Goal: Task Accomplishment & Management: Manage account settings

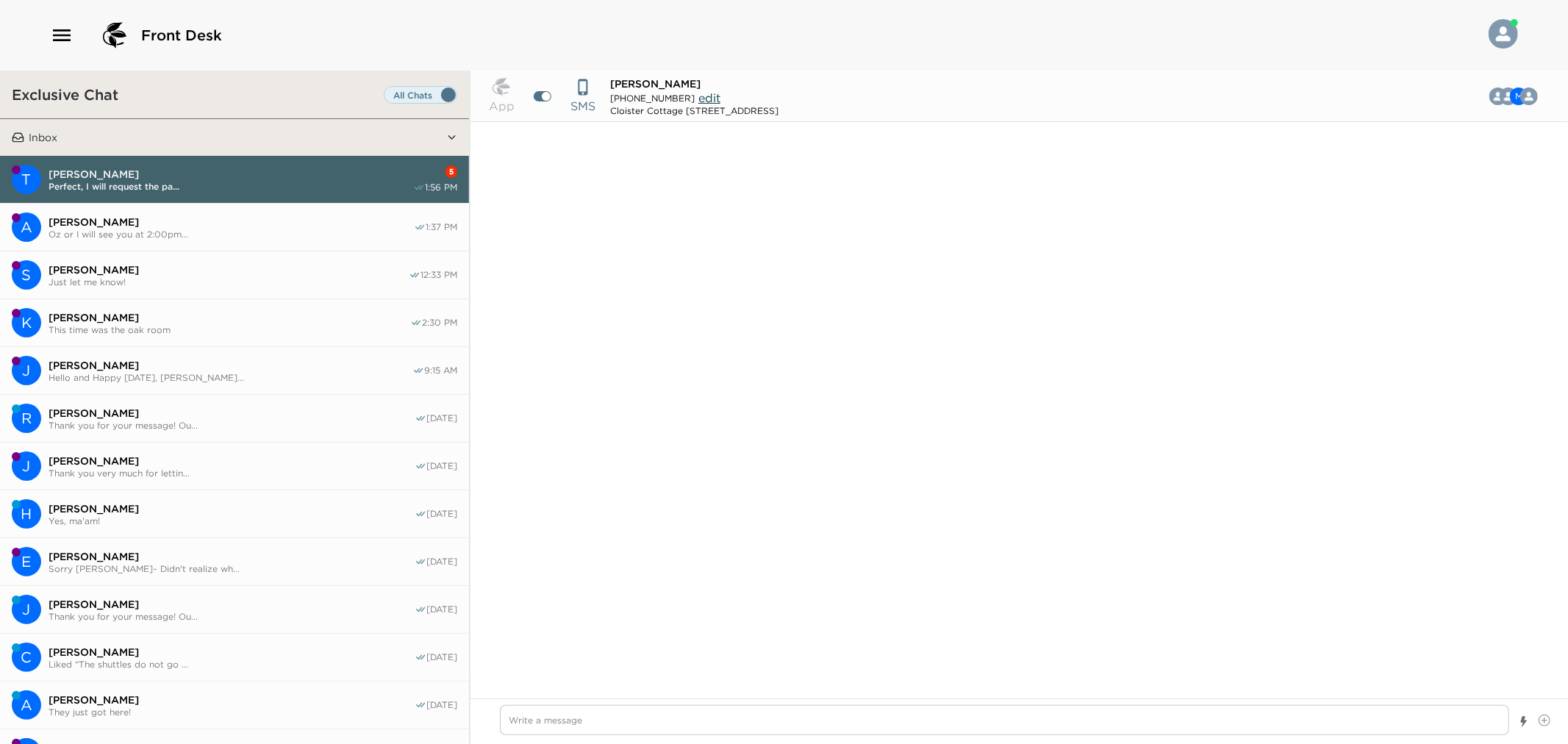
scroll to position [6815, 0]
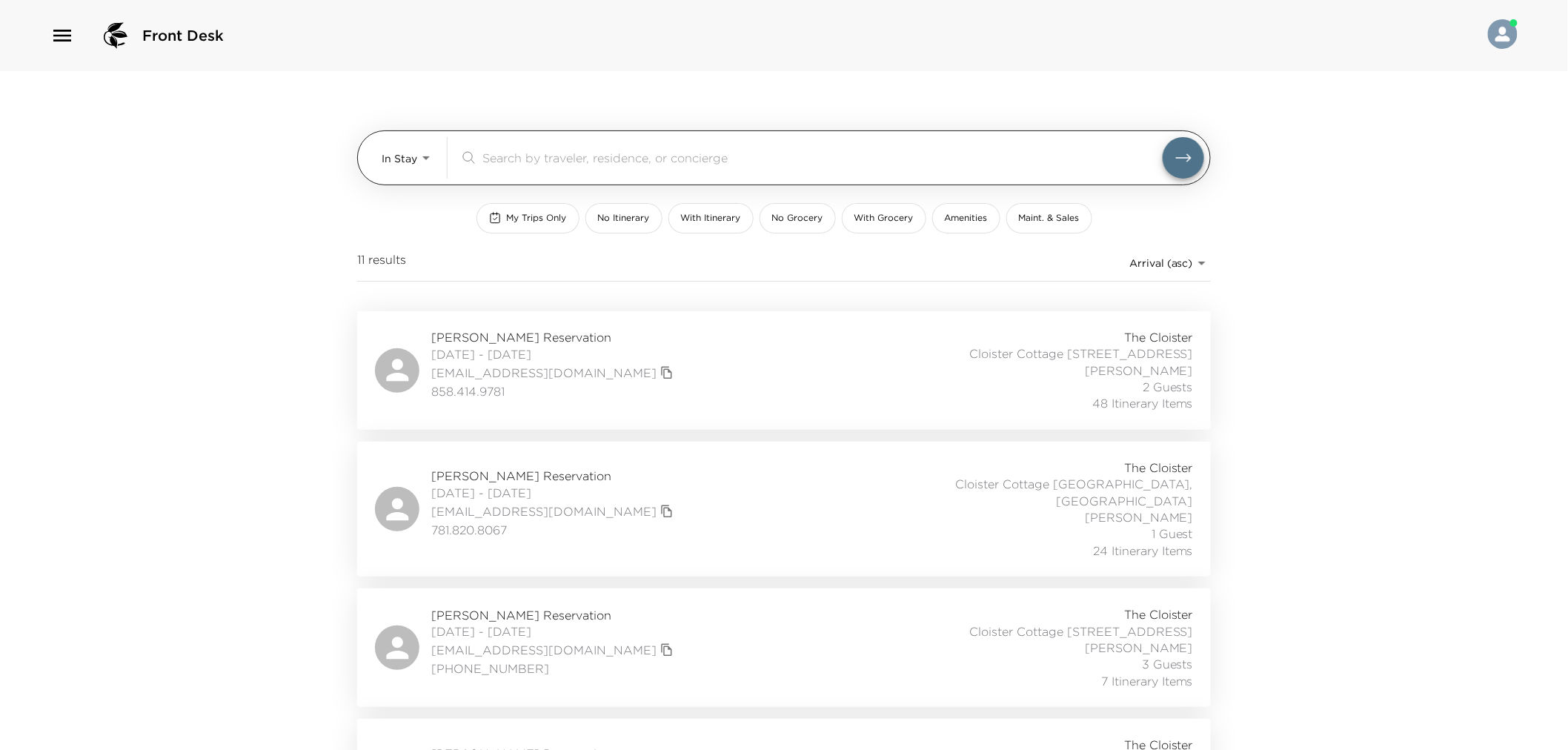
click at [395, 169] on body "Front Desk In Stay In-Stay ​ My Trips Only No Itinerary With Itinerary No Groce…" at bounding box center [784, 375] width 1568 height 750
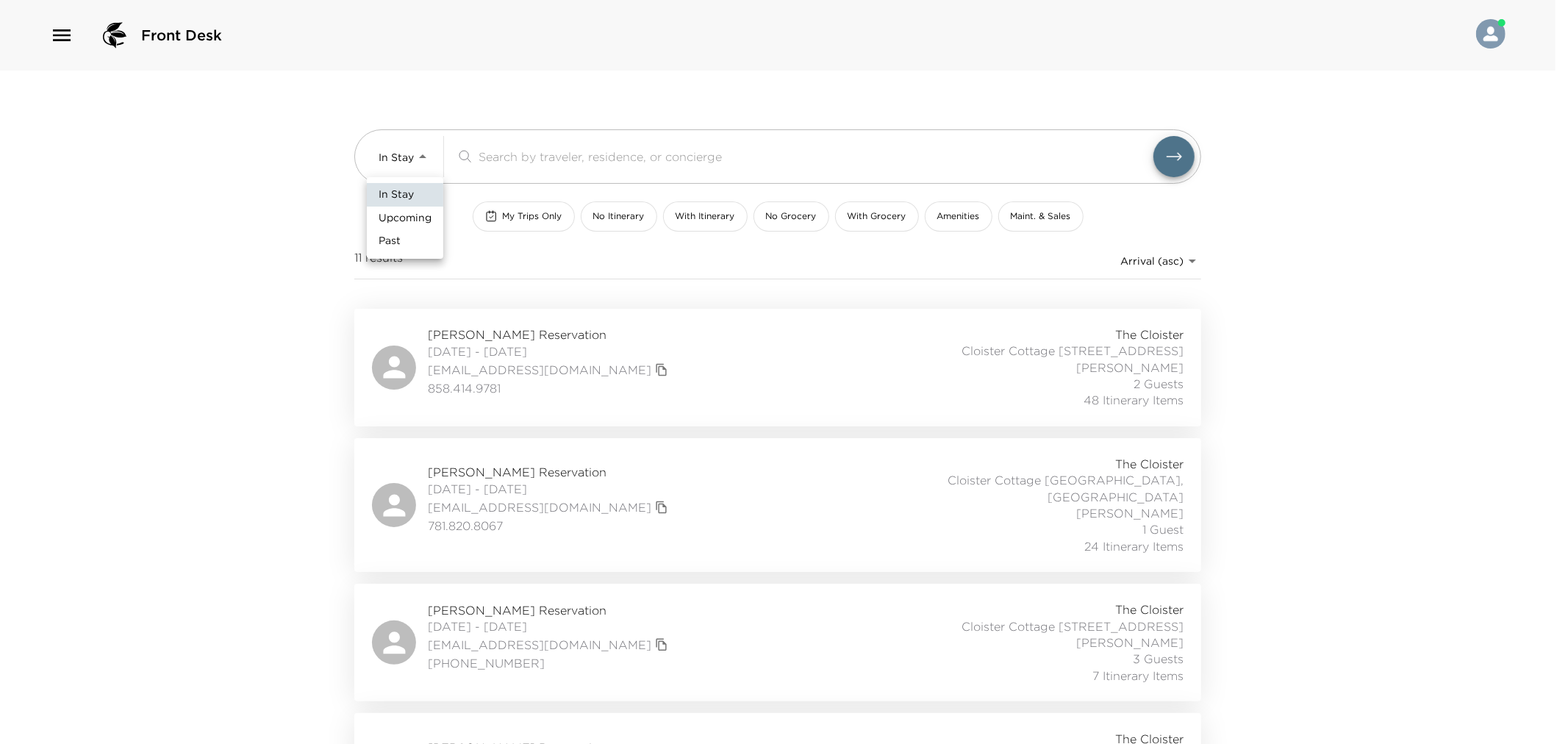
click at [418, 251] on li "Past" at bounding box center [405, 241] width 77 height 23
type input "Past"
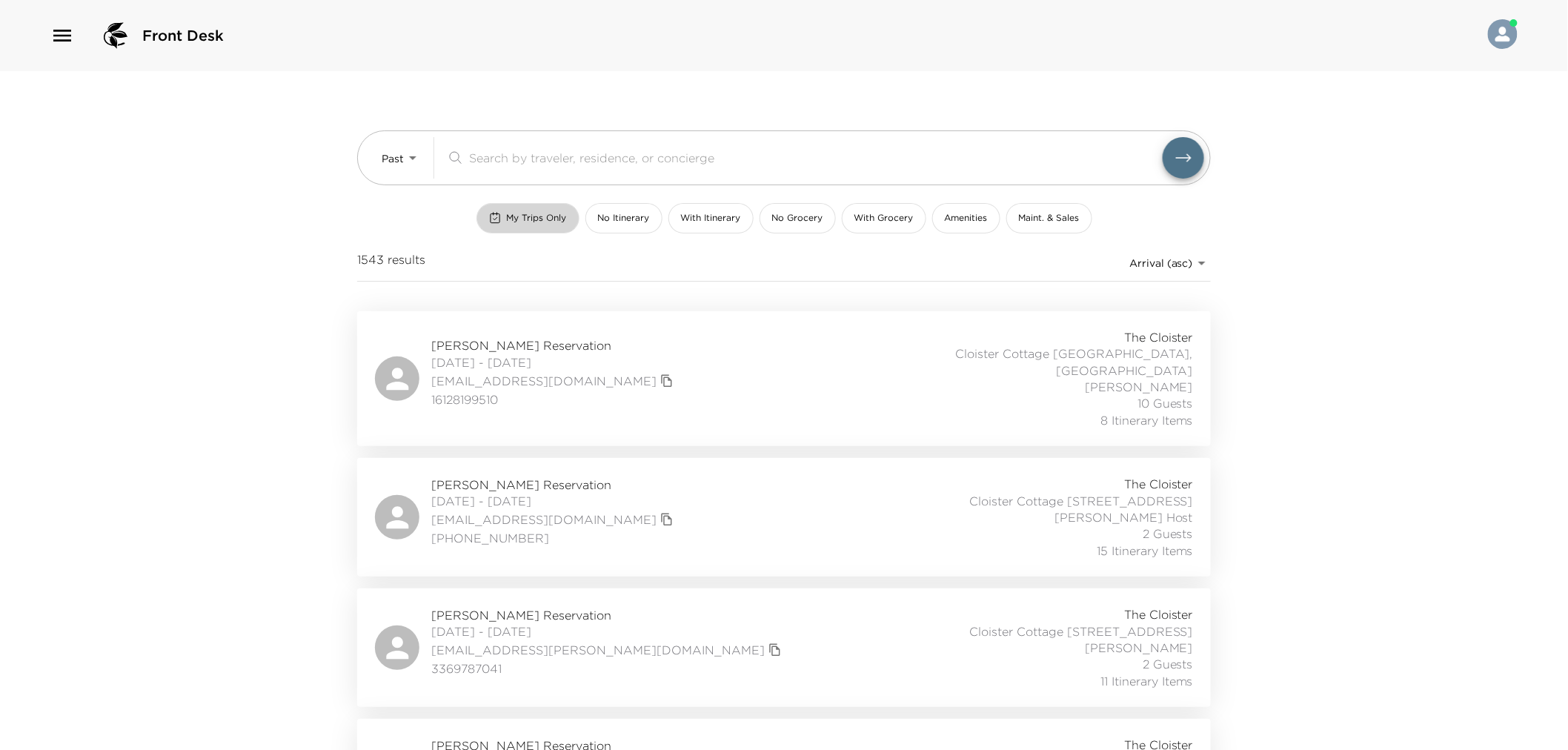
click at [542, 217] on span "My Trips Only" at bounding box center [536, 218] width 60 height 12
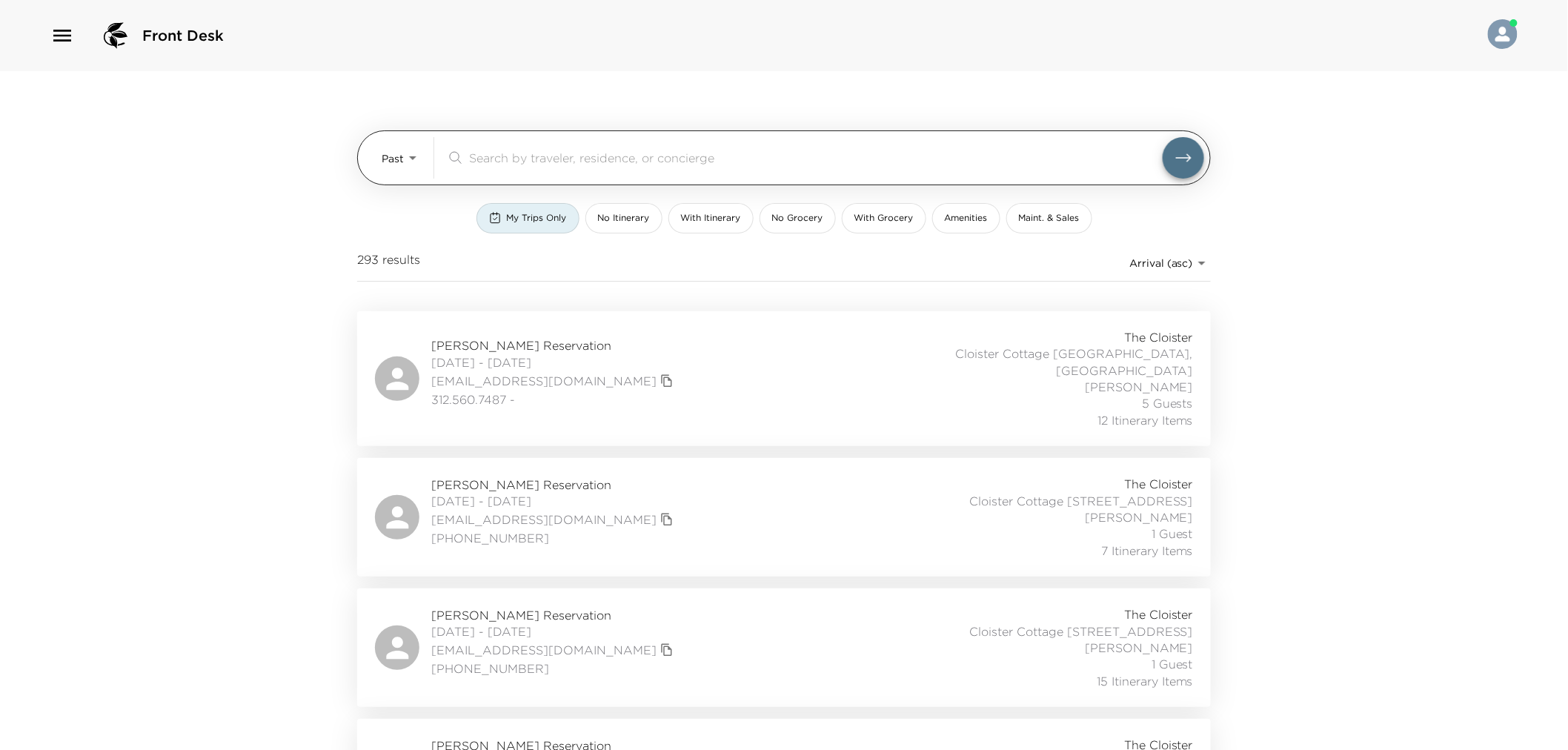
click at [543, 157] on input "search" at bounding box center [816, 157] width 694 height 17
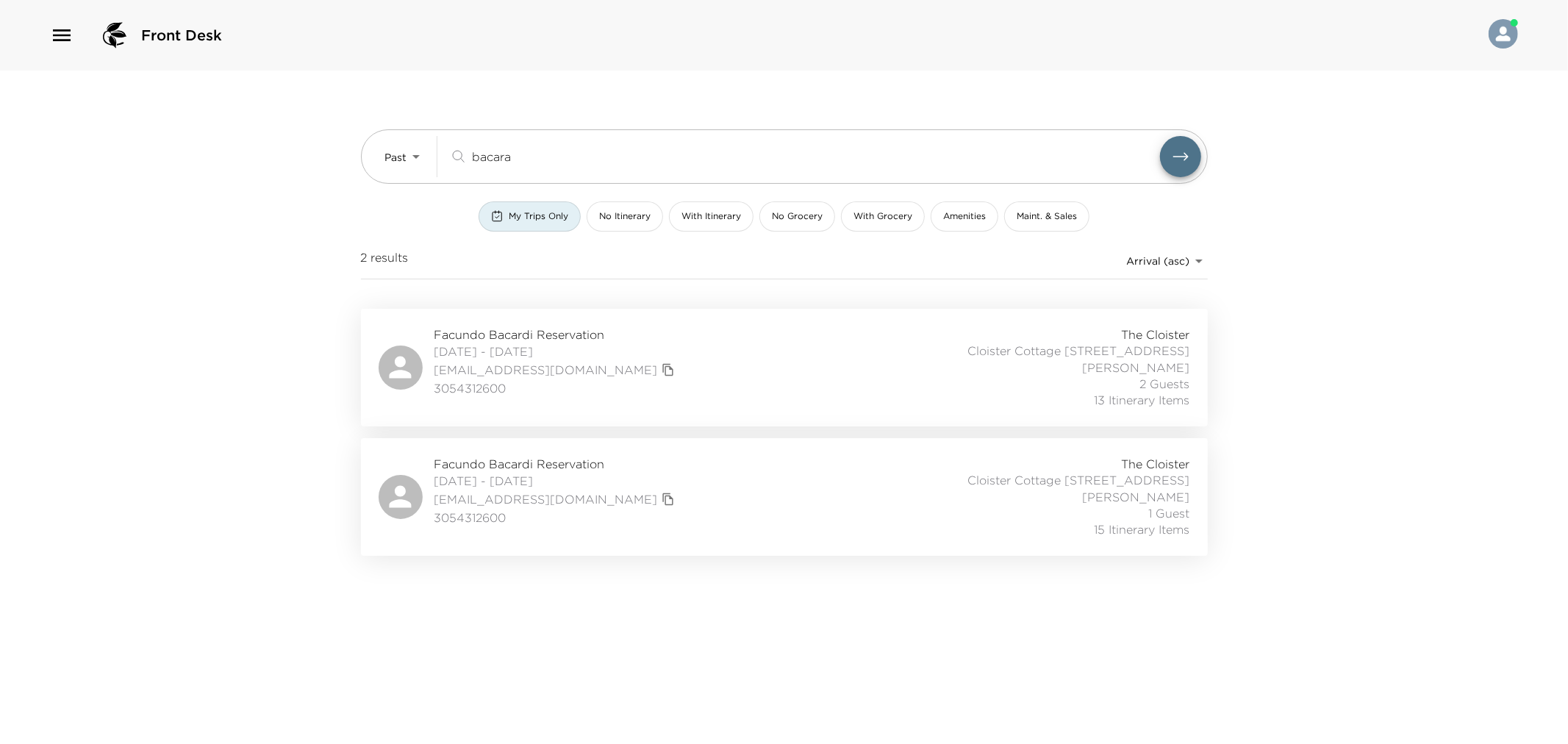
type input "bacara"
click at [781, 493] on div "Facundo Bacardi Reservation 03/26/2025 - 03/30/2025 bacardi@apachecap.com 30543…" at bounding box center [784, 497] width 811 height 82
click at [699, 334] on div "Facundo Bacardi Reservation 03/22/2025 - 03/26/2025 bacardi@apachecap.com 30543…" at bounding box center [784, 367] width 811 height 82
click at [539, 213] on span "My Trips Only" at bounding box center [538, 217] width 60 height 12
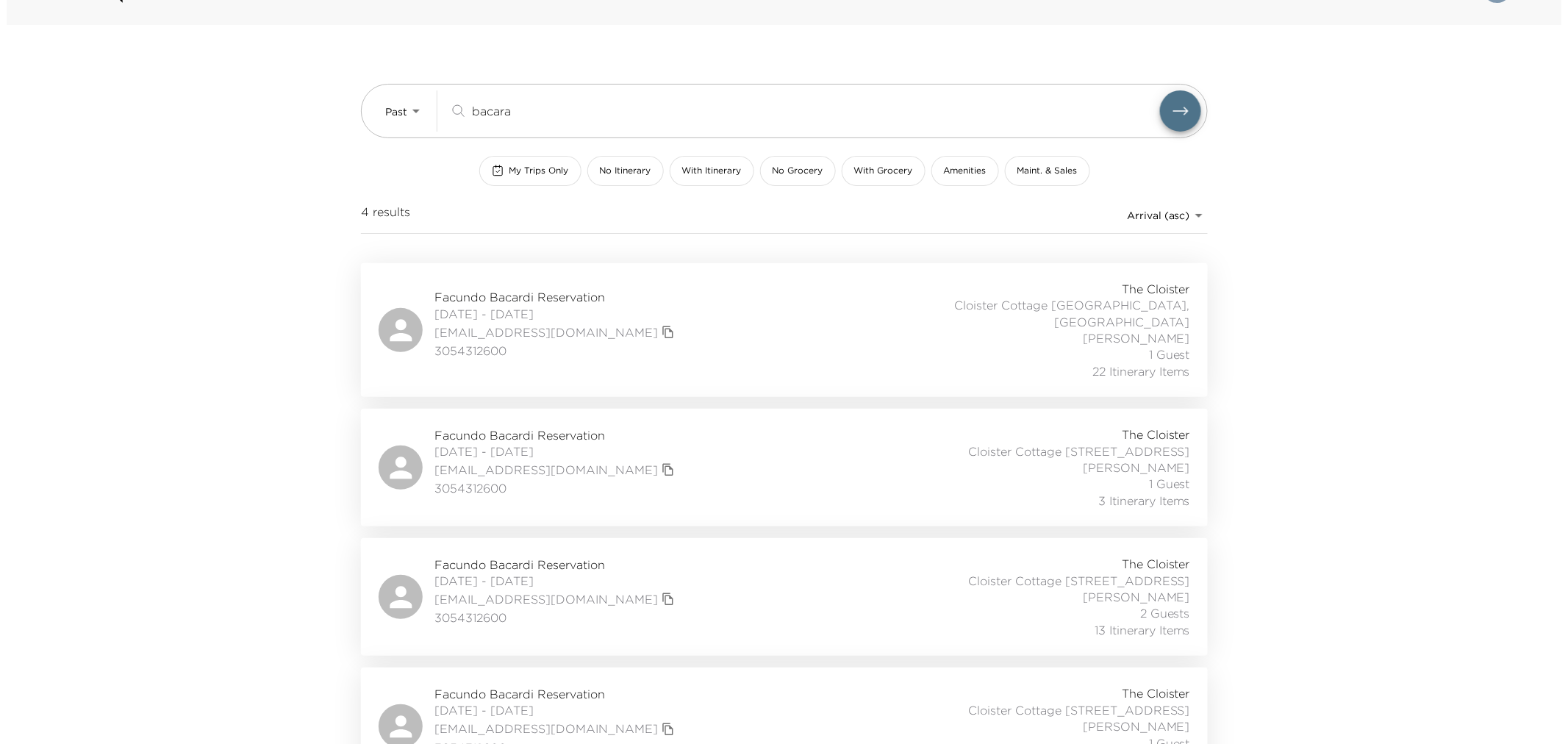
scroll to position [70, 0]
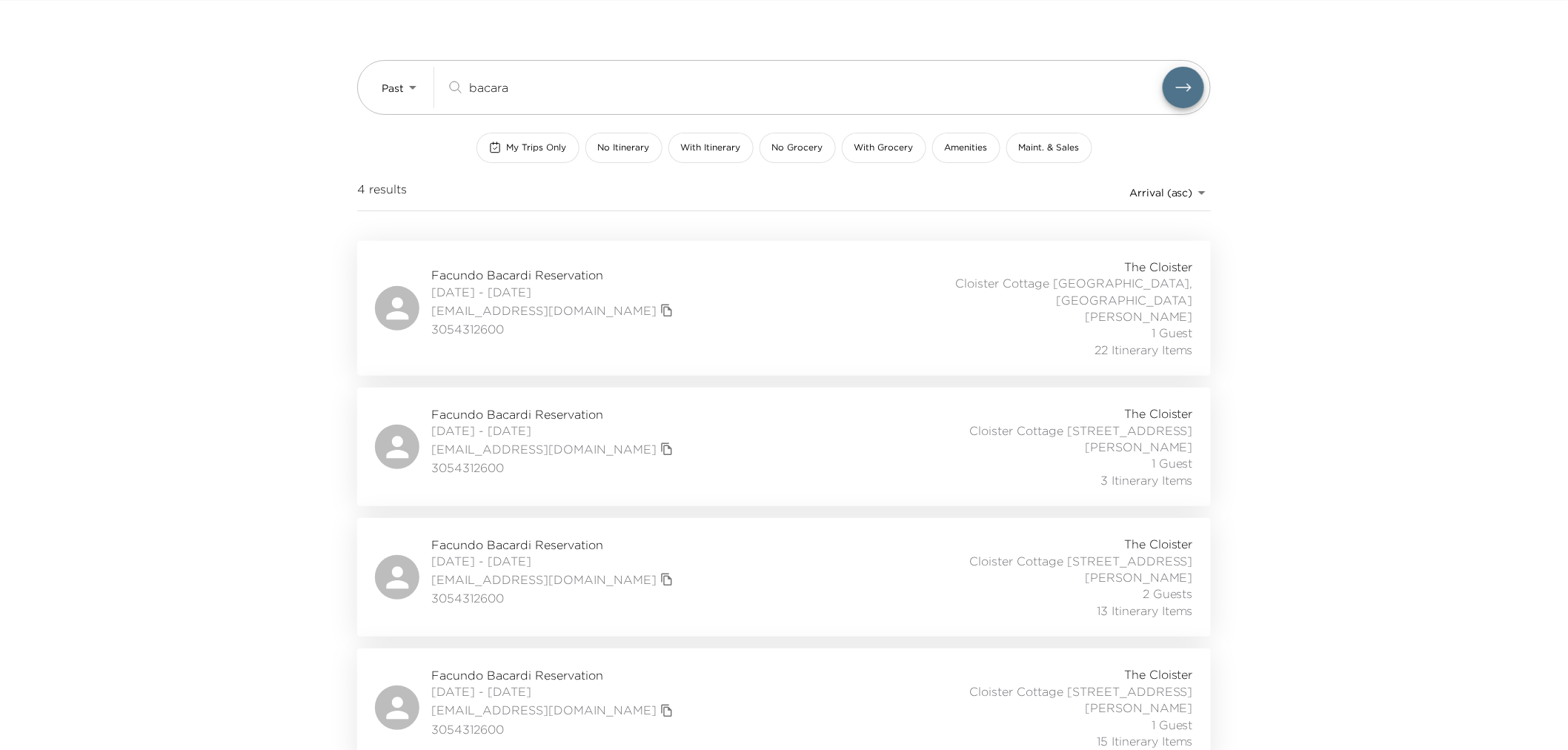
click at [674, 299] on div "Facundo Bacardi Reservation 06/29/2024 - 07/07/2024 bacardi@apachecap.com 30543…" at bounding box center [784, 308] width 818 height 99
click at [848, 437] on div "Facundo Bacardi Reservation 02/17/2025 - 02/20/2025 bacardi@apachecap.com 30543…" at bounding box center [784, 447] width 818 height 83
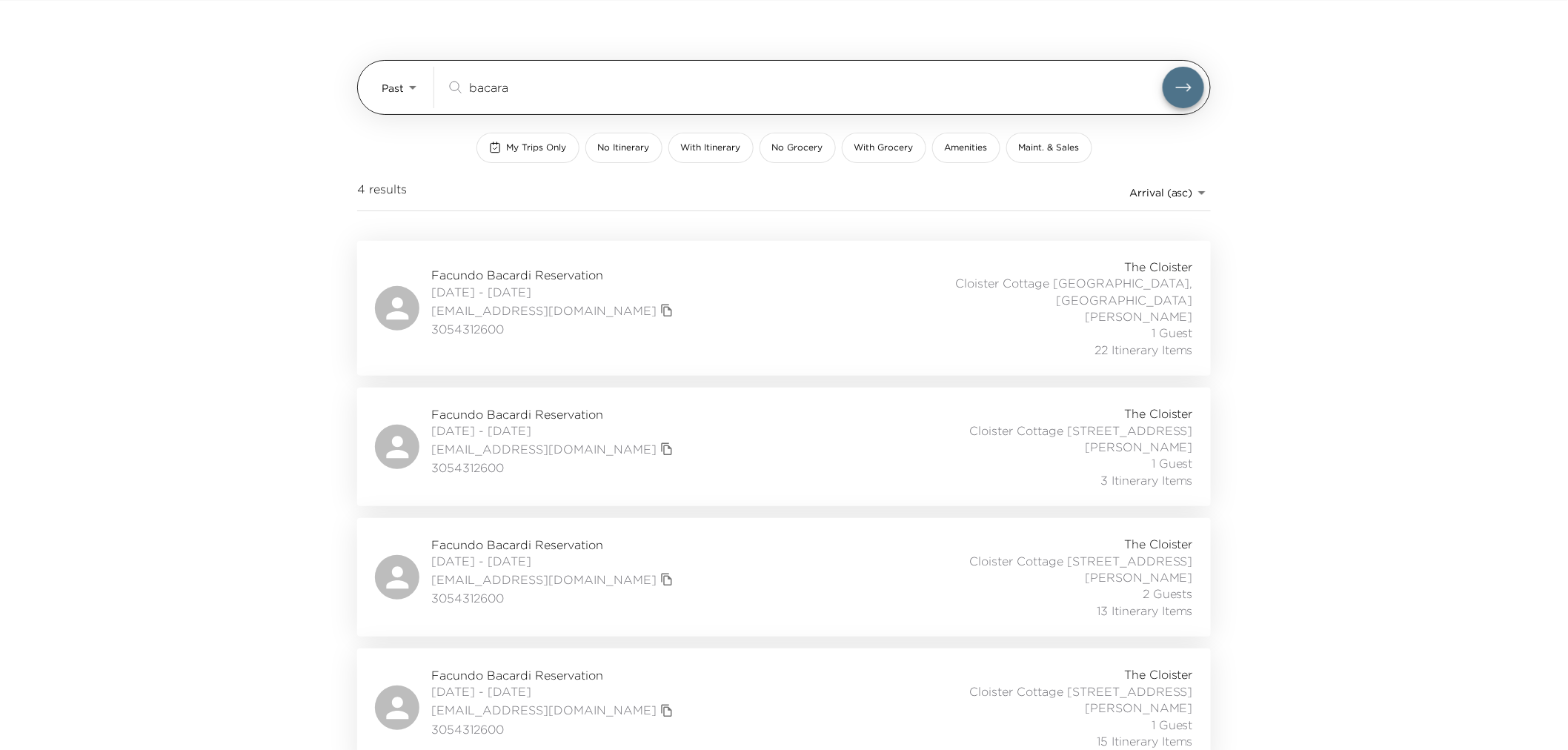
click at [387, 97] on body "Front Desk Past Past bacara ​ My Trips Only No Itinerary With Itinerary No Groc…" at bounding box center [784, 305] width 1568 height 750
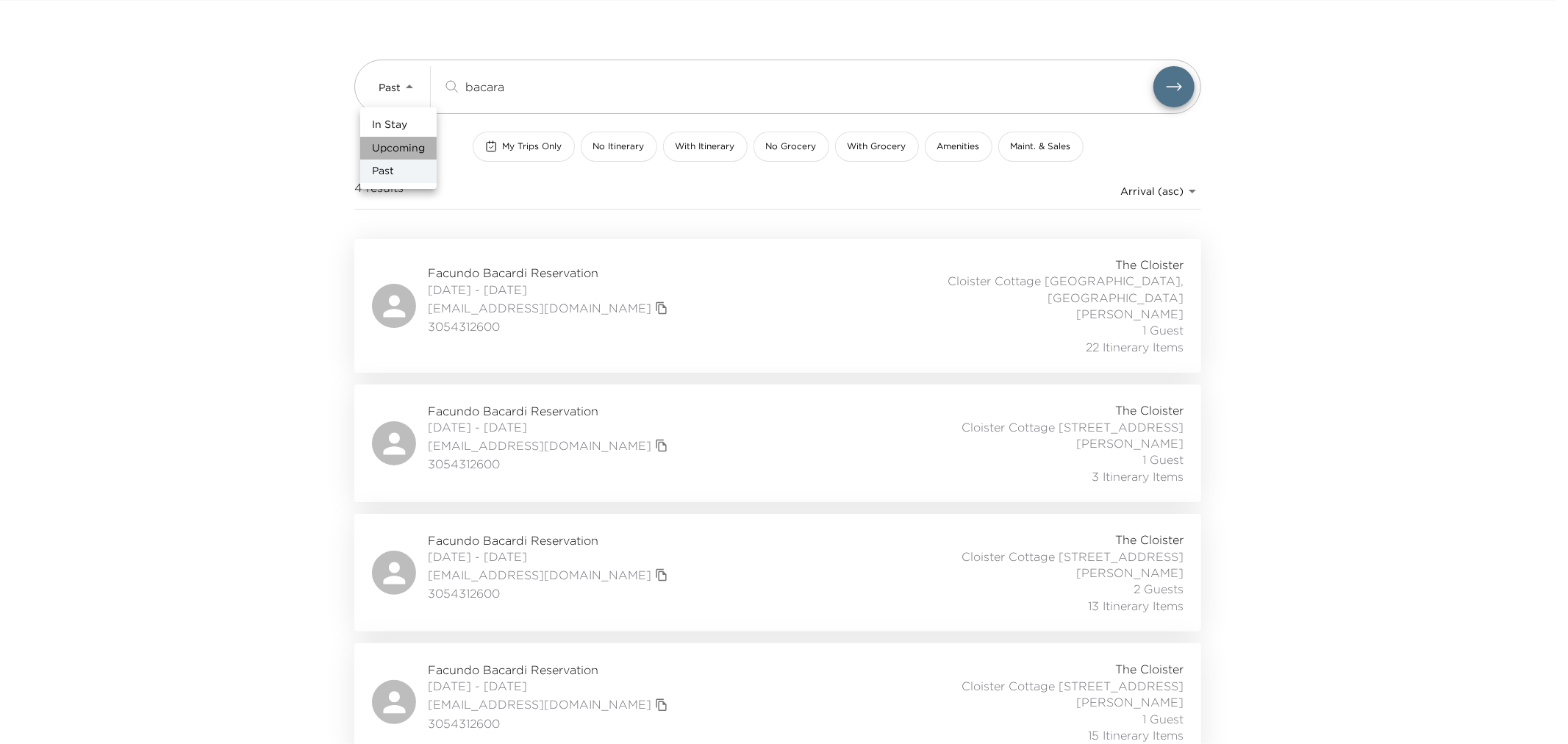
click at [395, 152] on span "Upcoming" at bounding box center [398, 148] width 53 height 15
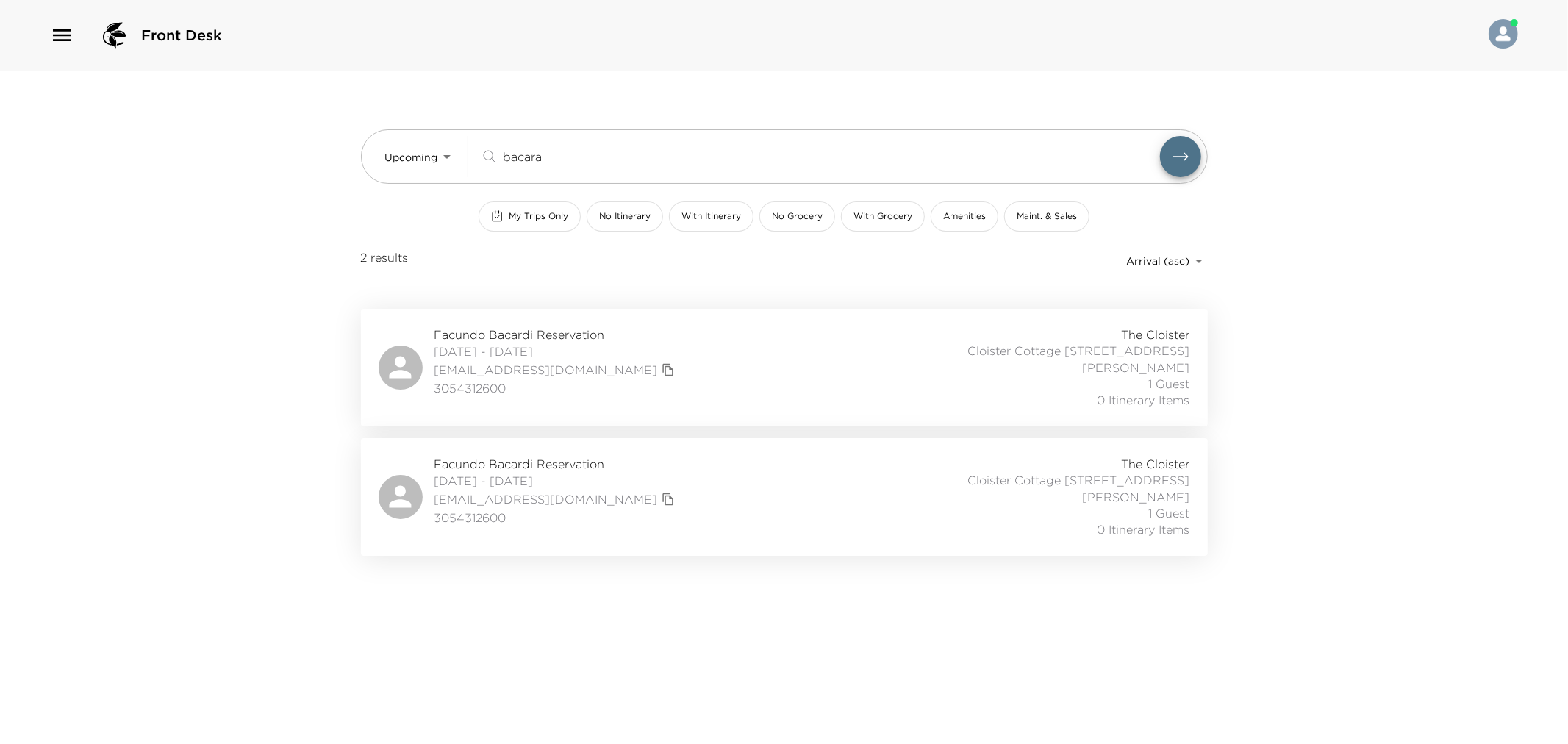
click at [777, 377] on div "Facundo Bacardi Reservation 10/02/2025 - 10/05/2025 bacardi@apachecap.com 30543…" at bounding box center [784, 367] width 811 height 82
click at [552, 155] on input "bacara" at bounding box center [832, 156] width 658 height 17
click at [715, 338] on div "Facundo Bacardi Reservation 10/02/2025 - 10/05/2025 bacardi@apachecap.com 30543…" at bounding box center [784, 367] width 811 height 82
click at [408, 155] on body "Front Desk Upcoming Upcoming bacara ​ My Trips Only No Itinerary With Itinerary…" at bounding box center [784, 372] width 1568 height 744
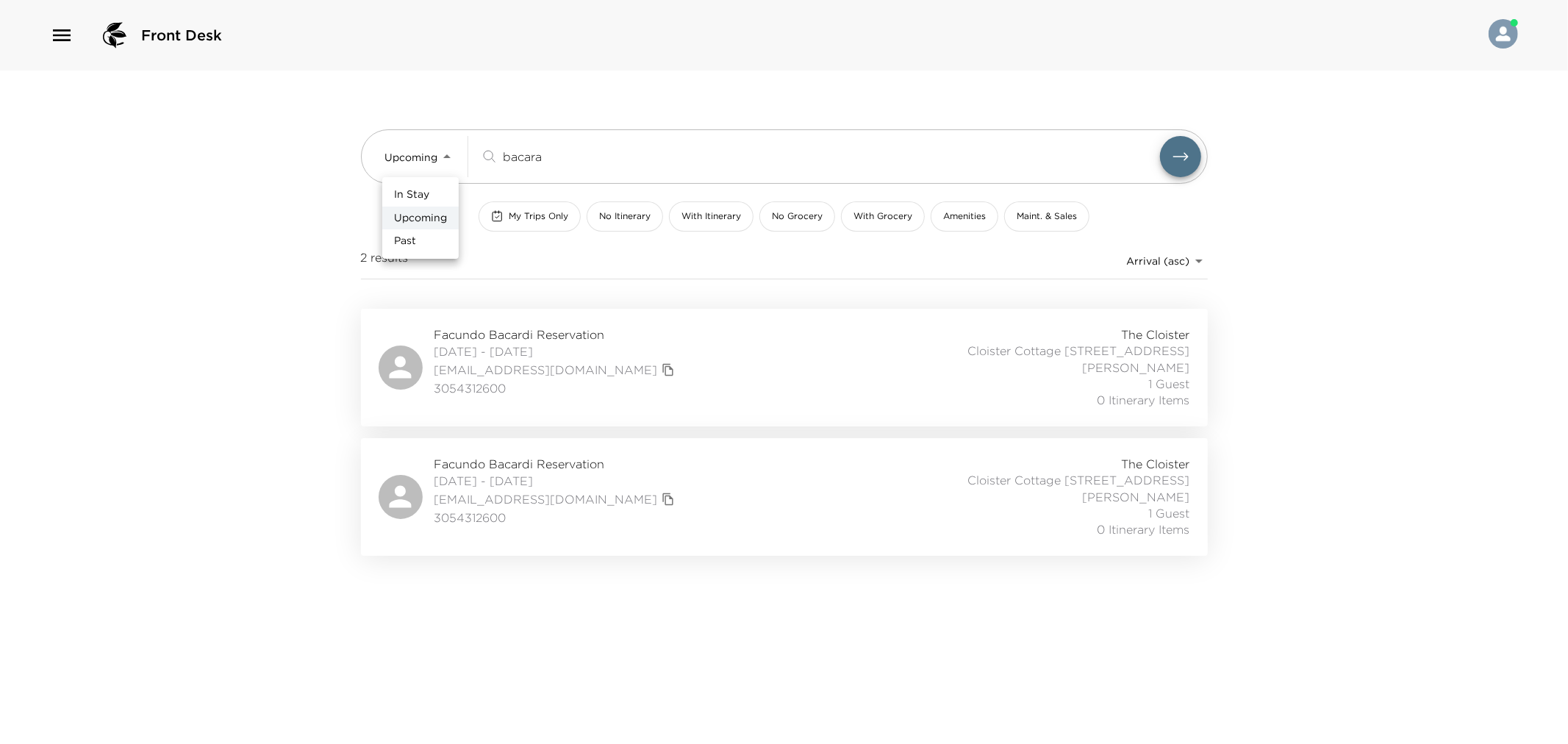
click at [412, 180] on ul "In Stay Upcoming Past" at bounding box center [420, 217] width 77 height 81
click at [427, 193] on span "In Stay" at bounding box center [412, 194] width 36 height 15
type input "In-Stay"
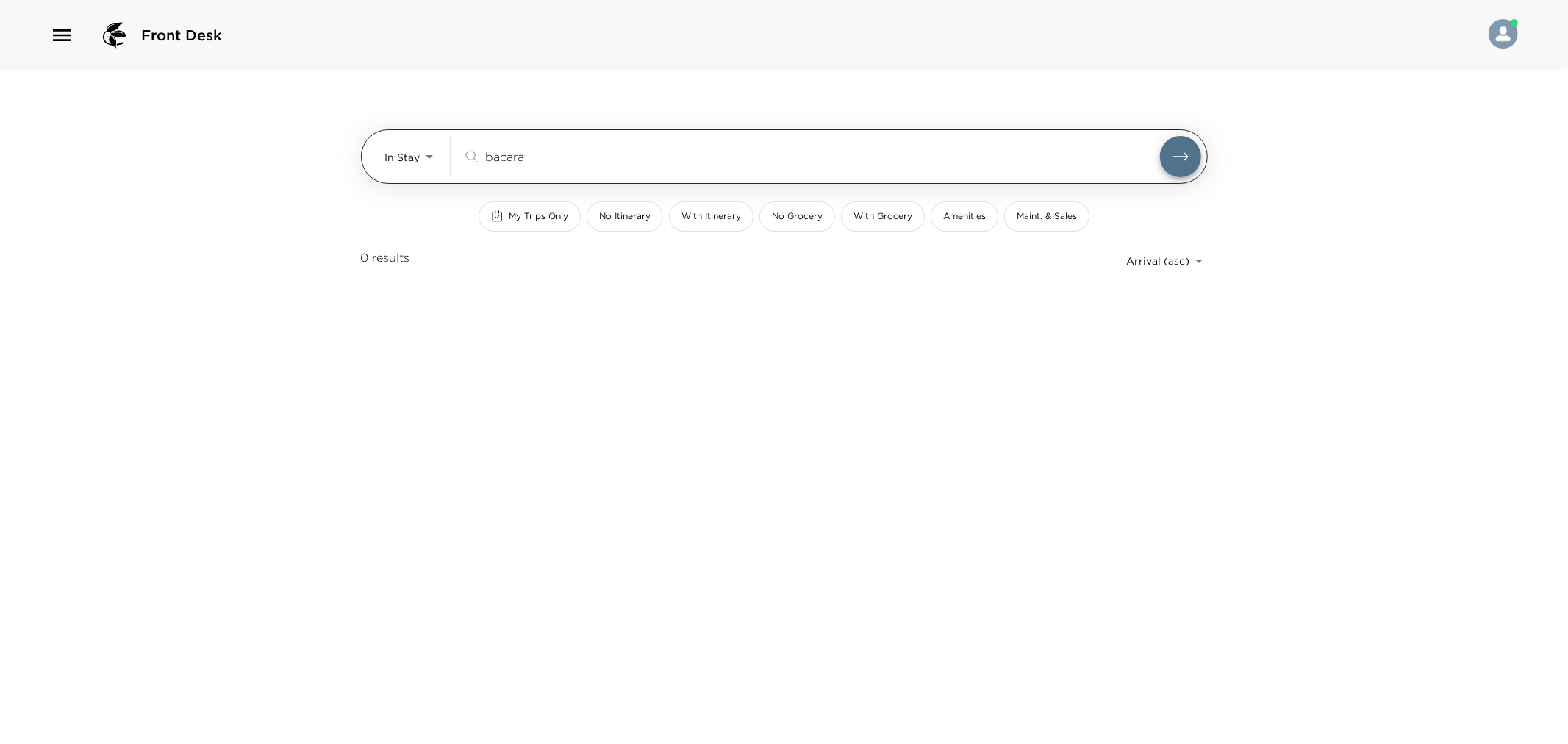
click at [518, 162] on input "bacara" at bounding box center [822, 156] width 675 height 17
drag, startPoint x: 599, startPoint y: 170, endPoint x: 155, endPoint y: 56, distance: 458.4
click at [166, 64] on div "Front Desk In Stay In-Stay schriy==iy ​ My Trips Only No Itinerary With Itinera…" at bounding box center [784, 372] width 1568 height 744
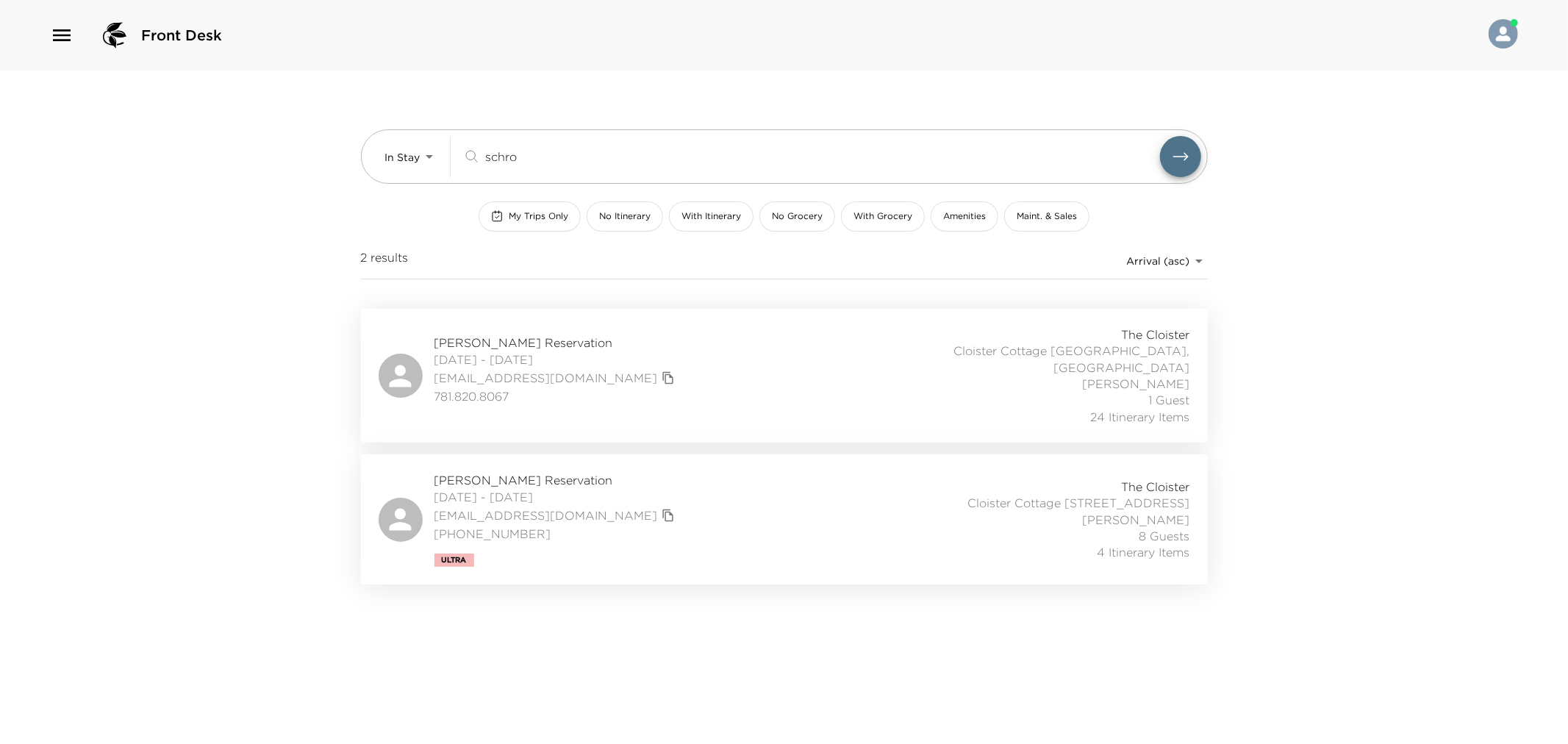
type input "schro"
click at [688, 353] on div "Hope Schroy Reservation 09/26/2025 - 10/05/2025 phgb@mac.com 781.820.8067 The C…" at bounding box center [784, 375] width 811 height 98
click at [497, 155] on input "schro" at bounding box center [822, 156] width 675 height 17
click at [412, 147] on body "Front Desk In Stay In-Stay schro ​ My Trips Only No Itinerary With Itinerary No…" at bounding box center [784, 372] width 1568 height 744
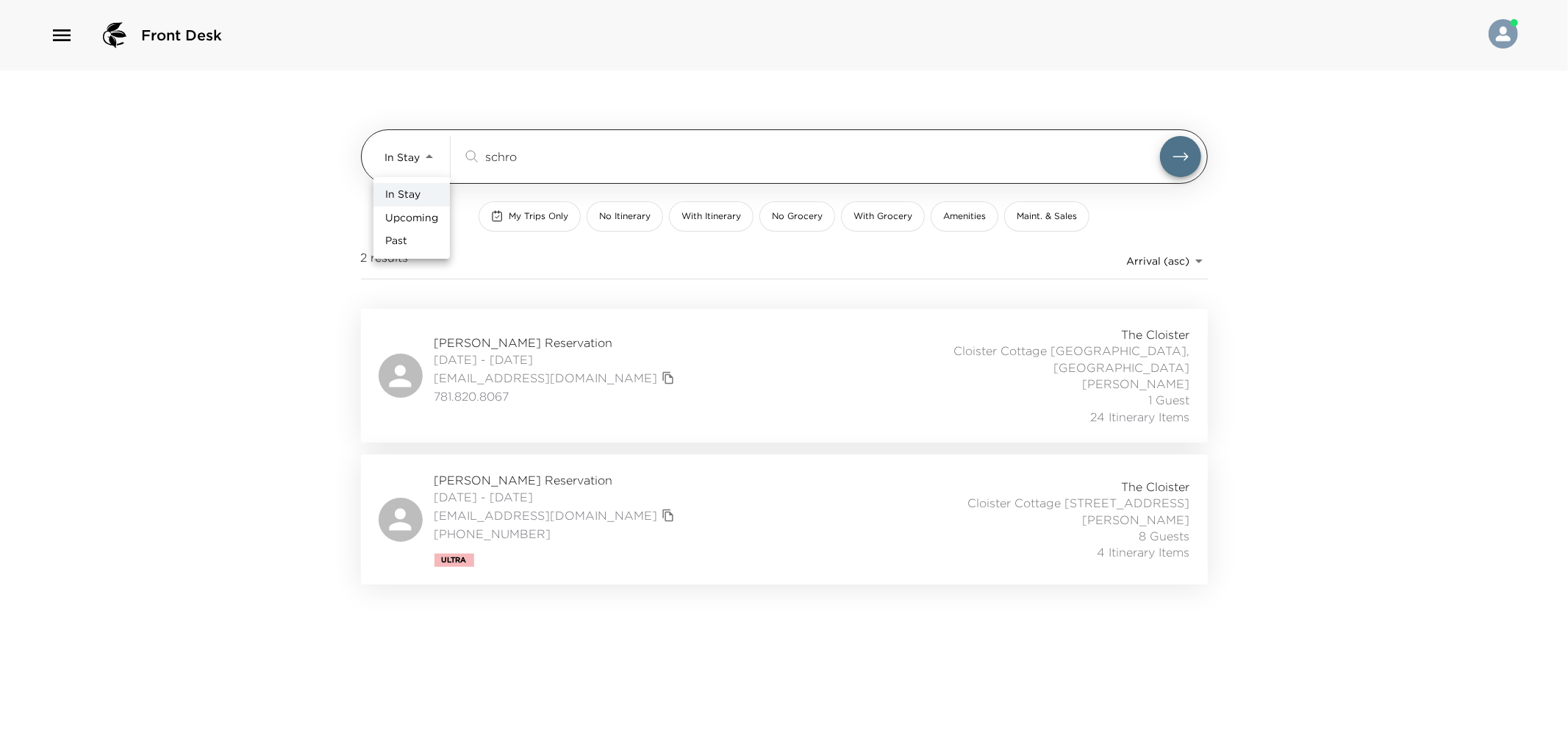
click at [412, 147] on div at bounding box center [784, 372] width 1568 height 744
click at [395, 158] on body "Front Desk In Stay In-Stay schro ​ My Trips Only No Itinerary With Itinerary No…" at bounding box center [784, 372] width 1568 height 744
click at [405, 217] on span "Upcoming" at bounding box center [412, 218] width 53 height 15
type input "Upcoming"
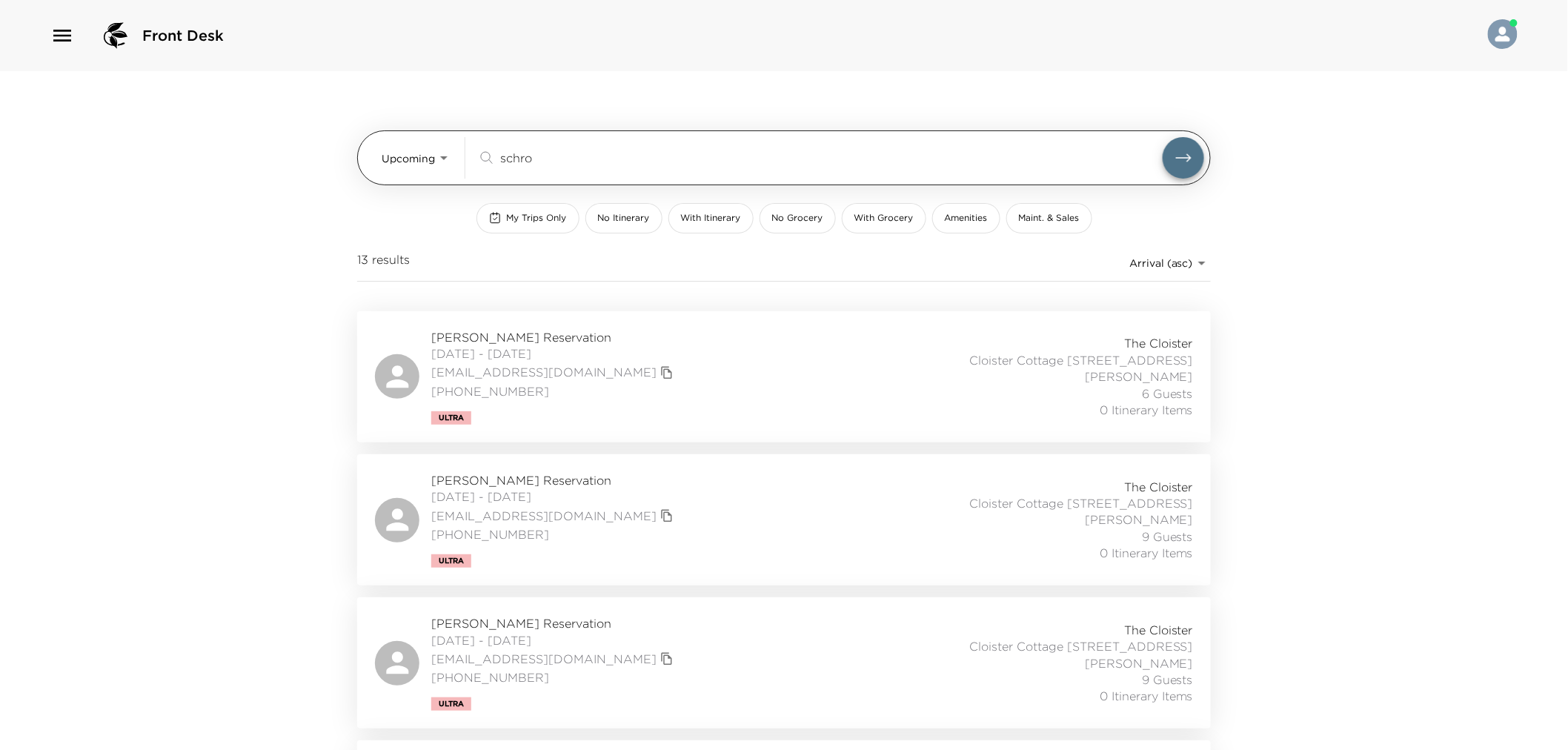
click at [502, 165] on input "schro" at bounding box center [831, 157] width 663 height 17
drag, startPoint x: 502, startPoint y: 165, endPoint x: 499, endPoint y: 136, distance: 29.2
click at [502, 165] on input "schro" at bounding box center [831, 157] width 663 height 17
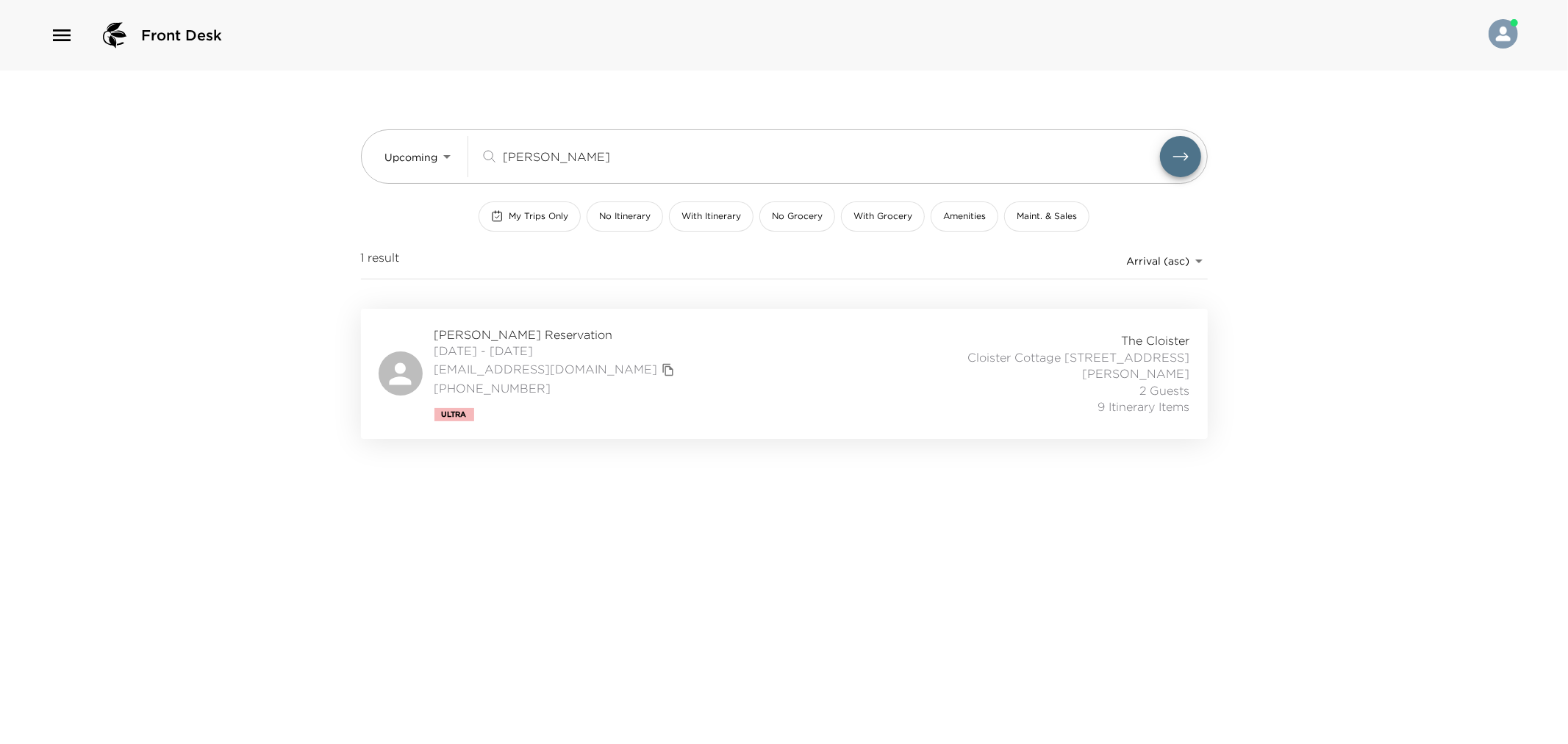
type input "grinde"
click at [767, 393] on div "David Grinde Reservation 11/14/2025 - 11/18/2025 dgrinde@gmail.com +1 403 804 1…" at bounding box center [784, 374] width 811 height 95
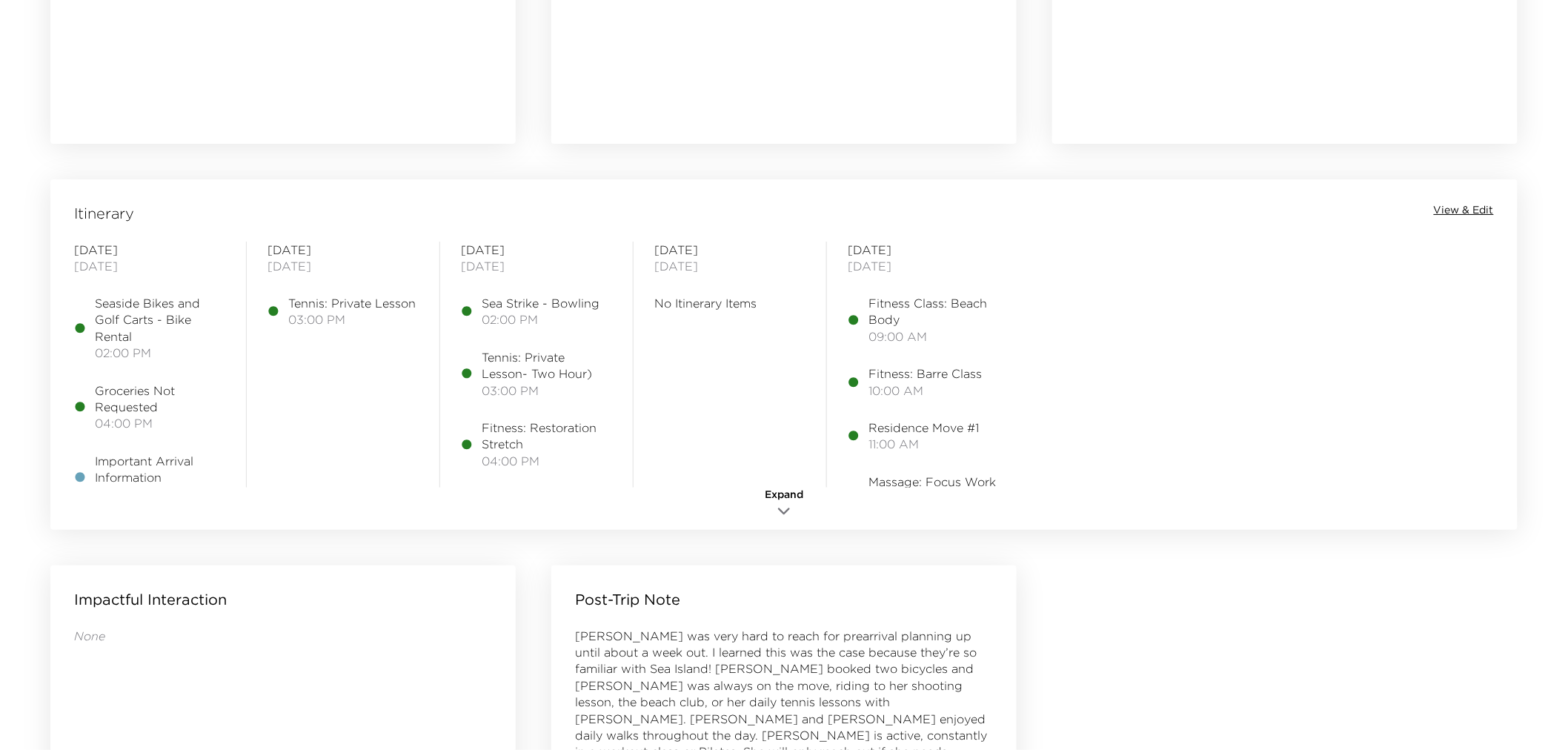
scroll to position [1048, 0]
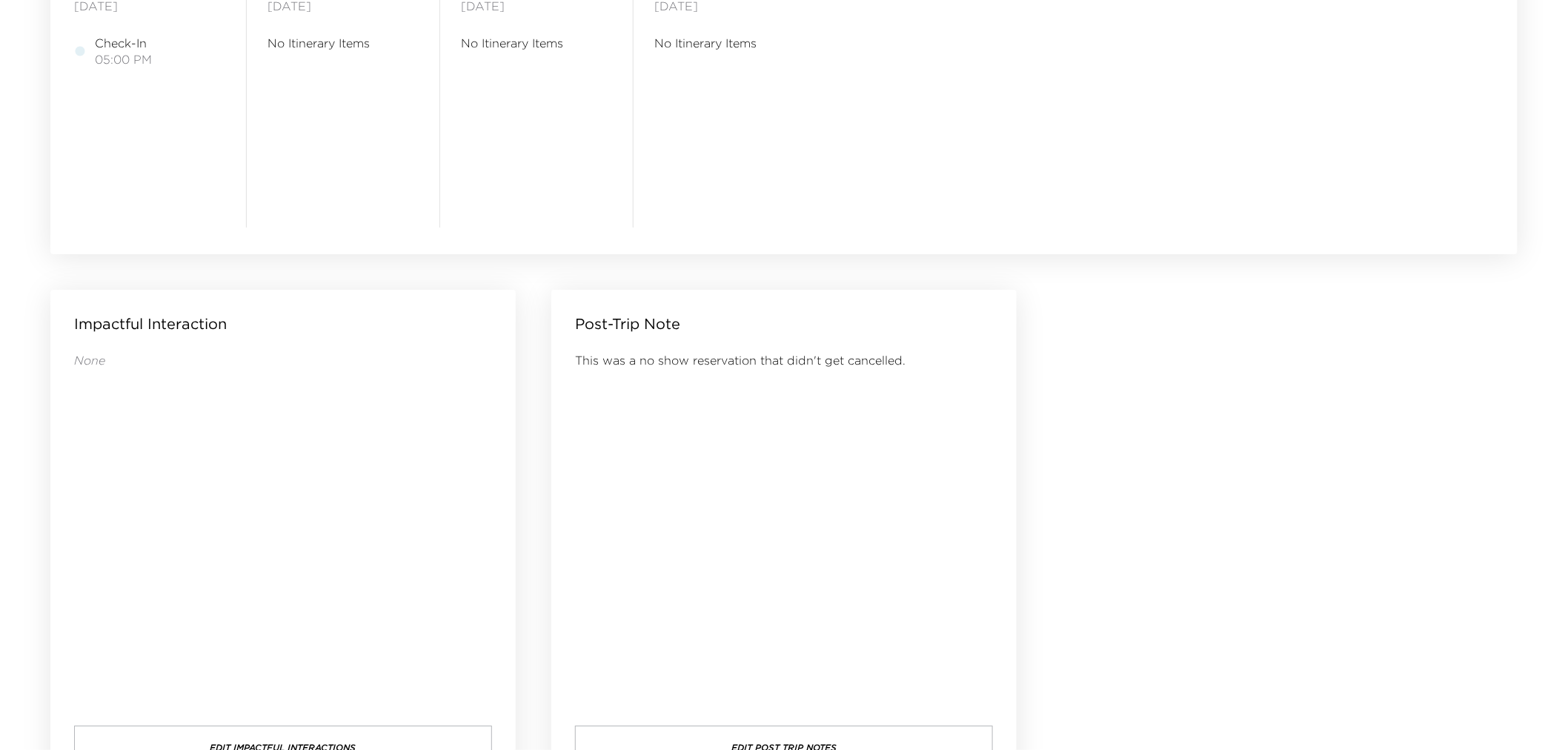
scroll to position [741, 0]
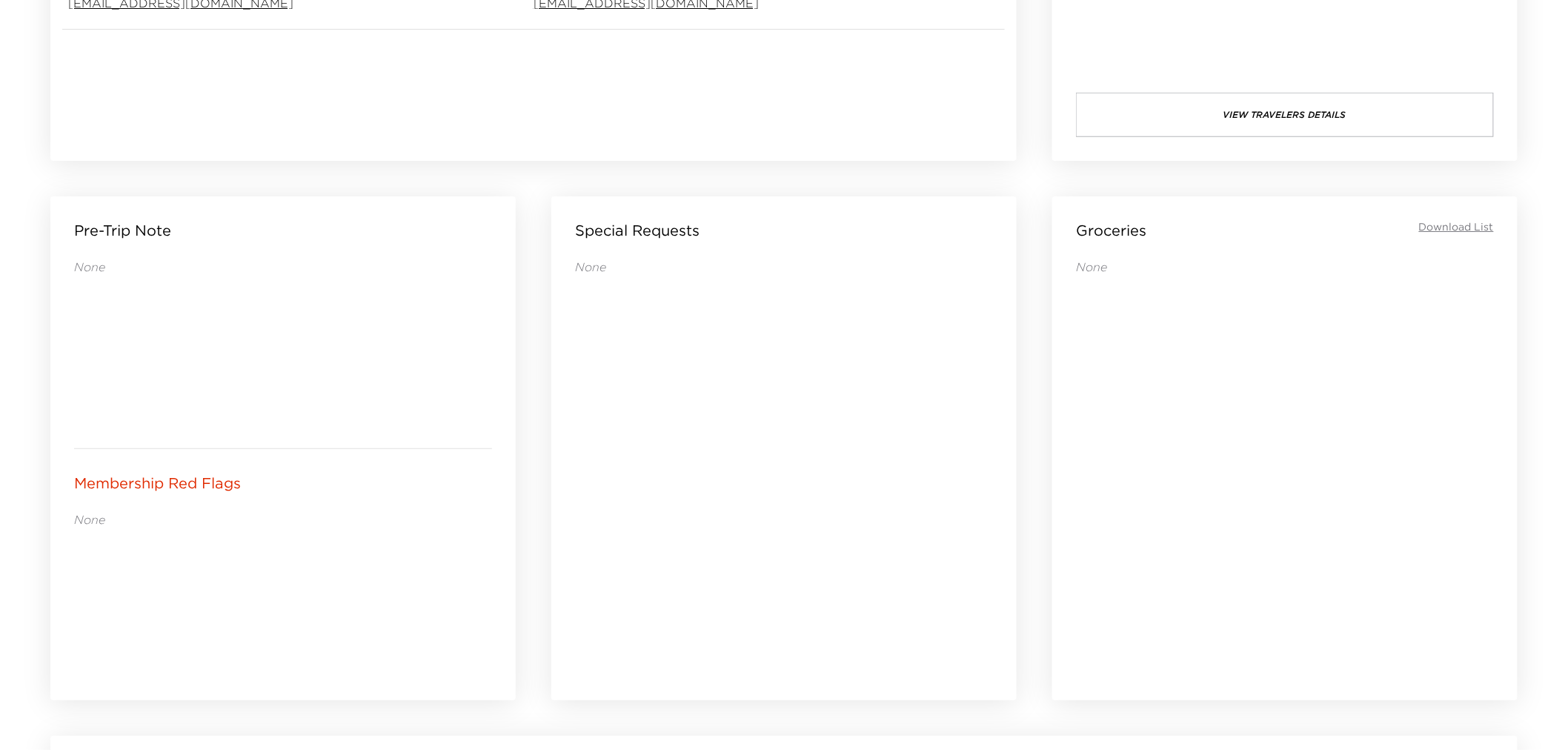
scroll to position [1070, 0]
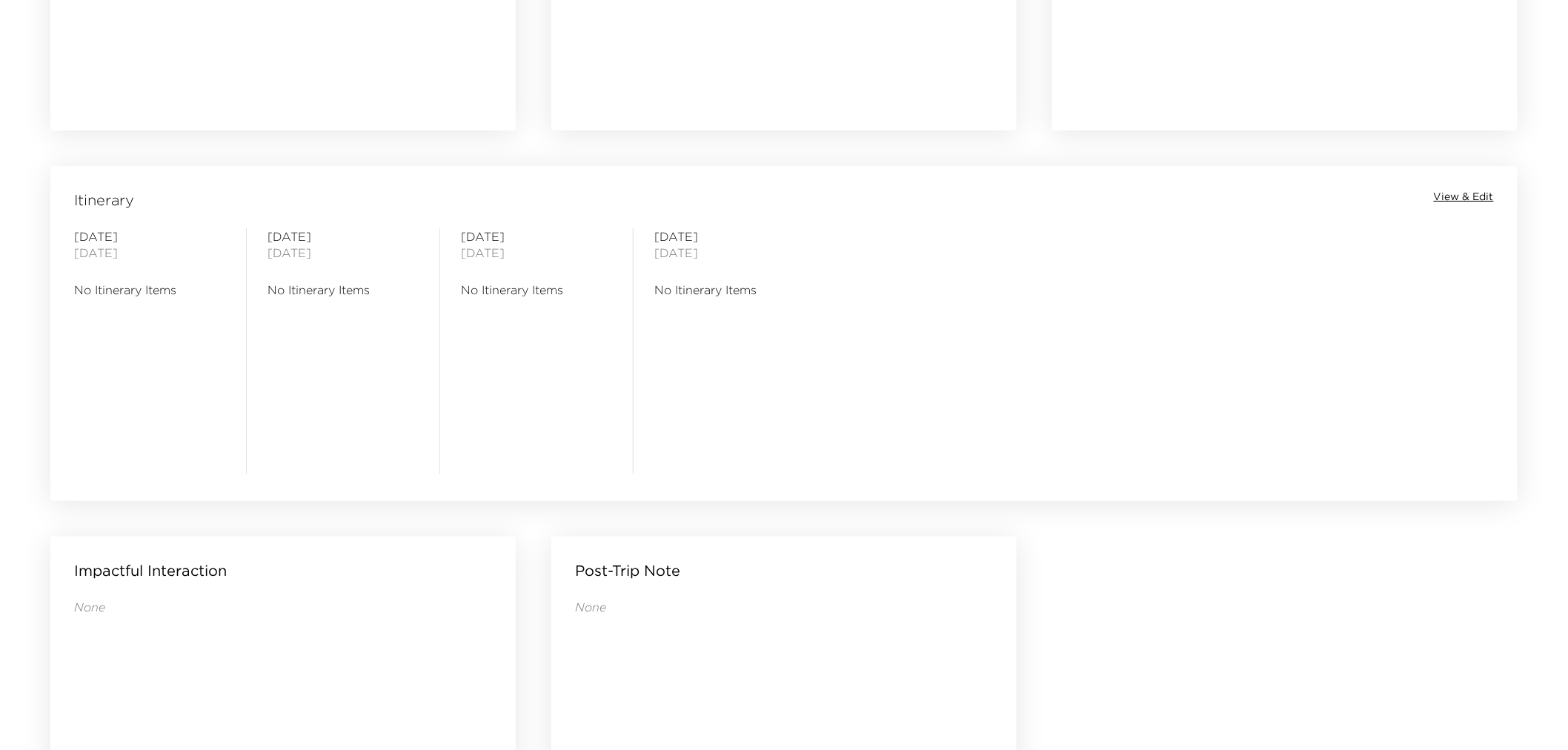
click at [1453, 199] on span "View & Edit" at bounding box center [1464, 196] width 60 height 15
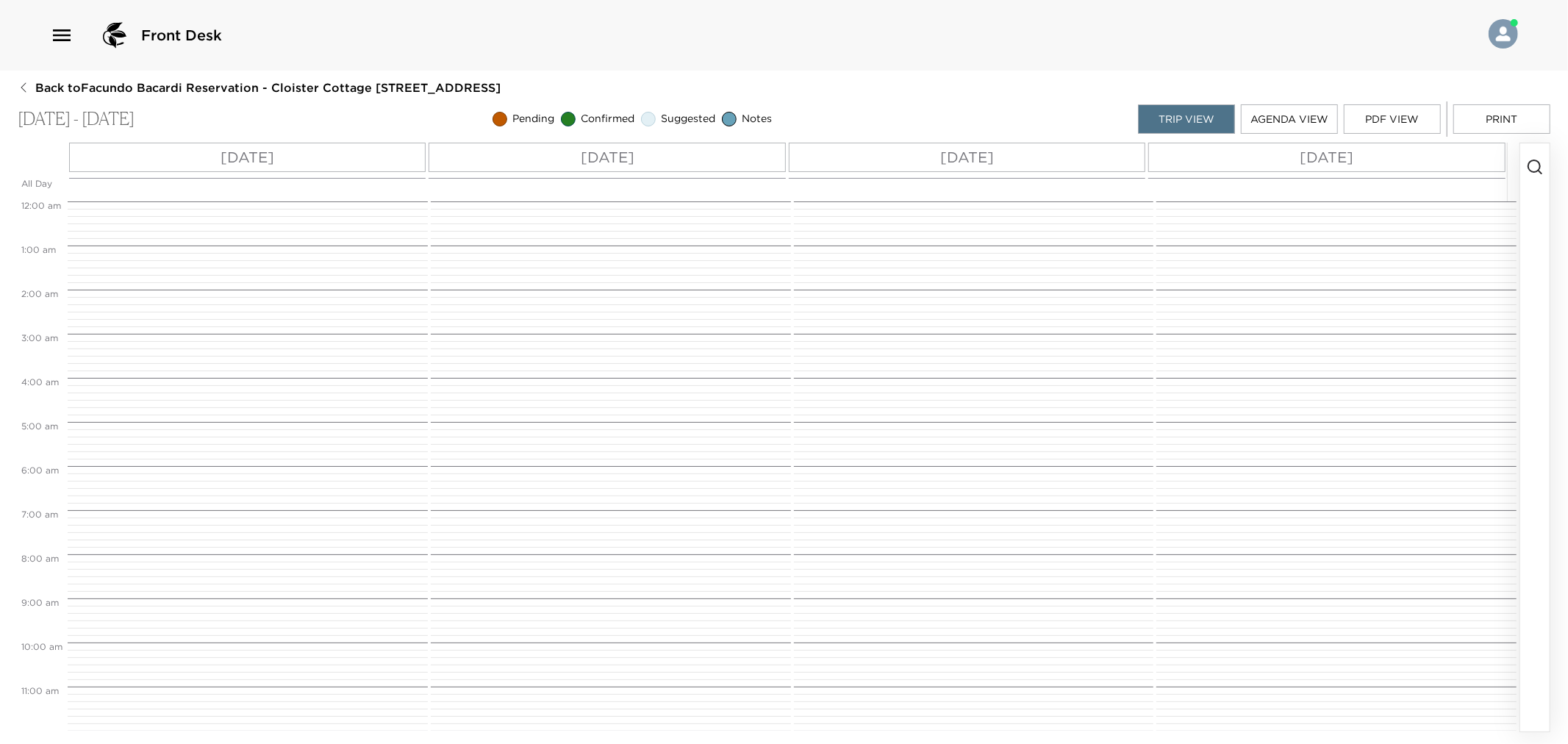
scroll to position [353, 0]
click at [1535, 166] on icon "button" at bounding box center [1535, 166] width 18 height 18
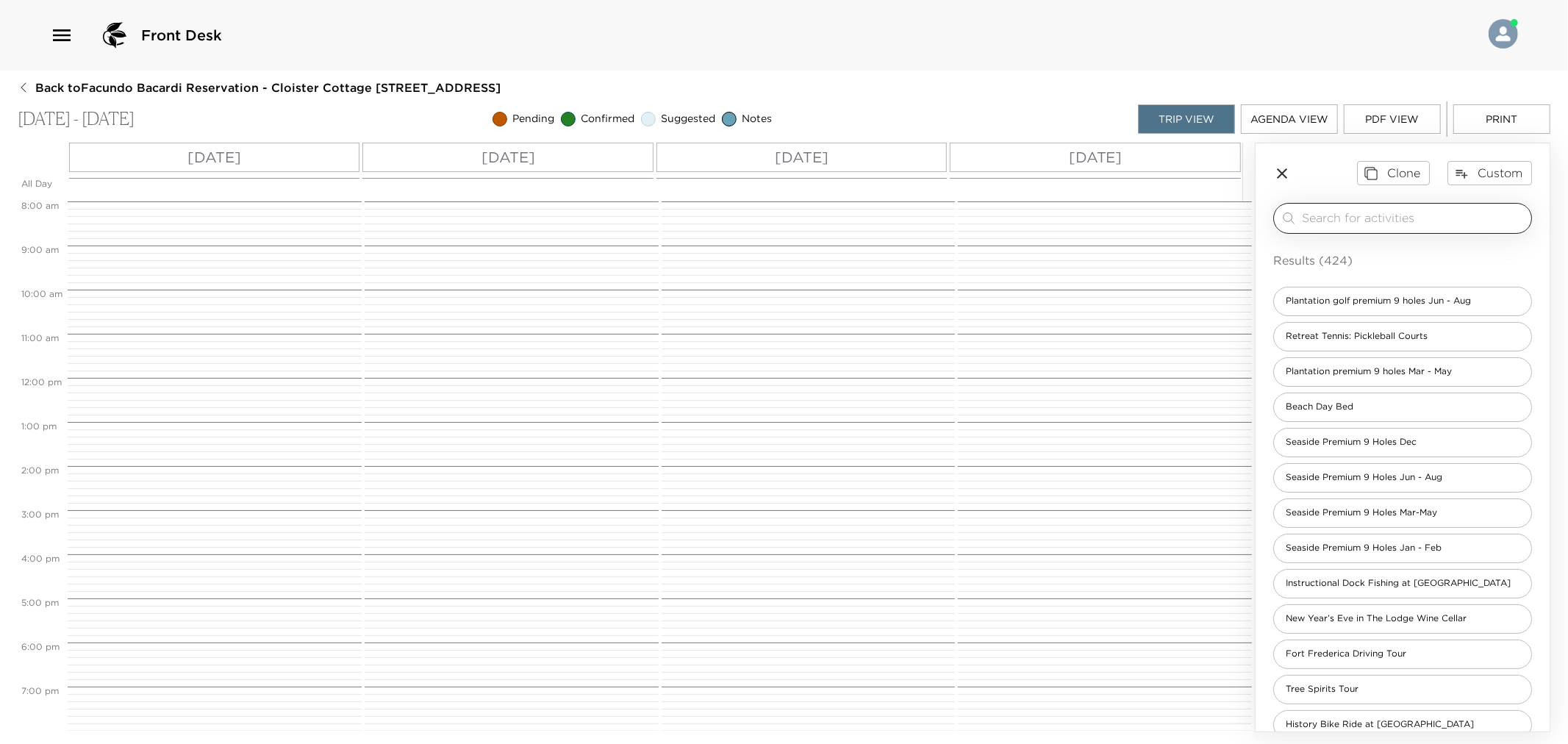
click at [1350, 217] on input "search" at bounding box center [1413, 218] width 224 height 17
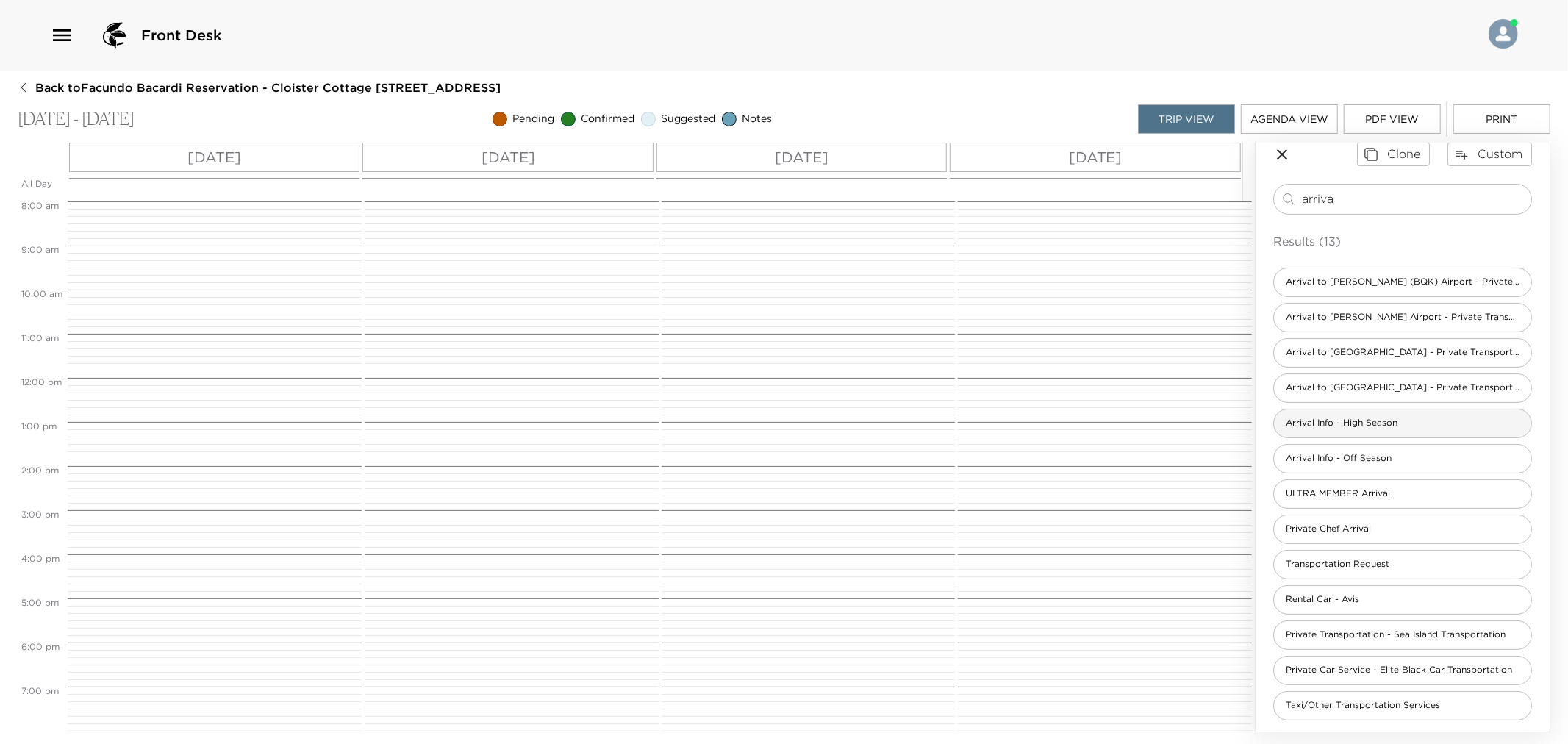
scroll to position [25, 0]
type input "arriva"
click at [1363, 414] on span "Arrival Info - High Season" at bounding box center [1341, 417] width 135 height 12
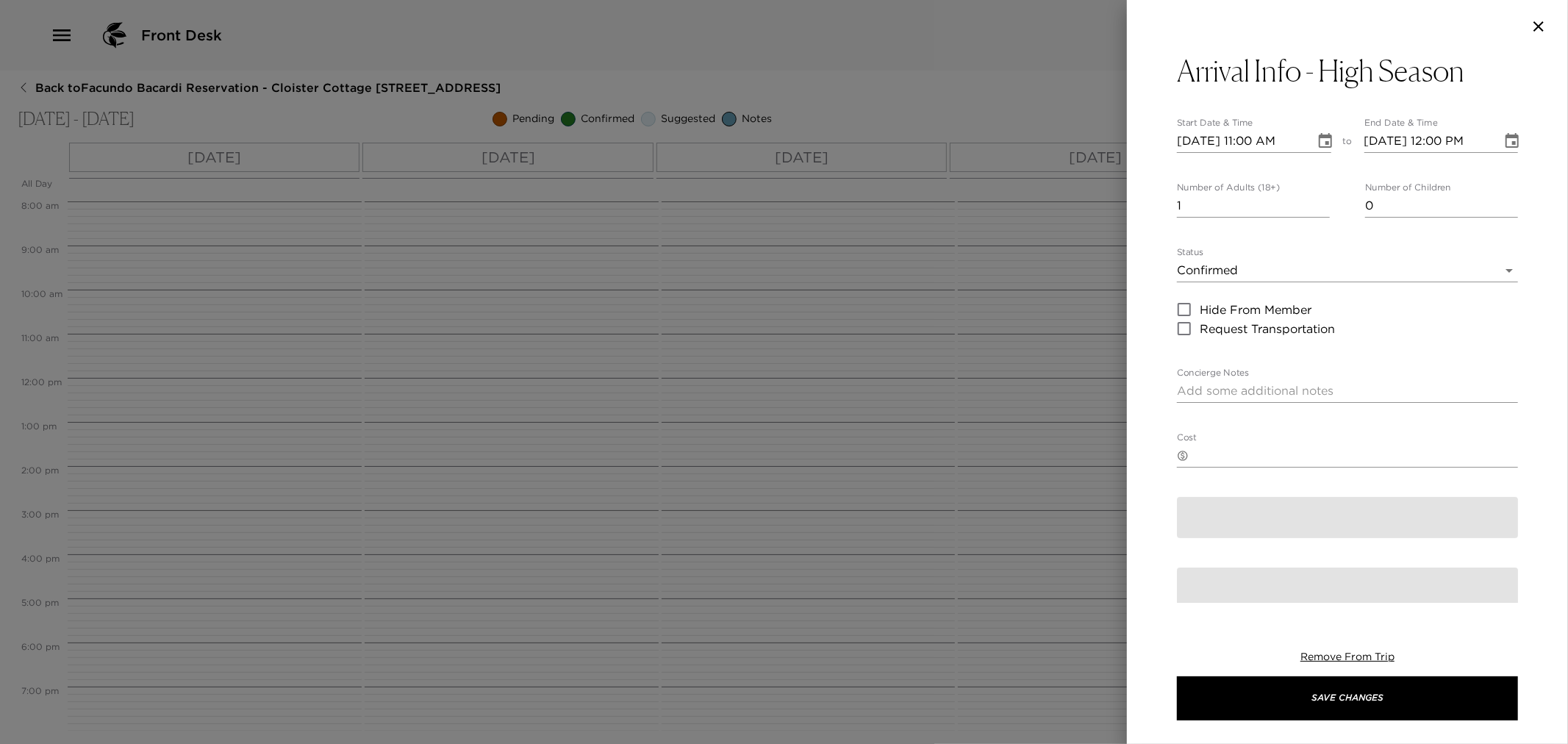
type textarea "Concierge Office Hours: 9:00 am - 6:00 pm daily Concierge Office Phone Number: …"
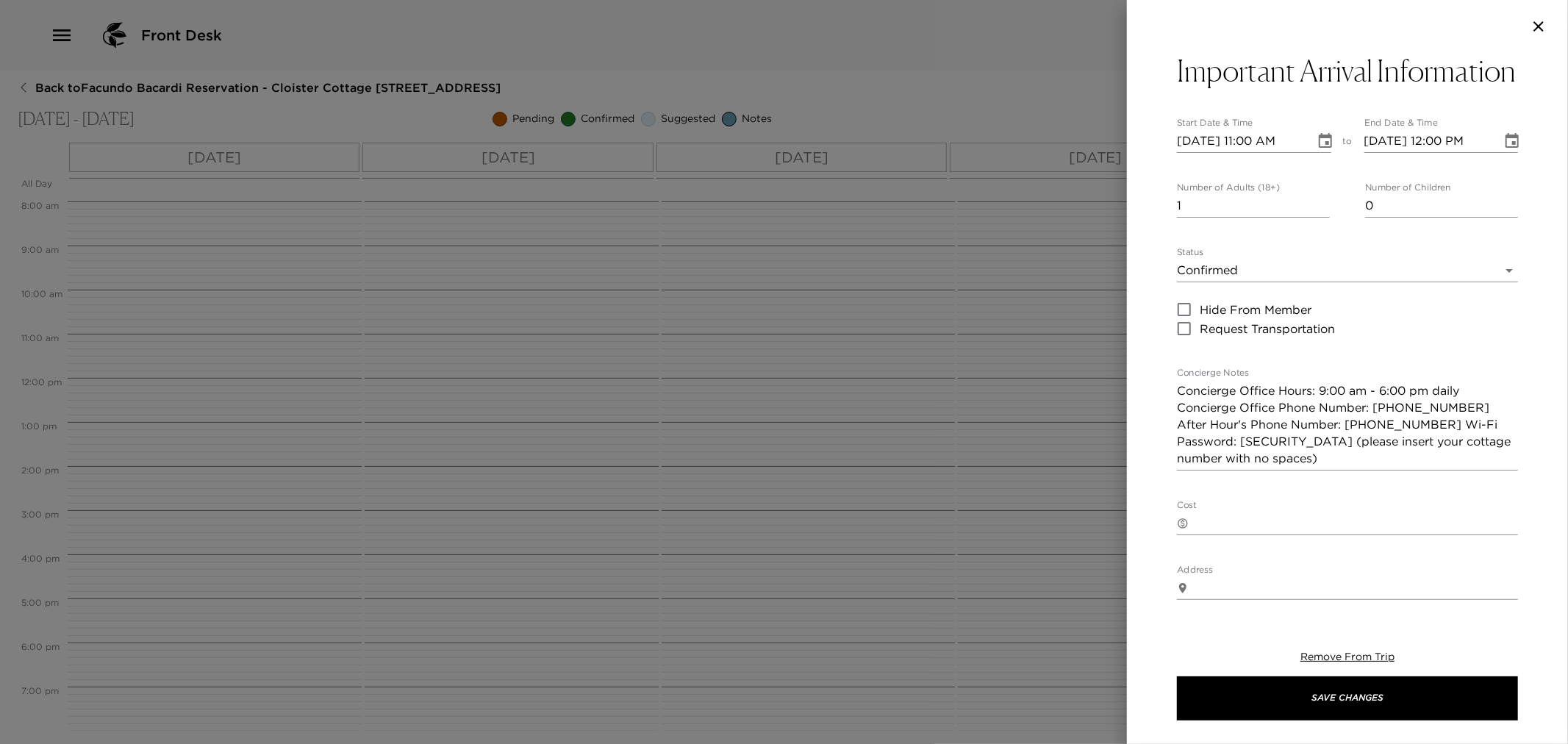
click at [1198, 153] on input "[DATE] 11:00 AM" at bounding box center [1241, 141] width 128 height 23
click at [1254, 153] on input "[DATE] 11:00 AM" at bounding box center [1241, 141] width 128 height 23
type input "10/02/2025 04:00 PM"
type input "10/02/2025 05:00 PM"
type input "10/02/2025 04:00 PM"
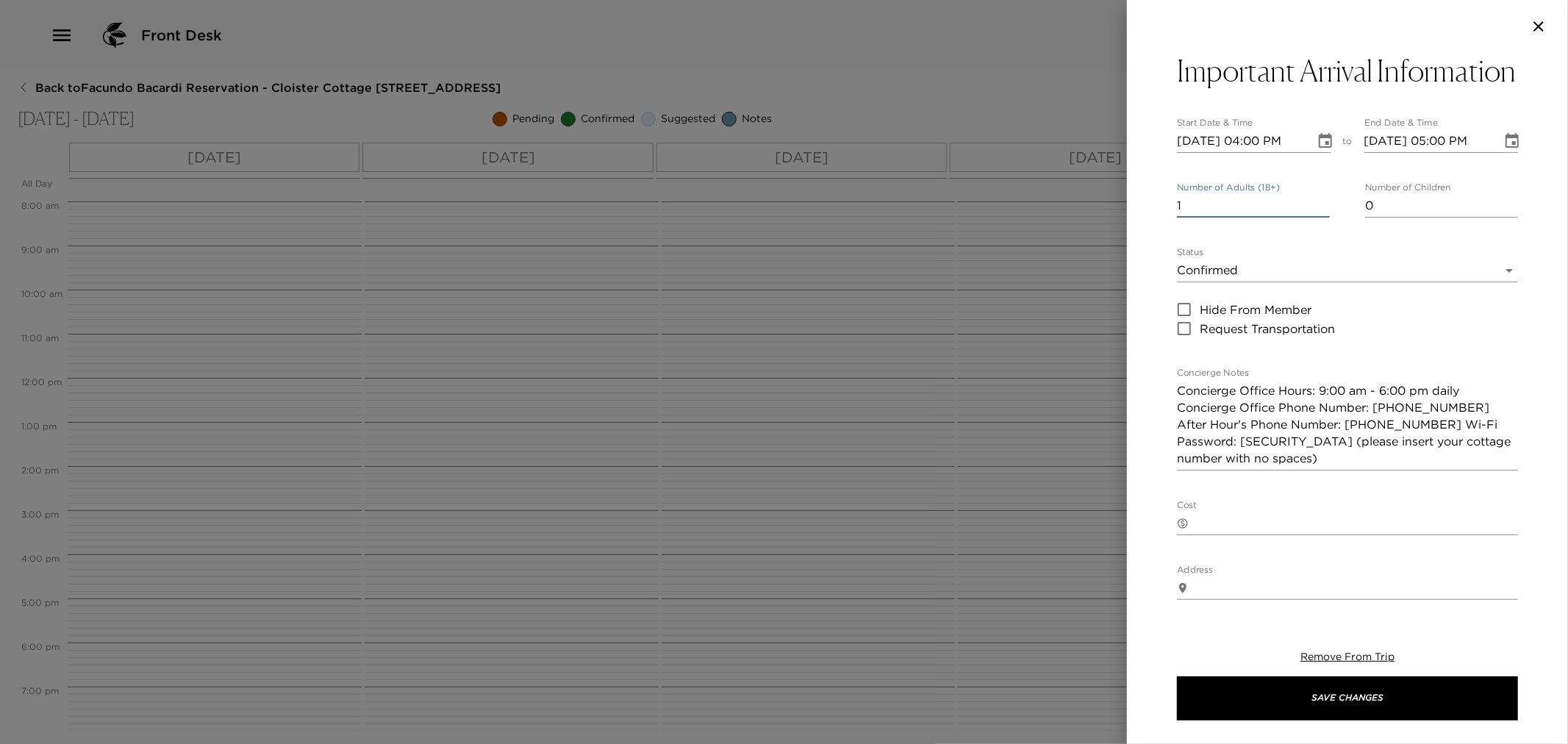
type input "0"
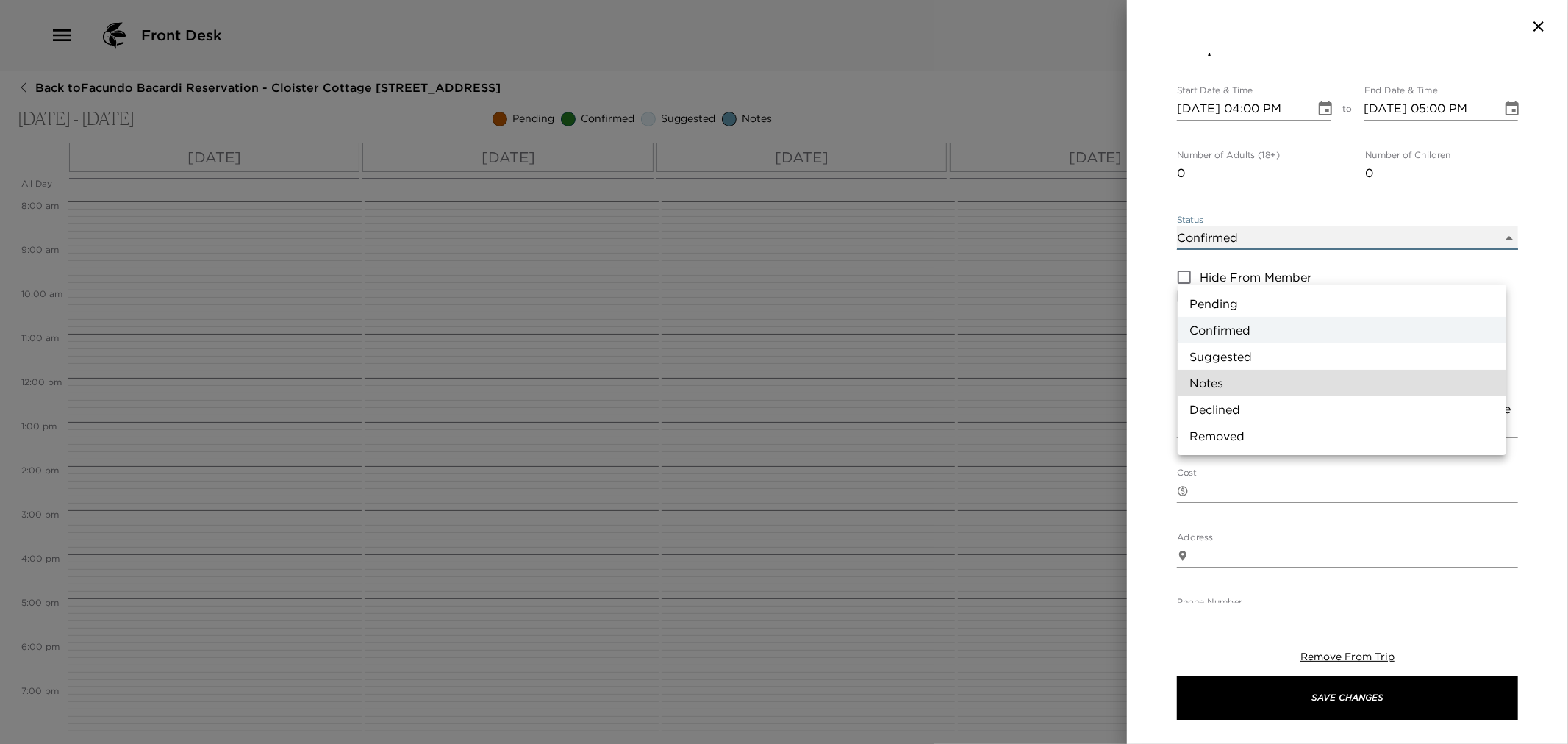
type input "Concierge Note"
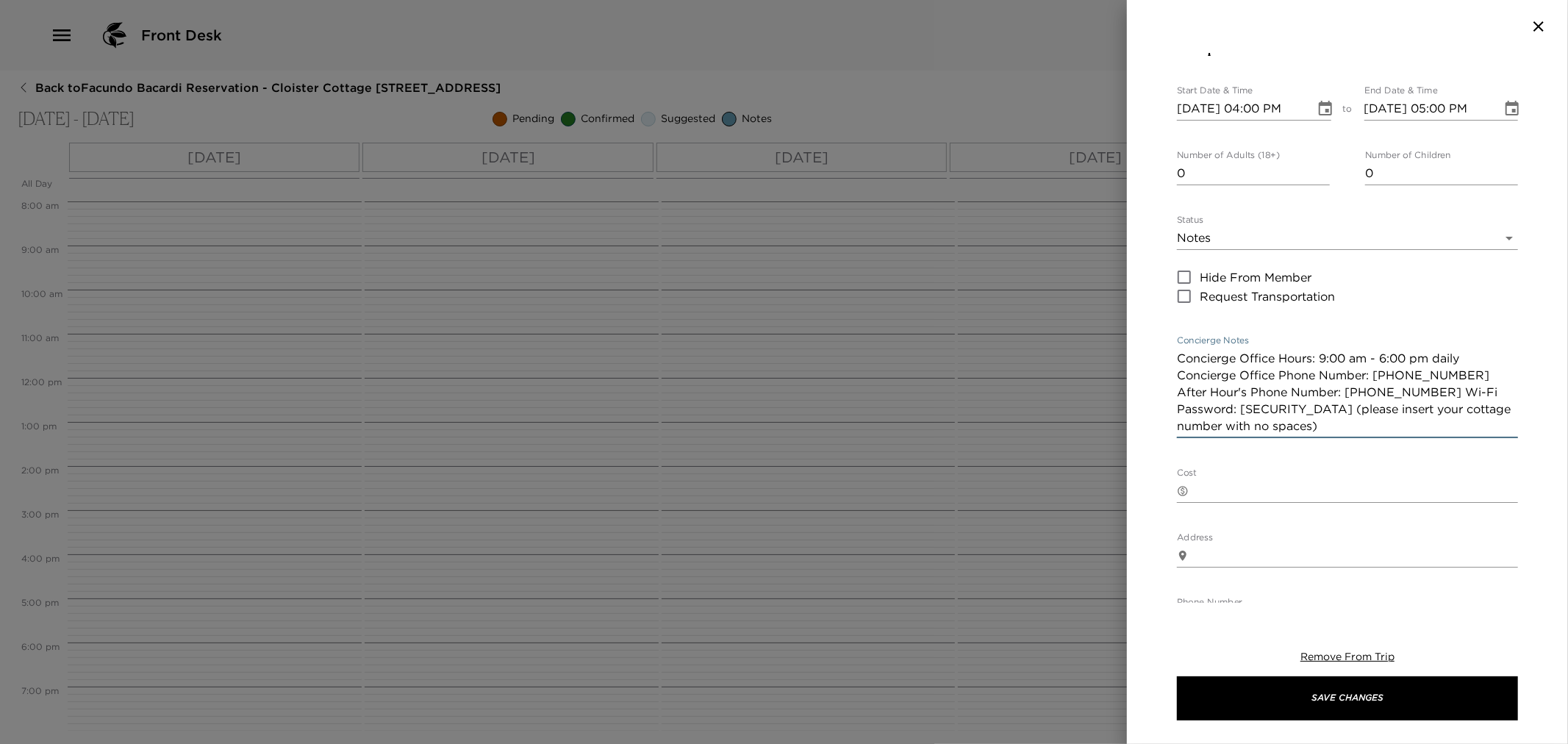
click at [1245, 435] on textarea "Concierge Office Hours: 9:00 am - 6:00 pm daily Concierge Office Phone Number: …" at bounding box center [1348, 391] width 341 height 84
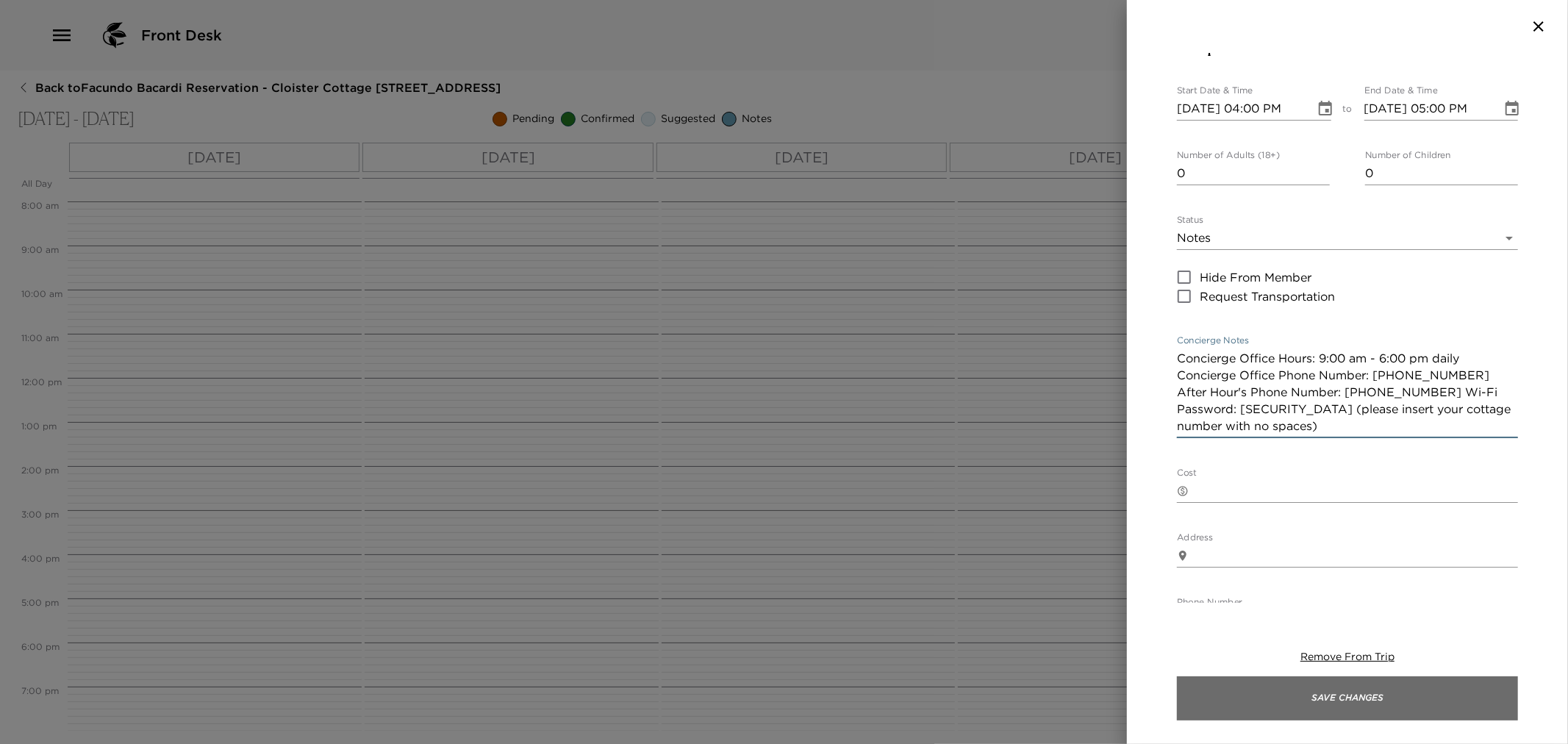
type textarea "Concierge Office Hours: 9:00 am - 6:00 pm daily Concierge Office Phone Number: …"
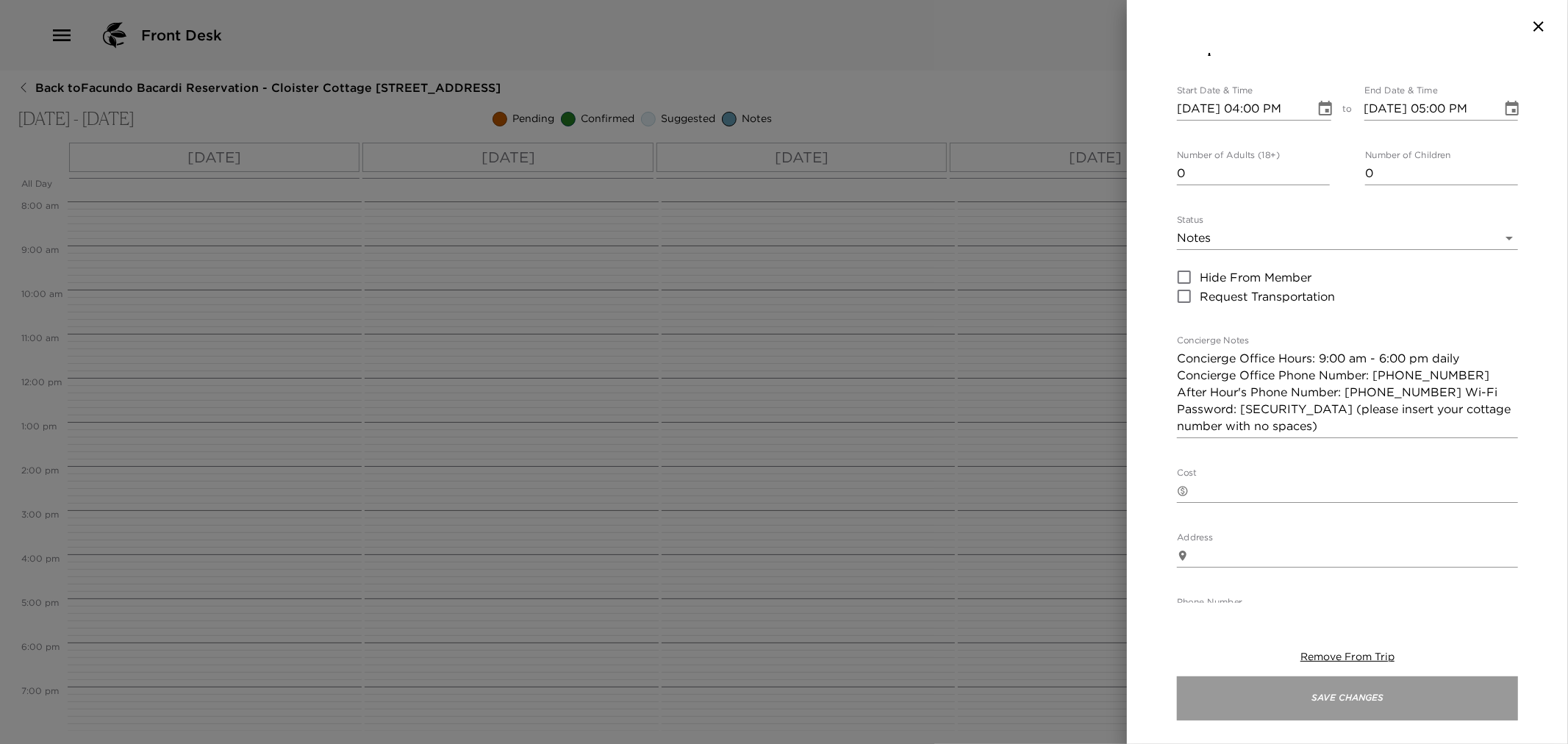
click at [1399, 707] on button "Save Changes" at bounding box center [1348, 698] width 341 height 44
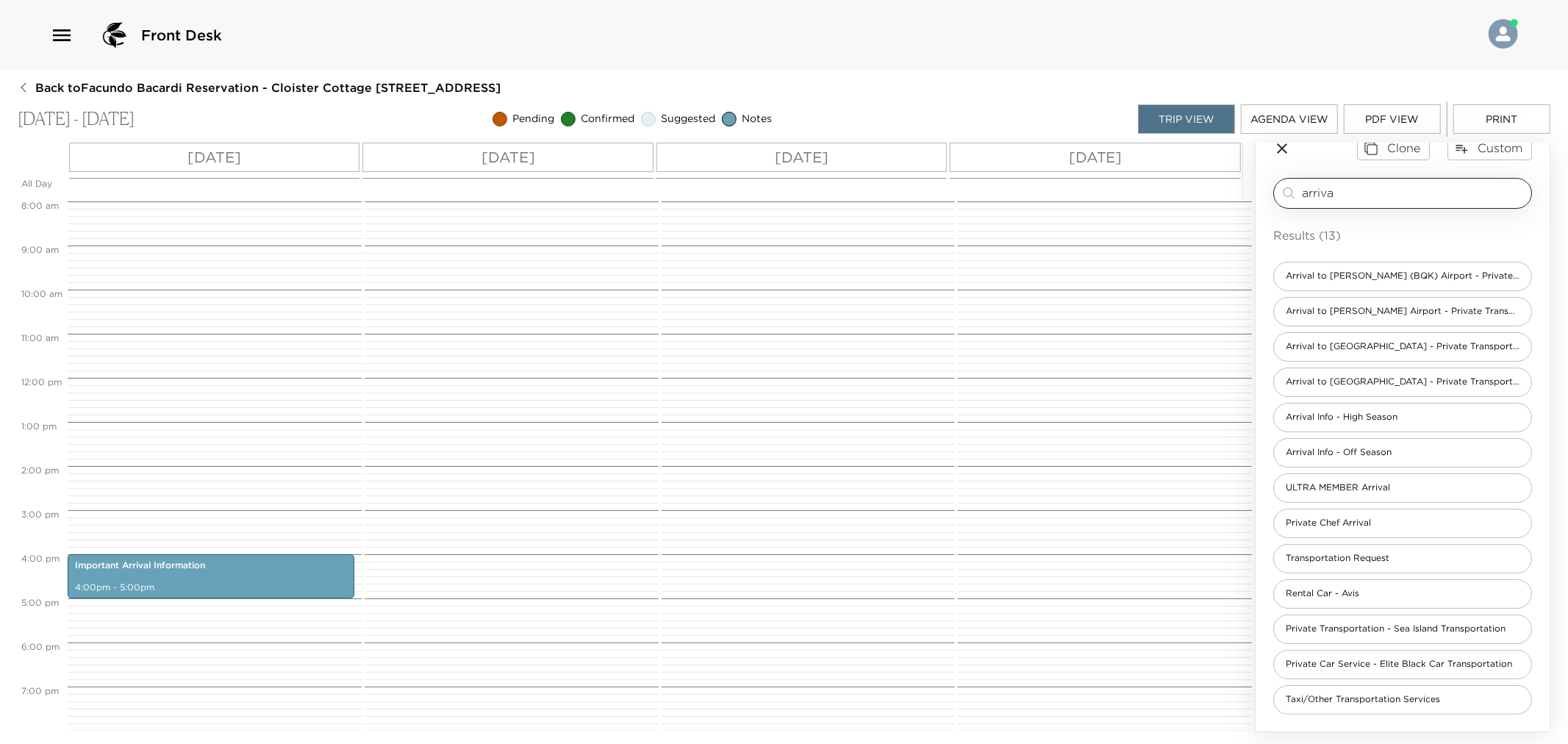
click at [1312, 197] on input "arriva" at bounding box center [1413, 193] width 224 height 17
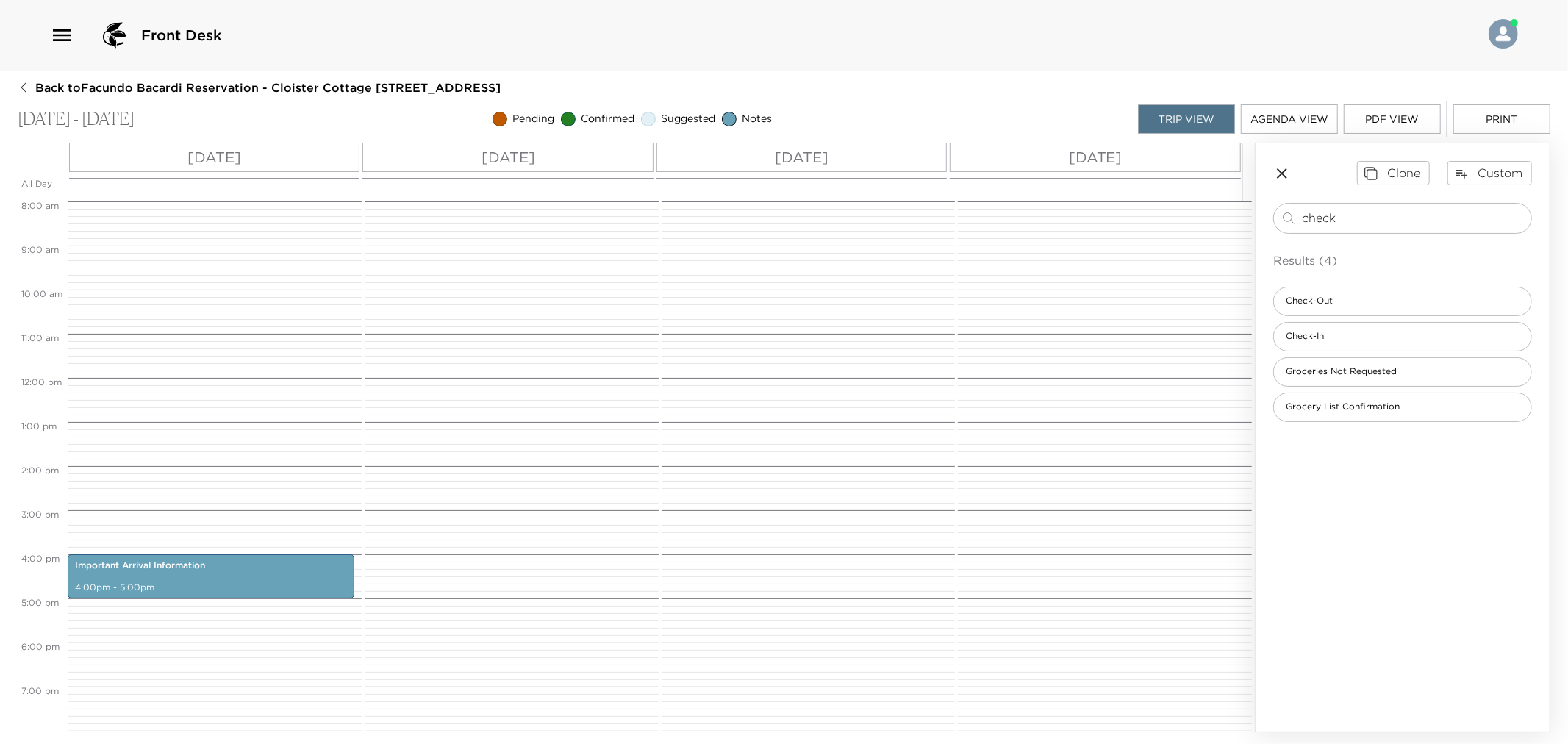
type input "check"
click at [1341, 287] on div "Results (4) Check-Out Check-In Groceries Not Requested Grocery List Confirmation" at bounding box center [1402, 336] width 259 height 170
click at [1333, 299] on span "Check-Out" at bounding box center [1309, 301] width 70 height 12
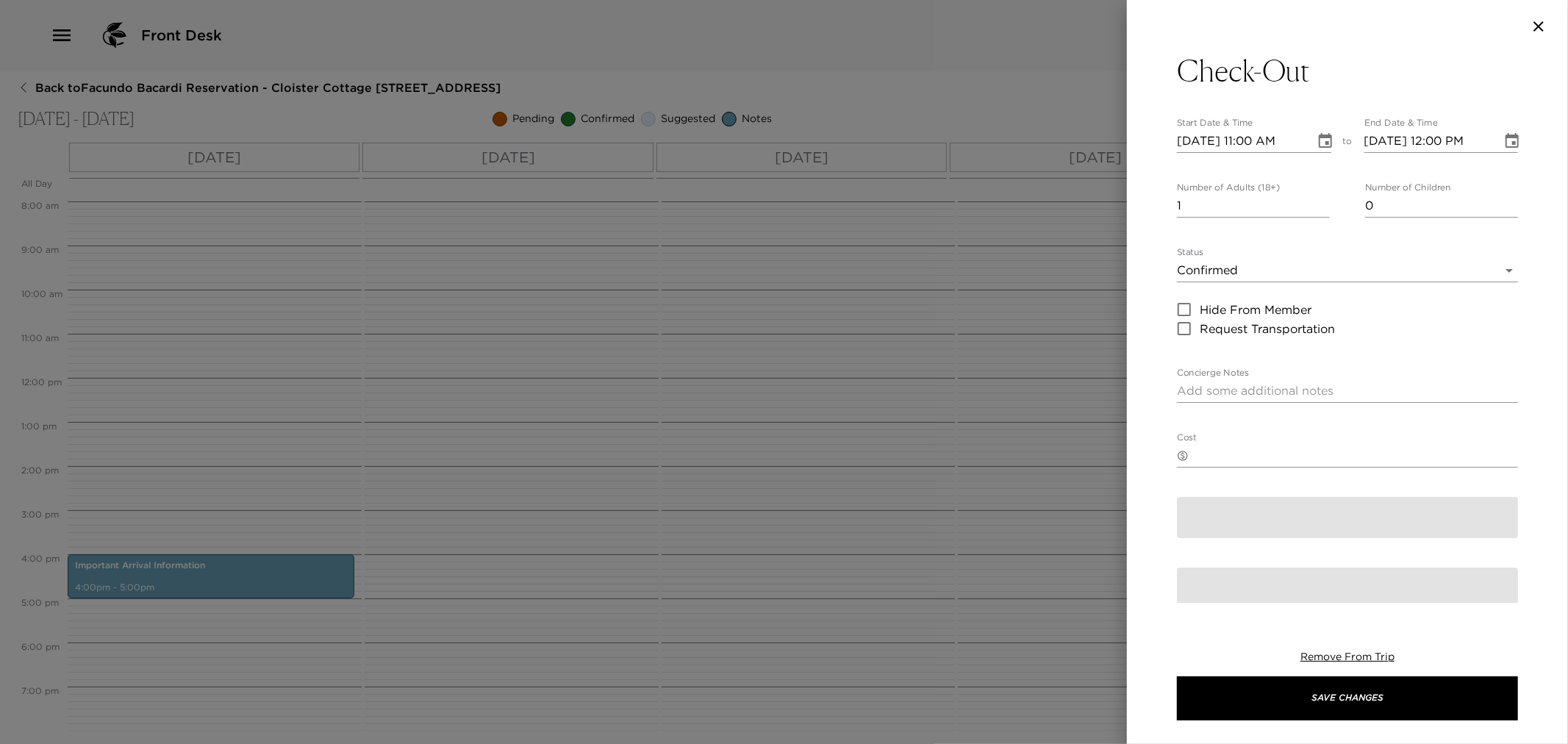
type textarea "Please note that check-out time of the residence is no later than 11:00 am. Ple…"
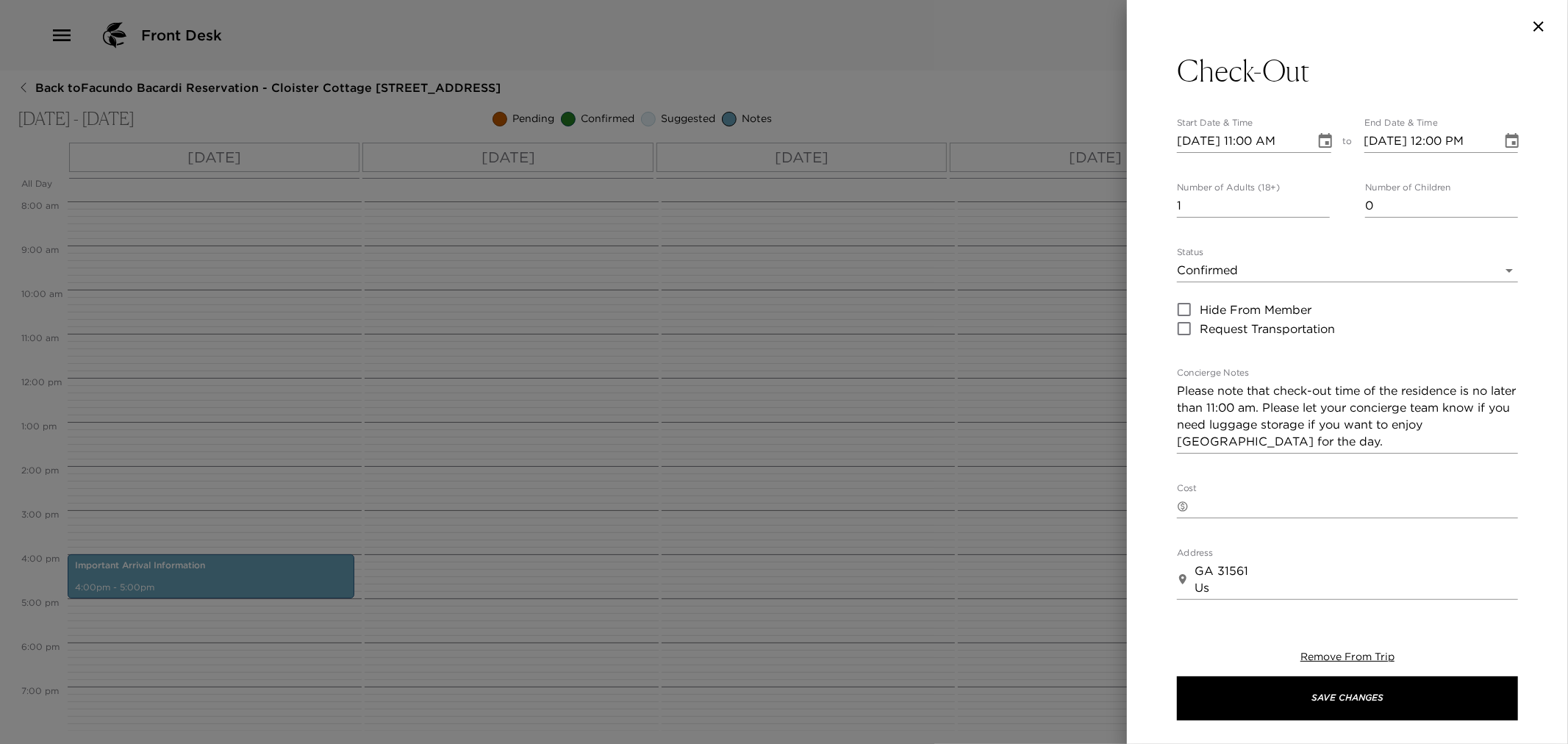
click at [1197, 141] on input "10/02/2025 11:00 AM" at bounding box center [1241, 141] width 128 height 23
type input "10/05/2025 11:00 AM"
type input "10/05/2025 12:00 PM"
type input "10/05/2025 11:00 AM"
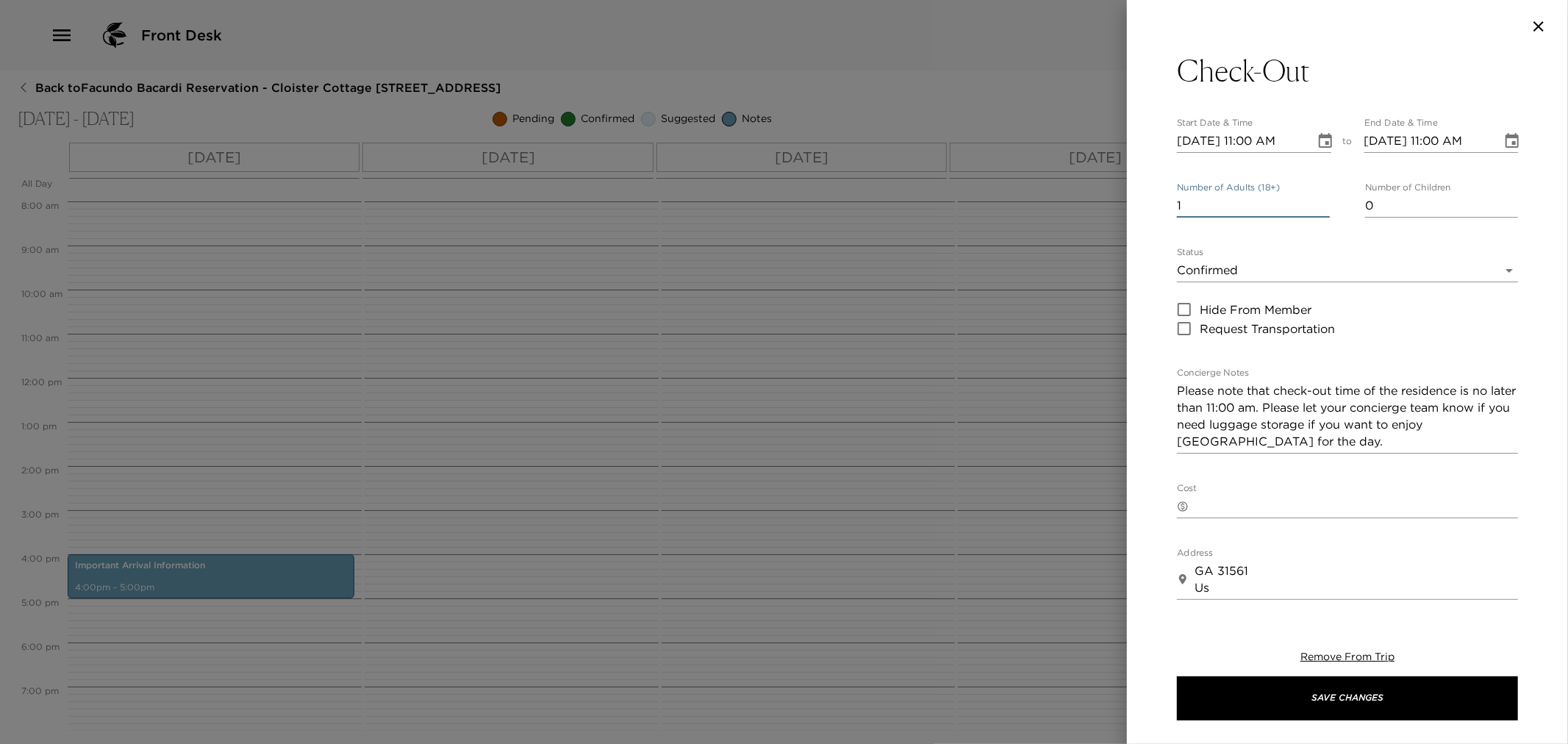
type input "0"
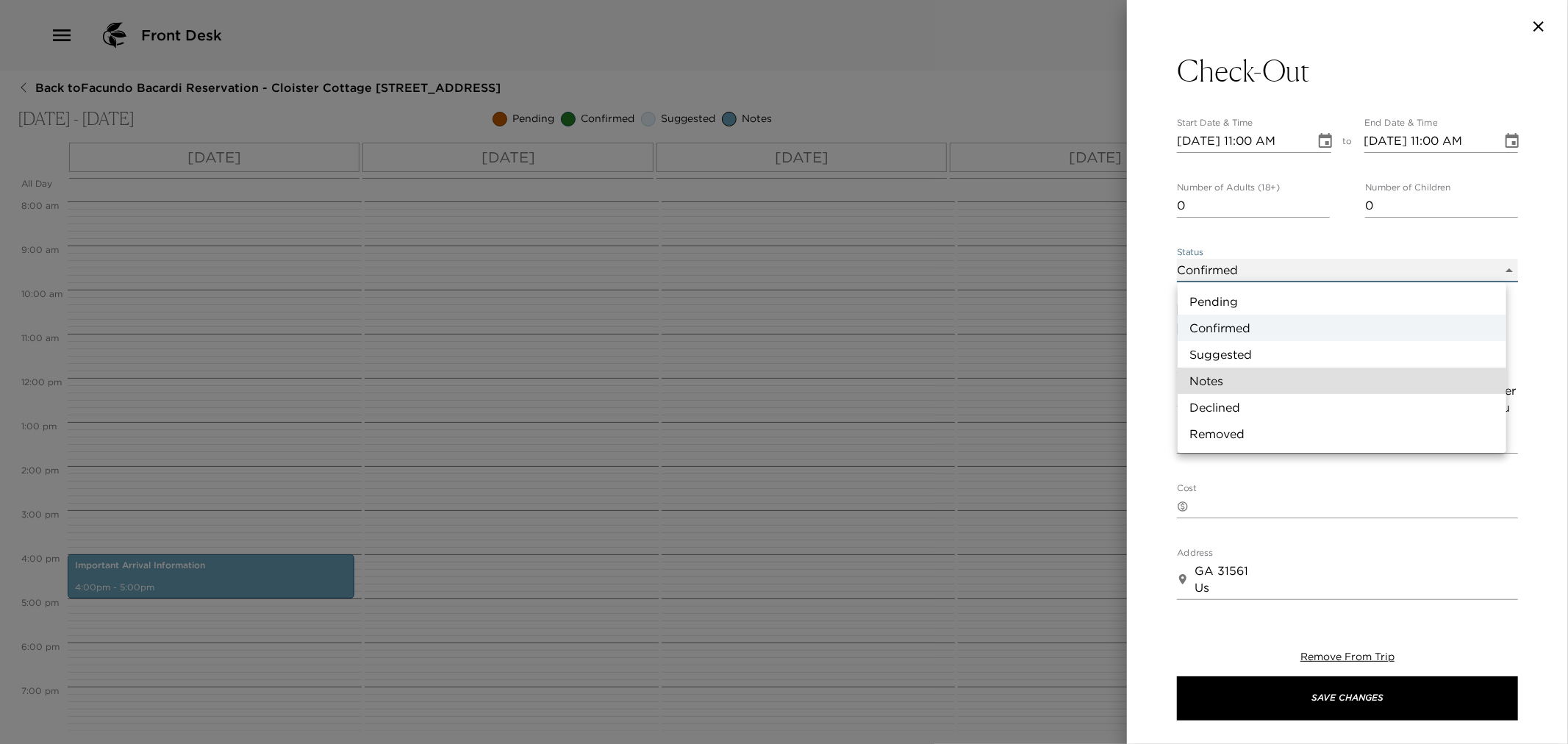
type input "Concierge Note"
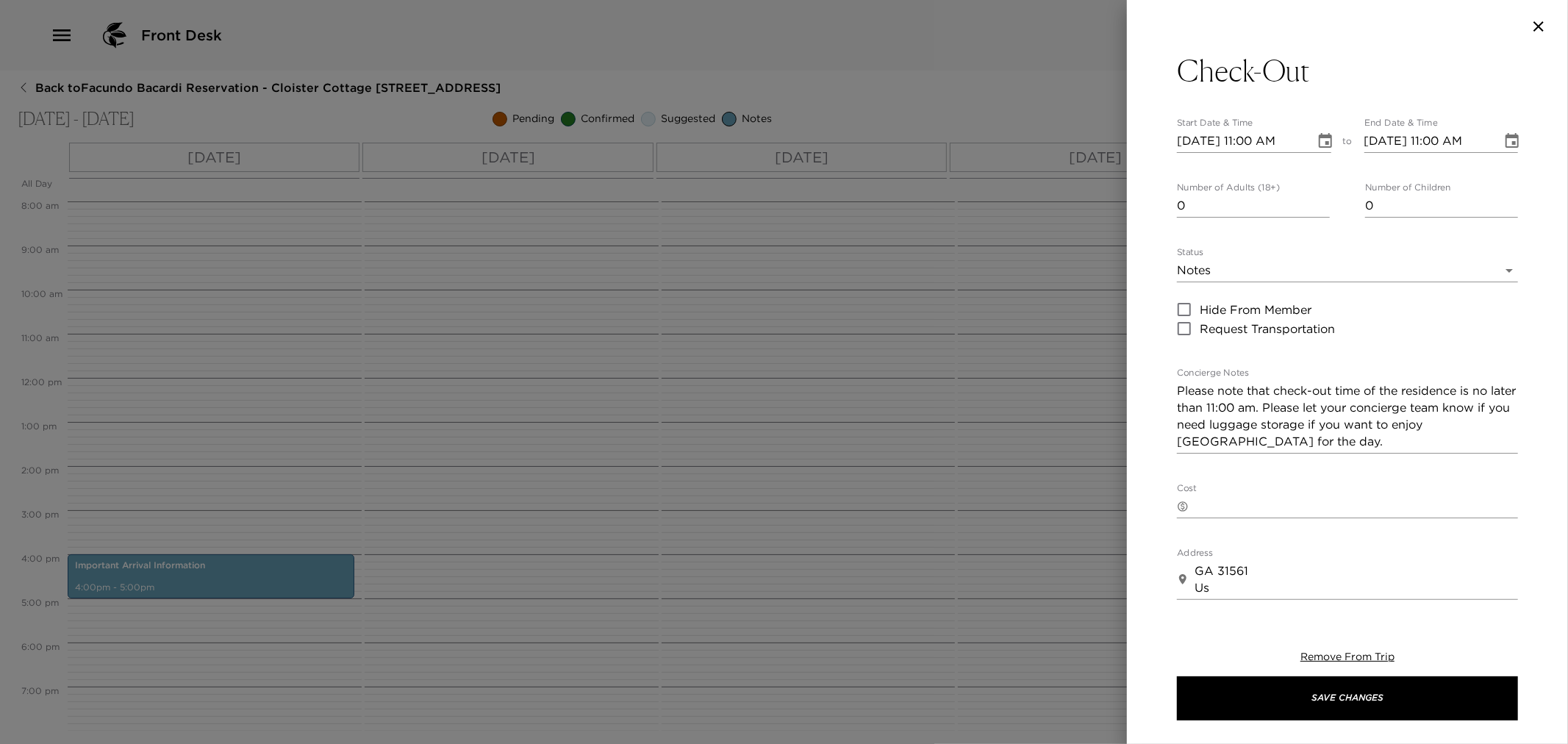
click at [1326, 720] on div "Remove From Trip Save Changes" at bounding box center [1348, 685] width 341 height 118
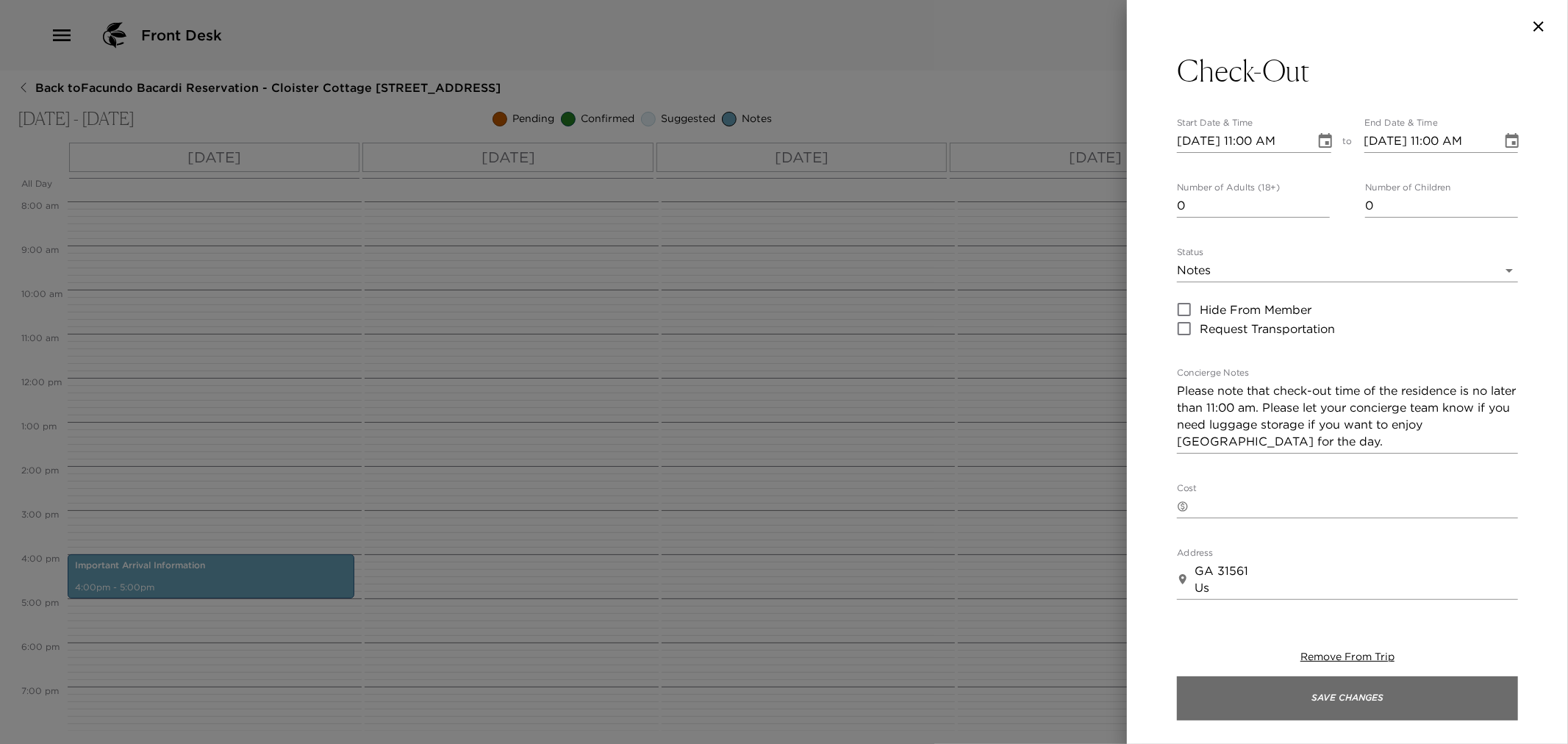
click at [1336, 705] on button "Save Changes" at bounding box center [1348, 698] width 341 height 44
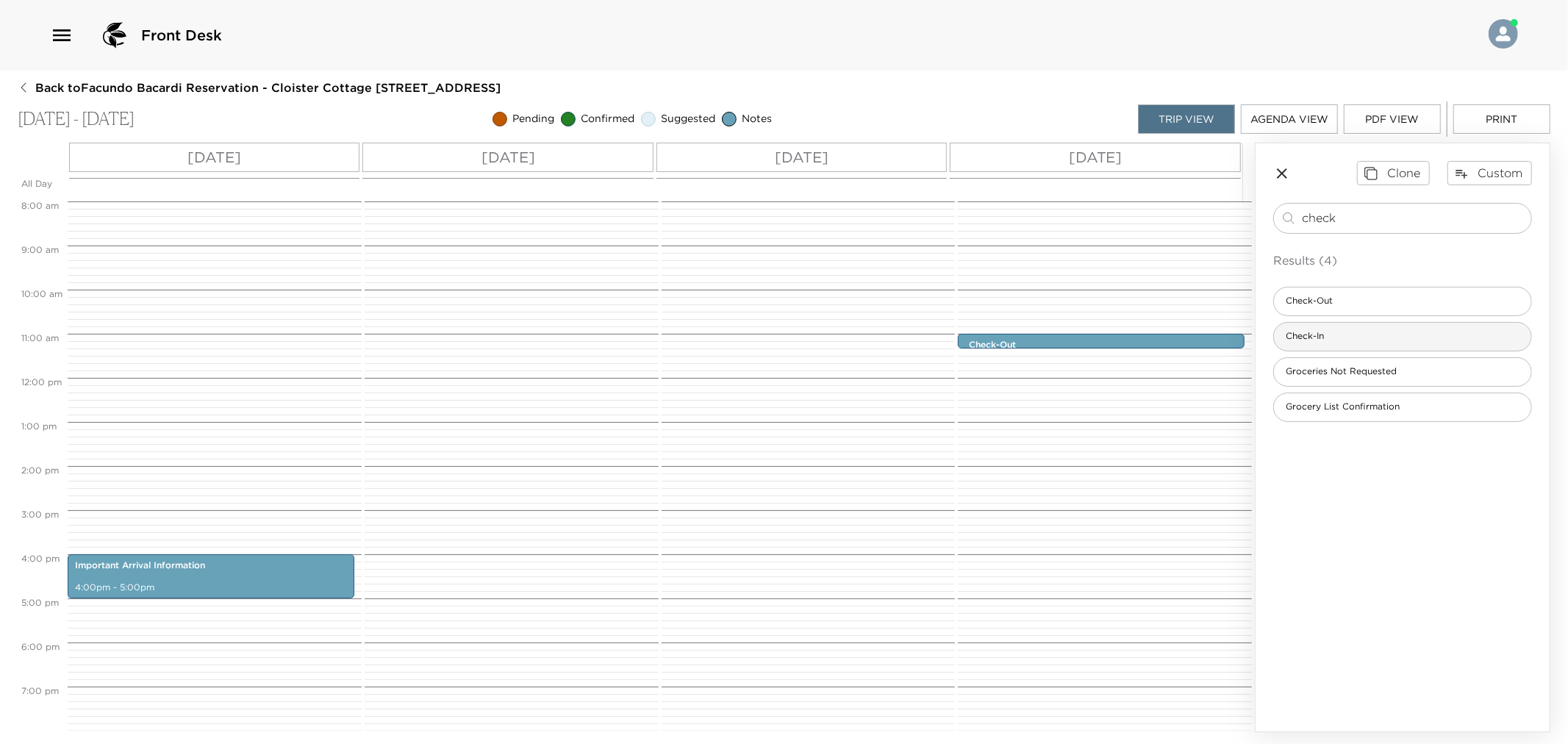
click at [1334, 347] on div "Check-In" at bounding box center [1402, 336] width 259 height 29
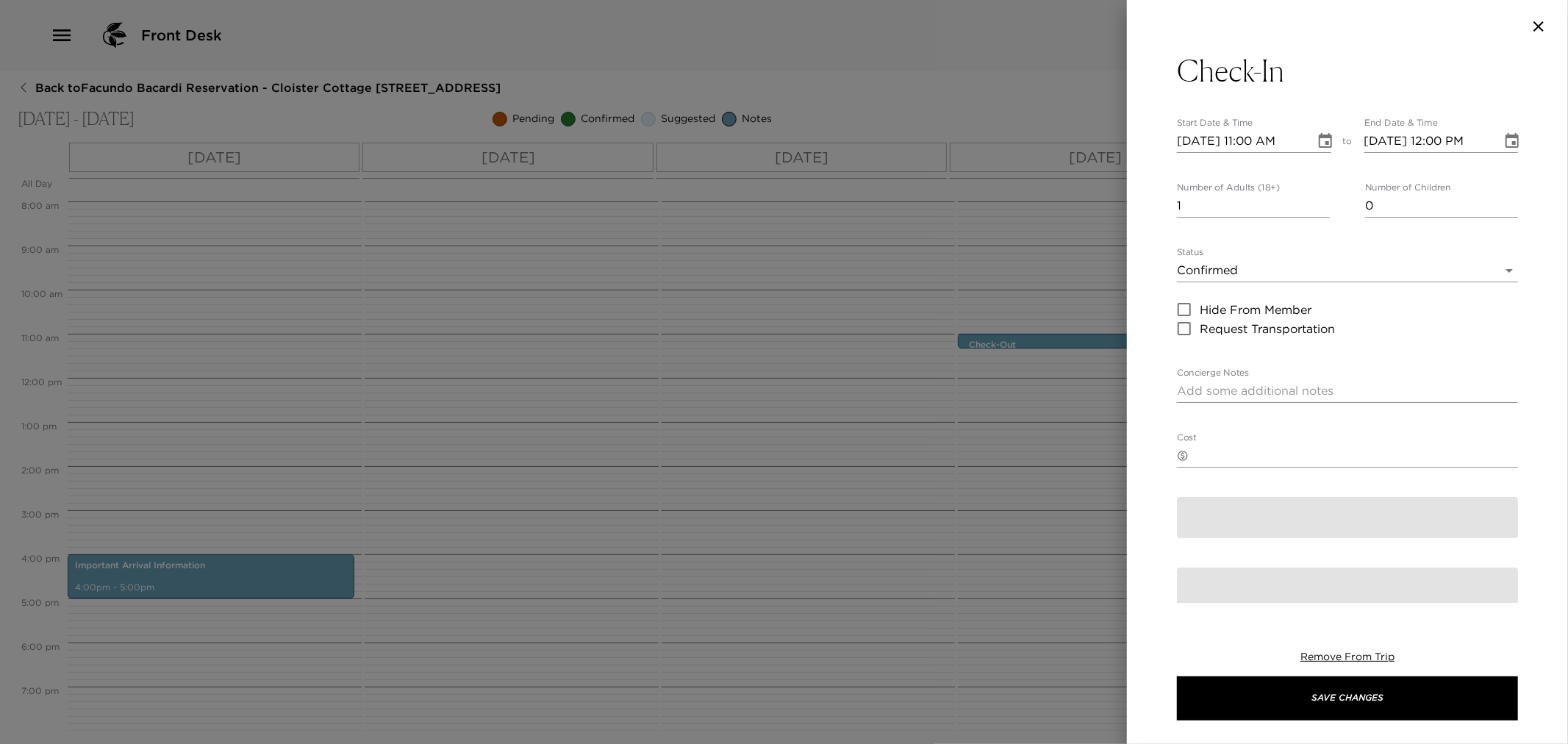
type textarea "A key will be placed underneath the doormat outside the cottage upon your arriv…"
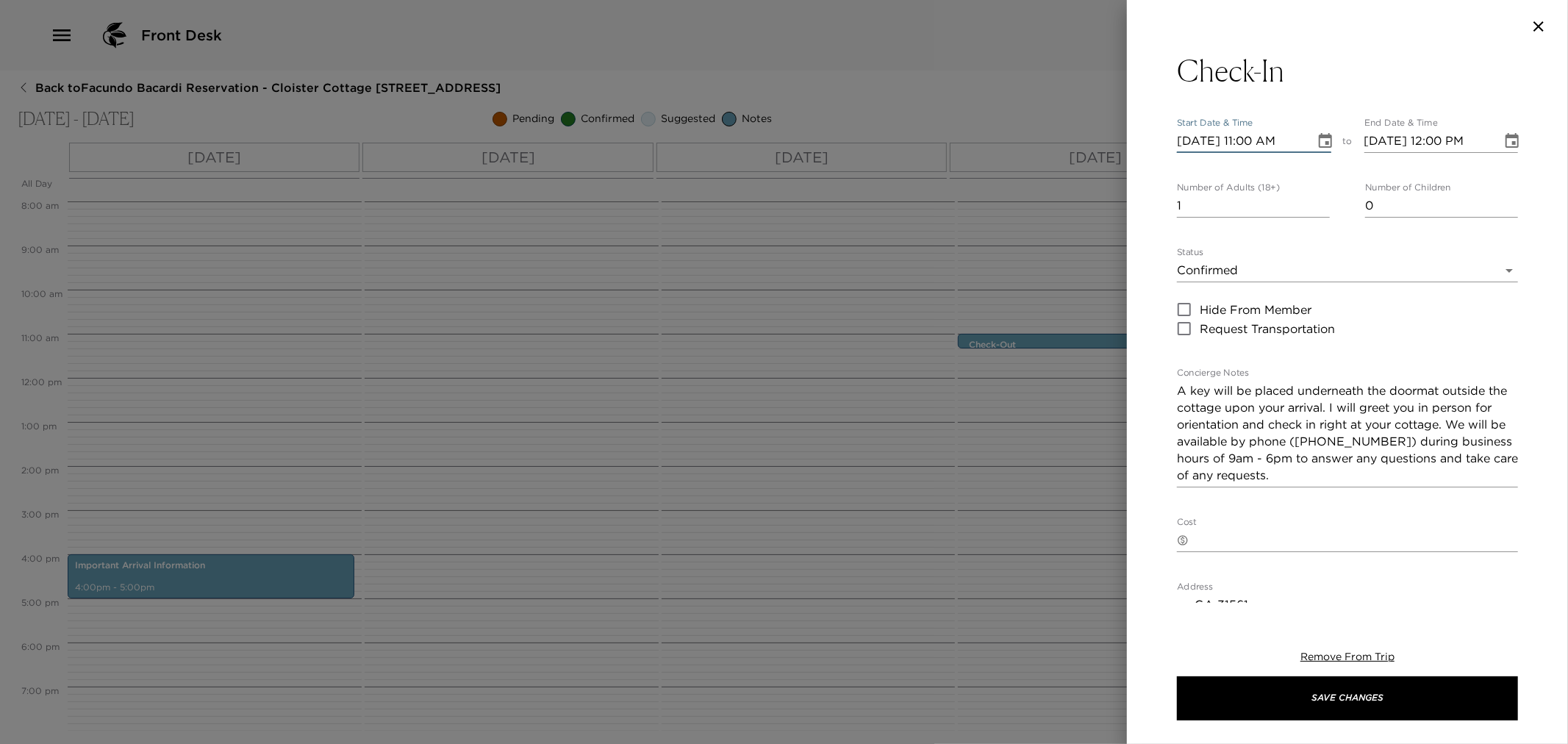
click at [1254, 145] on input "10/02/2025 11:00 AM" at bounding box center [1241, 141] width 128 height 23
type input "10/02/2025 04:00 PM"
type input "10/02/2025 05:00 PM"
type input "10/02/2025 04:00 PM"
type input "0"
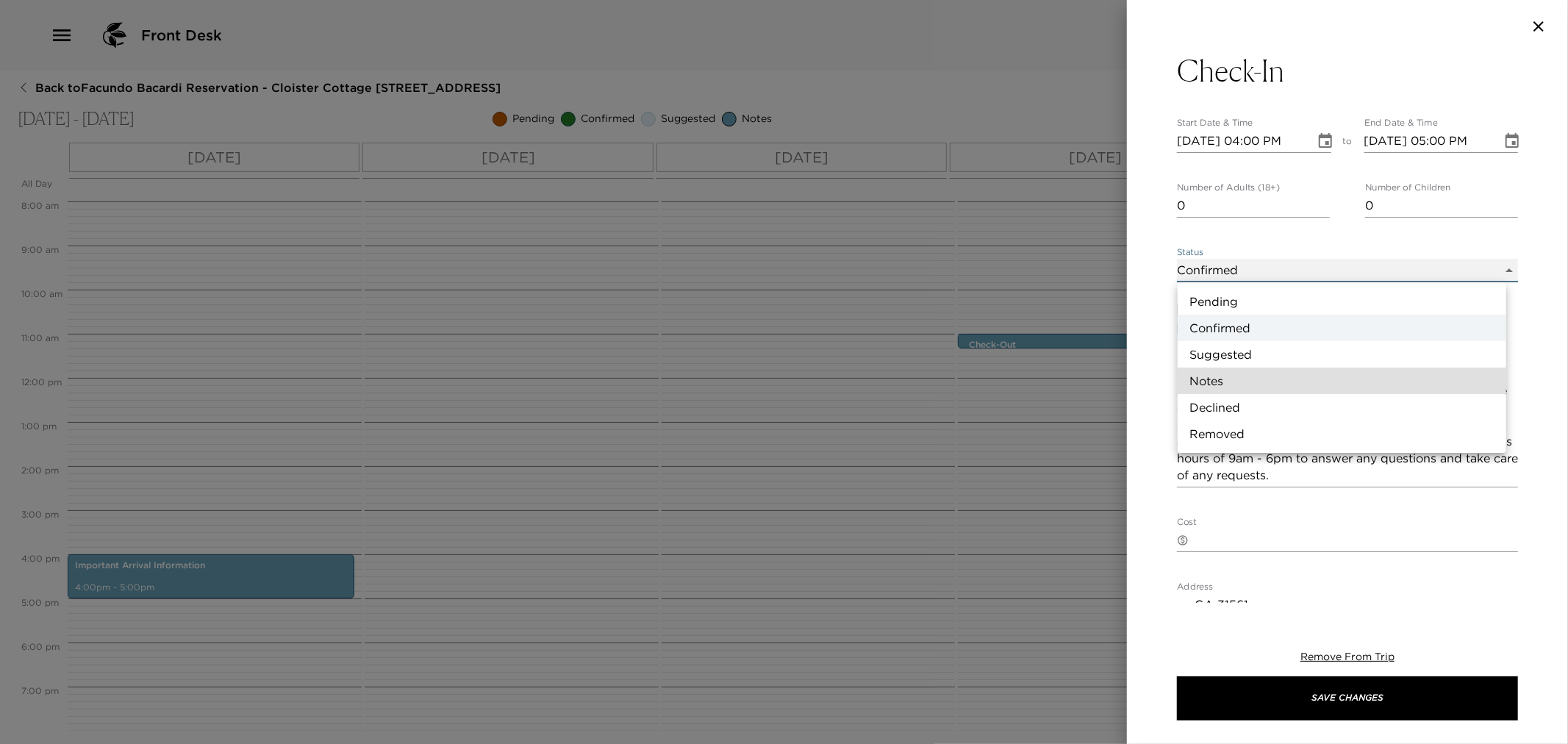
type input "Concierge Note"
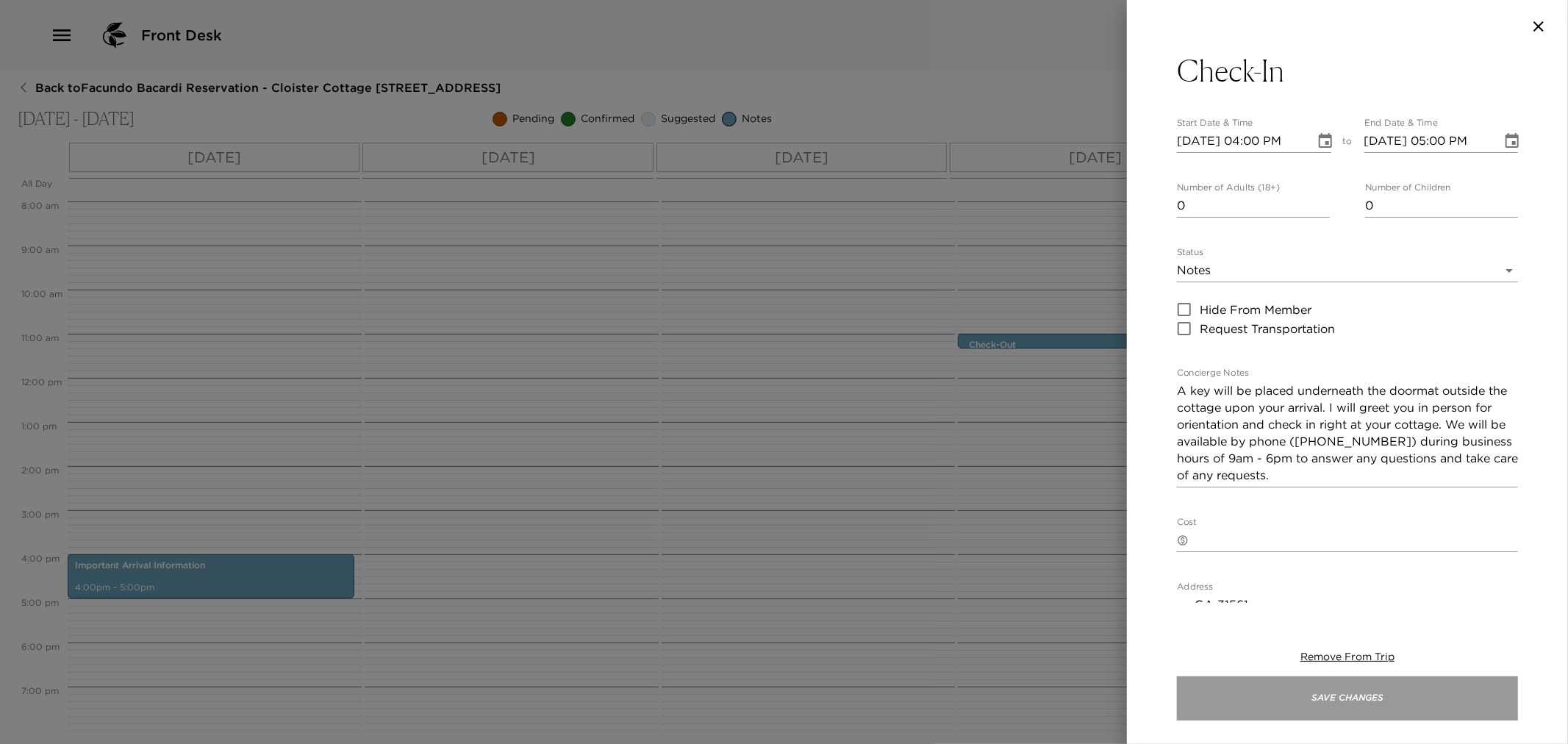
click at [1318, 703] on button "Save Changes" at bounding box center [1348, 698] width 341 height 44
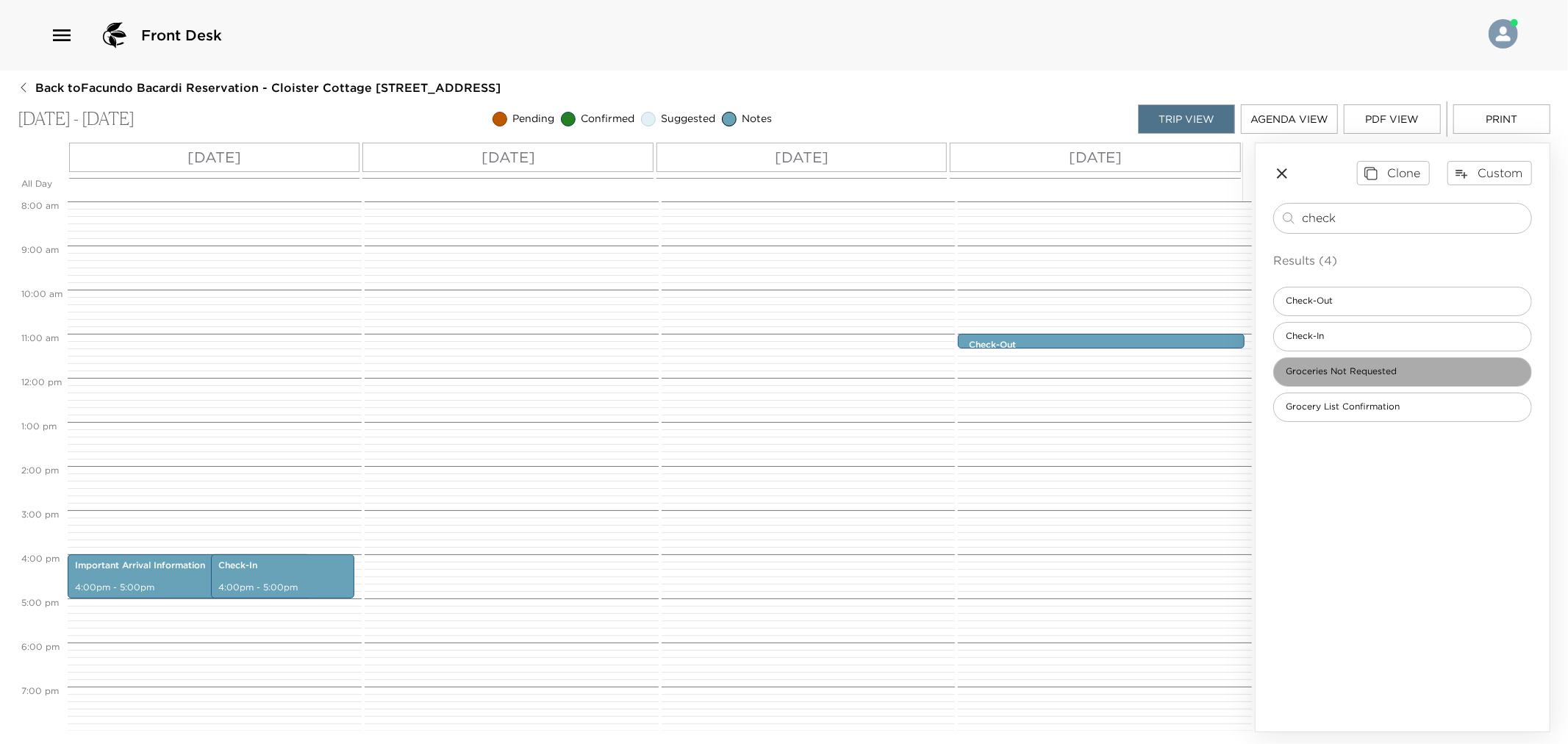
click at [1341, 384] on div "Groceries Not Requested" at bounding box center [1402, 372] width 259 height 29
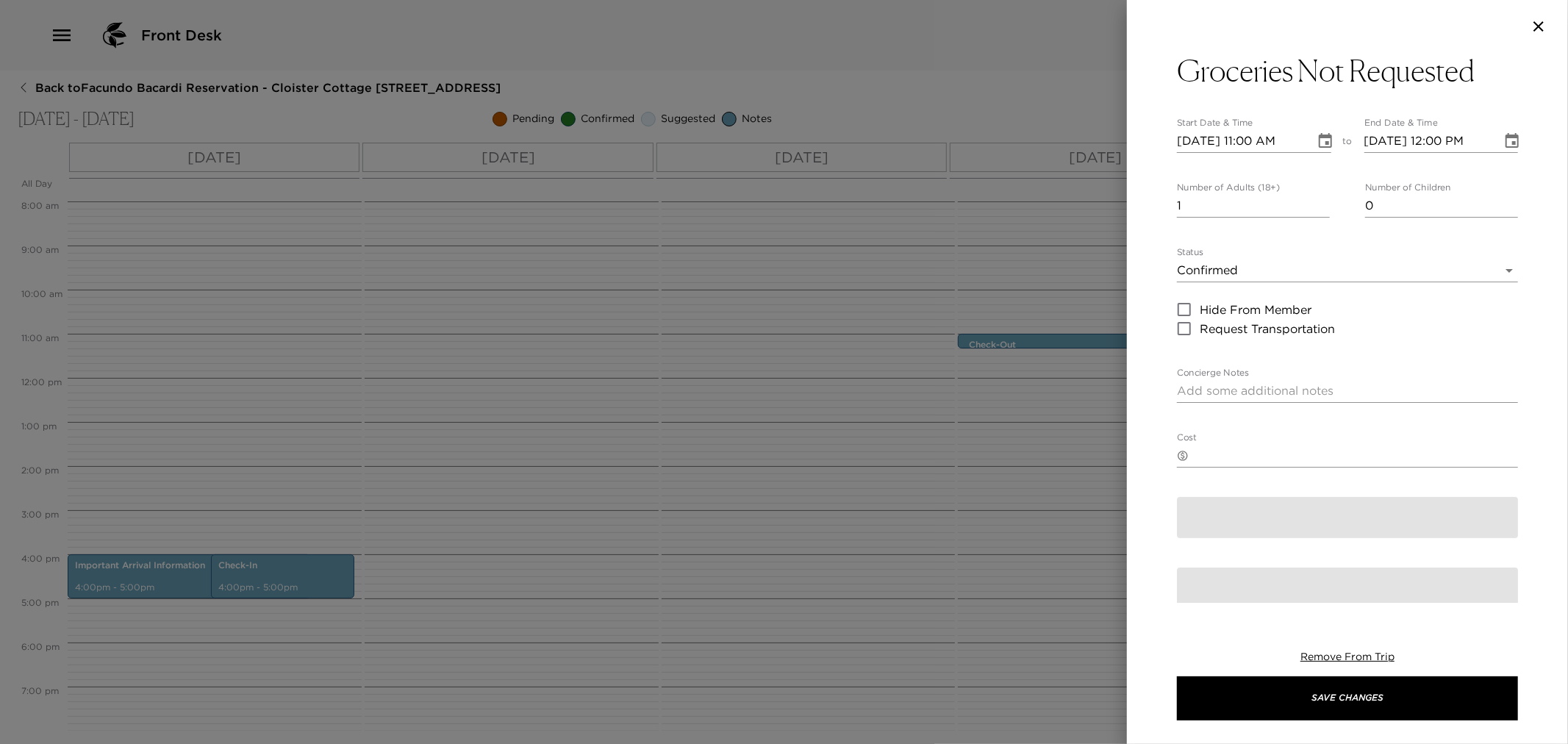
type textarea "We have not received any grocery request at this time. Should you wish to order…"
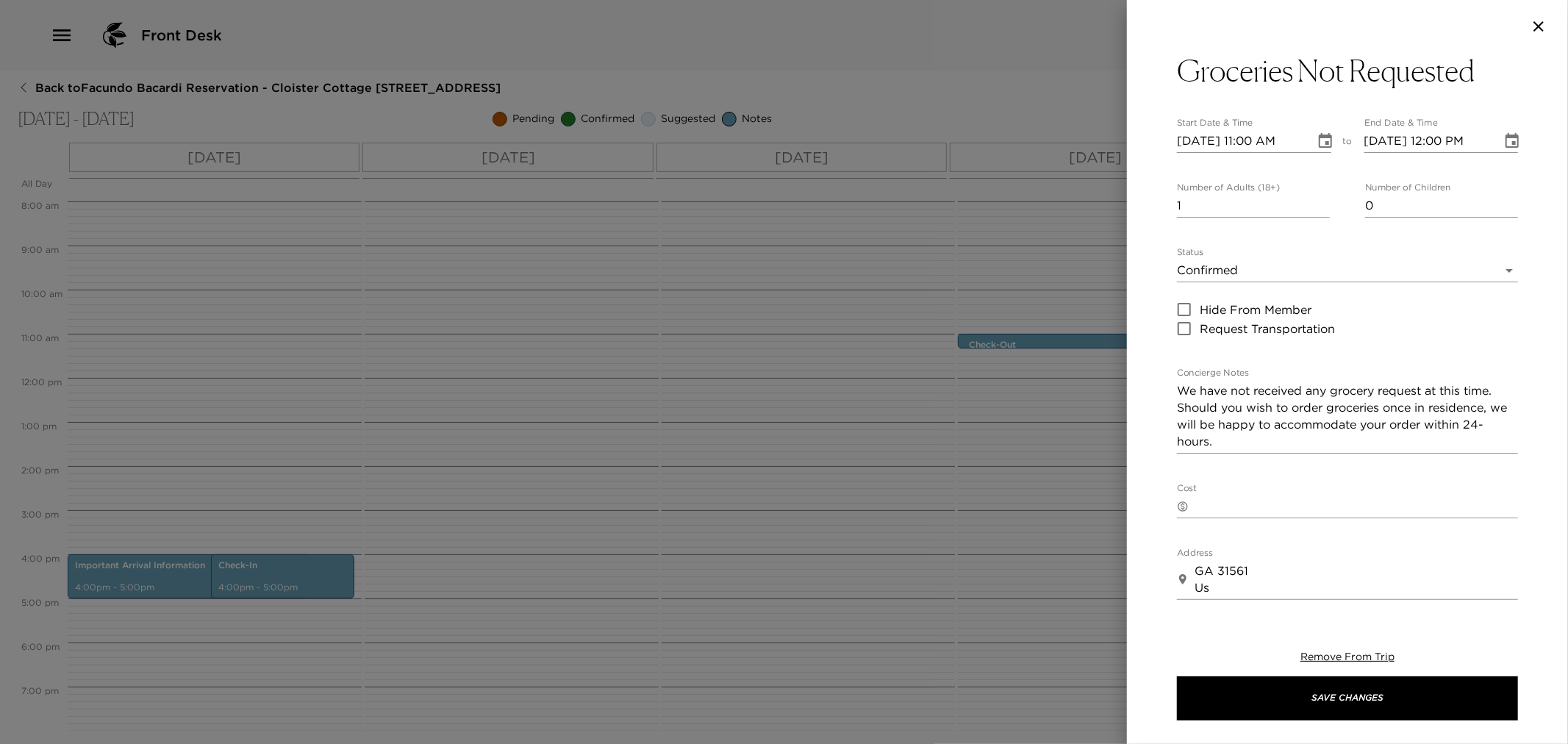
click at [1532, 28] on icon "button" at bounding box center [1539, 26] width 18 height 18
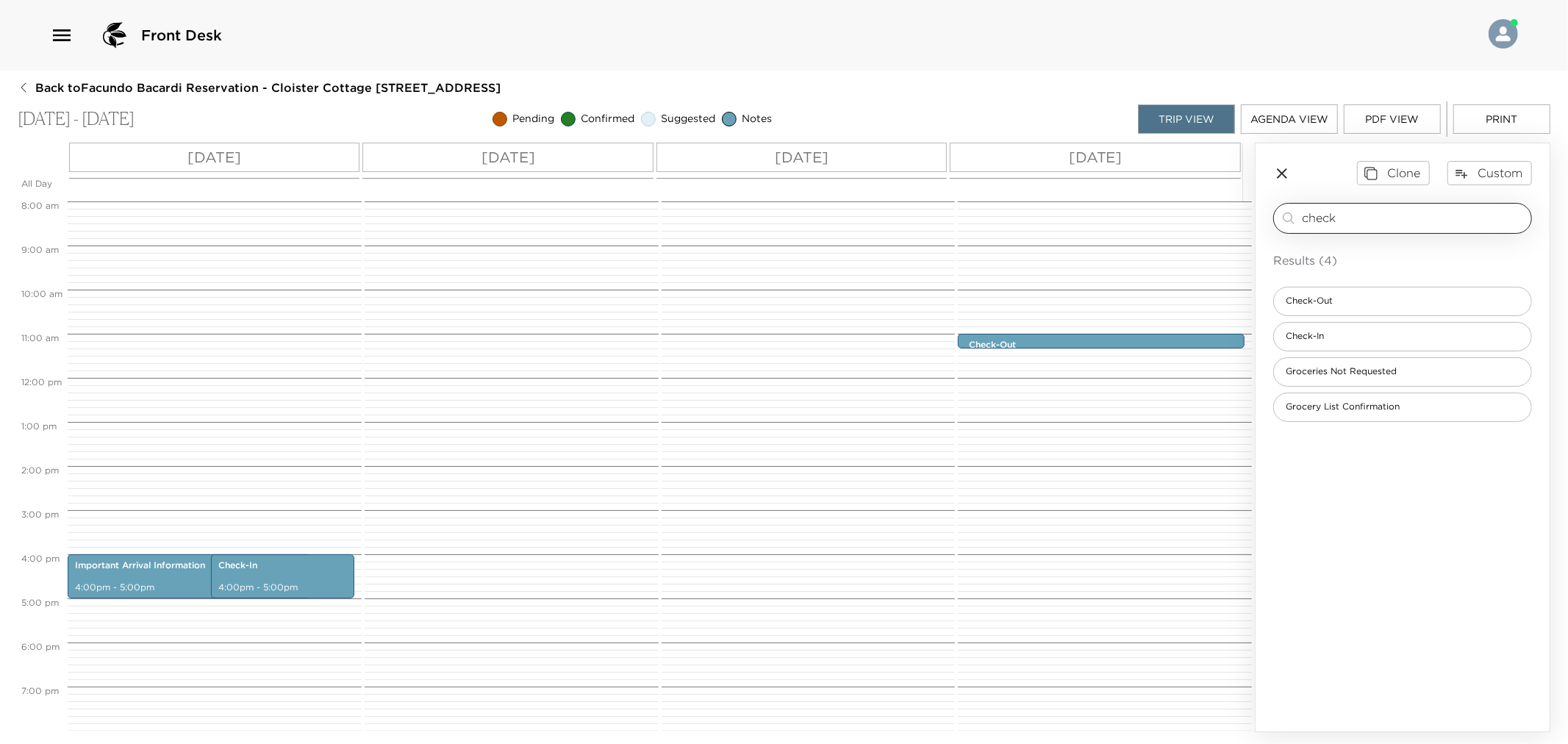
click at [1371, 220] on input "check" at bounding box center [1413, 218] width 224 height 17
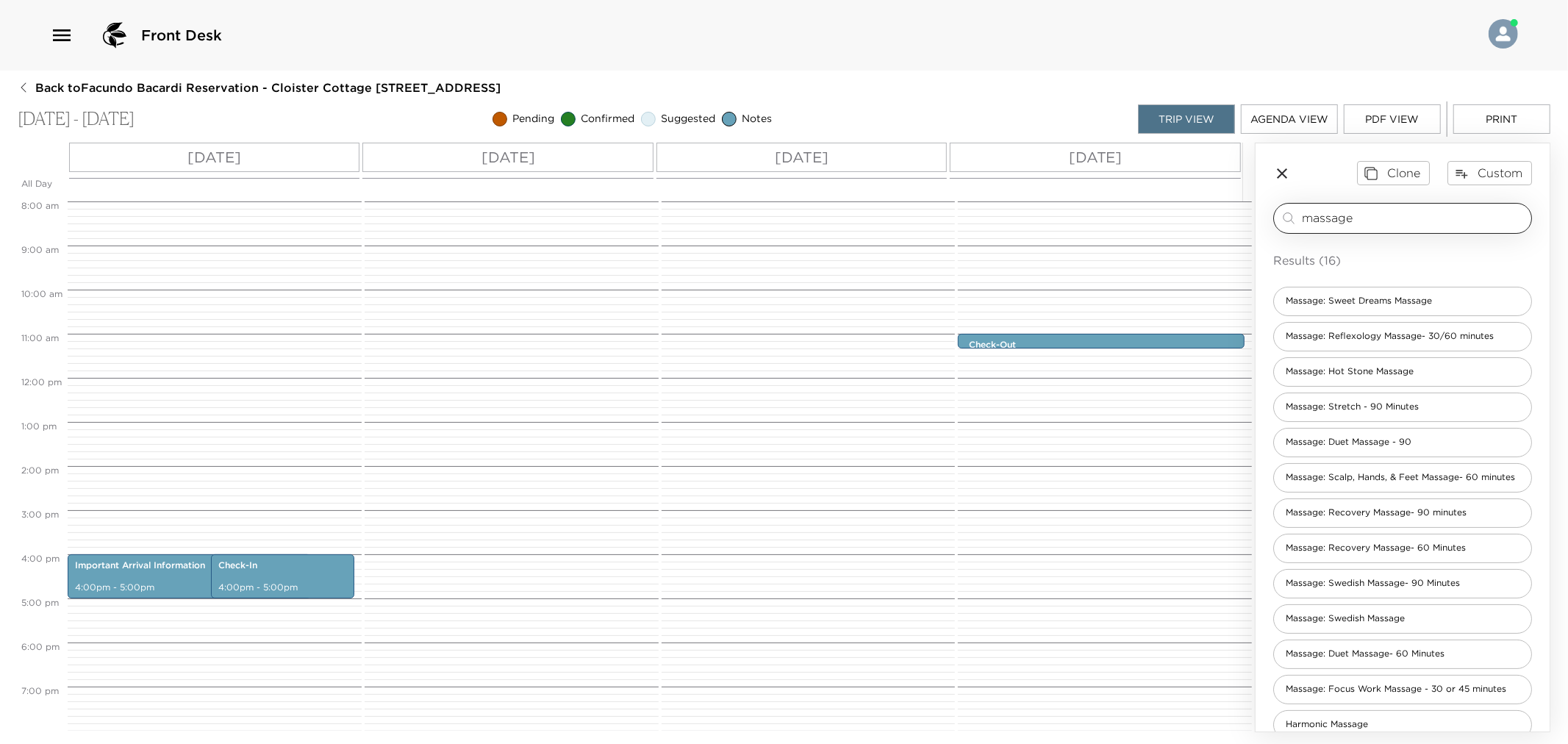
click at [1326, 214] on input "massage" at bounding box center [1413, 218] width 224 height 17
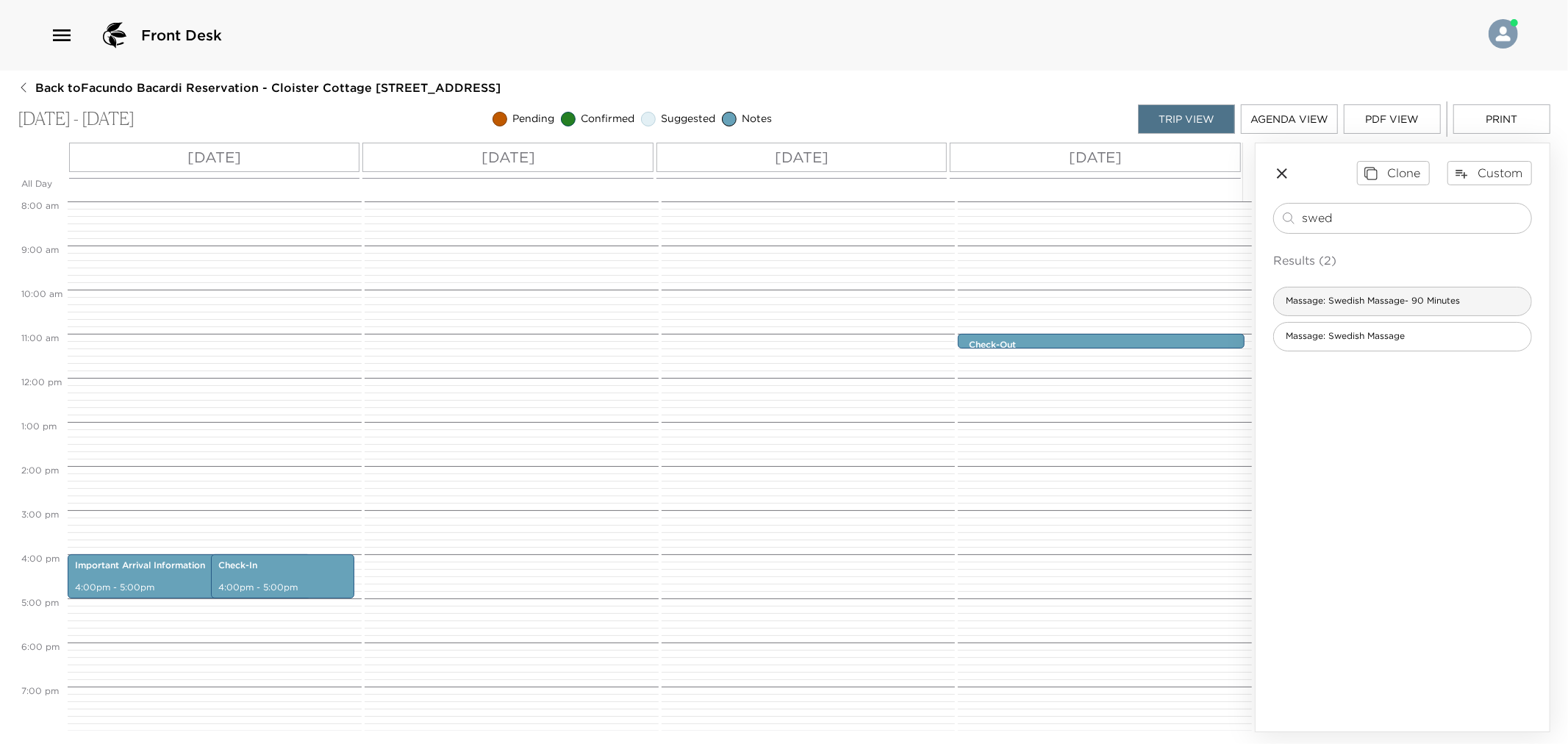
type input "swed"
click at [1355, 298] on span "Massage: Swedish Massage- 90 Minutes" at bounding box center [1373, 301] width 198 height 12
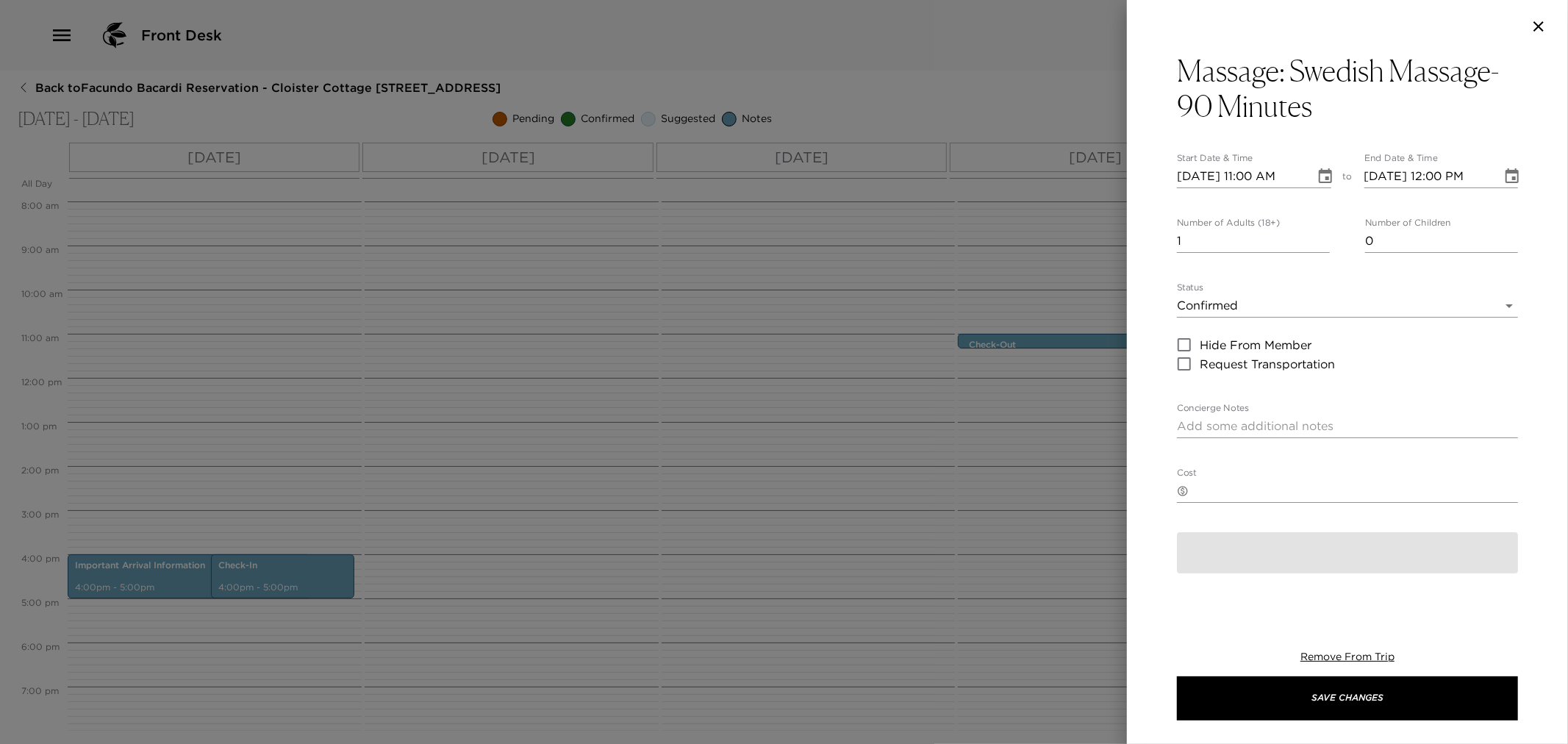
type textarea "You are confirmed for the 90-minute Swedish Massage at the Sea Island Spa."
type textarea "$330 - plus 24% service charge and tax. Failure to cancel 24 hours prior to sch…"
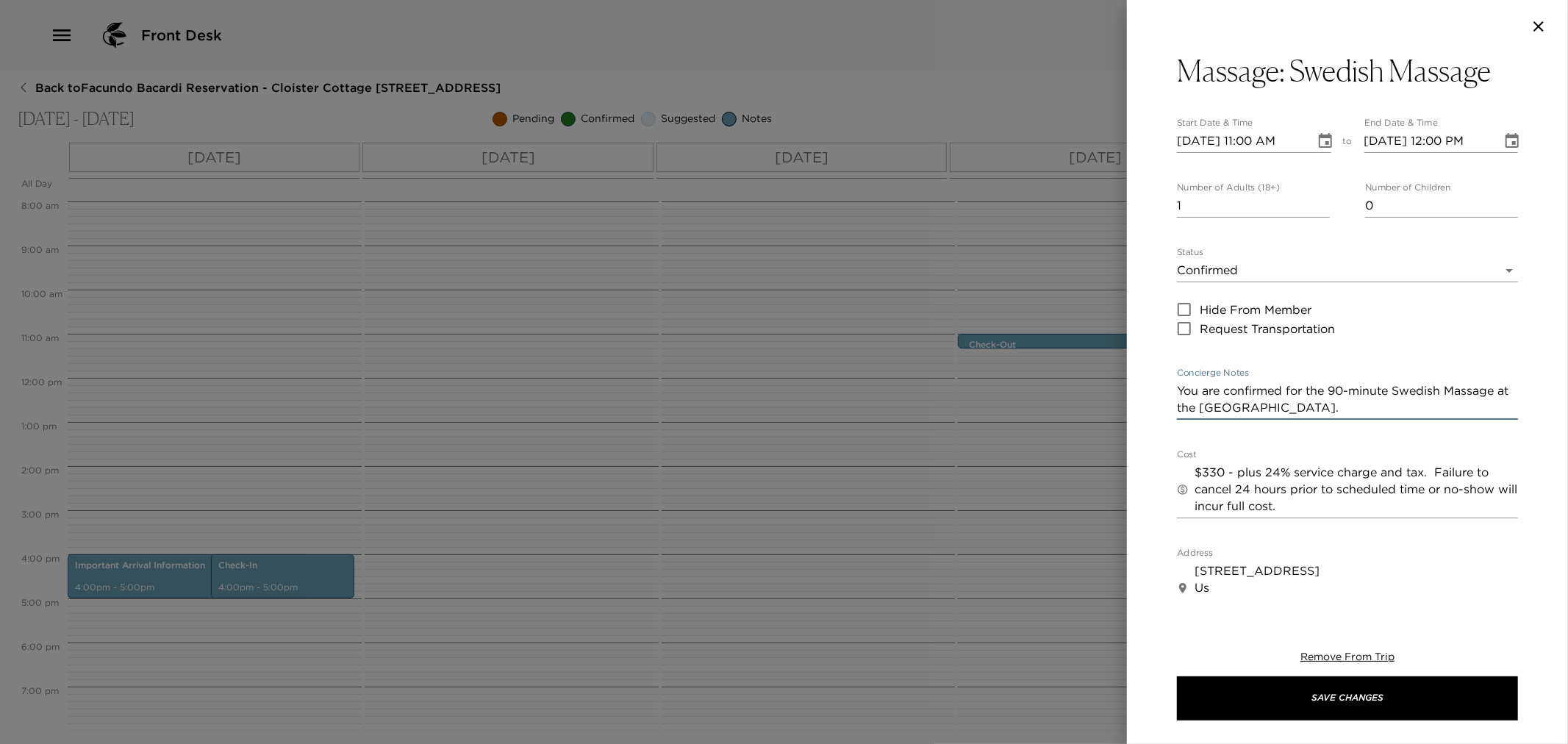
drag, startPoint x: 1218, startPoint y: 384, endPoint x: 1098, endPoint y: 360, distance: 122.4
click at [1103, 365] on div "Massage: Swedish Massage Start Date & Time 10/02/2025 11:00 AM to End Date & Ti…" at bounding box center [784, 372] width 1568 height 744
type textarea "Olivia is confirmed for the 90-minute Swedish Massage at the Sea Island Spa."
click at [1190, 137] on input "10/02/2025 11:00 AM" at bounding box center [1241, 141] width 128 height 23
type input "10/03/2025 11:00 AM"
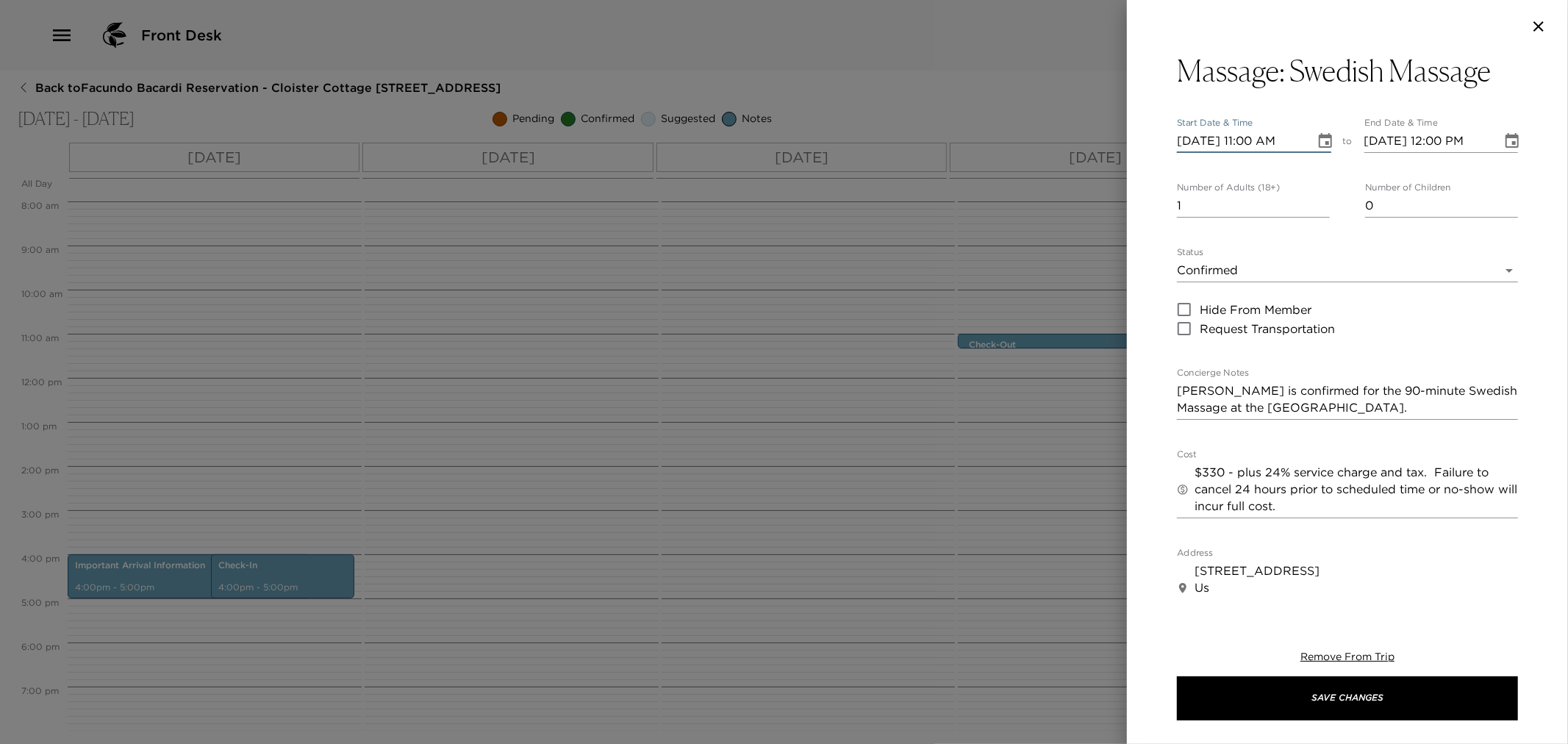
type input "10/03/2025 12:00 PM"
type input "10/03/2025 04:15 AM"
click at [1182, 391] on textarea "Olivia is confirmed for the 90-minute Swedish Massage at the Sea Island Spa." at bounding box center [1348, 399] width 341 height 34
click at [1429, 405] on textarea "Elizabeth is confirmed for the 90-minute Swedish Massage at the Sea Island Spa." at bounding box center [1348, 399] width 341 height 34
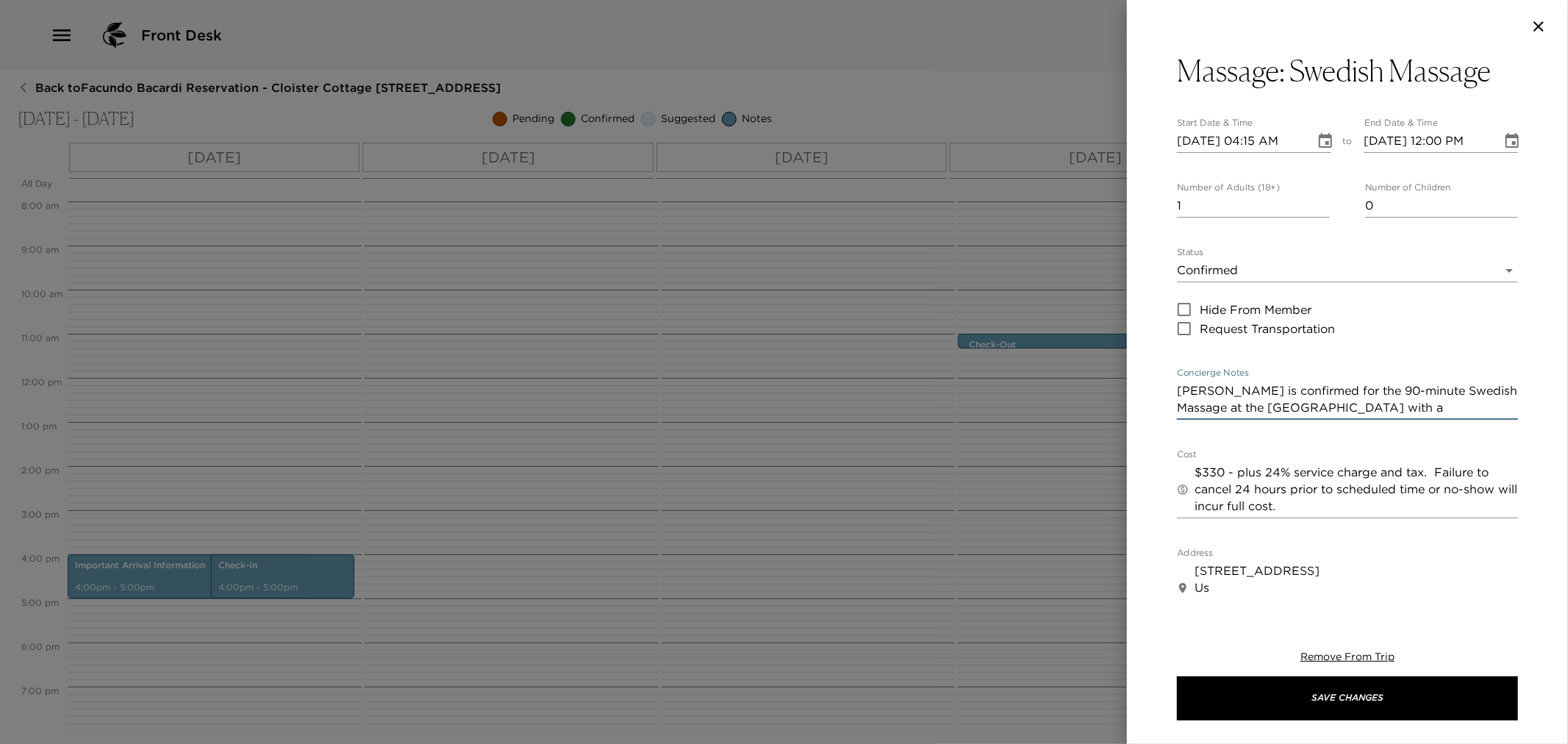
type textarea "Elizabeth is confirmed for the 90-minute Swedish Massage at the Sea Island Spa …"
click at [1296, 133] on input "10/03/2025 04:15 AM" at bounding box center [1241, 141] width 128 height 23
type input "10/03/2025 04:15 PM"
type input "10/03/2025 05:15 PM"
click at [1459, 143] on input "10/03/2025 05:15 PM" at bounding box center [1428, 141] width 128 height 23
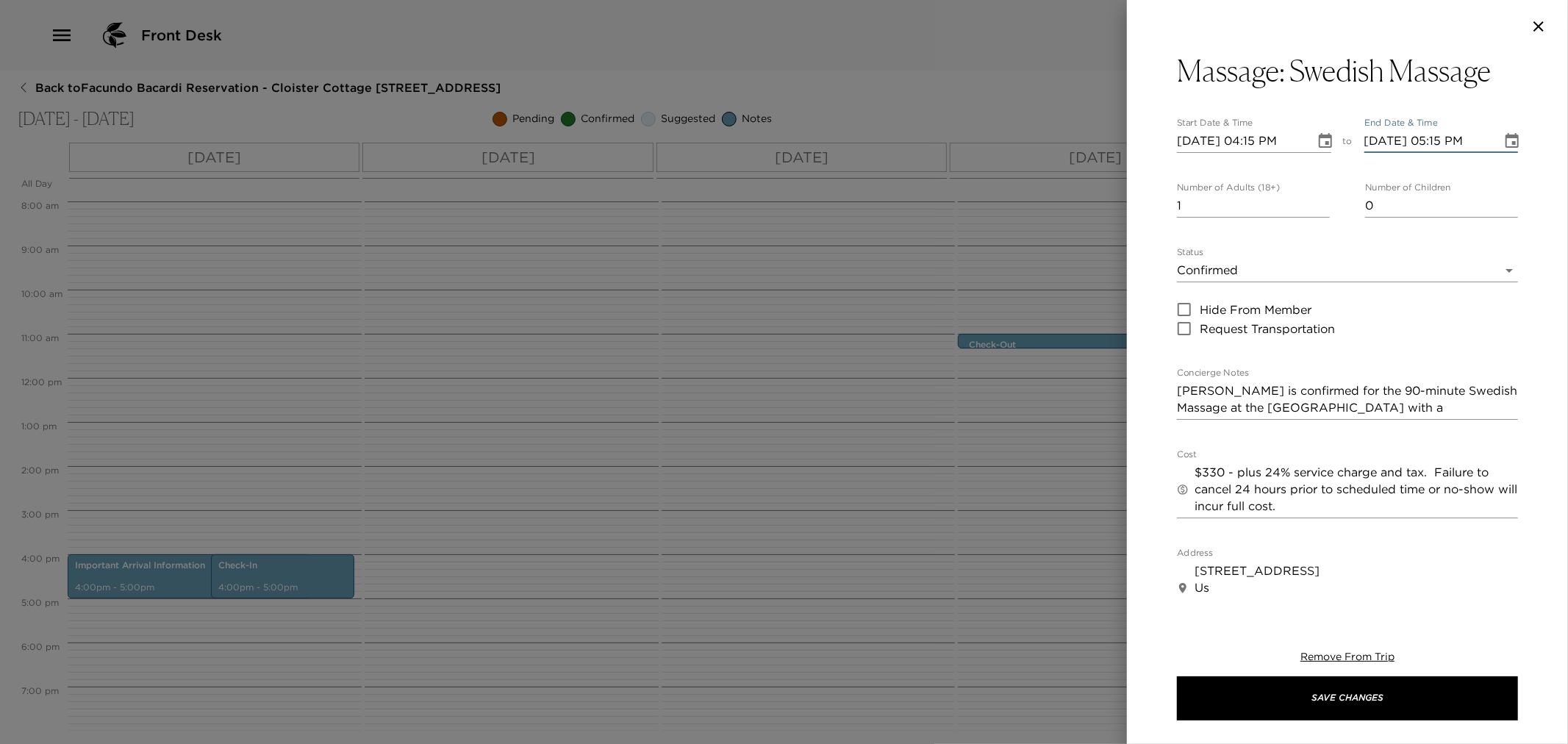
click at [1456, 137] on input "10/03/2025 05:15 PM" at bounding box center [1428, 141] width 128 height 23
type input "10/03/2025 05:45 PM"
click at [1488, 67] on h3 "Massage: Swedish Massage" at bounding box center [1334, 70] width 314 height 36
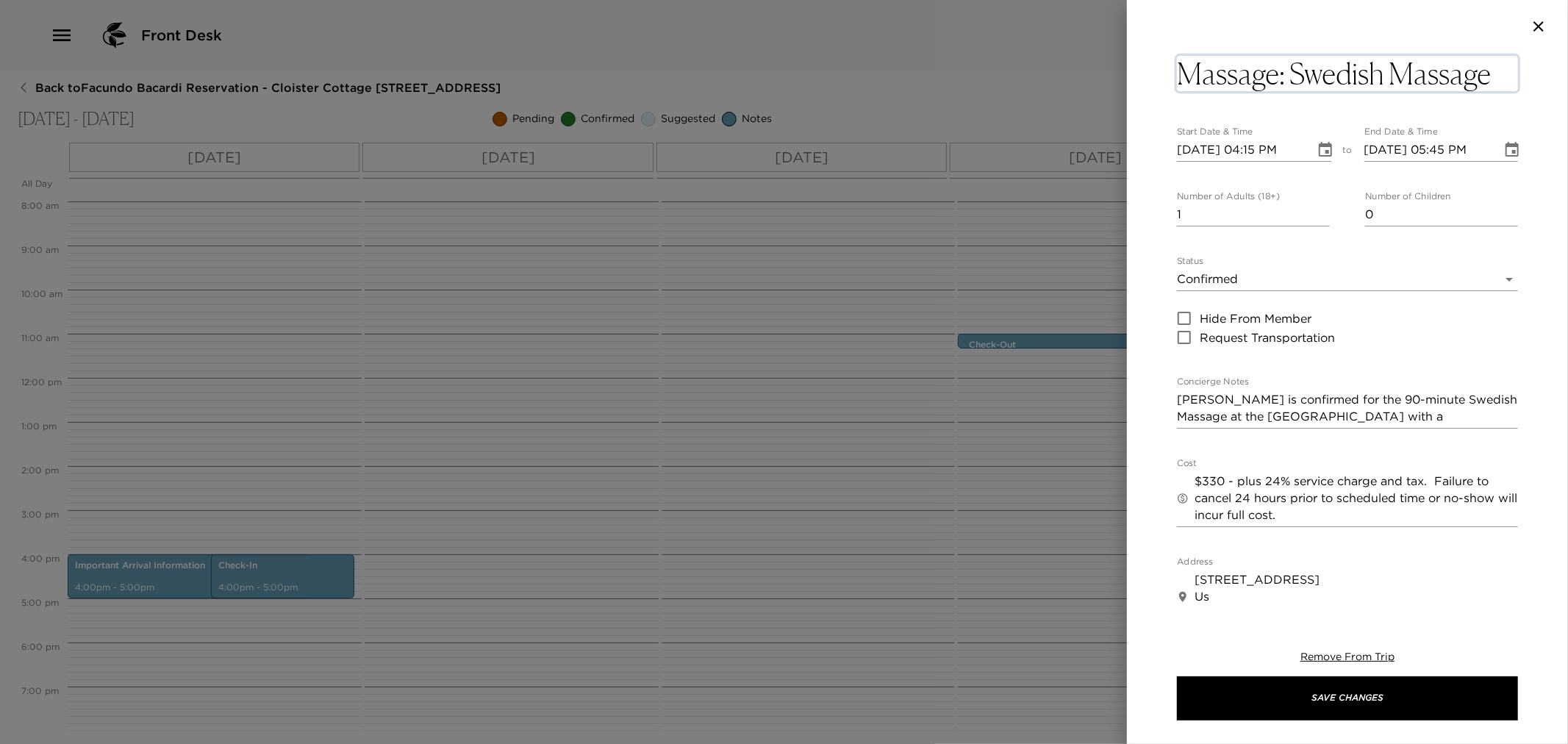
click at [1492, 67] on textarea "Massage: Swedish Massage" at bounding box center [1348, 73] width 341 height 36
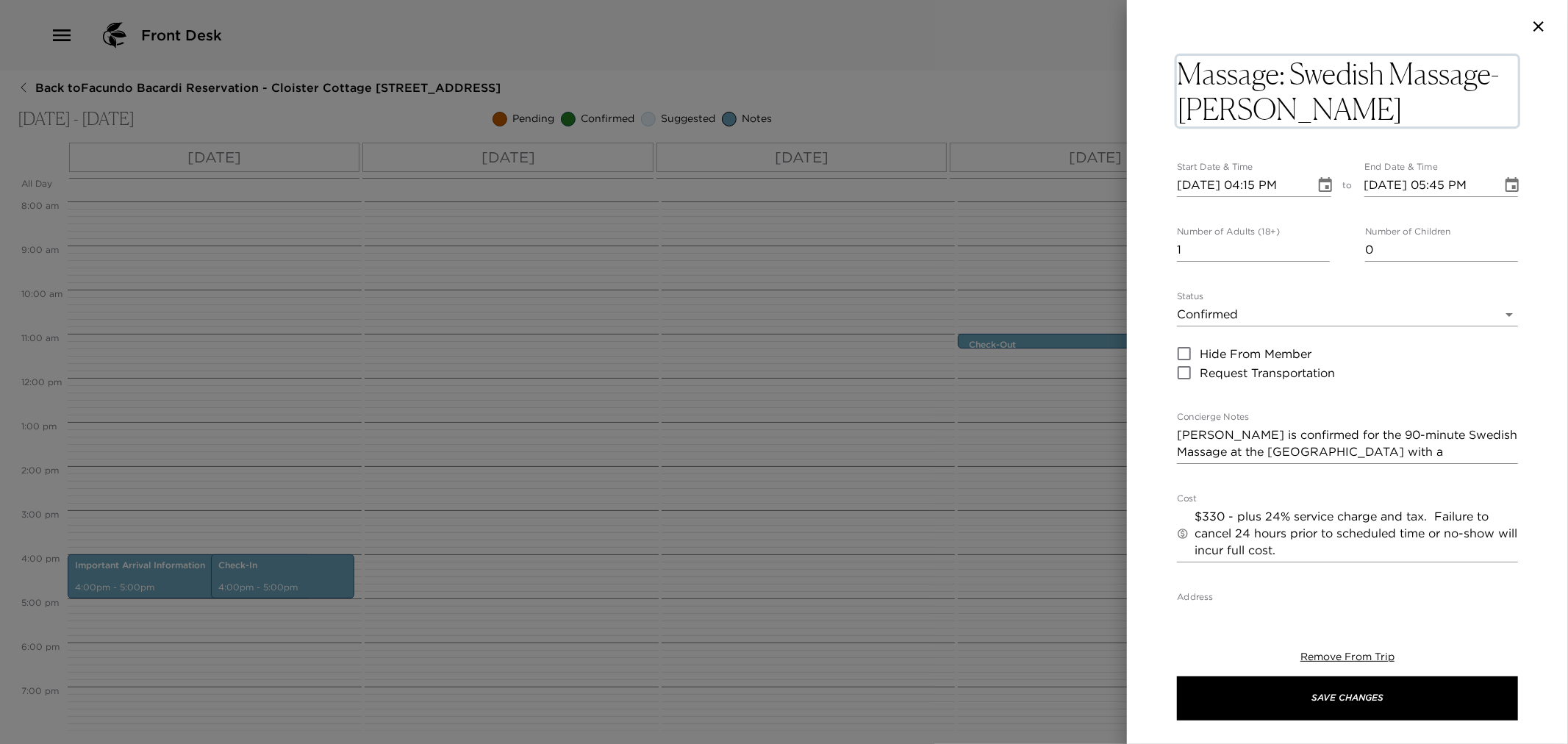
type textarea "Massage: Swedish Massage- Elizabeth"
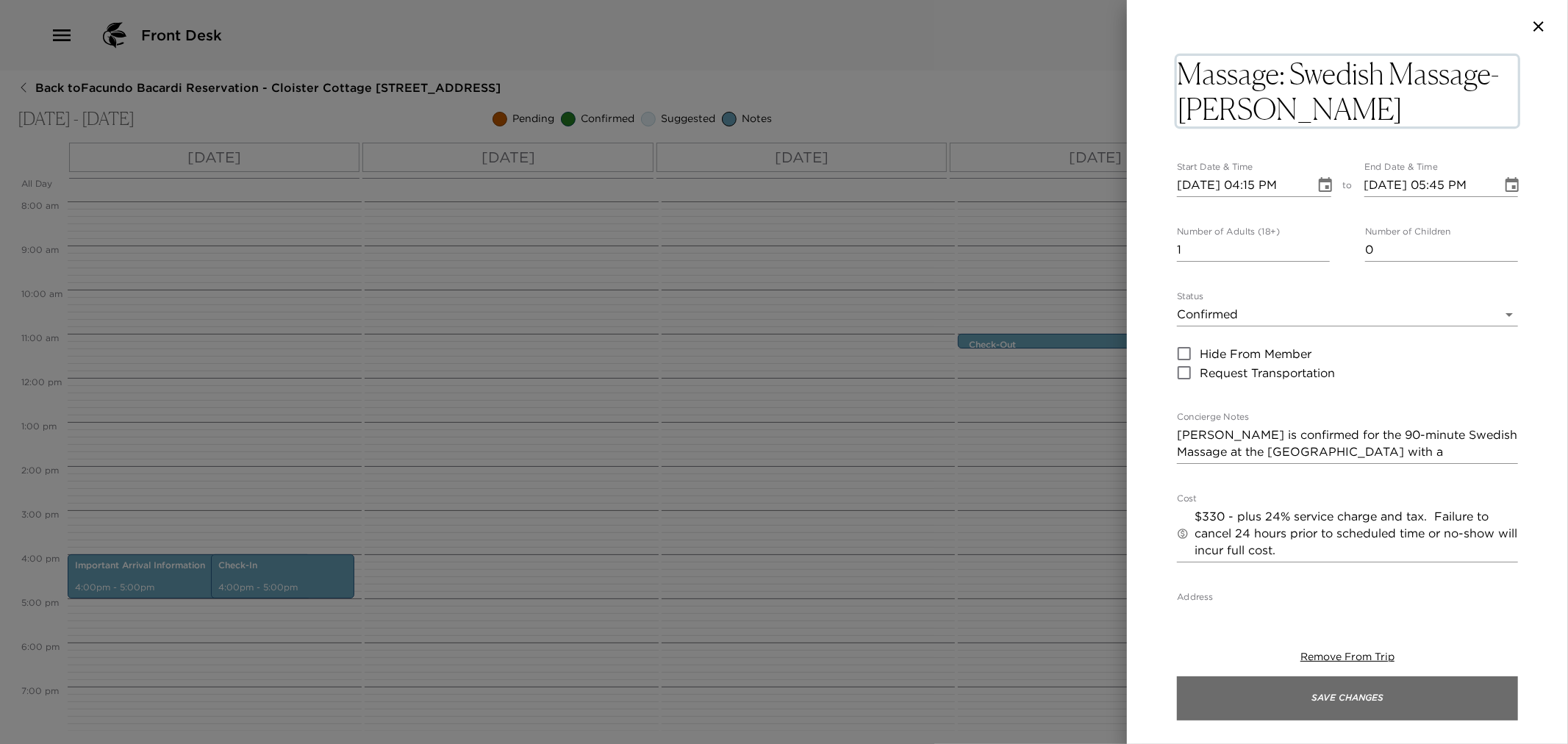
click at [1317, 718] on button "Save Changes" at bounding box center [1348, 698] width 341 height 44
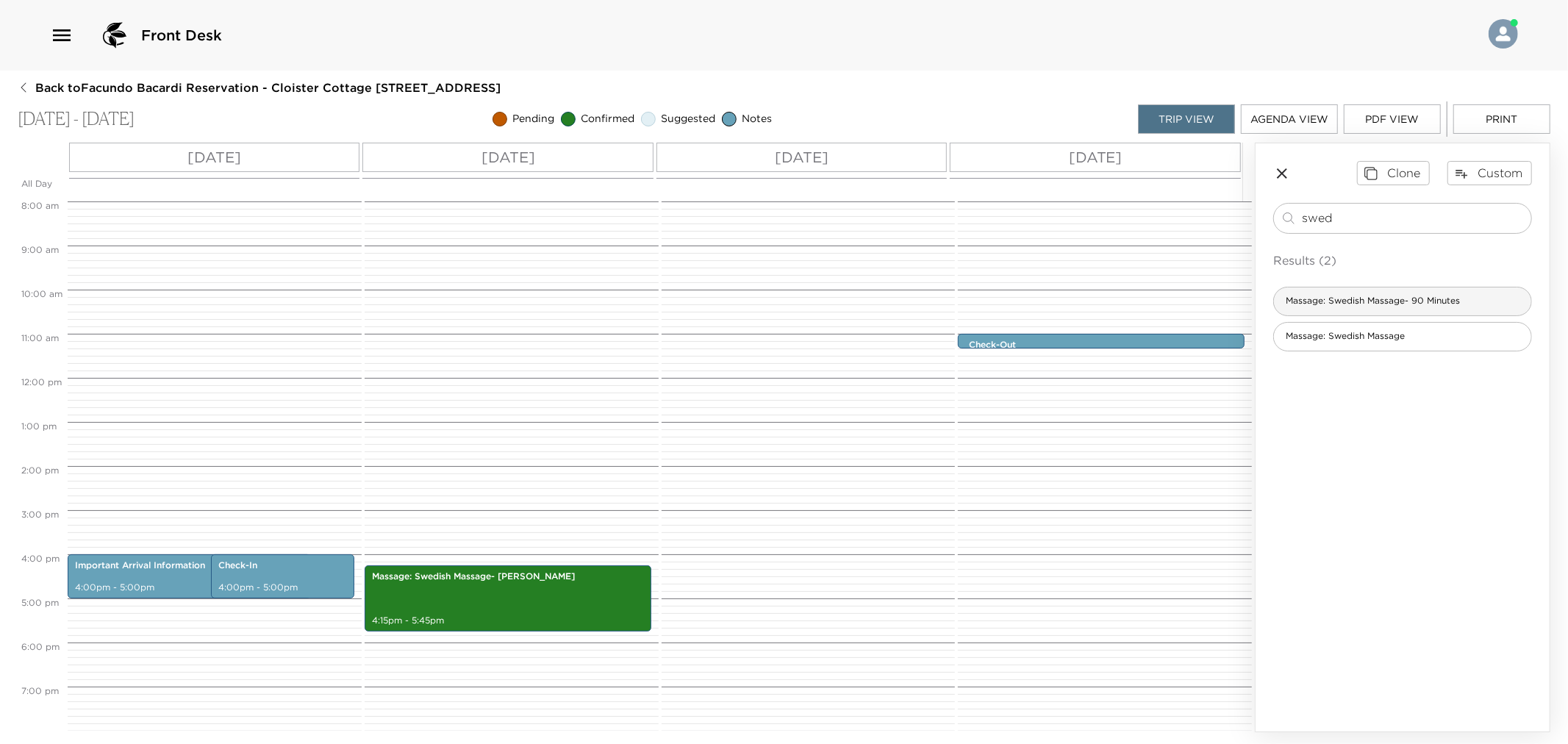
click at [1419, 298] on span "Massage: Swedish Massage- 90 Minutes" at bounding box center [1373, 301] width 198 height 12
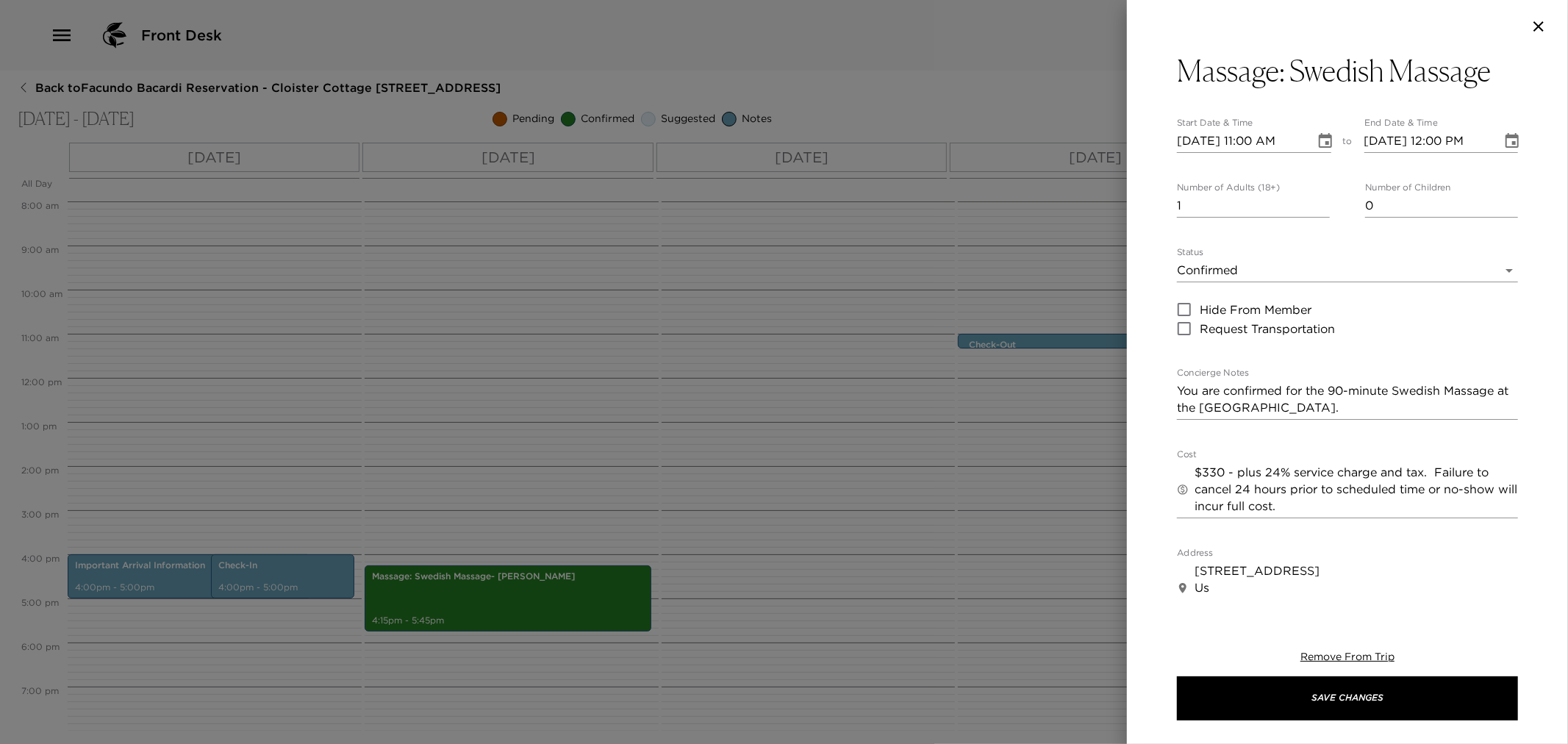
click at [1519, 62] on div "Massage: Swedish Massage Start Date & Time 10/02/2025 11:00 AM to End Date & Ti…" at bounding box center [1348, 327] width 441 height 550
click at [1494, 77] on button "Massage: Swedish Massage" at bounding box center [1348, 70] width 341 height 36
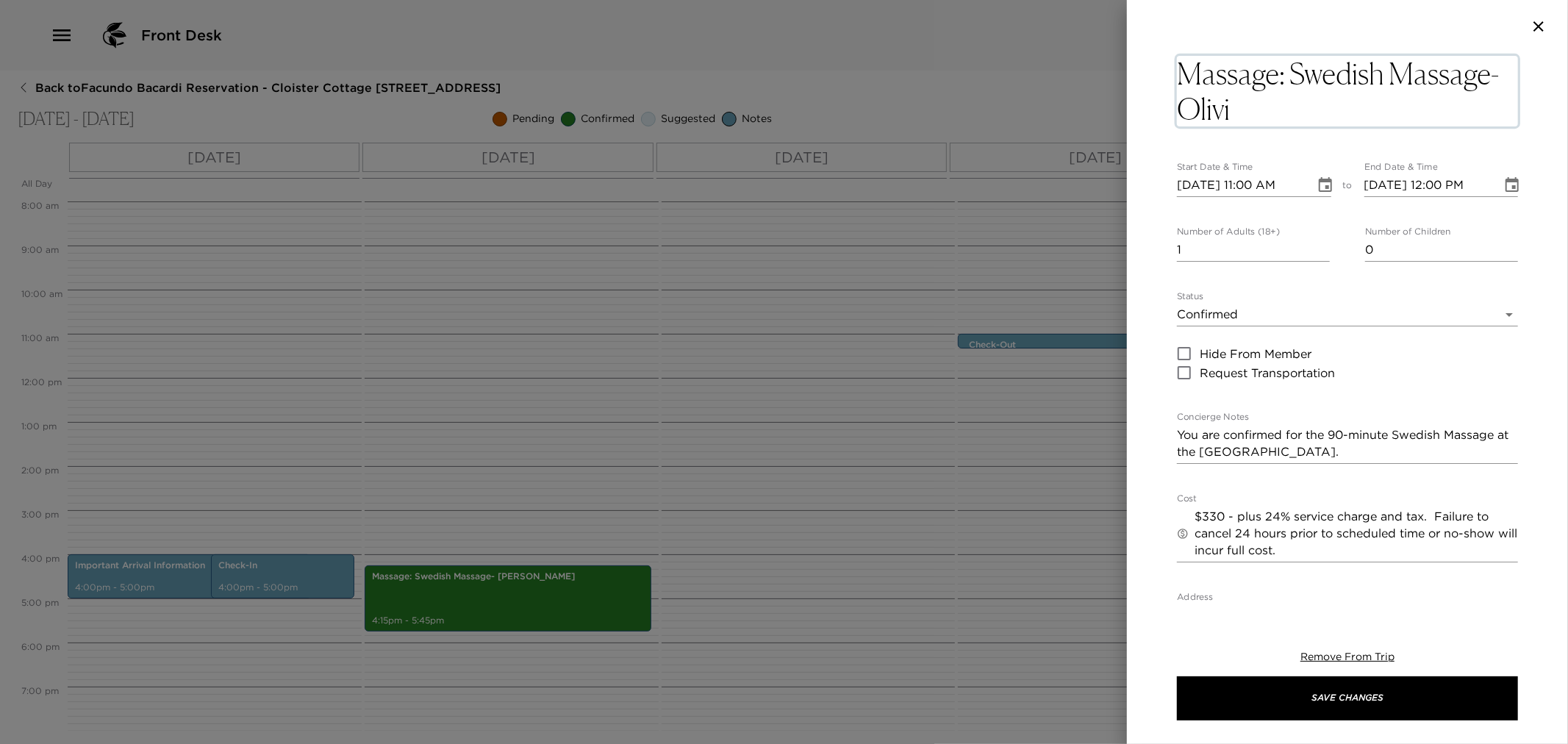
type textarea "Massage: Swedish Massage- Olivia"
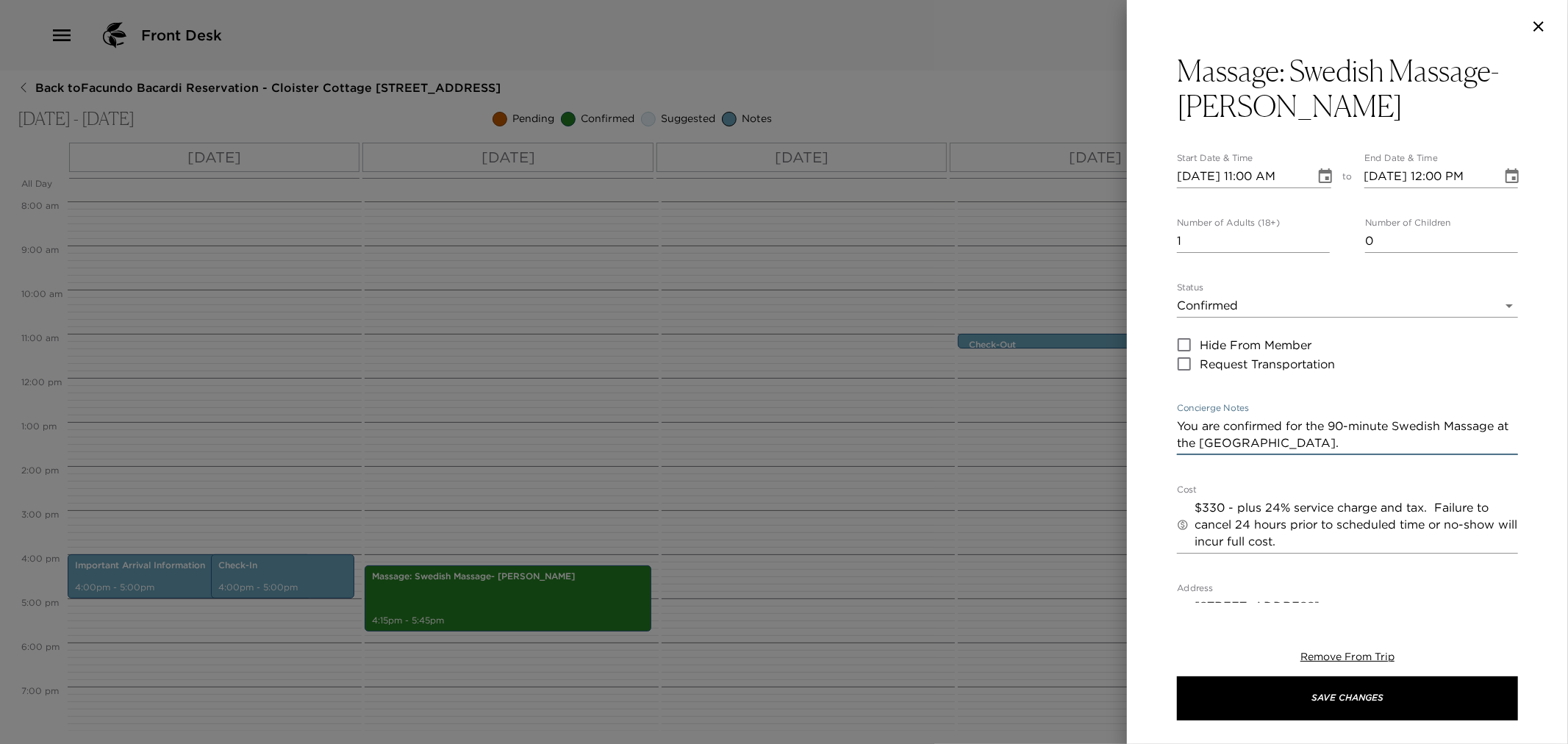
drag, startPoint x: 1218, startPoint y: 424, endPoint x: 1081, endPoint y: 411, distance: 137.6
click at [1098, 415] on div "Massage: Swedish Massage- Olivia Start Date & Time 10/02/2025 11:00 AM to End D…" at bounding box center [784, 372] width 1568 height 744
type textarea "Olivia is confirmed for the 90-minute Swedish Massage at the Sea Island Spa."
click at [1186, 170] on input "10/02/2025 11:00 AM" at bounding box center [1241, 176] width 128 height 23
type input "01/02/2025 11:00 AM"
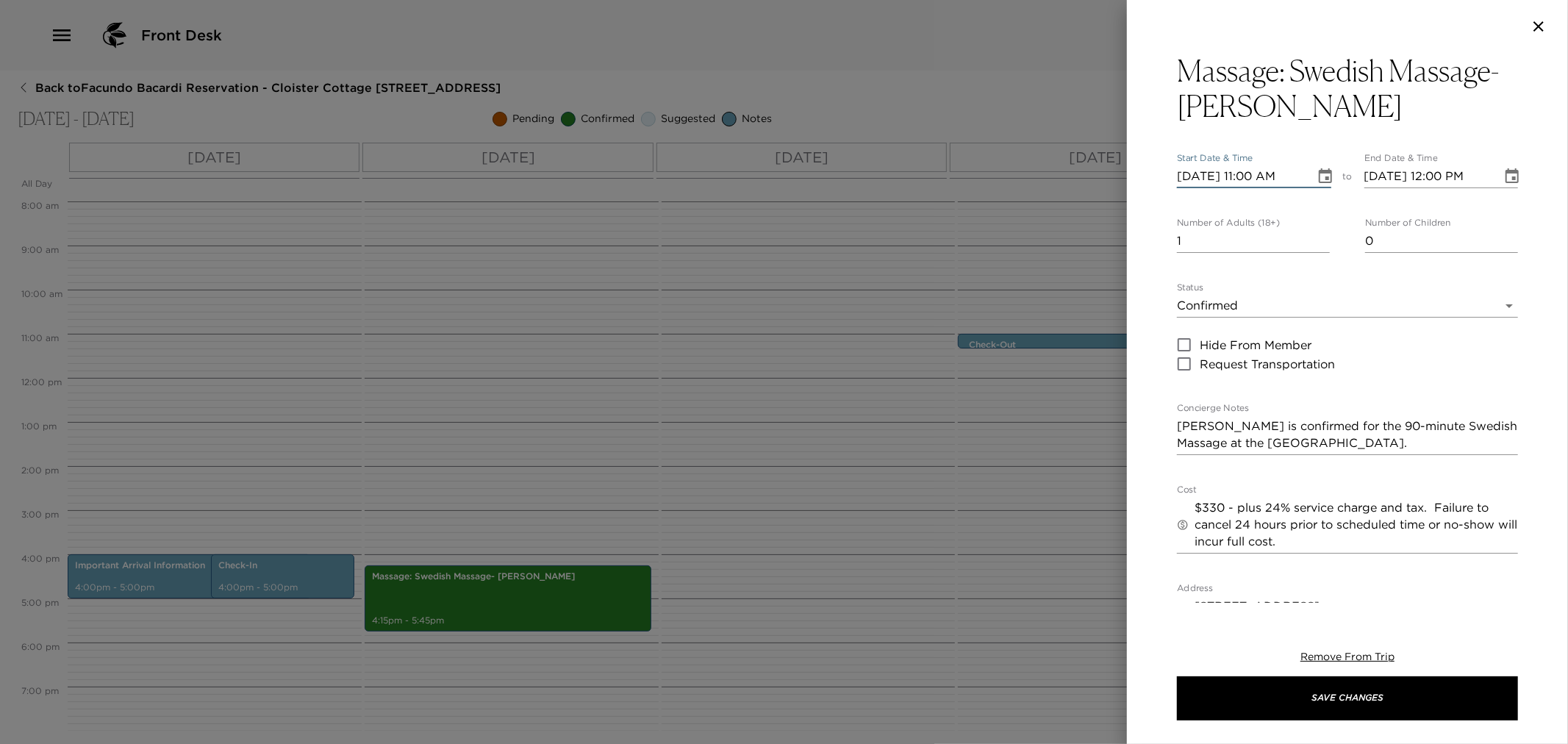
type input "01/02/2025 12:00 PM"
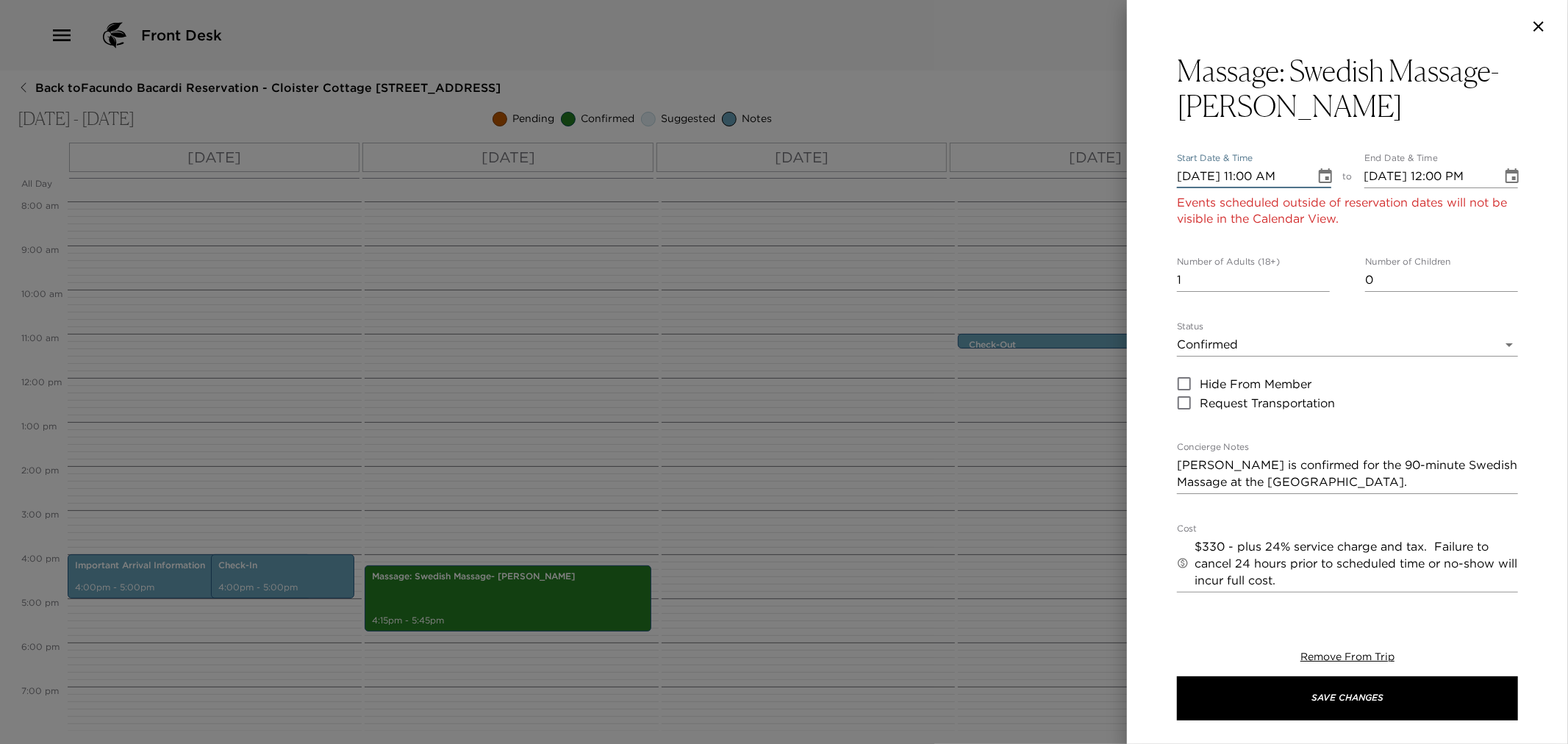
type input "10/02/2025 11:00 AM"
type input "10/02/2025 12:00 PM"
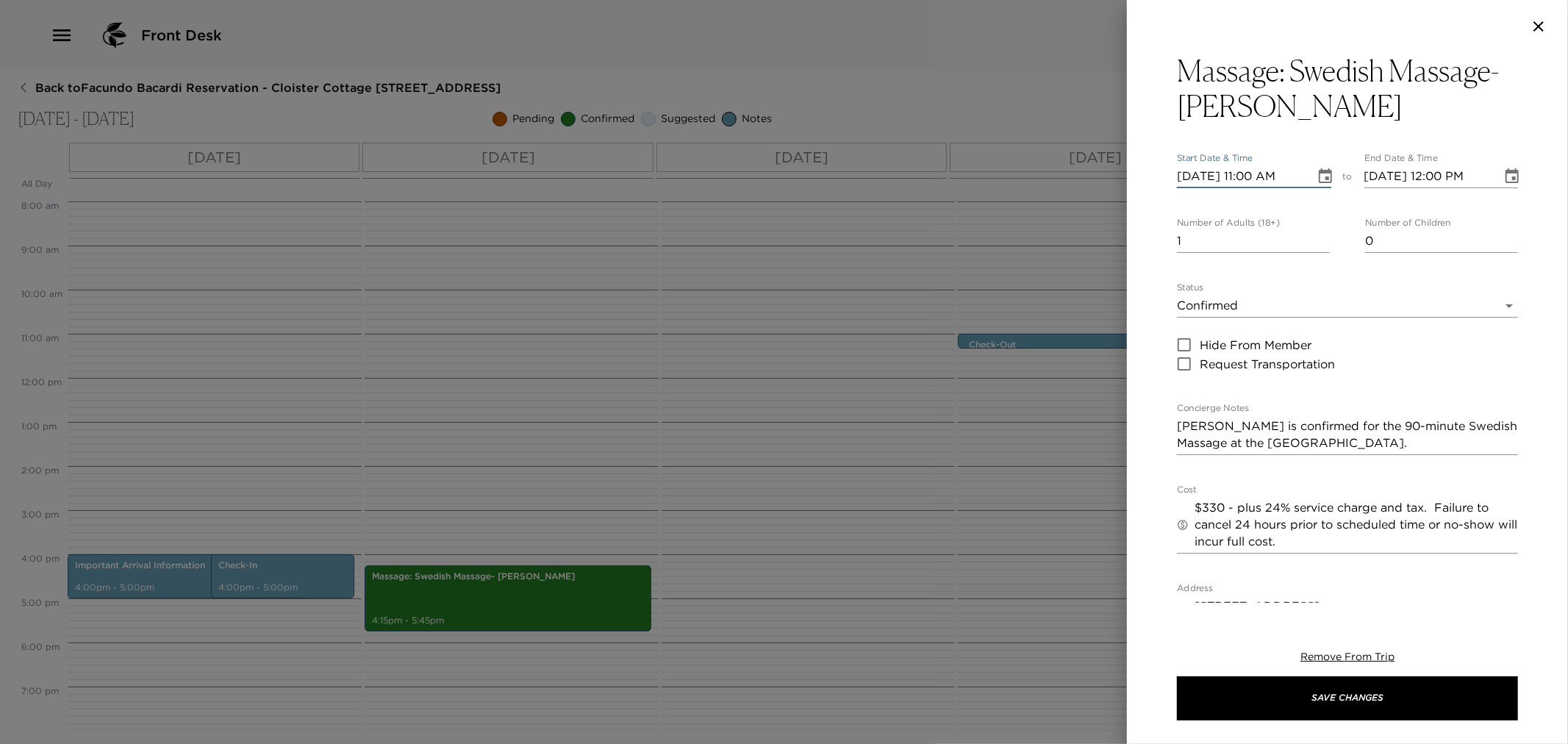
type input "10/04/2025 11:00 AM"
type input "10/04/2025 12:00 PM"
click at [1245, 177] on input "10/04/2025 11:00 AM" at bounding box center [1241, 176] width 128 height 23
click at [1253, 169] on input "10/04/2025 11:00 AM" at bounding box center [1241, 176] width 128 height 23
type input "10/04/2025 01:15 PM"
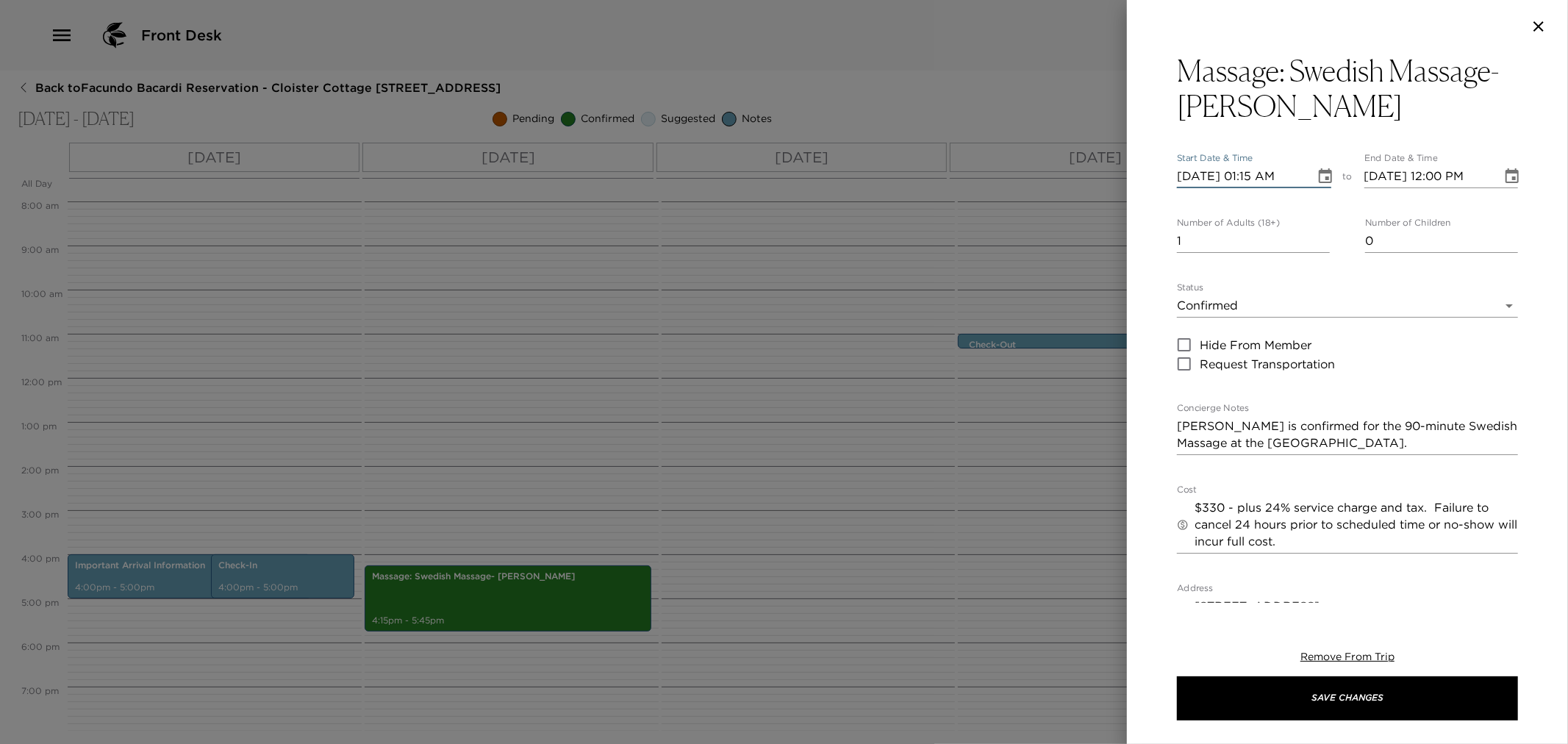
type input "10/04/2025 02:15 PM"
type input "10/04/2025 01:15 PM"
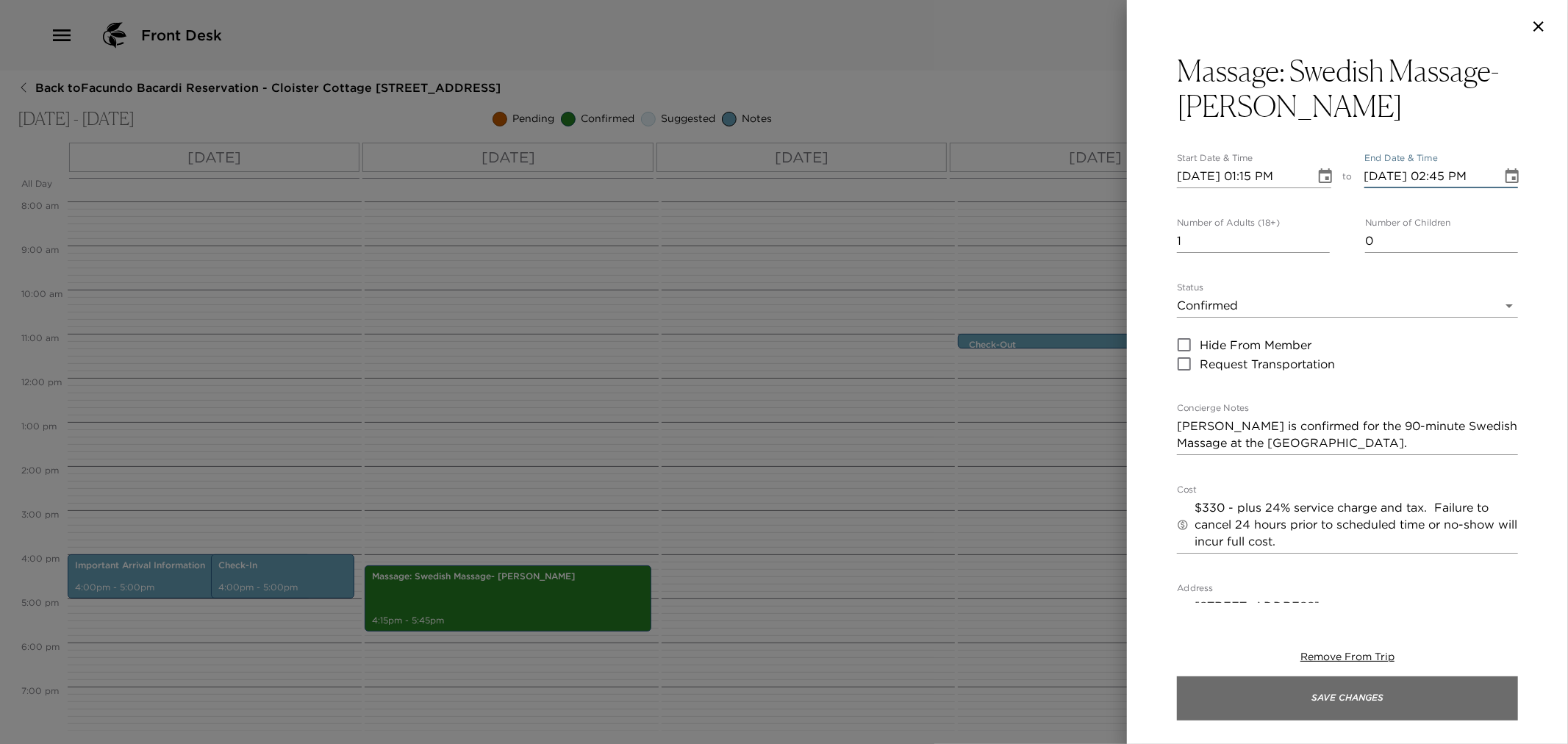
type input "10/04/2025 02:45 PM"
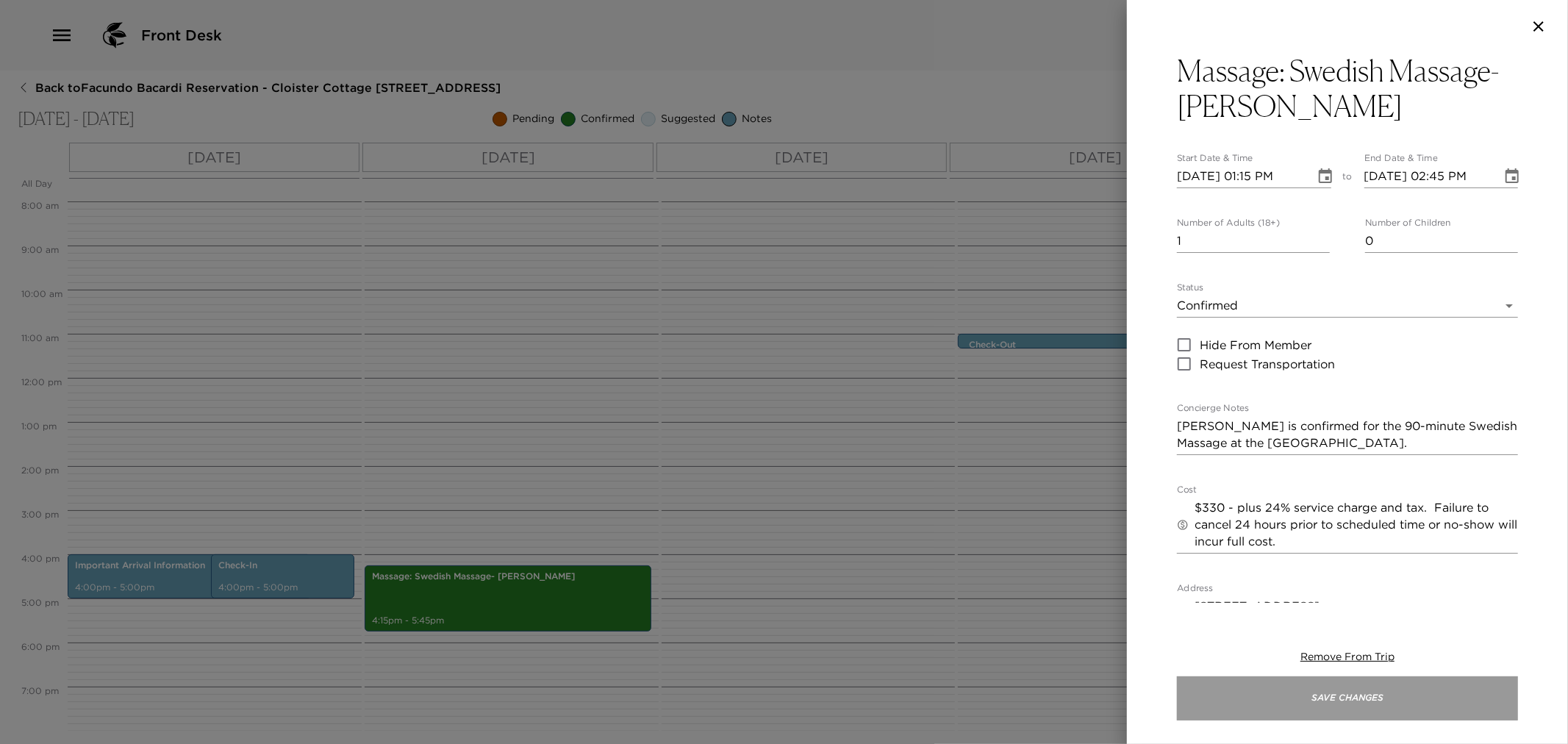
click at [1358, 696] on button "Save Changes" at bounding box center [1348, 698] width 341 height 44
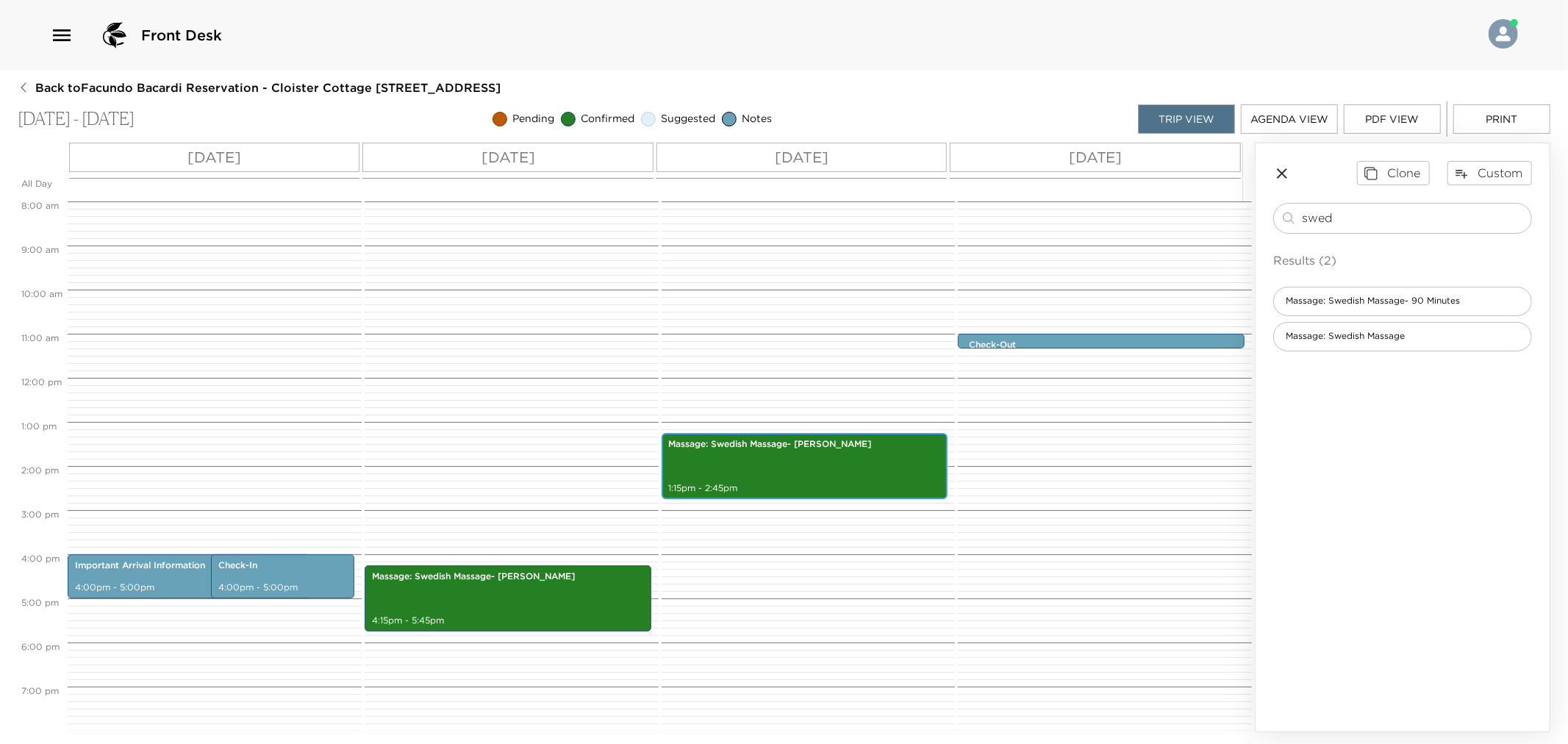
click at [737, 485] on p "1:15pm - 2:45pm" at bounding box center [805, 488] width 272 height 12
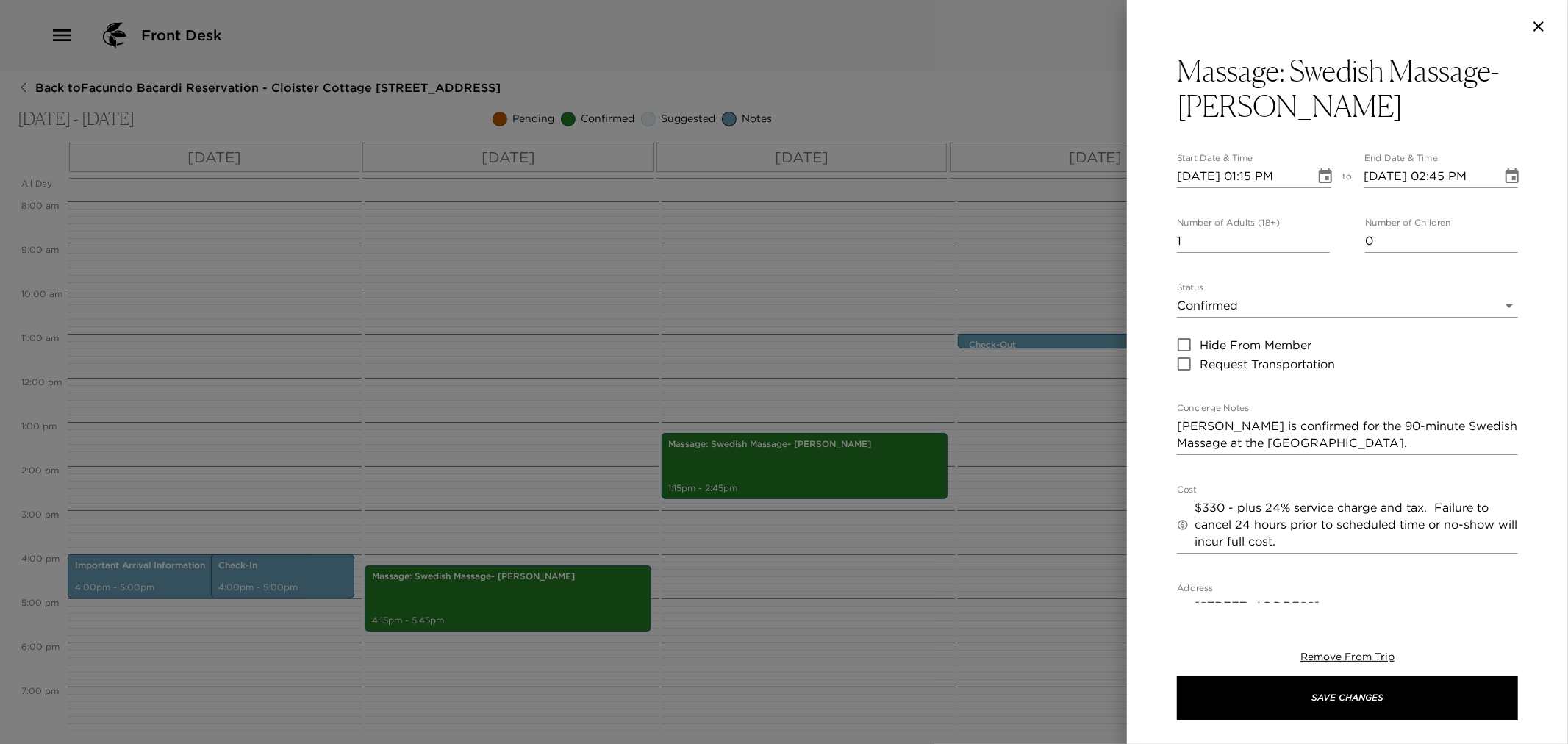
click at [1341, 452] on div "Olivia is confirmed for the 90-minute Swedish Massage at the Sea Island Spa. x" at bounding box center [1348, 435] width 341 height 40
click at [1341, 452] on div "Olivia is confirmed for the 90-minute Swedish Massage at the Sea Island Spa. x" at bounding box center [1348, 435] width 341 height 40
click at [1344, 447] on textarea "Olivia is confirmed for the 90-minute Swedish Massage at the Sea Island Spa." at bounding box center [1348, 435] width 341 height 34
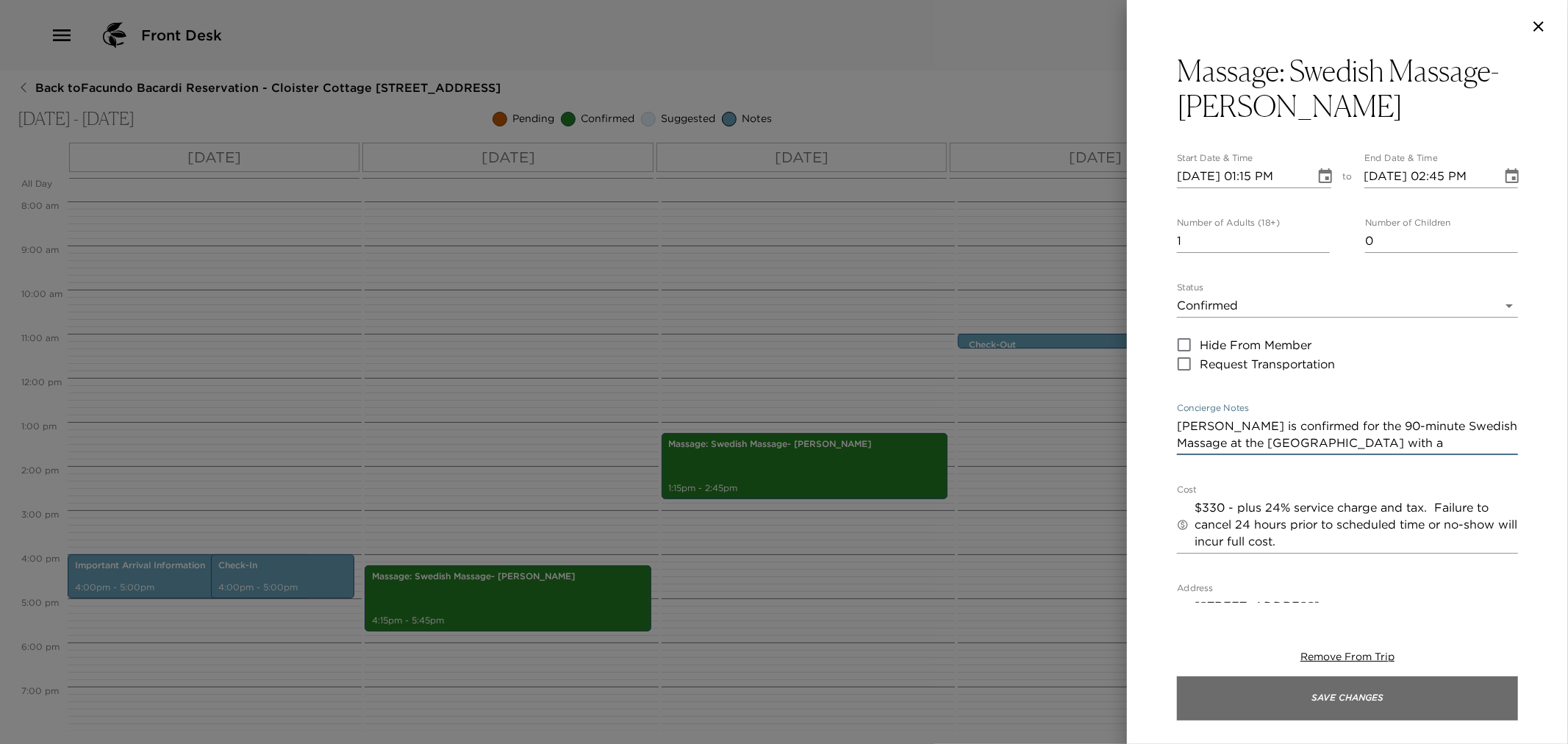
type textarea "Olivia is confirmed for the 90-minute Swedish Massage at the Sea Island Spa wit…"
click at [1408, 700] on button "Save Changes" at bounding box center [1348, 698] width 341 height 44
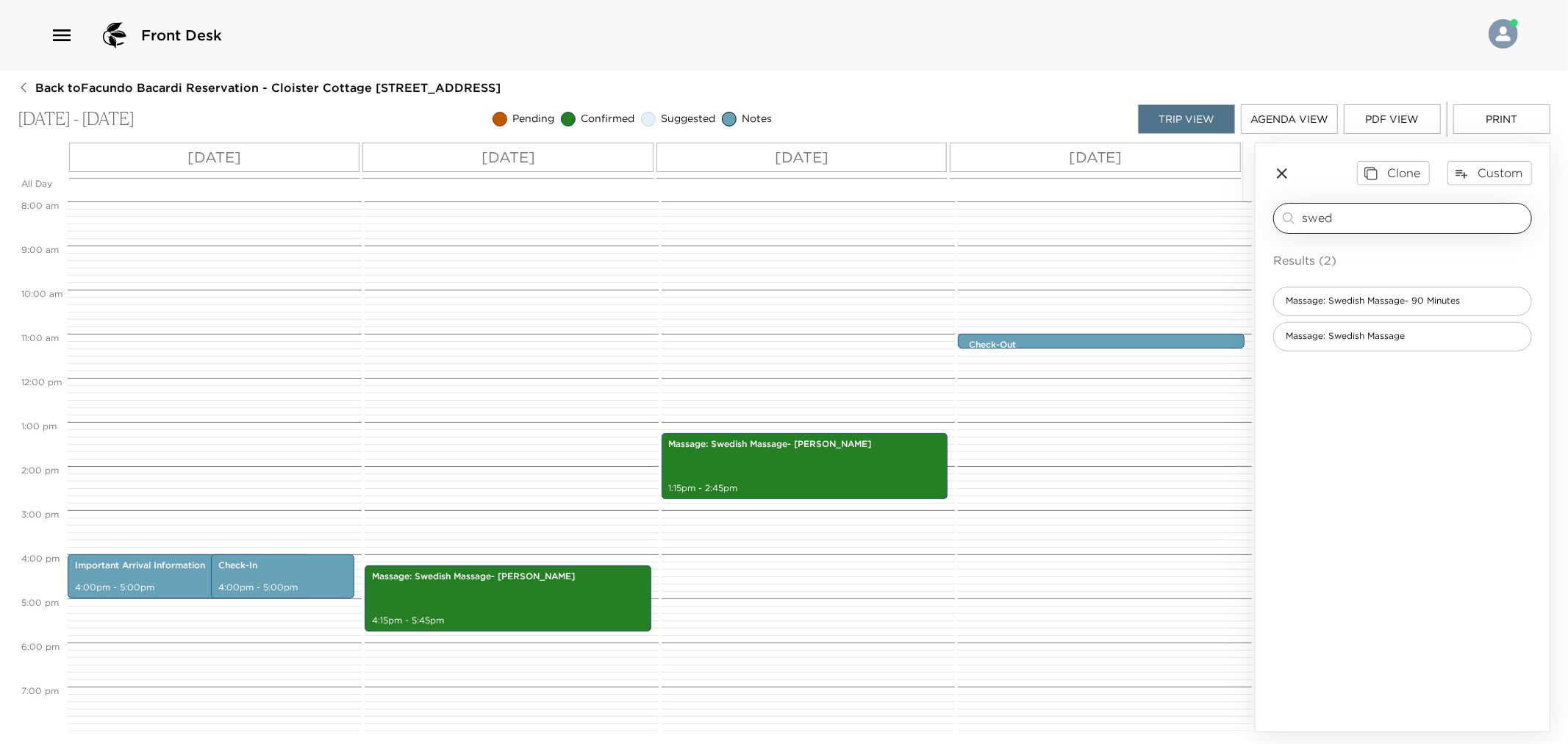
click at [1388, 225] on div "swed ​" at bounding box center [1402, 218] width 259 height 31
click at [1385, 217] on input "swed" at bounding box center [1413, 218] width 224 height 17
type input "pilate"
click at [1364, 302] on span "Fitness: Pilates Reformer" at bounding box center [1340, 301] width 132 height 12
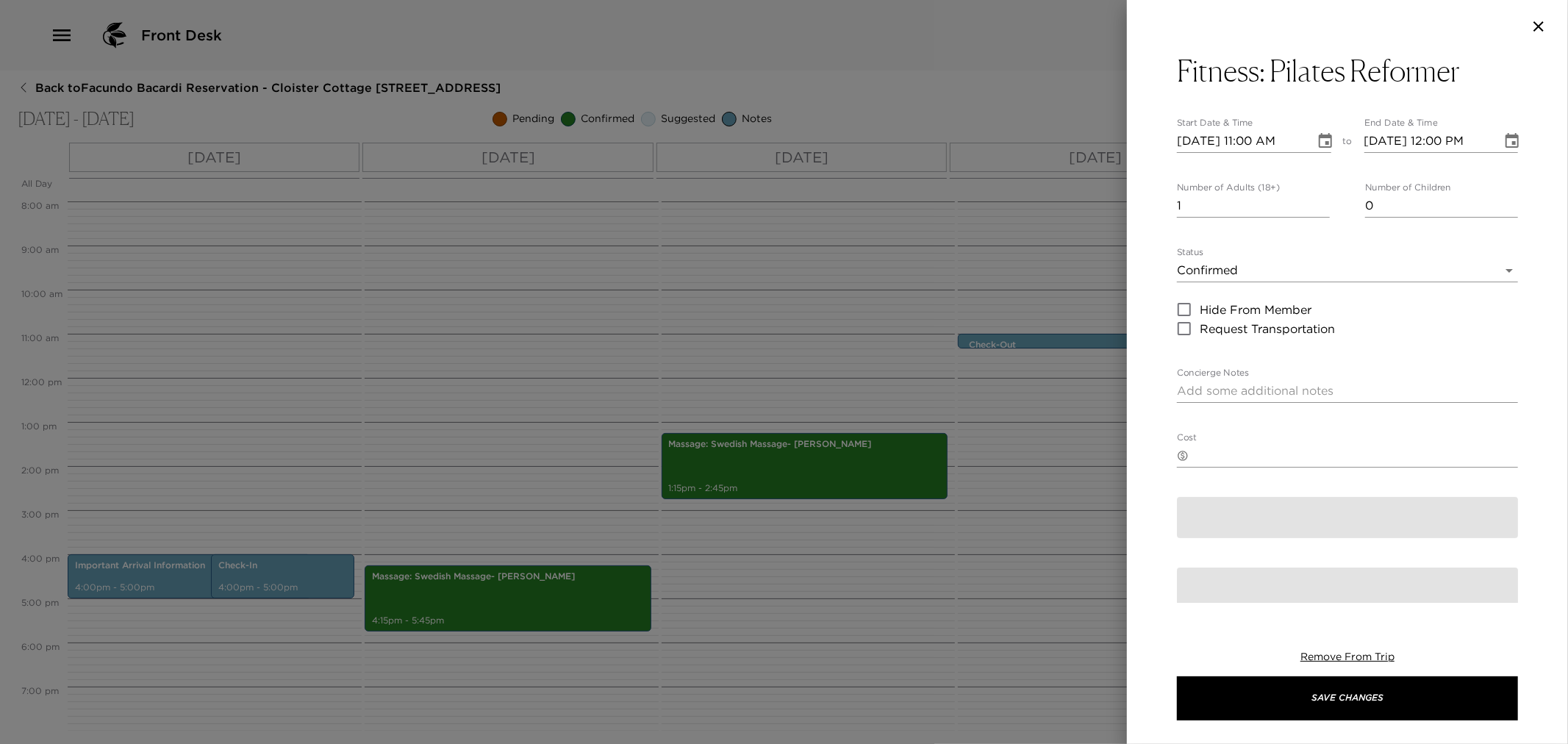
type textarea "You are confirmed for Pilates Reformer."
type textarea "$40 - Plus service charge of 24% and tax."
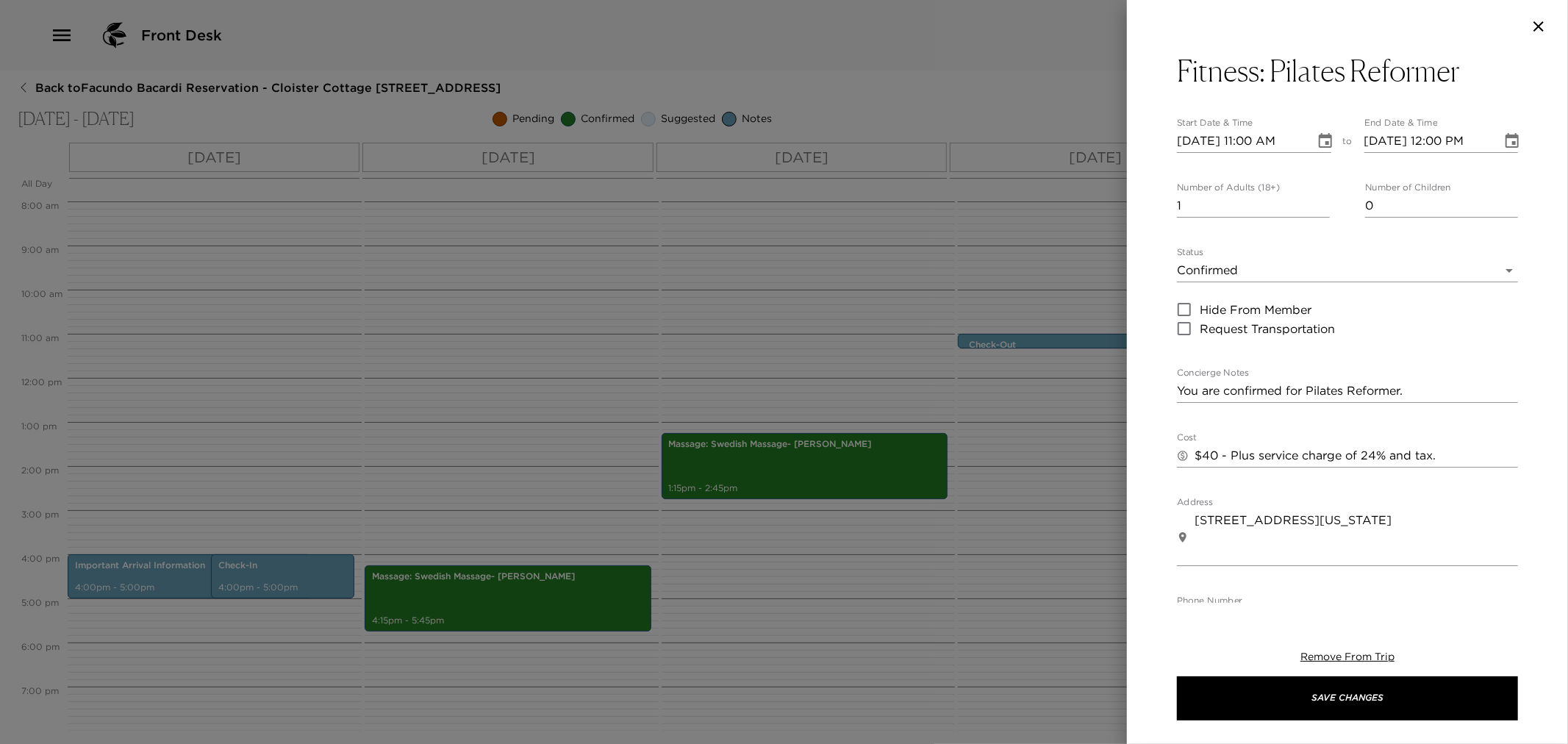
click at [1546, 20] on icon "button" at bounding box center [1539, 26] width 18 height 18
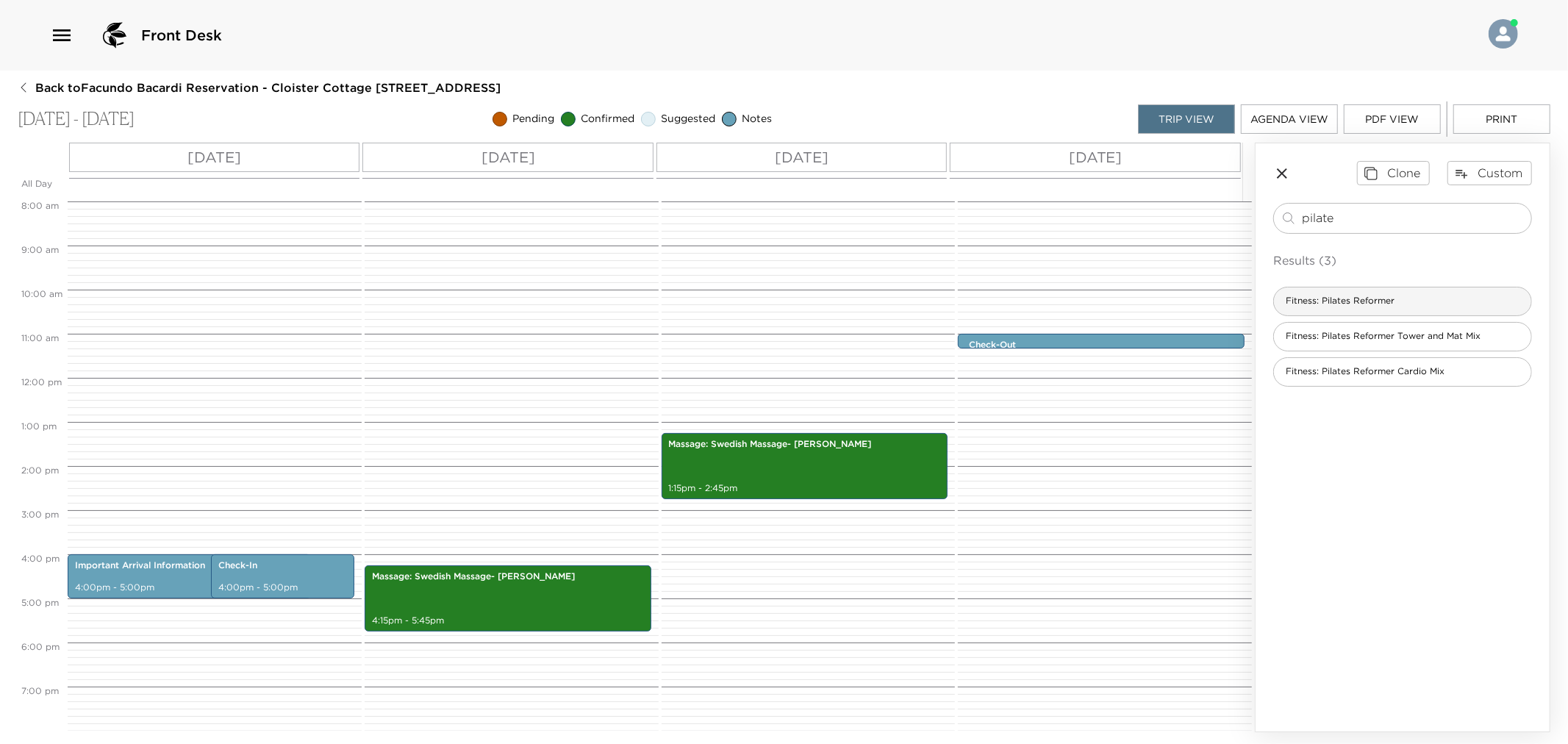
click at [1419, 296] on div "Fitness: Pilates Reformer" at bounding box center [1402, 302] width 259 height 29
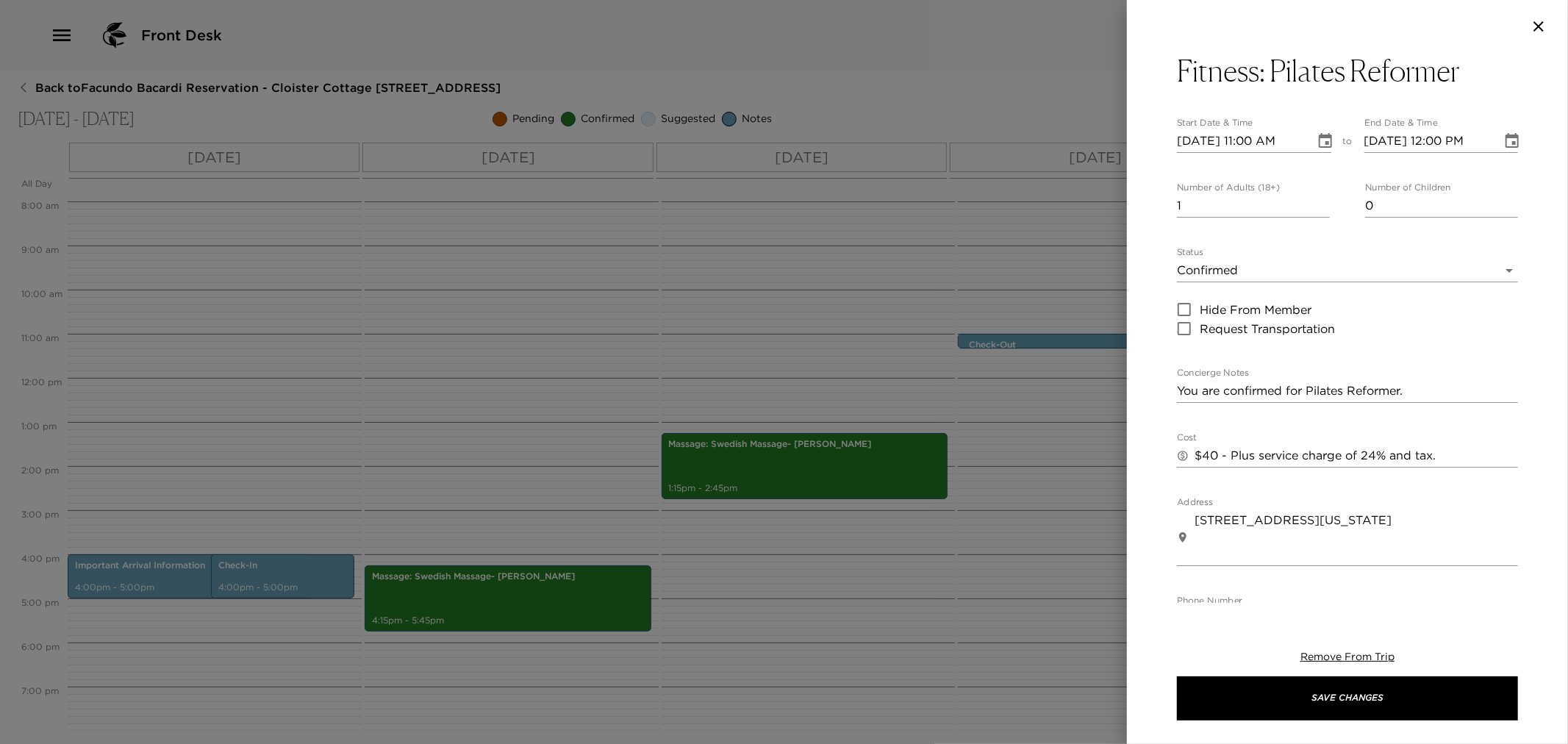
click at [1202, 148] on input "10/02/2025 11:00 AM" at bounding box center [1241, 141] width 128 height 23
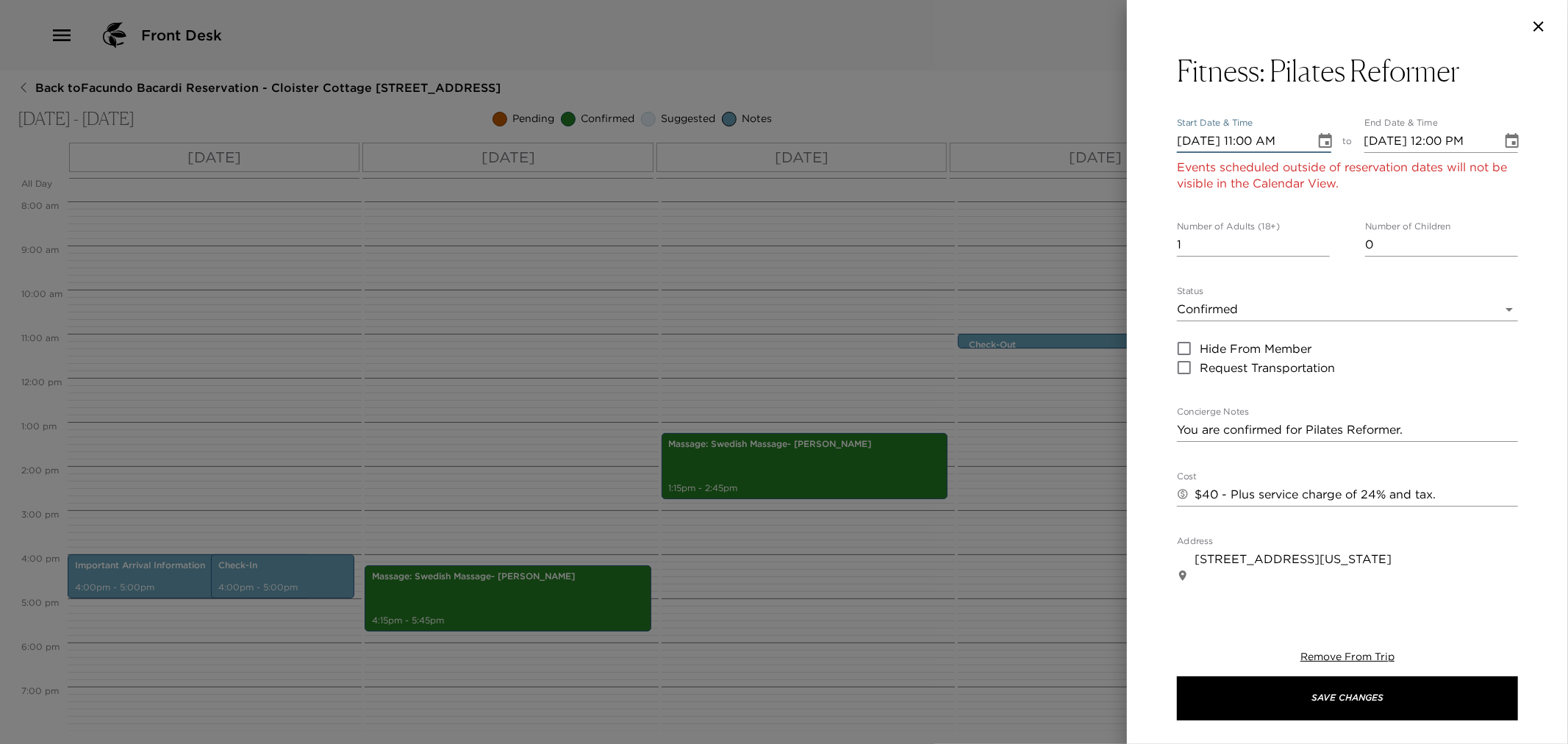
type input "10/10/2025 11:00 AM"
type input "10/10/2025 12:00 PM"
type input "10/04/2025 11:00 AM"
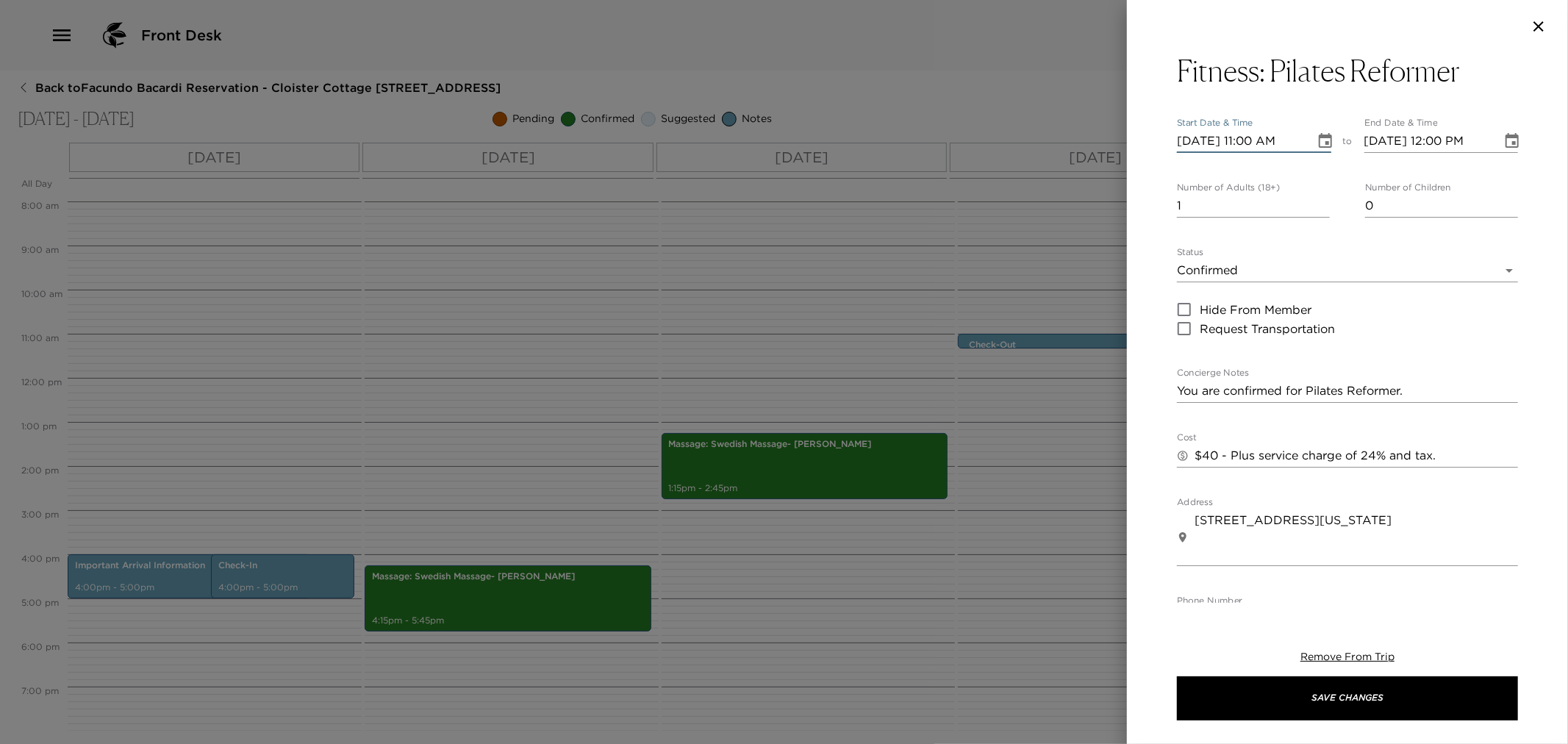
type input "10/04/2025 12:00 PM"
type input "10/04/2025 10:00 AM"
type input "10/04/2025 10:55 AM"
click at [1188, 398] on textarea "You are confirmed for Pilates Reformer." at bounding box center [1348, 391] width 341 height 17
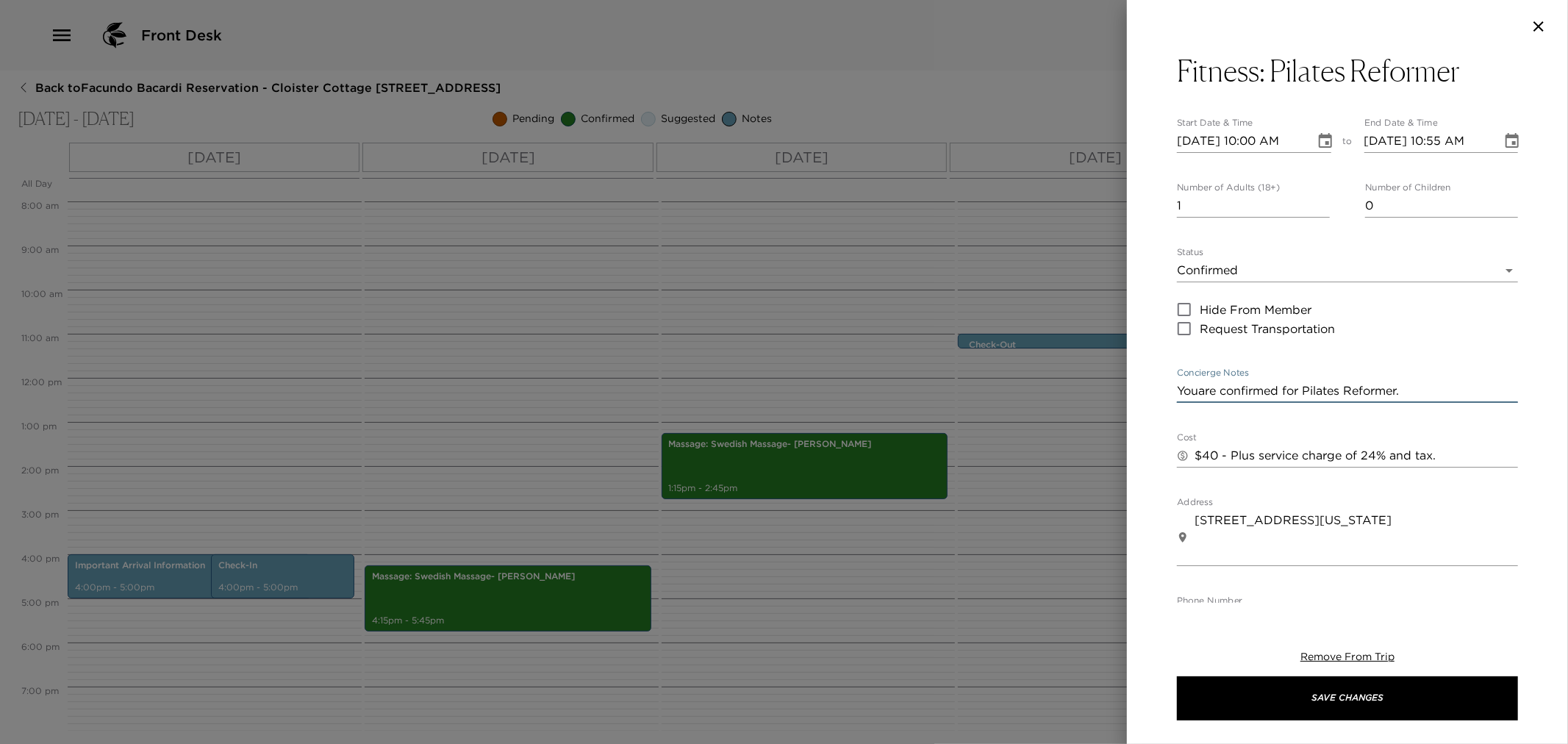
type textarea "You are confirmed for Pilates Reformer."
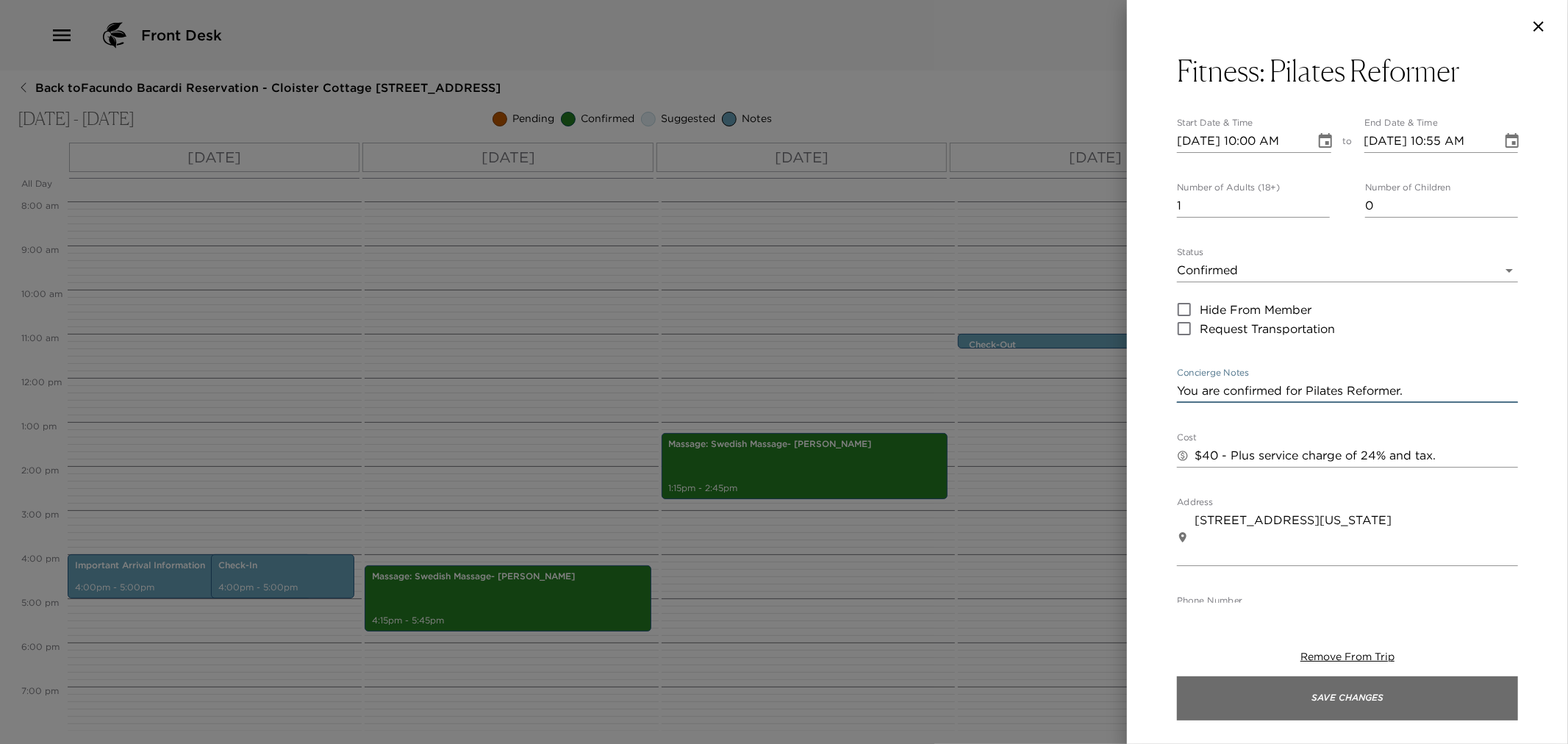
click at [1351, 695] on button "Save Changes" at bounding box center [1348, 698] width 341 height 44
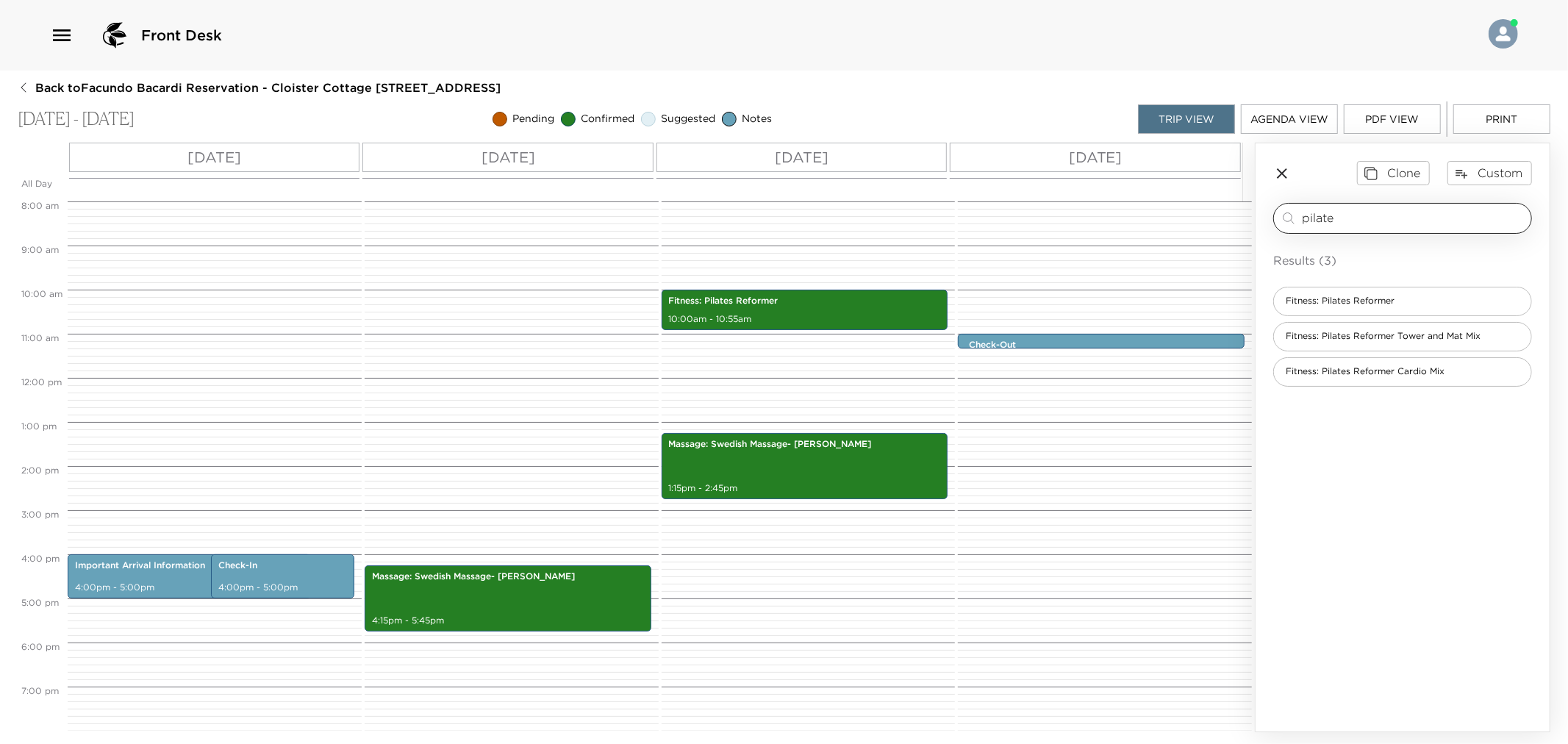
click at [1399, 224] on input "pilate" at bounding box center [1413, 218] width 224 height 17
click at [1398, 220] on input "pilate" at bounding box center [1413, 218] width 224 height 17
drag, startPoint x: 1398, startPoint y: 220, endPoint x: 1409, endPoint y: 215, distance: 12.1
click at [1401, 221] on input "pilate" at bounding box center [1413, 218] width 224 height 17
type input "lounge"
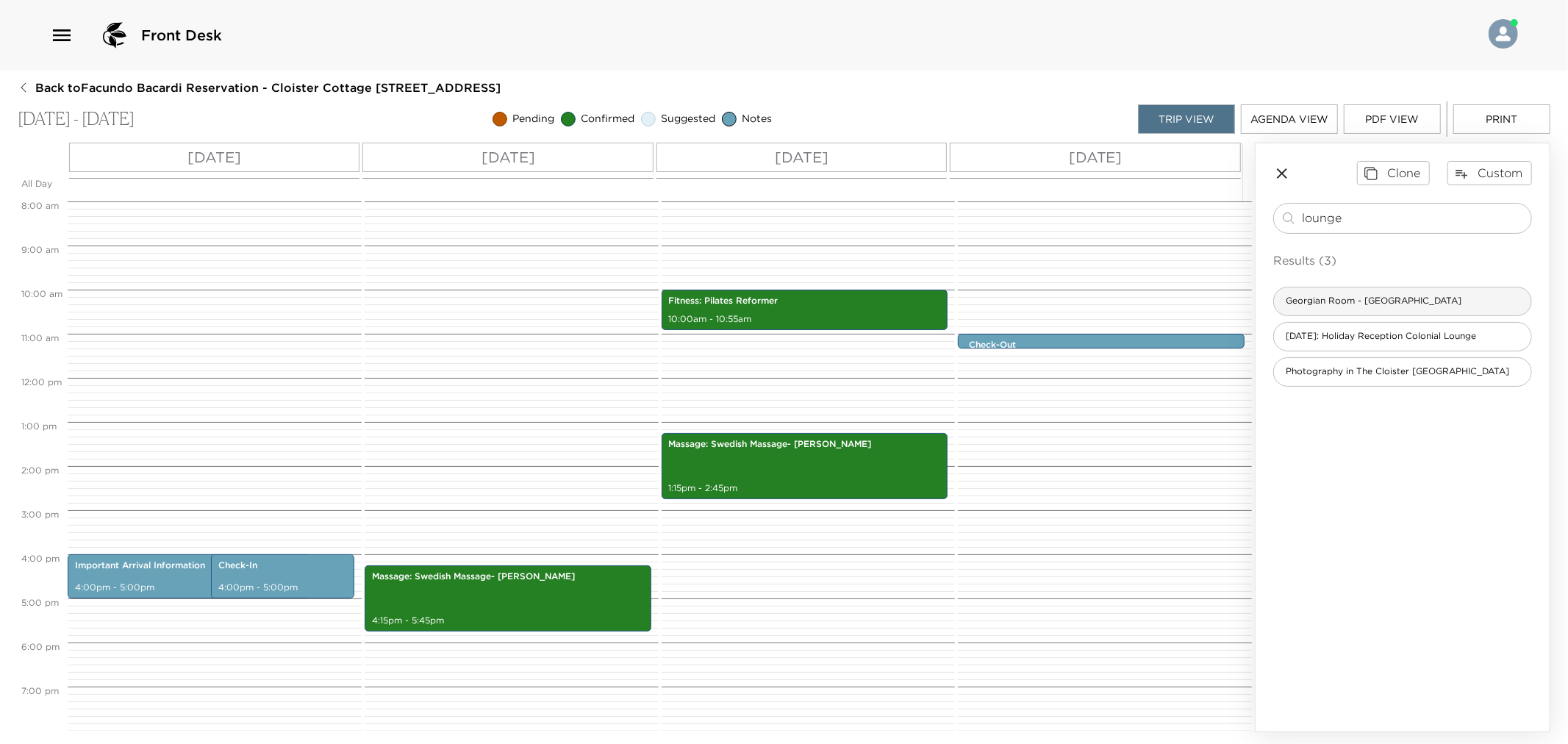
click at [1438, 303] on div "Georgian Room - Sushi Lounge" at bounding box center [1402, 302] width 259 height 29
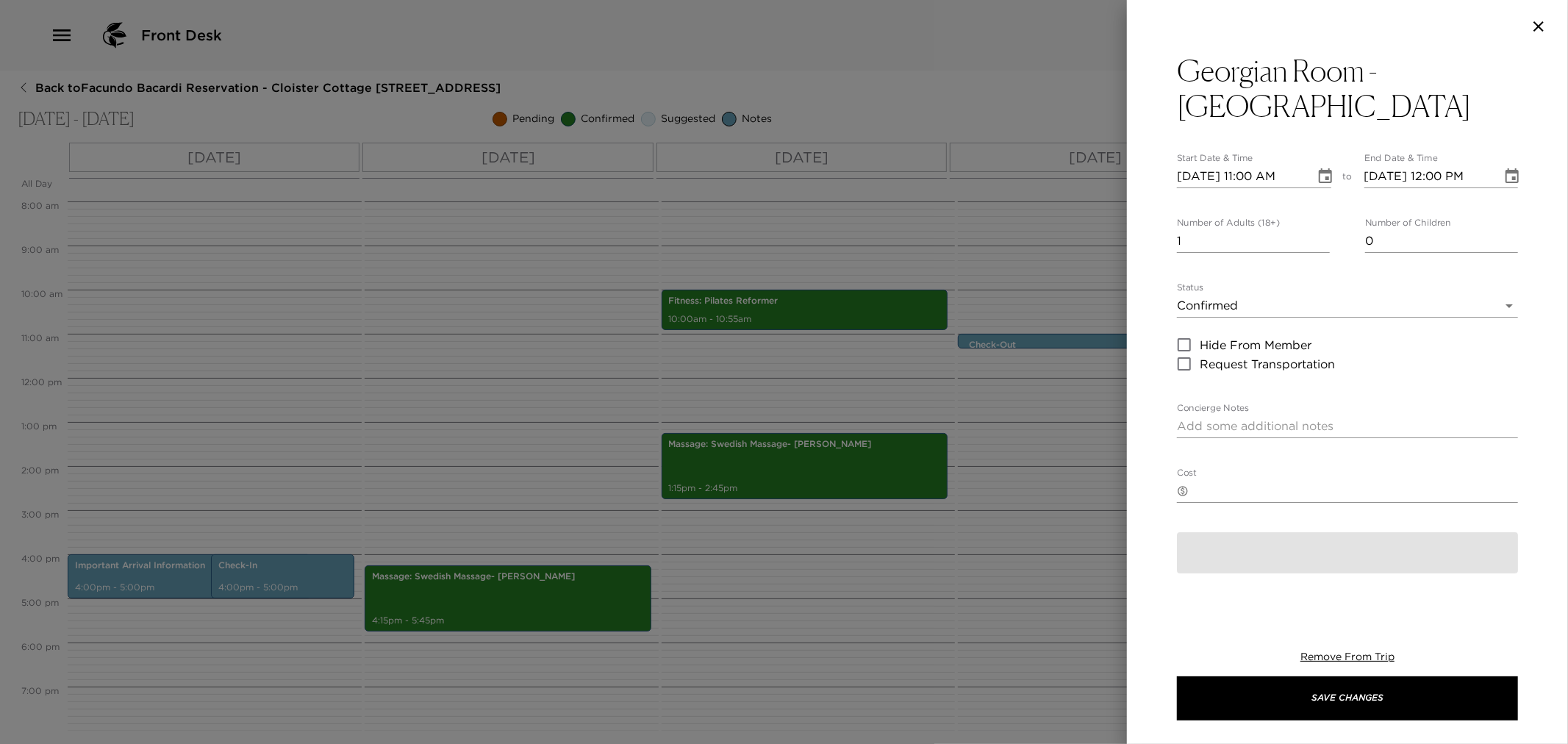
type textarea "You are confirmed for The Georgian Room Sushi Lounge. Dress Code: A long sleeve…"
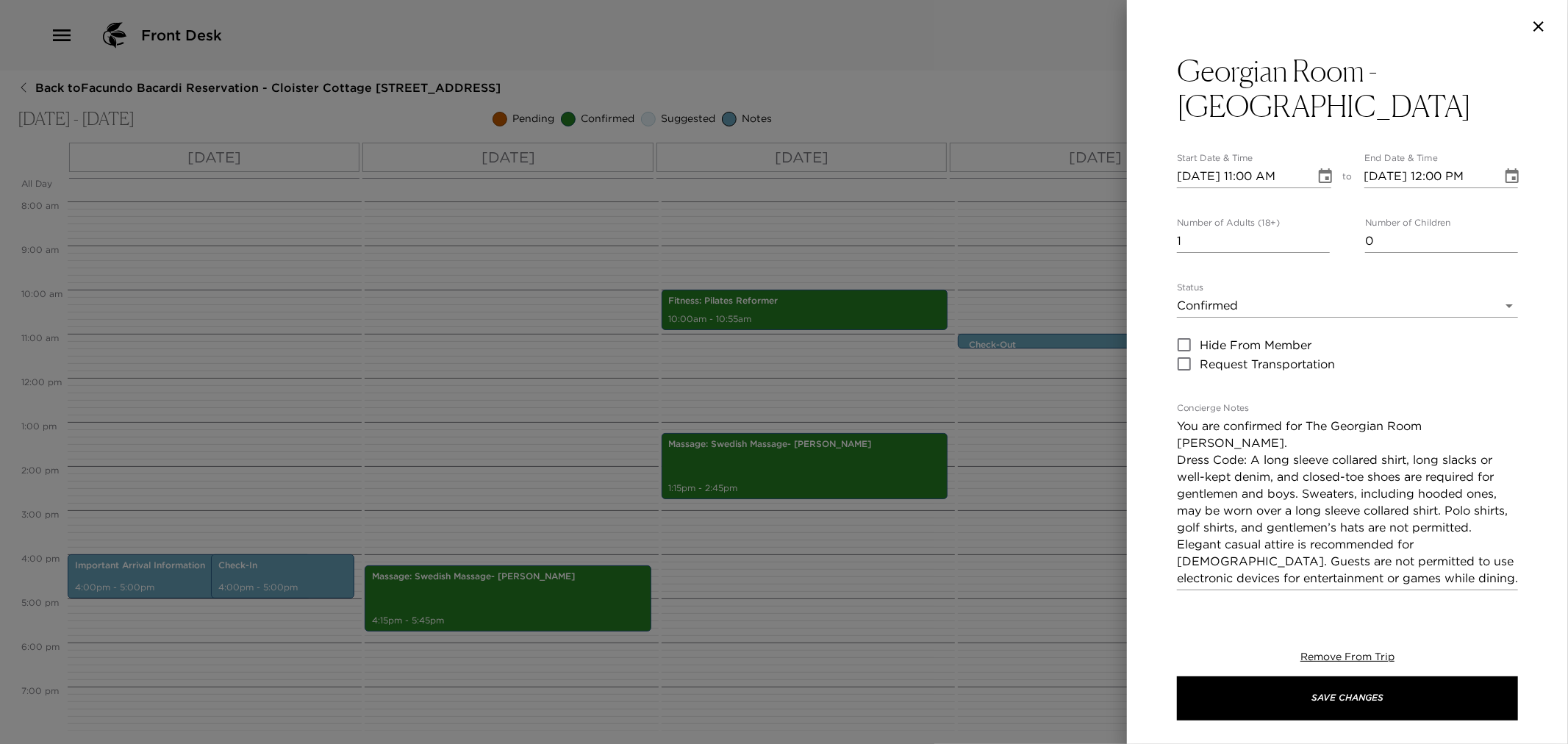
click at [1201, 176] on input "10/02/2025 11:00 AM" at bounding box center [1241, 176] width 128 height 23
type input "10/04/2025 11:00 AM"
type input "10/04/2025 12:00 PM"
type input "10/04/2025 06:00 PM"
type input "10/04/2025 07:00 PM"
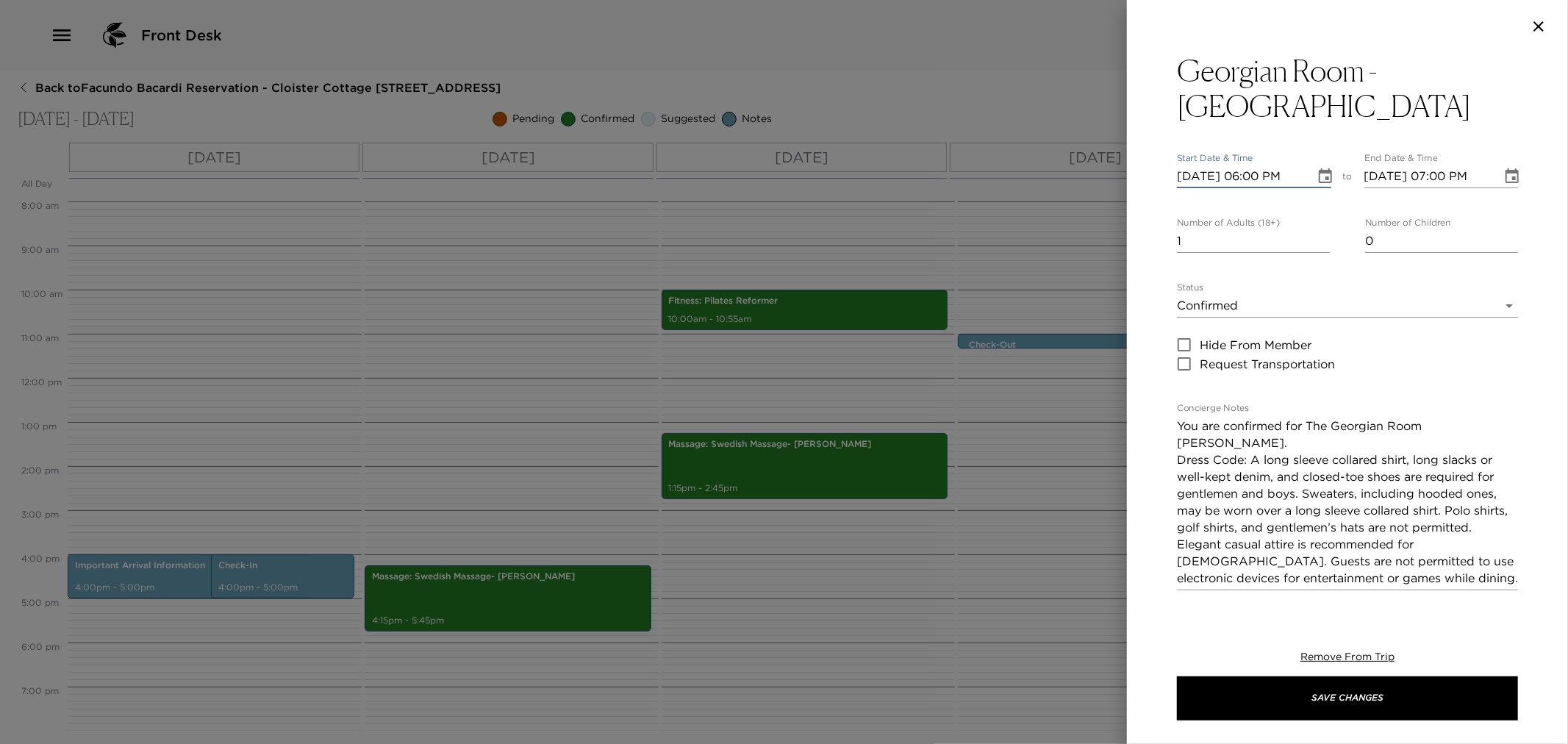
type input "10/04/2025 06:00 PM"
type input "10/04/2025 08:00 PM"
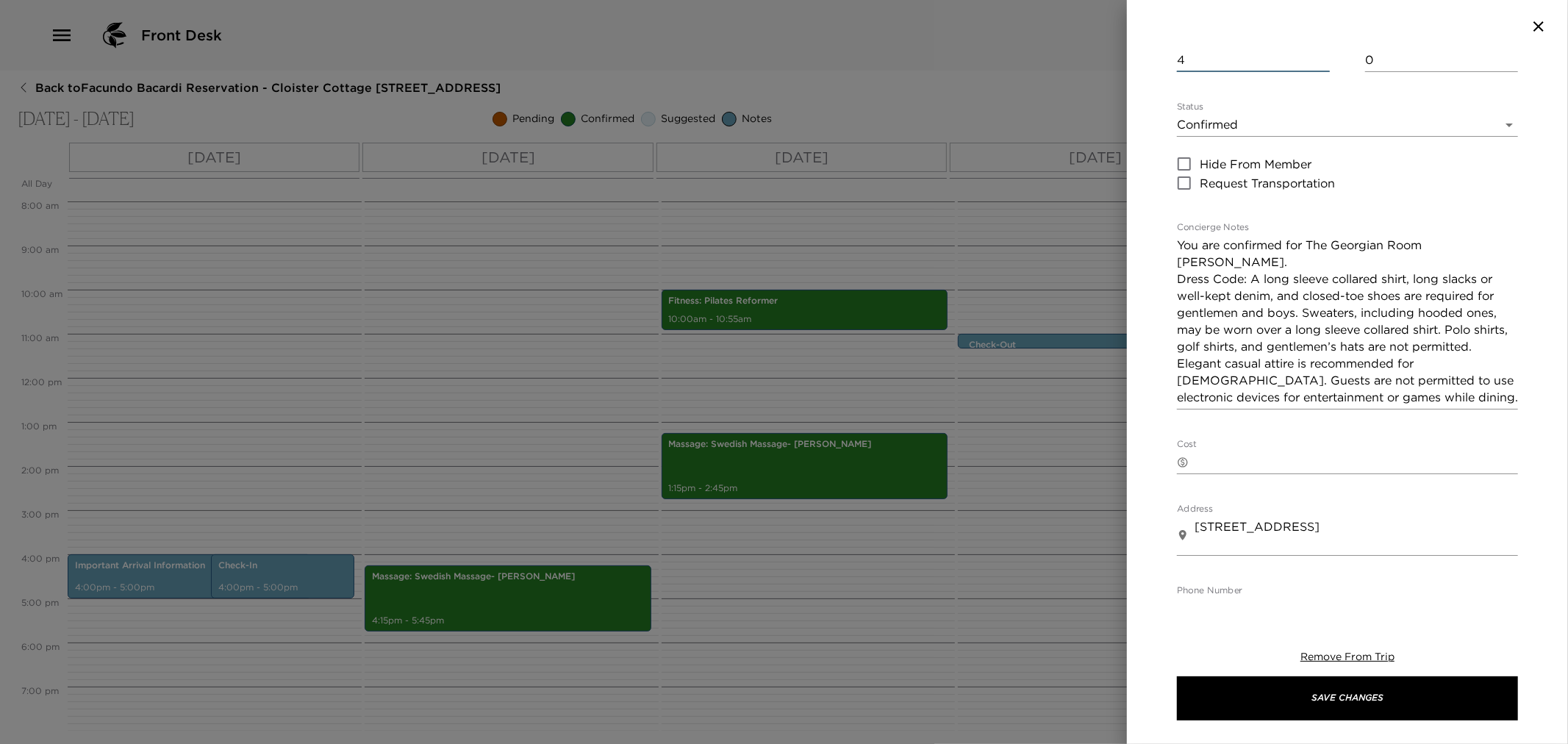
scroll to position [527, 0]
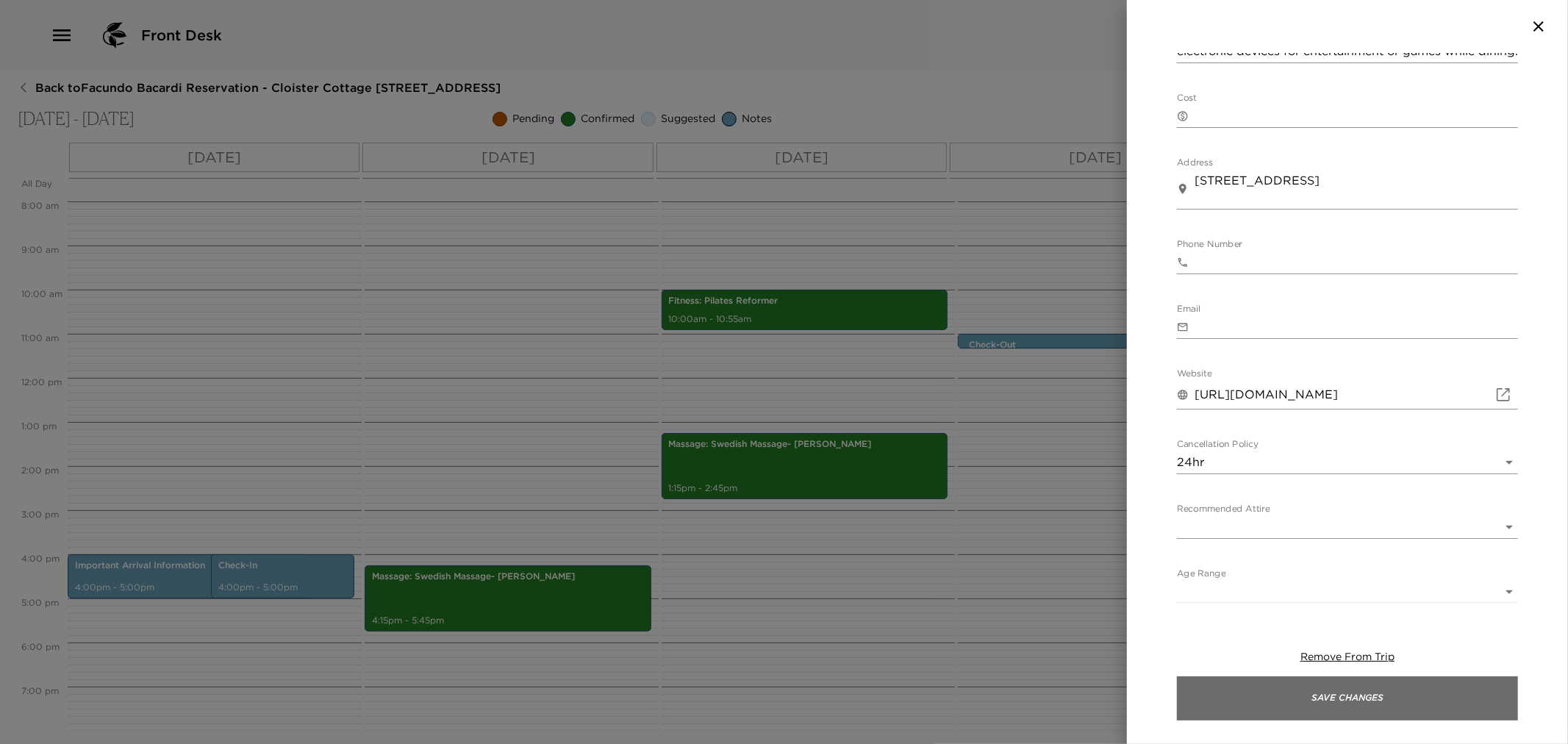
type input "4"
click at [1339, 692] on button "Save Changes" at bounding box center [1348, 698] width 341 height 44
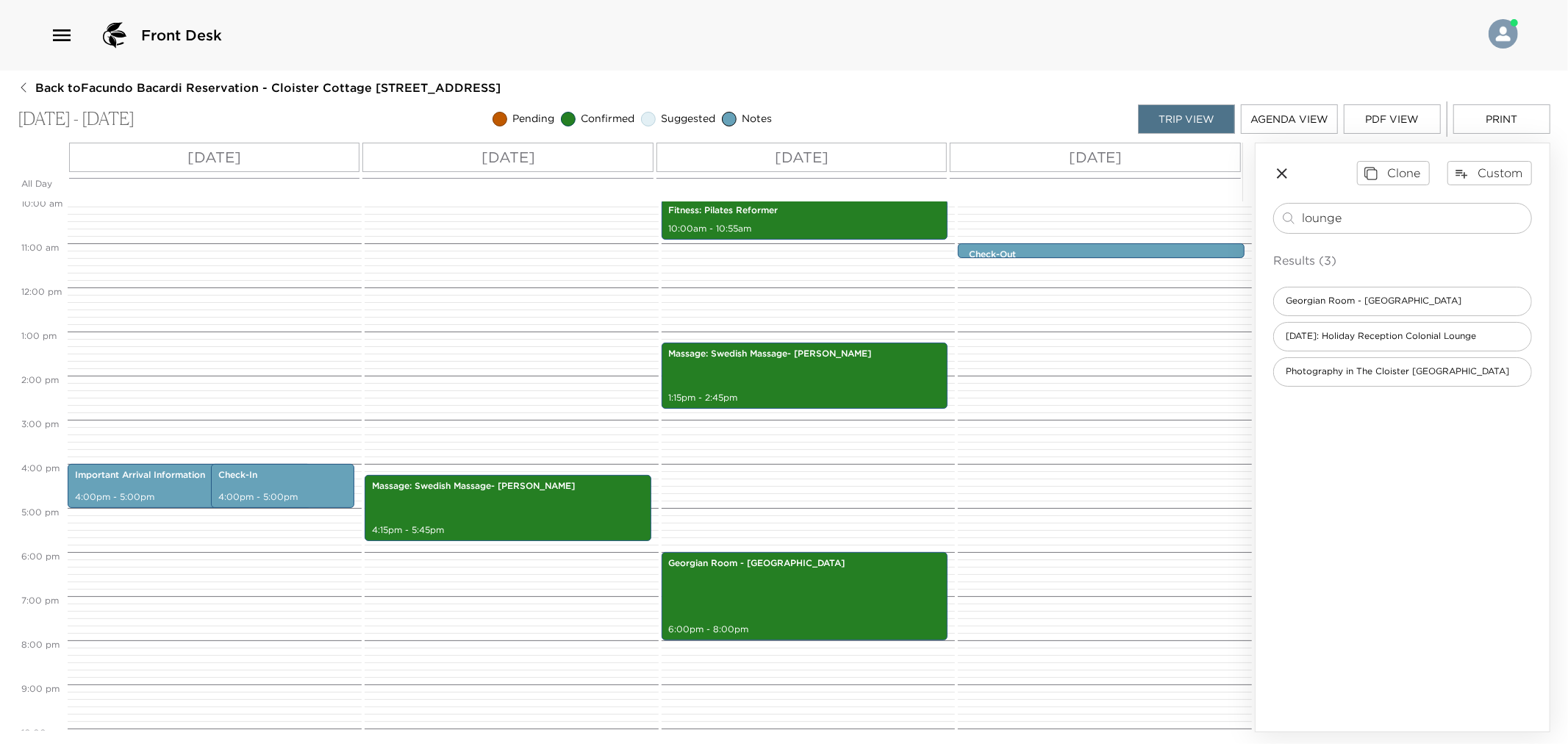
scroll to position [447, 0]
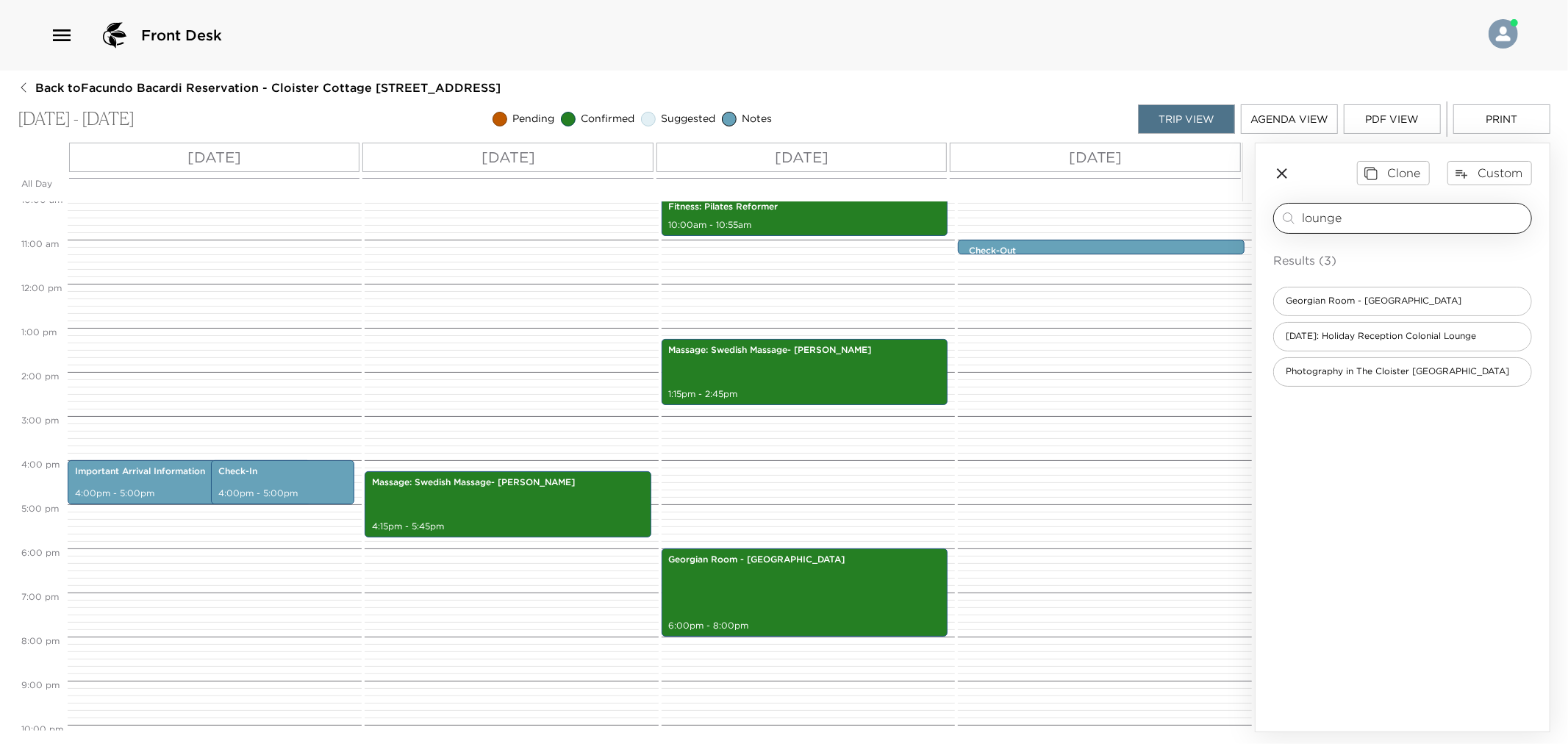
click at [1326, 218] on input "lounge" at bounding box center [1413, 218] width 224 height 17
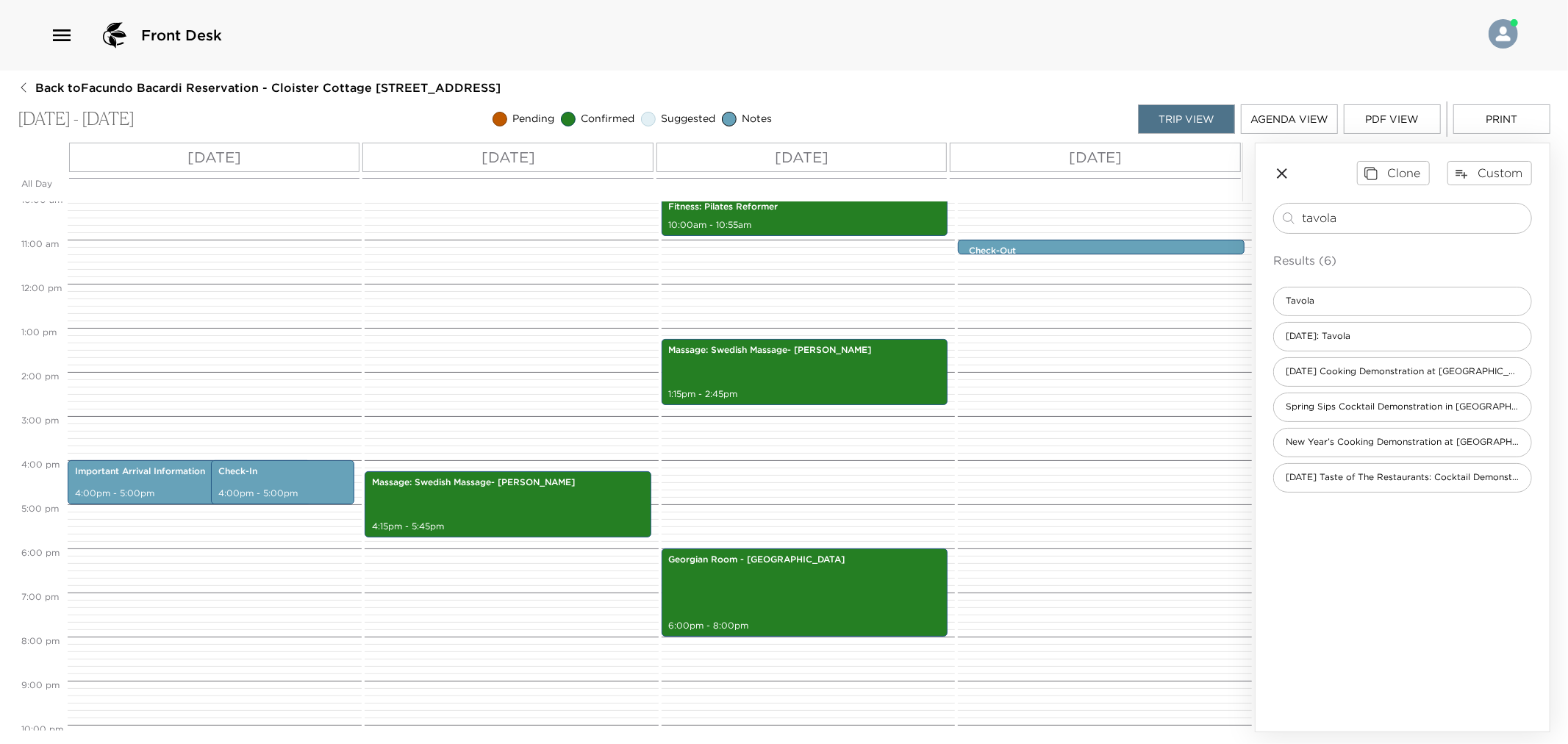
type input "tavola"
click at [1304, 275] on div "Results (6) Tavola Thanksgiving: Tavola Easter Cooking Demonstration at Tavola …" at bounding box center [1402, 372] width 259 height 241
click at [1310, 295] on span "Tavola" at bounding box center [1300, 301] width 52 height 12
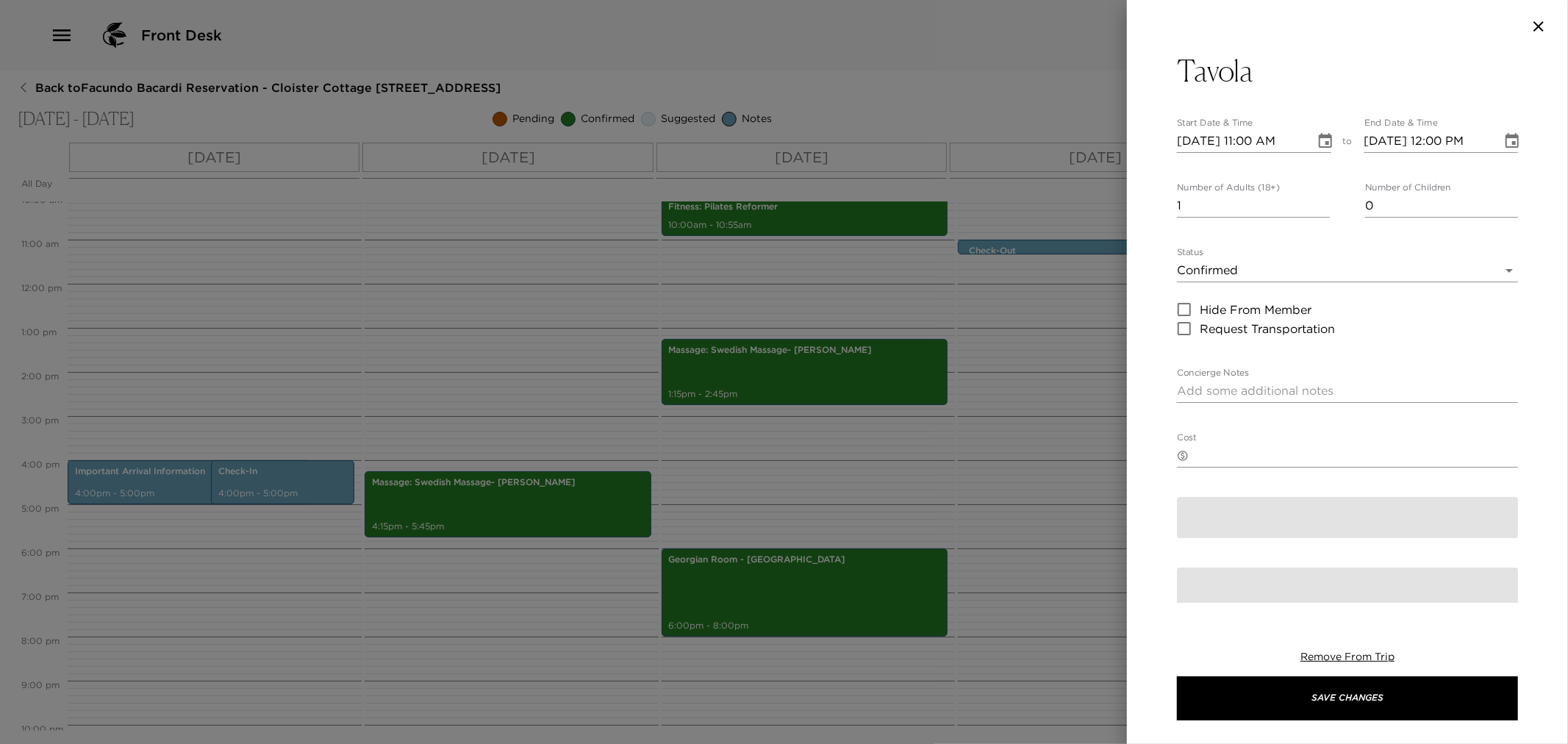
type textarea "You are confirmed for a dinner reservation at Tavola. Before 5:00 p.m., casual …"
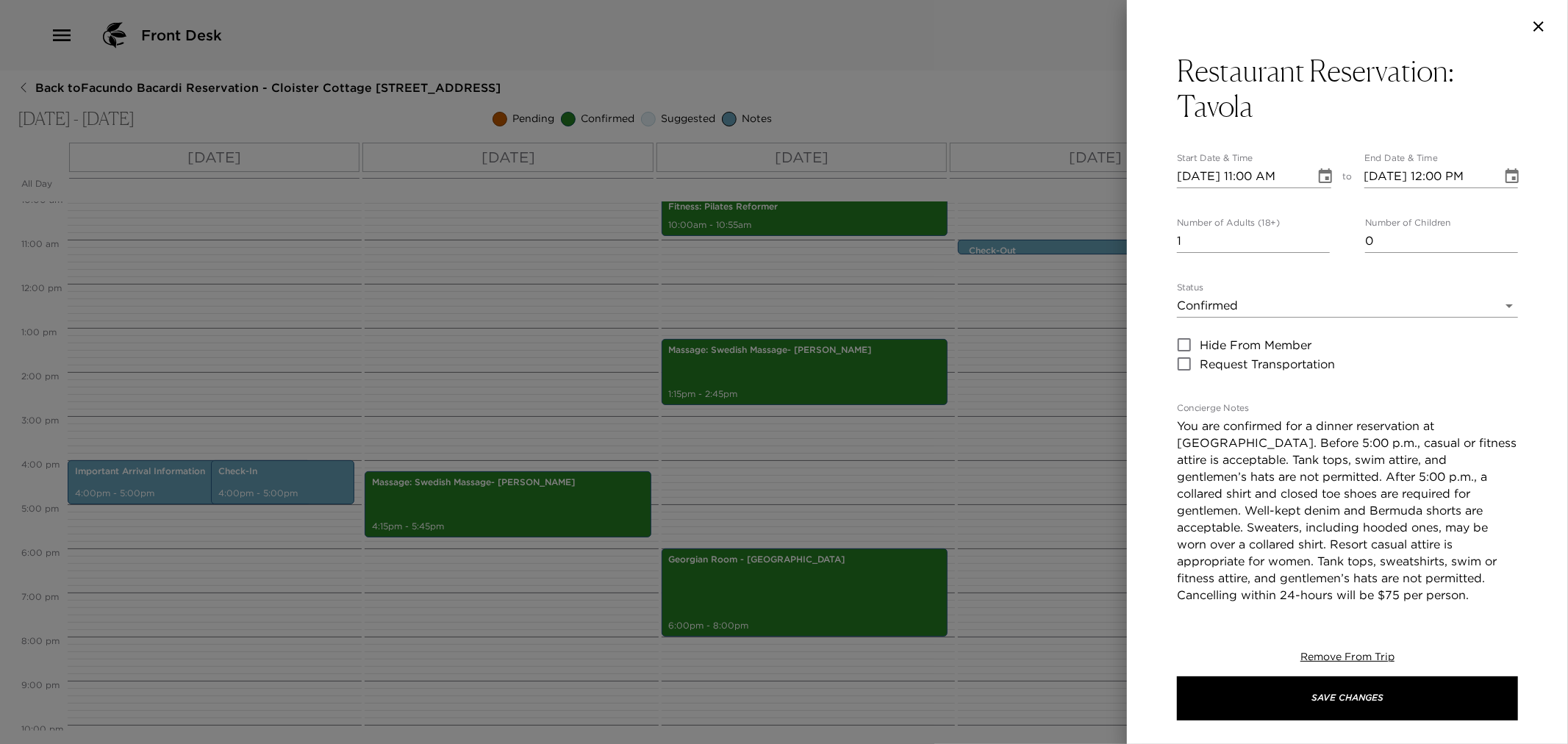
click at [1186, 171] on input "10/02/2025 11:00 AM" at bounding box center [1241, 176] width 128 height 23
type input "10/03/2025 11:00 AM"
type input "10/03/2025 12:00 PM"
type input "10/03/2025 06:15 PM"
type input "10/03/2025 07:15 PM"
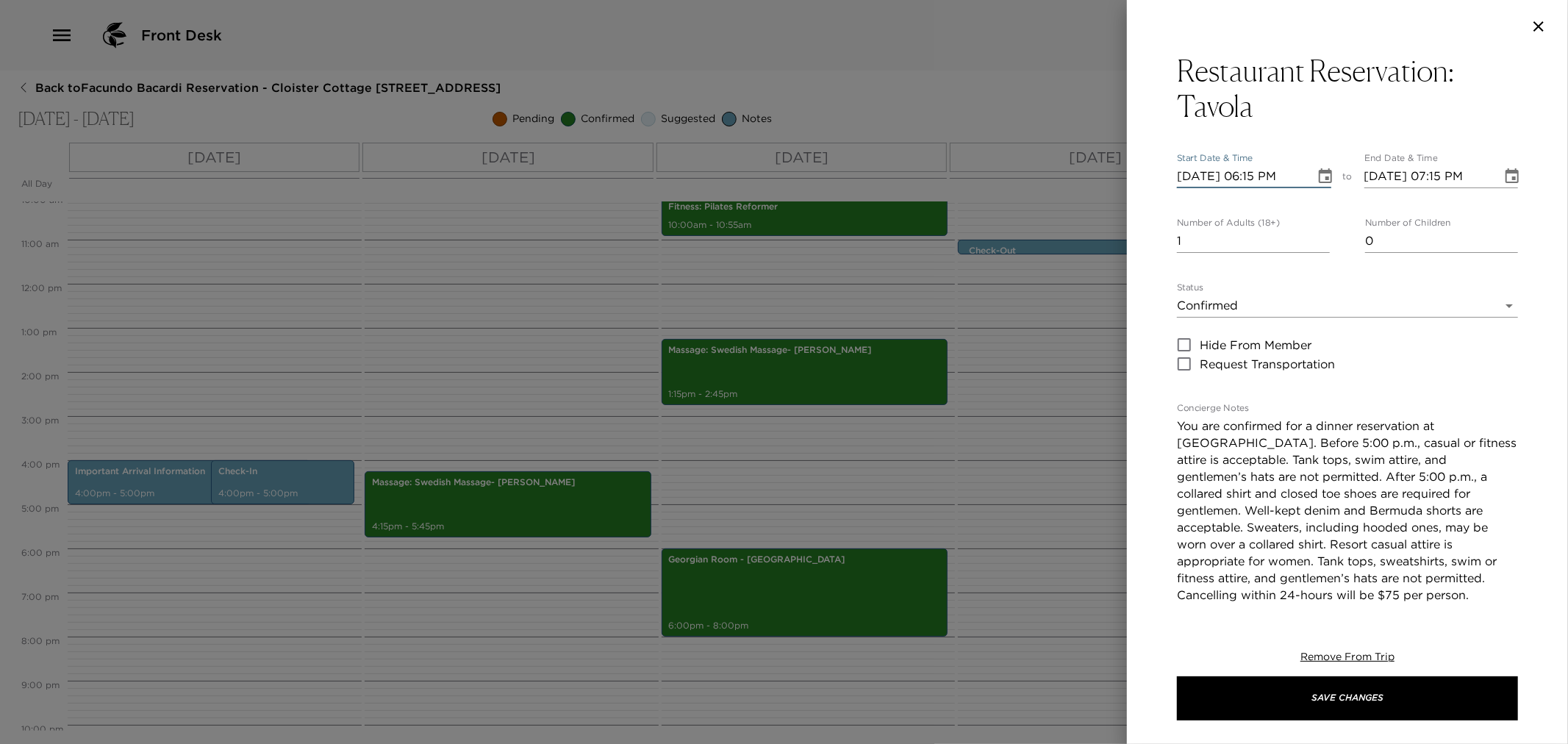
type input "10/03/2025 06:15 PM"
type input "10/03/2025 08:15 PM"
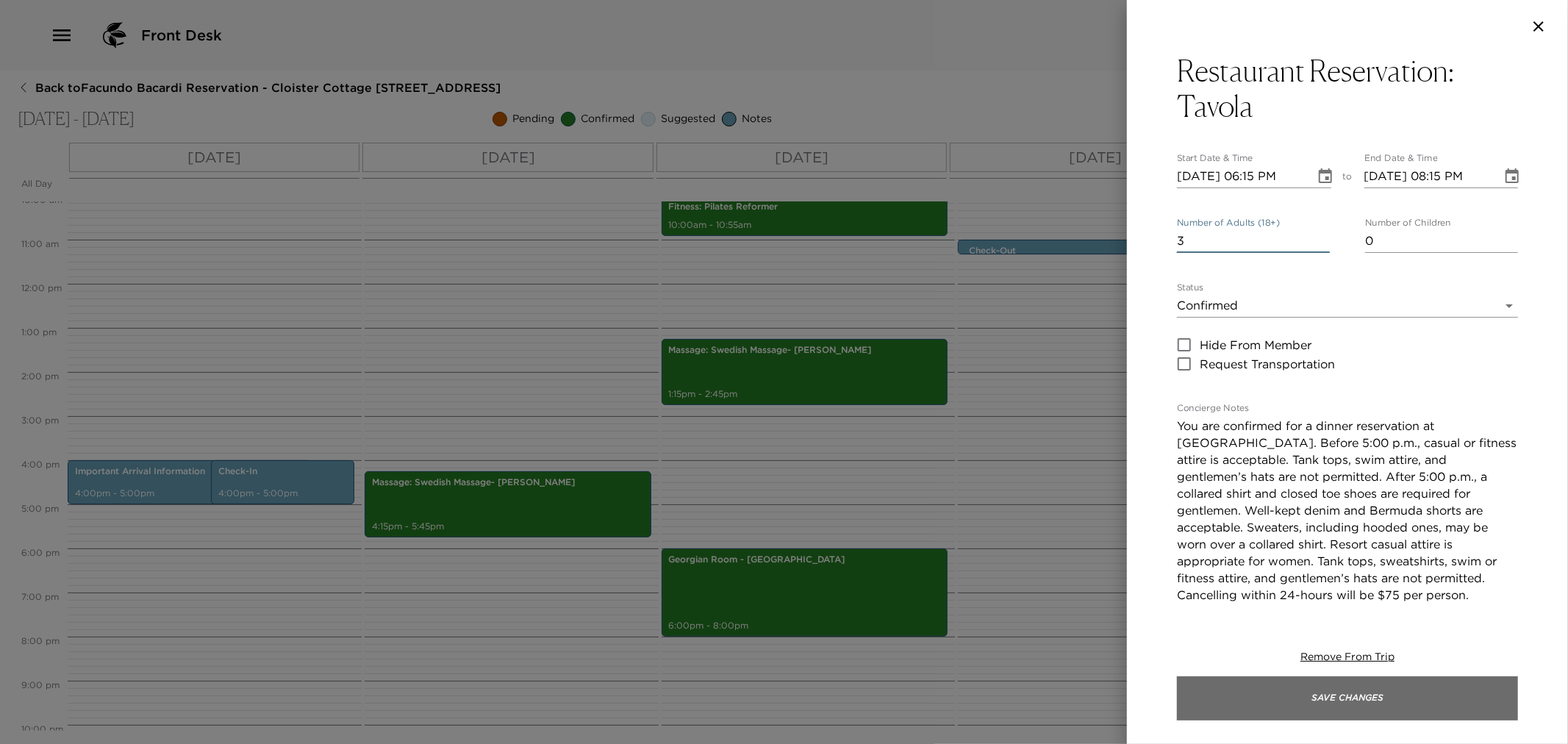
type input "3"
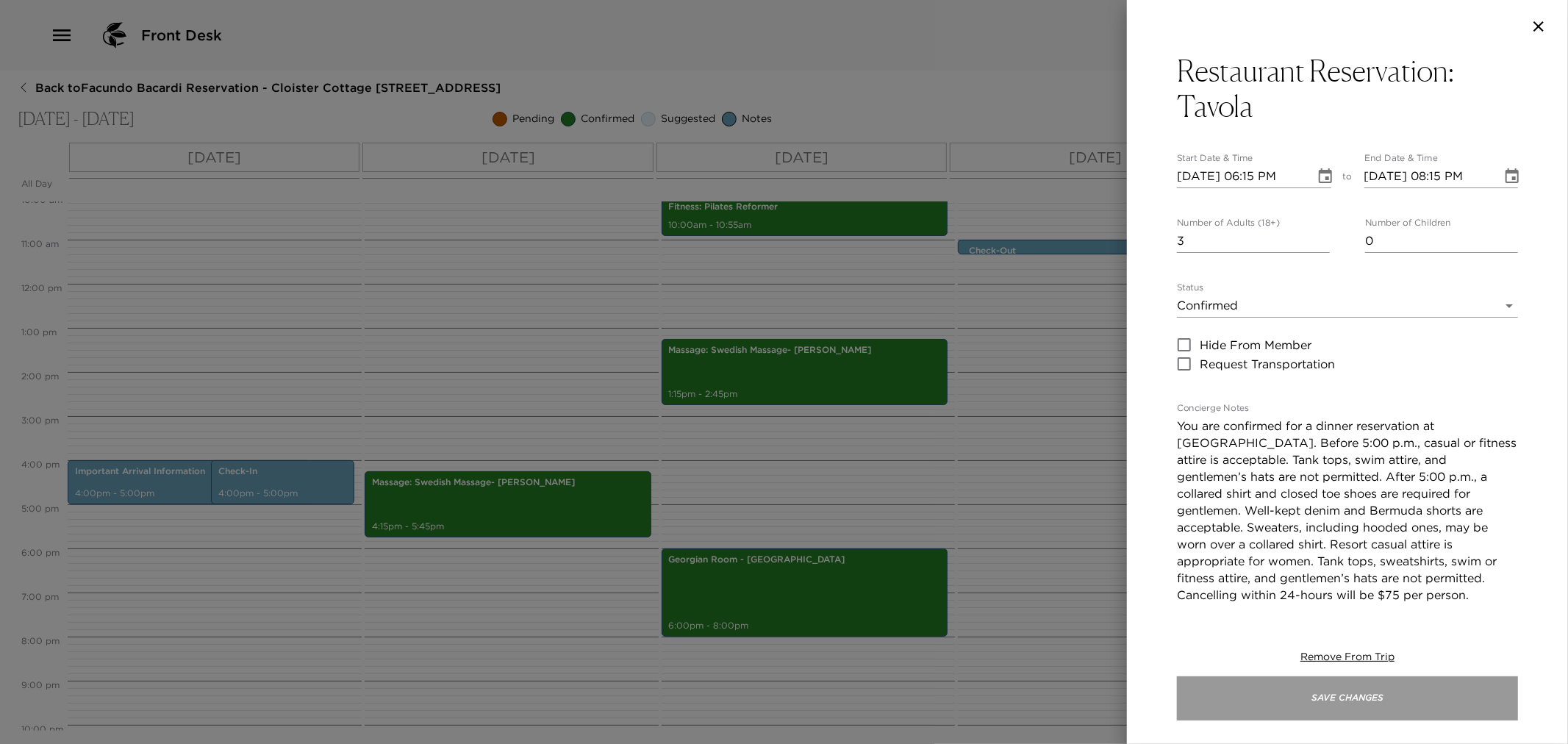
click at [1372, 685] on button "Save Changes" at bounding box center [1348, 698] width 341 height 44
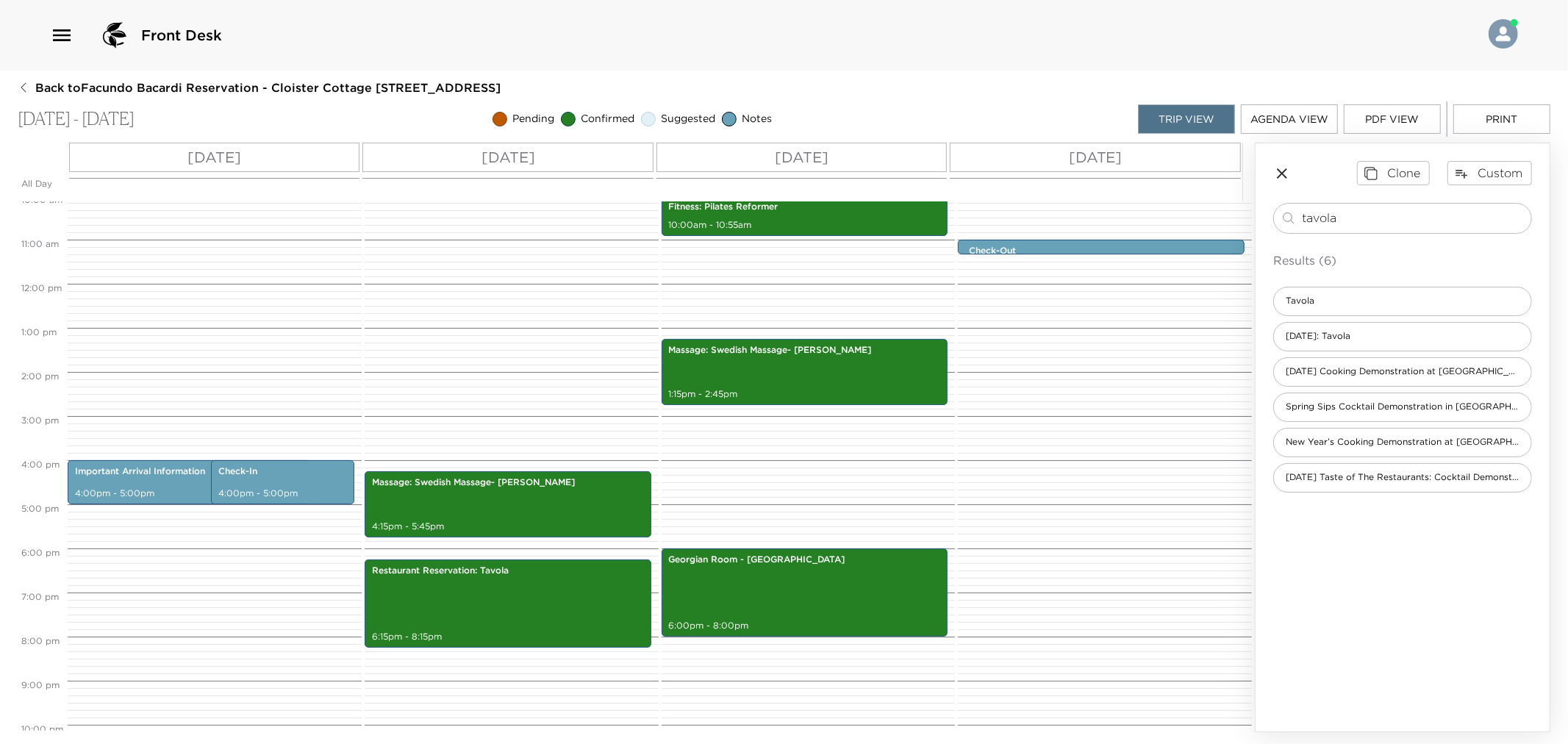
click at [1501, 122] on button "Print" at bounding box center [1501, 119] width 97 height 29
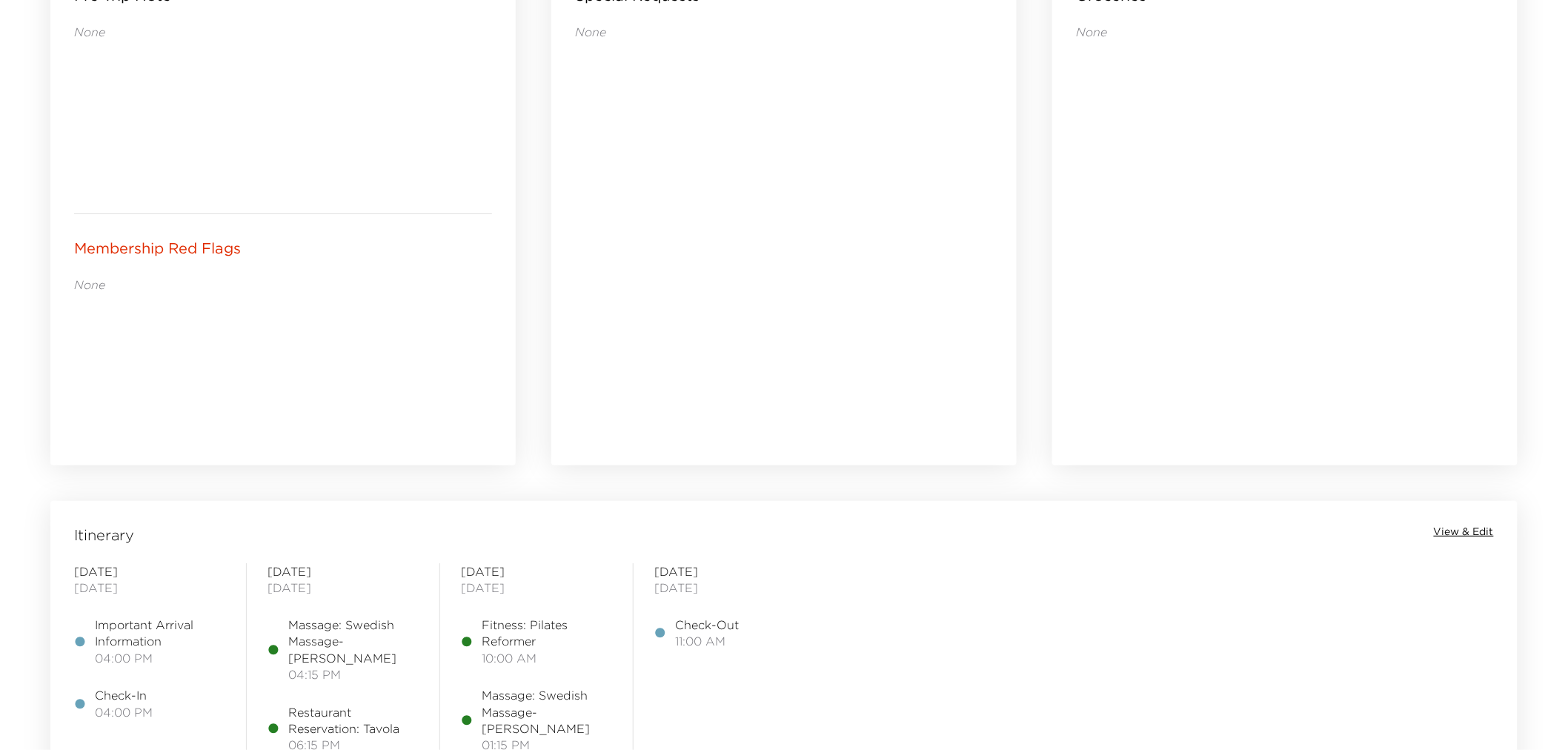
scroll to position [823, 0]
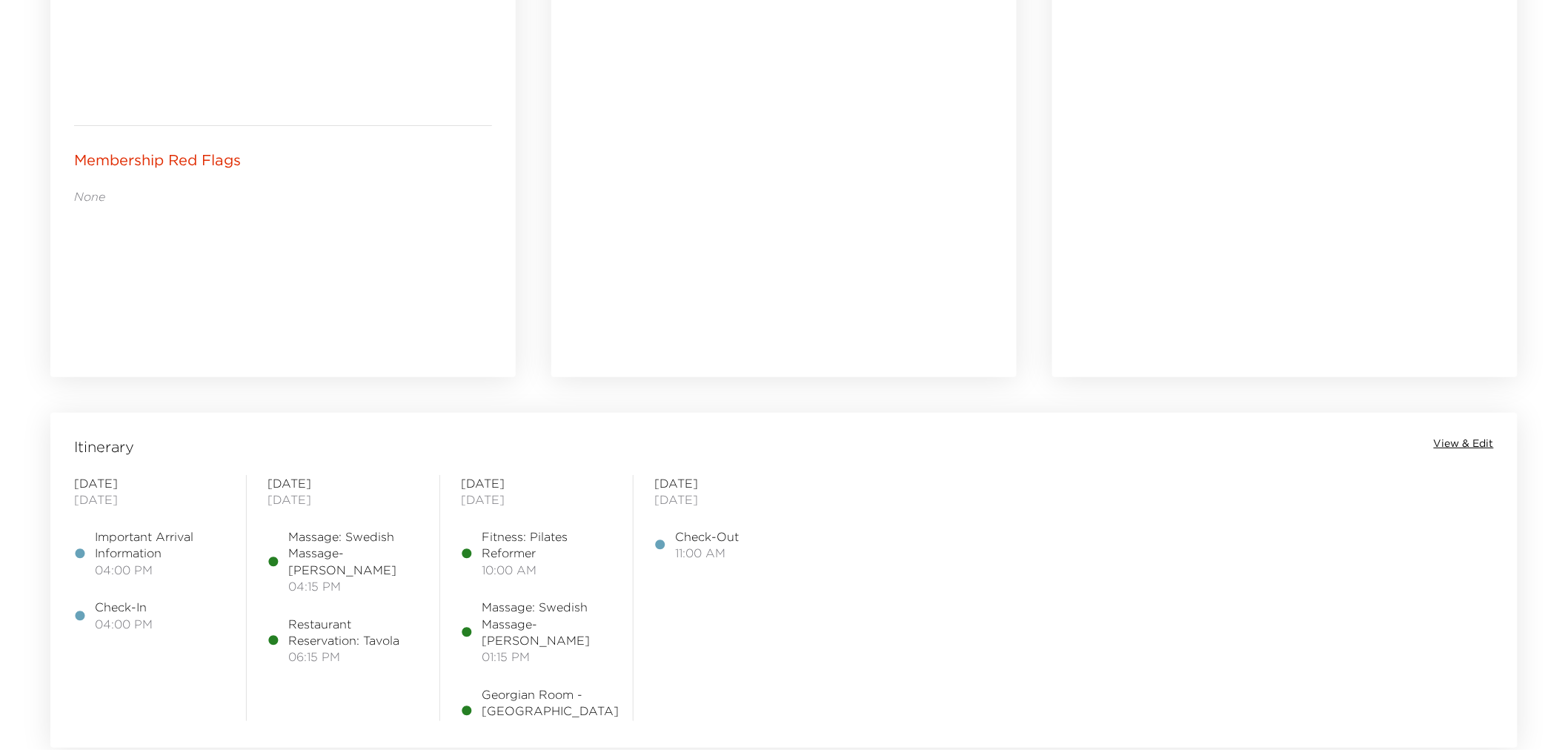
click at [1462, 442] on span "View & Edit" at bounding box center [1464, 444] width 60 height 15
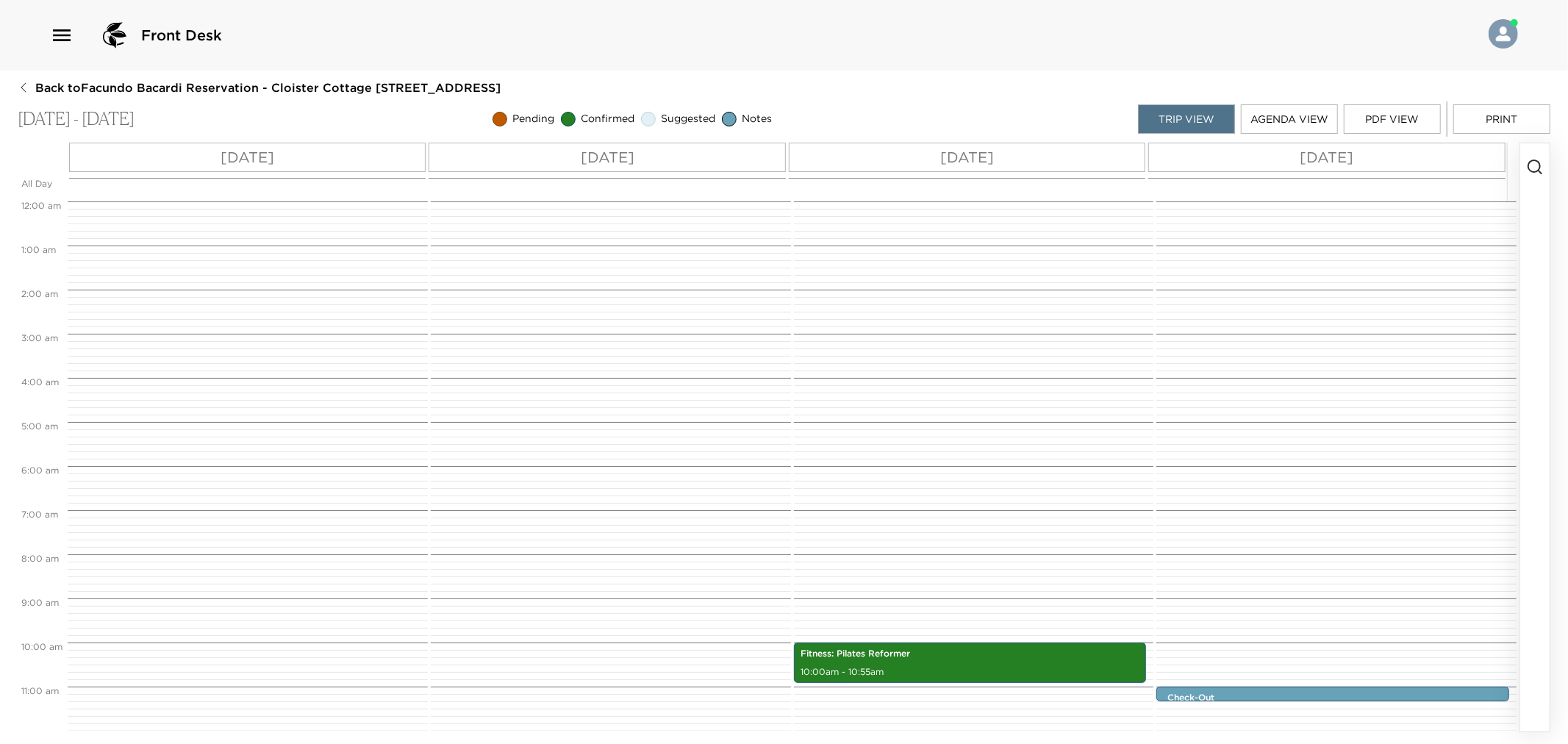
scroll to position [441, 0]
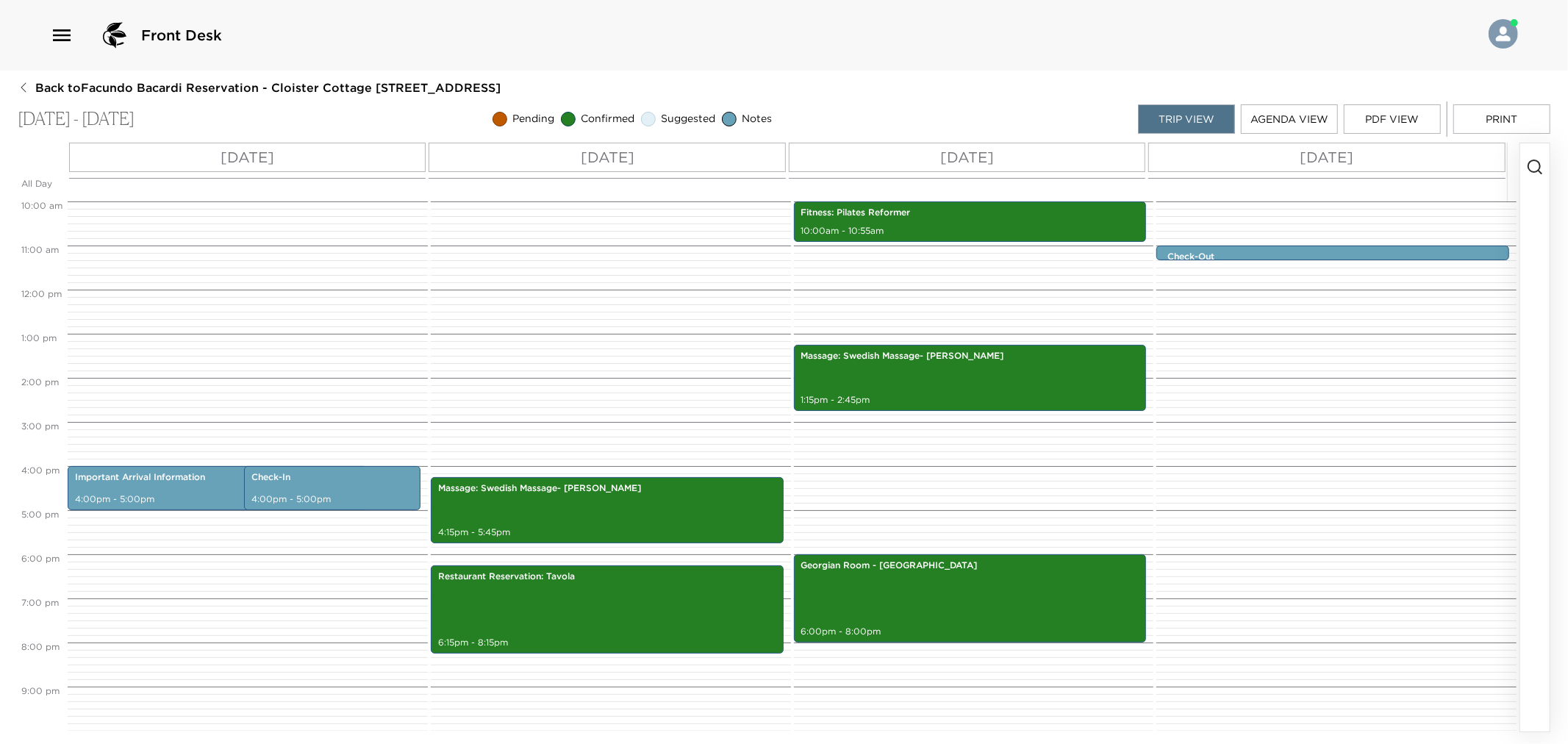
click at [1541, 176] on button "button" at bounding box center [1535, 437] width 29 height 588
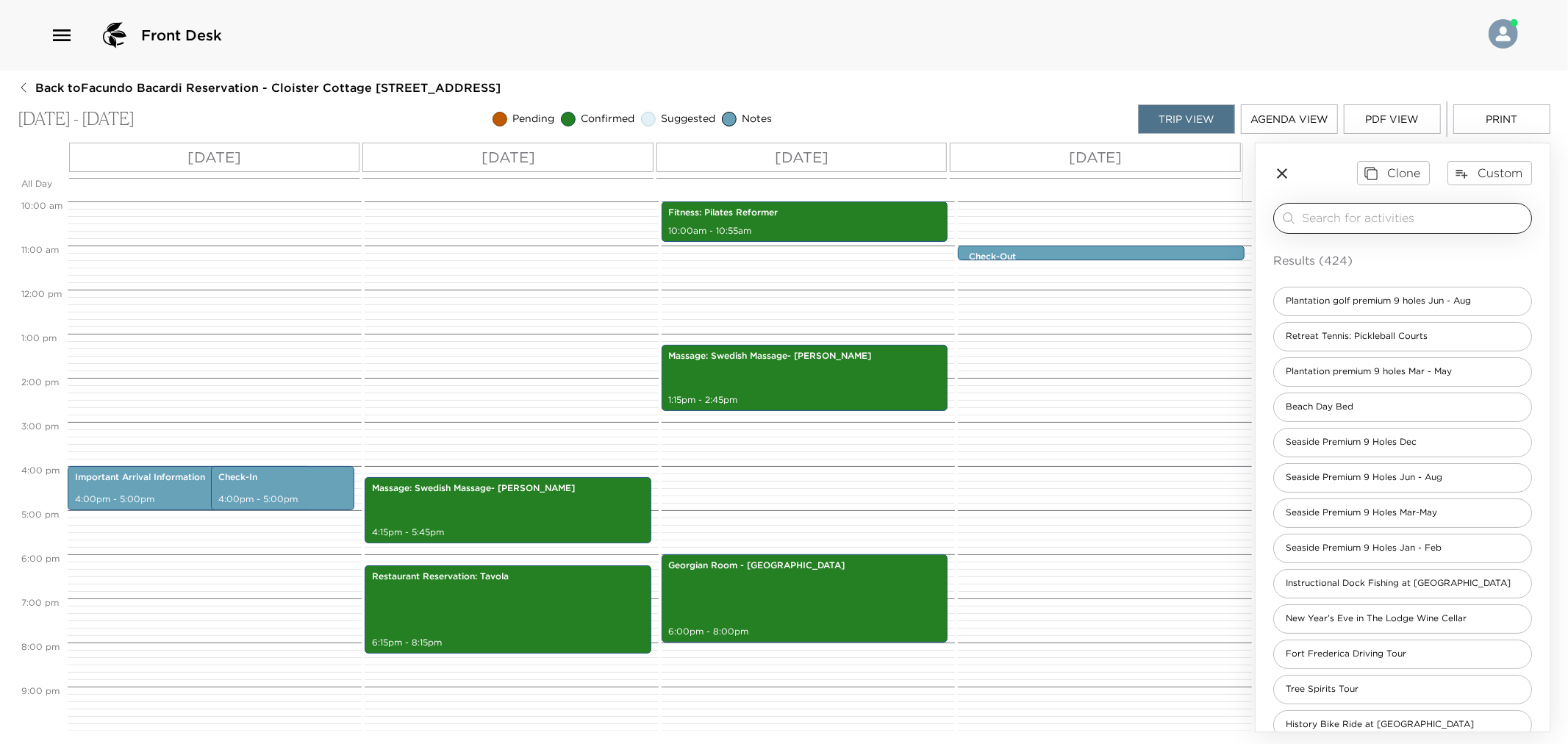
click at [1430, 209] on div "​" at bounding box center [1402, 218] width 259 height 31
click at [1422, 216] on input "search" at bounding box center [1413, 218] width 224 height 17
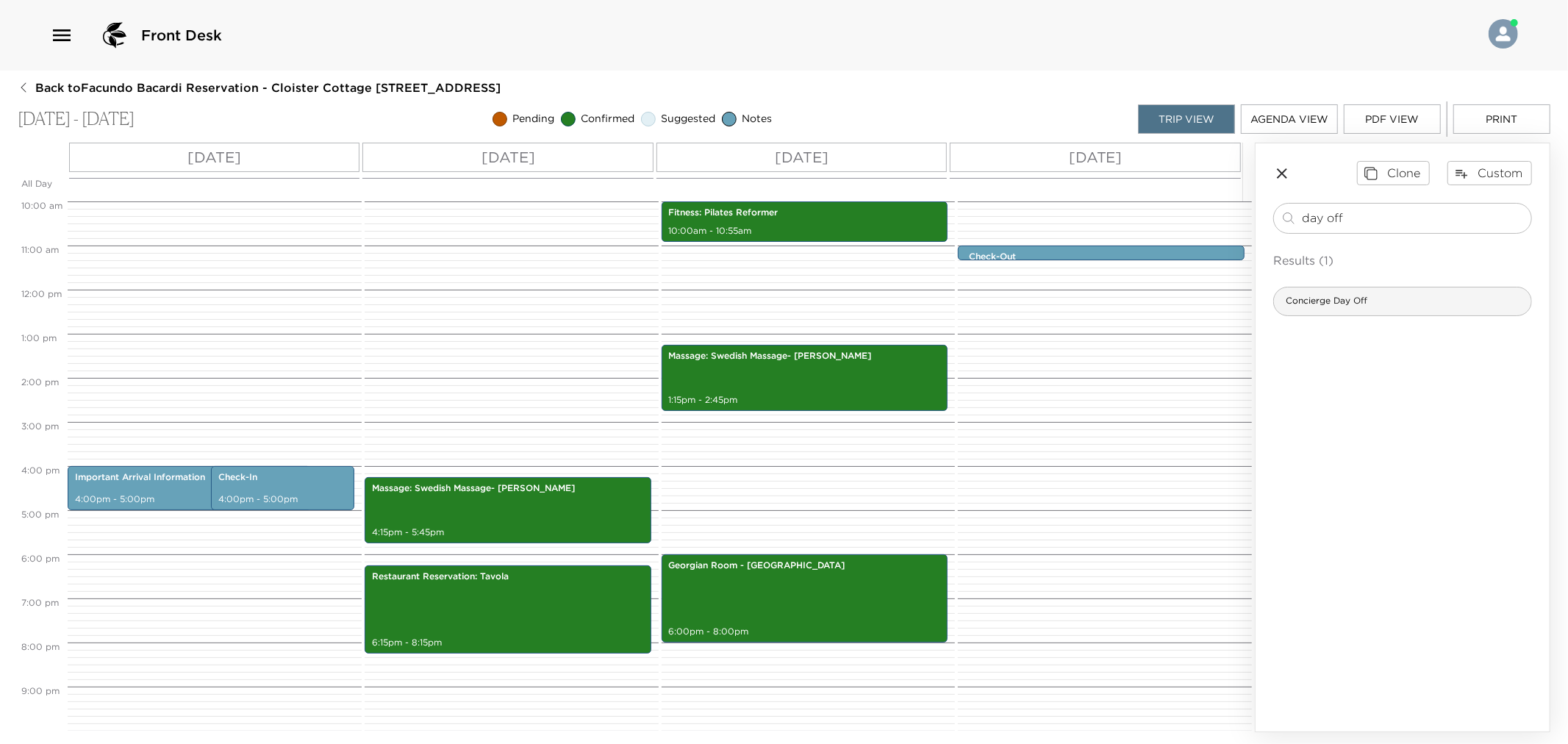
type input "day off"
click at [1341, 312] on div "Concierge Day Off" at bounding box center [1402, 302] width 259 height 29
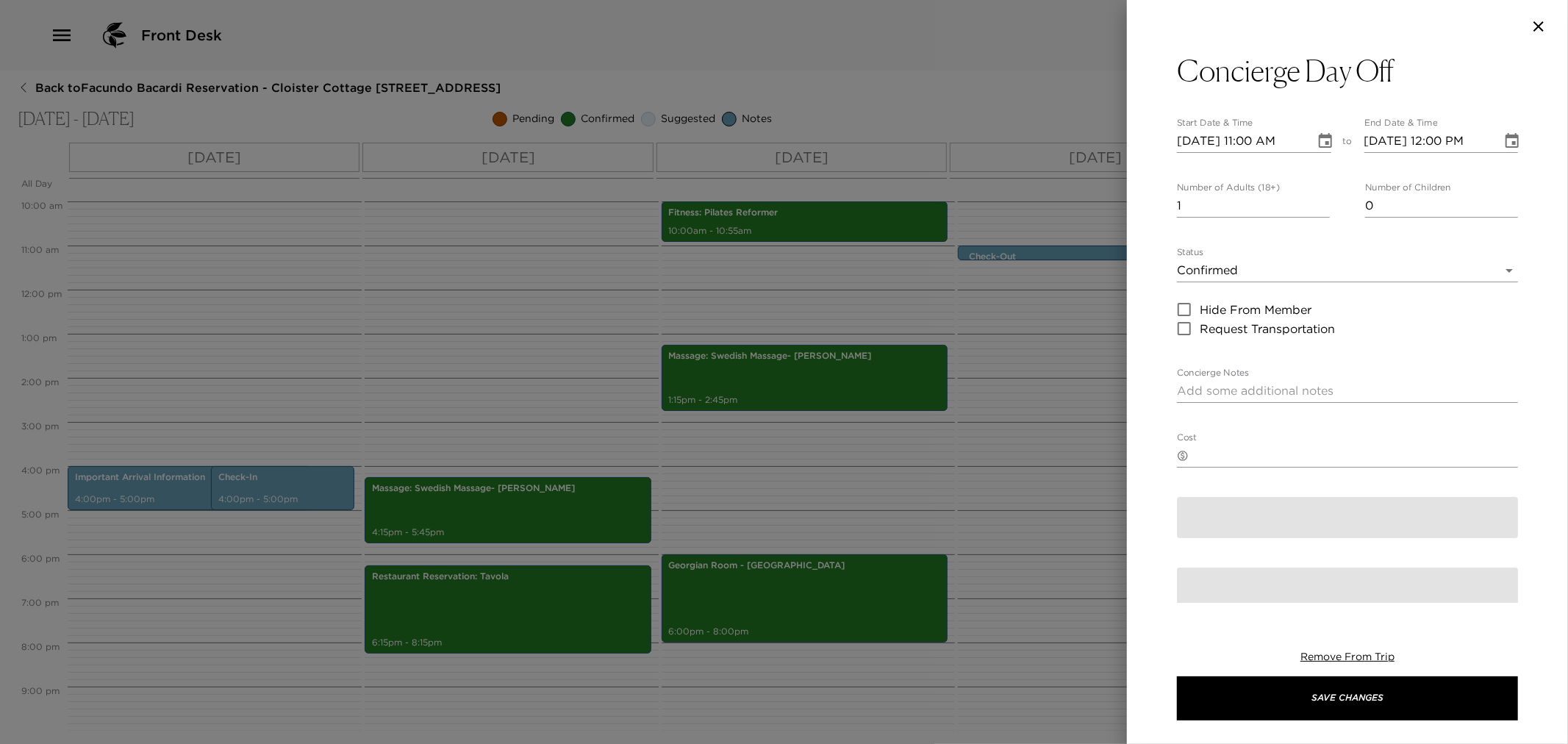
type textarea "I plan to be off-duty on this day and will return on [DAY], [MONTH] [DATE]. If …"
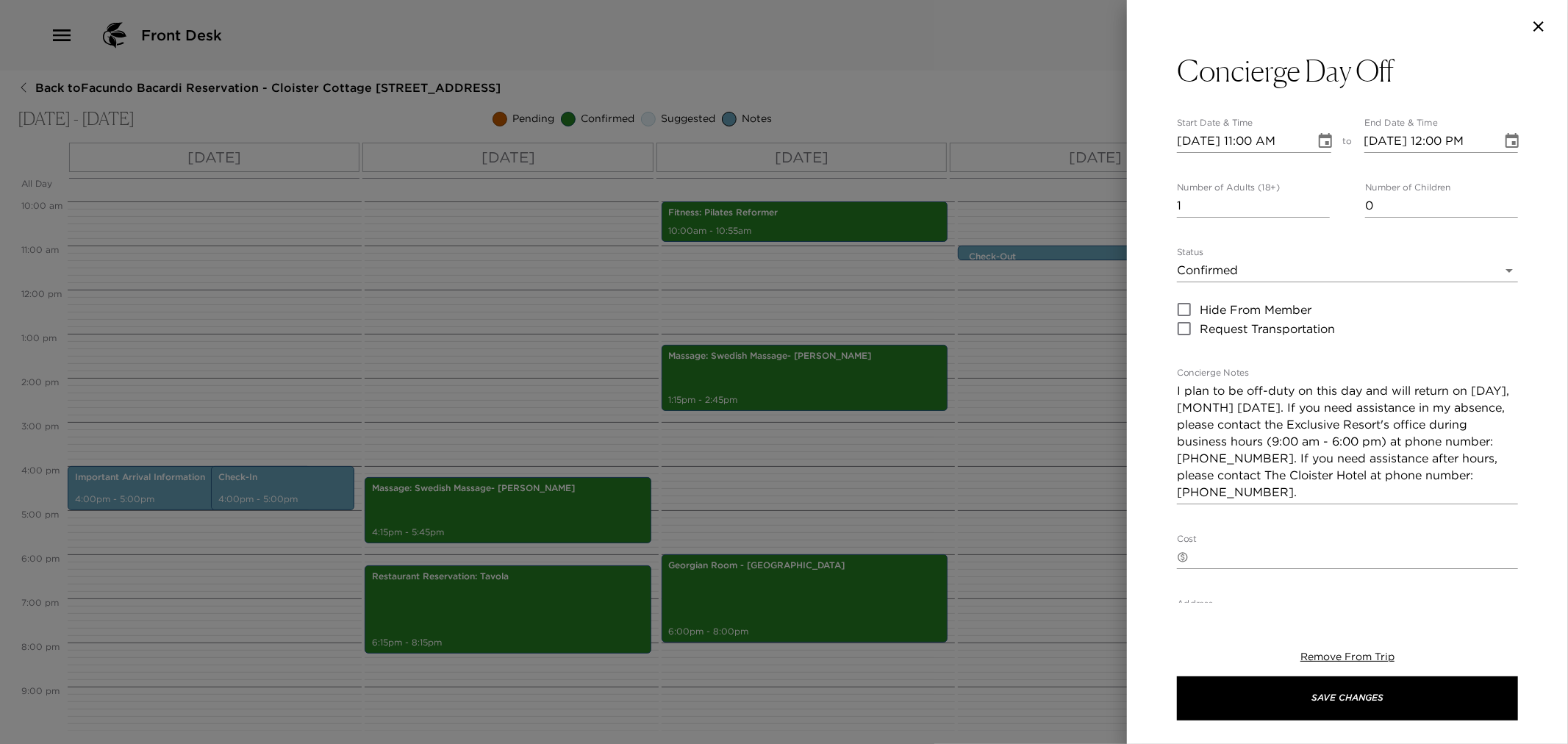
click at [1233, 429] on textarea "I plan to be off-duty on this day and will return on [DAY], [MONTH] [DATE]. If …" at bounding box center [1348, 441] width 341 height 118
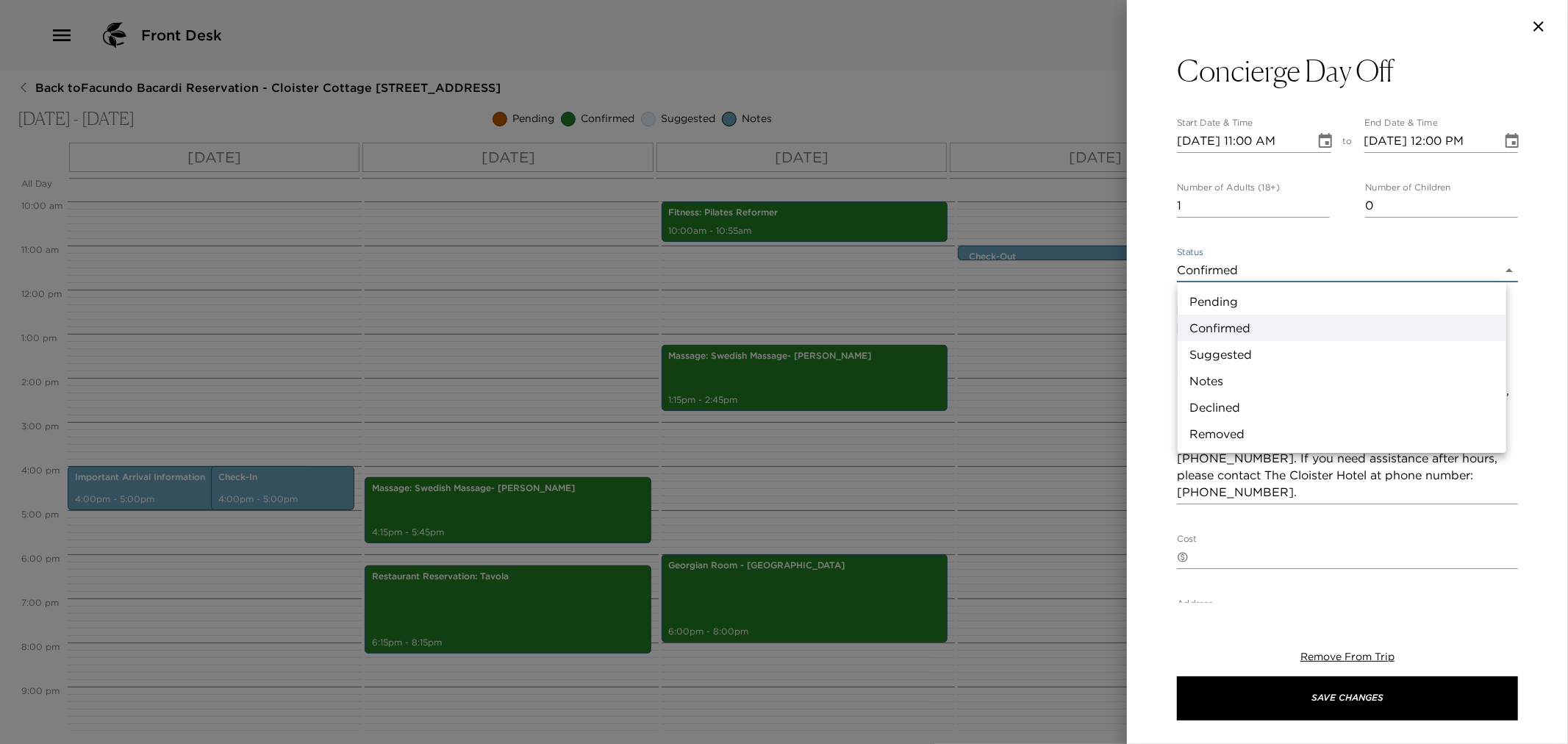
click at [1208, 267] on body "Front Desk Back to Facundo Bacardi Reservation - Cloister Cottage [STREET_ADDRE…" at bounding box center [784, 372] width 1568 height 744
click at [1204, 377] on li "Notes" at bounding box center [1341, 381] width 329 height 26
type input "Concierge Note"
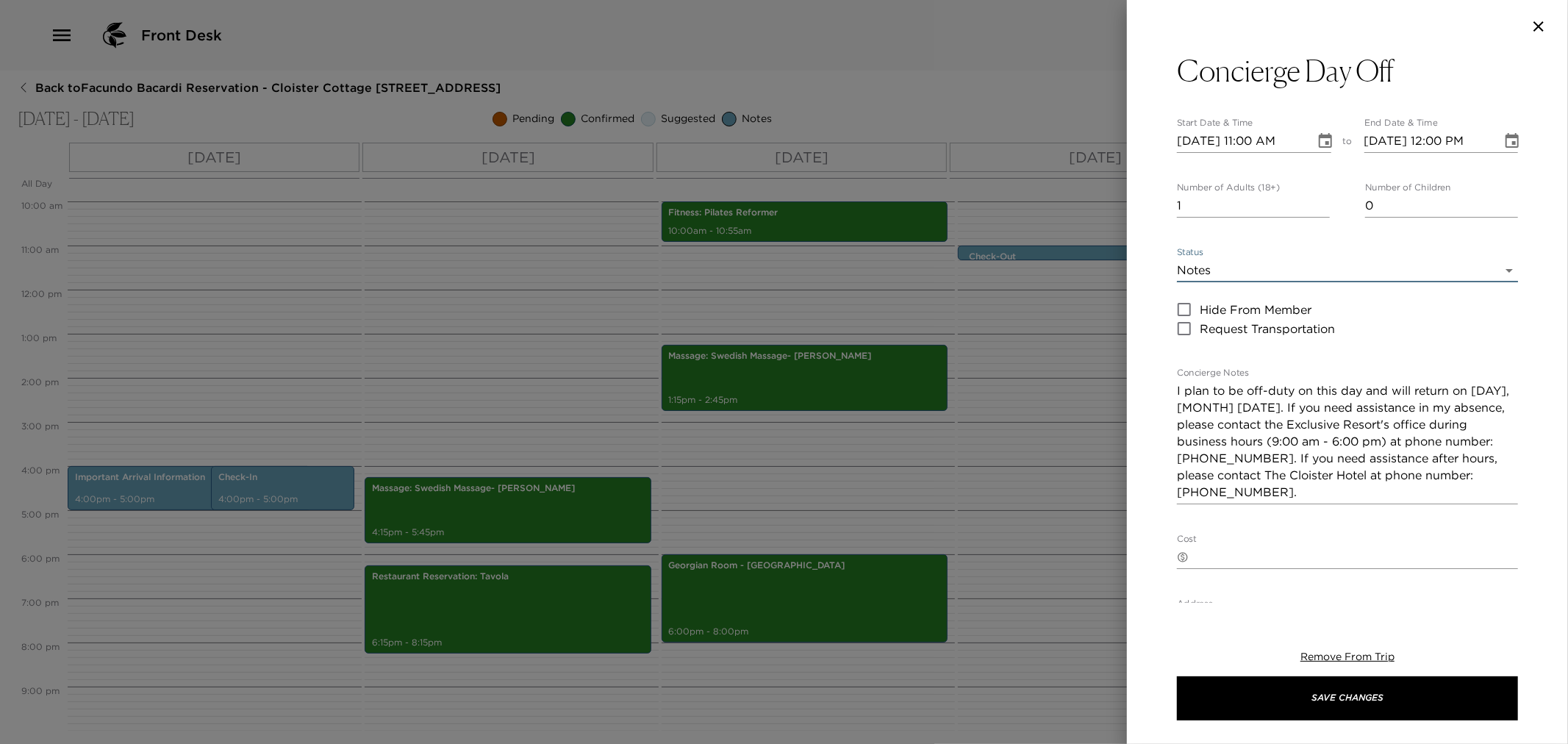
click at [1233, 213] on input "1" at bounding box center [1254, 206] width 153 height 23
type input "0"
click at [1322, 141] on icon "Choose date, selected date is Oct 2, 2025" at bounding box center [1325, 140] width 13 height 15
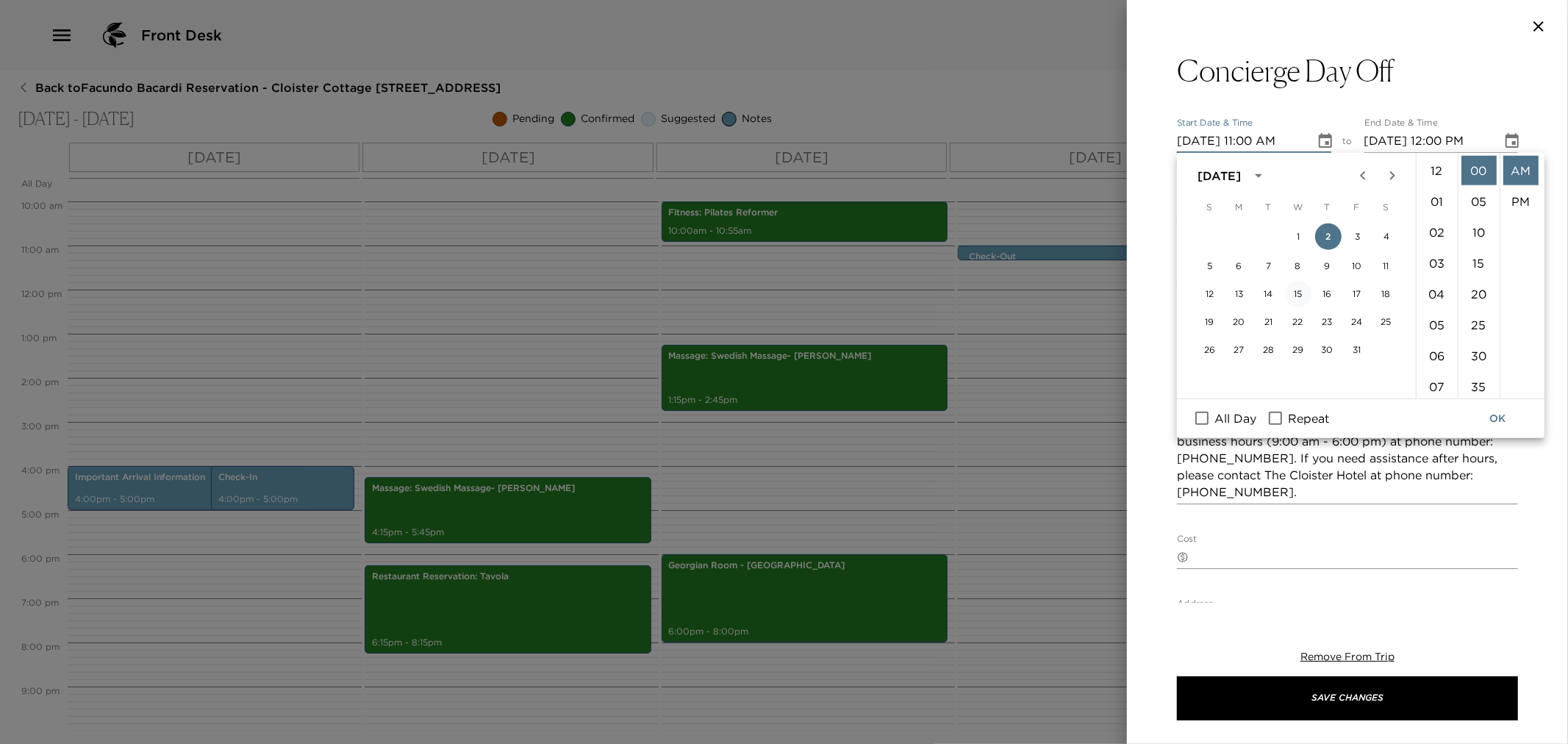
scroll to position [339, 0]
drag, startPoint x: 1229, startPoint y: 416, endPoint x: 1237, endPoint y: 418, distance: 8.2
click at [1230, 416] on span "All Day" at bounding box center [1235, 418] width 42 height 18
click at [1218, 416] on input "All Day" at bounding box center [1202, 418] width 31 height 19
checkbox input "true"
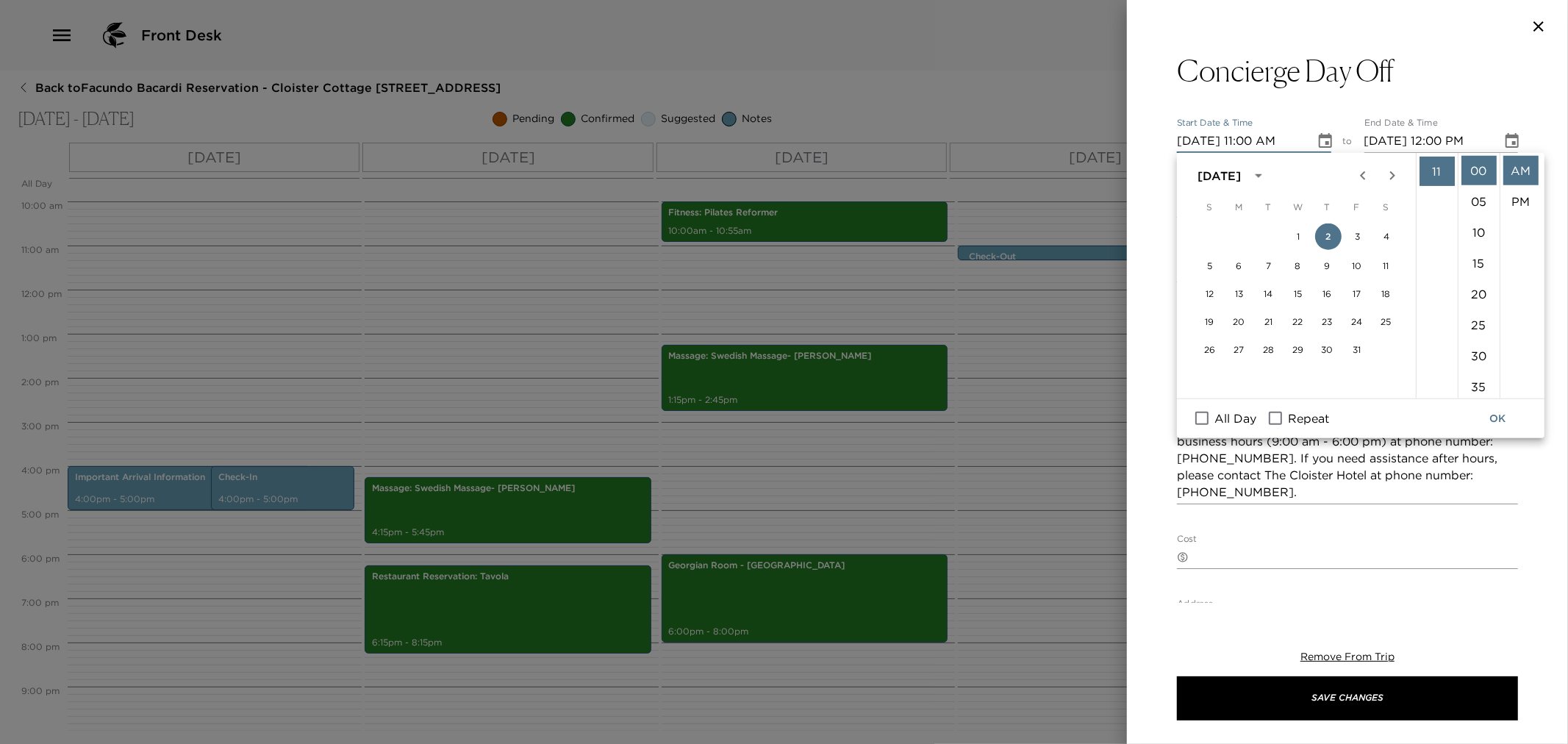
type input "10/02/2025"
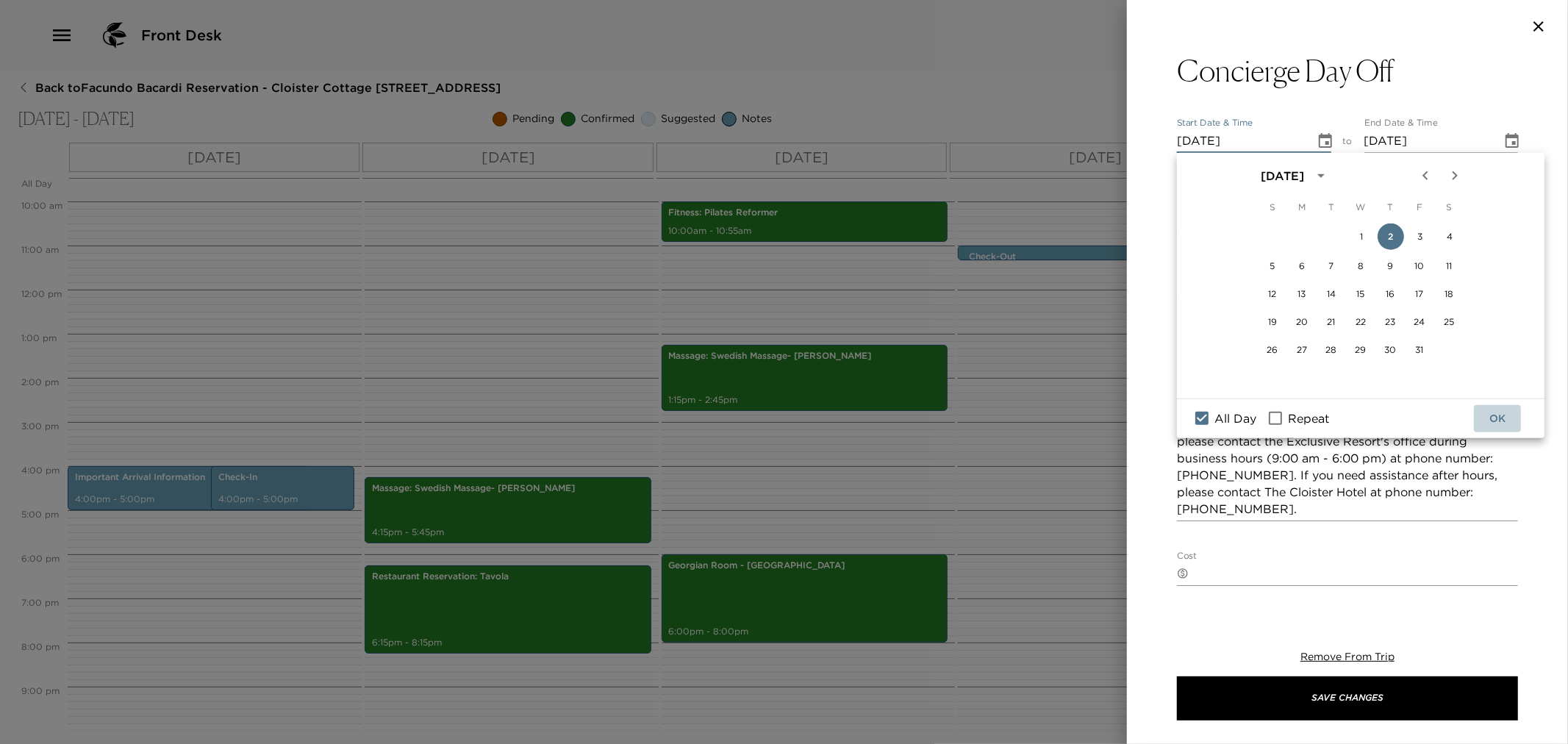
click at [1503, 422] on button "OK" at bounding box center [1497, 418] width 47 height 27
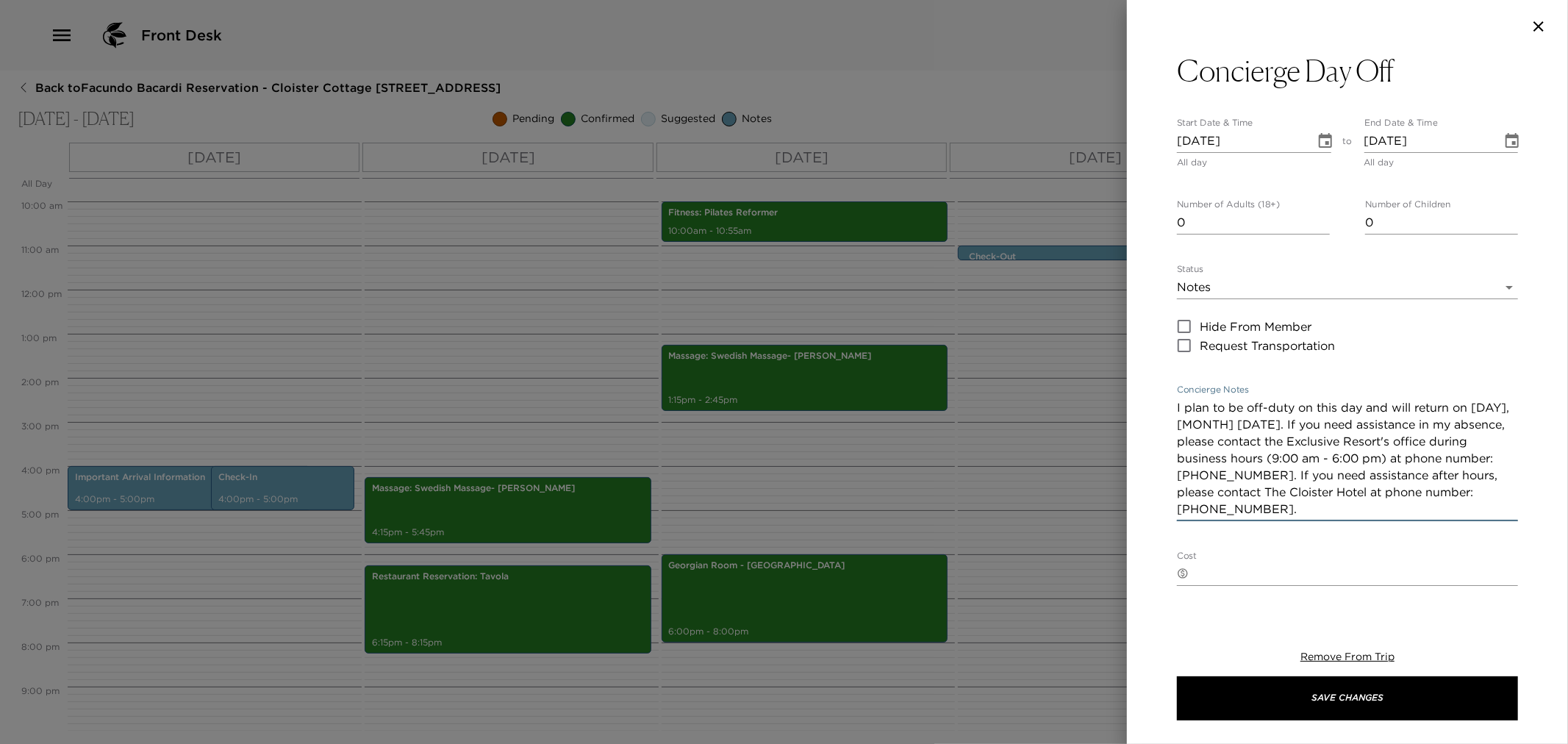
click at [1258, 445] on textarea "I plan to be off-duty on this day and will return on [DAY], [MONTH] [DATE]. If …" at bounding box center [1348, 458] width 341 height 118
paste textarea "Wednesday, October 8. If you need assistance in my absence, my colleagues, Tony…"
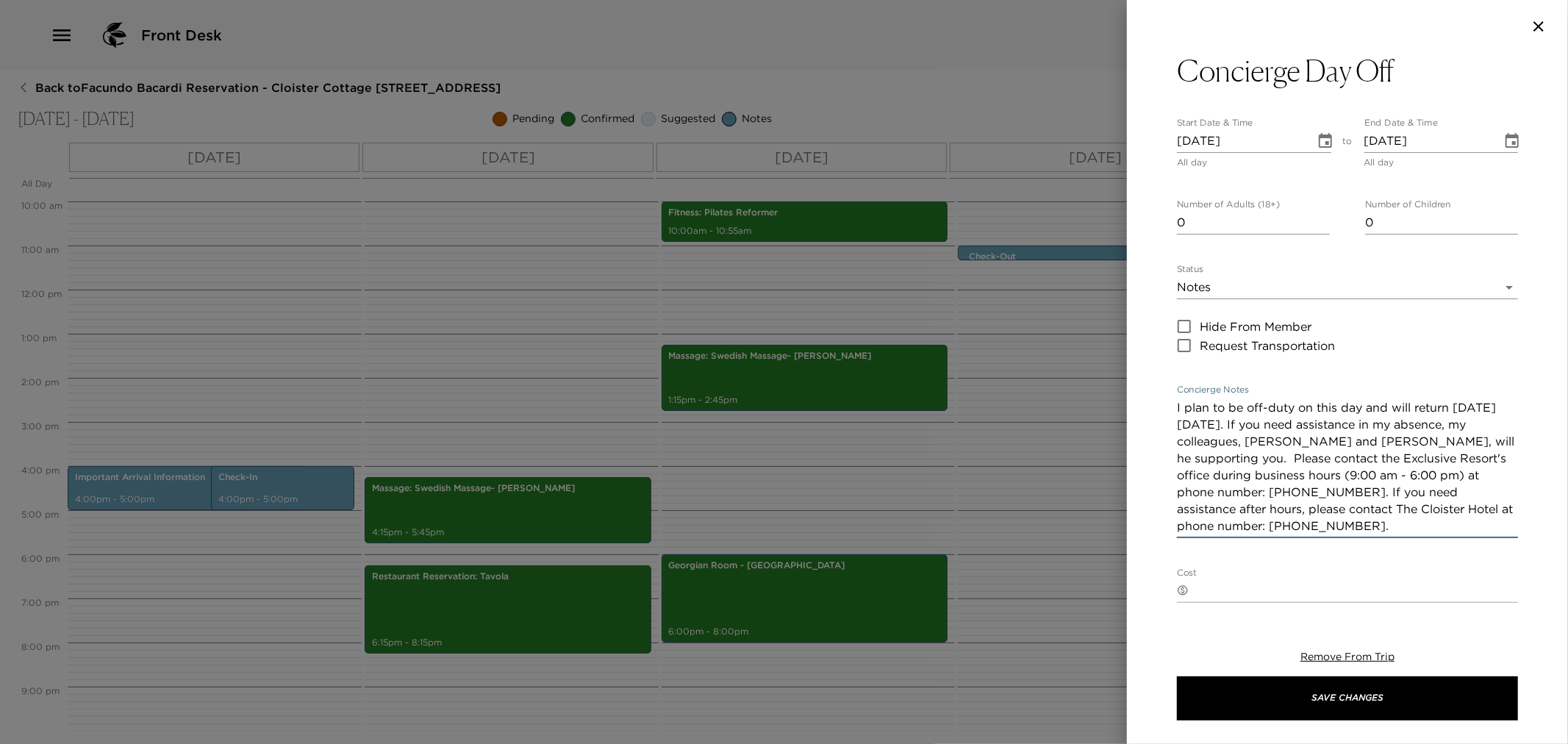
type textarea "I plan to be off-duty on this day and will return on Wednesday, October 8. If y…"
click at [1317, 142] on icon "Choose date, selected date is Oct 2, 2025" at bounding box center [1325, 141] width 18 height 18
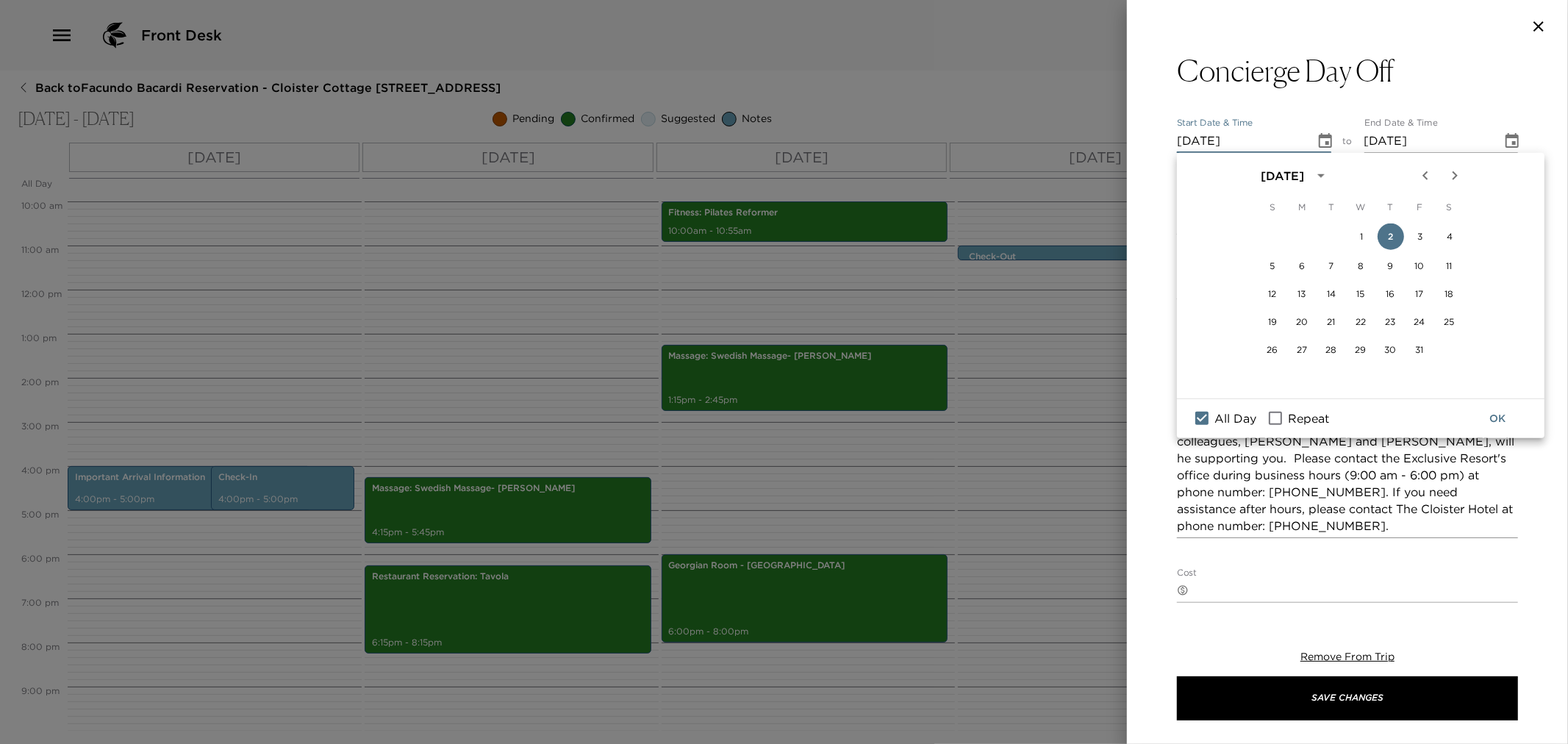
click at [1497, 415] on button "OK" at bounding box center [1497, 418] width 47 height 27
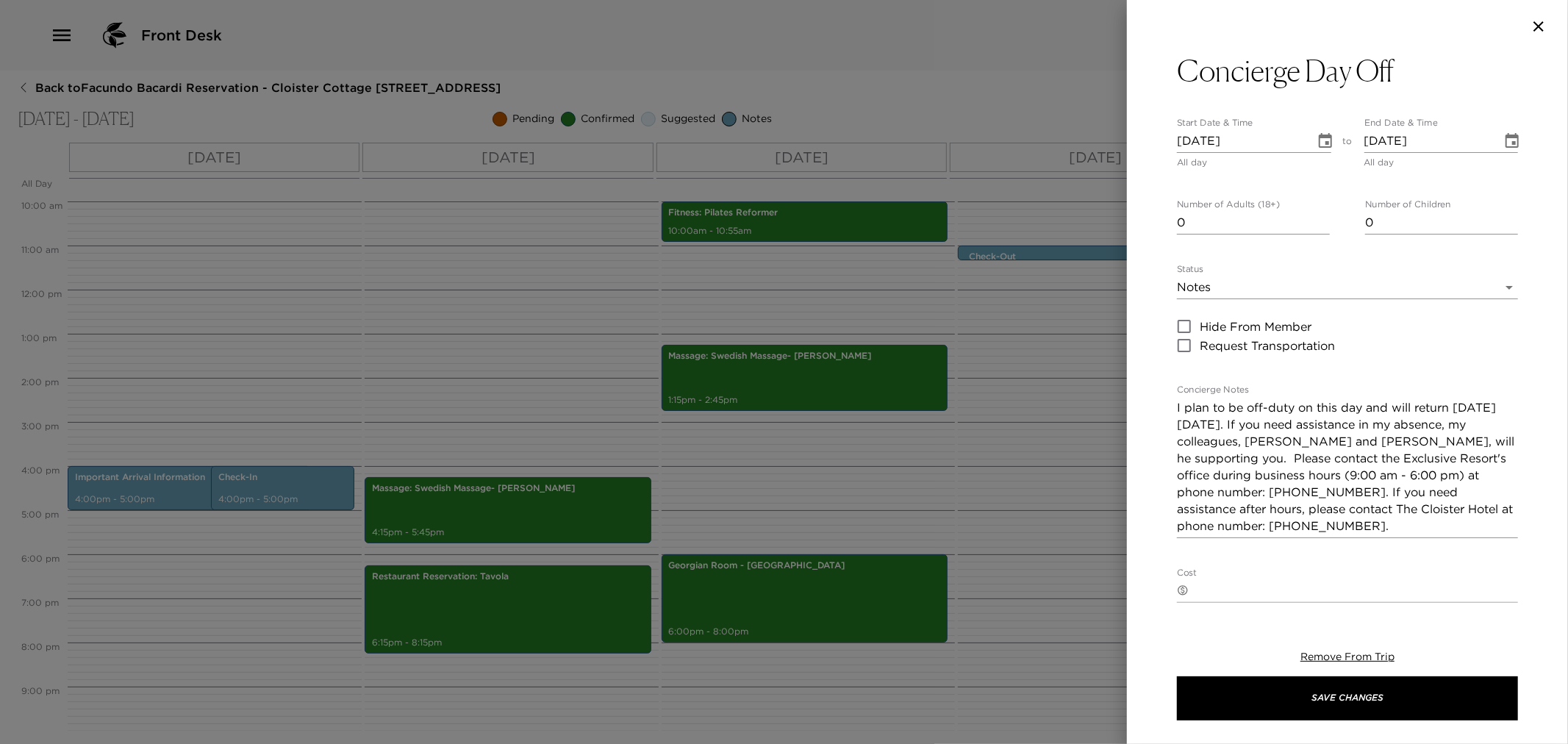
click at [1385, 138] on input "10/02/2025" at bounding box center [1428, 141] width 128 height 23
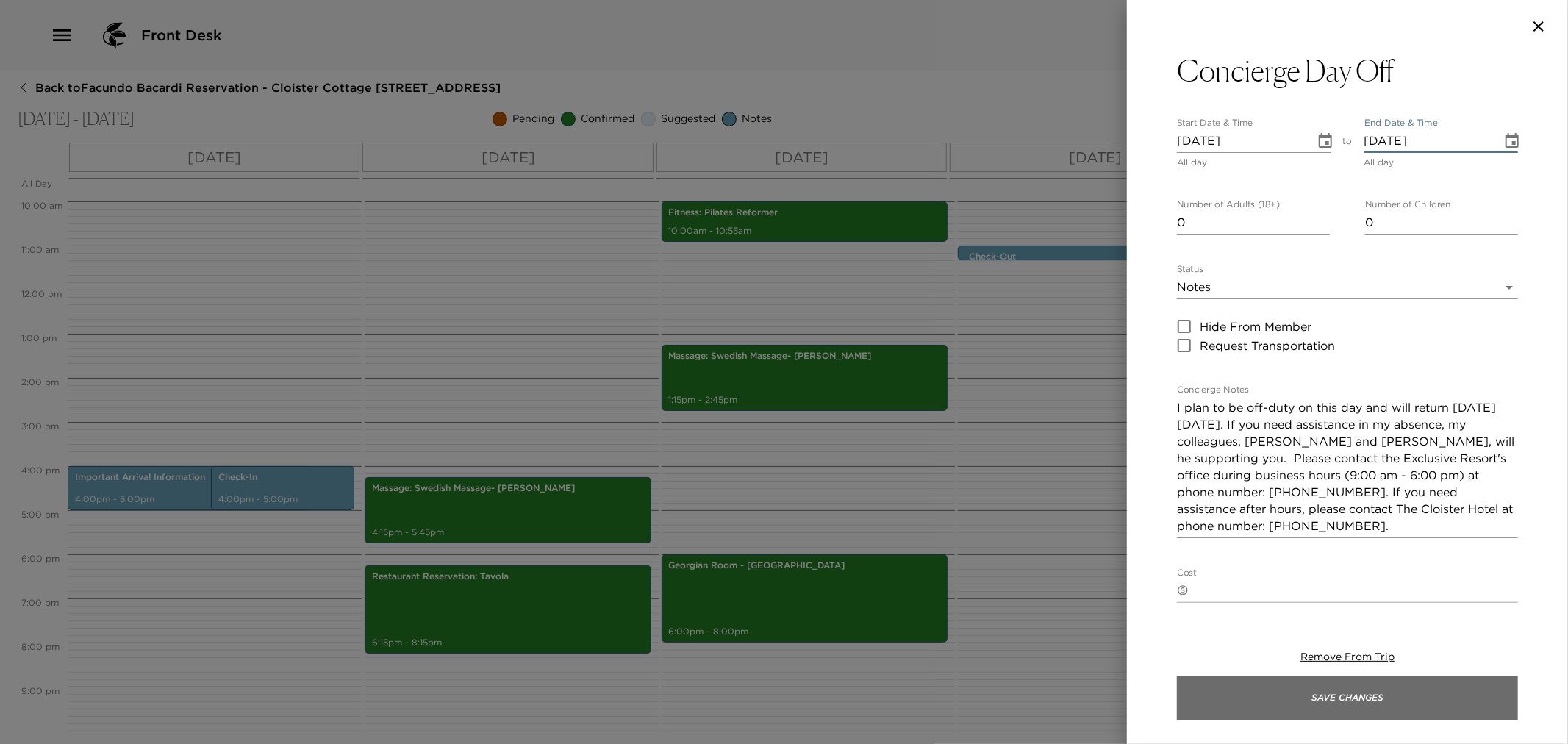
type input "10/05/2025"
click at [1395, 708] on button "Save Changes" at bounding box center [1348, 698] width 341 height 44
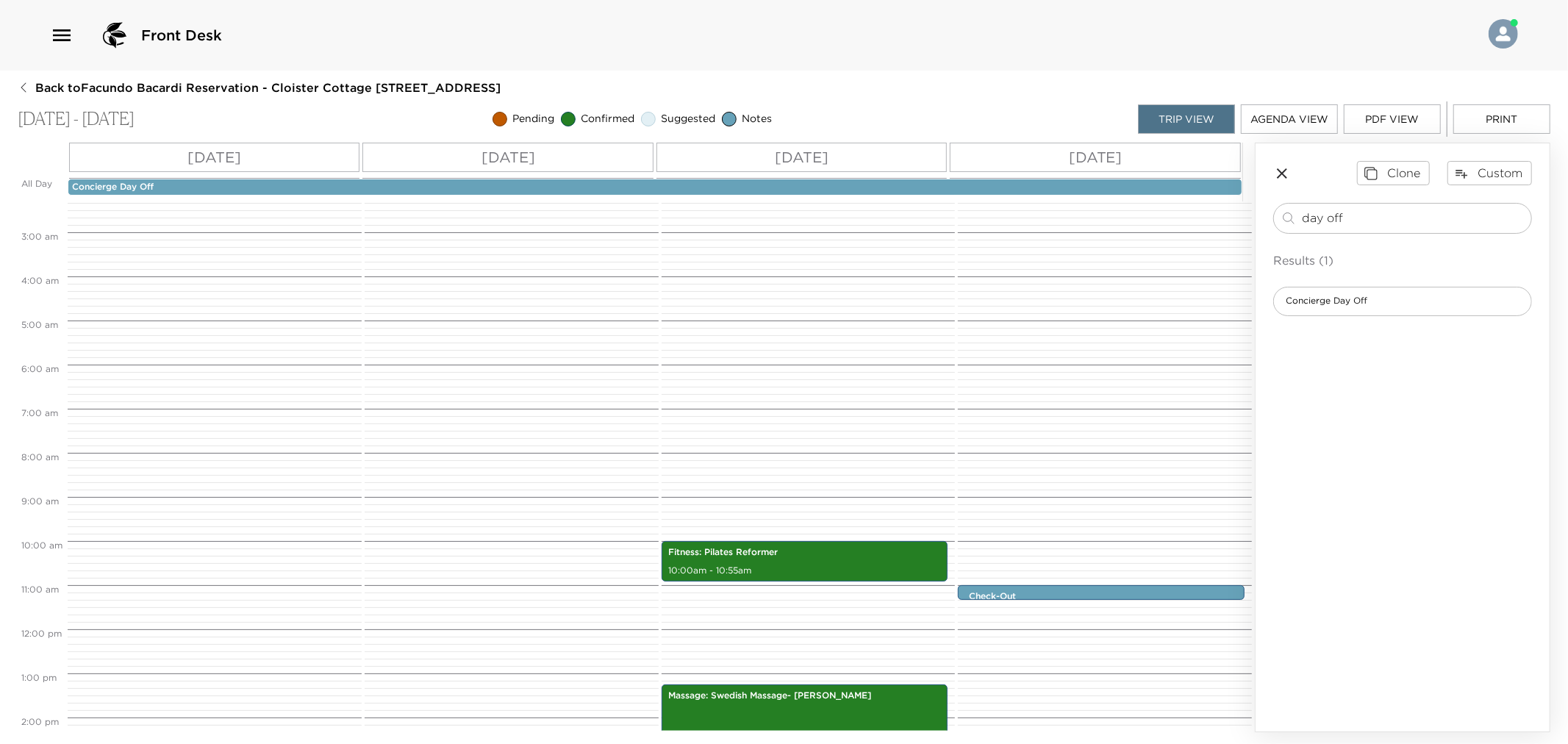
scroll to position [39, 0]
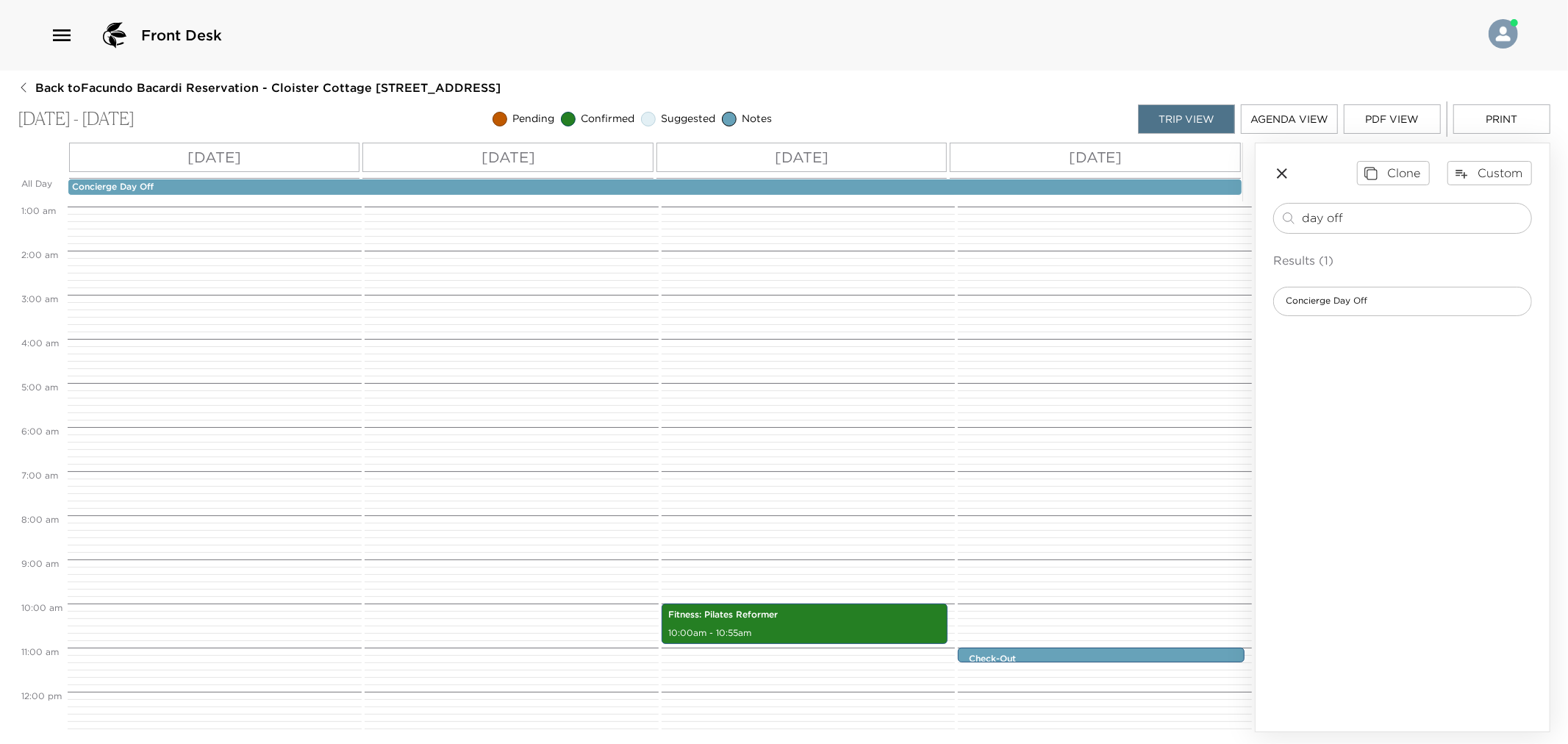
click at [1496, 129] on button "Print" at bounding box center [1501, 119] width 97 height 29
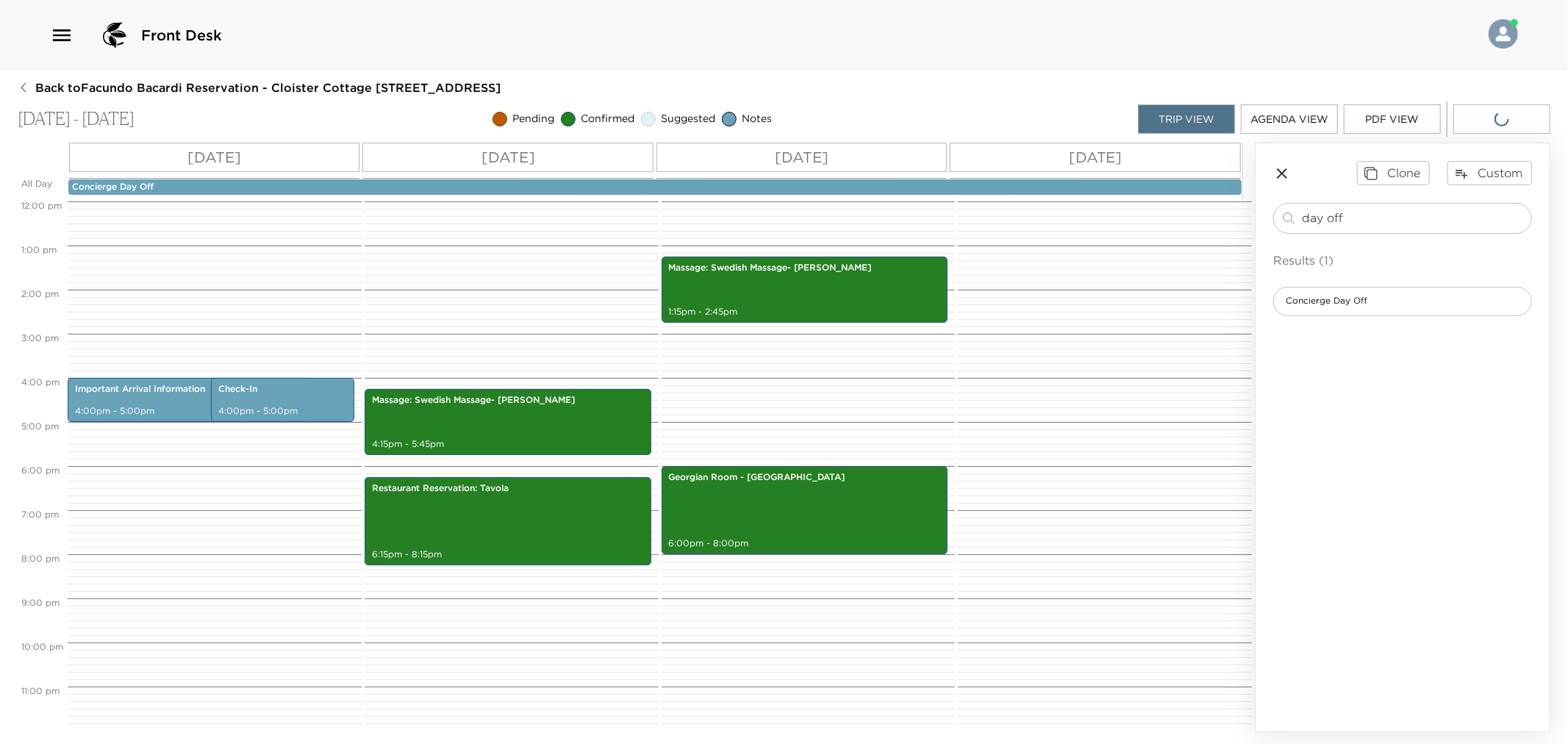
scroll to position [0, 0]
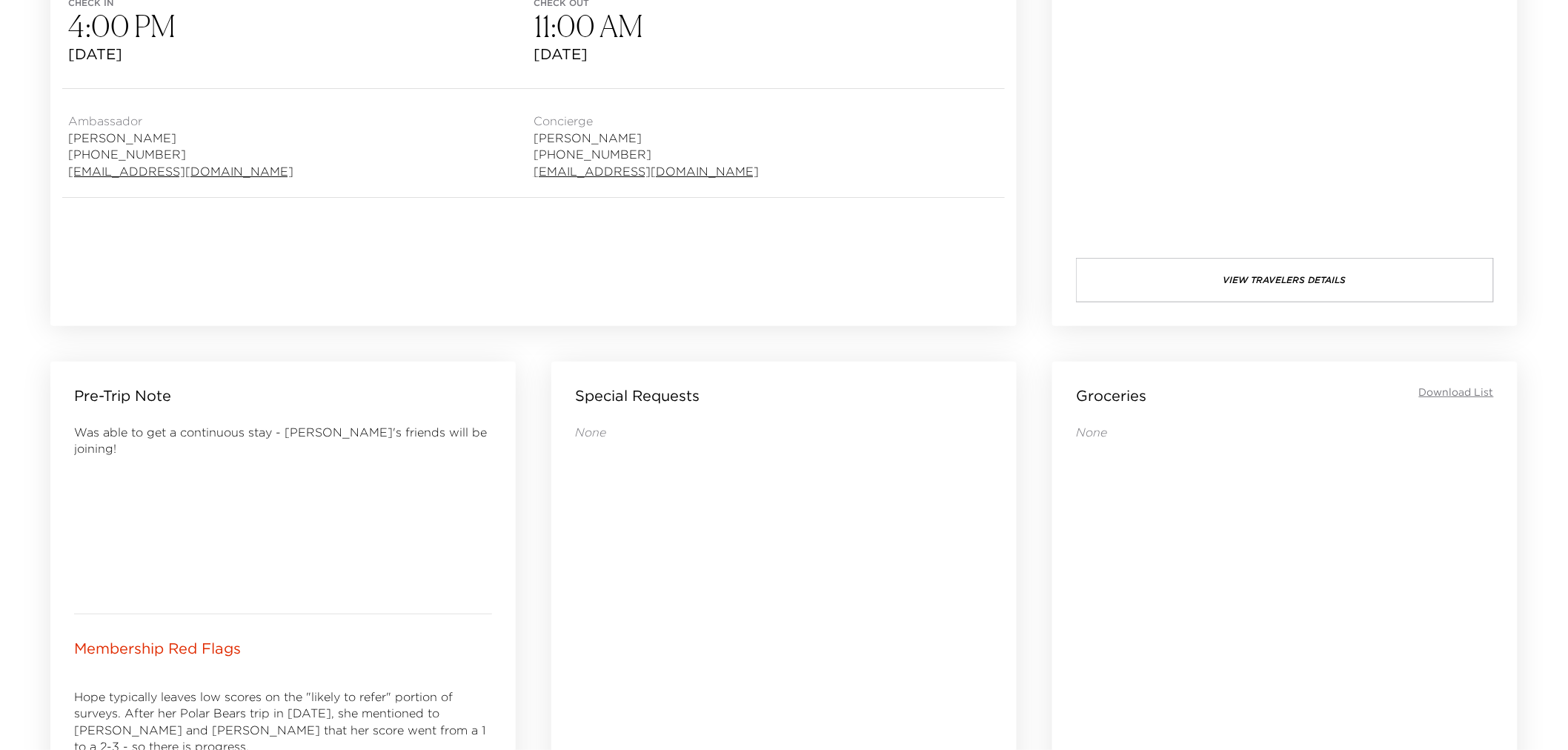
scroll to position [1070, 0]
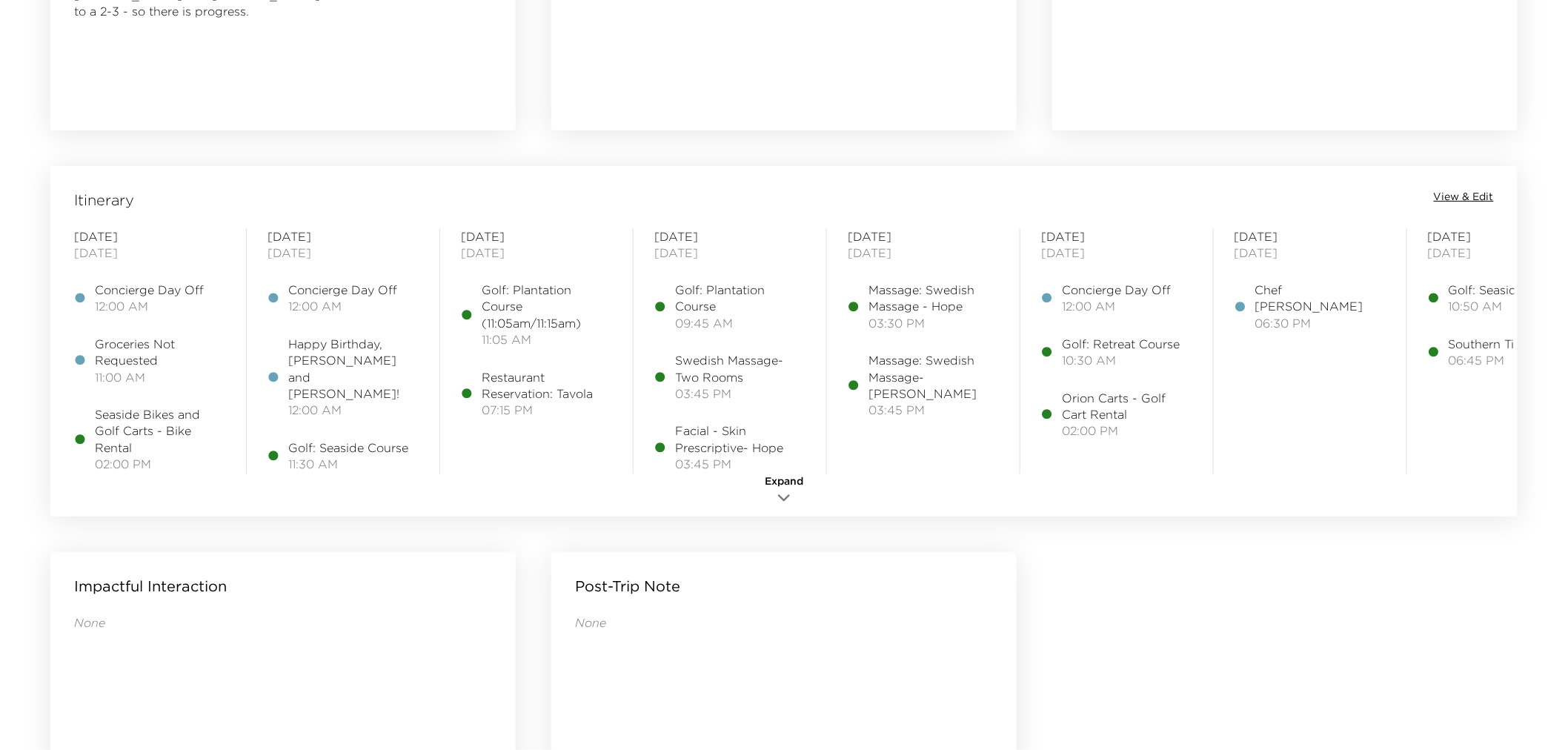
click at [1460, 195] on span "View & Edit" at bounding box center [1464, 196] width 60 height 15
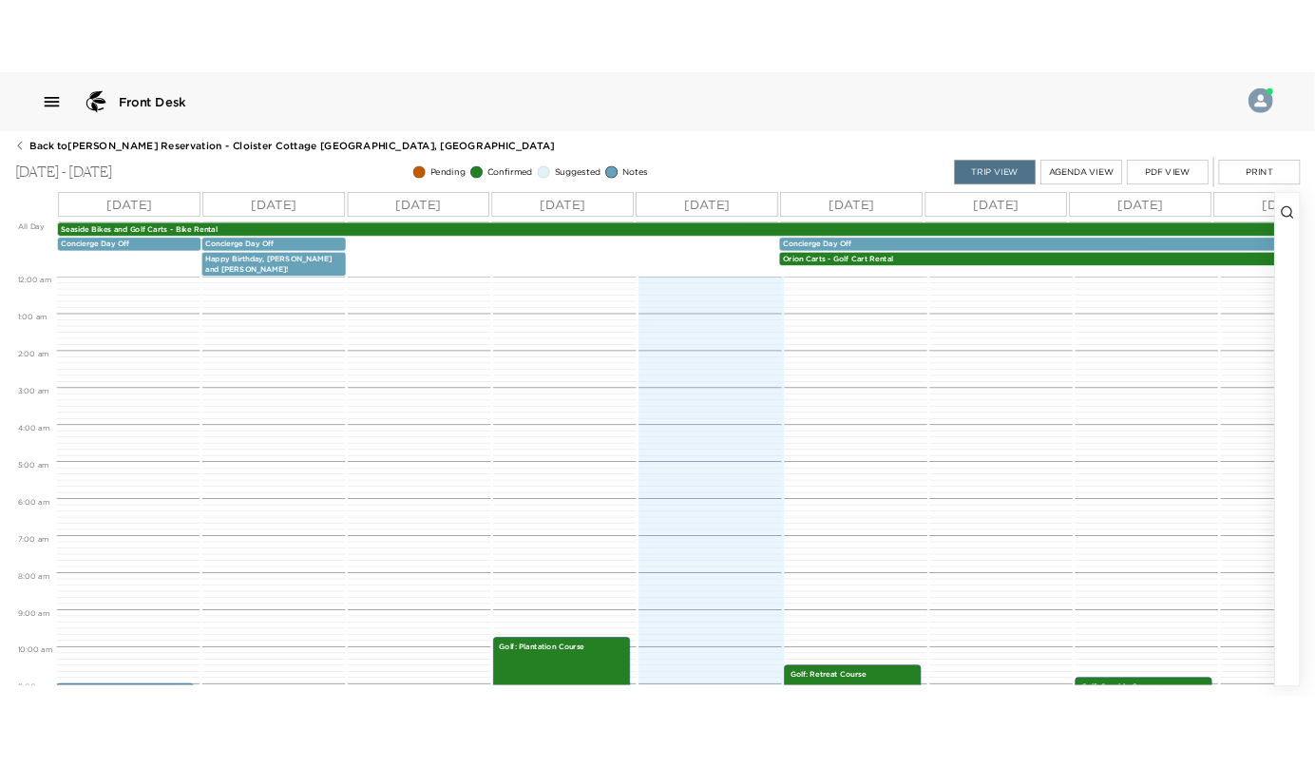
scroll to position [556, 0]
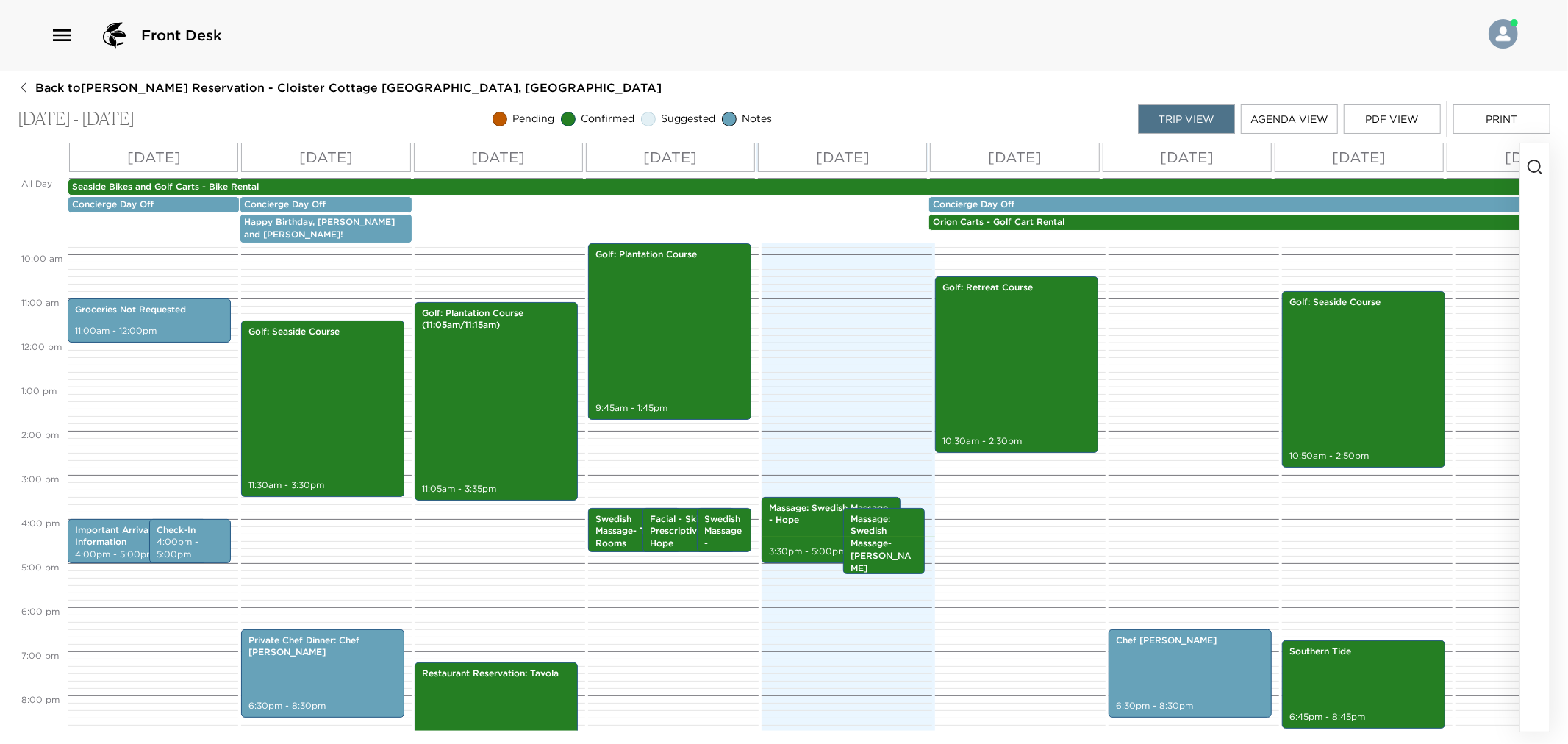
click at [970, 200] on p "Concierge Day Off" at bounding box center [1359, 205] width 852 height 12
click at [970, 200] on p "Concierge Day Off" at bounding box center [1359, 205] width 852 height 12
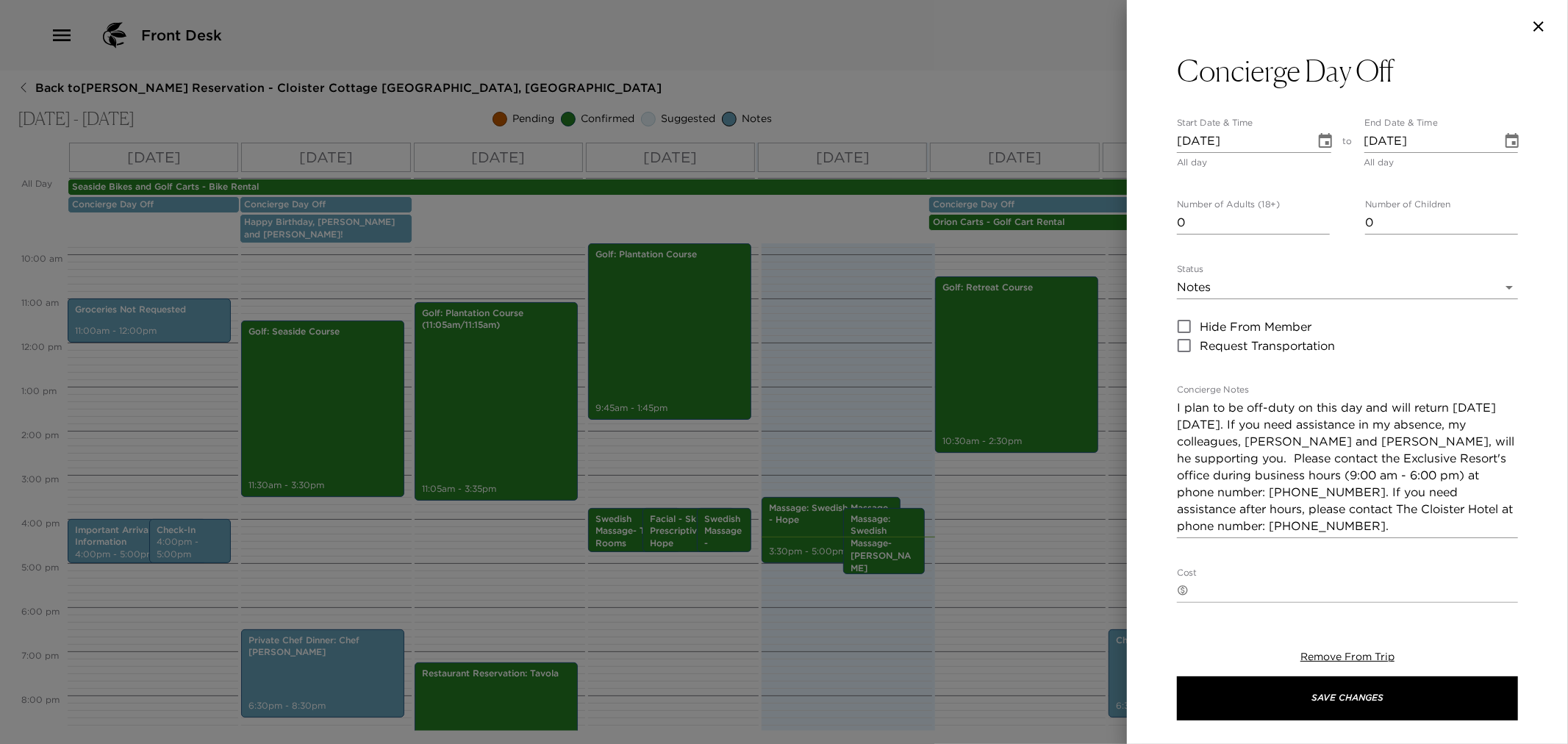
click at [1231, 432] on textarea "I plan to be off-duty on this day and will return on Wednesday, October 8. If y…" at bounding box center [1348, 466] width 341 height 135
click at [1540, 31] on icon "button" at bounding box center [1539, 26] width 18 height 18
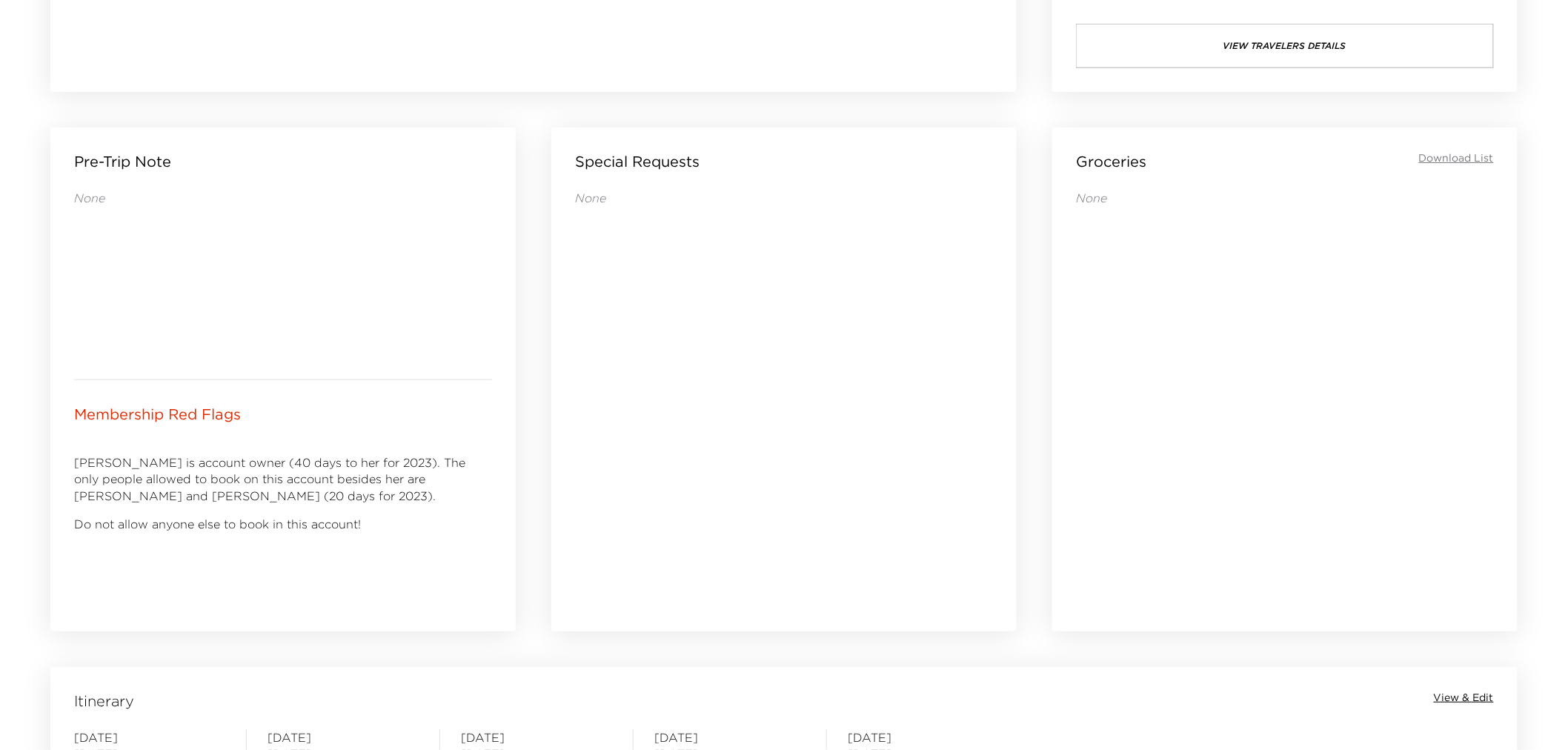
scroll to position [1234, 0]
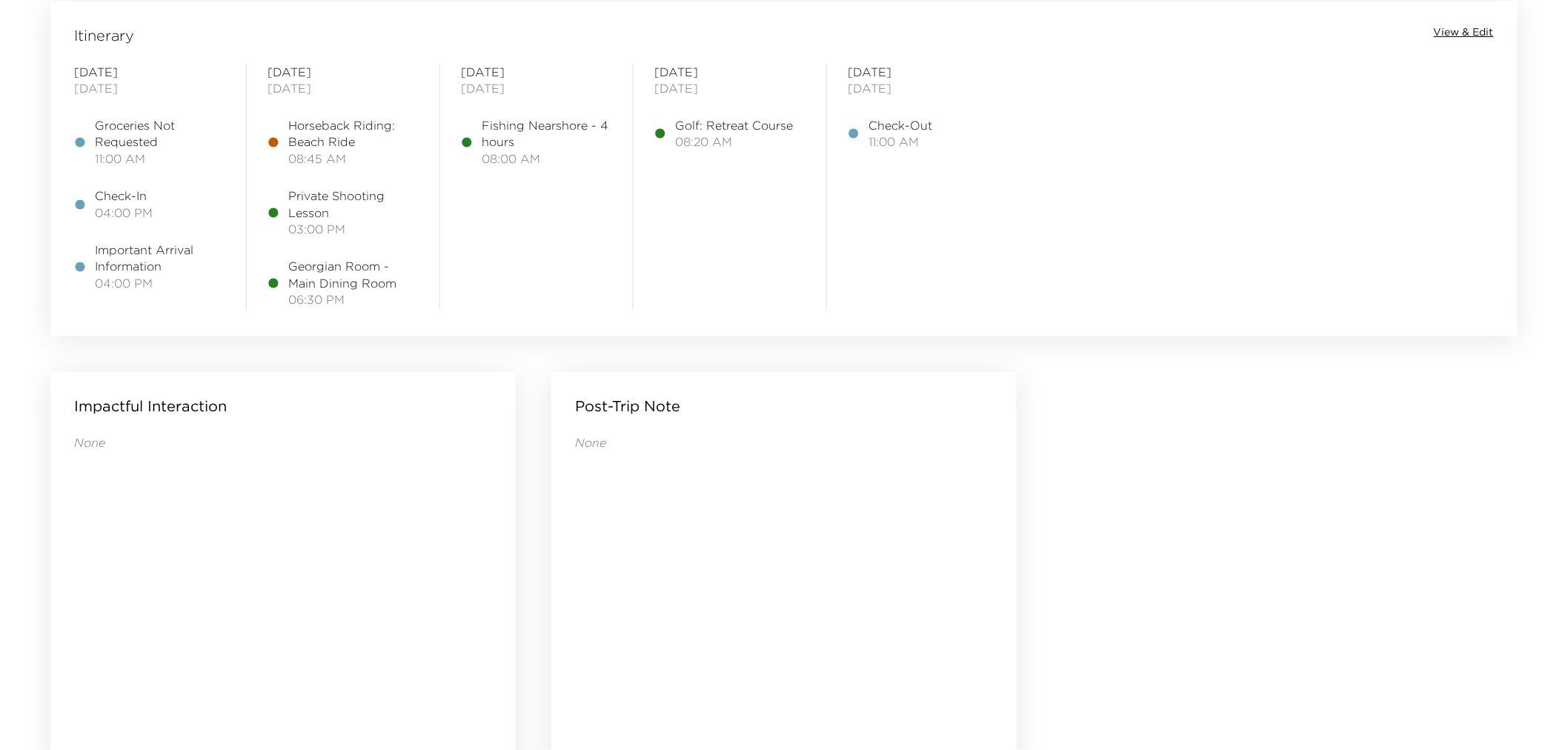
click at [1456, 30] on span "View & Edit" at bounding box center [1464, 32] width 60 height 15
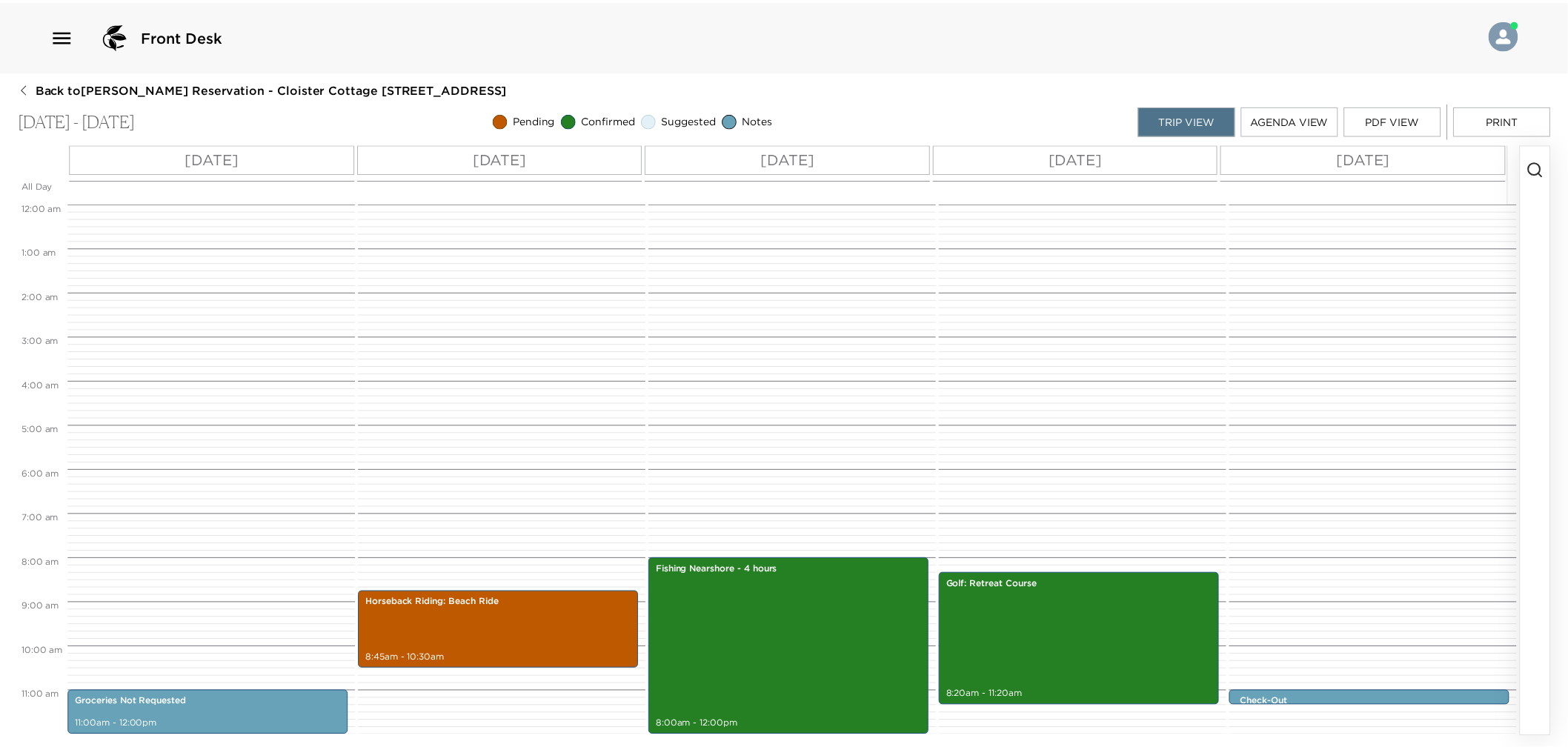
scroll to position [356, 0]
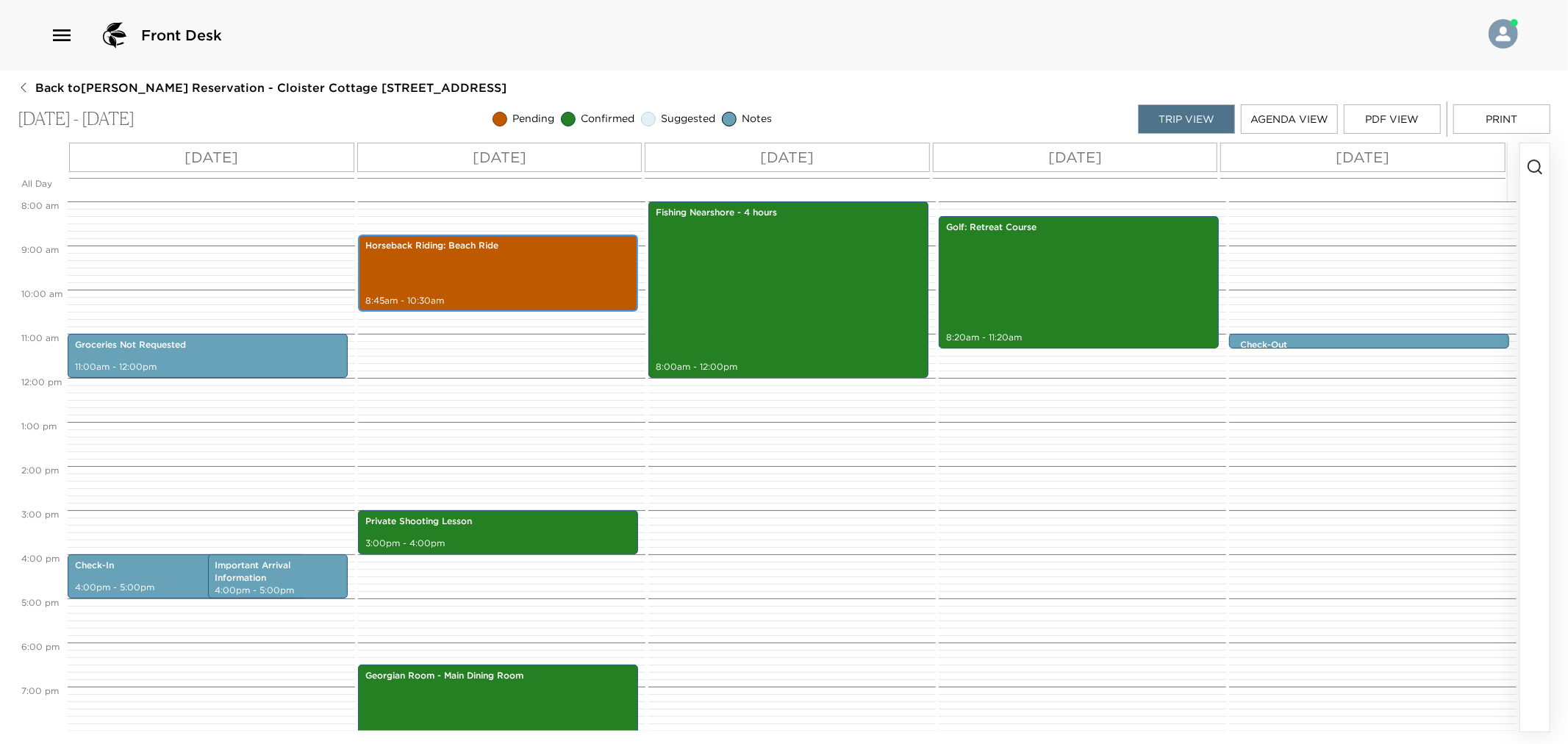
click at [446, 281] on div "Horseback Riding: Beach Ride 8:45am - 10:30am" at bounding box center [498, 273] width 272 height 73
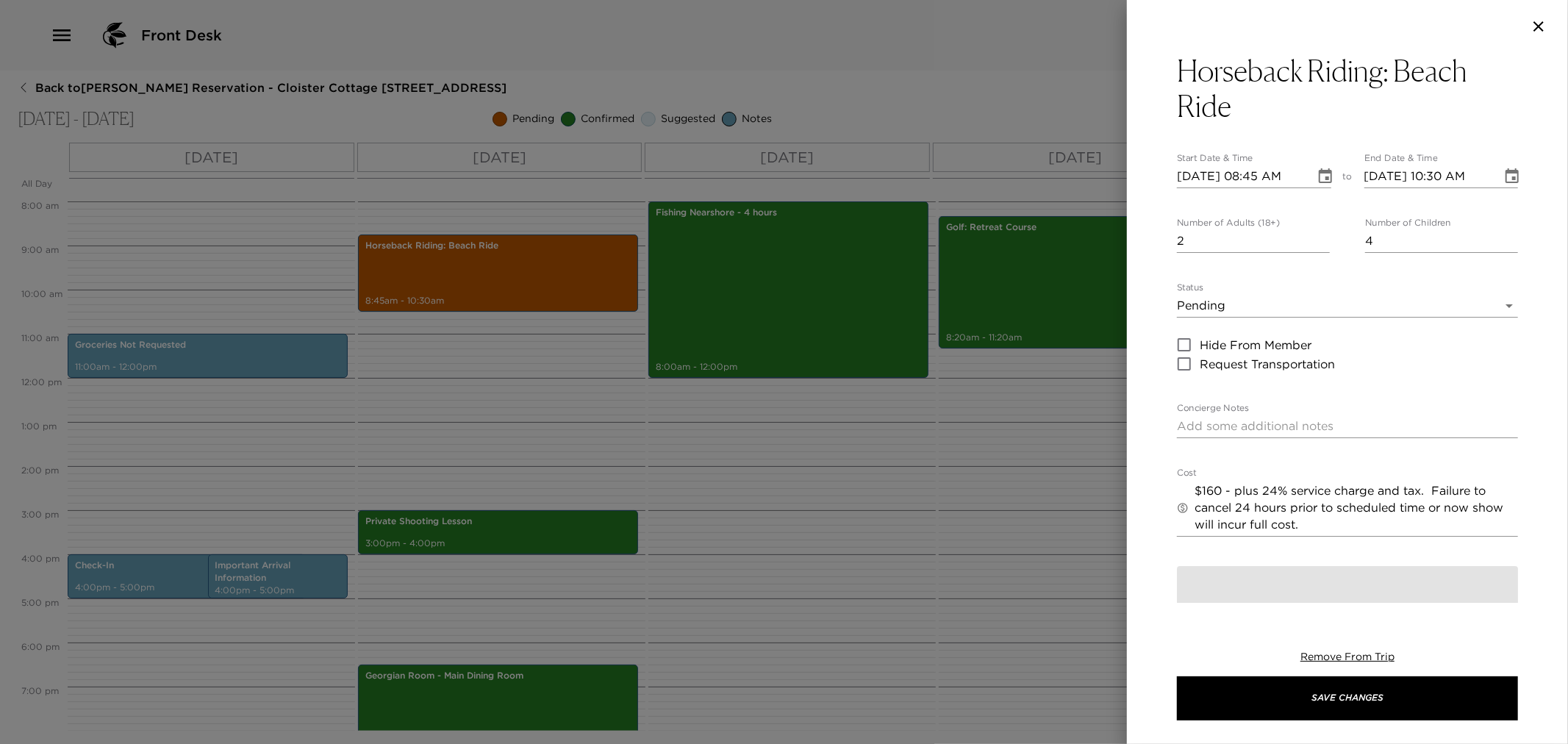
click at [446, 281] on div at bounding box center [784, 372] width 1568 height 744
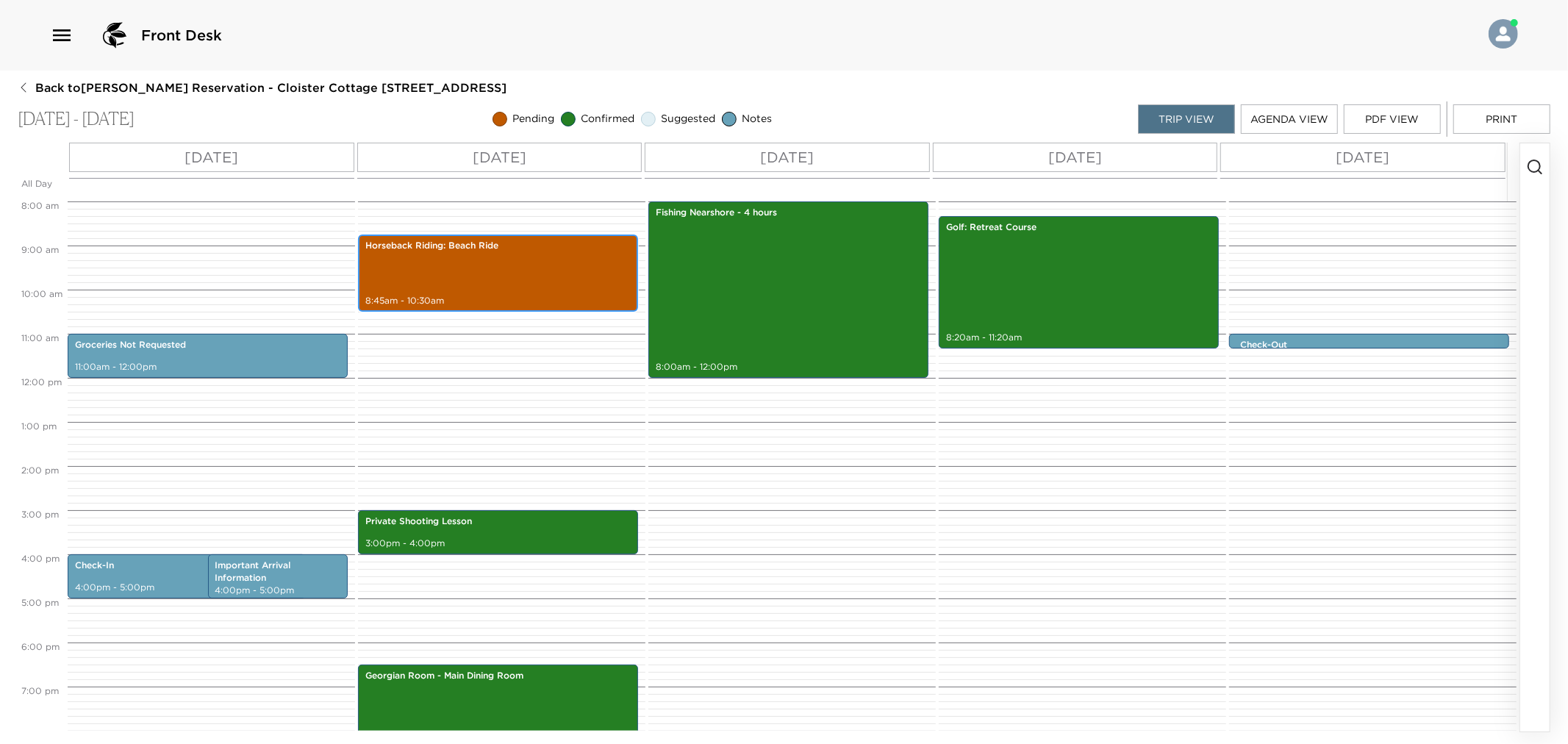
click at [446, 282] on div "Horseback Riding: Beach Ride 8:45am - 10:30am" at bounding box center [498, 273] width 272 height 73
click at [446, 282] on div "Horseback Riding: Beach Ride 8:45am - 10:30am" at bounding box center [498, 273] width 272 height 73
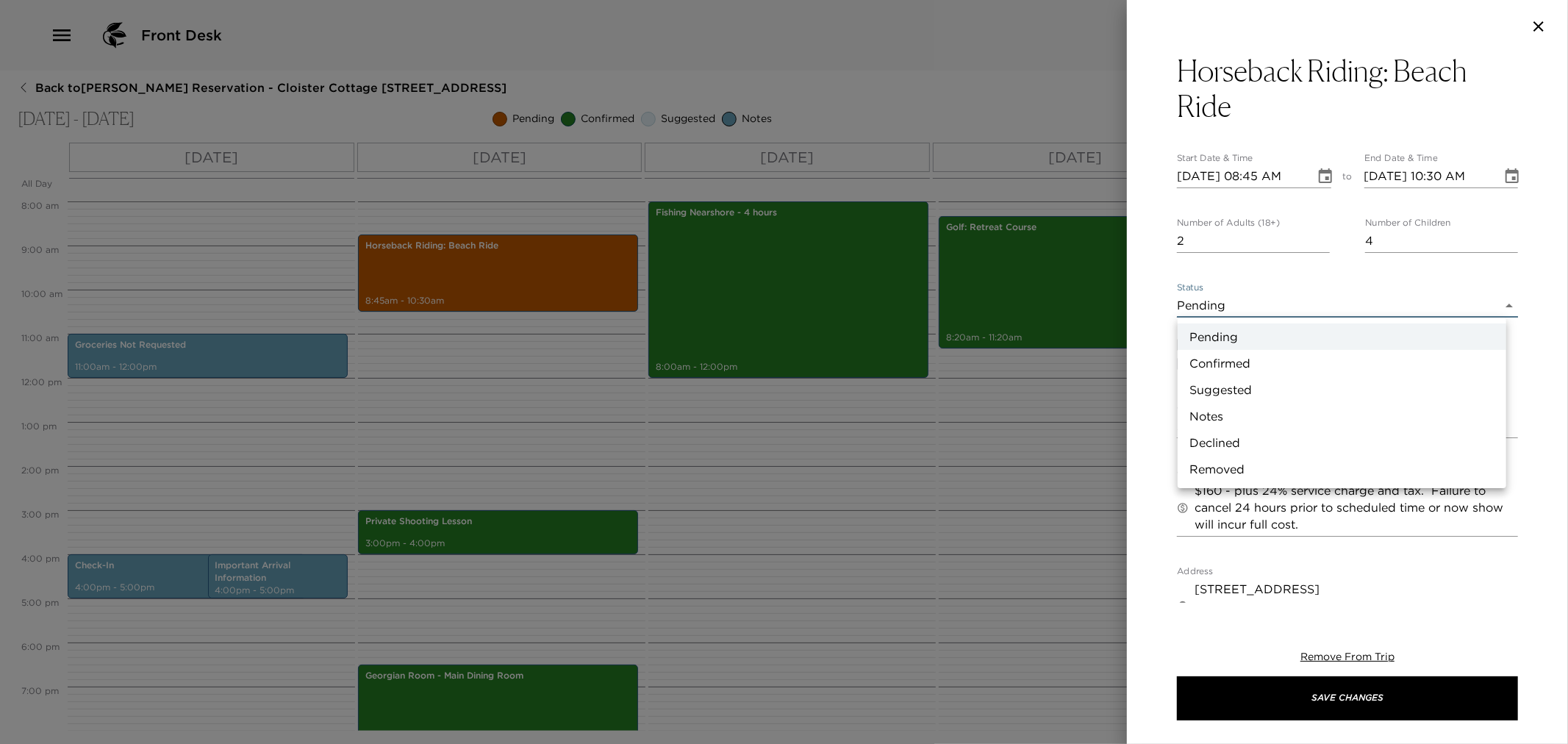
click at [1213, 305] on body "Front Desk Back to David Grinde Reservation - Cloister Cottage 905 Sea Island, …" at bounding box center [784, 372] width 1568 height 744
click at [1209, 361] on li "Confirmed" at bounding box center [1341, 363] width 329 height 26
type input "Confirmed"
type textarea "You are confirmed for a reservation for a Horseback Beach Ride. Dress Code: Lon…"
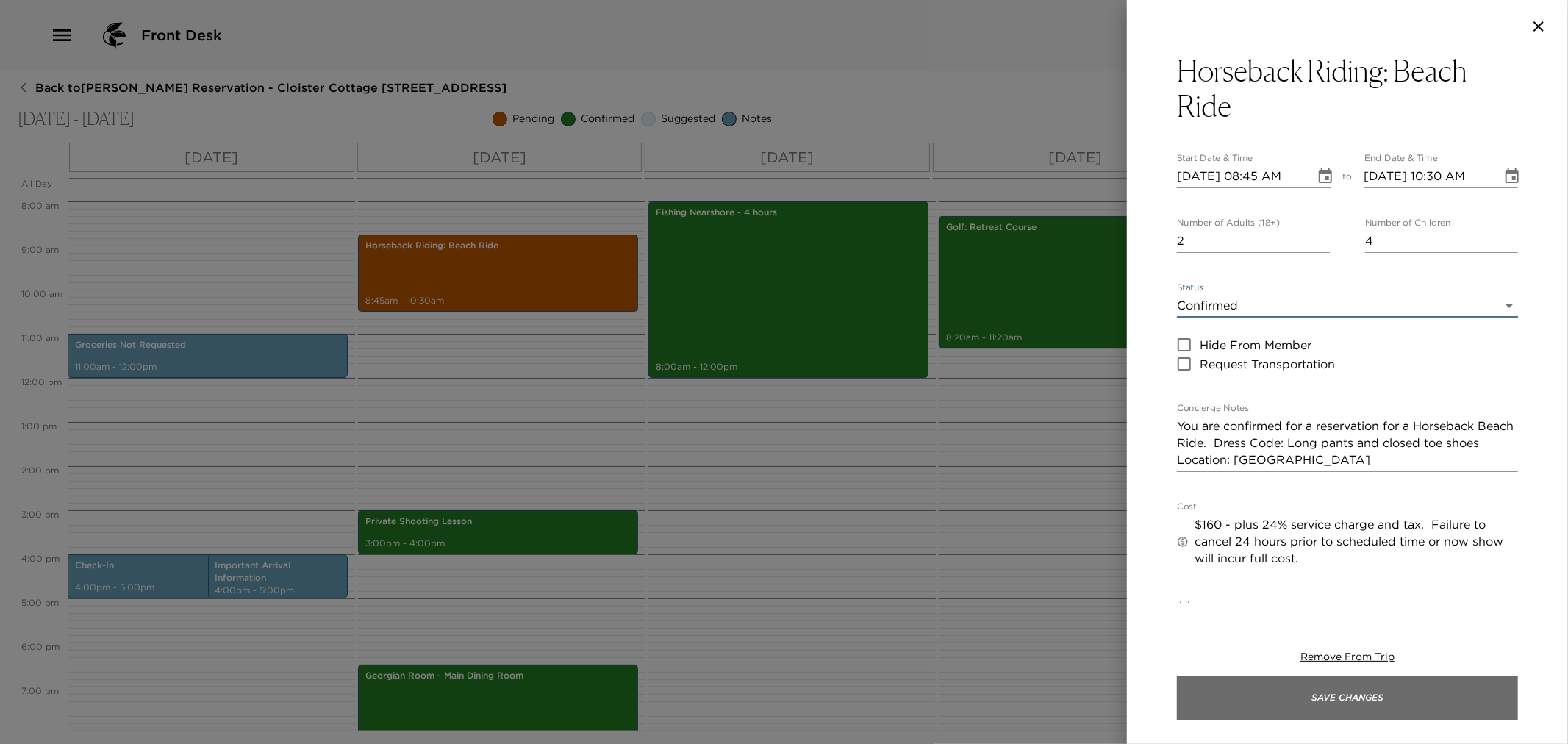
click at [1343, 695] on button "Save Changes" at bounding box center [1348, 698] width 341 height 44
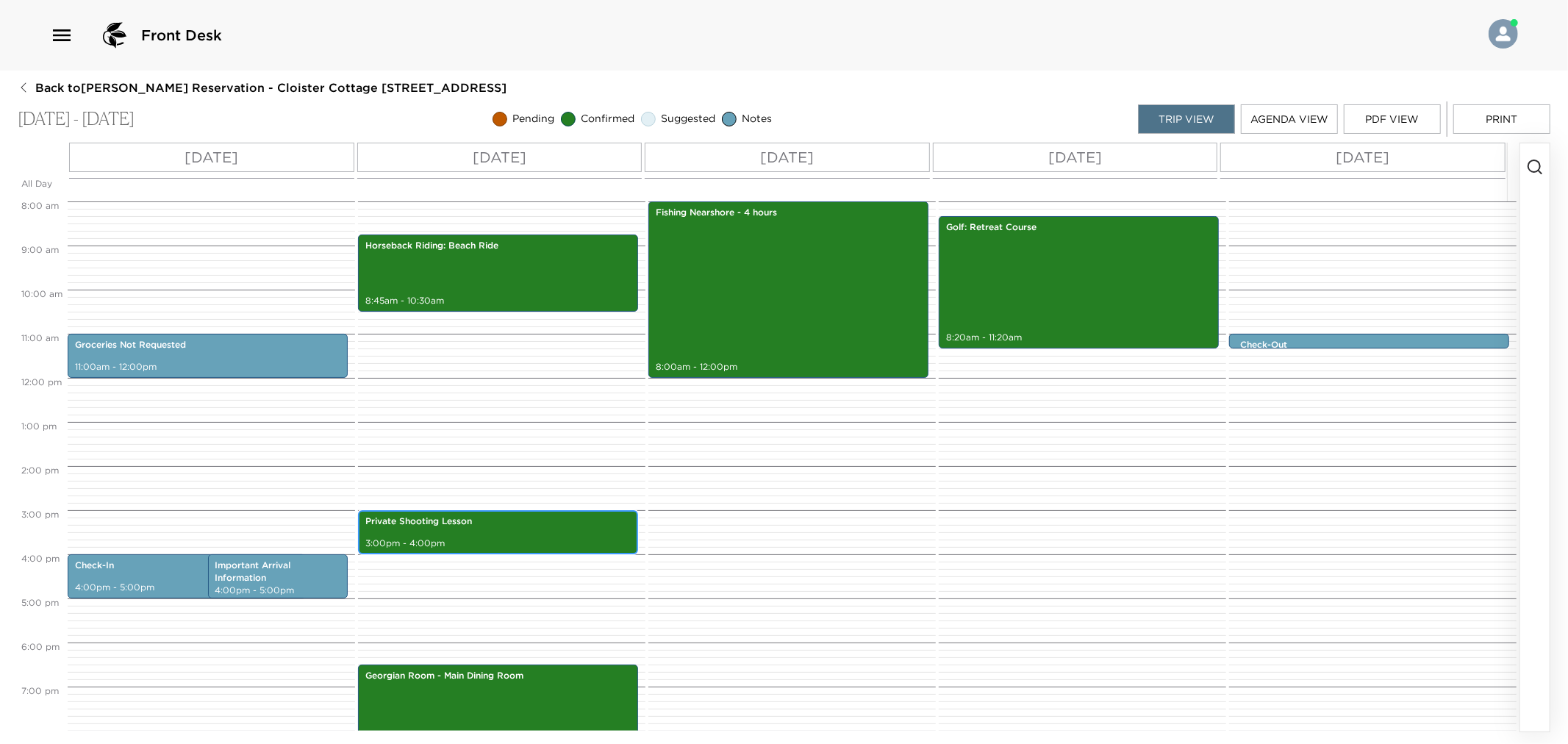
click at [518, 531] on div "Private Shooting Lesson 3:00pm - 4:00pm" at bounding box center [498, 531] width 272 height 39
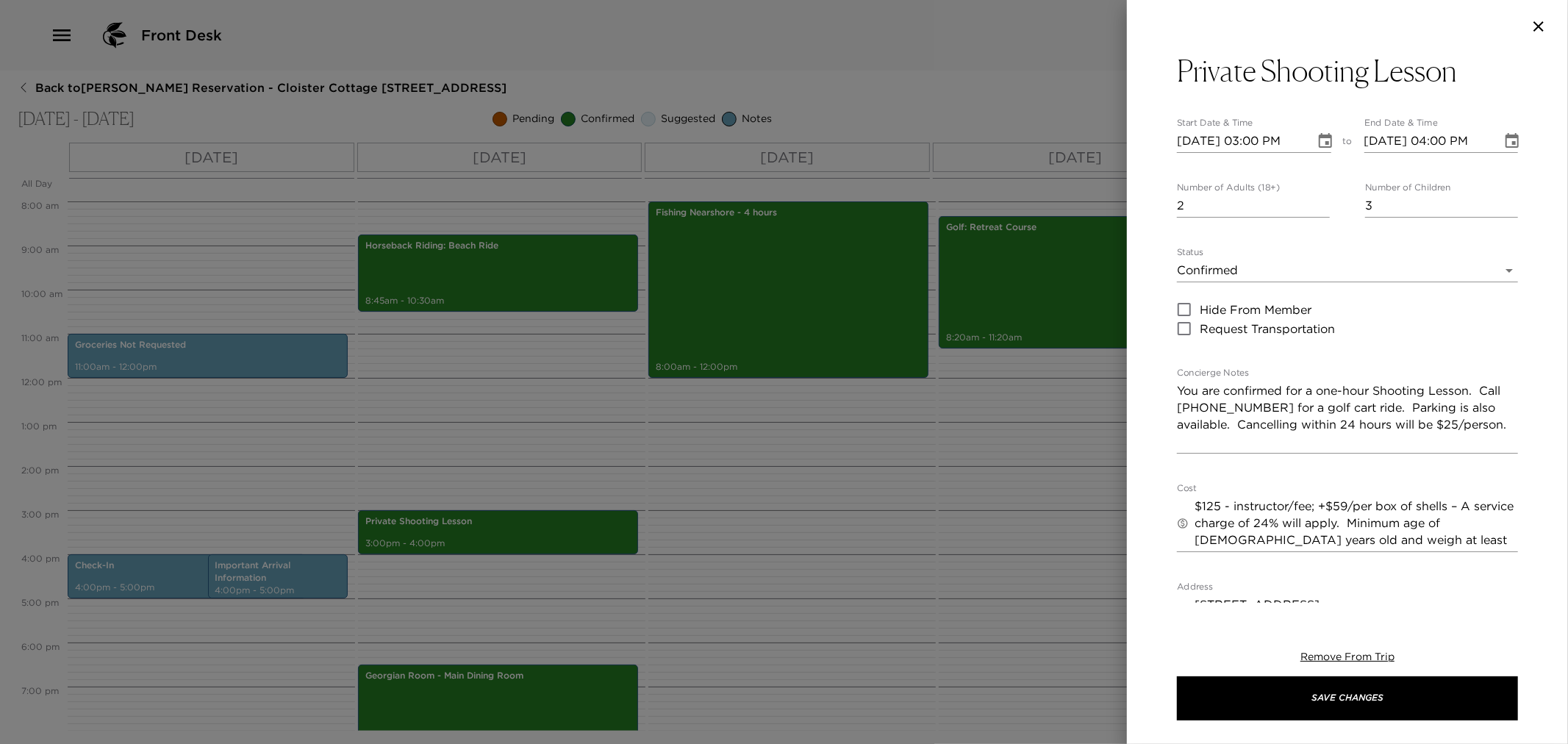
click at [1402, 201] on input "3" at bounding box center [1442, 206] width 153 height 23
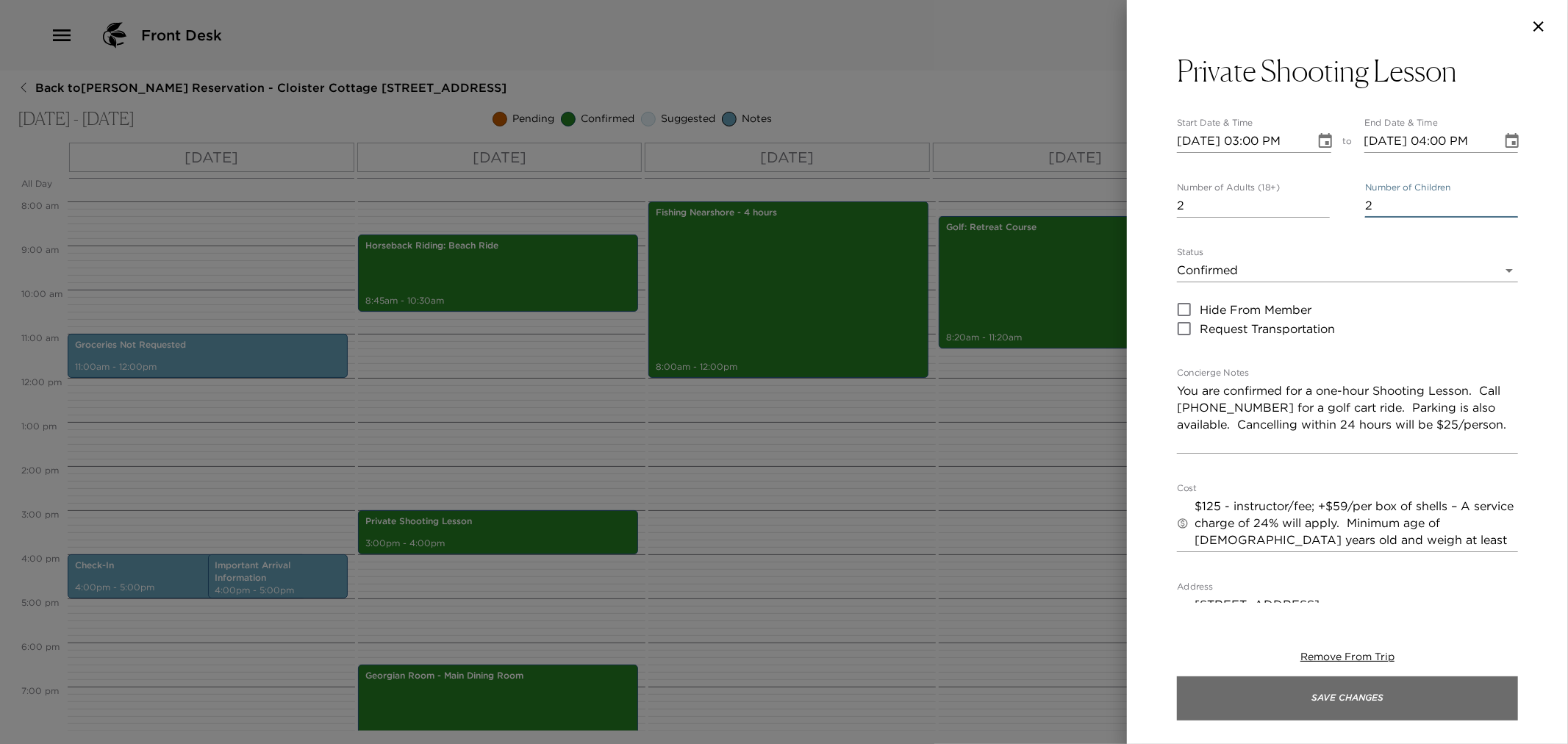
type input "2"
click at [1334, 710] on button "Save Changes" at bounding box center [1348, 698] width 341 height 44
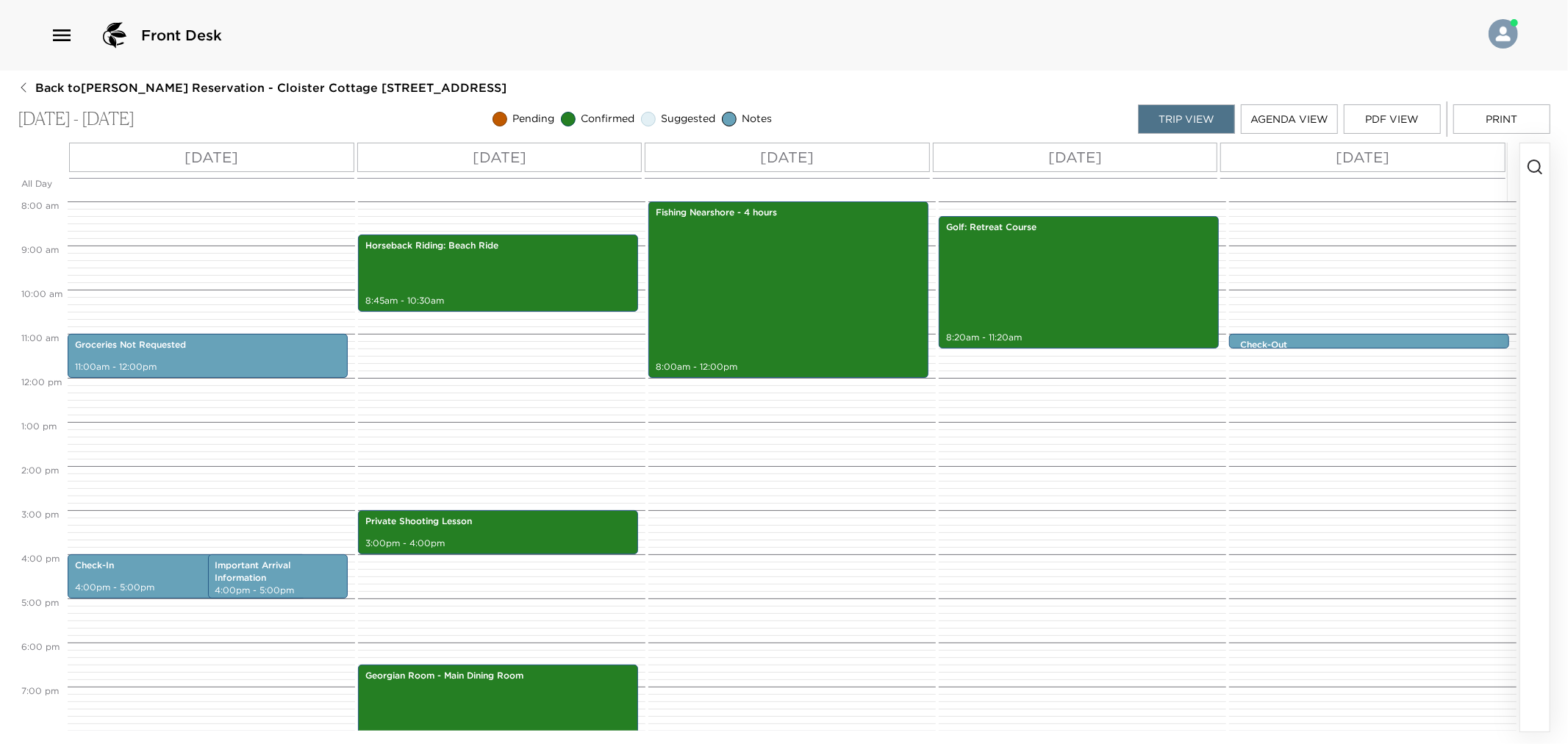
click at [96, 87] on span "Back to David Grinde Reservation - Cloister Cottage 905 Sea Island, GA" at bounding box center [271, 87] width 471 height 16
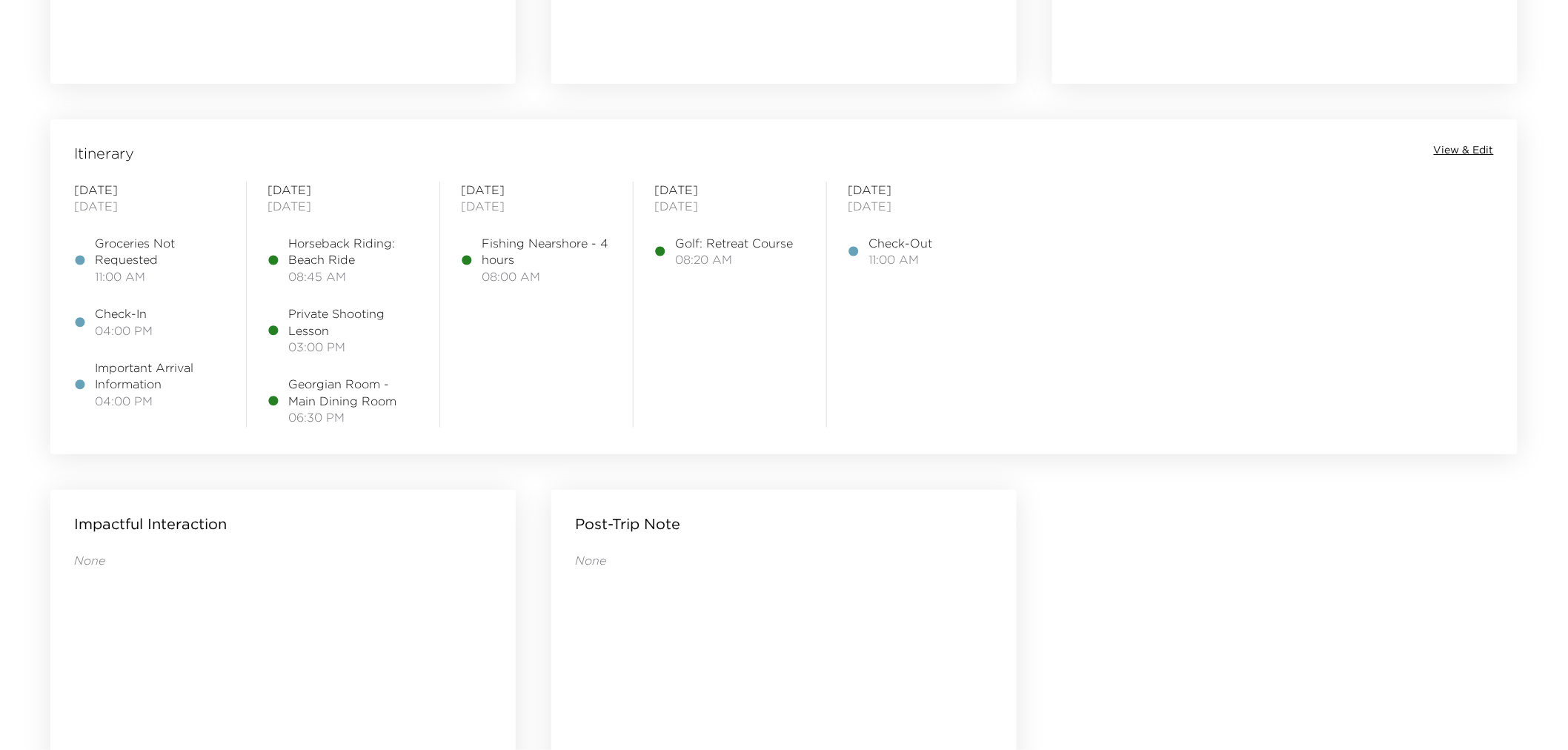
scroll to position [1048, 0]
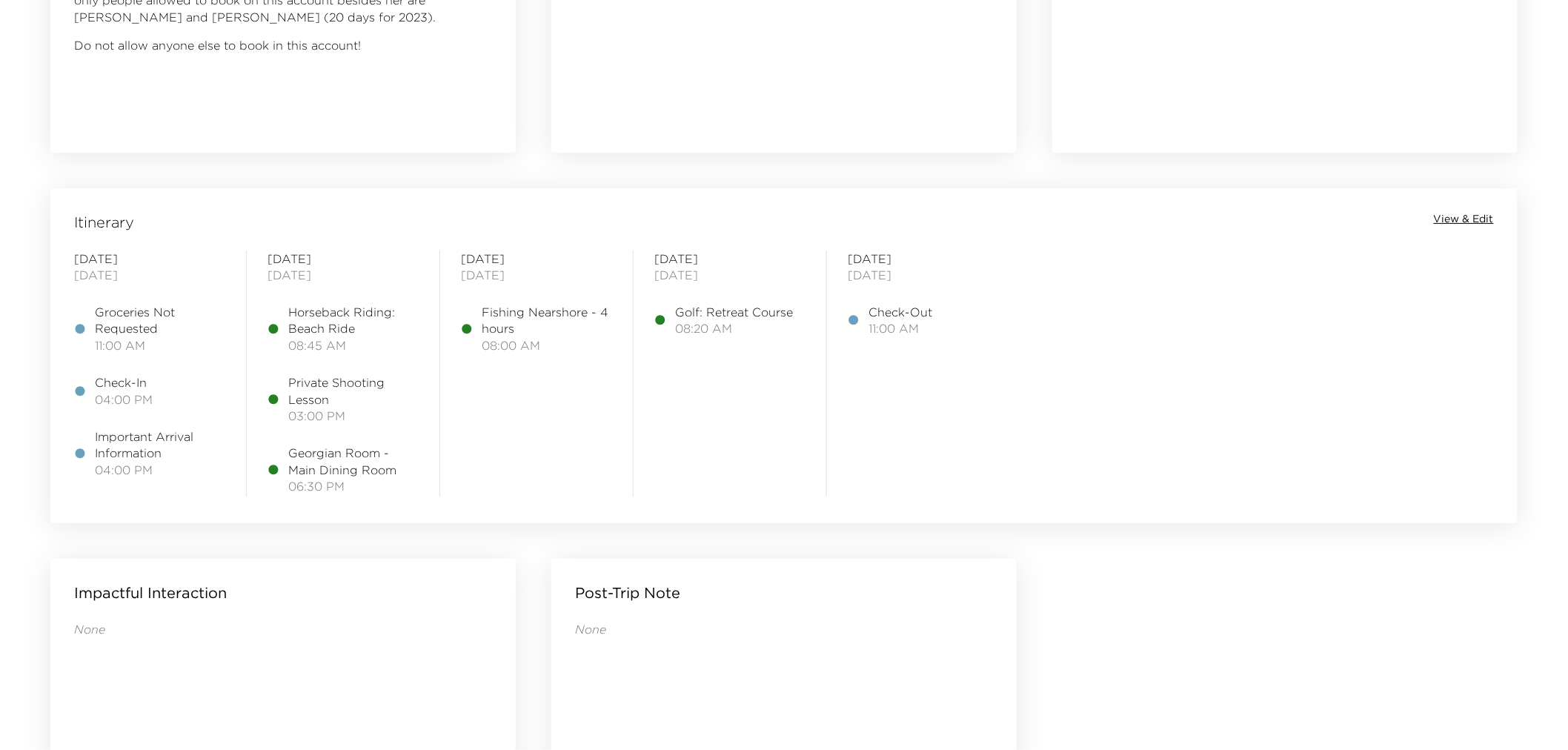
click at [1467, 222] on span "View & Edit" at bounding box center [1464, 219] width 60 height 15
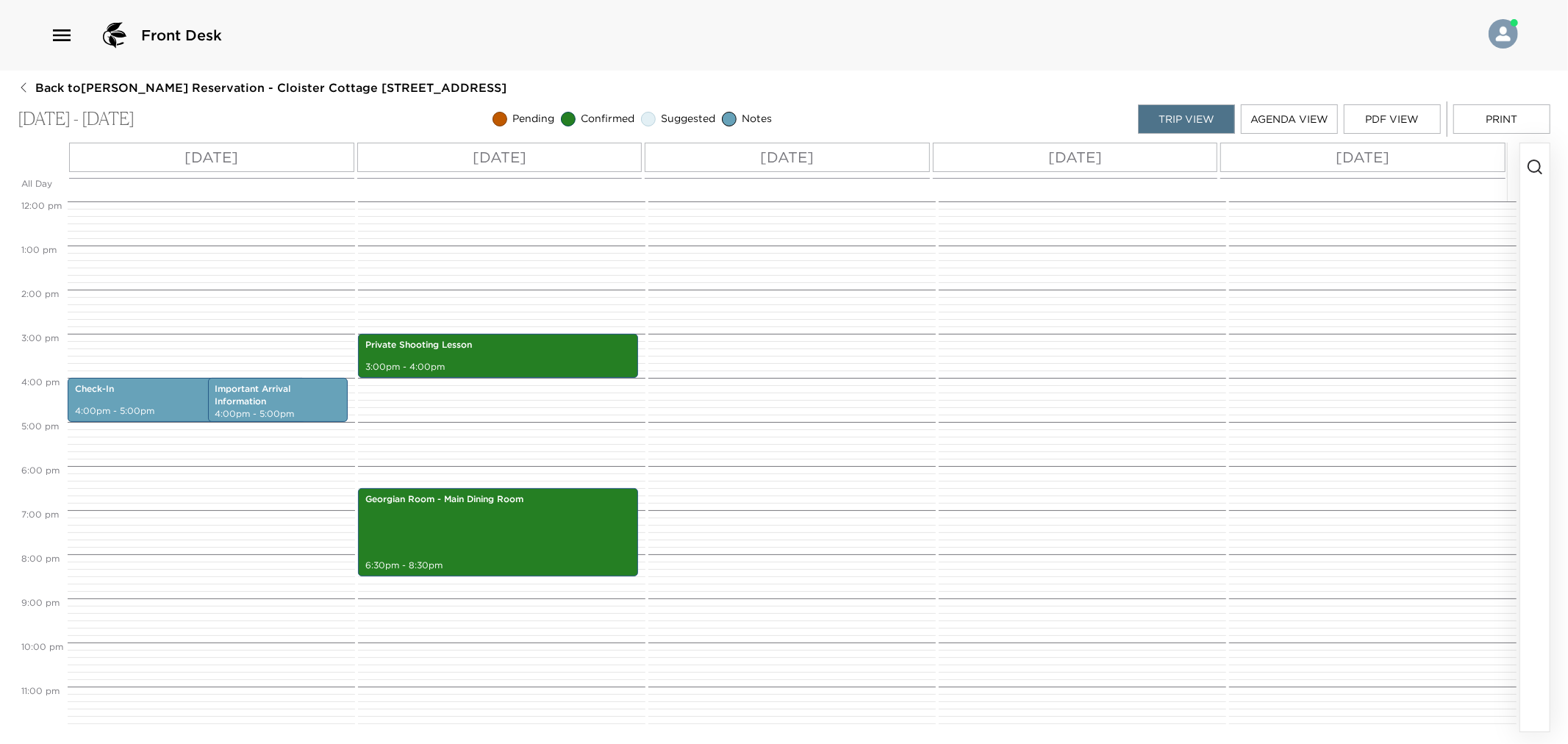
scroll to position [39, 0]
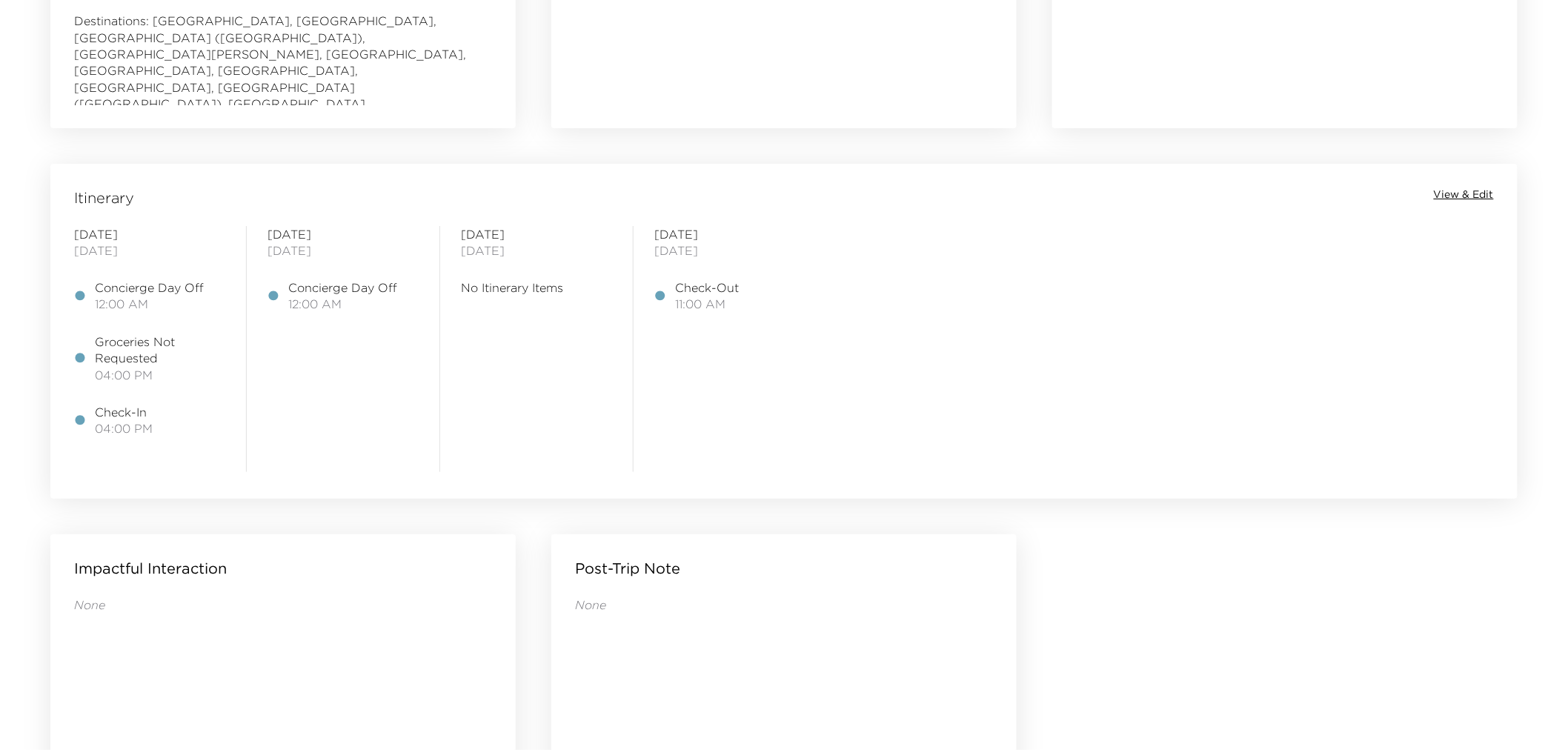
scroll to position [719, 0]
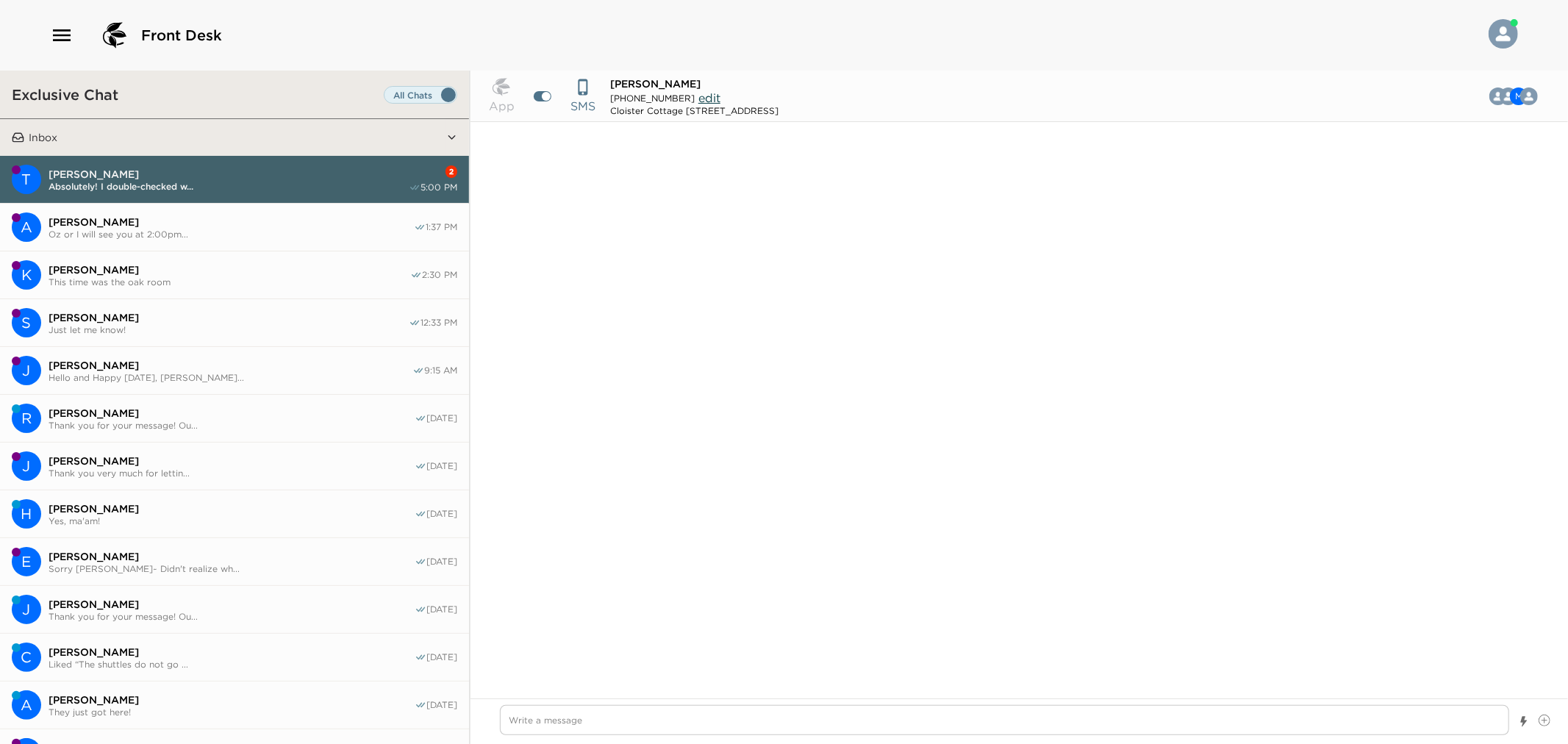
scroll to position [6971, 0]
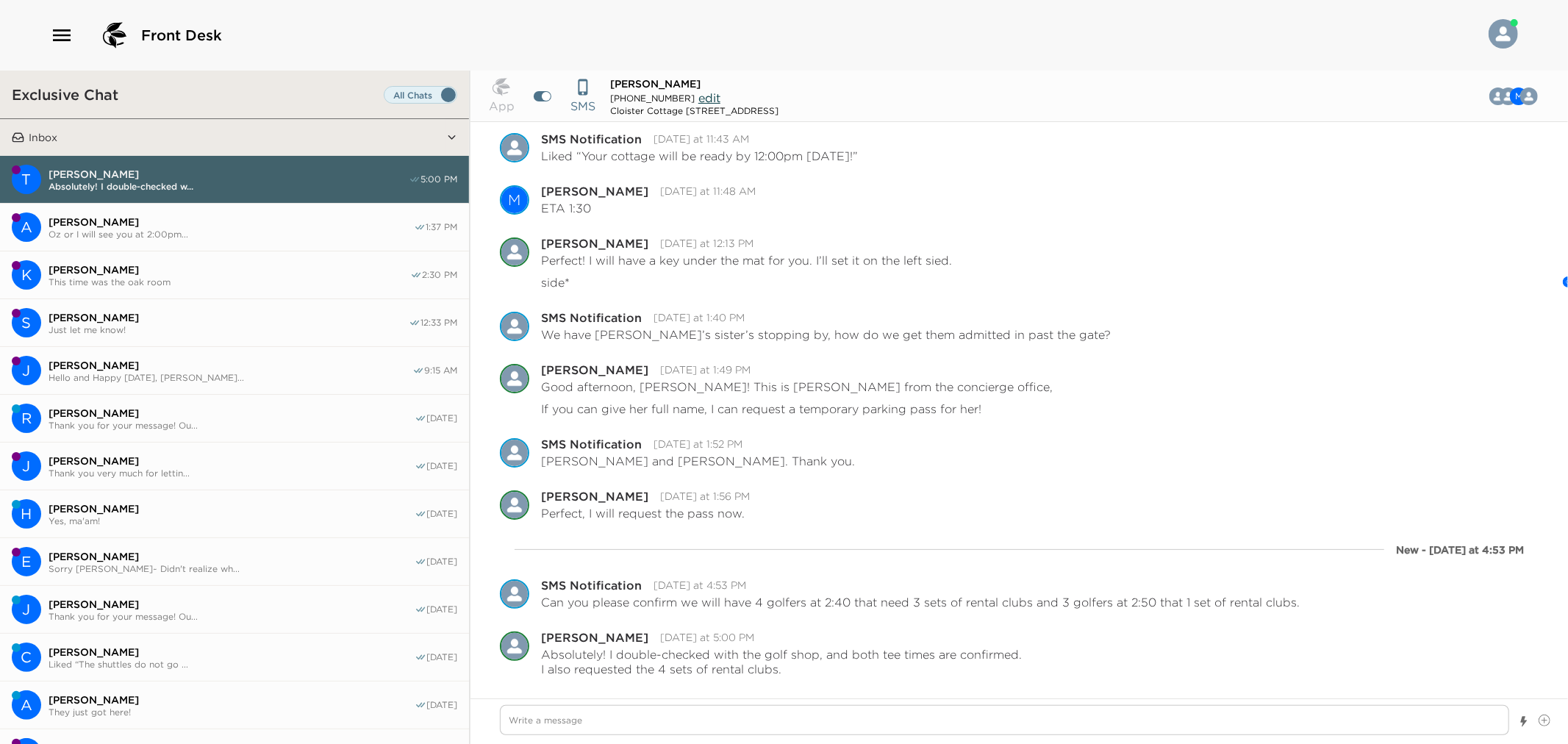
click at [130, 229] on span "Oz or I will see you at 2:00pm..." at bounding box center [231, 234] width 365 height 11
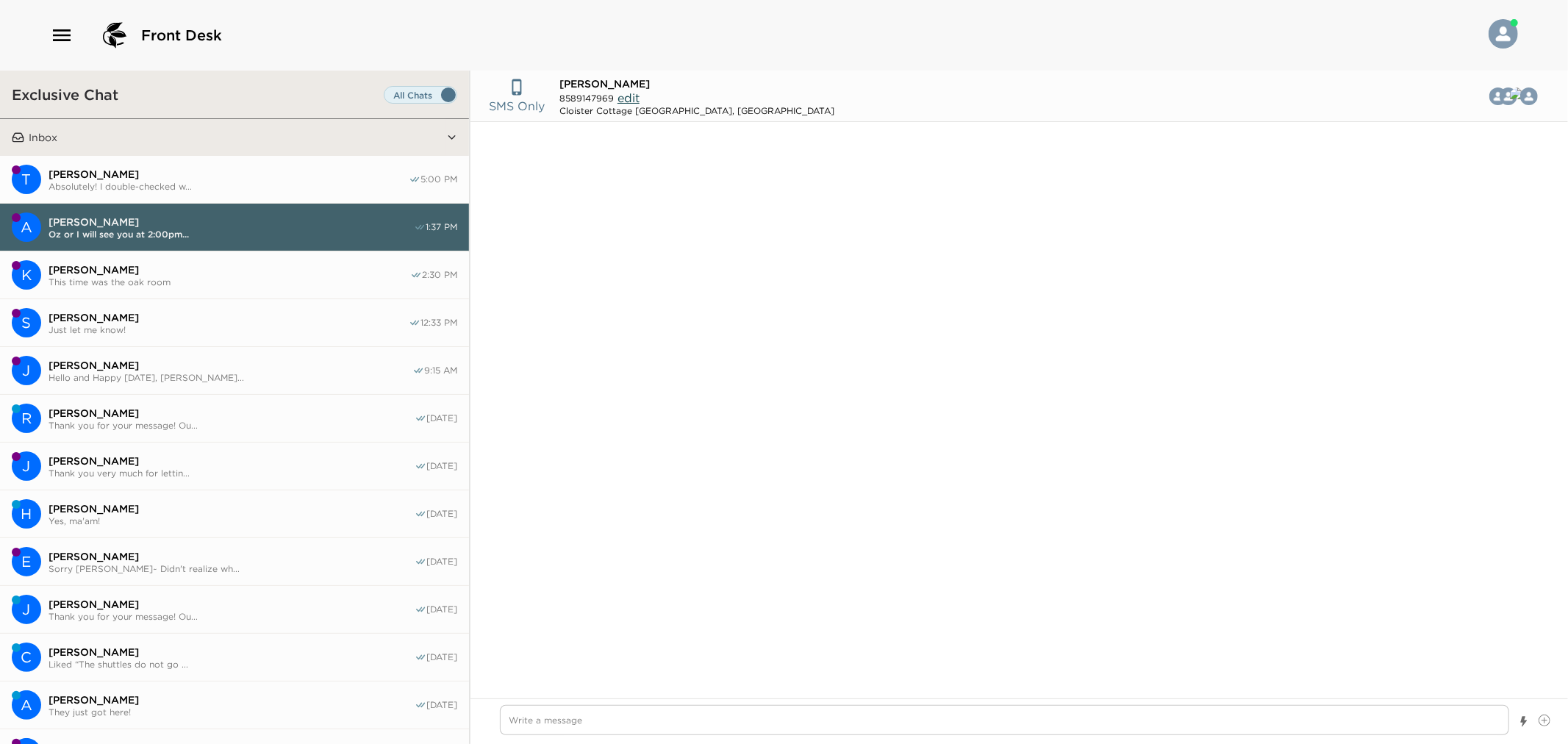
scroll to position [1187, 0]
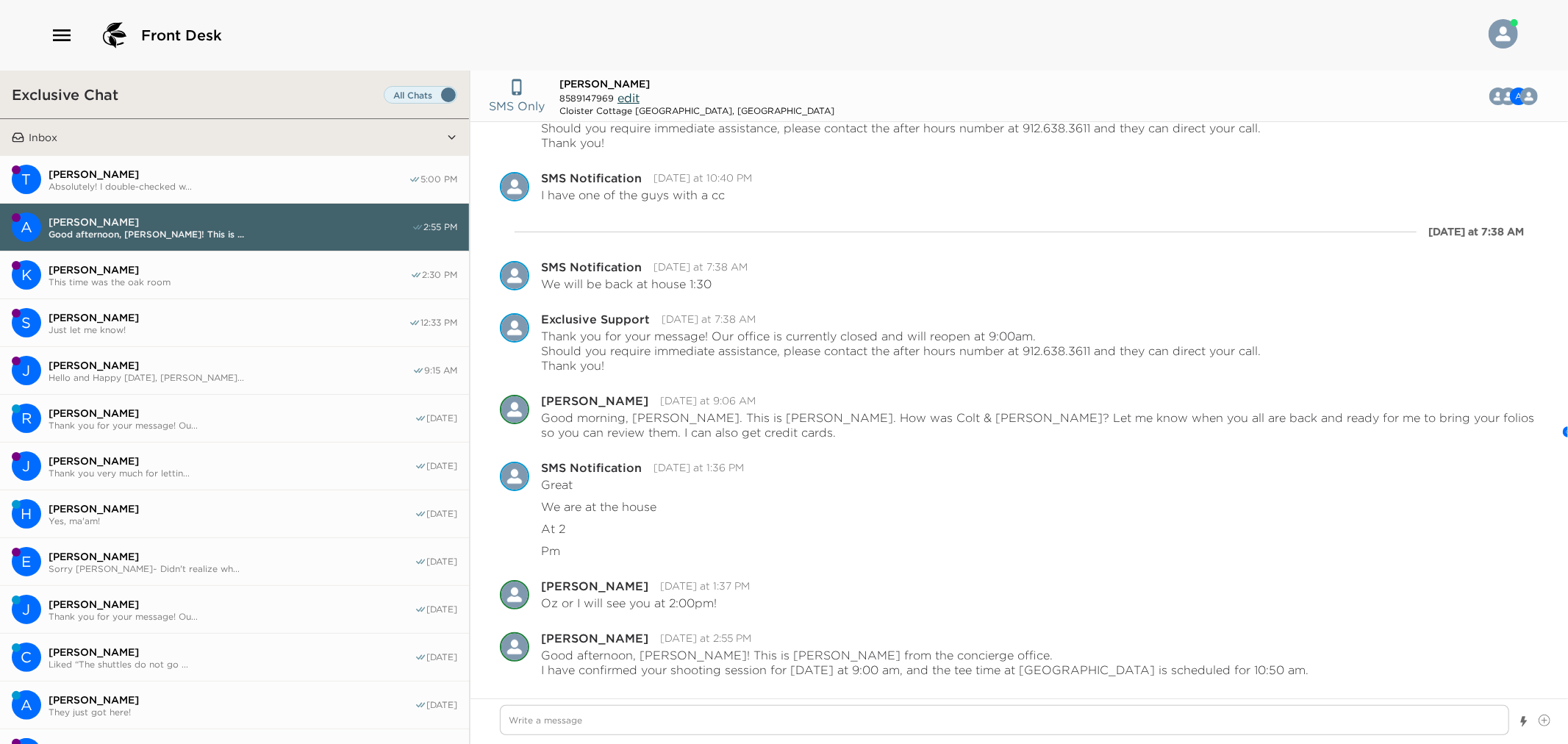
click at [158, 288] on button "K Kate Weber This time was the oak room 2:30 PM" at bounding box center [234, 275] width 469 height 48
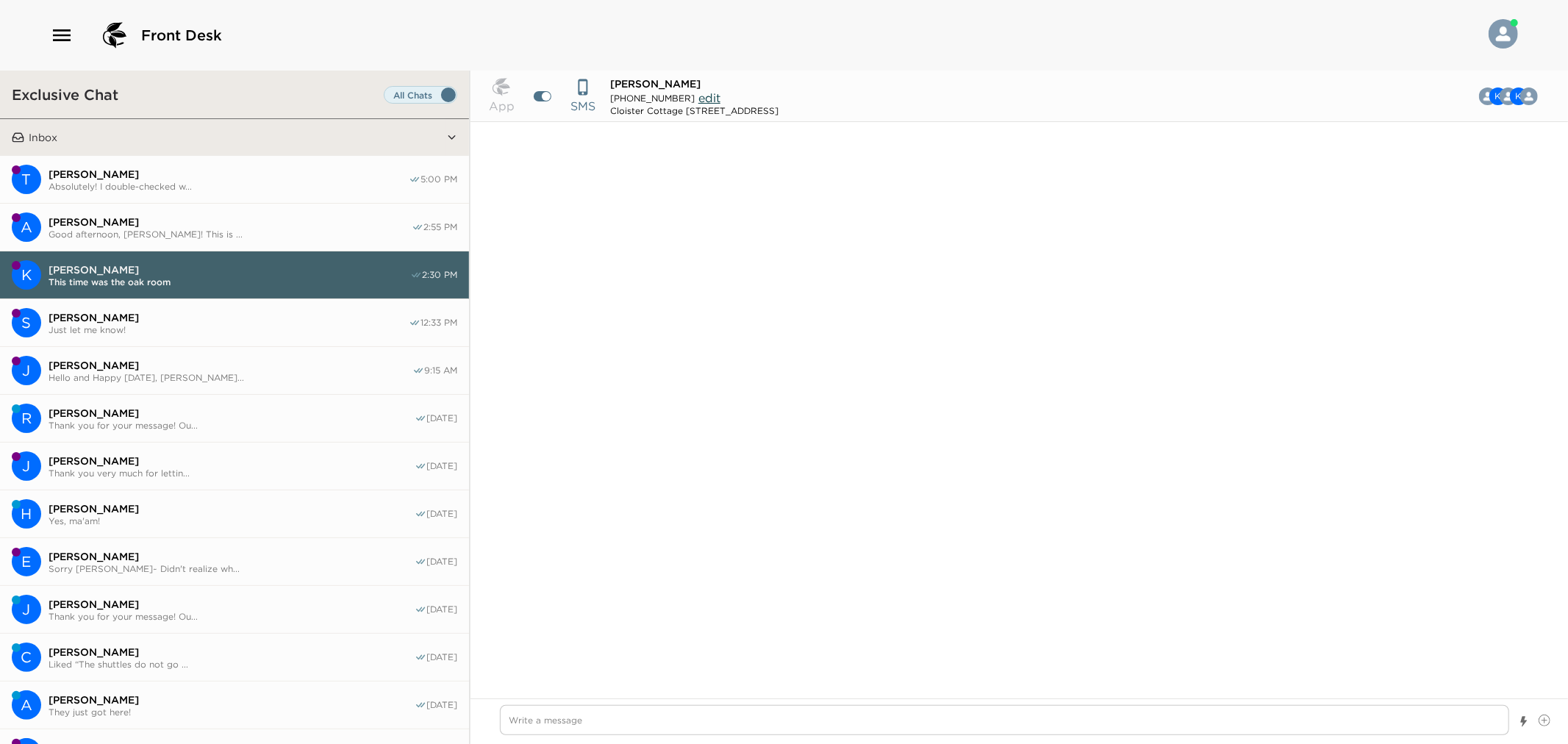
scroll to position [1210, 0]
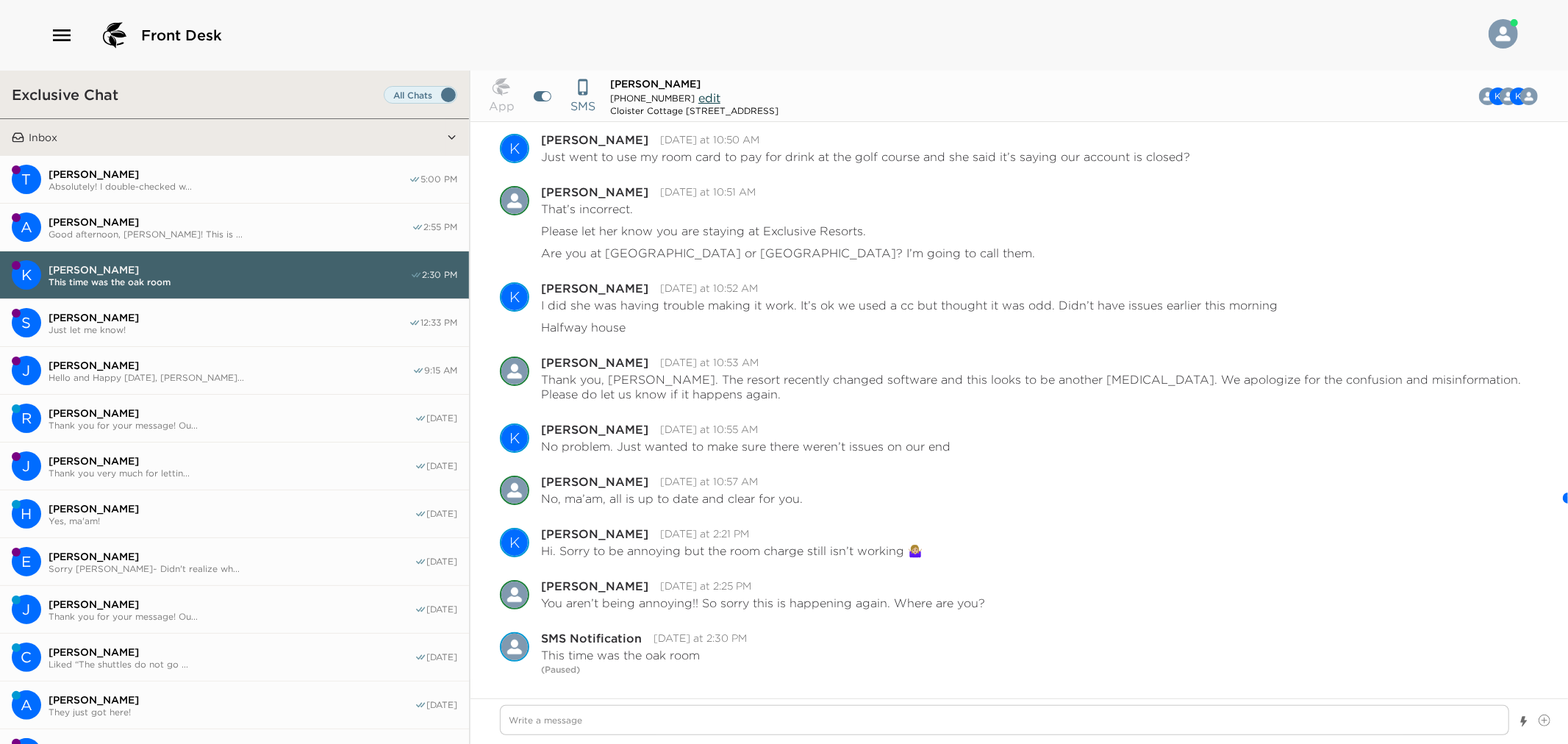
click at [800, 697] on div "App SMS Kate Weber +15025506262 edit Cloister Cottage 910 Sea Island, GA K K Ma…" at bounding box center [1019, 407] width 1098 height 674
click at [800, 712] on textarea "Write a message" at bounding box center [1004, 719] width 1009 height 30
type textarea "x"
type textarea "I"
type textarea "x"
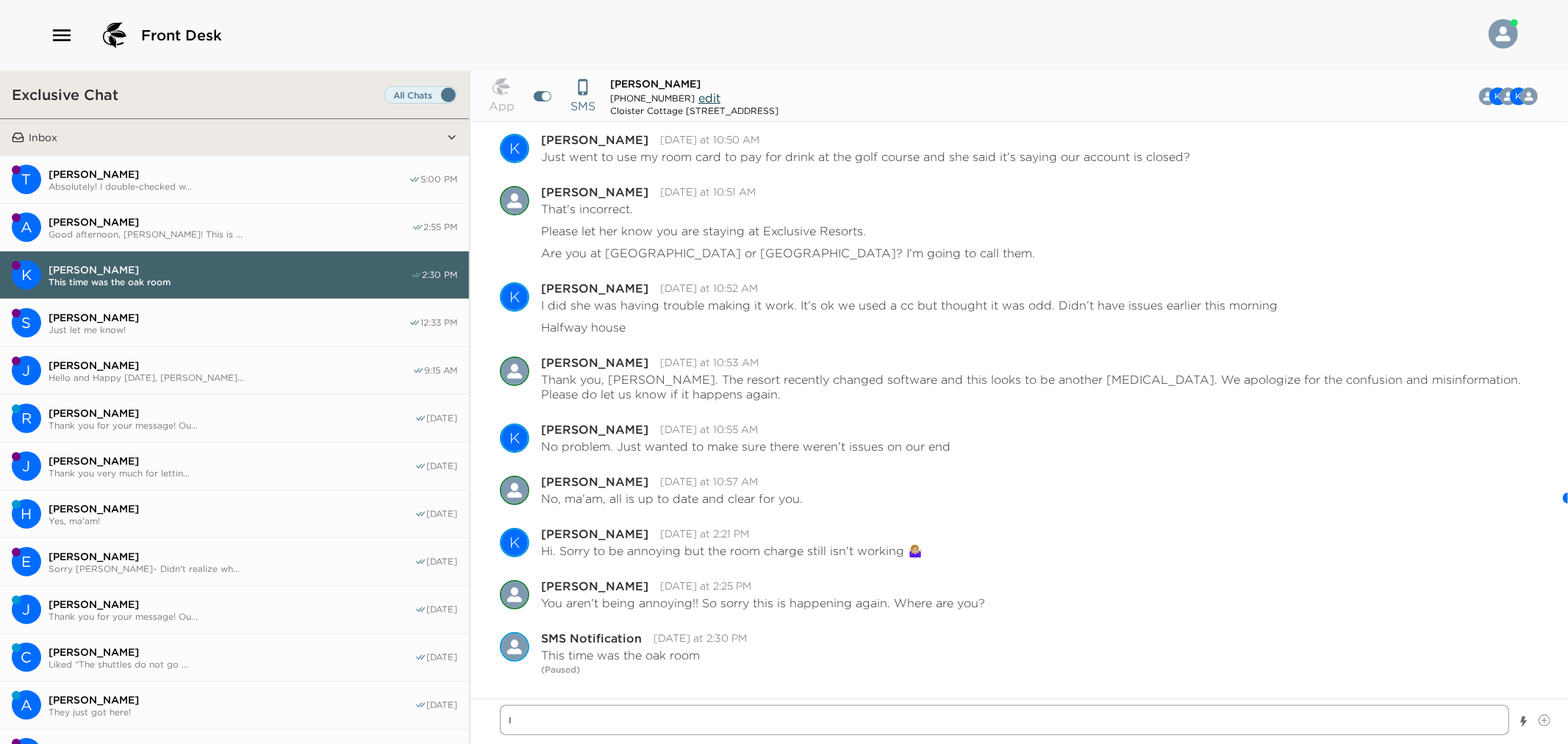
type textarea "I'"
type textarea "x"
type textarea "I'm"
type textarea "x"
type textarea "I'm"
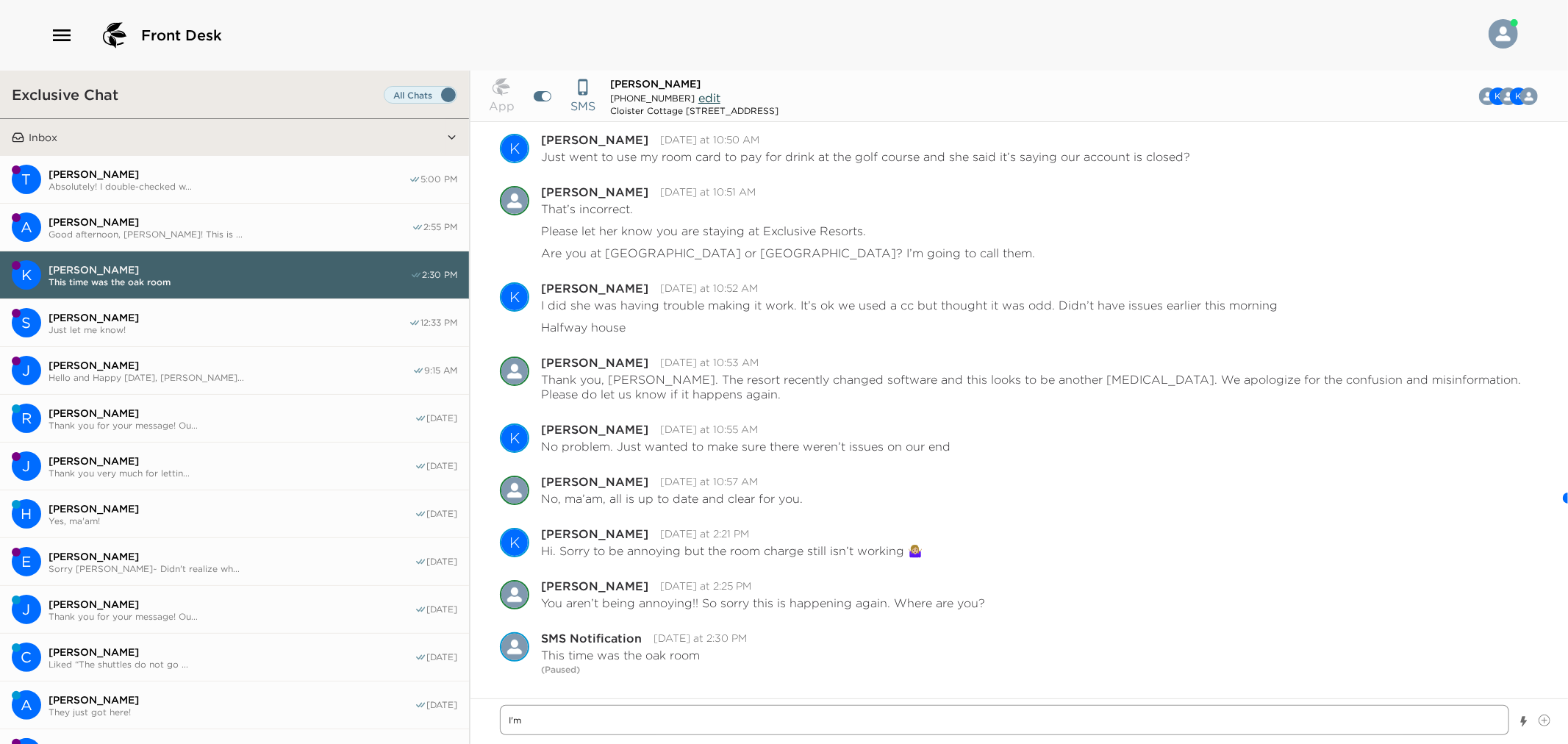
type textarea "x"
type textarea "I'm s"
type textarea "x"
type textarea "I'm so"
type textarea "x"
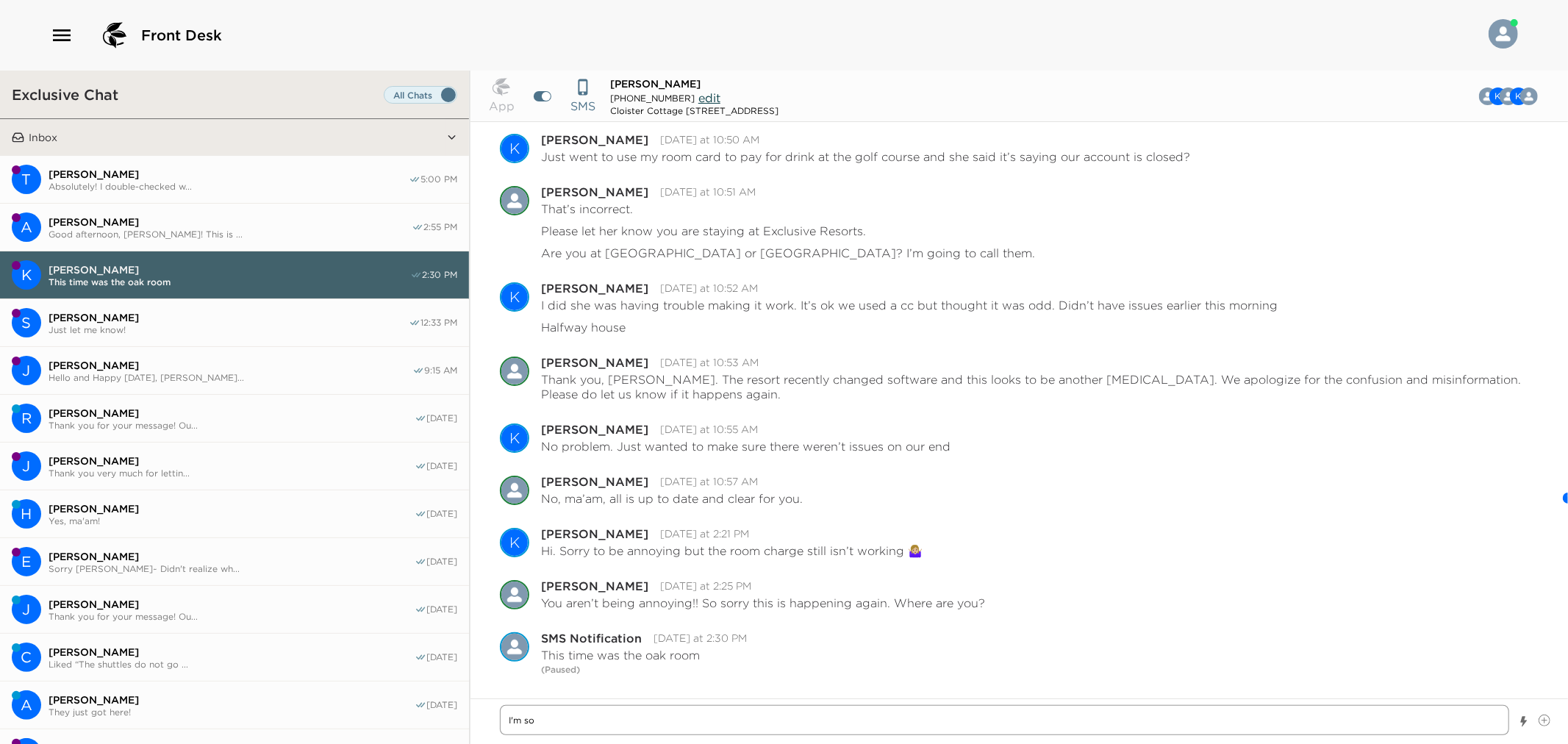
type textarea "I'm sor"
type textarea "x"
type textarea "I'm sorr"
type textarea "x"
type textarea "I'm sorry"
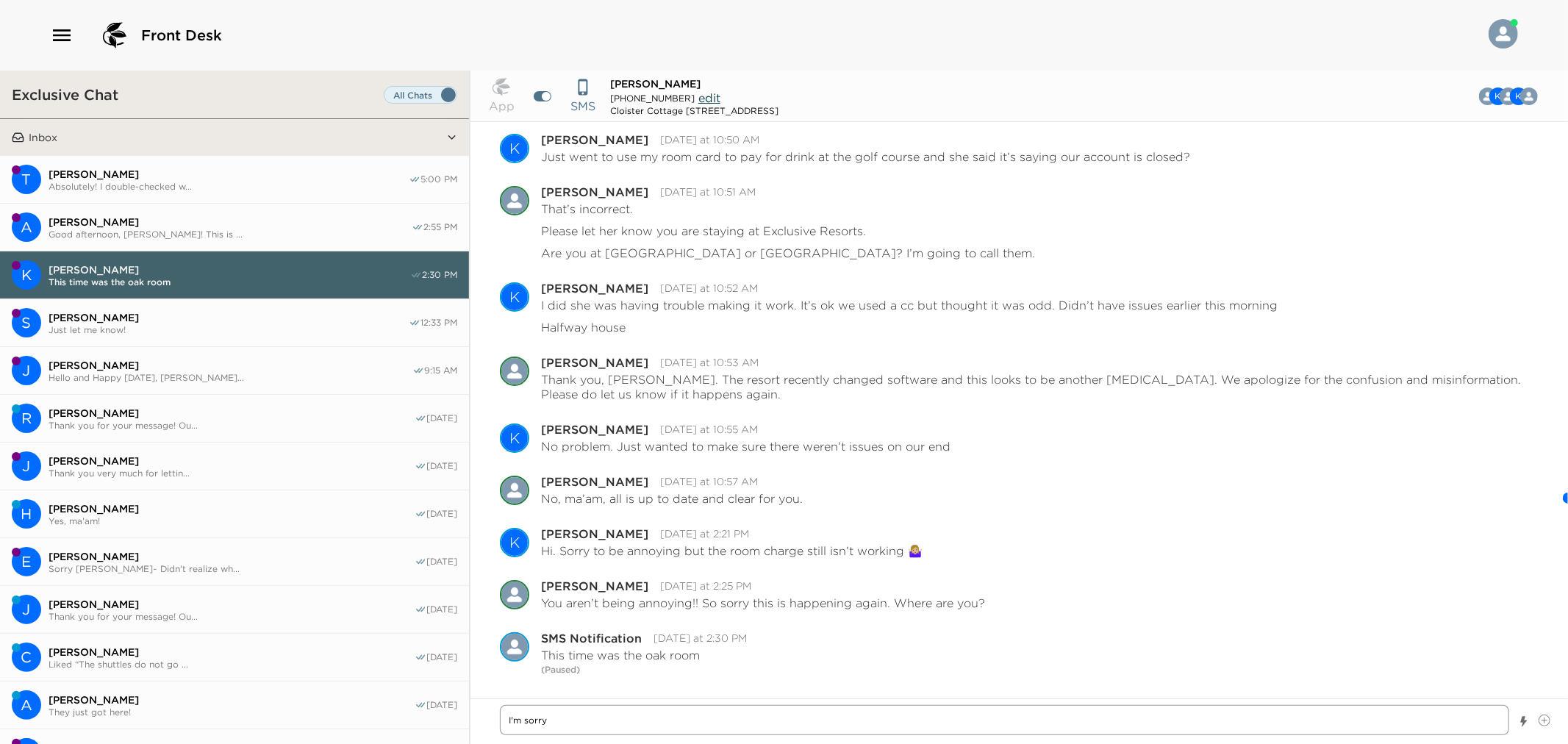
type textarea "x"
type textarea "I'm sorry"
type textarea "x"
type textarea "I'm sorry a"
type textarea "x"
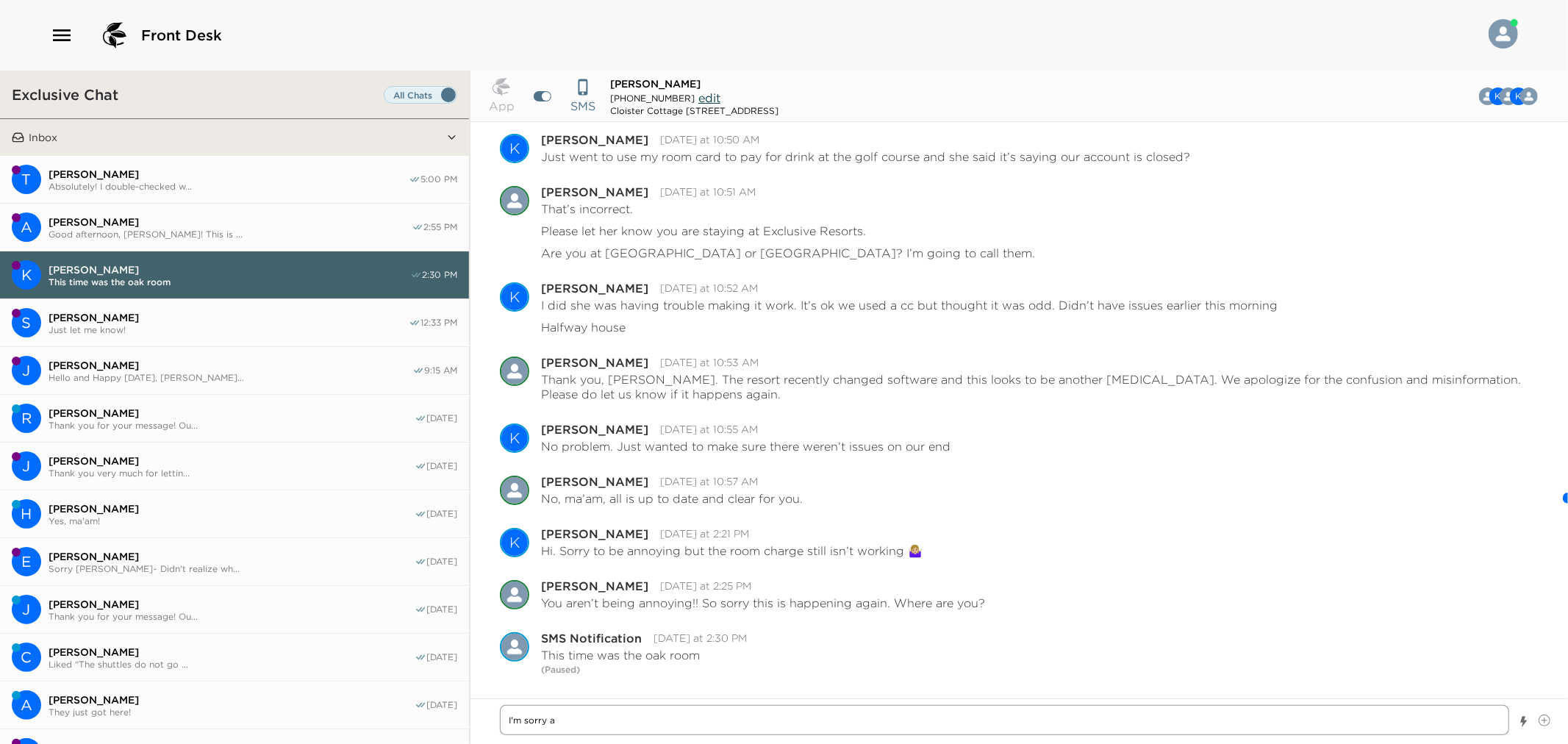
type textarea "I'm sorry ab"
type textarea "x"
type textarea "I'm sorry abo"
type textarea "x"
type textarea "I'm sorry abot"
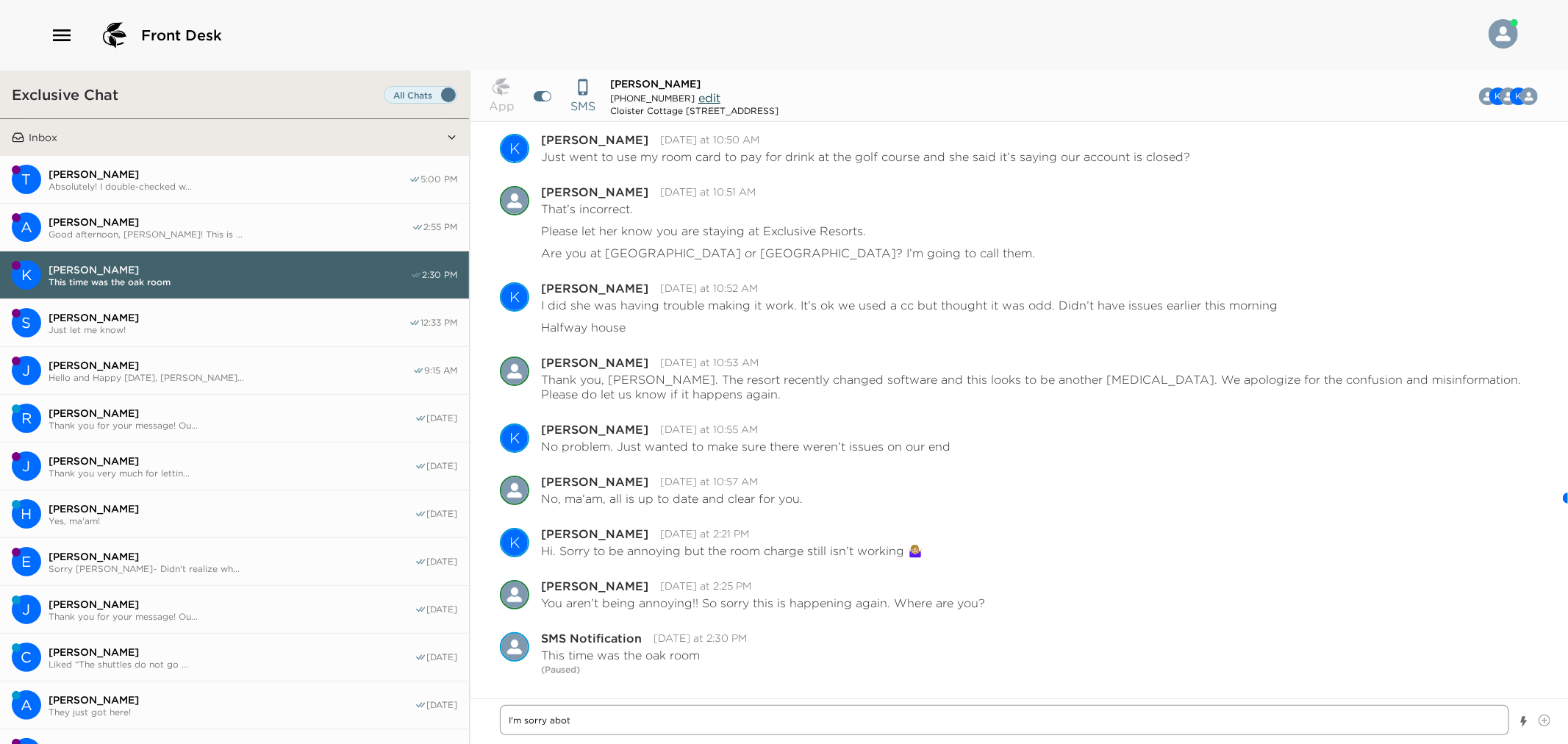
type textarea "x"
type textarea "I'm sorry abotu"
type textarea "x"
type textarea "I'm sorry abot"
type textarea "x"
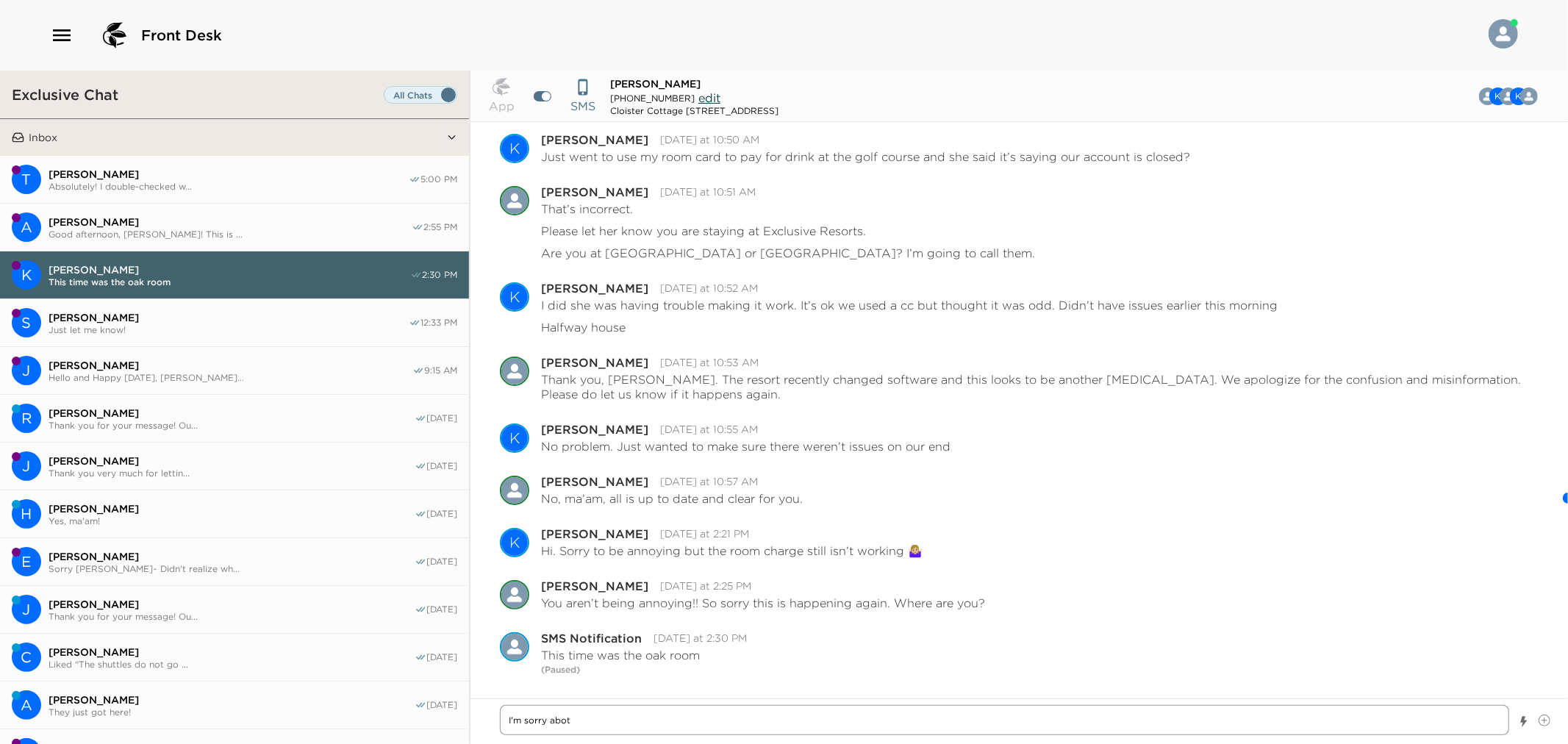
type textarea "I'm sorry abot="
type textarea "x"
type textarea "I'm sorry abot"
type textarea "x"
type textarea "I'm sorry abo"
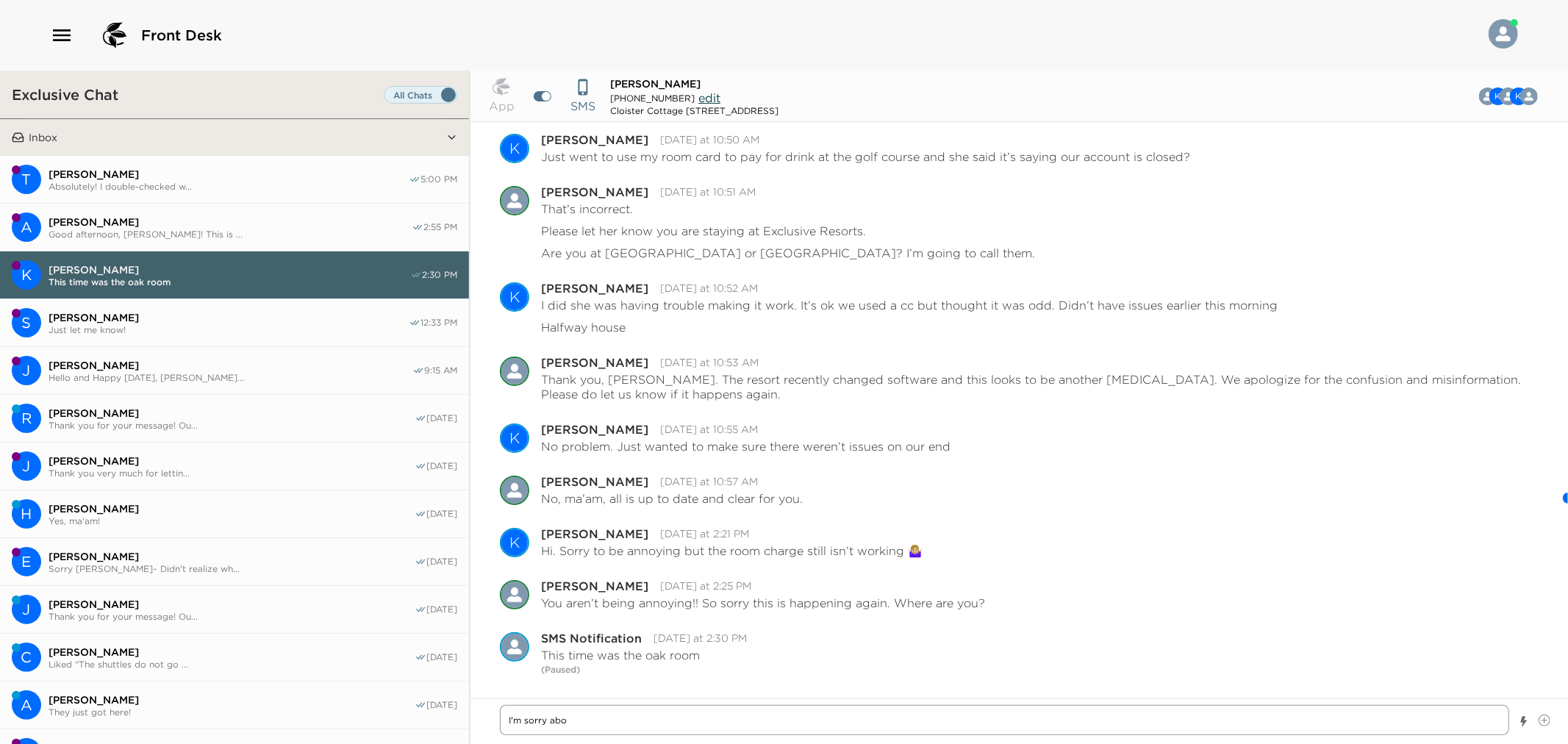
type textarea "x"
type textarea "I'm sorry abou"
type textarea "x"
type textarea "I'm sorry about"
type textarea "x"
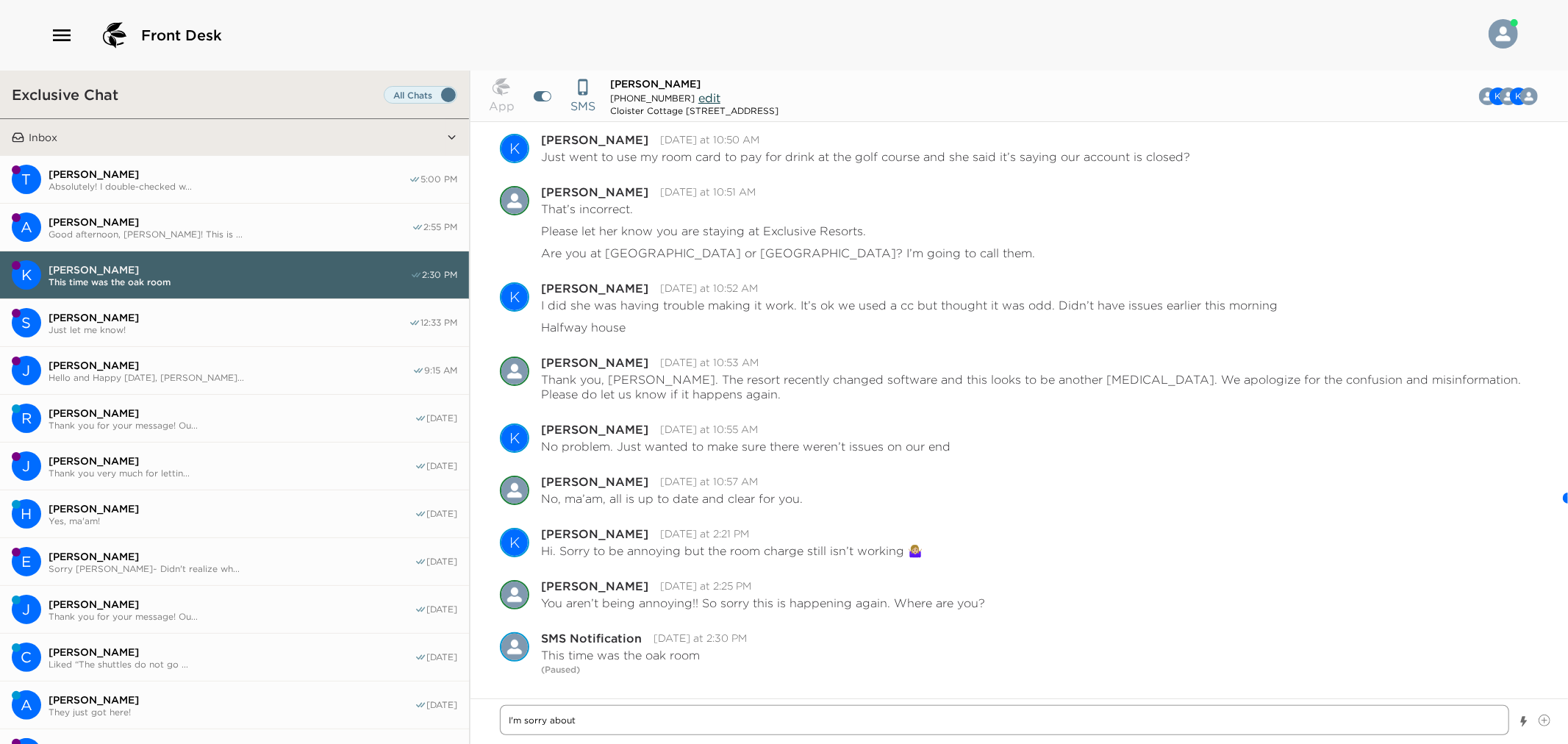
type textarea "I'm sorry about t"
type textarea "x"
type textarea "I'm sorry about th"
type textarea "x"
type textarea "I'm sorry about the"
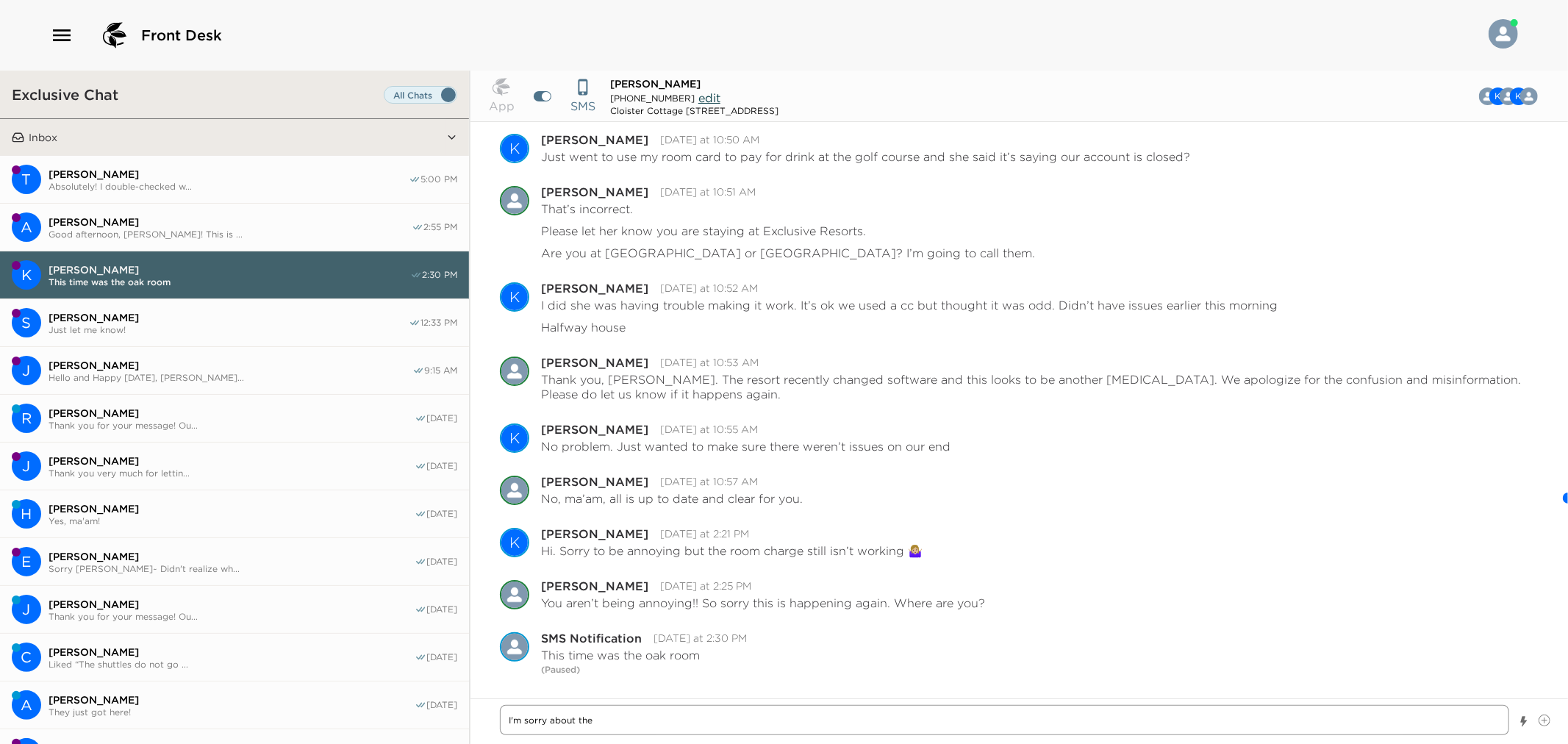
type textarea "x"
type textarea "I'm sorry about the"
type textarea "x"
type textarea "I'm sorry about the e"
type textarea "x"
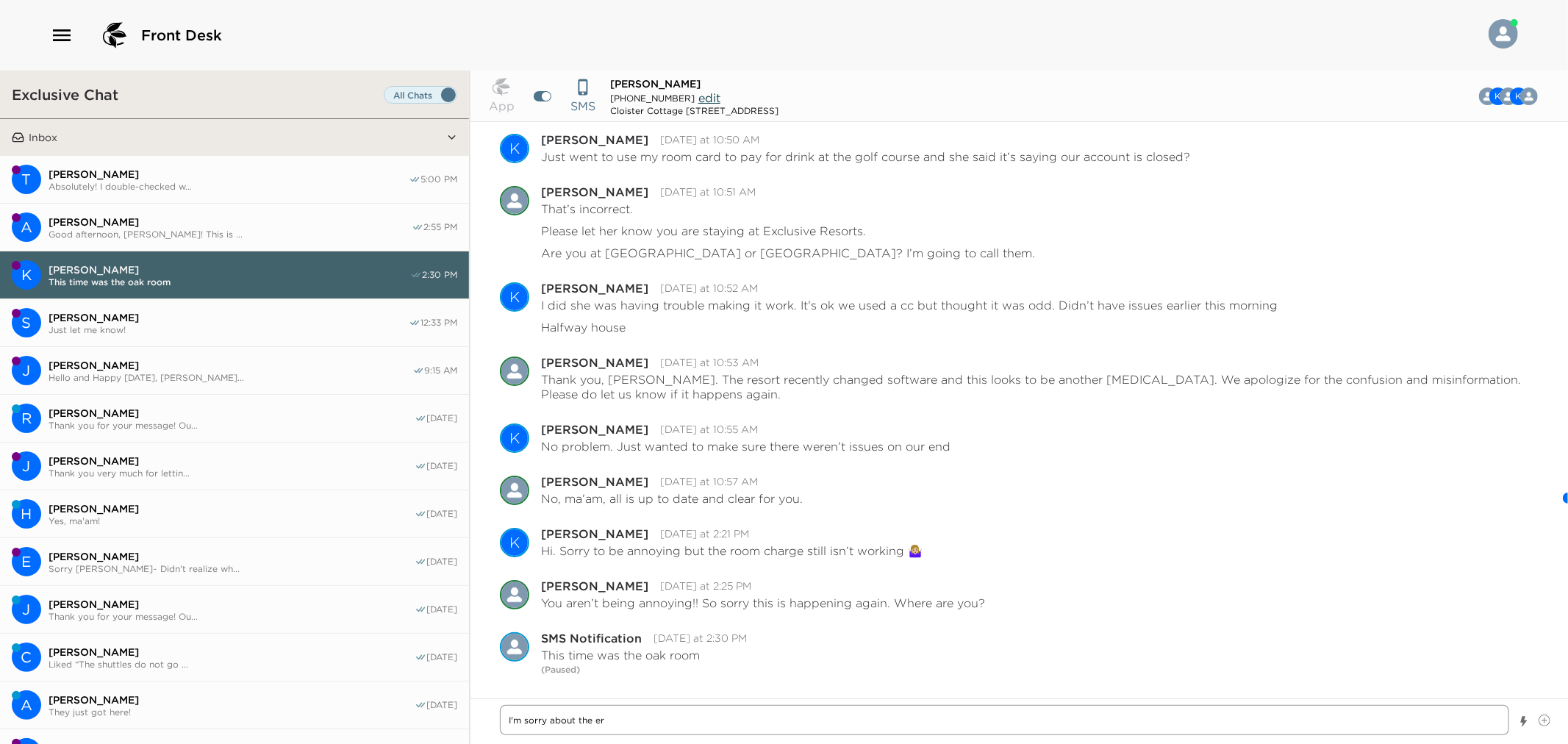
type textarea "I'm sorry about the err"
type textarea "x"
type textarea "I'm sorry about the erro"
type textarea "x"
type textarea "I'm sorry about the error"
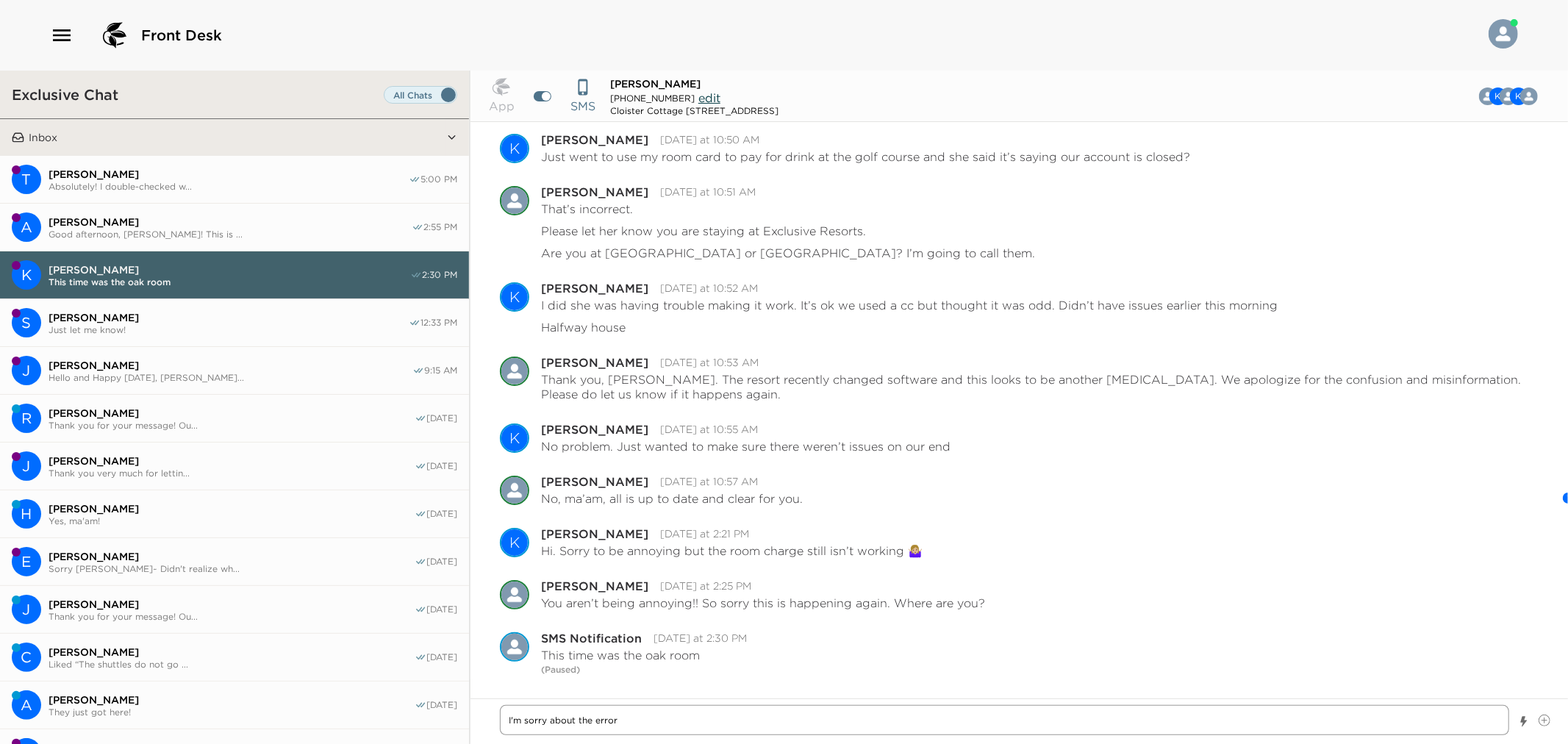
type textarea "x"
type textarea "I'm sorry about the error"
type textarea "x"
type textarea "I'm sorry about the error a"
type textarea "x"
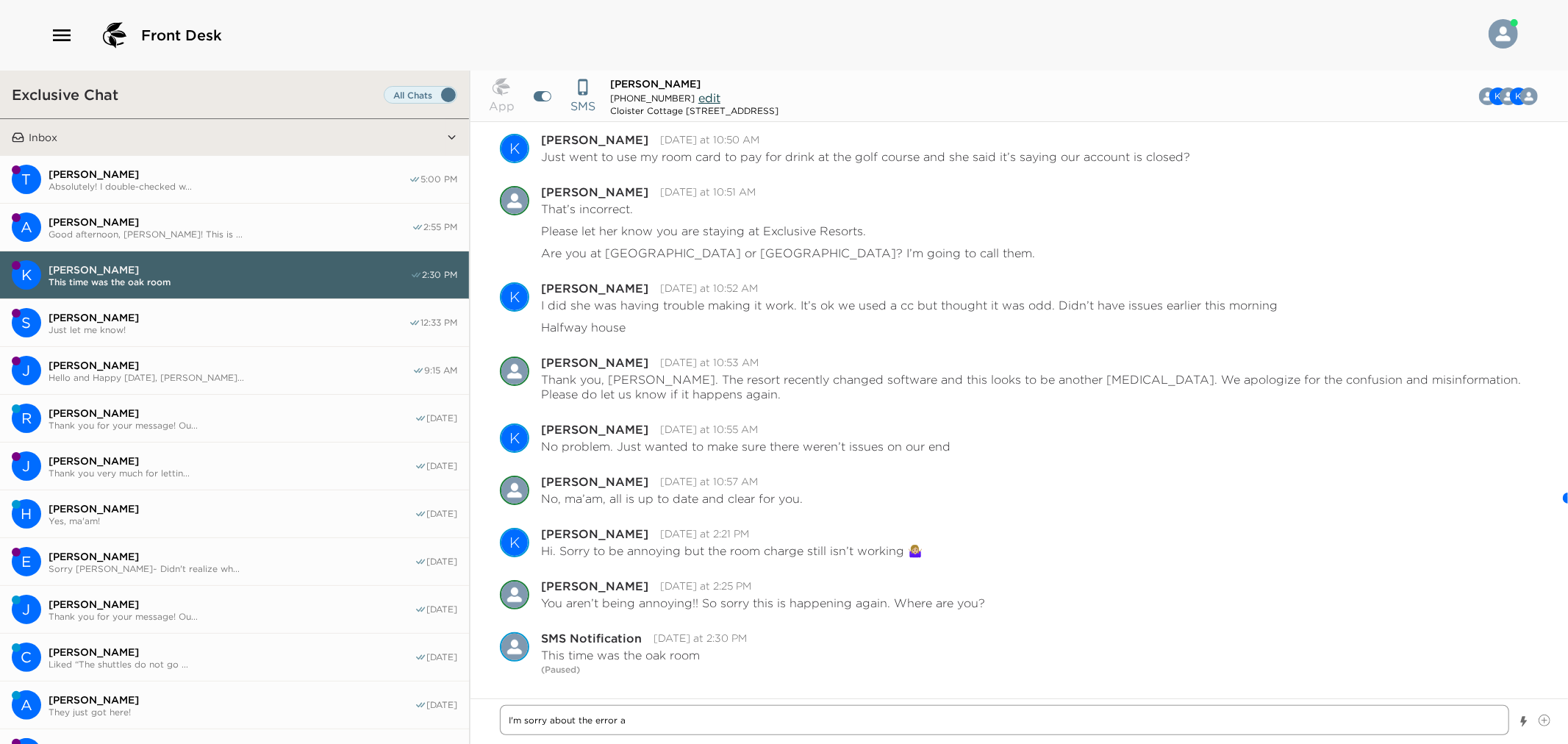
type textarea "I'm sorry about the error at"
type textarea "x"
type textarea "I'm sorry about the error at"
type textarea "x"
type textarea "I'm sorry about the error at O"
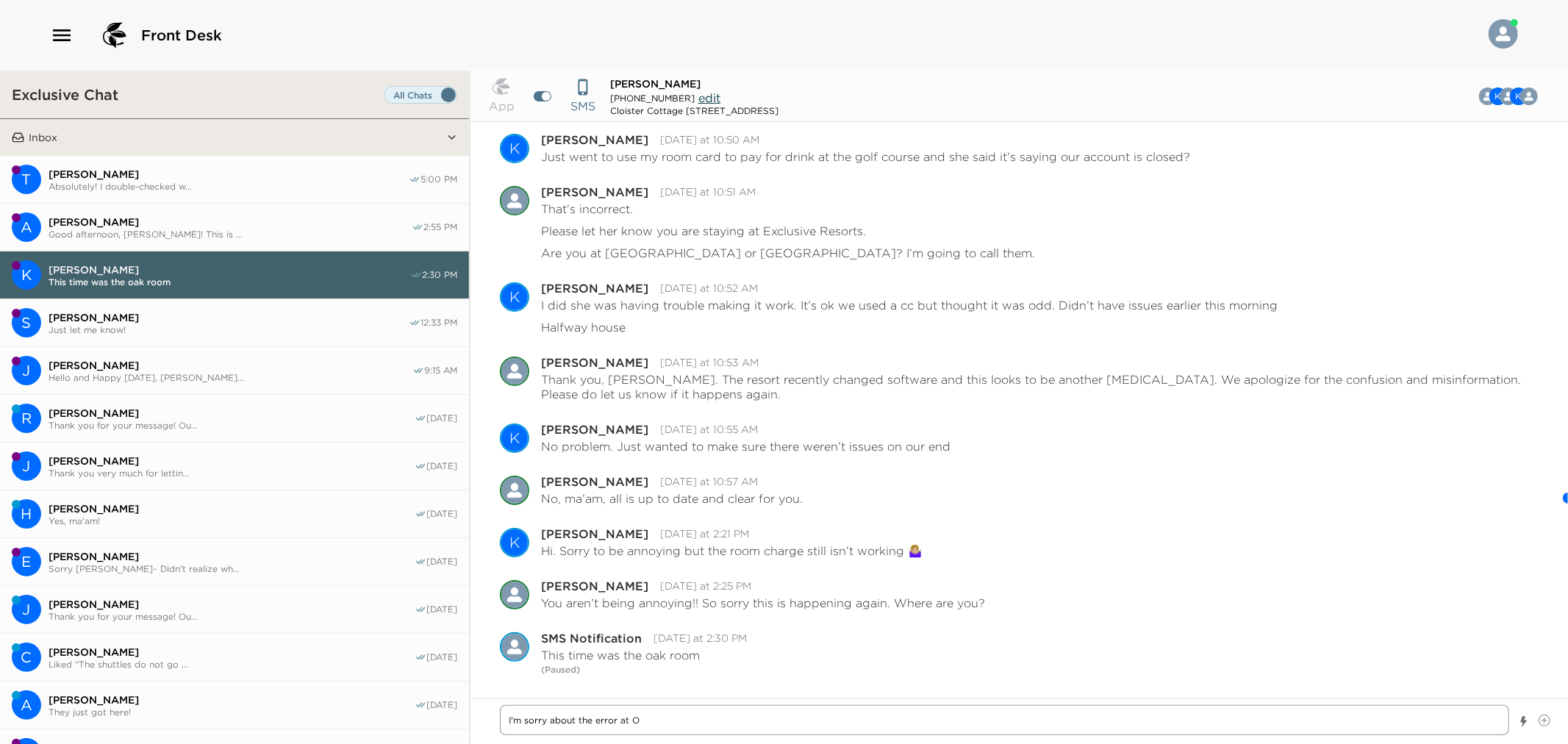
type textarea "x"
type textarea "I'm sorry about the error at Oa"
type textarea "x"
type textarea "I'm sorry about the error at Oak"
type textarea "x"
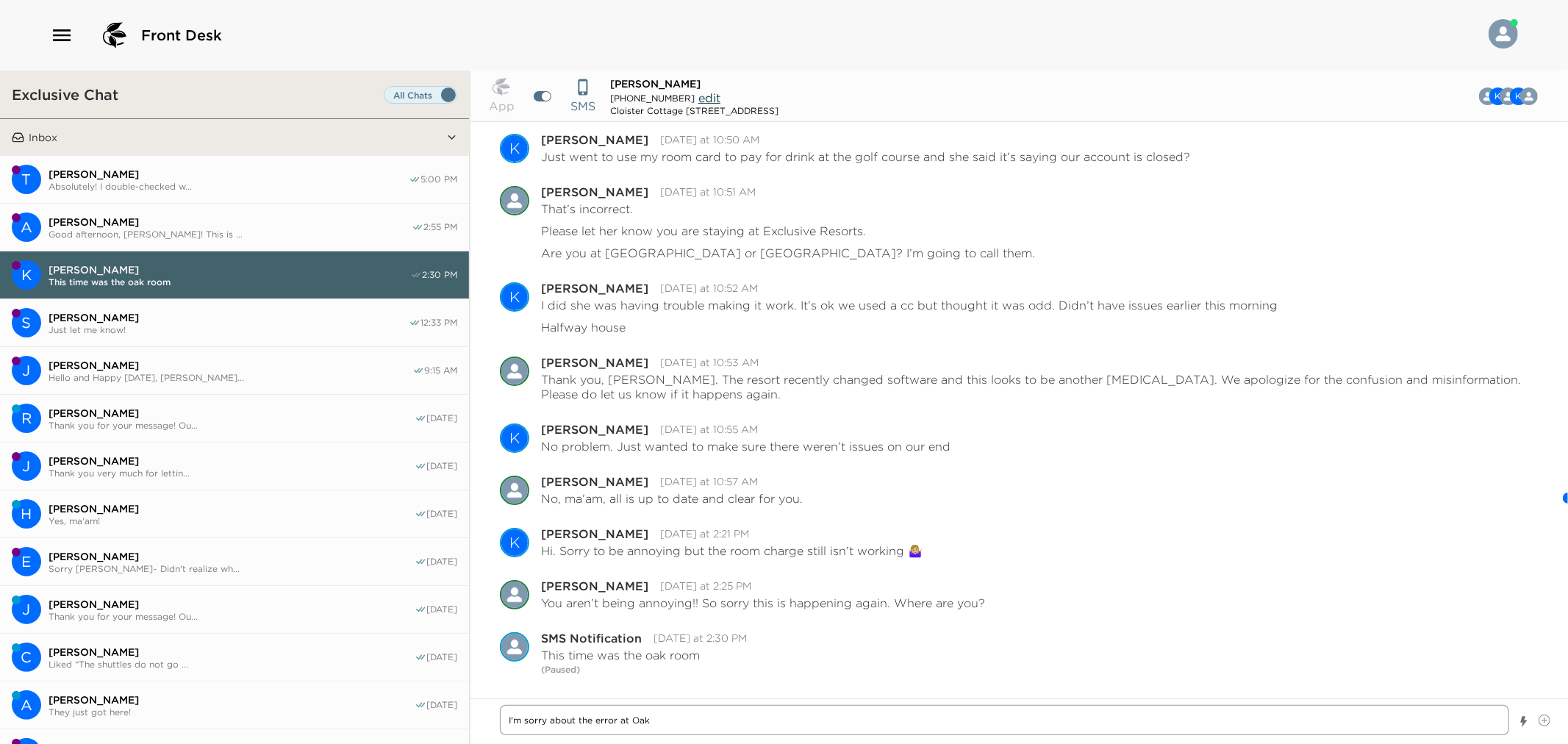
type textarea "I'm sorry about the error at Oak"
type textarea "x"
type textarea "I'm sorry about the error at Oak R"
type textarea "x"
type textarea "I'm sorry about the error at Oak Ro"
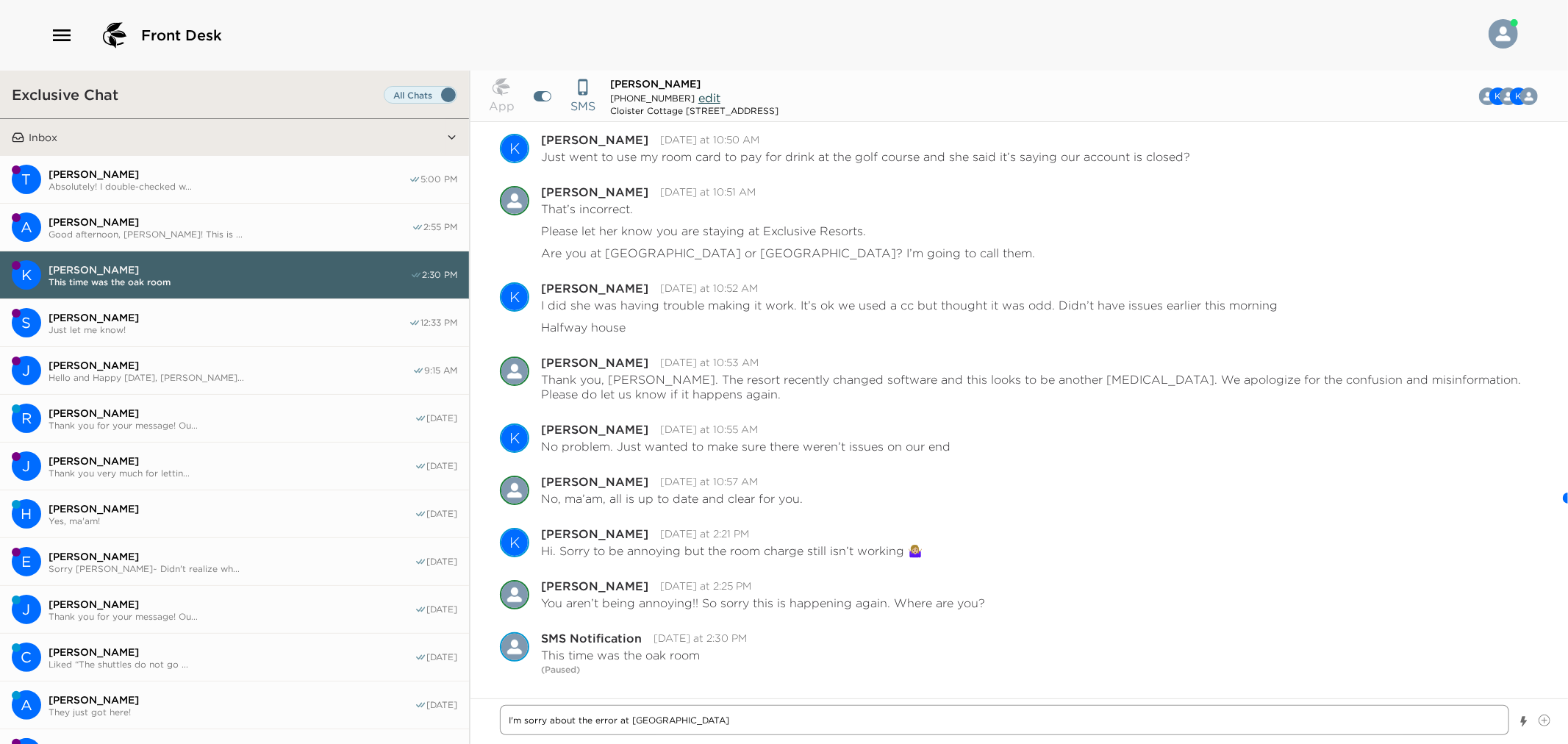
type textarea "x"
type textarea "I'm sorry about the error at Oak Roo"
type textarea "x"
type textarea "I'm sorry about the error at Oak Room"
type textarea "x"
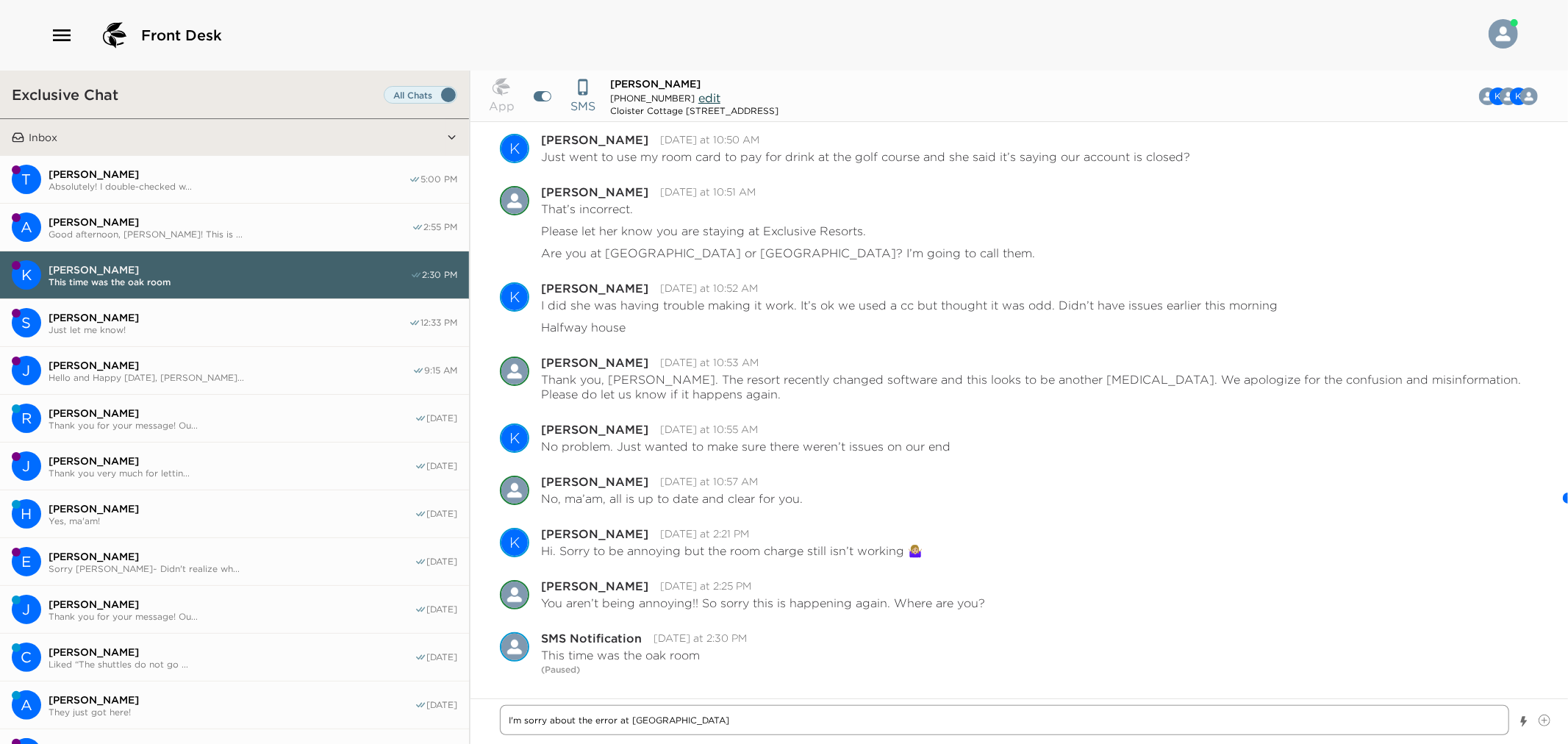
type textarea "I'm sorry about the error at Oak Room."
type textarea "x"
type textarea "I'm sorry about the error at Oak Room."
type textarea "x"
type textarea "I'm sorry about the error at Oak Room."
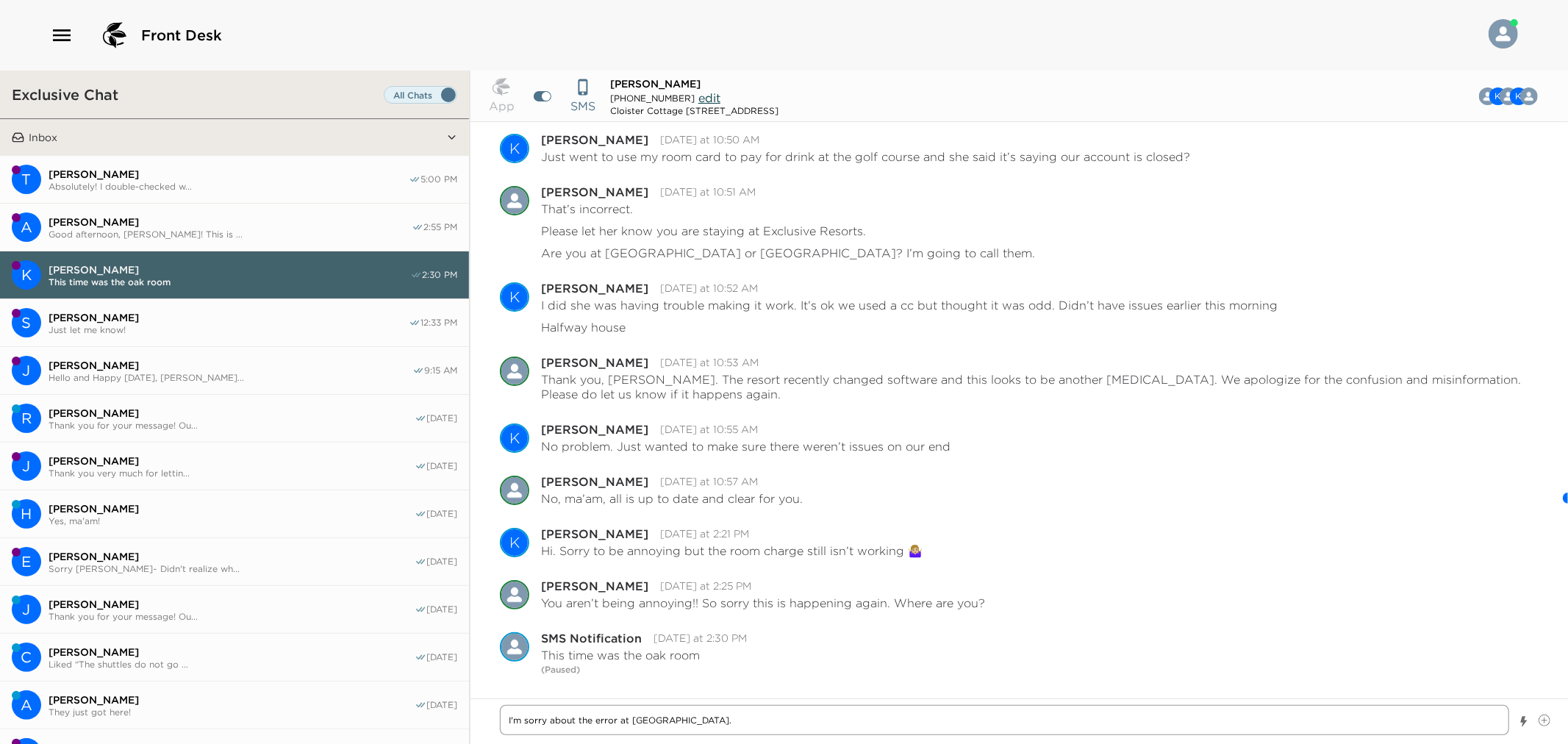
type textarea "x"
type textarea "I'm sorry about the error at Oak Room. H"
type textarea "x"
type textarea "I'm sorry about the error at Oak Room. Ha"
type textarea "x"
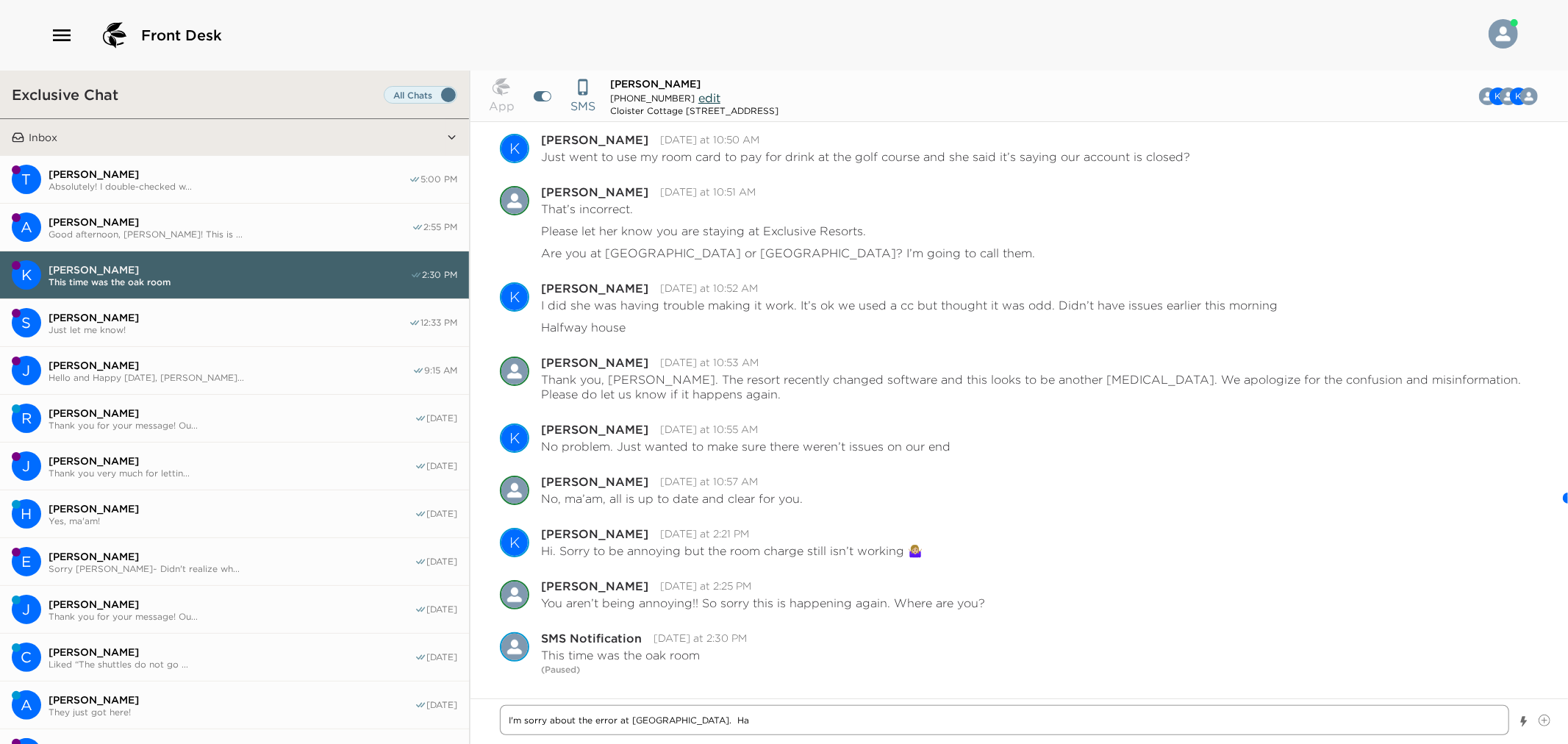
type textarea "I'm sorry about the error at Oak Room. Hav"
type textarea "x"
type textarea "I'm sorry about the error at Oak Room. Have"
type textarea "x"
type textarea "I'm sorry about the error at Oak Room. Have"
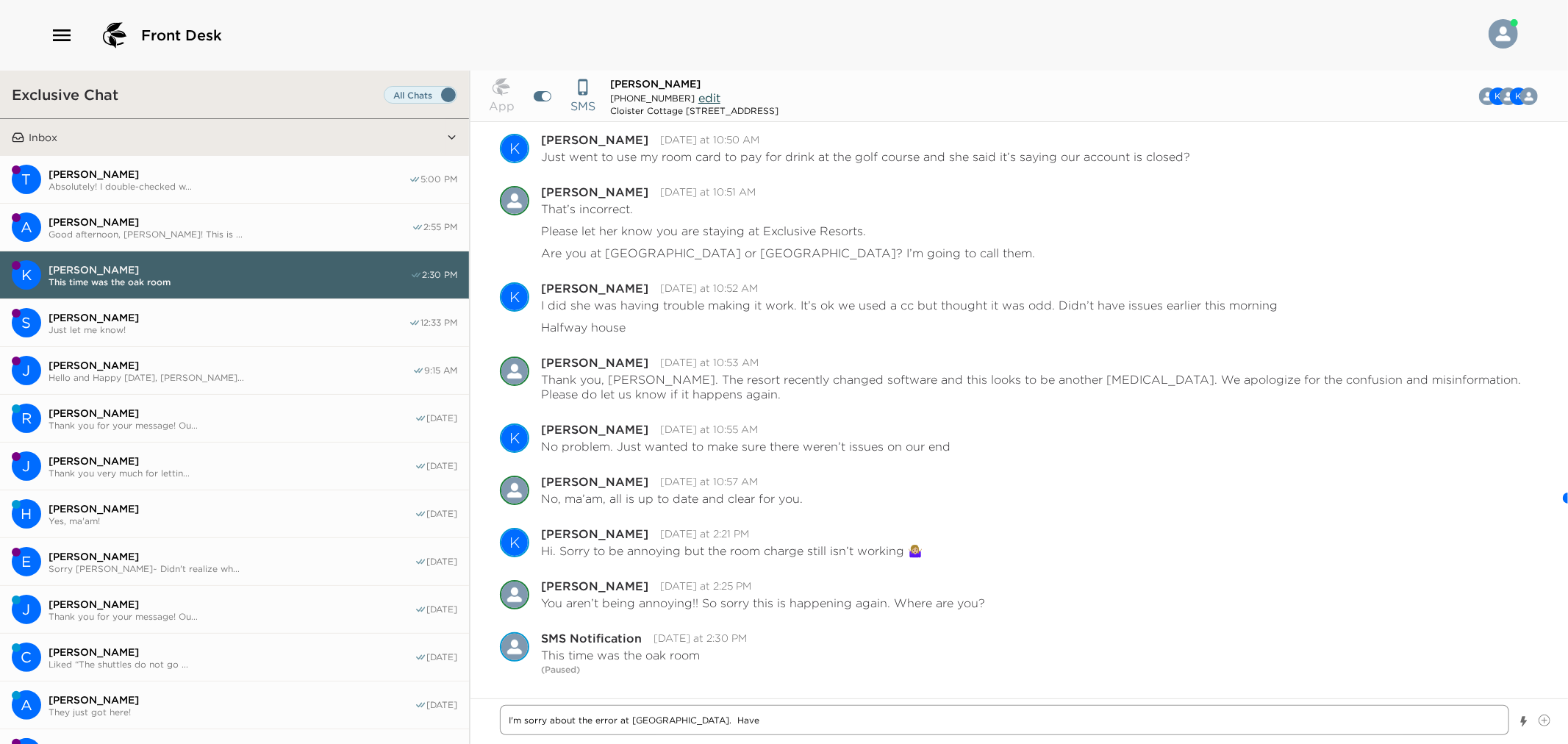
type textarea "x"
type textarea "I'm sorry about the error at Oak Room. Have y"
type textarea "x"
type textarea "I'm sorry about the error at Oak Room. Have yo"
type textarea "x"
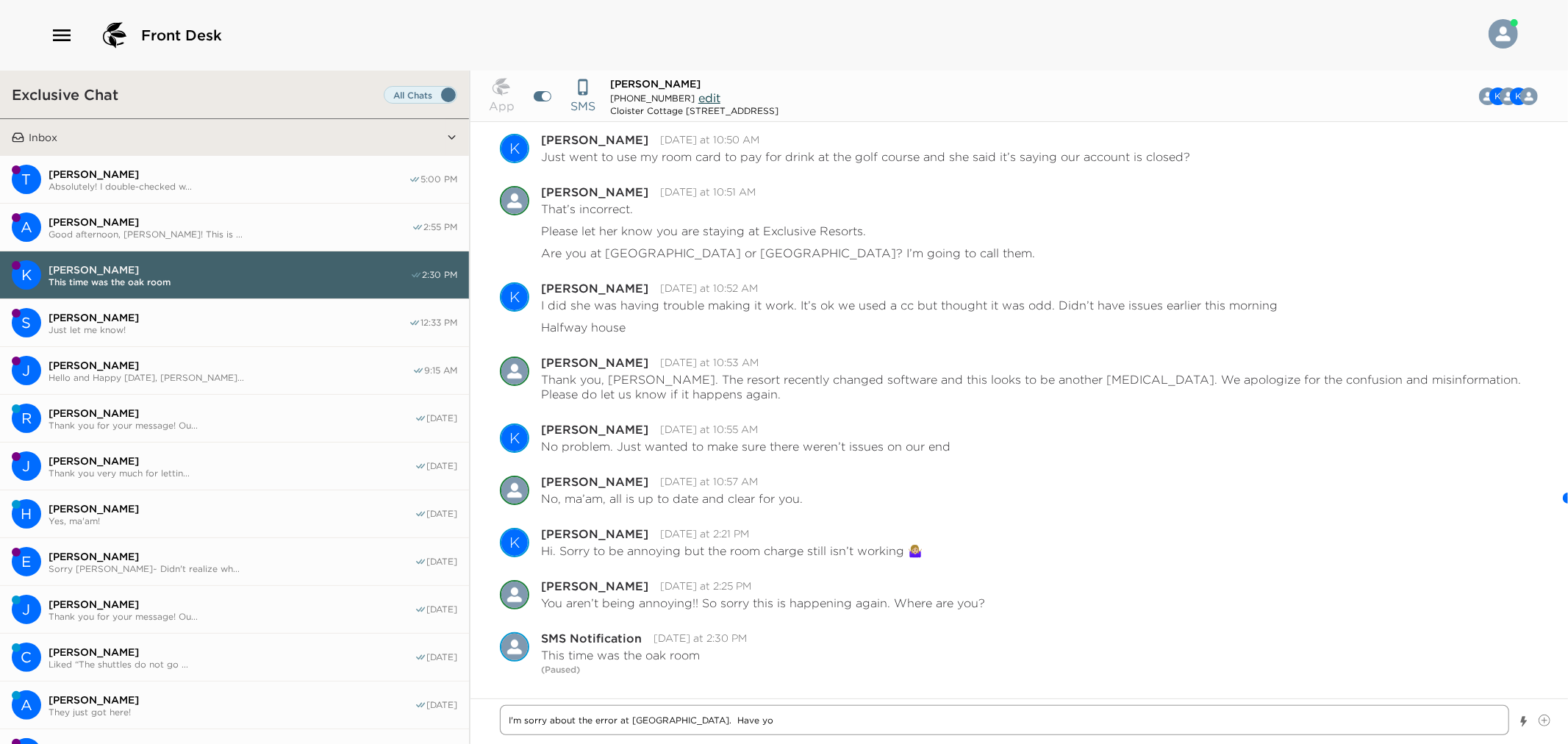
type textarea "I'm sorry about the error at Oak Room. Have you"
type textarea "x"
type textarea "I'm sorry about the error at Oak Room. Have you"
type textarea "x"
type textarea "I'm sorry about the error at Oak Room. Have you"
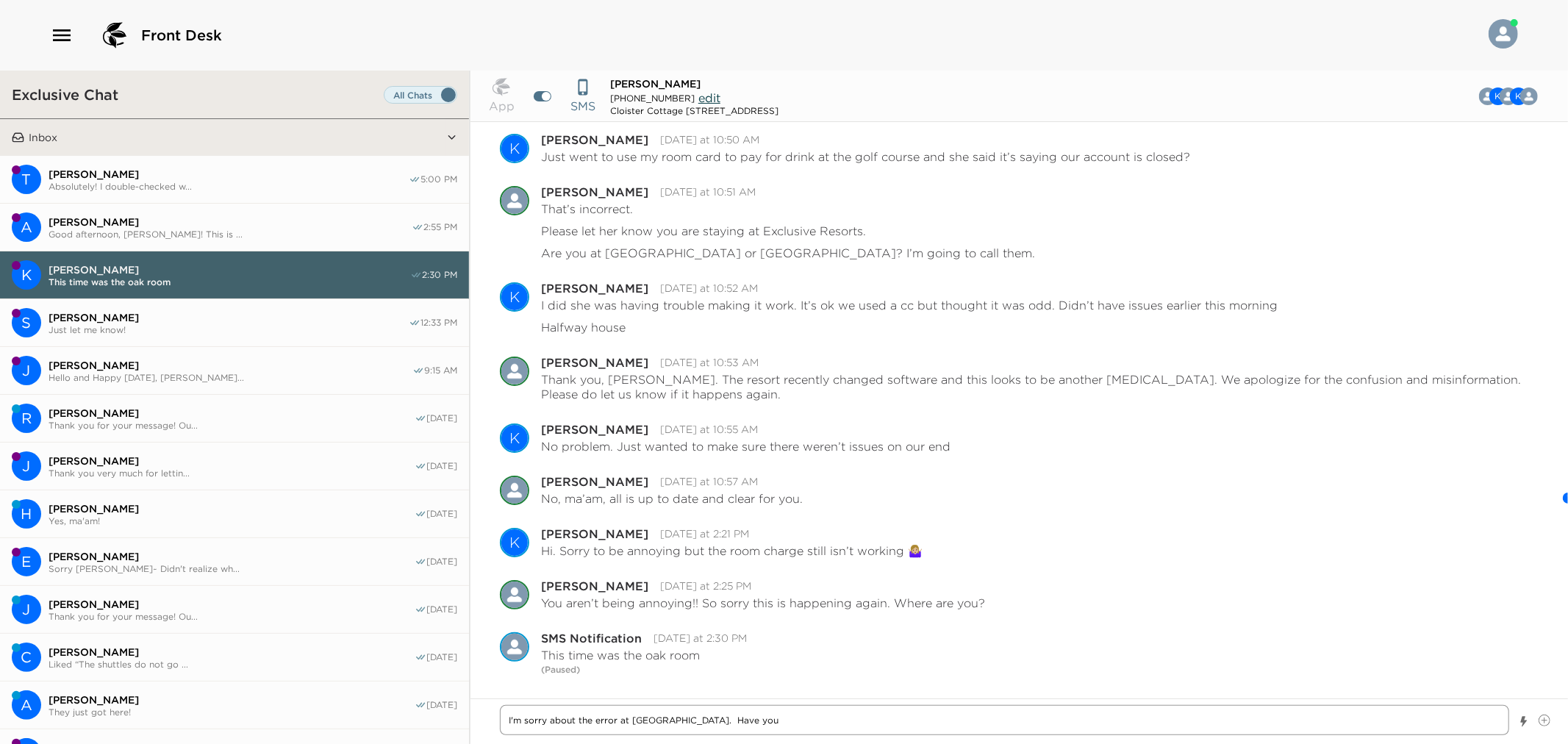
type textarea "x"
type textarea "I'm sorry about the error at Oak Room. Have yo"
type textarea "x"
type textarea "I'm sorry about the error at Oak Room. Have y"
type textarea "x"
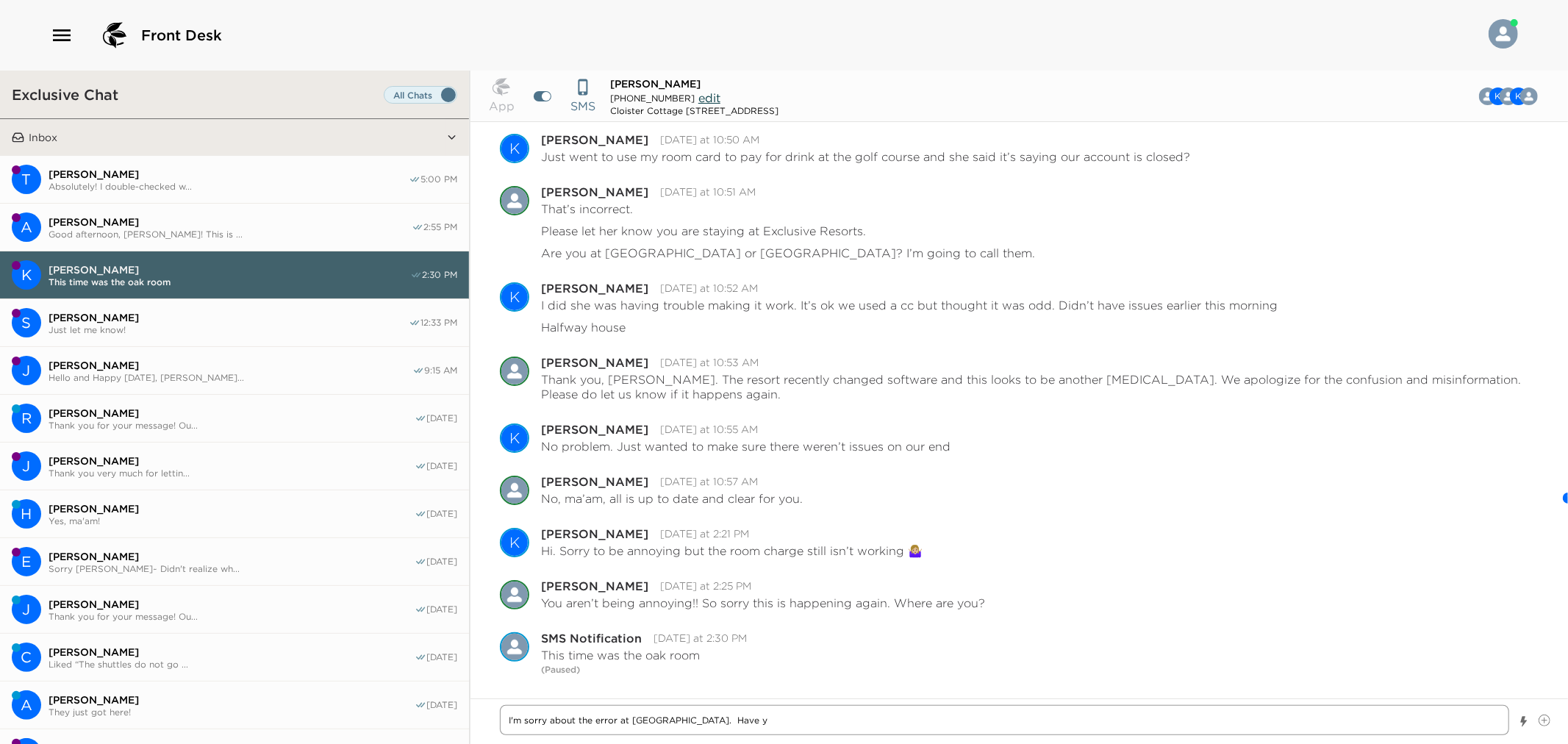
type textarea "I'm sorry about the error at Oak Room. Have"
type textarea "x"
type textarea "I'm sorry about the error at Oak Room. Have"
type textarea "x"
type textarea "I'm sorry about the error at Oak Room. Hav"
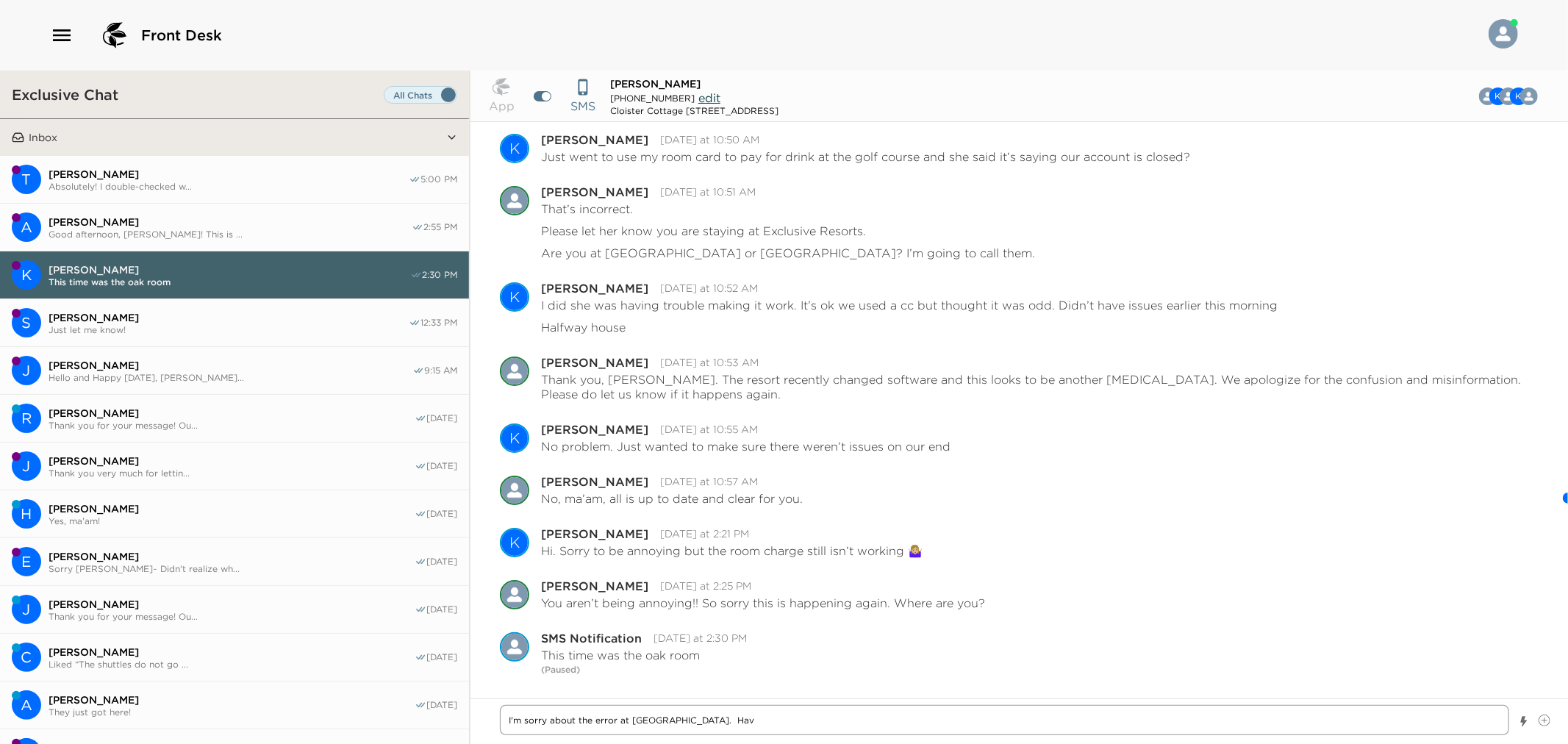
type textarea "x"
type textarea "I'm sorry about the error at Oak Room. Ha"
type textarea "x"
type textarea "I'm sorry about the error at Oak Room. H"
type textarea "x"
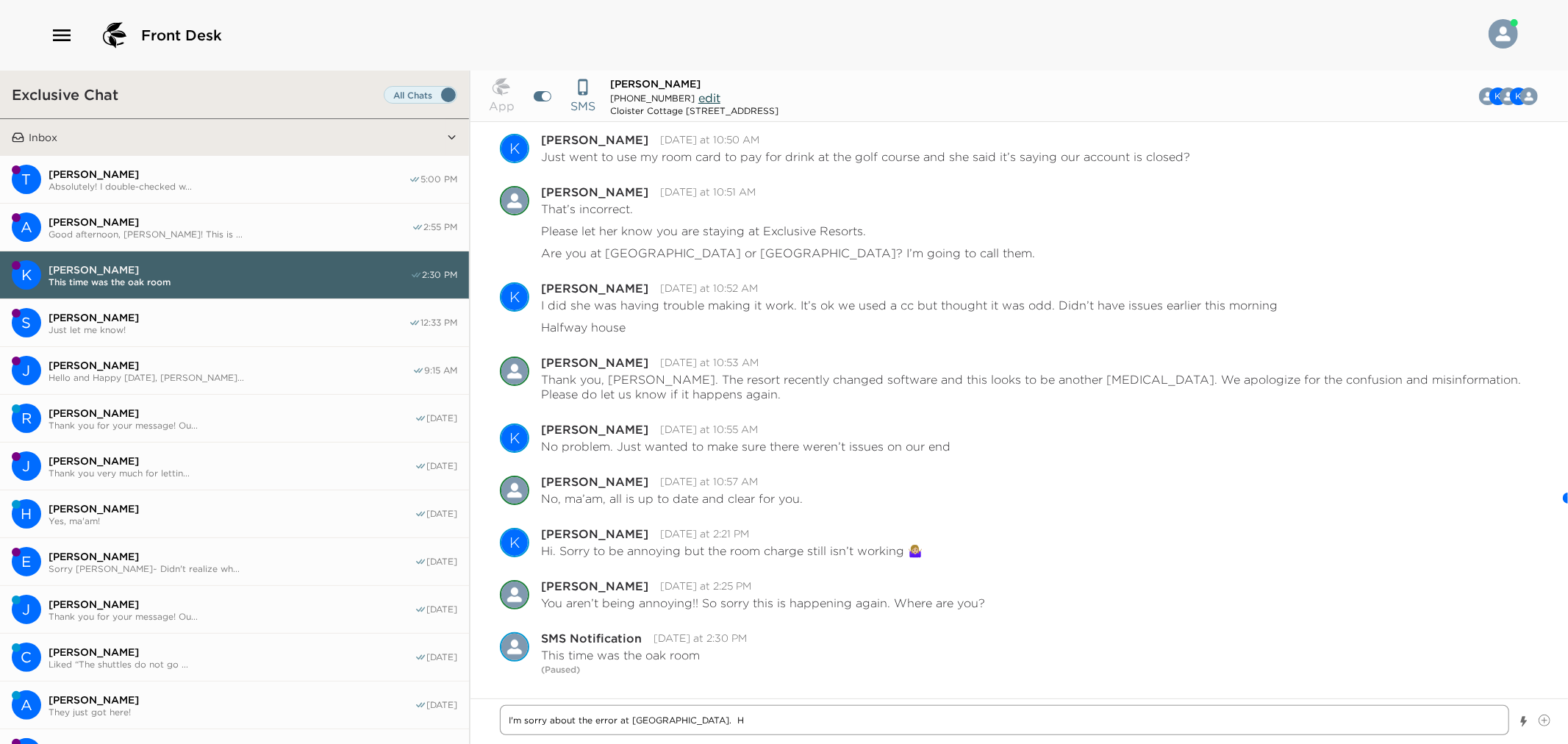
type textarea "I'm sorry about the error at Oak Room."
type textarea "x"
type textarea "I'm sorry about the error at Oak Room."
type textarea "x"
type textarea "I'm sorry about the error at Oak Room."
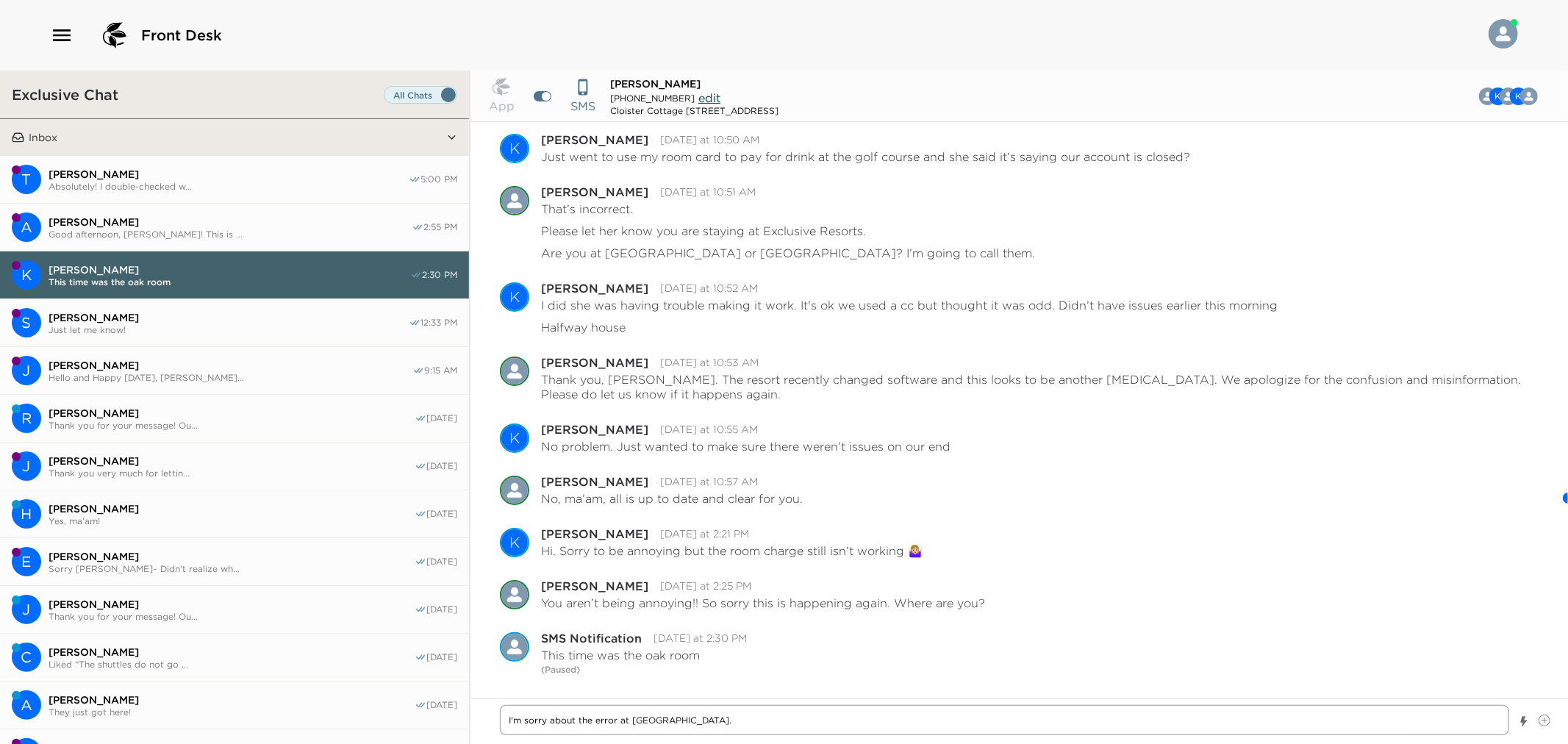
type textarea "x"
type textarea "I'm sorry about the error at Oak Room"
type textarea "x"
type textarea "I'm sorry about the error at Oak Room,"
type textarea "x"
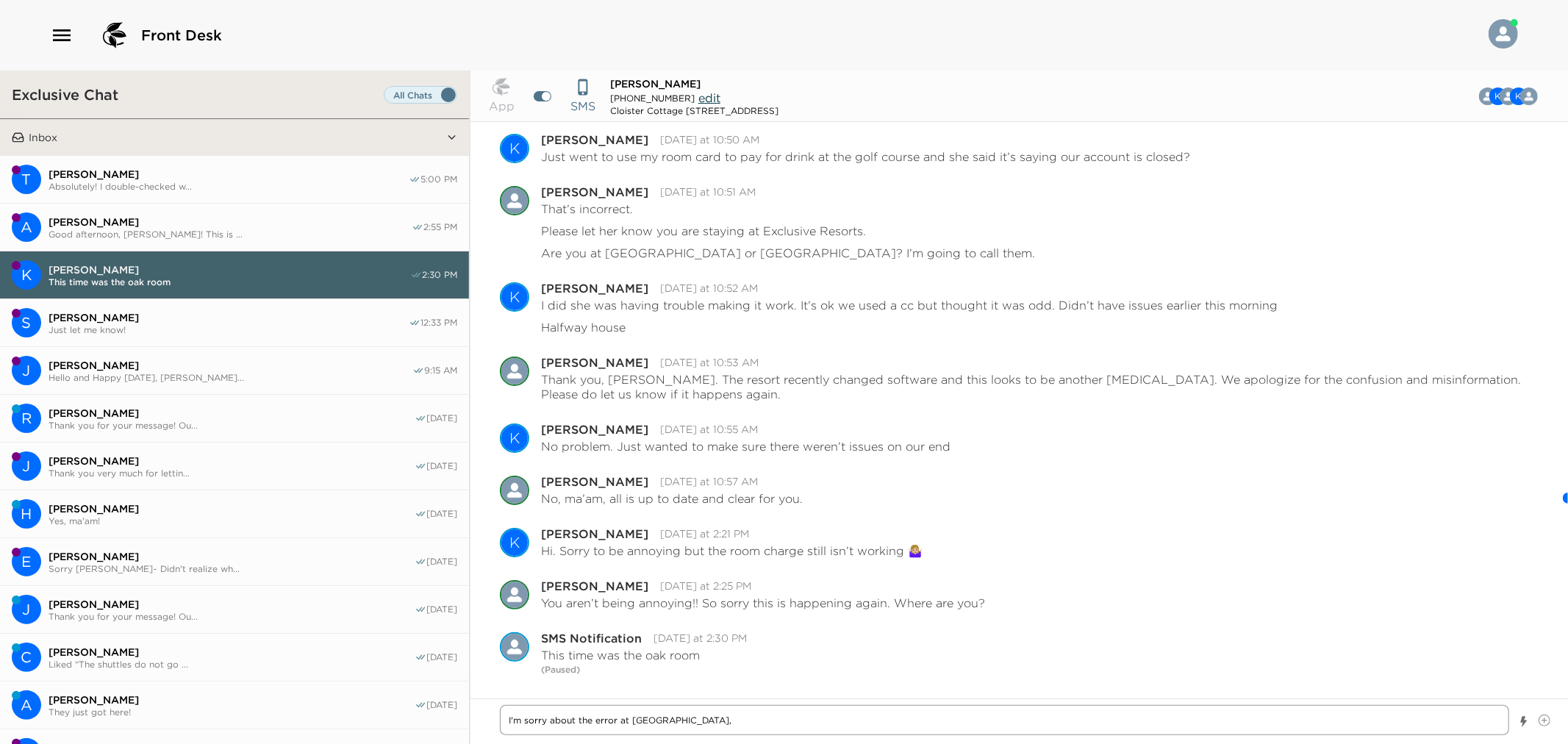
type textarea "I'm sorry about the error at Oak Room,"
type textarea "x"
type textarea "I'm sorry about the error at Oak Room, K"
type textarea "x"
type textarea "I'm sorry about the error at Oak Room, Kat"
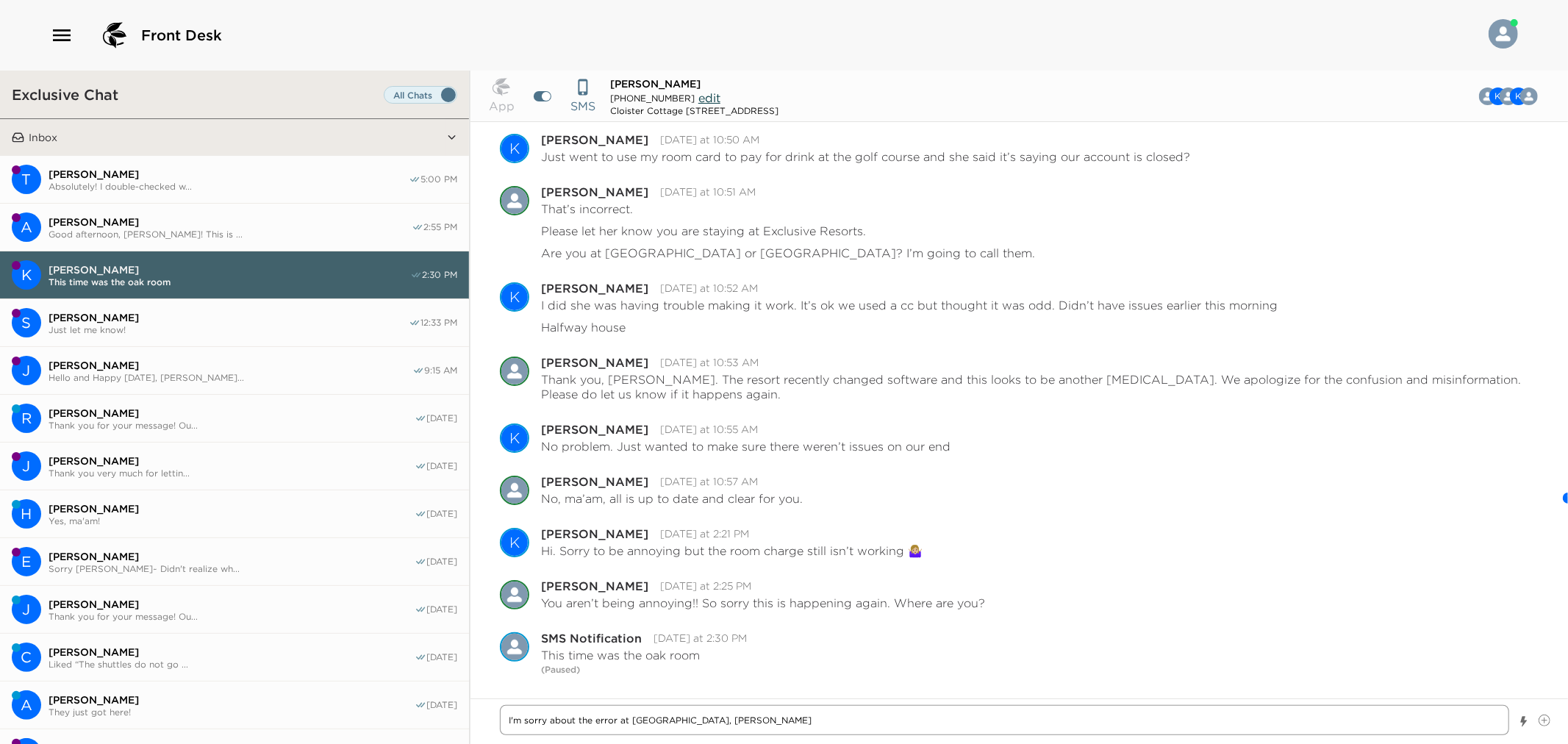
type textarea "x"
type textarea "I'm sorry about the error at Oak Room, Kate"
type textarea "x"
type textarea "I'm sorry about the error at Oak Room, Kate."
type textarea "x"
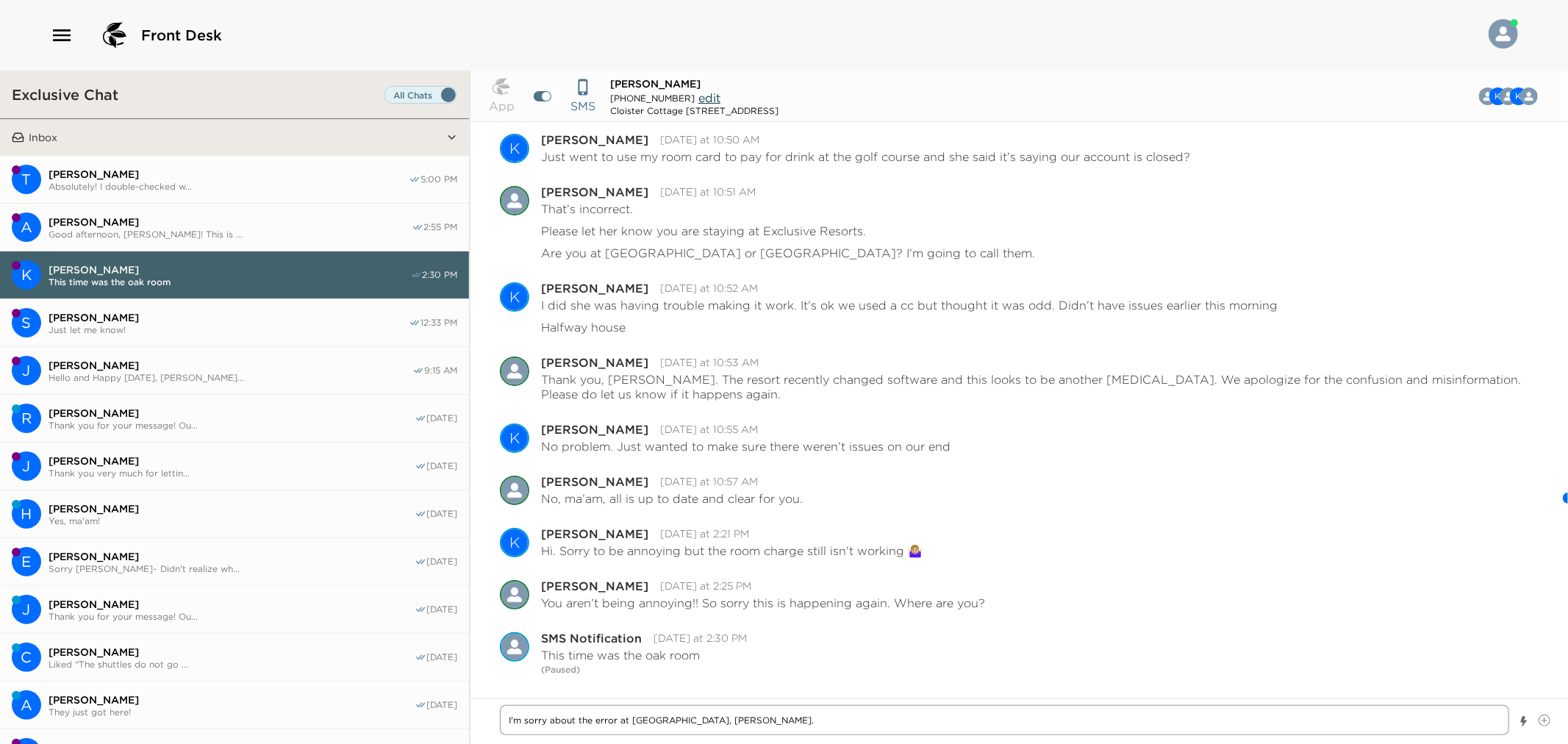
type textarea "I'm sorry about the error at Oak Room, Kate."
type textarea "x"
type textarea "I'm sorry about the error at Oak Room, Kate."
type textarea "x"
type textarea "I'm sorry about the error at Oak Room, Kate. I"
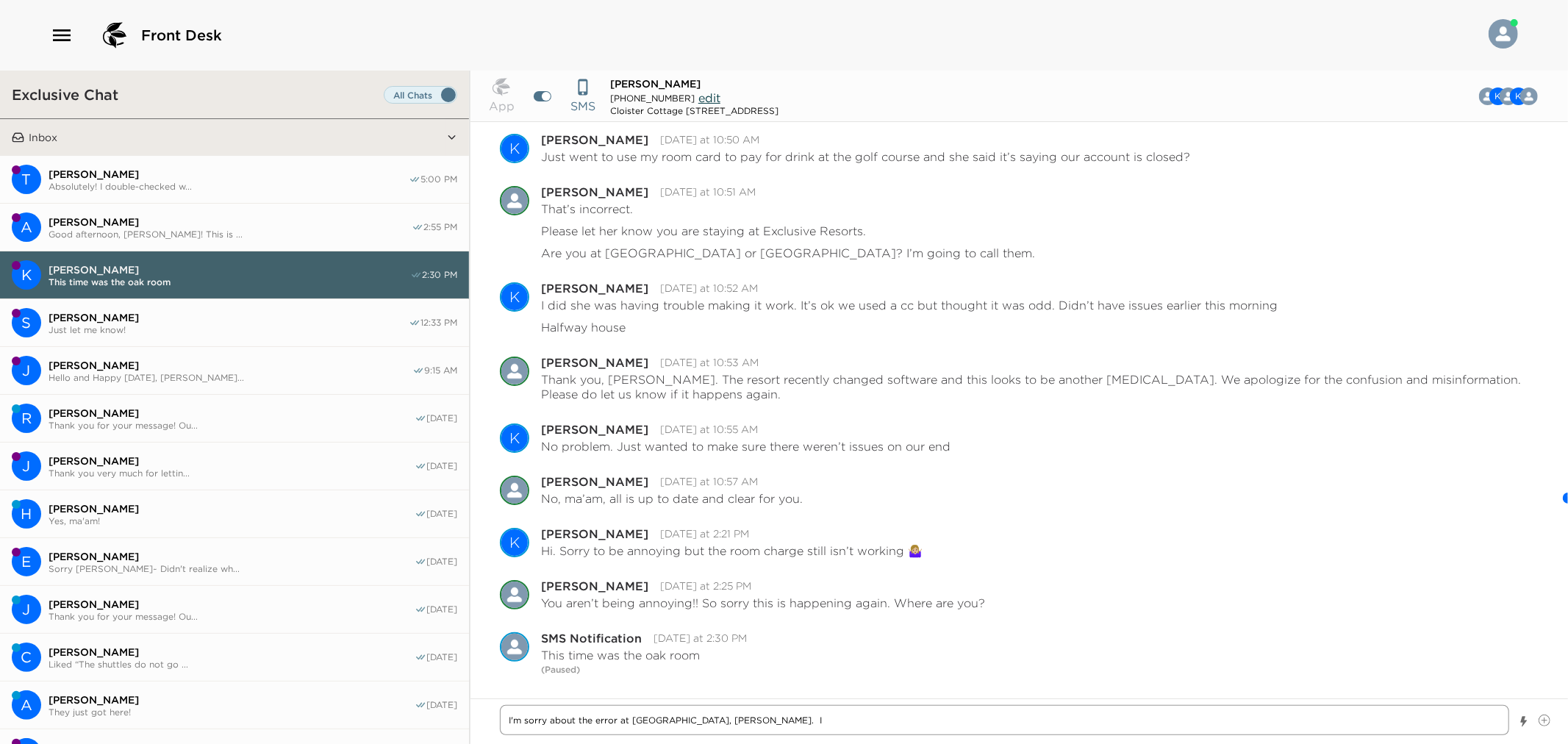
type textarea "x"
type textarea "I'm sorry about the error at Oak Room, Kate."
type textarea "x"
type textarea "I'm sorry about the error at Oak Room, Kate. D"
type textarea "x"
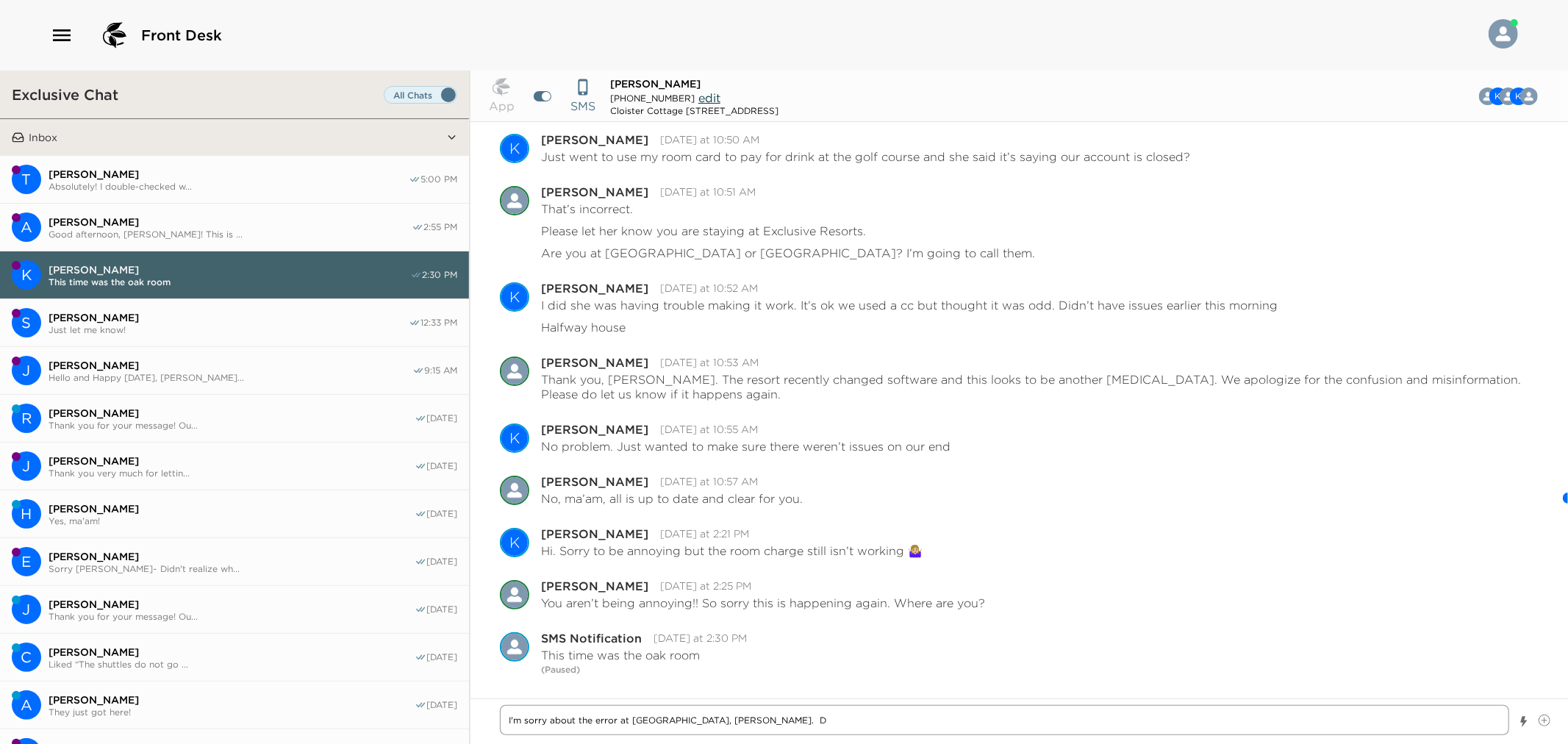
type textarea "I'm sorry about the error at Oak Room, Kate. Di"
type textarea "x"
type textarea "I'm sorry about the error at Oak Room, Kate. D"
type textarea "x"
type textarea "I'm sorry about the error at Oak Room, Kate."
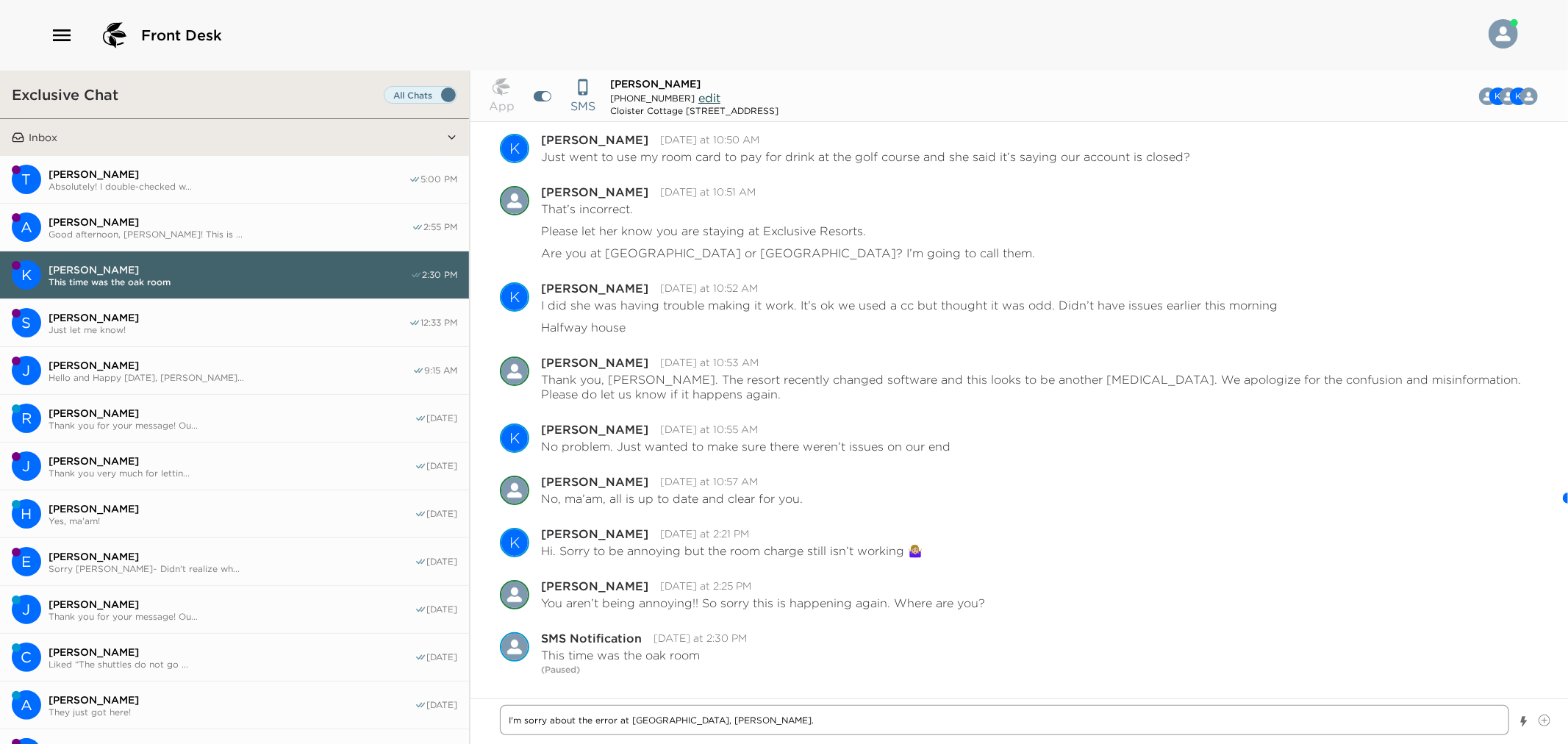
type textarea "x"
type textarea "I'm sorry about the error at Oak Room, Kate. Di"
type textarea "x"
type textarea "I'm sorry about the error at Oak Room, Kate. Did"
type textarea "x"
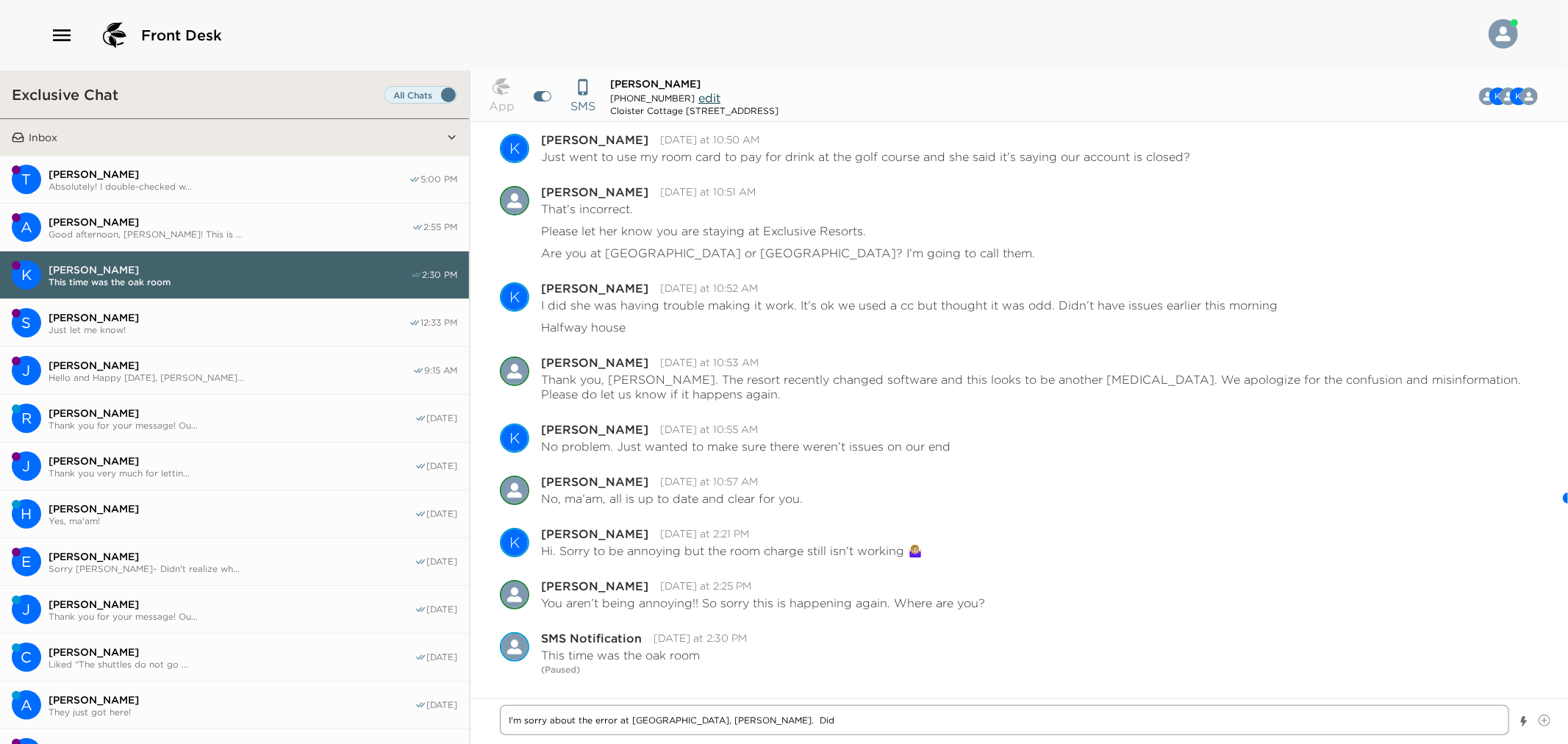
type textarea "I'm sorry about the error at Oak Room, Kate. Did"
type textarea "x"
type textarea "I'm sorry about the error at Oak Room, Kate. Did t"
type textarea "x"
type textarea "I'm sorry about the error at Oak Room, Kate. Did th"
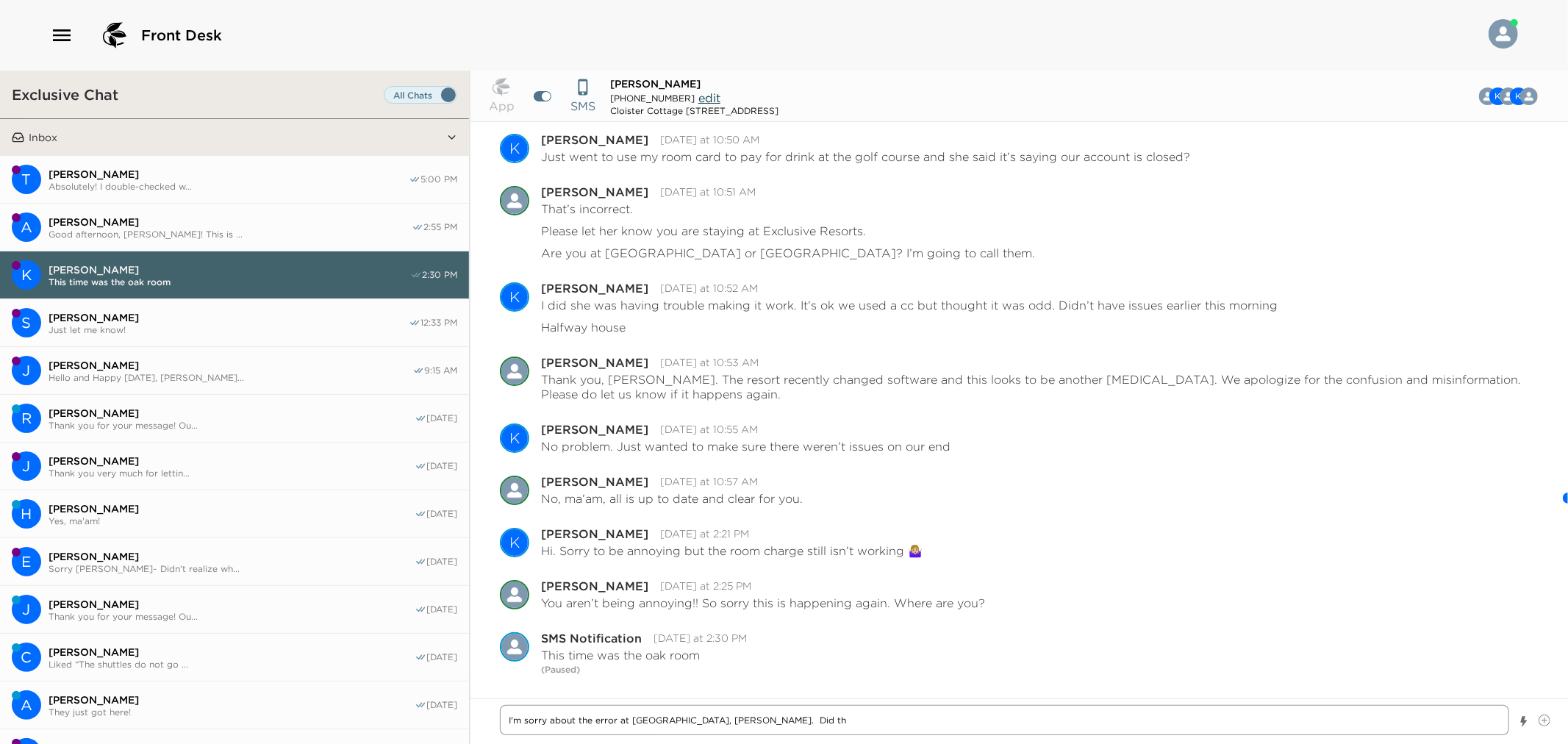
type textarea "x"
type textarea "I'm sorry about the error at Oak Room, Kate. Did the"
type textarea "x"
type textarea "I'm sorry about the error at Oak Room, Kate. Did they"
type textarea "x"
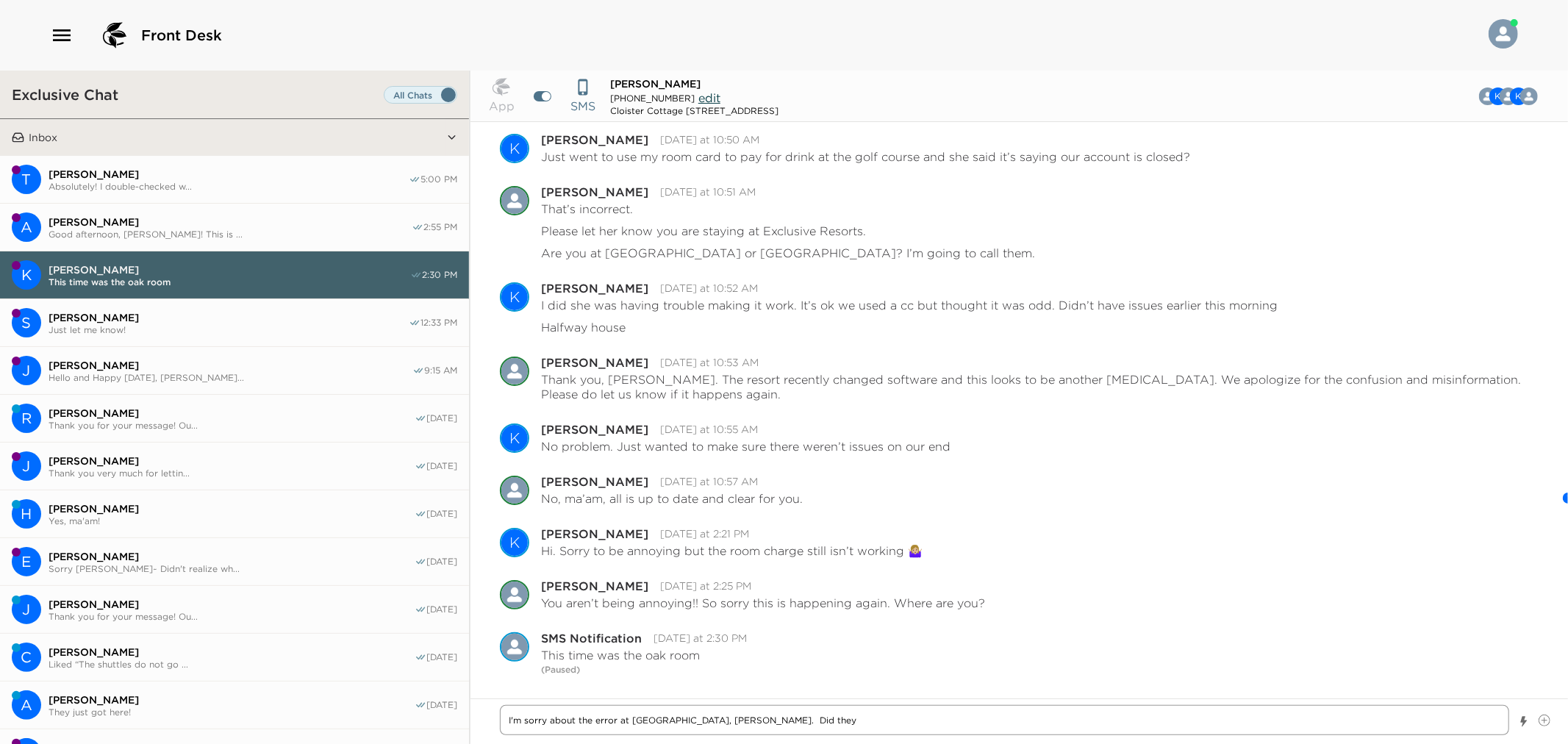
type textarea "I'm sorry about the error at Oak Room, Kate. Did they"
type textarea "x"
type textarea "I'm sorry about the error at Oak Room, Kate. Did they p"
type textarea "x"
type textarea "I'm sorry about the error at Oak Room, Kate. Did they po"
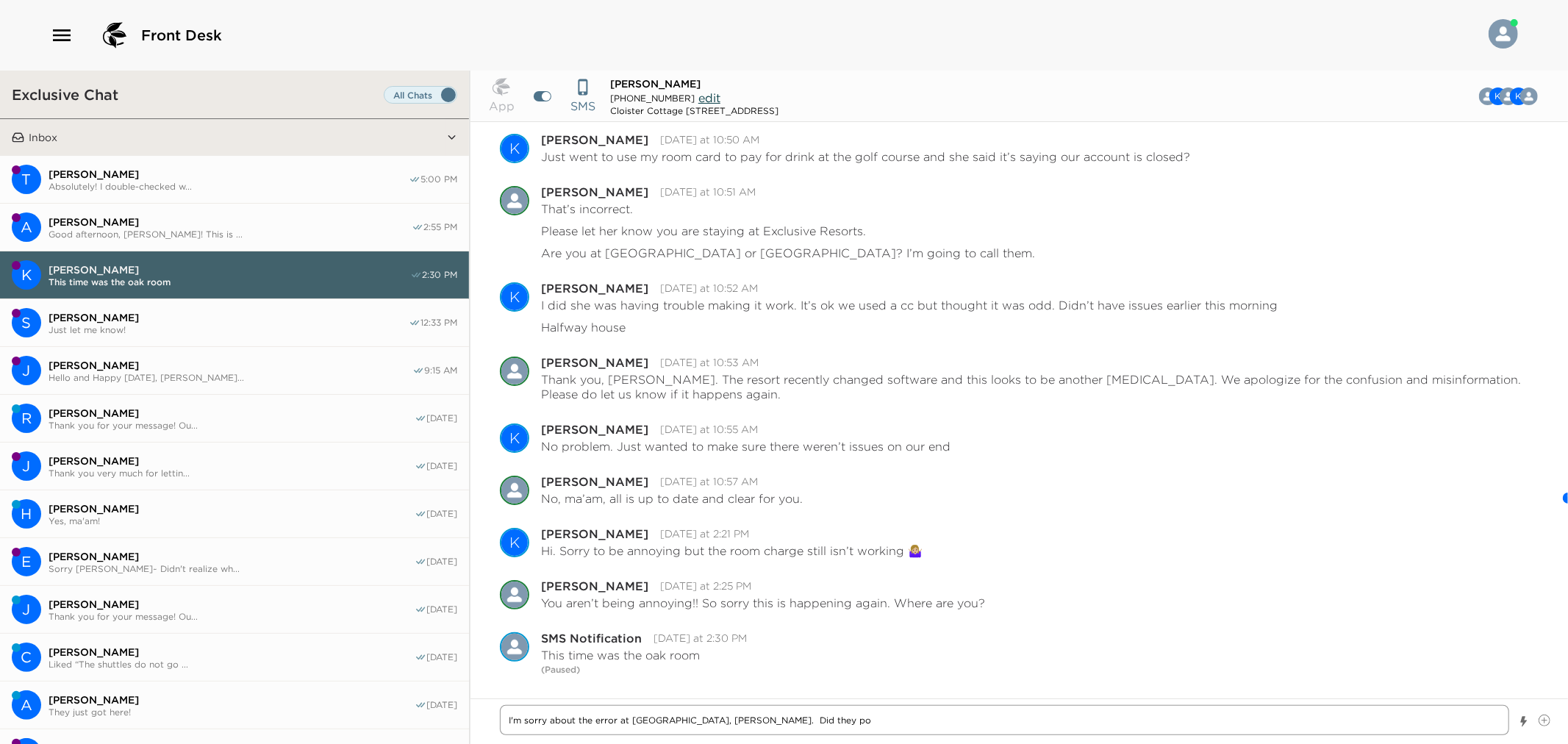
type textarea "x"
type textarea "I'm sorry about the error at Oak Room, Kate. Did they pos"
type textarea "x"
type textarea "I'm sorry about the error at Oak Room, Kate. Did they post"
type textarea "x"
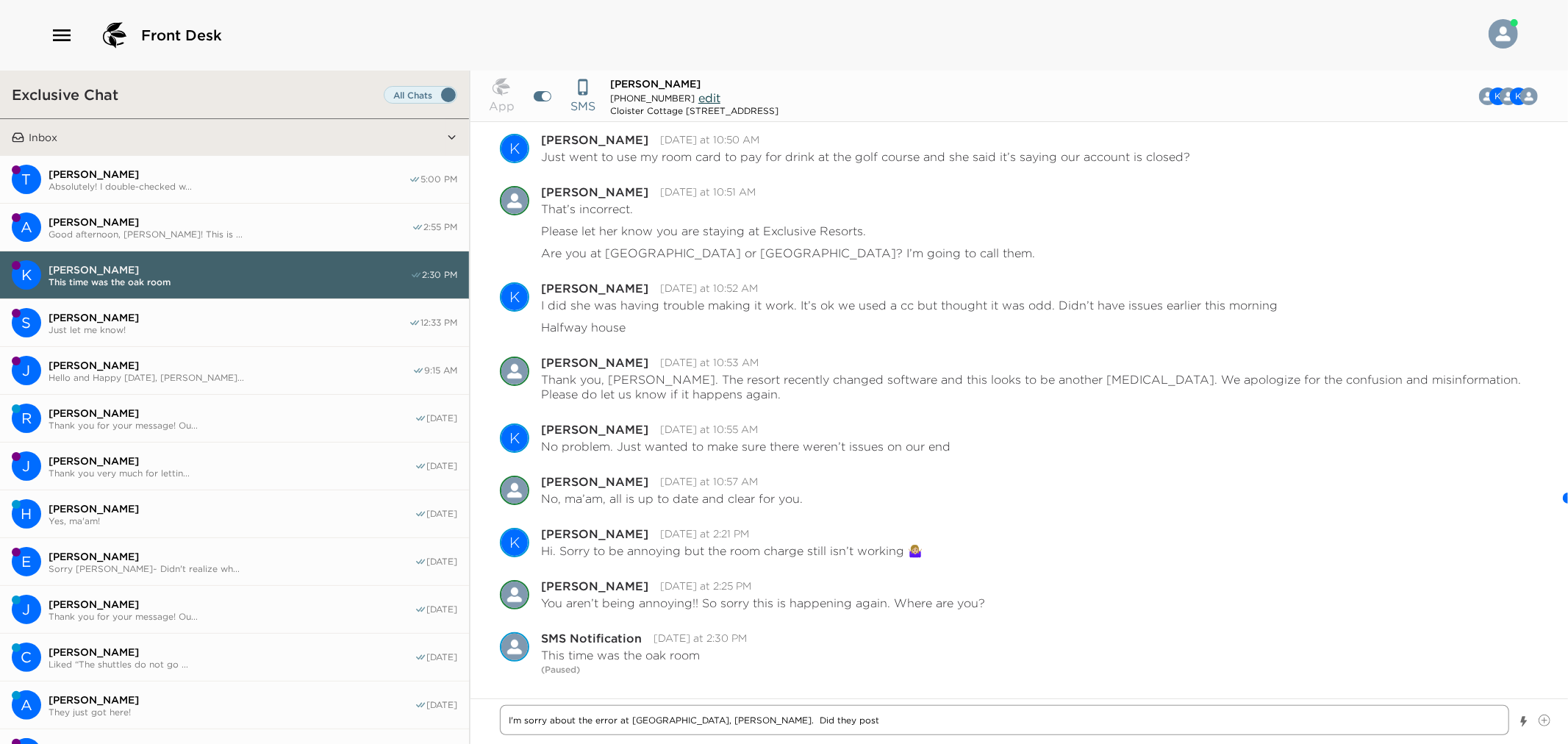
type textarea "I'm sorry about the error at Oak Room, Kate. Did they post"
type textarea "x"
type textarea "I'm sorry about the error at Oak Room, Kate. Did they post ir"
type textarea "x"
type textarea "I'm sorry about the error at Oak Room, Kate. Did they post ir"
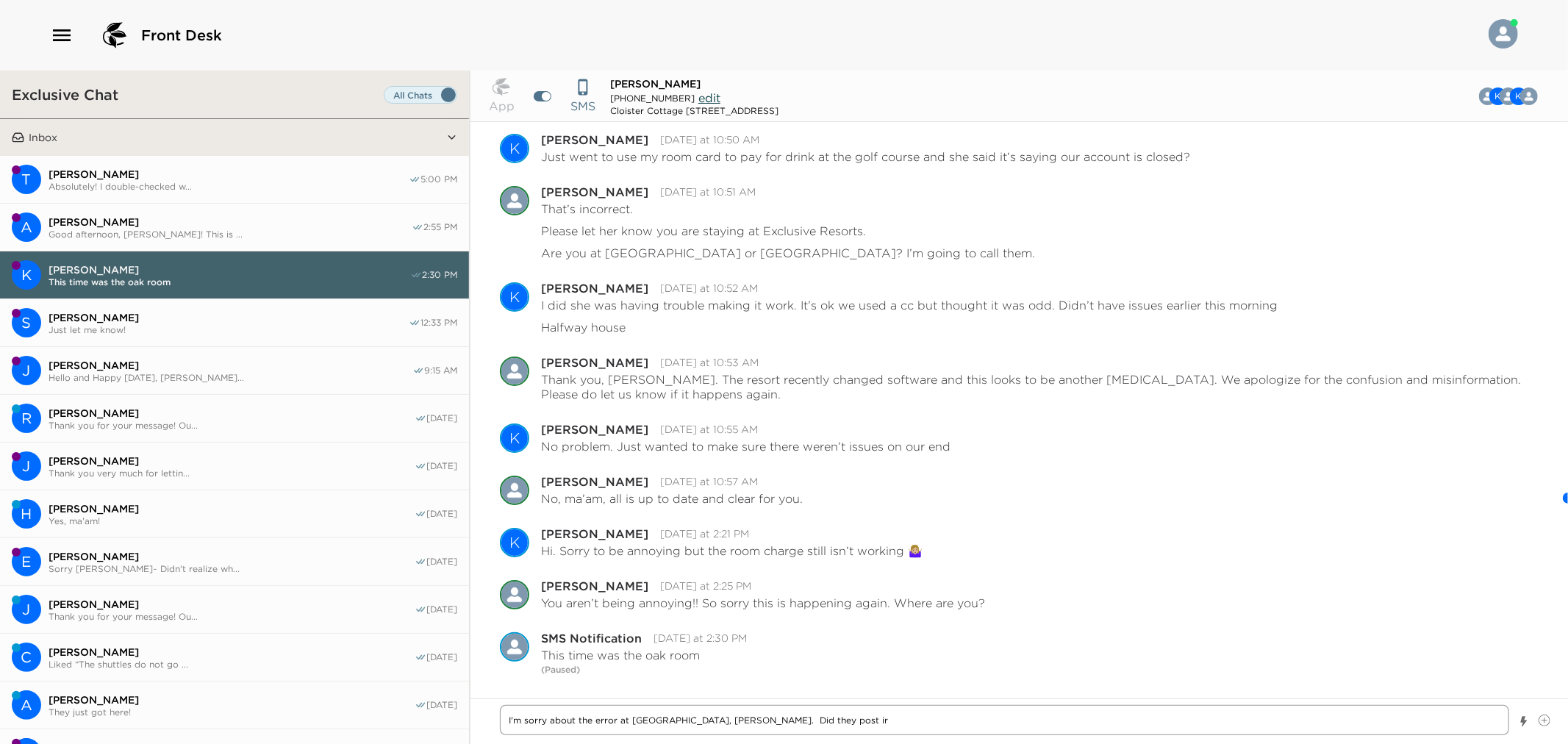
type textarea "x"
type textarea "I'm sorry about the error at Oak Room, Kate. Did they post ir c"
type textarea "x"
type textarea "I'm sorry about the error at Oak Room, Kate. Did they post ir"
type textarea "x"
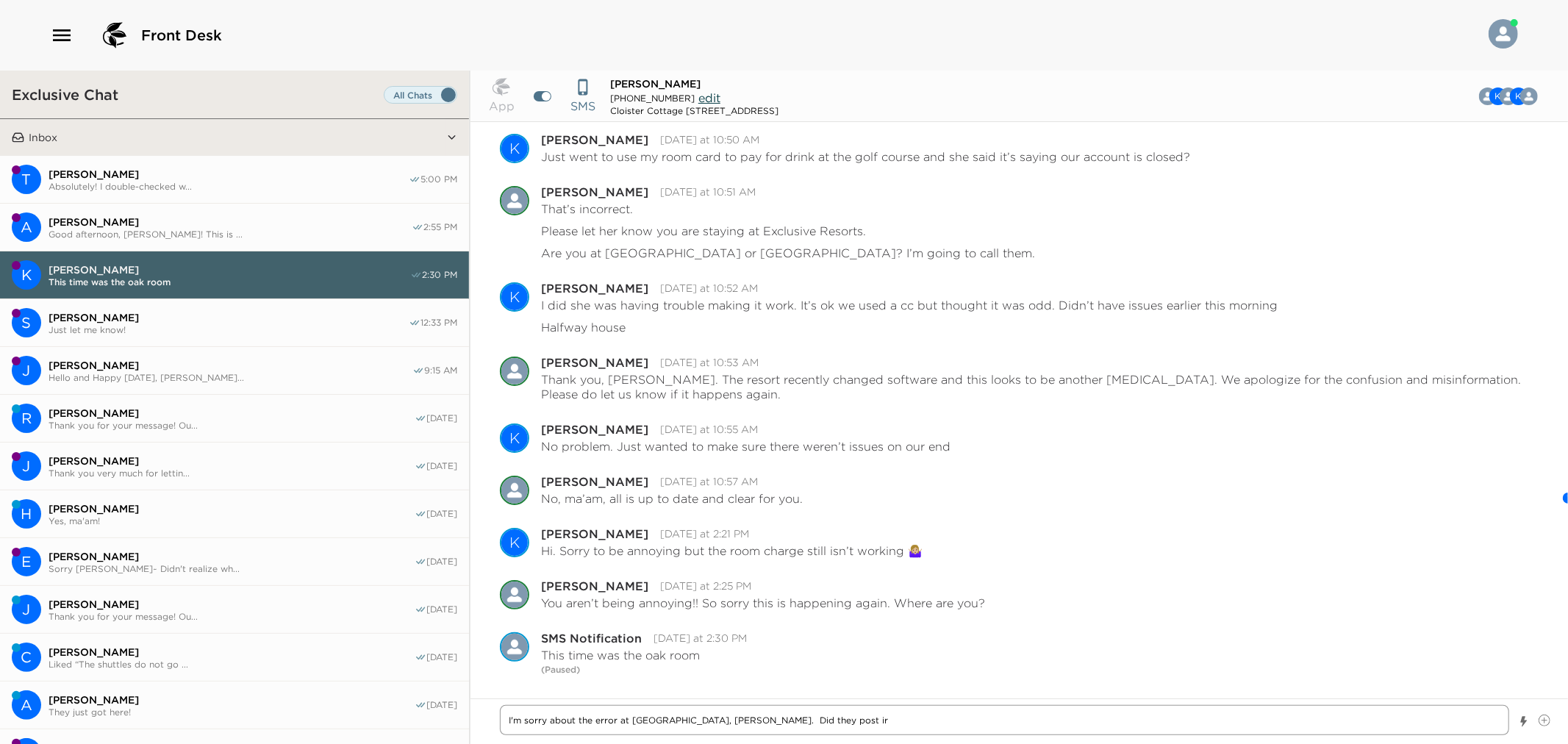
type textarea "I'm sorry about the error at Oak Room, Kate. Did they post ir"
type textarea "x"
type textarea "I'm sorry about the error at Oak Room, Kate. Did they post i"
type textarea "x"
type textarea "I'm sorry about the error at Oak Room, Kate. Did they post it"
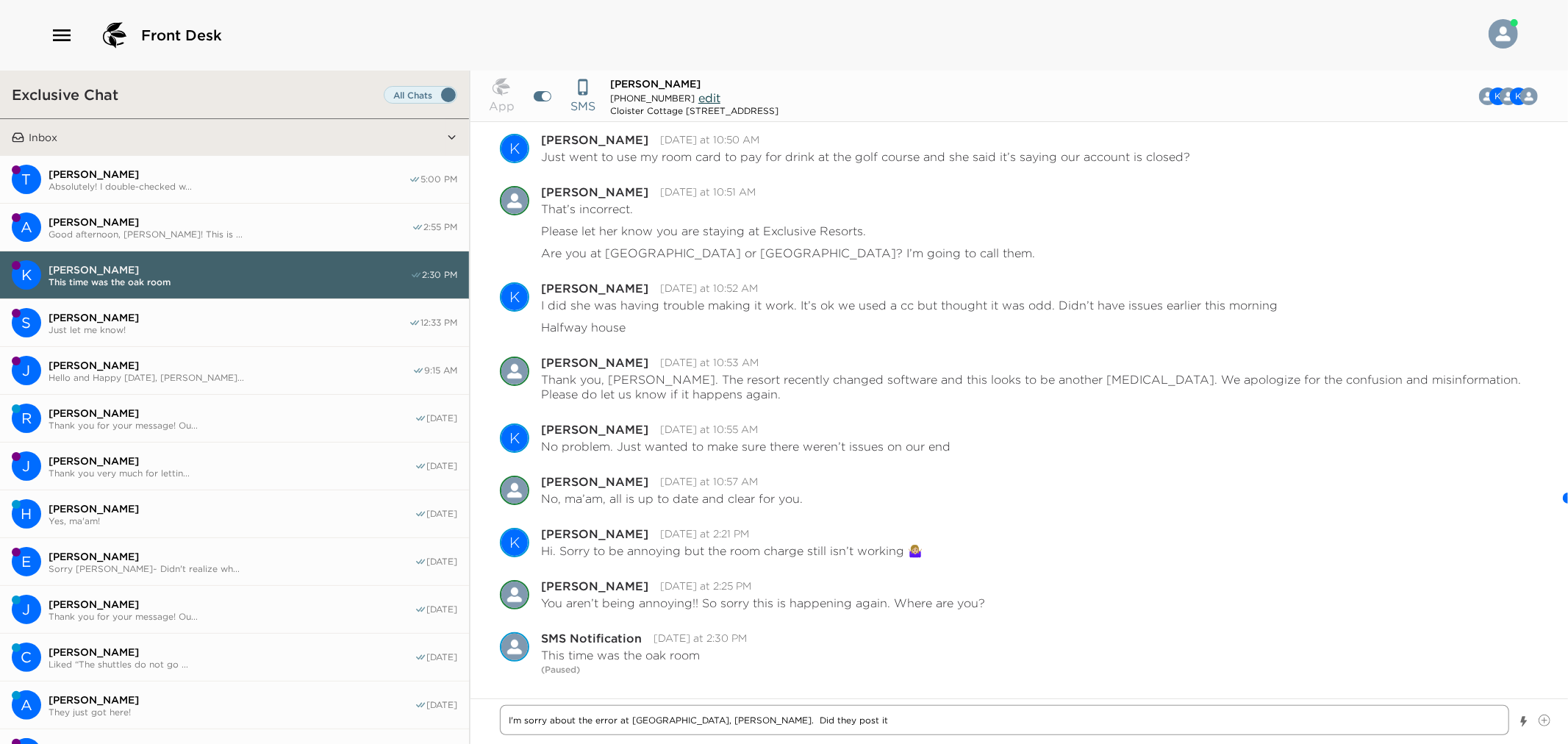
type textarea "x"
type textarea "I'm sorry about the error at Oak Room, Kate. Did they post it"
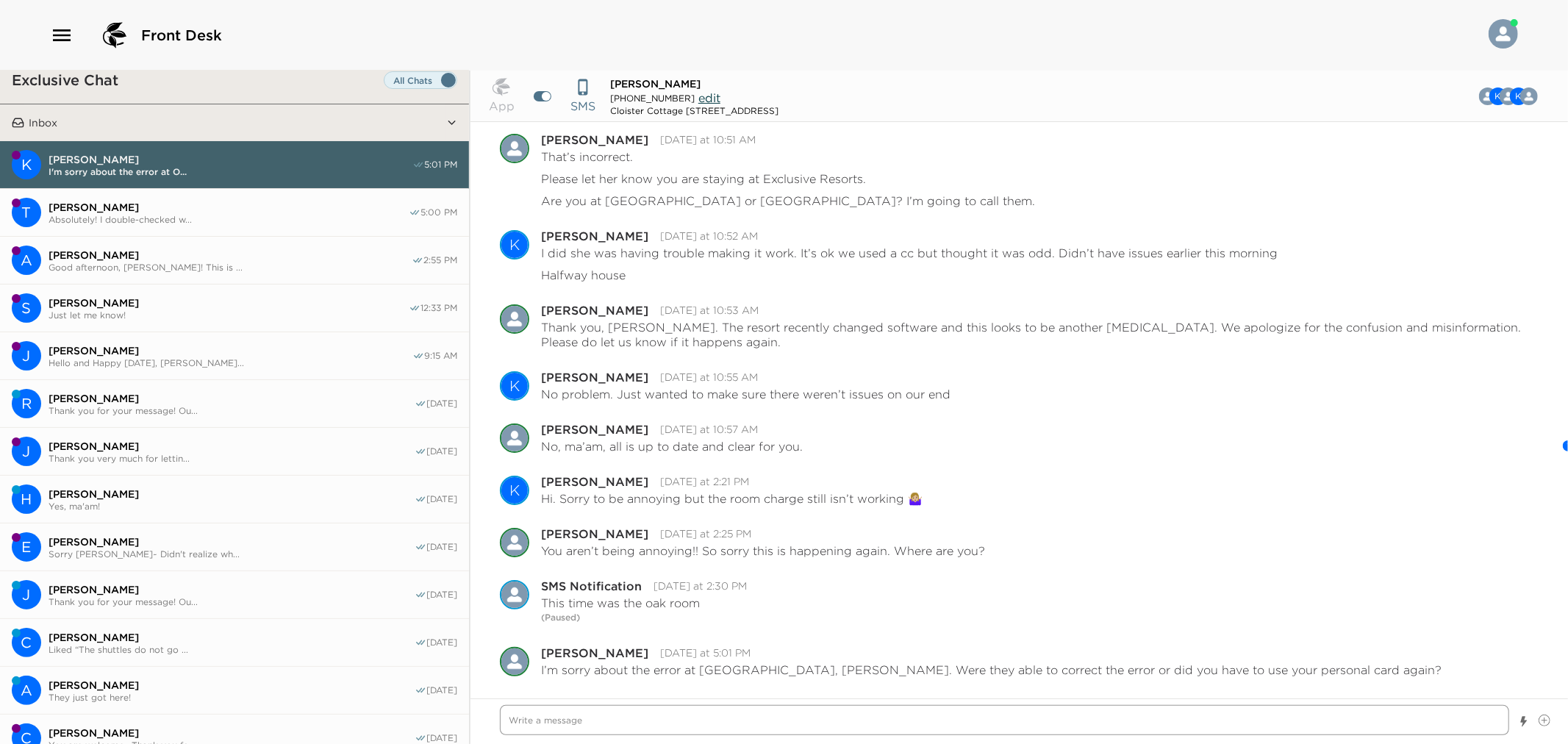
scroll to position [0, 0]
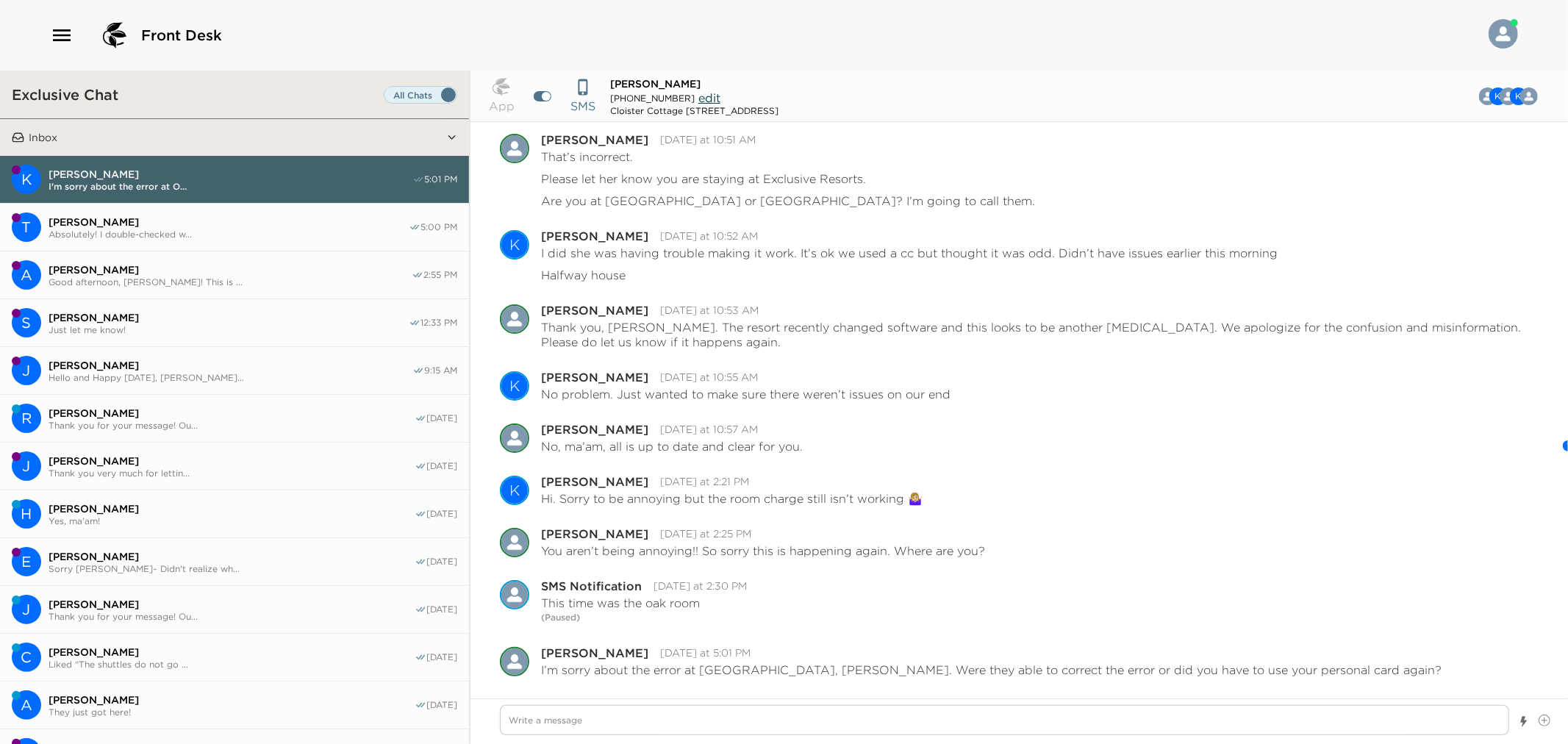
click at [416, 86] on span "Set all destinations" at bounding box center [420, 94] width 73 height 18
click at [387, 97] on input "Set all destinations" at bounding box center [387, 97] width 0 height 0
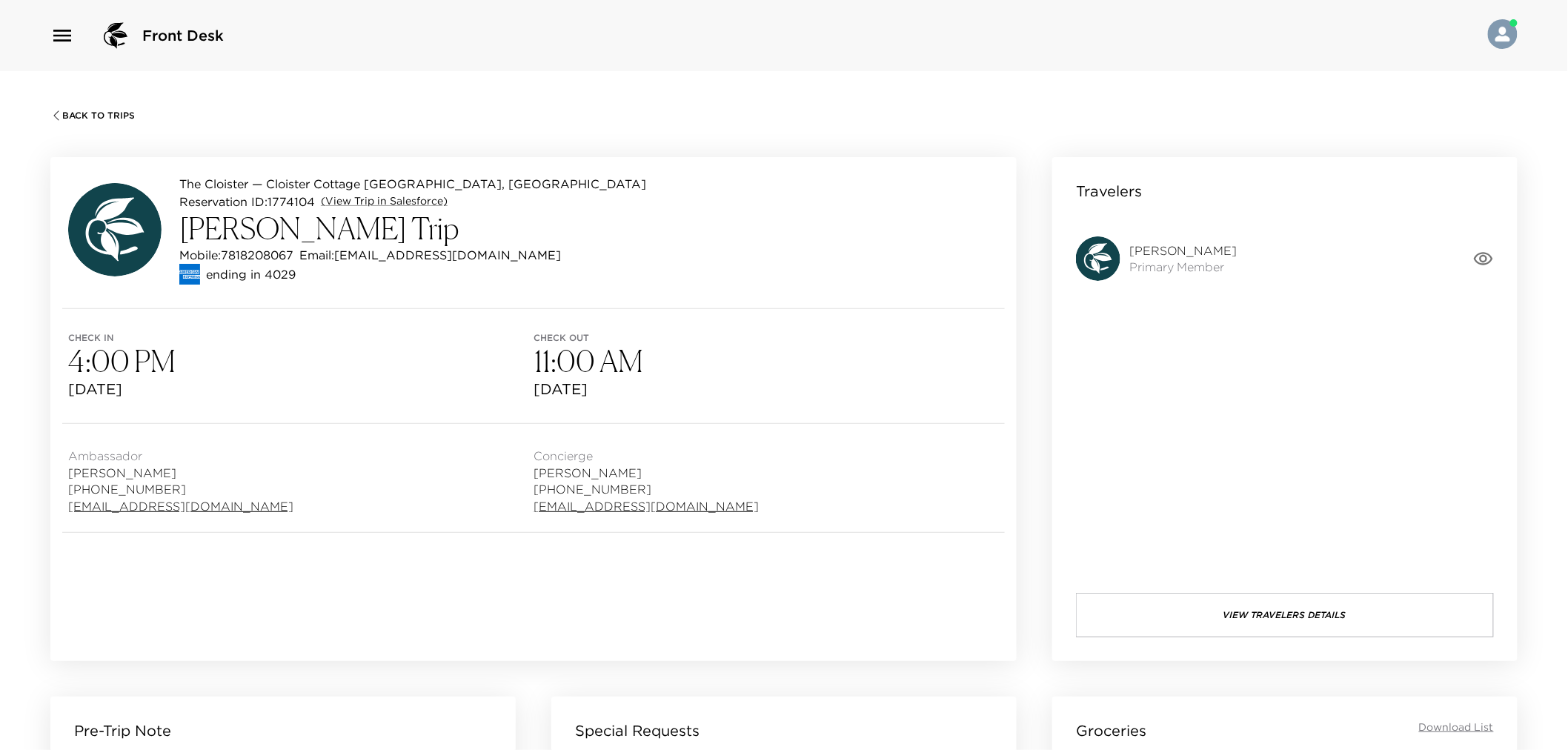
click at [90, 125] on div "Back To Trips The Cloister — Cloister Cottage [GEOGRAPHIC_DATA], [GEOGRAPHIC_DA…" at bounding box center [784, 446] width 1568 height 750
click at [87, 111] on span "Back To Trips" at bounding box center [98, 115] width 73 height 10
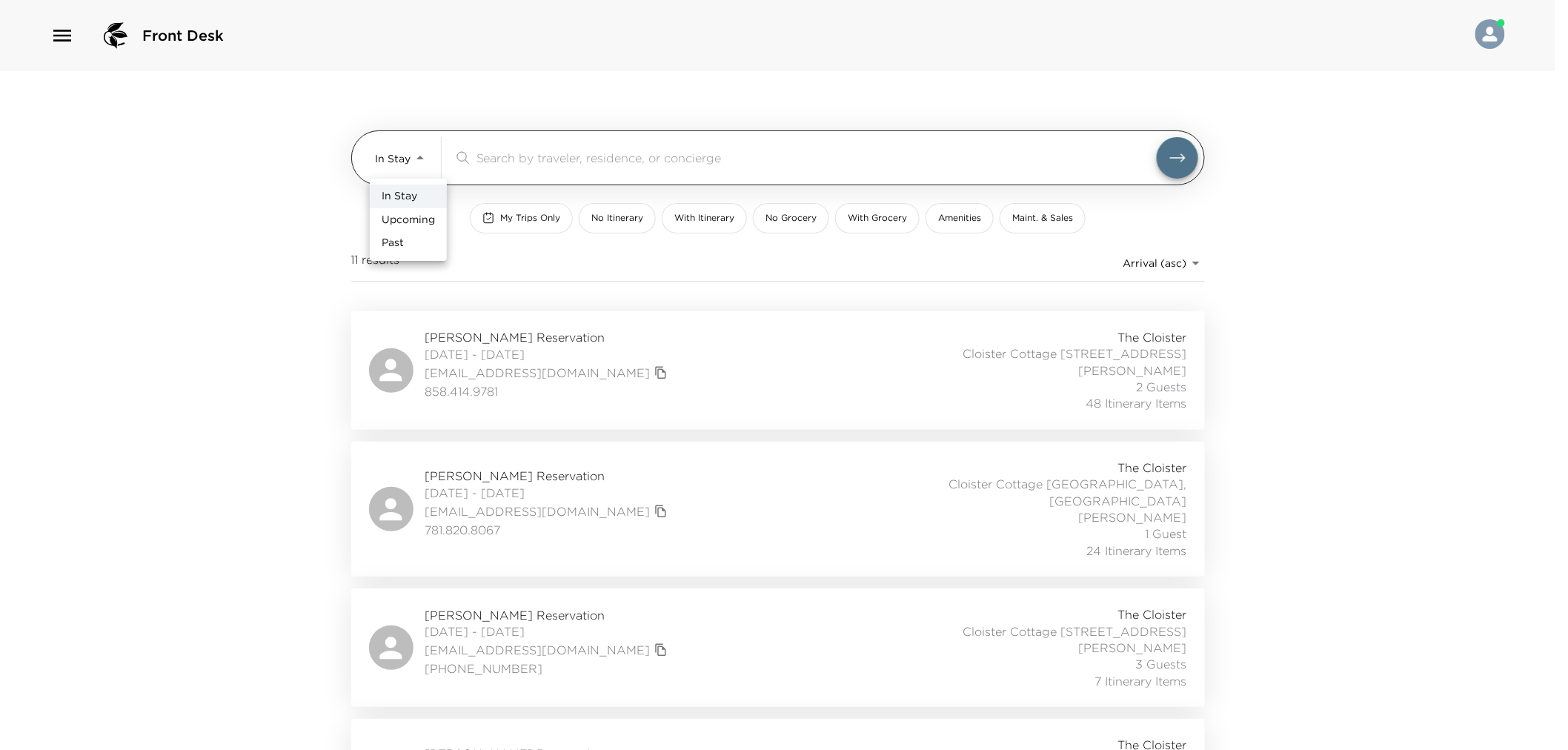
click at [426, 163] on body "Front Desk In Stay In-Stay ​ My Trips Only No Itinerary With Itinerary No Groce…" at bounding box center [784, 375] width 1568 height 750
click at [194, 164] on div at bounding box center [790, 375] width 1580 height 750
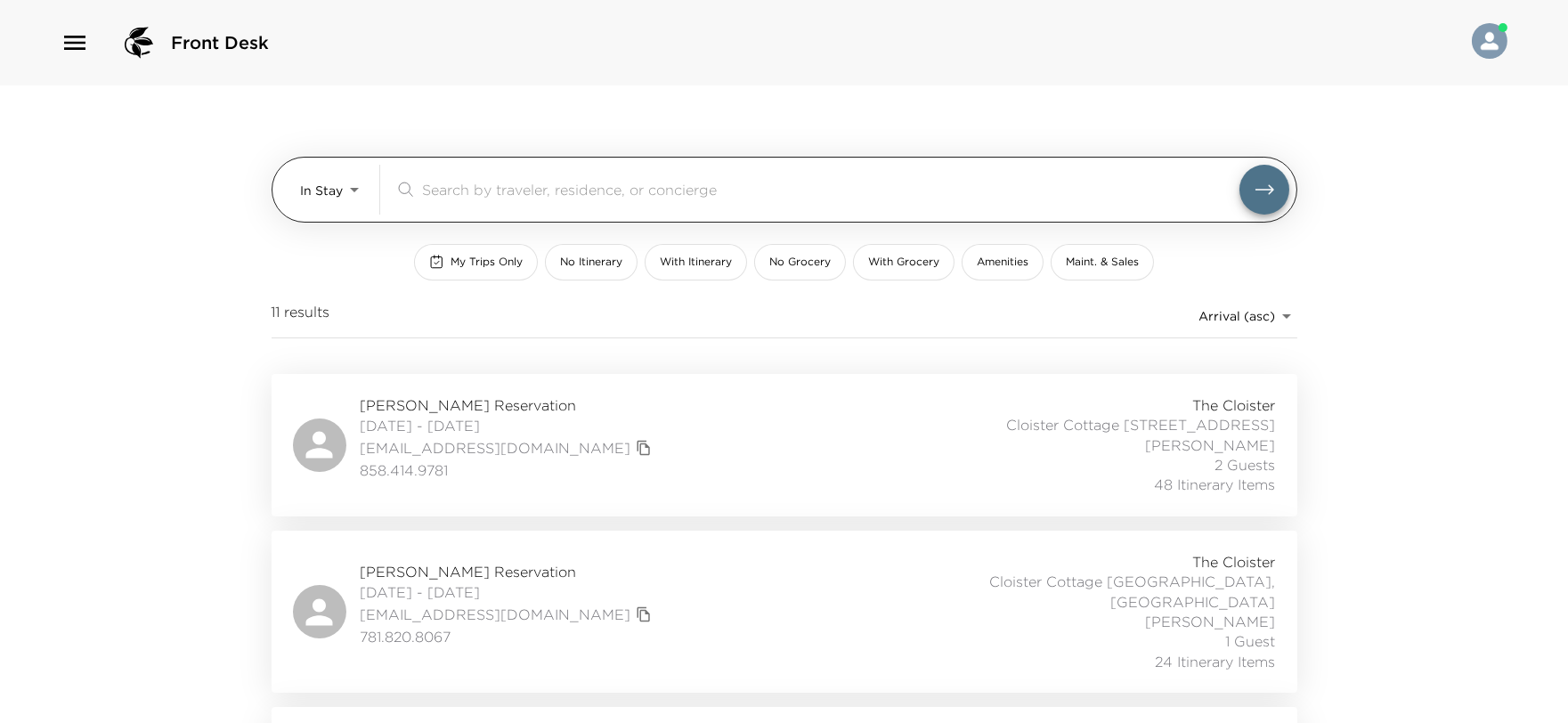
click at [316, 194] on body "Front Desk In Stay In-Stay ​ My Trips Only No Itinerary With Itinerary No Groce…" at bounding box center [784, 362] width 1568 height 723
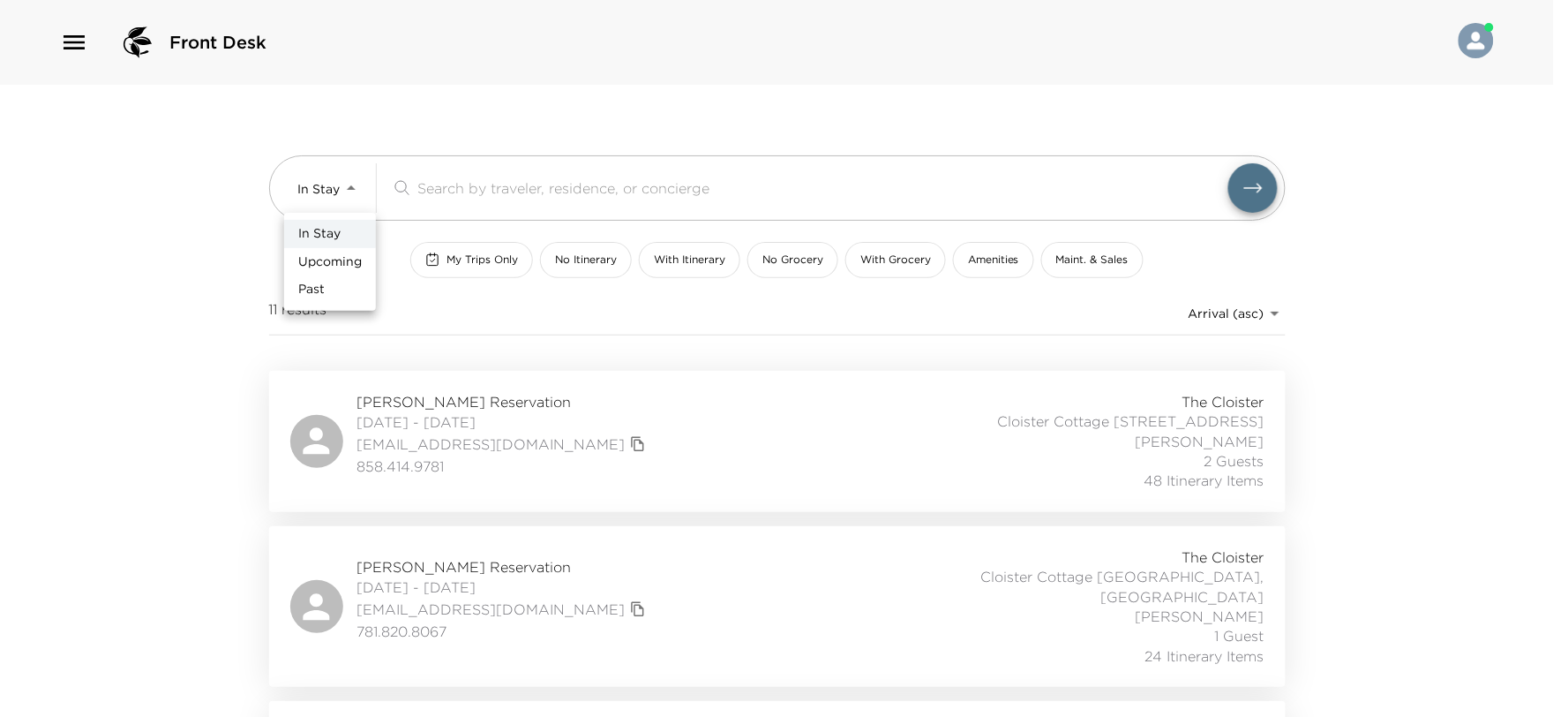
click at [328, 249] on li "Upcoming" at bounding box center [330, 262] width 92 height 28
type input "Upcoming"
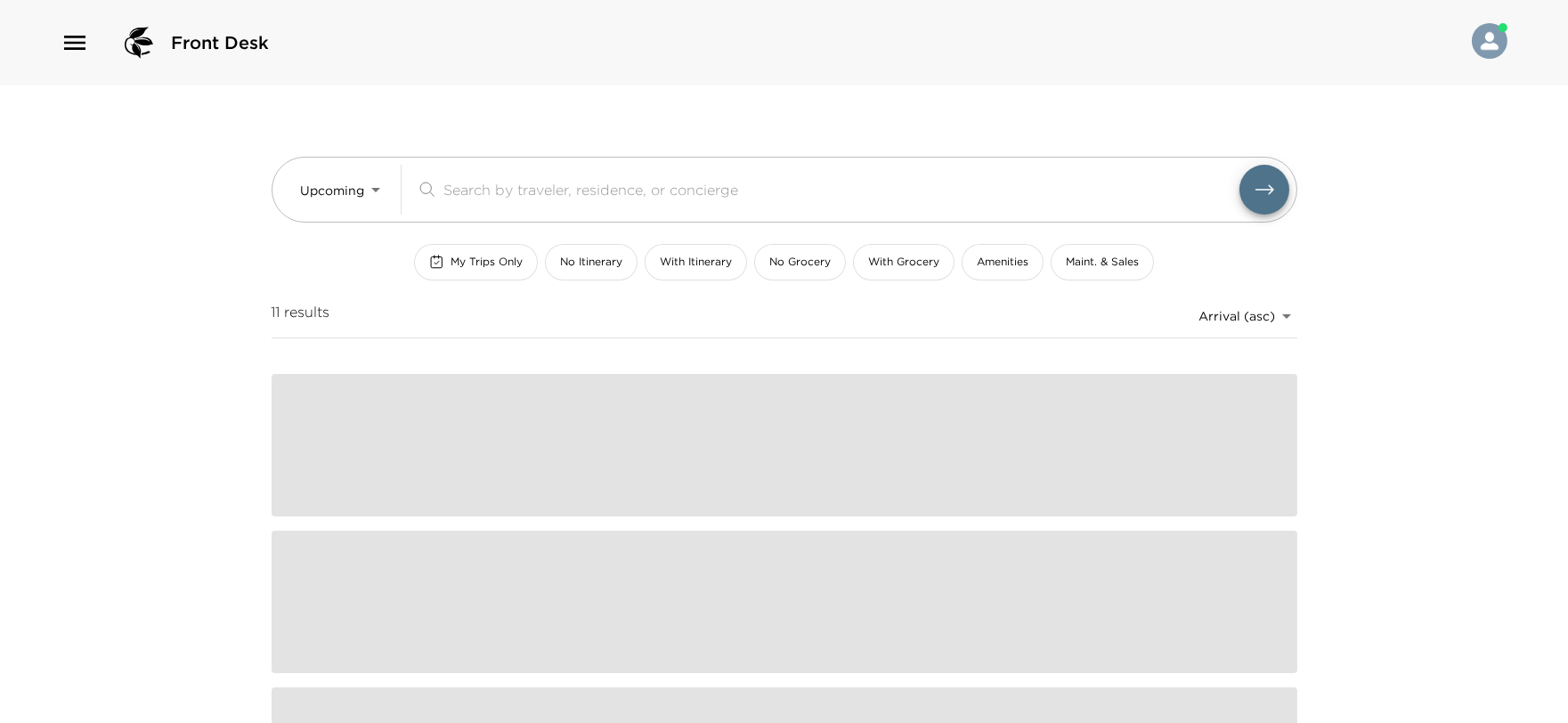
click at [509, 271] on button "My Trips Only" at bounding box center [476, 261] width 124 height 37
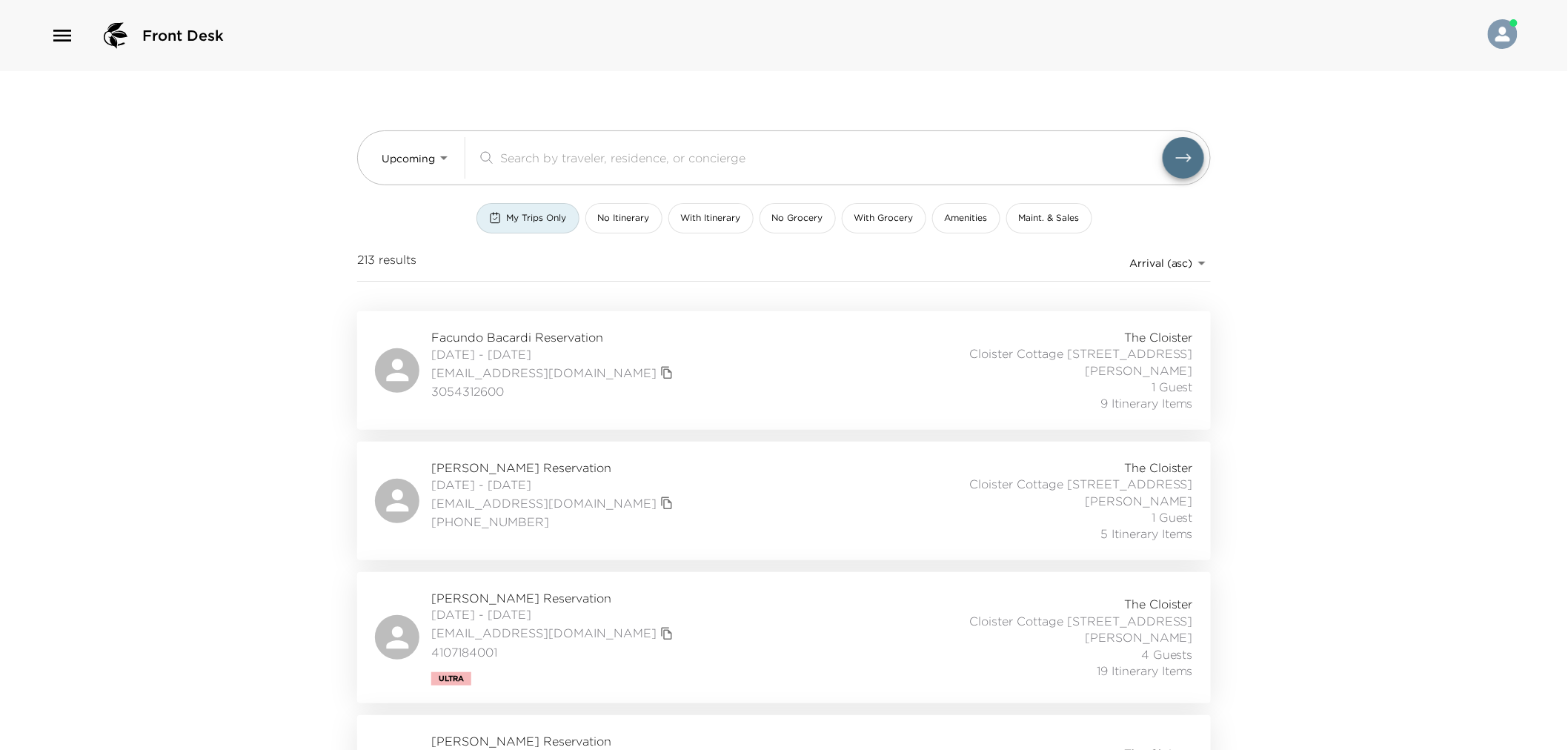
click at [523, 520] on span "646-469-4525" at bounding box center [554, 522] width 246 height 16
click at [58, 33] on icon "button" at bounding box center [62, 35] width 23 height 23
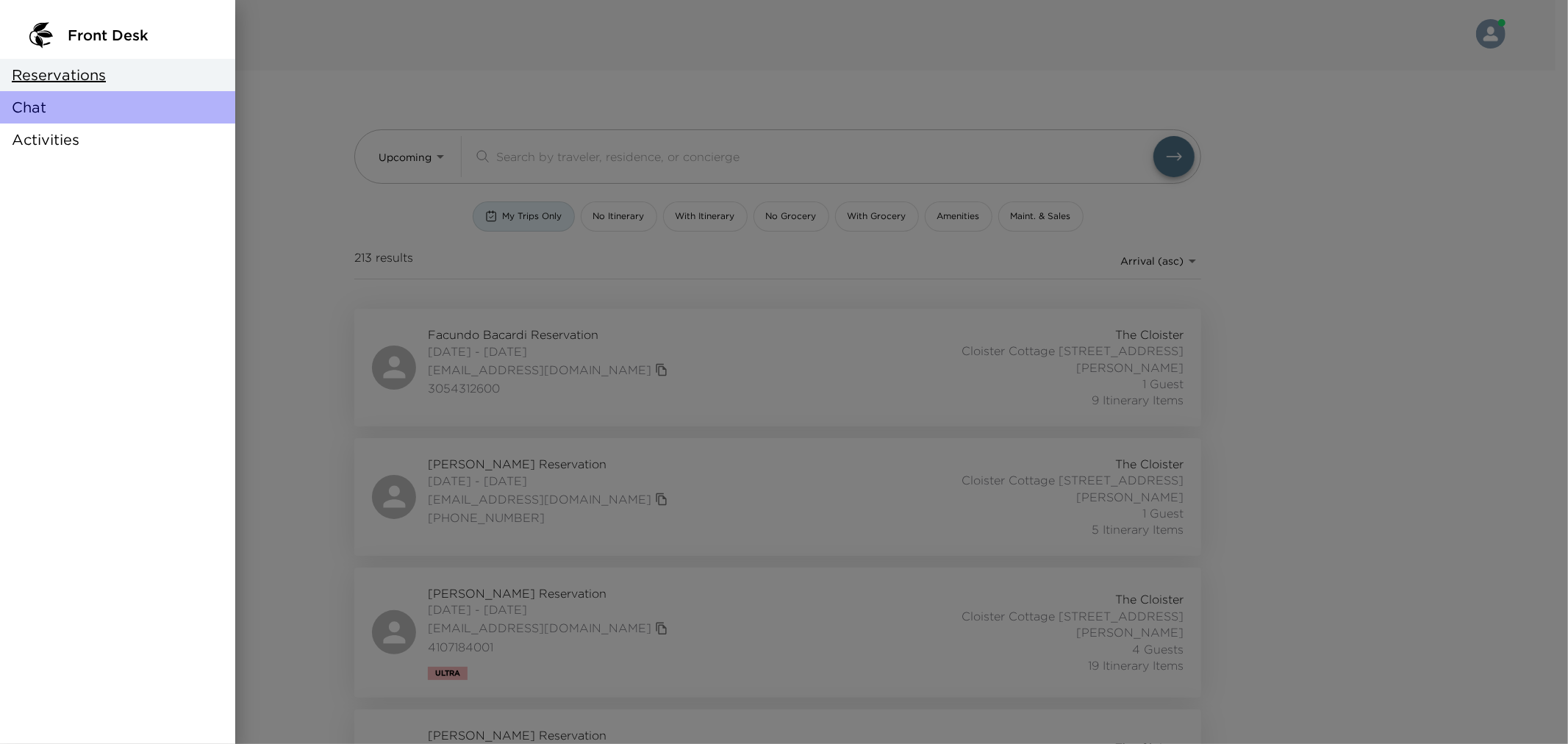
click at [36, 118] on div "Chat" at bounding box center [118, 108] width 235 height 32
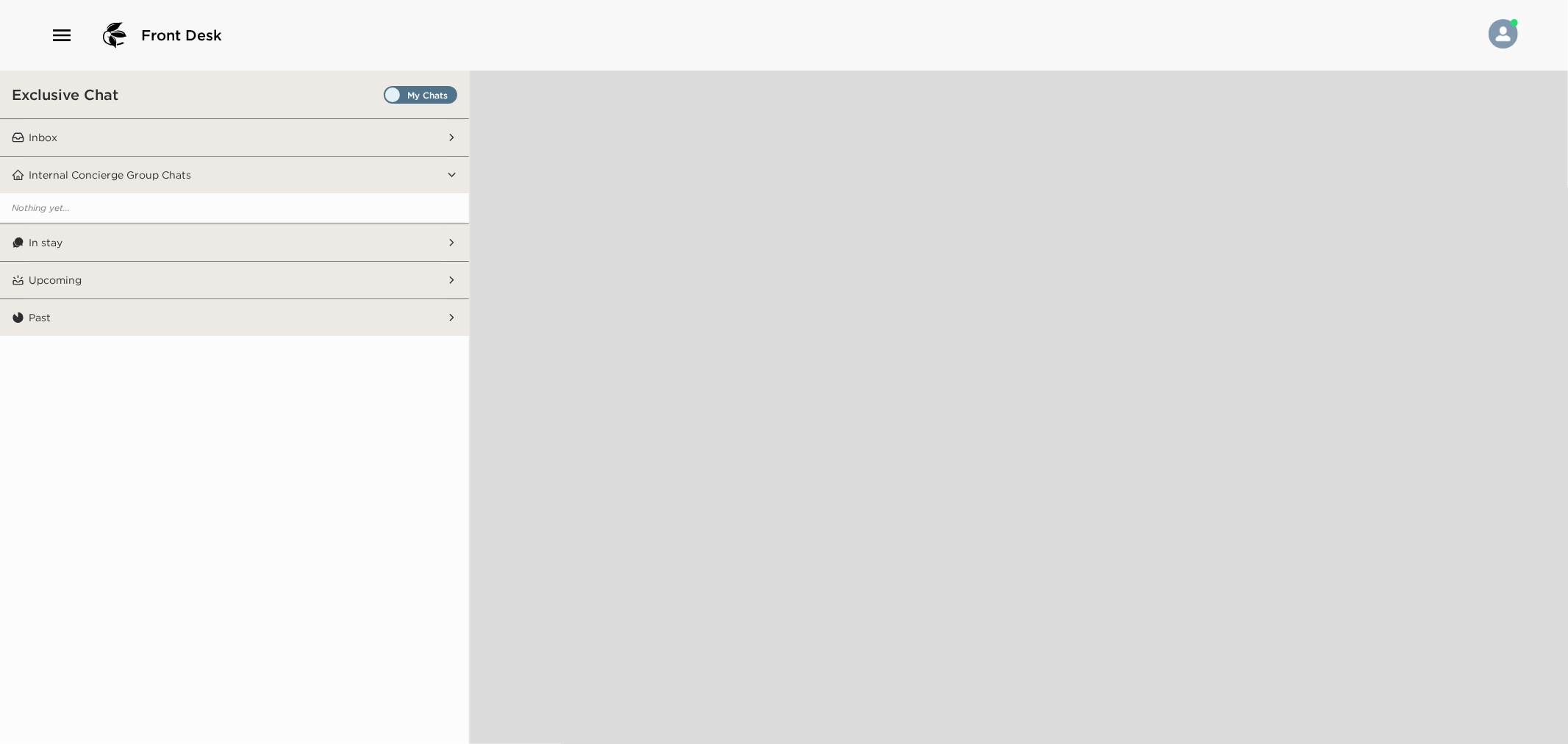
click at [402, 86] on span "Set all destinations" at bounding box center [420, 94] width 73 height 18
click at [387, 97] on input "Set all destinations" at bounding box center [387, 97] width 0 height 0
click at [356, 134] on button "Inbox" at bounding box center [235, 138] width 422 height 37
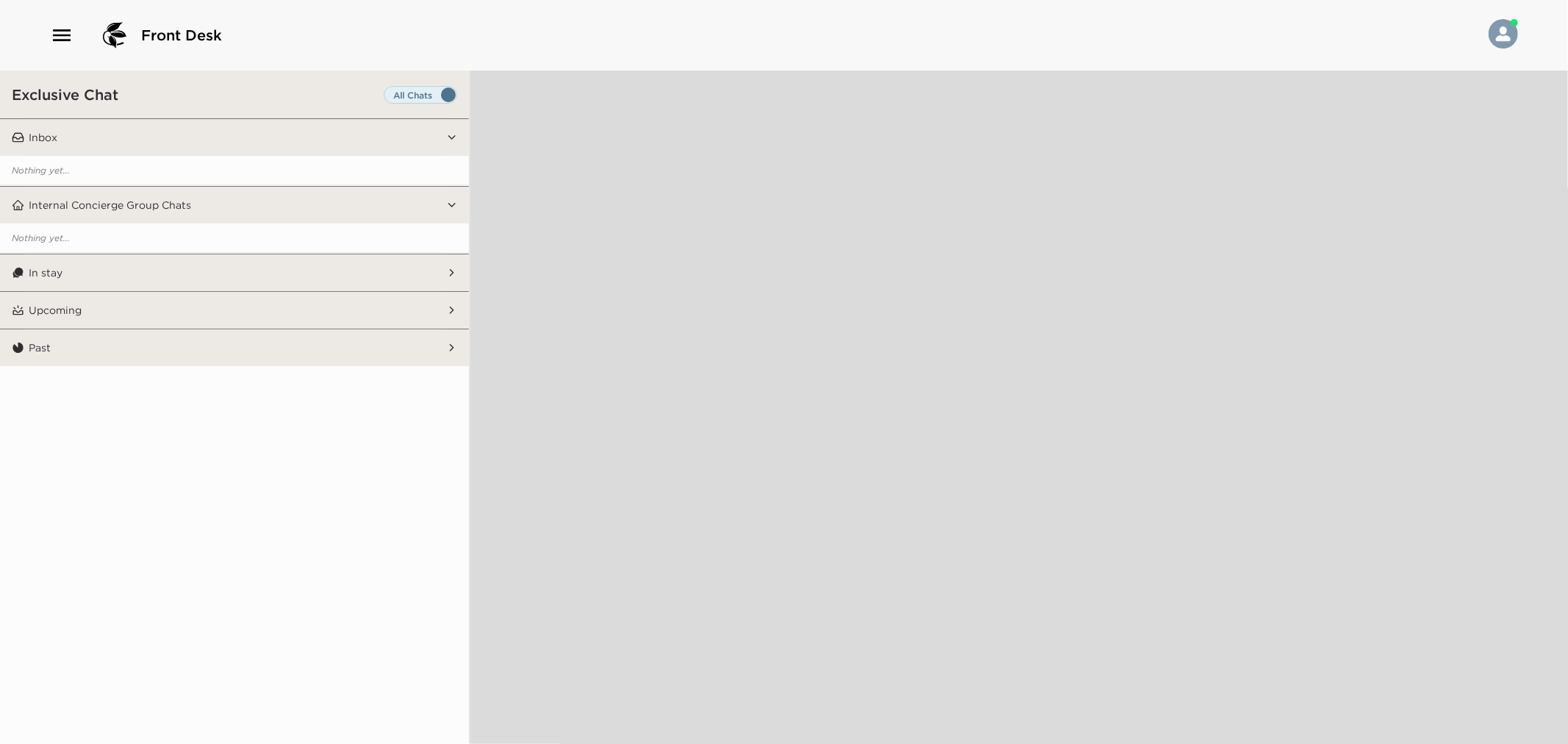
click at [313, 276] on button "In stay" at bounding box center [235, 273] width 422 height 37
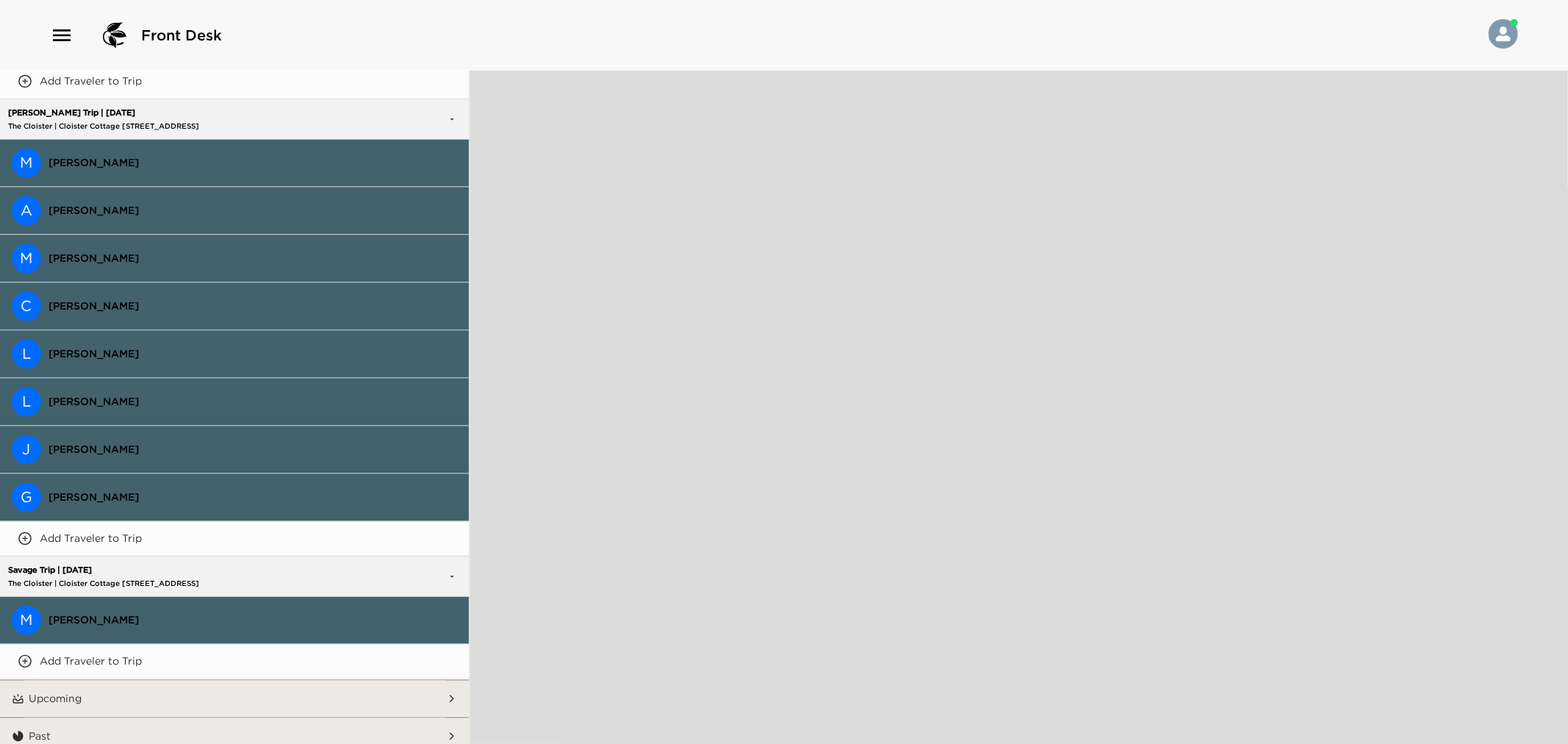
scroll to position [2350, 0]
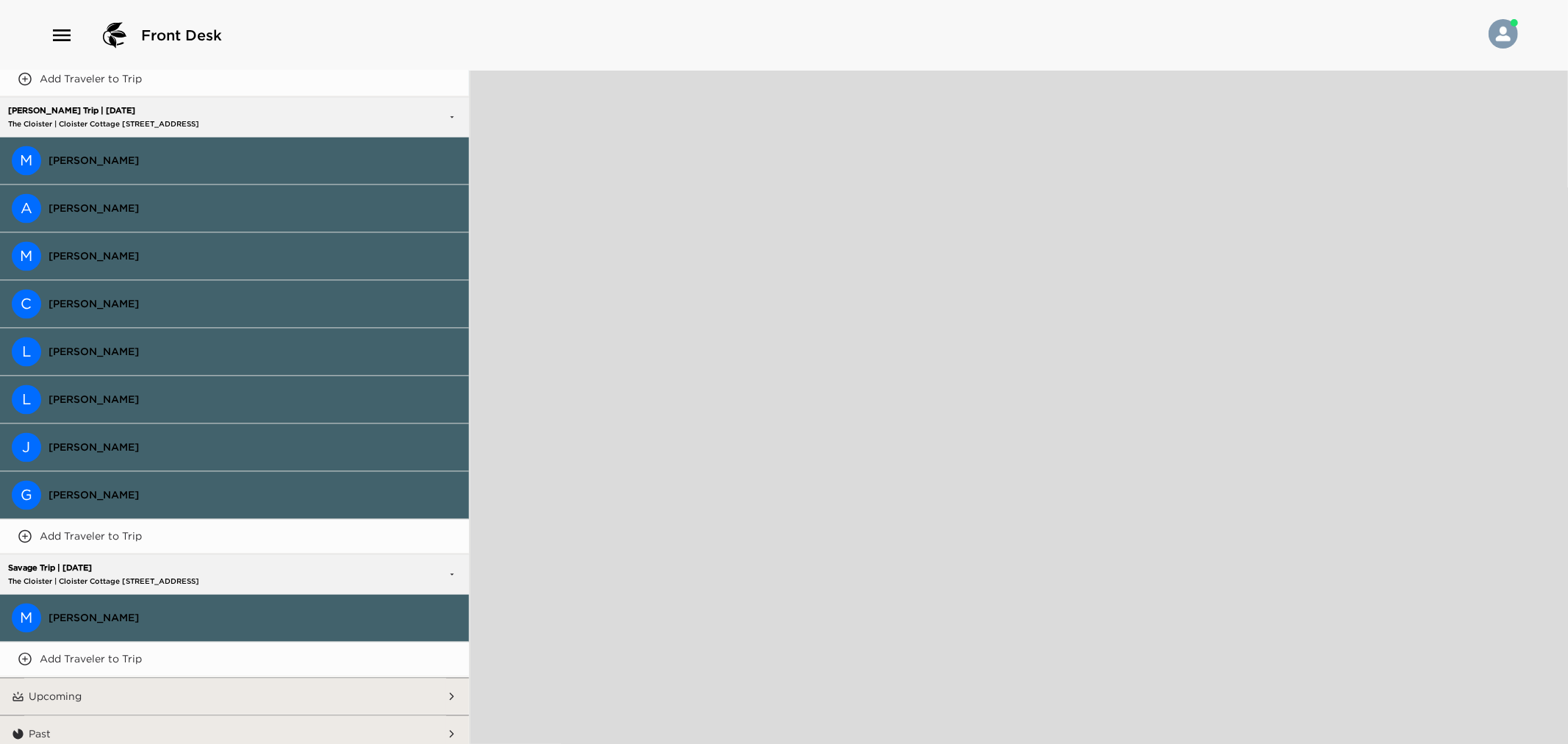
click at [160, 613] on span "[PERSON_NAME]" at bounding box center [253, 618] width 408 height 13
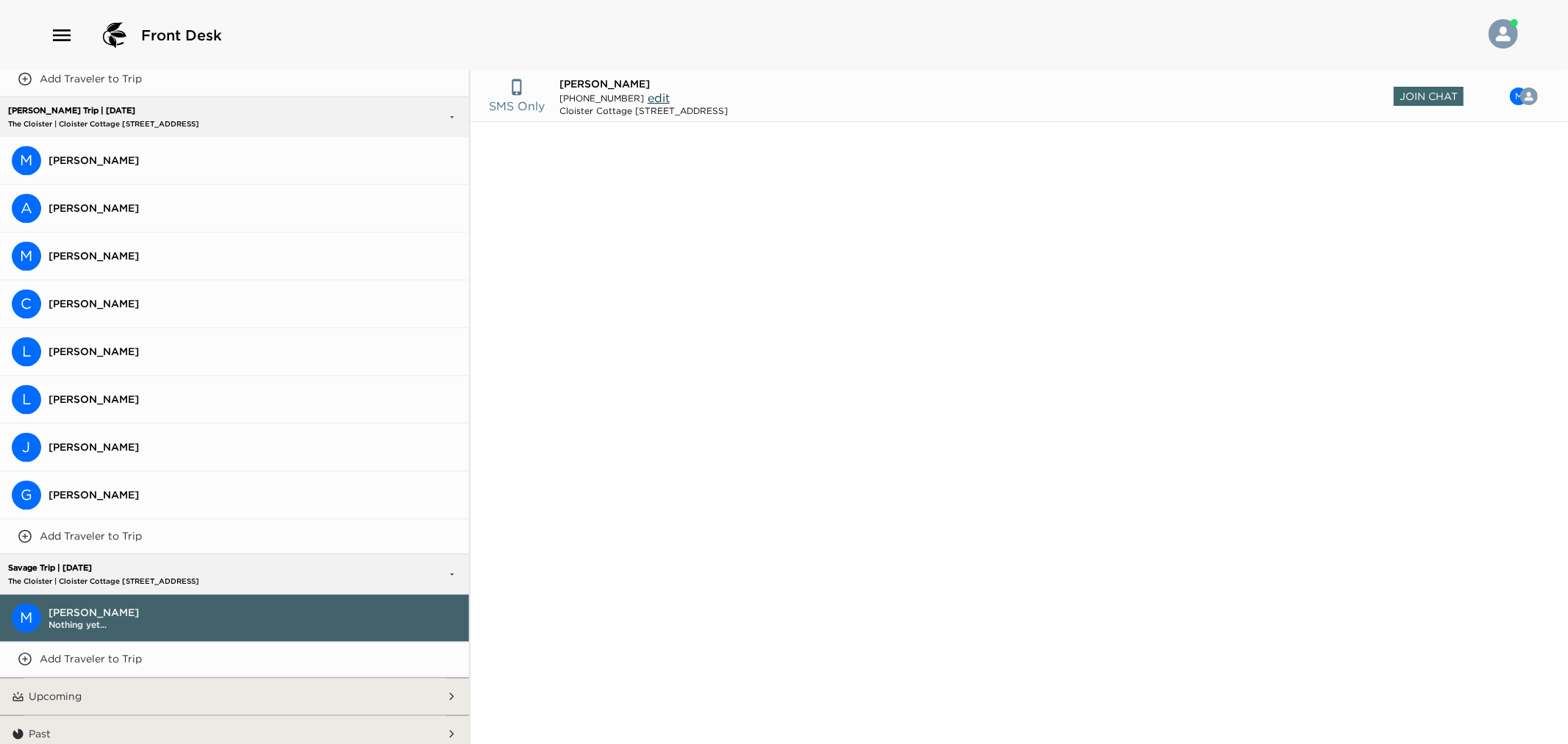
click at [163, 577] on p "The Cloister | Cloister Cottage [STREET_ADDRESS]" at bounding box center [163, 582] width 318 height 9
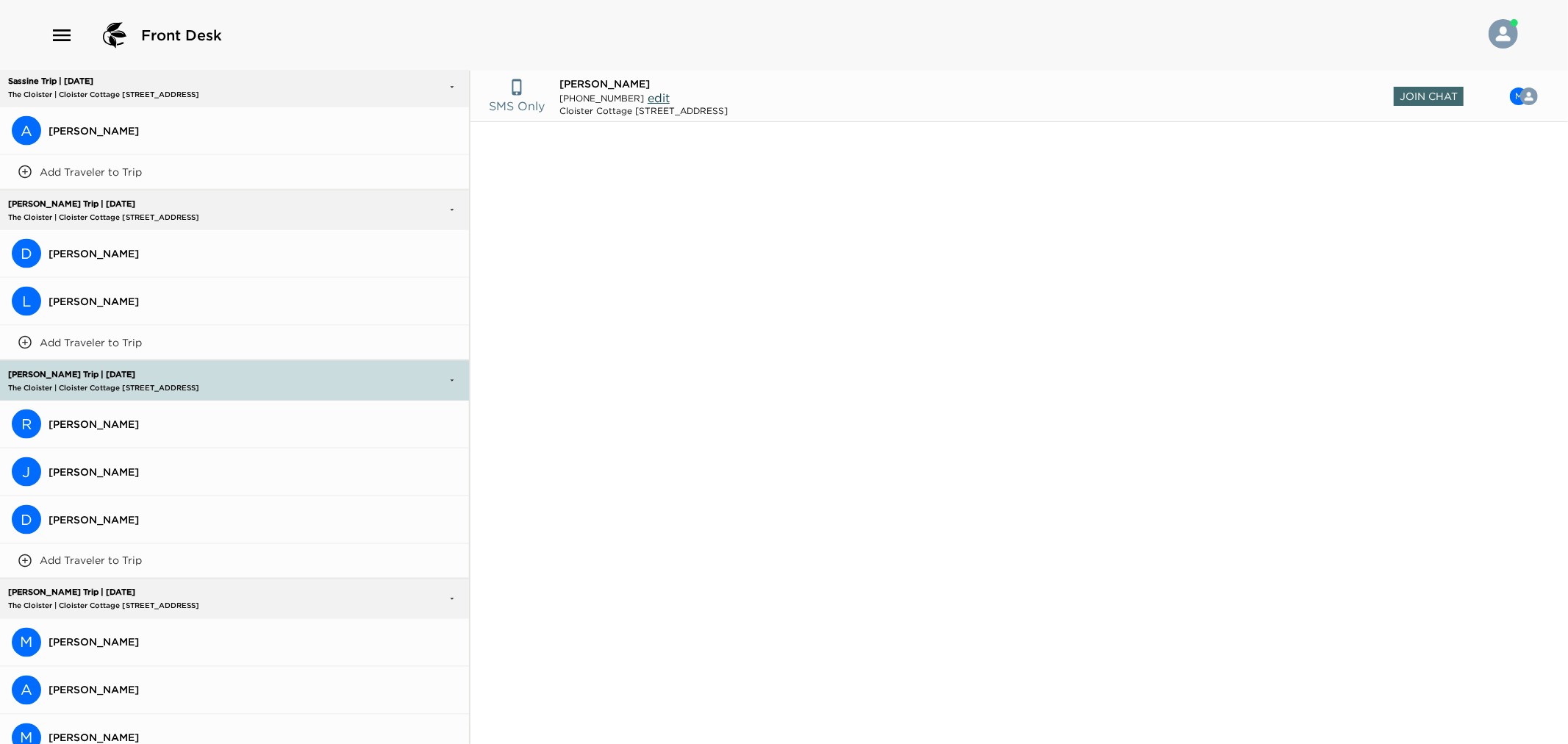
scroll to position [1860, 0]
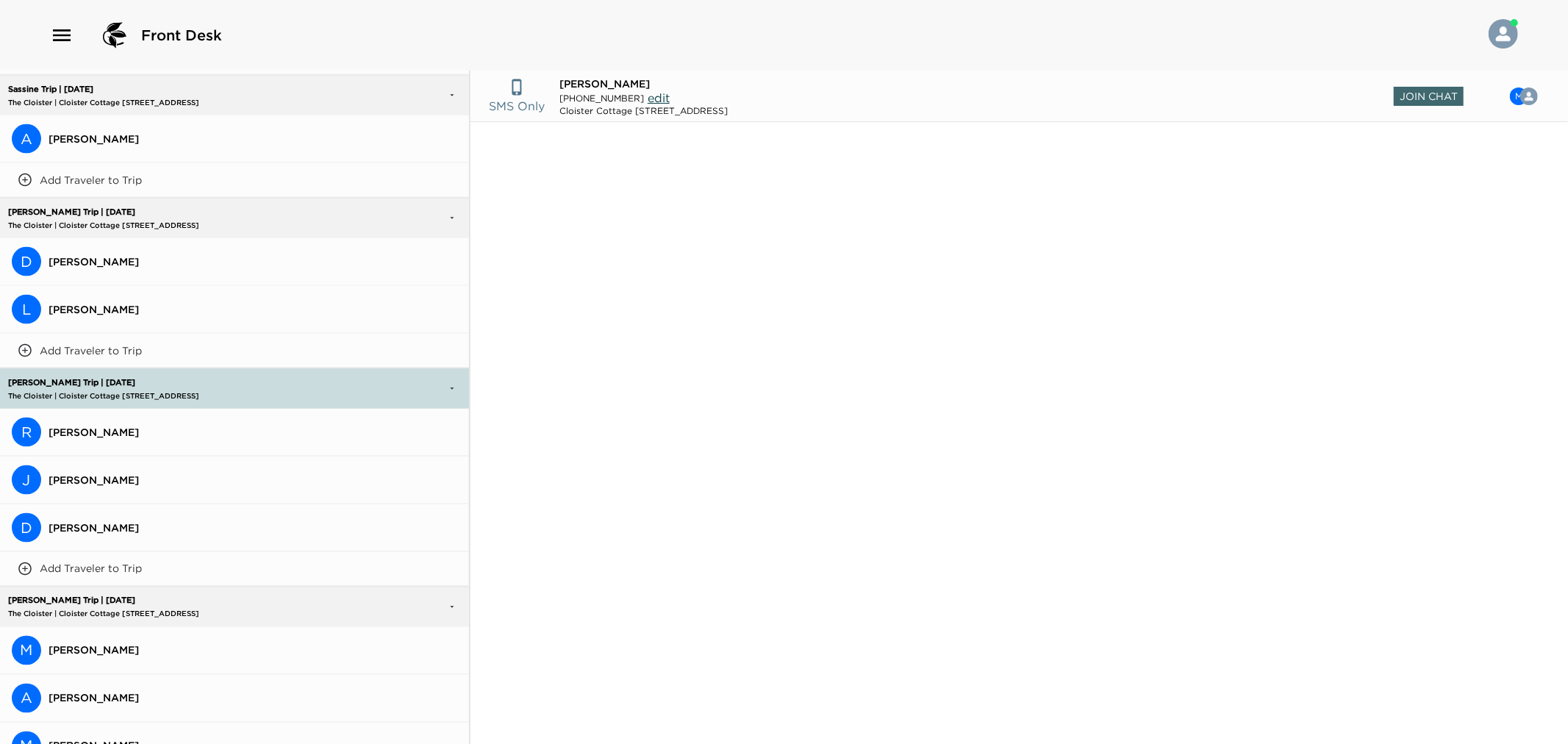
click at [122, 644] on span "[PERSON_NAME]" at bounding box center [253, 650] width 408 height 13
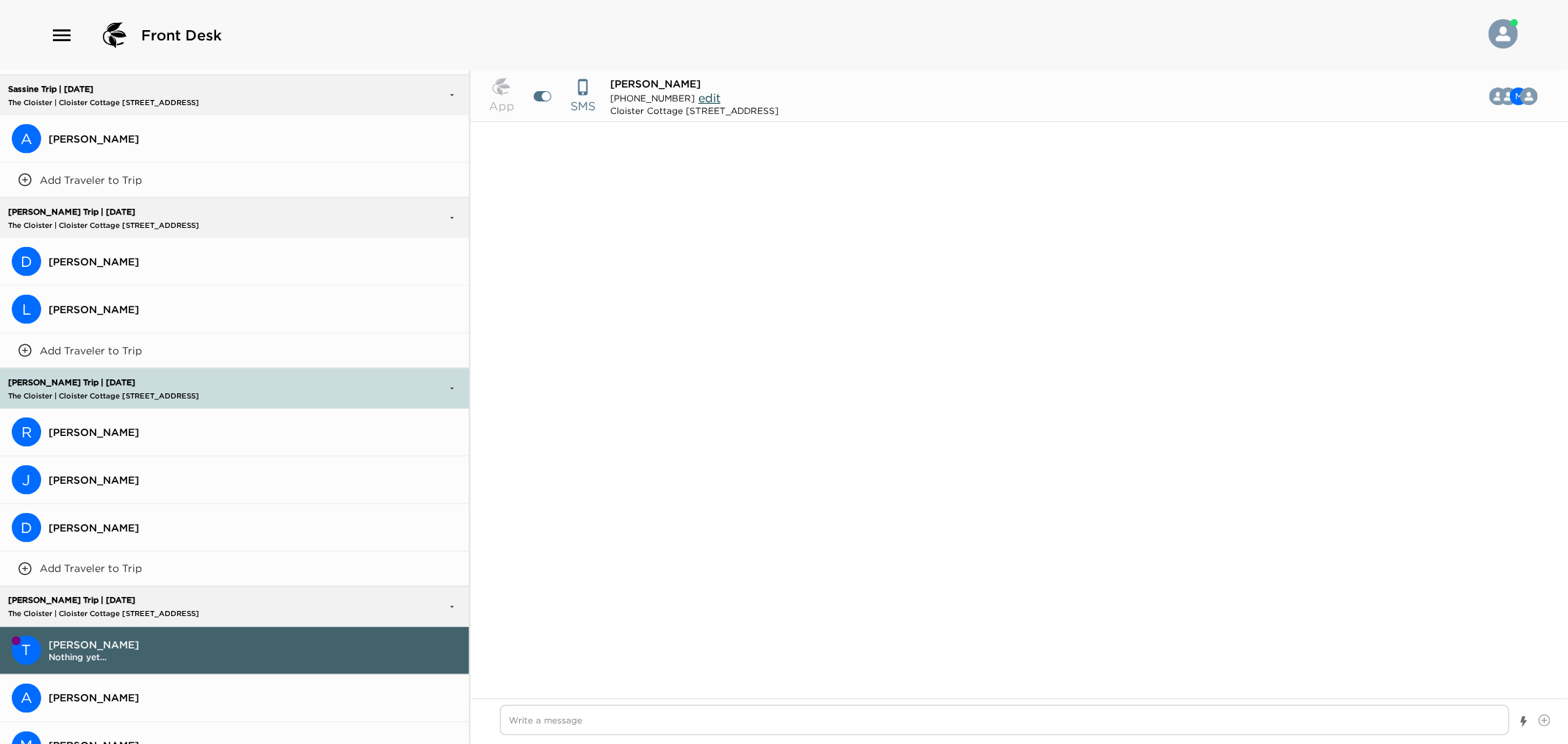
scroll to position [753, 0]
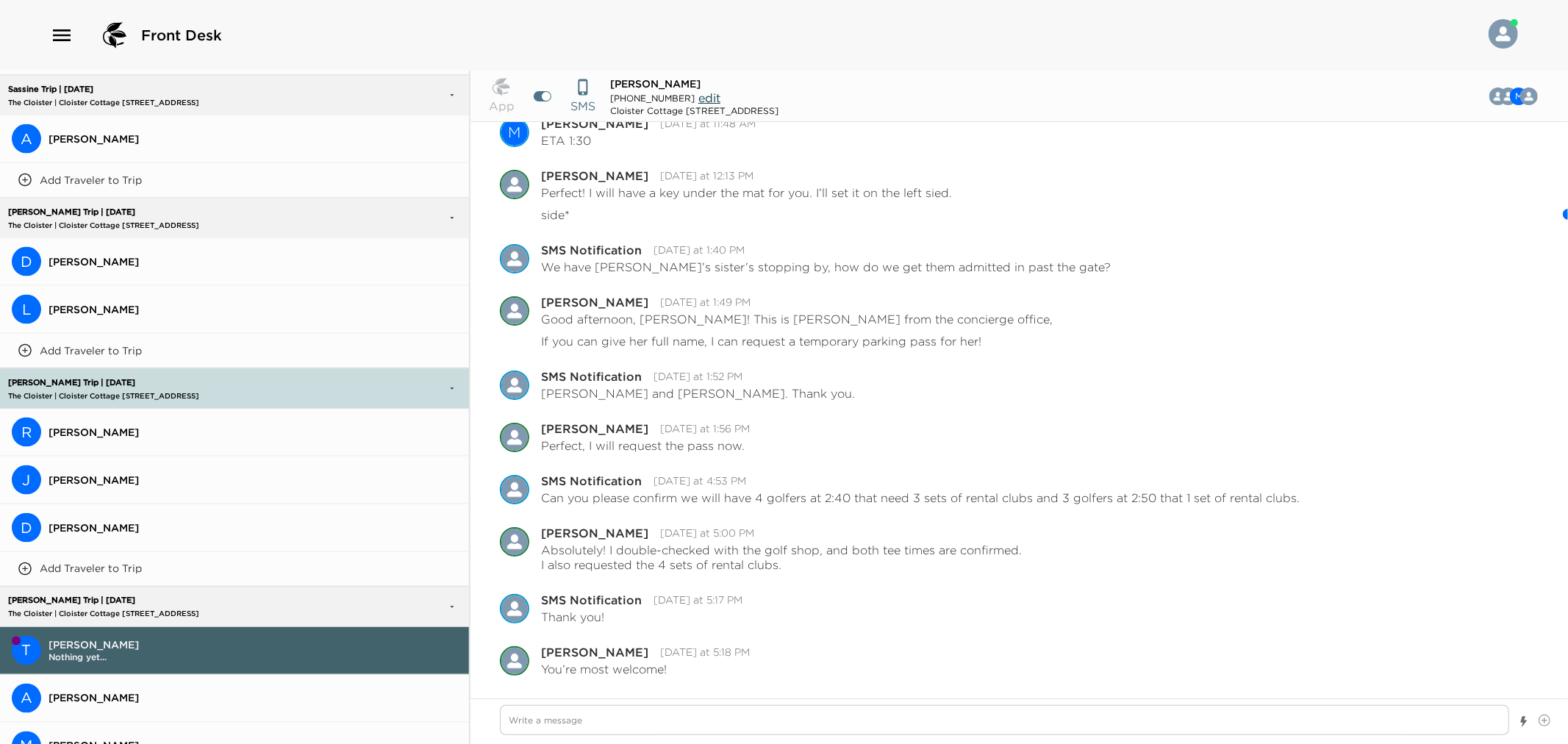
click at [120, 609] on p "The Cloister | Cloister Cottage [STREET_ADDRESS]" at bounding box center [163, 614] width 318 height 9
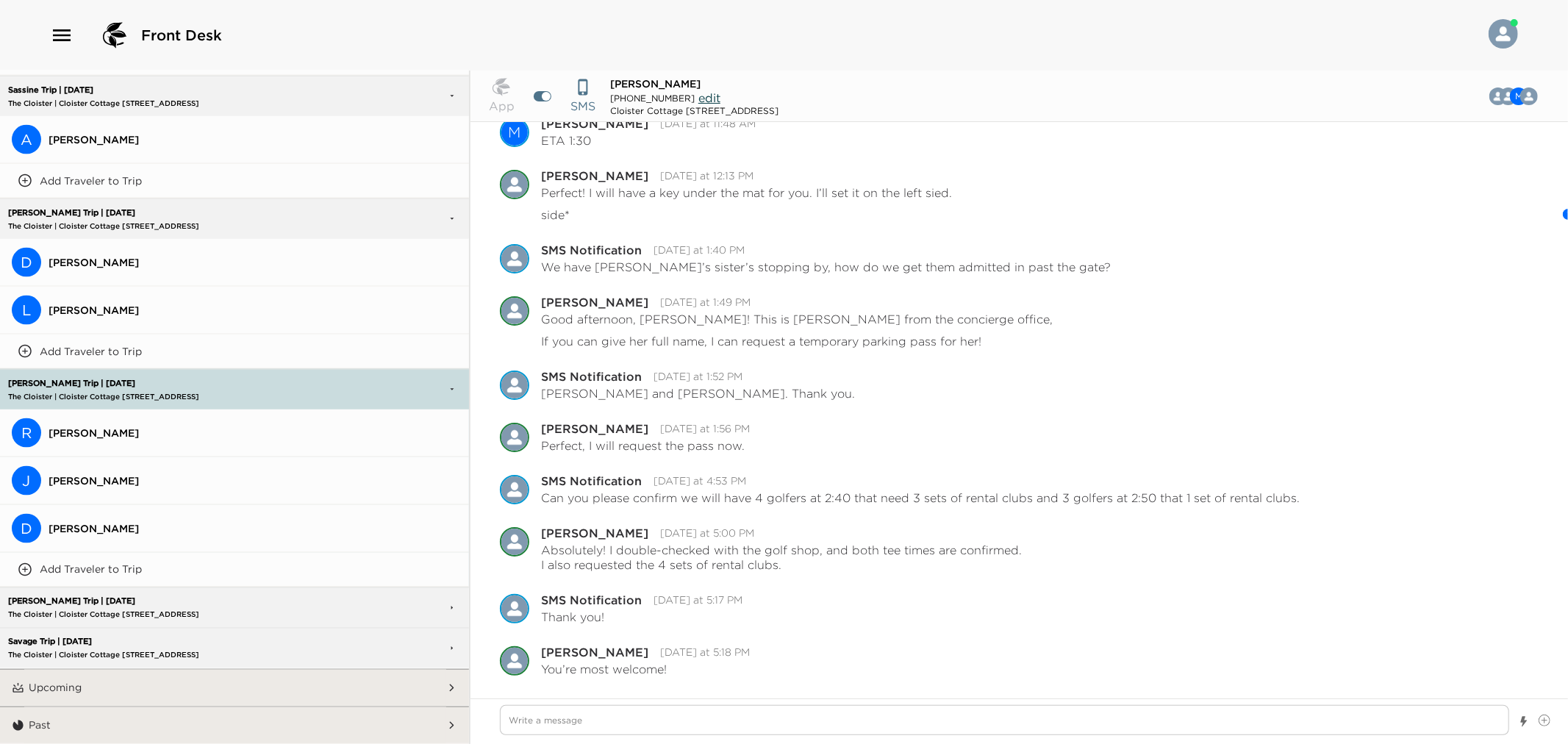
scroll to position [1852, 0]
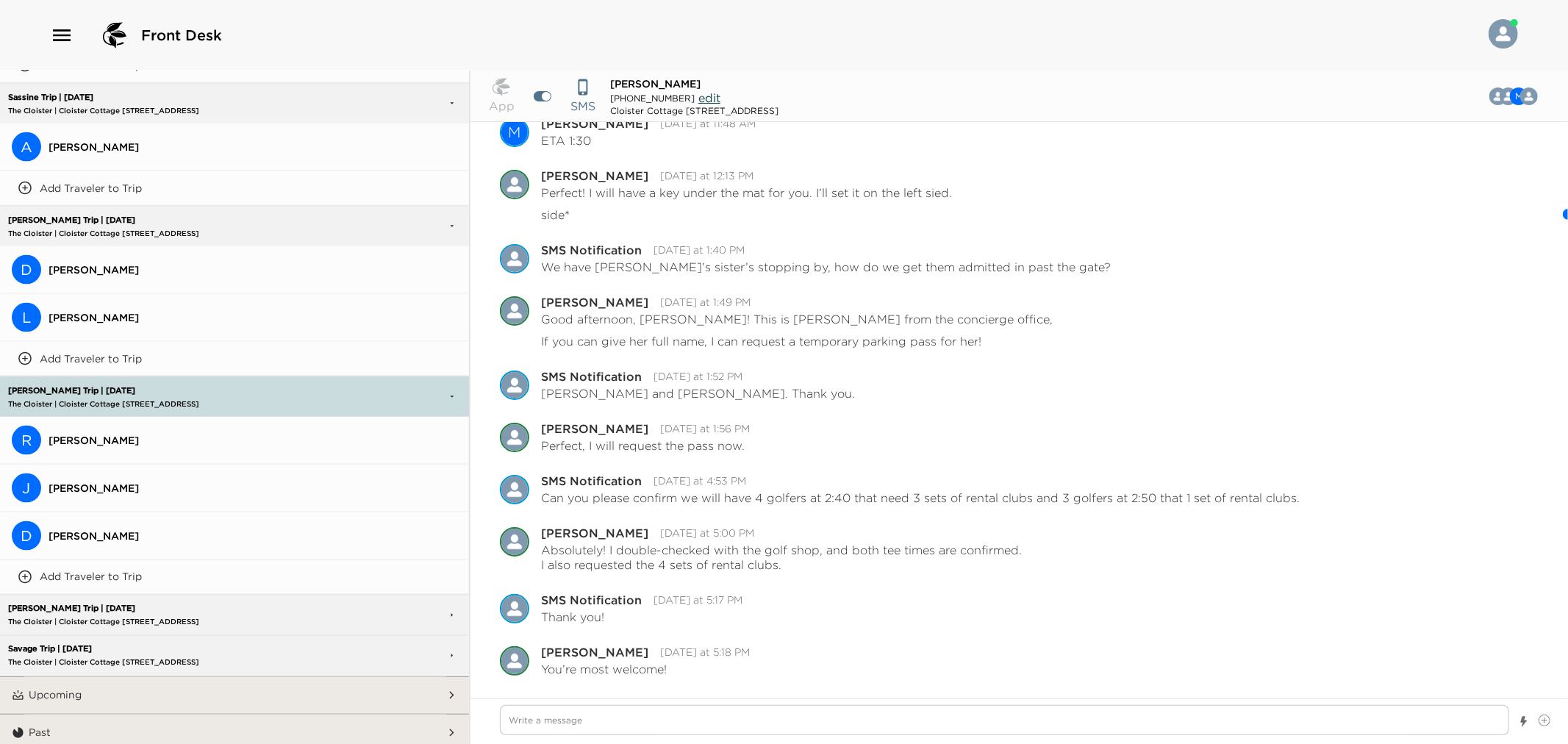
click at [85, 421] on button "R Raji Bolton" at bounding box center [234, 441] width 469 height 48
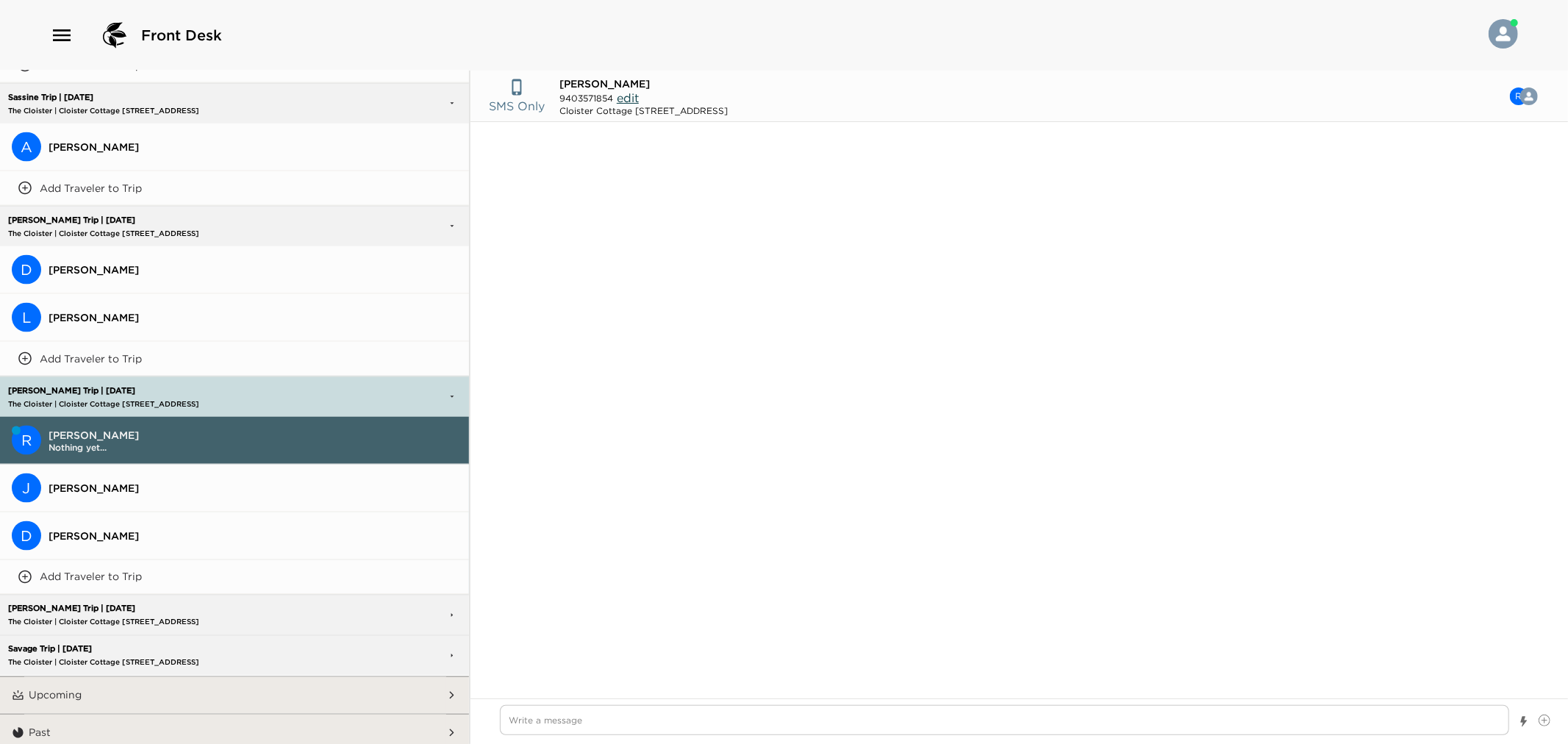
scroll to position [1105, 0]
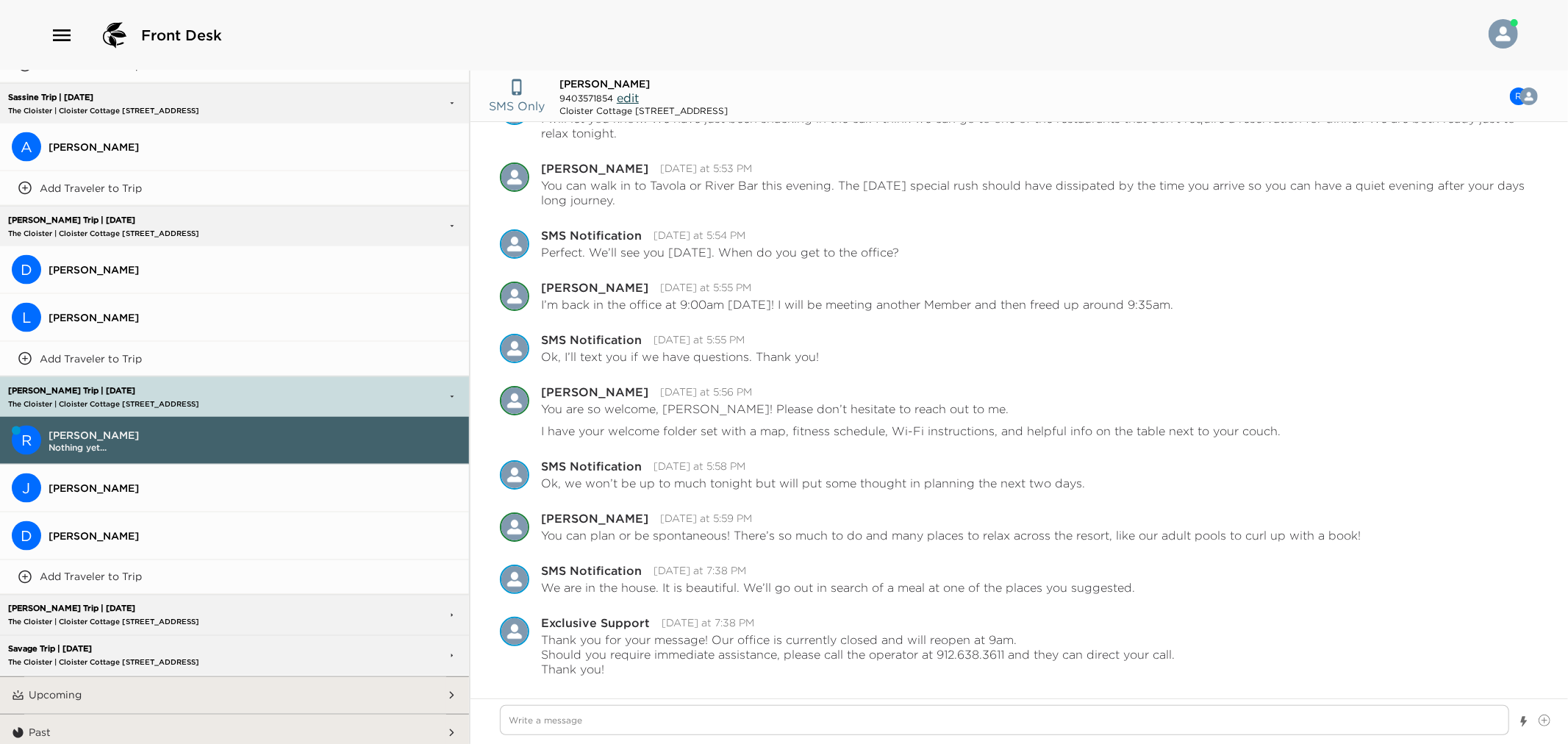
click at [88, 399] on p "The Cloister | Cloister Cottage [STREET_ADDRESS]" at bounding box center [163, 404] width 318 height 9
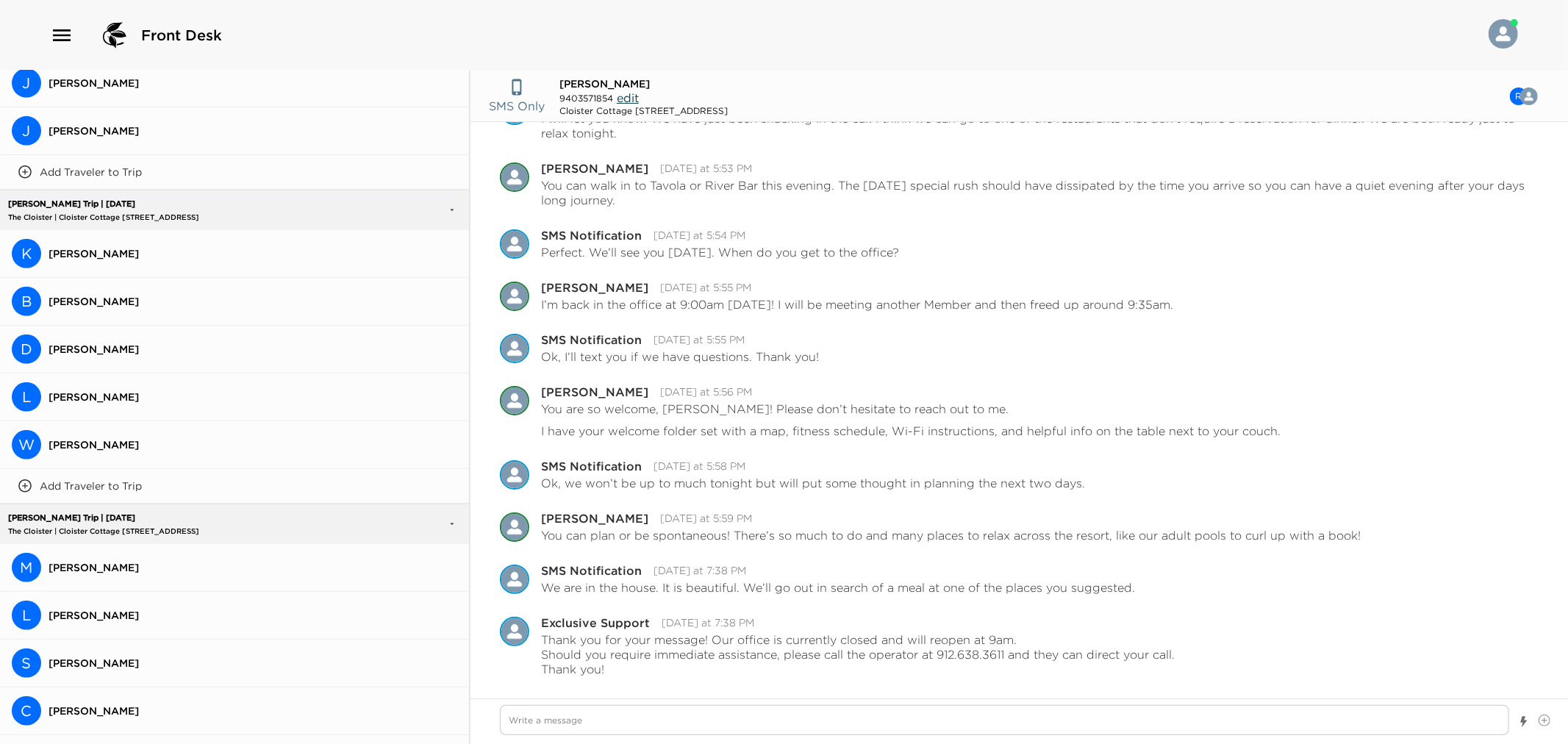
scroll to position [0, 0]
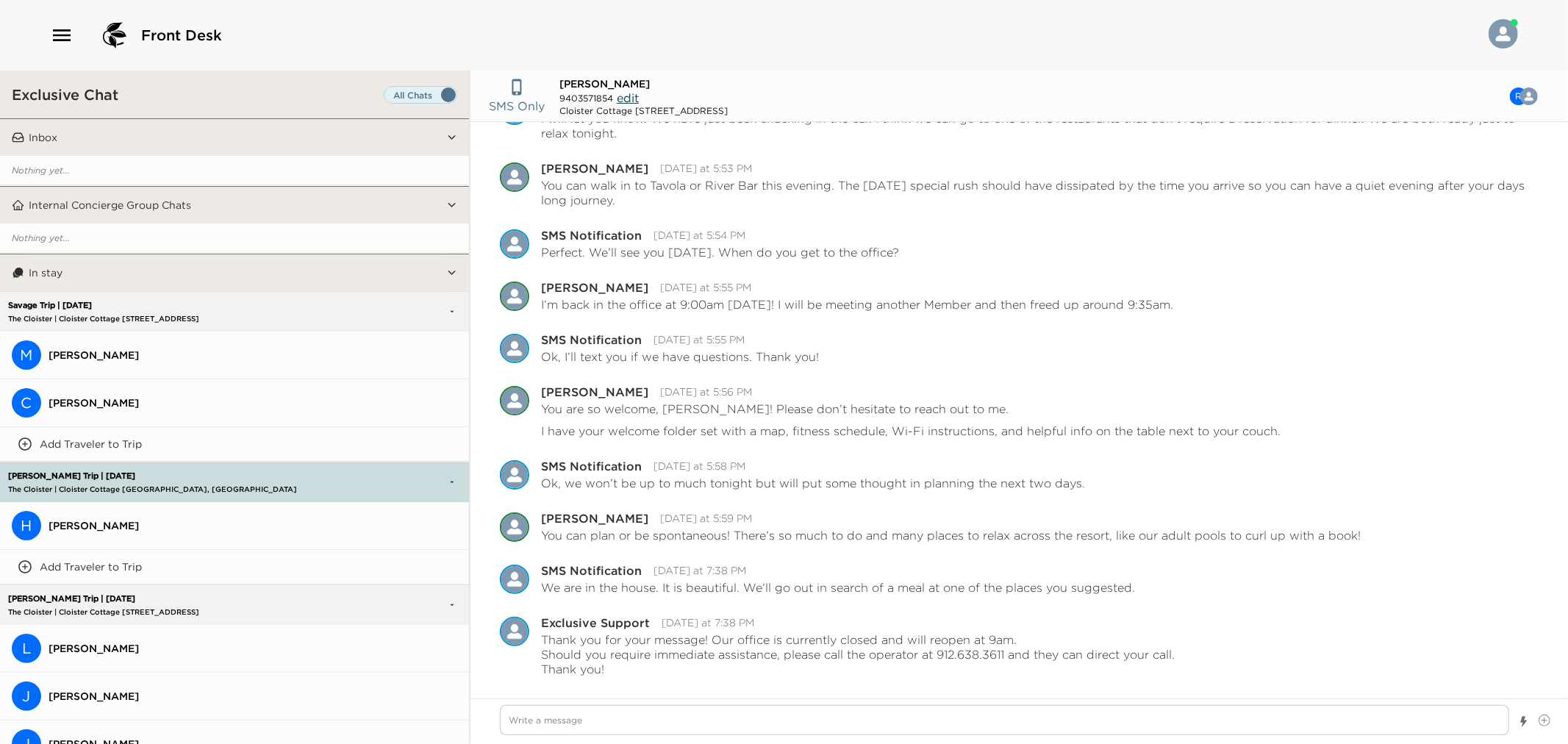
click at [57, 136] on button "Inbox" at bounding box center [235, 138] width 422 height 37
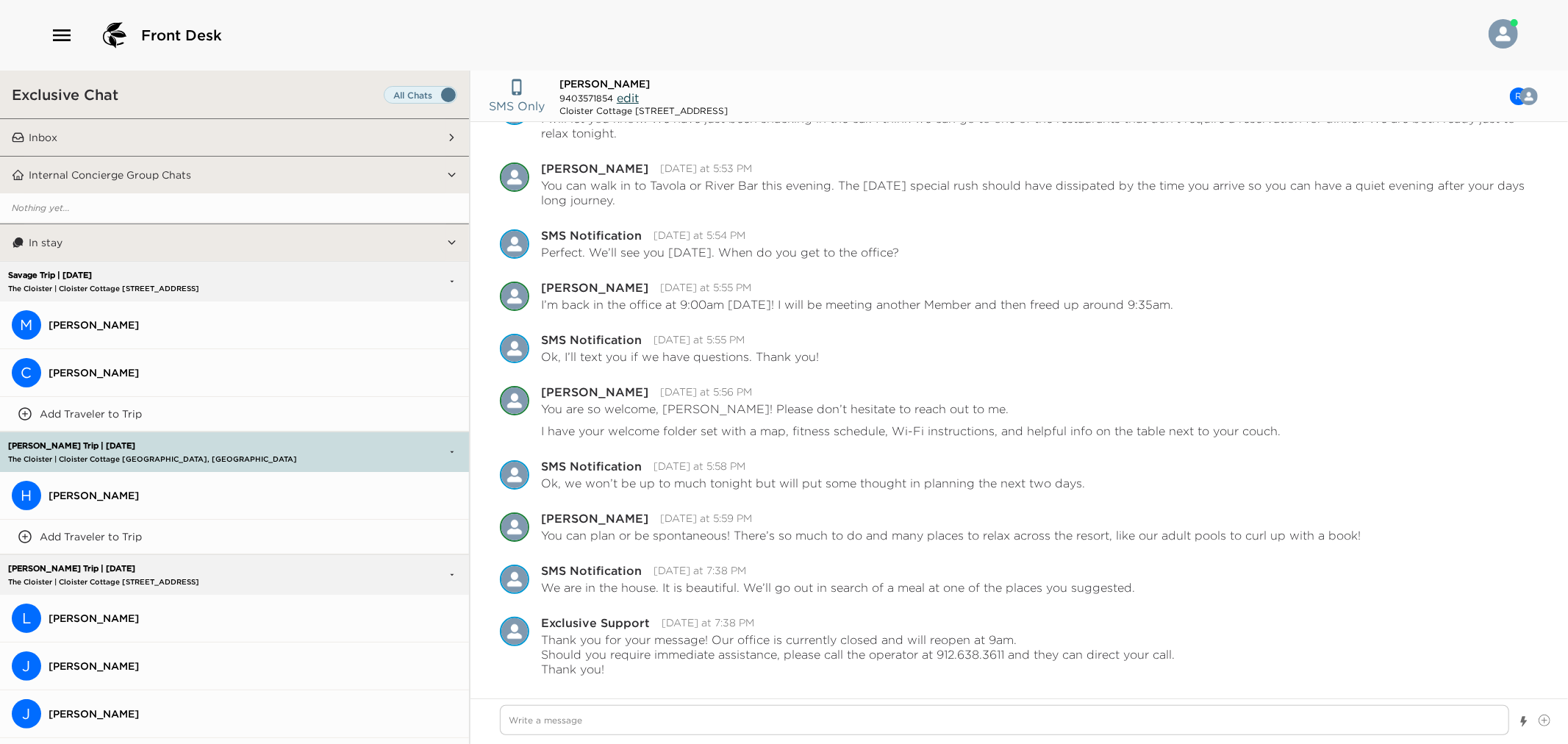
click at [57, 136] on button "Inbox" at bounding box center [235, 138] width 422 height 37
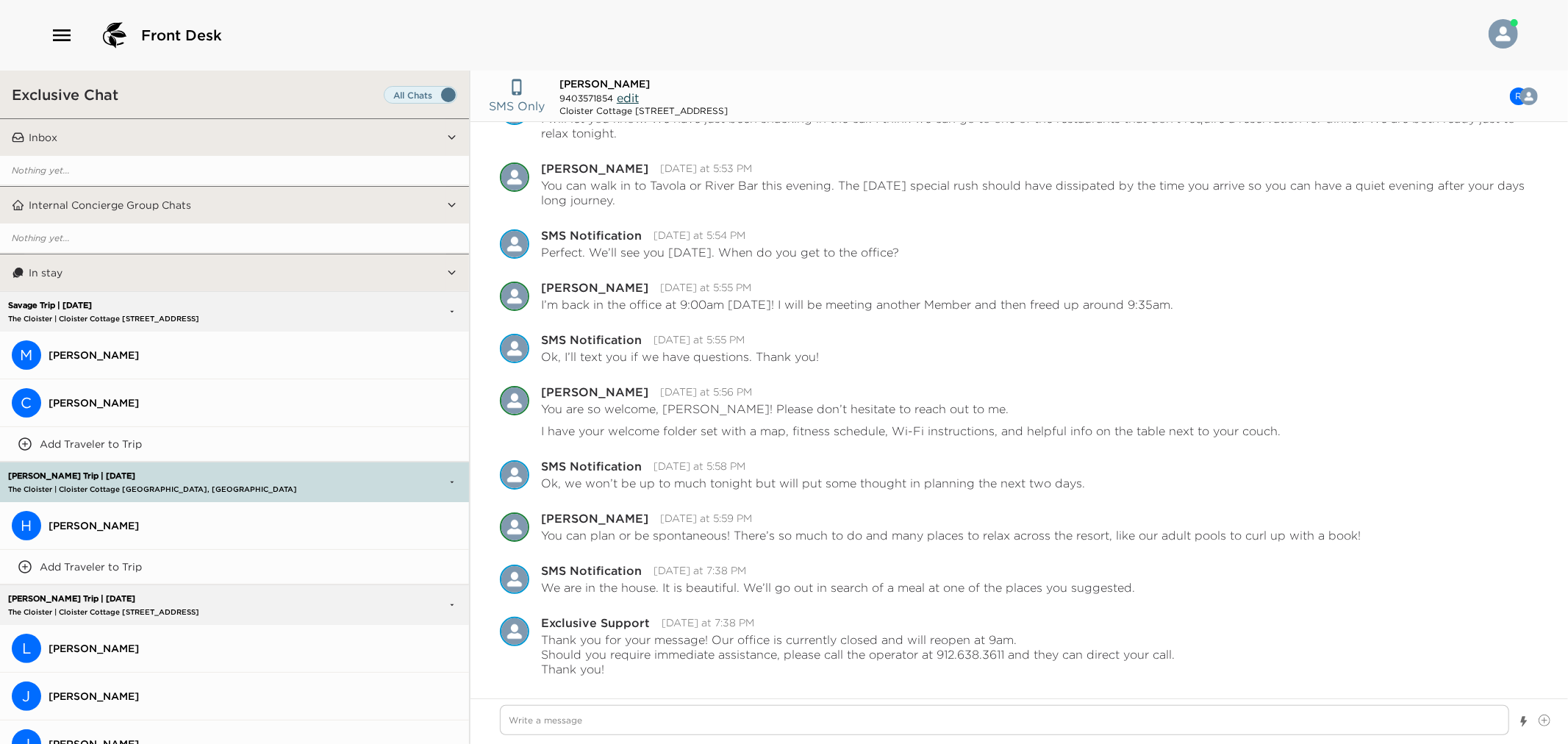
click at [106, 361] on button "M Mick Savage" at bounding box center [234, 356] width 469 height 48
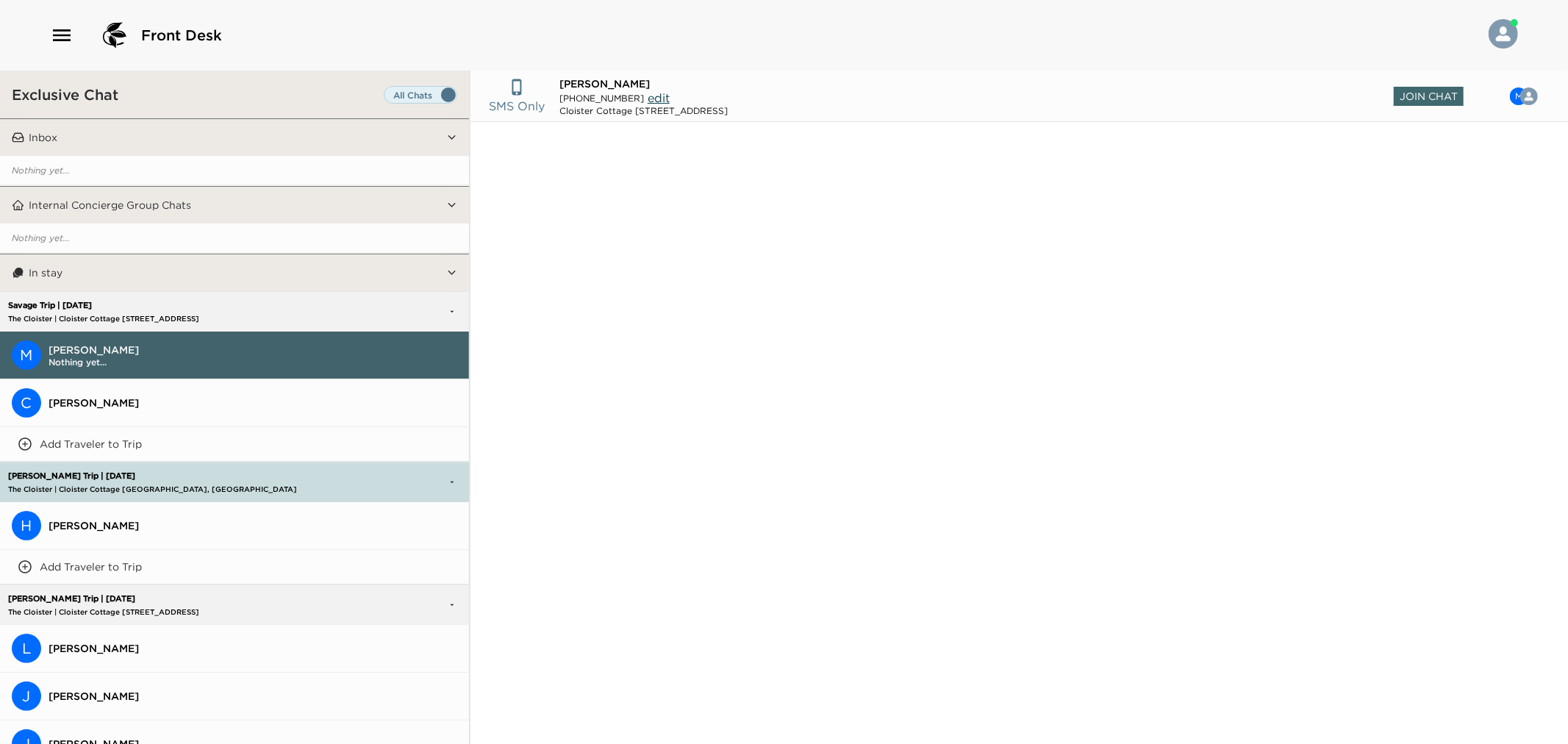
click at [109, 407] on span "[PERSON_NAME]" at bounding box center [253, 402] width 408 height 13
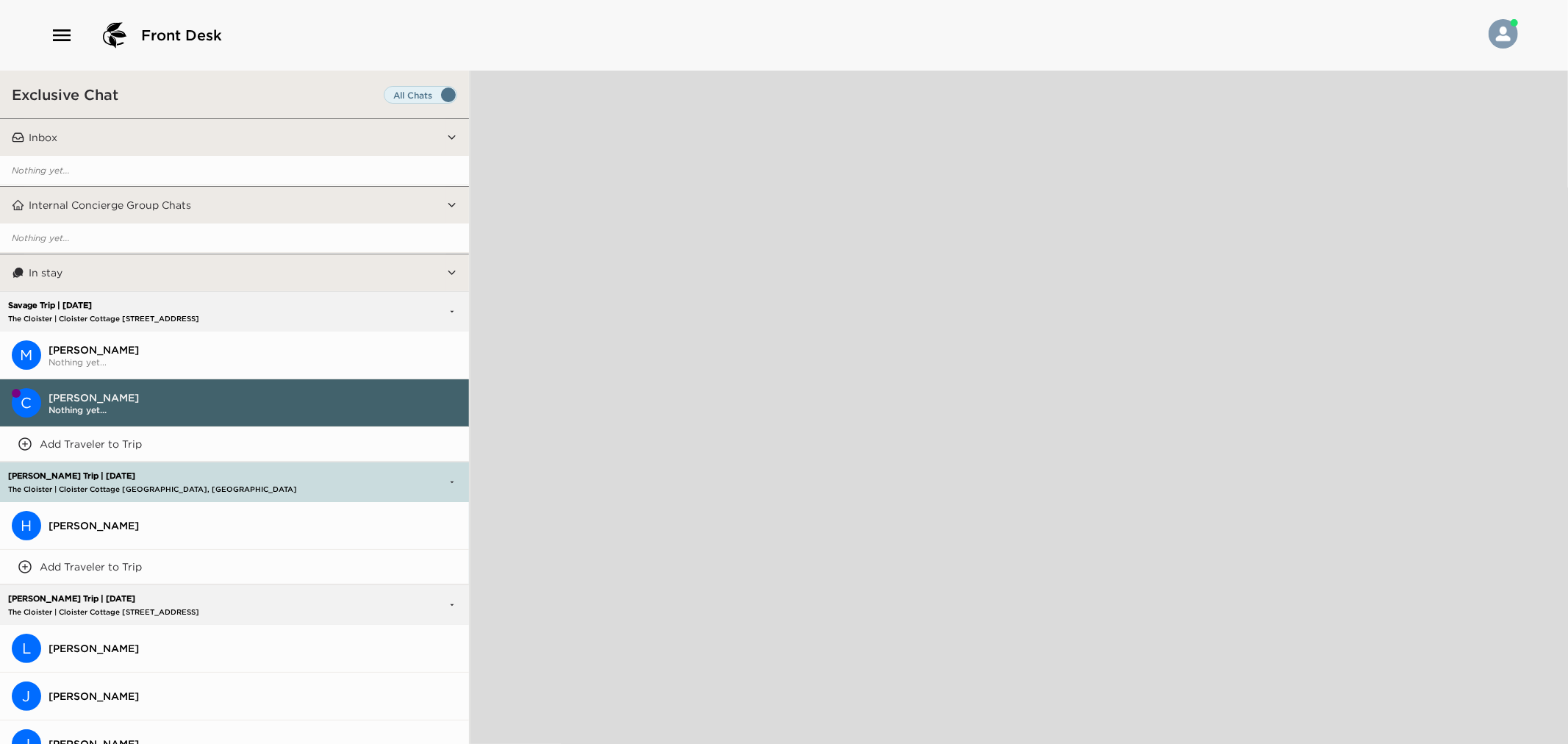
type textarea "x"
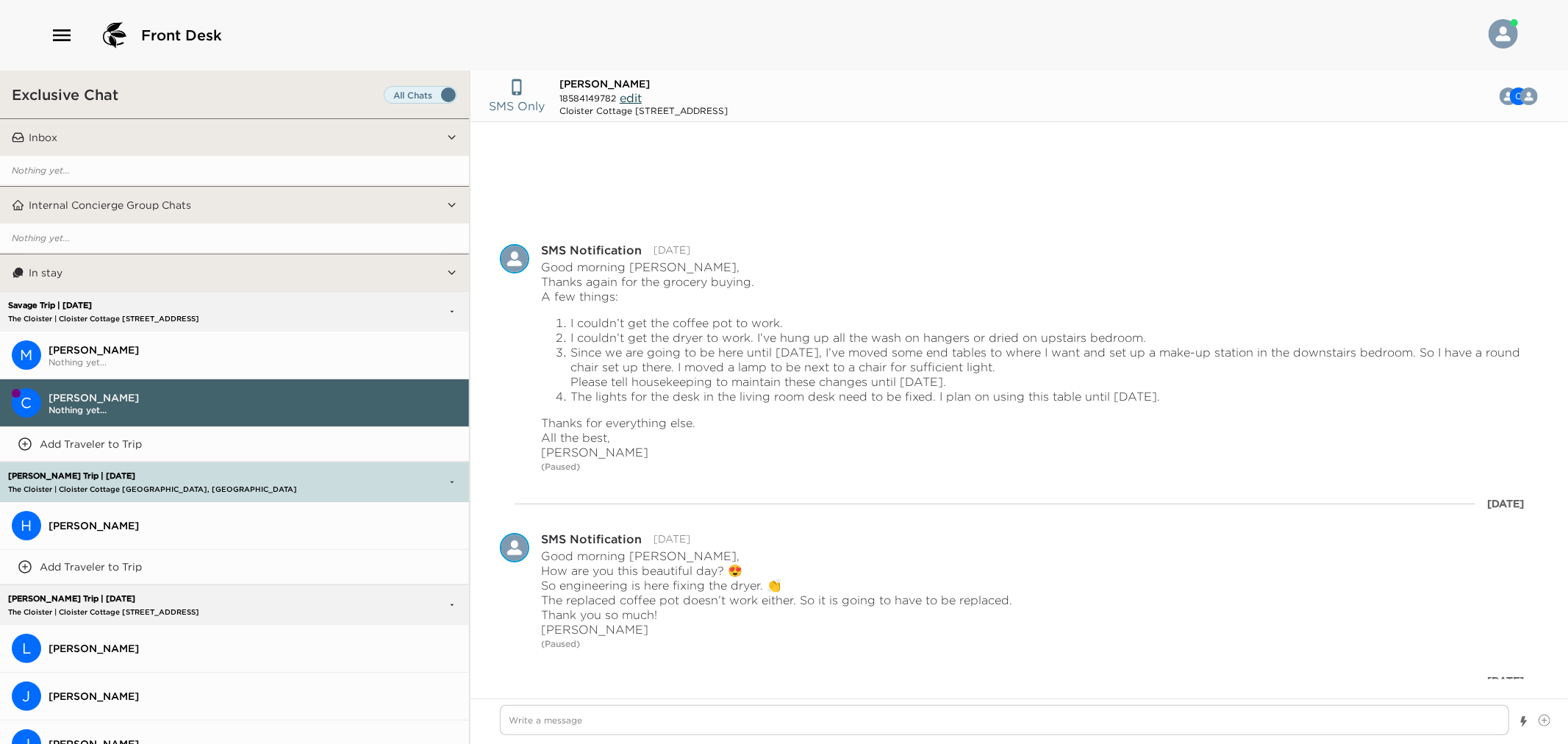
scroll to position [167, 0]
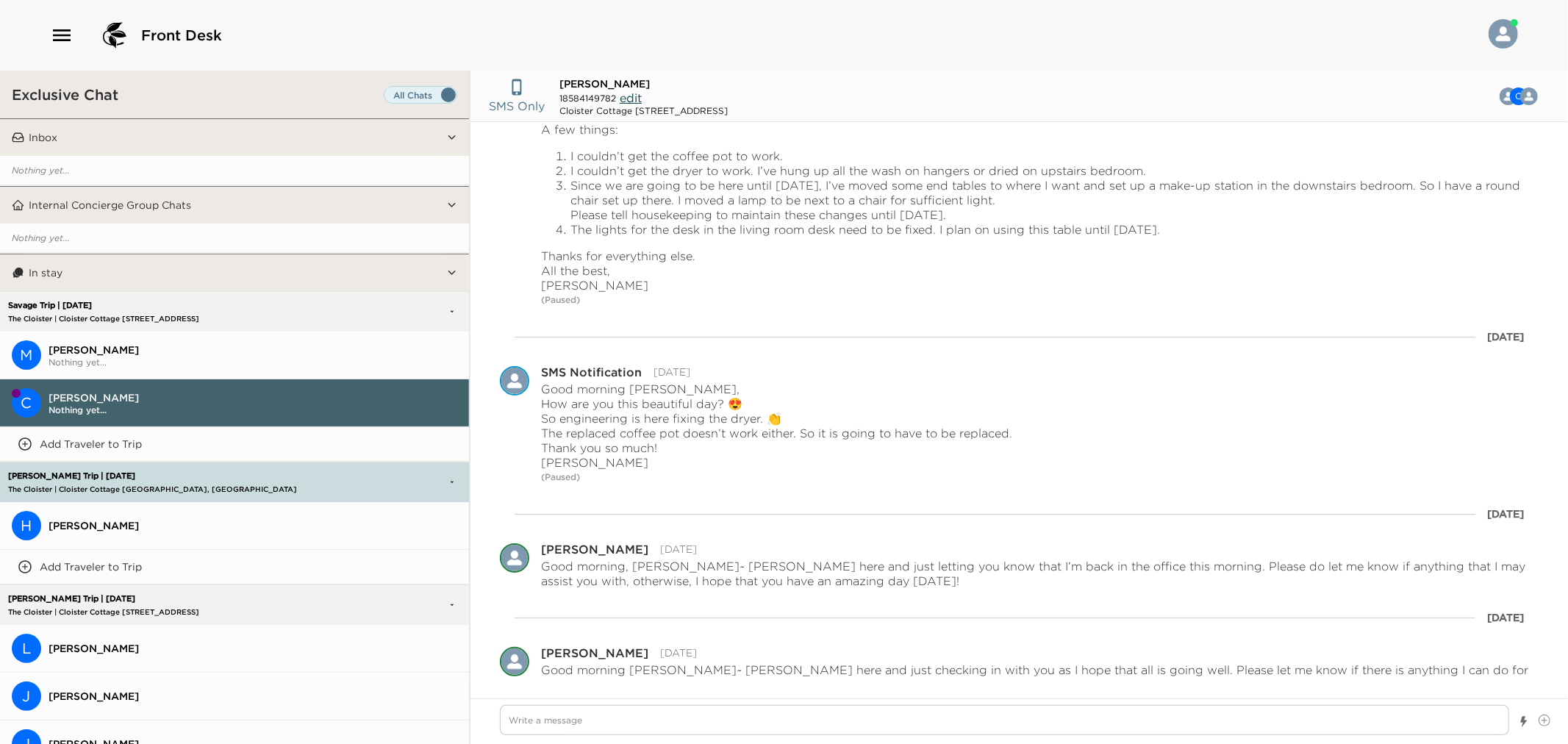
click at [152, 143] on button "Inbox" at bounding box center [235, 138] width 422 height 37
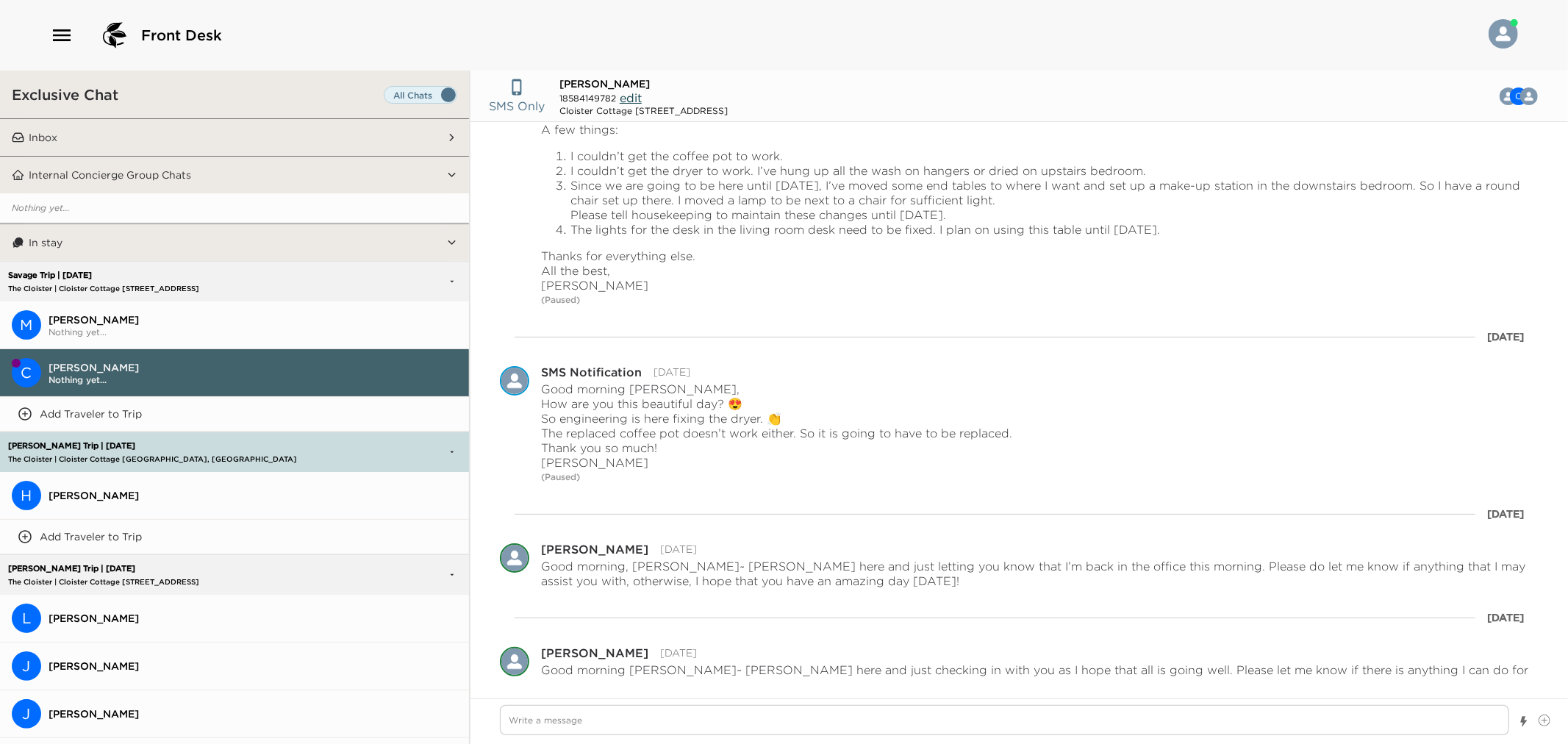
click at [152, 143] on button "Inbox" at bounding box center [235, 138] width 422 height 37
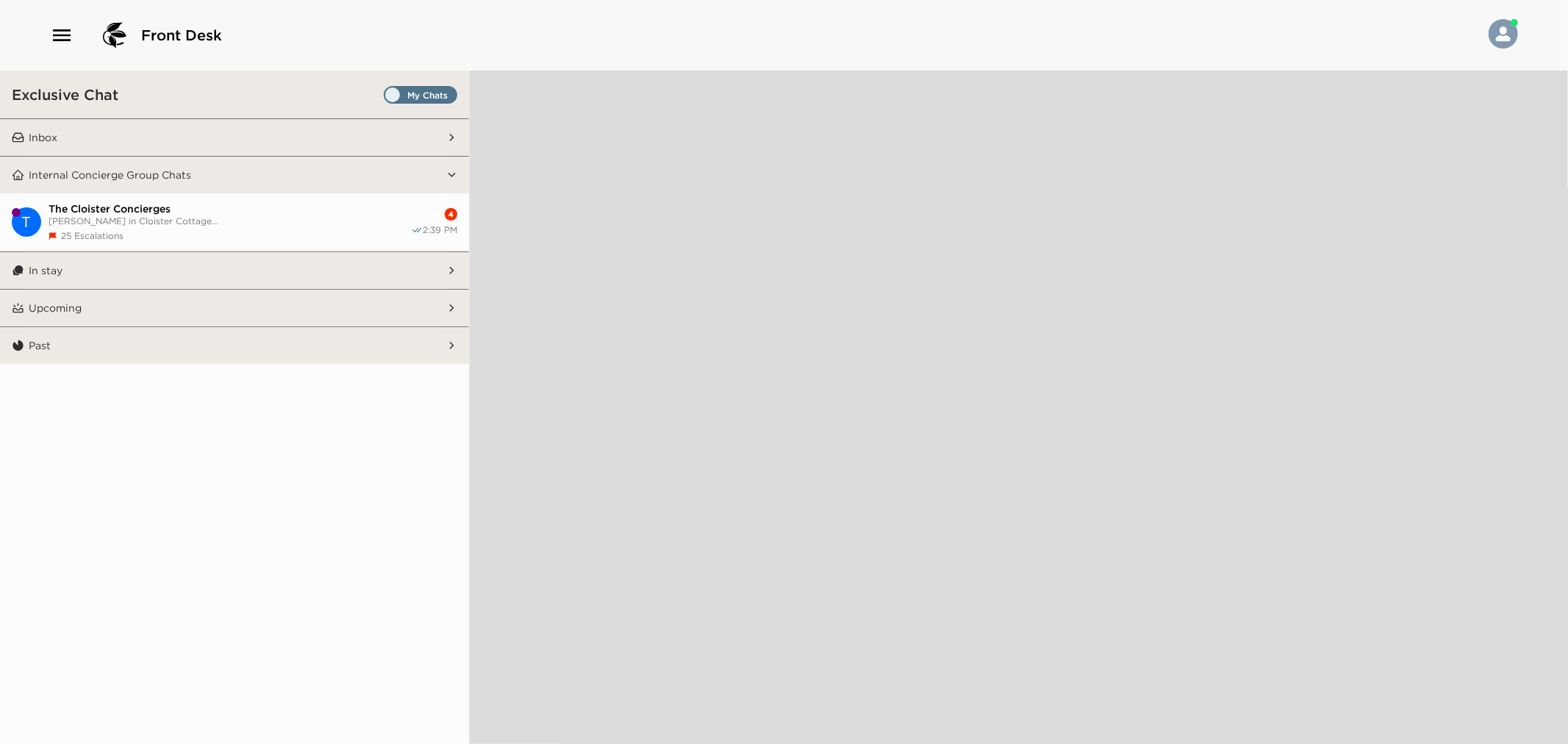
click at [326, 145] on button "Inbox" at bounding box center [235, 138] width 422 height 37
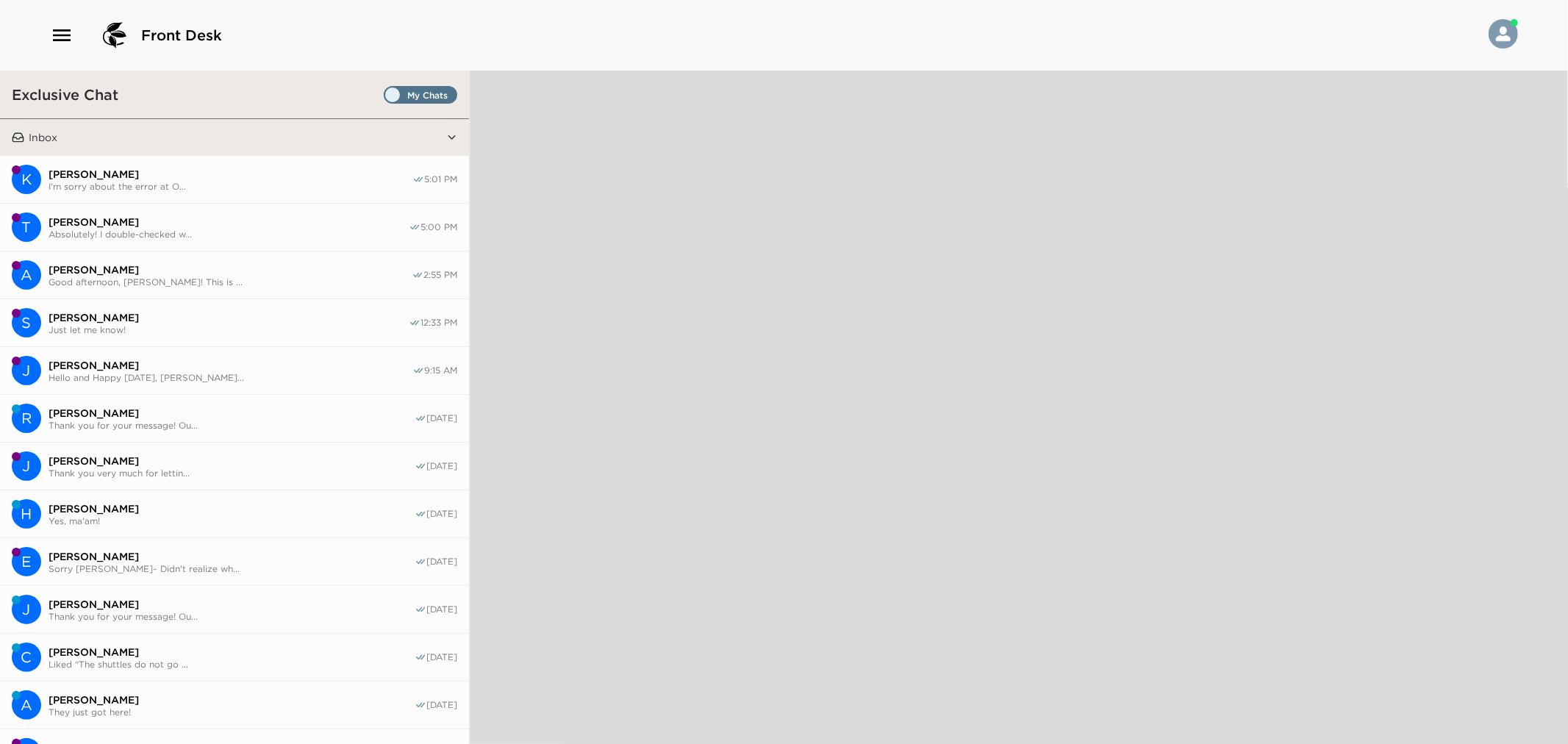
click at [320, 178] on span "[PERSON_NAME]" at bounding box center [231, 174] width 364 height 13
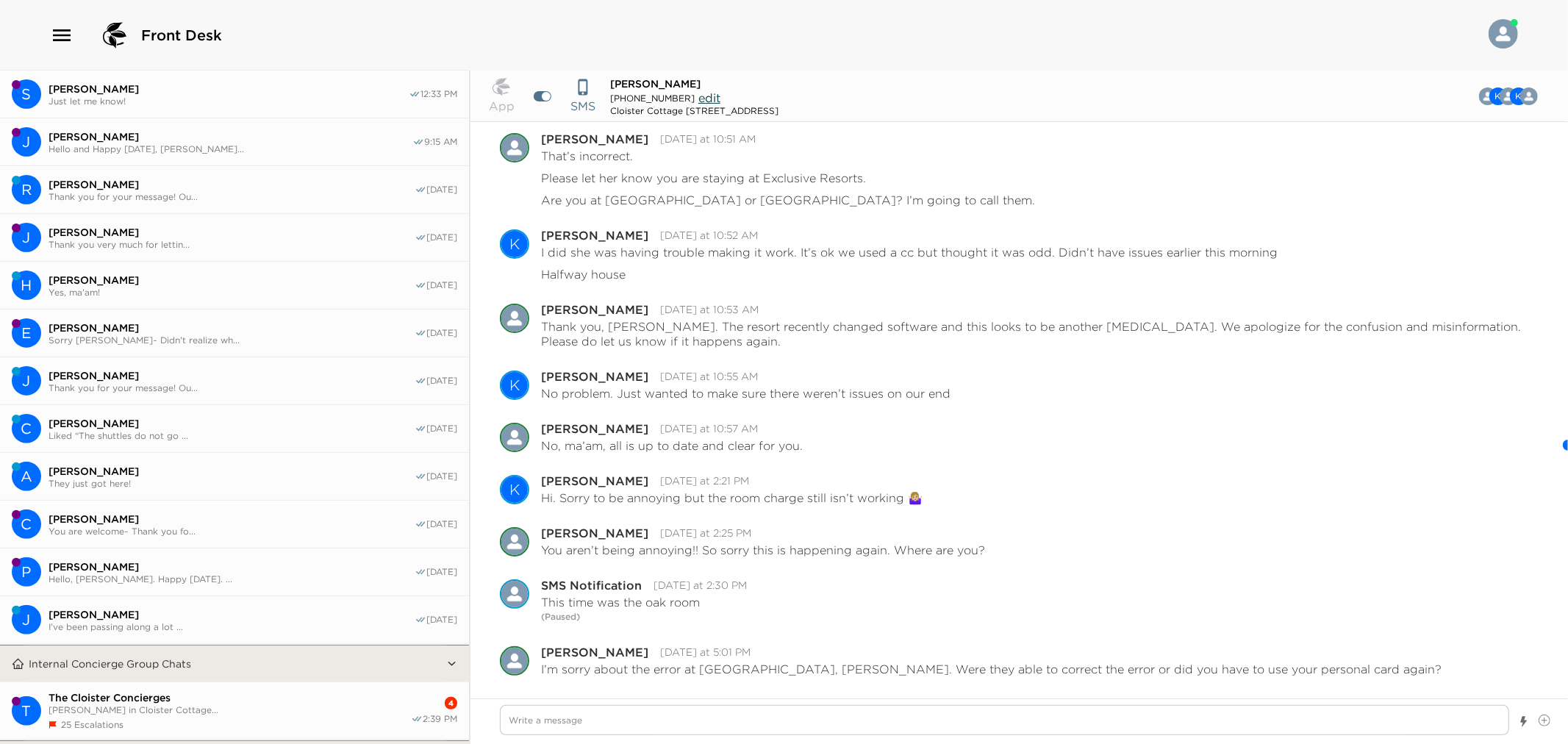
scroll to position [335, 0]
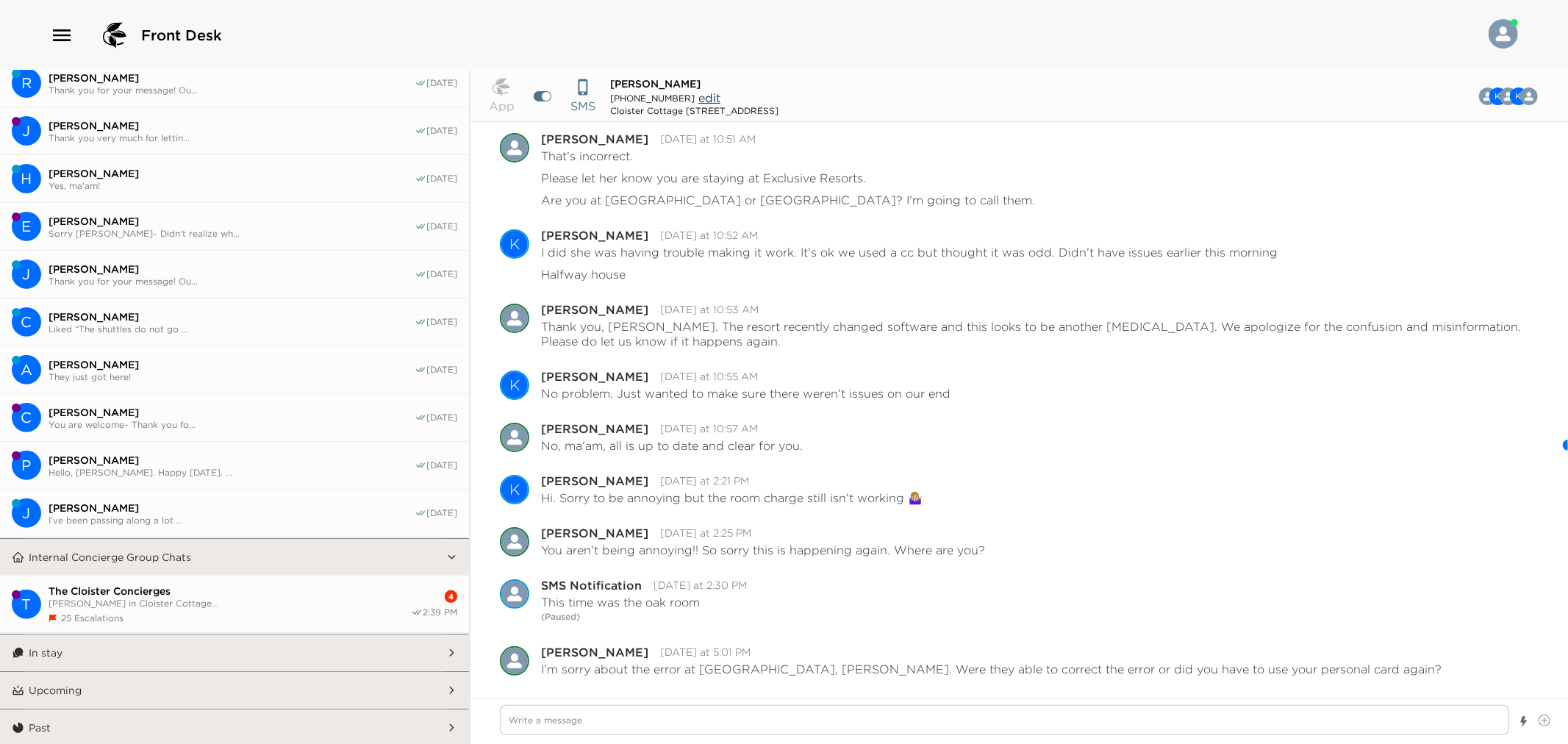
click at [359, 613] on div "25 Escalations" at bounding box center [230, 618] width 363 height 11
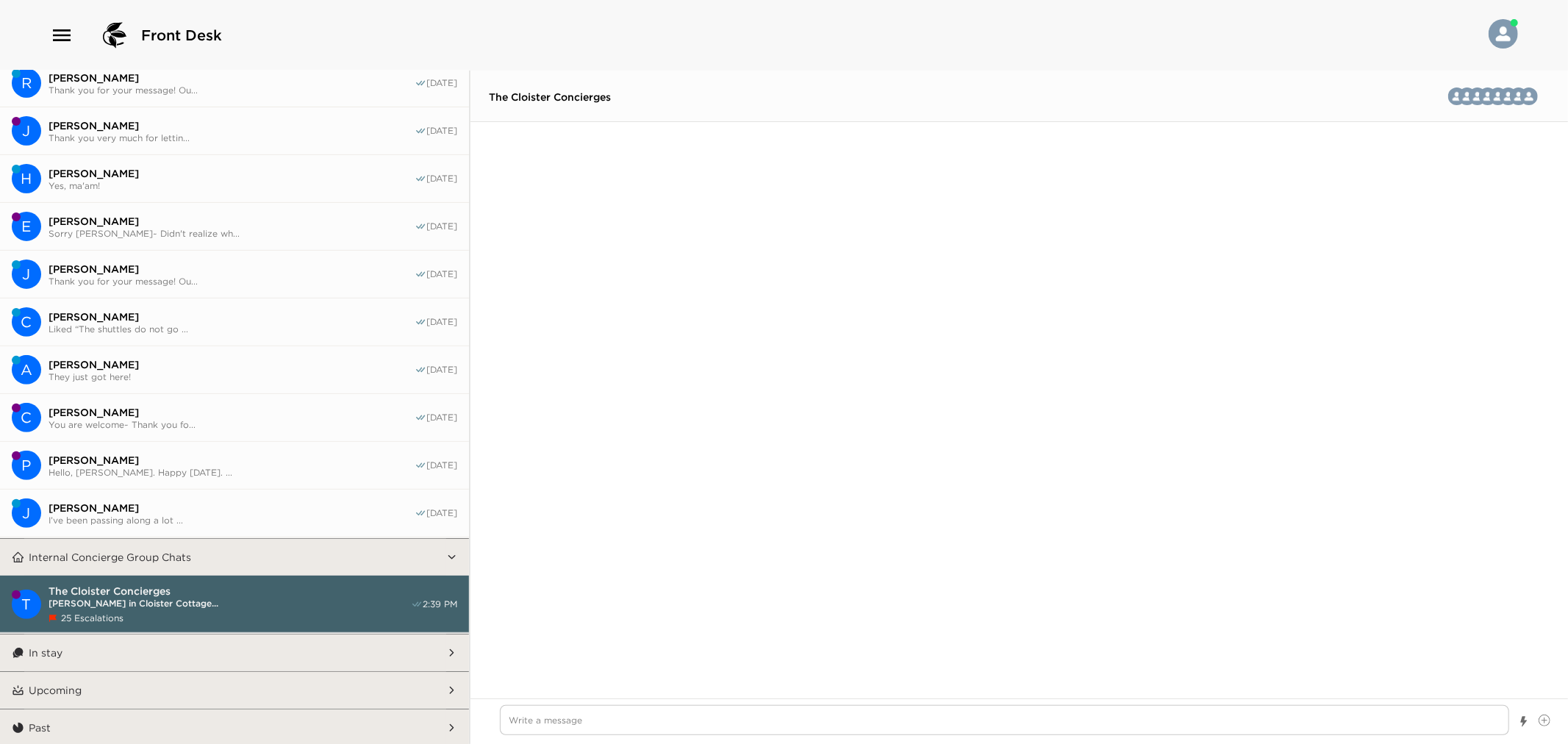
scroll to position [1790, 0]
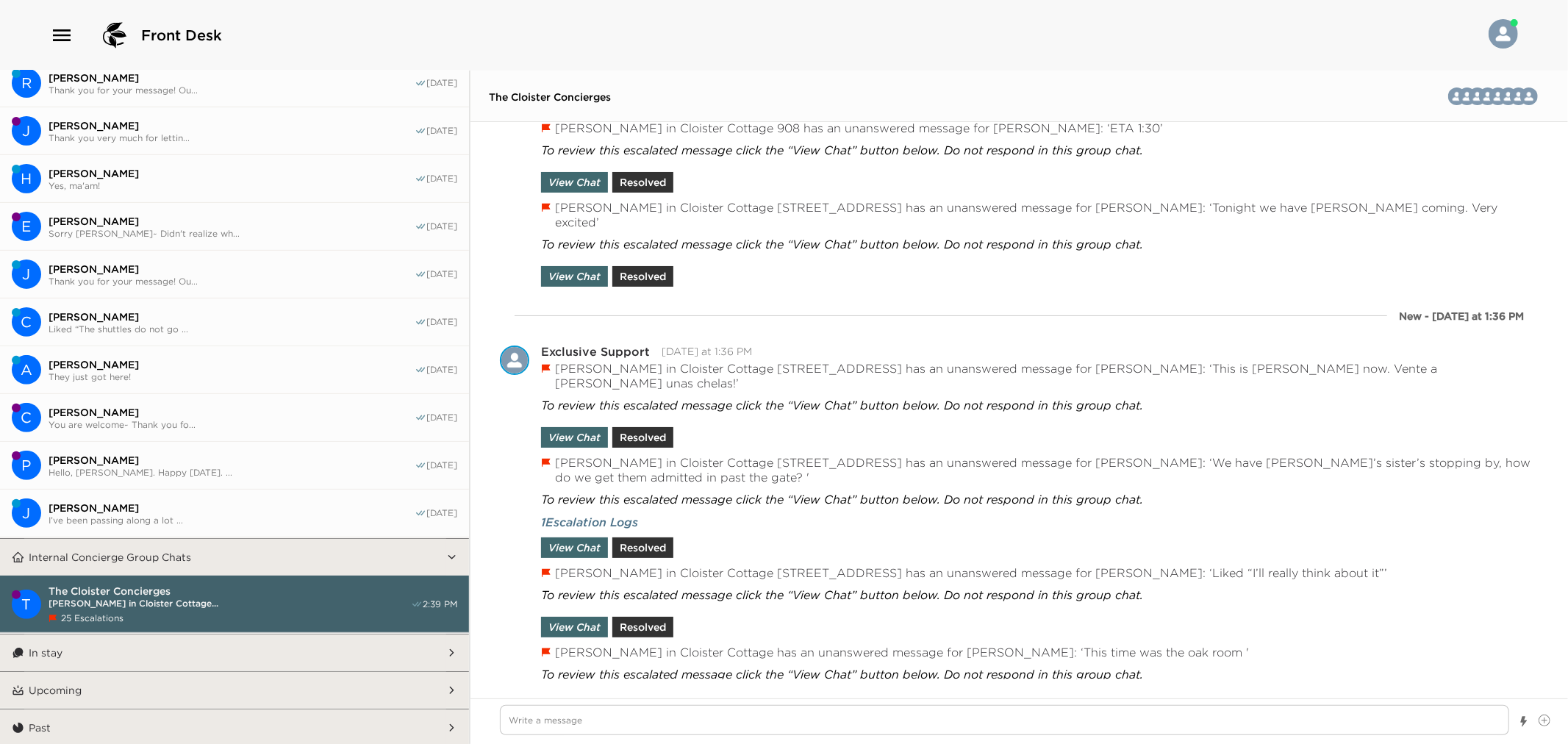
type textarea "x"
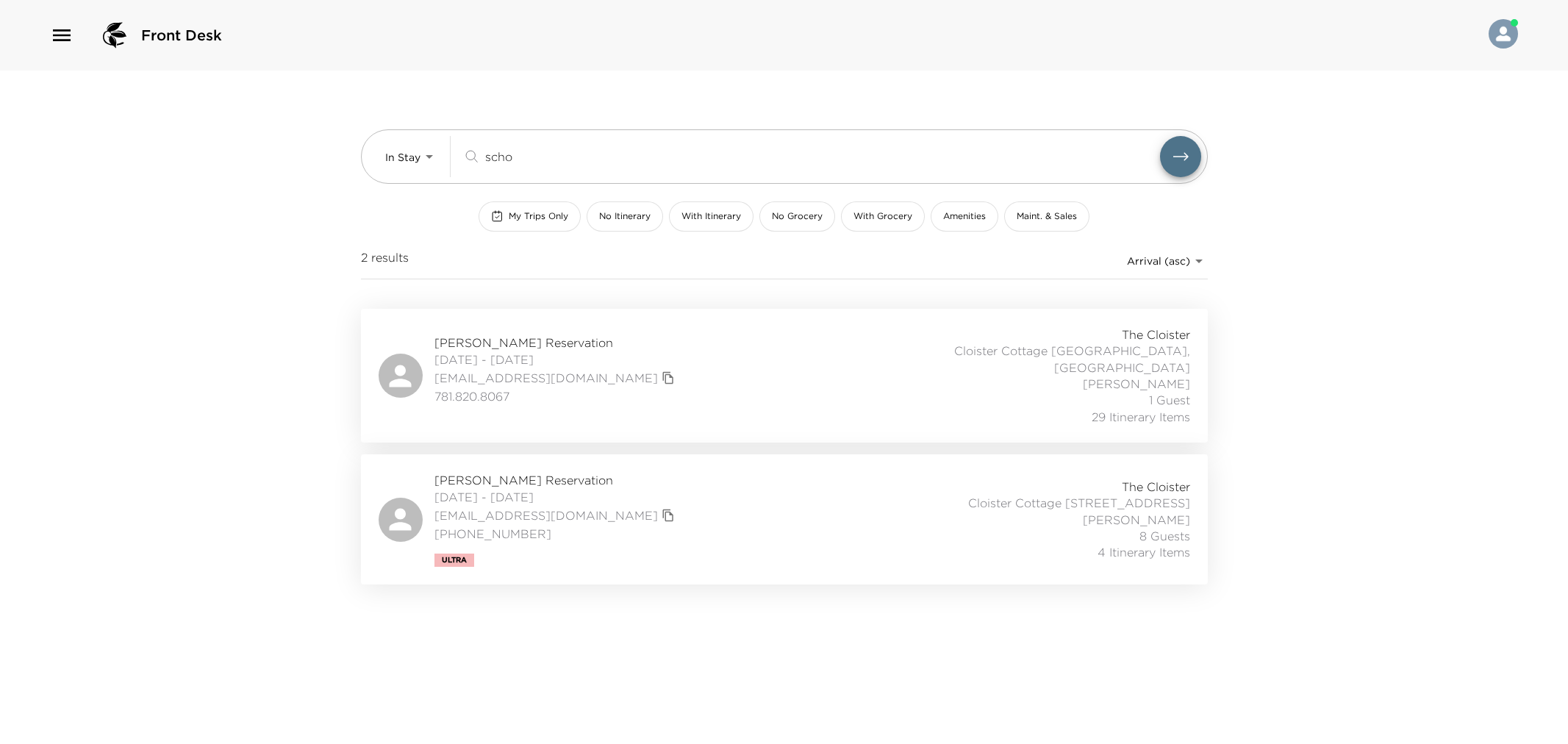
click at [48, 42] on div "Front Desk" at bounding box center [784, 35] width 1568 height 70
click at [61, 37] on icon "button" at bounding box center [62, 35] width 23 height 23
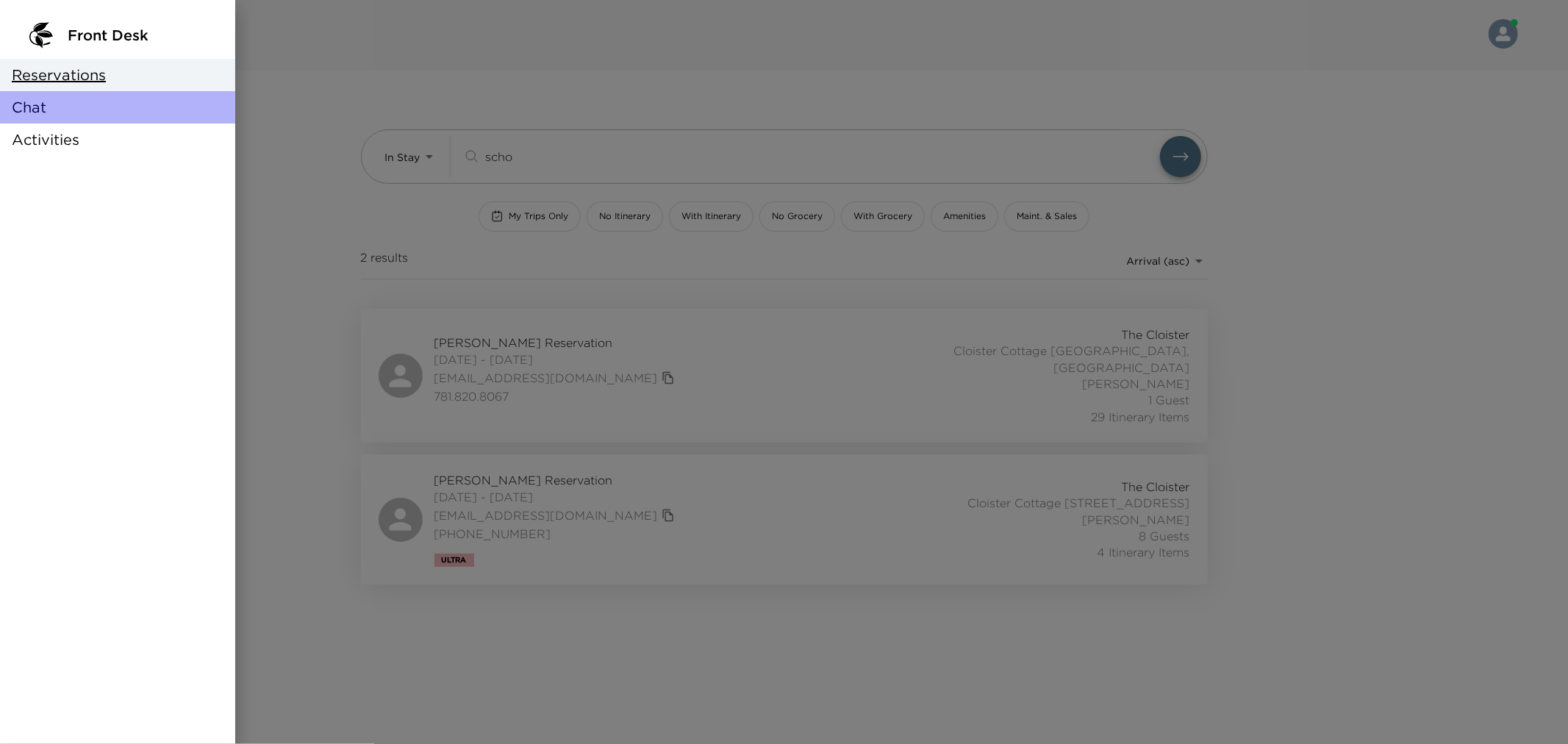
click at [48, 111] on div "Chat" at bounding box center [118, 108] width 235 height 32
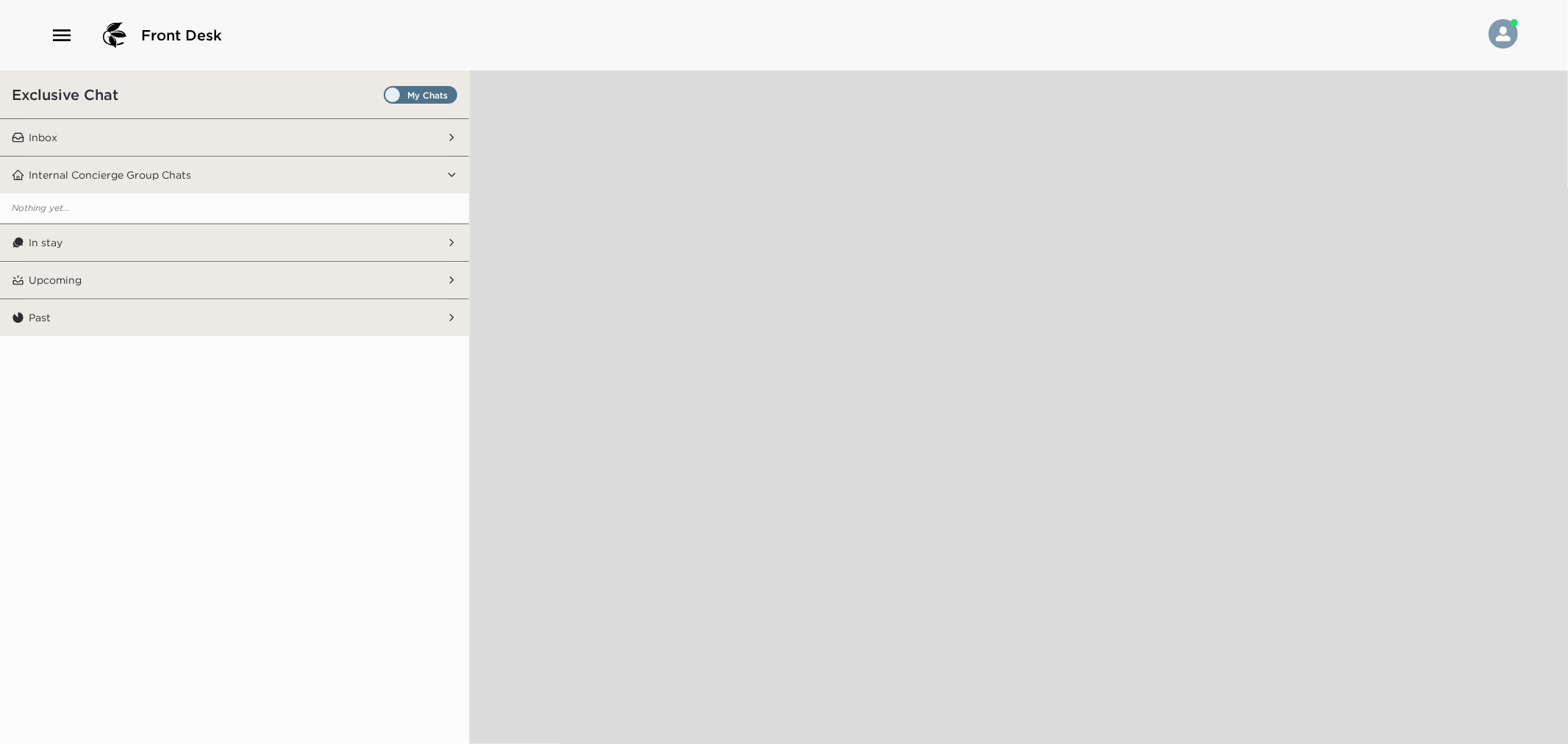
click at [422, 107] on div "Exclusive Chat" at bounding box center [234, 94] width 469 height 48
click at [422, 97] on span "Set all destinations" at bounding box center [420, 98] width 73 height 18
click at [387, 97] on input "Set all destinations" at bounding box center [387, 97] width 0 height 0
click at [398, 121] on button "Inbox" at bounding box center [235, 138] width 422 height 37
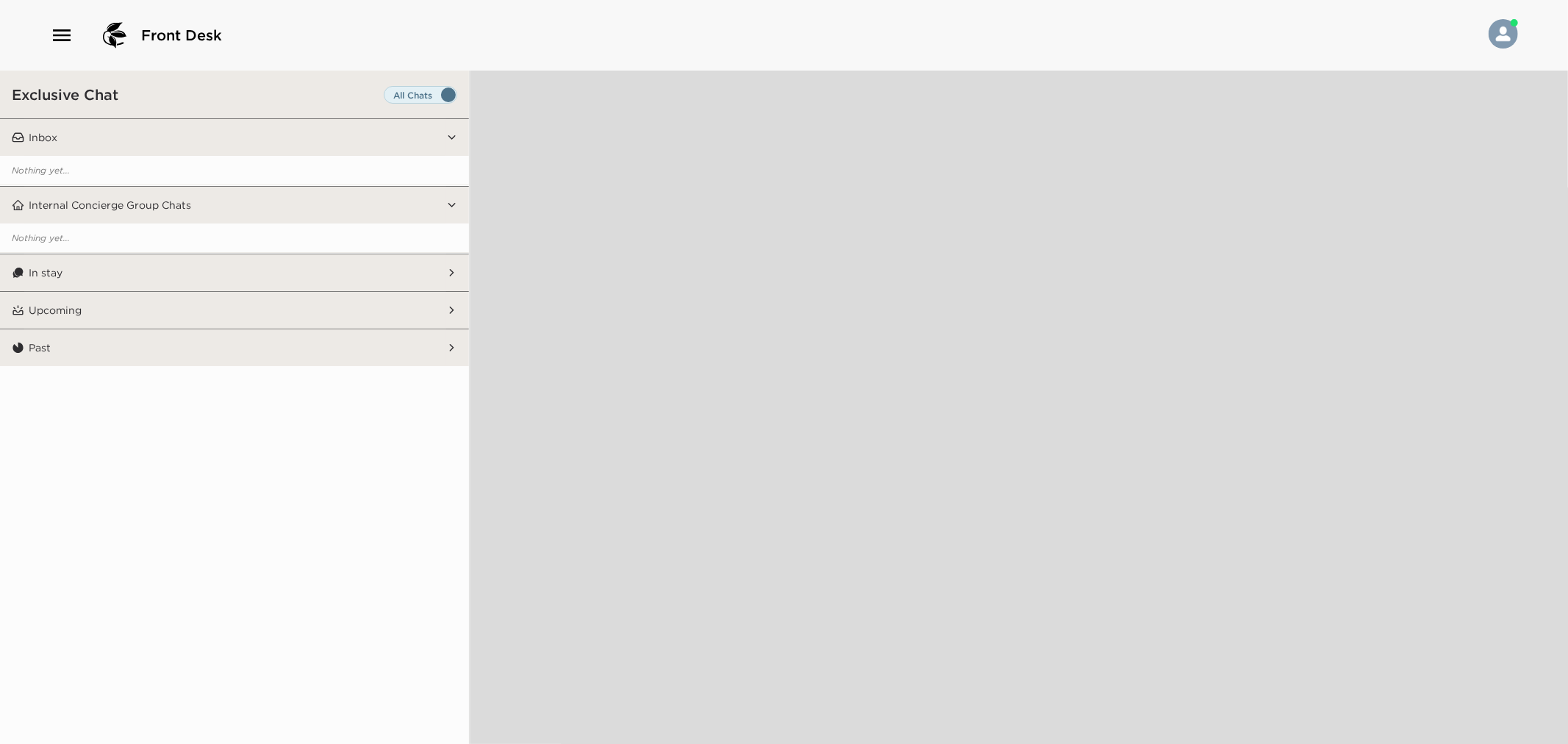
click at [333, 273] on button "In stay" at bounding box center [235, 273] width 422 height 37
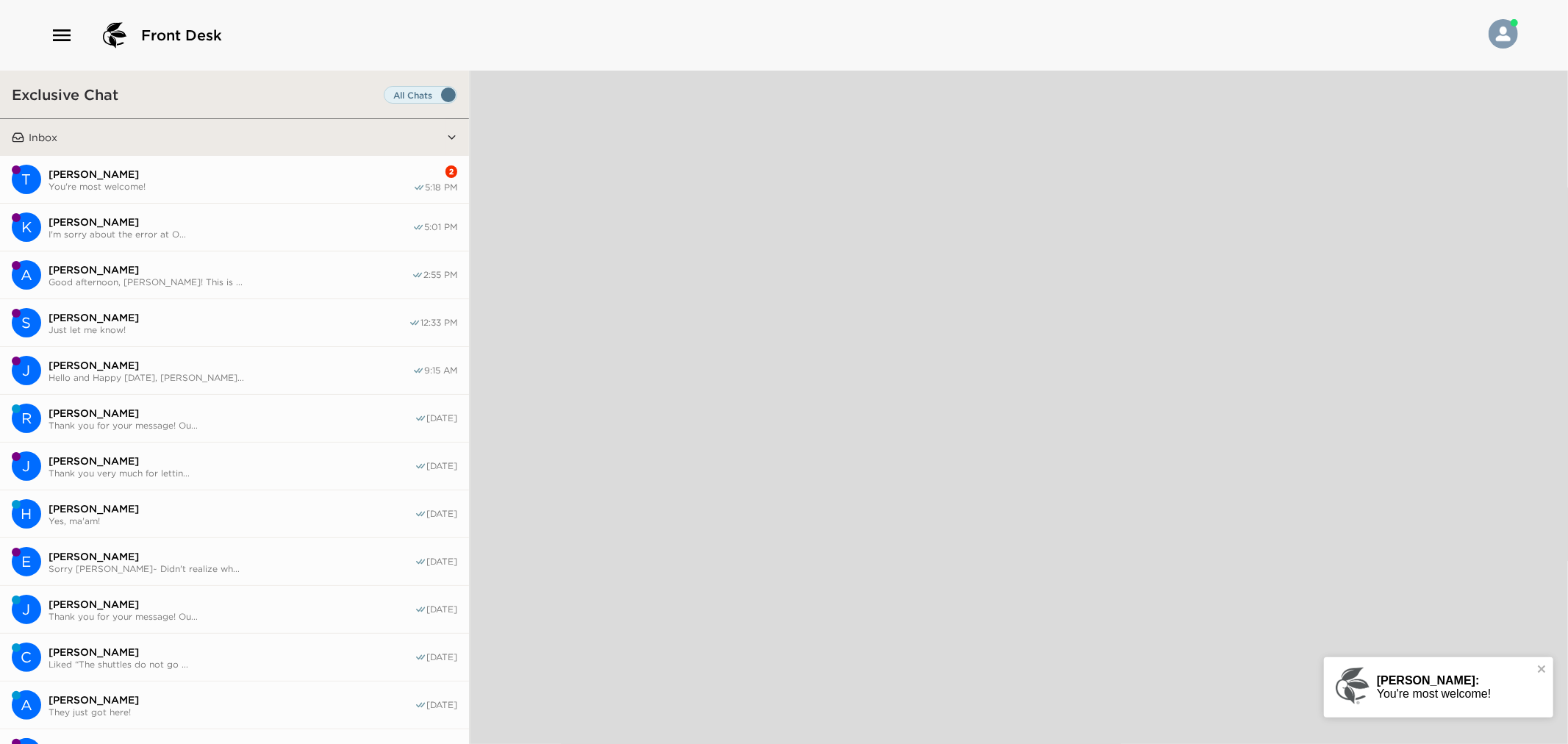
click at [353, 188] on span "You're most welcome!" at bounding box center [231, 186] width 364 height 11
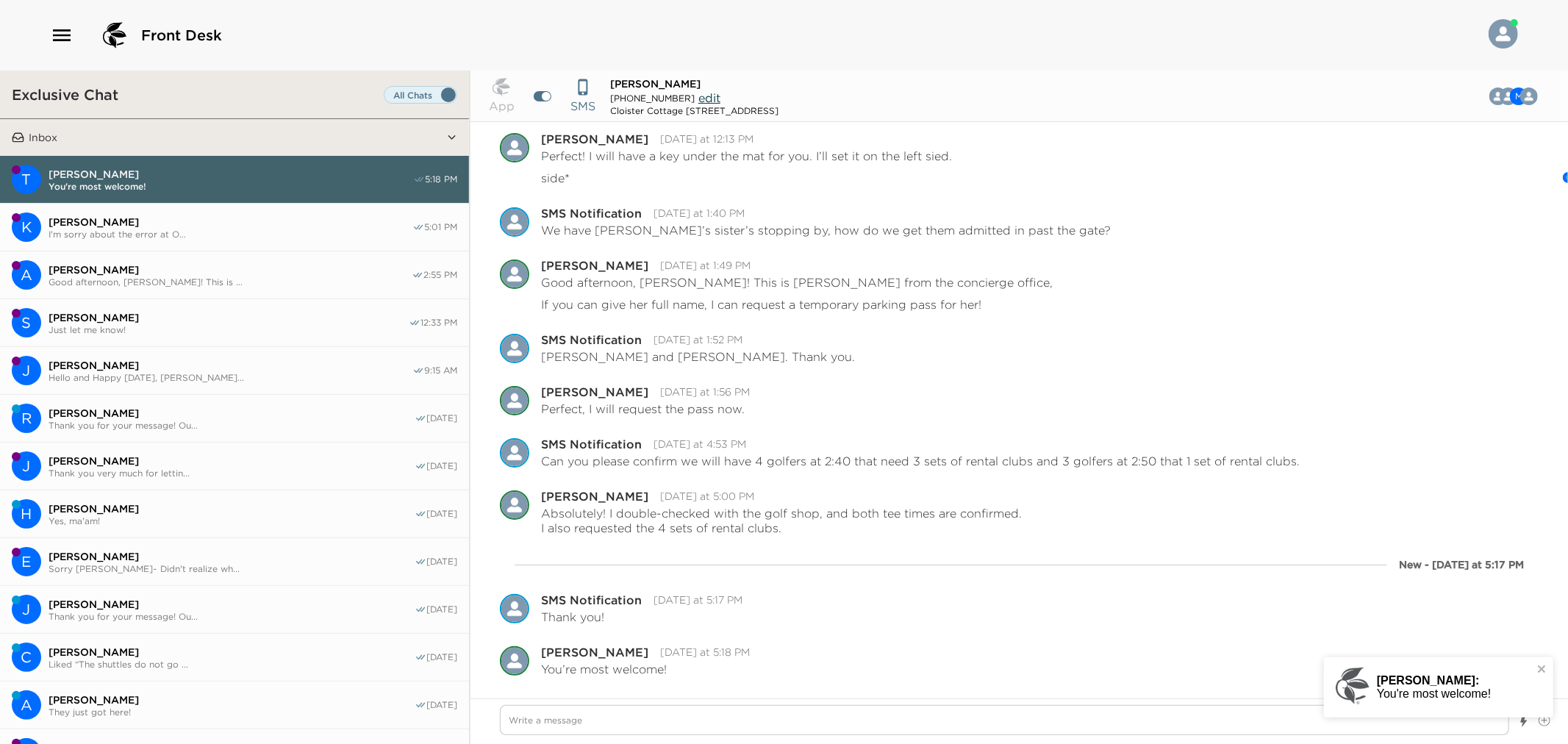
scroll to position [6582, 0]
click at [276, 309] on button "S [PERSON_NAME] Just let me know! 12:33 PM" at bounding box center [234, 323] width 469 height 48
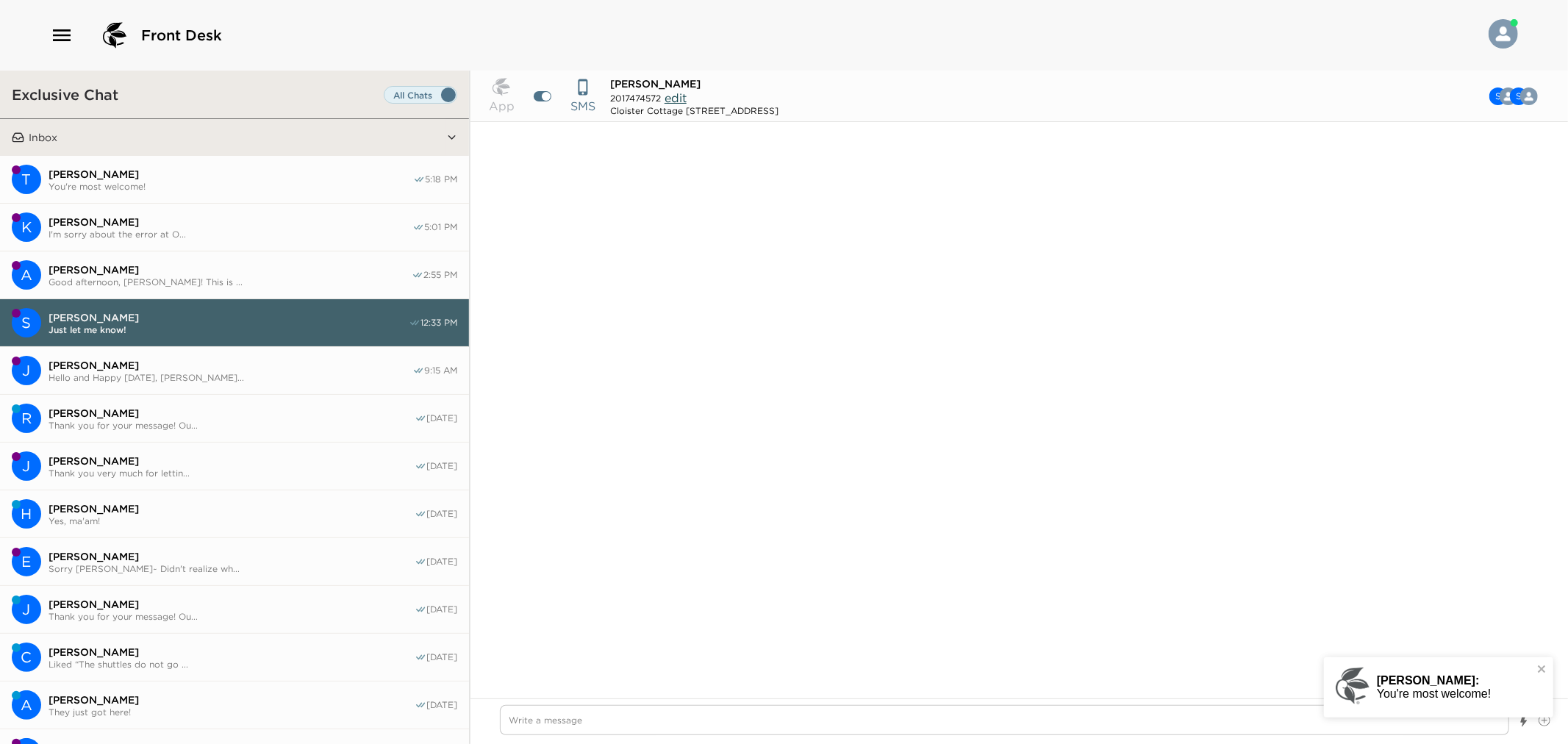
scroll to position [721, 0]
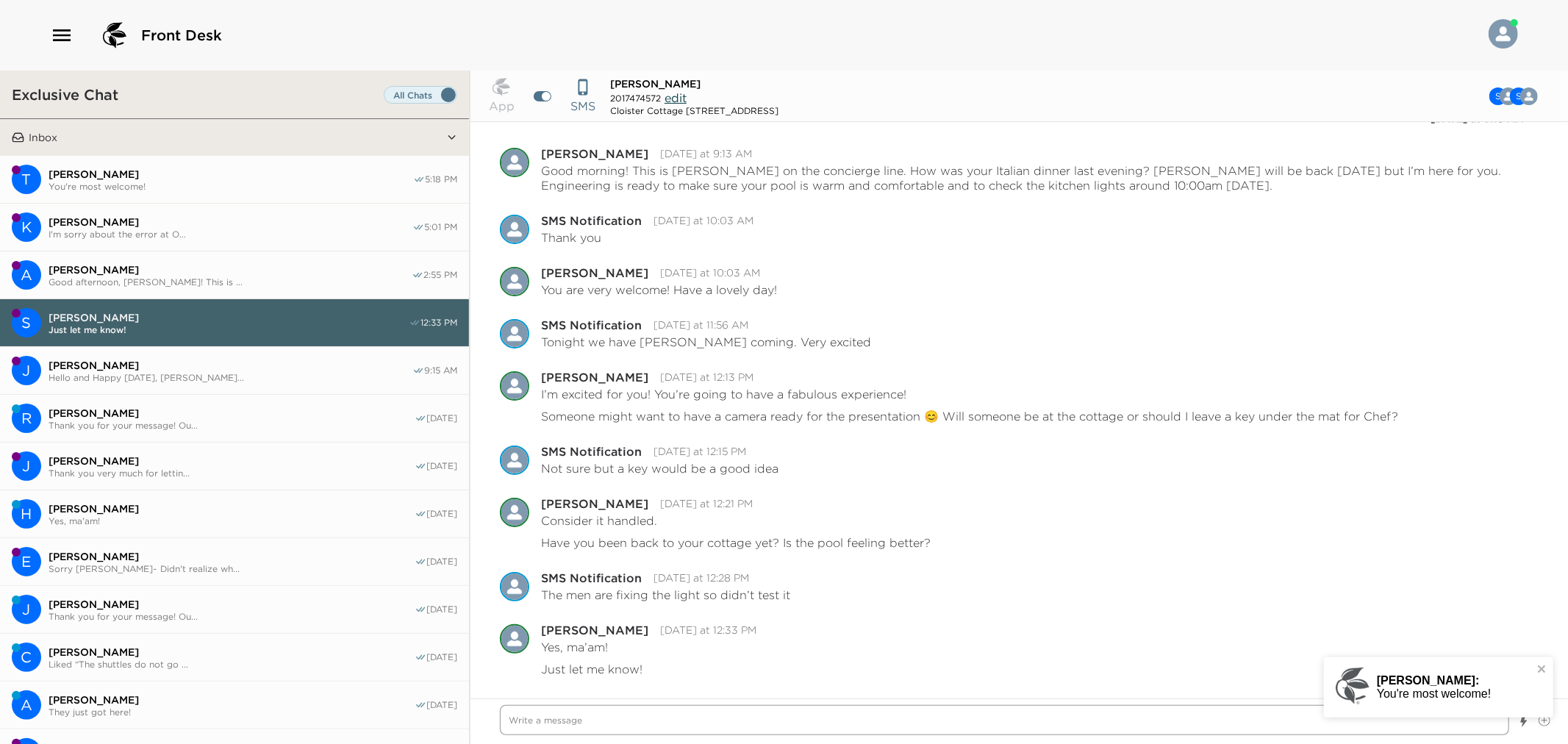
click at [633, 712] on textarea "Write a message" at bounding box center [1004, 719] width 1009 height 30
type textarea "x"
type textarea "I"
type textarea "x"
type textarea "I"
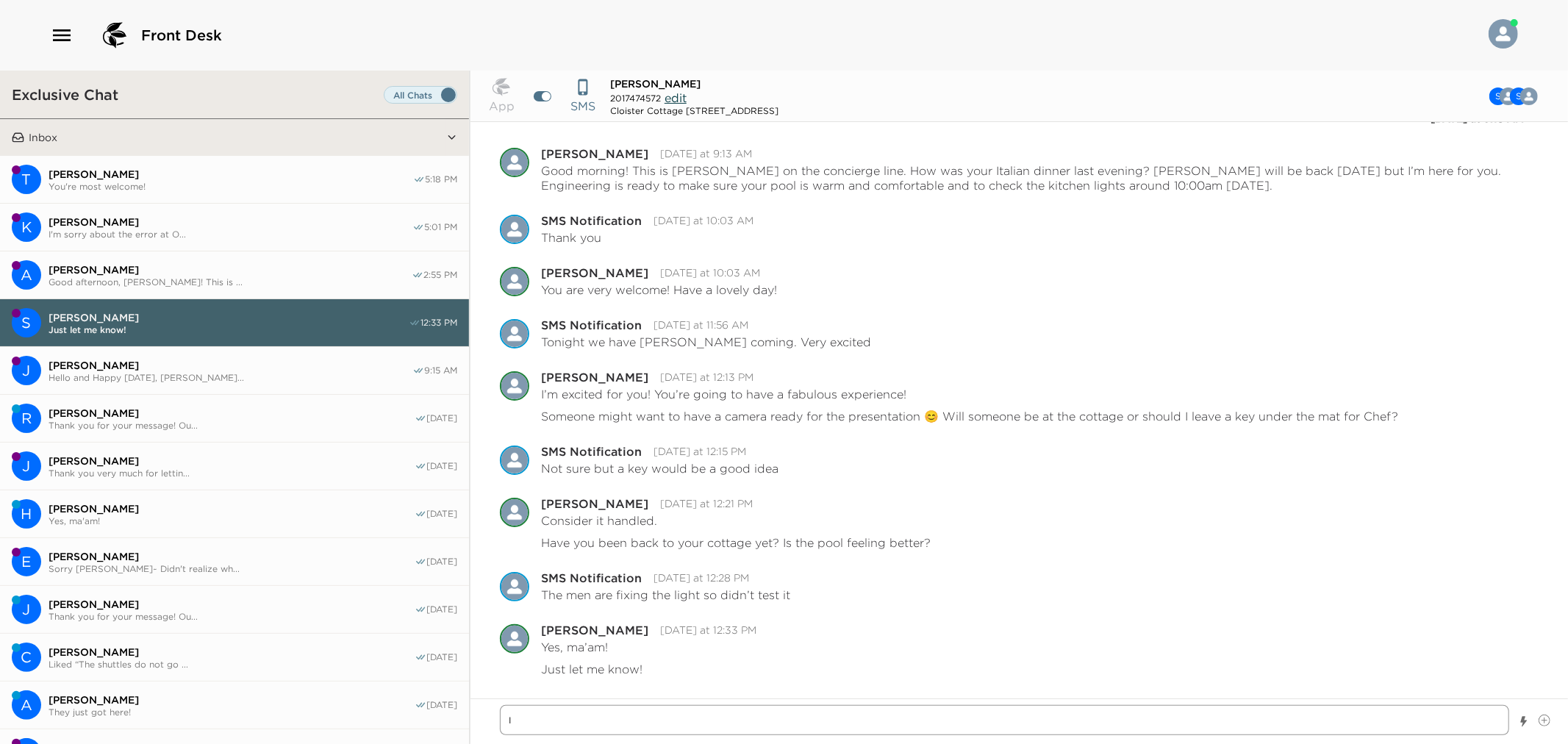
type textarea "x"
type textarea "I s"
type textarea "x"
type textarea "I se"
type textarea "x"
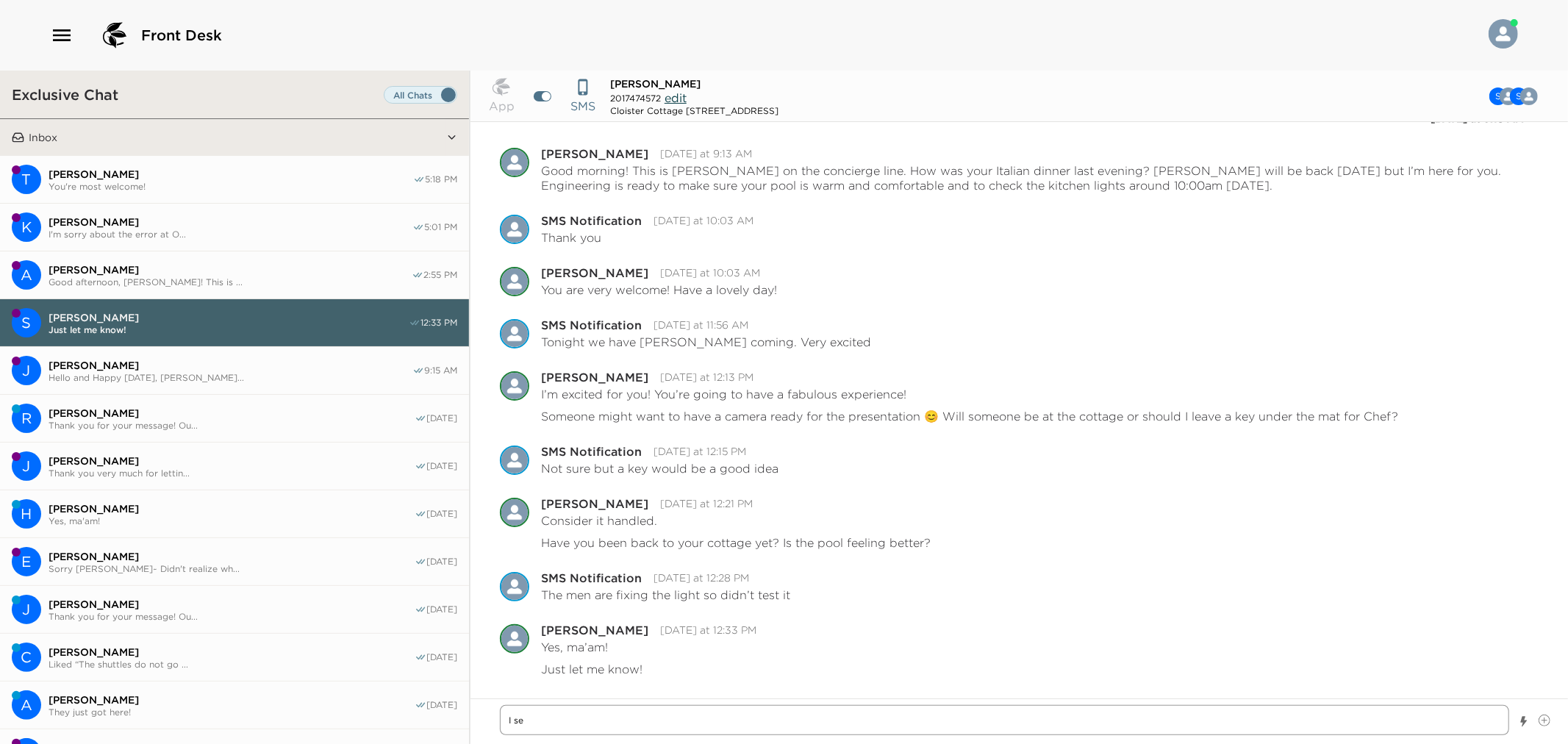
type textarea "I set"
type textarea "x"
type textarea "I set"
type textarea "x"
type textarea "I set"
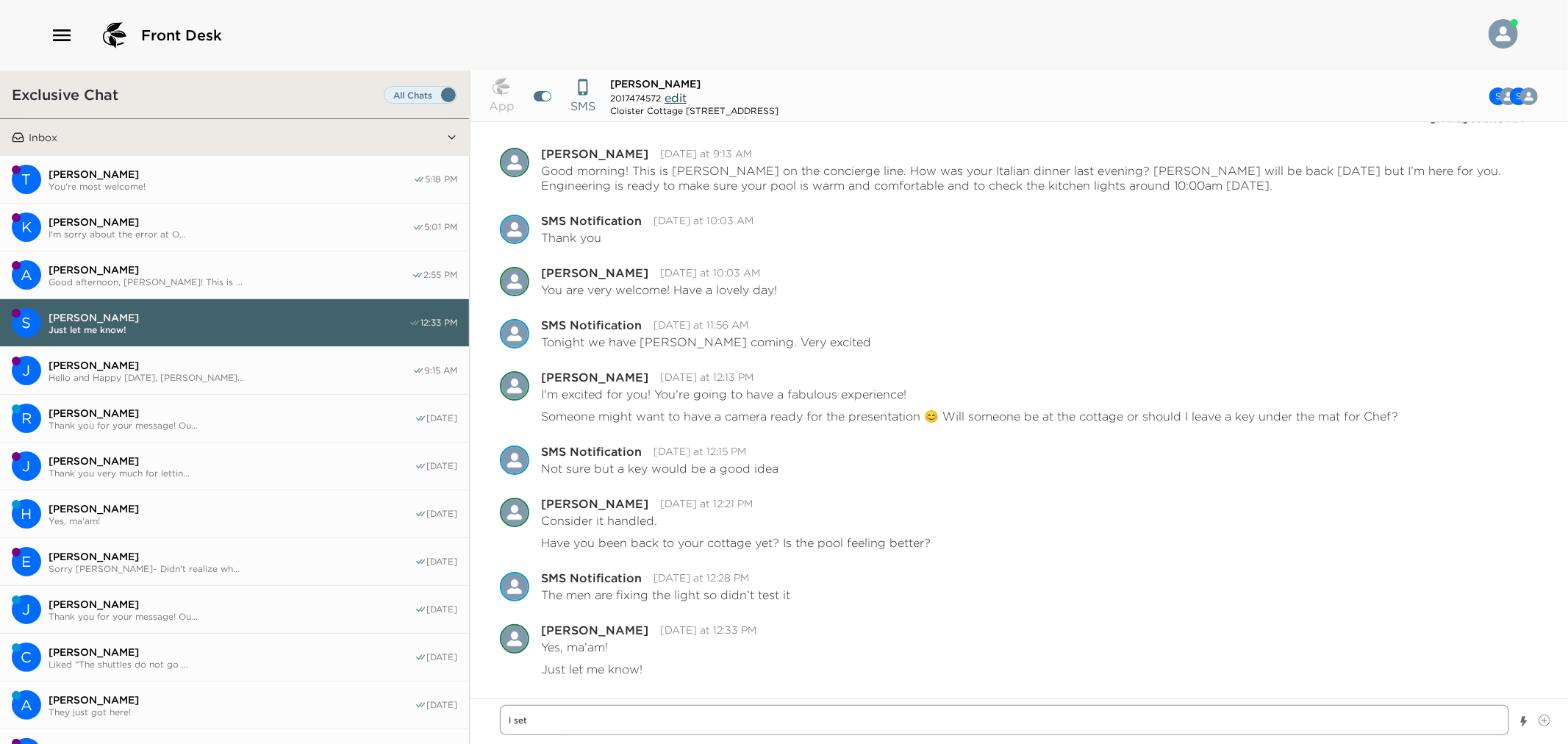
type textarea "x"
type textarea "I se"
type textarea "x"
type textarea "I s"
type textarea "x"
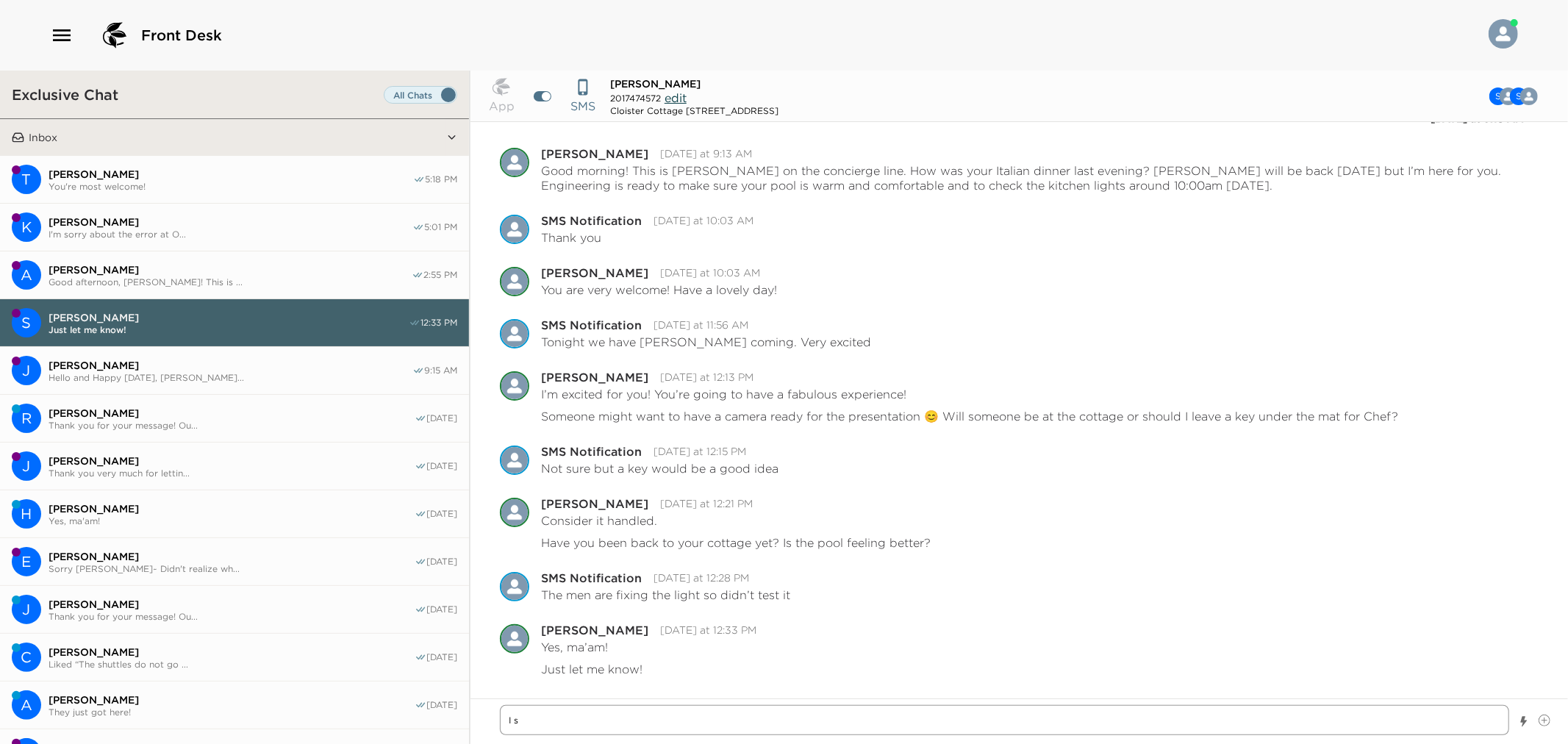
type textarea "I"
type textarea "x"
type textarea "I p"
type textarea "x"
type textarea "I pl"
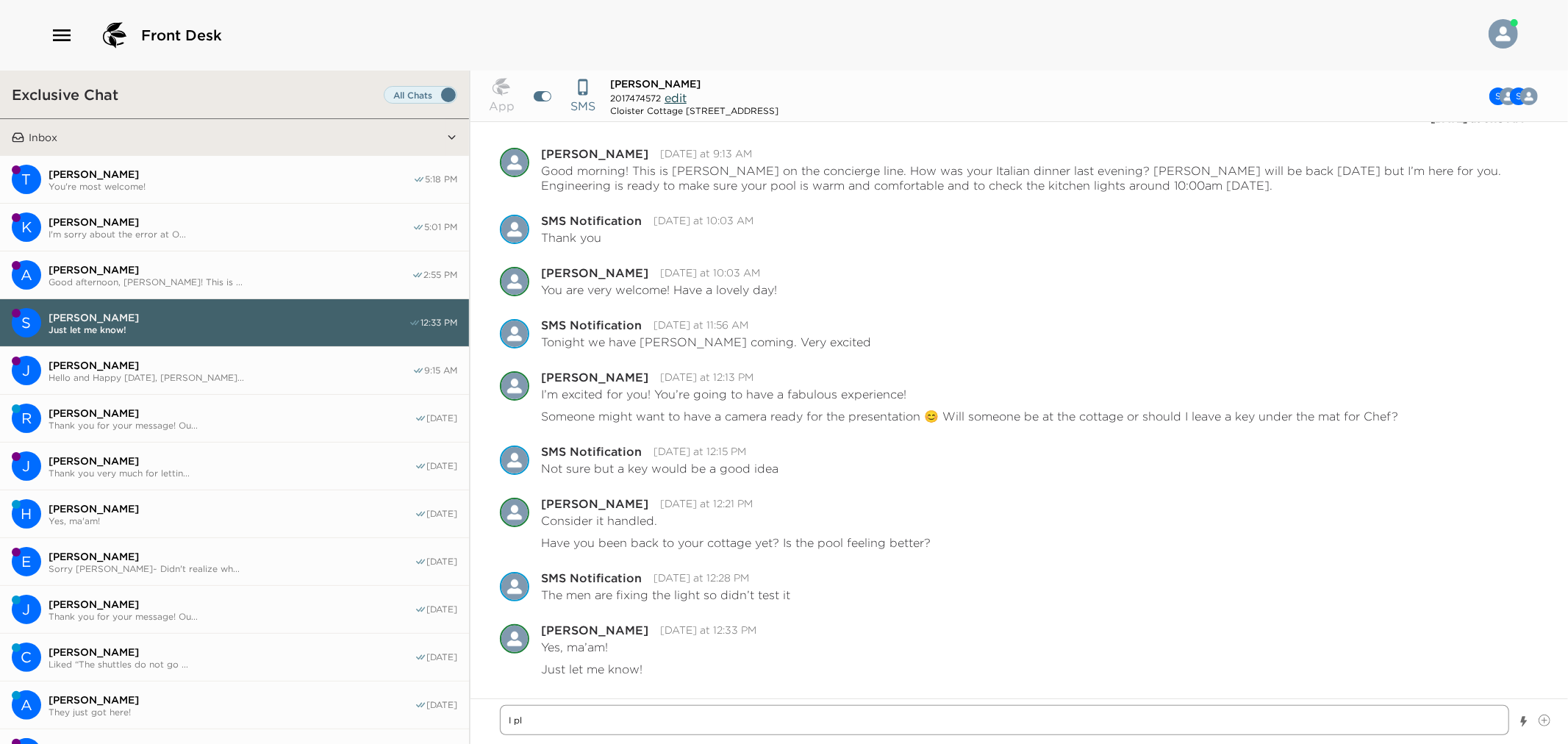
type textarea "x"
type textarea "I pla"
type textarea "x"
type textarea "I plac"
type textarea "x"
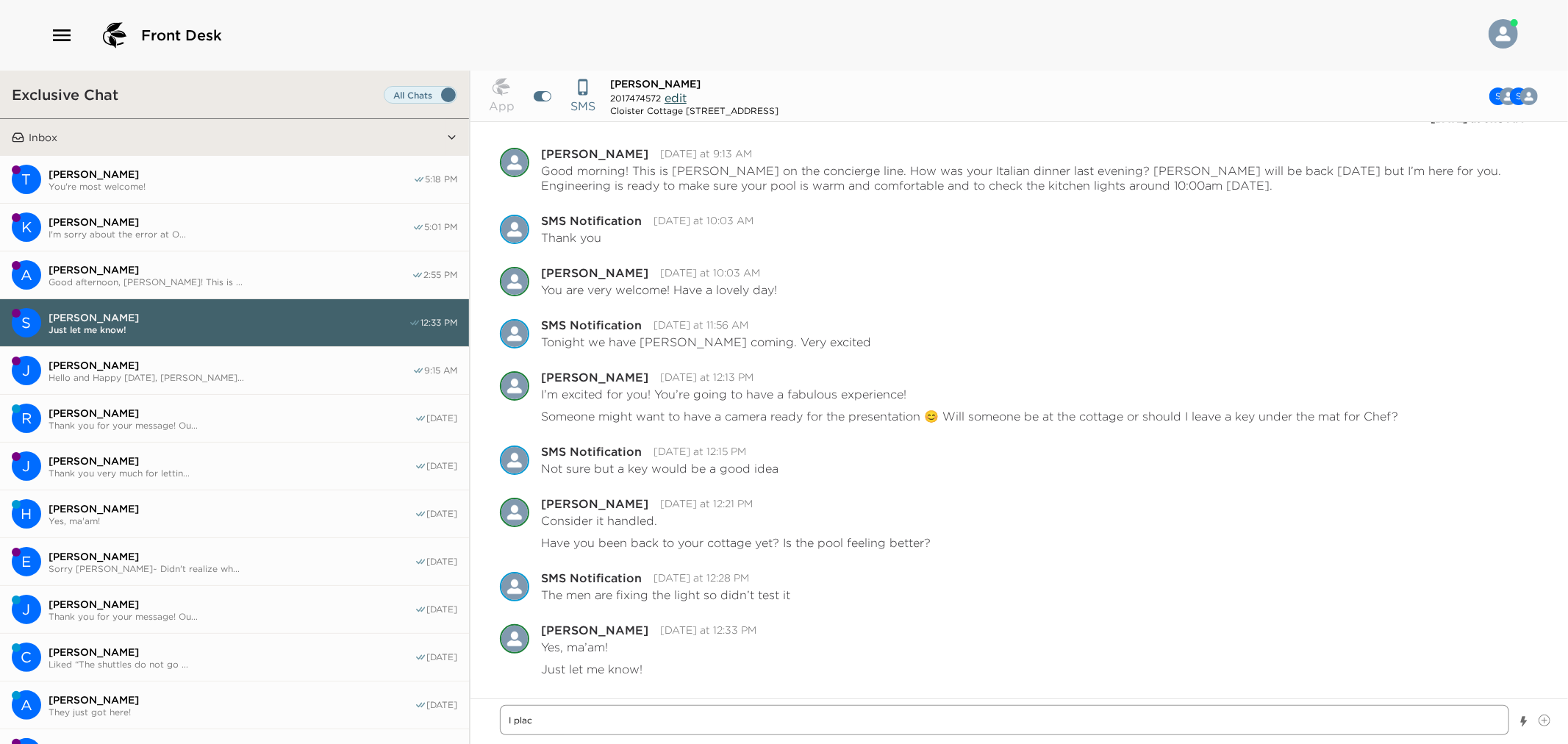
type textarea "I place"
type textarea "x"
type textarea "I placed"
type textarea "x"
type textarea "I placed"
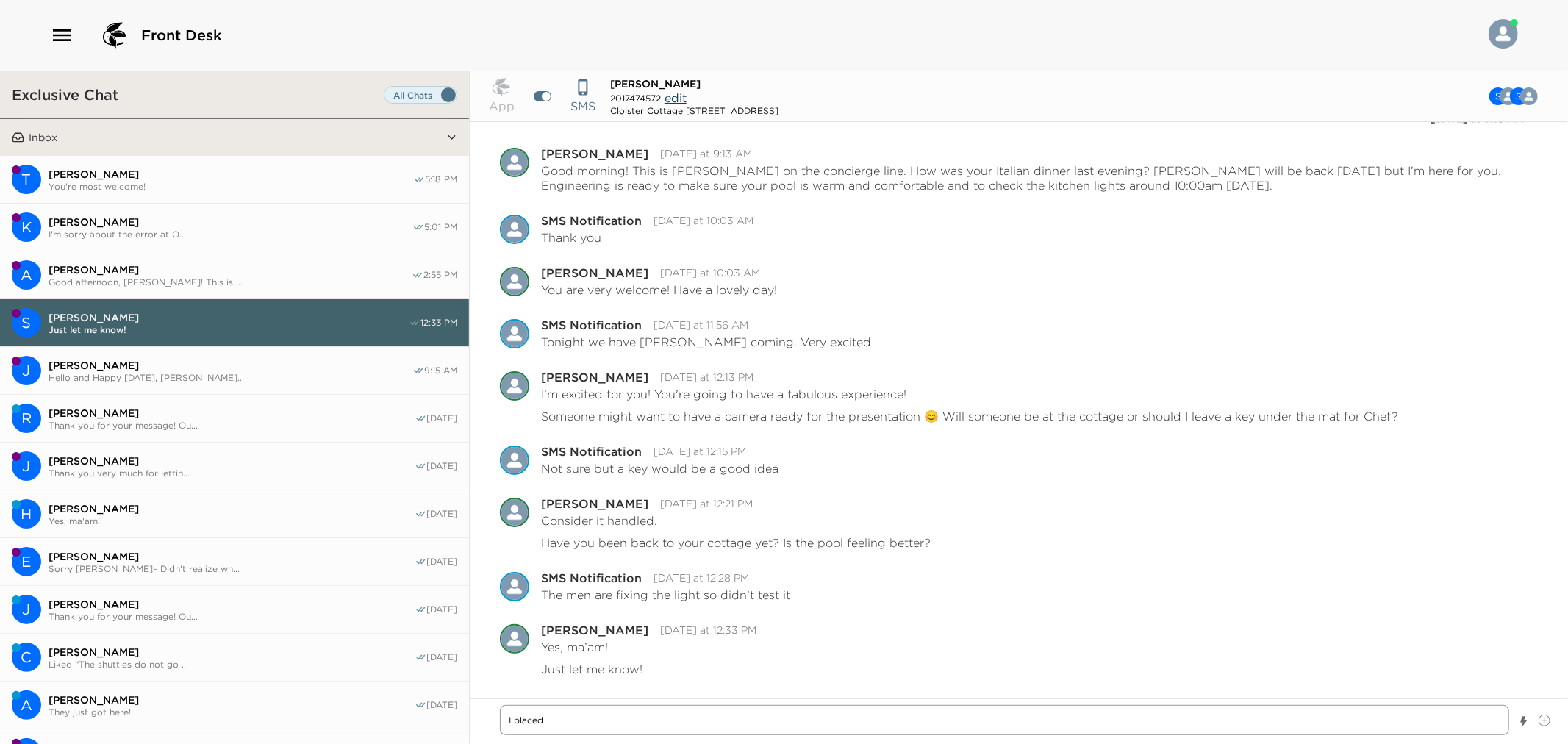
type textarea "x"
type textarea "I placed a"
type textarea "x"
type textarea "I placed a k"
type textarea "x"
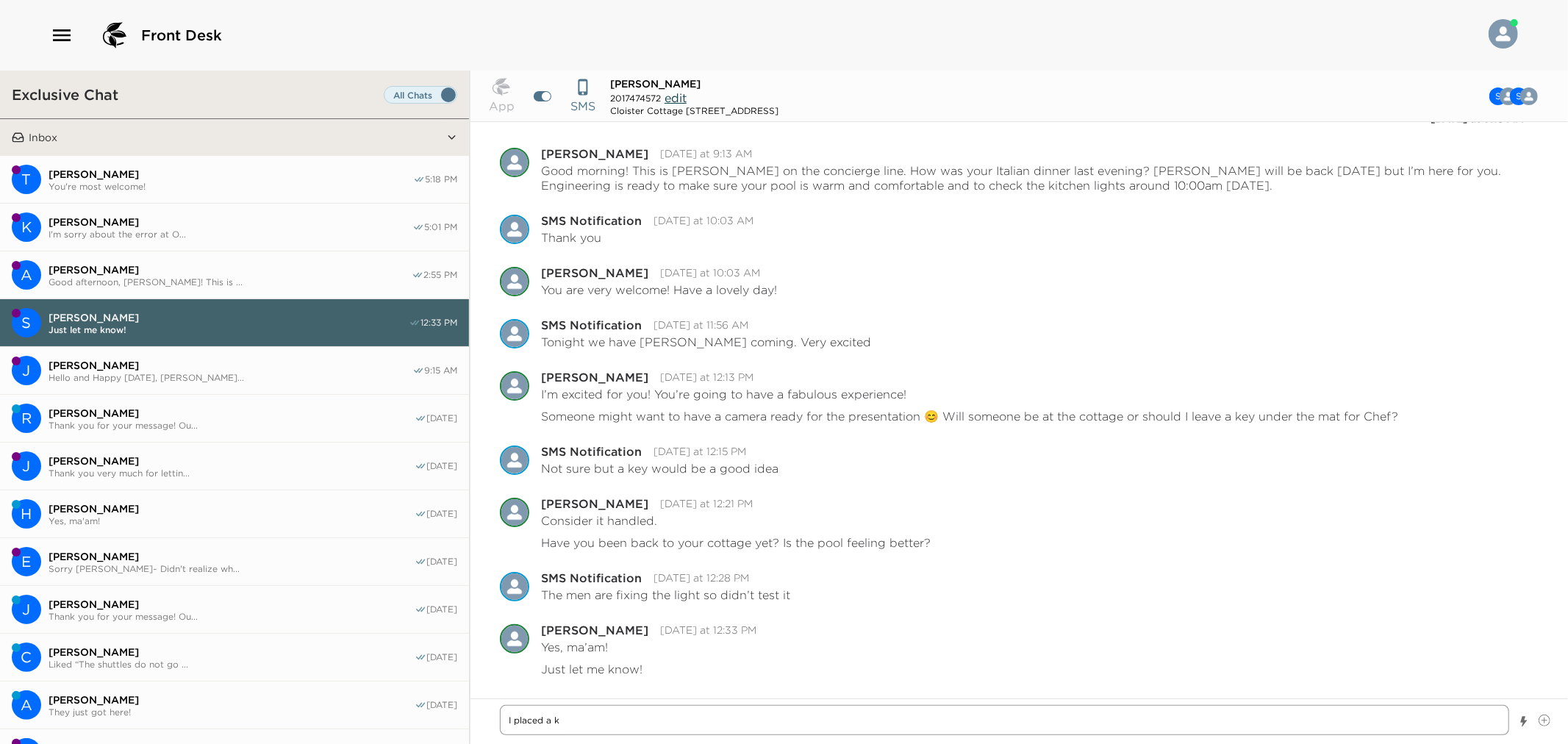
type textarea "I placed a ke"
type textarea "x"
type textarea "I placed a key"
type textarea "x"
type textarea "I placed a key"
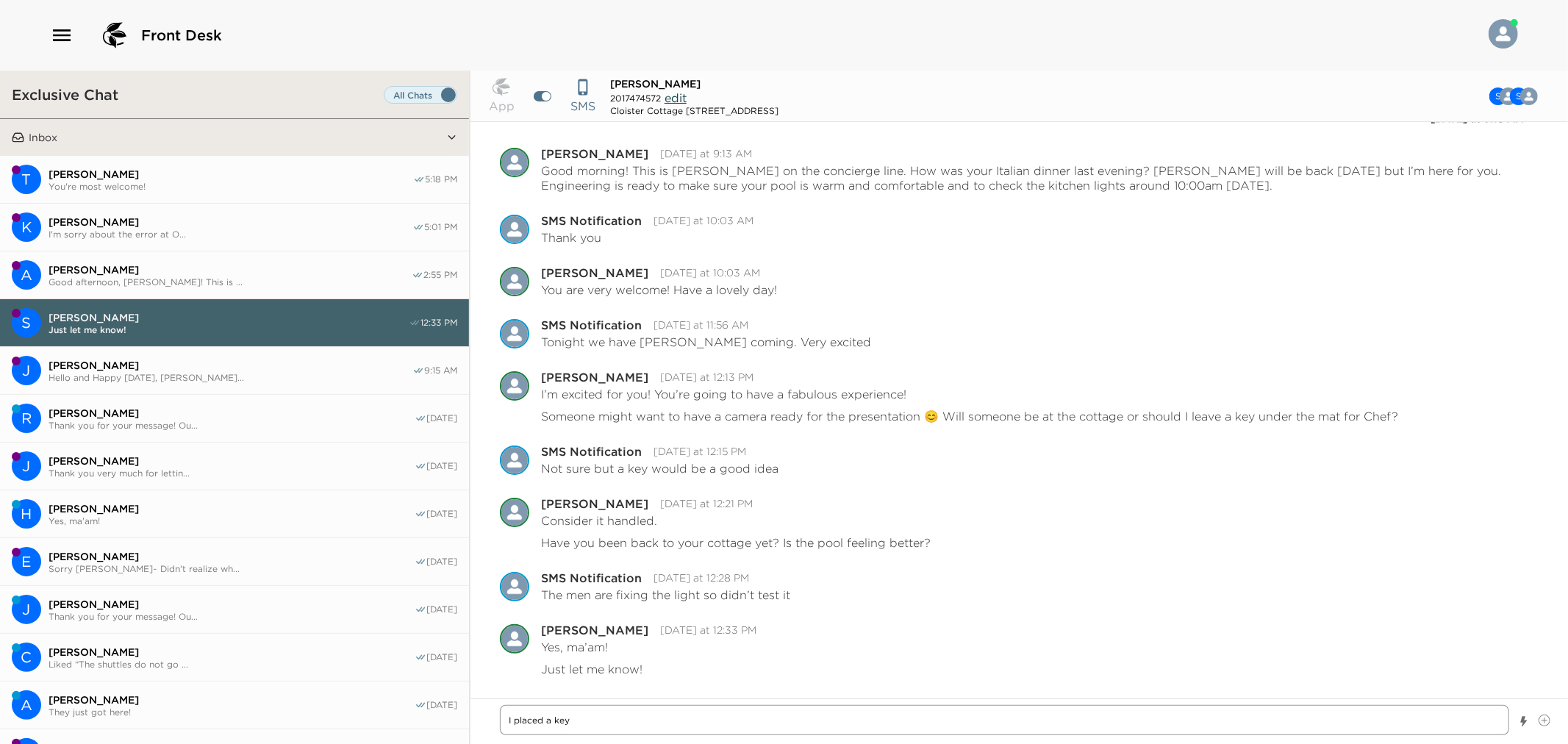
type textarea "x"
type textarea "I placed a key i"
type textarea "x"
type textarea "I placed a key in"
type textarea "x"
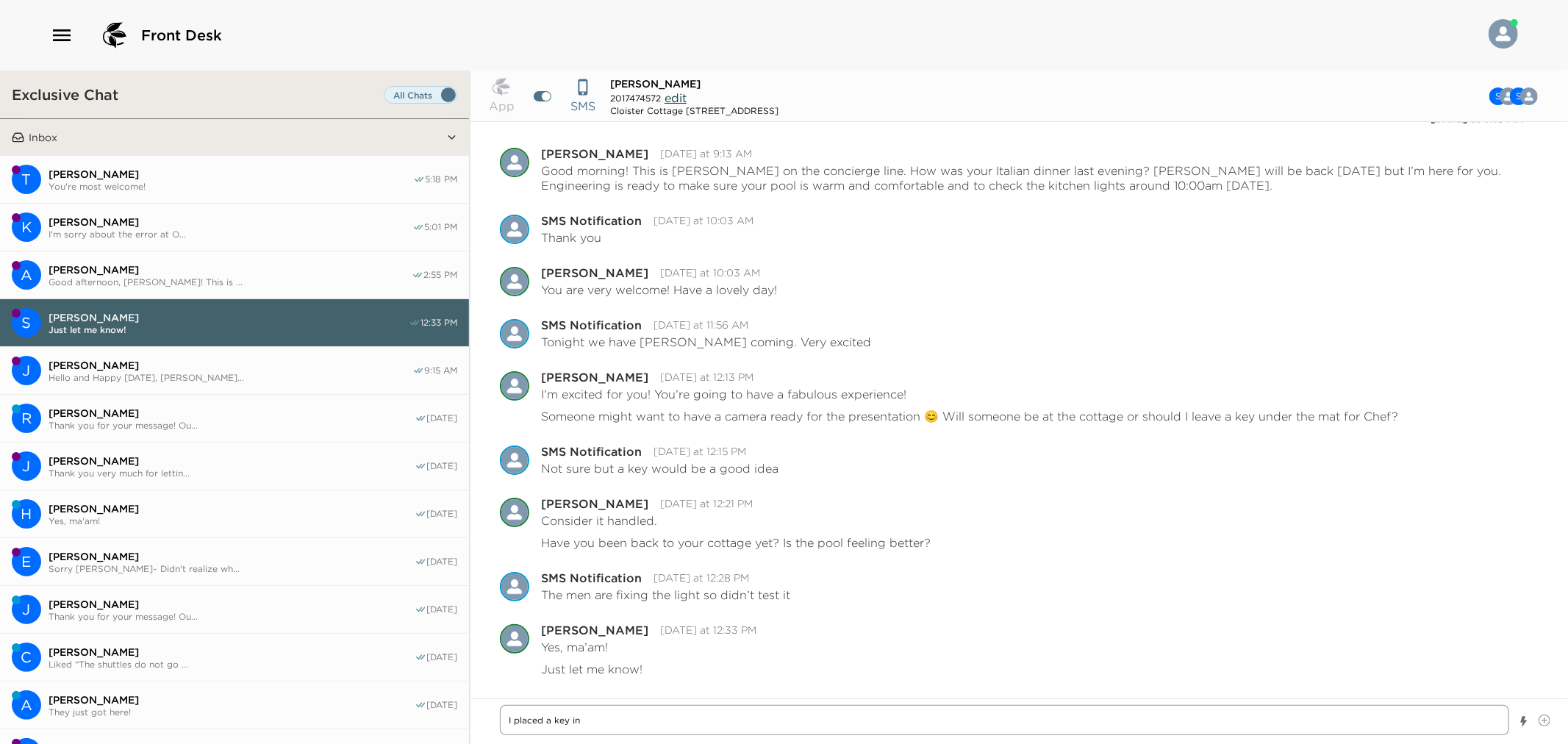
type textarea "I placed a key i"
type textarea "x"
type textarea "I placed a key"
type textarea "x"
type textarea "I placed a key u"
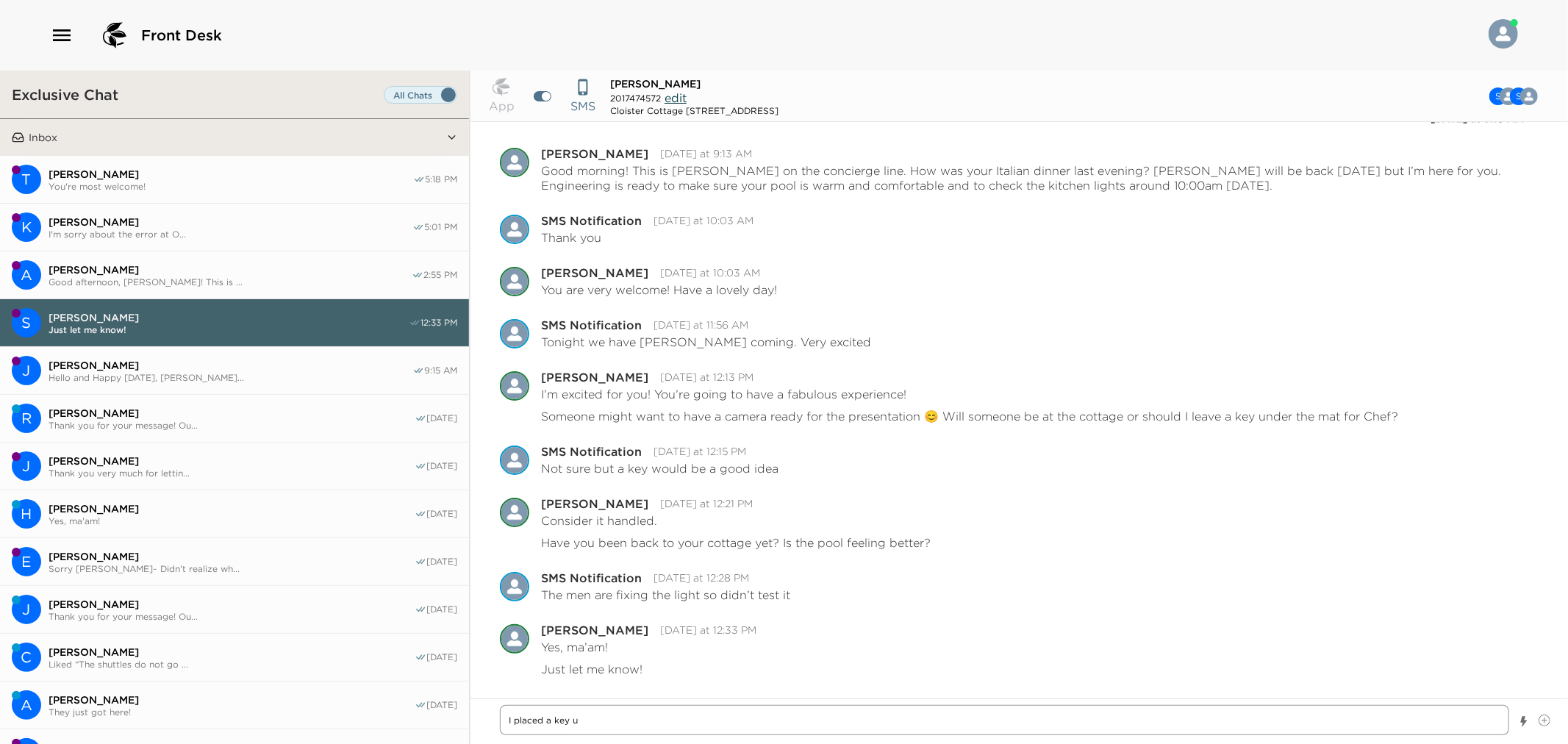
type textarea "x"
type textarea "I placed a key un"
type textarea "x"
type textarea "I placed a key unde"
type textarea "x"
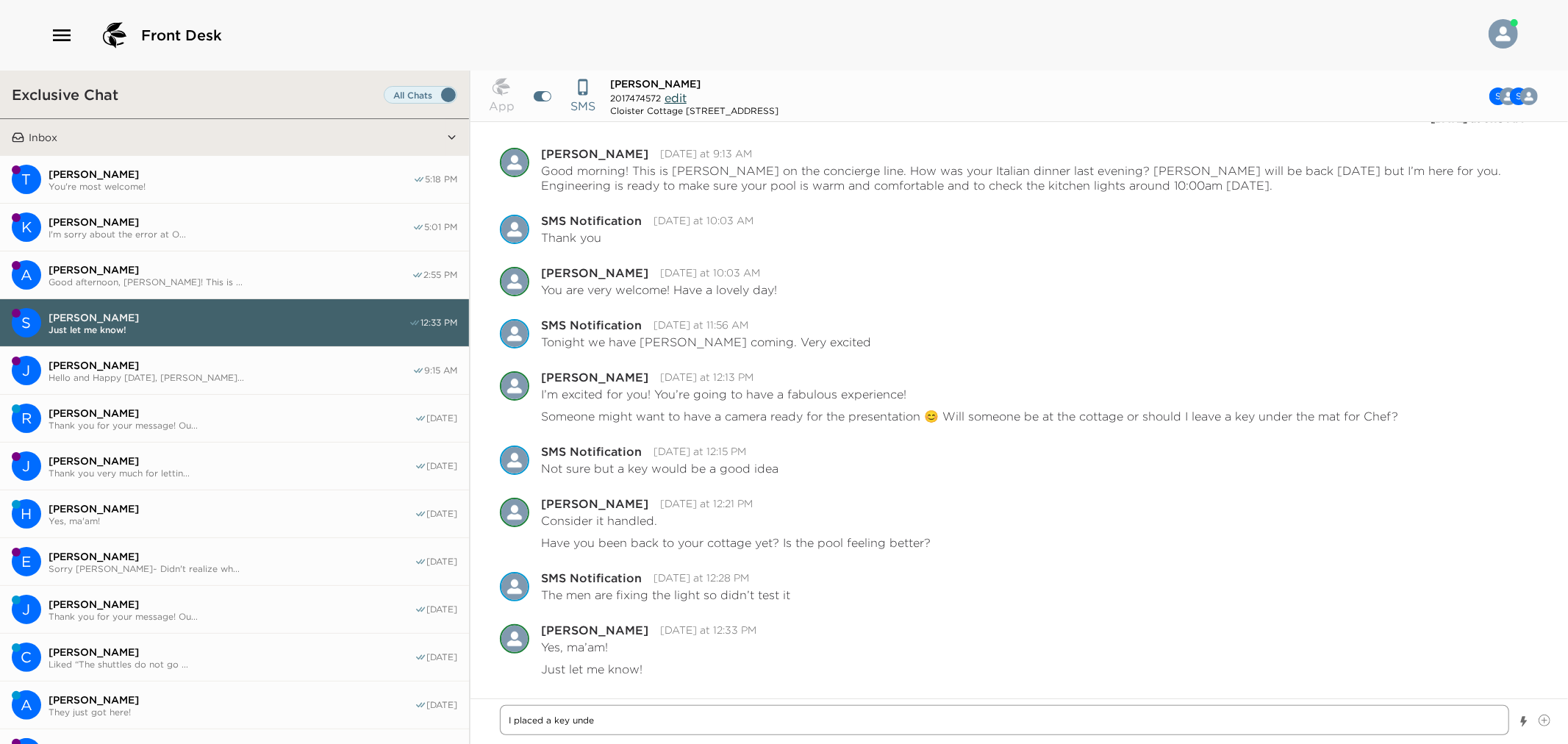
type textarea "I placed a key under"
type textarea "x"
type textarea "I placed a key under"
type textarea "x"
type textarea "I placed a key under t"
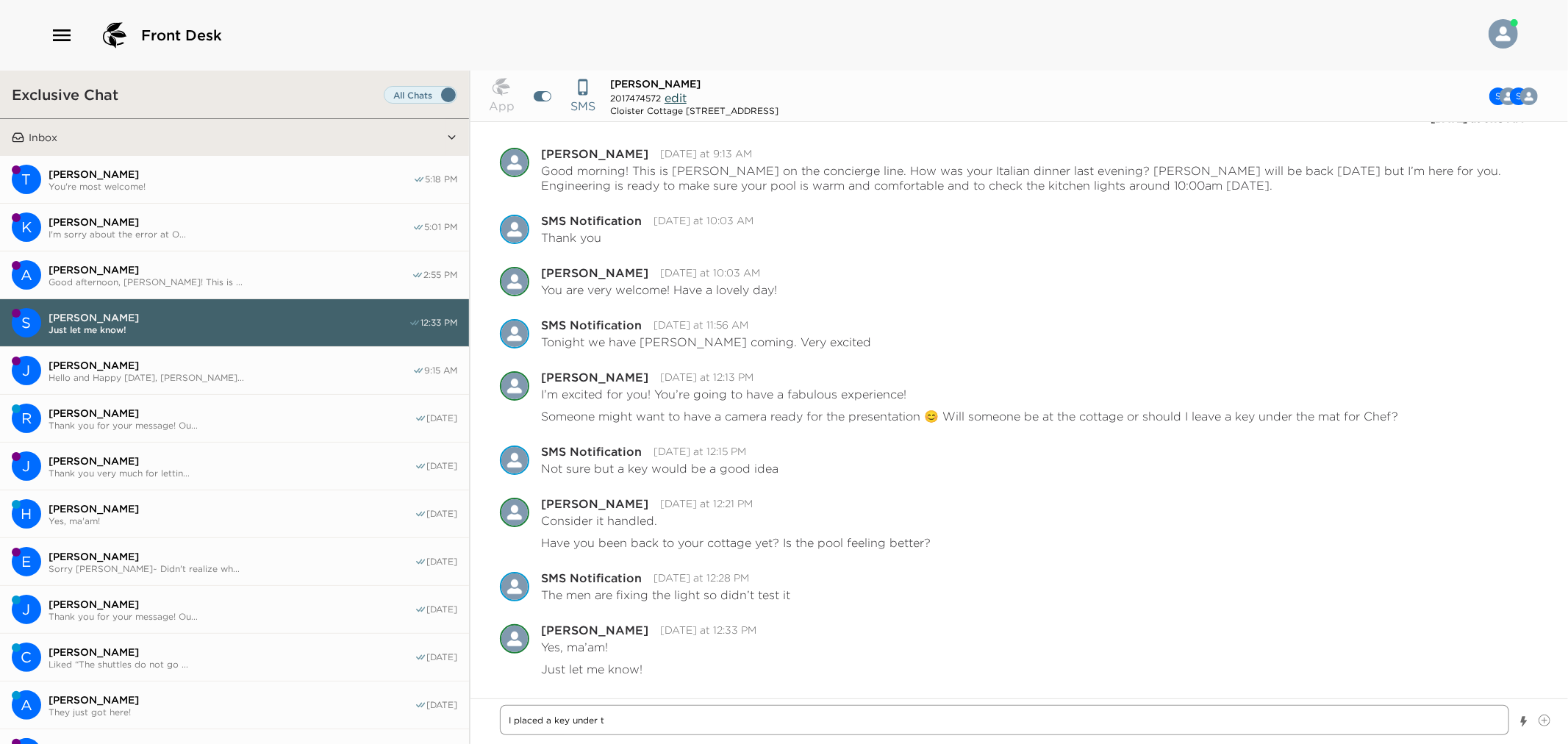
type textarea "x"
type textarea "I placed a key under th"
type textarea "x"
type textarea "I placed a key under the"
type textarea "x"
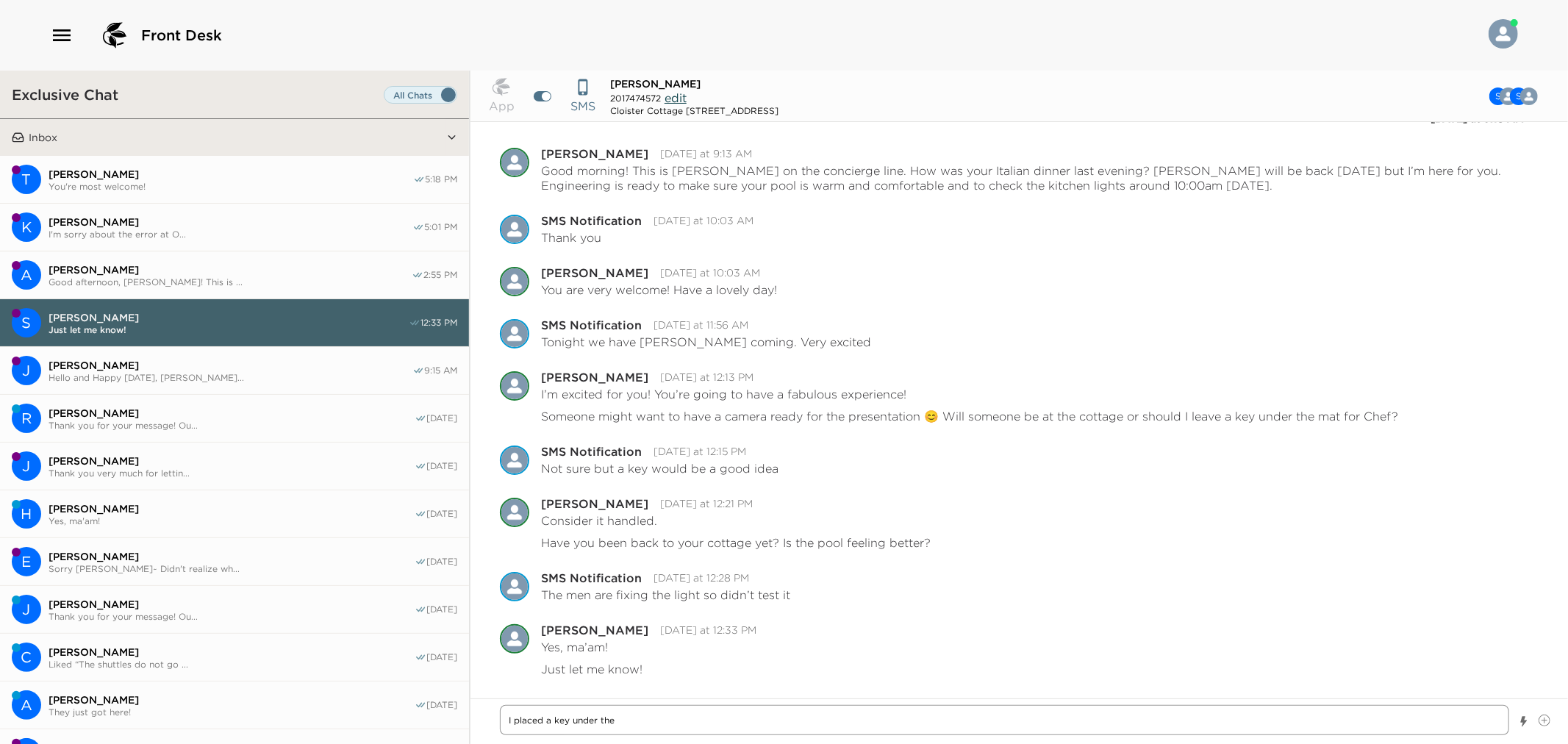
type textarea "I placed a key under the"
type textarea "x"
type textarea "I placed a key under the m"
type textarea "x"
type textarea "I placed a key under the ma"
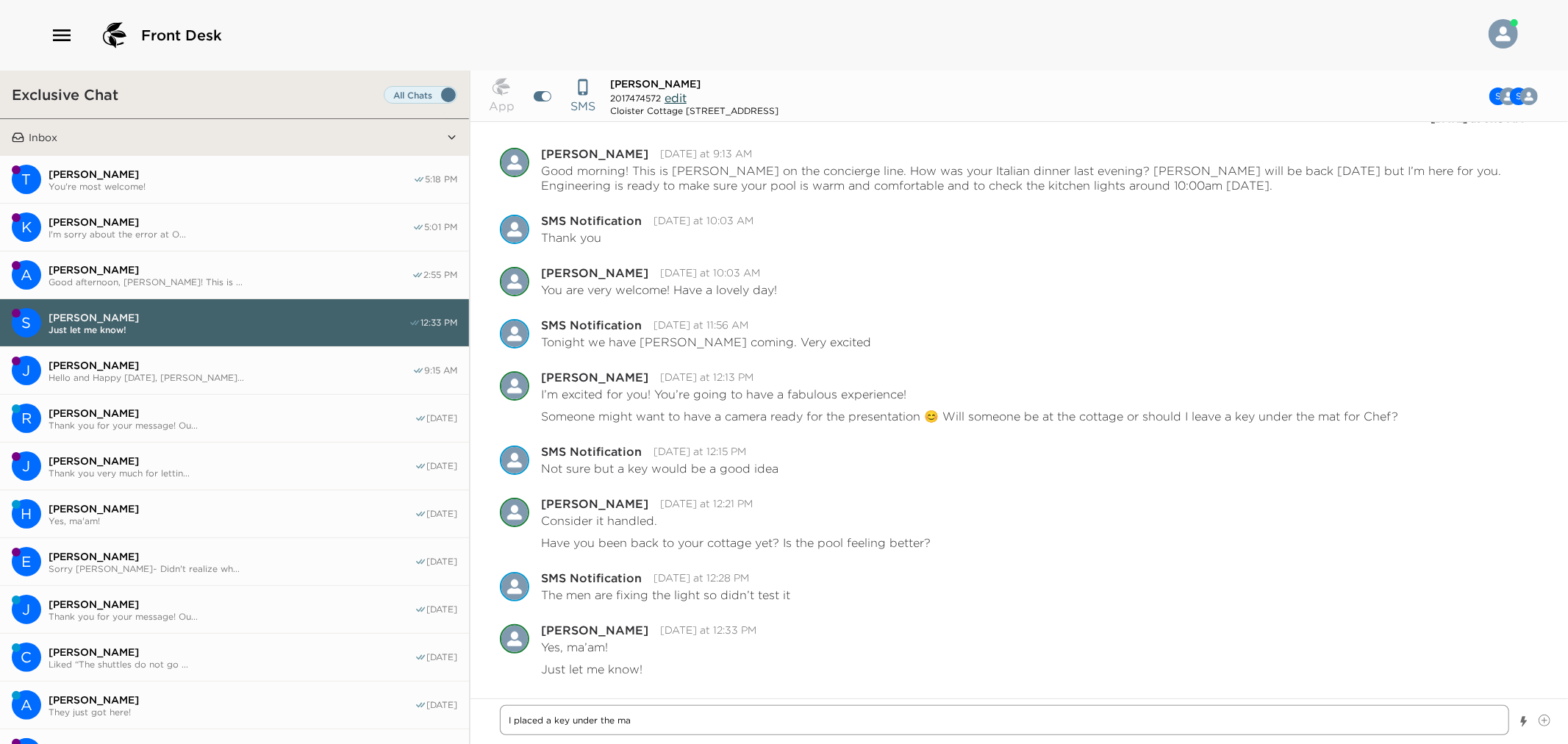
type textarea "x"
type textarea "I placed a key under the mat"
type textarea "x"
type textarea "I placed a key under the mat"
type textarea "x"
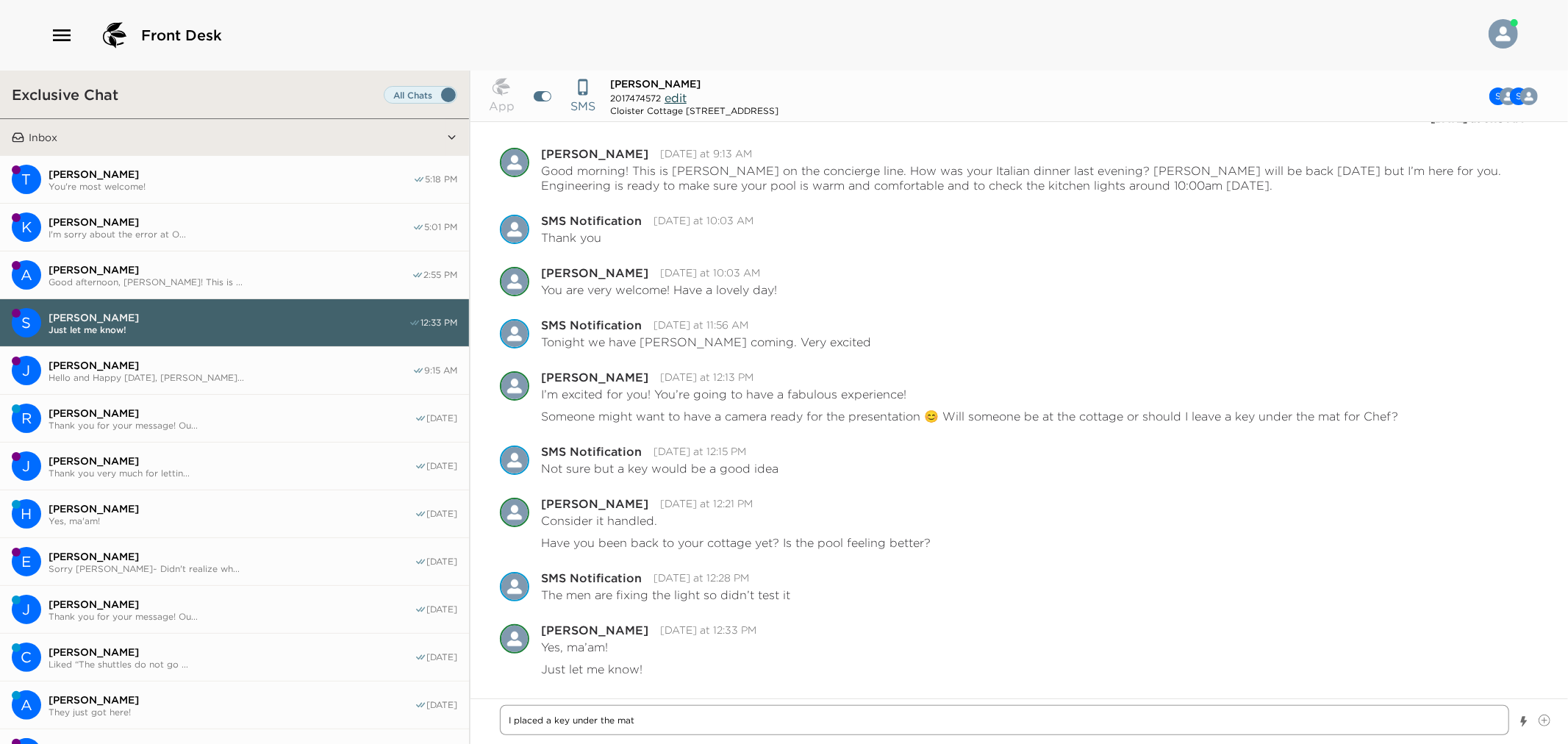
type textarea "I placed a key under the mat f"
type textarea "x"
type textarea "I placed a key under the mat fo"
type textarea "x"
type textarea "I placed a key under the mat for"
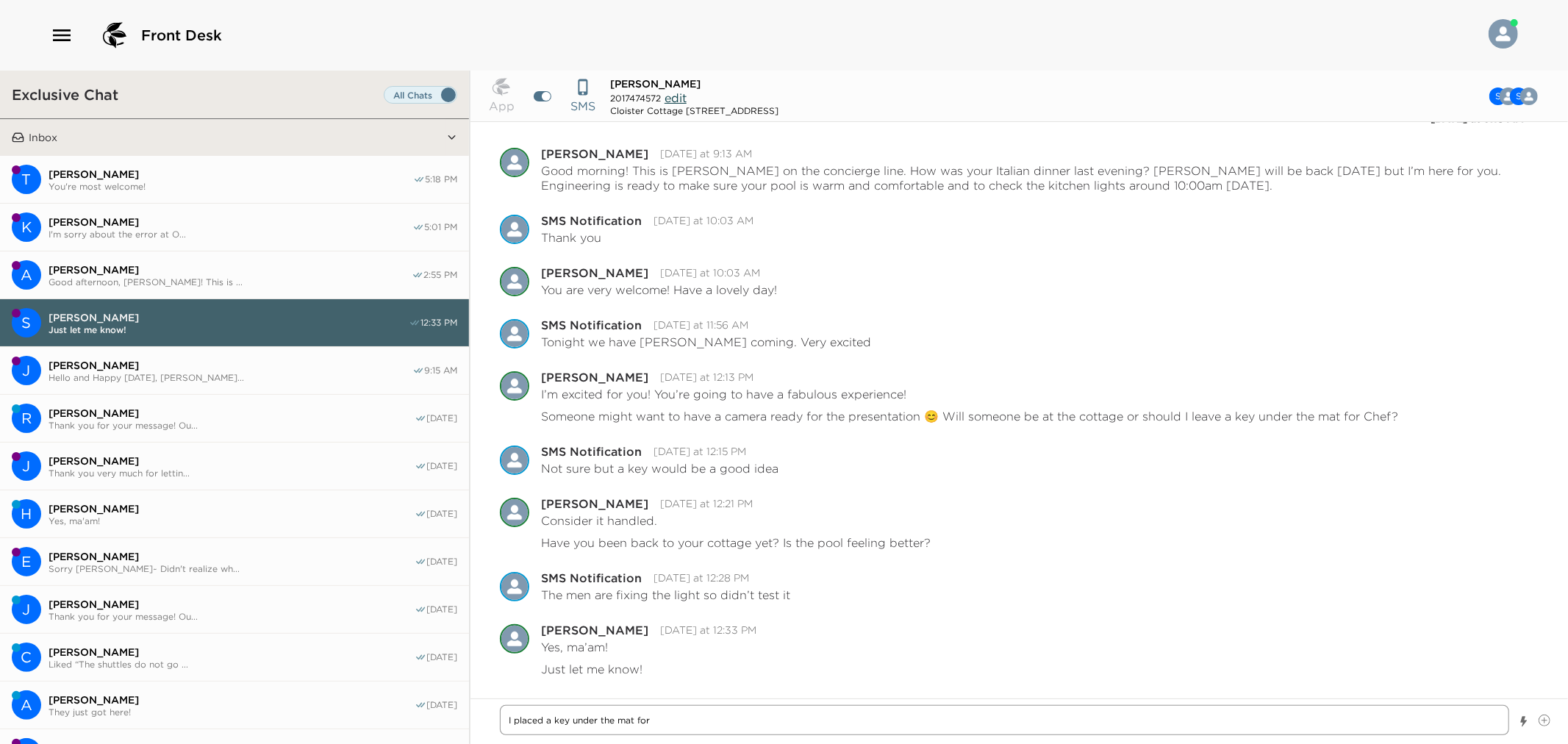
type textarea "x"
type textarea "I placed a key under the mat for"
type textarea "x"
type textarea "I placed a key under the mat for Da"
type textarea "x"
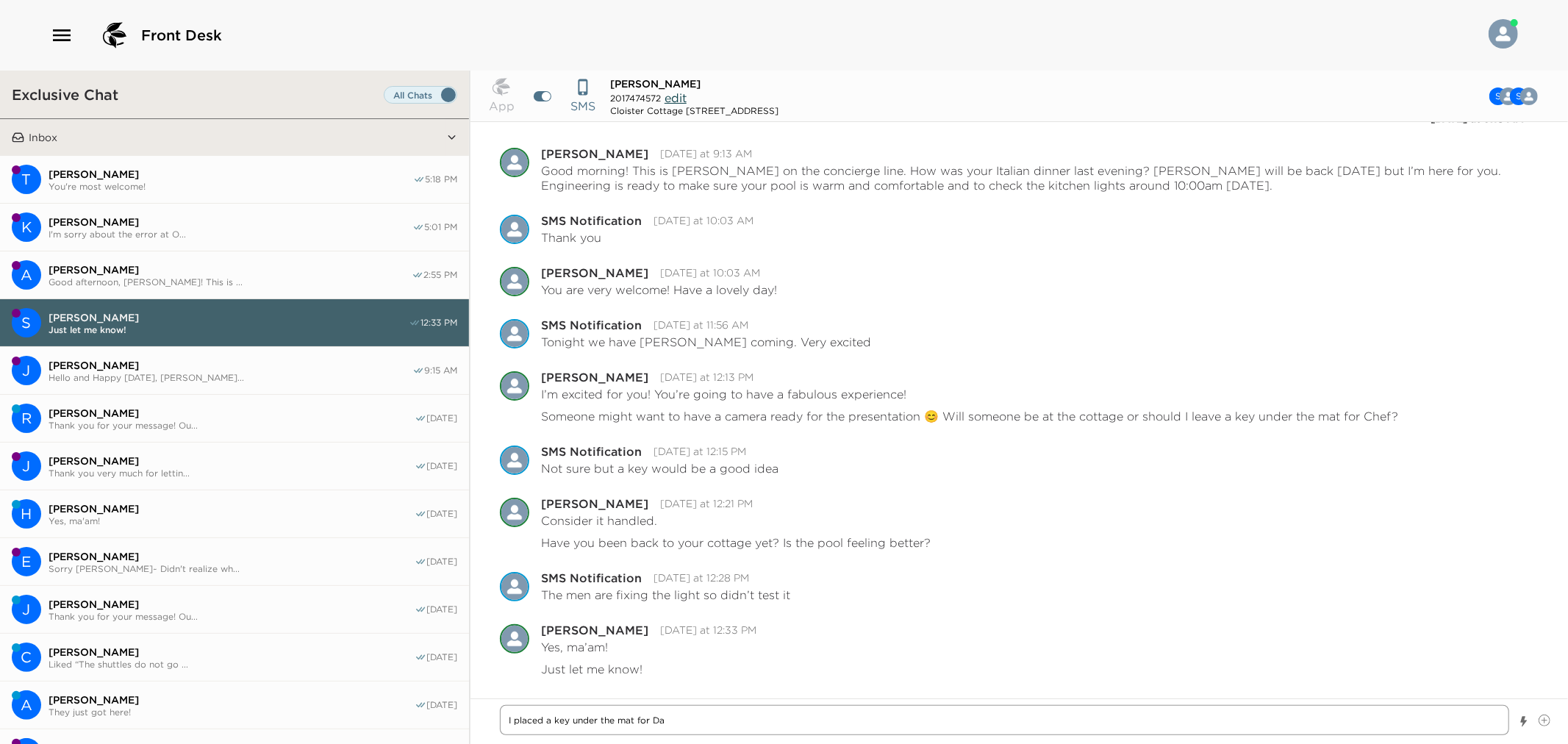
type textarea "I placed a key under the mat for DaV"
type textarea "x"
type textarea "I placed a key under the mat for DaVO"
type textarea "x"
type textarea "I placed a key under the mat for DaVON"
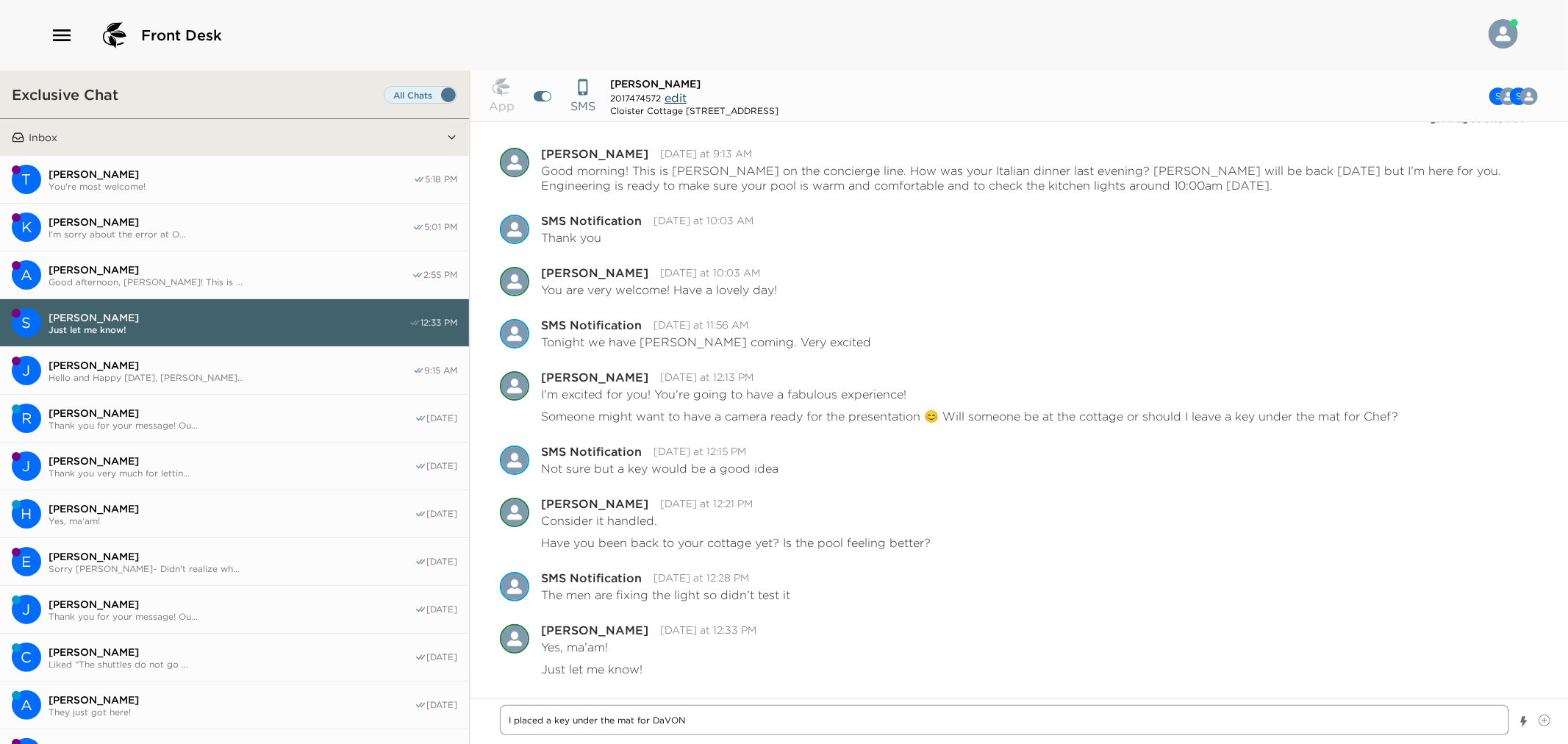
type textarea "x"
type textarea "I placed a key under the mat for DaVON"
type textarea "x"
type textarea "I placed a key under the mat for DaVON A"
type textarea "x"
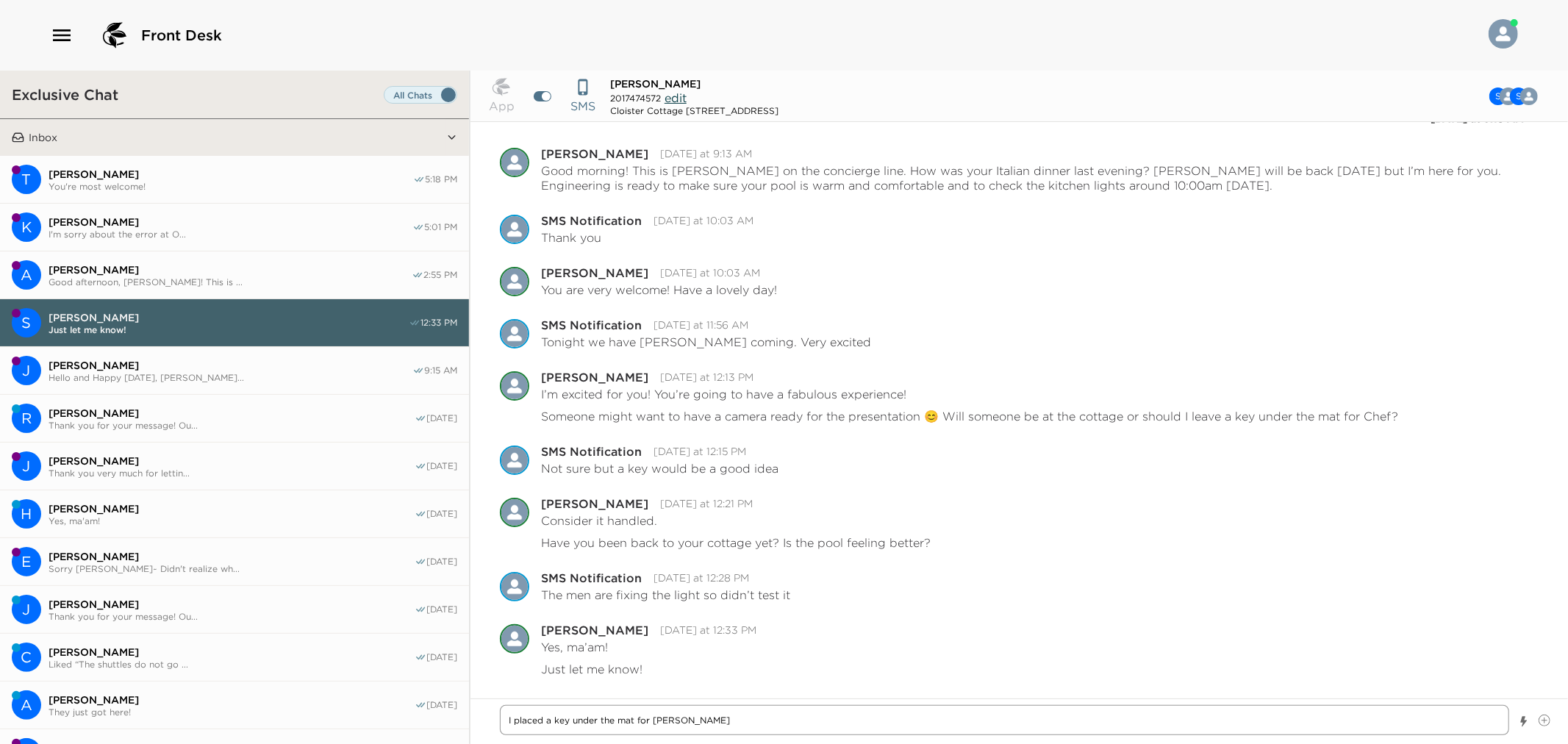
type textarea "I placed a key under the mat for DaVON AN"
type textarea "x"
type textarea "I placed a key under the mat for DaVON A"
type textarea "x"
type textarea "I placed a key under the mat for DaVON"
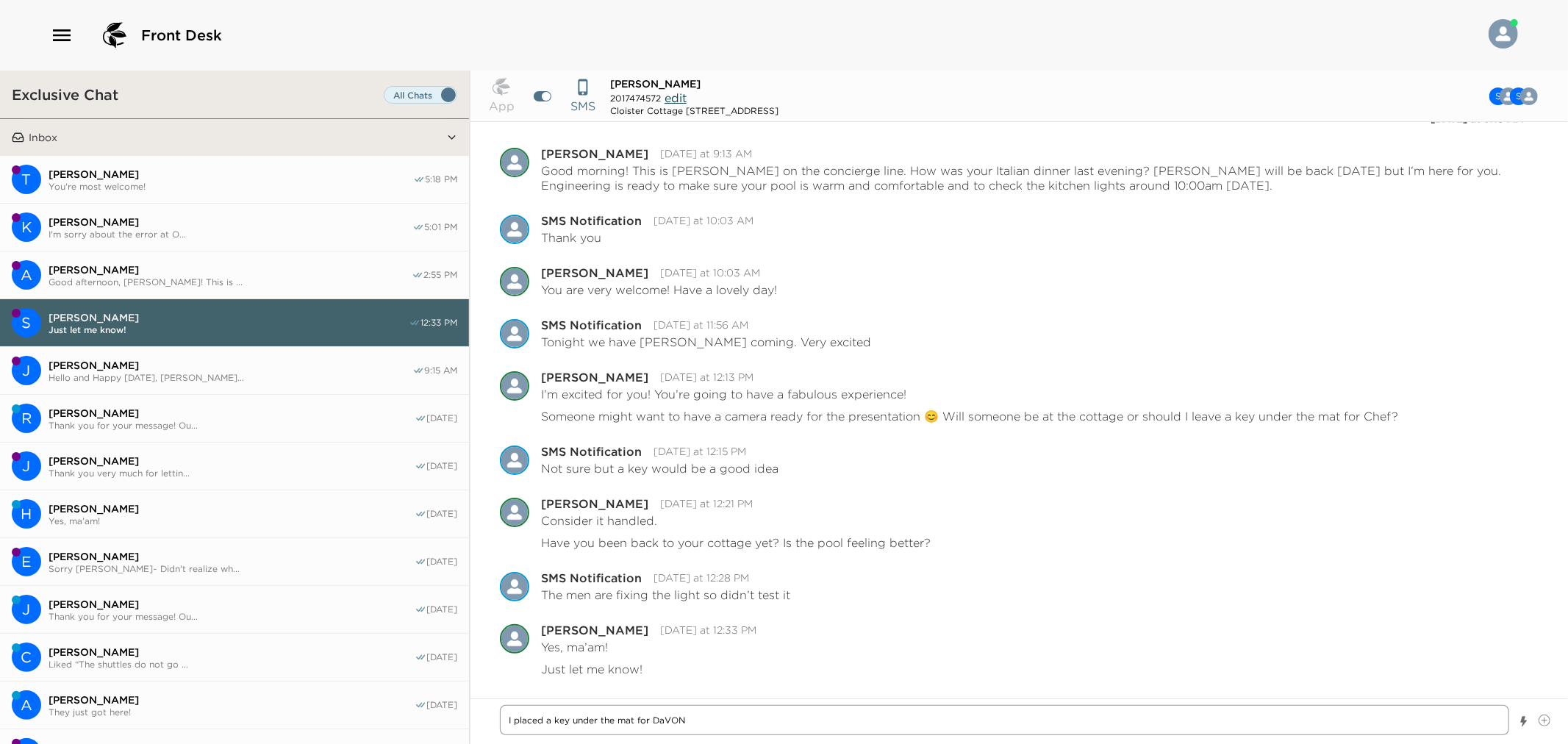
type textarea "x"
type textarea "I placed a key under the mat for DaVON"
type textarea "x"
type textarea "I placed a key under the mat for DaVO"
type textarea "x"
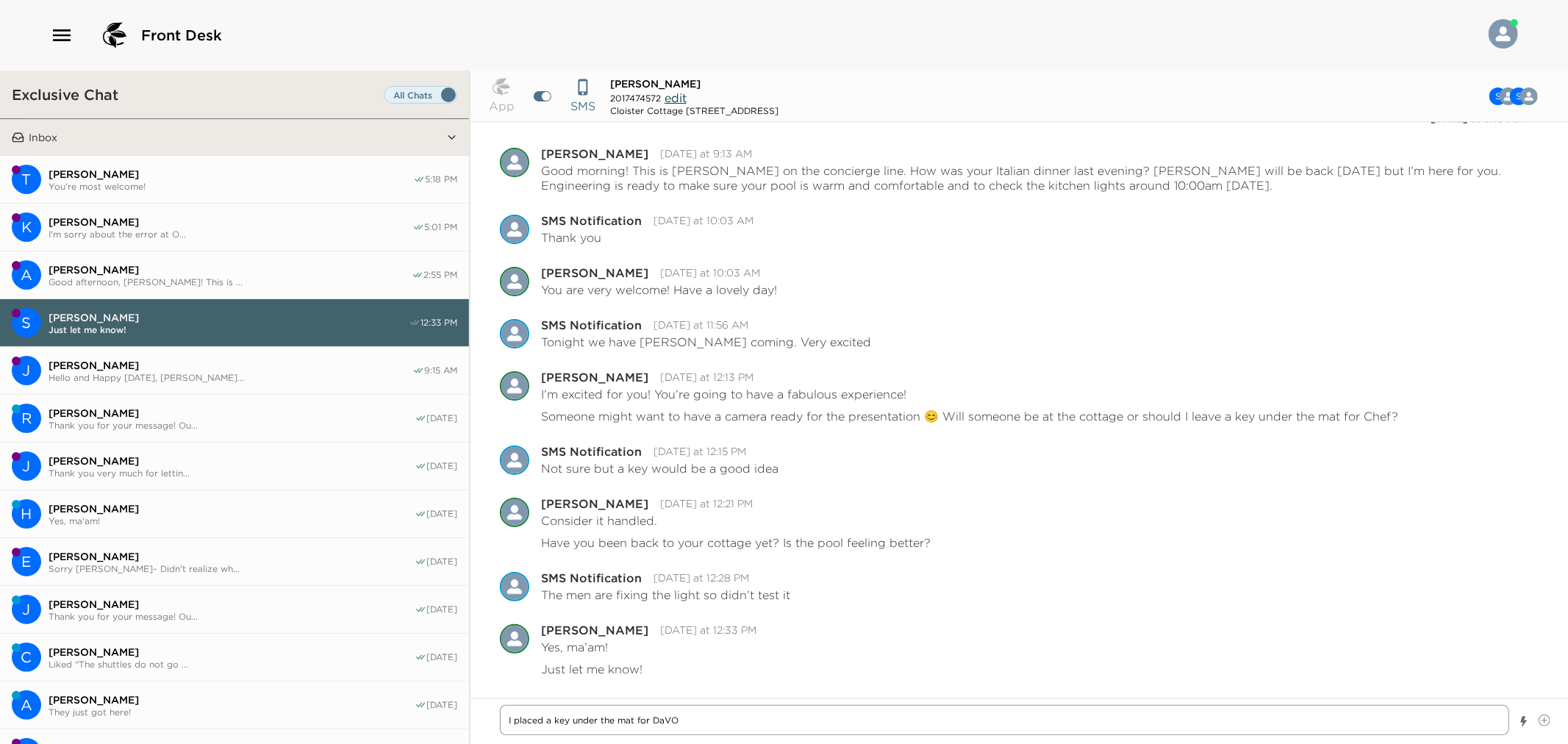
type textarea "I placed a key under the mat for DaV"
type textarea "x"
type textarea "I placed a key under the mat for Da"
type textarea "x"
type textarea "I placed a key under the mat for Dav"
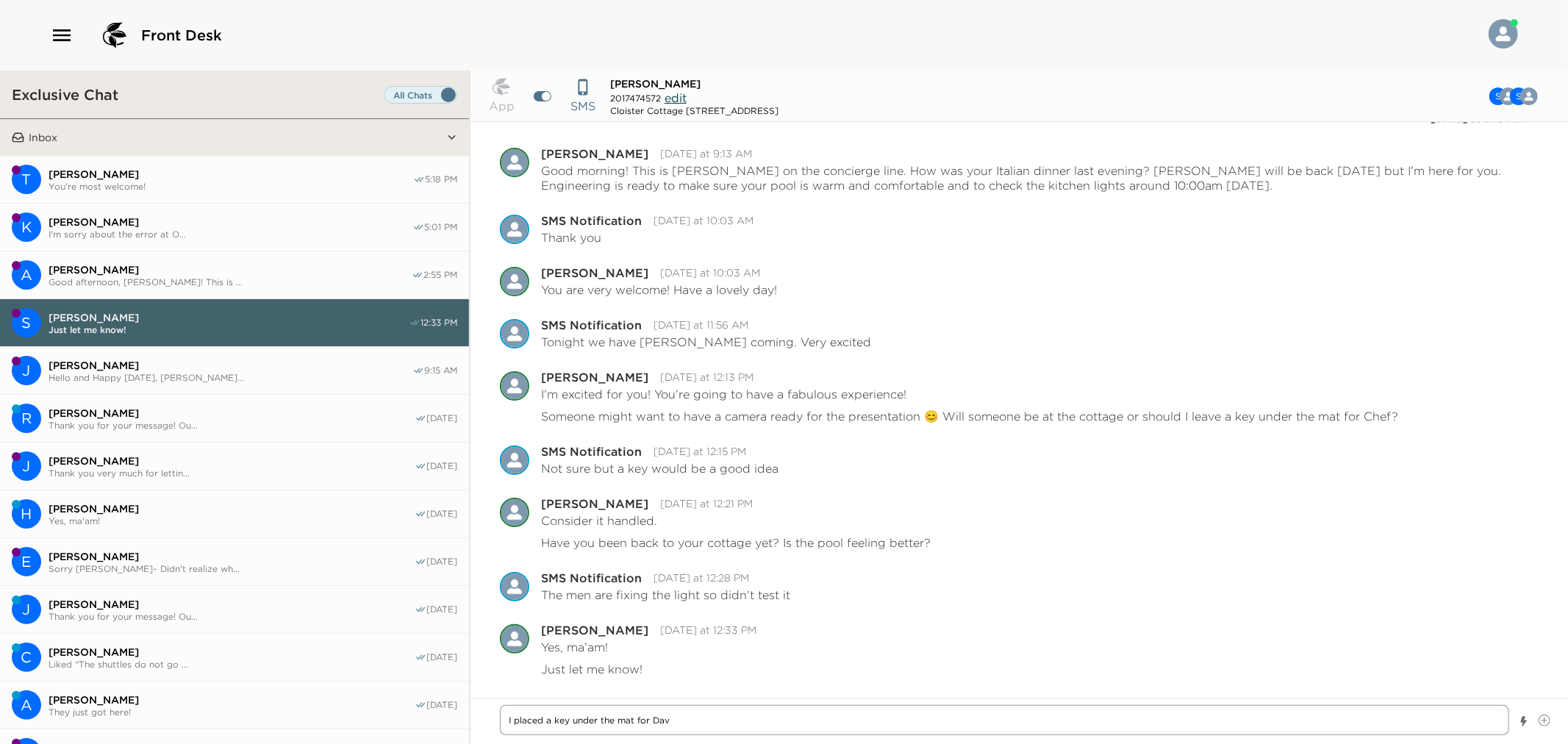
type textarea "x"
type textarea "I placed a key under the mat for Davo"
type textarea "x"
type textarea "I placed a key under the mat for Davon"
type textarea "x"
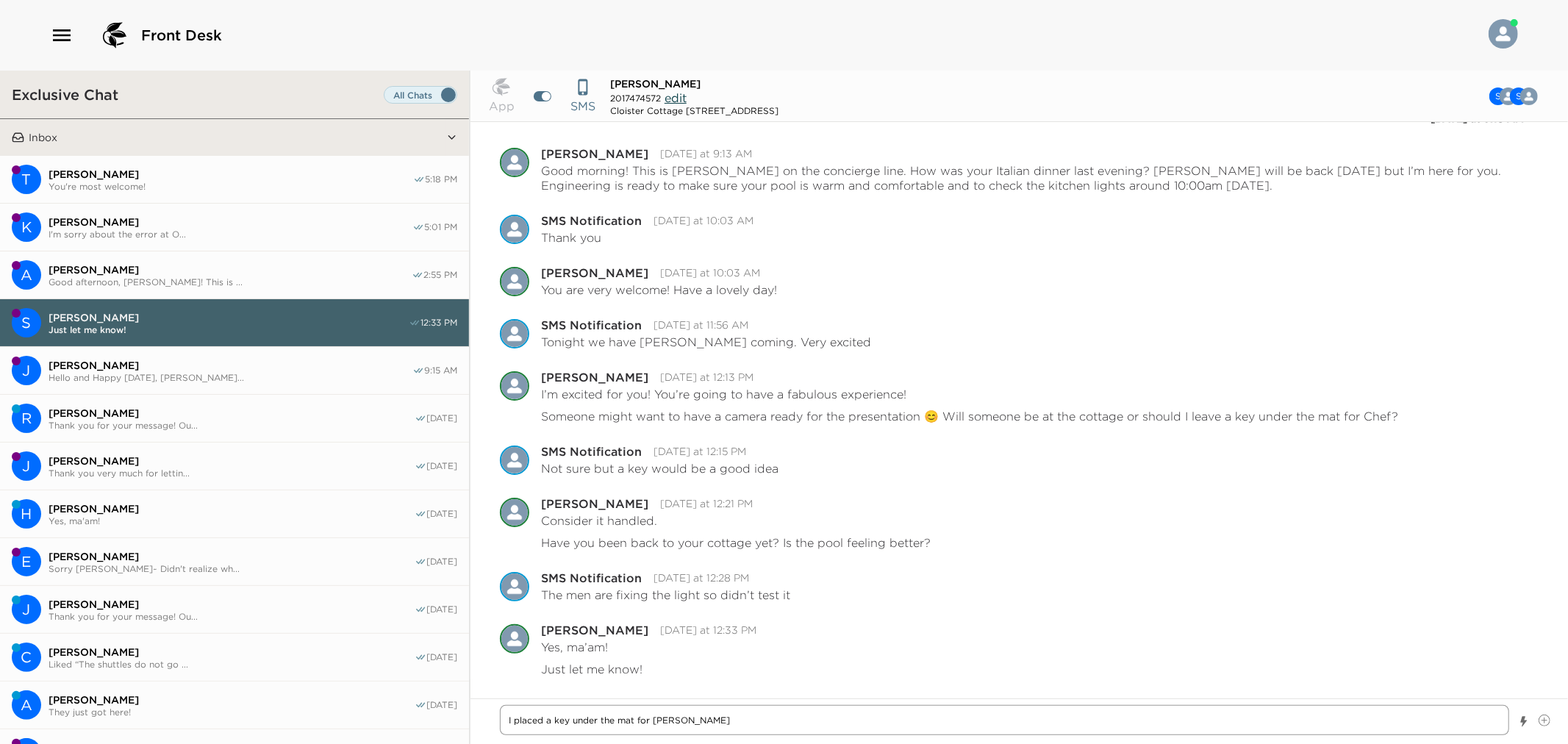
type textarea "I placed a key under the mat for Davon"
type textarea "x"
type textarea "I placed a key under the mat for Davon a"
type textarea "x"
type textarea "I placed a key under the mat for Davon an"
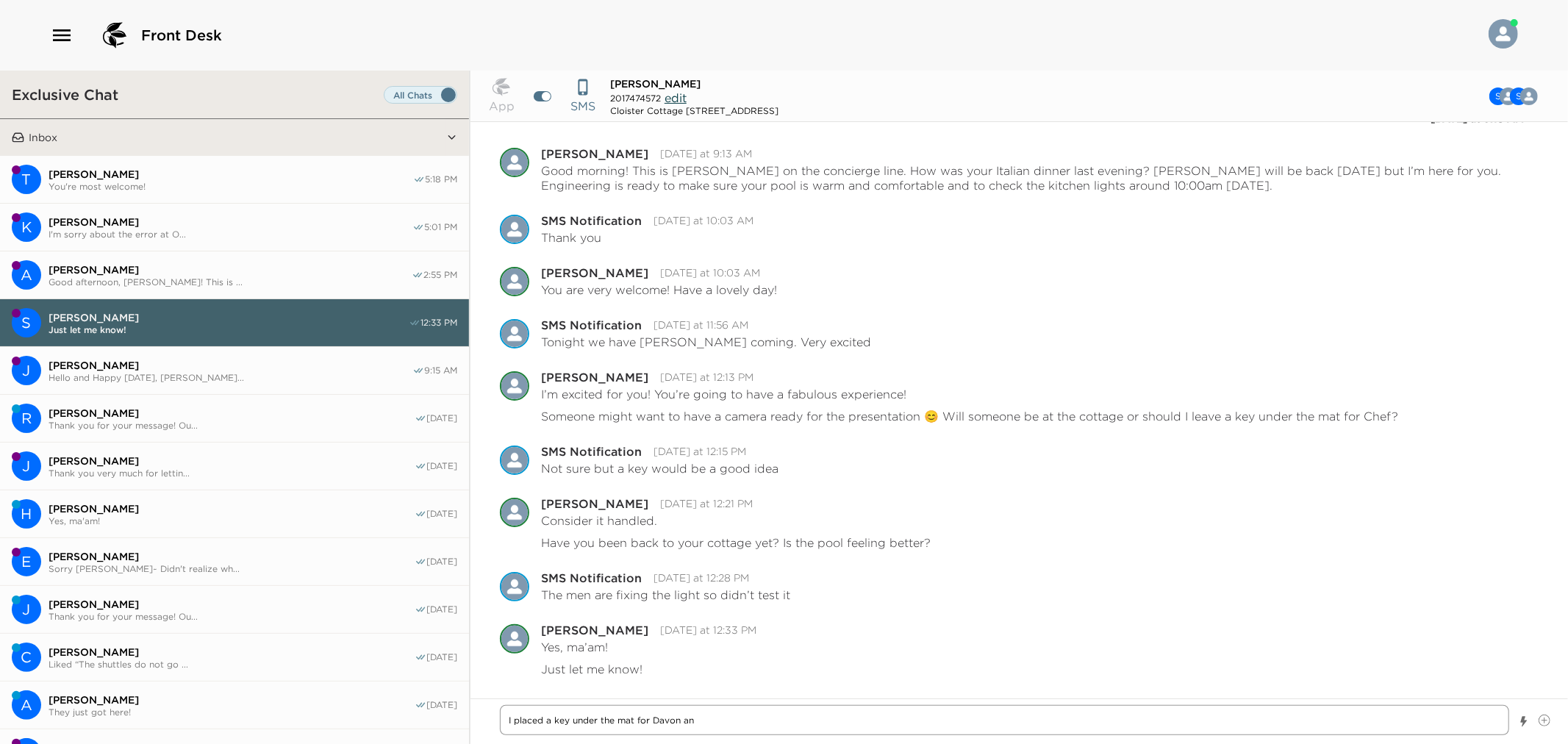
type textarea "x"
type textarea "I placed a key under the mat for Davon and"
type textarea "x"
type textarea "I placed a key under the mat for Davon and"
type textarea "x"
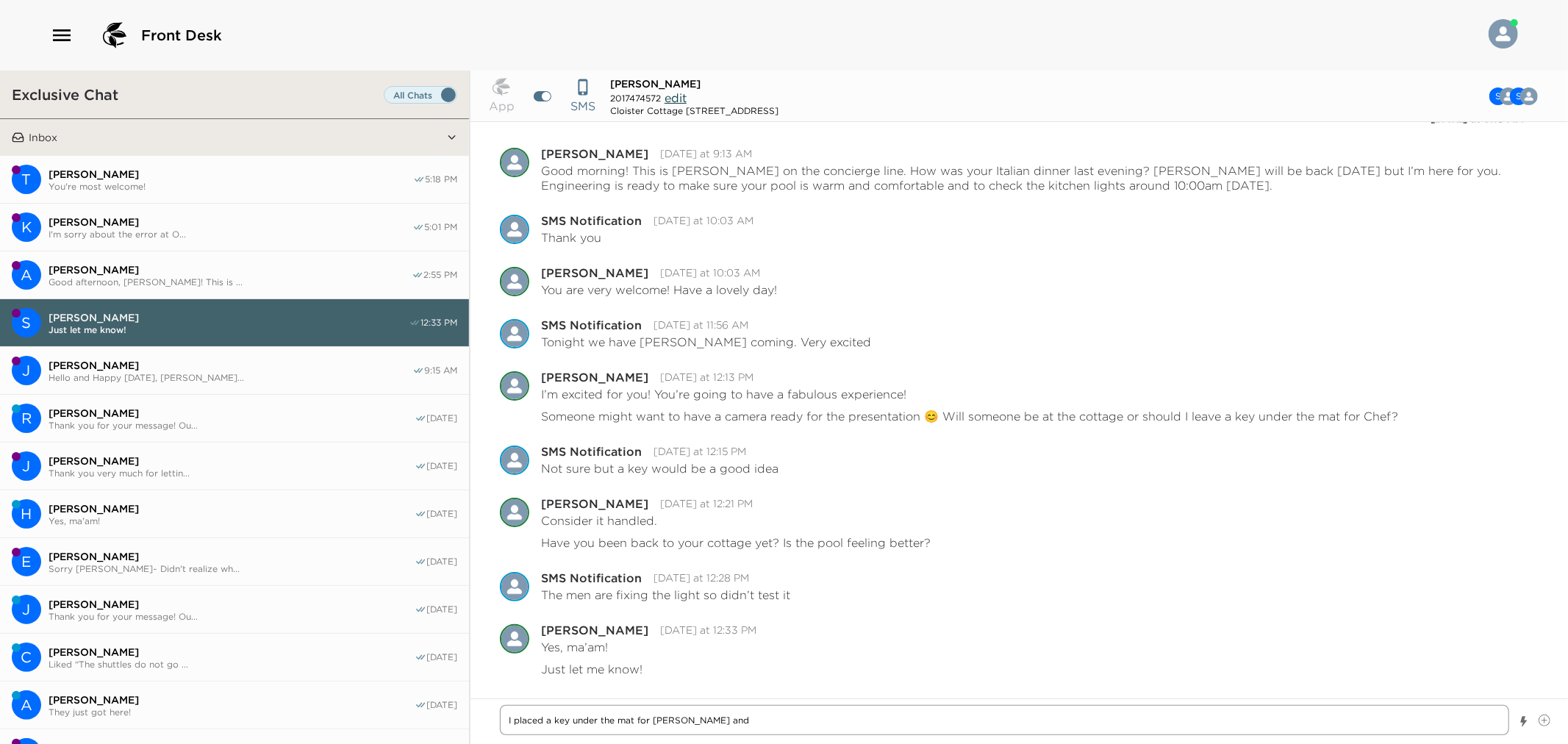
type textarea "I placed a key under the mat for Davon and l"
type textarea "x"
type textarea "I placed a key under the mat for Davon and le"
type textarea "x"
type textarea "I placed a key under the mat for Davon and let"
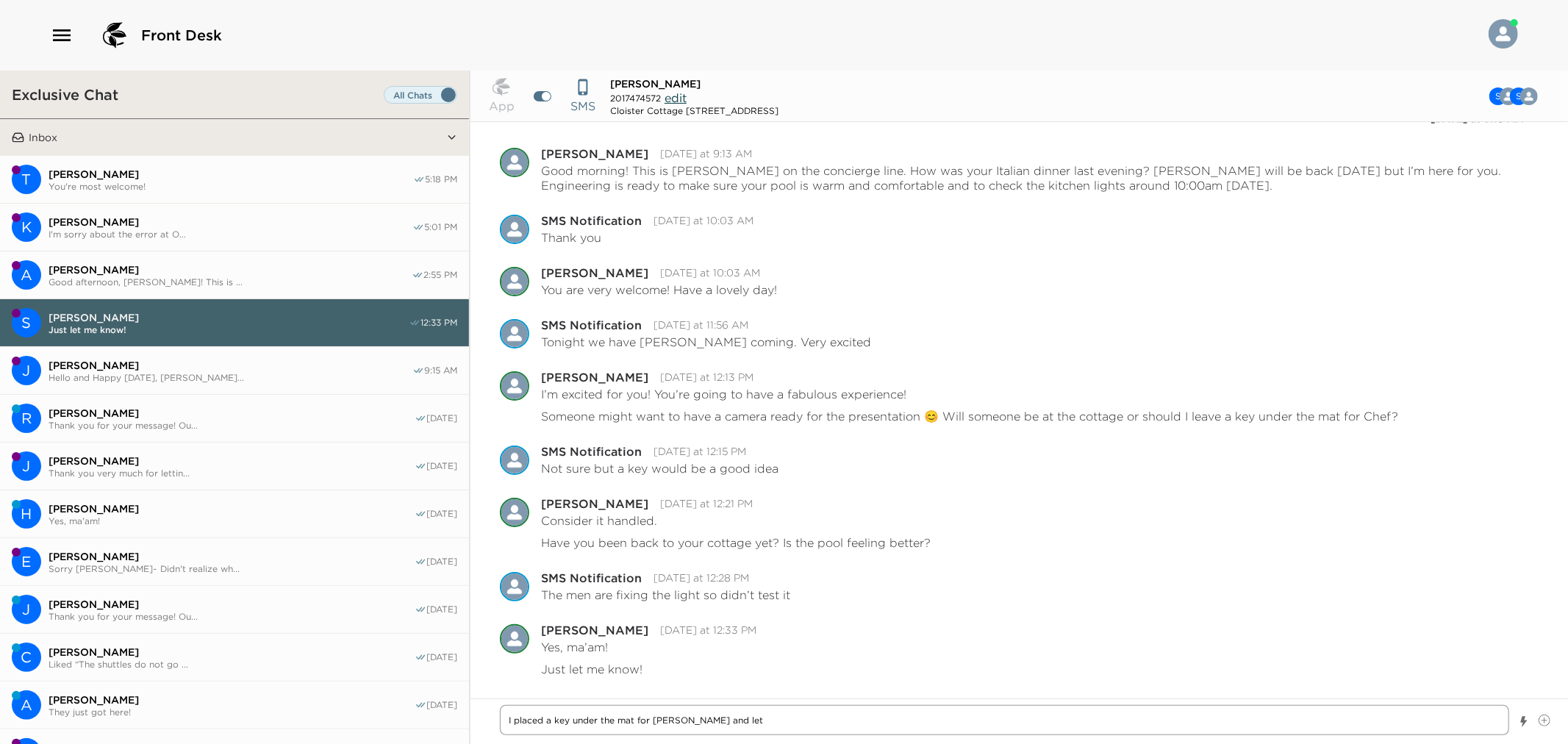
type textarea "x"
type textarea "I placed a key under the mat for Davon and let hi"
type textarea "x"
type textarea "I placed a key under the mat for Davon and let him"
type textarea "x"
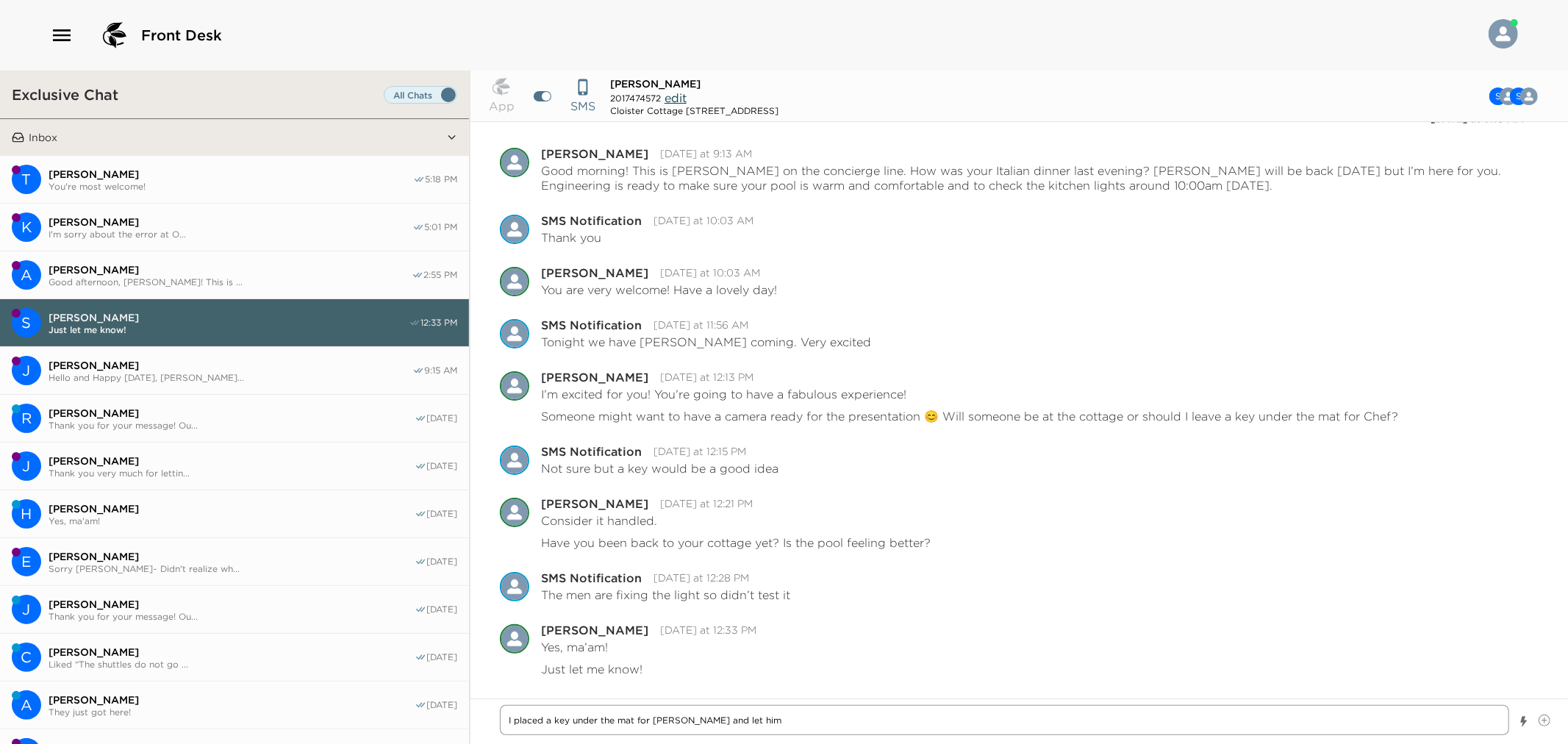
type textarea "I placed a key under the mat for Davon and let him"
type textarea "x"
type textarea "I placed a key under the mat for Davon and let him k"
type textarea "x"
type textarea "I placed a key under the mat for Davon and let him kn"
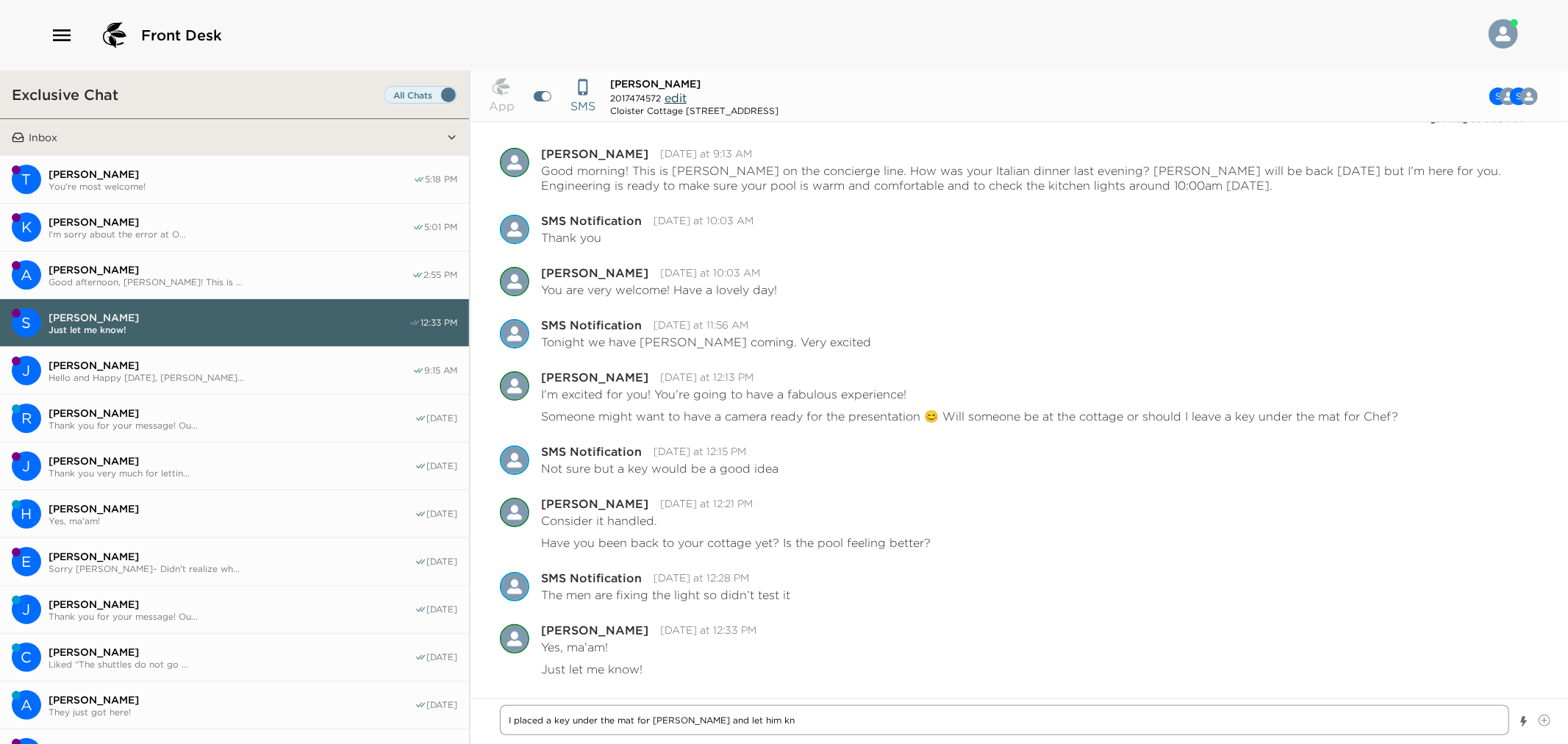
type textarea "x"
type textarea "I placed a key under the mat for Davon and let him know"
type textarea "x"
type textarea "I placed a key under the mat for Davon and let him know"
type textarea "x"
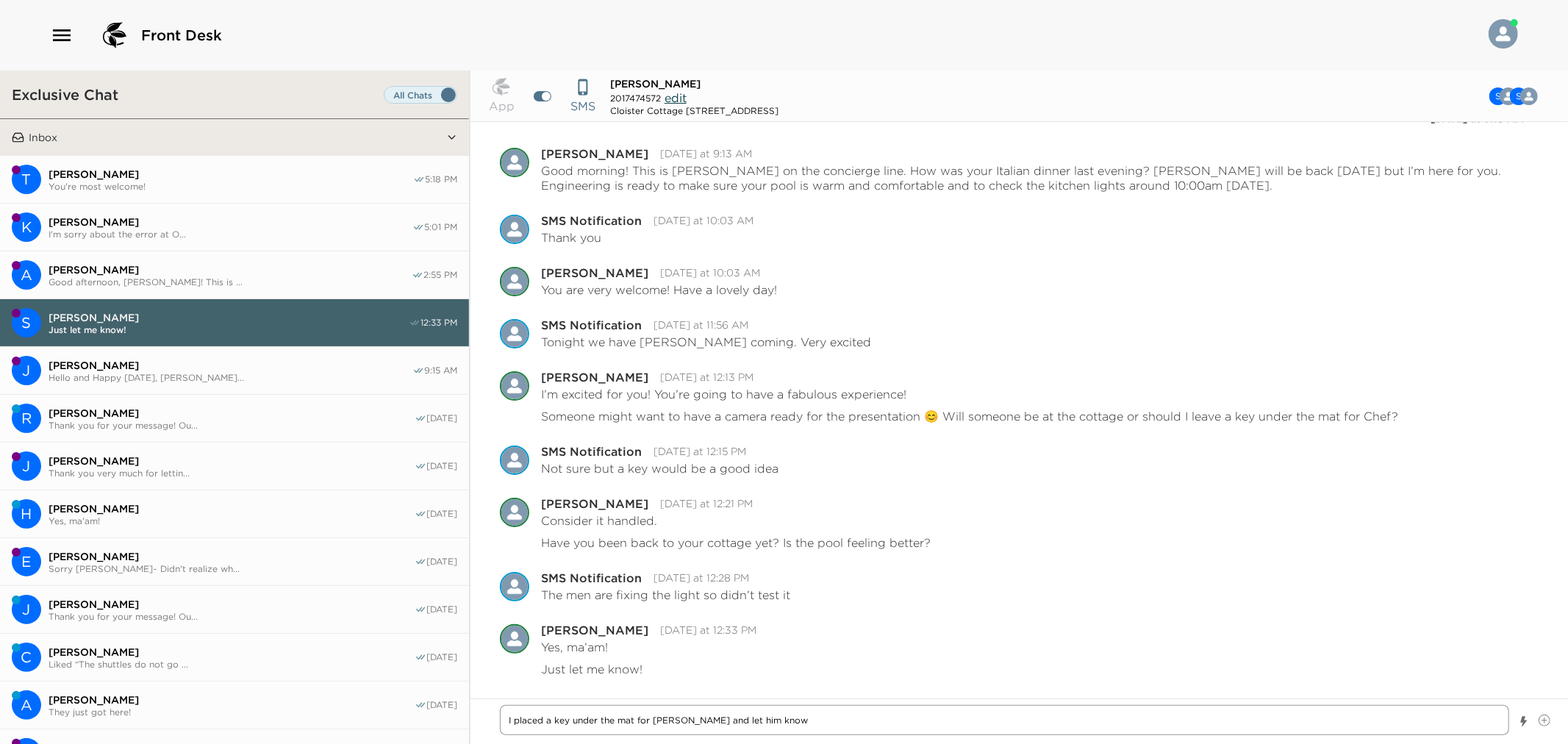
type textarea "I placed a key under the mat for Davon and let him know"
type textarea "x"
type textarea "I placed a key under the mat for Davon and let him know,"
type textarea "x"
type textarea "I placed a key under the mat for Davon and let him know,"
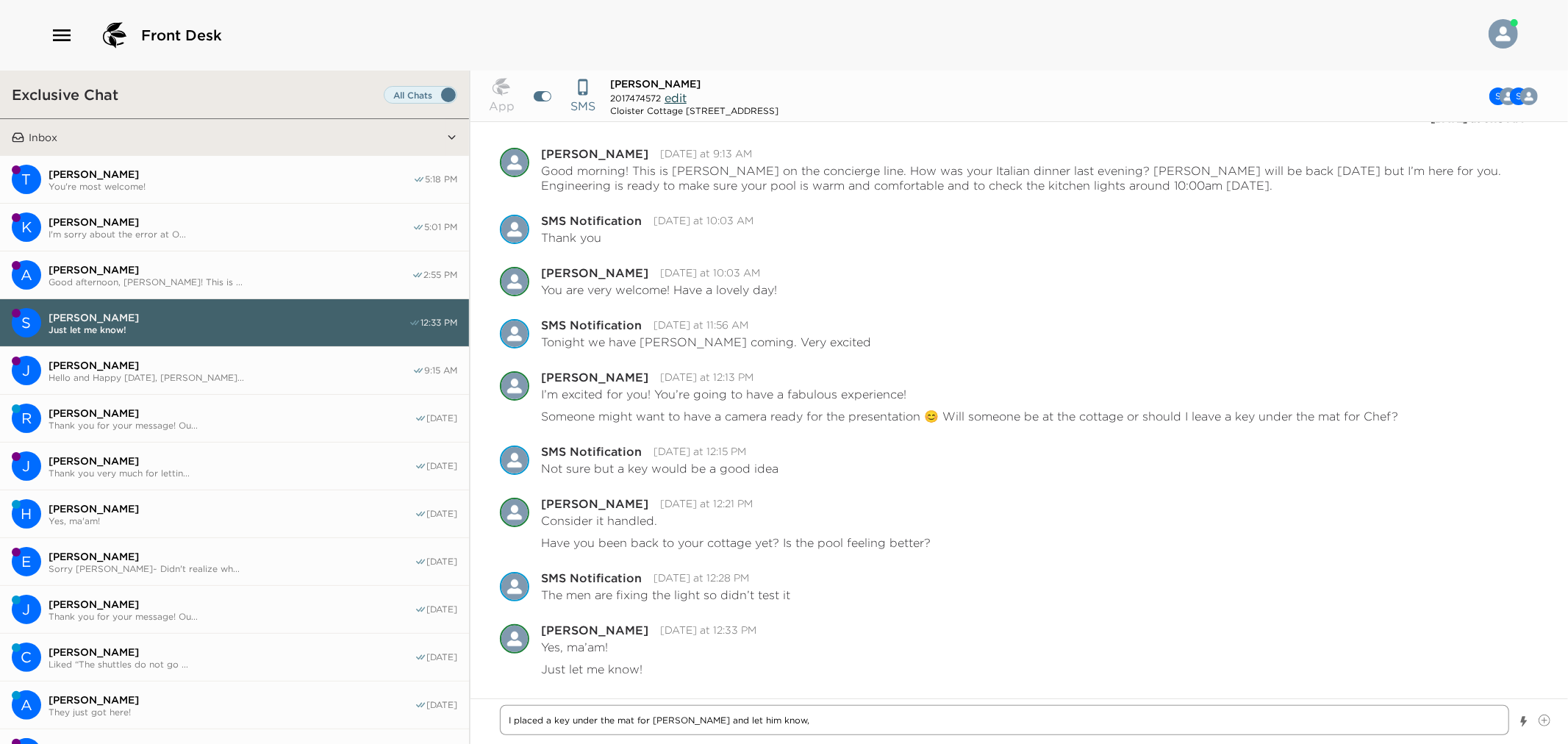
type textarea "x"
type textarea "I placed a key under the mat for Davon and let him know, to"
type textarea "x"
type textarea "I placed a key under the mat for Davon and let him know, too"
type textarea "x"
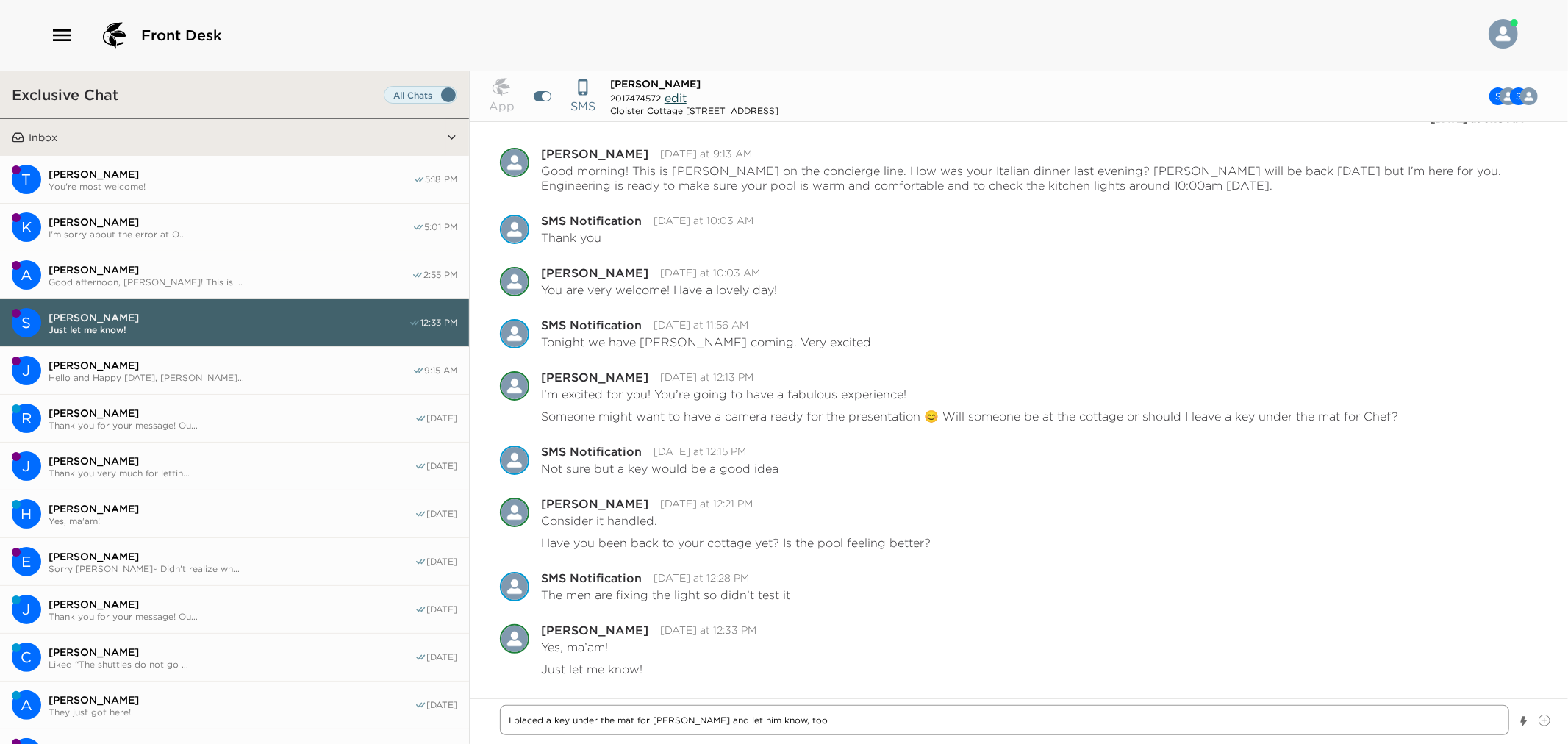
type textarea "I placed a key under the mat for Davon and let him know, too!"
type textarea "x"
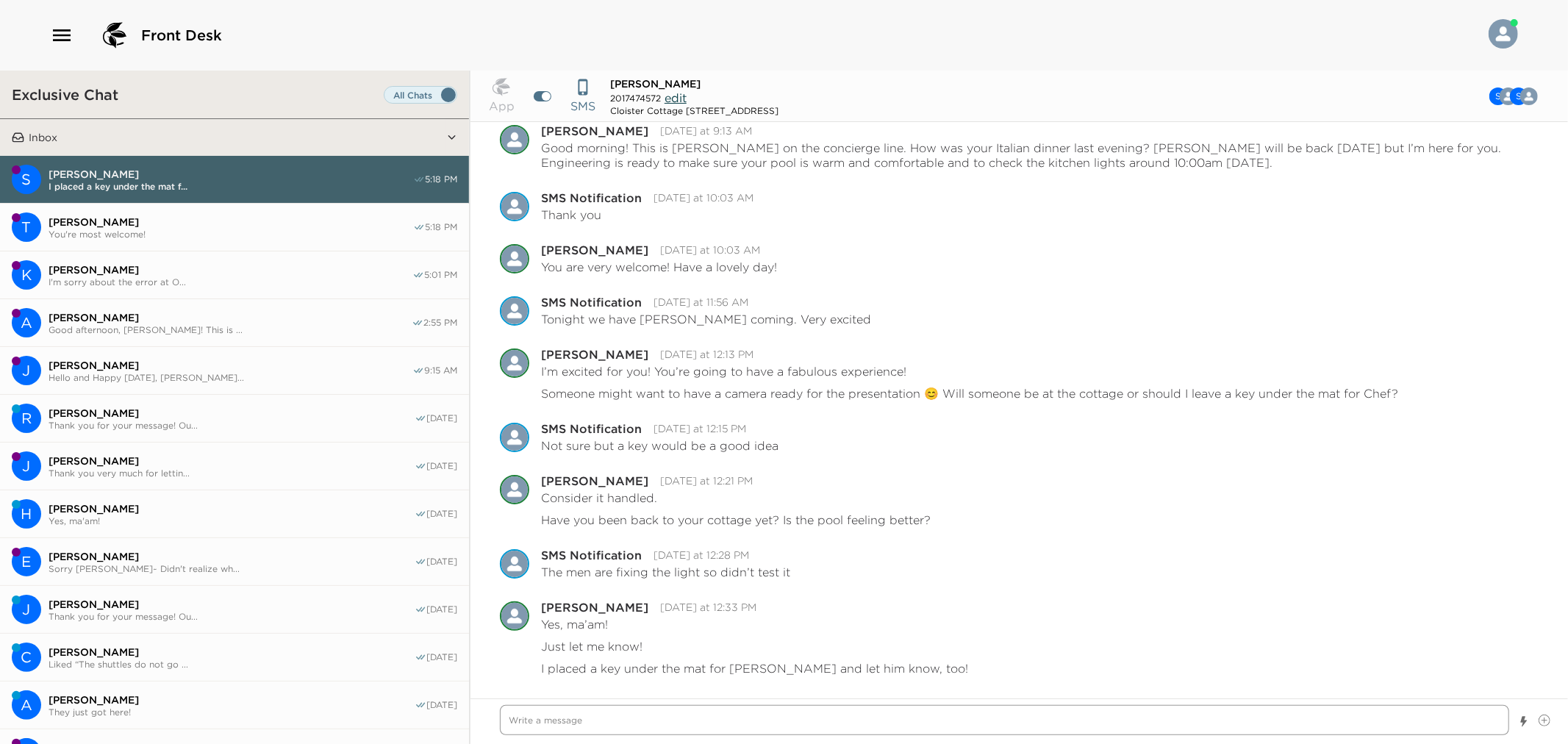
scroll to position [743, 0]
type textarea "x"
type textarea "H"
type textarea "x"
type textarea "Ha"
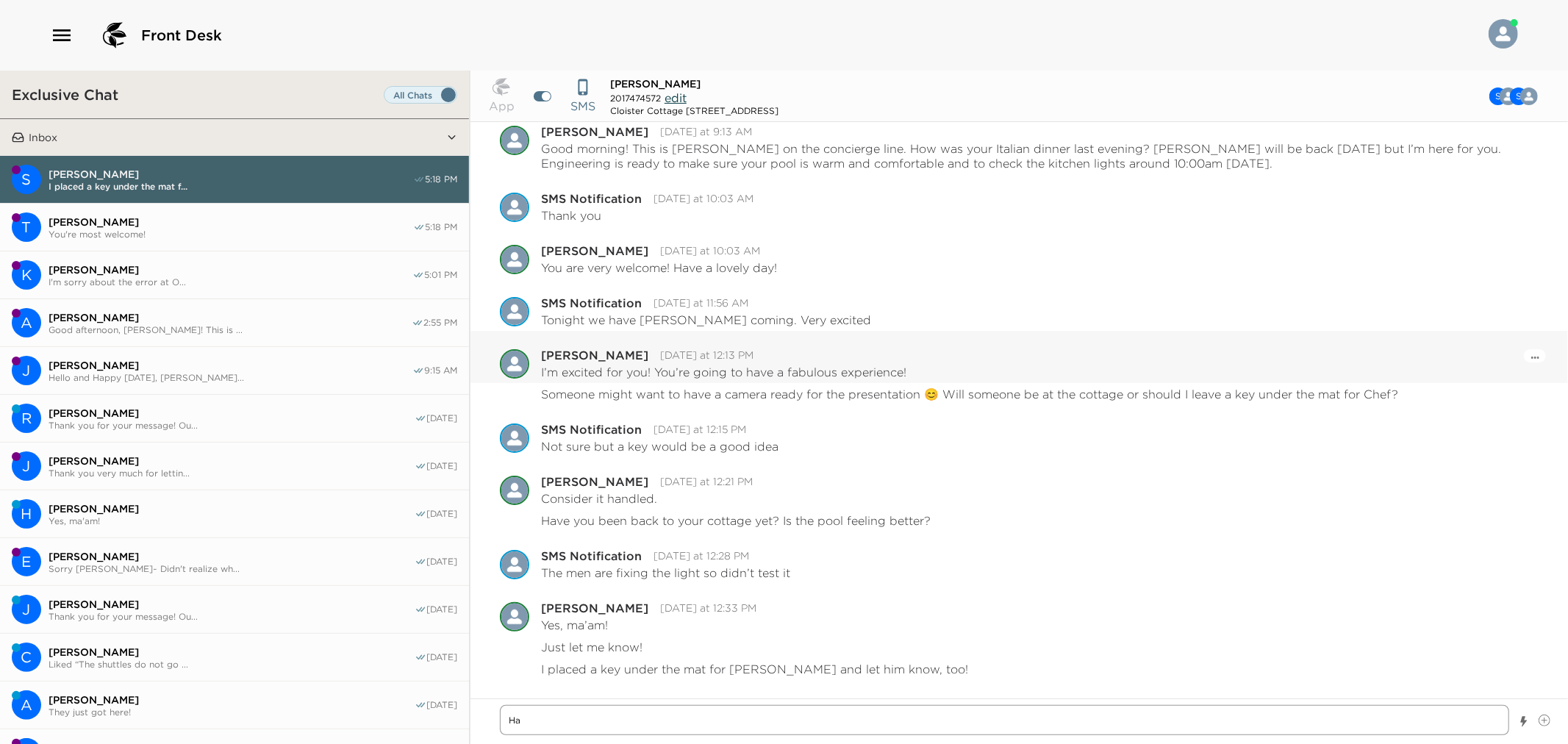
type textarea "x"
type textarea "Hav"
type textarea "x"
type textarea "Have"
type textarea "x"
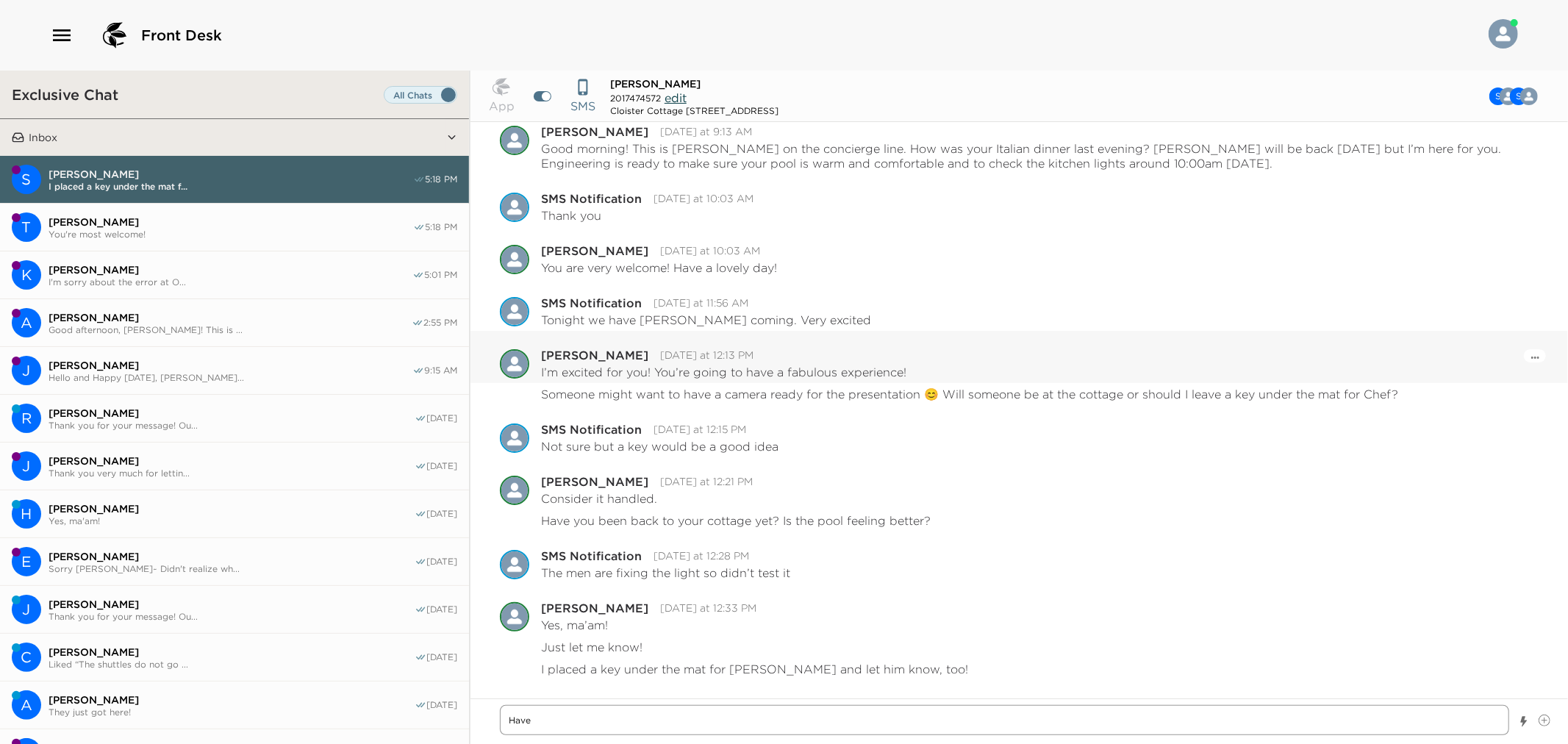
type textarea "Hav"
type textarea "x"
type textarea "Ha"
type textarea "x"
type textarea "H"
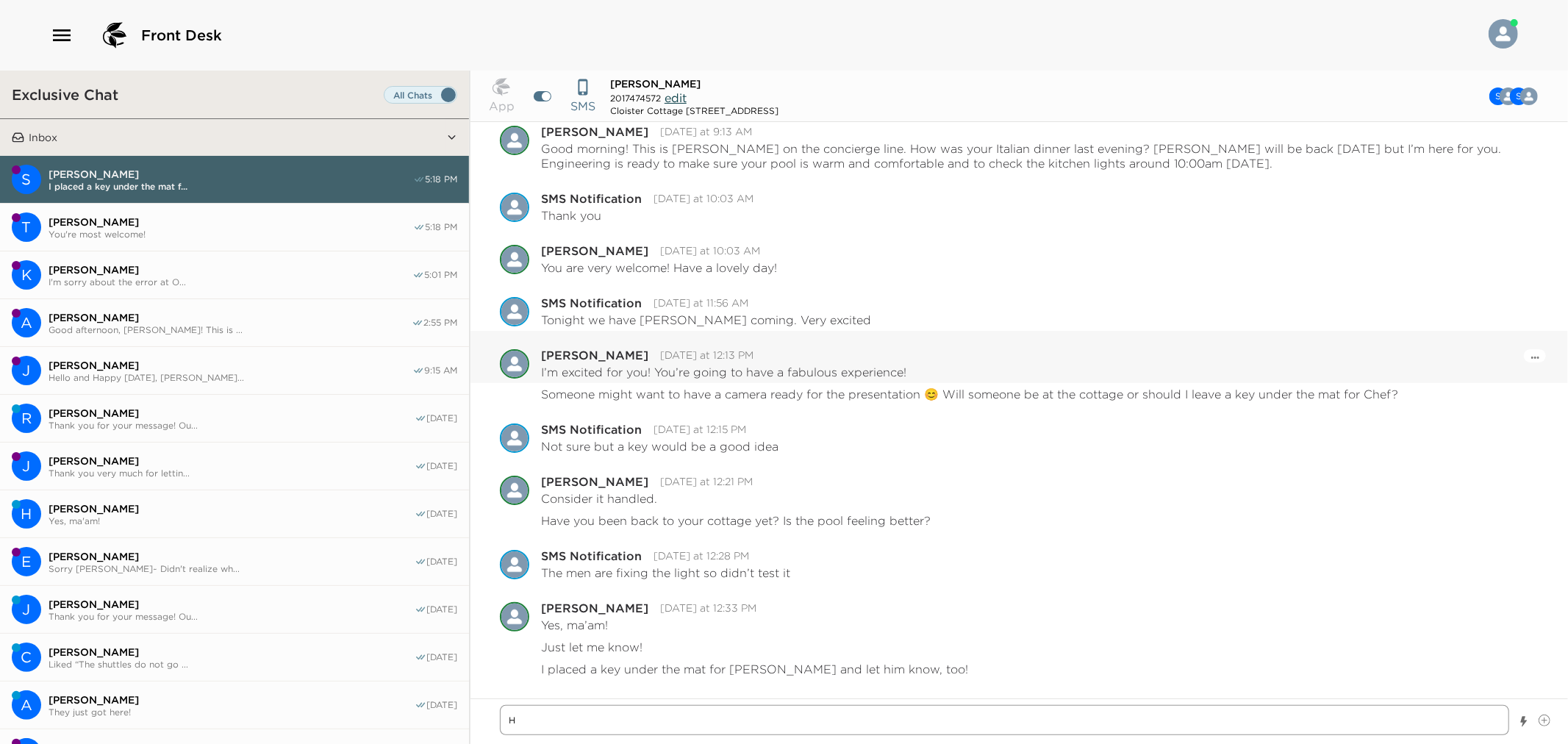
type textarea "x"
type textarea "T"
type textarea "x"
type textarea "Te"
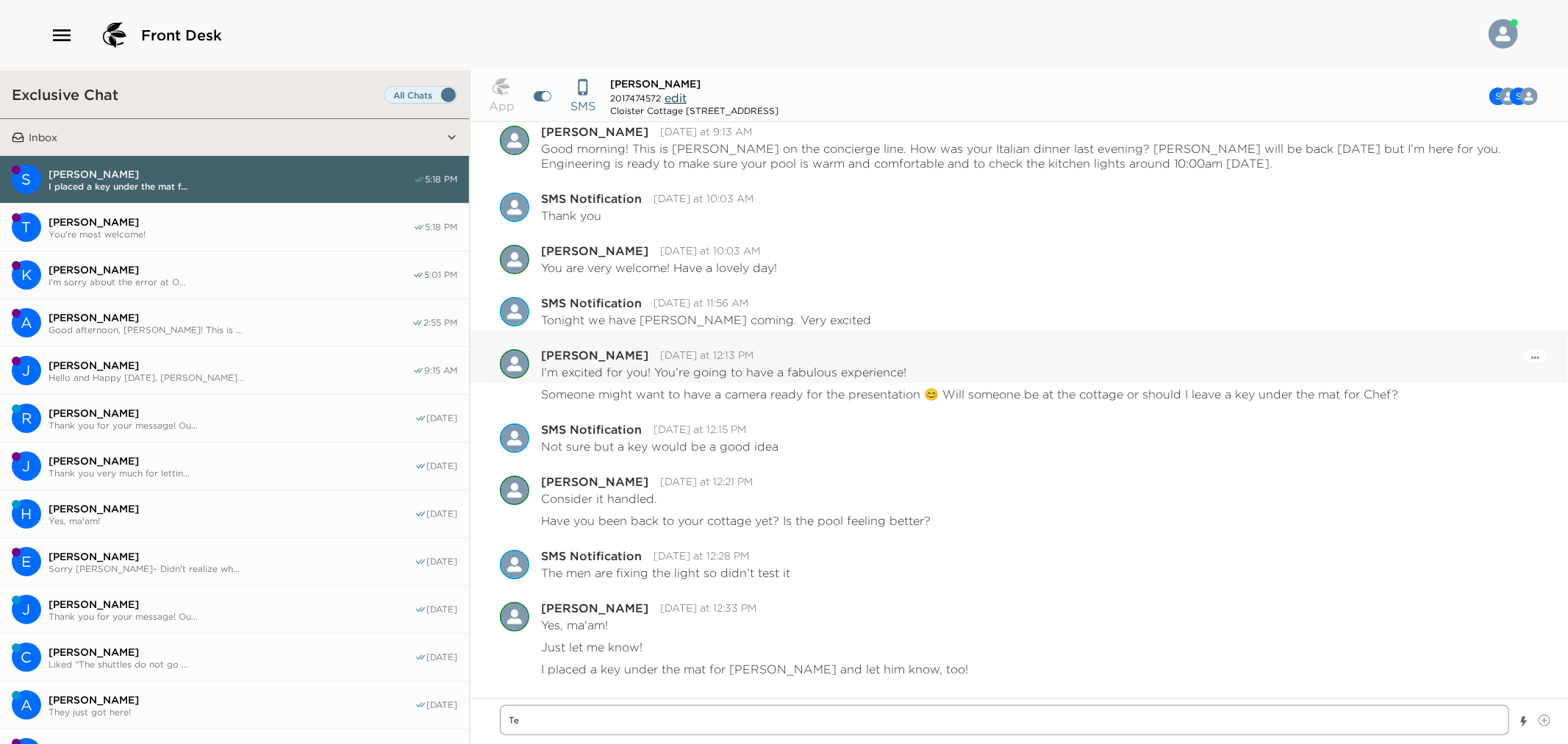
type textarea "x"
type textarea "Tel"
type textarea "x"
type textarea "Tell"
type textarea "x"
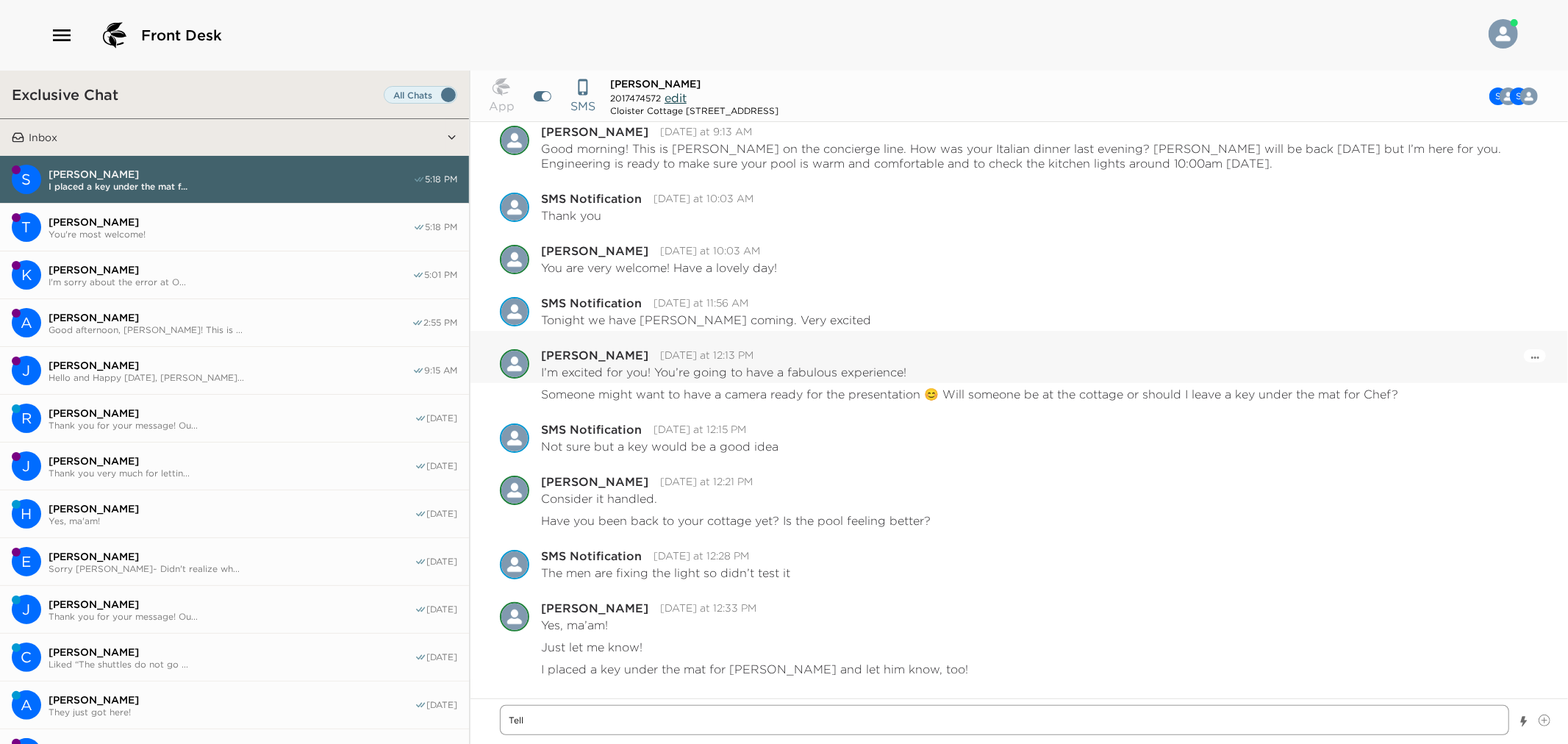
type textarea "Tell"
type textarea "x"
type textarea "Tell"
type textarea "x"
type textarea "Tel"
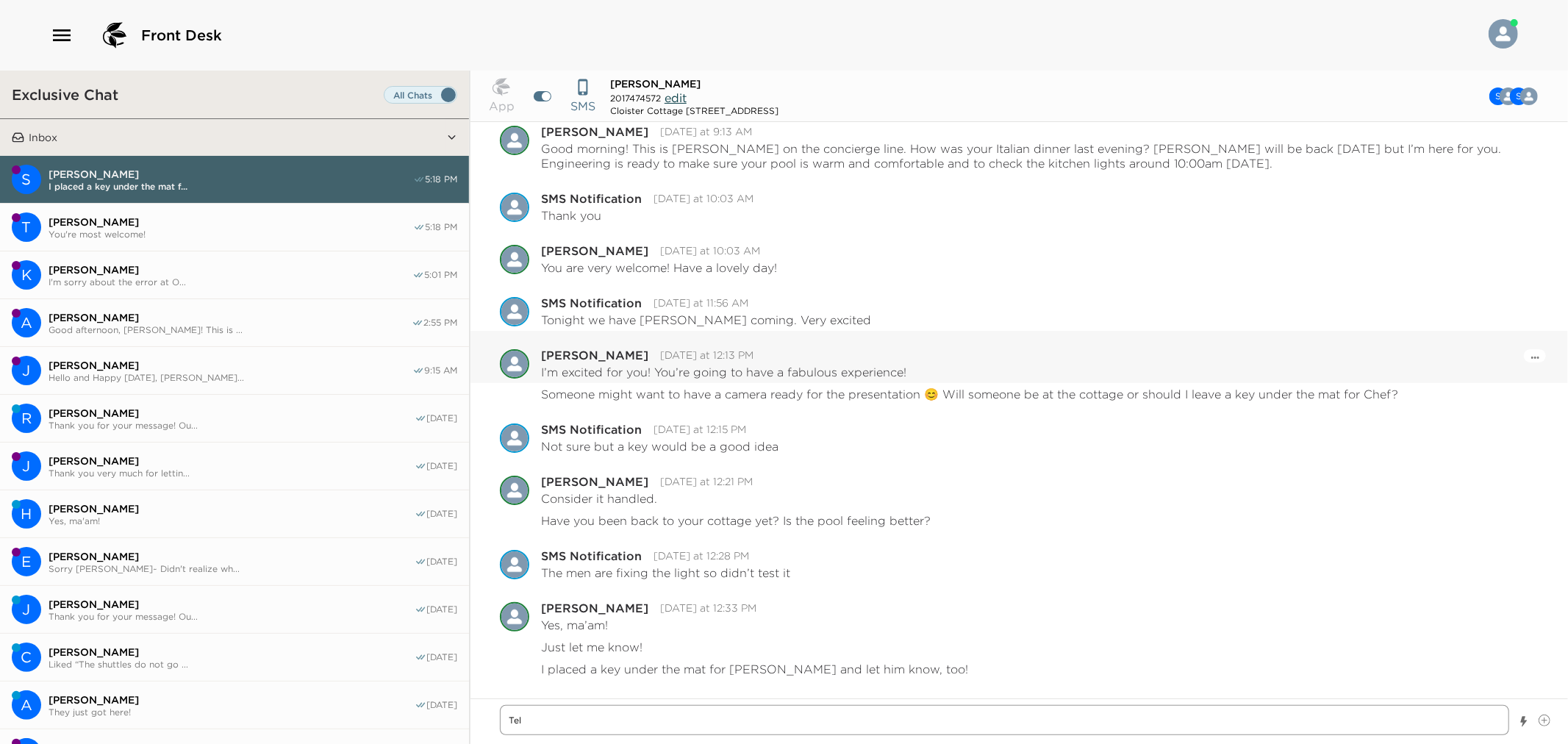
type textarea "x"
type textarea "Te"
type textarea "x"
type textarea "T"
type textarea "x"
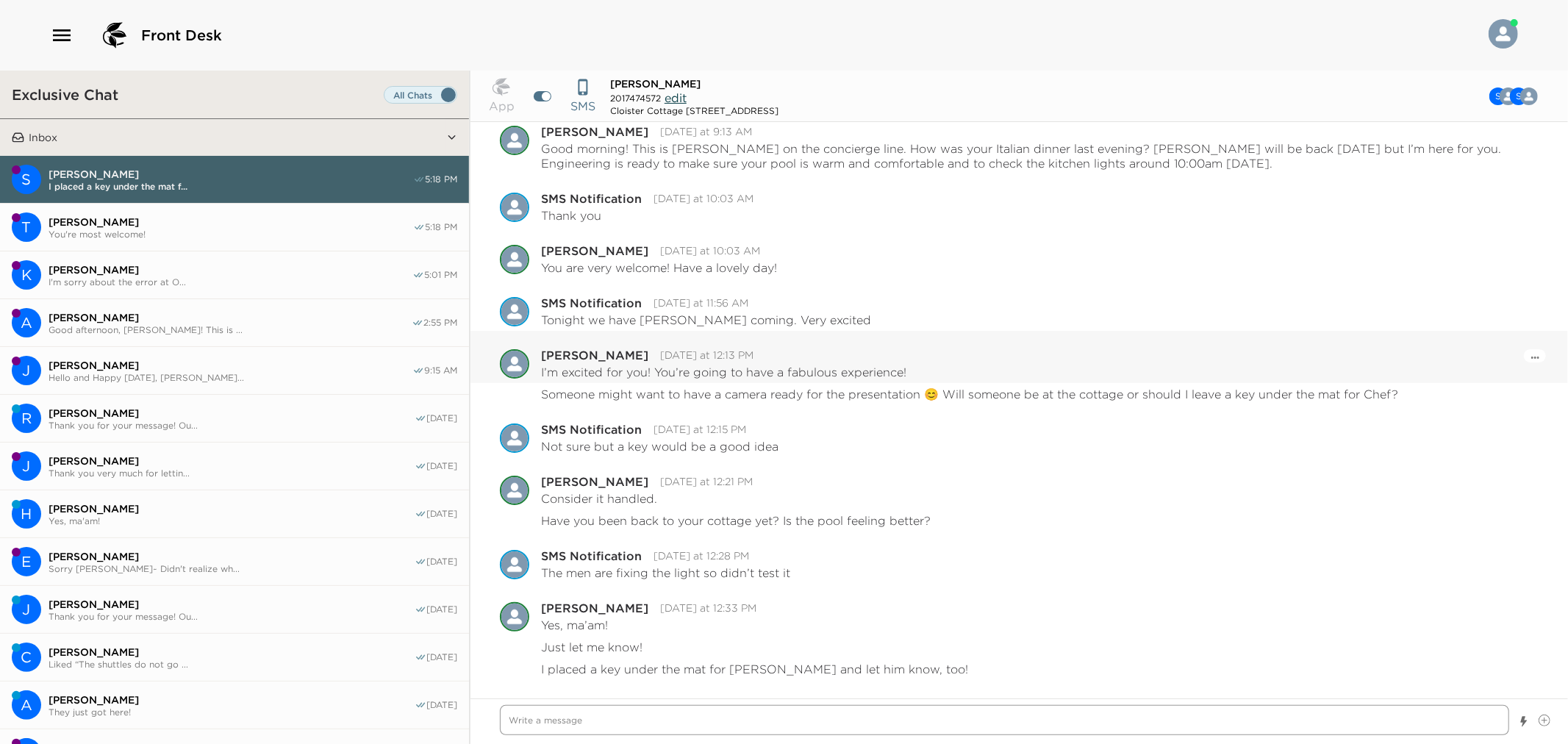
type textarea "x"
type textarea "I"
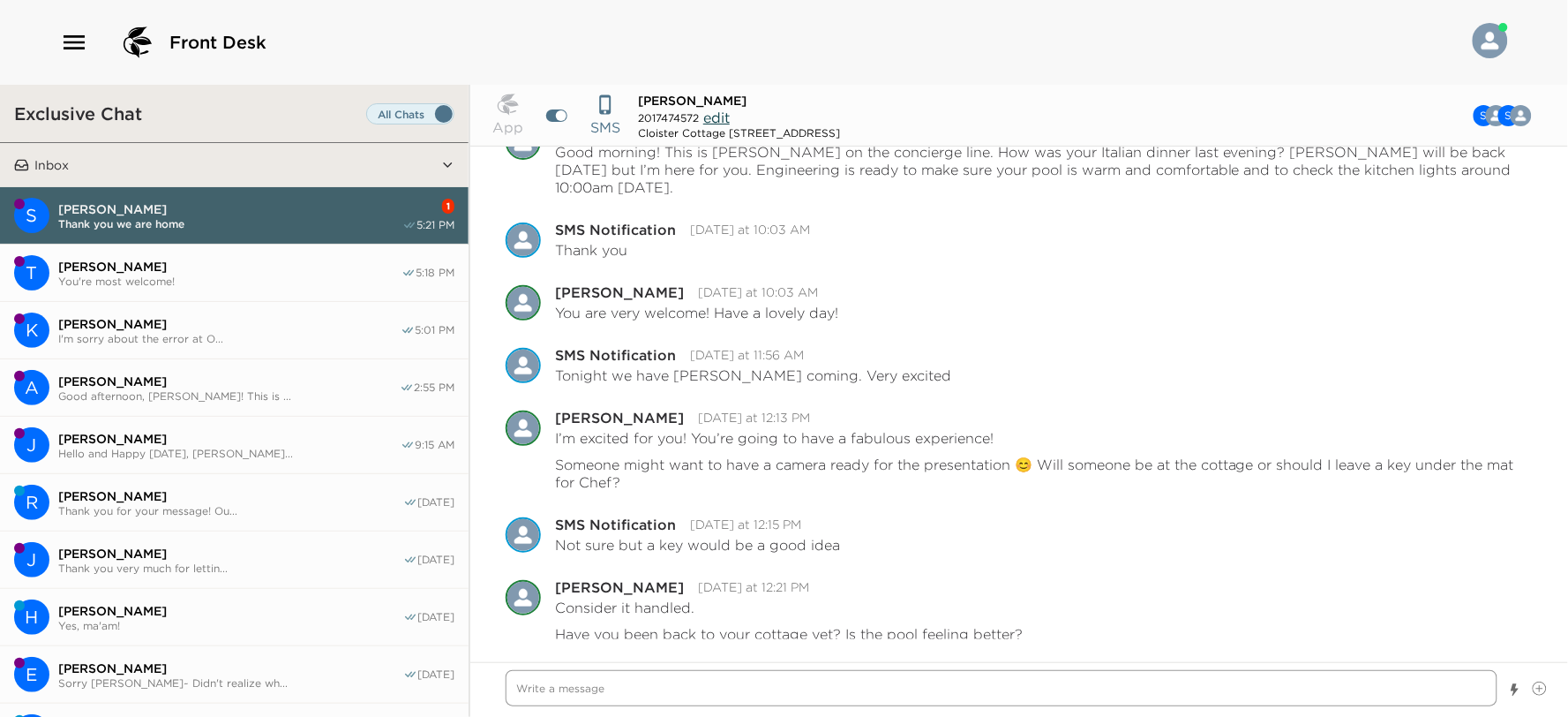
scroll to position [1176, 0]
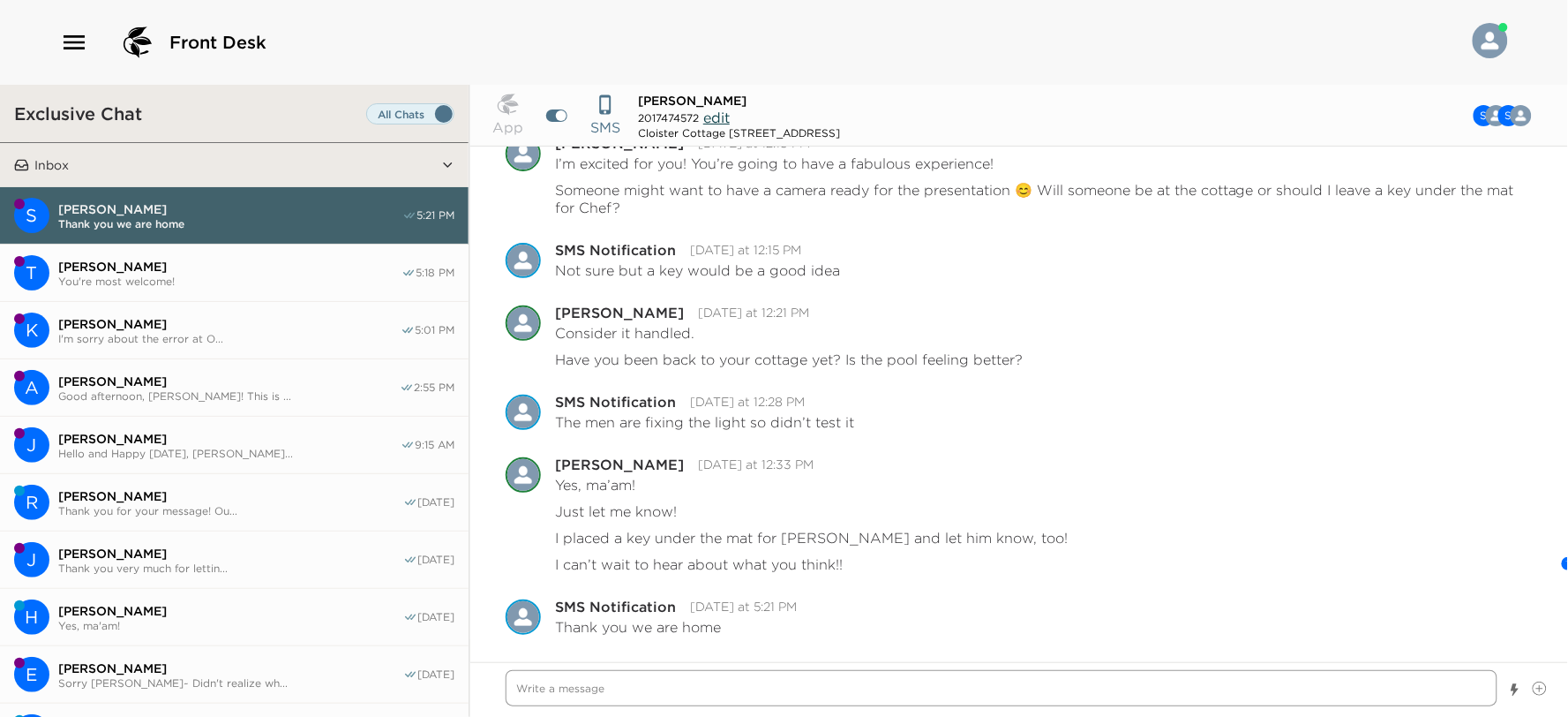
click at [719, 683] on textarea "Write a message" at bounding box center [1002, 687] width 991 height 36
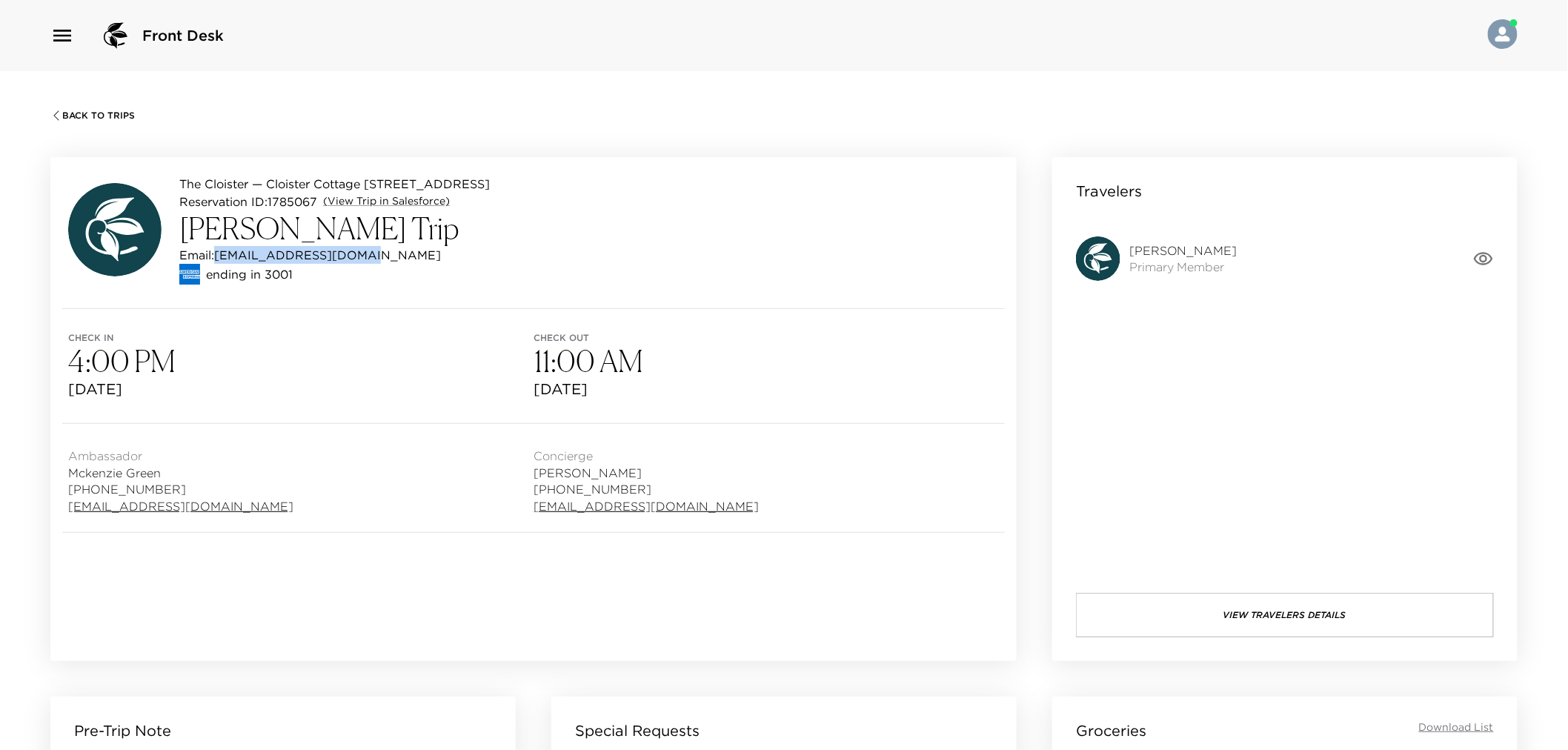
drag, startPoint x: 380, startPoint y: 254, endPoint x: 219, endPoint y: 258, distance: 161.0
click at [219, 258] on div "Email: [EMAIL_ADDRESS][DOMAIN_NAME]" at bounding box center [334, 255] width 310 height 18
copy p "[EMAIL_ADDRESS][DOMAIN_NAME]"
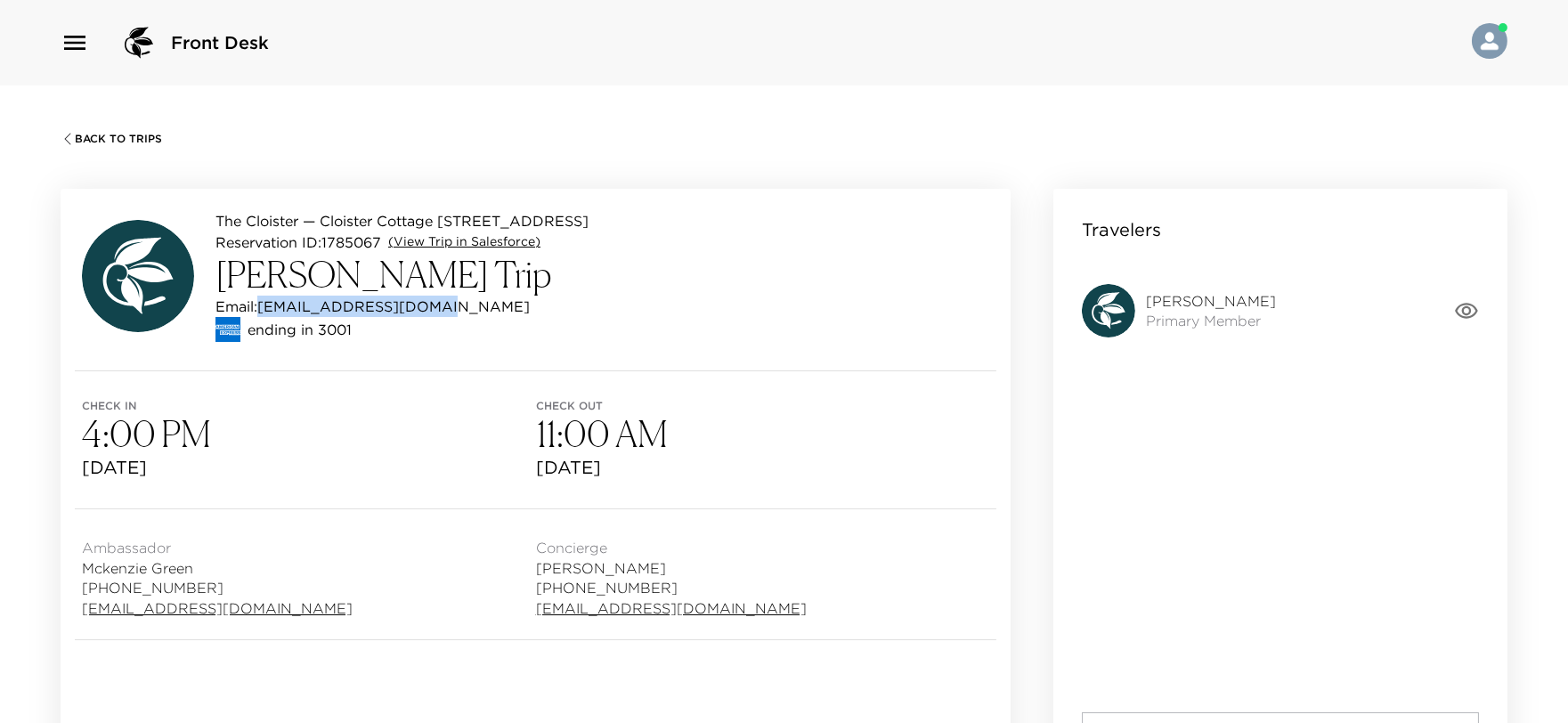
click at [434, 239] on link "(View Trip in Salesforce)" at bounding box center [464, 242] width 153 height 18
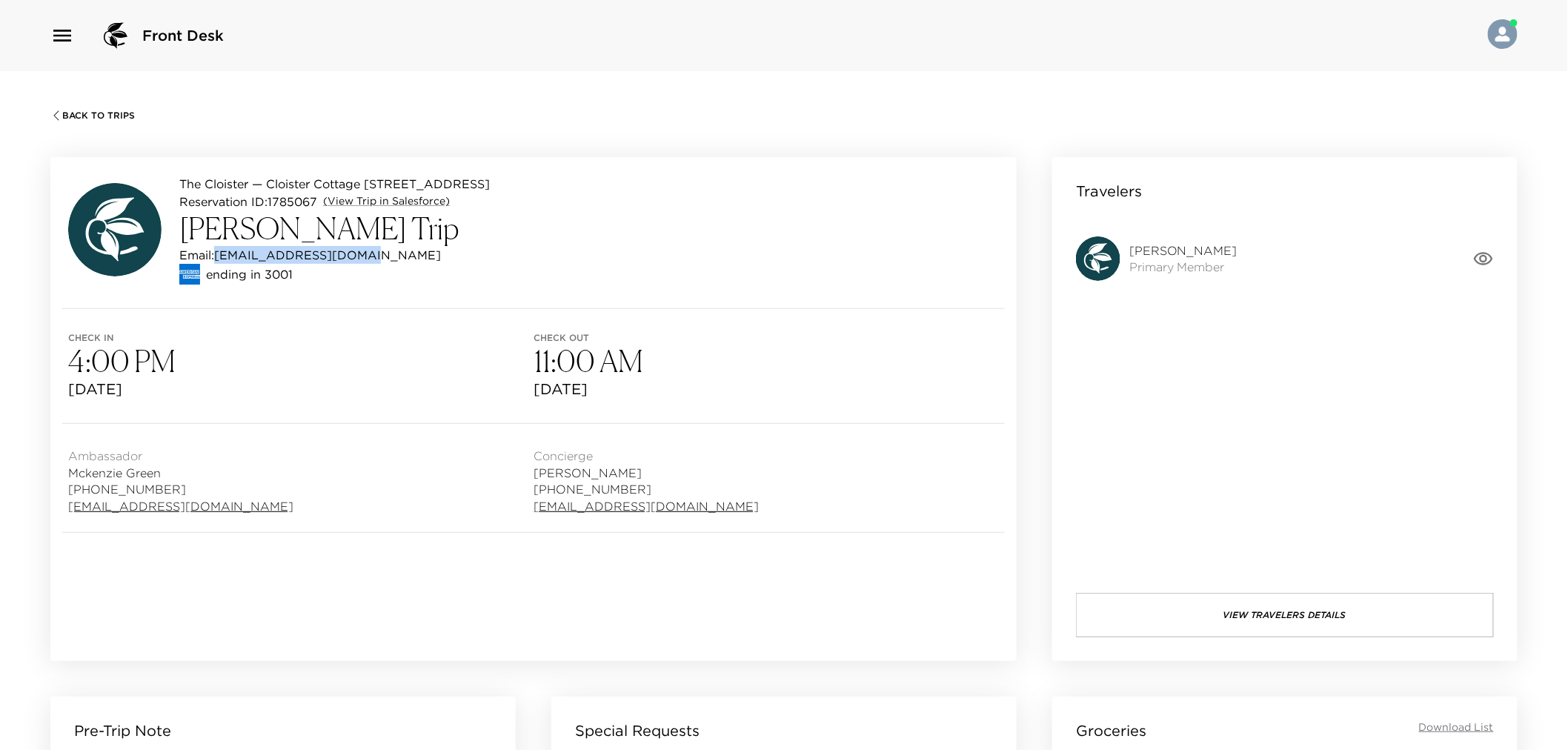
click at [82, 114] on span "Back To Trips" at bounding box center [98, 115] width 73 height 10
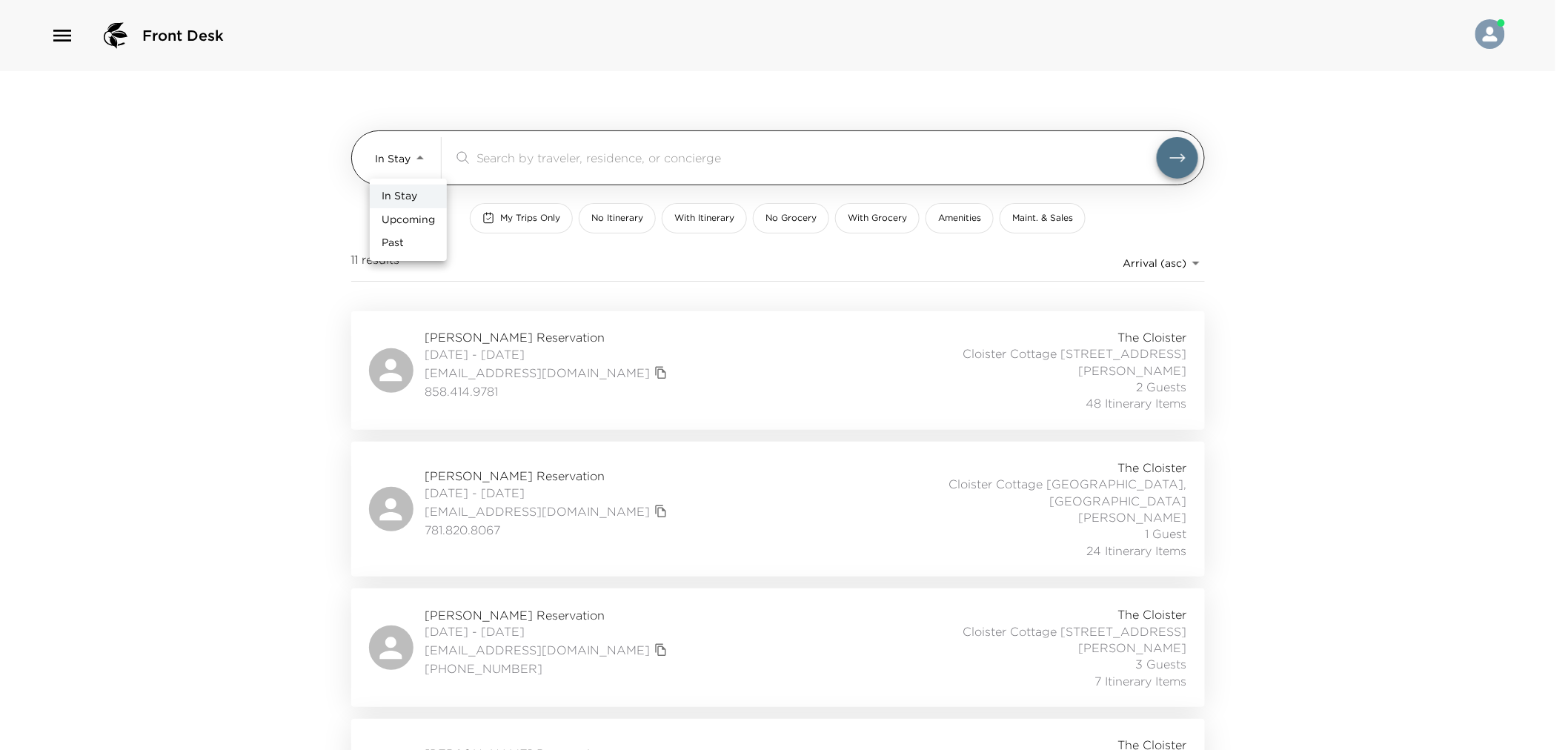
click at [425, 164] on body "Front Desk In Stay In-Stay ​ My Trips Only No Itinerary With Itinerary No Groce…" at bounding box center [784, 375] width 1568 height 750
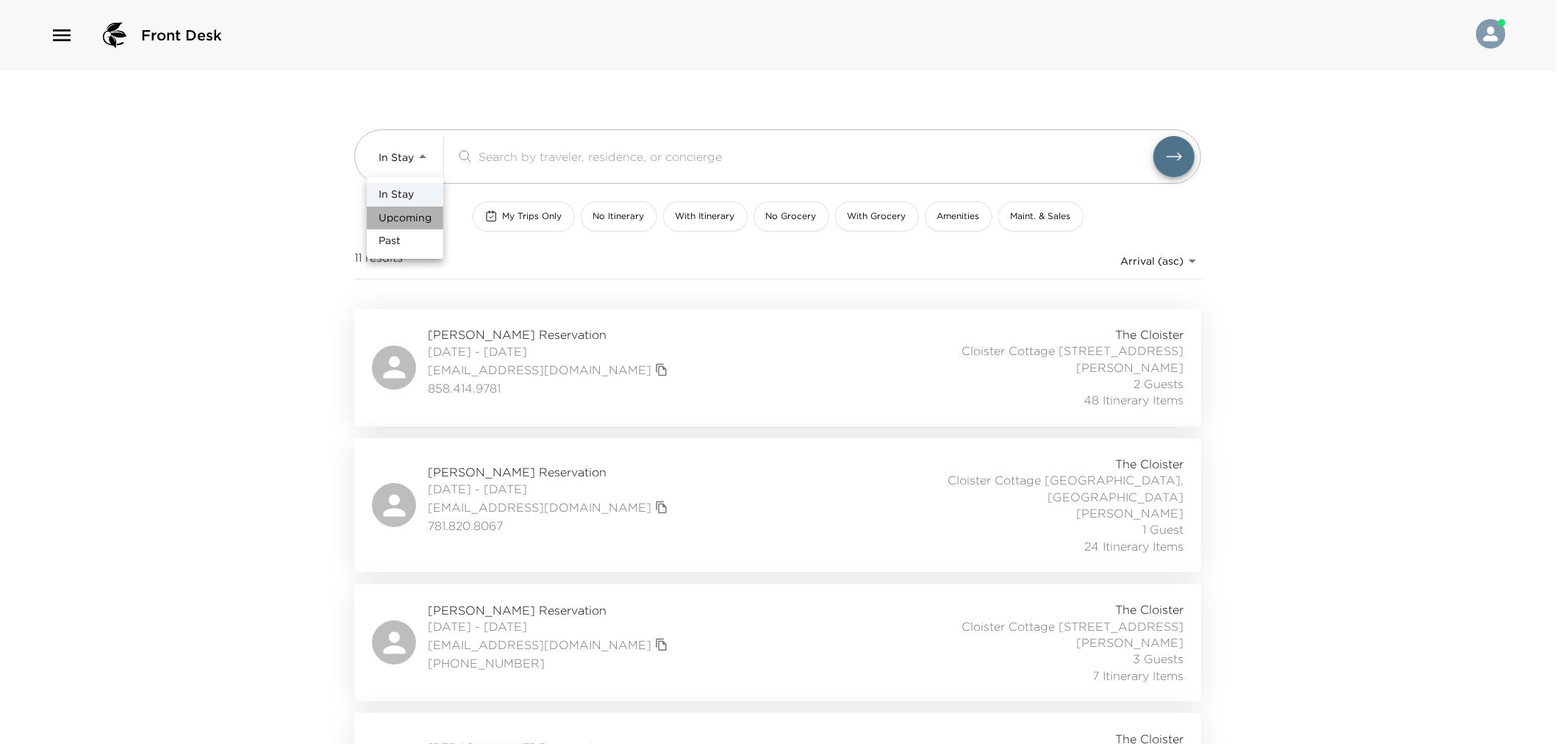
click at [422, 214] on span "Upcoming" at bounding box center [405, 218] width 53 height 15
type input "Upcoming"
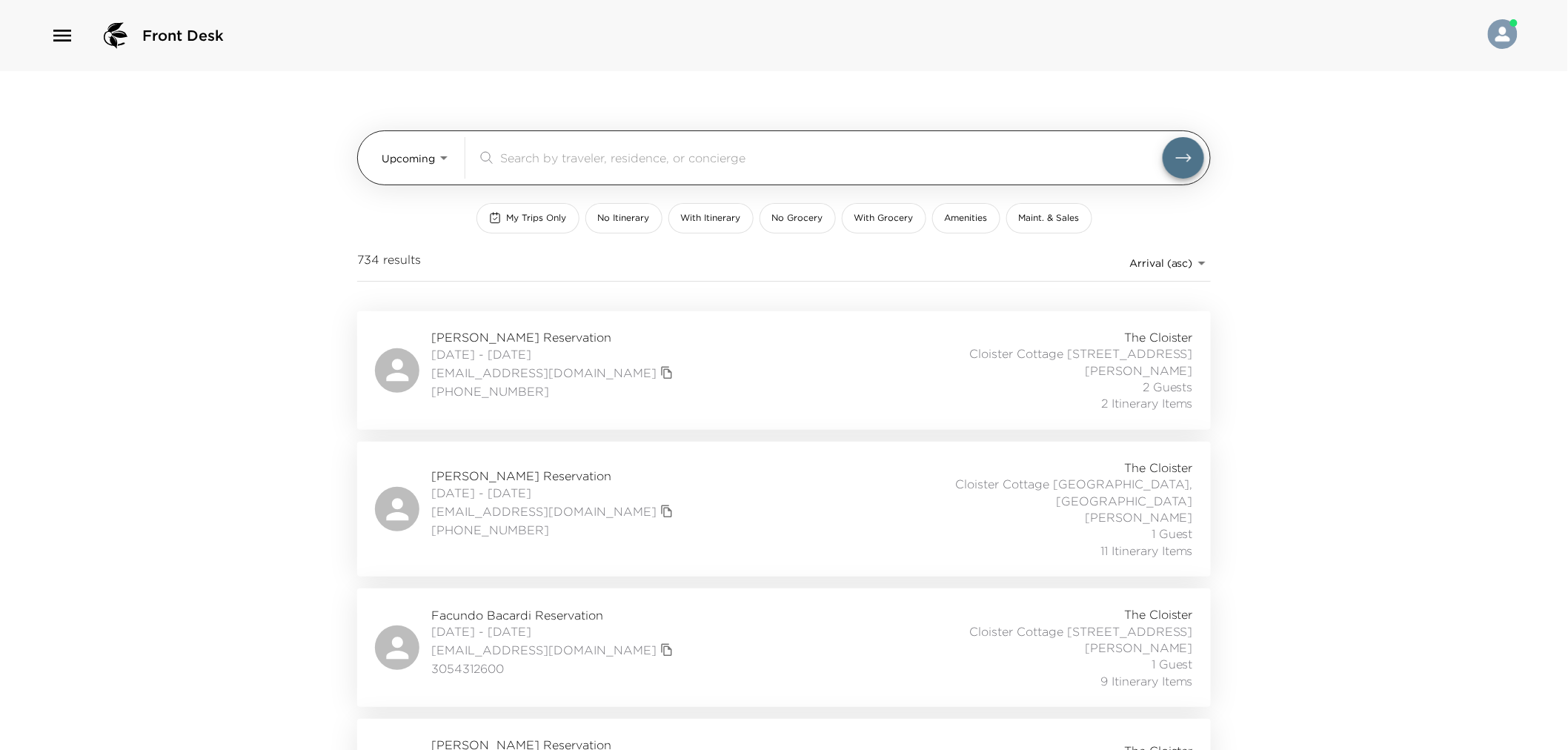
click at [533, 154] on input "search" at bounding box center [831, 157] width 663 height 17
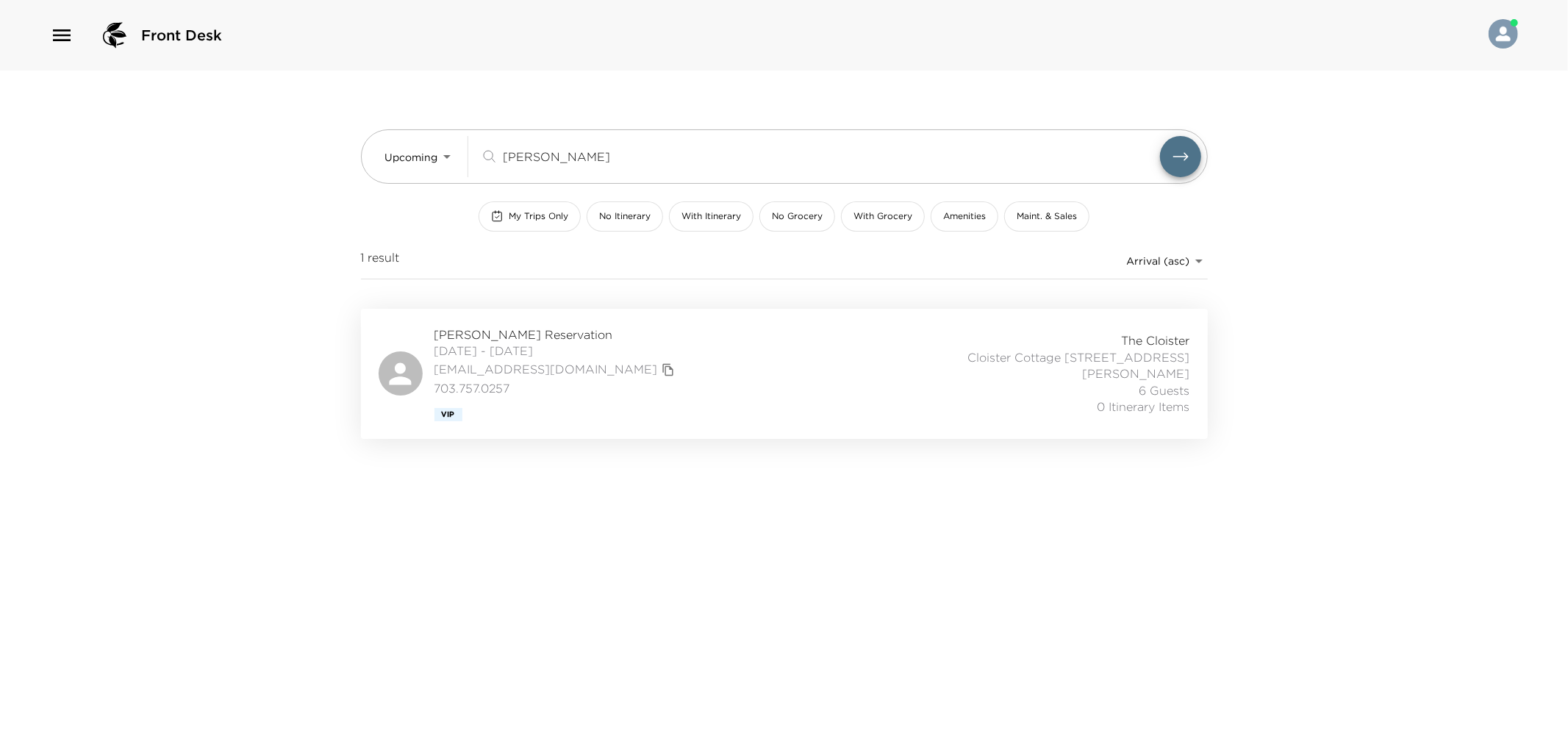
click at [671, 384] on div "[PERSON_NAME] Reservation [DATE] - [DATE] [EMAIL_ADDRESS][DOMAIN_NAME] 703.757.…" at bounding box center [784, 374] width 811 height 95
click at [533, 150] on input "[PERSON_NAME]" at bounding box center [832, 156] width 658 height 17
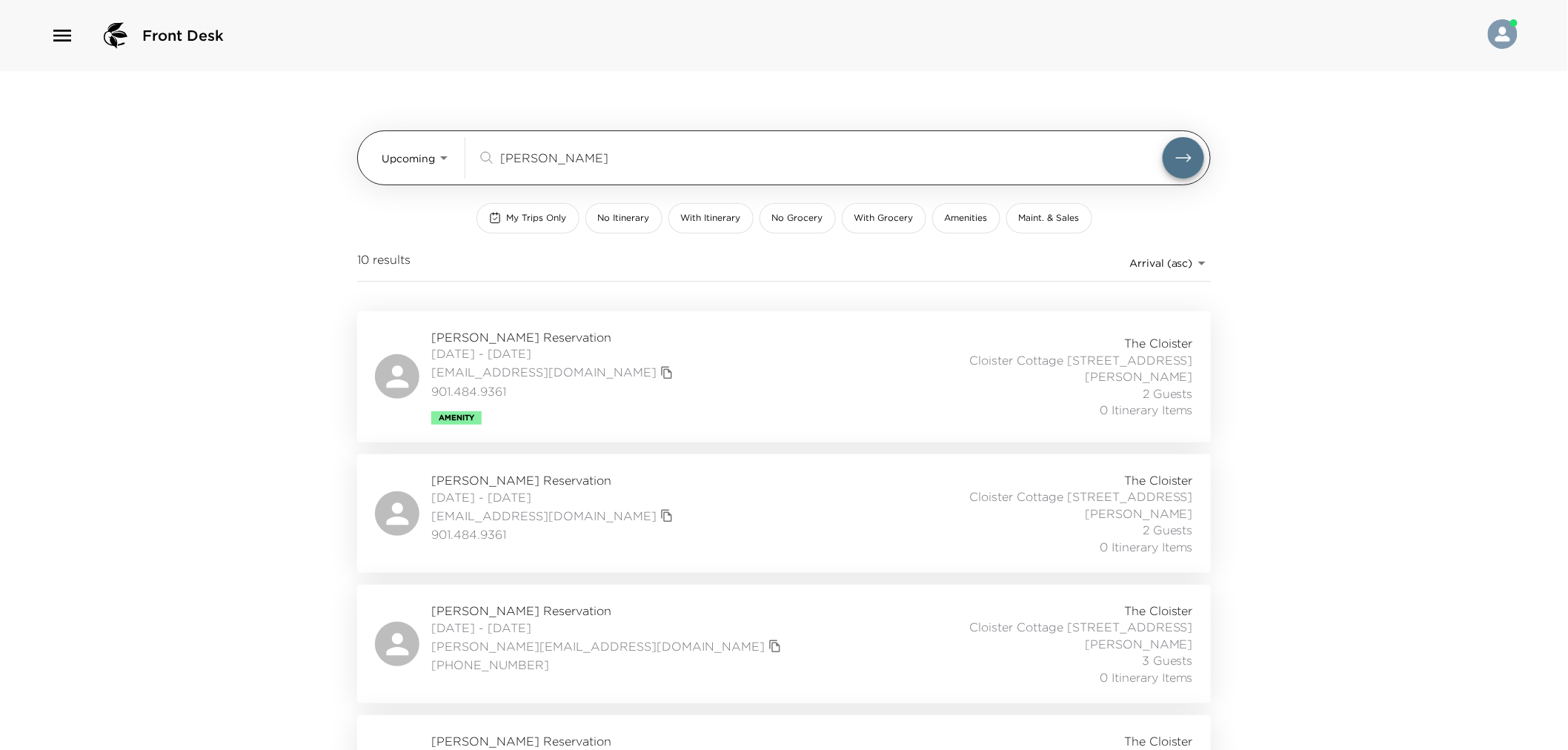
click at [531, 164] on input "[PERSON_NAME]" at bounding box center [831, 157] width 663 height 17
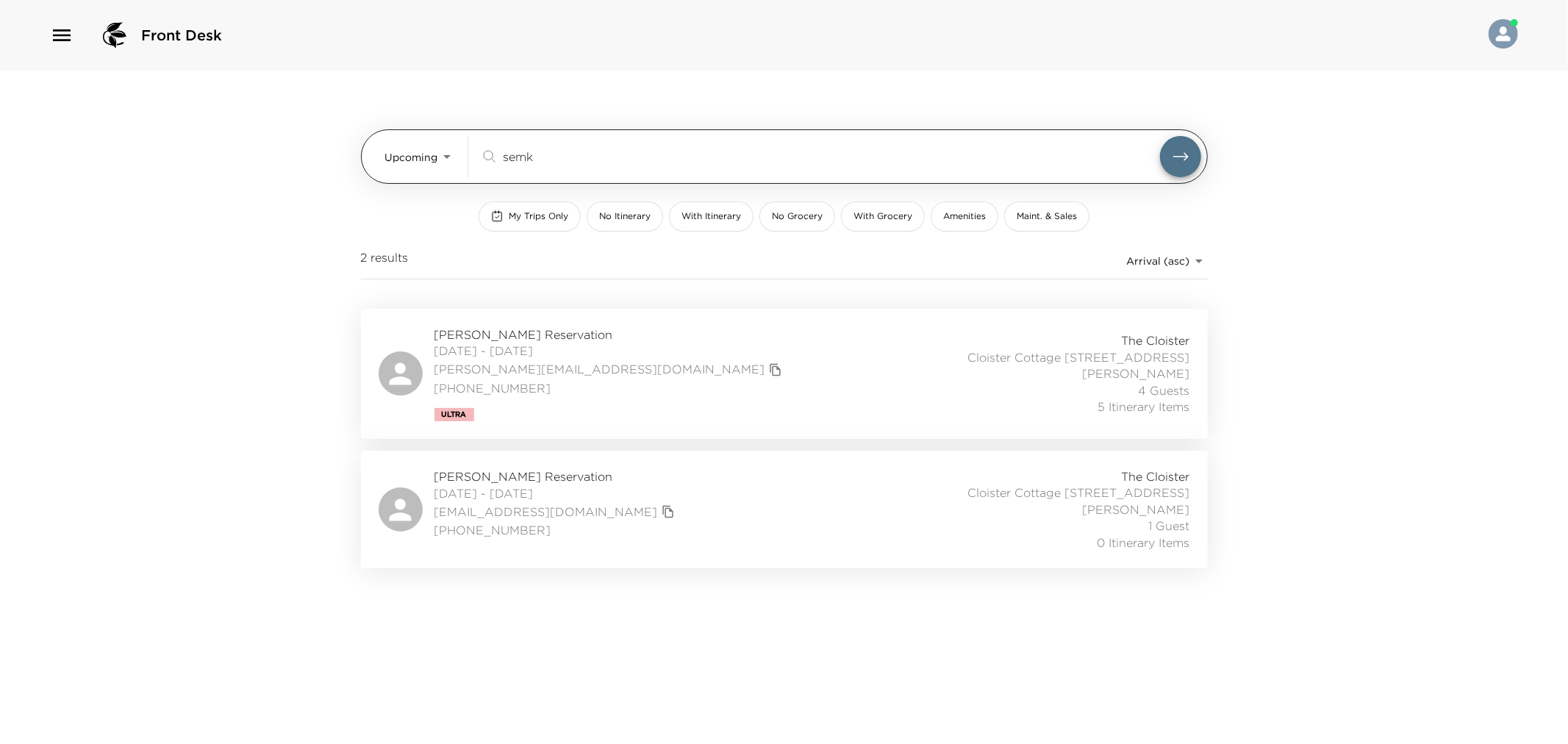
type input "semk"
click at [1160, 136] on button "submit" at bounding box center [1180, 156] width 41 height 41
click at [678, 361] on div "[PERSON_NAME] Reservation [DATE] - [DATE] [EMAIL_ADDRESS][DOMAIN_NAME] [PHONE_N…" at bounding box center [784, 374] width 811 height 95
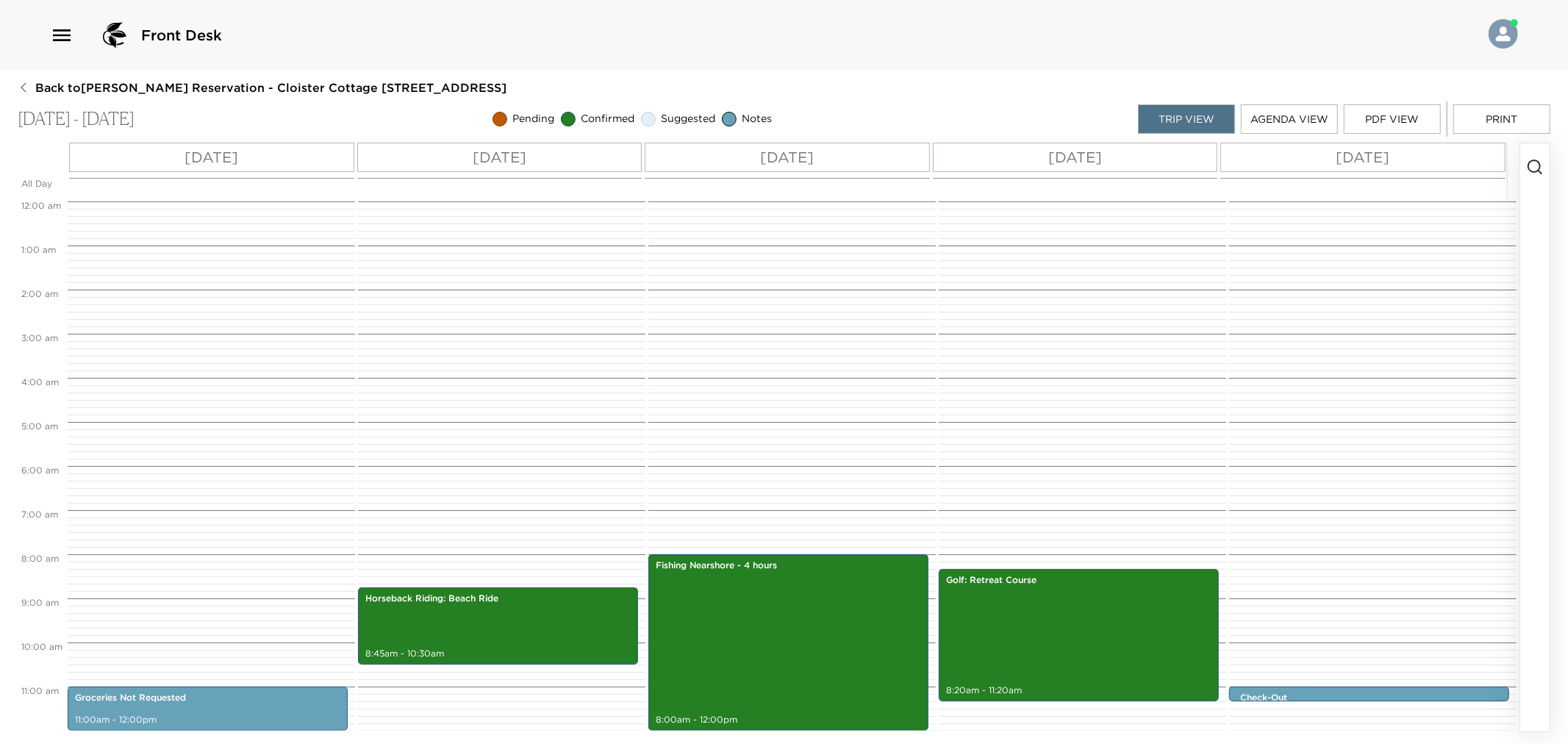
scroll to position [39, 0]
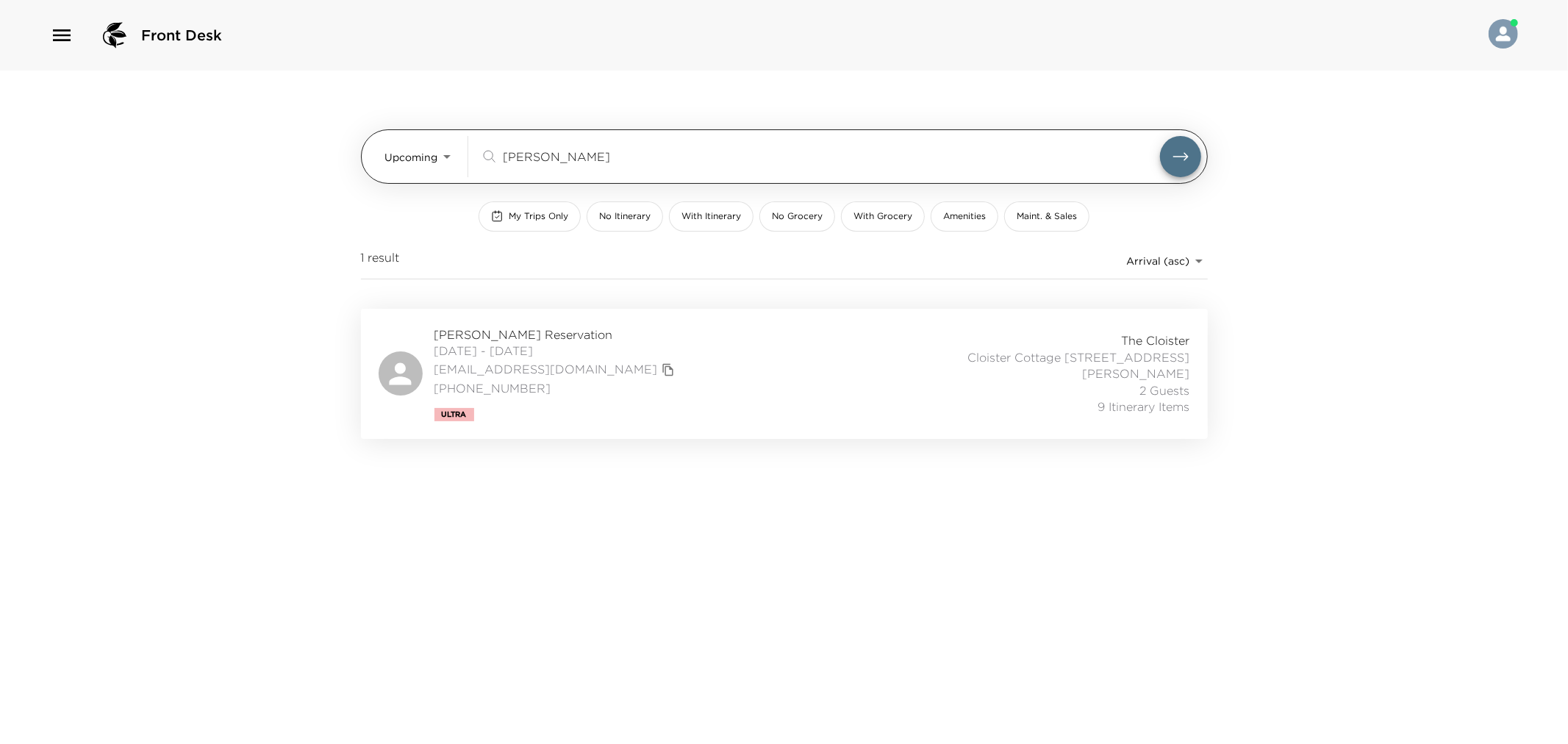
click at [425, 159] on body "Front Desk Upcoming Upcoming [PERSON_NAME] ​ My Trips Only No Itinerary With It…" at bounding box center [784, 372] width 1568 height 744
click at [552, 151] on div at bounding box center [784, 372] width 1568 height 744
click at [527, 155] on input "[PERSON_NAME]" at bounding box center [832, 156] width 658 height 17
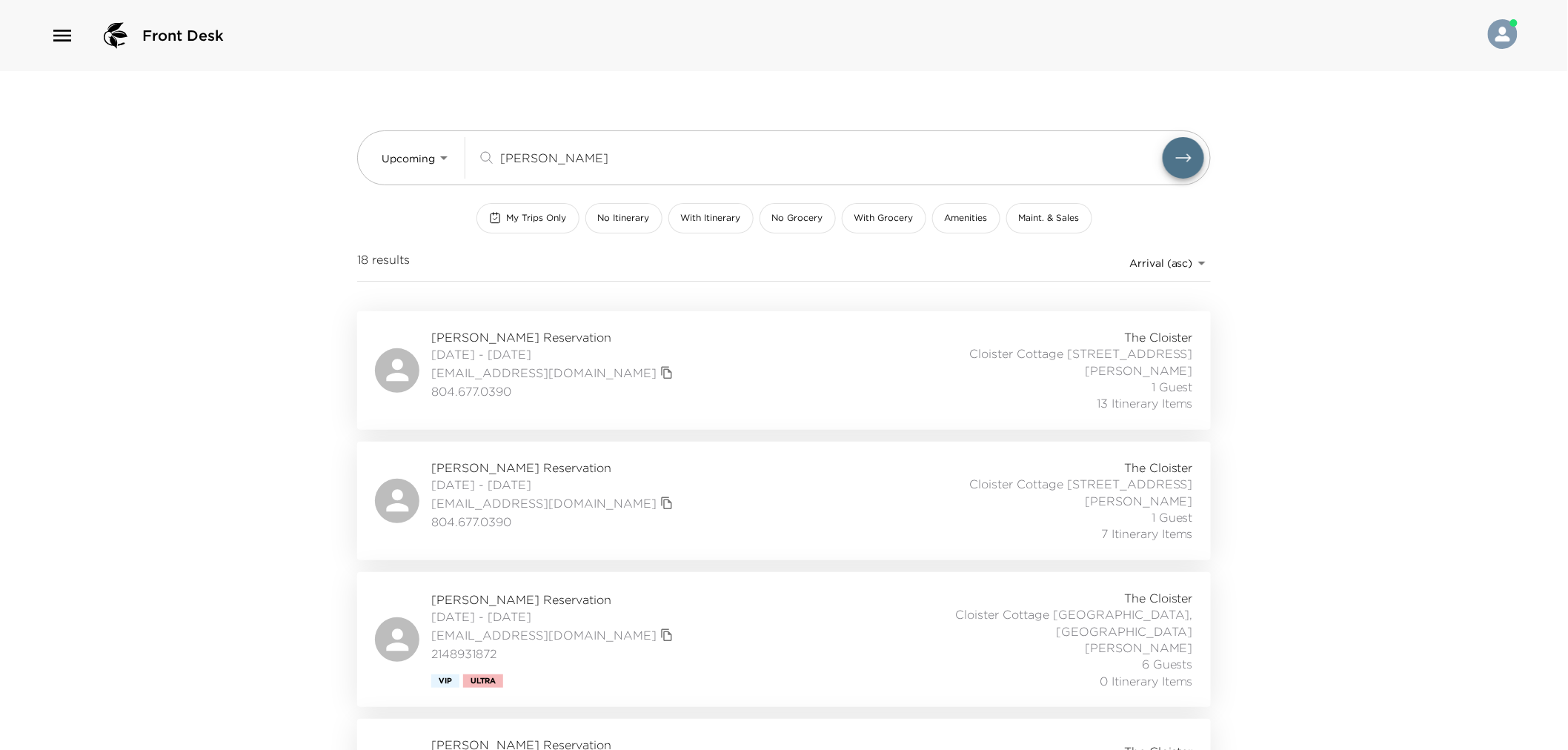
type input "[PERSON_NAME]"
click at [836, 385] on div "[PERSON_NAME] Reservation [DATE] - [DATE] [EMAIL_ADDRESS][DOMAIN_NAME] 804.677.…" at bounding box center [784, 370] width 818 height 83
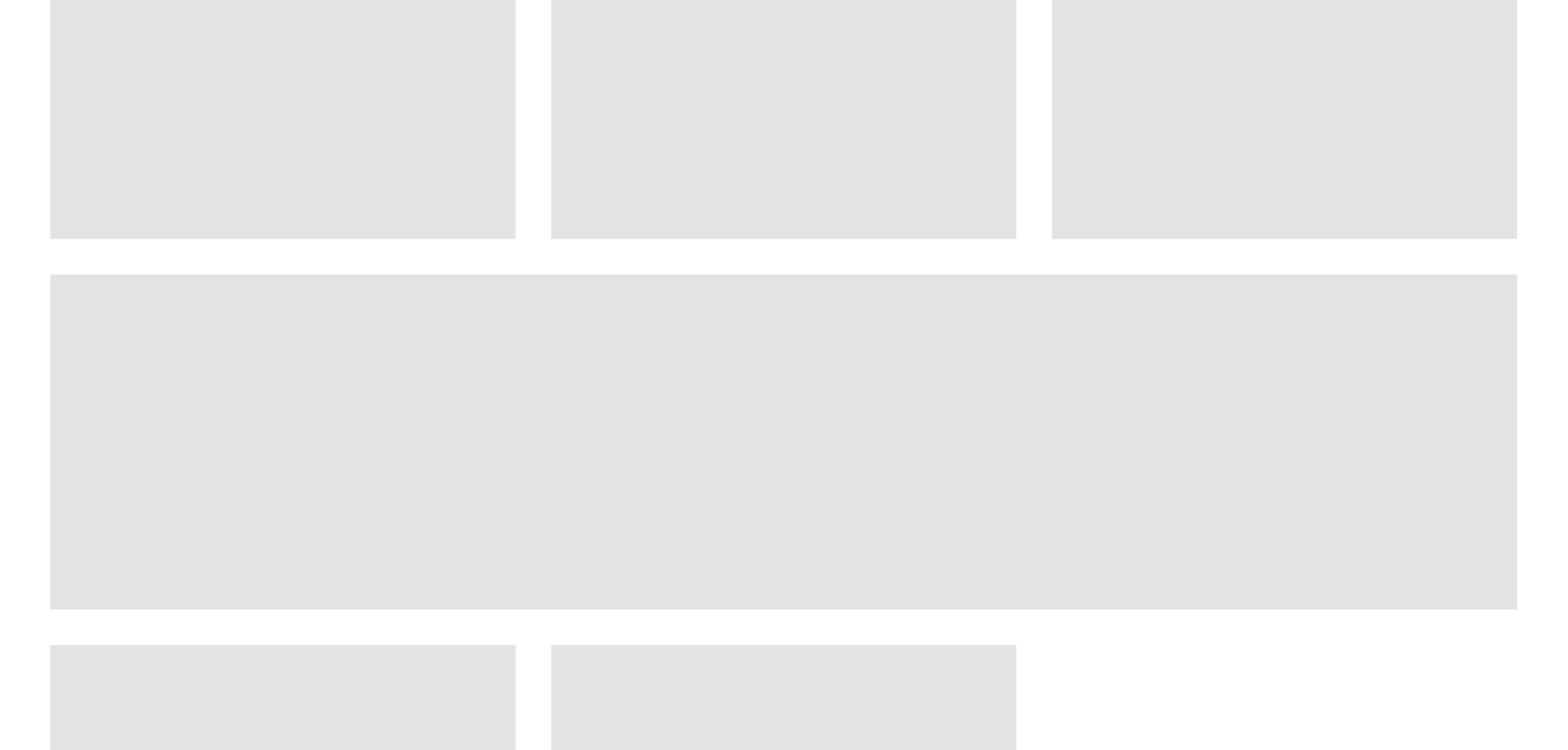
scroll to position [988, 0]
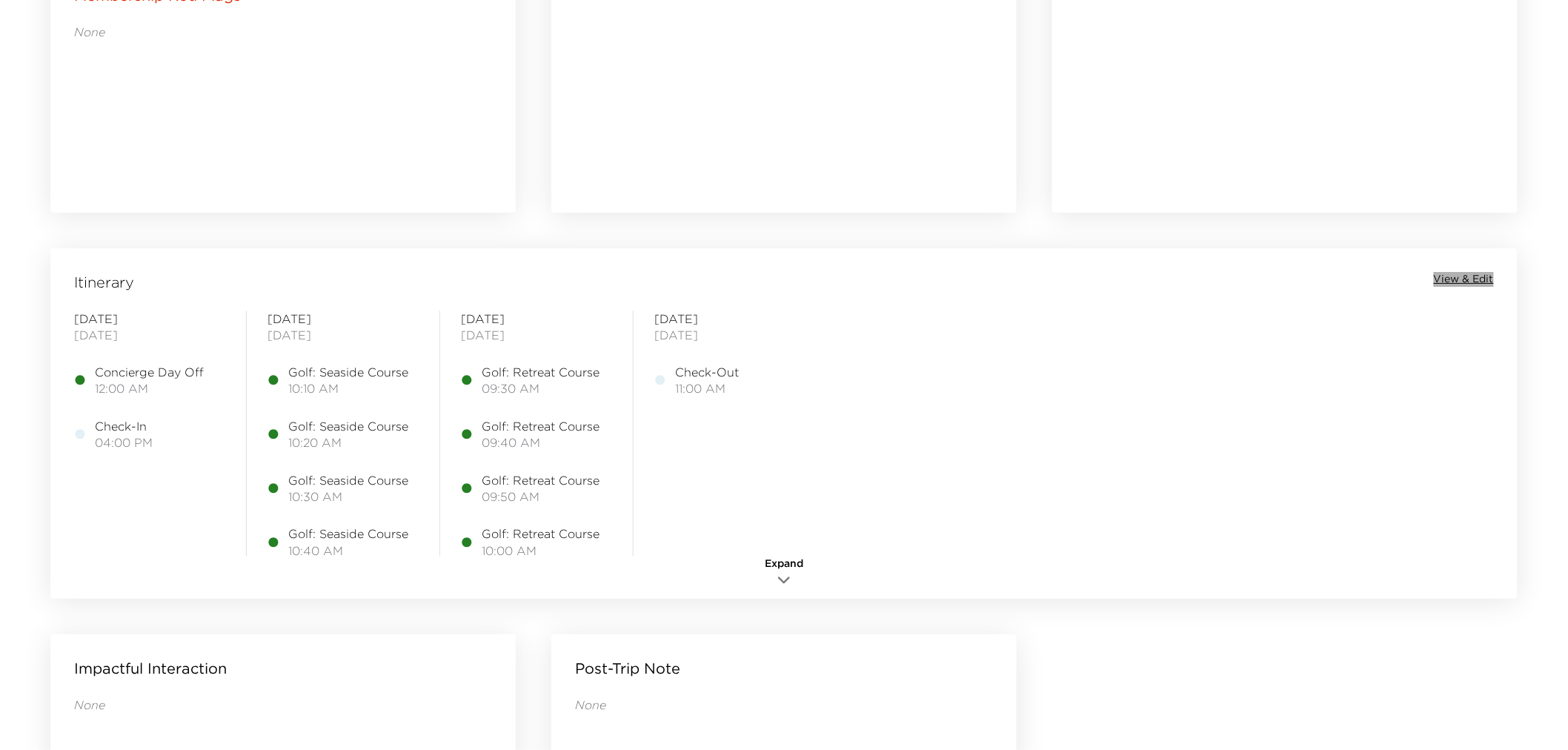
click at [1472, 276] on span "View & Edit" at bounding box center [1464, 279] width 60 height 15
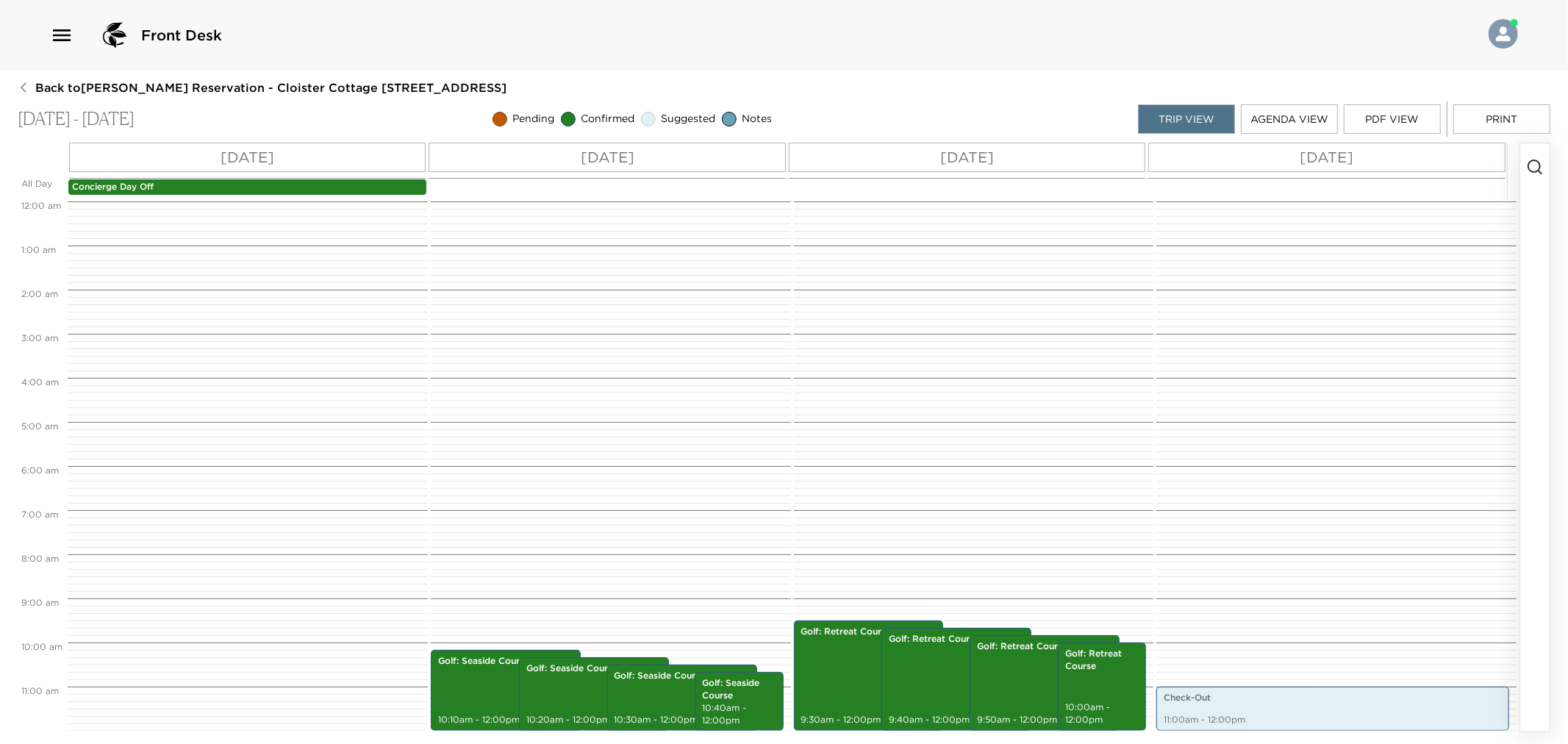
scroll to position [419, 0]
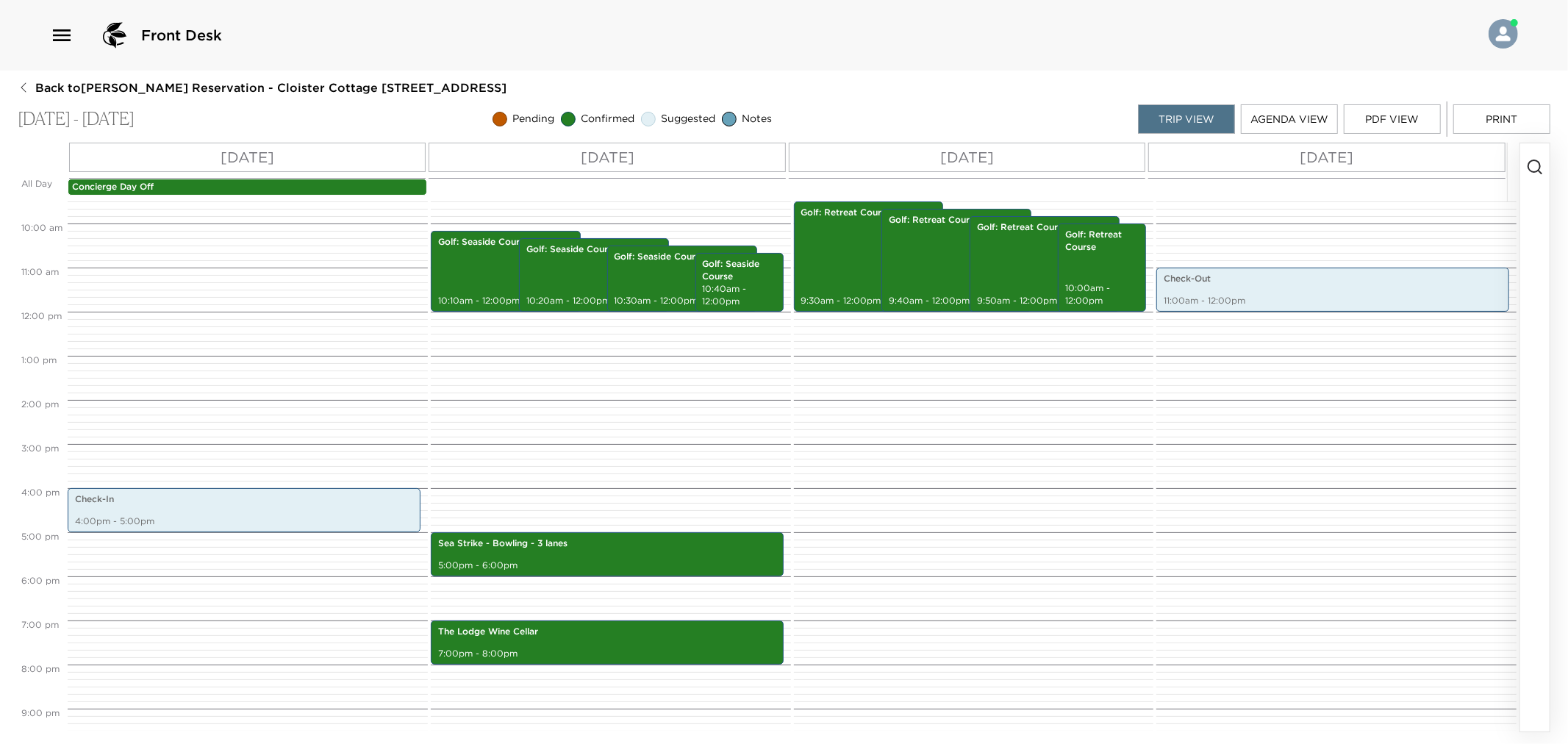
click at [1490, 113] on button "Print" at bounding box center [1501, 119] width 97 height 29
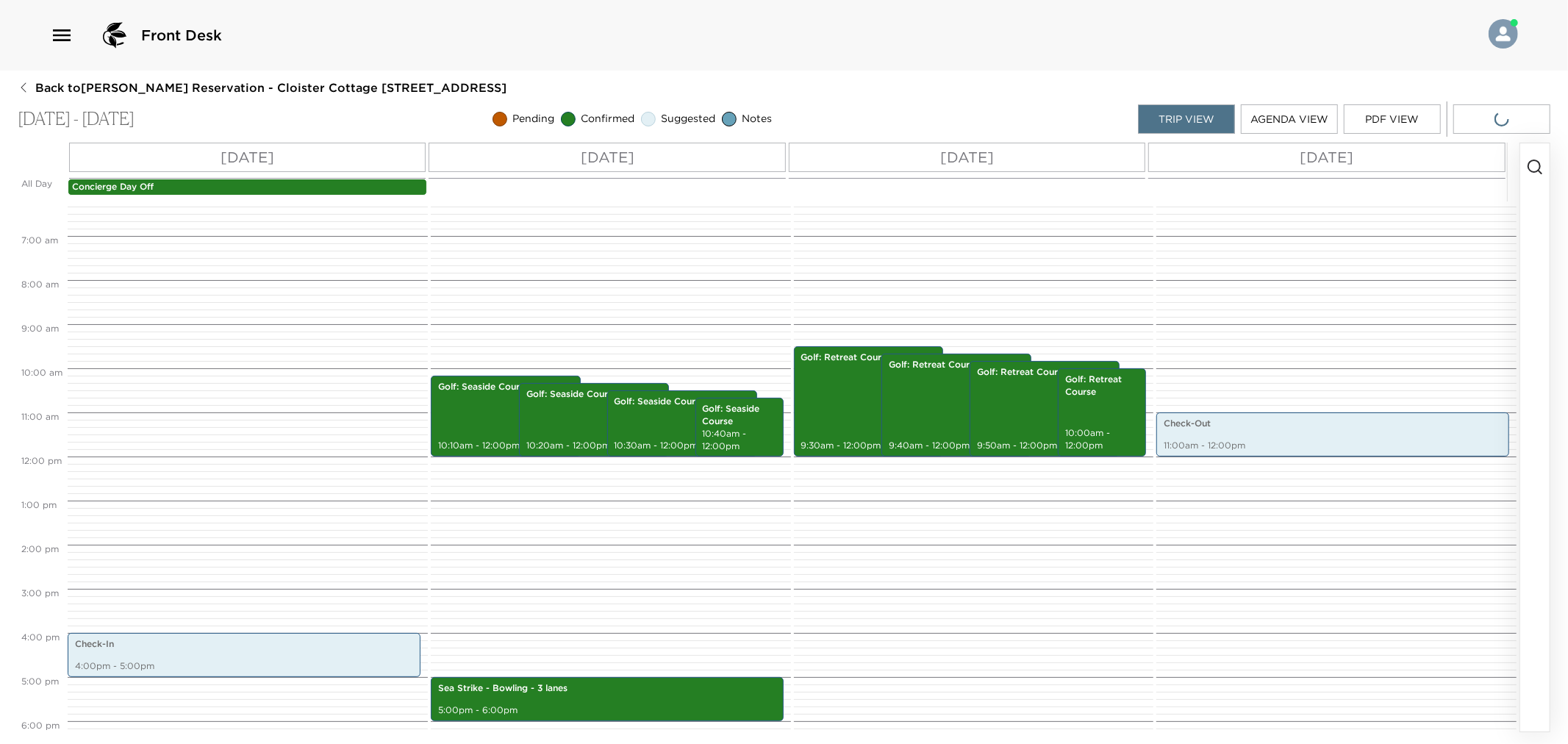
scroll to position [0, 0]
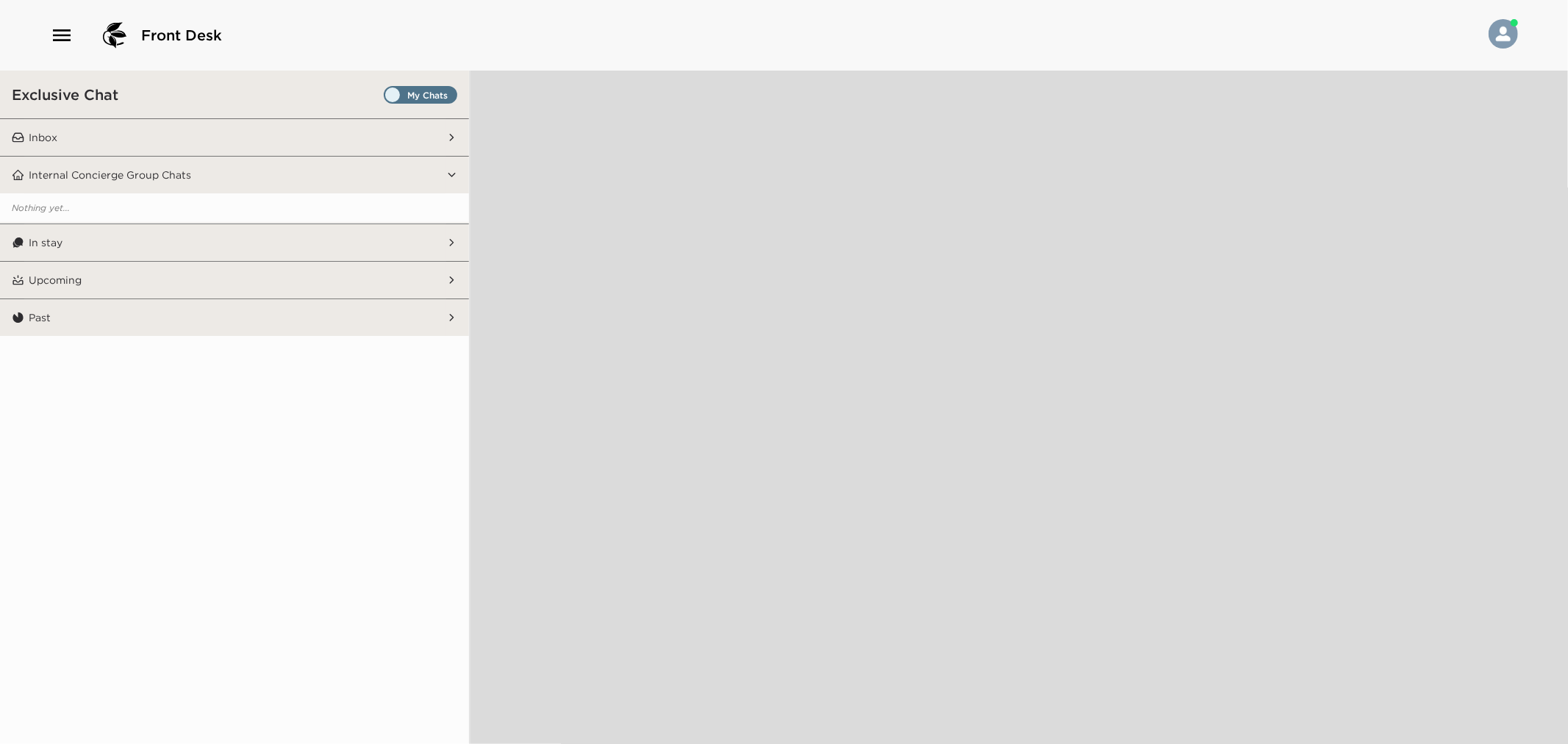
click at [423, 99] on span "Set all destinations" at bounding box center [420, 98] width 73 height 18
click at [387, 97] on input "Set all destinations" at bounding box center [387, 97] width 0 height 0
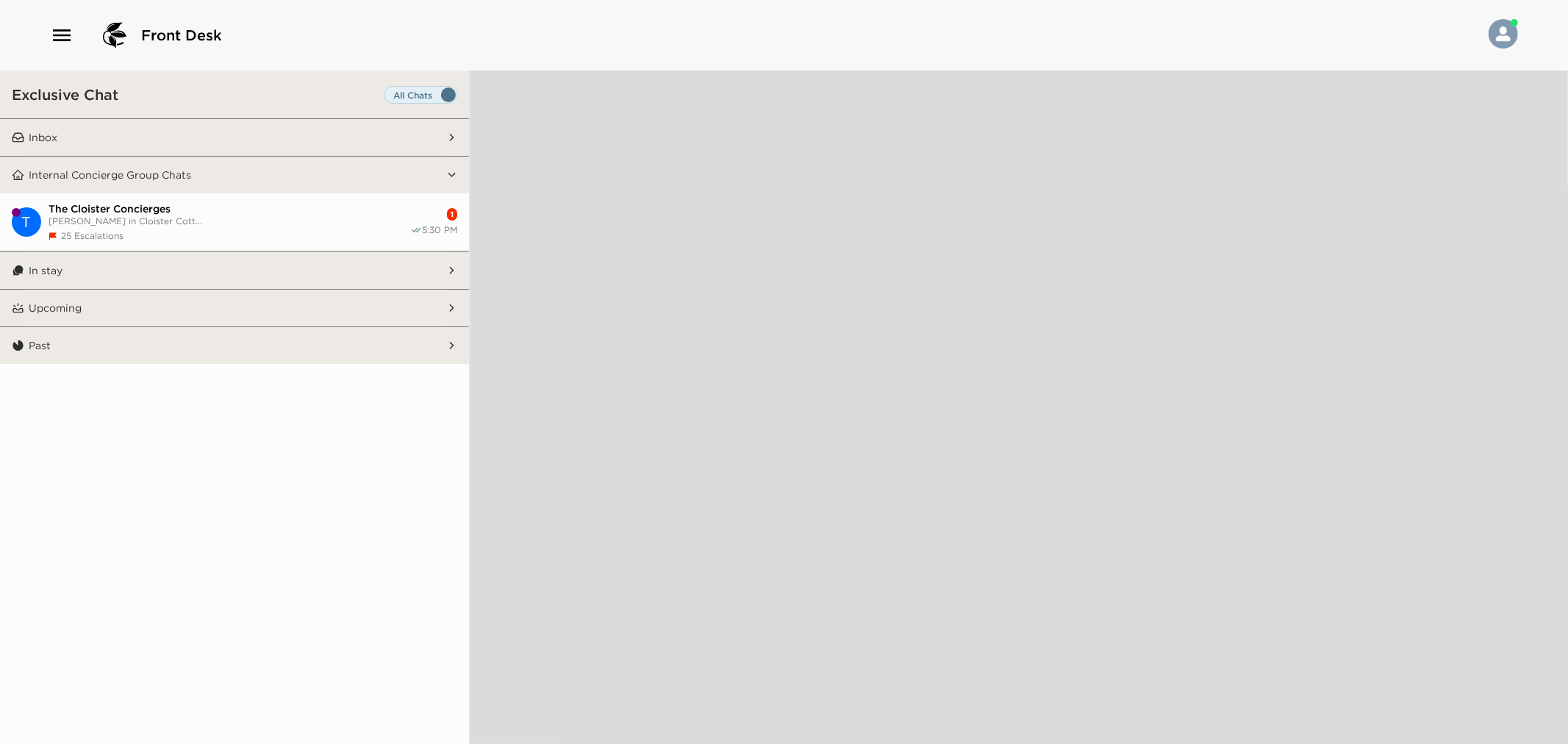
click at [360, 138] on button "Inbox" at bounding box center [235, 138] width 422 height 37
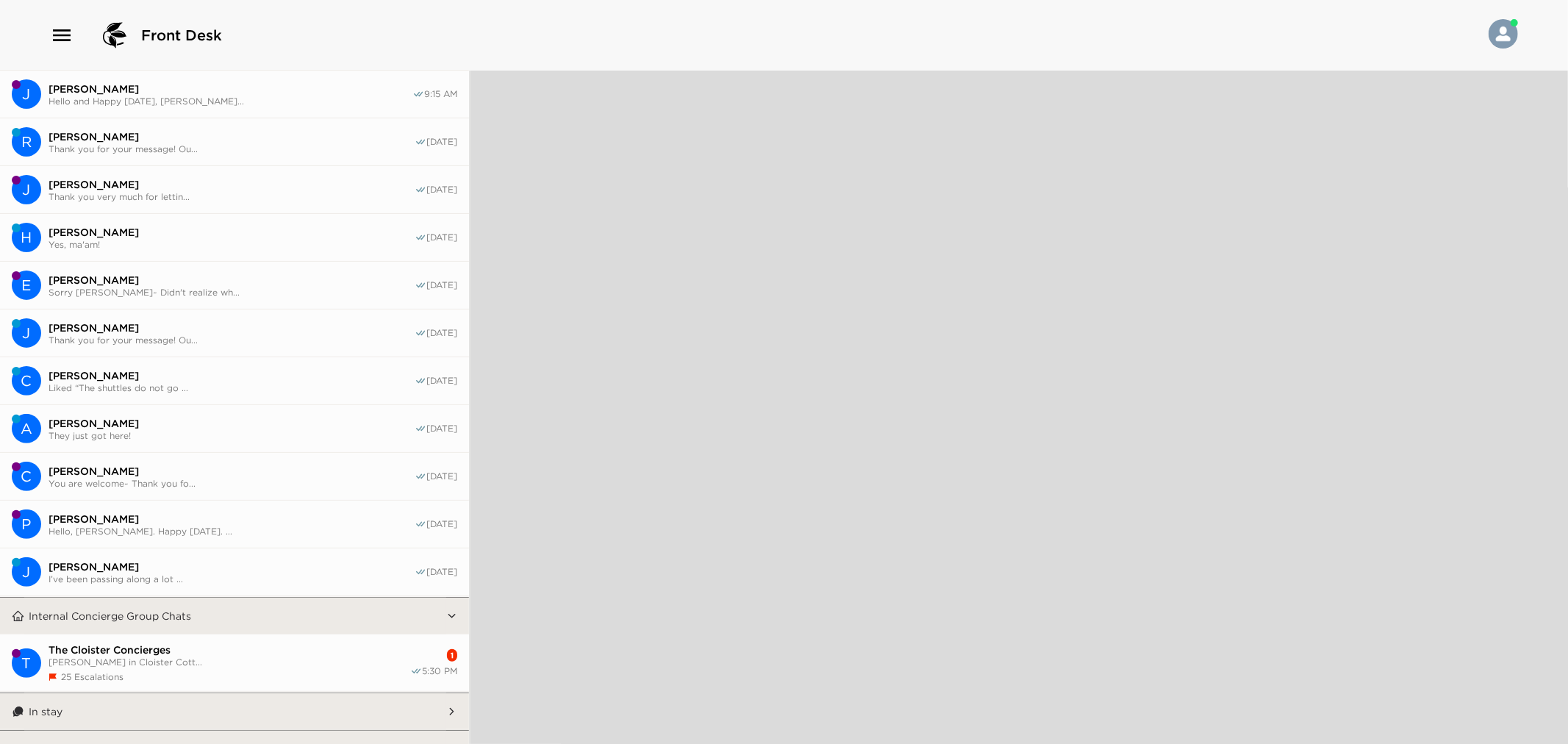
scroll to position [335, 0]
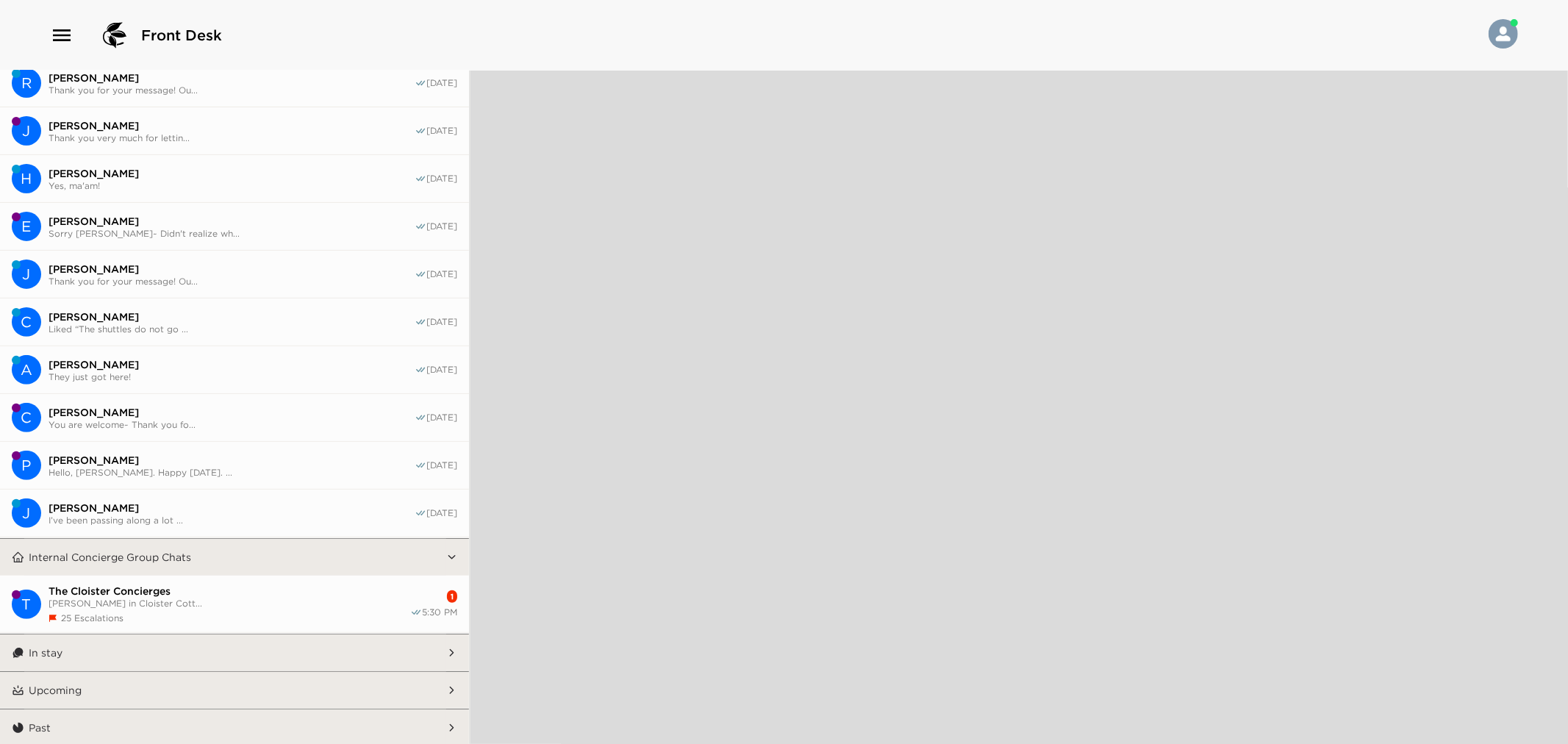
click at [315, 599] on span "Daniel Rubner in Cloister Cott..." at bounding box center [230, 603] width 362 height 11
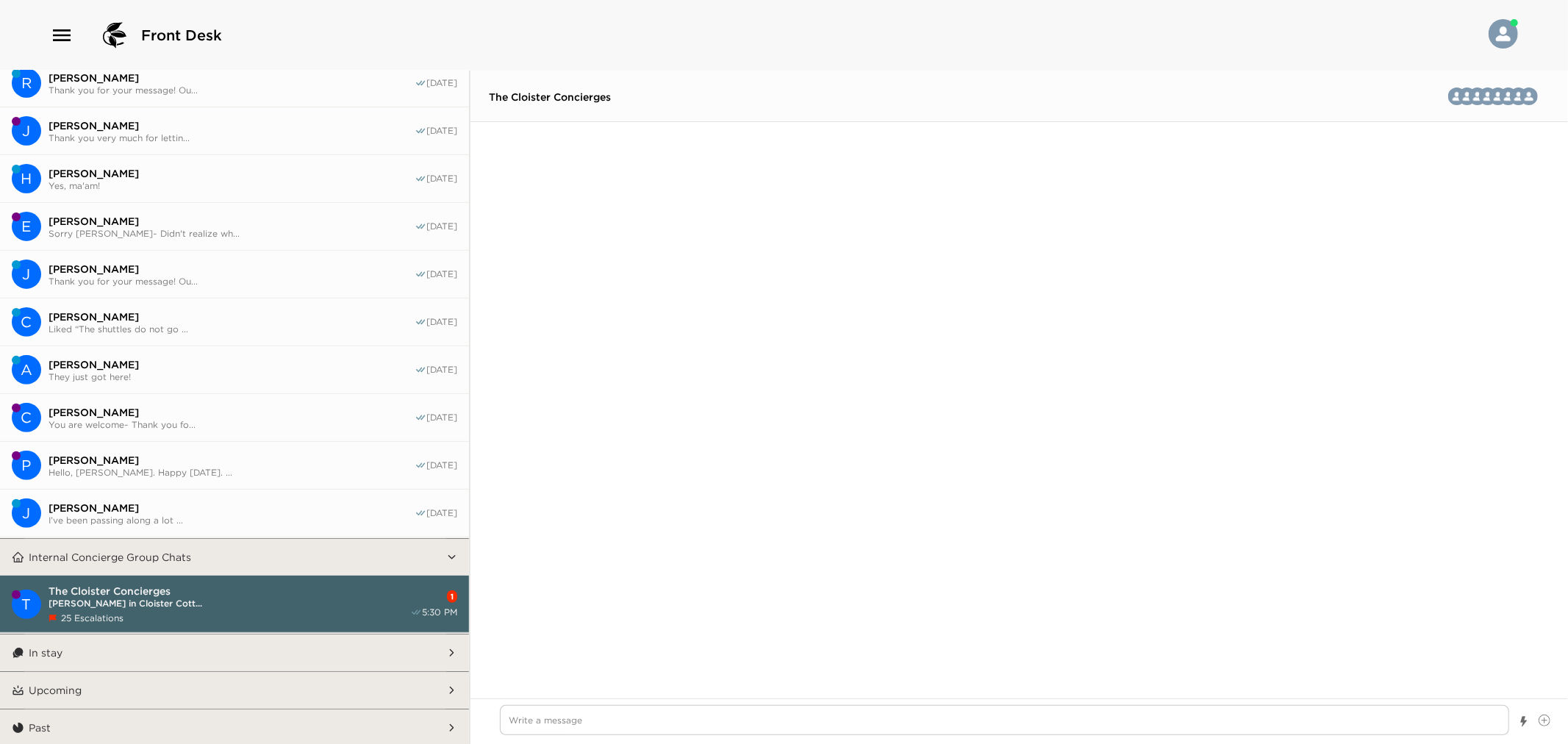
scroll to position [2836, 0]
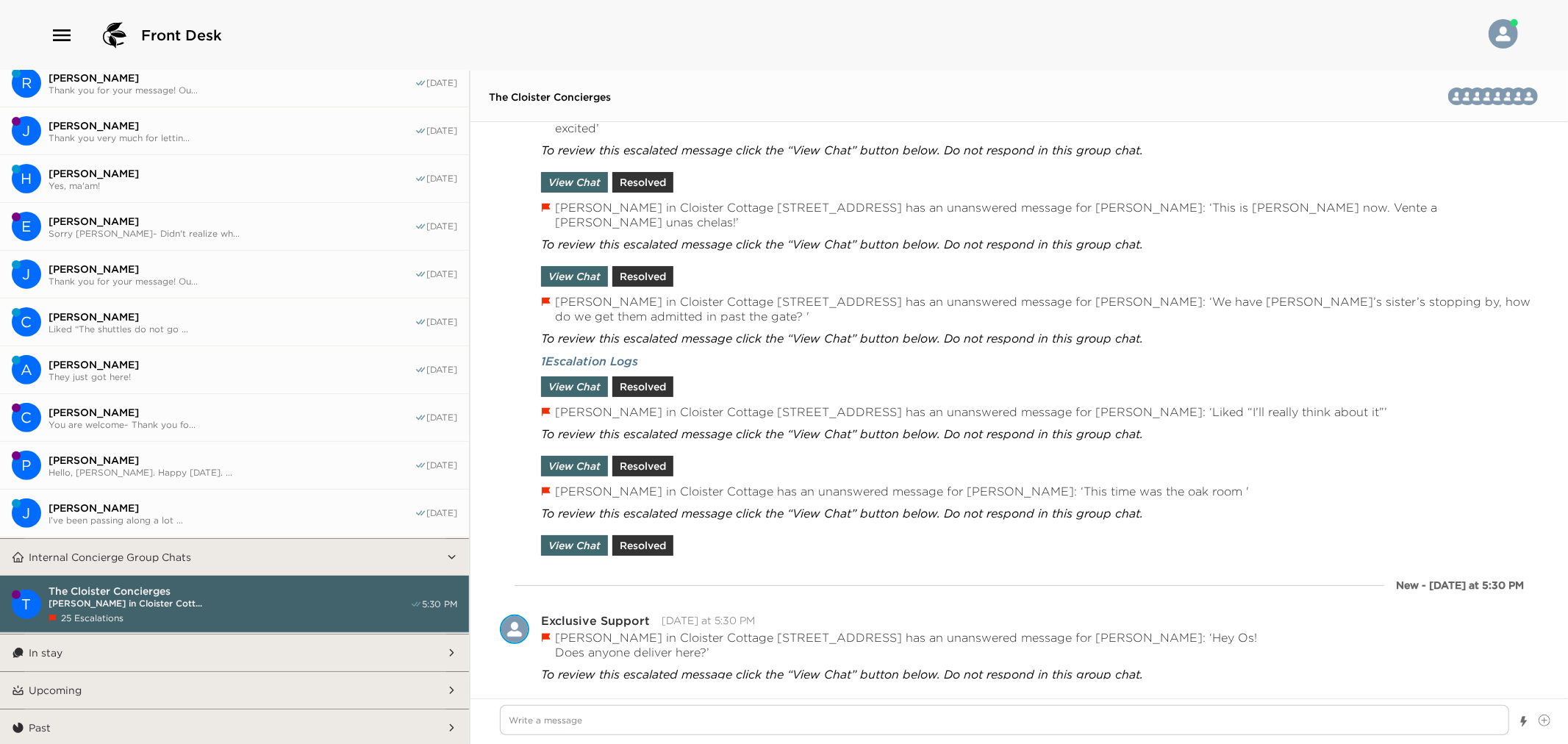
type textarea "x"
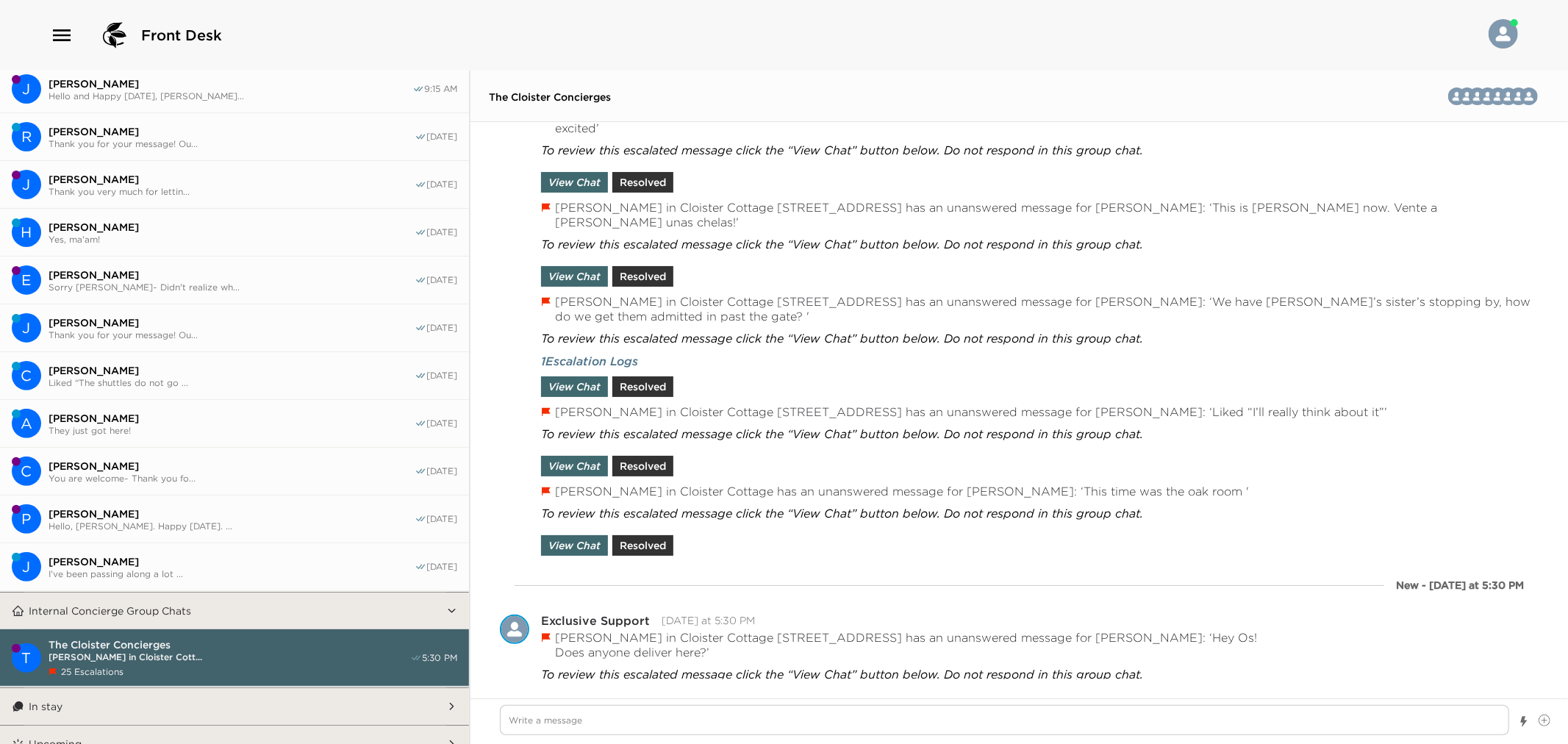
scroll to position [335, 0]
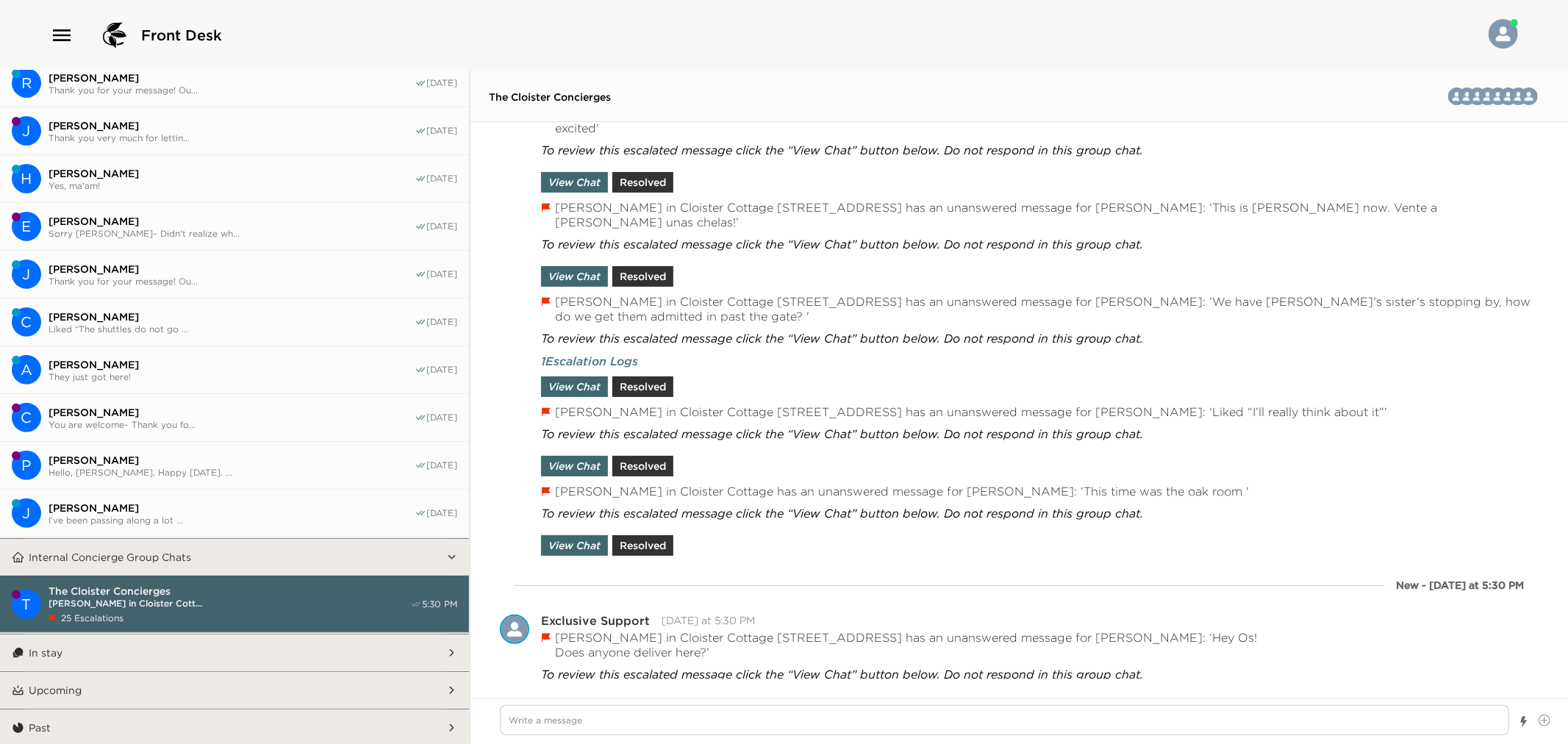
click at [114, 643] on button "In stay" at bounding box center [235, 653] width 422 height 37
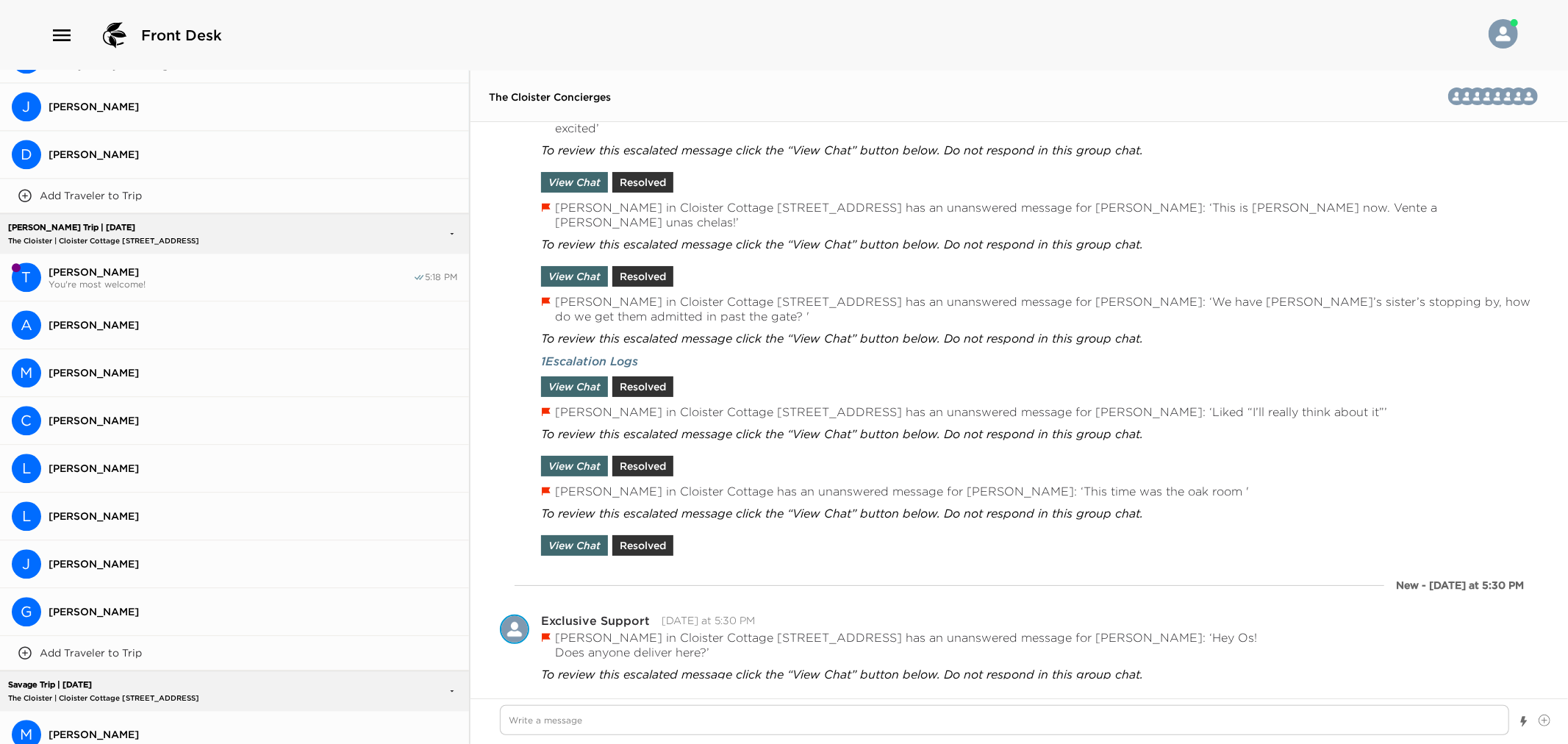
scroll to position [3066, 0]
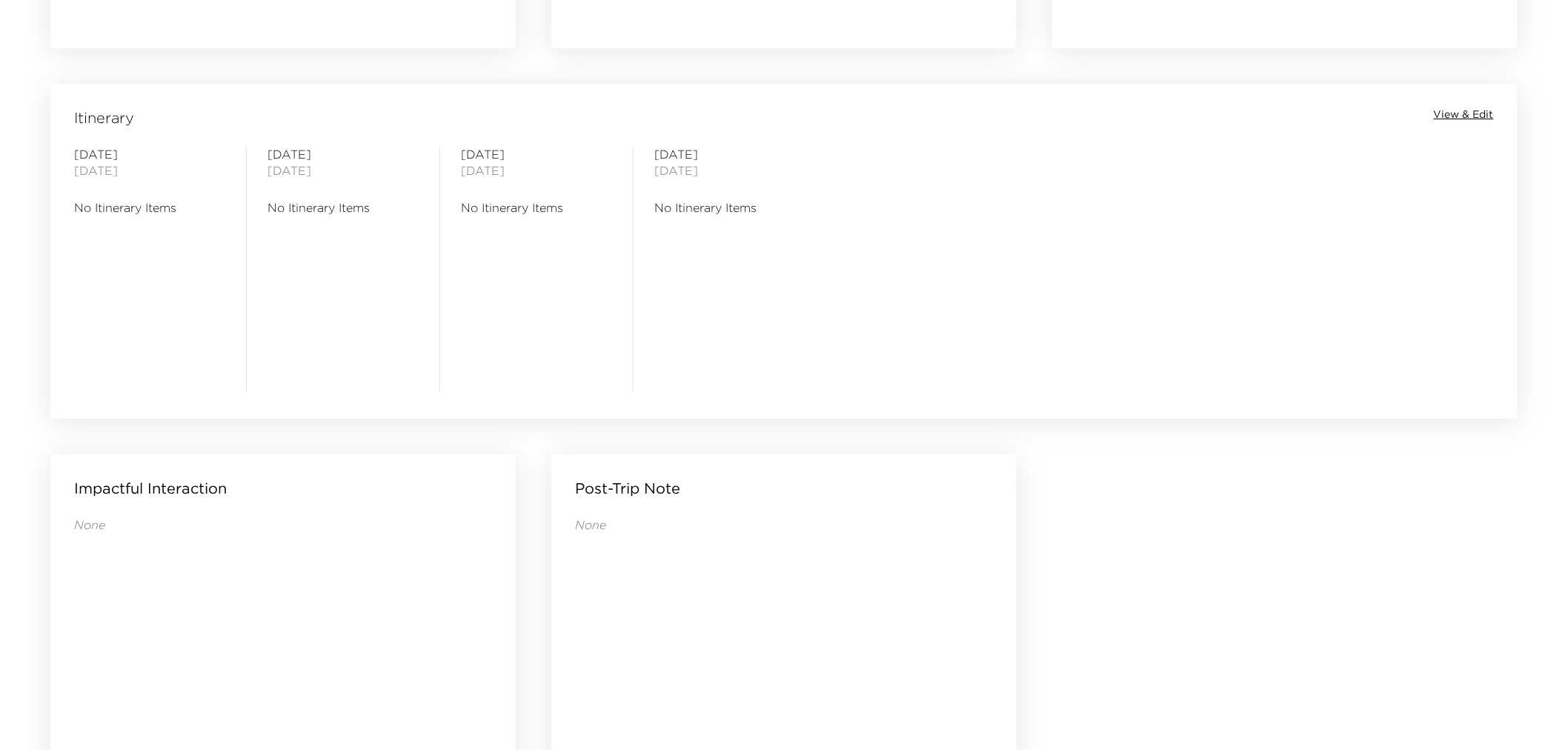
click at [1479, 109] on span "View & Edit" at bounding box center [1464, 115] width 60 height 15
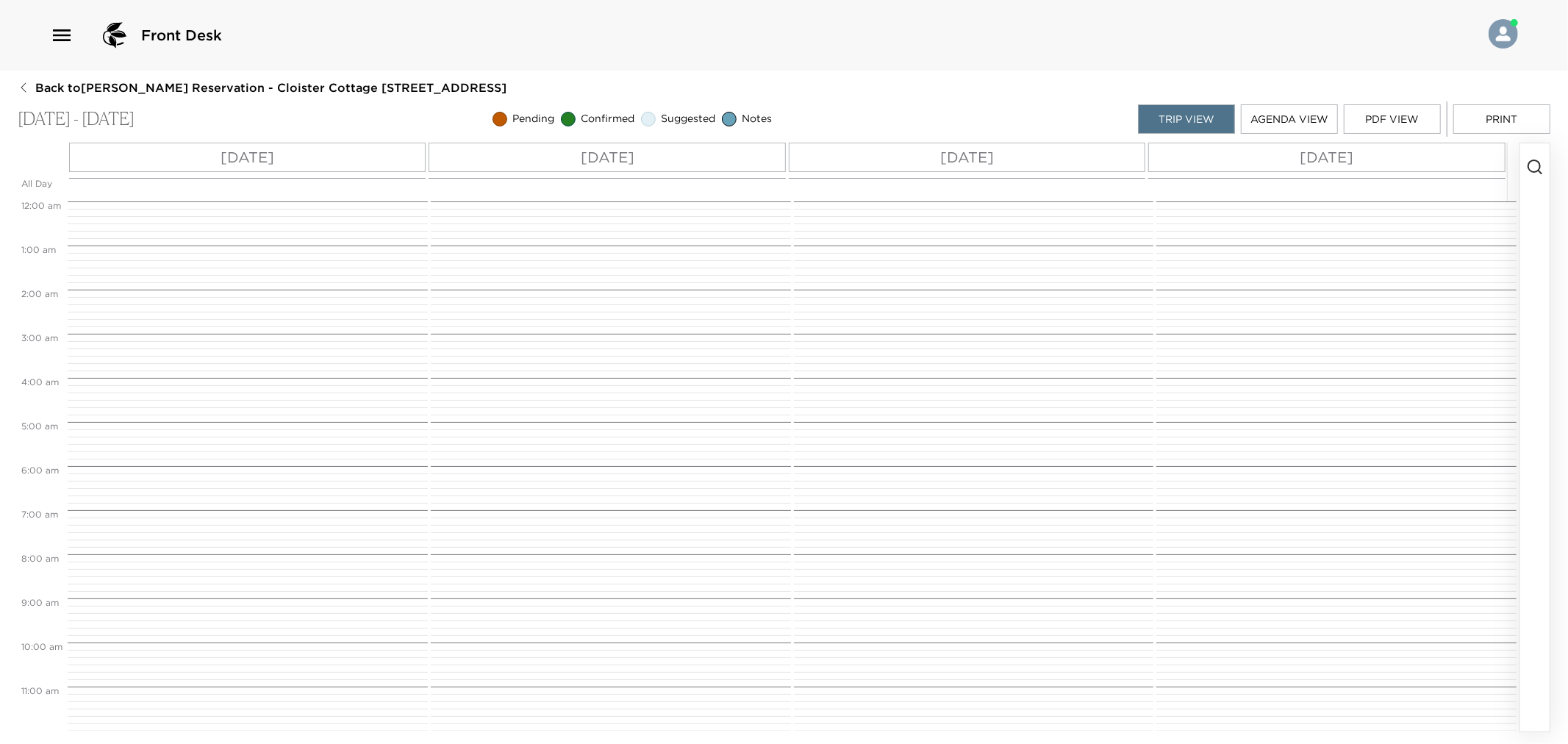
scroll to position [353, 0]
click at [1539, 158] on icon "button" at bounding box center [1535, 166] width 18 height 18
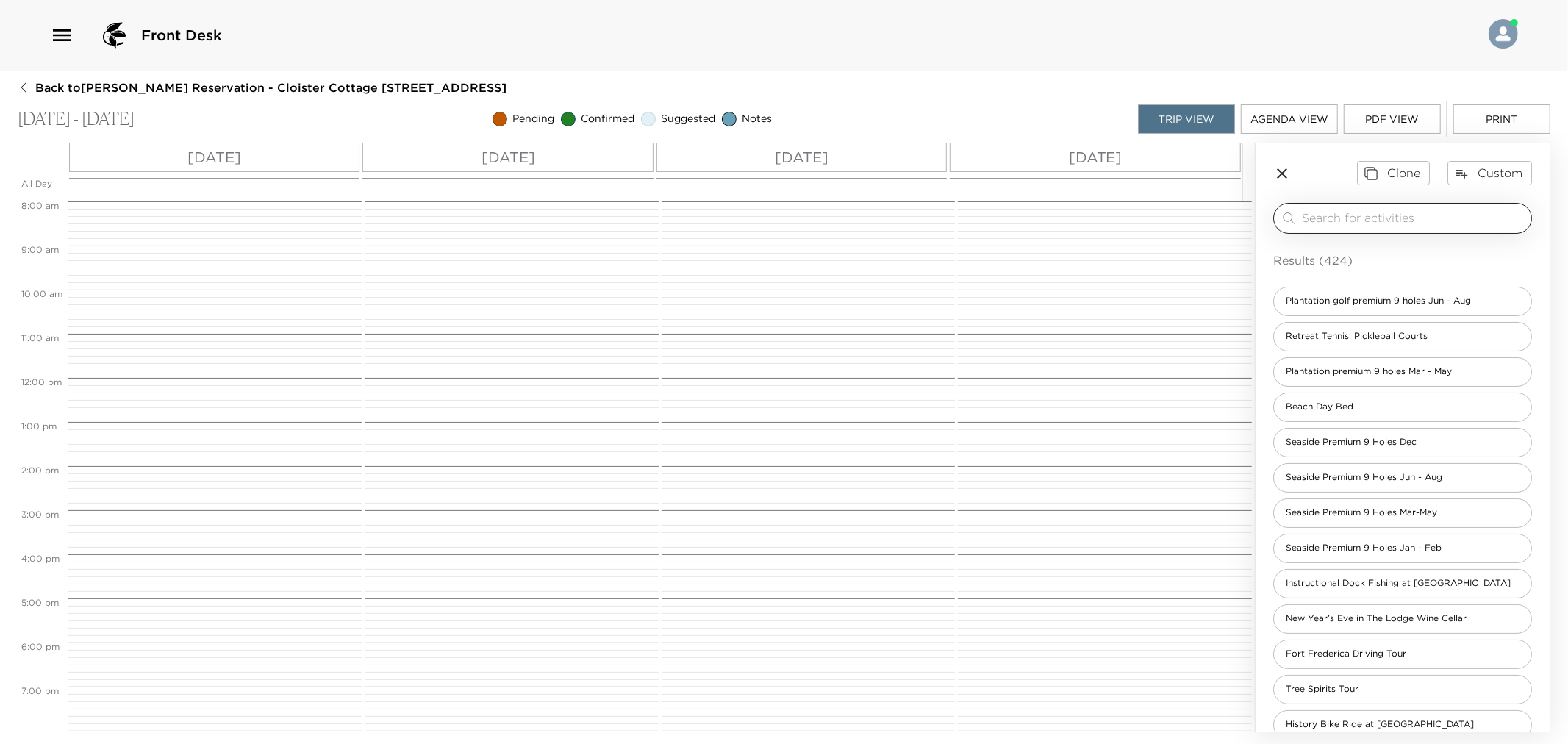
click at [1399, 228] on div "​" at bounding box center [1402, 218] width 259 height 31
click at [1397, 214] on input "search" at bounding box center [1413, 218] width 224 height 17
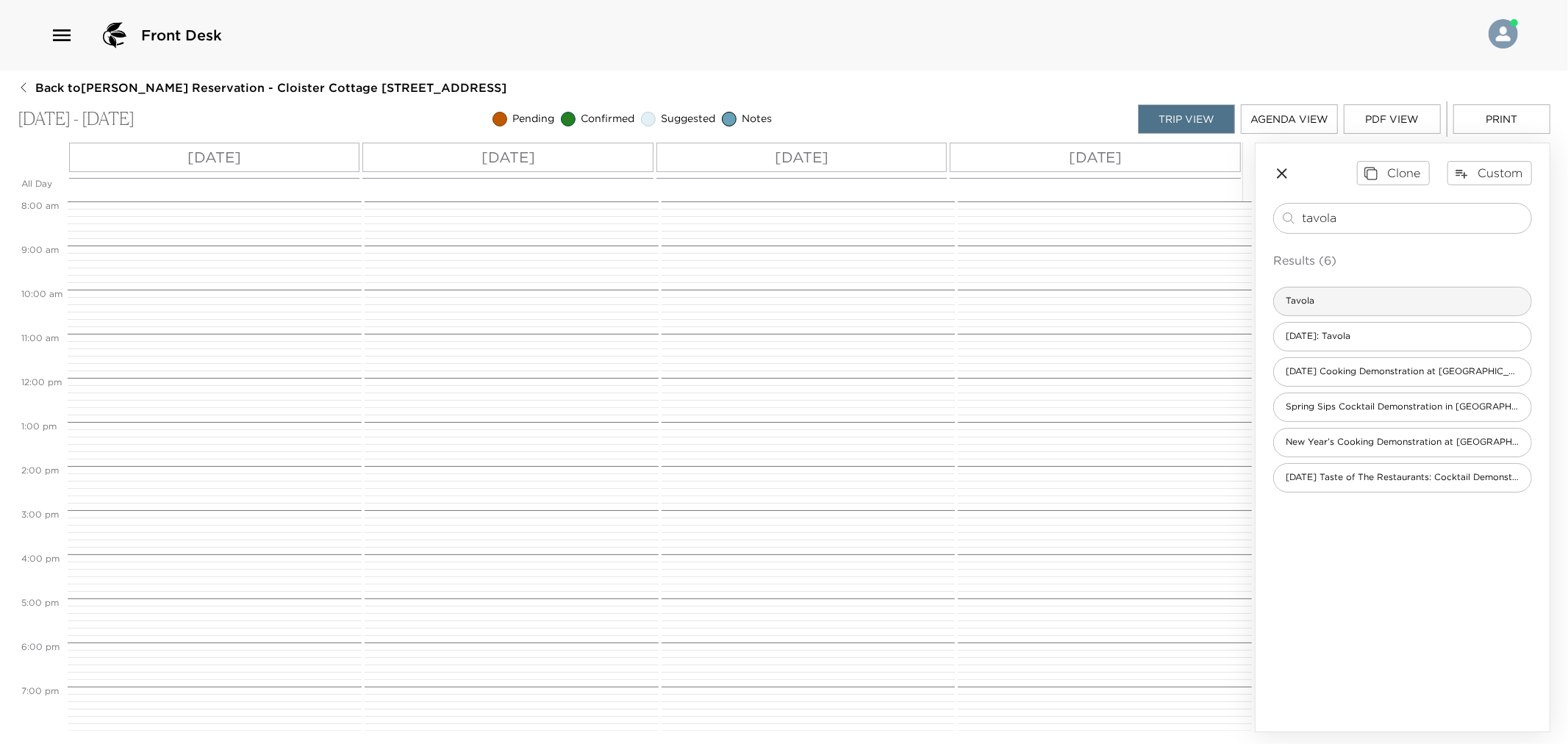
type input "tavola"
click at [1331, 302] on div "Tavola" at bounding box center [1402, 302] width 259 height 29
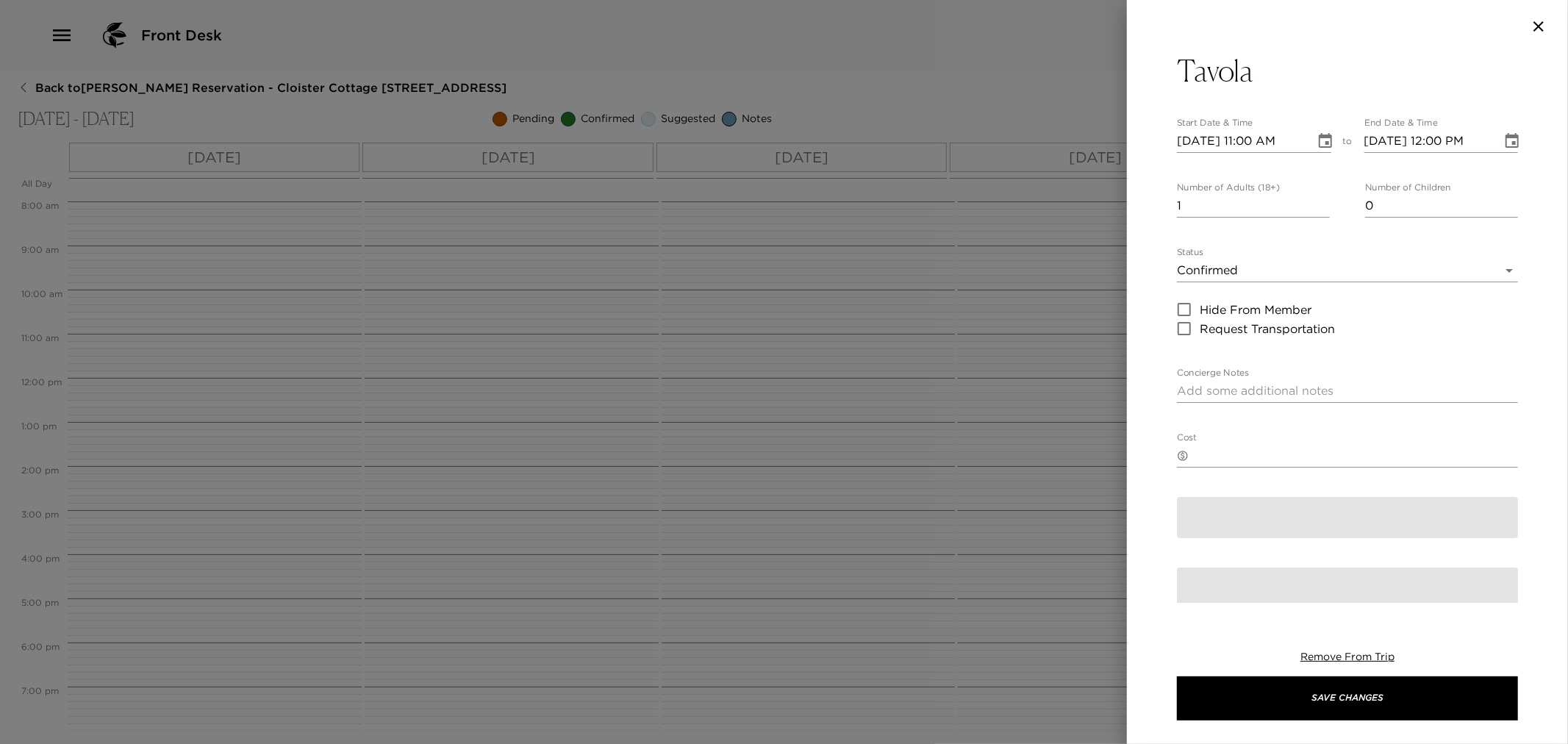
type textarea "You are confirmed for a dinner reservation at [GEOGRAPHIC_DATA]. Before 5:00 p.…"
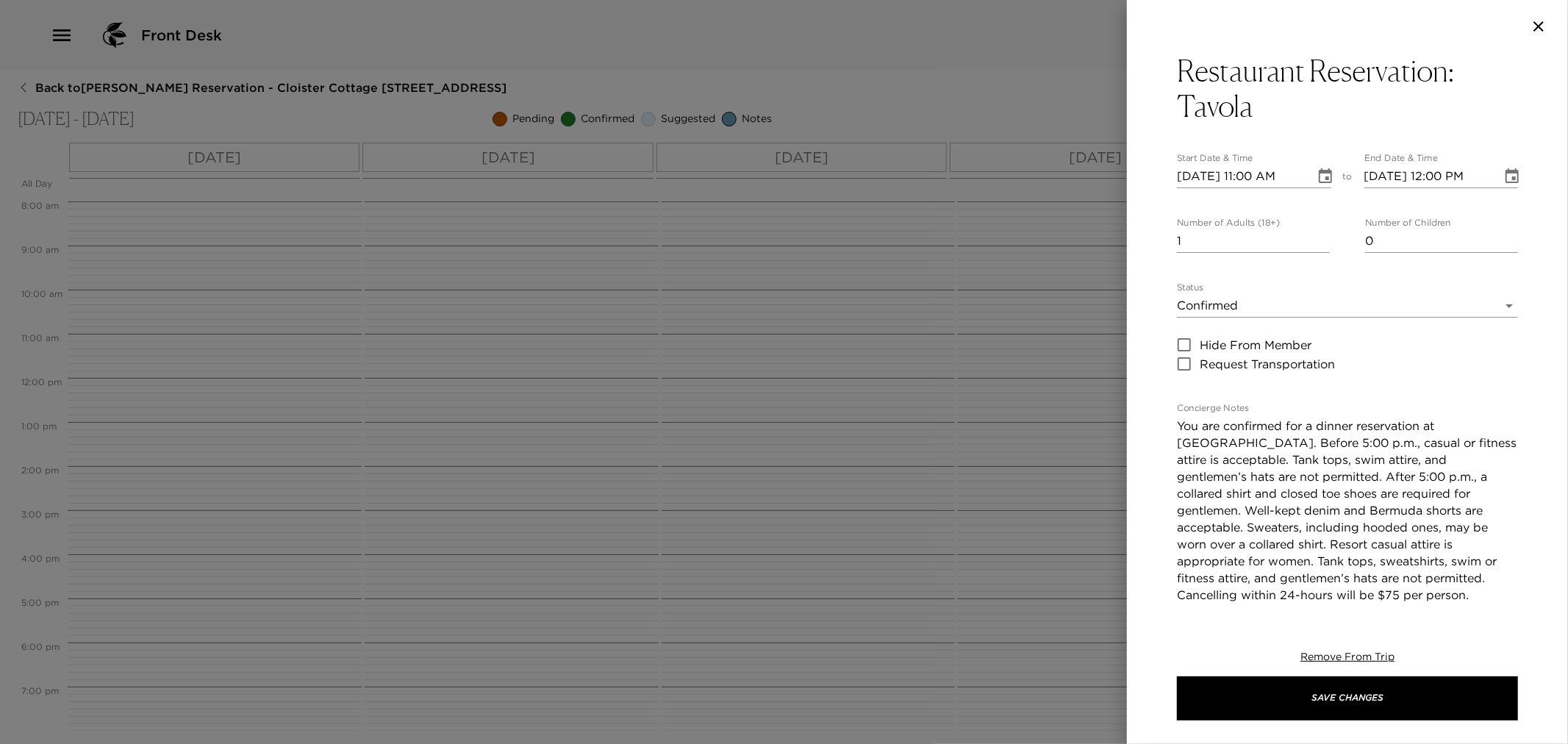
click at [1192, 169] on input "[DATE] 11:00 AM" at bounding box center [1241, 176] width 128 height 23
type input "[DATE] 07:30 PM"
type input "[DATE] 08:30 PM"
type input "[DATE] 07:30 PM"
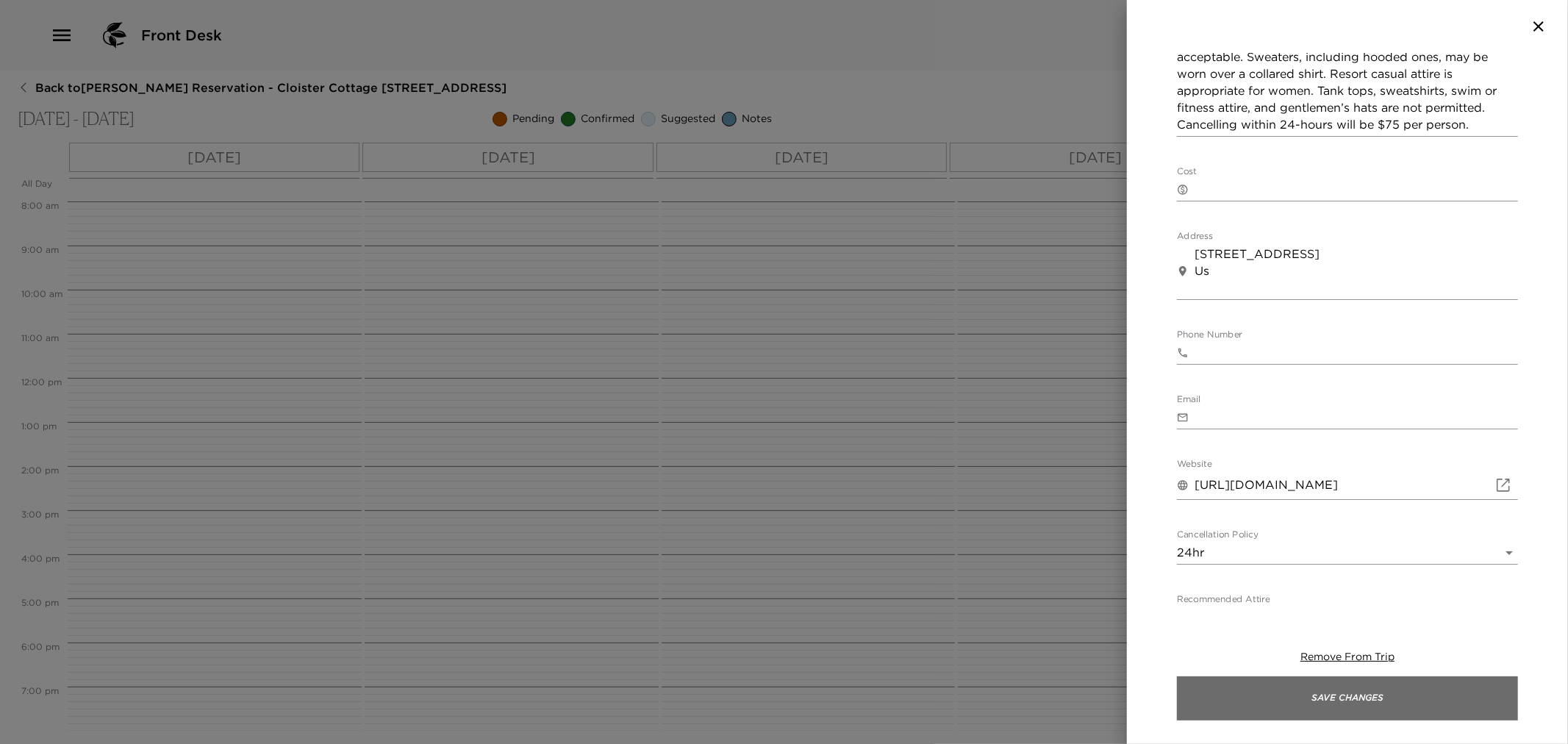
scroll to position [561, 0]
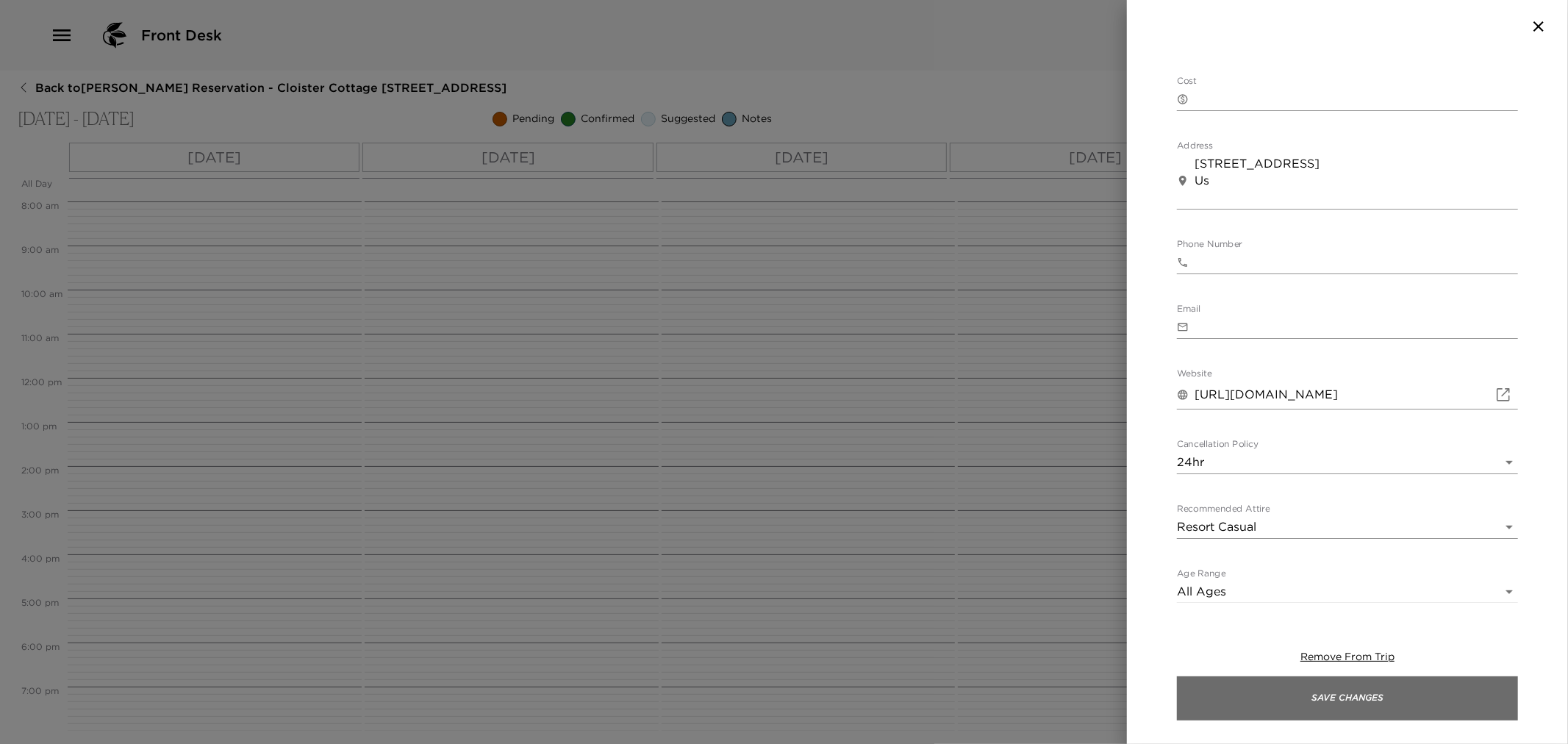
type input "8"
click at [1328, 697] on button "Save Changes" at bounding box center [1348, 698] width 341 height 44
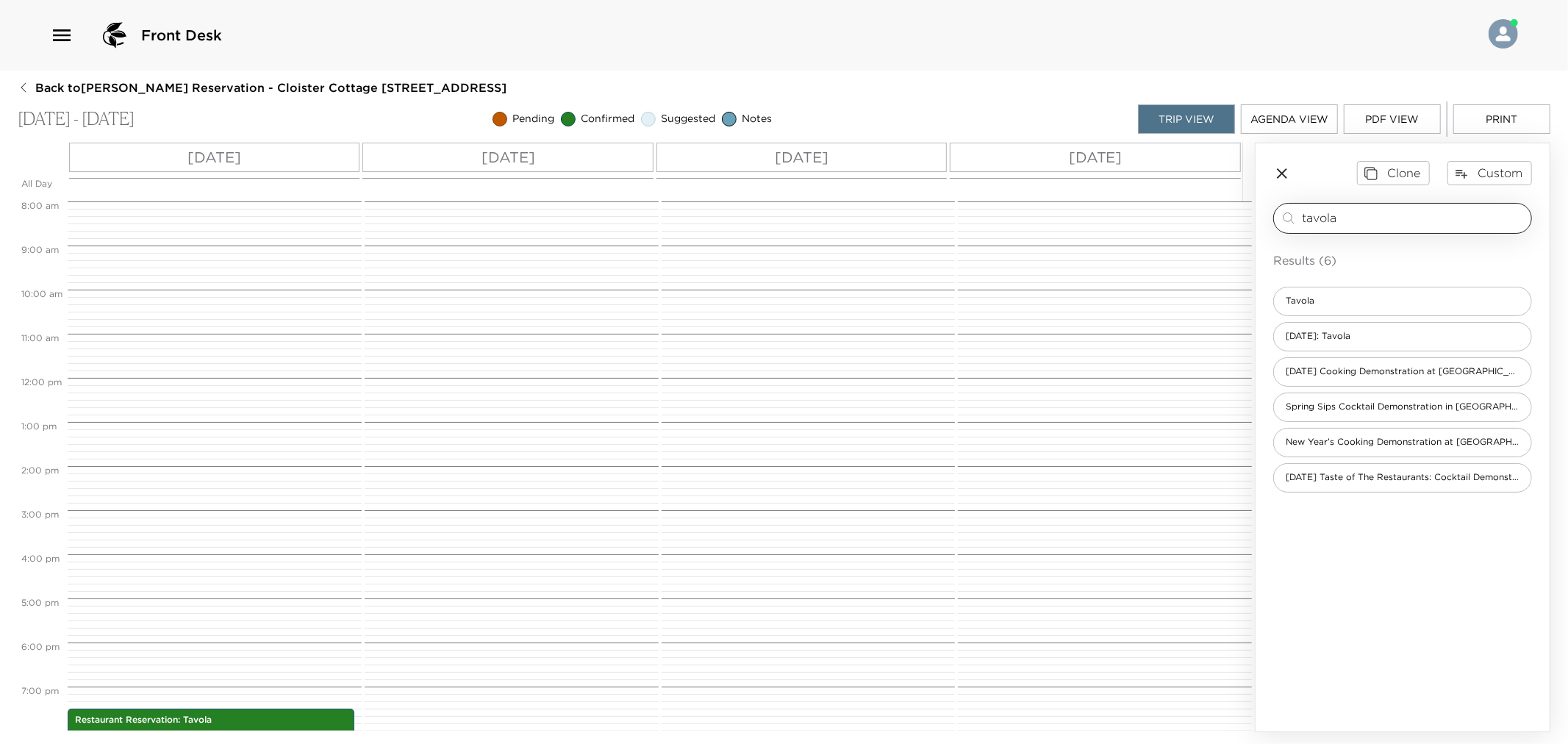
click at [1337, 215] on input "tavola" at bounding box center [1413, 218] width 224 height 17
click at [1336, 215] on input "tavola" at bounding box center [1413, 218] width 224 height 17
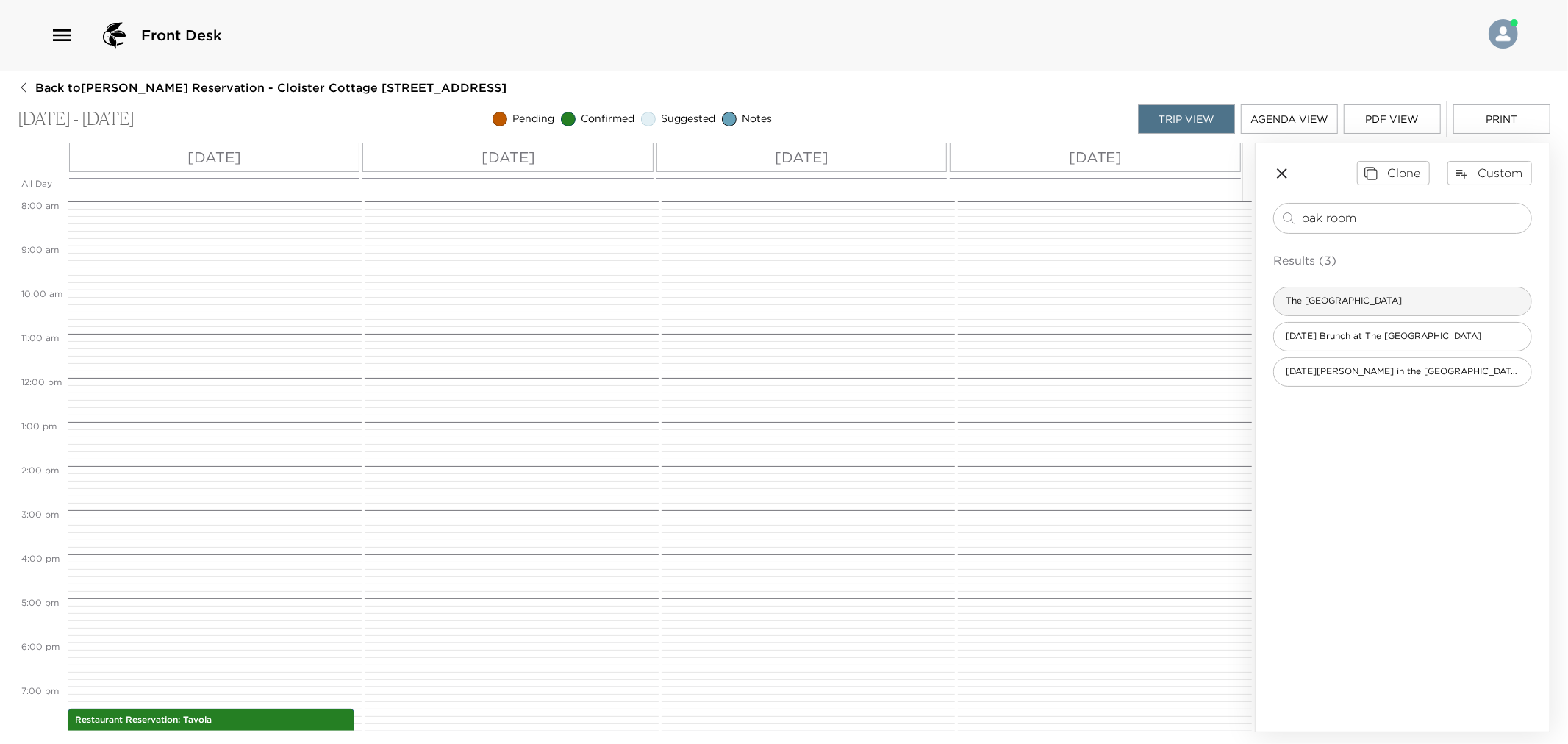
type input "oak room"
click at [1325, 299] on span "The [GEOGRAPHIC_DATA]" at bounding box center [1344, 301] width 140 height 12
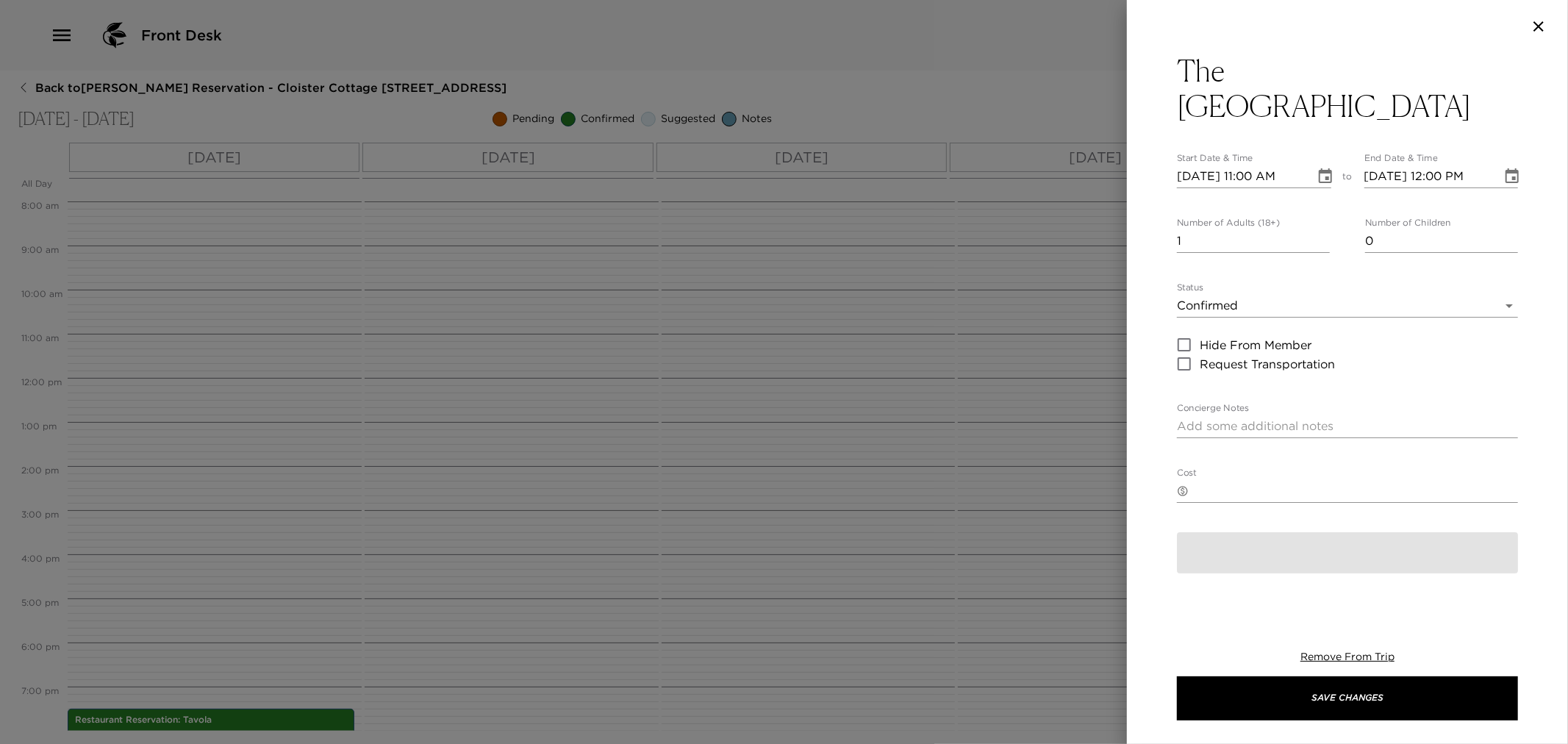
type textarea "You are confirmed for a dinner reservation at [GEOGRAPHIC_DATA]. Before 5 p.m.,…"
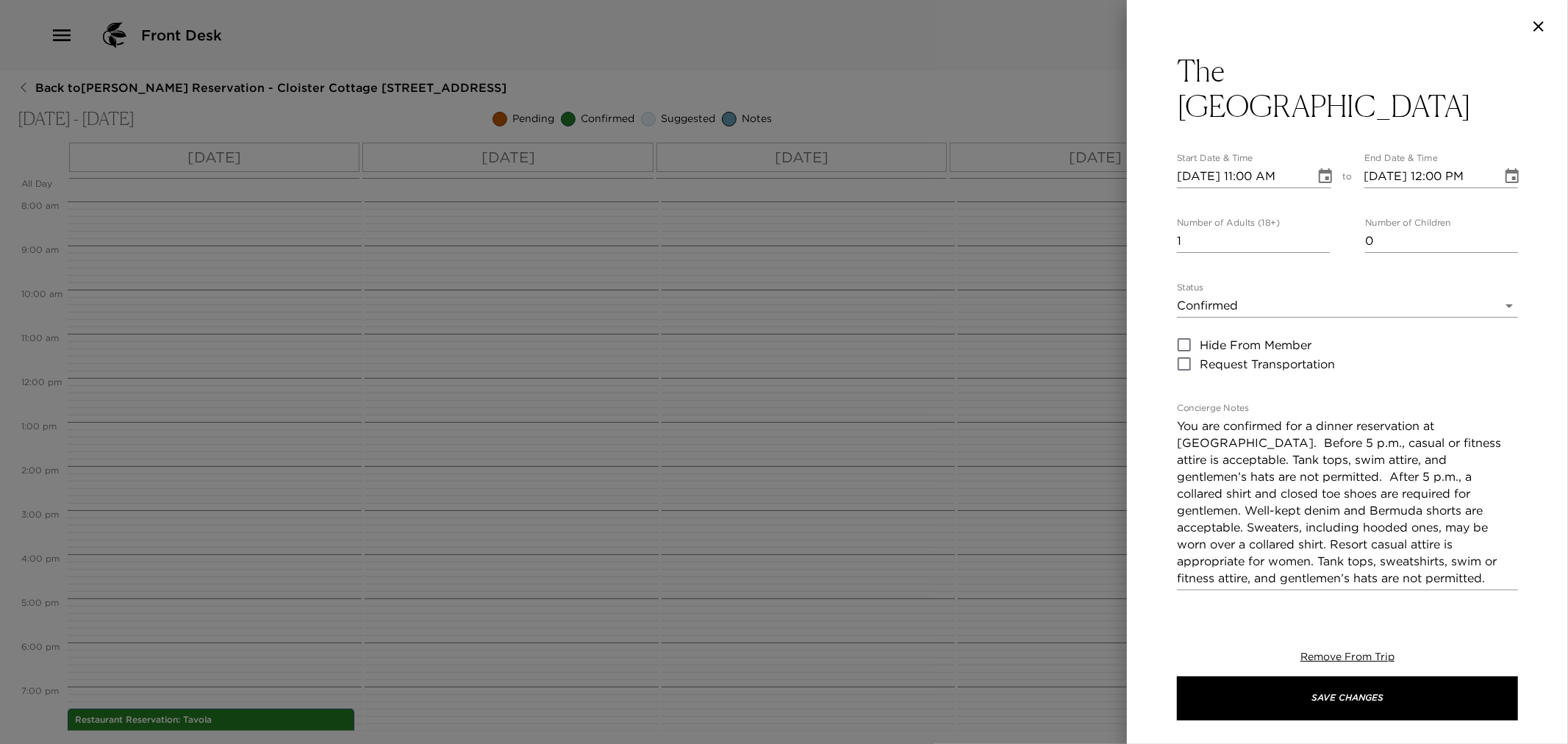
click at [1276, 274] on body "Front Desk Back to [PERSON_NAME][GEOGRAPHIC_DATA] - Cloister Cottage [STREET_AD…" at bounding box center [784, 372] width 1568 height 744
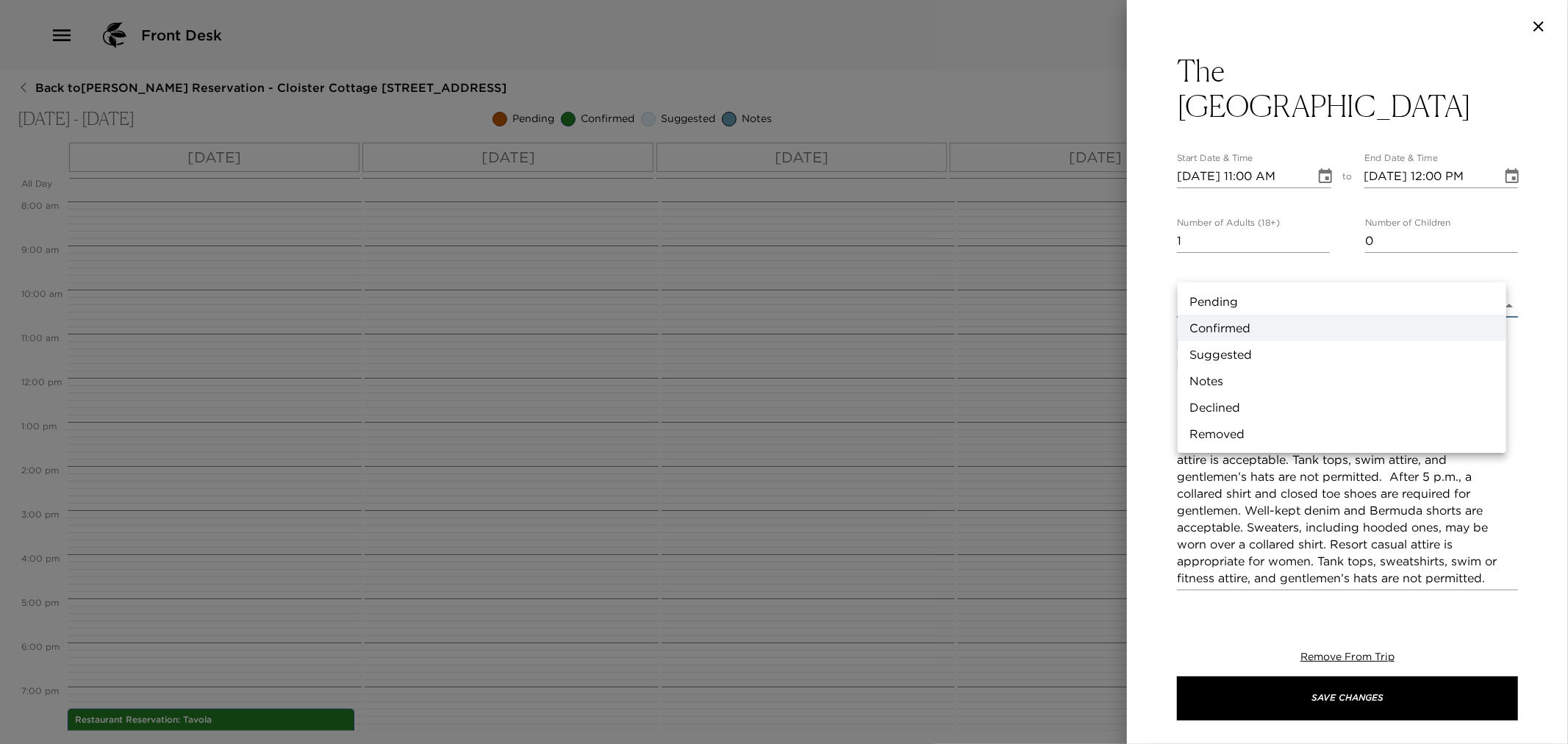
click at [1237, 353] on li "Suggested" at bounding box center [1341, 354] width 329 height 26
type input "Suggestion"
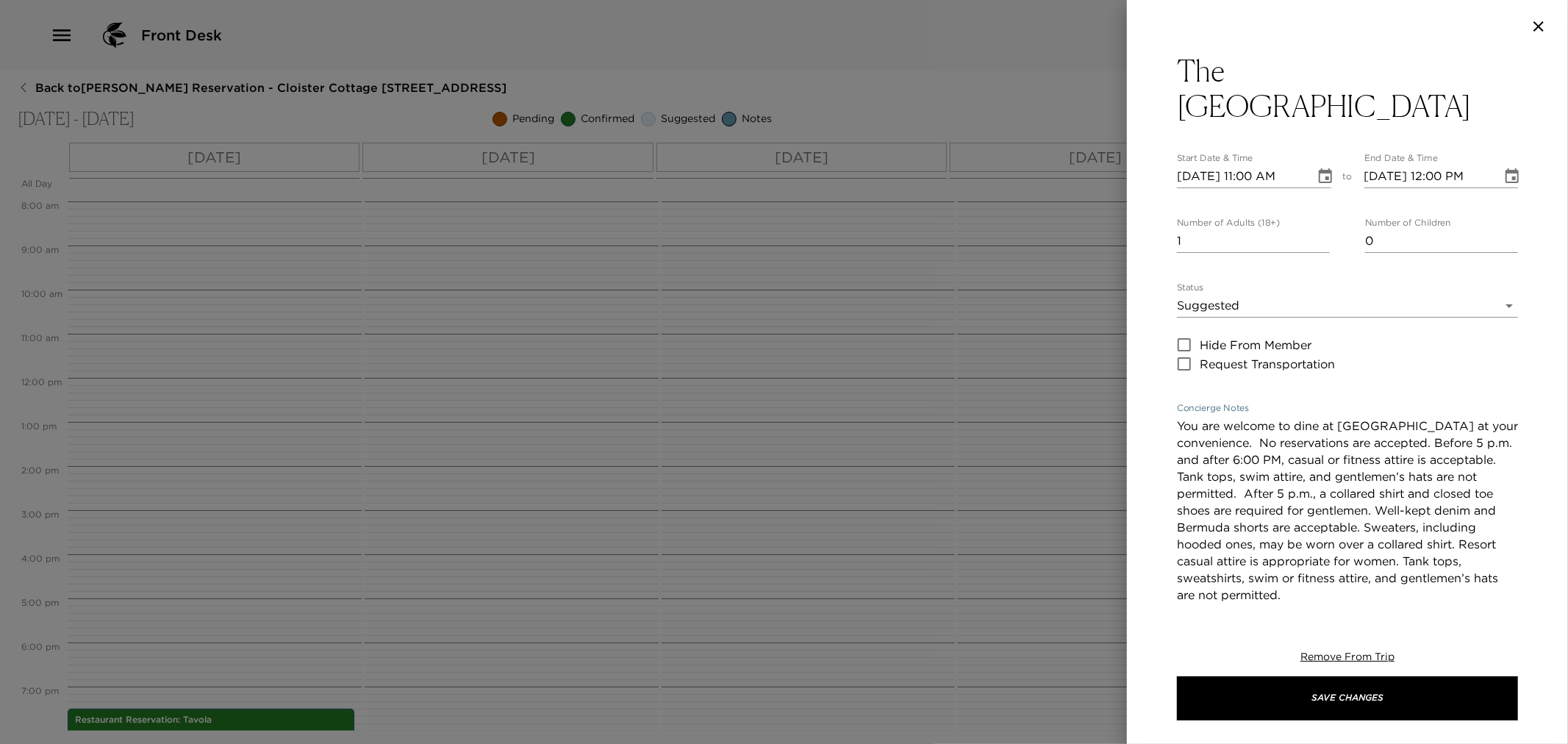
click at [1430, 418] on textarea "You are welcome to dine at Oak Room at your convenience. No reservations are ac…" at bounding box center [1348, 510] width 341 height 186
type textarea "You are welcome to dine at Oak Room at your convenience. No reservations are ac…"
type input "8"
type input "11/08/2025 11:00 AM"
type input "11/08/2025 12:00 PM"
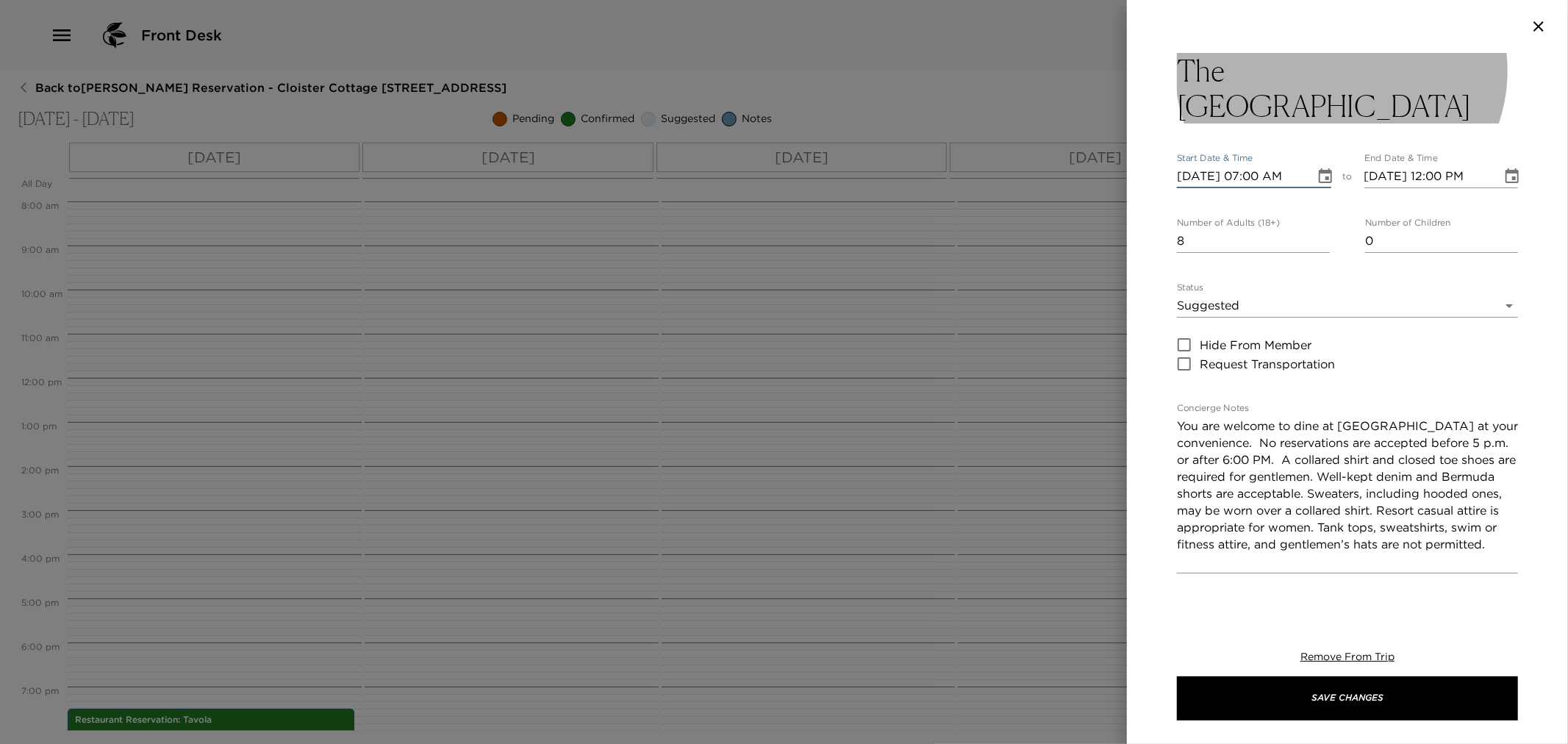
type input "11/08/2025 07:00 AM"
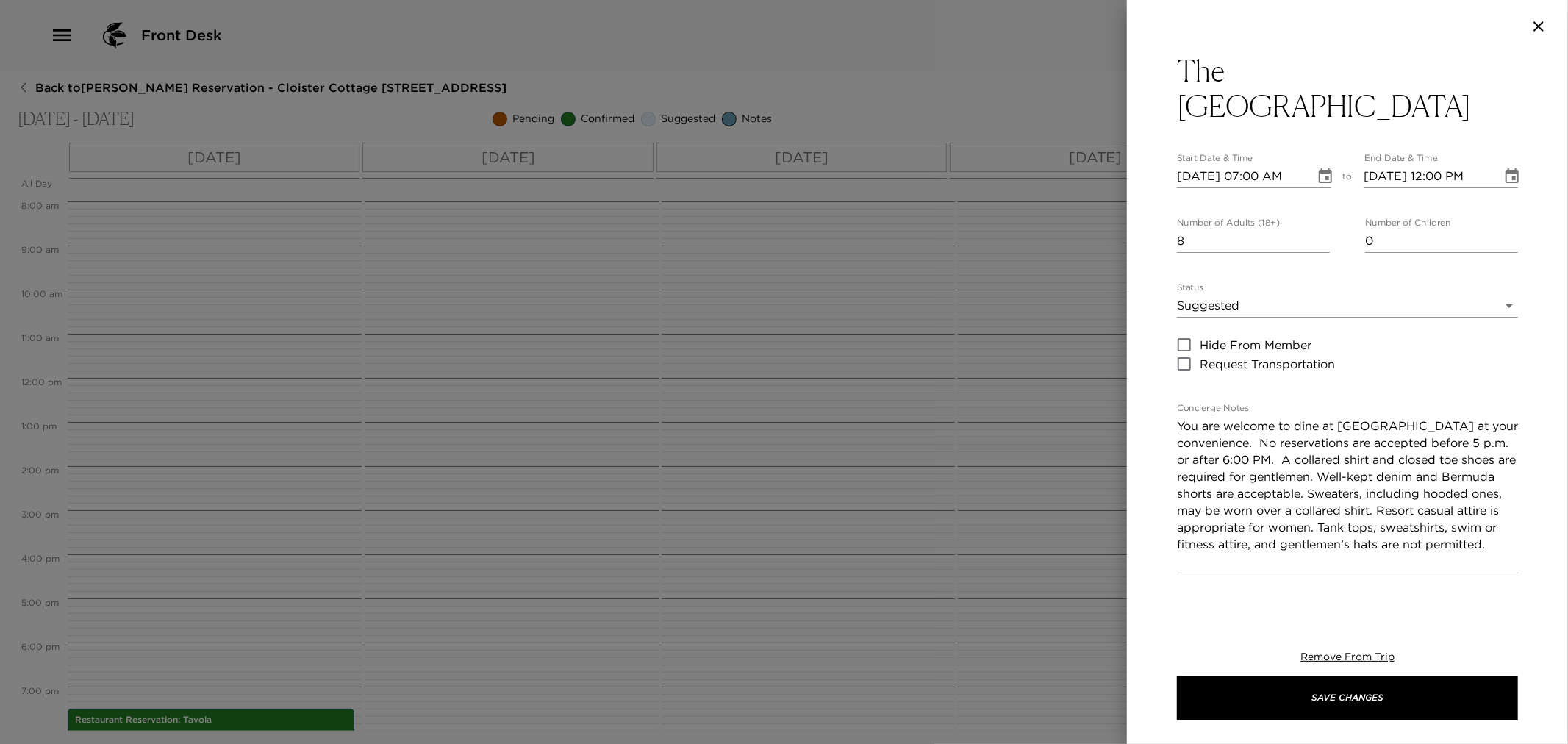
click at [1380, 96] on div "The Oak Room Start Date & Time 11/08/2025 07:00 AM to End Date & Time 11/08/202…" at bounding box center [1348, 591] width 341 height 1077
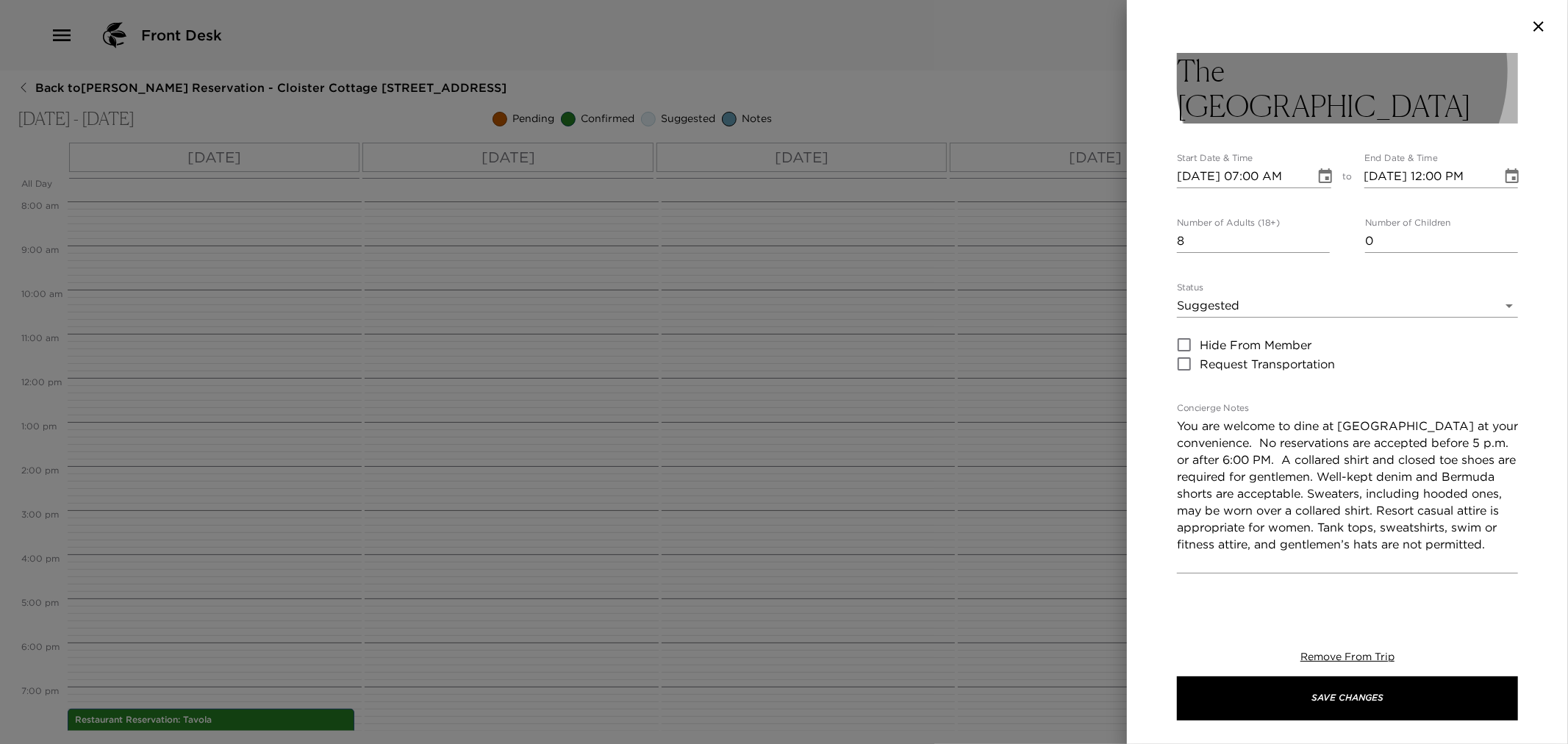
click at [1376, 69] on button "The Oak Room" at bounding box center [1348, 87] width 341 height 70
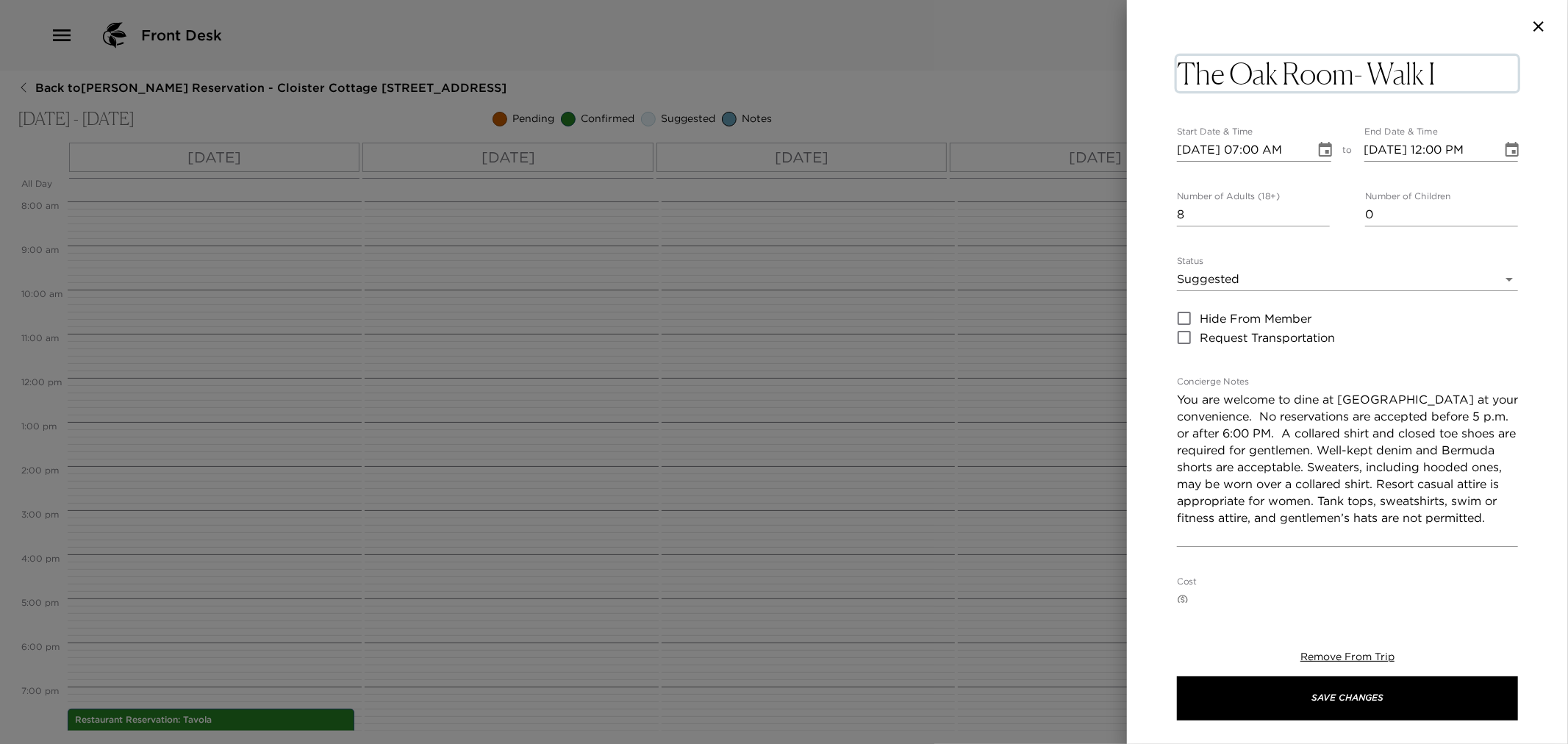
type textarea "The Oak Room- Walk In"
click at [1272, 155] on div "The Oak Room- Walk In x Start Date & Time 11/08/2025 07:00 AM to End Date & Tim…" at bounding box center [1348, 578] width 341 height 1051
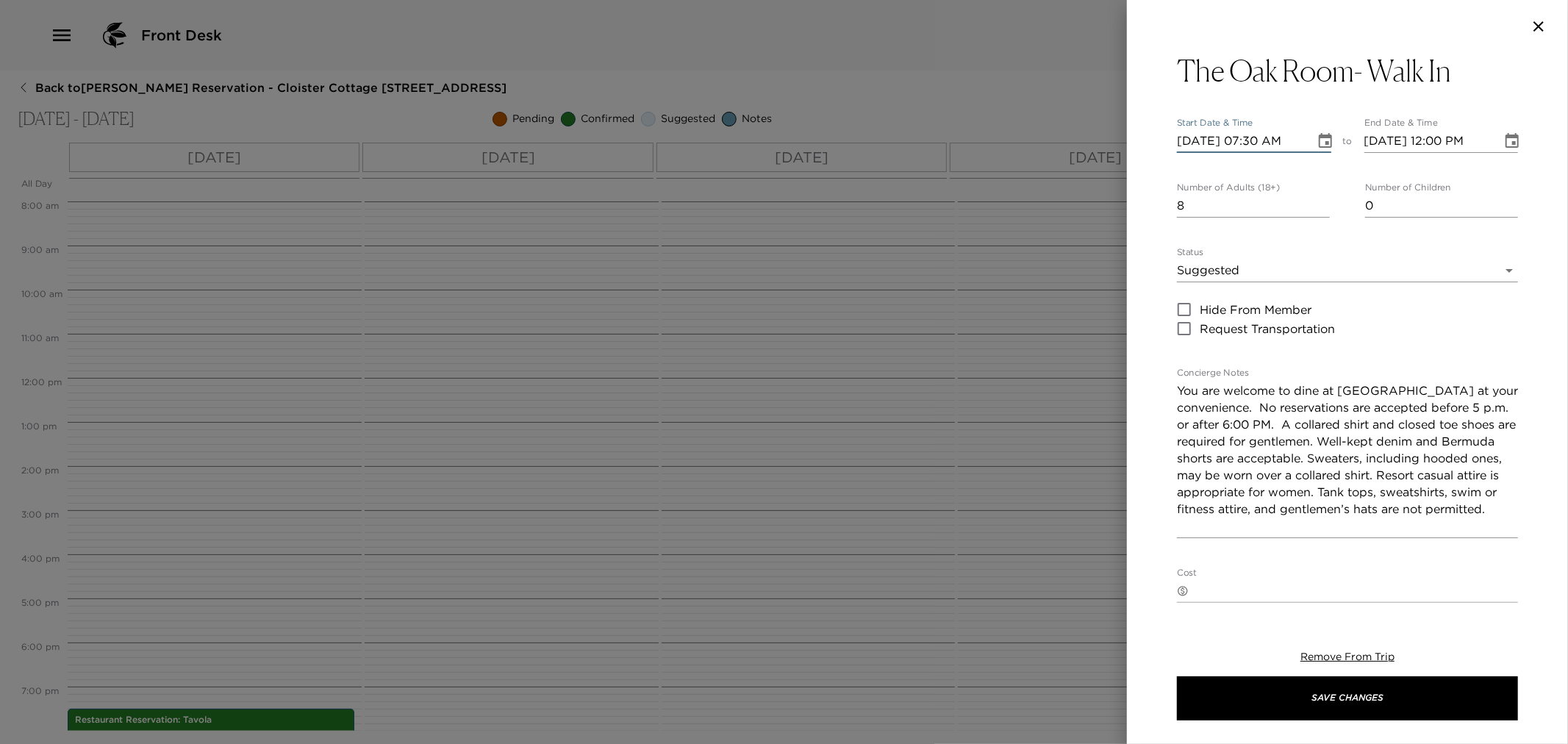
type input "11/08/2025 07:30 PM"
type input "11/08/2025 08:30 PM"
type input "11/08/2025 07:30 PM"
type input "11/08/2025 08:30 PM"
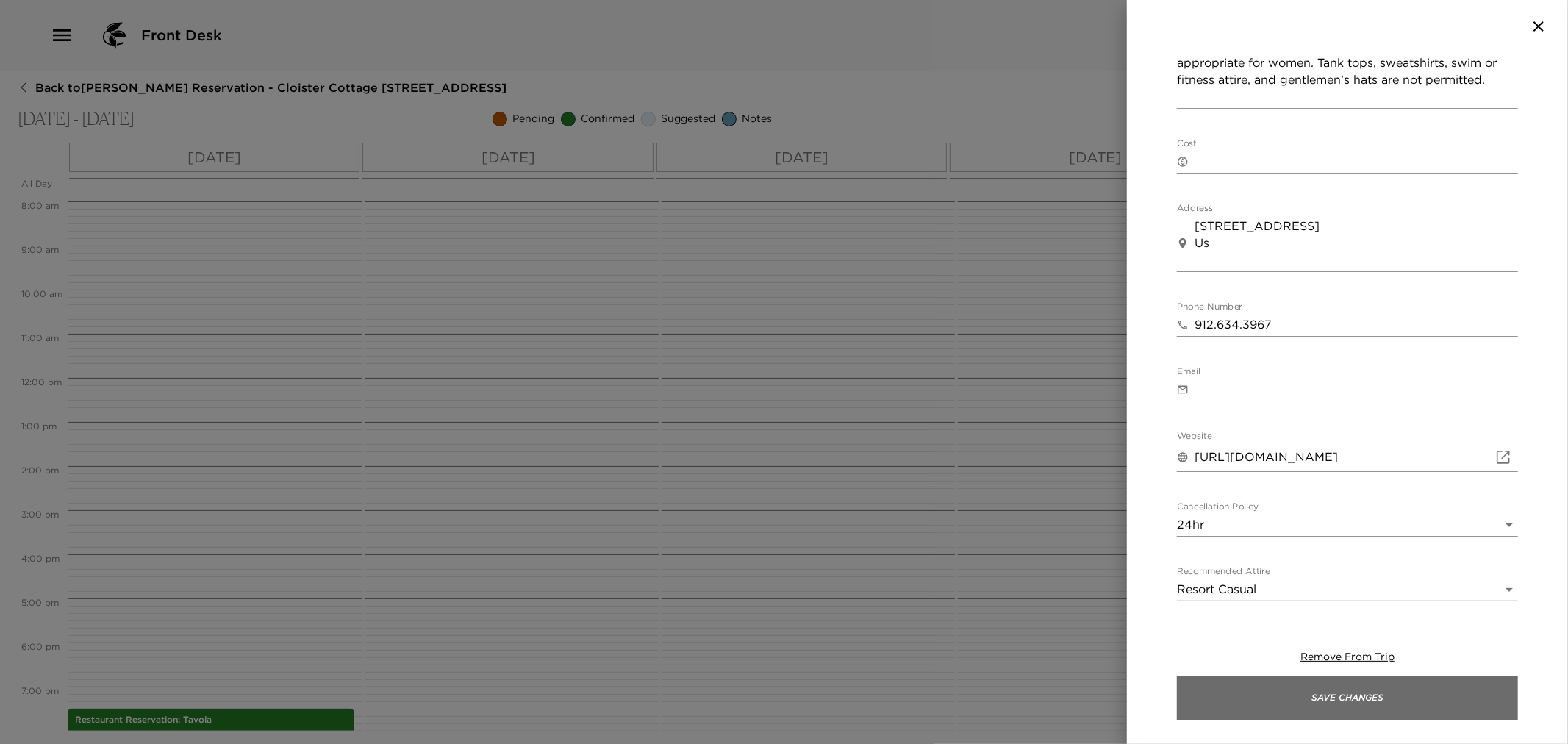
scroll to position [410, 0]
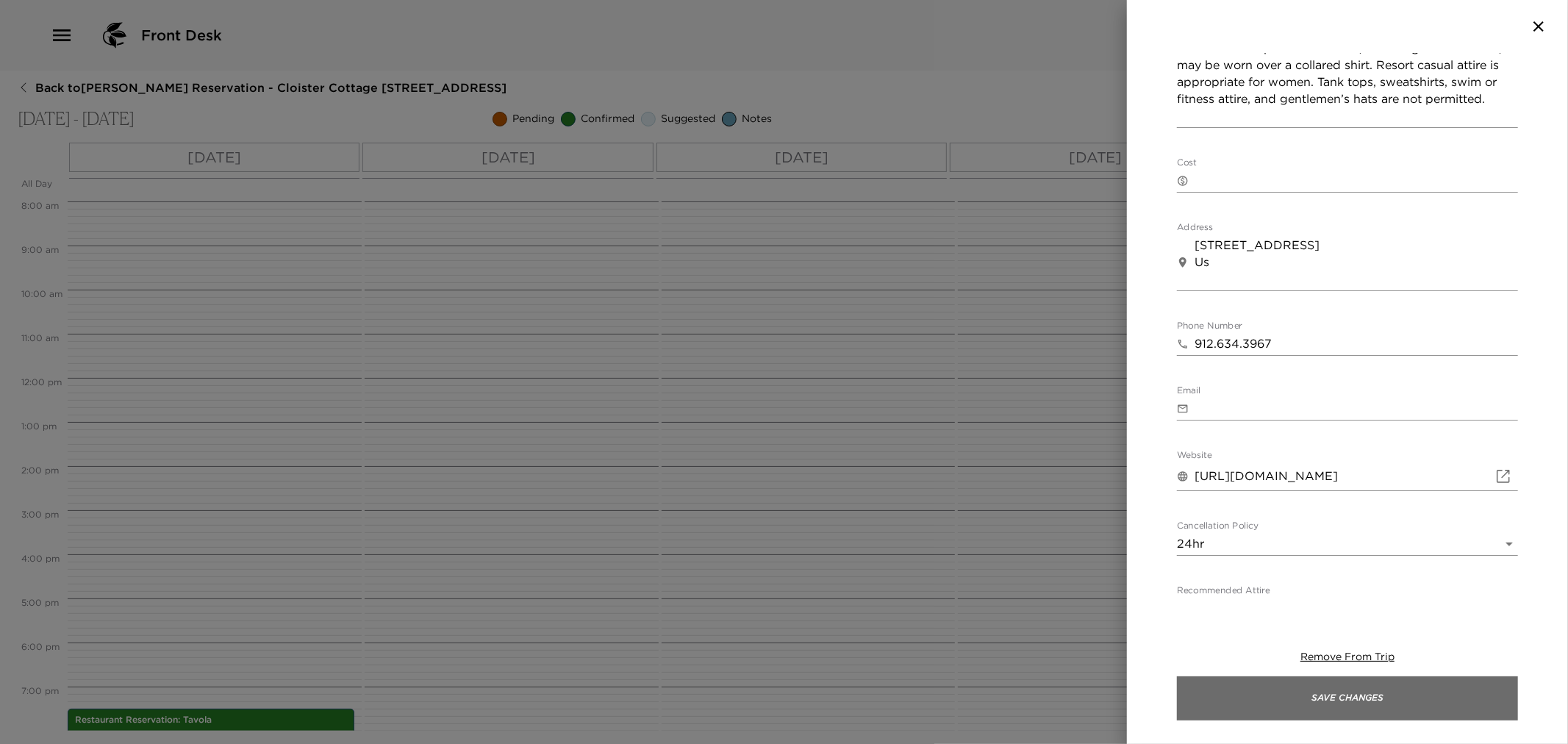
click at [1358, 701] on button "Save Changes" at bounding box center [1348, 698] width 341 height 44
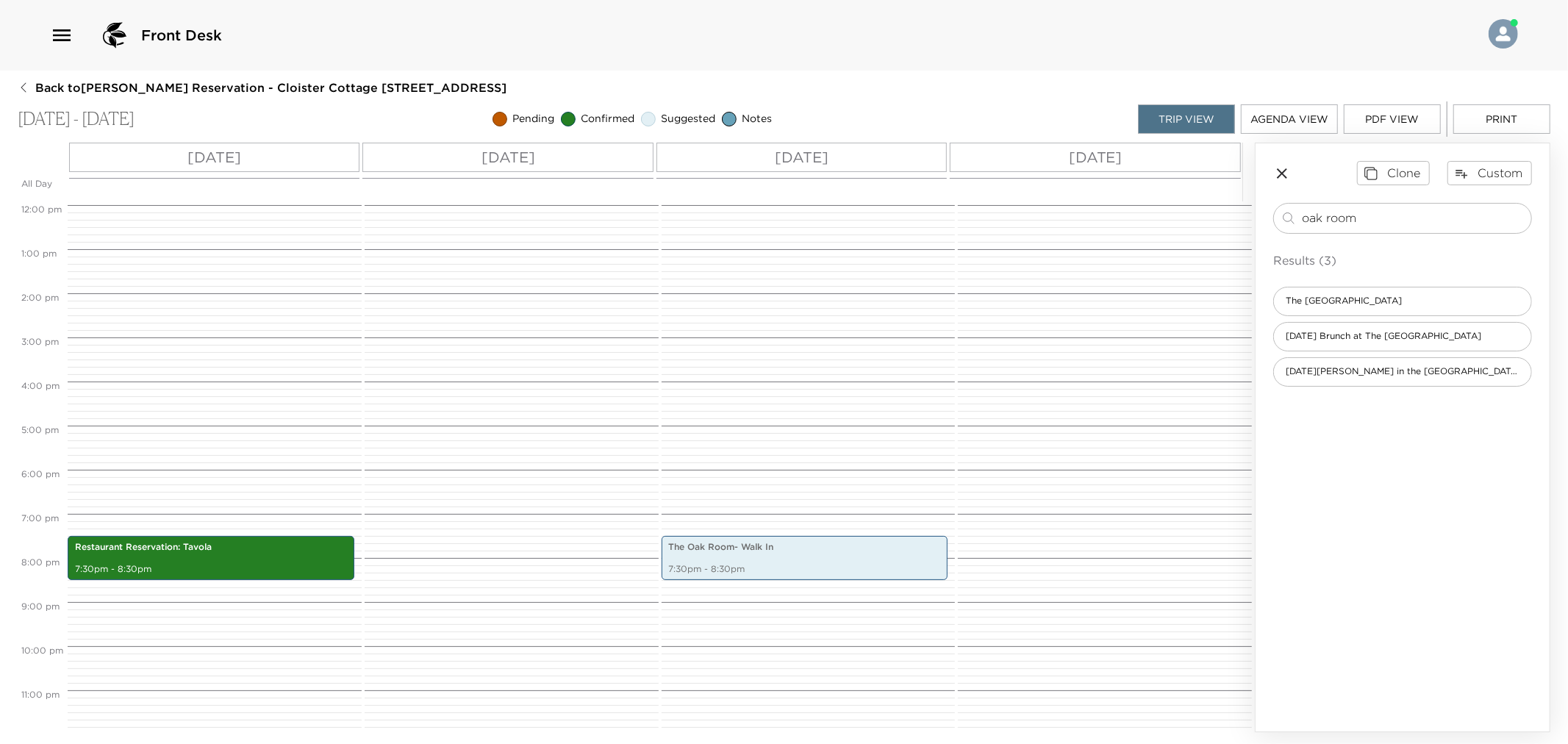
scroll to position [529, 0]
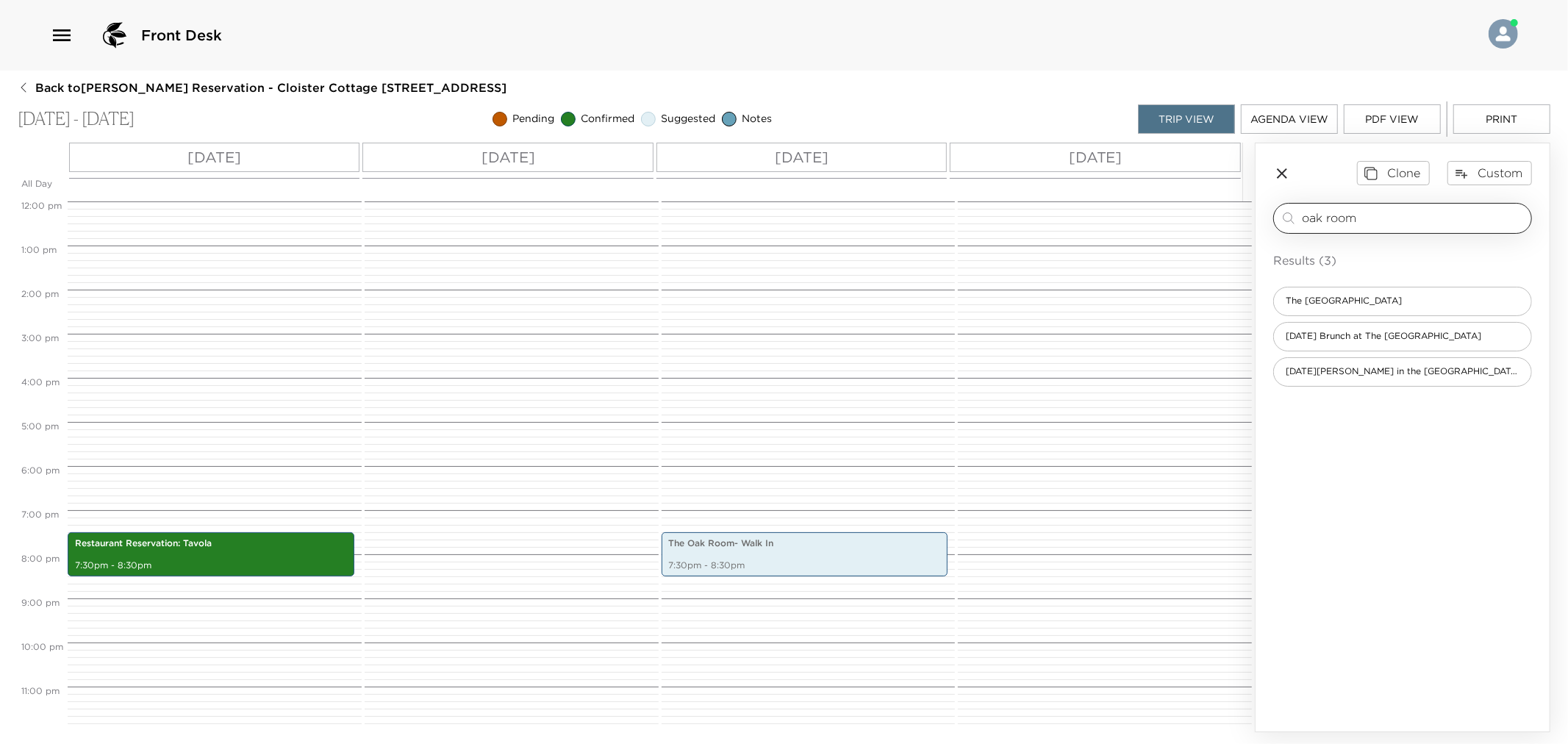
click at [1377, 210] on input "oak room" at bounding box center [1413, 218] width 224 height 17
type input "o"
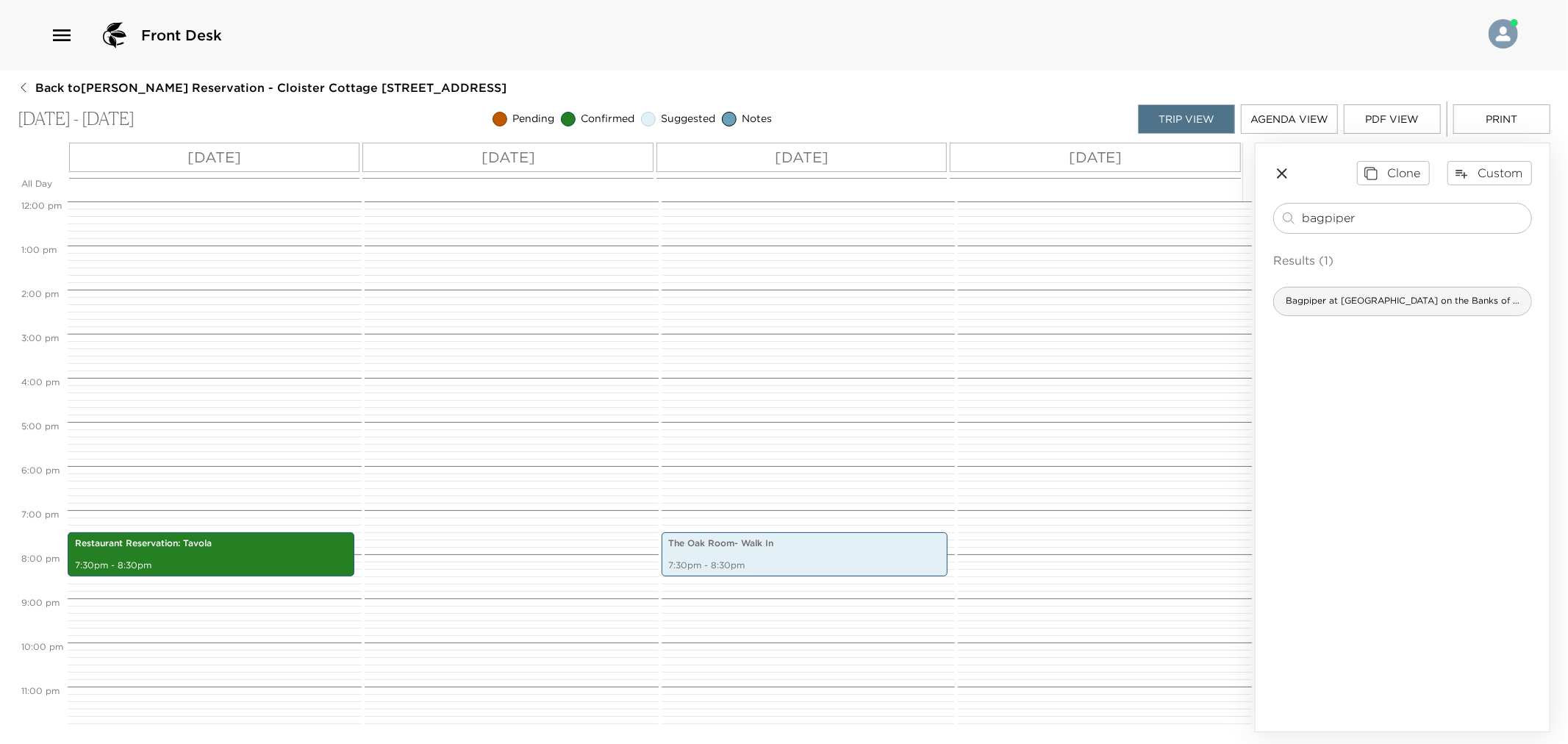
type input "bagpiper"
click at [1400, 314] on div "Bagpiper at The Lodge - Music on the Banks of the St. Simons Sound" at bounding box center [1402, 302] width 259 height 29
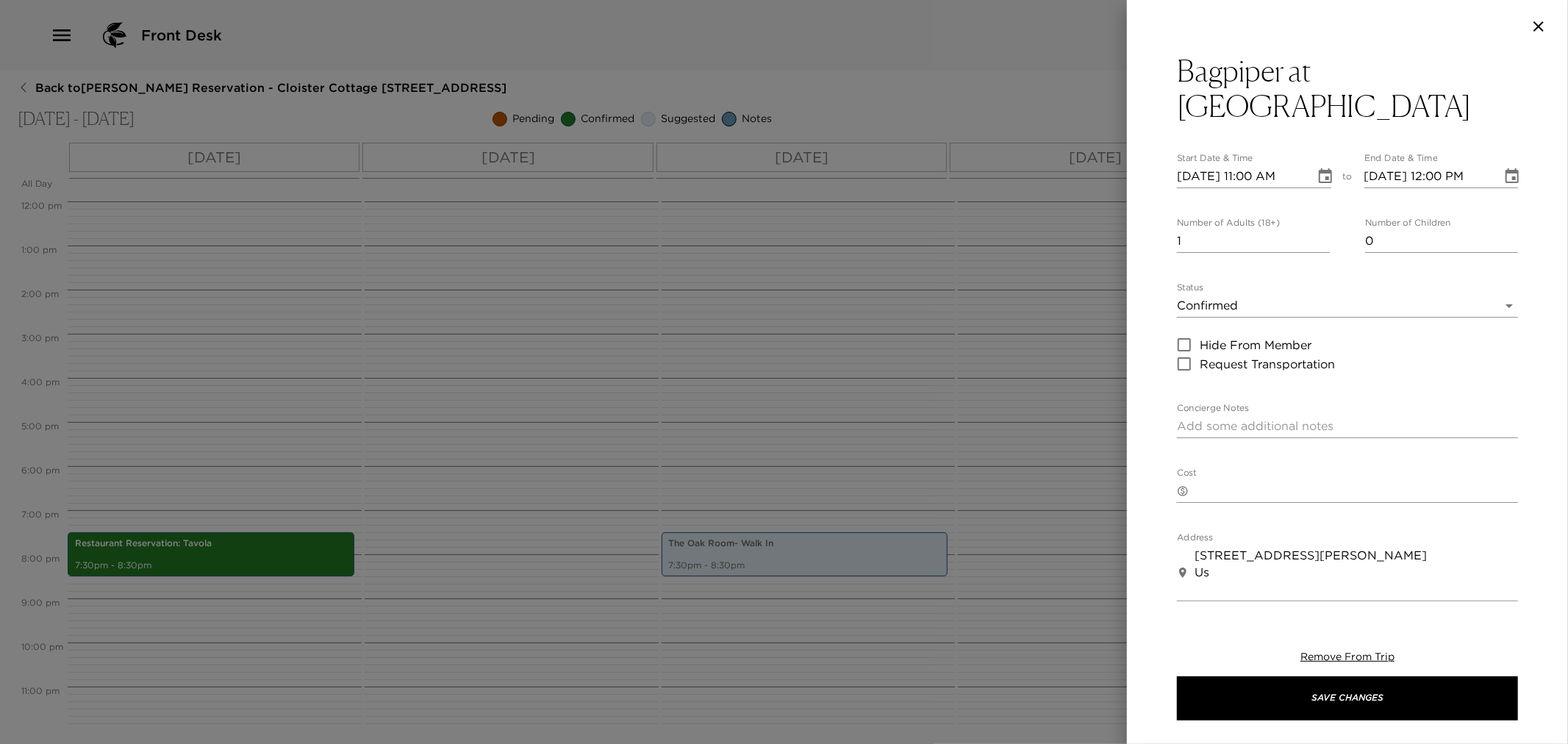
click at [1249, 165] on input "[DATE] 11:00 AM" at bounding box center [1241, 176] width 128 height 23
type input "11/06/2025 05:00 PM"
type input "11/06/2025 06:00 PM"
type input "11/06/2025 05:00 PM"
type input "0"
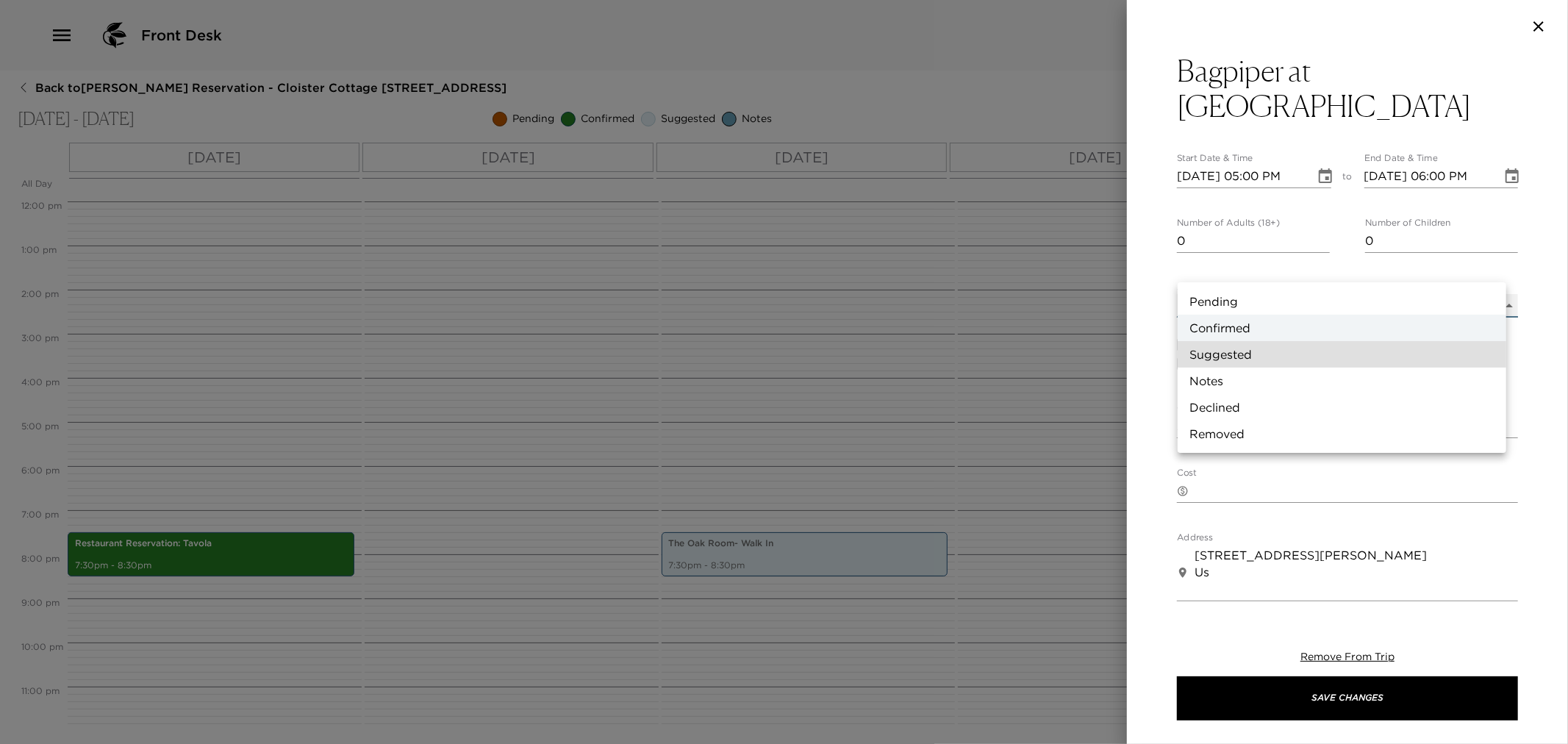
type input "Suggestion"
type textarea "The bagpiper performs at the Lodge on St. Simons Island. Please call 912.638.51…"
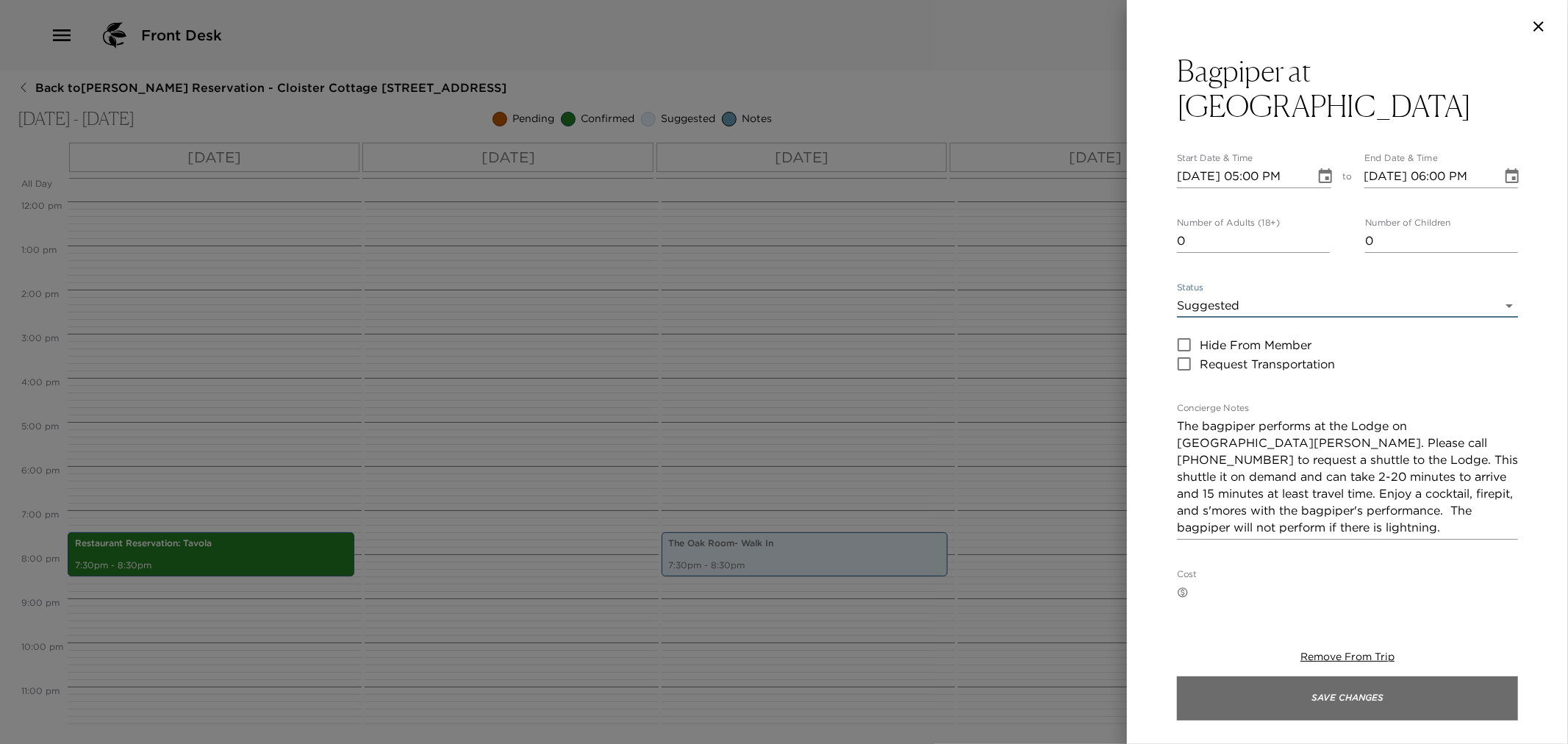
click at [1385, 702] on button "Save Changes" at bounding box center [1348, 698] width 341 height 44
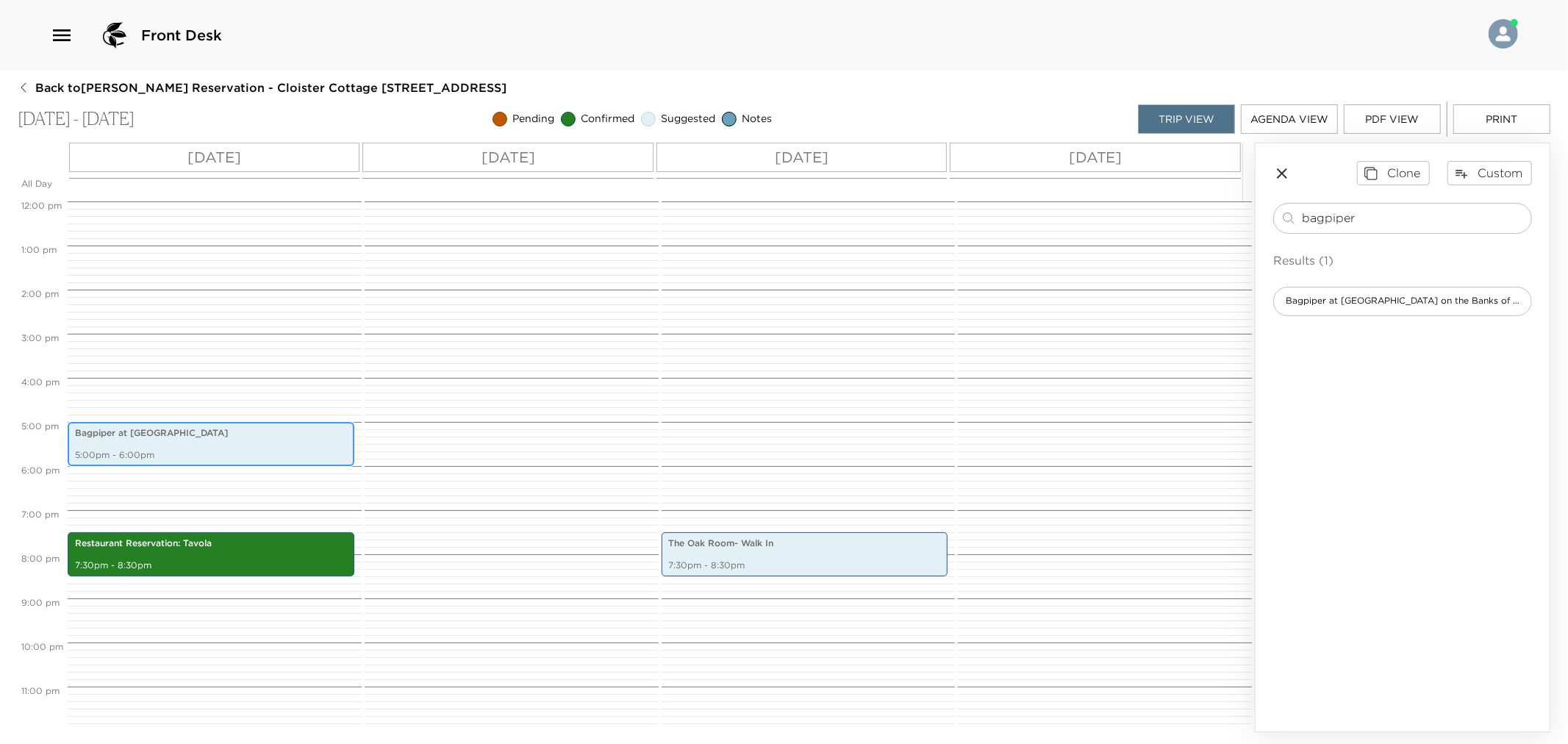
click at [209, 434] on p "Bagpiper at The Lodge" at bounding box center [211, 433] width 272 height 12
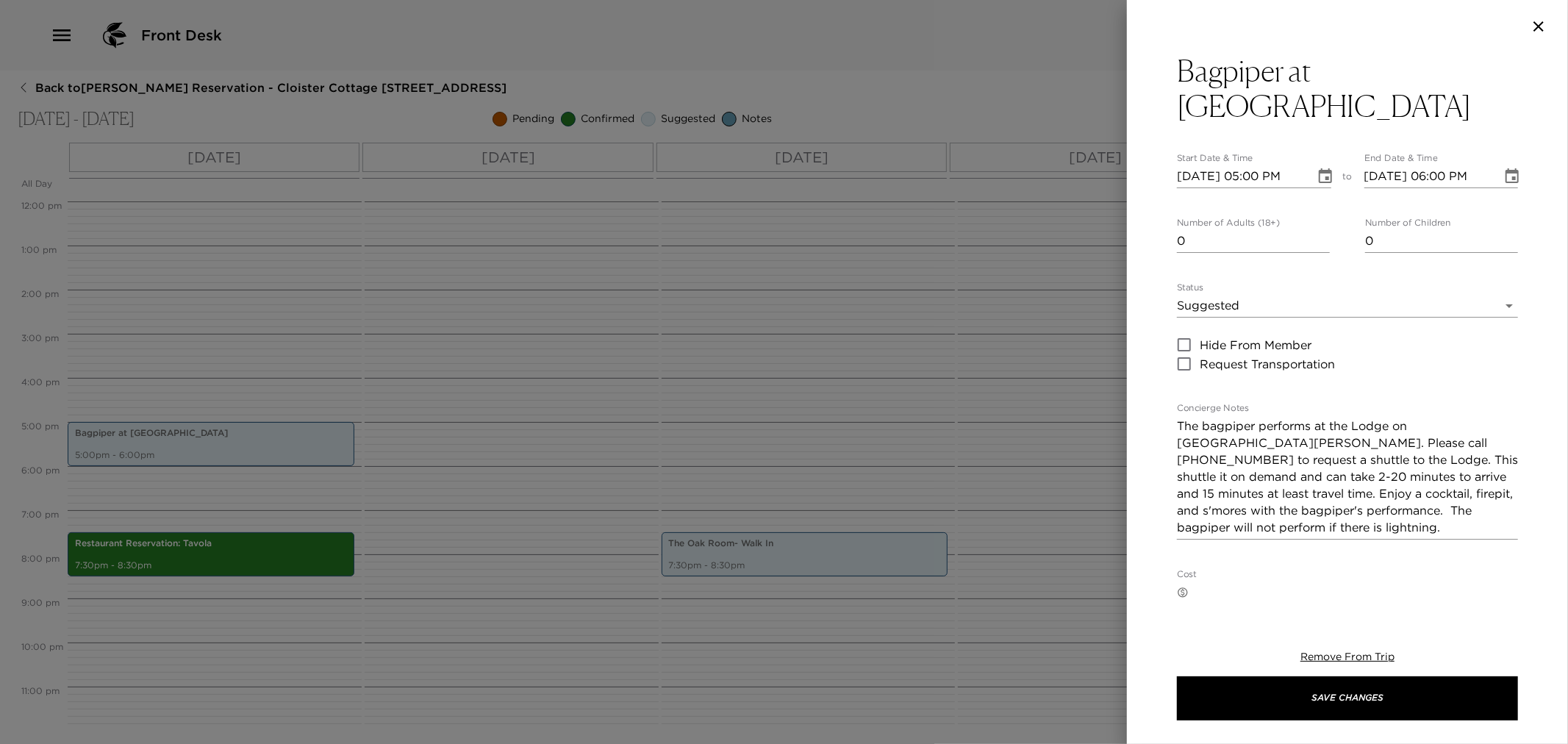
click at [1199, 165] on input "11/06/2025 05:00 PM" at bounding box center [1241, 176] width 128 height 23
click at [1320, 168] on icon "Choose date, selected date is Nov 6, 2025" at bounding box center [1325, 176] width 18 height 18
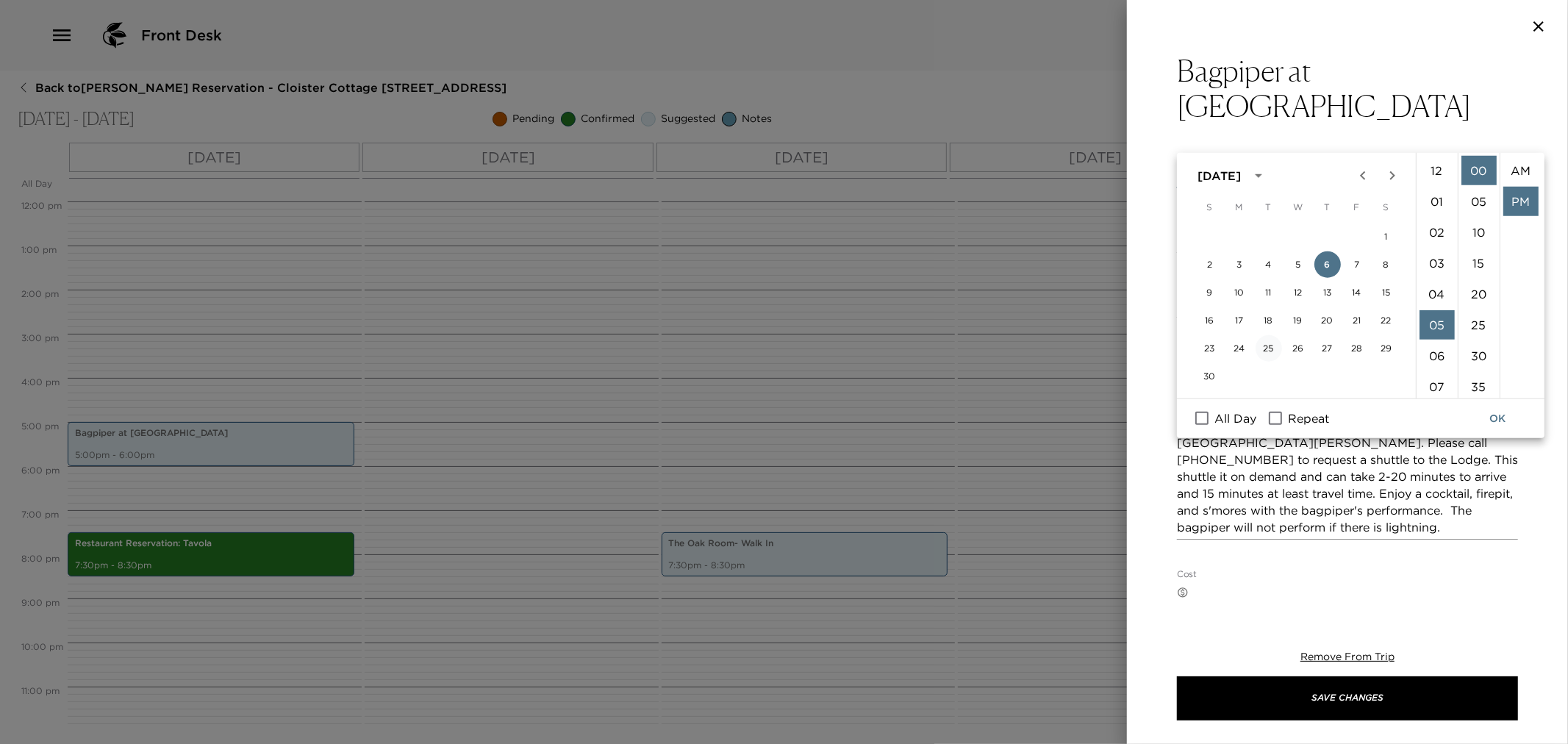
scroll to position [30, 0]
click at [1381, 261] on button "8" at bounding box center [1386, 264] width 26 height 26
type input "11/08/2025 05:00 PM"
type input "11/08/2025 06:00 PM"
click at [1503, 417] on button "OK" at bounding box center [1497, 418] width 47 height 27
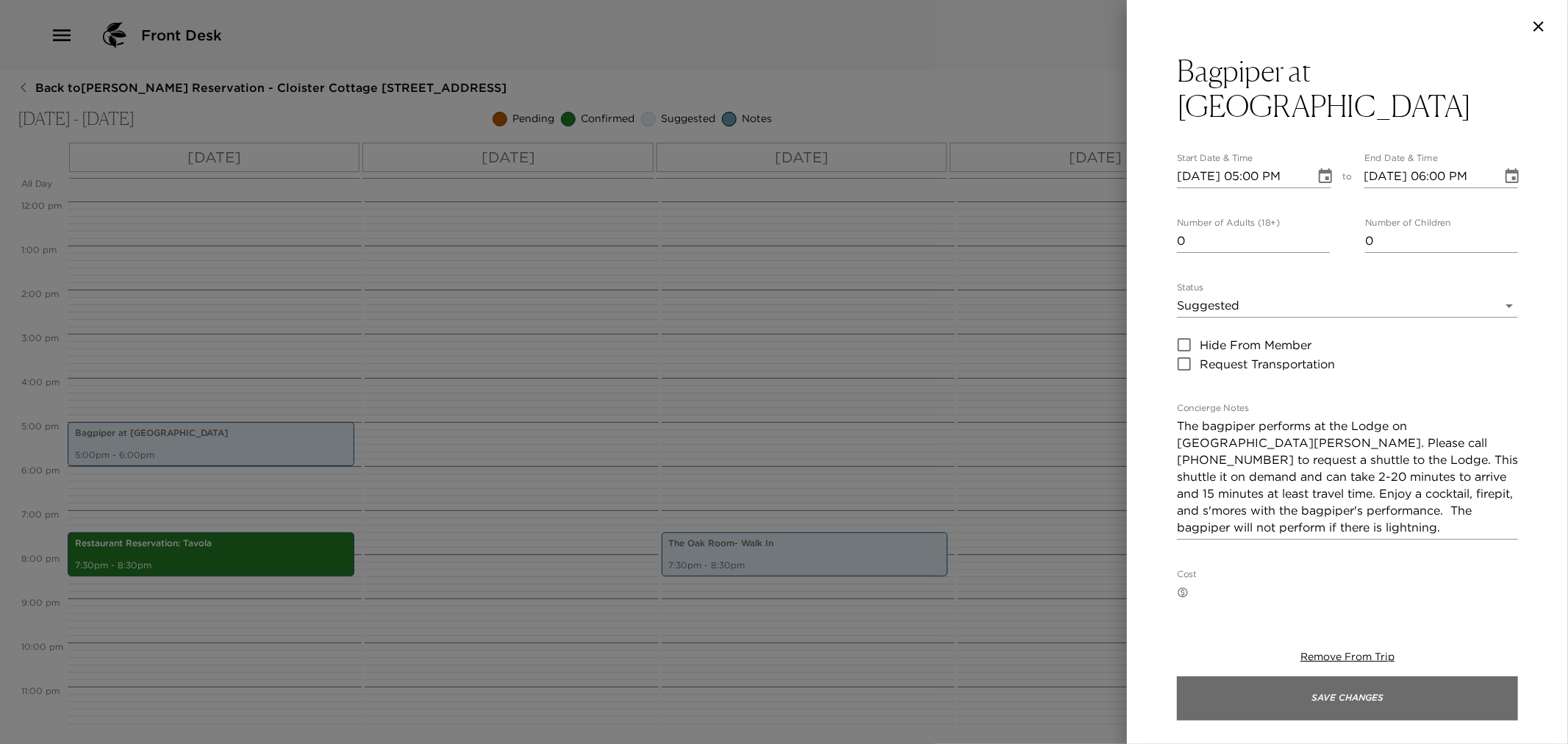
click at [1334, 701] on button "Save Changes" at bounding box center [1348, 698] width 341 height 44
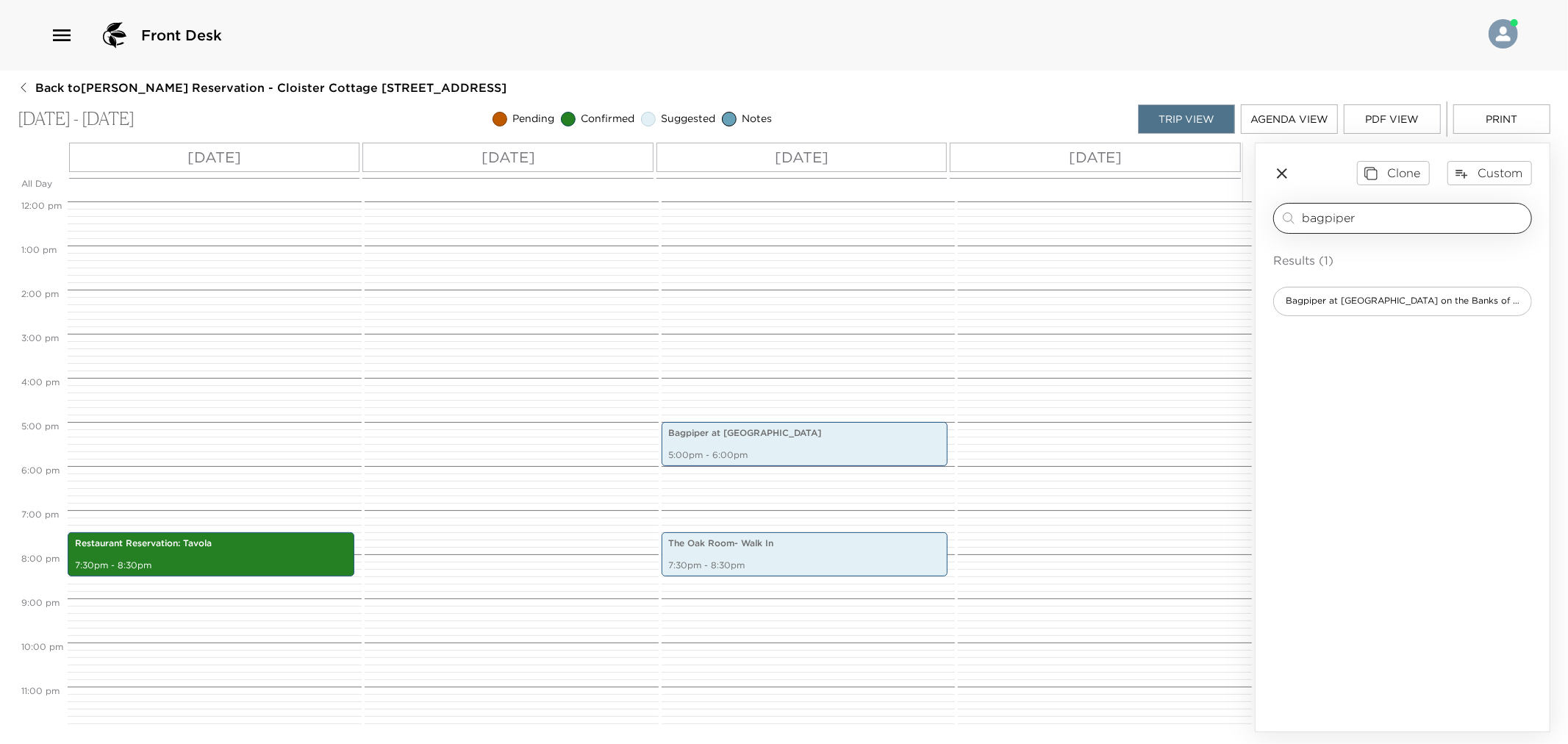
click at [1342, 220] on input "bagpiper" at bounding box center [1413, 218] width 224 height 17
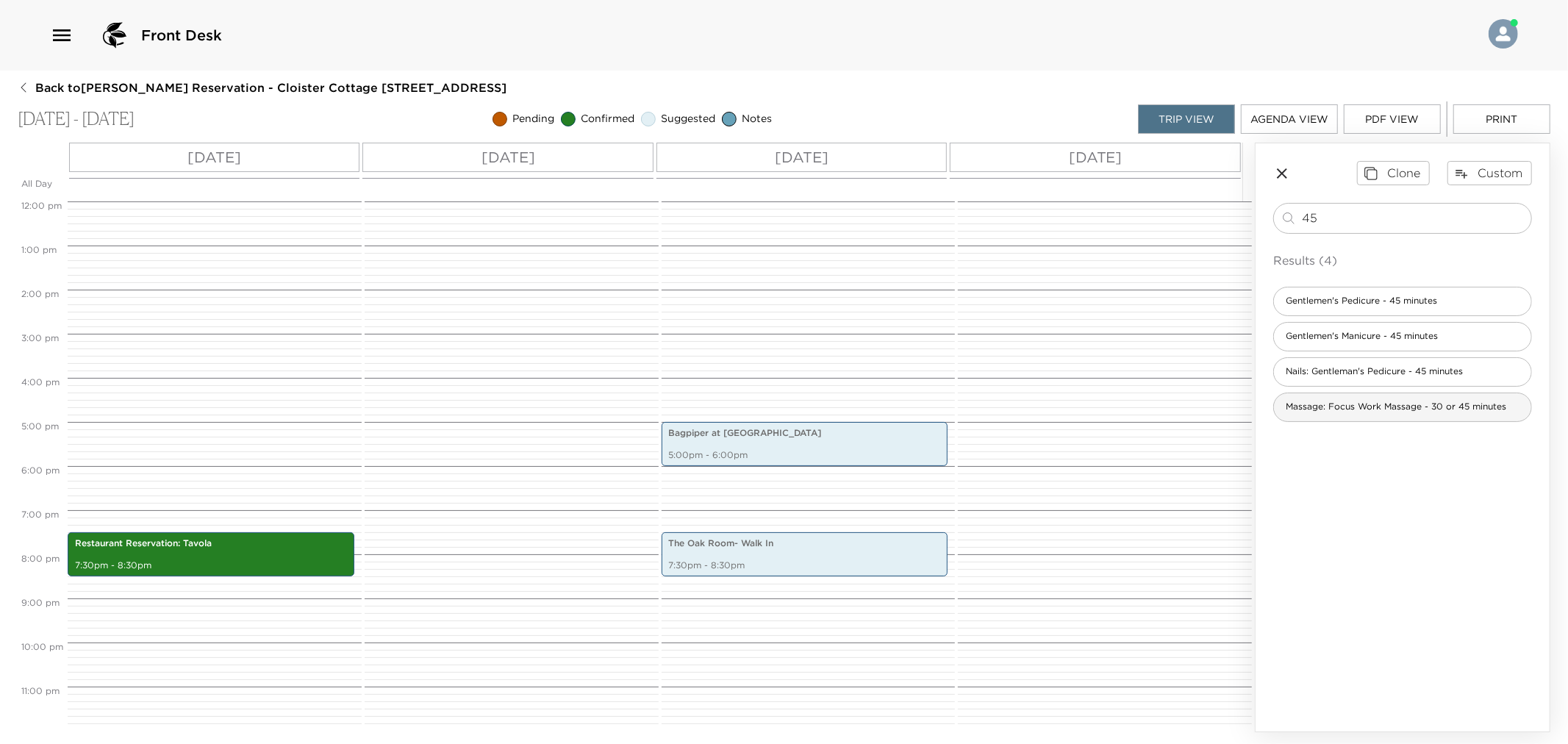
type input "45"
click at [1457, 405] on span "Massage: Focus Work Massage - 30 or 45 minutes" at bounding box center [1396, 407] width 244 height 12
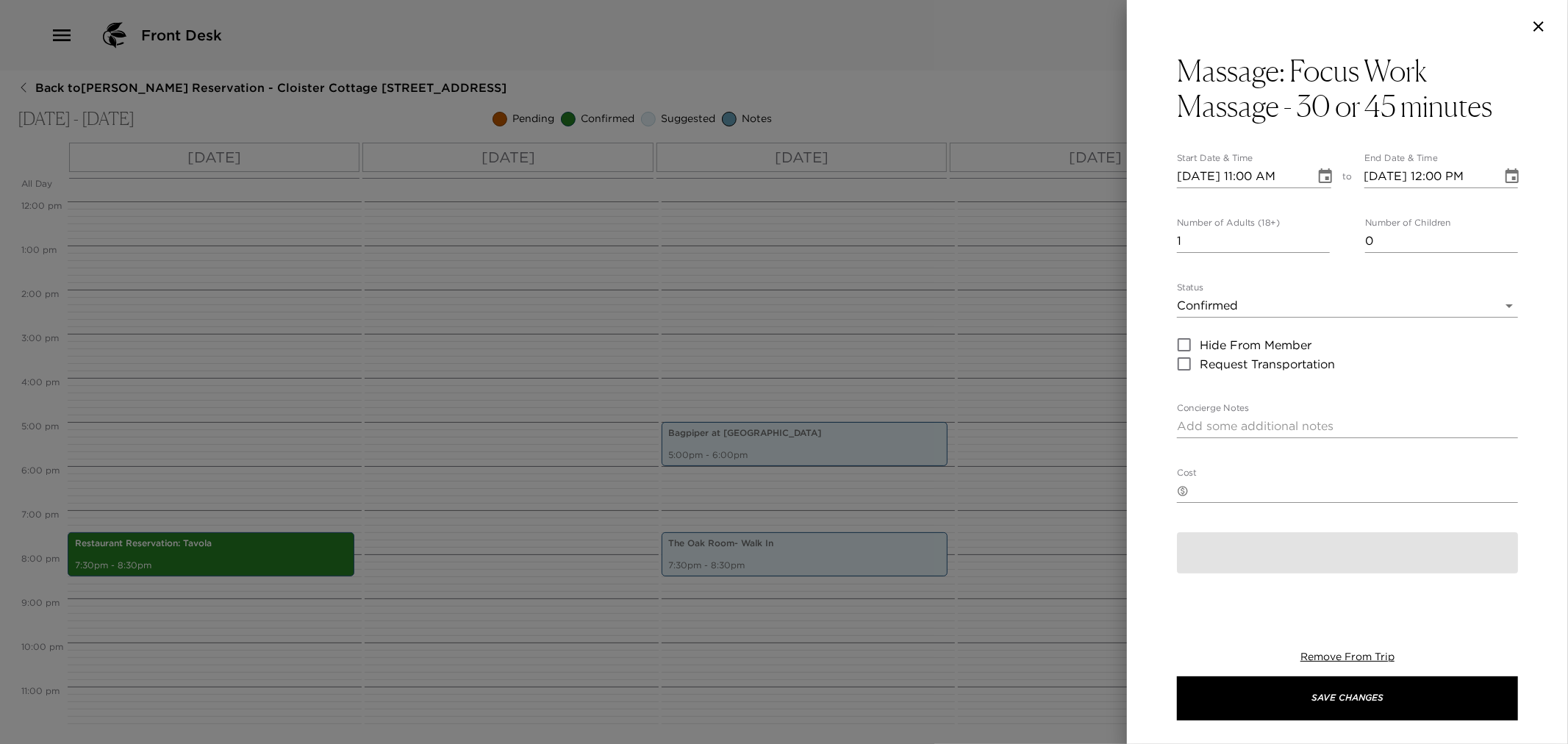
type textarea "You are confirmed for the Focus Work Massage at the Sea Island Spa."
type textarea "$140 - plus 24% service charge and tax. Failure to cancel 24 hours prior or no …"
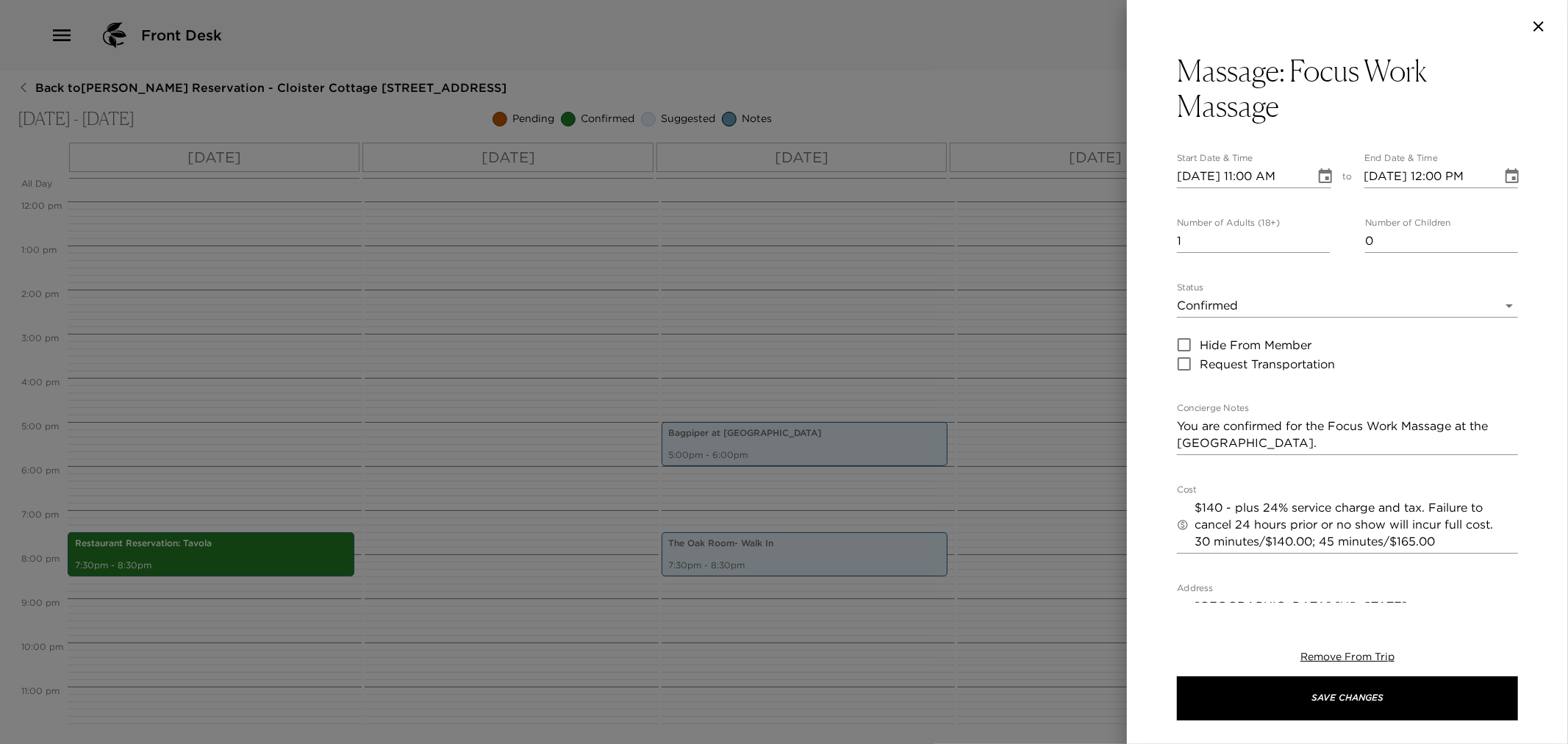
click at [1249, 173] on input "[DATE] 11:00 AM" at bounding box center [1241, 176] width 128 height 23
click at [1182, 179] on input "[DATE] 11:00 AM" at bounding box center [1241, 176] width 128 height 23
type input "[DATE] 11:00 AM"
type input "[DATE] 12:00 PM"
type input "12/06/2025 11:00 AM"
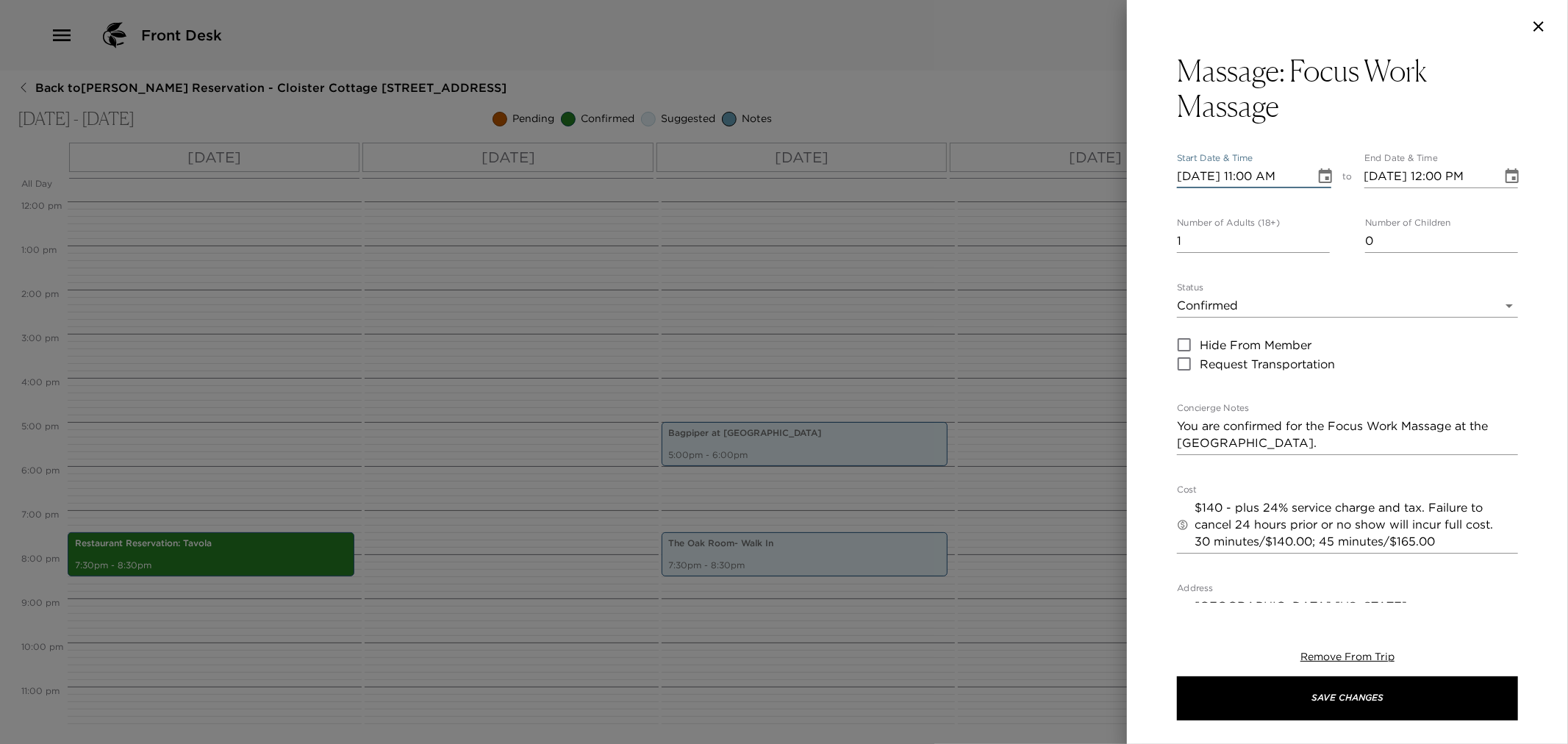
type input "12/06/2025 12:00 PM"
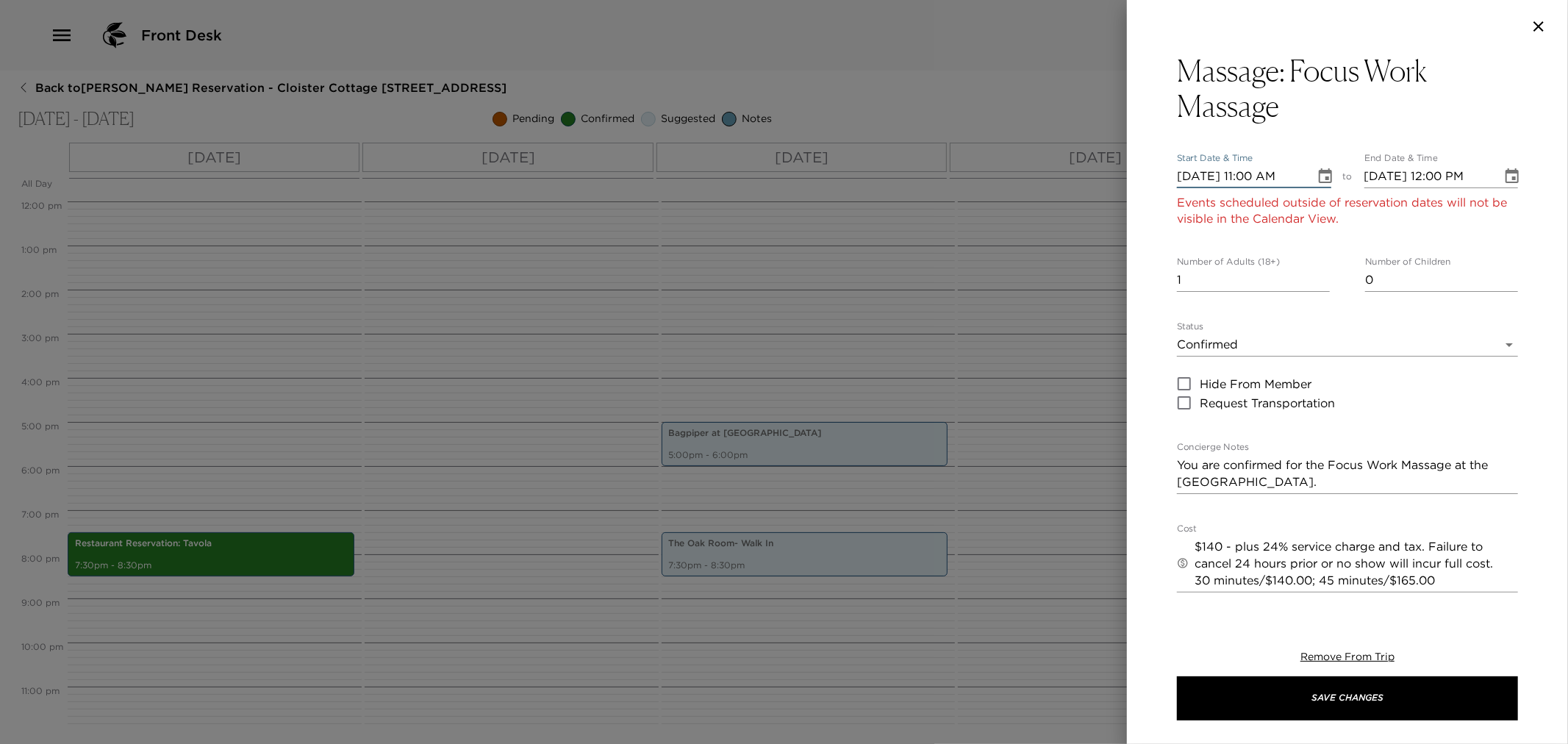
type input "[DATE] 11:00 AM"
type input "[DATE] 12:00 PM"
type input "[DATE] 11:00 AM"
type input "[DATE] 12:00 PM"
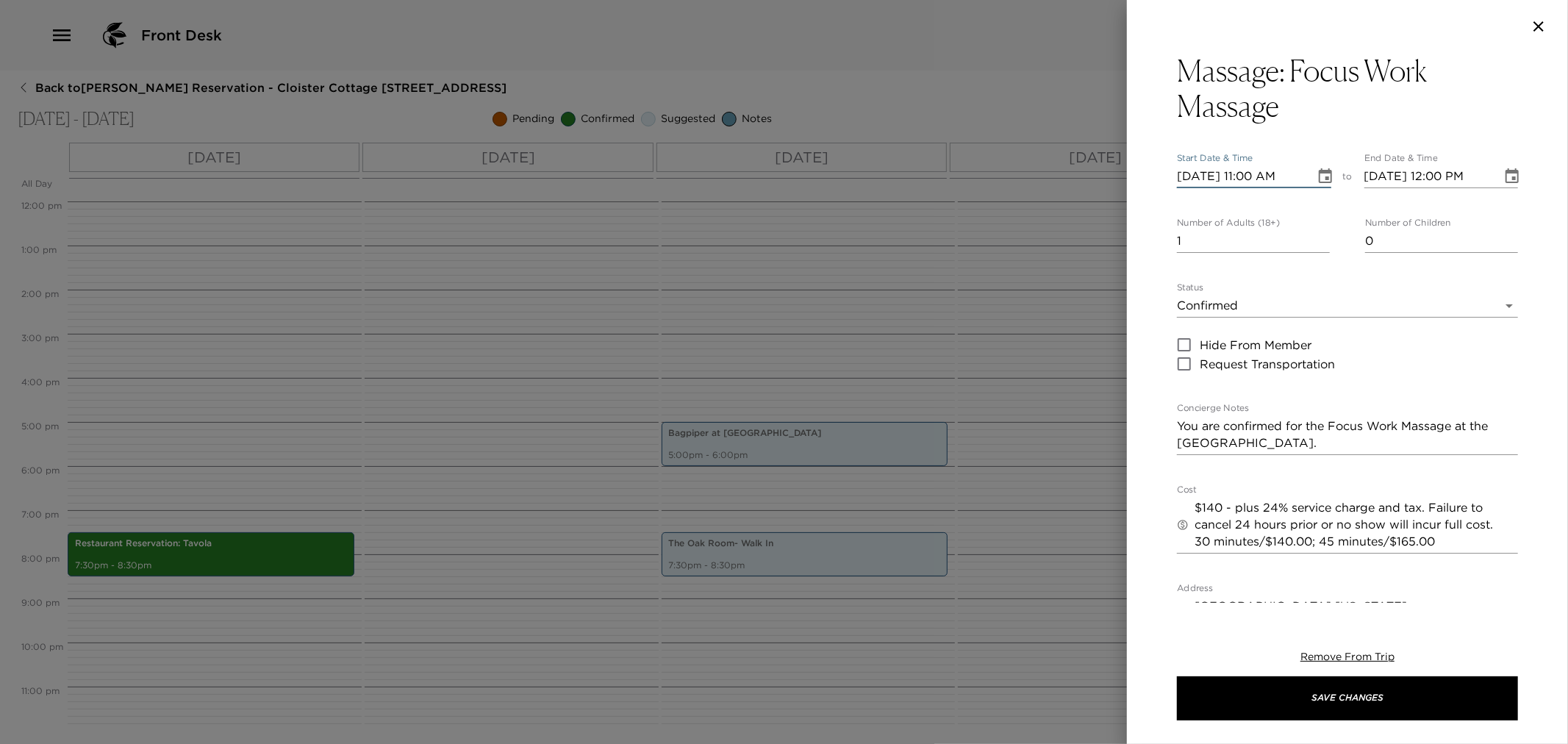
type input "11/07/2025 11:00 AM"
type input "11/07/2025 12:00 PM"
type input "11/08/2025 11:00 AM"
type input "11/08/2025 12:00 PM"
type input "11/08/2025 12:45 PM"
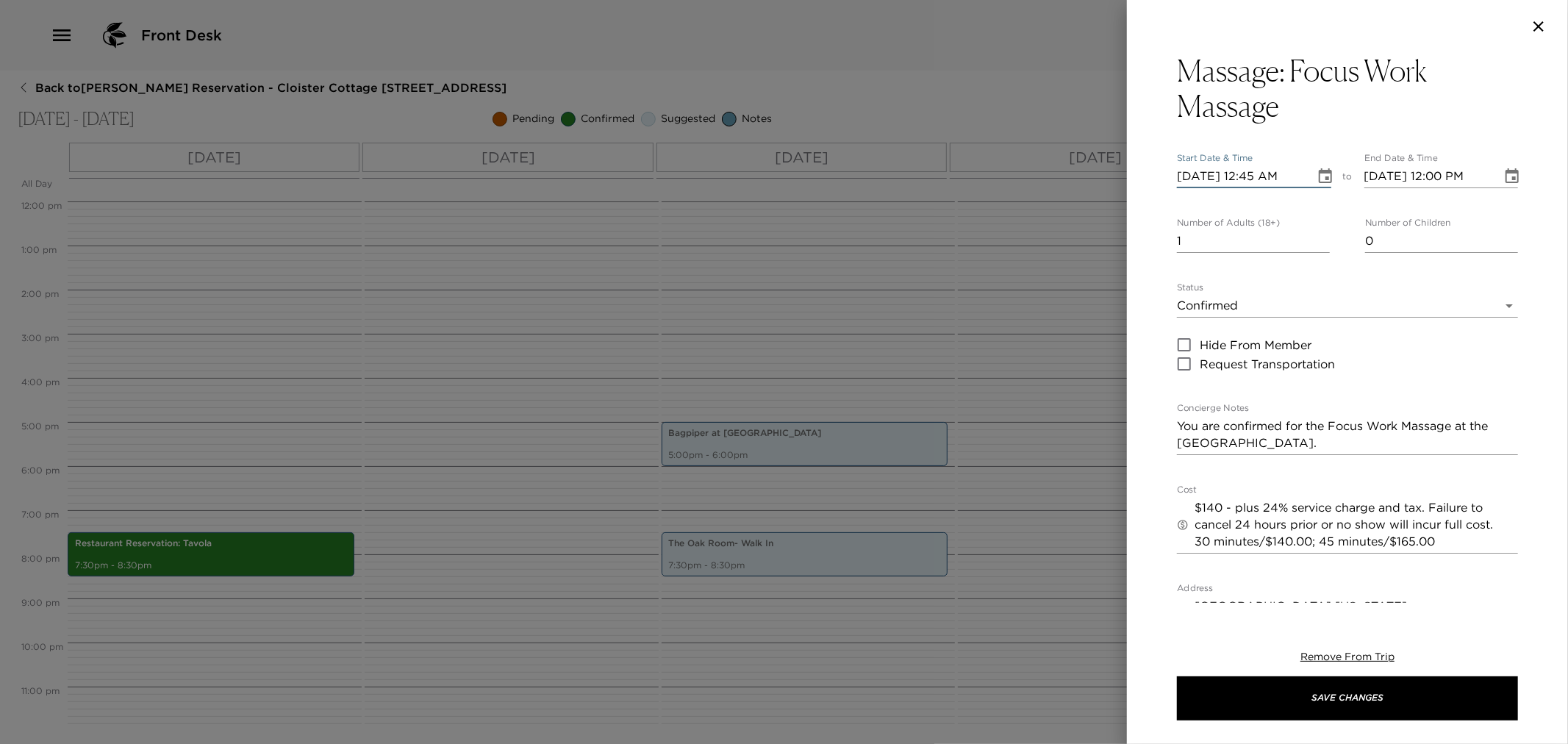
type input "11/08/2025 01:45 PM"
type input "11/08/2025 12:45 PM"
click at [1281, 435] on textarea "You are confirmed for the Focus Work Massage at the Sea Island Spa." at bounding box center [1348, 435] width 341 height 34
type textarea "You are confirmed for the Focus Work Massage at the Sea Island Spa with a male …"
click at [1441, 181] on input "11/08/2025 01:45 PM" at bounding box center [1428, 176] width 128 height 23
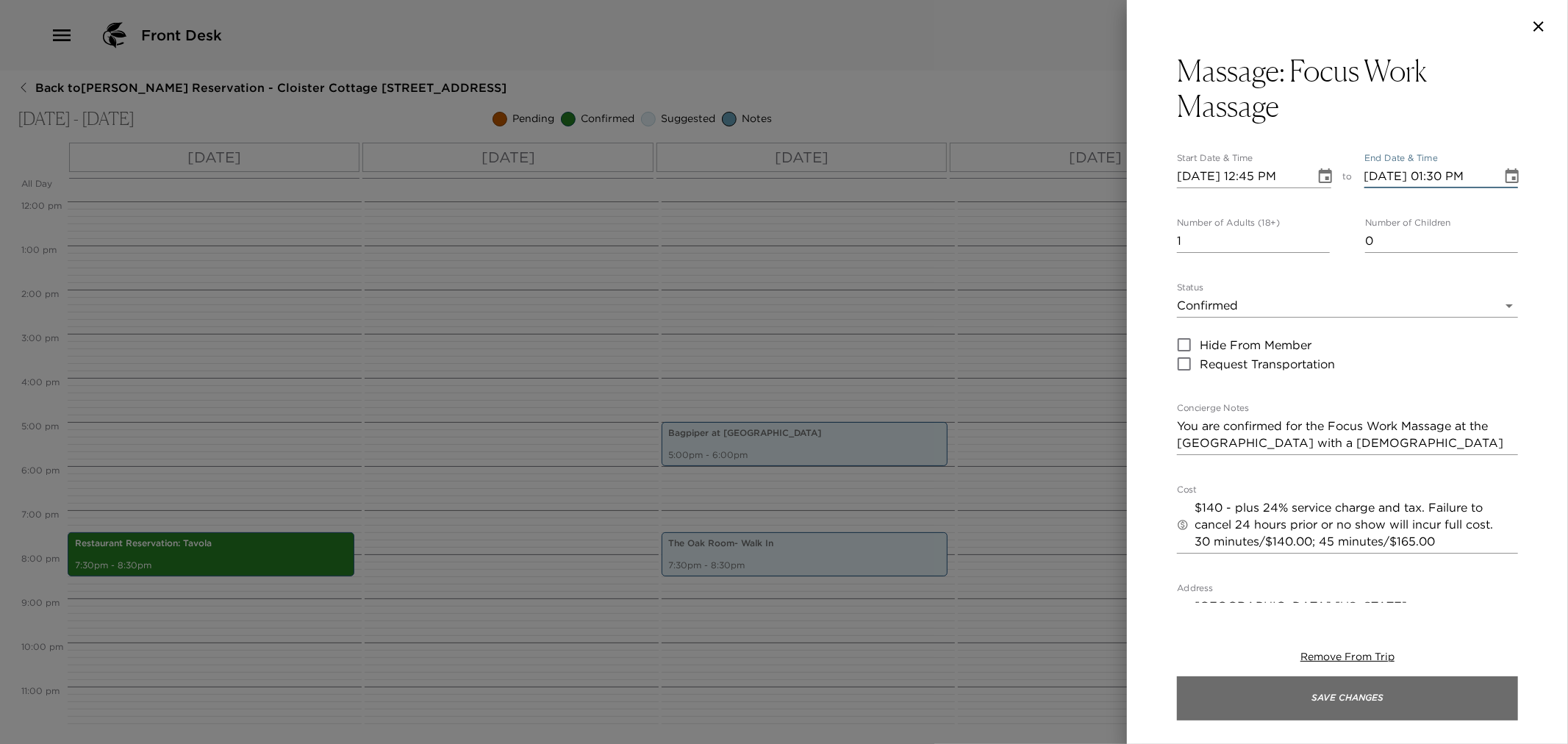
type input "11/08/2025 01:30 PM"
click at [1350, 708] on button "Save Changes" at bounding box center [1348, 698] width 341 height 44
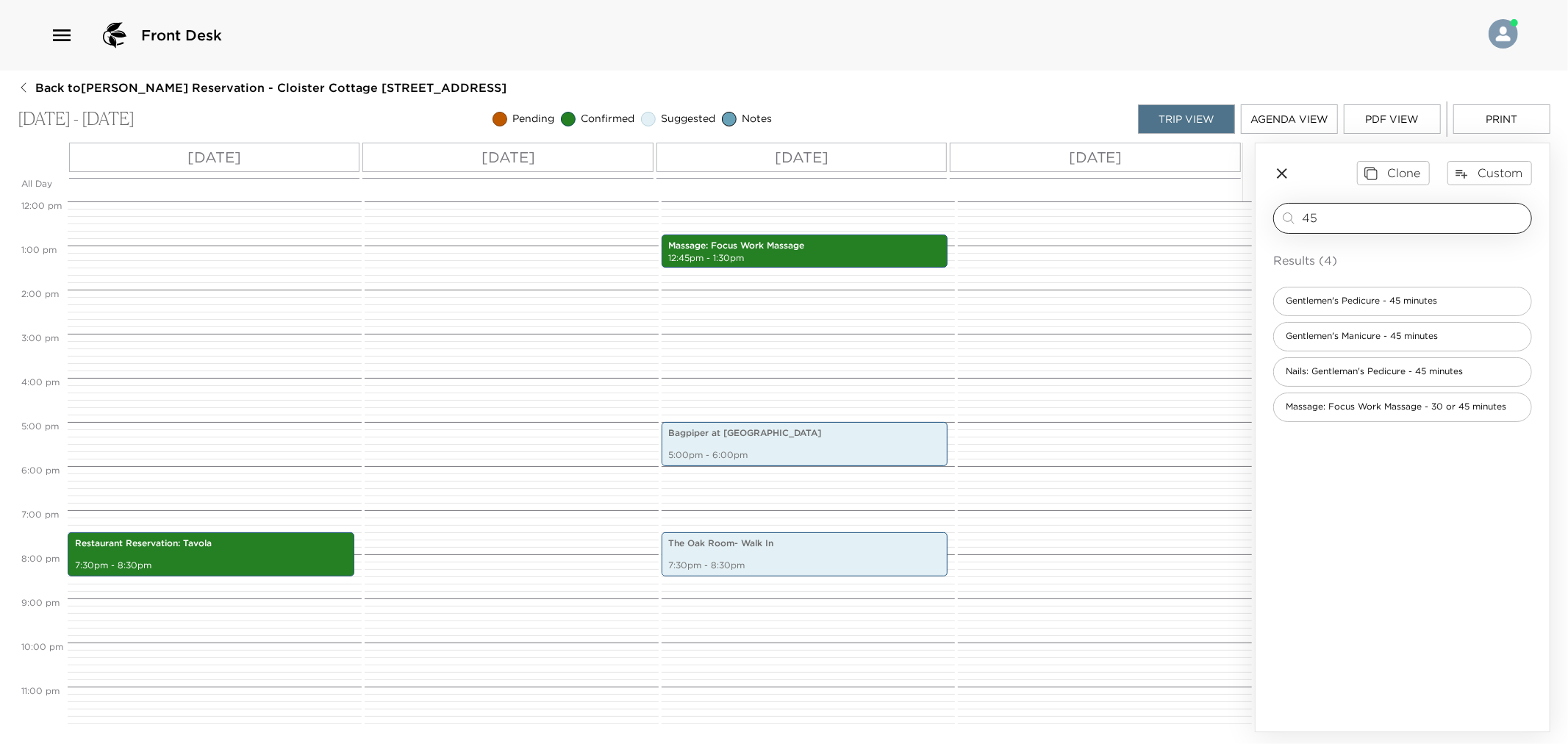
click at [1334, 210] on input "45" at bounding box center [1413, 218] width 224 height 17
click at [1389, 408] on span "Massage: Focus Work Massage - 30 or 45 minutes" at bounding box center [1396, 407] width 244 height 12
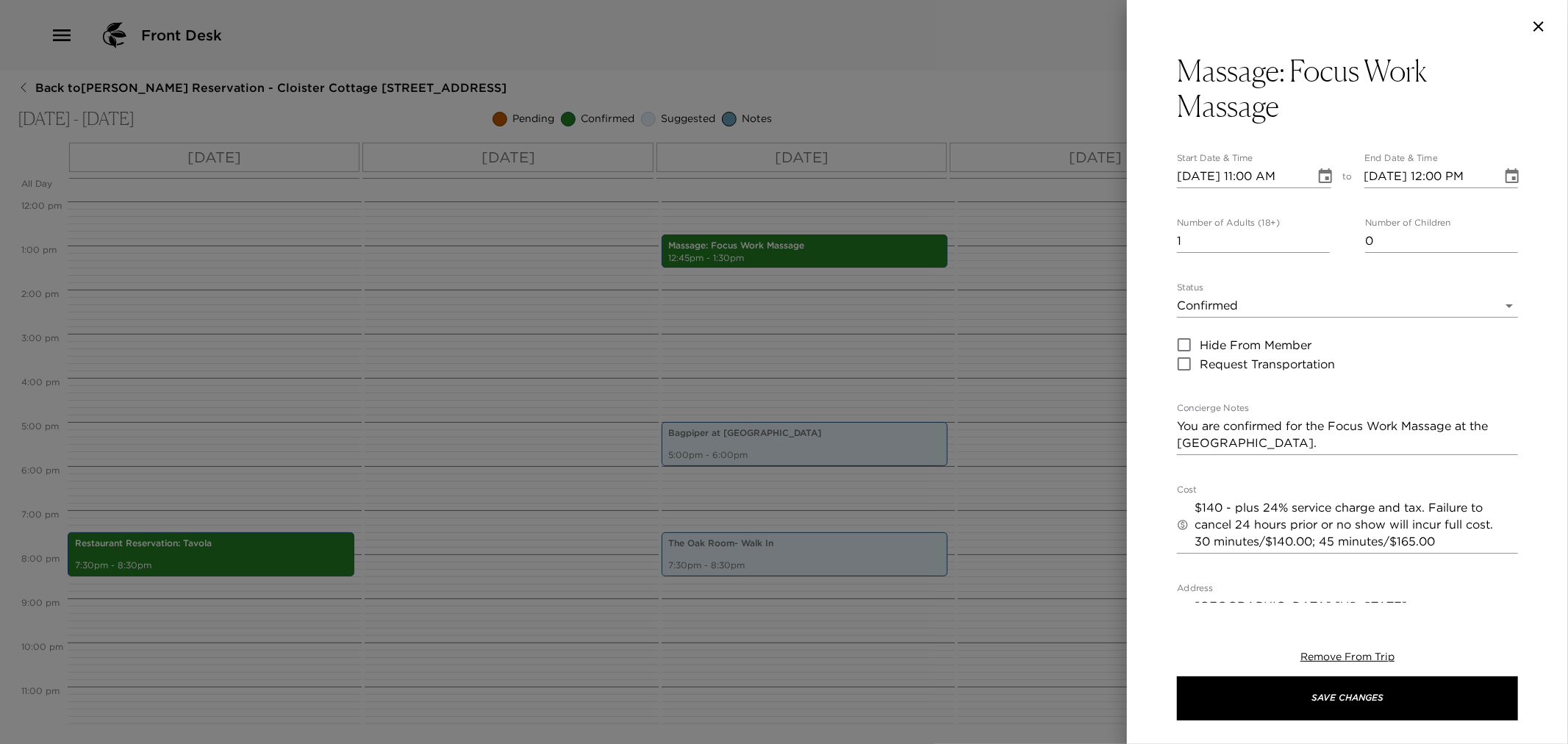
click at [1544, 29] on icon "button" at bounding box center [1539, 26] width 18 height 18
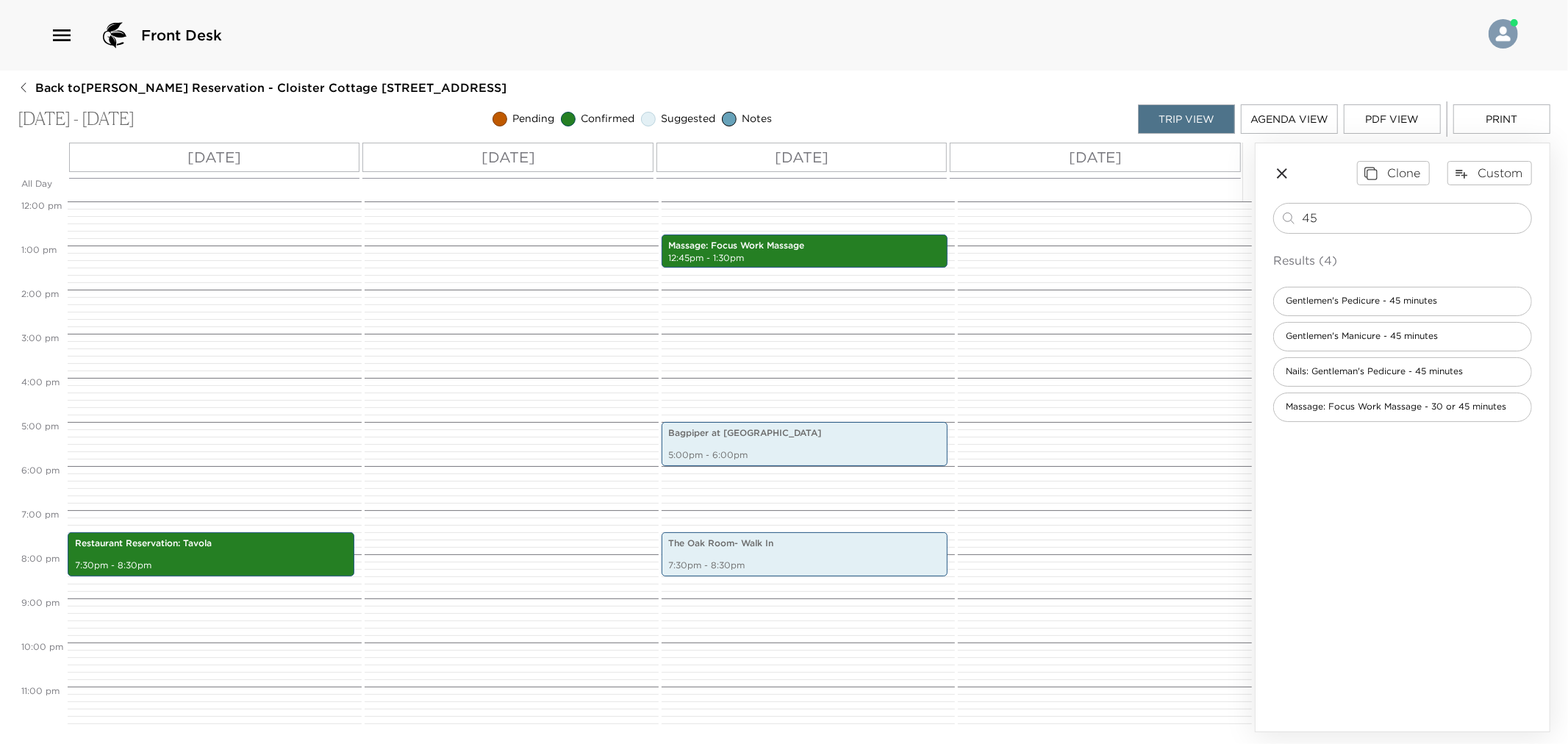
click at [788, 227] on div "Massage: Focus Work Massage 12:45pm - 1:30pm Bagpiper at The Lodge 5:00pm - 6:0…" at bounding box center [806, 201] width 289 height 1059
click at [770, 260] on p "12:45pm - 1:30pm" at bounding box center [805, 258] width 272 height 12
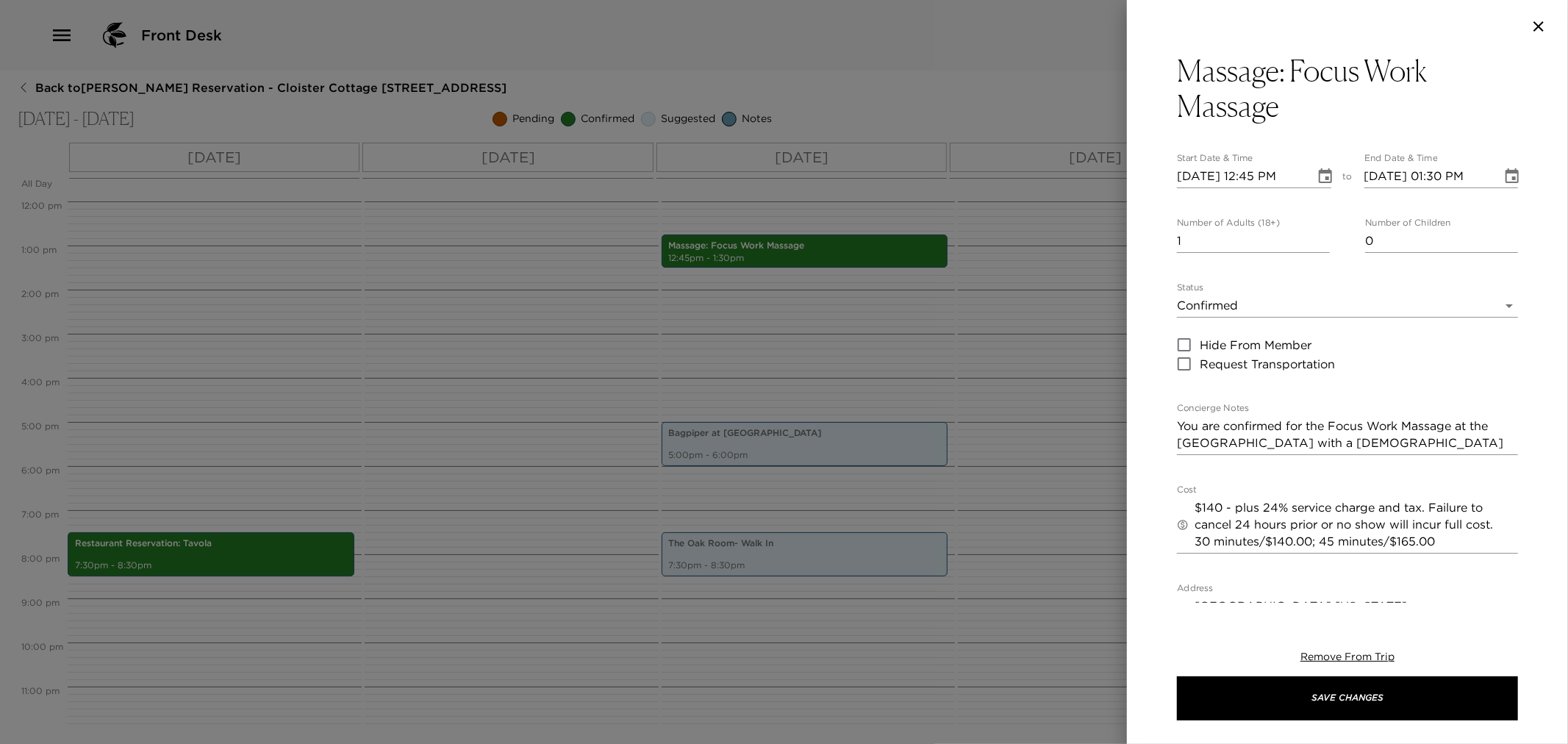
click at [1326, 176] on icon "Choose date, selected date is Nov 8, 2025" at bounding box center [1325, 176] width 13 height 15
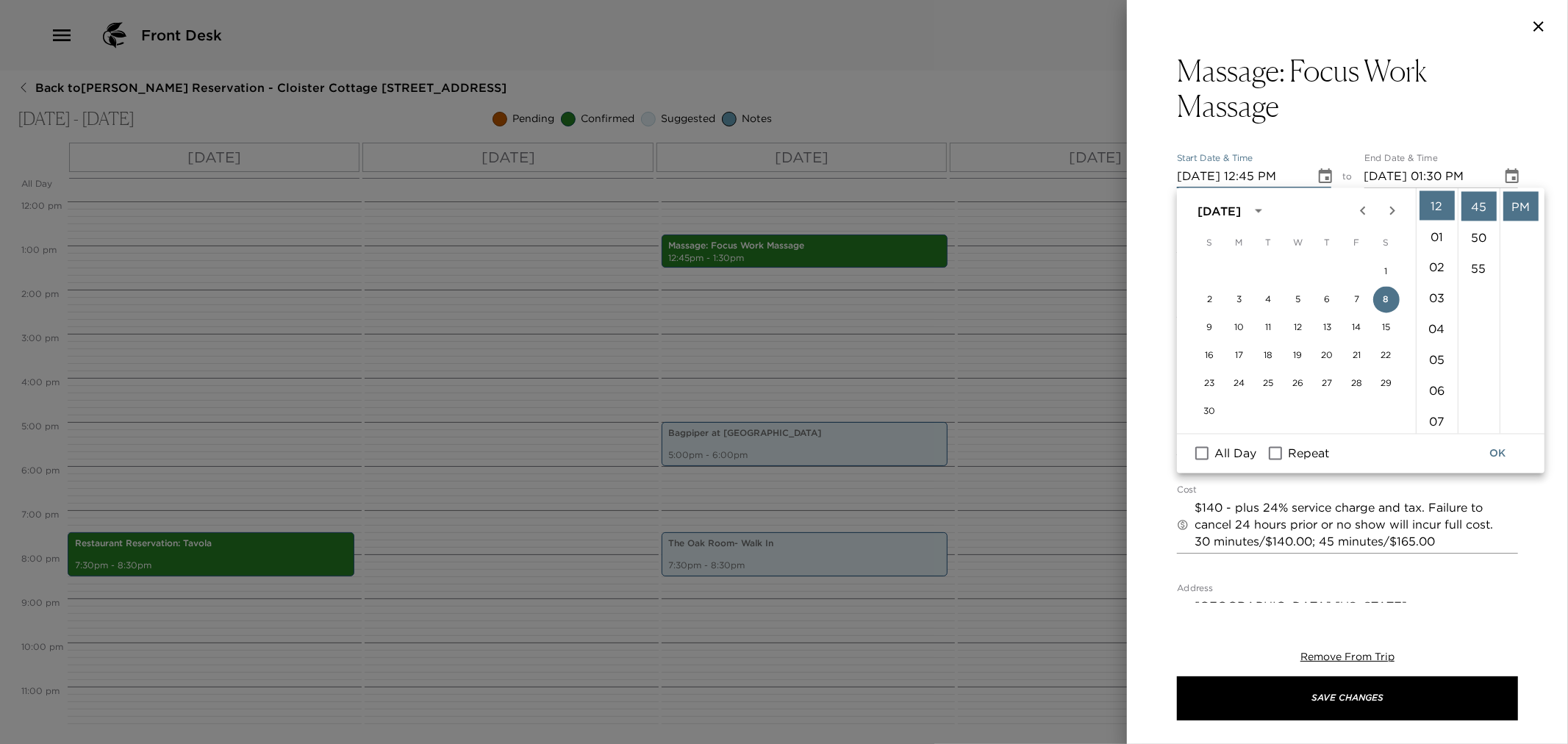
click at [1318, 454] on span "Repeat" at bounding box center [1308, 453] width 41 height 18
click at [1291, 454] on input "Repeat" at bounding box center [1276, 453] width 31 height 19
checkbox input "true"
click at [1229, 511] on span "11/6" at bounding box center [1225, 512] width 22 height 18
click at [1218, 511] on input "11/6" at bounding box center [1202, 512] width 31 height 19
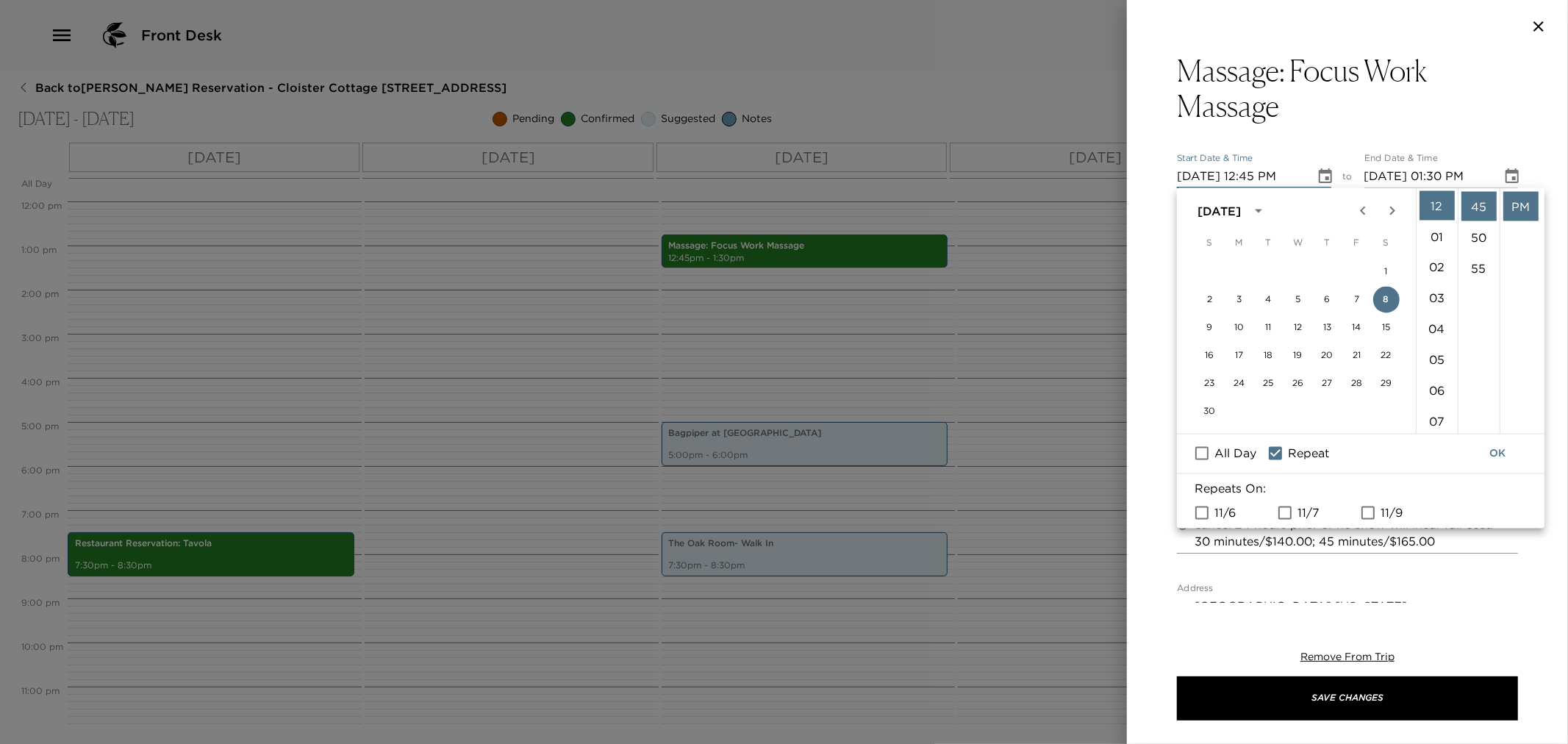
checkbox input "true"
click at [1307, 510] on span "11/7" at bounding box center [1308, 512] width 22 height 18
click at [1300, 510] on input "11/7" at bounding box center [1285, 512] width 31 height 19
checkbox input "true"
click at [1385, 513] on span "11/9" at bounding box center [1392, 512] width 22 height 18
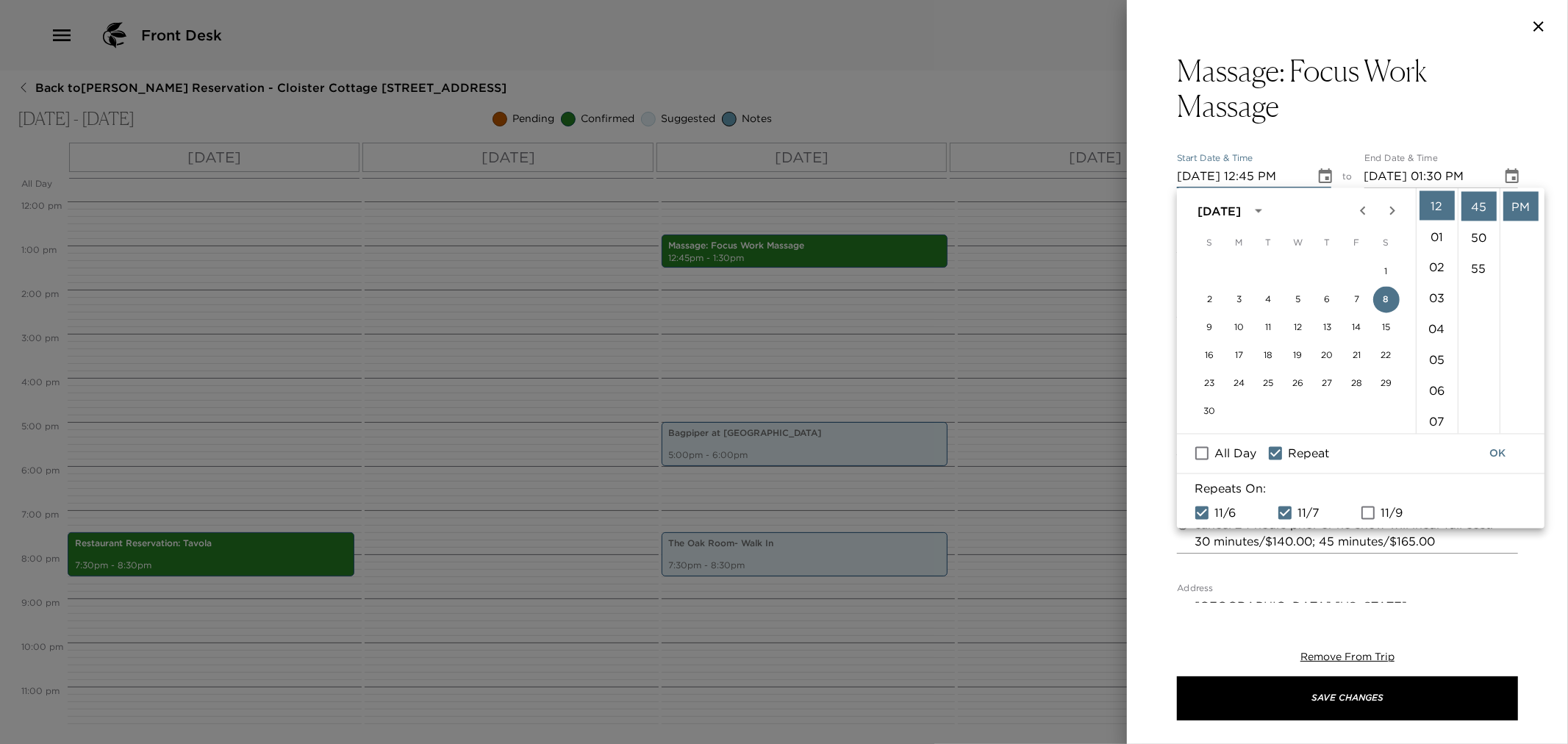
click at [1384, 513] on input "11/9" at bounding box center [1368, 512] width 31 height 19
checkbox input "true"
click at [1498, 447] on button "OK" at bounding box center [1497, 453] width 47 height 27
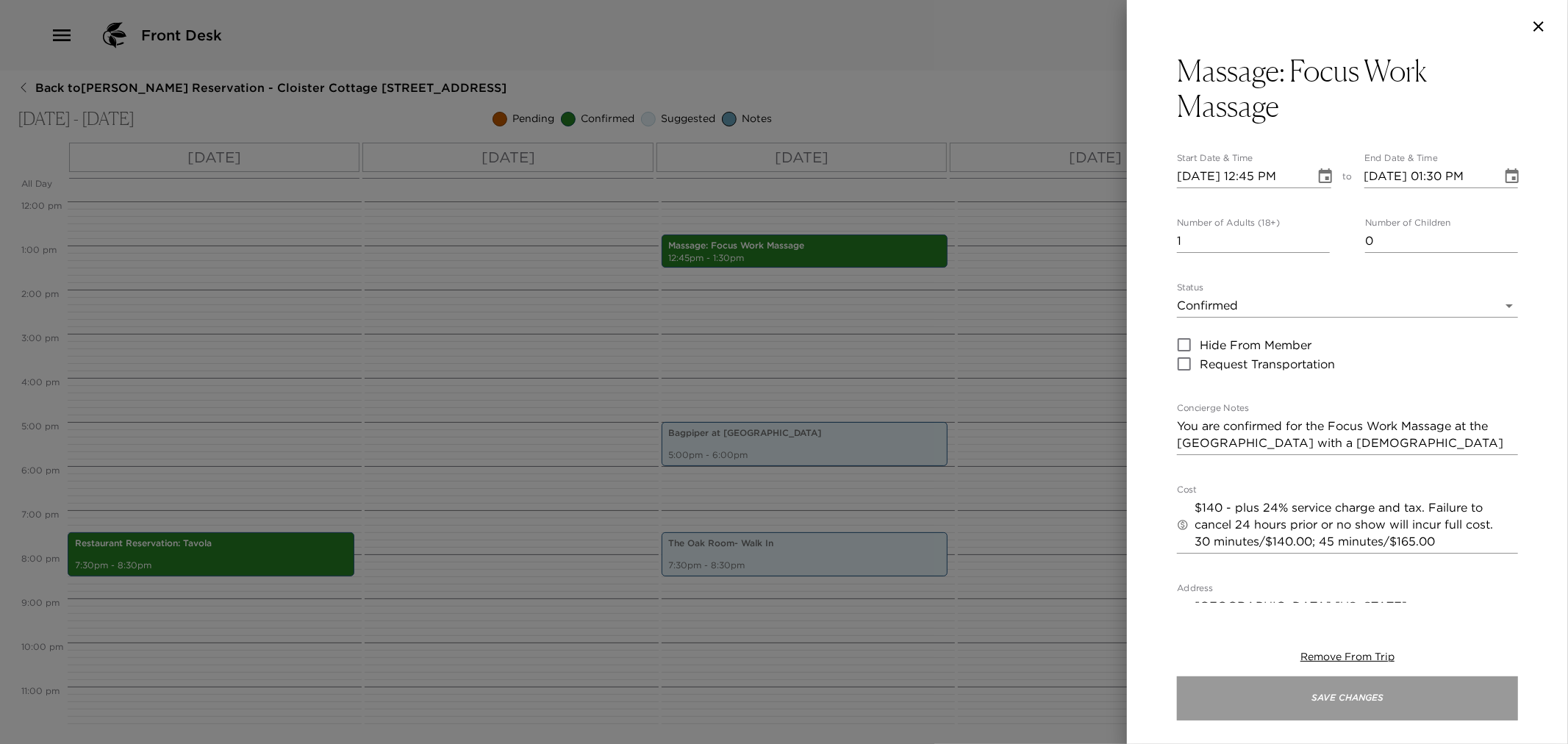
click at [1392, 684] on button "Save Changes" at bounding box center [1348, 698] width 341 height 44
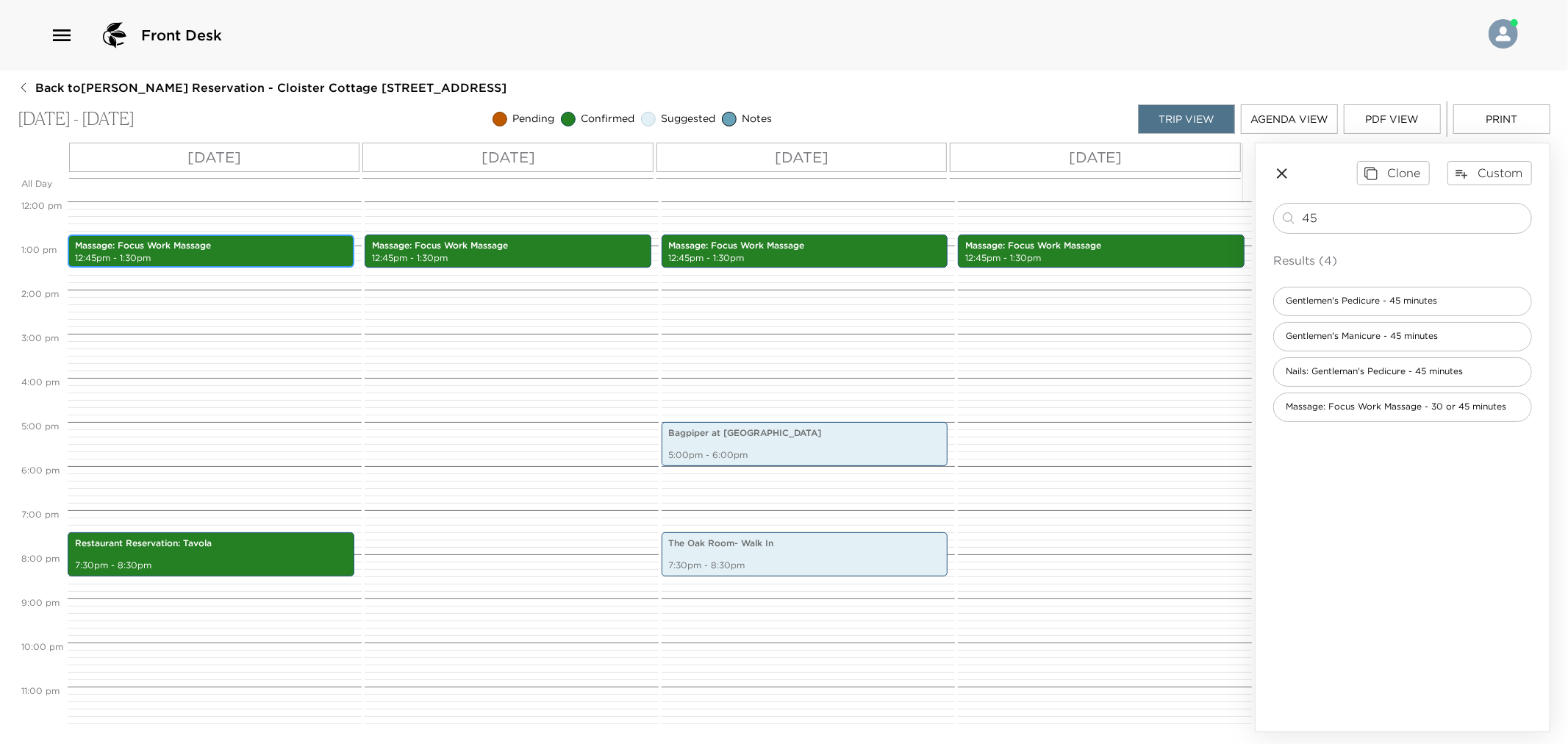
click at [181, 259] on p "12:45pm - 1:30pm" at bounding box center [211, 258] width 272 height 12
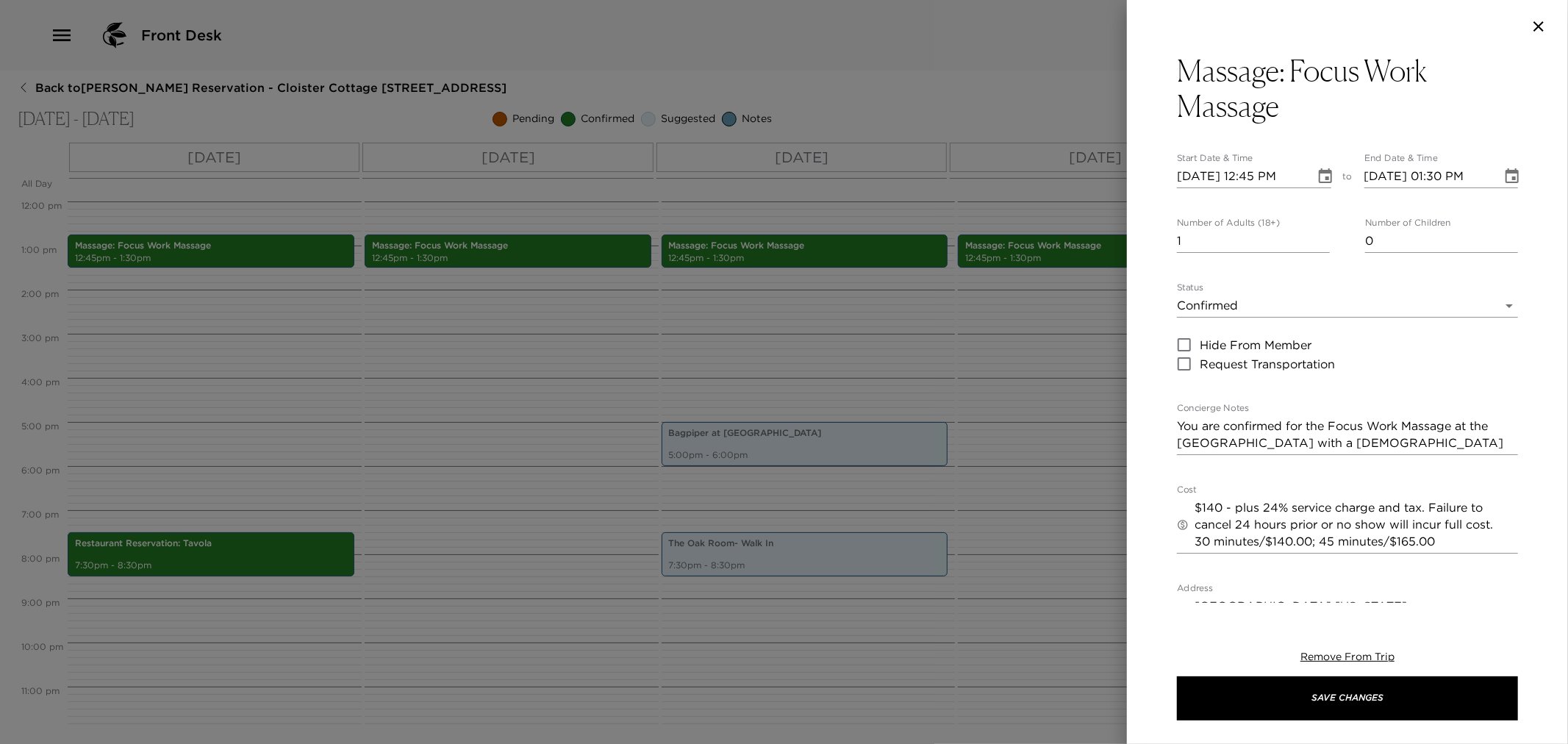
click at [1185, 173] on input "11/06/2025 12:45 PM" at bounding box center [1241, 176] width 128 height 23
type input "10/06/2025 12:45 PM"
type input "10/06/2025 01:45 PM"
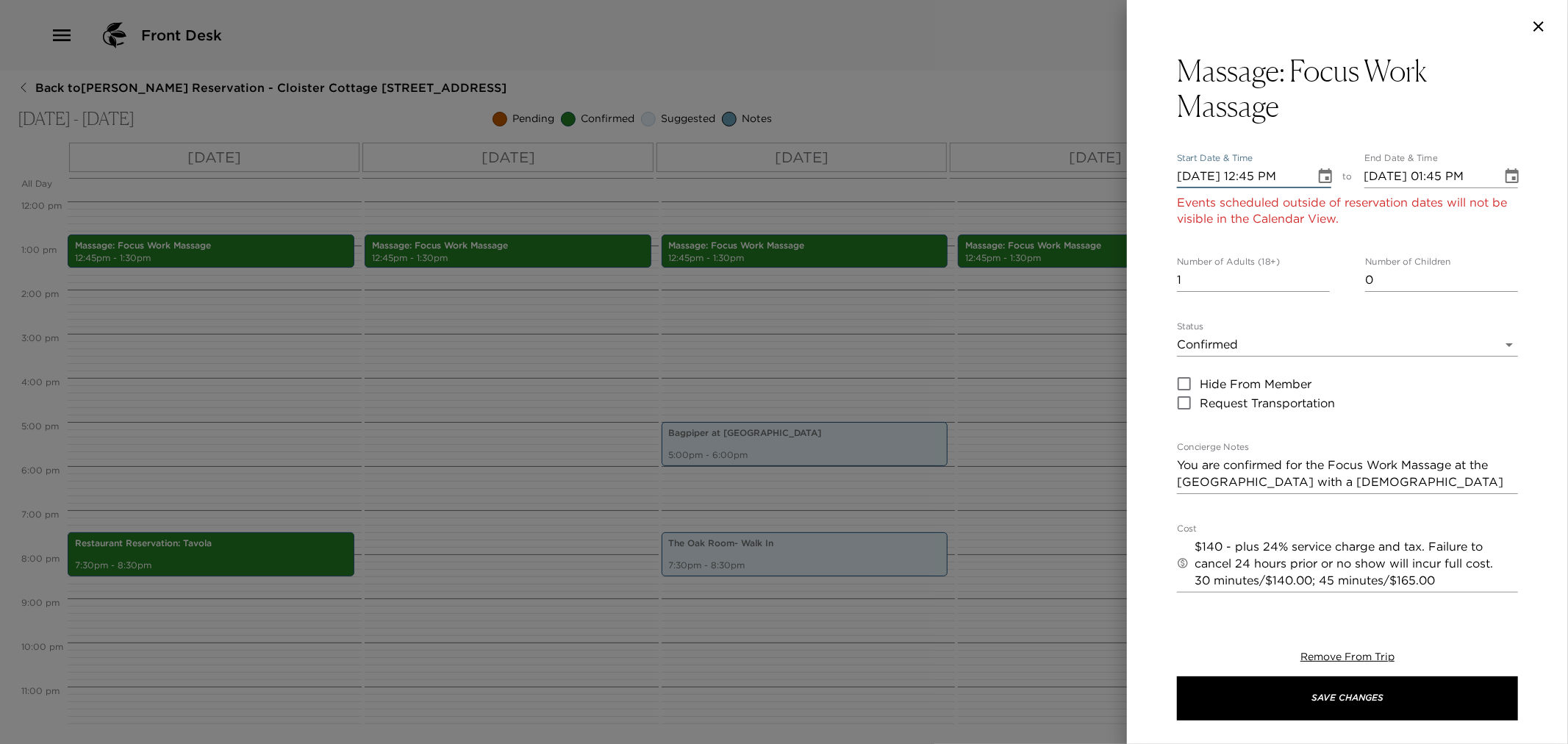
type input "09/06/2025 12:45 PM"
type input "09/06/2025 01:45 PM"
type input "01/06/2025 12:45 PM"
type input "01/06/2025 01:45 PM"
type input "11/06/2025 12:45 PM"
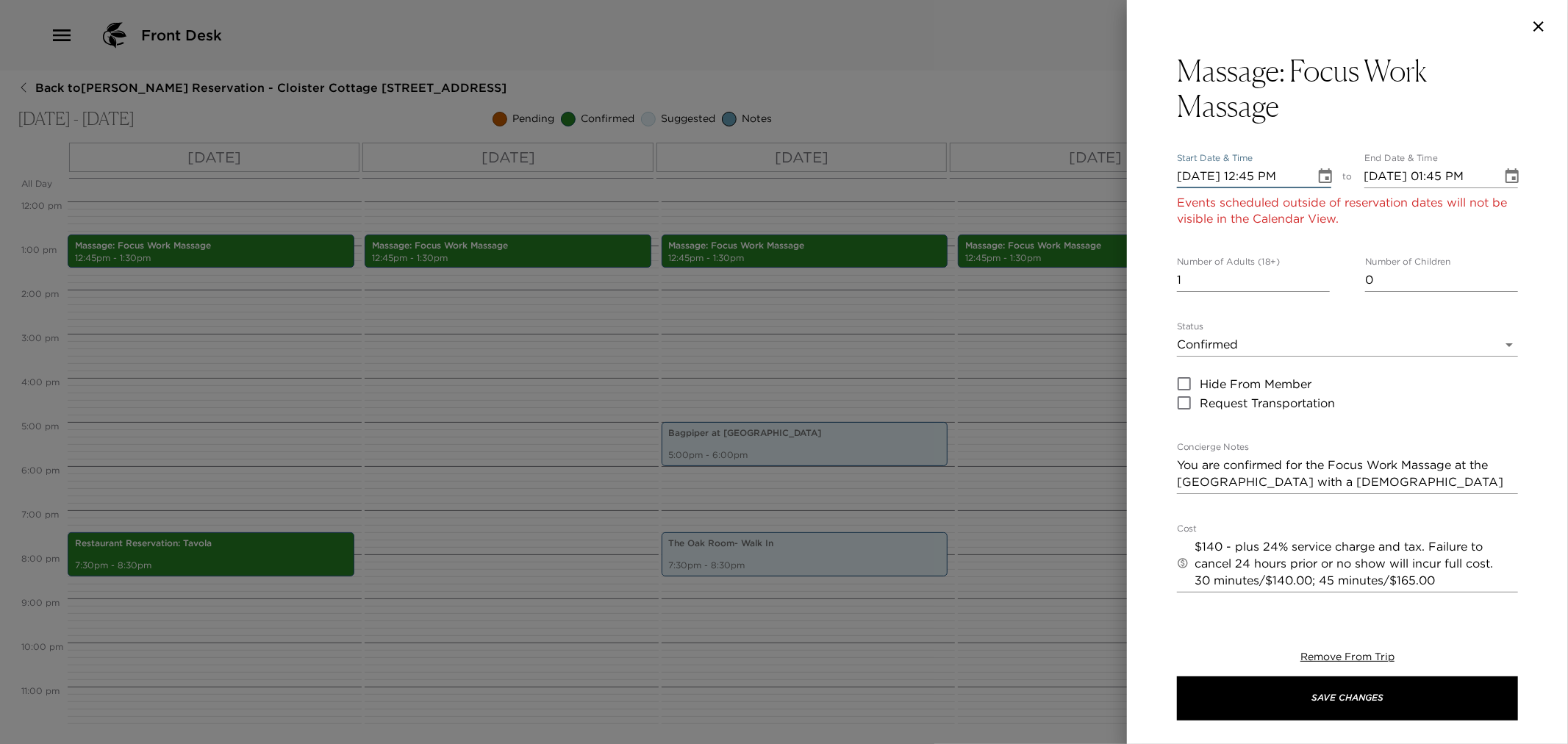
type input "11/06/2025 01:45 PM"
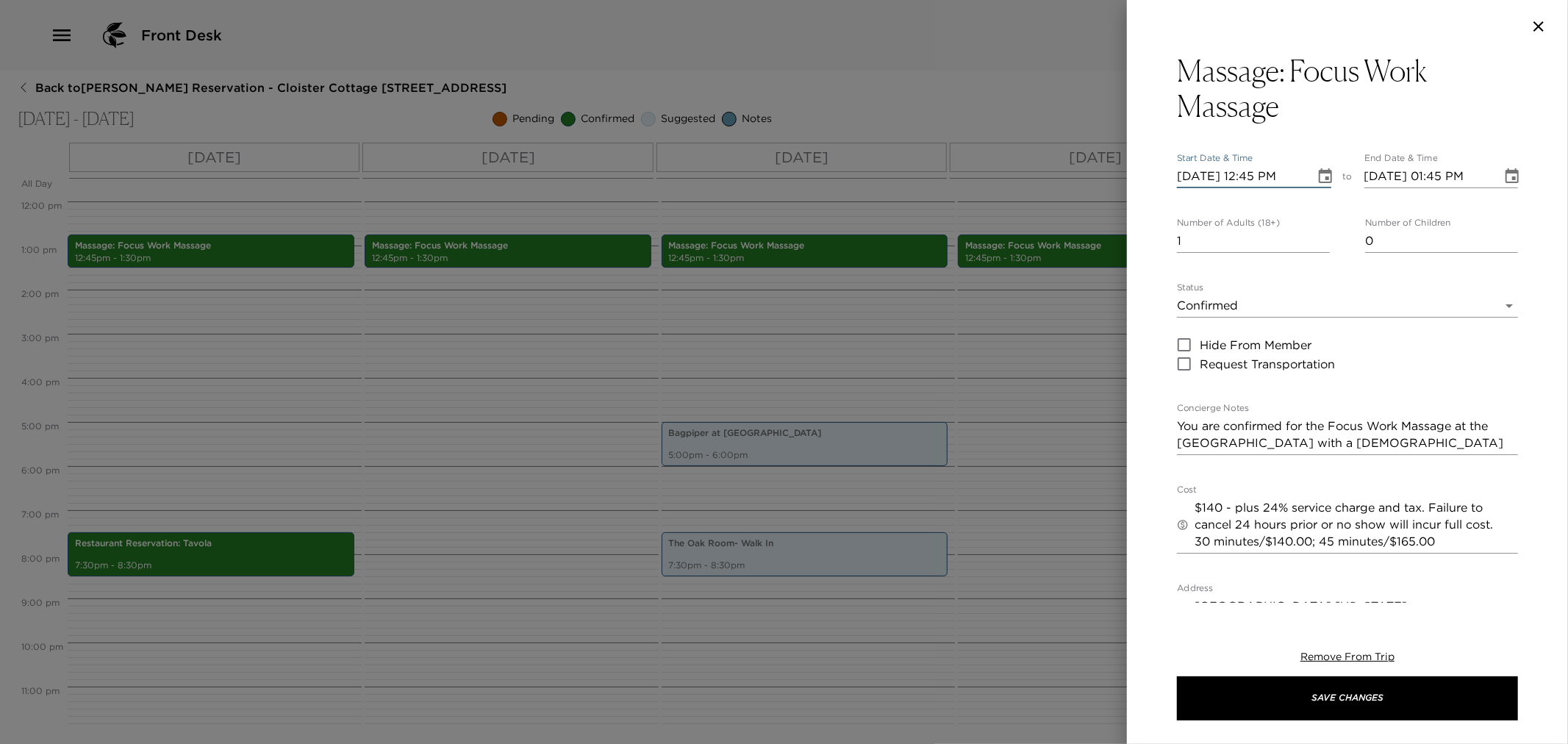
type input "11/07/2025 12:45 PM"
type input "11/07/2025 01:45 PM"
type input "11/07/2025 12:45 PM"
type input "10/07/2025 12:45 PM"
type input "10/07/2025 01:45 PM"
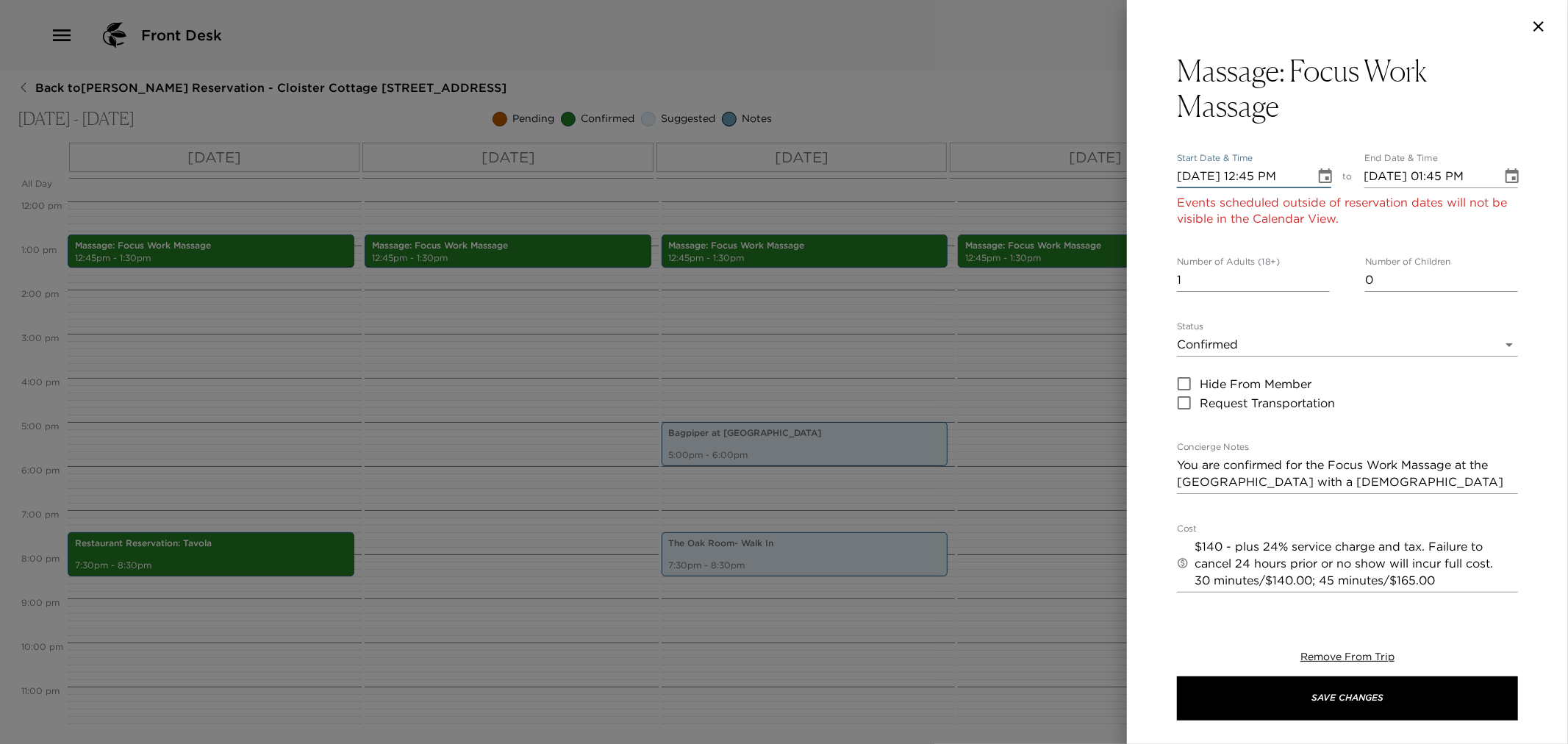
type input "11/07/2025 12:45 PM"
type input "11/07/2025 01:45 PM"
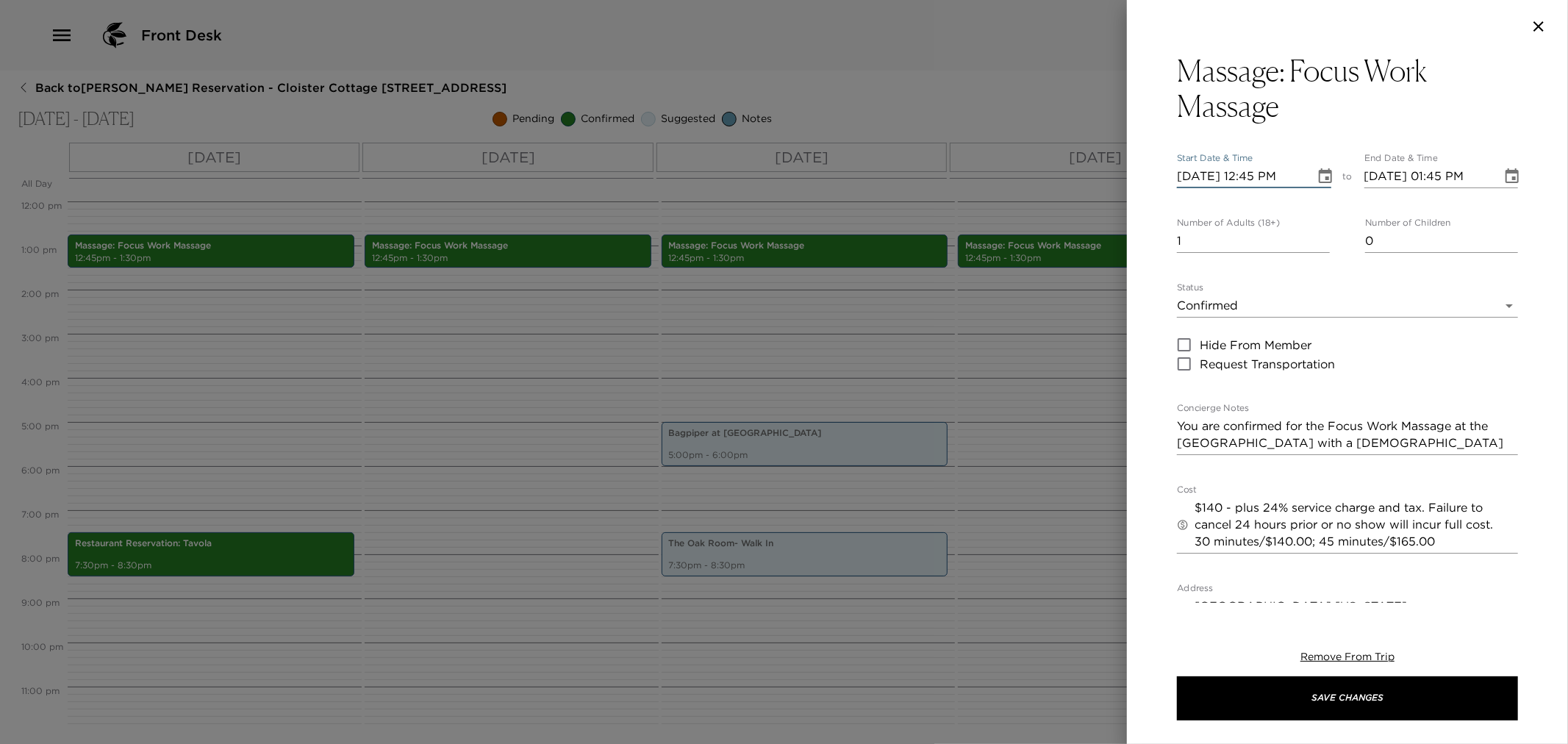
type input "11/07/2025 04:45 PM"
type input "11/07/2025 05:45 PM"
type input "11/07/2025 01:45 PM"
click at [1372, 174] on input "11/07/2025 05:45 PM" at bounding box center [1428, 176] width 128 height 23
type input "11/07/2025 02:30 PM"
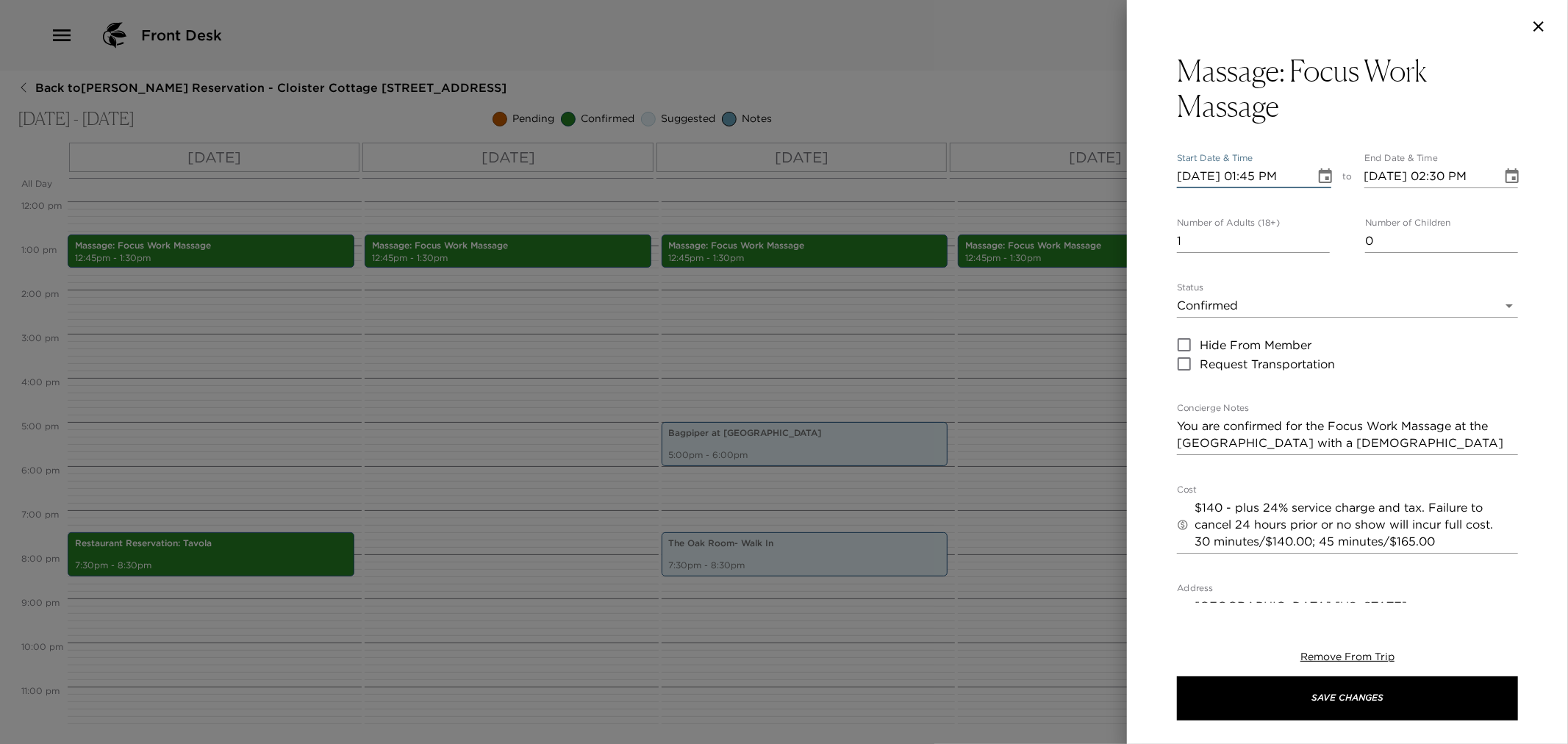
click at [1196, 175] on input "11/07/2025 01:45 PM" at bounding box center [1241, 176] width 128 height 23
type input "11/08/2025 01:45 PM"
type input "11/08/2025 02:45 PM"
type input "11/08/2025 01:45 PM"
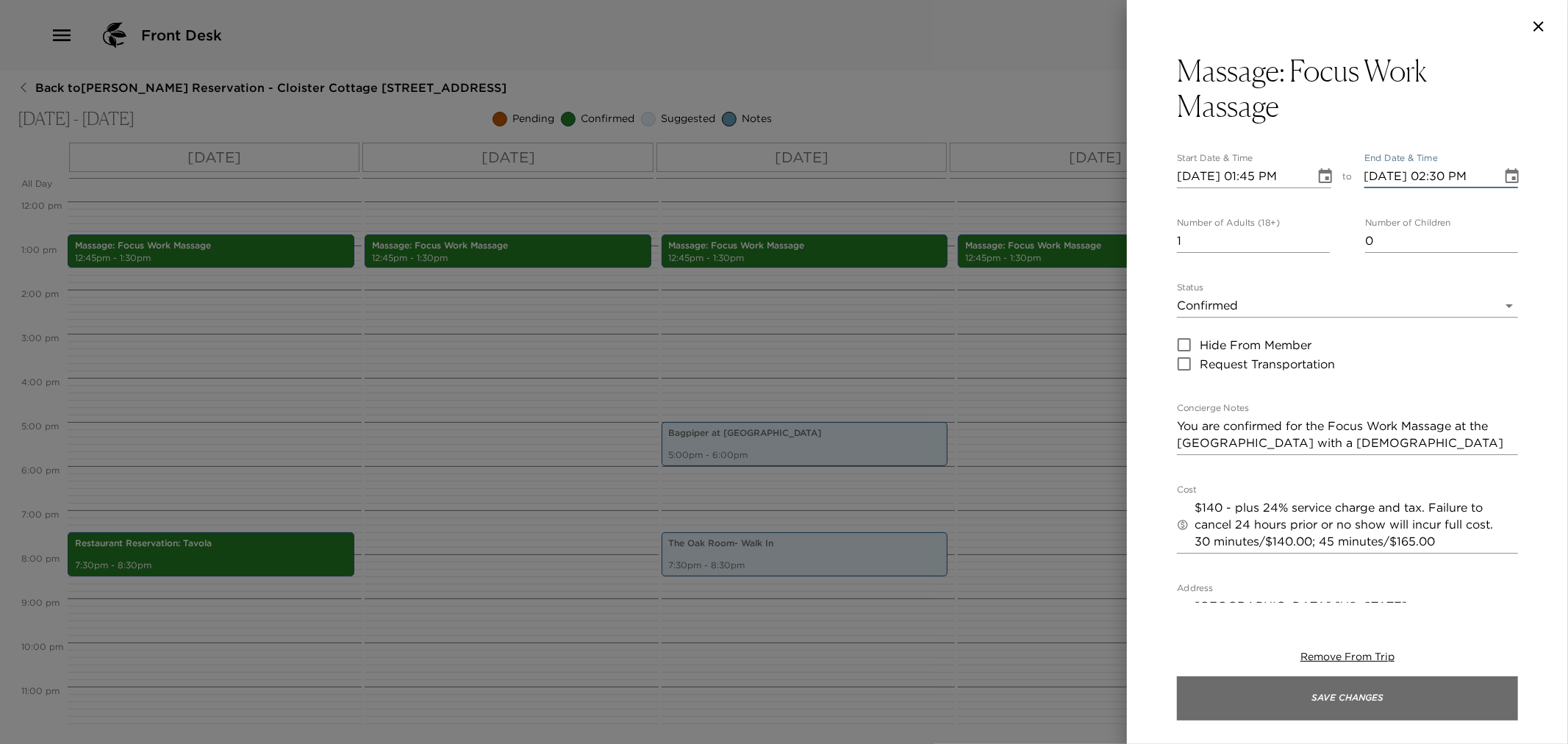
type input "11/08/2025 02:30 PM"
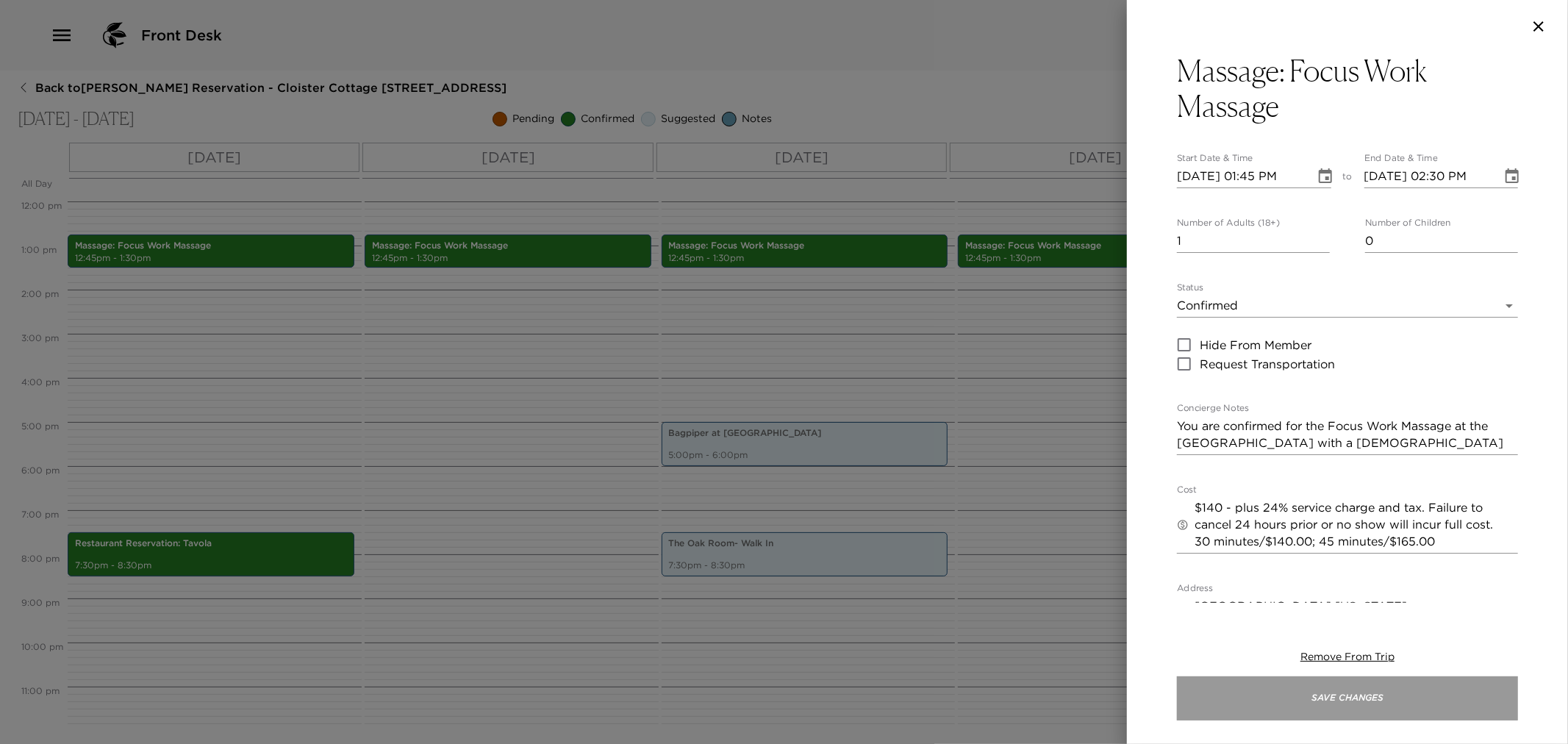
click at [1428, 708] on button "Save Changes" at bounding box center [1348, 698] width 341 height 44
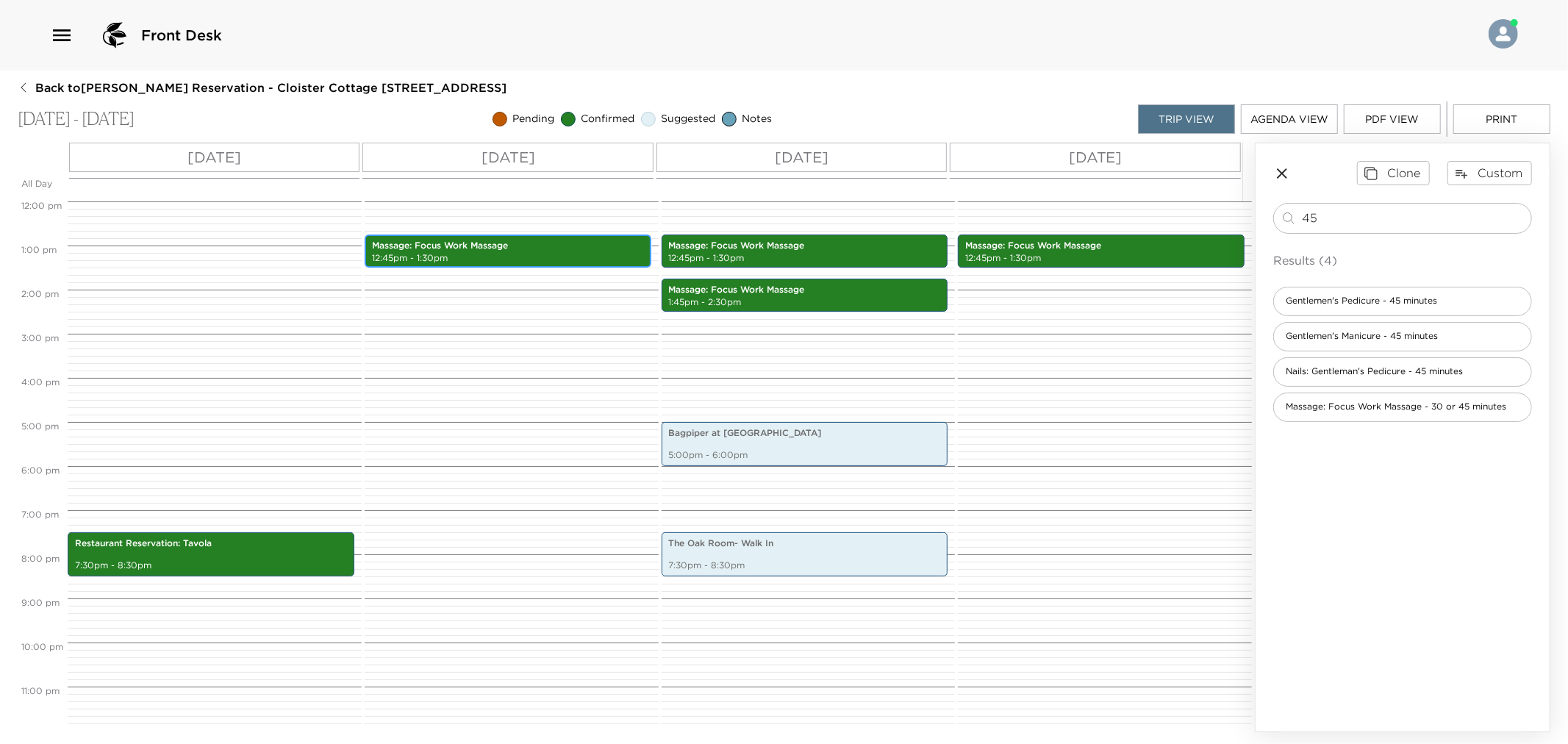
click at [504, 247] on p "Massage: Focus Work Massage" at bounding box center [508, 246] width 272 height 12
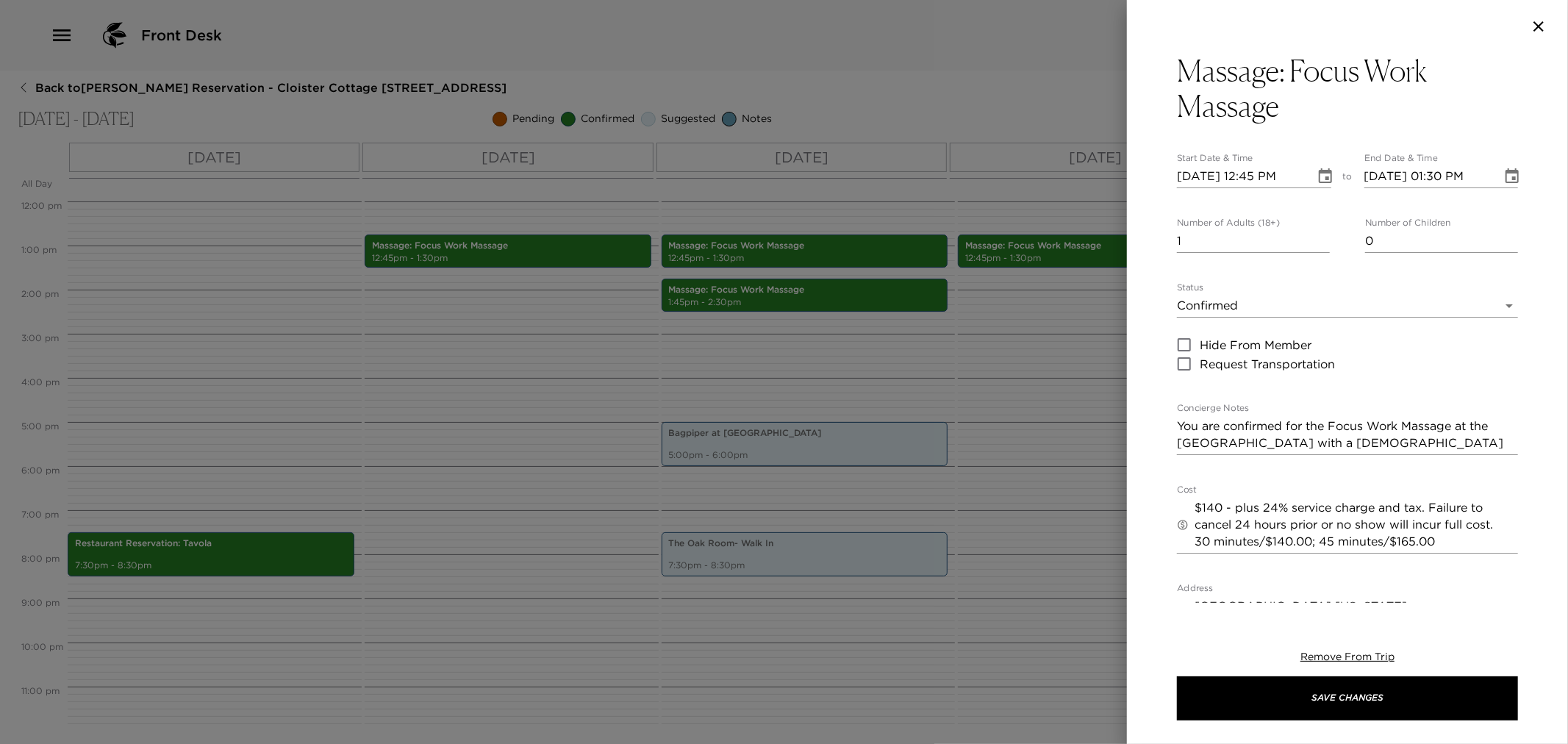
click at [1179, 170] on input "11/07/2025 12:45 PM" at bounding box center [1241, 176] width 128 height 23
type input "11/08/2025 12:45 PM"
type input "11/08/2025 01:45 PM"
type input "11/08/2025 01:30 PM"
click at [1372, 172] on input "11/08/2025 01:45 PM" at bounding box center [1428, 176] width 128 height 23
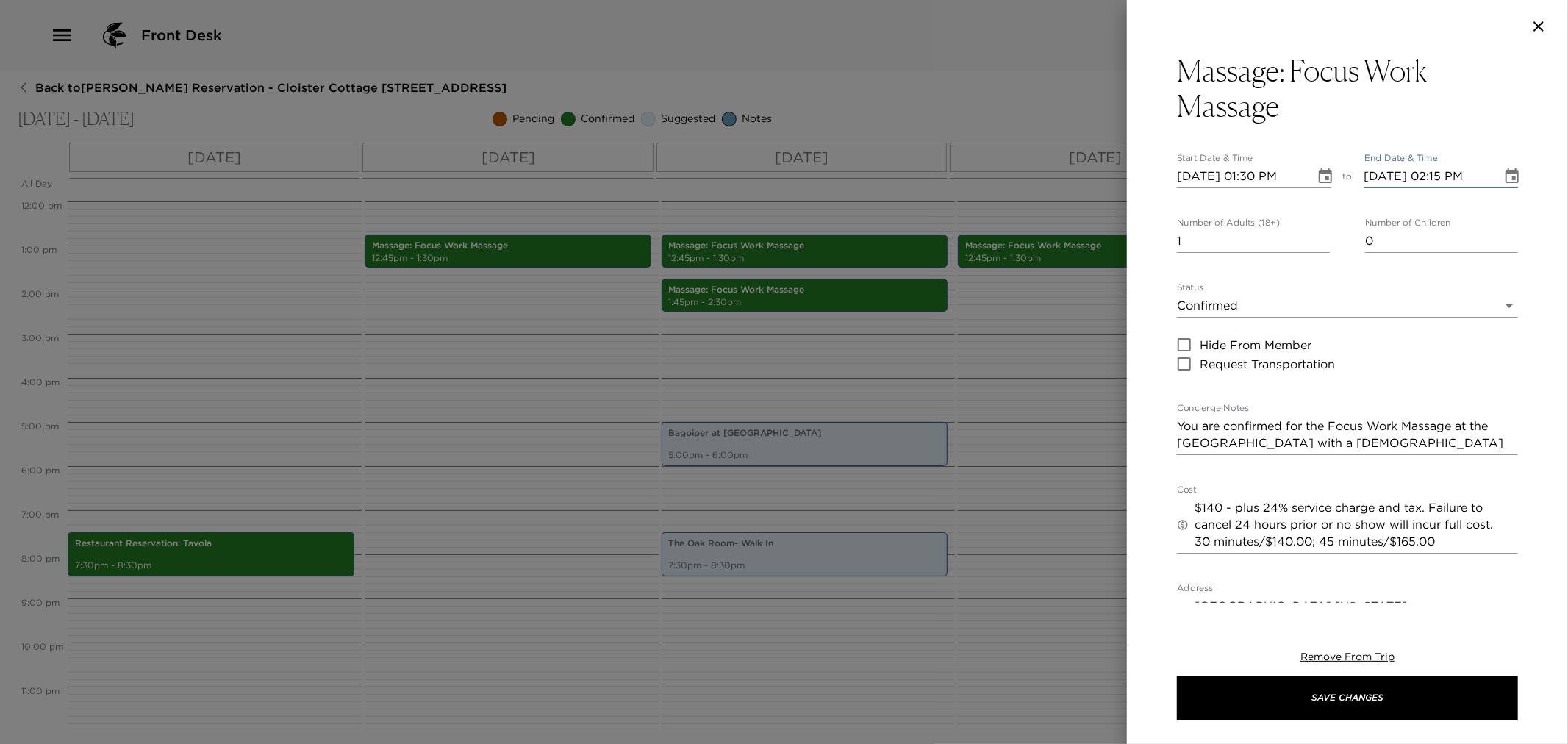
type input "11/08/2025 02:15 PM"
click at [1310, 442] on textarea "You are confirmed for the Focus Work Massage at the Sea Island Spa with a male …" at bounding box center [1348, 435] width 341 height 34
type textarea "You are confirmed for the Focus Work Massage at the Sea Island Spa with a femal…"
click at [1214, 508] on textarea "$140 - plus 24% service charge and tax. Failure to cancel 24 hours prior or no …" at bounding box center [1356, 524] width 323 height 51
drag, startPoint x: 1445, startPoint y: 539, endPoint x: 1181, endPoint y: 548, distance: 264.2
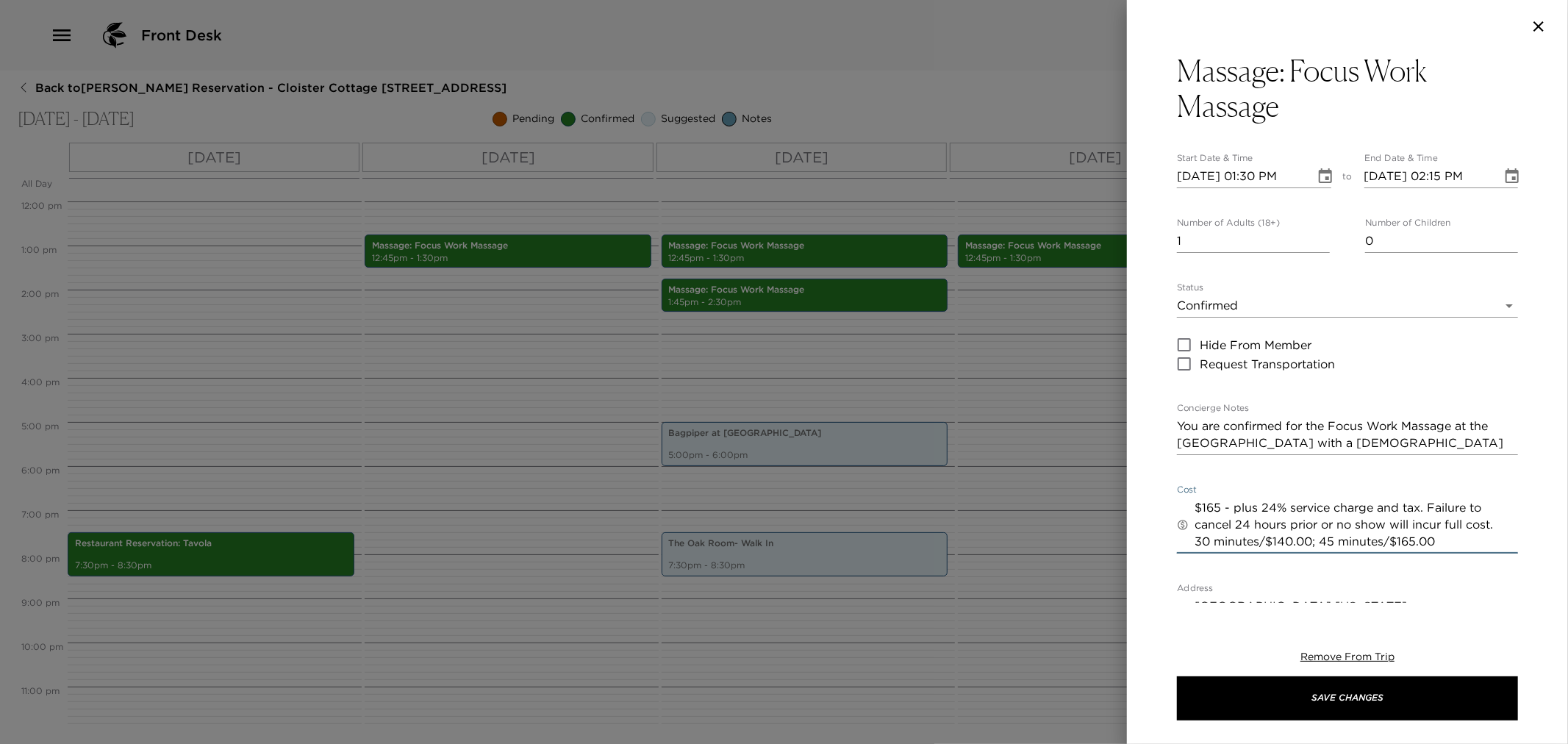
click at [1181, 548] on div "​ $165 - plus 24% service charge and tax. Failure to cancel 24 hours prior or n…" at bounding box center [1348, 524] width 341 height 57
drag, startPoint x: 1496, startPoint y: 524, endPoint x: 1160, endPoint y: 483, distance: 338.5
click at [1160, 483] on div "Massage: Focus Work Massage Start Date & Time 11/08/2025 01:30 PM to End Date &…" at bounding box center [1348, 327] width 441 height 550
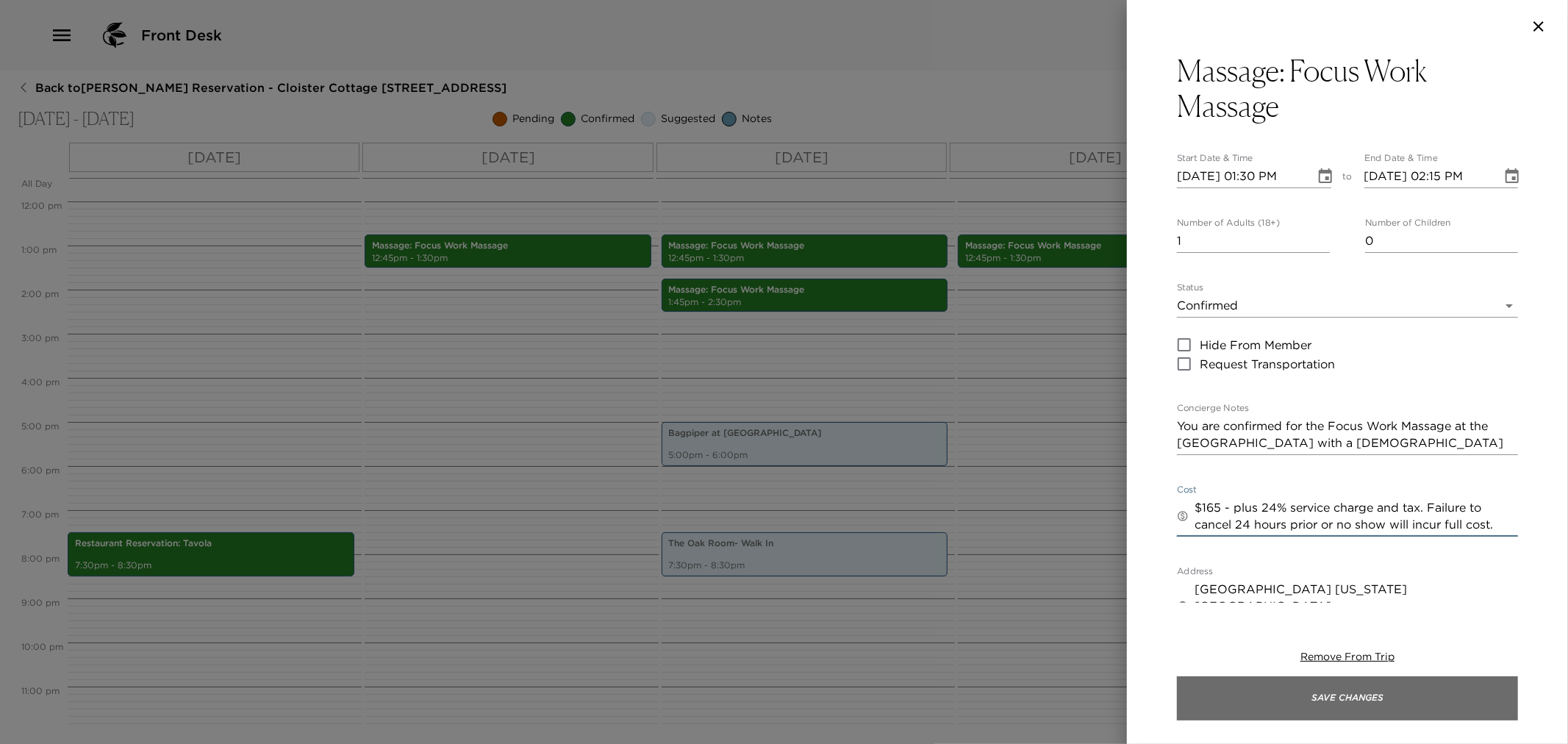
type textarea "$165 - plus 24% service charge and tax. Failure to cancel 24 hours prior or no …"
click at [1365, 708] on button "Save Changes" at bounding box center [1348, 698] width 341 height 44
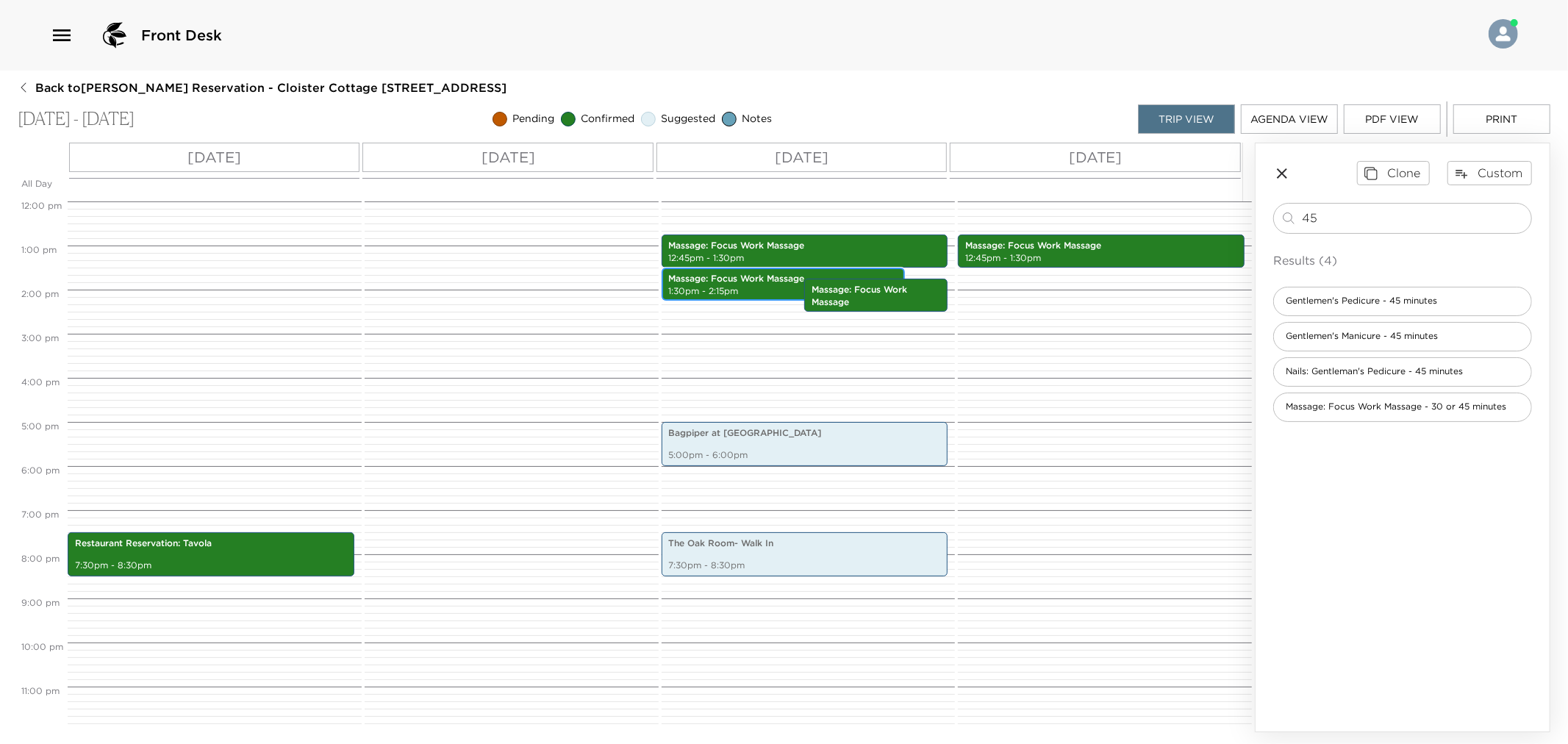
click at [743, 280] on p "Massage: Focus Work Massage" at bounding box center [784, 279] width 229 height 12
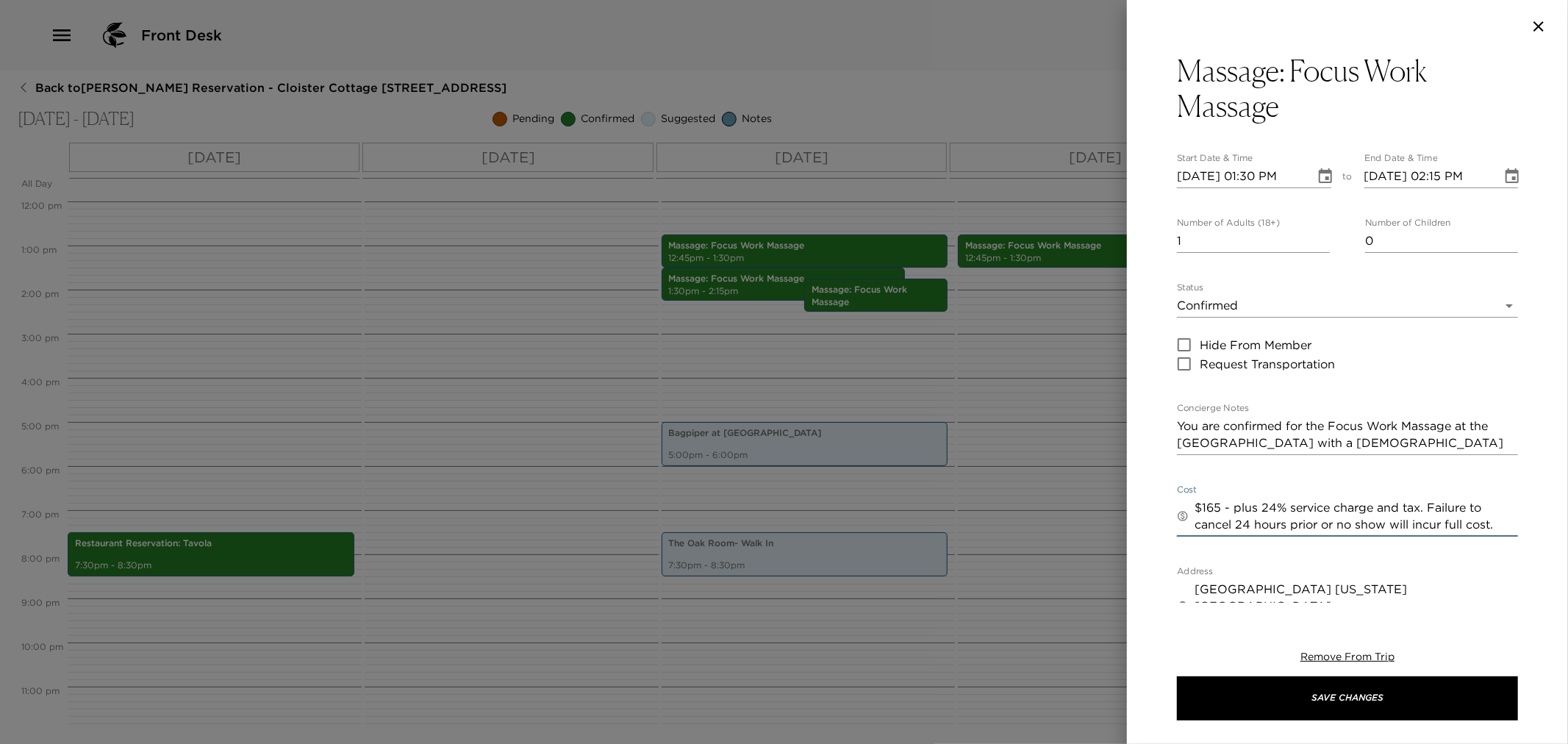
click at [1324, 516] on textarea "$165 - plus 24% service charge and tax. Failure to cancel 24 hours prior or no …" at bounding box center [1356, 516] width 323 height 34
click at [1530, 15] on div at bounding box center [1348, 26] width 441 height 53
click at [1541, 20] on icon "button" at bounding box center [1539, 26] width 18 height 18
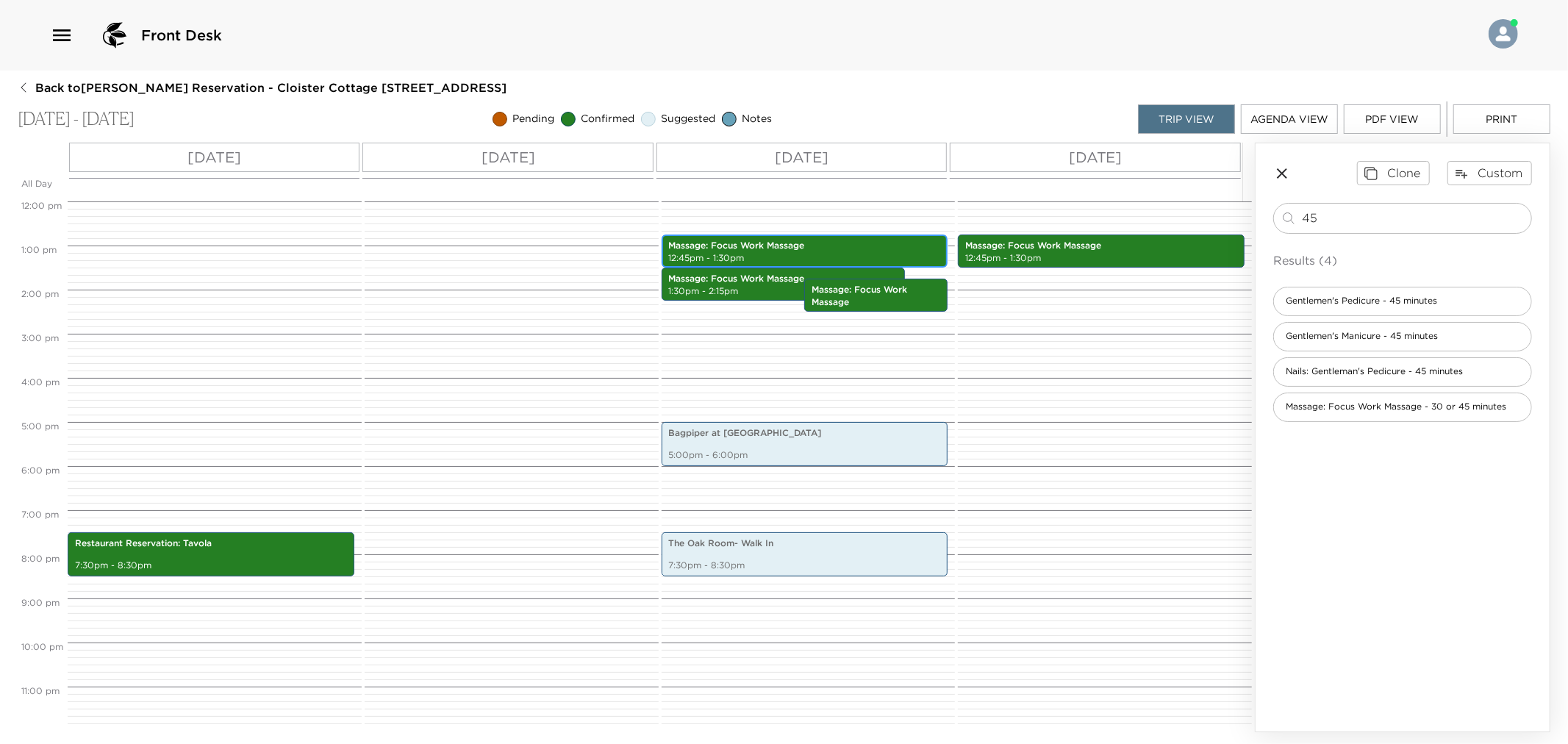
click at [798, 247] on p "Massage: Focus Work Massage" at bounding box center [805, 246] width 272 height 12
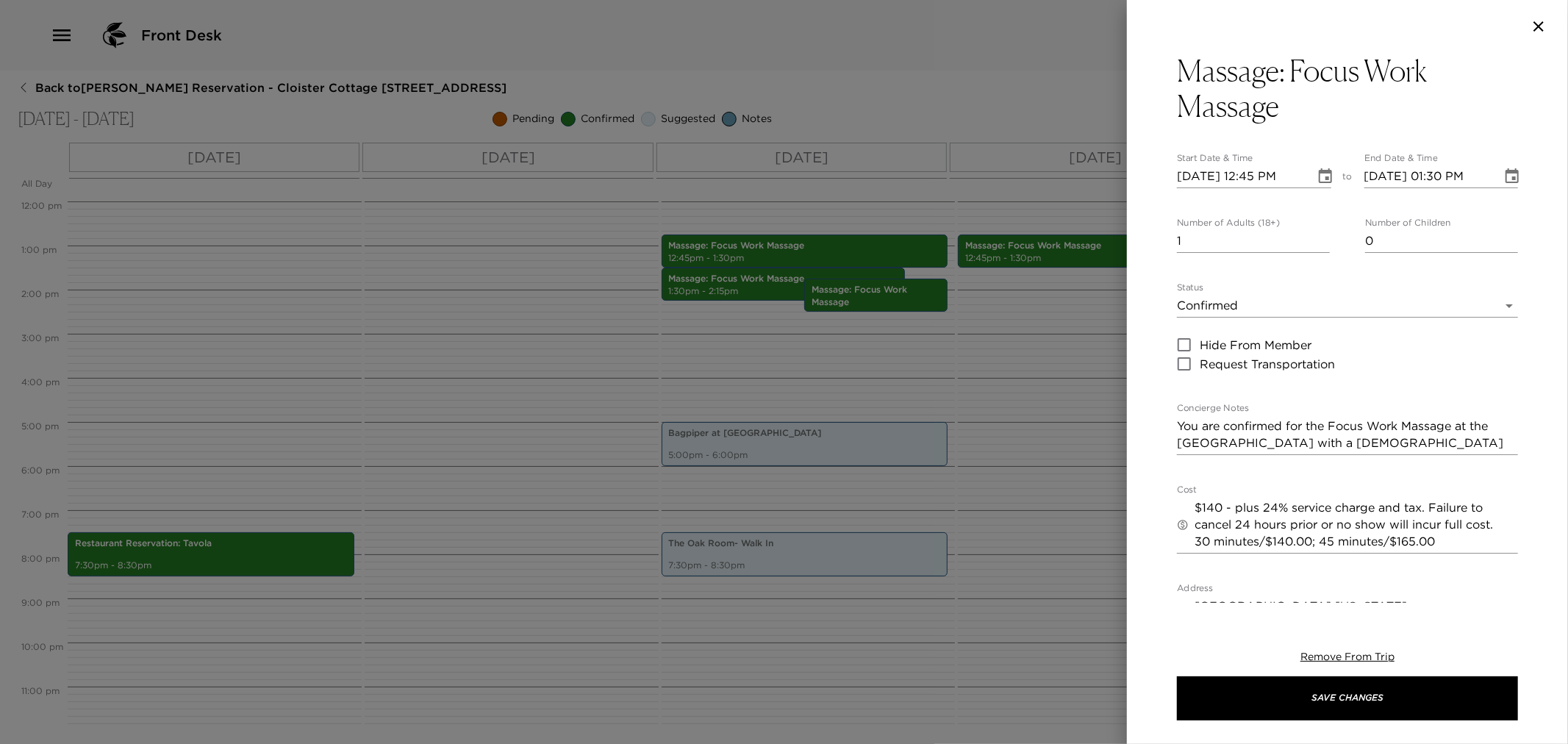
click at [1312, 530] on textarea "$140 - plus 24% service charge and tax. Failure to cancel 24 hours prior or no …" at bounding box center [1356, 524] width 323 height 51
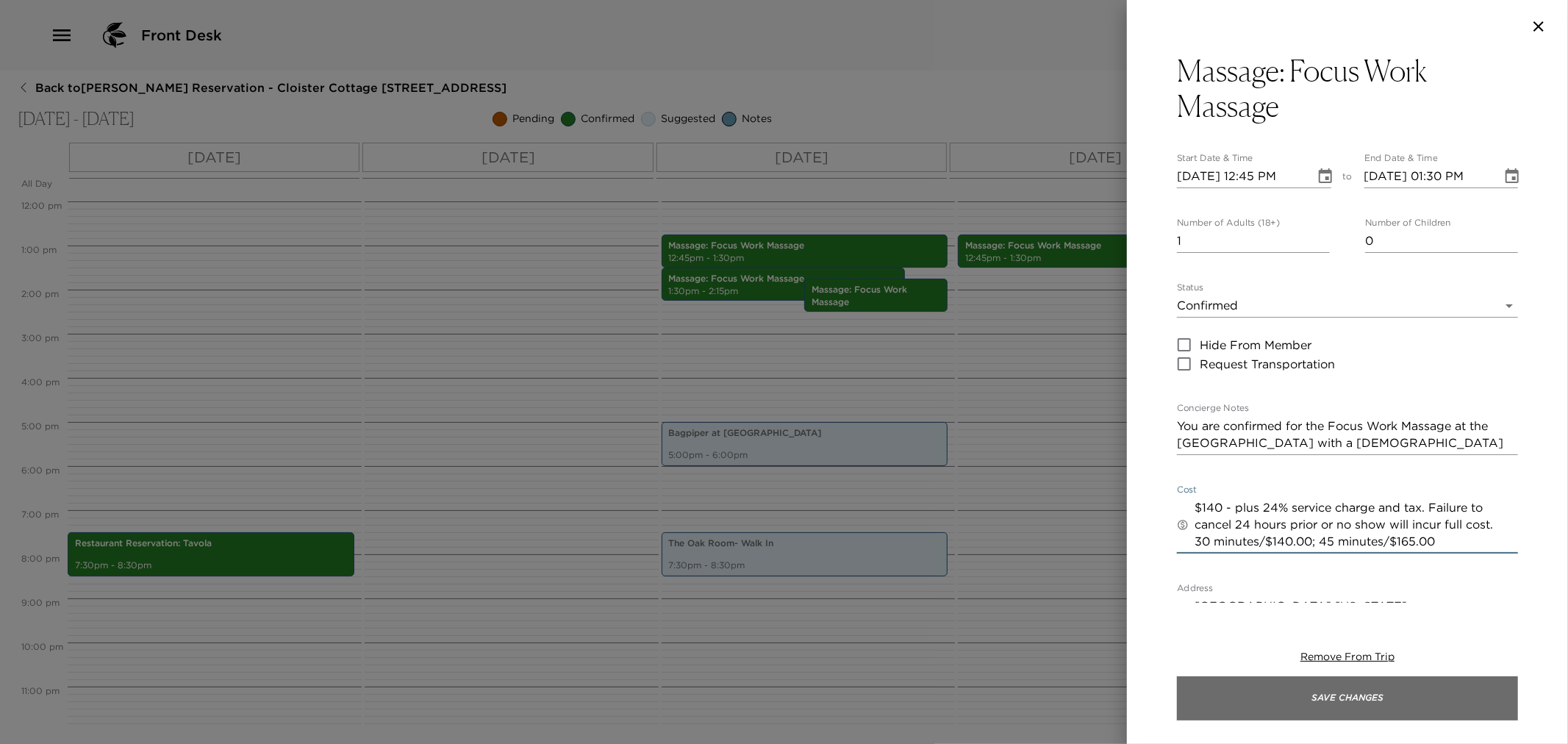
paste textarea "65 - plus 24% service charge and tax. Failure to cancel 24 hours prior or no sh…"
type textarea "$165 - plus 24% service charge and tax. Failure to cancel 24 hours prior or no …"
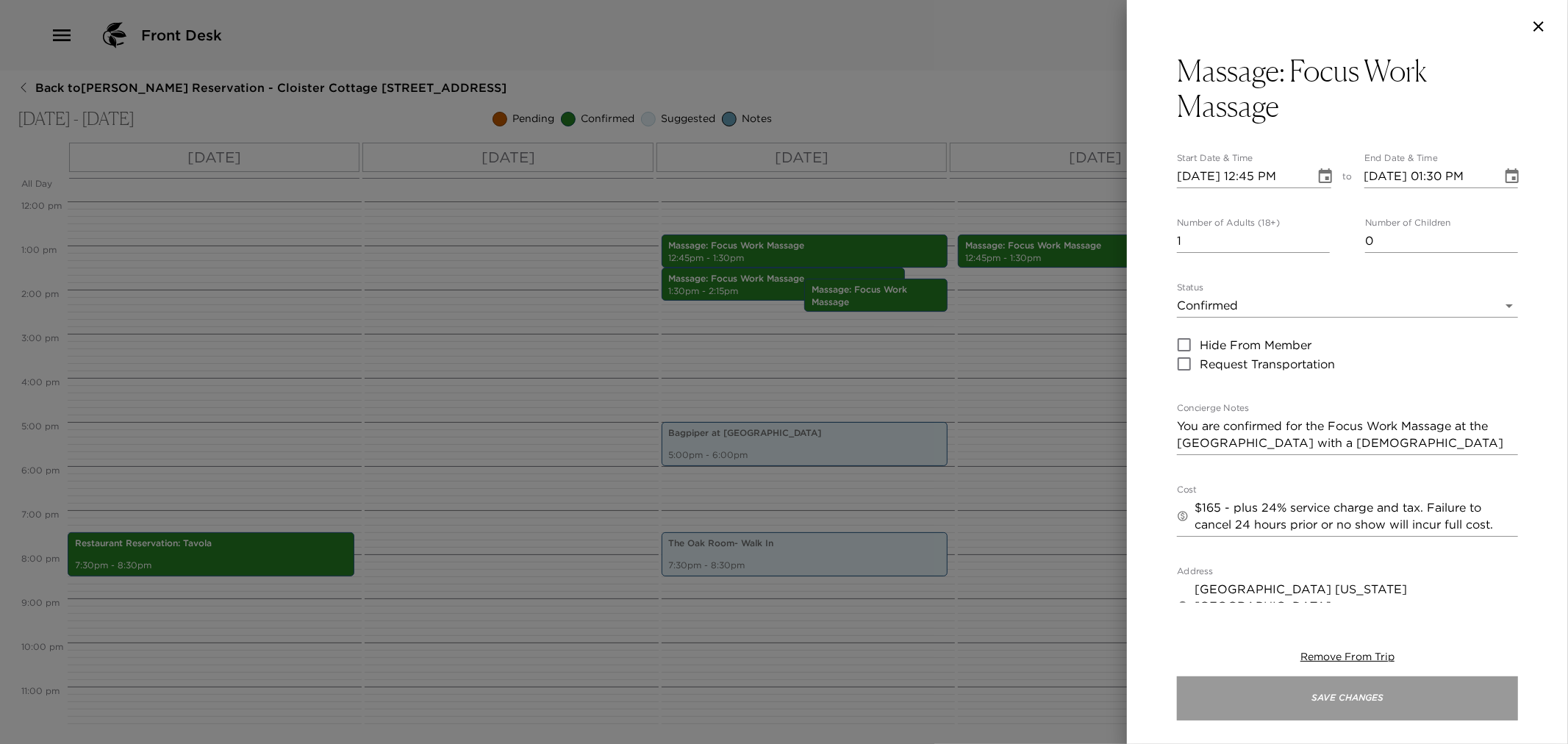
click at [1357, 700] on button "Save Changes" at bounding box center [1348, 698] width 341 height 44
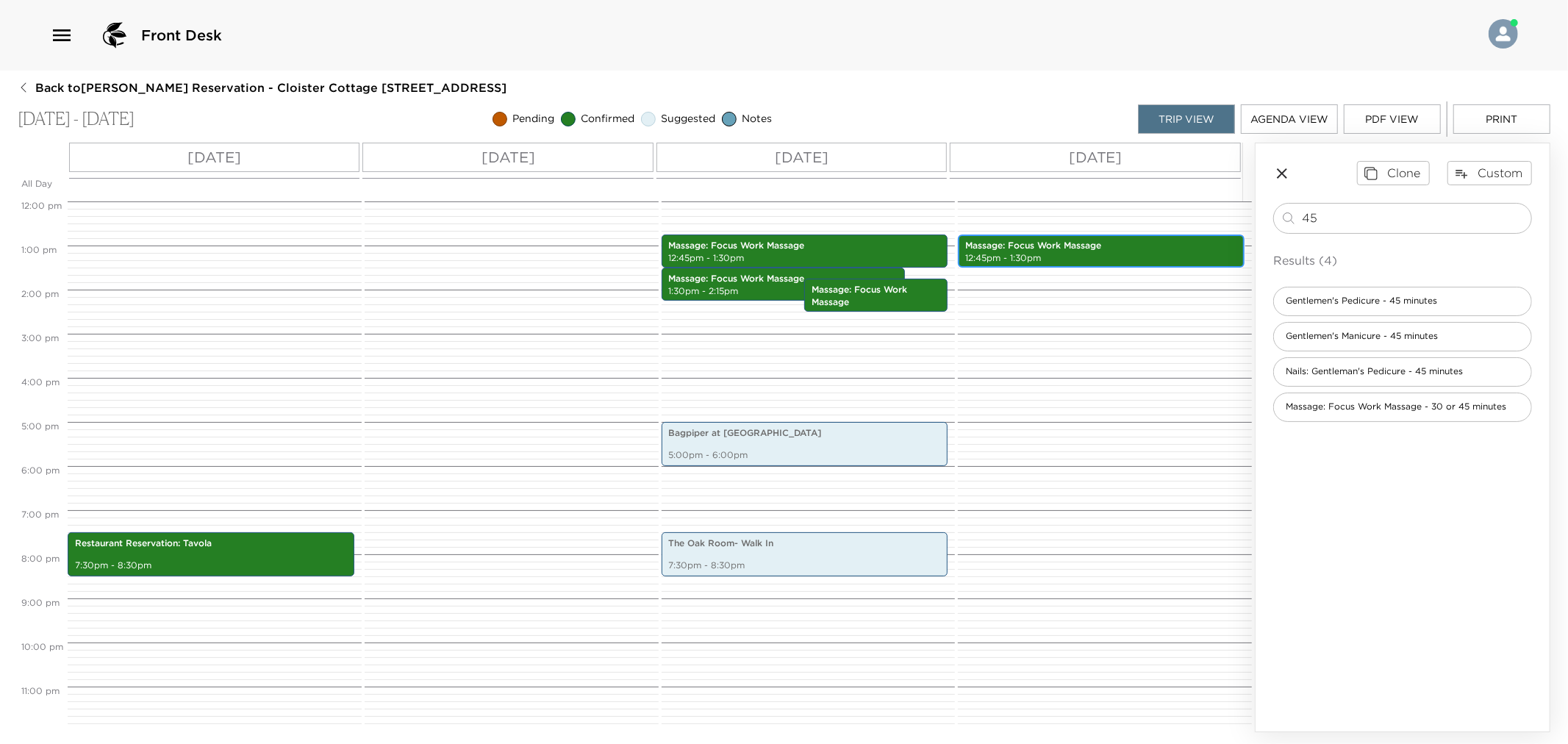
click at [1031, 252] on p "12:45pm - 1:30pm" at bounding box center [1102, 258] width 272 height 12
click at [1030, 252] on p "12:45pm - 1:30pm" at bounding box center [1102, 258] width 272 height 12
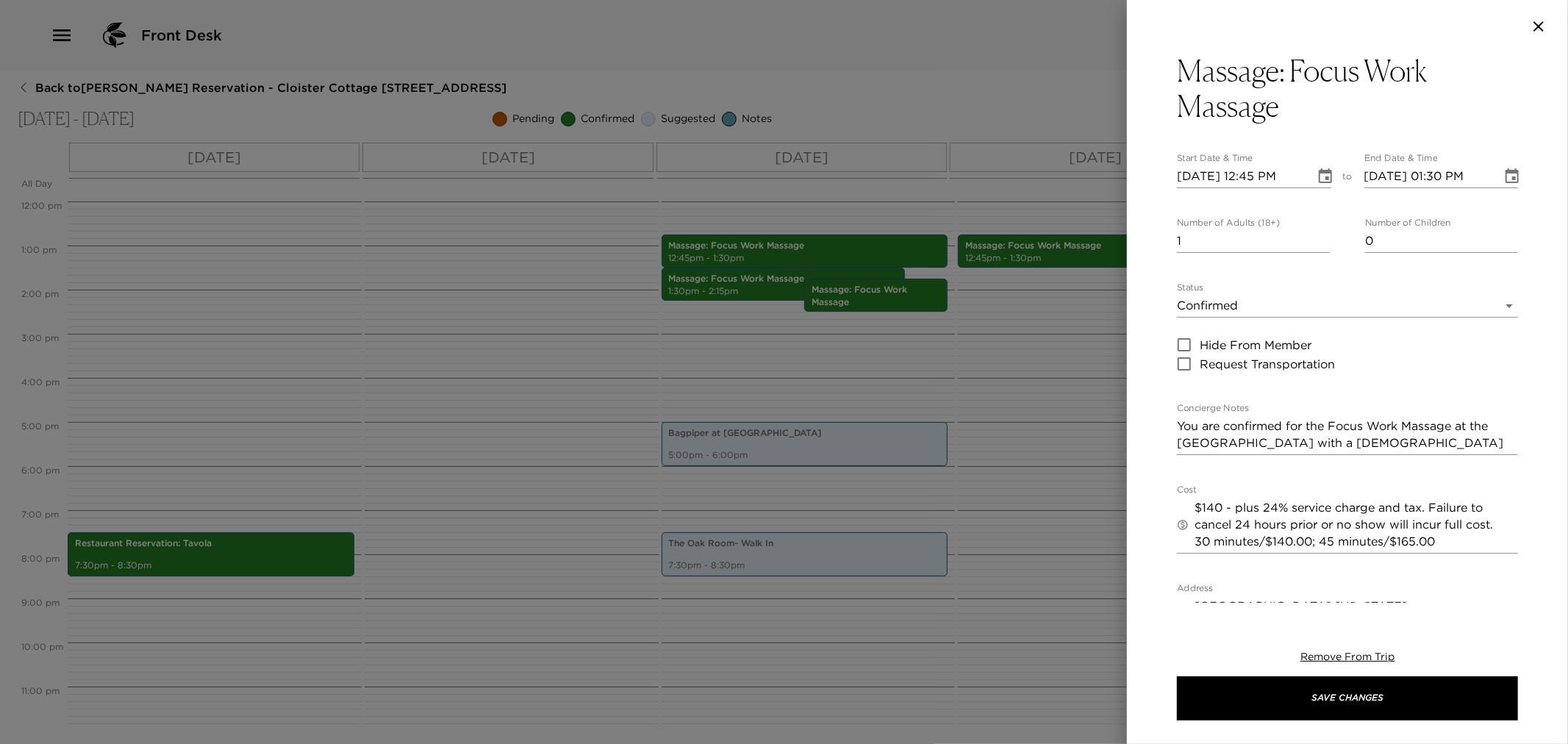
click at [1270, 506] on textarea "$140 - plus 24% service charge and tax. Failure to cancel 24 hours prior or no …" at bounding box center [1356, 524] width 323 height 51
paste textarea "$165 - plus 24% service charge and tax. Failure to cancel 24 hours prior or no …"
click at [1312, 531] on textarea "$140 - plus $165 - plus 24% service charge and tax. Failure to cancel 24 hours …" at bounding box center [1356, 541] width 323 height 84
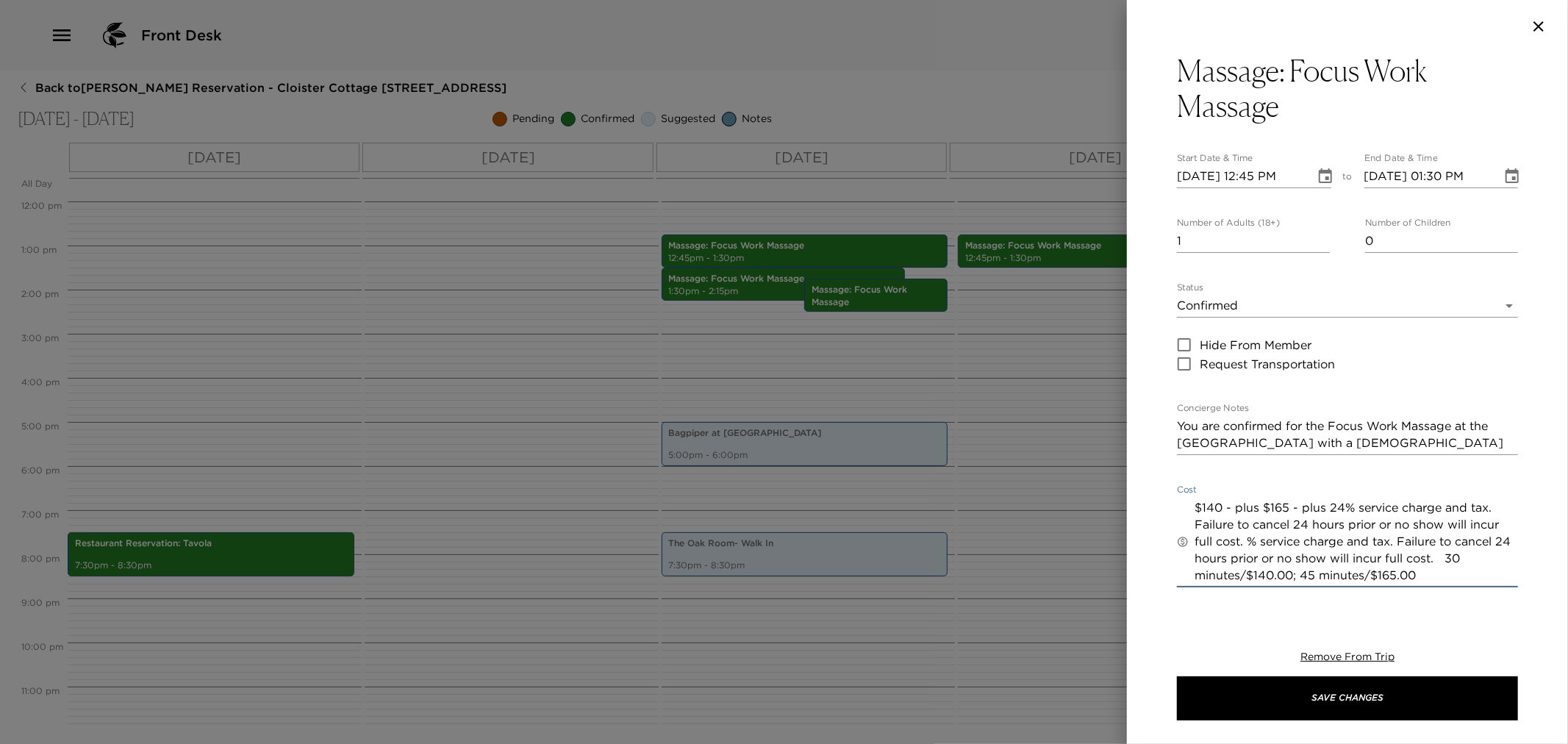
click at [1312, 531] on textarea "$140 - plus $165 - plus 24% service charge and tax. Failure to cancel 24 hours …" at bounding box center [1356, 541] width 323 height 84
paste textarea "65 - plus 24% service charge and tax. Failure to cancel 24 hours prior or no sh…"
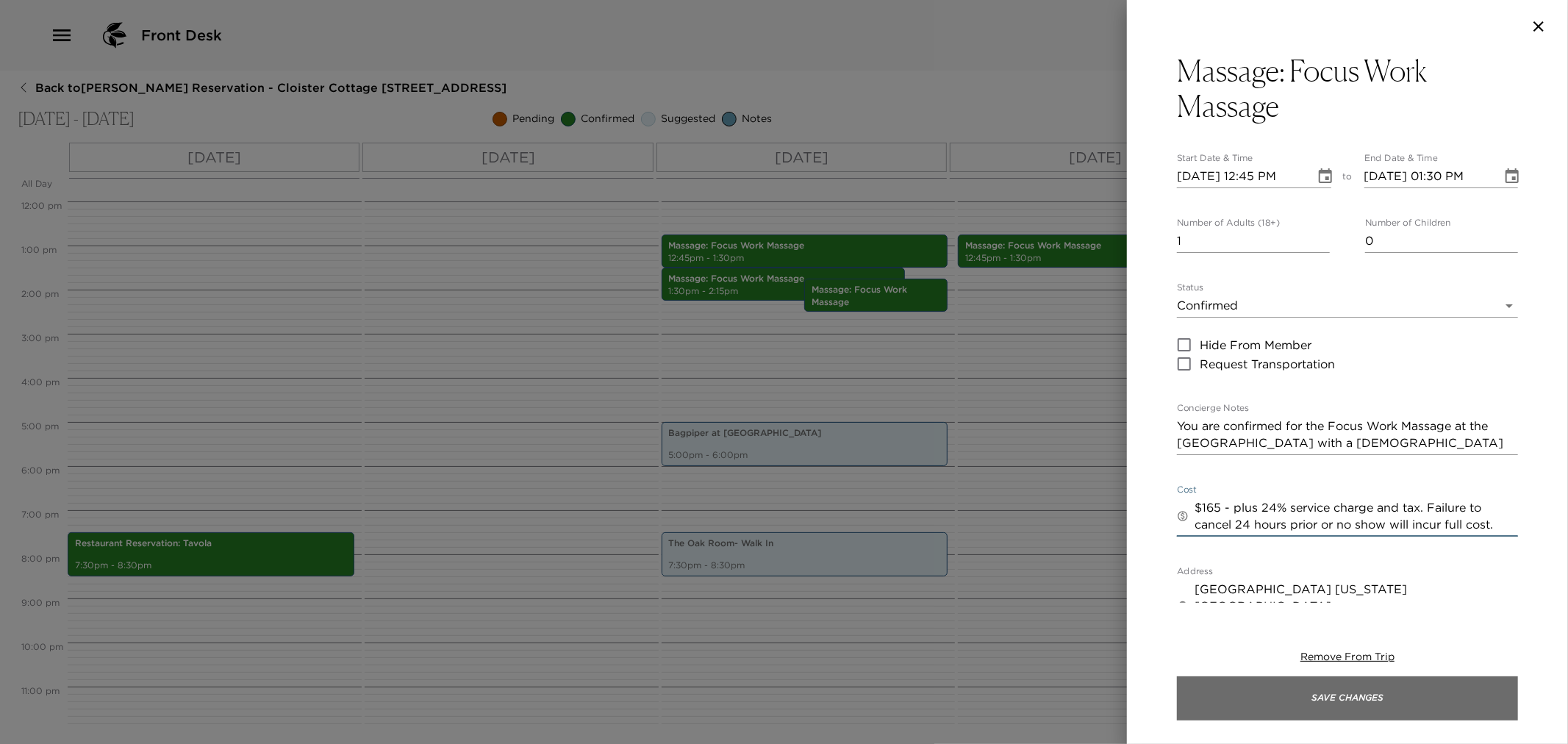
type textarea "$165 - plus 24% service charge and tax. Failure to cancel 24 hours prior or no …"
click at [1341, 700] on button "Save Changes" at bounding box center [1348, 698] width 341 height 44
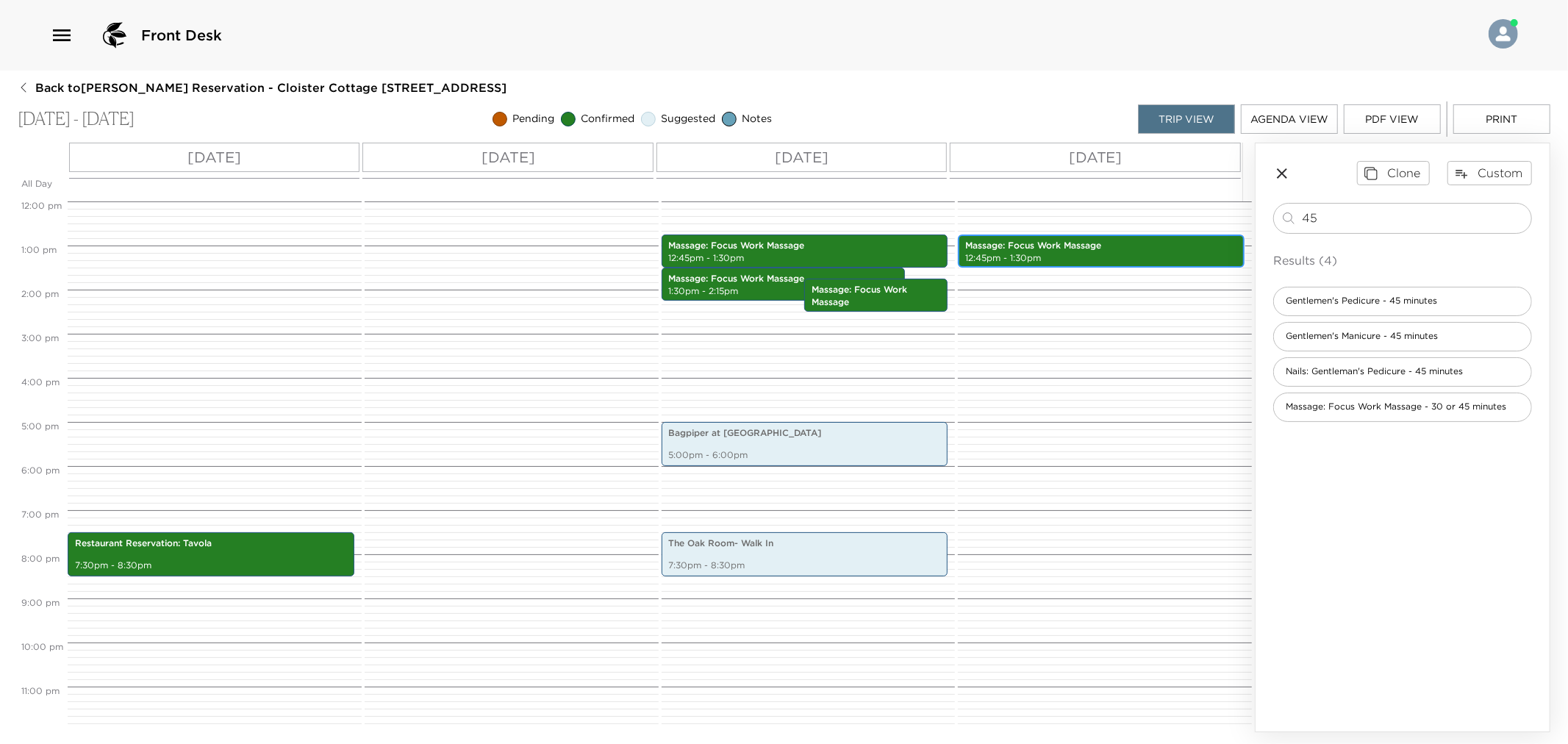
click at [1015, 247] on p "Massage: Focus Work Massage" at bounding box center [1102, 246] width 272 height 12
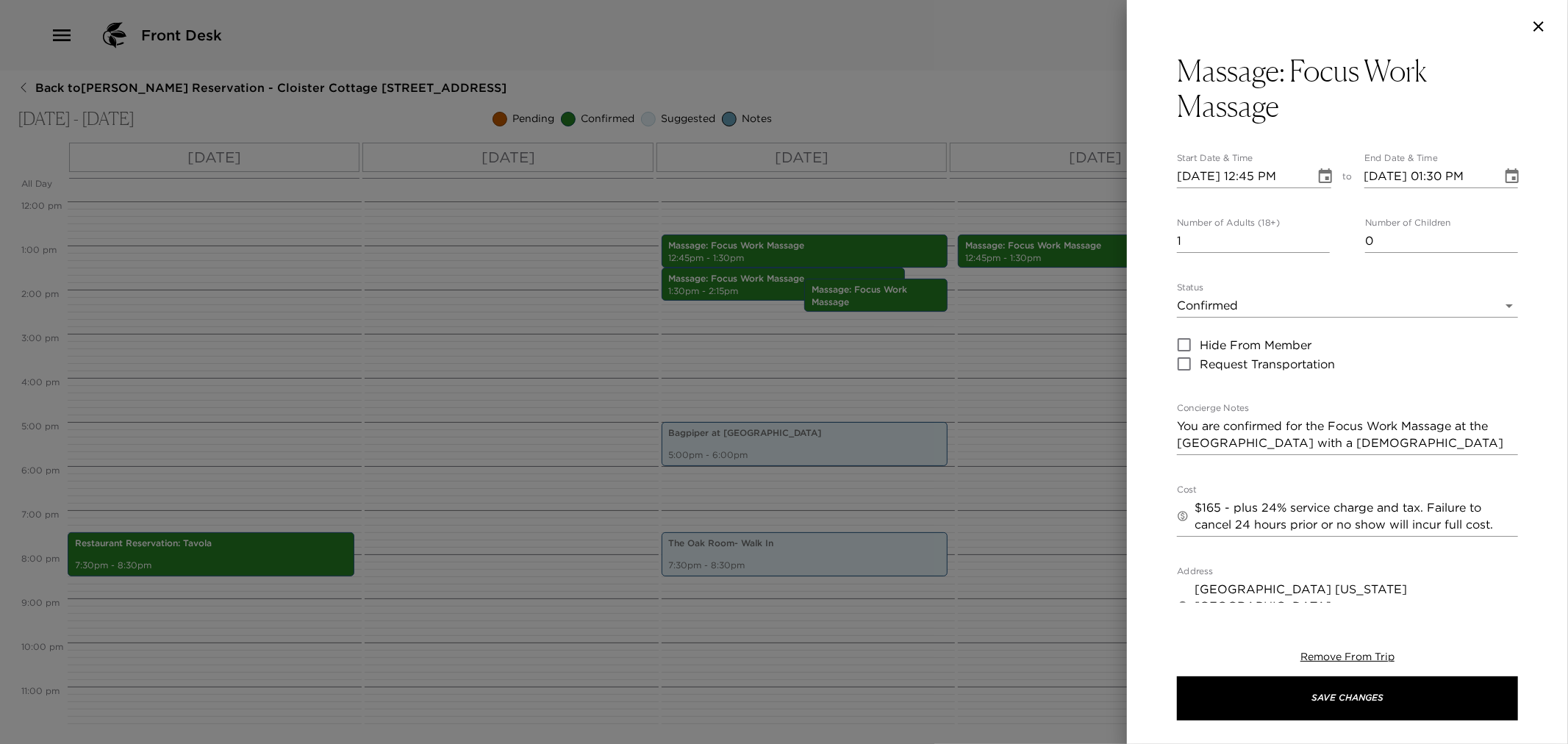
click at [1174, 178] on div "Massage: Focus Work Massage Start Date & Time 11/09/2025 12:45 PM to End Date &…" at bounding box center [1348, 327] width 441 height 550
click at [1184, 178] on input "11/09/2025 12:45 PM" at bounding box center [1241, 176] width 128 height 23
click at [1529, 30] on button "button" at bounding box center [1539, 26] width 29 height 18
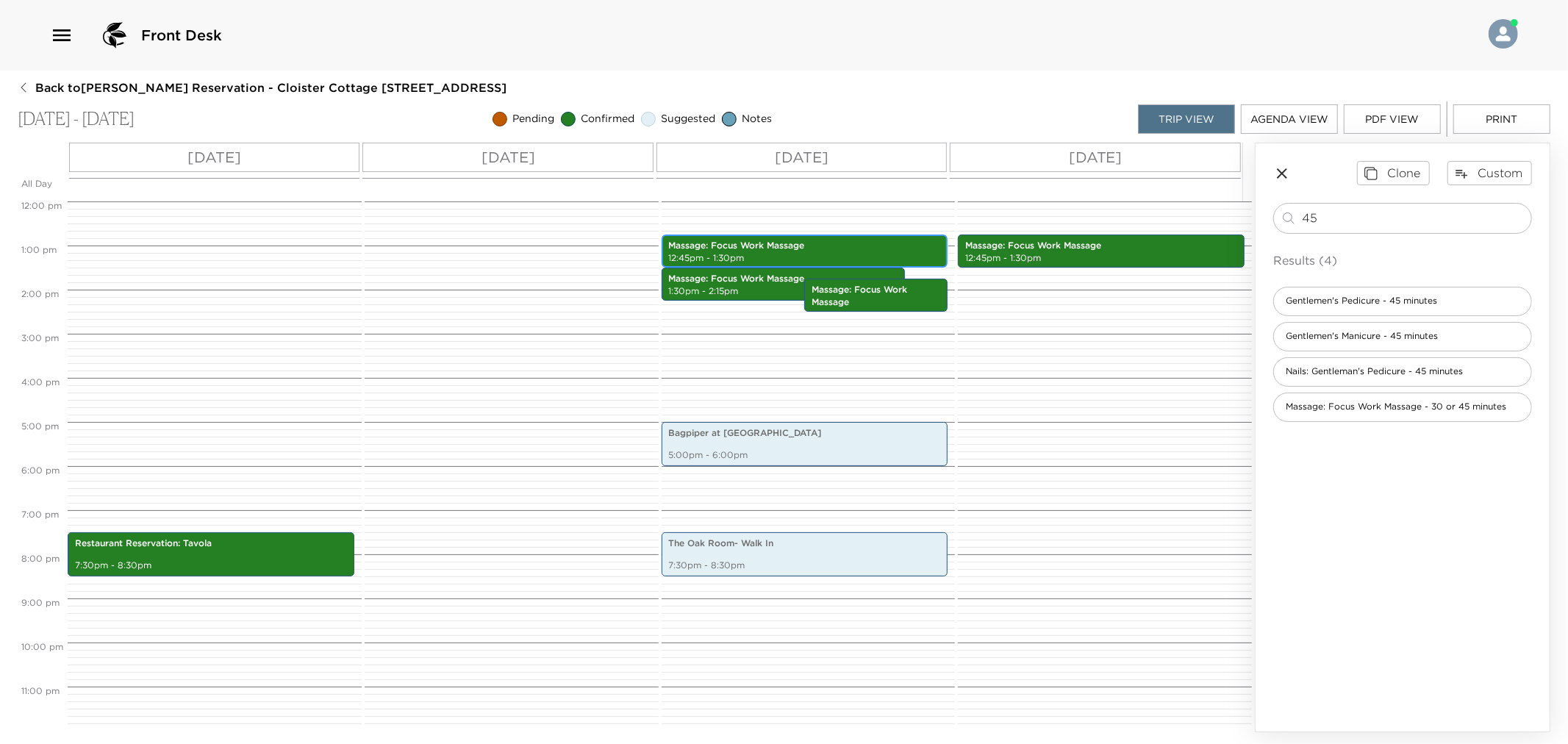
click at [770, 250] on p "Massage: Focus Work Massage" at bounding box center [805, 246] width 272 height 12
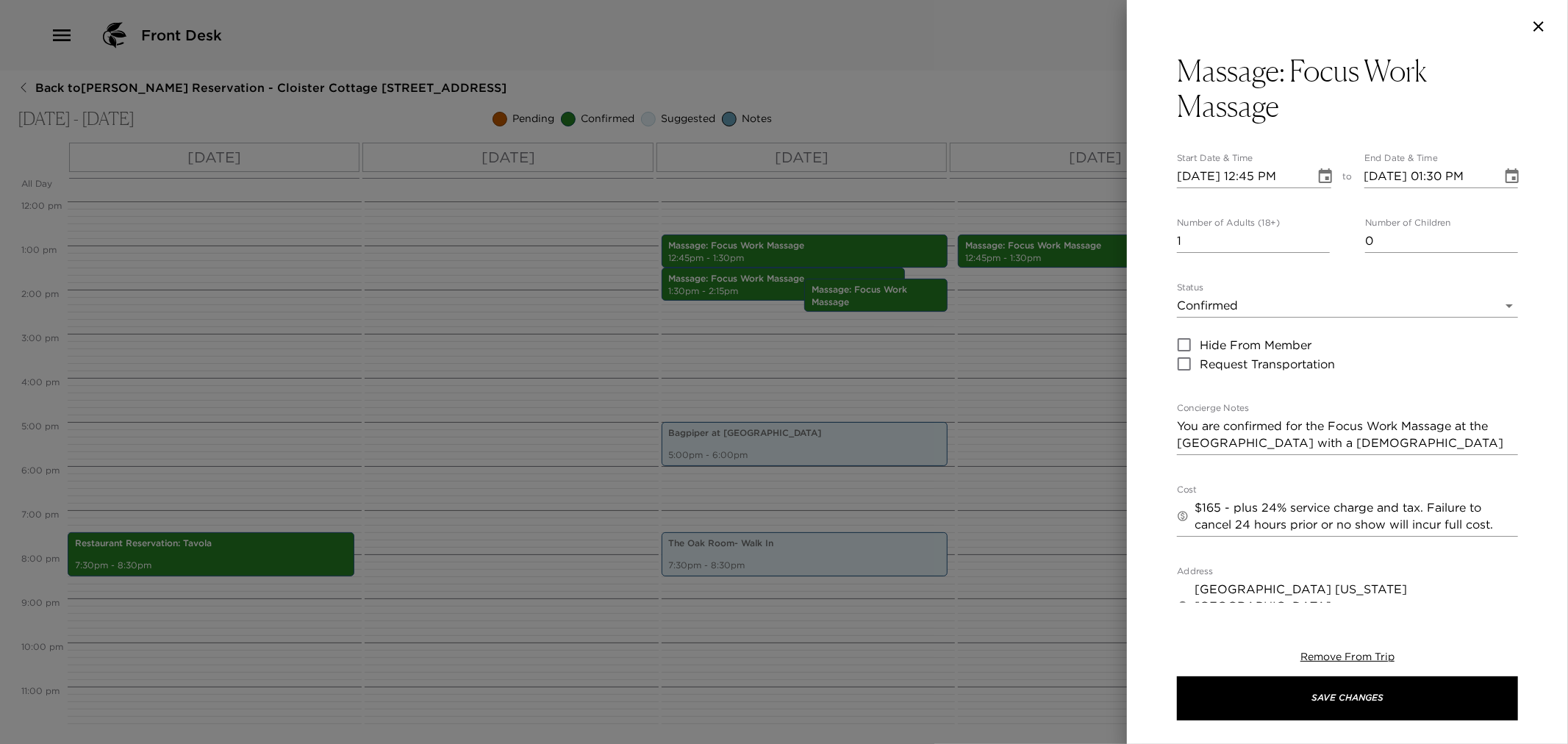
click at [1536, 23] on icon "button" at bounding box center [1539, 26] width 18 height 18
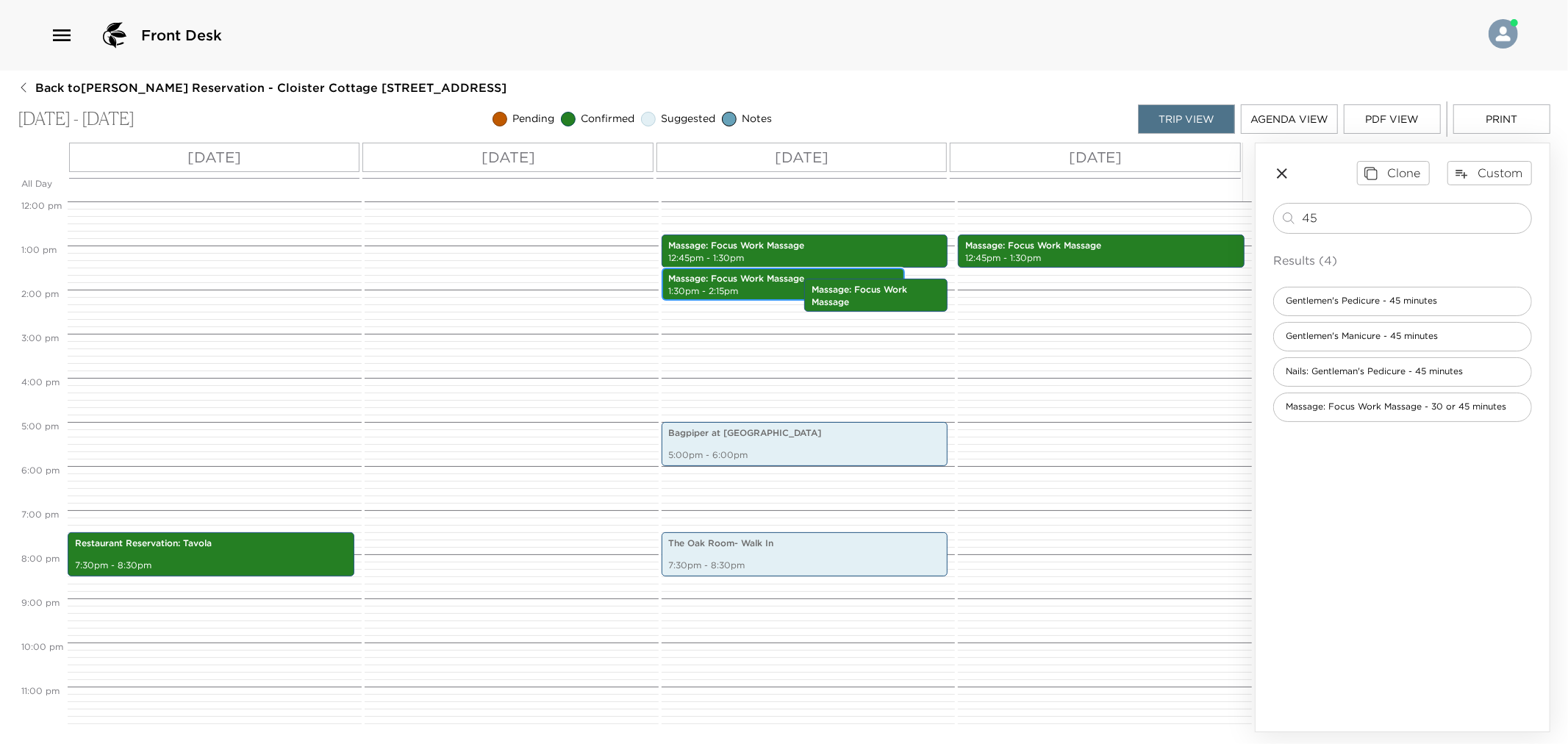
click at [764, 285] on p "1:30pm - 2:15pm" at bounding box center [784, 292] width 229 height 12
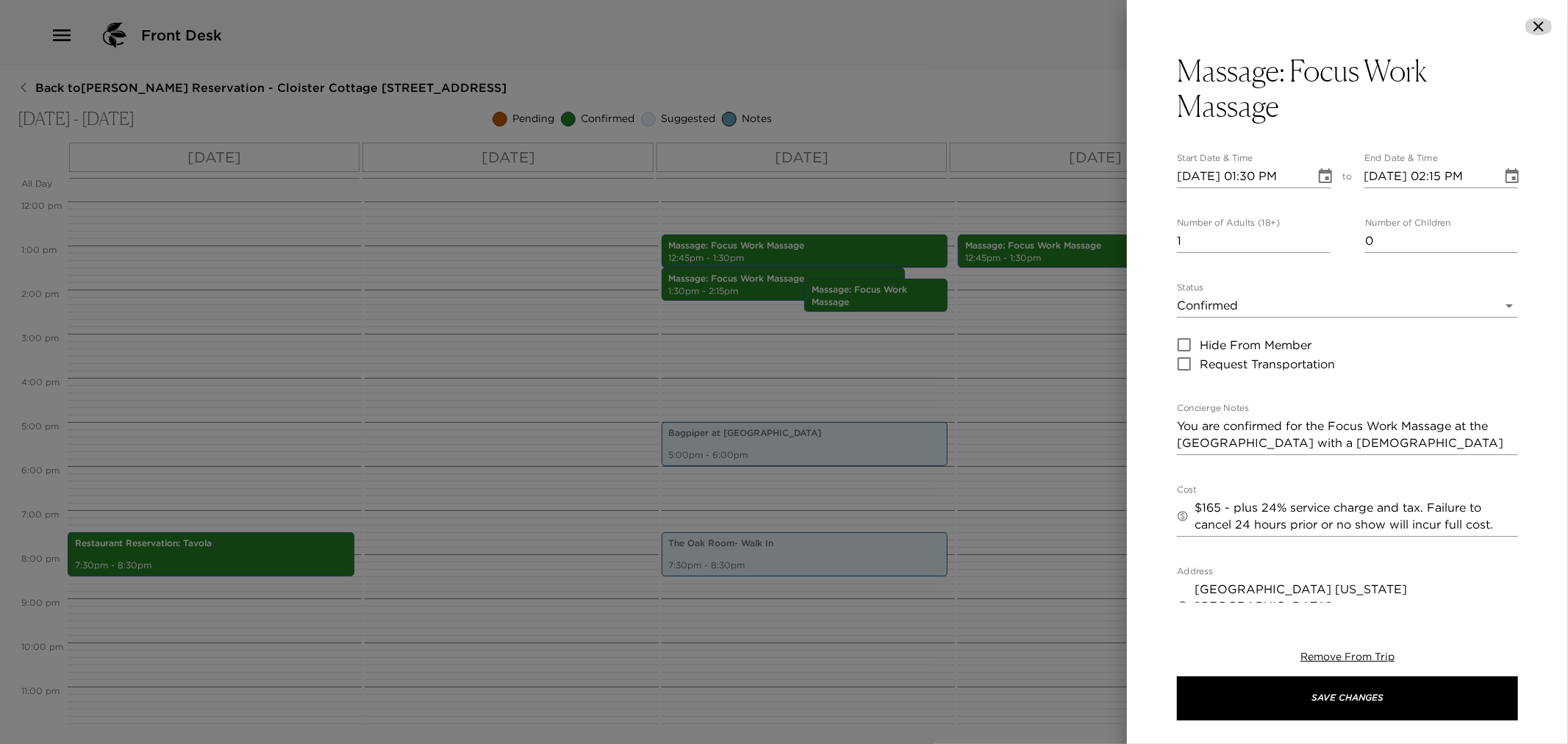
click at [1530, 32] on icon "button" at bounding box center [1539, 26] width 18 height 18
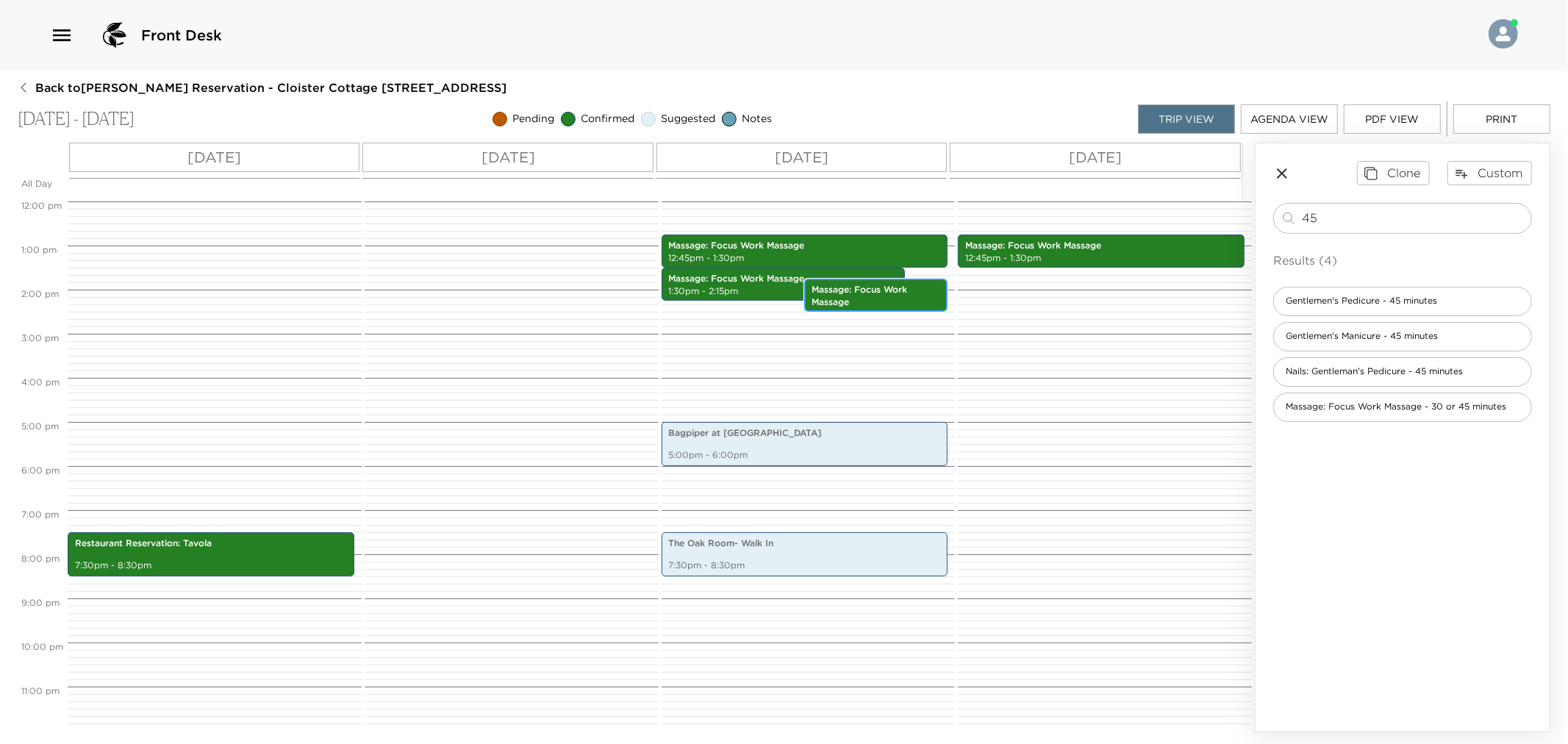
click at [844, 295] on p "Massage: Focus Work Massage" at bounding box center [876, 296] width 128 height 25
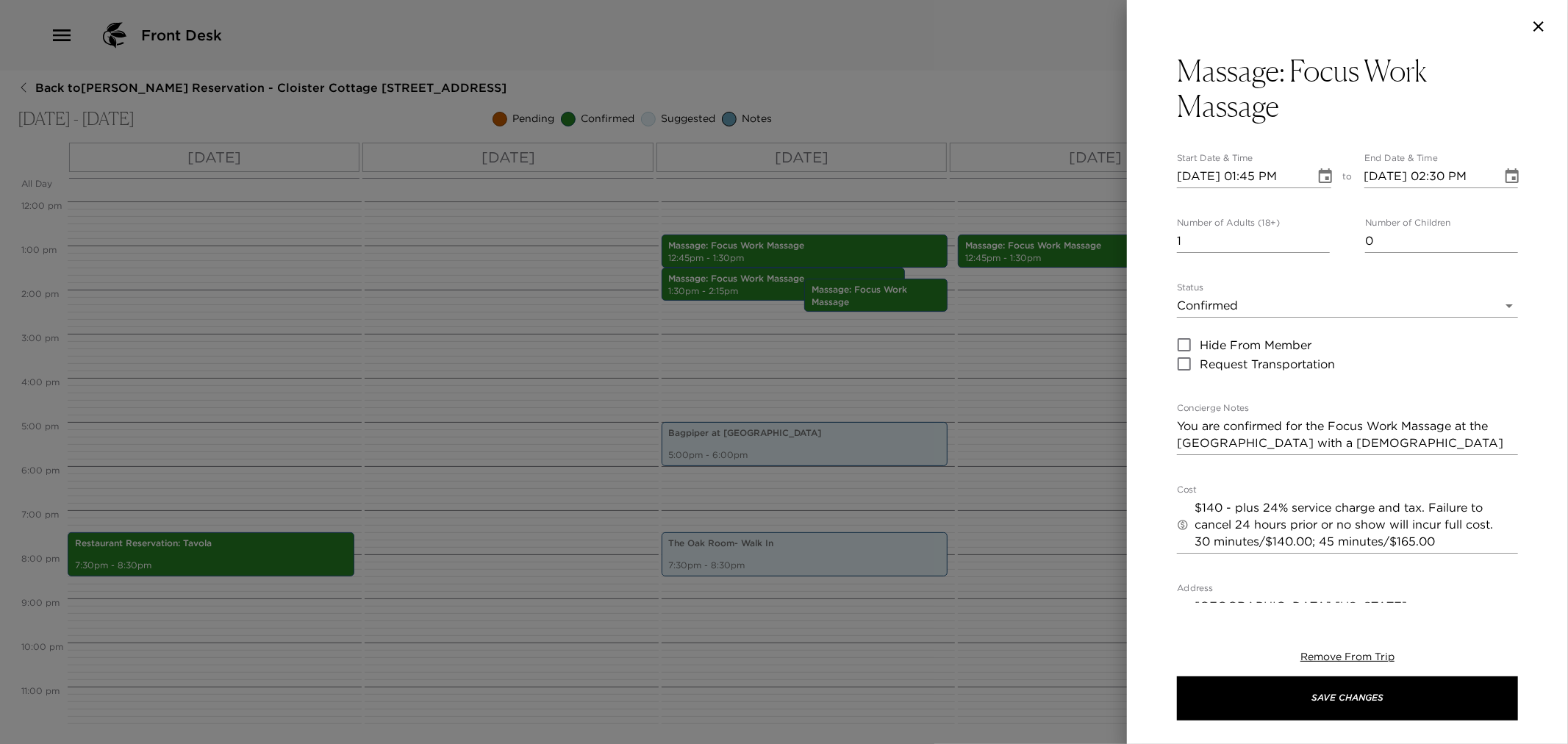
click at [1538, 32] on icon "button" at bounding box center [1539, 26] width 18 height 18
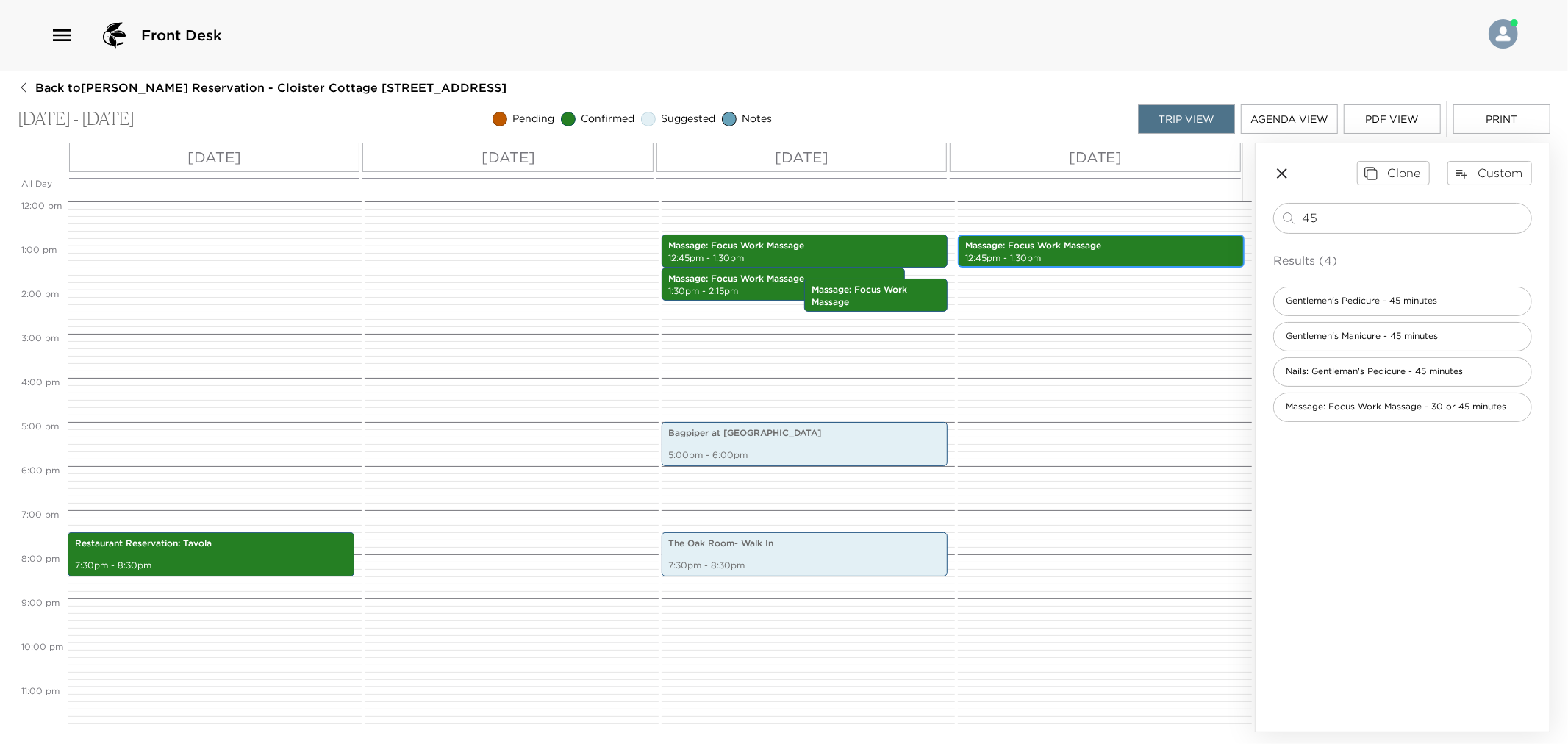
click at [1088, 255] on p "12:45pm - 1:30pm" at bounding box center [1102, 258] width 272 height 12
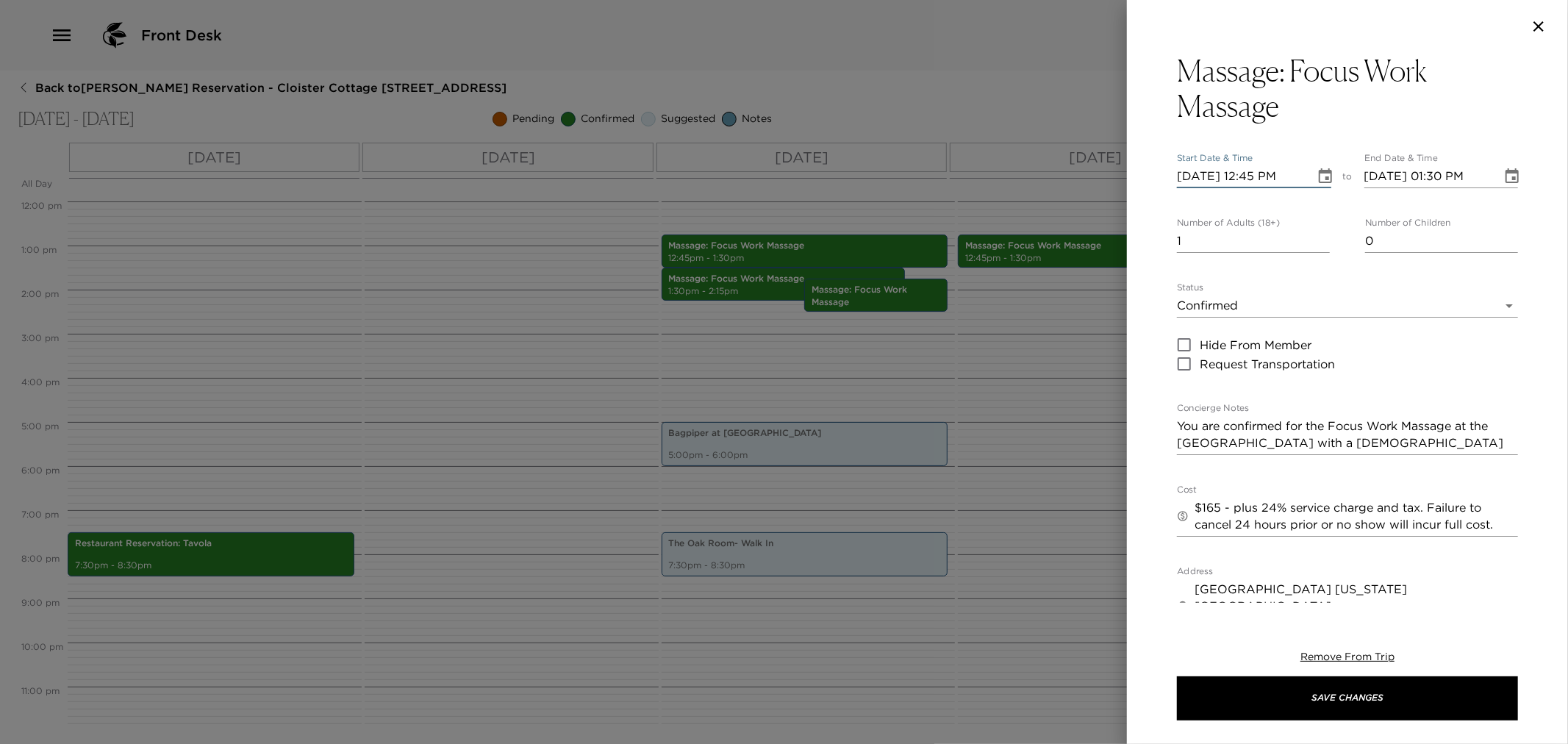
click at [1199, 175] on input "11/09/2025 12:45 PM" at bounding box center [1241, 176] width 128 height 23
type input "11/08/2025 01:00 PM"
type input "11/09/2025 01:45 PM"
click at [1303, 441] on textarea "You are confirmed for the Focus Work Massage at the Sea Island Spa with a male …" at bounding box center [1348, 435] width 341 height 34
type textarea "You are confirmed for the Focus Work Massage at the Sea Island Spa with a femal…"
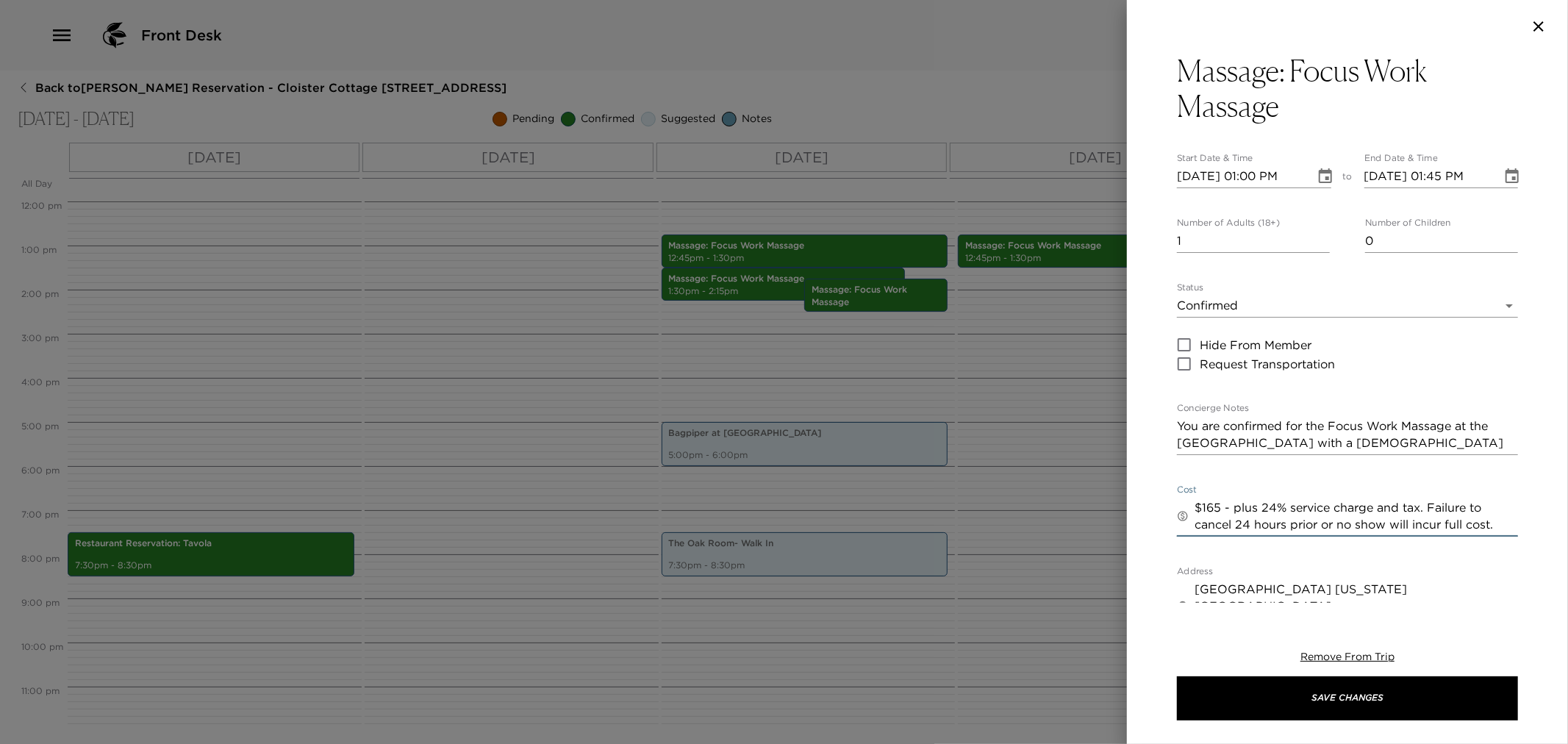
click at [1327, 520] on textarea "$165 - plus 24% service charge and tax. Failure to cancel 24 hours prior or no …" at bounding box center [1356, 516] width 323 height 34
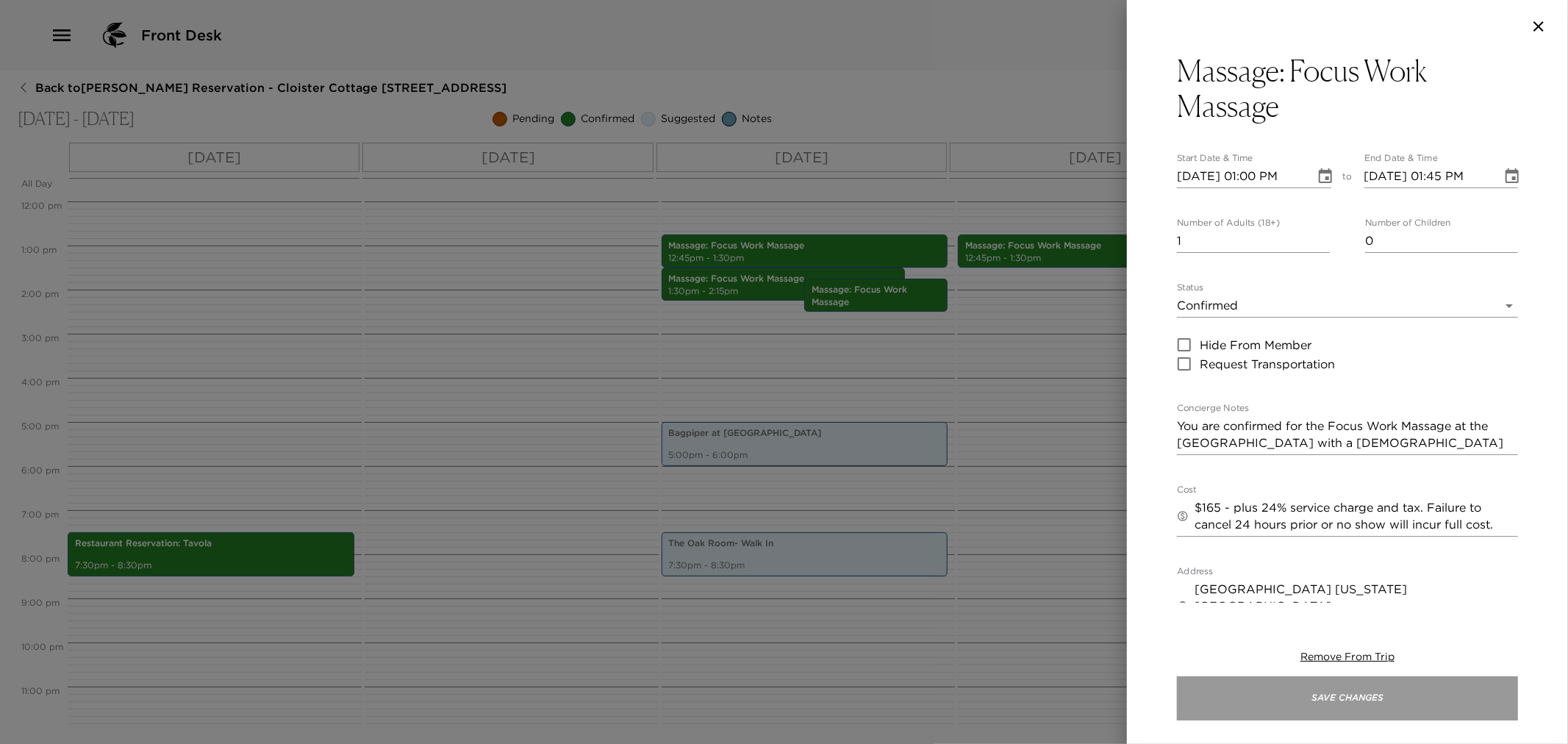
click at [1354, 703] on button "Save Changes" at bounding box center [1348, 698] width 341 height 44
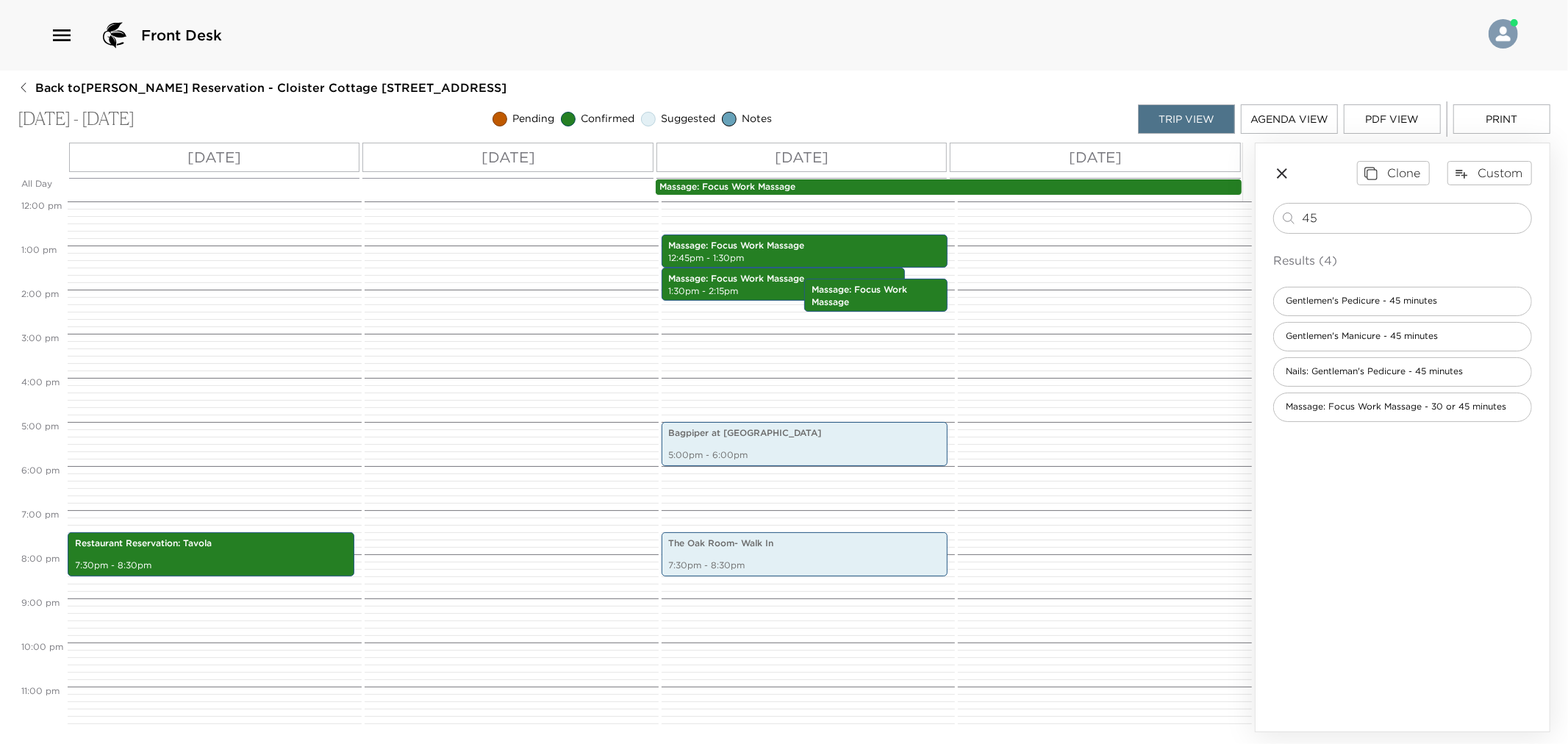
click at [829, 185] on p "Massage: Focus Work Massage" at bounding box center [948, 187] width 579 height 12
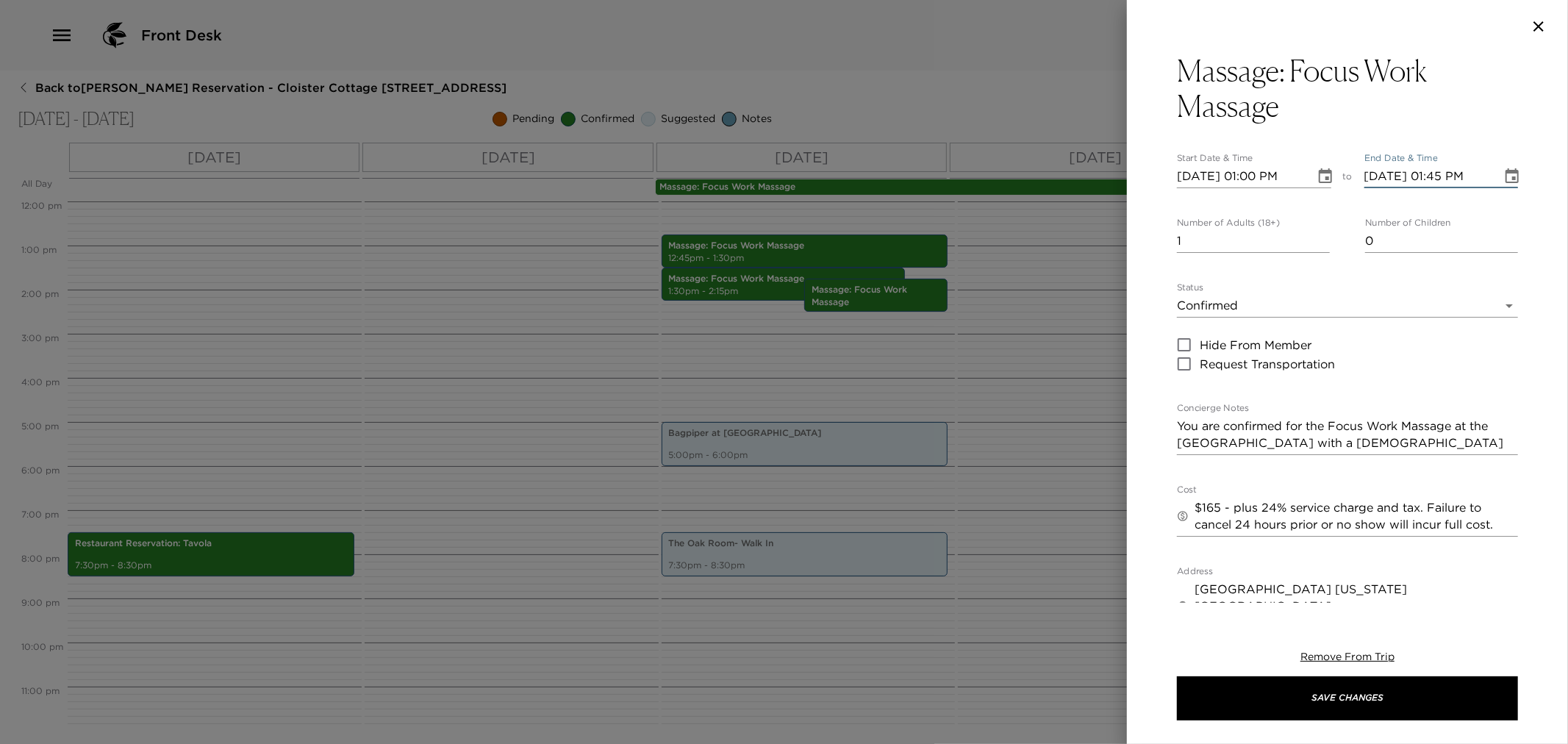
click at [1376, 178] on input "11/09/2025 01:45 PM" at bounding box center [1428, 176] width 128 height 23
type input "11/08/2025 01:45 PM"
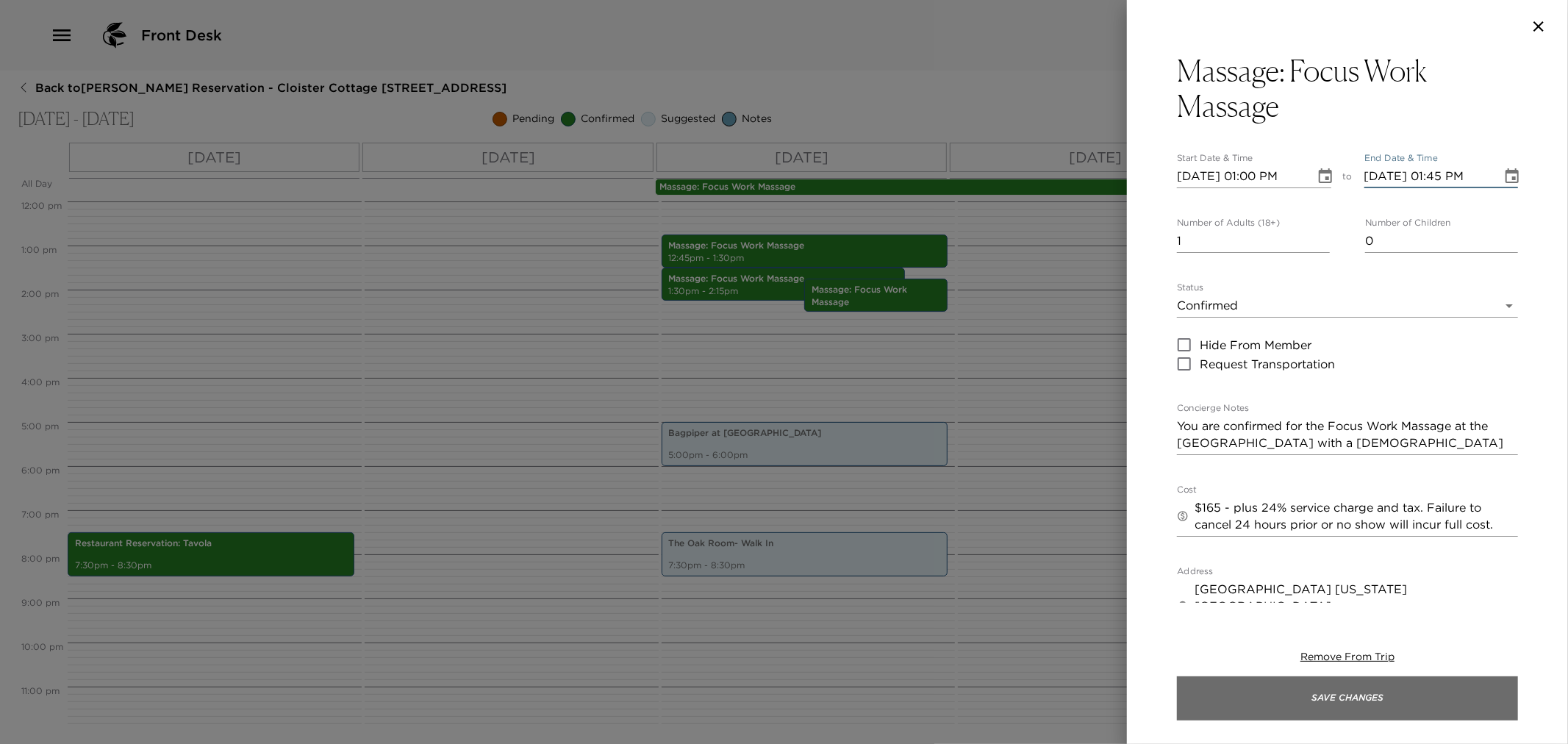
click at [1321, 718] on button "Save Changes" at bounding box center [1348, 698] width 341 height 44
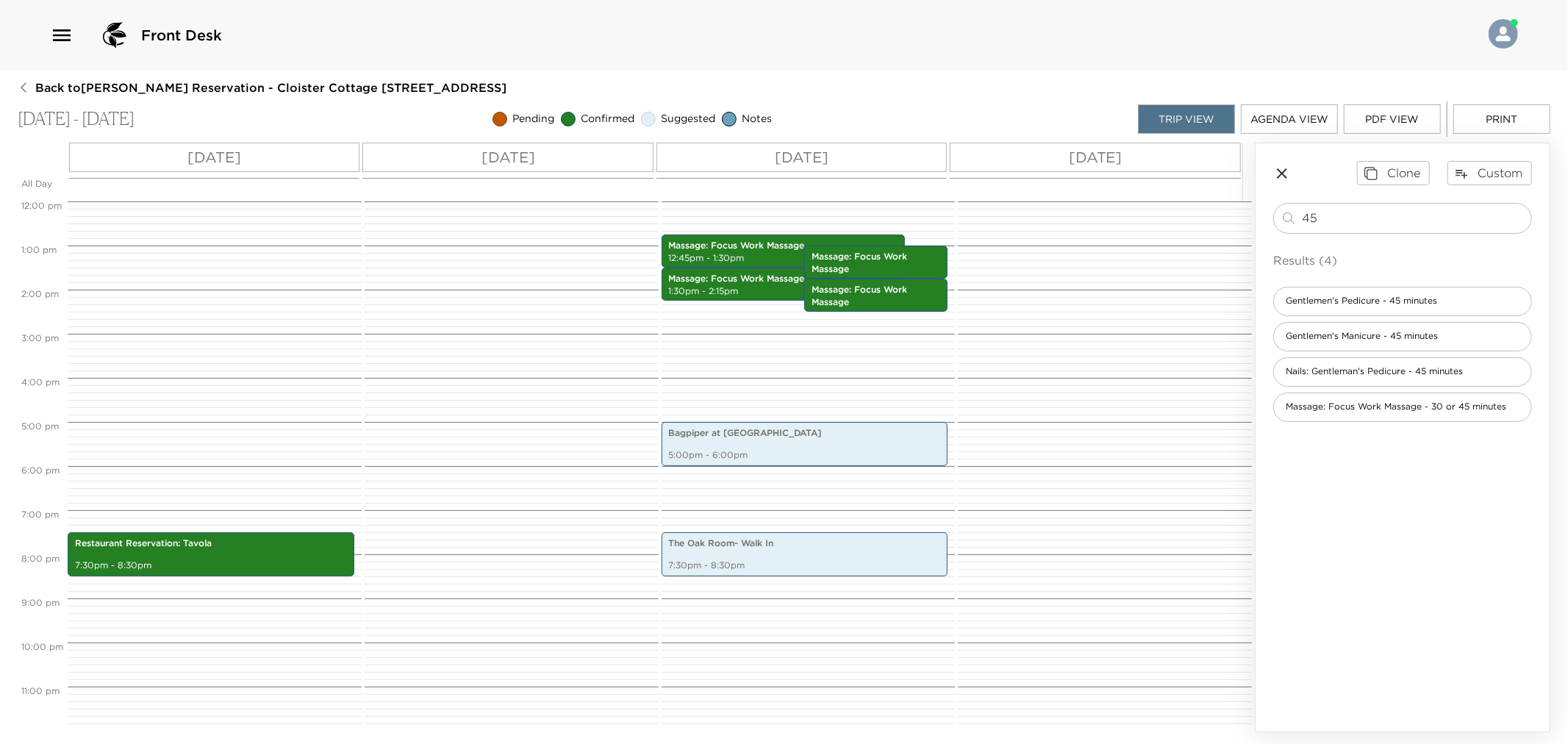
click at [1281, 180] on icon "button" at bounding box center [1282, 173] width 18 height 18
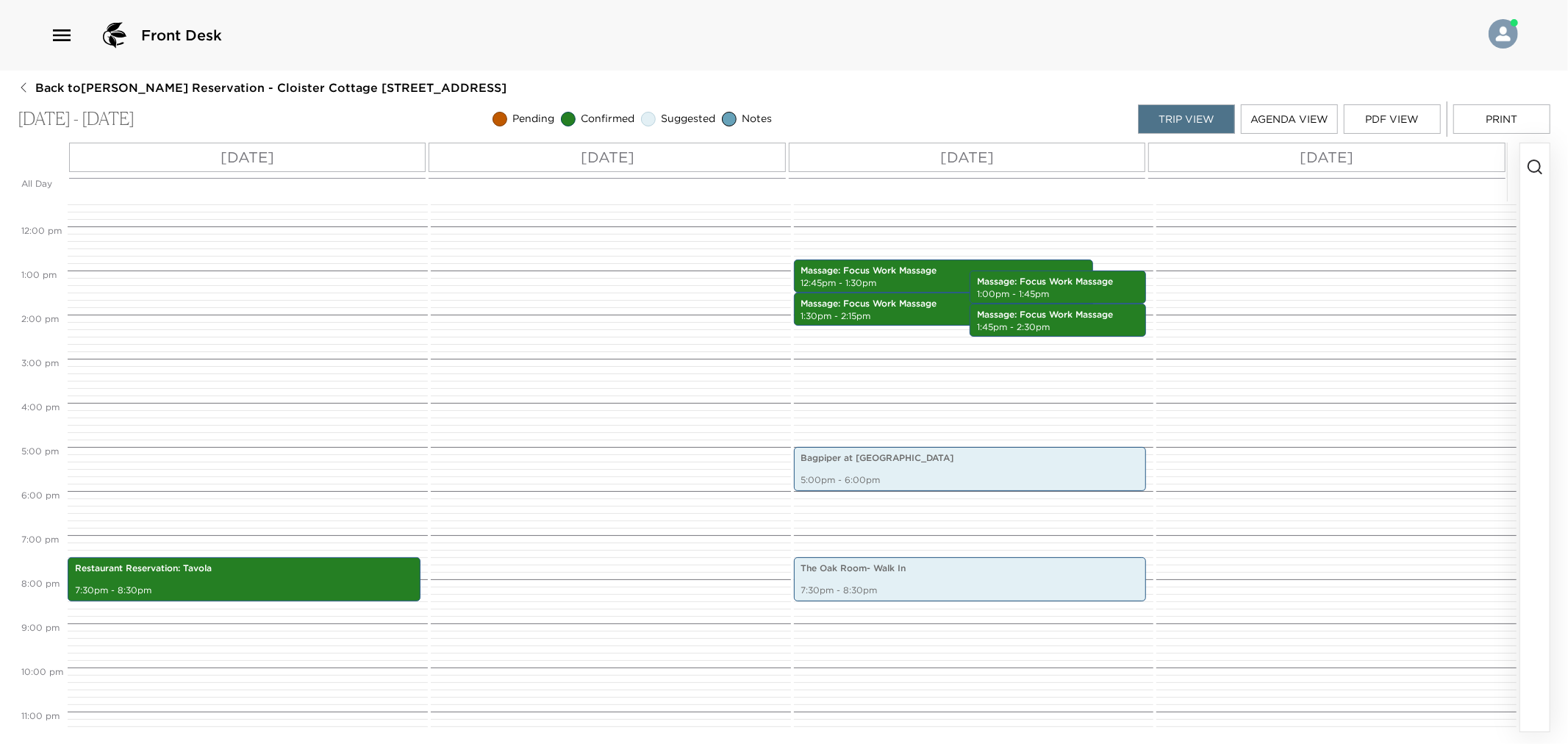
scroll to position [529, 0]
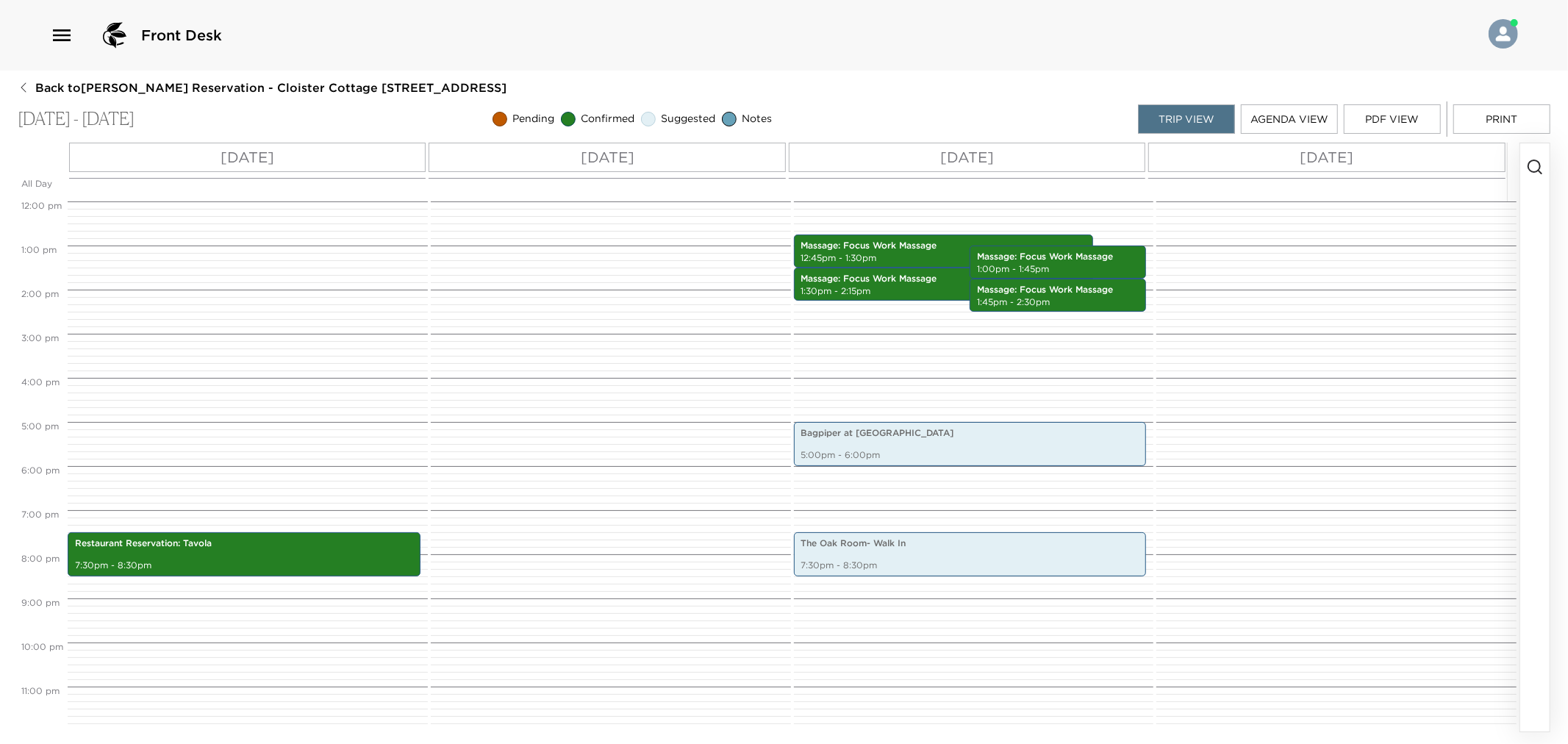
click at [1542, 155] on button "button" at bounding box center [1535, 437] width 29 height 588
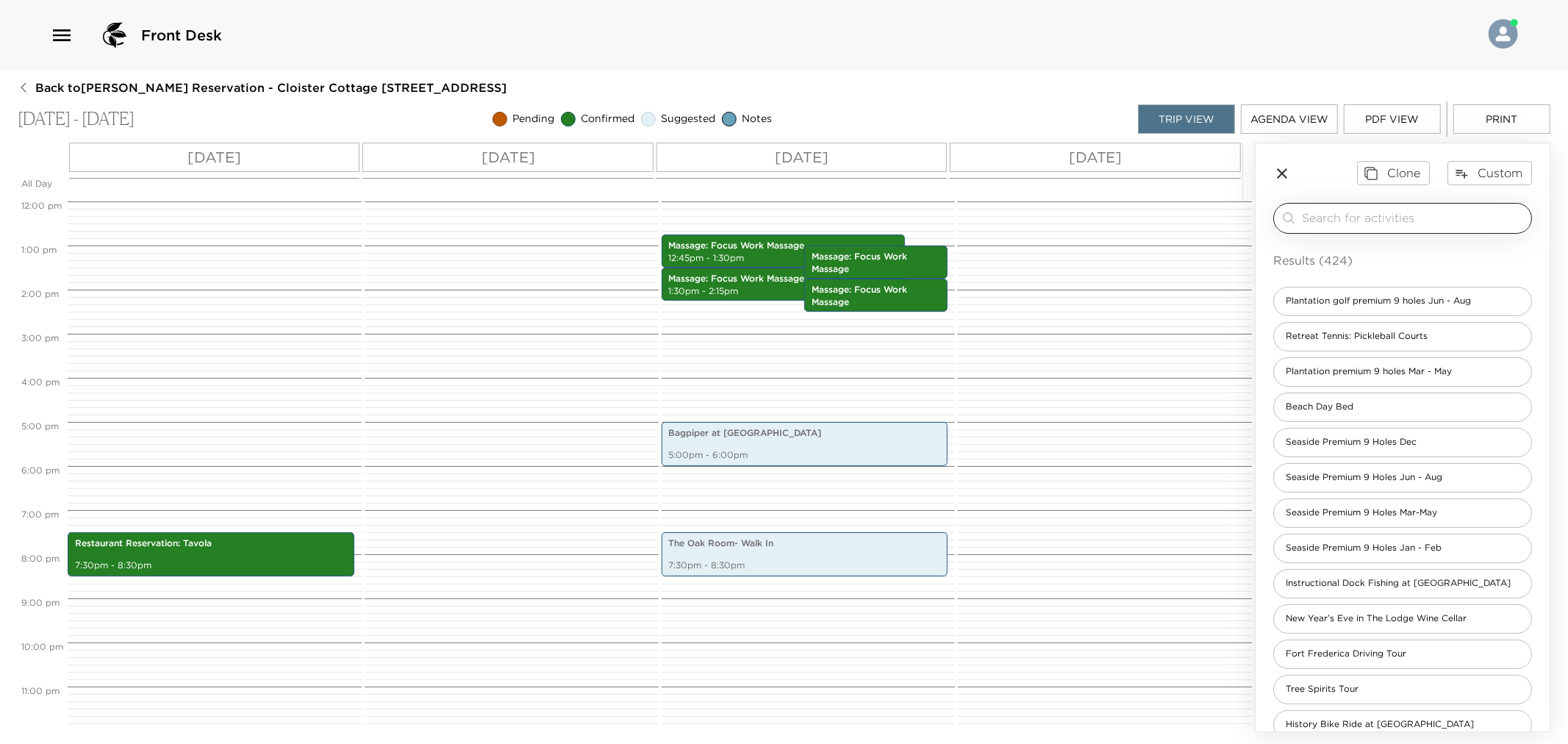
click at [1376, 223] on input "search" at bounding box center [1413, 218] width 224 height 17
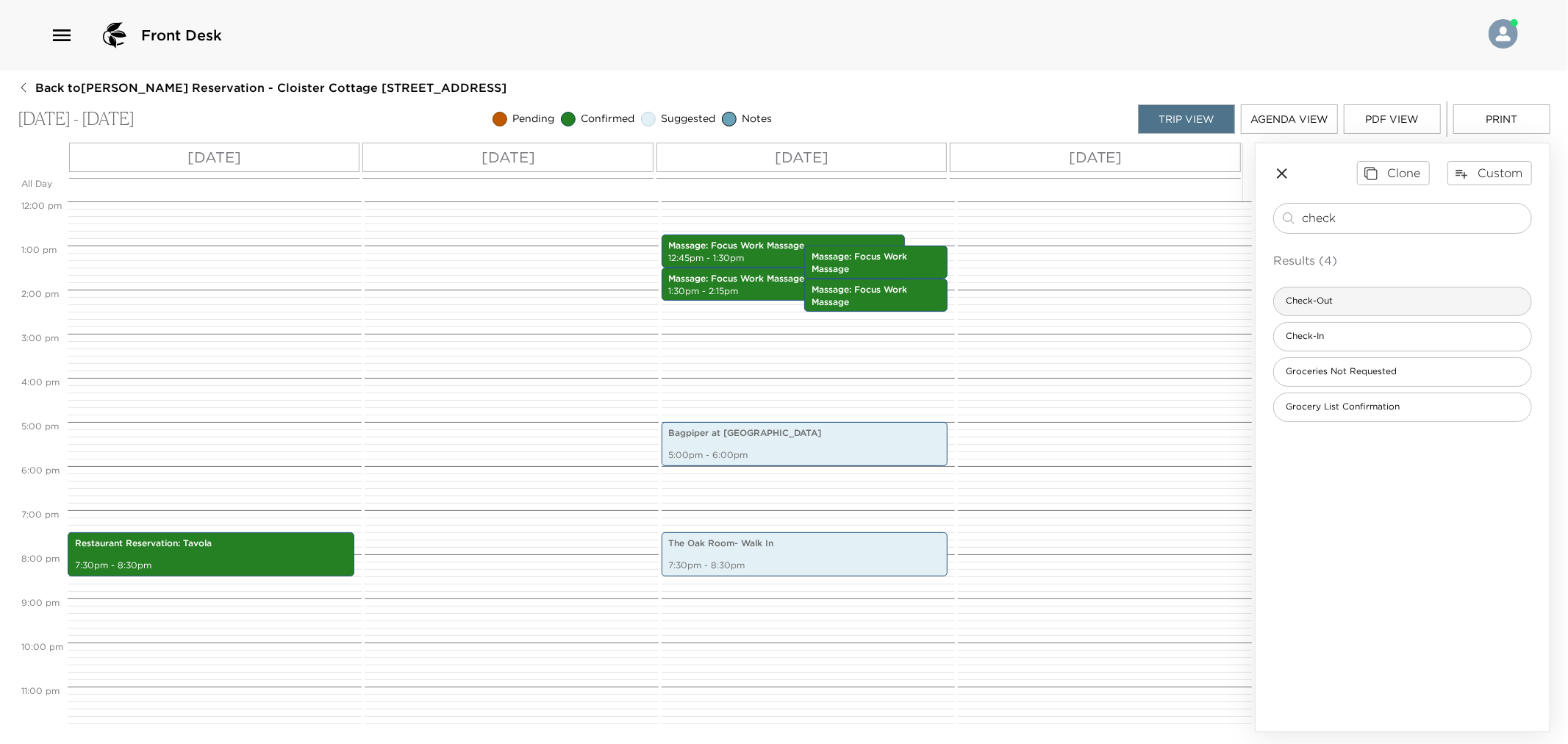
type input "check"
click at [1417, 297] on div "Check-Out" at bounding box center [1402, 302] width 259 height 29
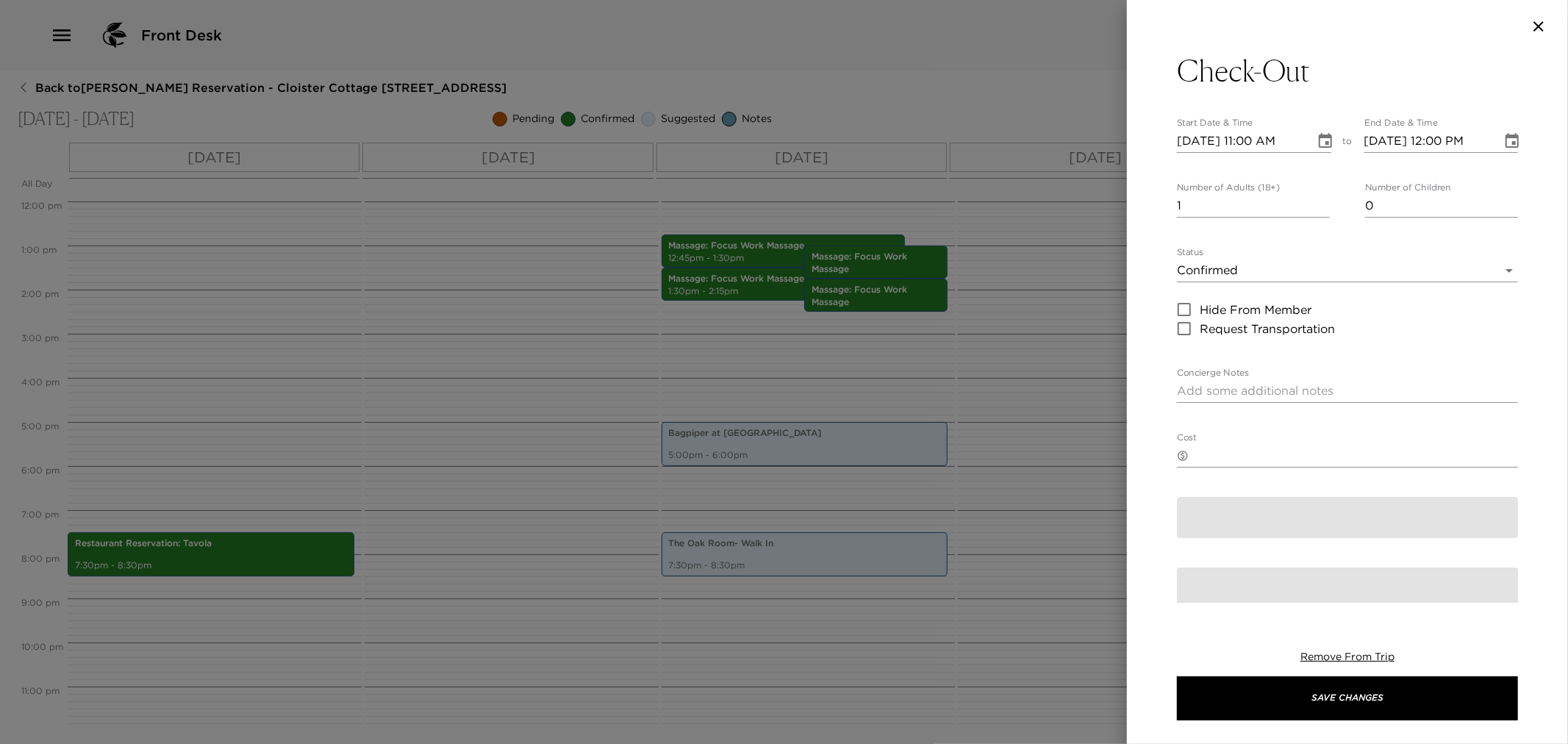
type textarea "Please note that check-out time of the residence is no later than 11:00 am. Ple…"
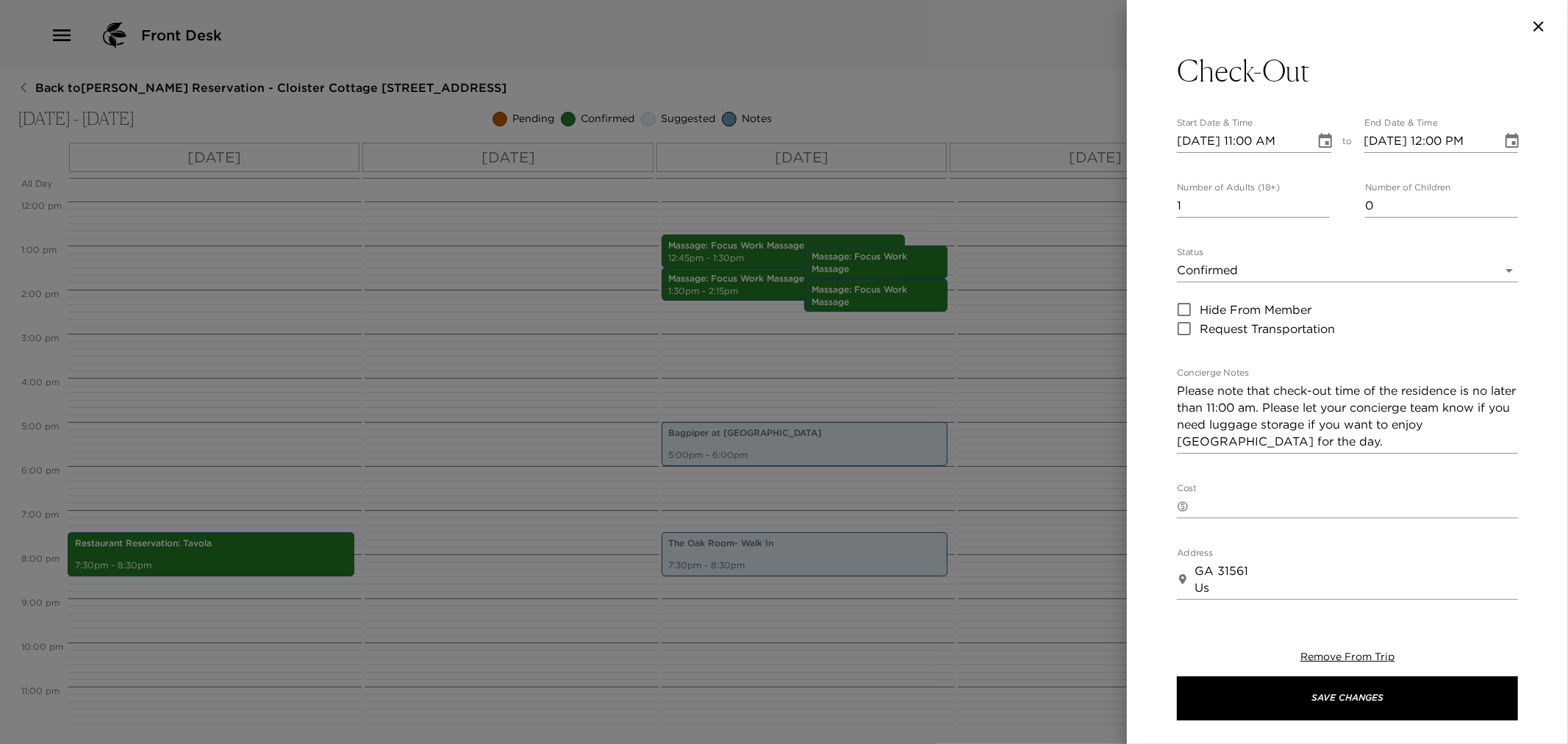
drag, startPoint x: 1213, startPoint y: 194, endPoint x: 1037, endPoint y: 196, distance: 176.0
click at [1113, 200] on div "Check-Out Start Date & Time 11/06/2025 11:00 AM to End Date & Time 11/06/2025 1…" at bounding box center [784, 372] width 1568 height 744
type input "0"
type input "11/07/2025 11:00 AM"
type input "11/07/2025 12:00 PM"
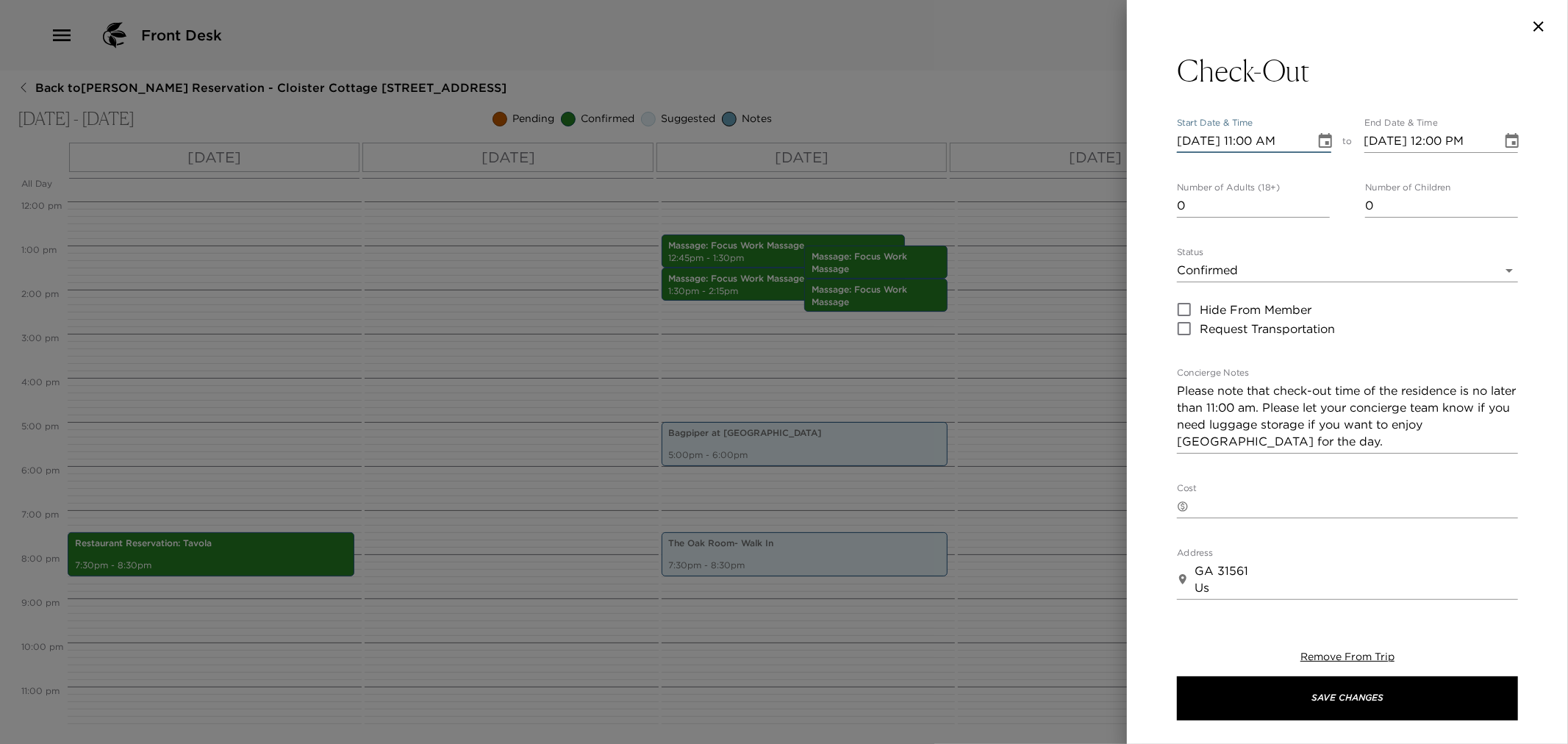
type input "11/08/2025 11:00 AM"
type input "11/08/2025 12:00 PM"
type input "11/09/2025 11:00 AM"
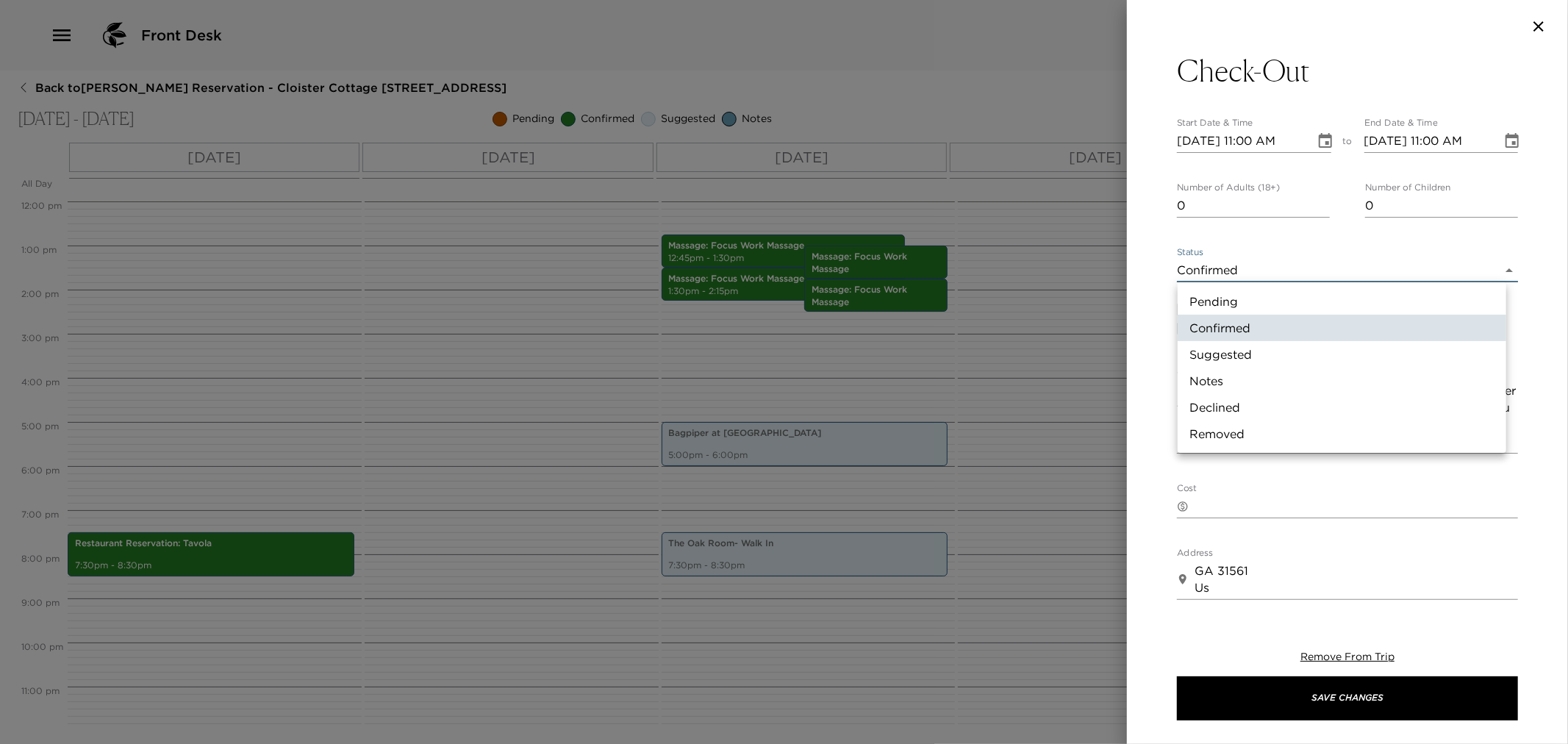
click at [1233, 259] on body "Front Desk Back to Glenn Youngkin Reservation - Cloister Cottage 908 Sea Island…" at bounding box center [784, 372] width 1568 height 744
click at [1229, 384] on li "Notes" at bounding box center [1341, 381] width 329 height 26
type input "Concierge Note"
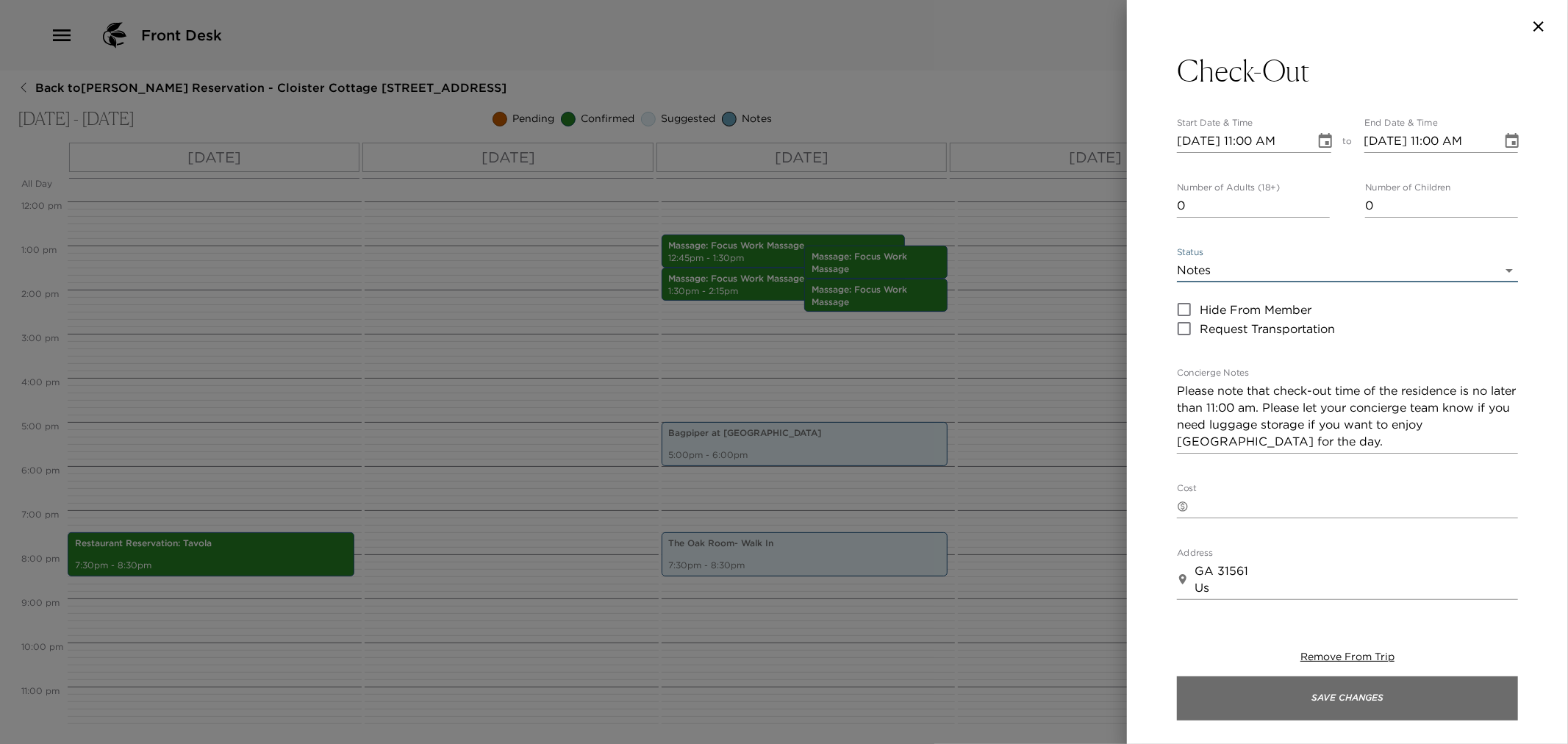
click at [1322, 691] on button "Save Changes" at bounding box center [1348, 698] width 341 height 44
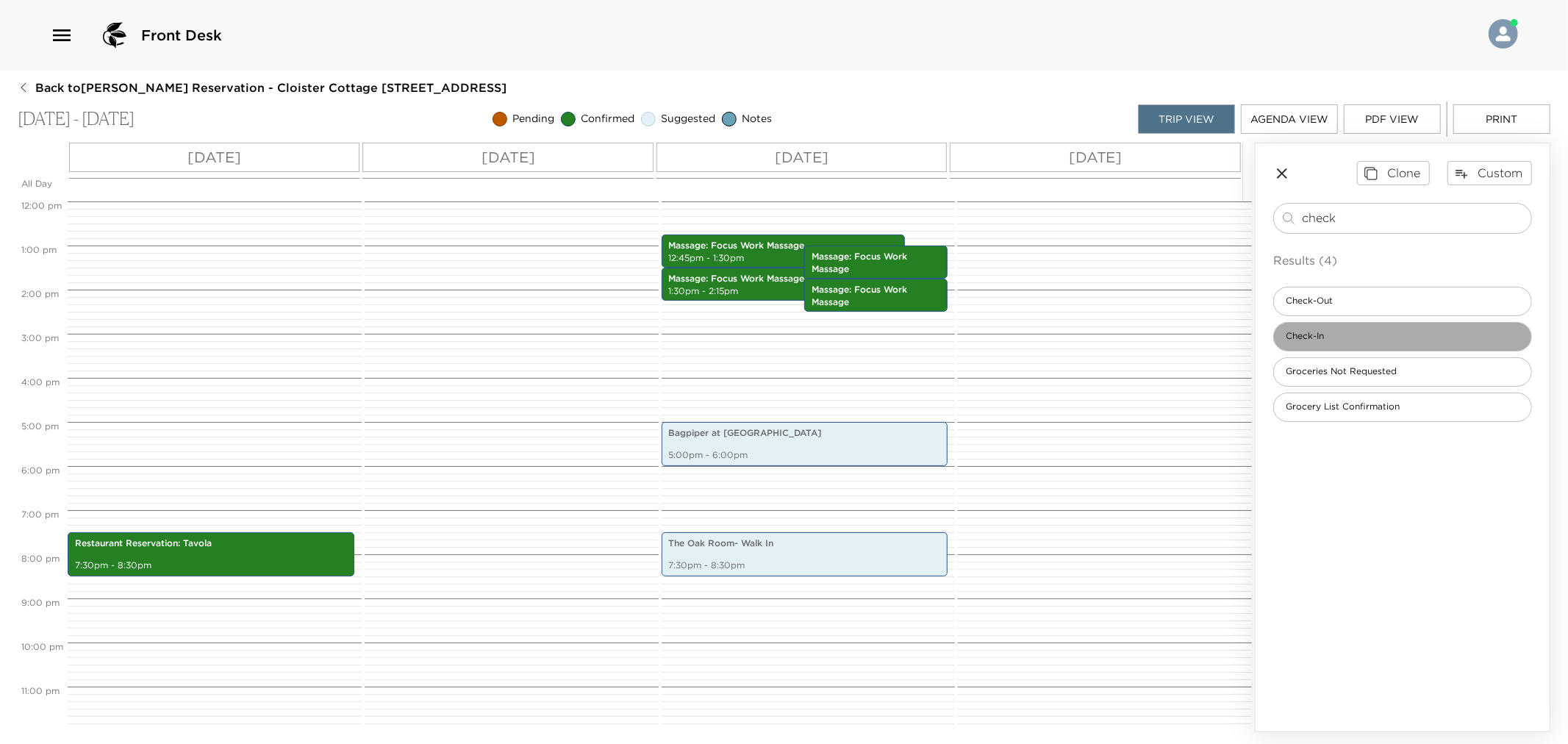
click at [1317, 333] on span "Check-In" at bounding box center [1305, 336] width 62 height 12
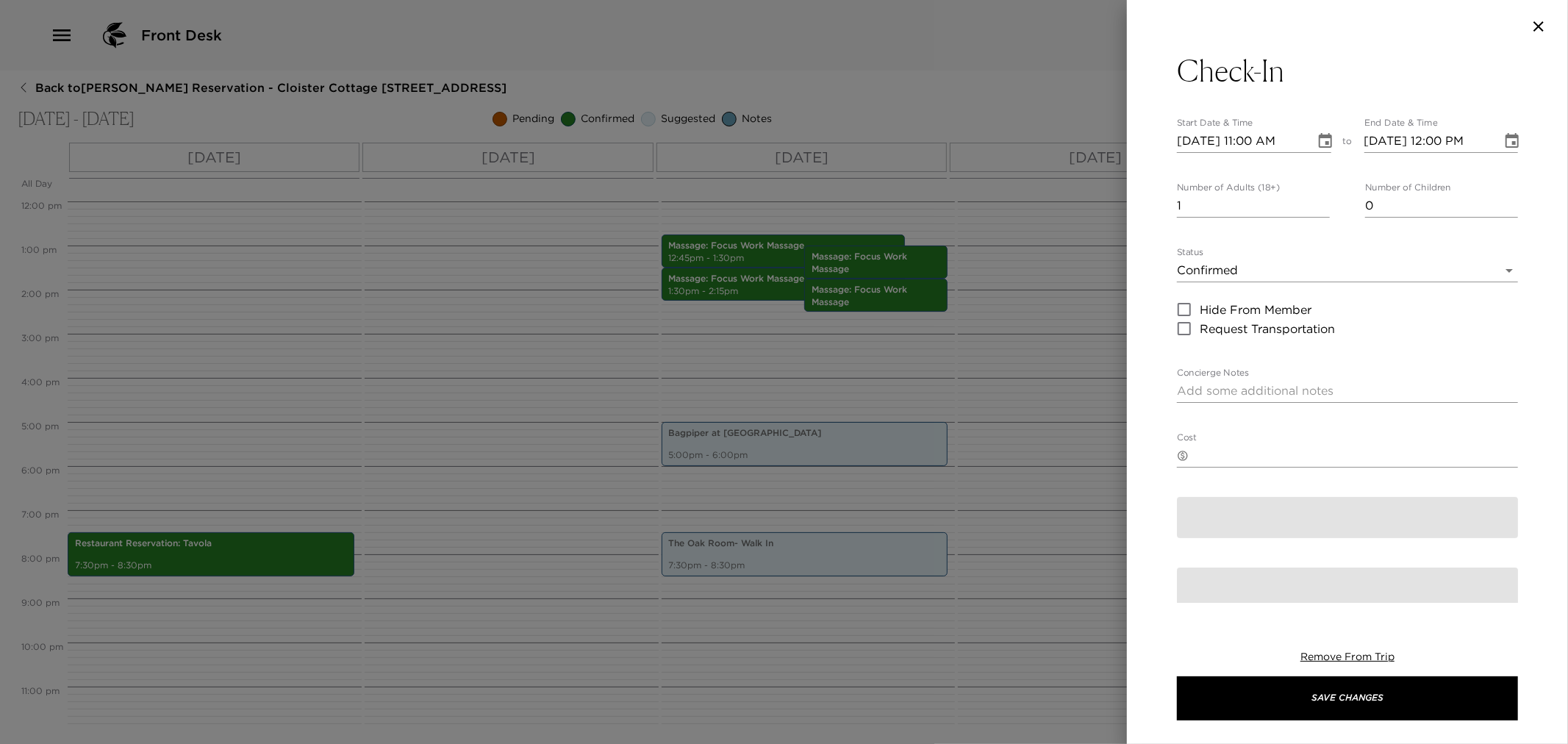
type textarea "A key will be placed underneath the doormat outside the cottage upon your arriv…"
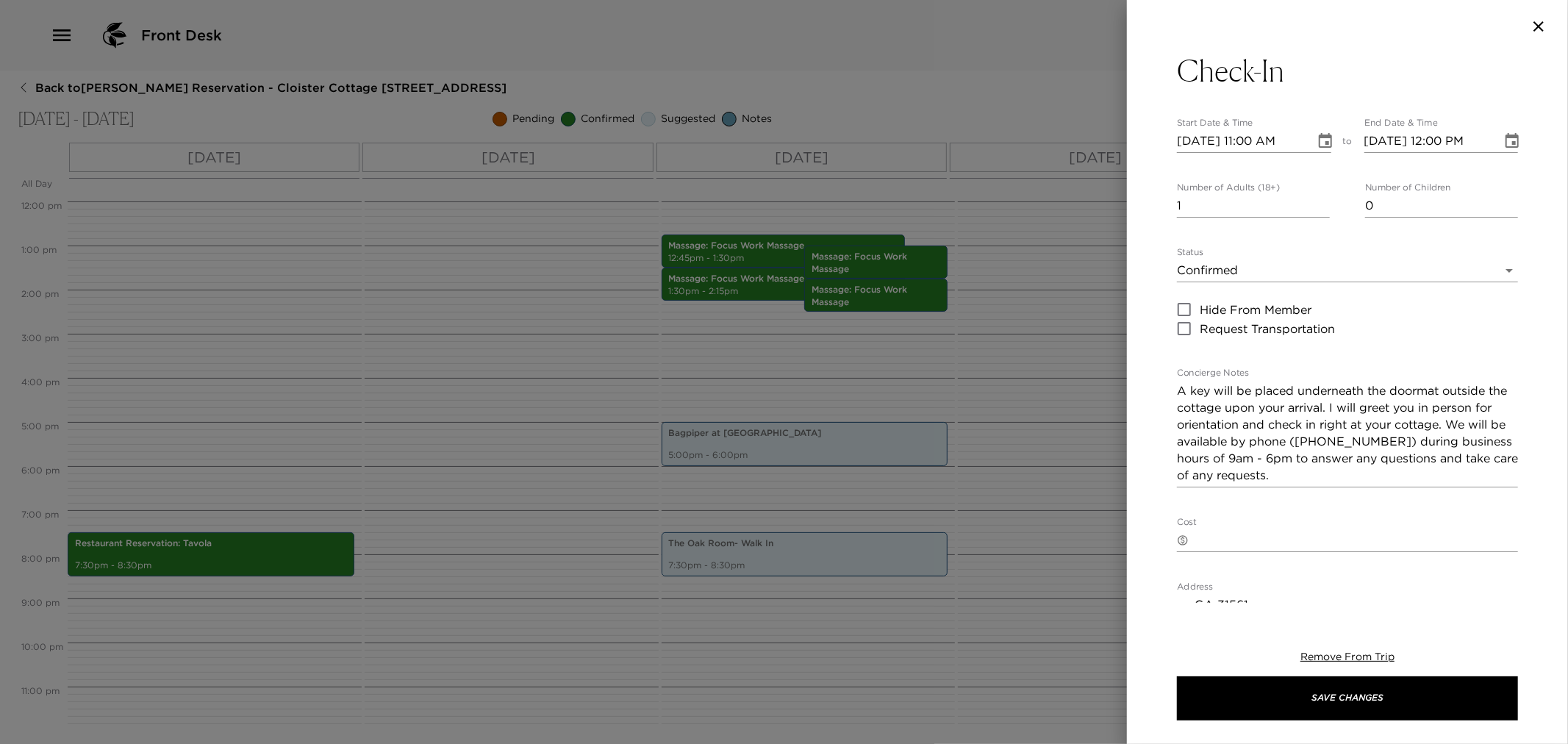
drag, startPoint x: 1219, startPoint y: 207, endPoint x: 1211, endPoint y: 206, distance: 8.1
click at [1215, 206] on input "1" at bounding box center [1254, 206] width 153 height 23
type input "0"
click at [1249, 270] on body "Front Desk Back to Glenn Youngkin Reservation - Cloister Cottage 908 Sea Island…" at bounding box center [784, 372] width 1568 height 744
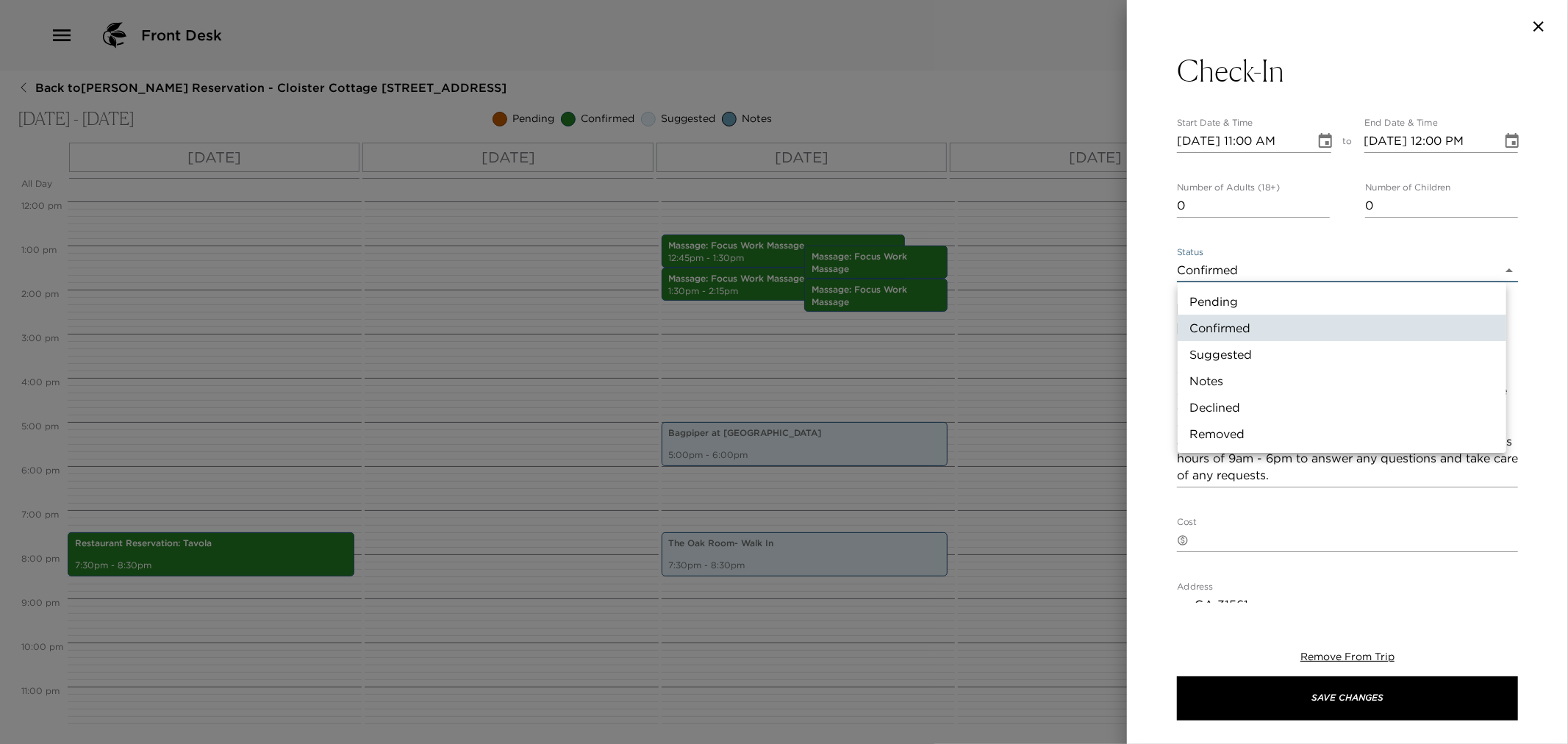
drag, startPoint x: 1250, startPoint y: 270, endPoint x: 1246, endPoint y: 296, distance: 26.3
drag, startPoint x: 1246, startPoint y: 296, endPoint x: 1214, endPoint y: 386, distance: 95.5
click at [1215, 387] on li "Notes" at bounding box center [1341, 381] width 329 height 26
type input "Concierge Note"
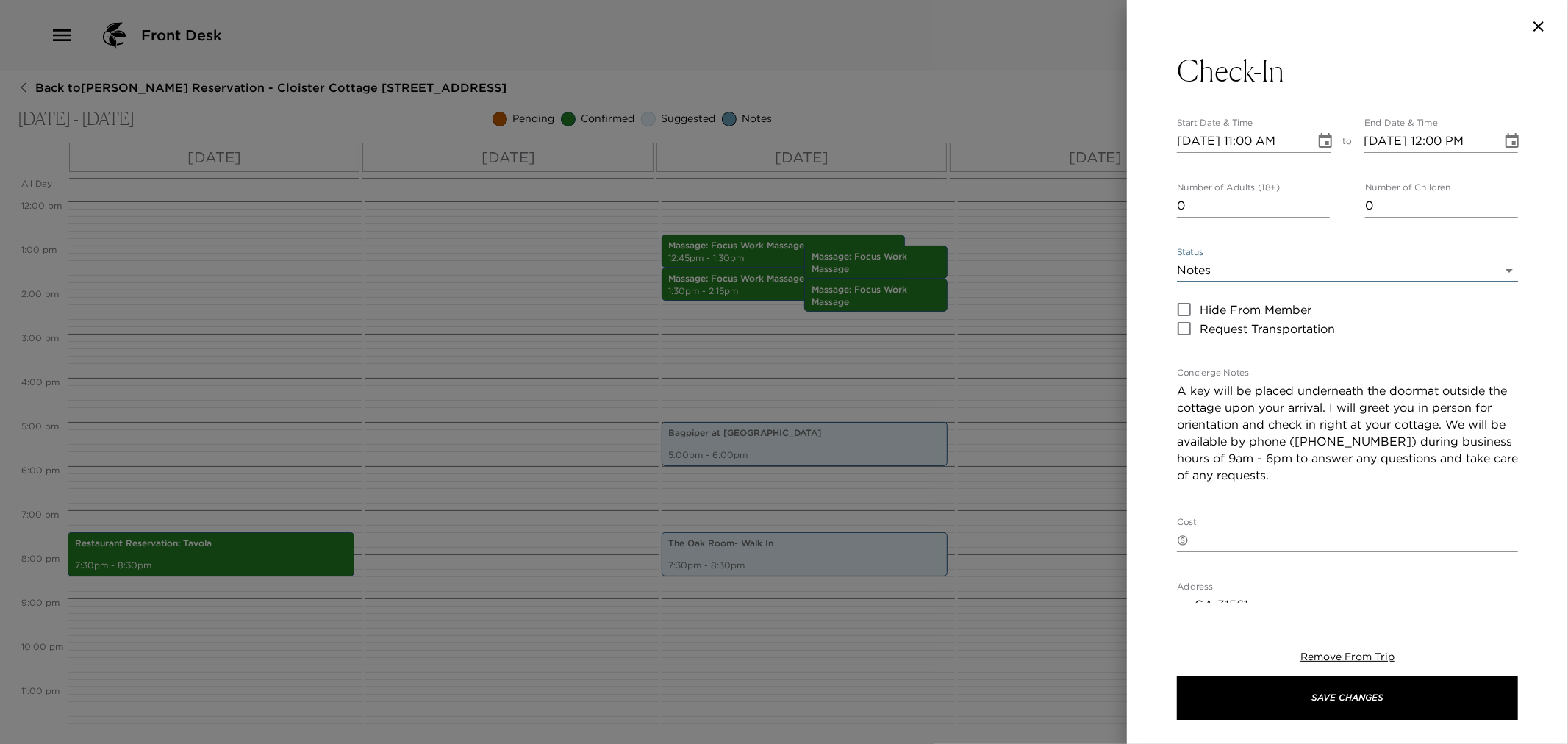
click at [1213, 382] on div "Pending Confirmed Suggested Notes Declined Removed" at bounding box center [784, 372] width 1568 height 744
click at [1196, 142] on input "11/06/2025 11:00 AM" at bounding box center [1241, 141] width 128 height 23
type input "11/06/2025 04:00 PM"
type input "11/06/2025 05:00 PM"
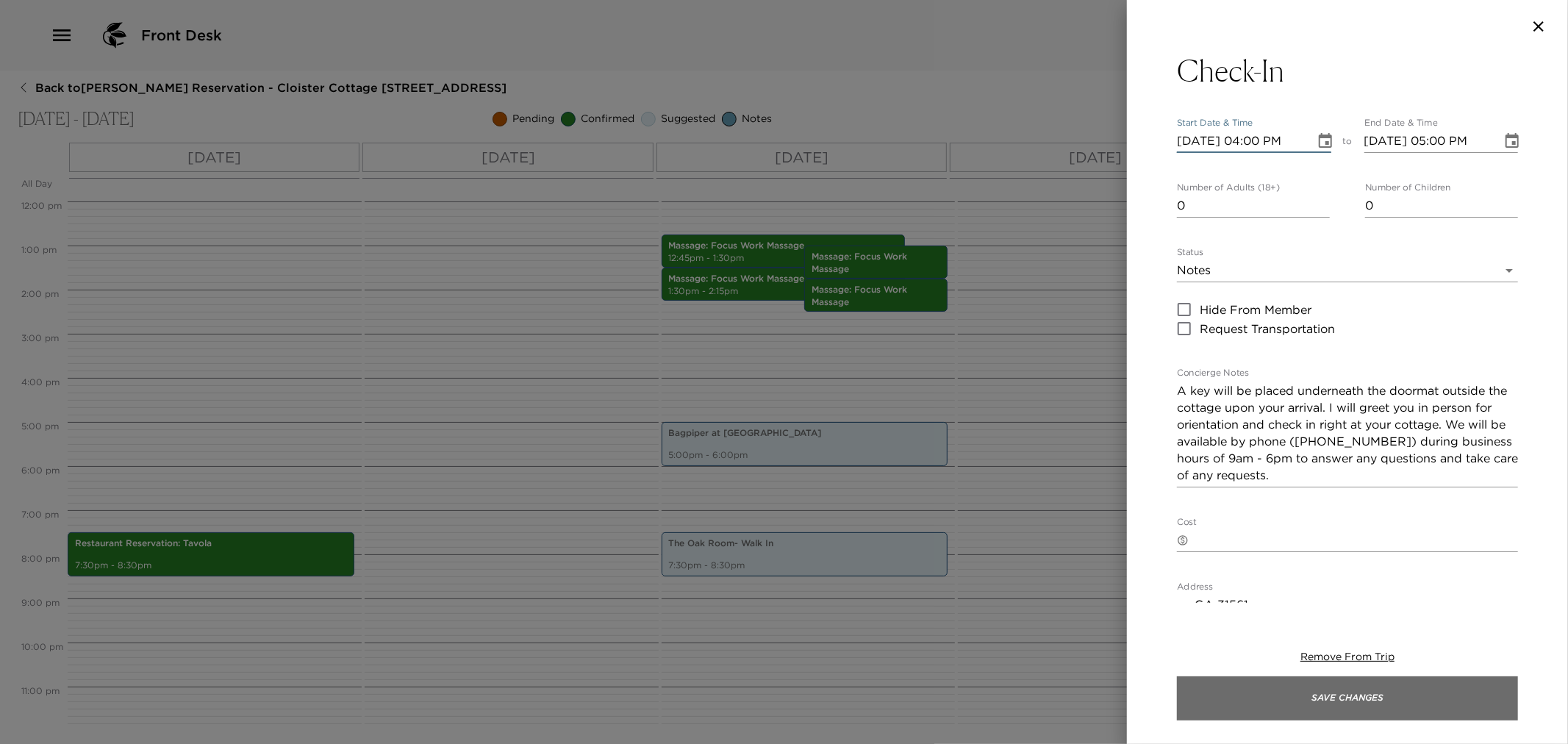
type input "11/06/2025 04:00 PM"
click at [1357, 687] on button "Save Changes" at bounding box center [1348, 698] width 341 height 44
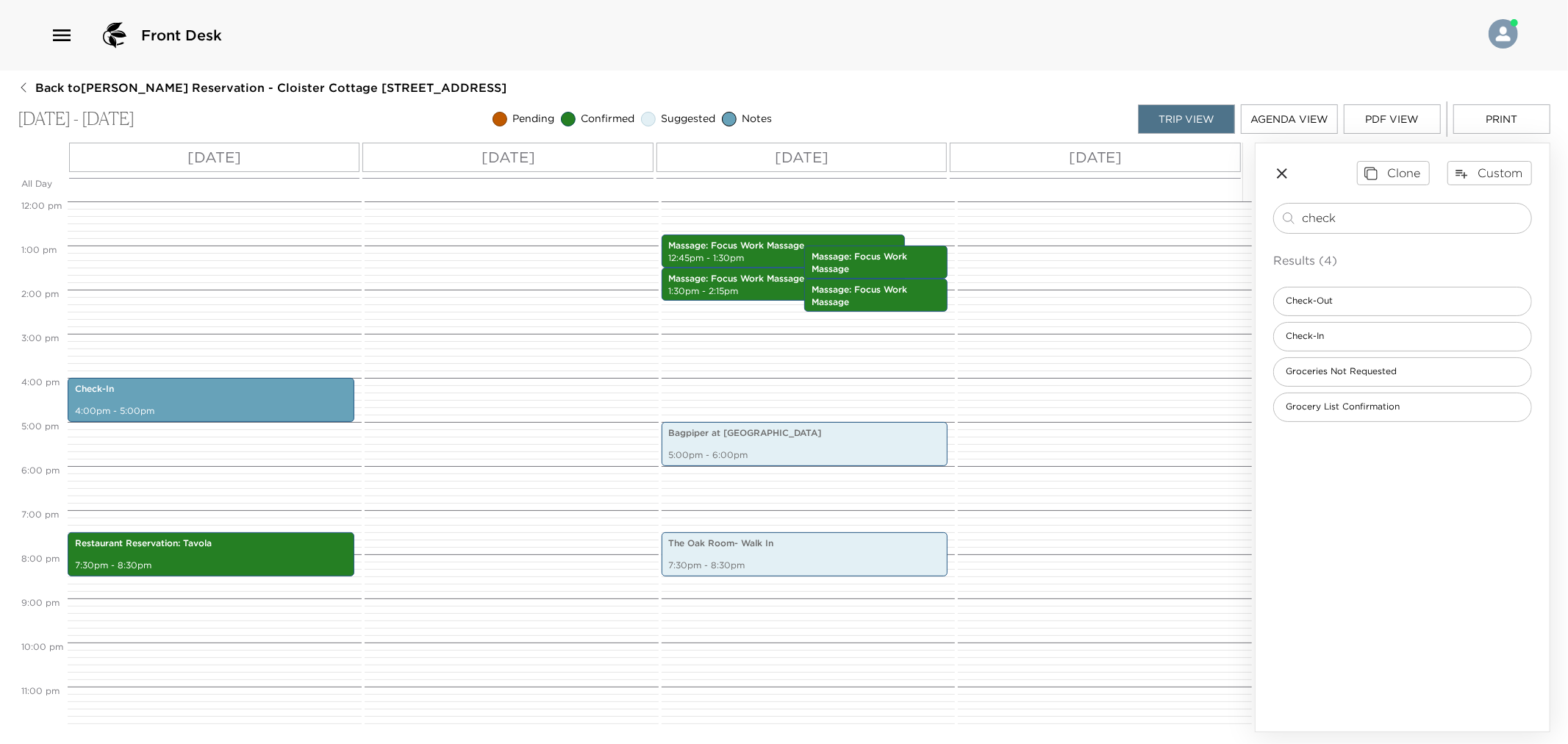
click at [1327, 194] on div "Clone Custom check ​ Results (4) Check-Out Check-In Groceries Not Requested Gro…" at bounding box center [1402, 291] width 294 height 295
click at [1322, 207] on div "check ​" at bounding box center [1402, 218] width 259 height 31
click at [1321, 209] on div "check ​" at bounding box center [1402, 218] width 259 height 31
click at [1317, 223] on input "check" at bounding box center [1413, 218] width 224 height 17
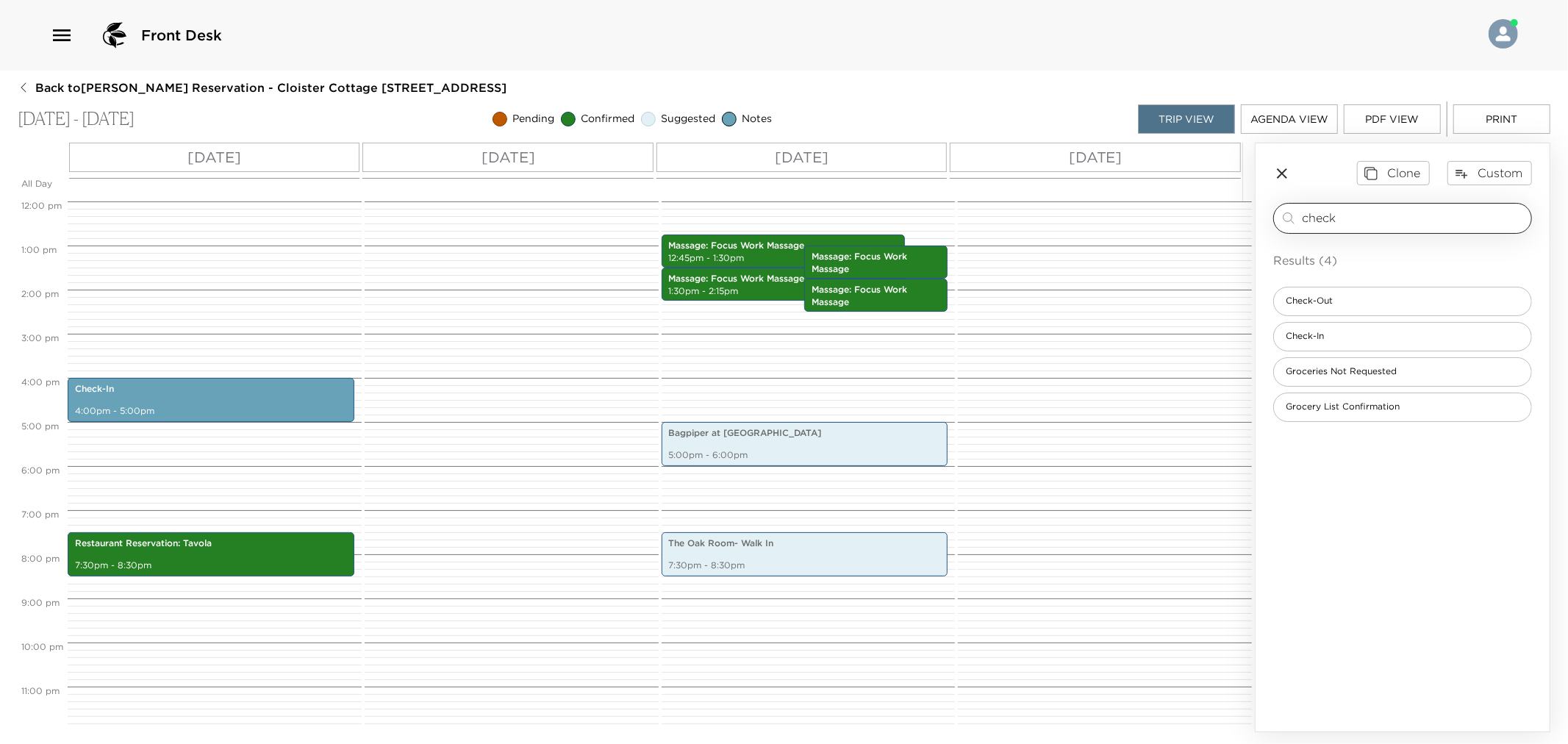
click at [1317, 223] on input "check" at bounding box center [1413, 218] width 224 height 17
type input "house"
click at [1348, 375] on span "Daily Housekeeping" at bounding box center [1329, 371] width 110 height 12
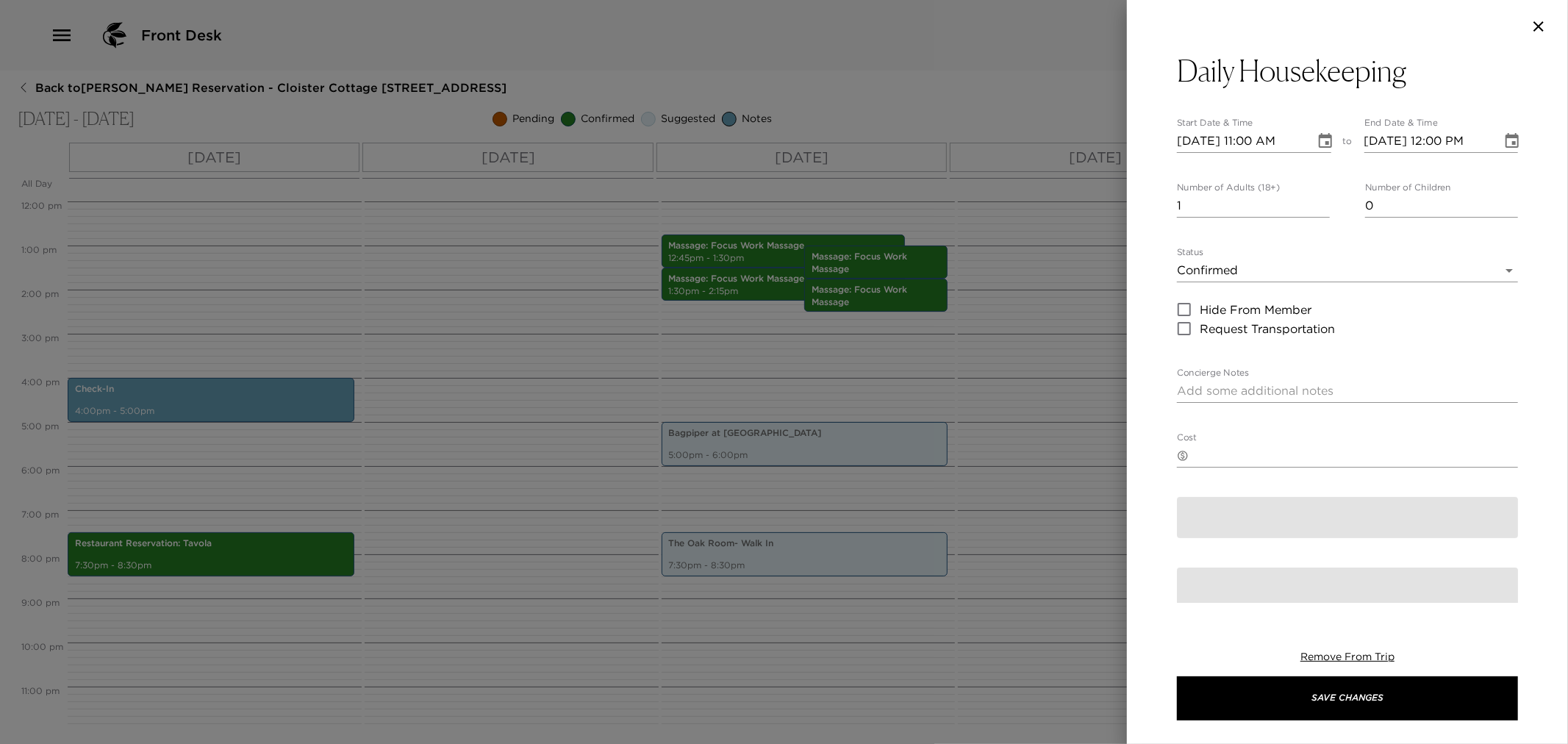
type textarea "We are asking that when our team enters to clean that you be on the back patio/…"
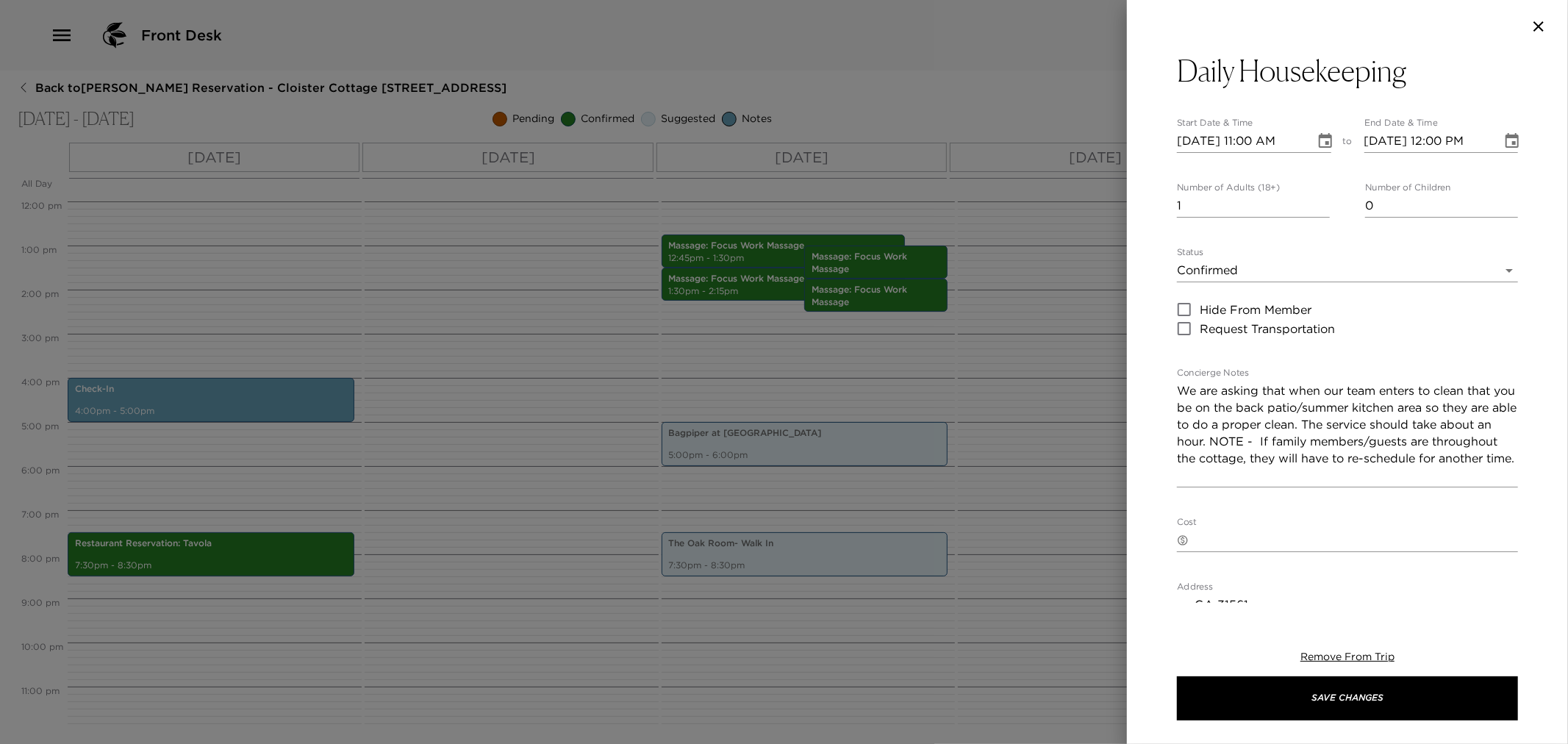
drag, startPoint x: 1170, startPoint y: 223, endPoint x: 1243, endPoint y: 211, distance: 74.0
click at [1165, 220] on div "Daily Housekeeping Start Date & Time 11/06/2025 11:00 AM to End Date & Time 11/…" at bounding box center [1348, 327] width 441 height 550
drag, startPoint x: 1243, startPoint y: 211, endPoint x: 494, endPoint y: 132, distance: 753.2
click at [1054, 188] on div "Daily Housekeeping Start Date & Time 11/06/2025 11:00 AM to End Date & Time 11/…" at bounding box center [784, 372] width 1568 height 744
type input "0"
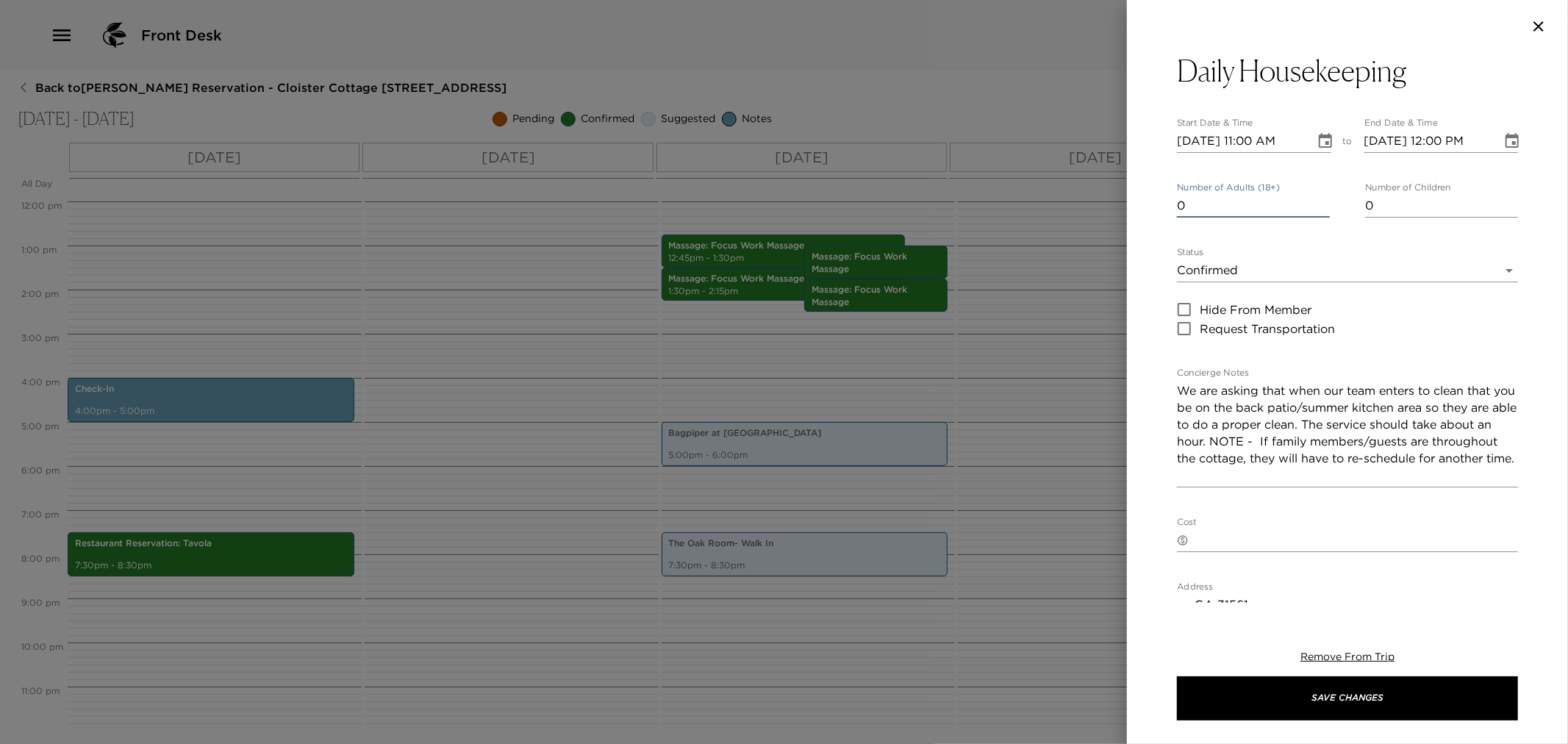
click at [1222, 267] on body "Front Desk Back to Glenn Youngkin Reservation - Cloister Cottage 908 Sea Island…" at bounding box center [784, 372] width 1568 height 744
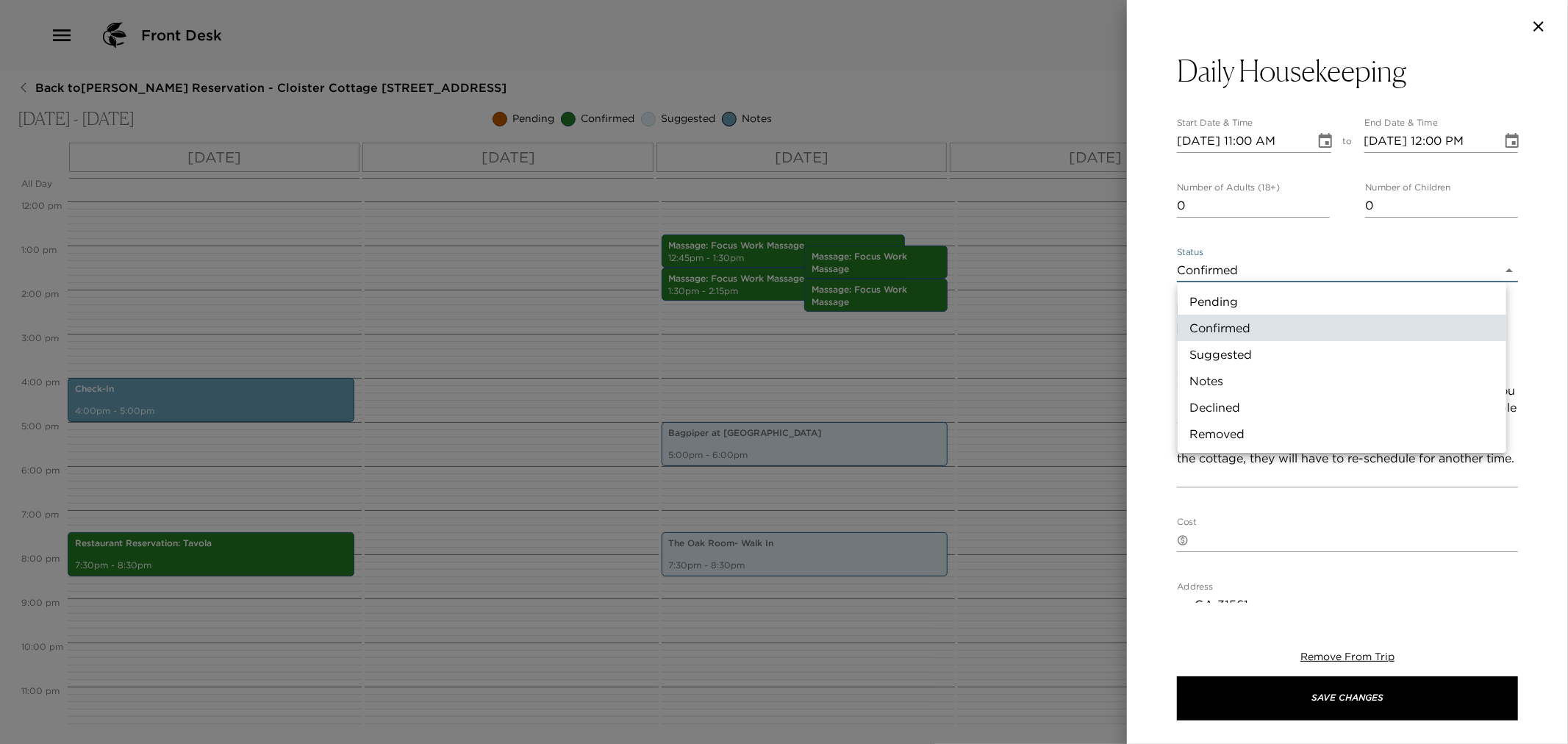
click at [1216, 378] on li "Notes" at bounding box center [1341, 381] width 329 height 26
type input "Concierge Note"
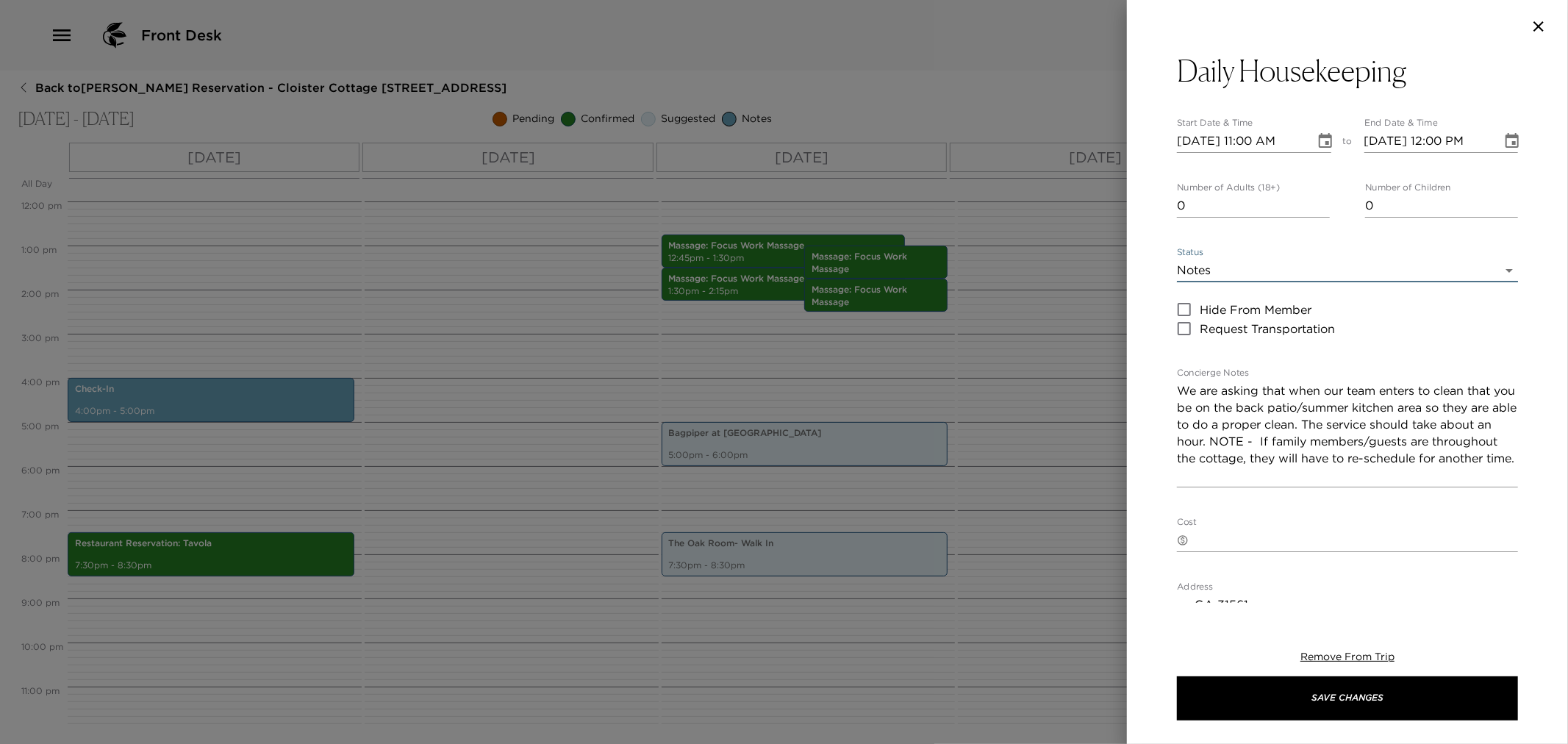
click at [1197, 141] on input "11/06/2025 11:00 AM" at bounding box center [1241, 141] width 128 height 23
type input "11/01/2025 11:00 AM"
type input "11/01/2025 12:00 PM"
type input "11/17/2025 11:00 AM"
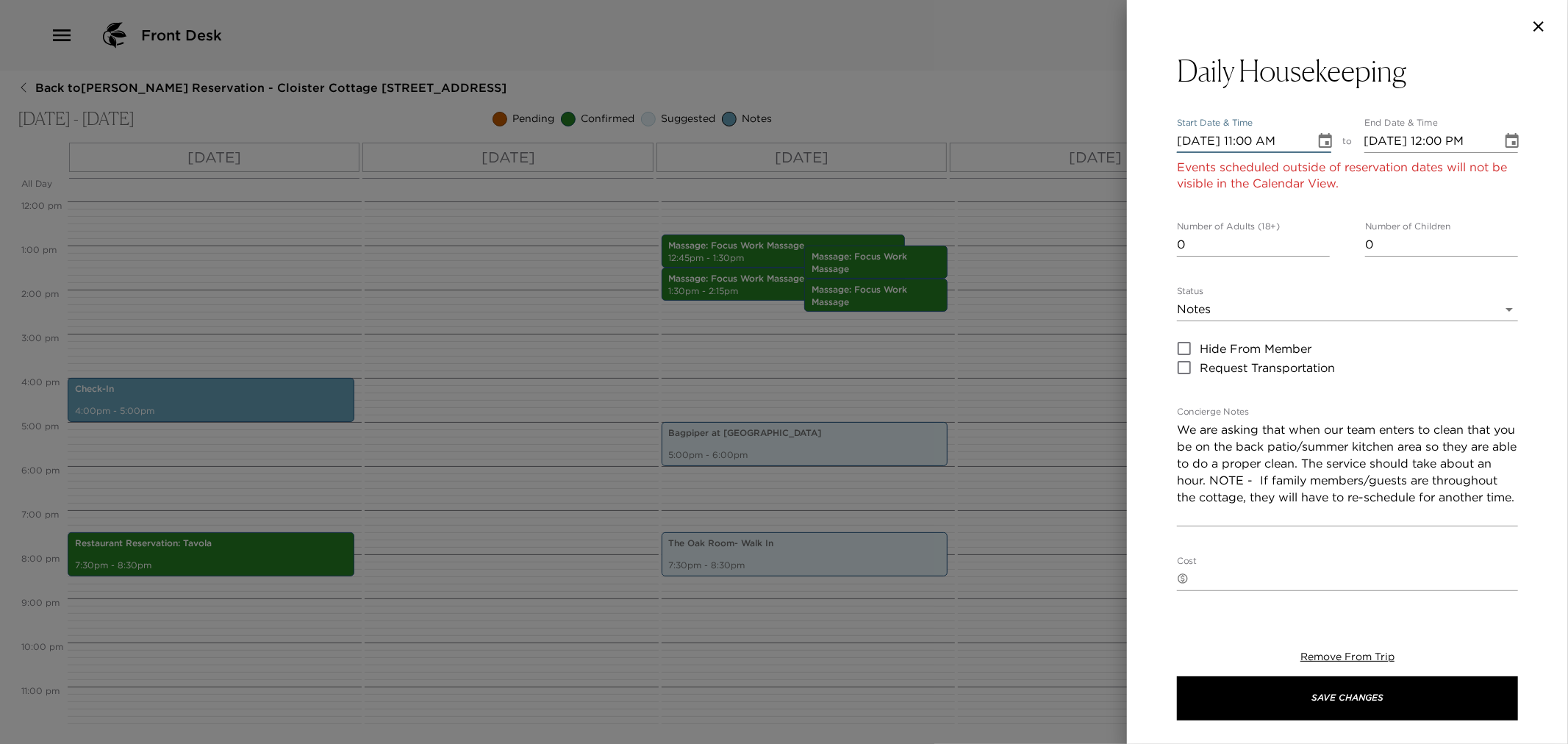
type input "11/17/2025 12:00 PM"
type input "11/07/2025 11:00 AM"
type input "11/07/2025 12:00 PM"
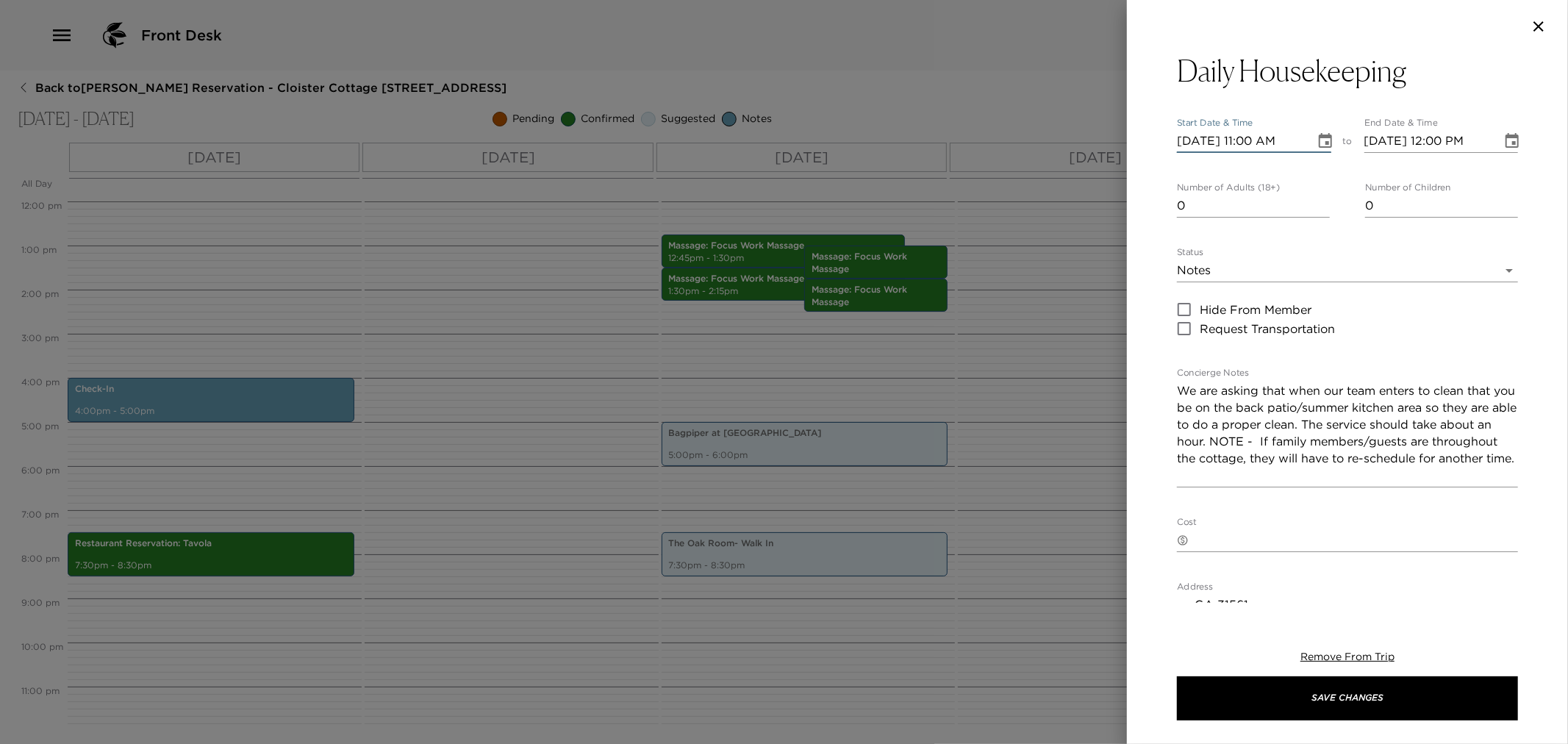
type input "11/07/2025 11:00 AM"
click at [1320, 141] on icon "Choose date, selected date is Nov 7, 2025" at bounding box center [1325, 140] width 13 height 15
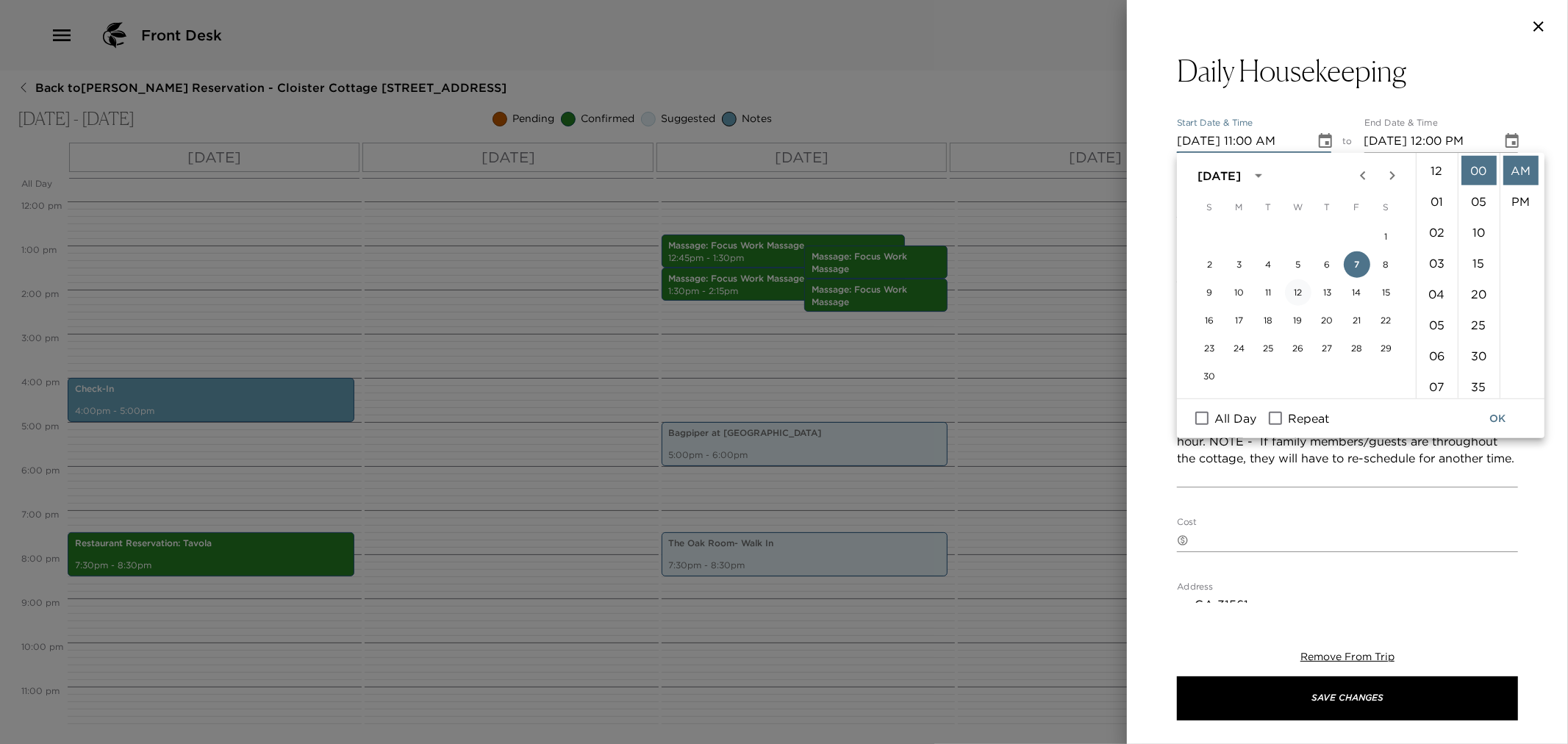
scroll to position [339, 0]
click at [1295, 411] on span "Repeat" at bounding box center [1308, 418] width 41 height 18
click at [1291, 411] on input "Repeat" at bounding box center [1276, 418] width 31 height 19
checkbox input "true"
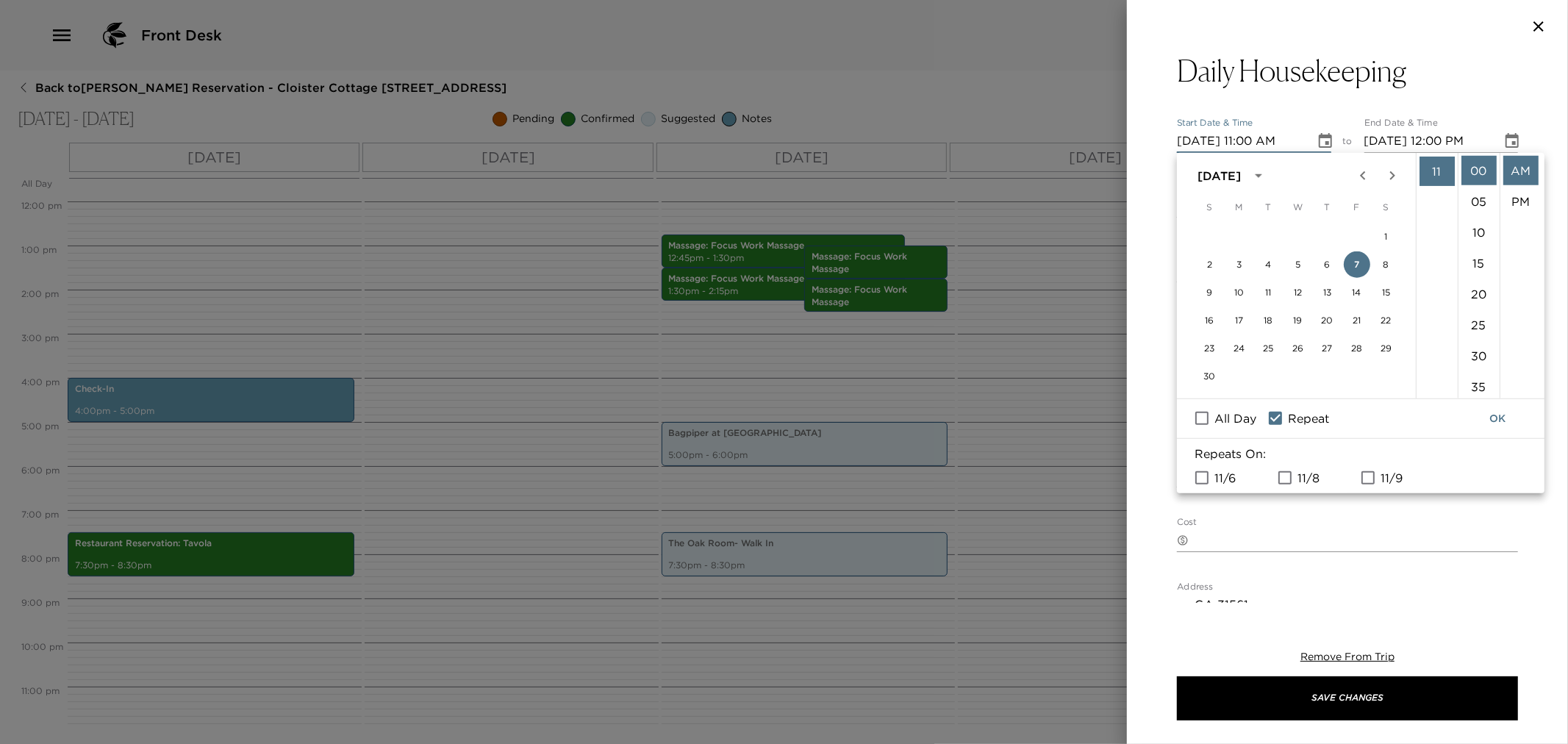
click at [1294, 483] on input "11/8" at bounding box center [1285, 476] width 31 height 19
checkbox input "true"
click at [1505, 418] on button "OK" at bounding box center [1497, 418] width 47 height 27
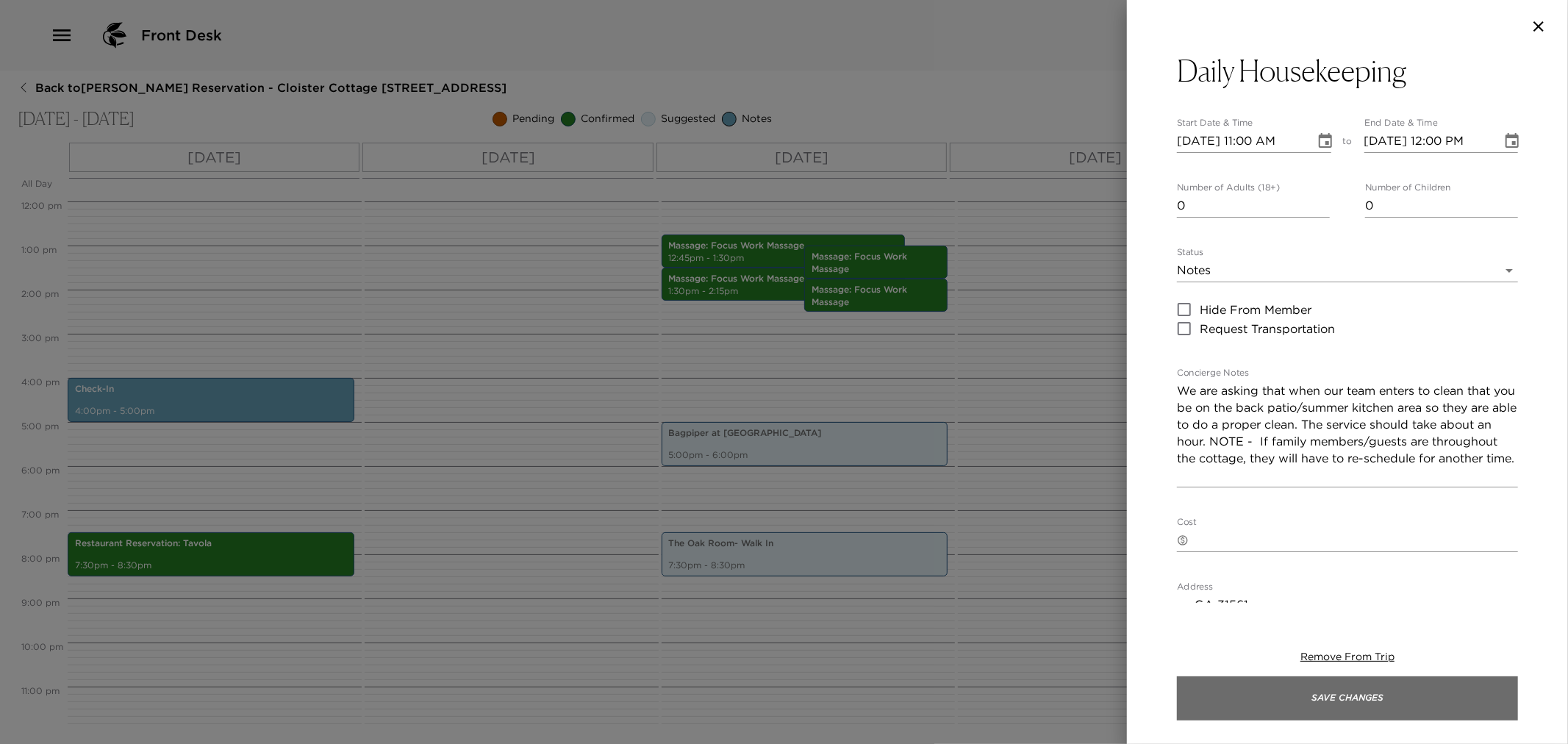
click at [1320, 689] on button "Save Changes" at bounding box center [1348, 698] width 341 height 44
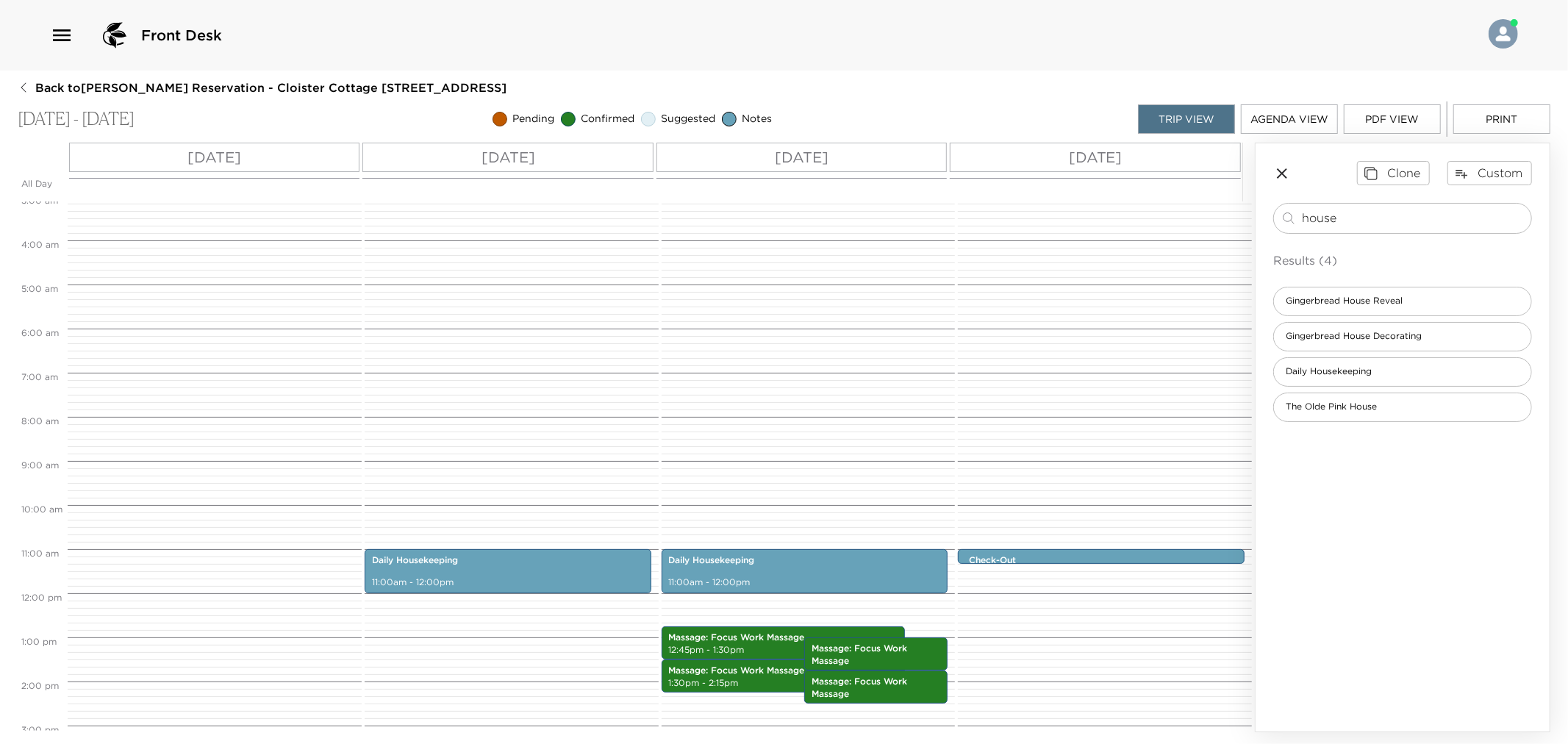
scroll to position [0, 0]
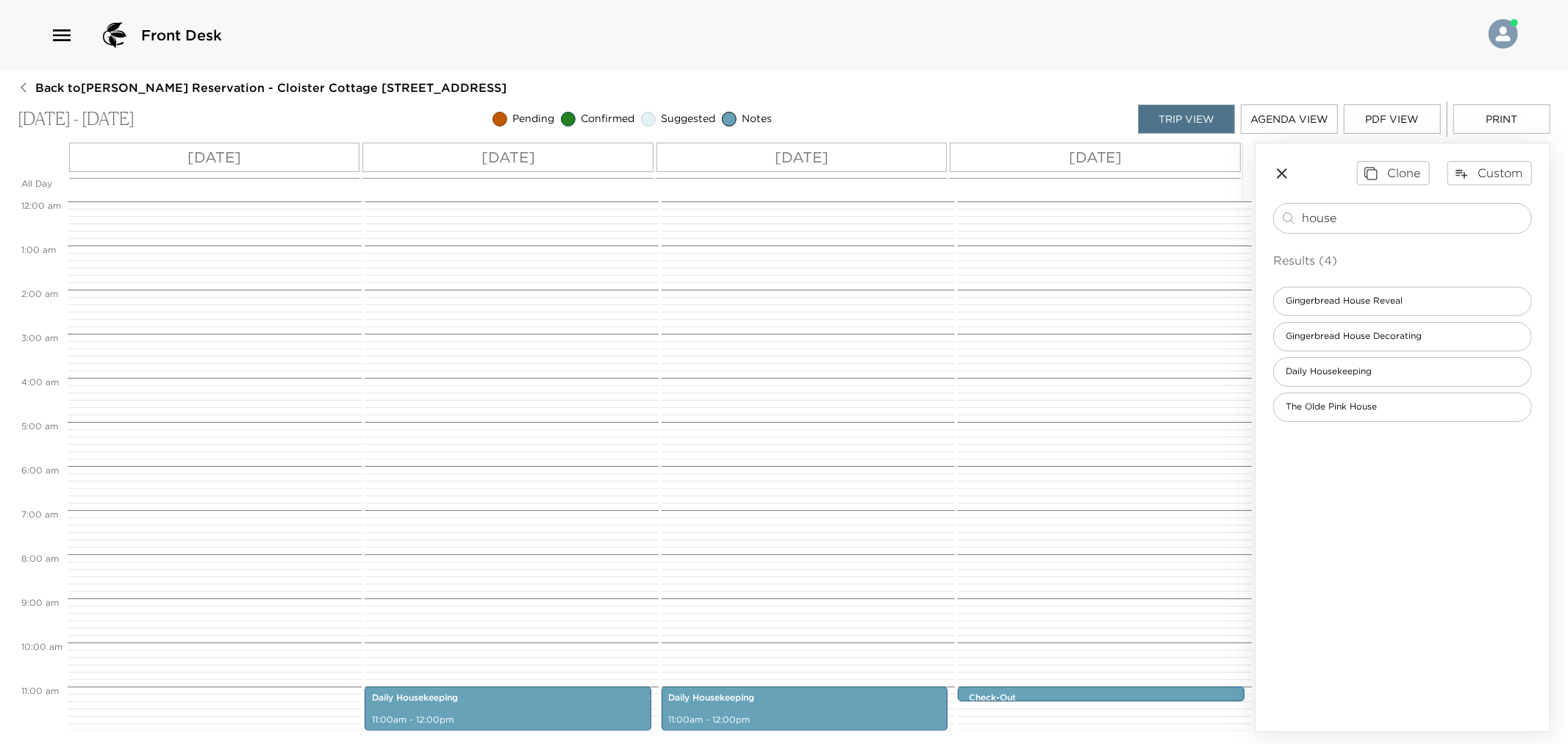
click at [1495, 119] on button "Print" at bounding box center [1501, 119] width 97 height 29
click at [1363, 214] on input "house" at bounding box center [1413, 218] width 224 height 17
type input "doro"
click at [1309, 312] on div "Dorothy's Cocktail & Oyster Bar" at bounding box center [1402, 302] width 259 height 29
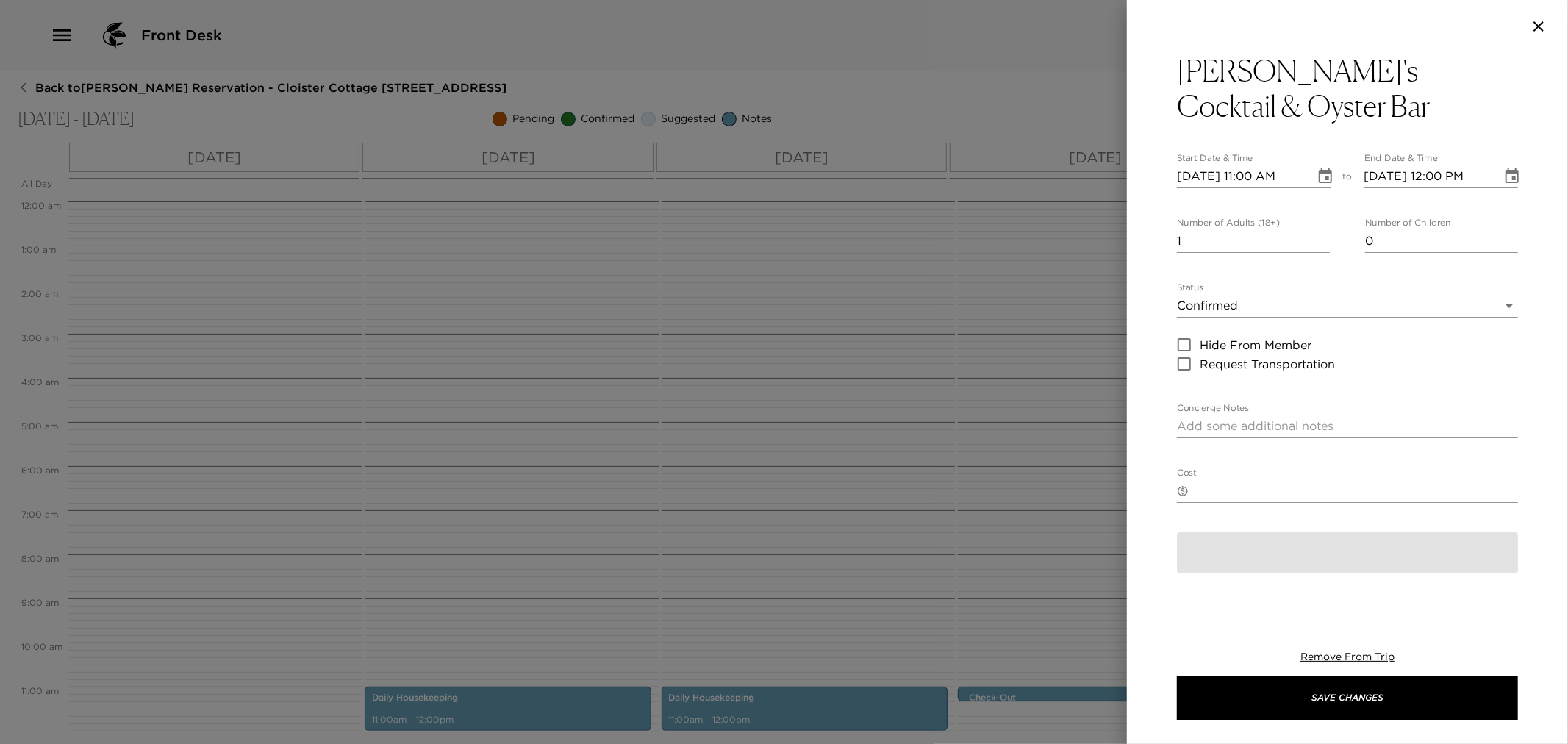
type textarea "You are confirmed for dinner at Dorothy's."
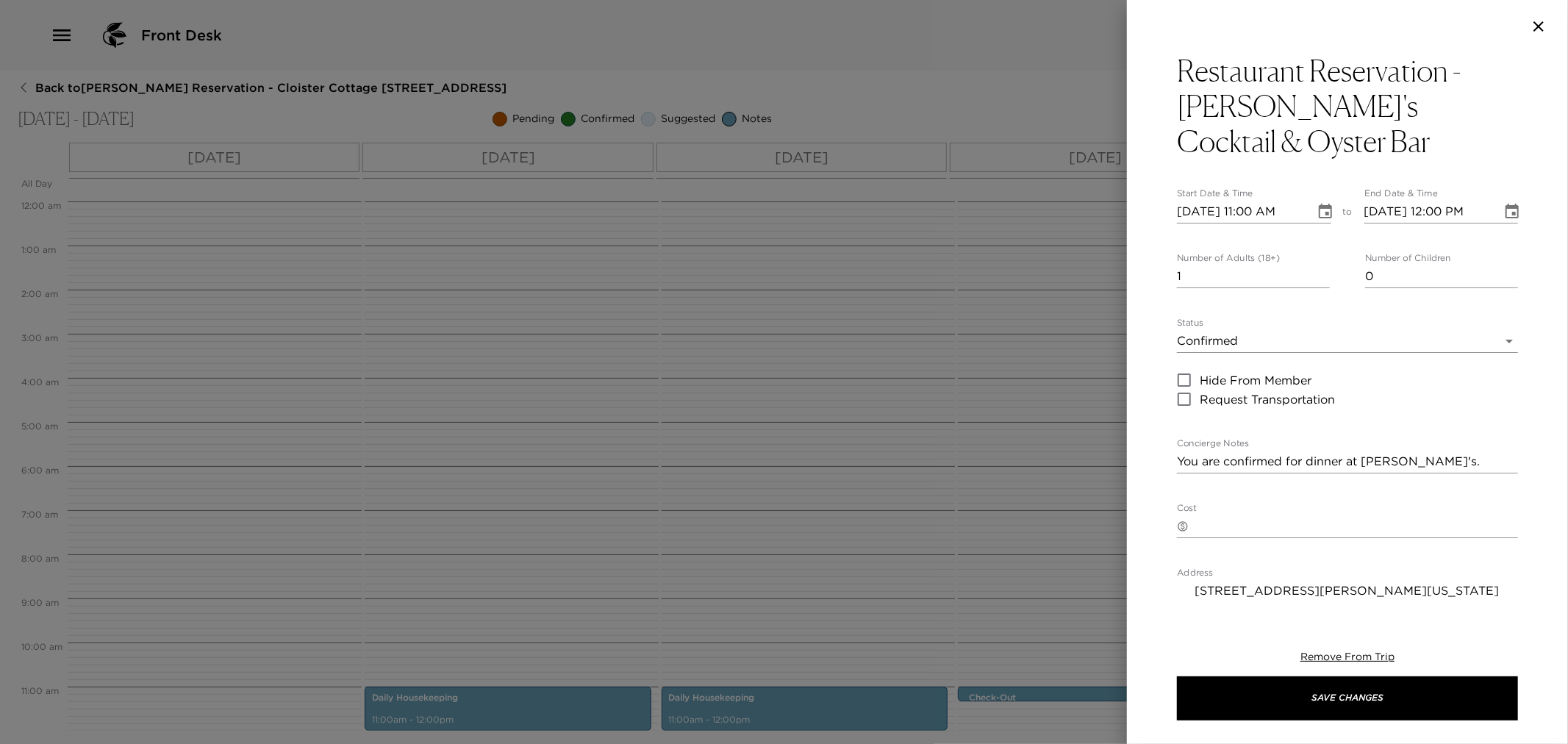
click at [1221, 346] on body "Front Desk Back to Glenn Youngkin Reservation - Cloister Cottage 908 Sea Island…" at bounding box center [784, 372] width 1568 height 744
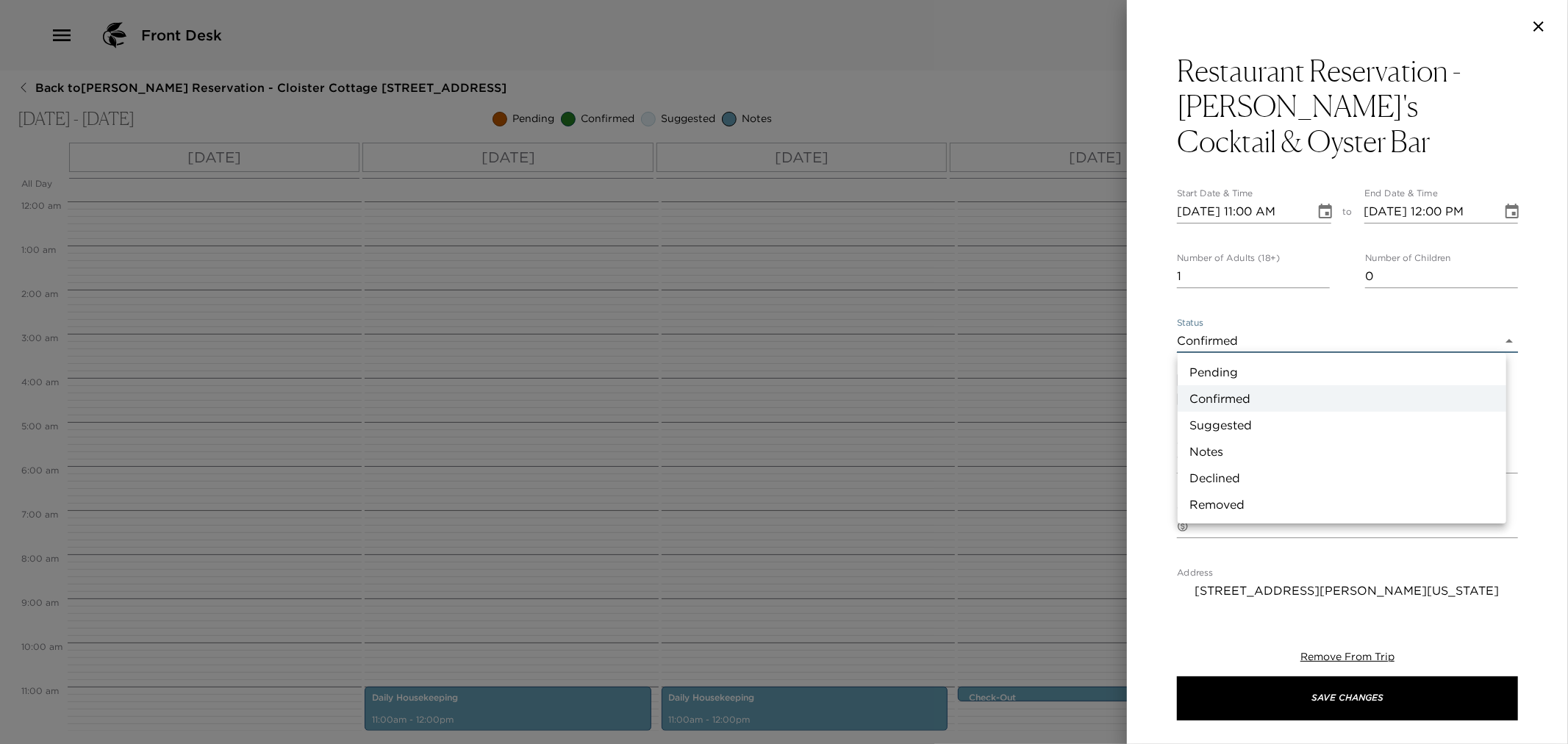
click at [1230, 265] on div at bounding box center [784, 372] width 1568 height 744
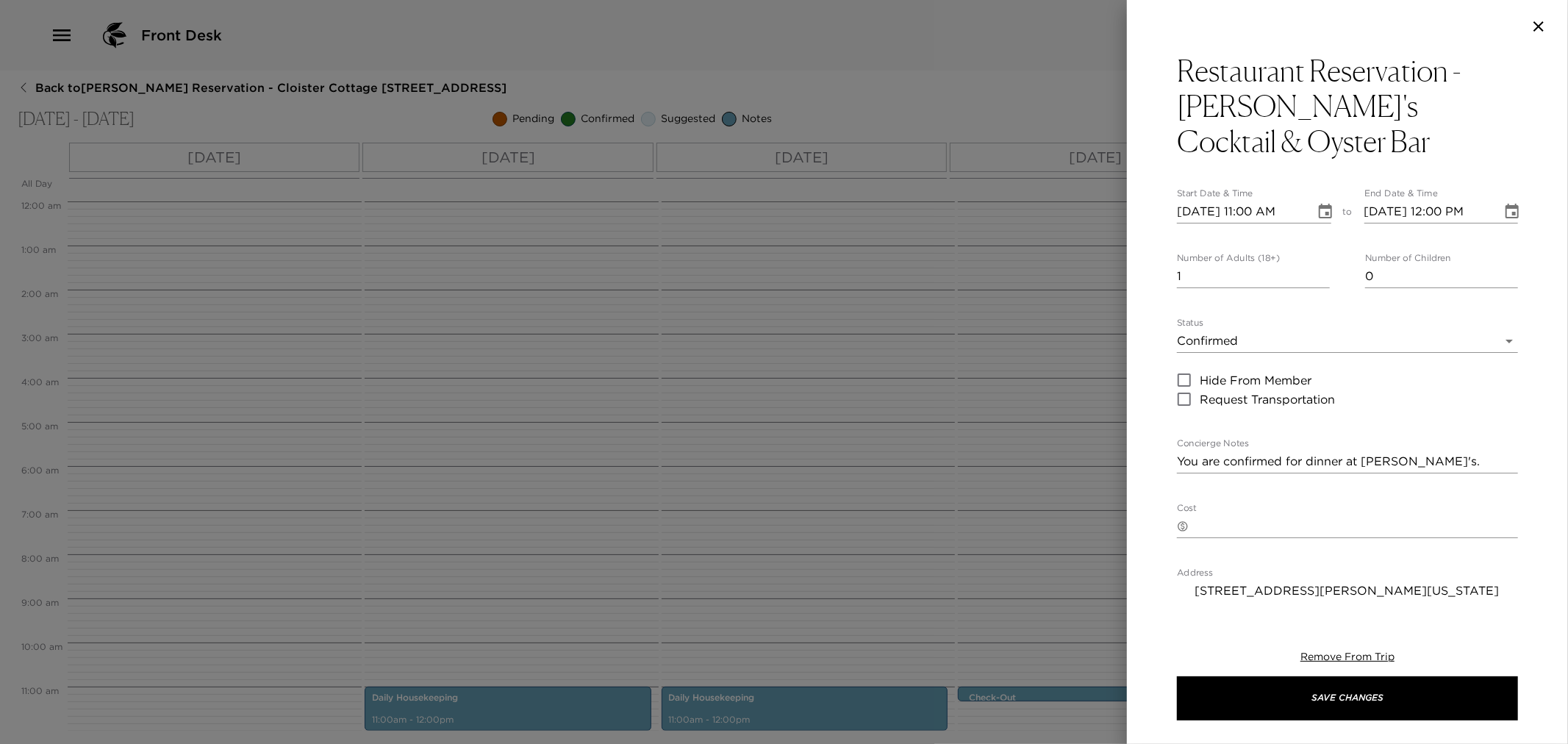
click at [1216, 281] on input "1" at bounding box center [1254, 276] width 153 height 23
type input "8"
click at [1262, 335] on body "Front Desk Back to Glenn Youngkin Reservation - Cloister Cottage 908 Sea Island…" at bounding box center [784, 372] width 1568 height 744
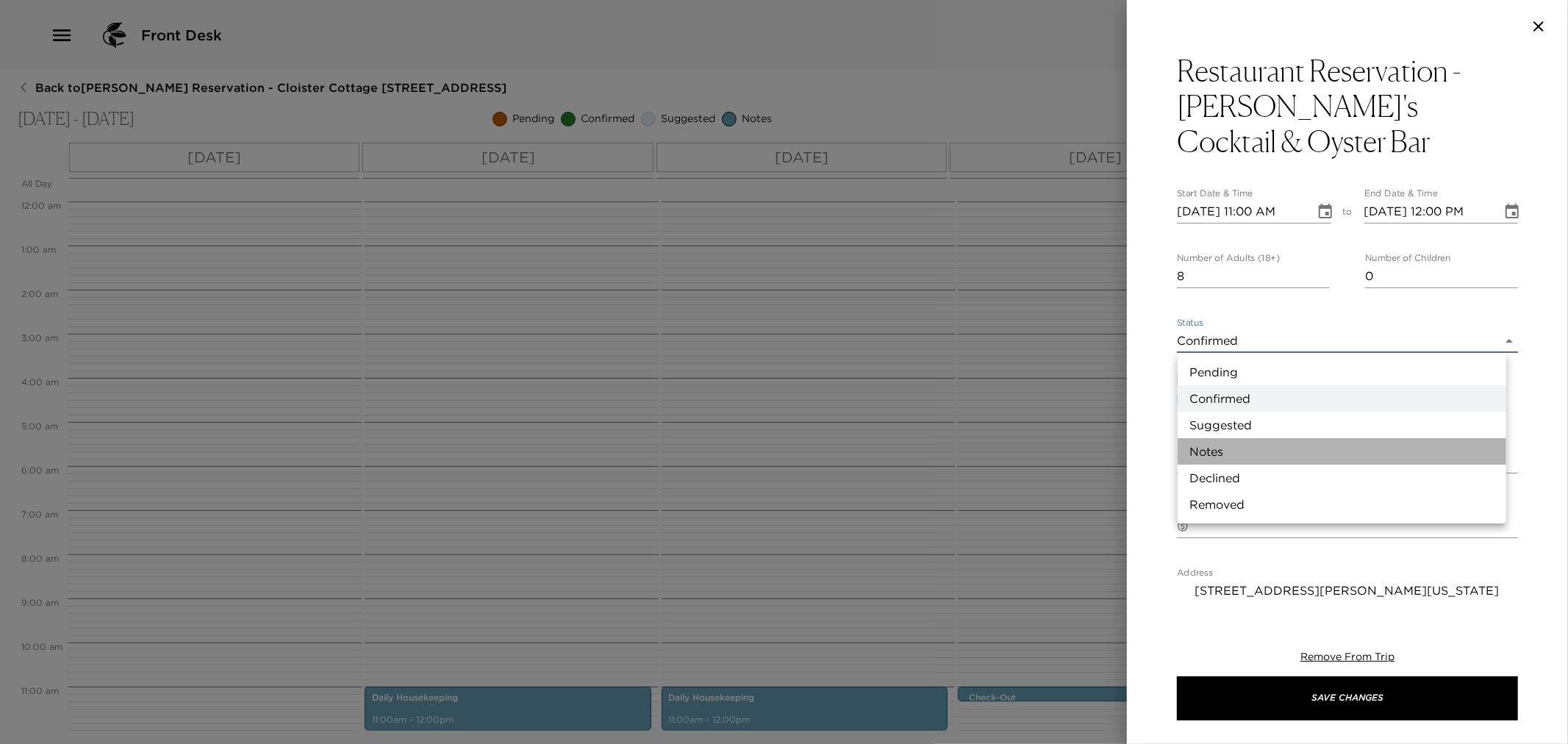
click at [1218, 450] on li "Notes" at bounding box center [1341, 451] width 329 height 26
type input "Concierge Note"
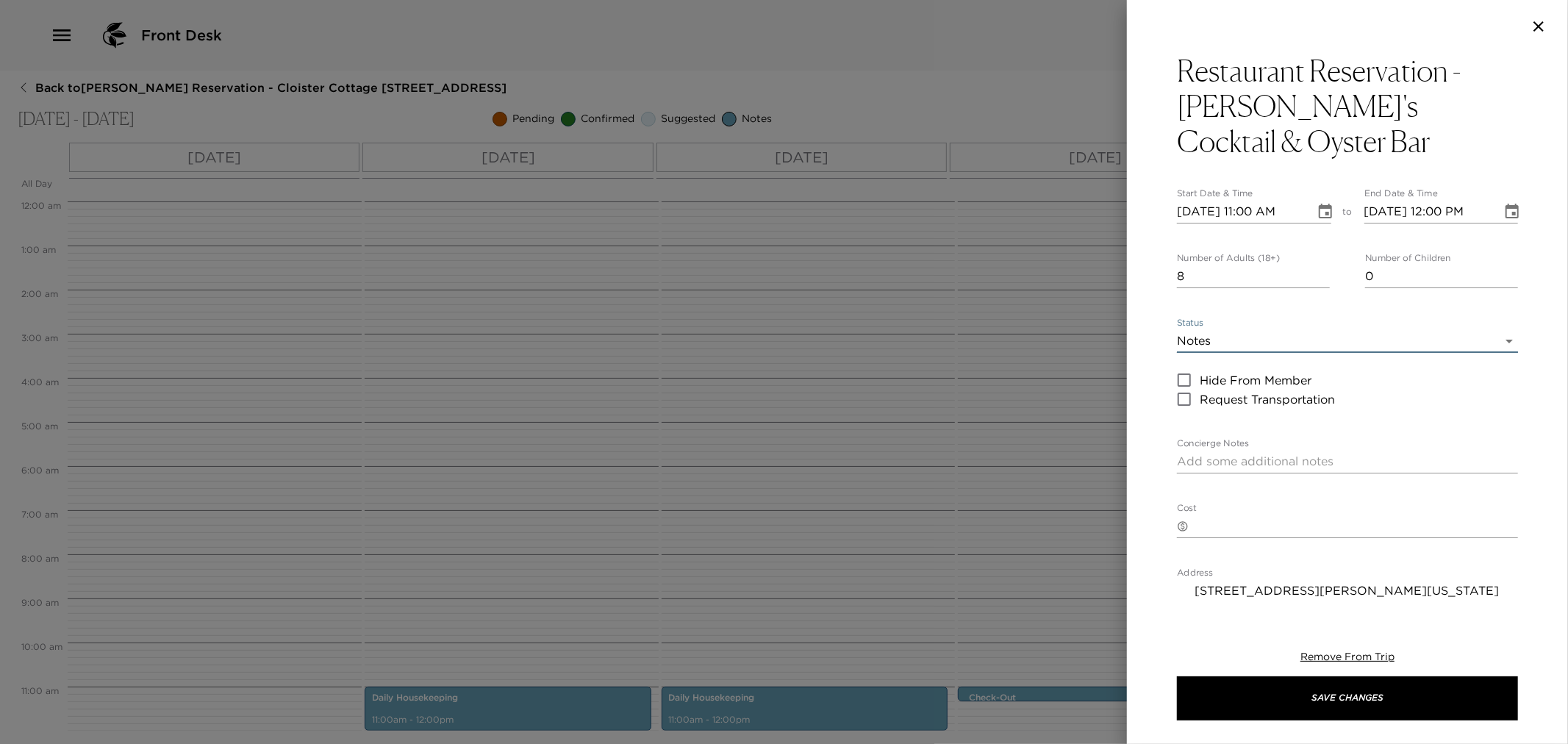
click at [1225, 454] on textarea "Concierge Notes" at bounding box center [1348, 461] width 341 height 17
type textarea "You confirmed a dinner reservation at Dorothy's."
type input "11/07/2025 11:00 AM"
type input "11/07/2025 12:00 PM"
type input "11/07/2025 07:30 PM"
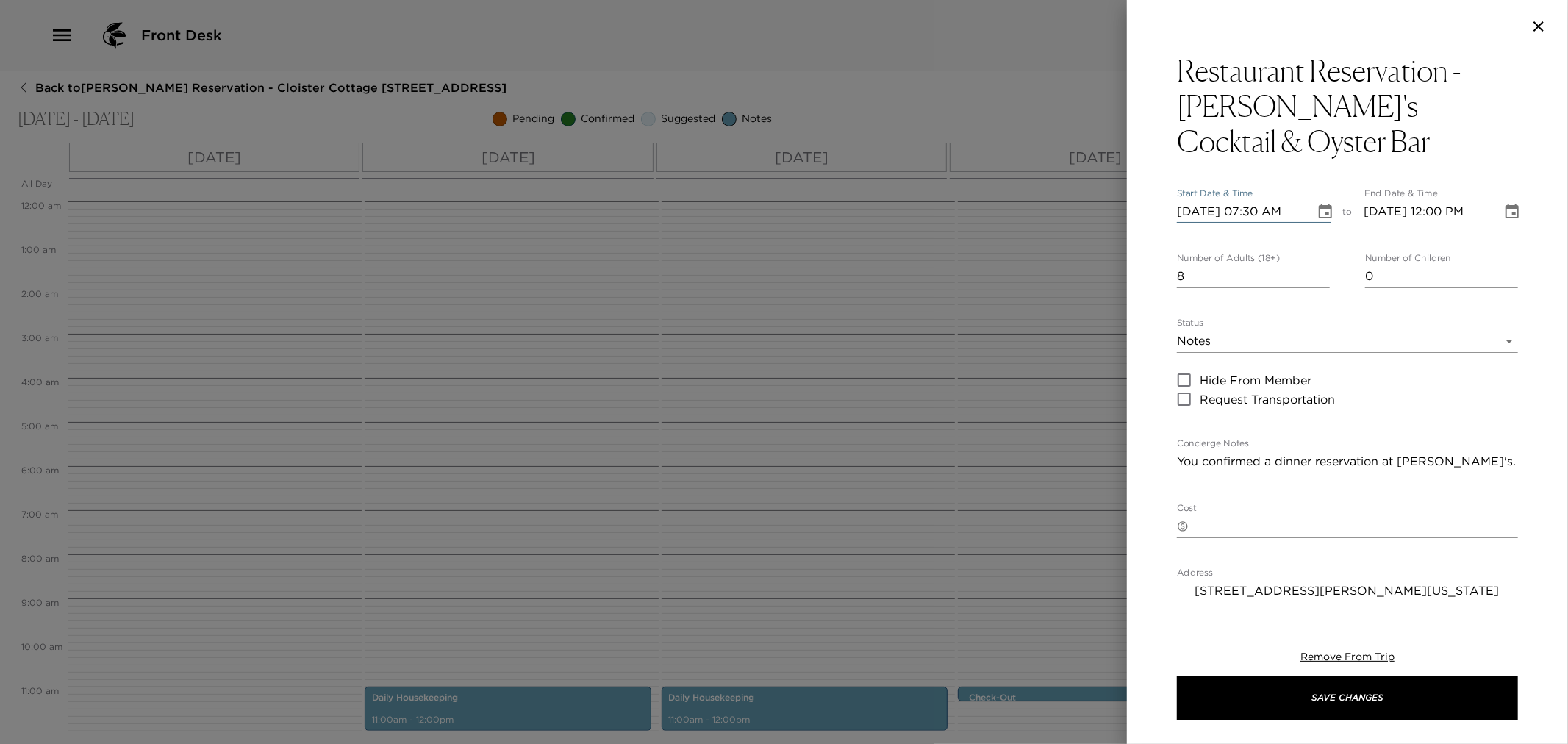
type input "11/07/2025 08:30 PM"
type input "11/07/2025 07:30 PM"
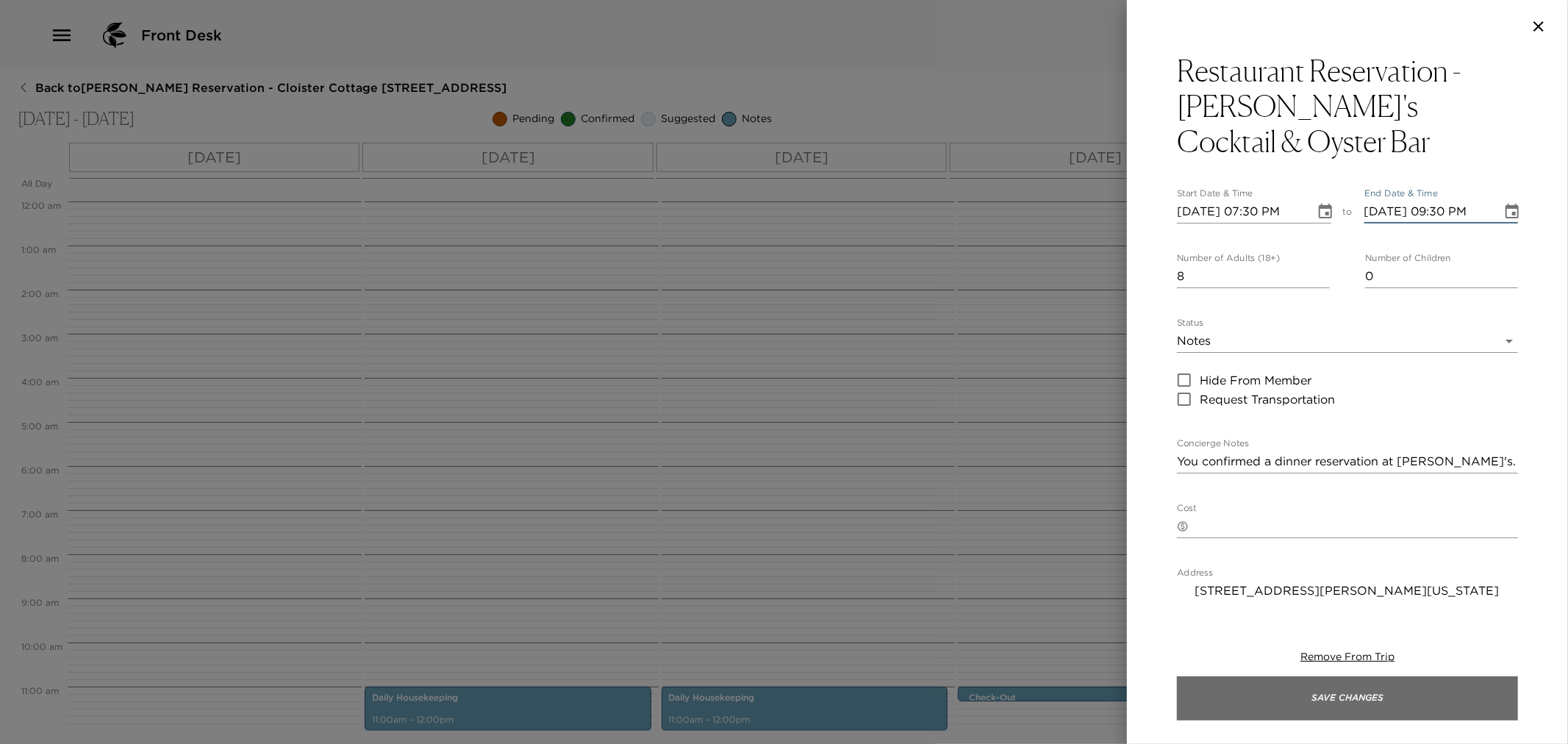
type input "11/07/2025 09:30 PM"
click at [1357, 701] on button "Save Changes" at bounding box center [1348, 698] width 341 height 44
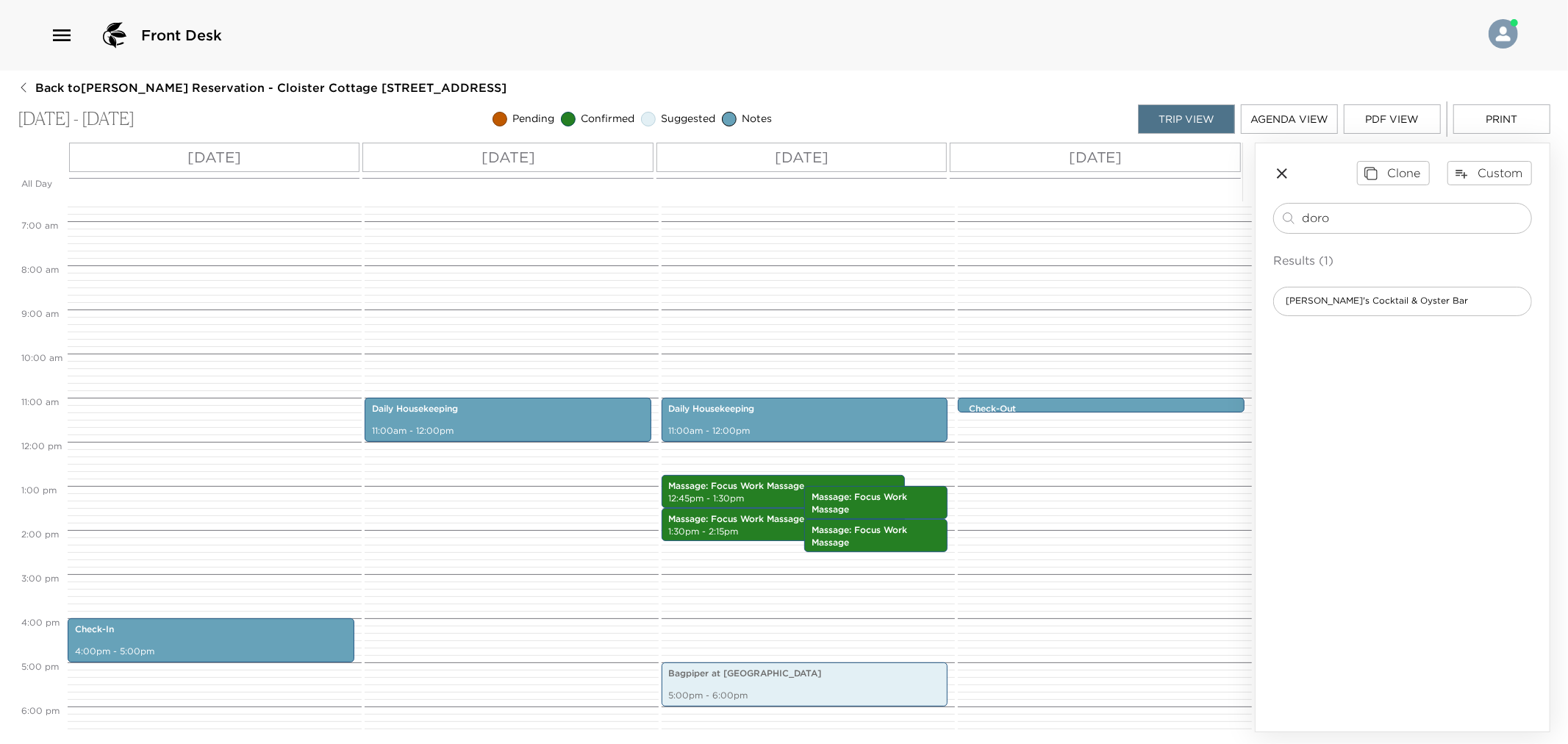
scroll to position [529, 0]
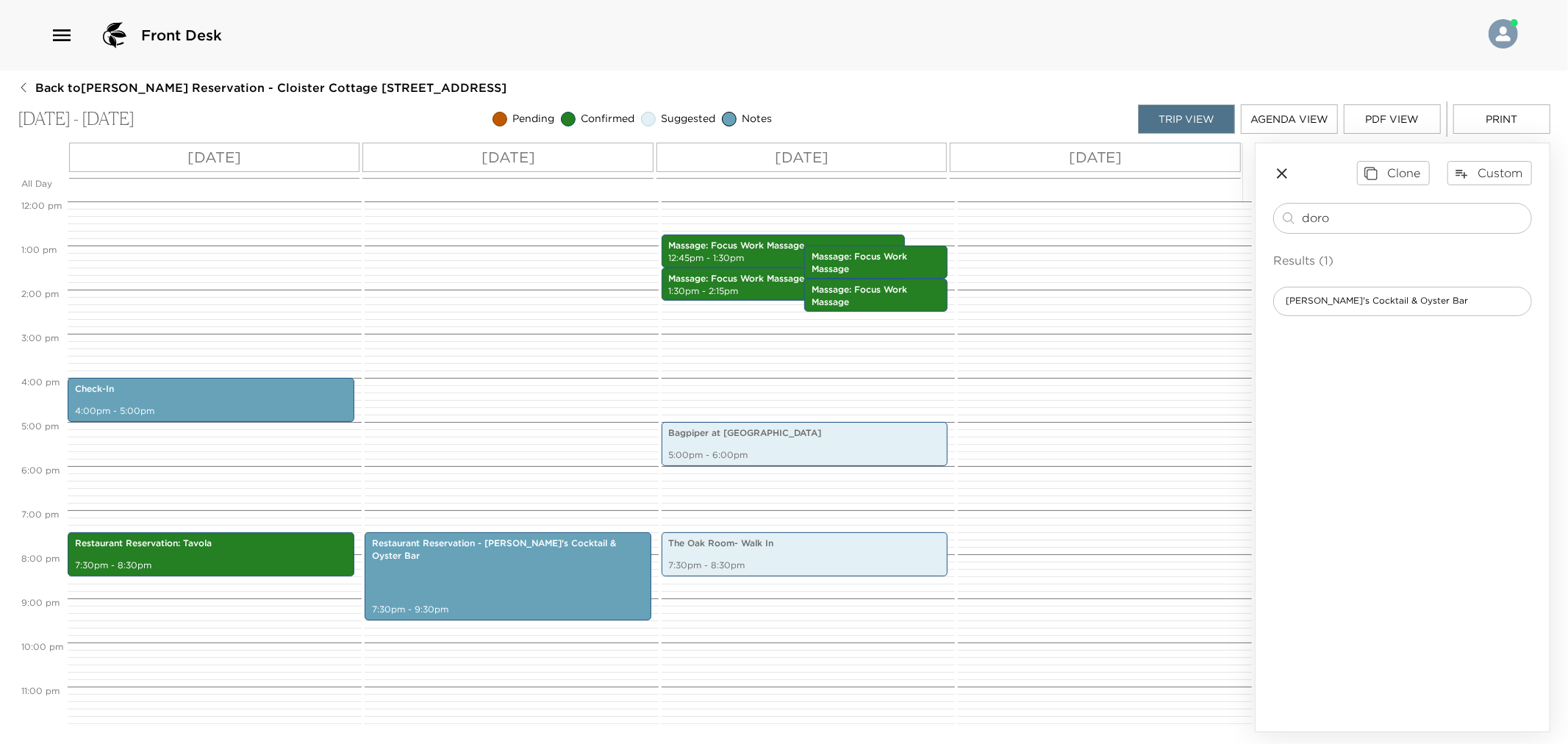
click at [1481, 125] on button "Print" at bounding box center [1501, 119] width 97 height 29
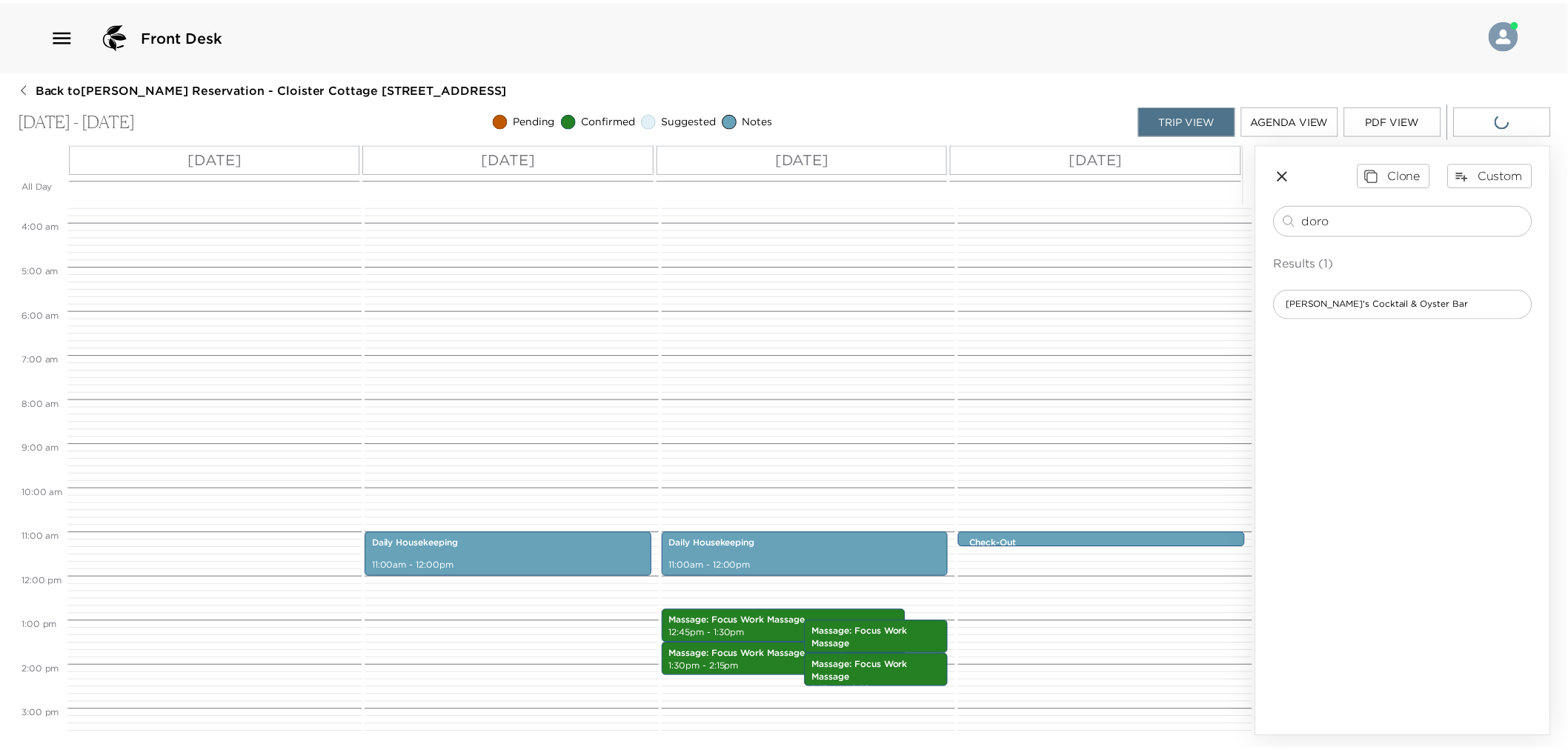
scroll to position [0, 0]
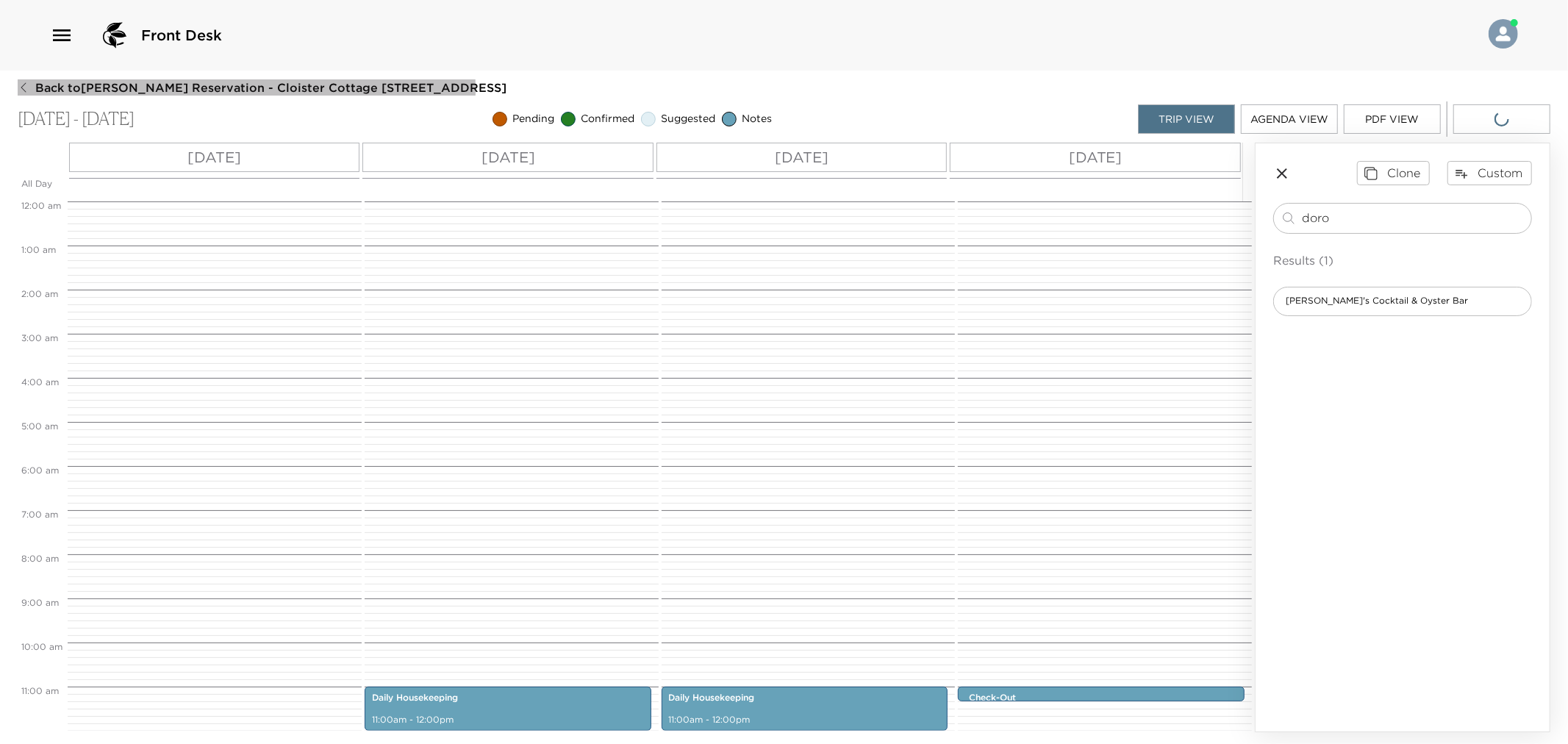
click at [135, 90] on span "Back to Glenn Youngkin Reservation - Cloister Cottage 908 Sea Island, GA" at bounding box center [271, 87] width 471 height 16
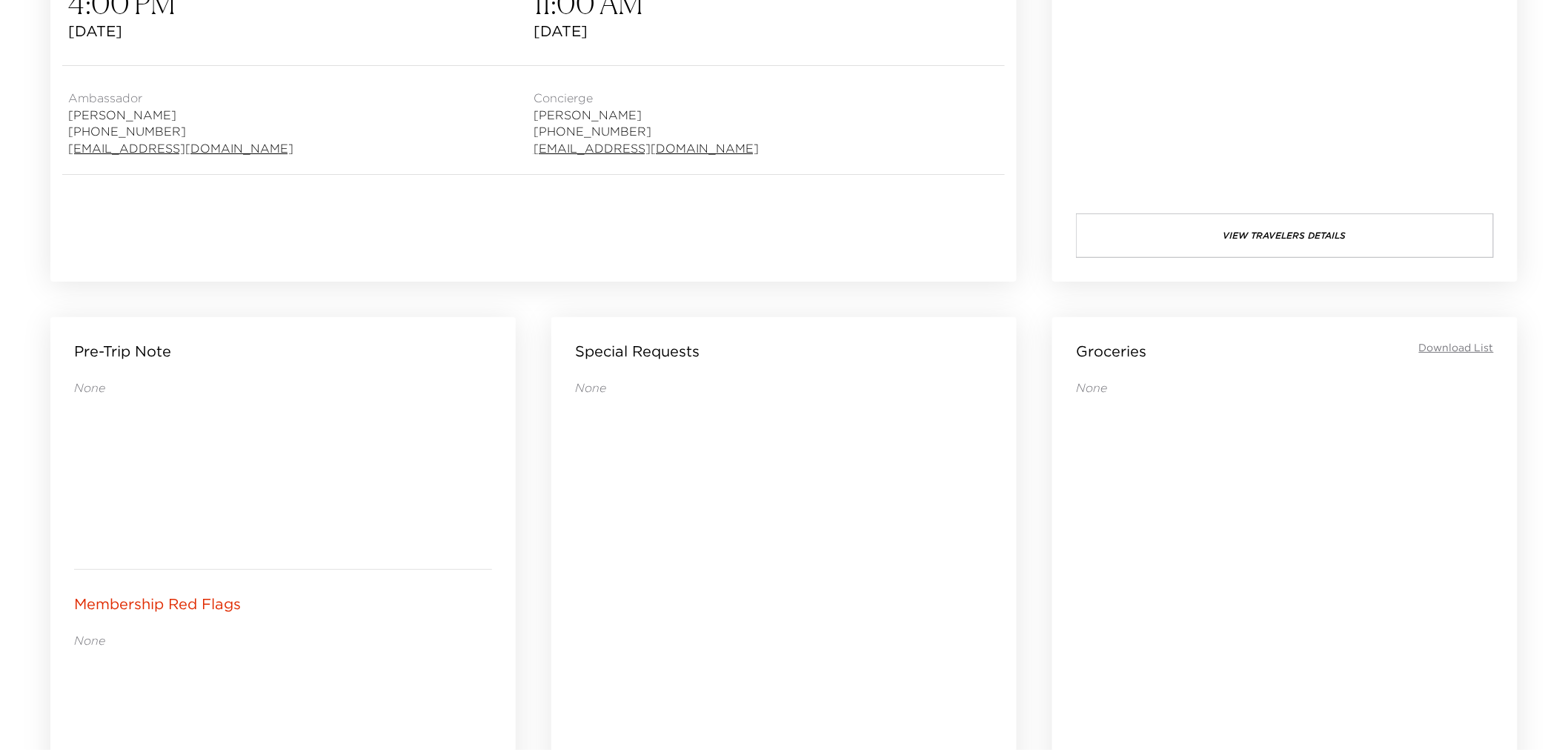
scroll to position [741, 0]
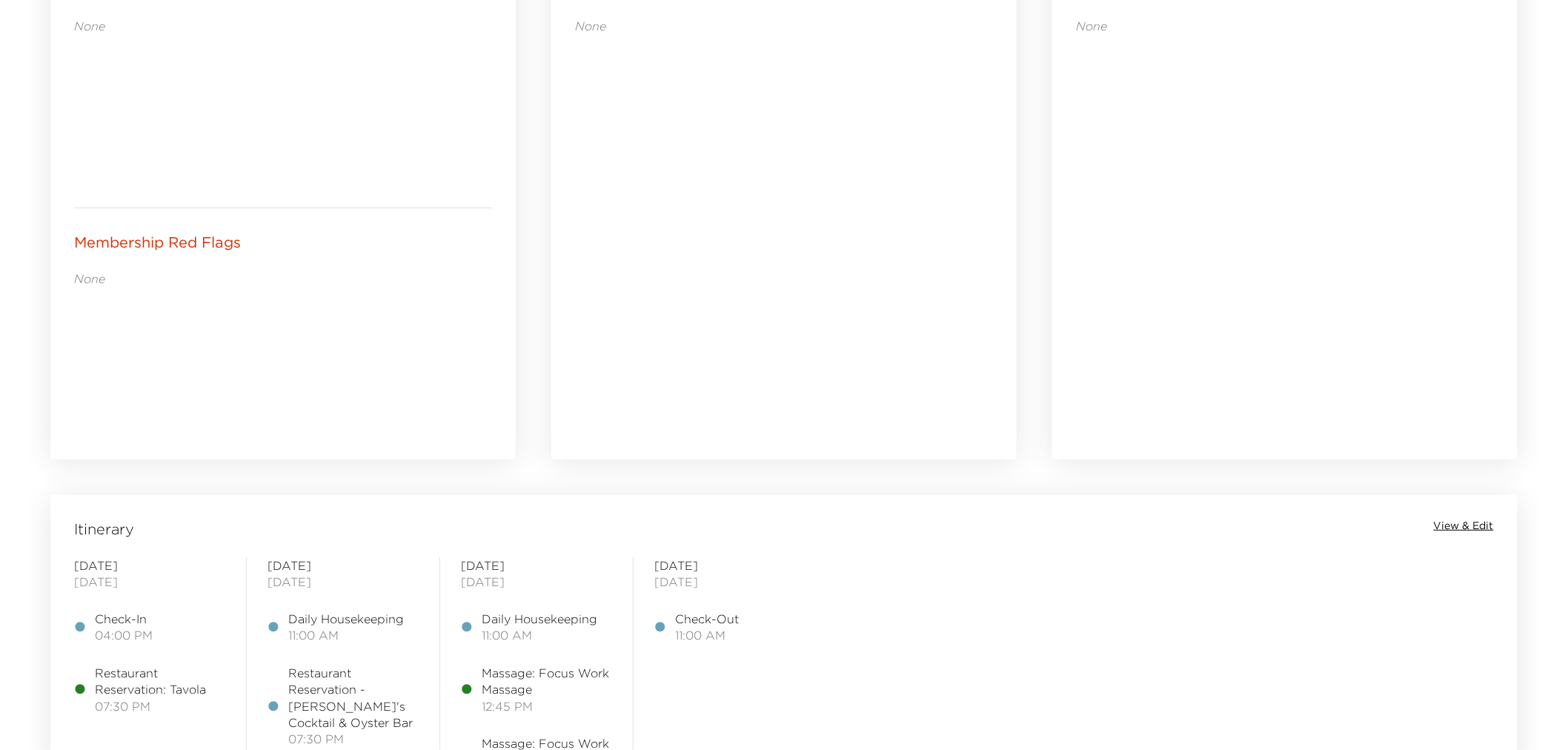
click at [1477, 524] on span "View & Edit" at bounding box center [1464, 525] width 60 height 15
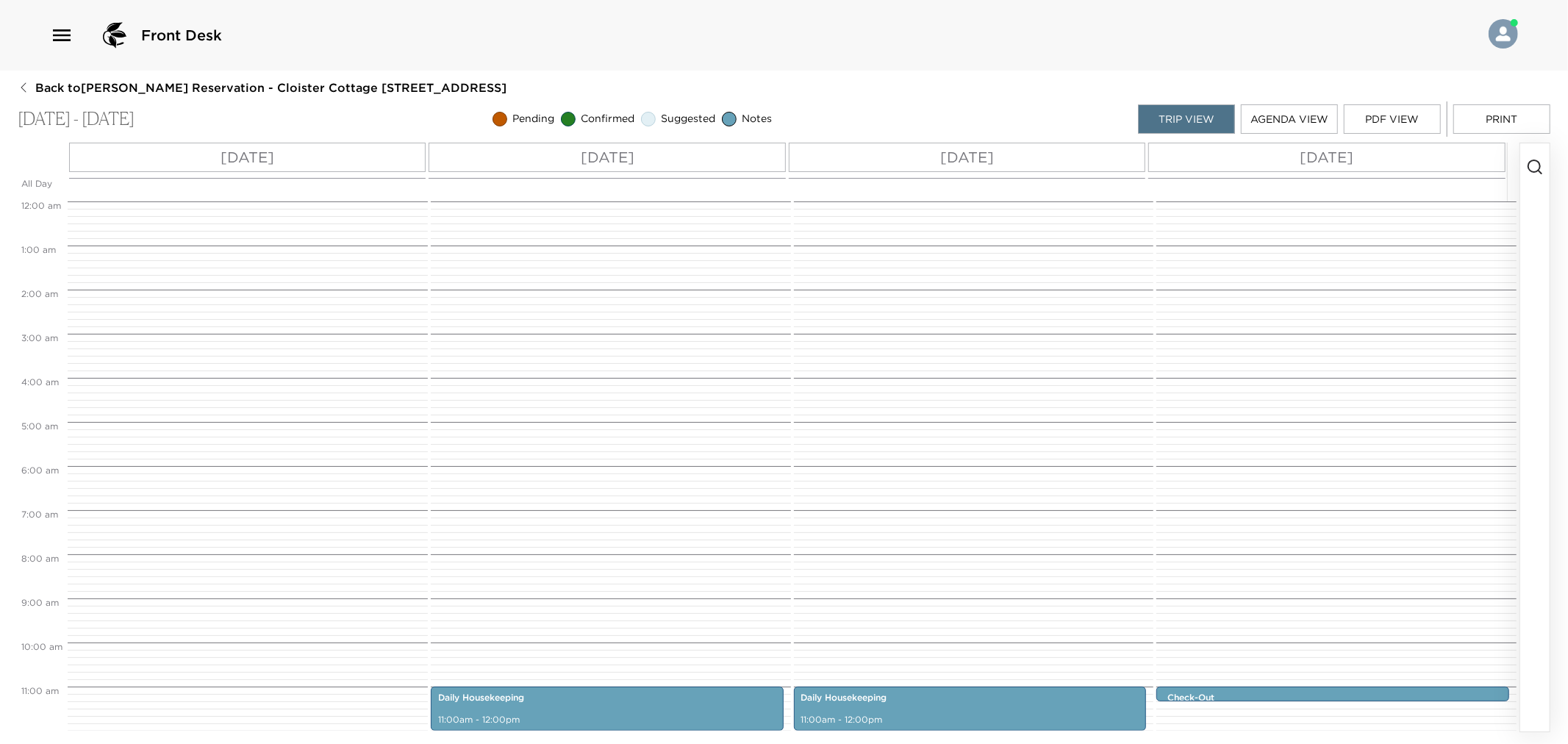
scroll to position [485, 0]
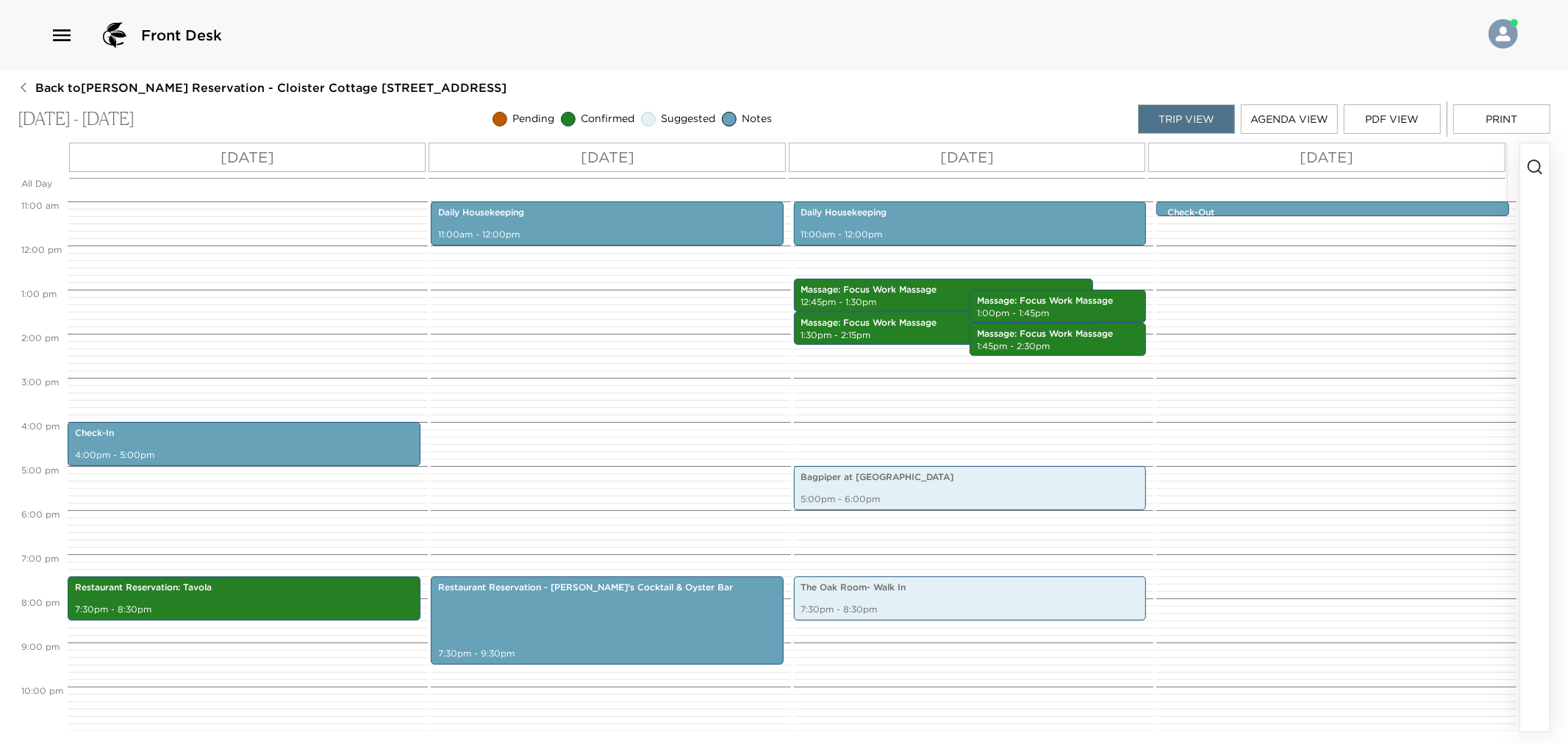
click at [1501, 123] on button "Print" at bounding box center [1501, 119] width 97 height 29
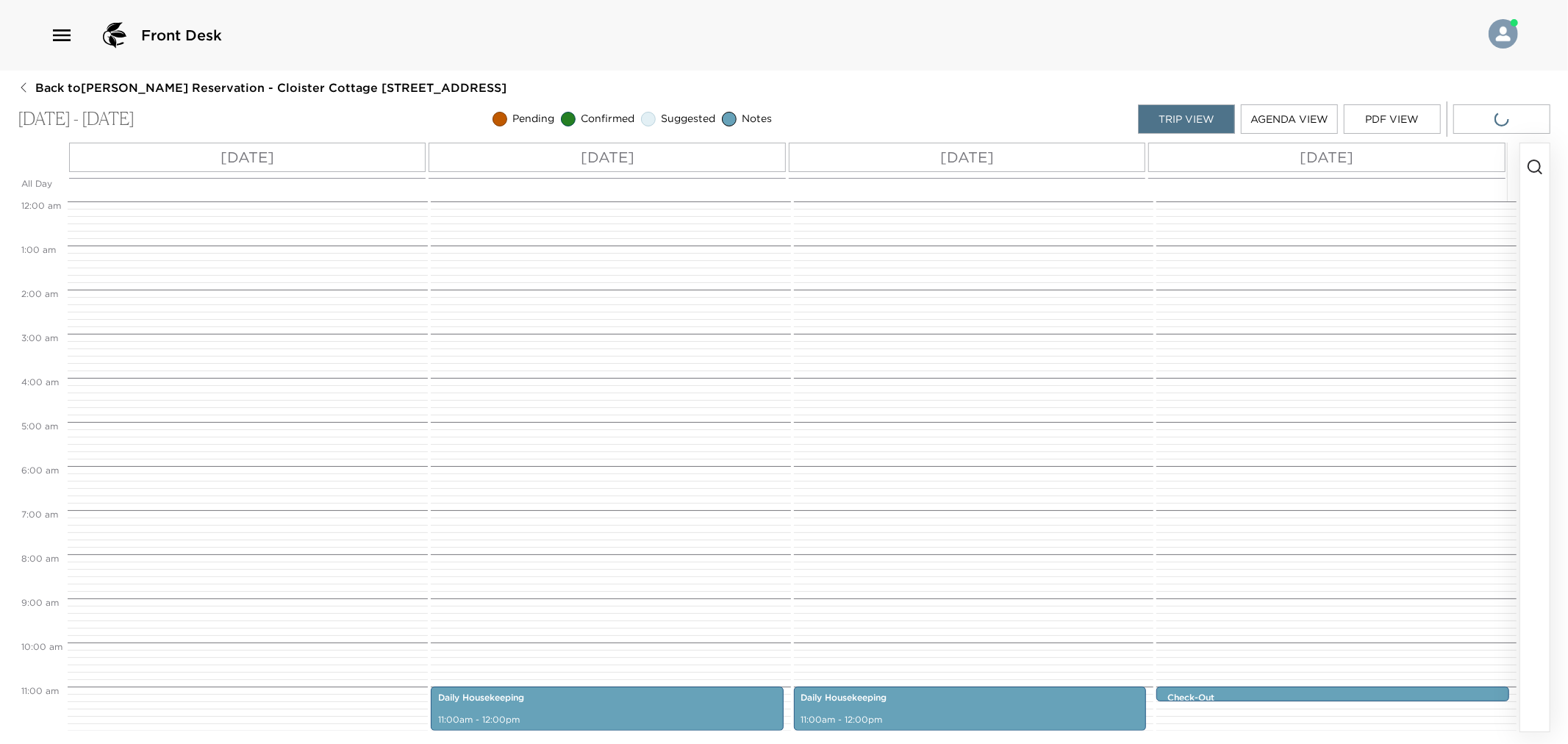
scroll to position [529, 0]
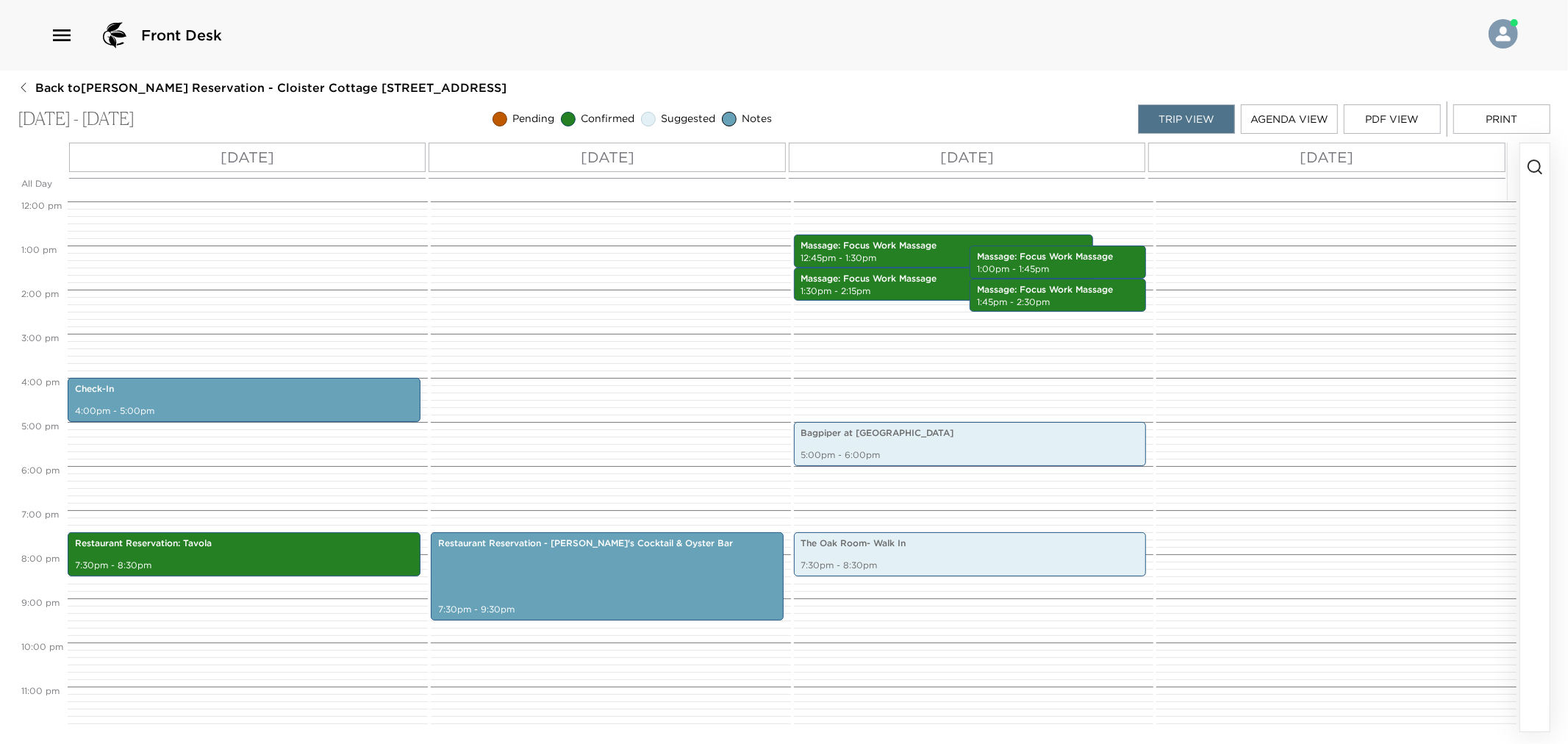
click at [1534, 166] on icon "button" at bounding box center [1535, 166] width 18 height 18
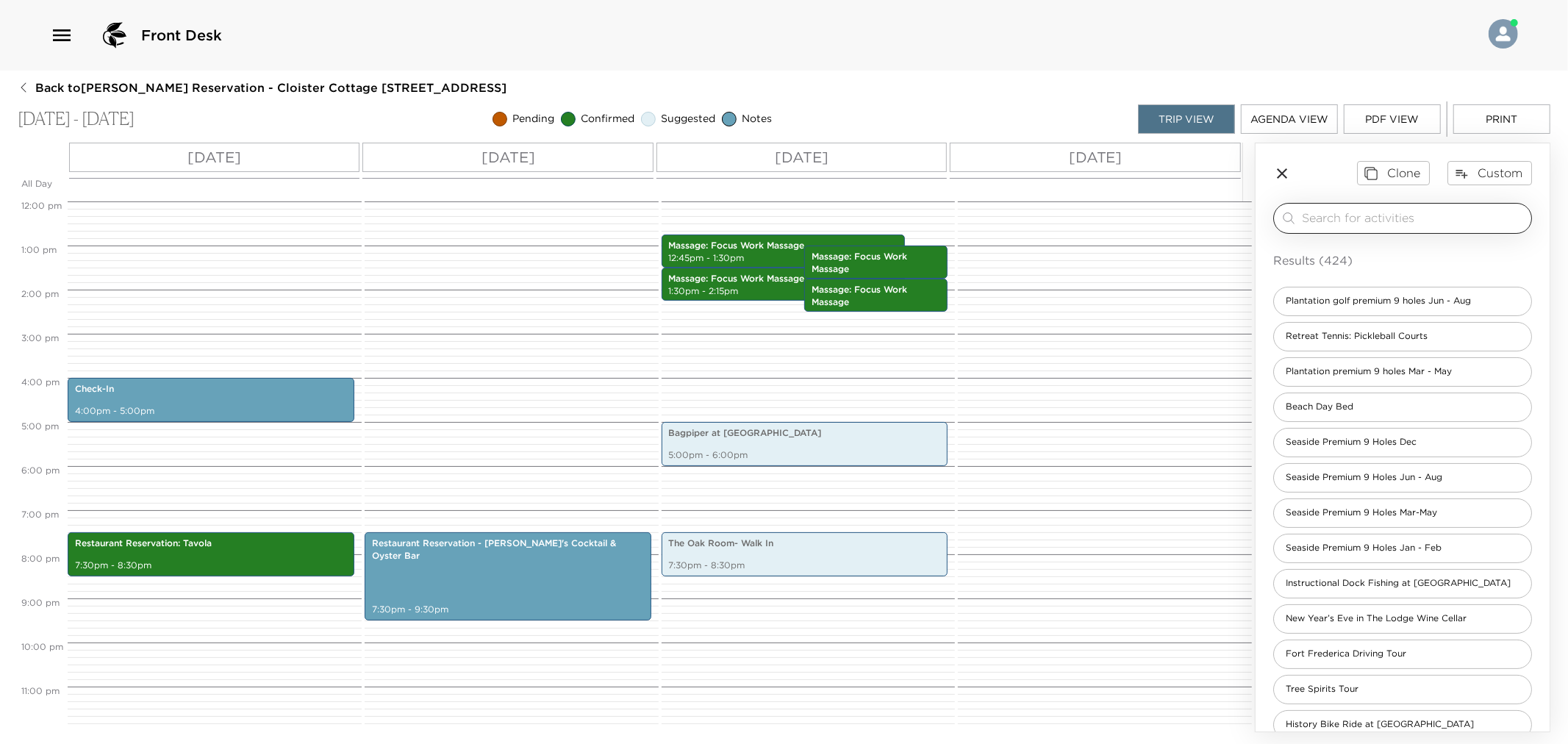
click at [1391, 224] on input "search" at bounding box center [1413, 218] width 224 height 17
click at [1497, 157] on div "Clone Custom ​ Results (424) Plantation golf premium 9 holes Jun - Aug Retreat …" at bounding box center [1402, 591] width 294 height 896
click at [1488, 175] on button "Custom" at bounding box center [1489, 172] width 84 height 23
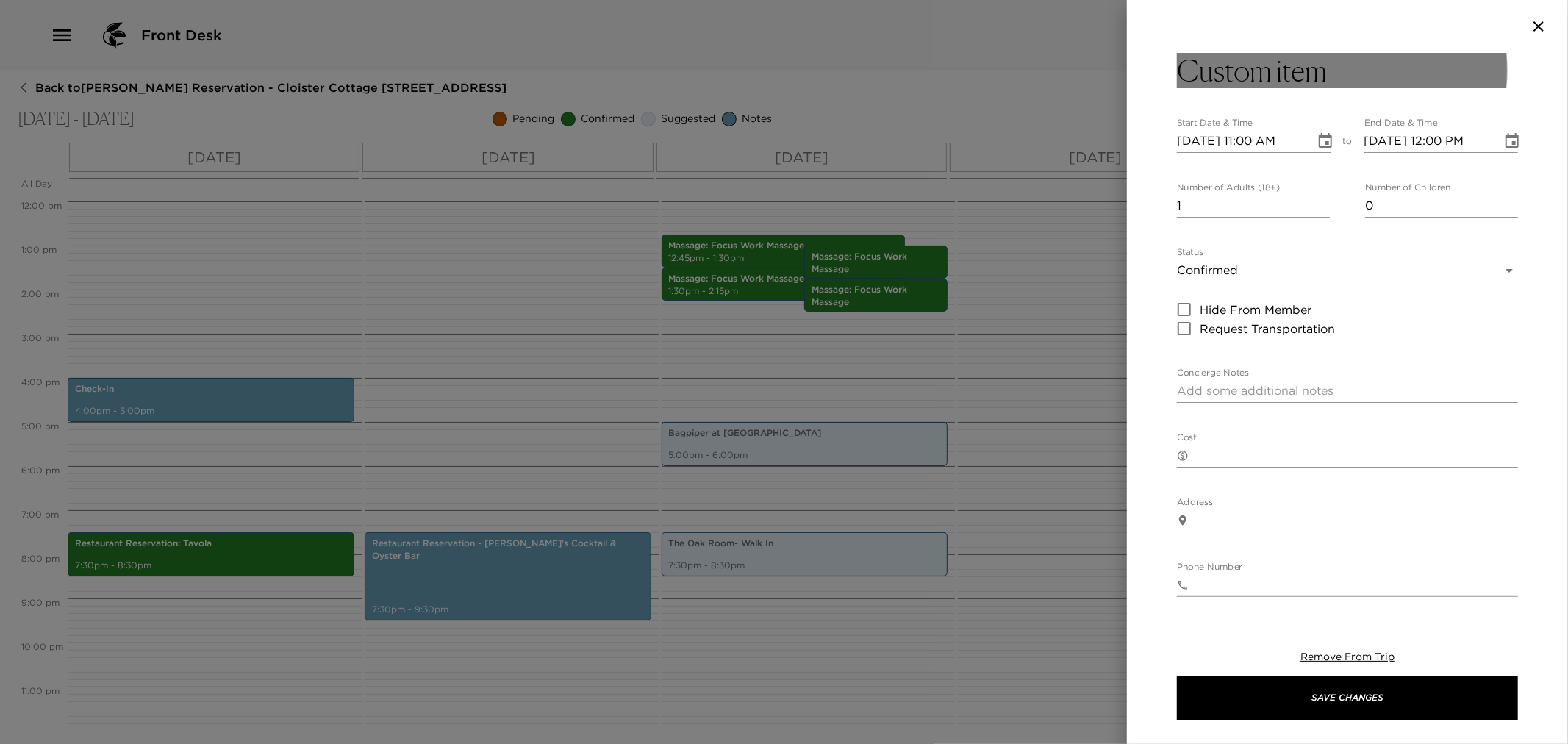
click at [1245, 69] on h3 "Custom item" at bounding box center [1252, 70] width 150 height 36
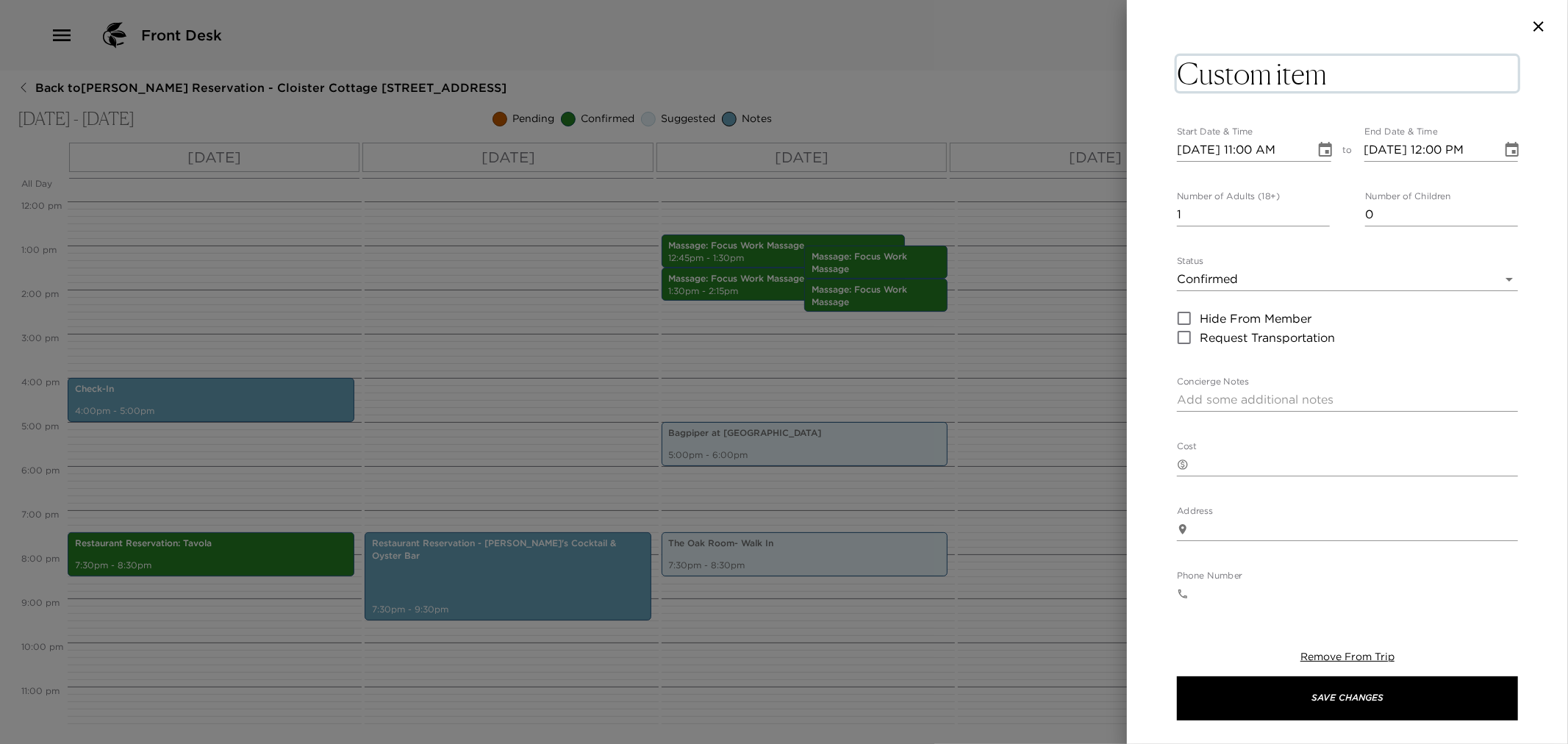
click at [1245, 69] on textarea "Custom item" at bounding box center [1348, 73] width 341 height 36
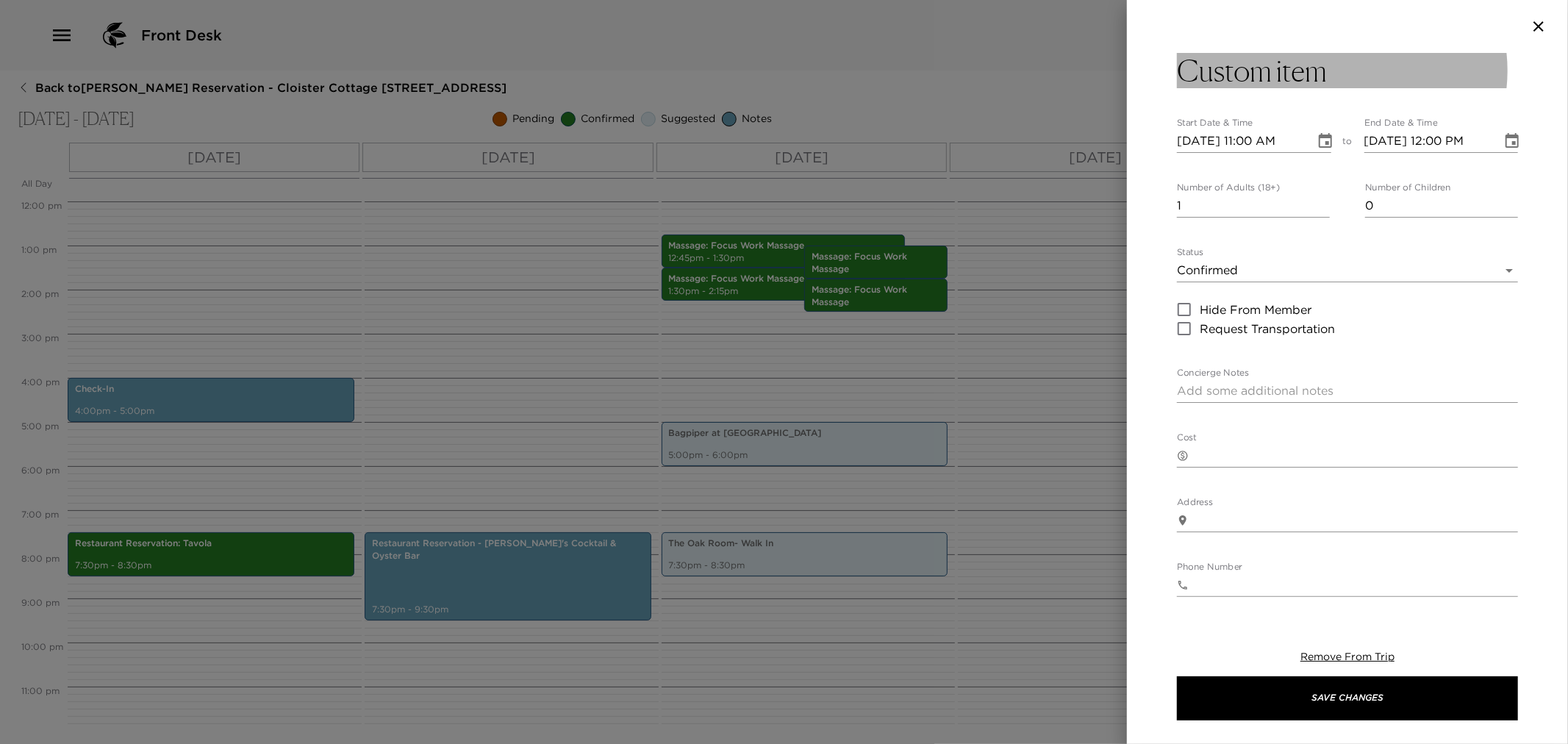
click at [1245, 70] on h3 "Custom item" at bounding box center [1252, 70] width 150 height 36
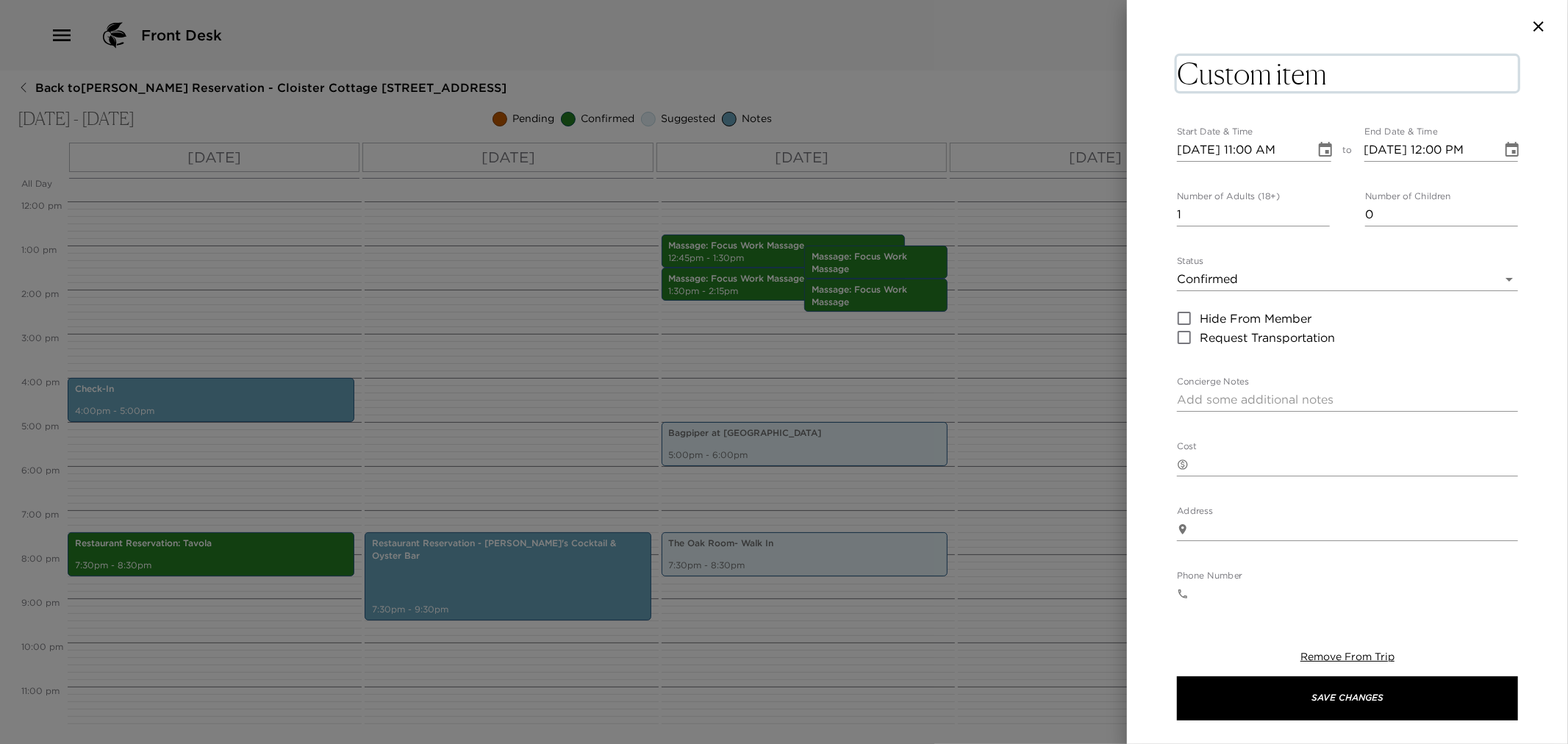
click at [1245, 70] on textarea "Custom item" at bounding box center [1348, 73] width 341 height 36
click at [1245, 71] on textarea "Custom item" at bounding box center [1348, 73] width 341 height 36
type textarea "Golf"
click at [1200, 148] on input "11/06/2025 11:00 AM" at bounding box center [1241, 141] width 128 height 23
type input "11/08/2025 11:00 AM"
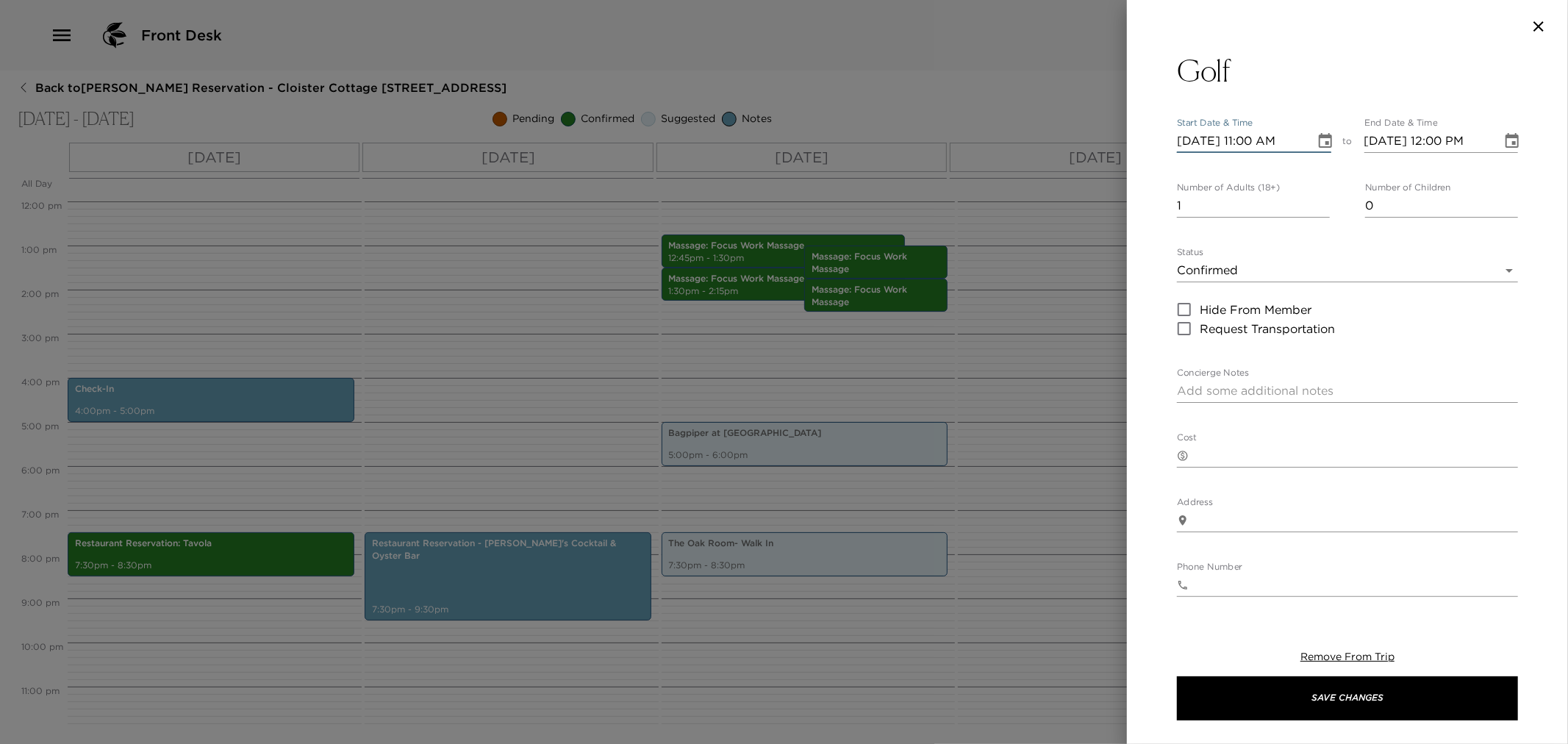
type input "11/08/2025 12:00 PM"
type input "11/08/2025 11:00 AM"
click at [1320, 142] on icon "Choose date, selected date is Nov 8, 2025" at bounding box center [1325, 140] width 13 height 15
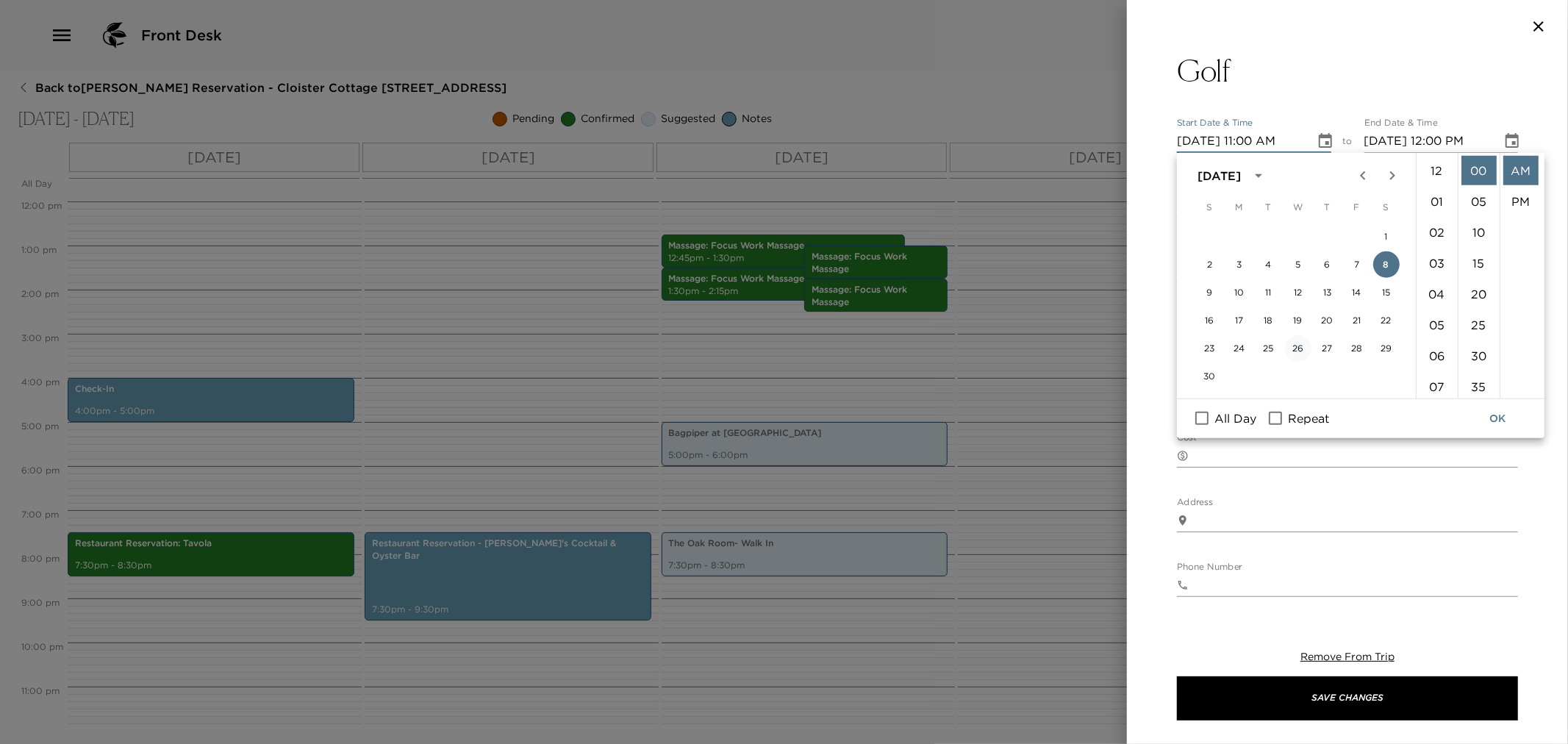
scroll to position [339, 0]
click at [1237, 417] on span "All Day" at bounding box center [1235, 418] width 42 height 18
click at [1218, 417] on input "All Day" at bounding box center [1202, 418] width 31 height 19
checkbox input "true"
type input "11/08/2025"
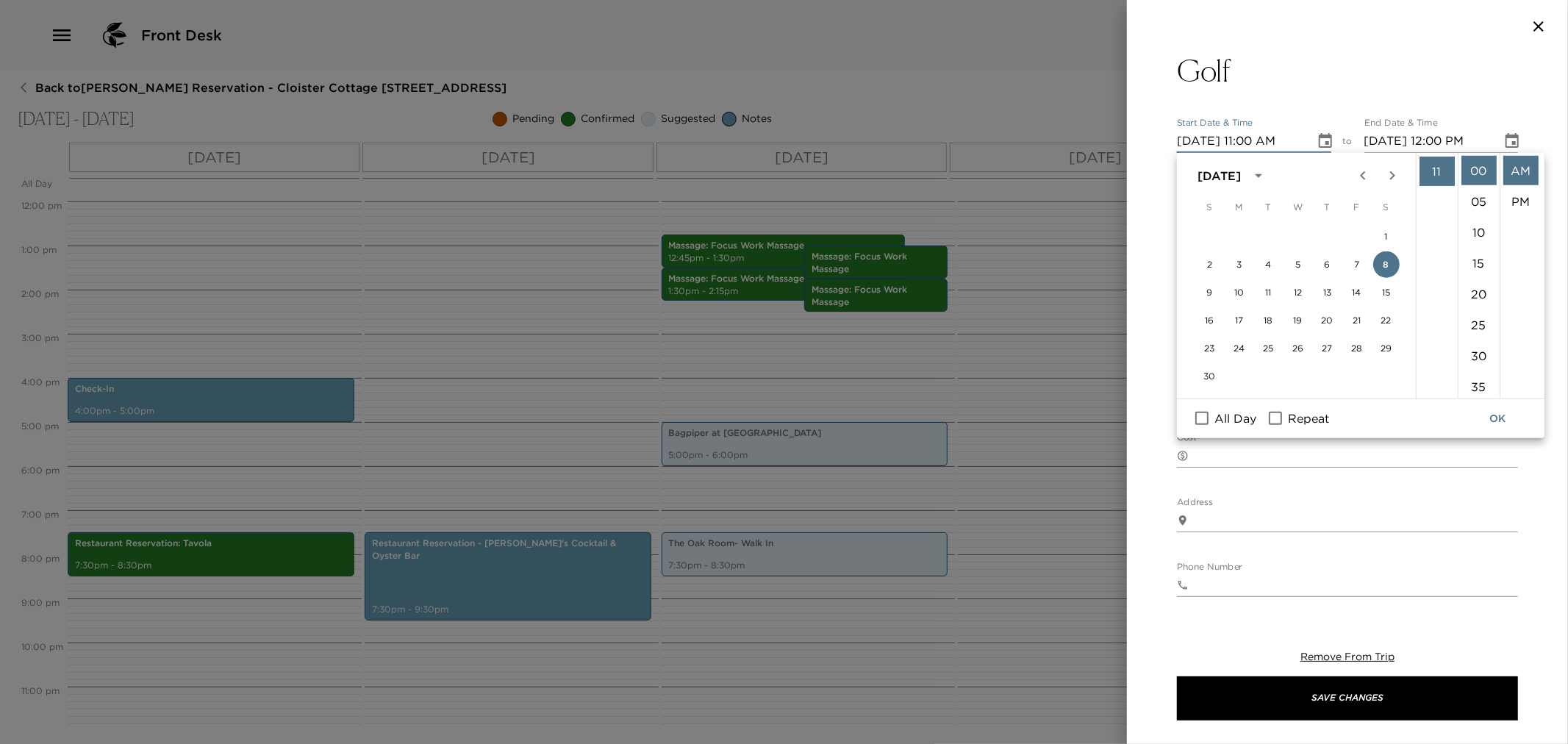
type input "11/08/2025"
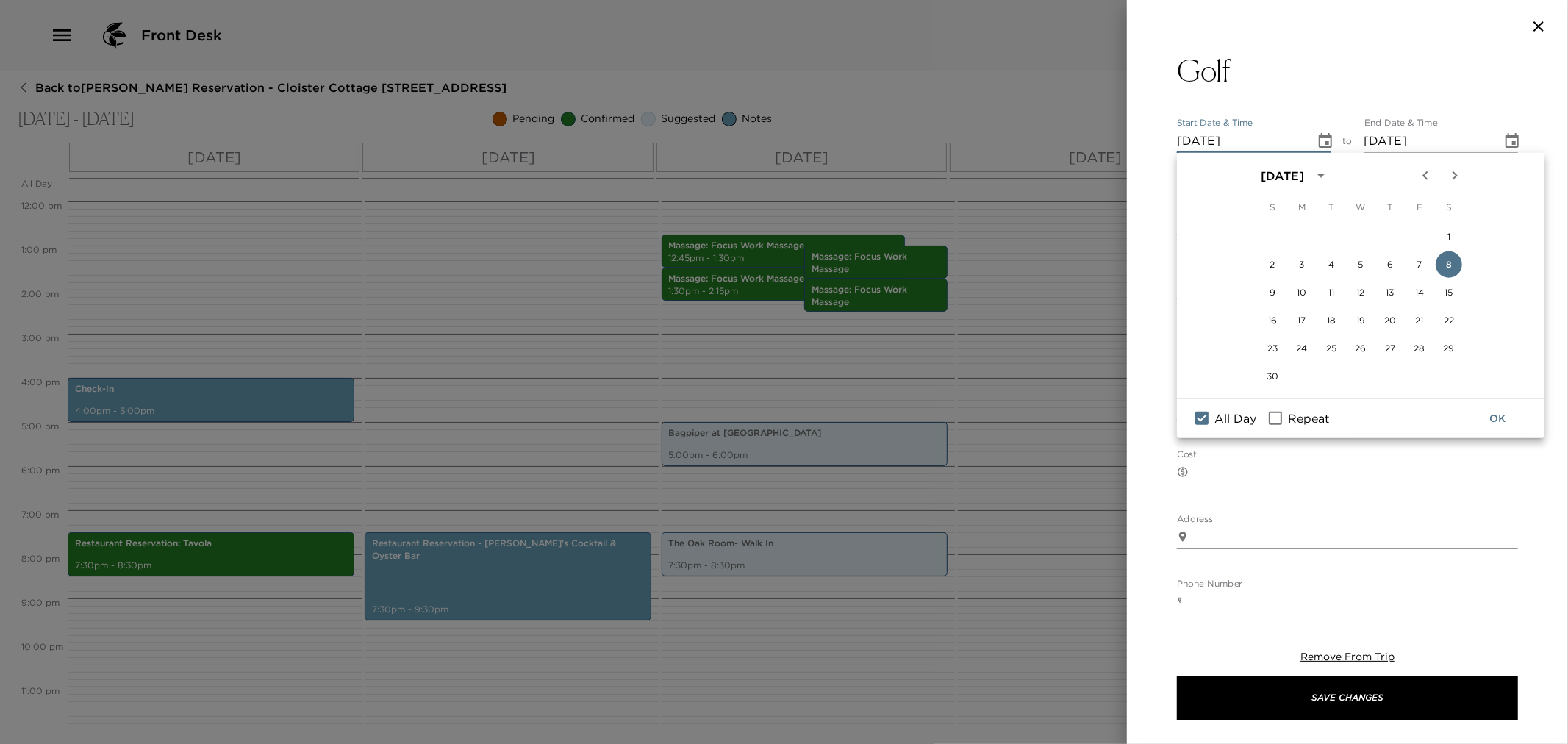
click at [1503, 414] on button "OK" at bounding box center [1497, 418] width 47 height 27
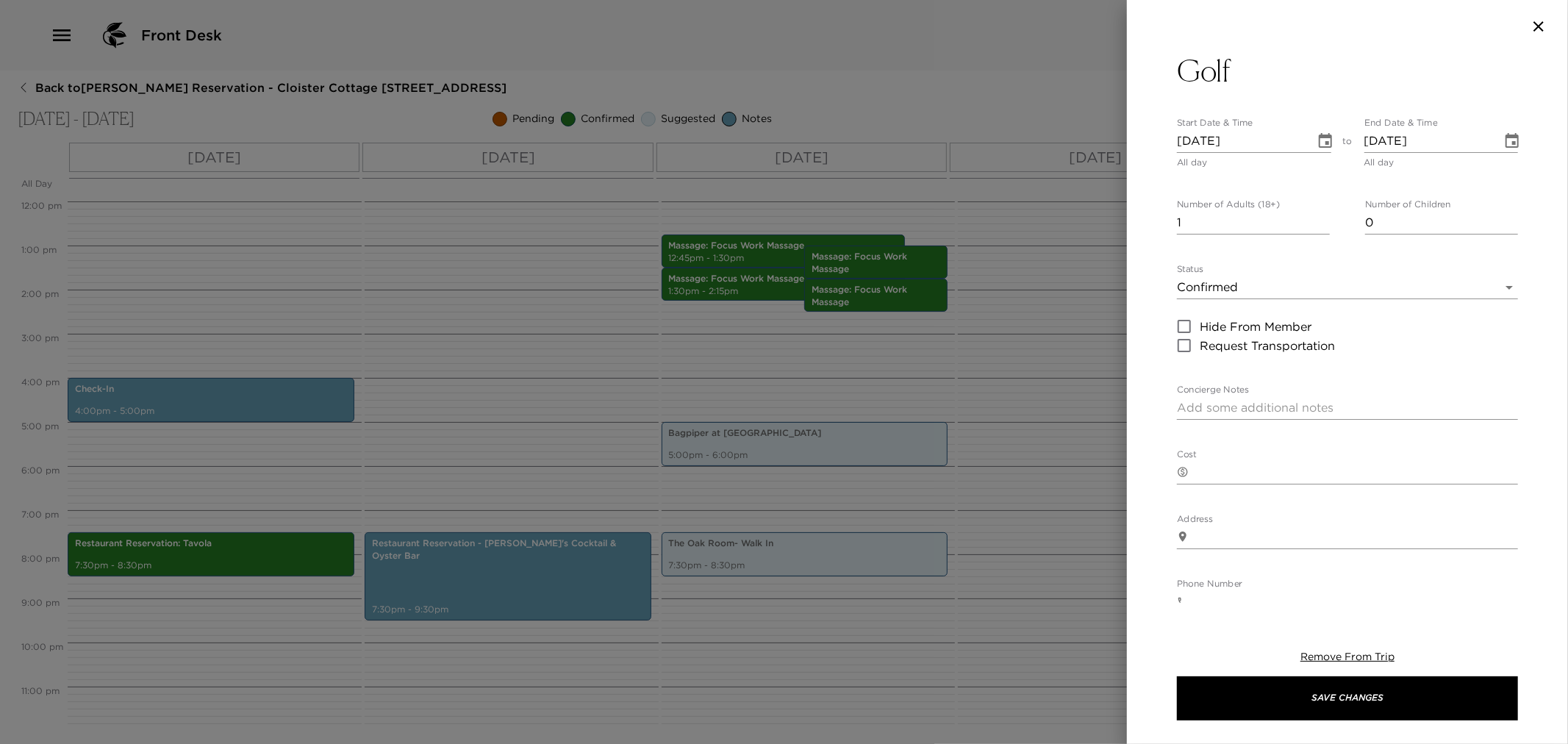
click at [1195, 220] on input "1" at bounding box center [1254, 223] width 153 height 23
type input "0"
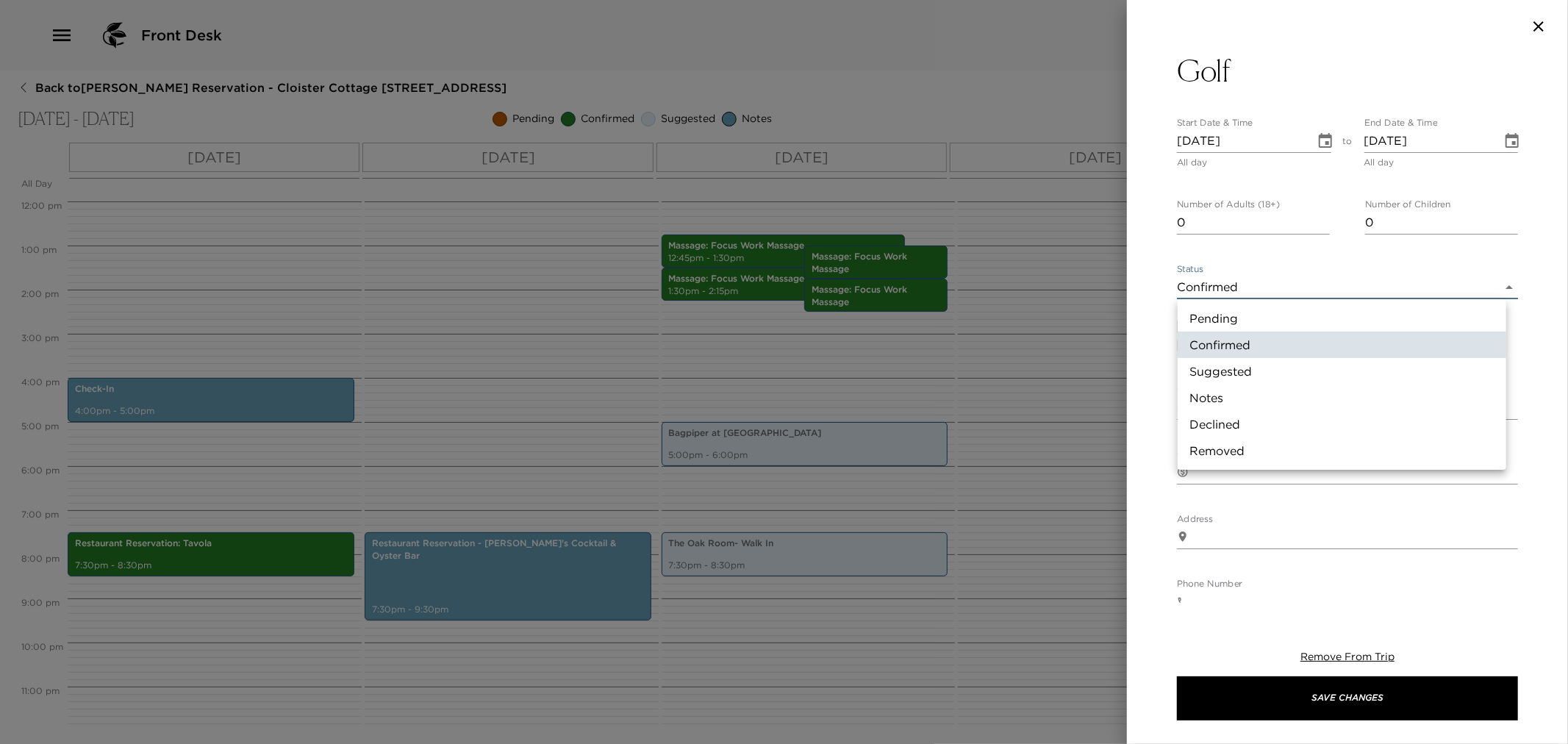
click at [1197, 288] on body "Front Desk Back to Glenn Youngkin Reservation - Cloister Cottage 908 Sea Island…" at bounding box center [784, 372] width 1568 height 744
click at [1191, 210] on div at bounding box center [784, 372] width 1568 height 744
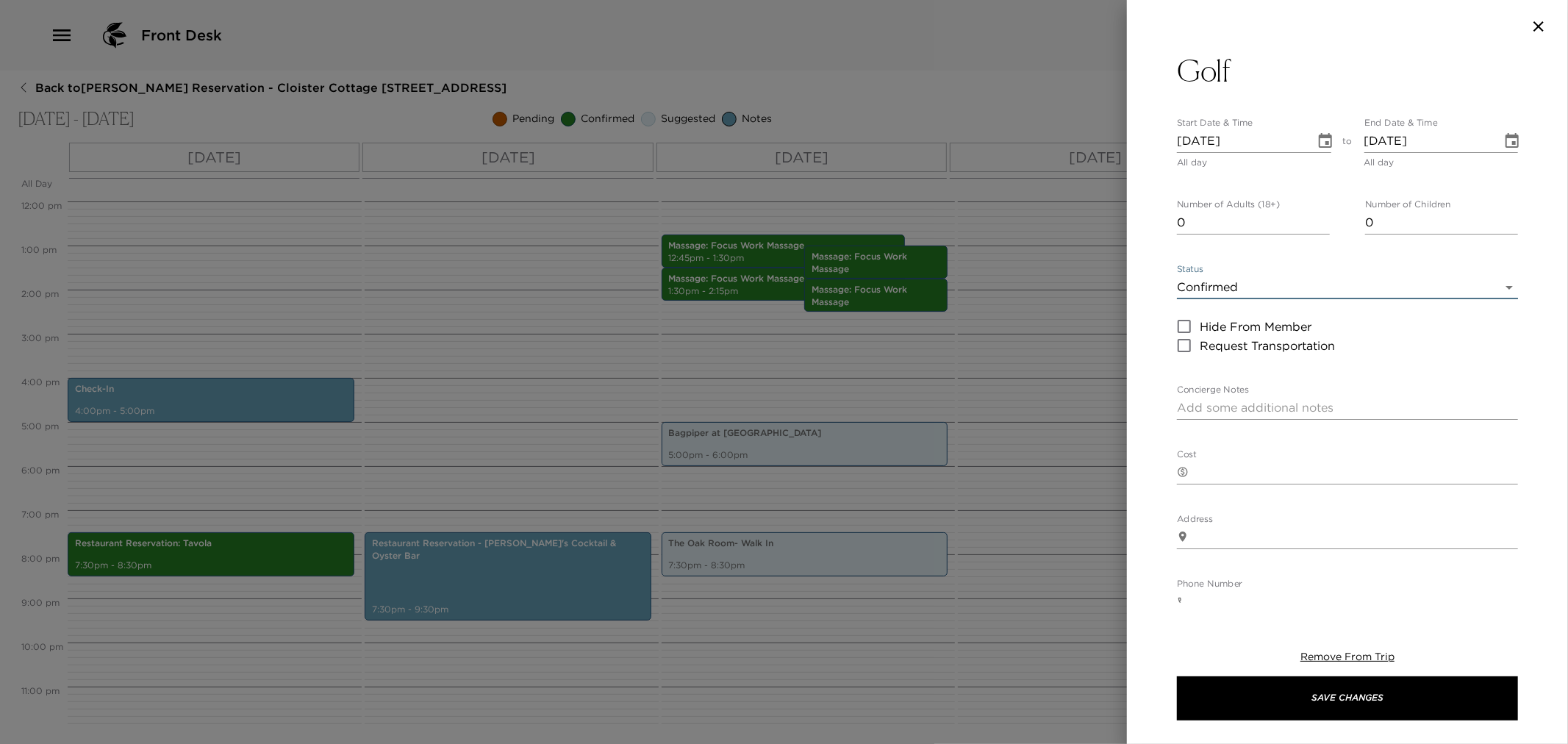
click at [1190, 224] on div at bounding box center [784, 372] width 1568 height 744
click at [1190, 224] on input "0" at bounding box center [1254, 223] width 153 height 23
type input "4"
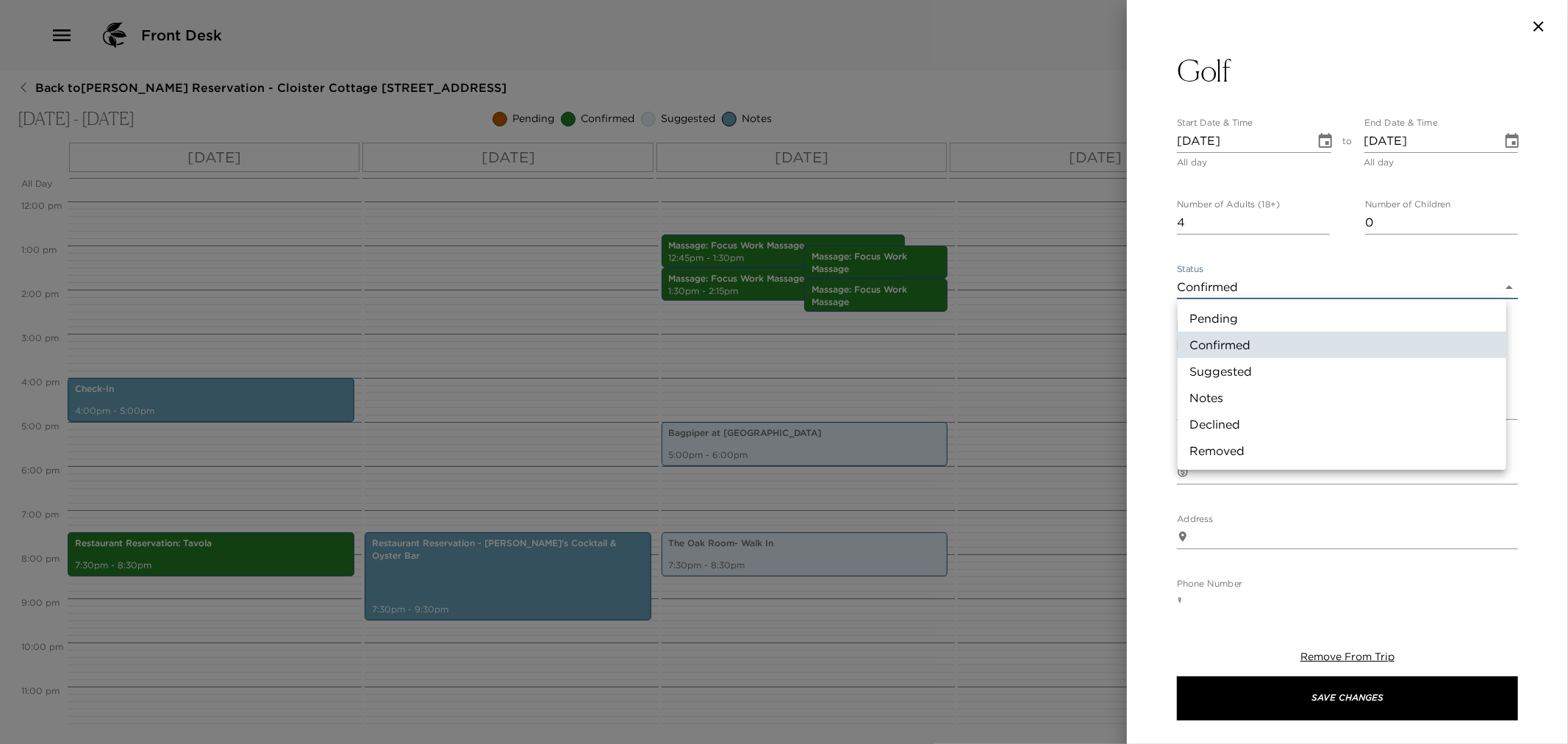
click at [1237, 278] on body "Front Desk Back to Glenn Youngkin Reservation - Cloister Cottage 908 Sea Island…" at bounding box center [784, 372] width 1568 height 744
click at [1228, 300] on ul "Pending Confirmed Suggested Notes Declined Removed" at bounding box center [1341, 384] width 329 height 170
click at [1224, 312] on li "Pending" at bounding box center [1341, 318] width 329 height 26
type input "Pending"
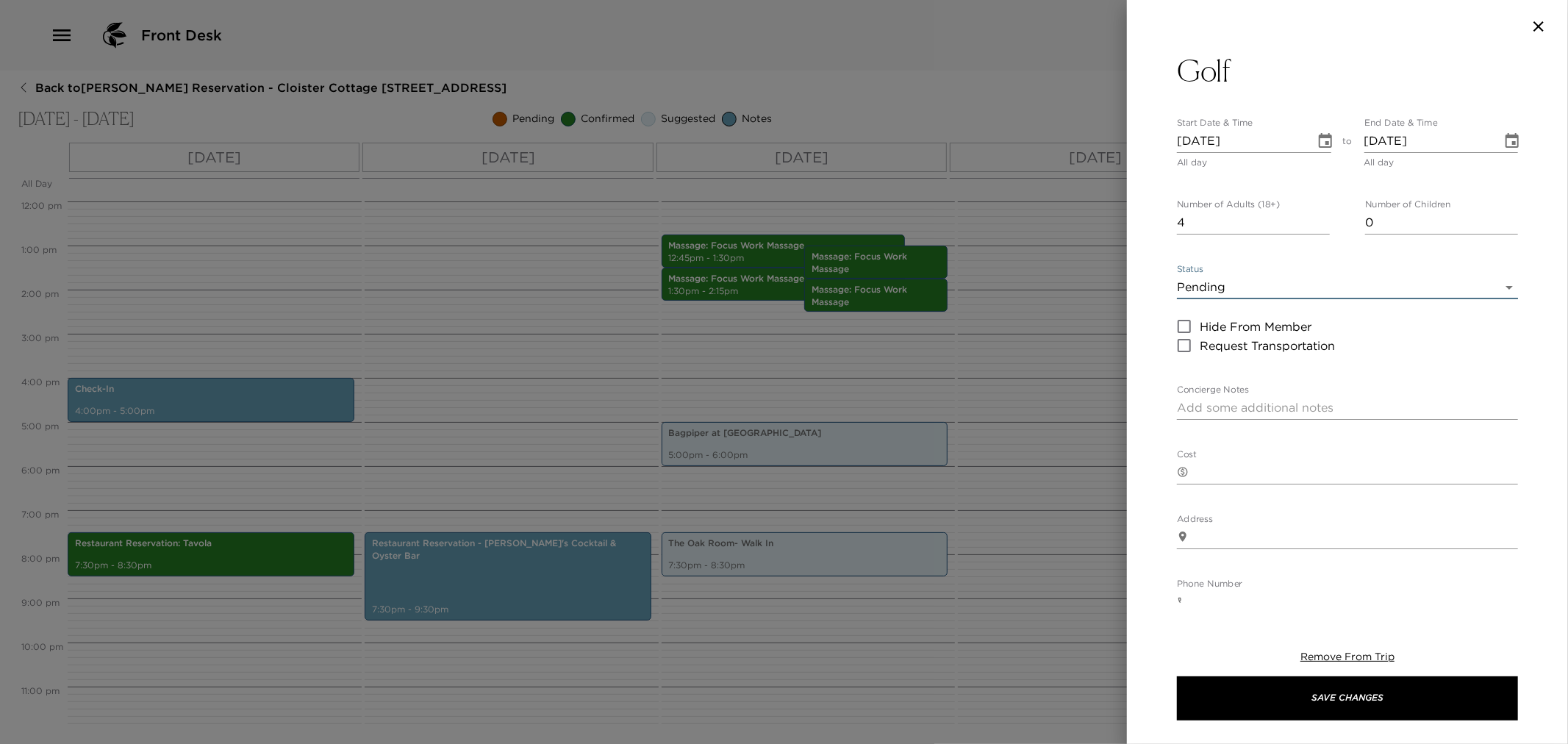
click at [1247, 399] on textarea "Concierge Notes" at bounding box center [1348, 408] width 341 height 17
type textarea "Golf is pending an earlier tee time."
click at [1541, 21] on icon "button" at bounding box center [1539, 26] width 18 height 18
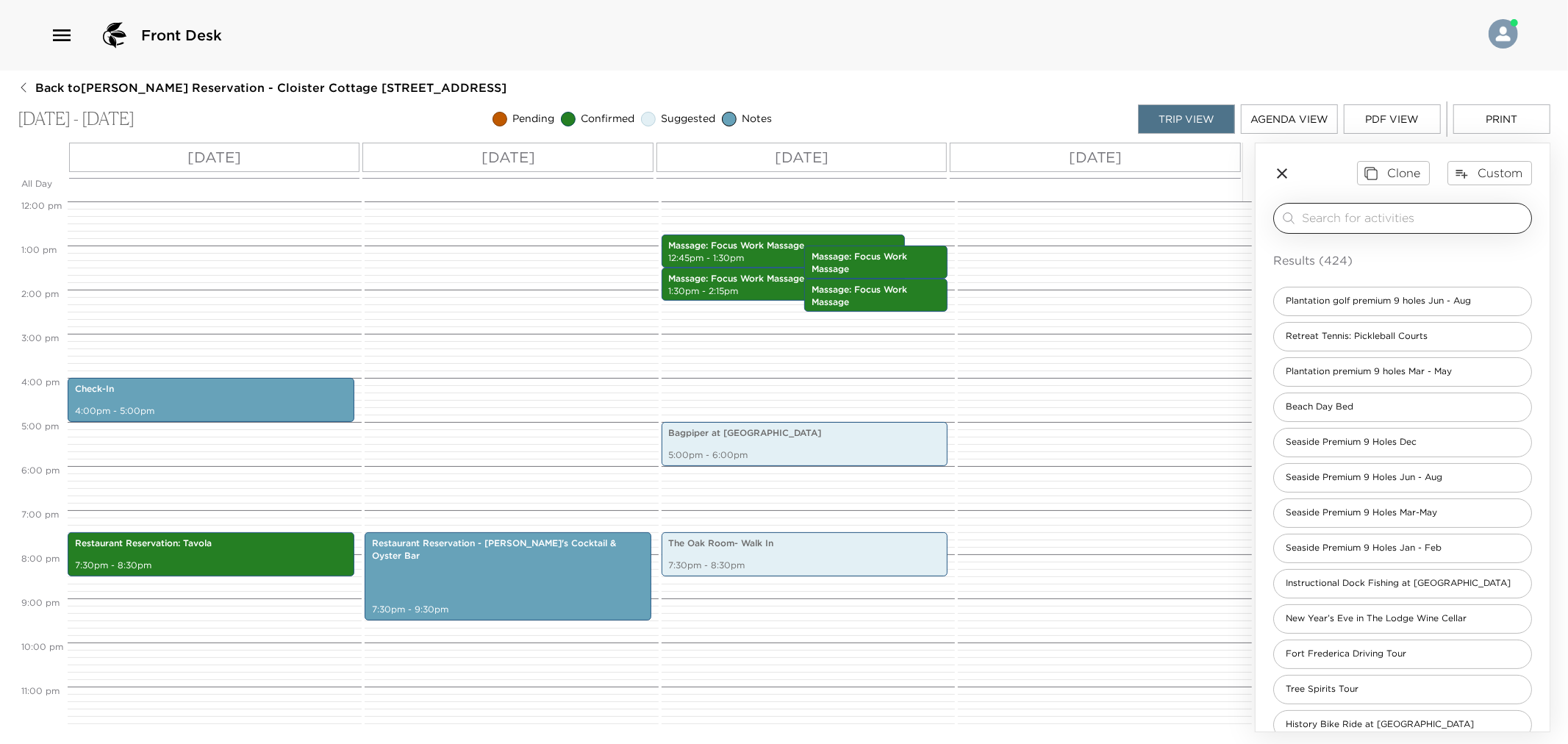
click at [1379, 224] on input "search" at bounding box center [1413, 218] width 224 height 17
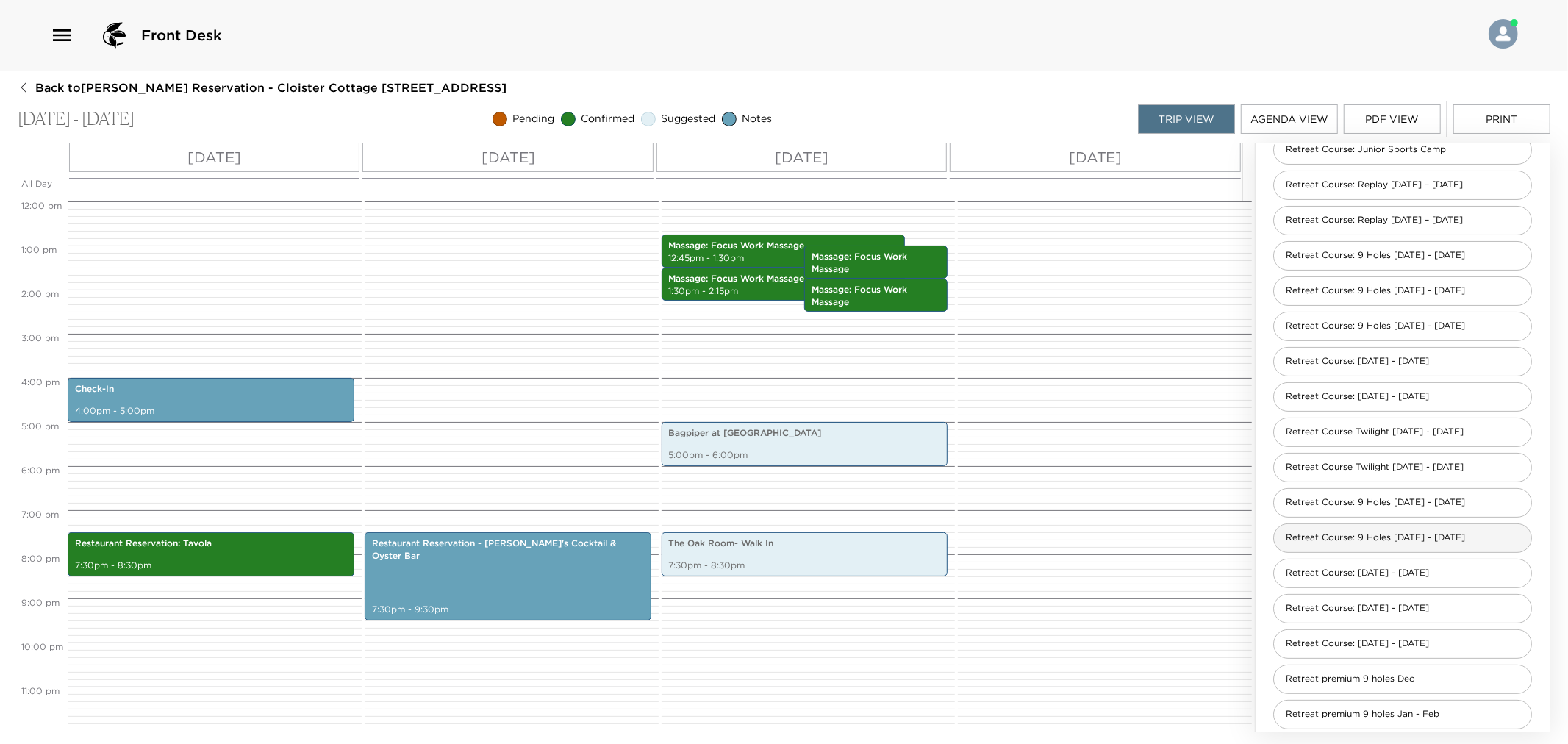
scroll to position [307, 0]
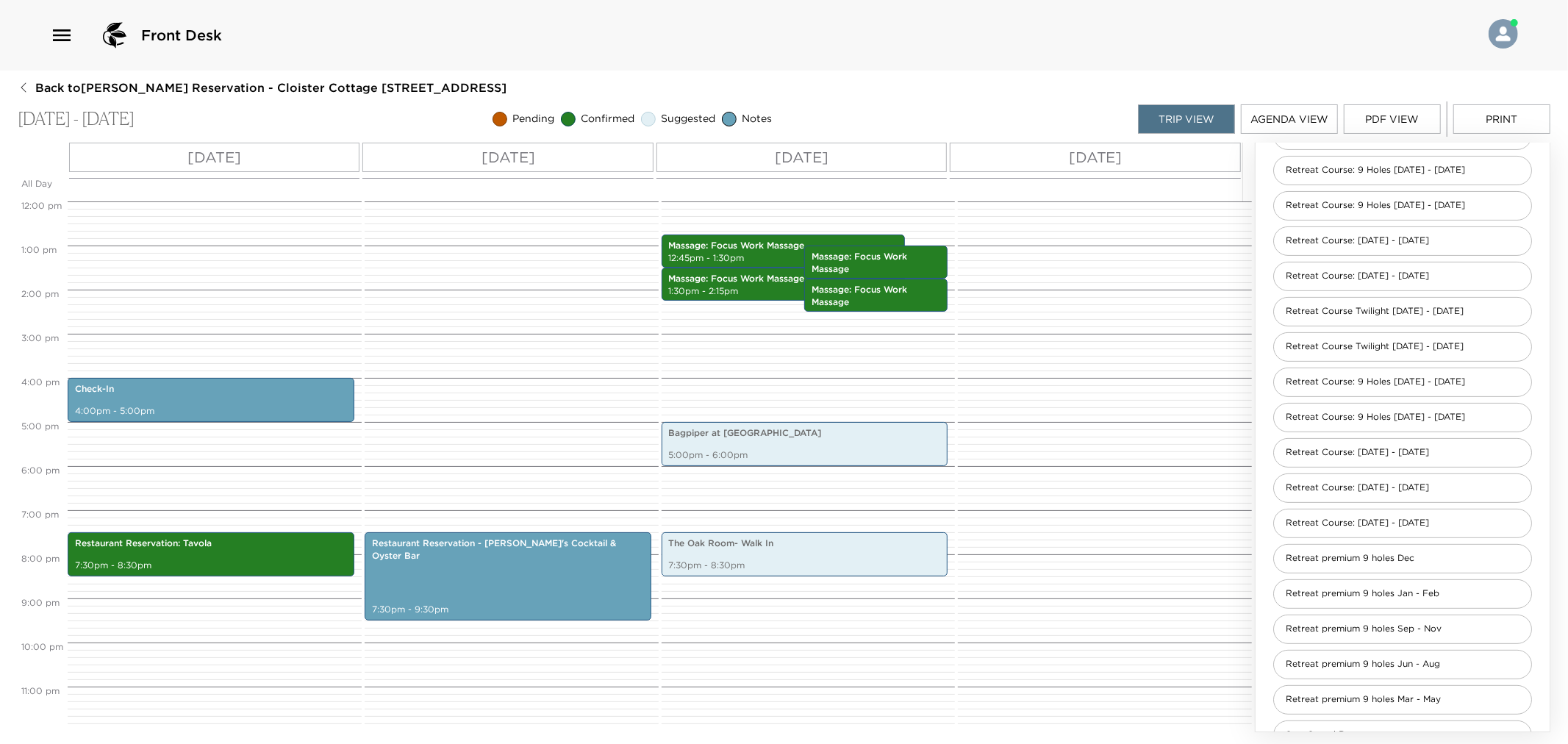
type input "retr"
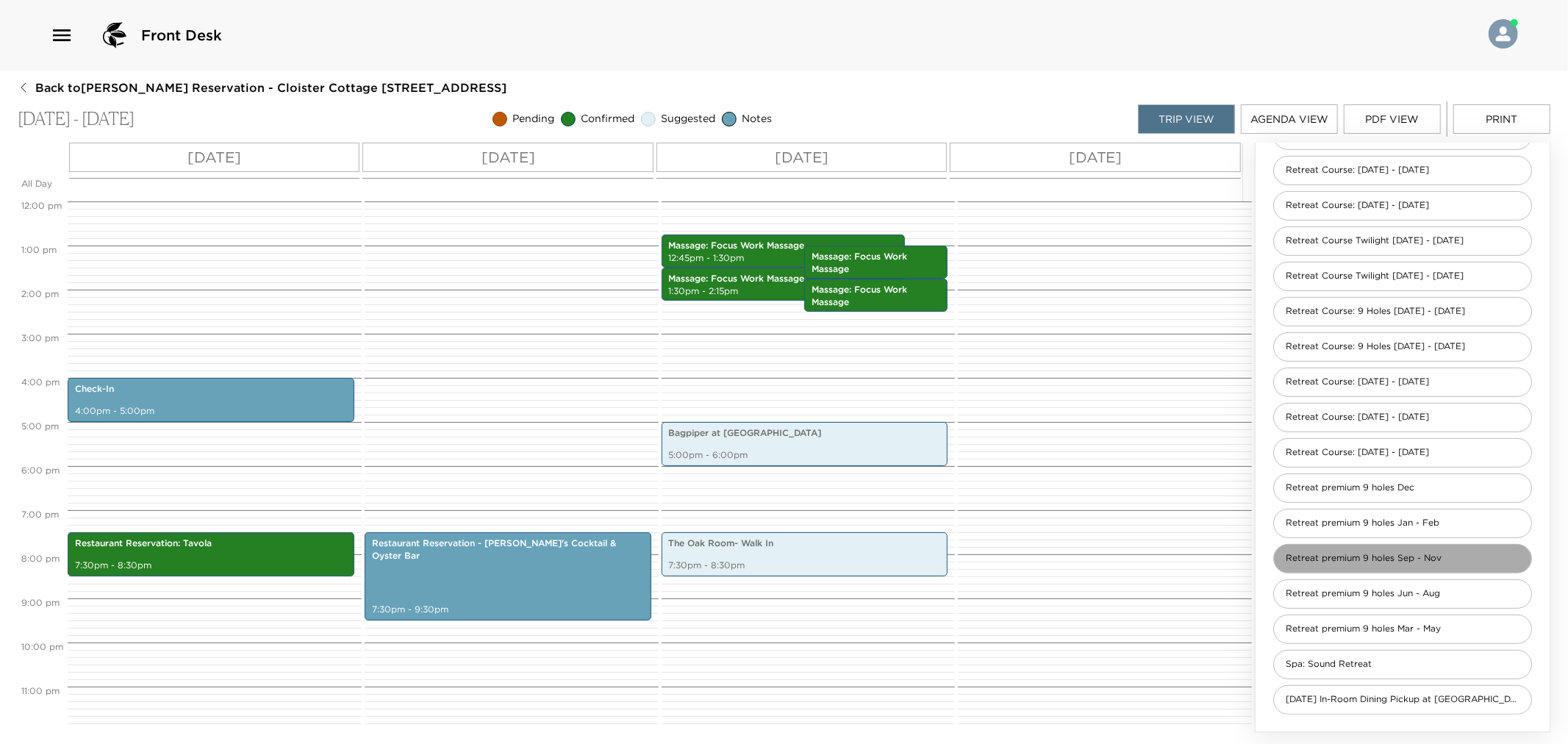
click at [1412, 561] on span "Retreat premium 9 holes Sep - Nov" at bounding box center [1364, 558] width 179 height 12
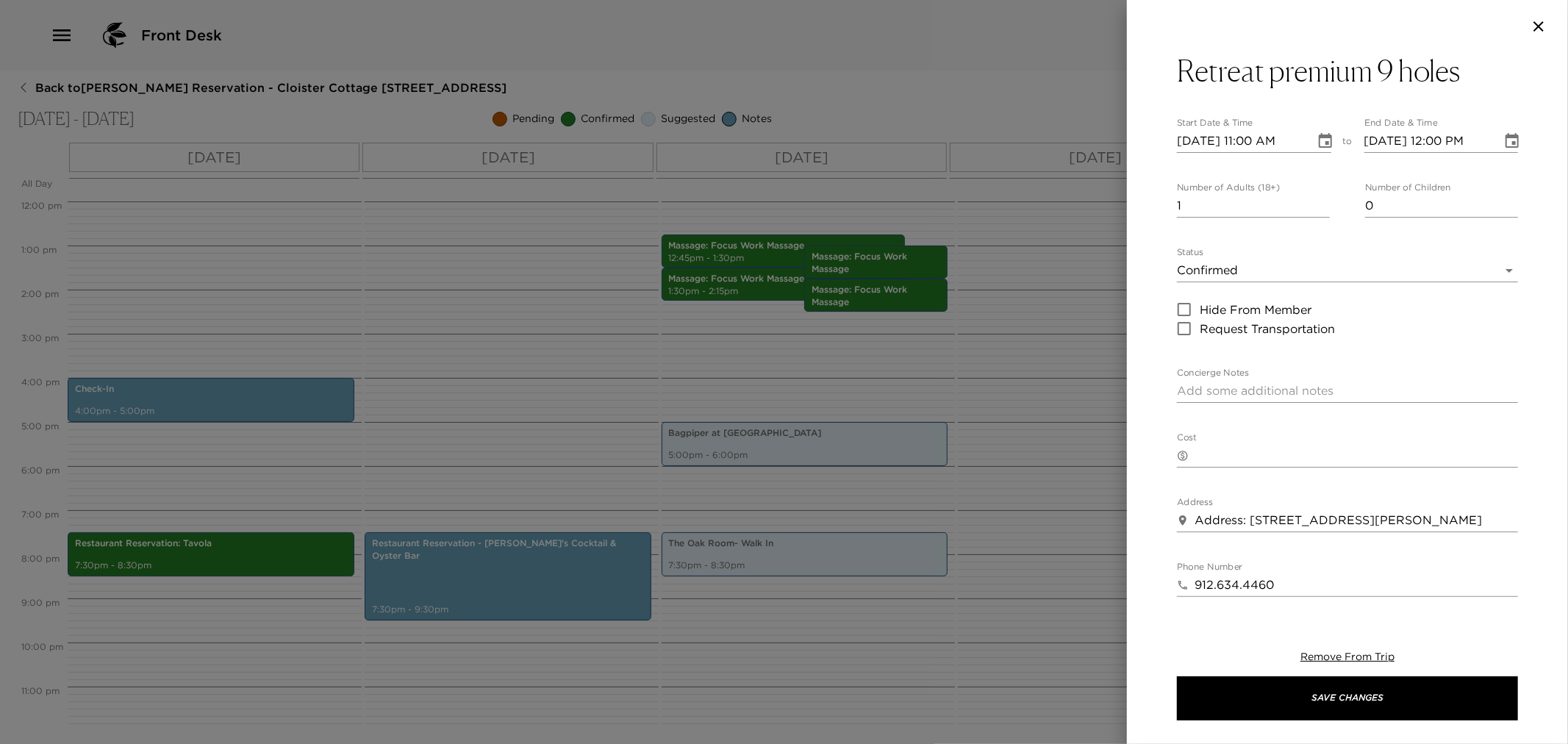
click at [1529, 23] on button "button" at bounding box center [1539, 26] width 29 height 18
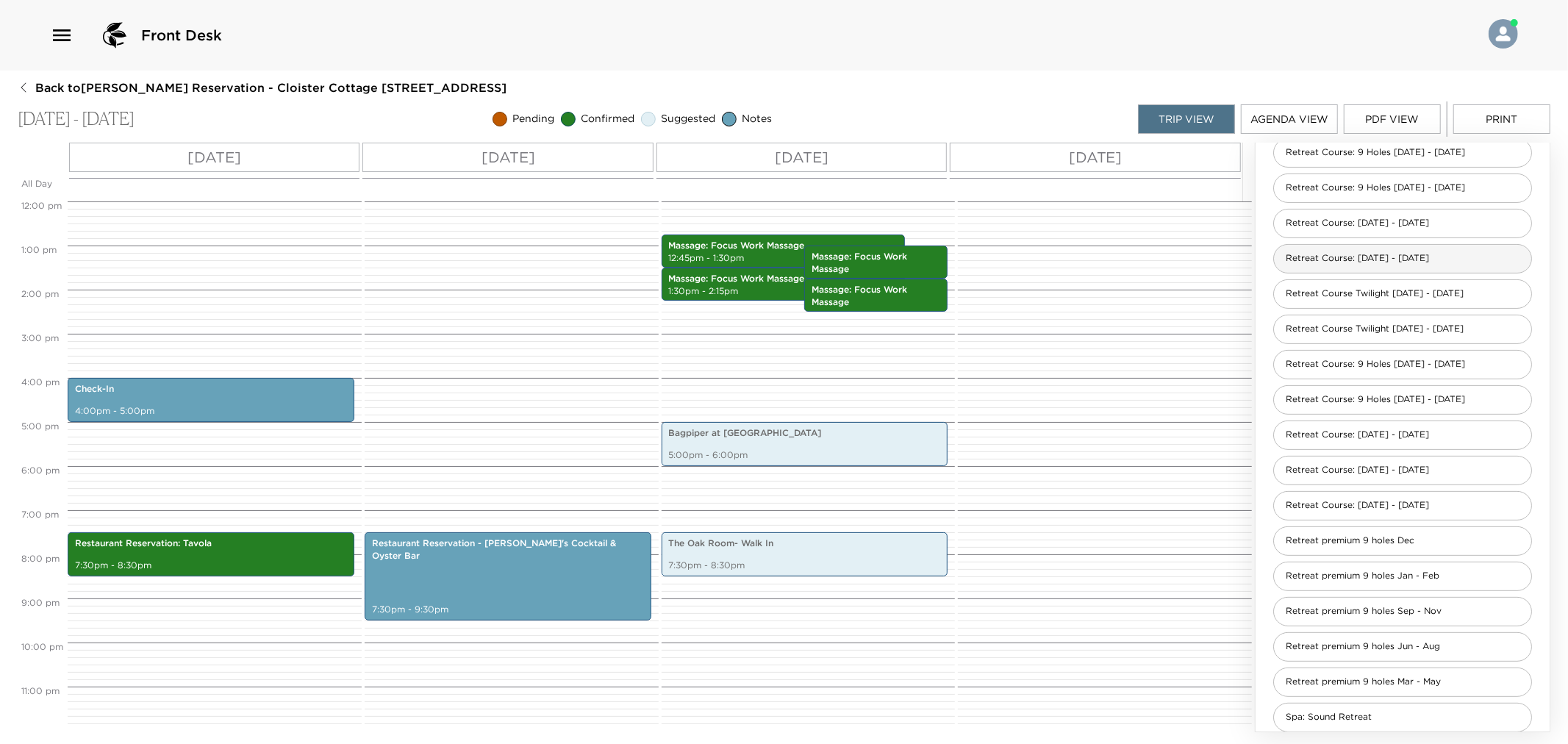
scroll to position [296, 0]
click at [1415, 291] on span "Retreat Course: Sept 1 - Nov 30" at bounding box center [1358, 287] width 167 height 12
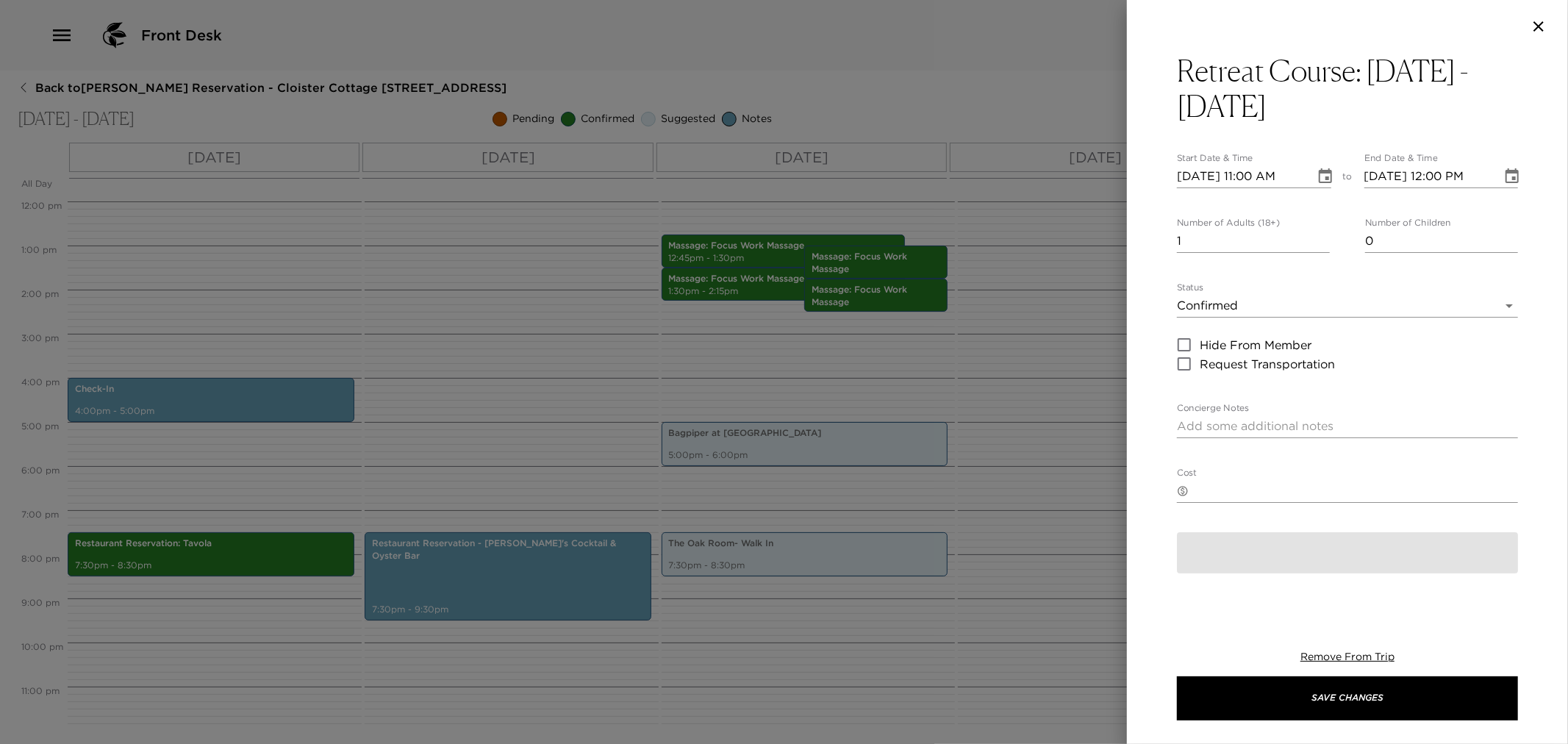
type textarea "You are confirmed for 18 holes at the Retreat Course. Forecaddie is not include…"
type textarea "$195 - 18-hole rate includes green and cart fees. Forecaddie, tax and gratuity …"
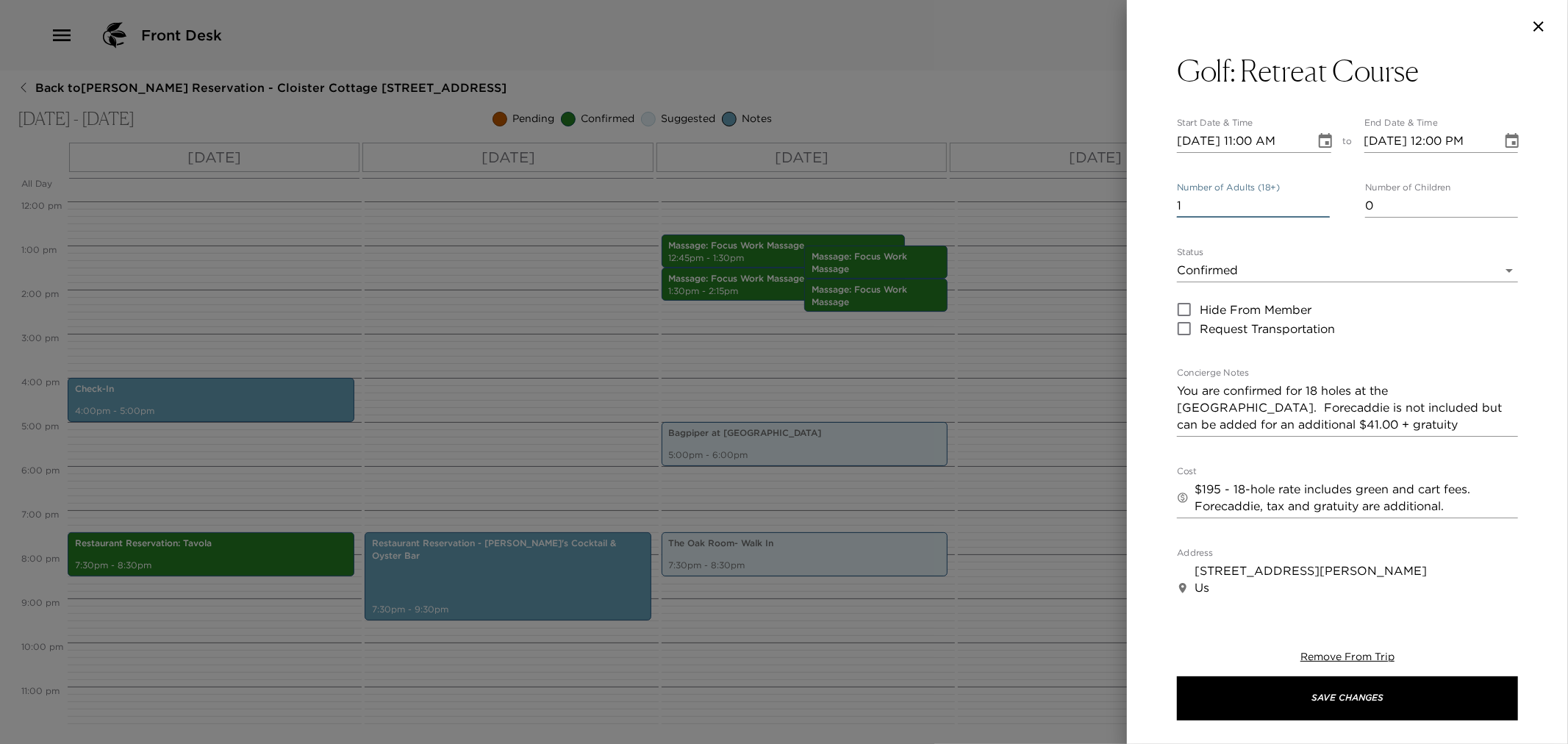
click at [1206, 203] on input "1" at bounding box center [1254, 206] width 153 height 23
type input "4"
click at [1251, 138] on input "11/06/2025 11:00 AM" at bounding box center [1241, 141] width 128 height 23
type input "11/06/2025 02:10 PM"
type input "11/06/2025 03:10 PM"
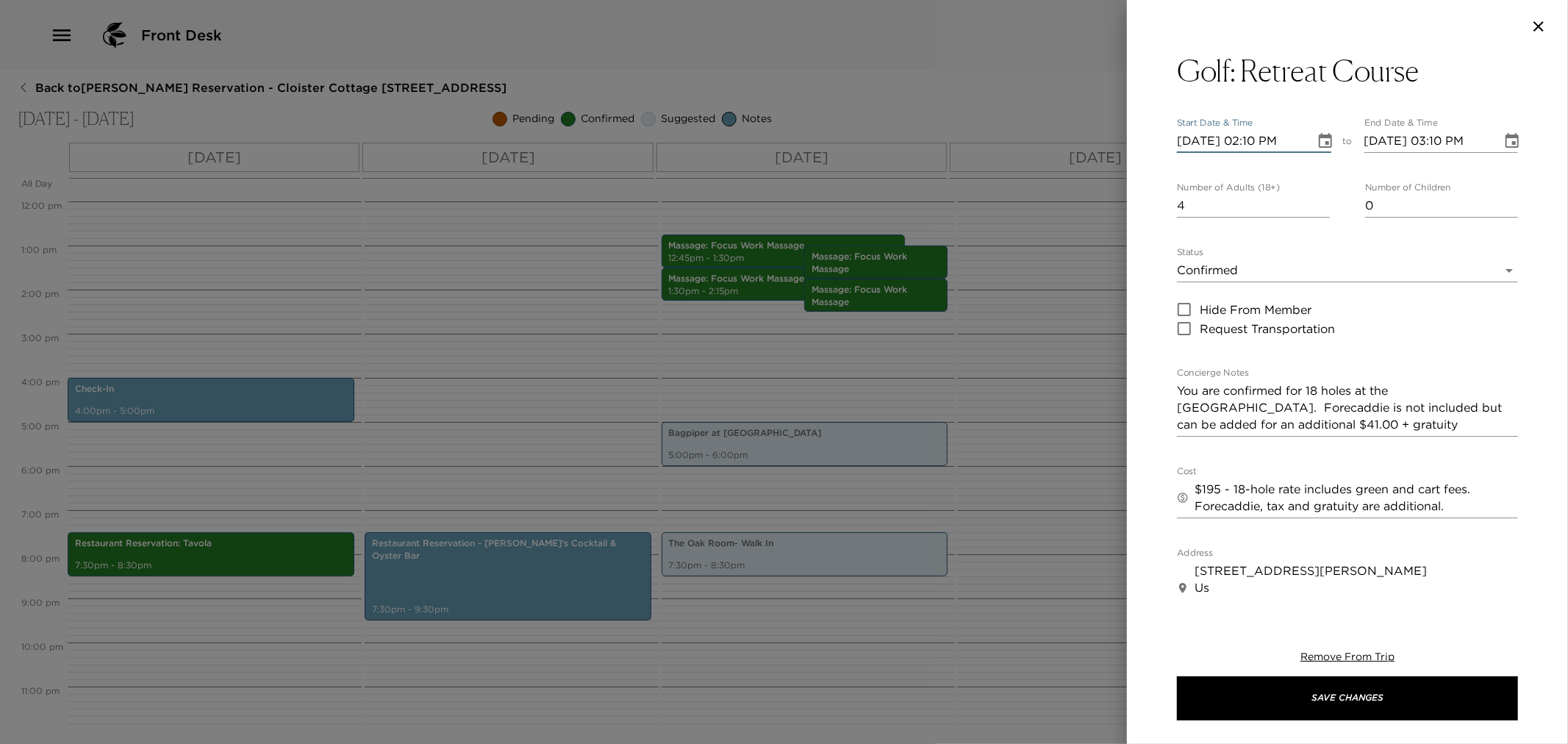
type input "11/06/2025 02:10 PM"
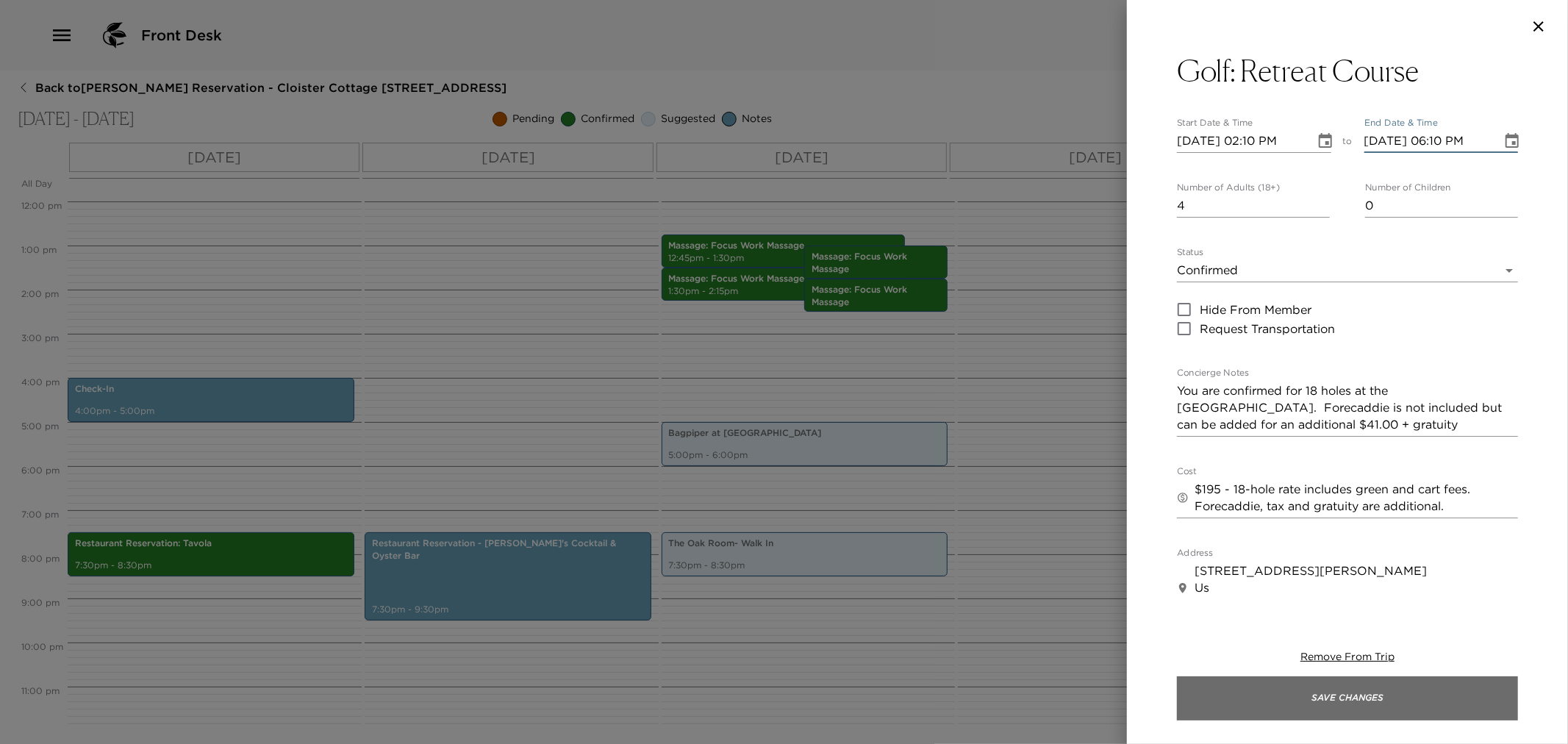
type input "11/06/2025 06:10 PM"
click at [1348, 695] on button "Save Changes" at bounding box center [1348, 698] width 341 height 44
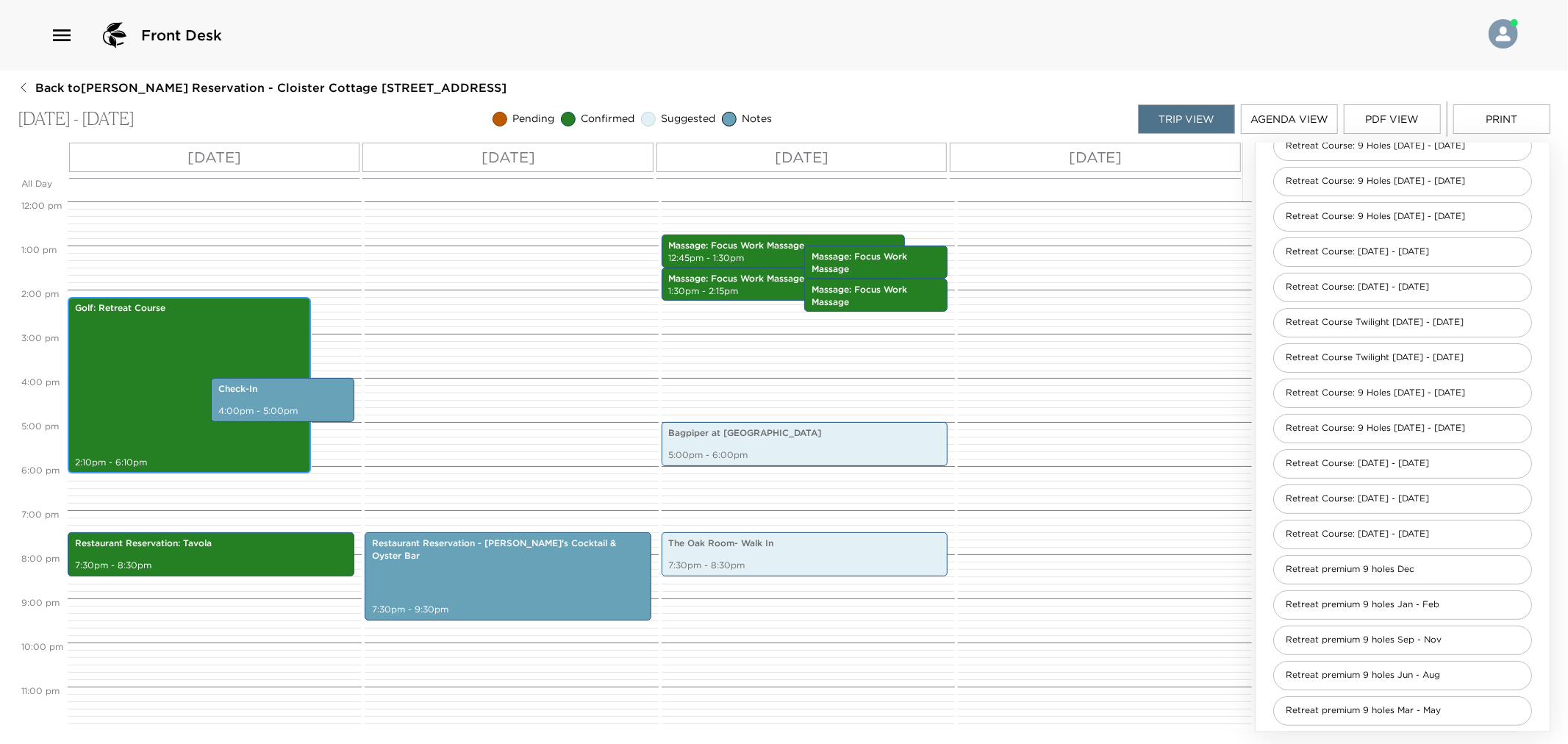
click at [184, 363] on div "Golf: Retreat Course 2:10pm - 6:10pm" at bounding box center [189, 385] width 234 height 172
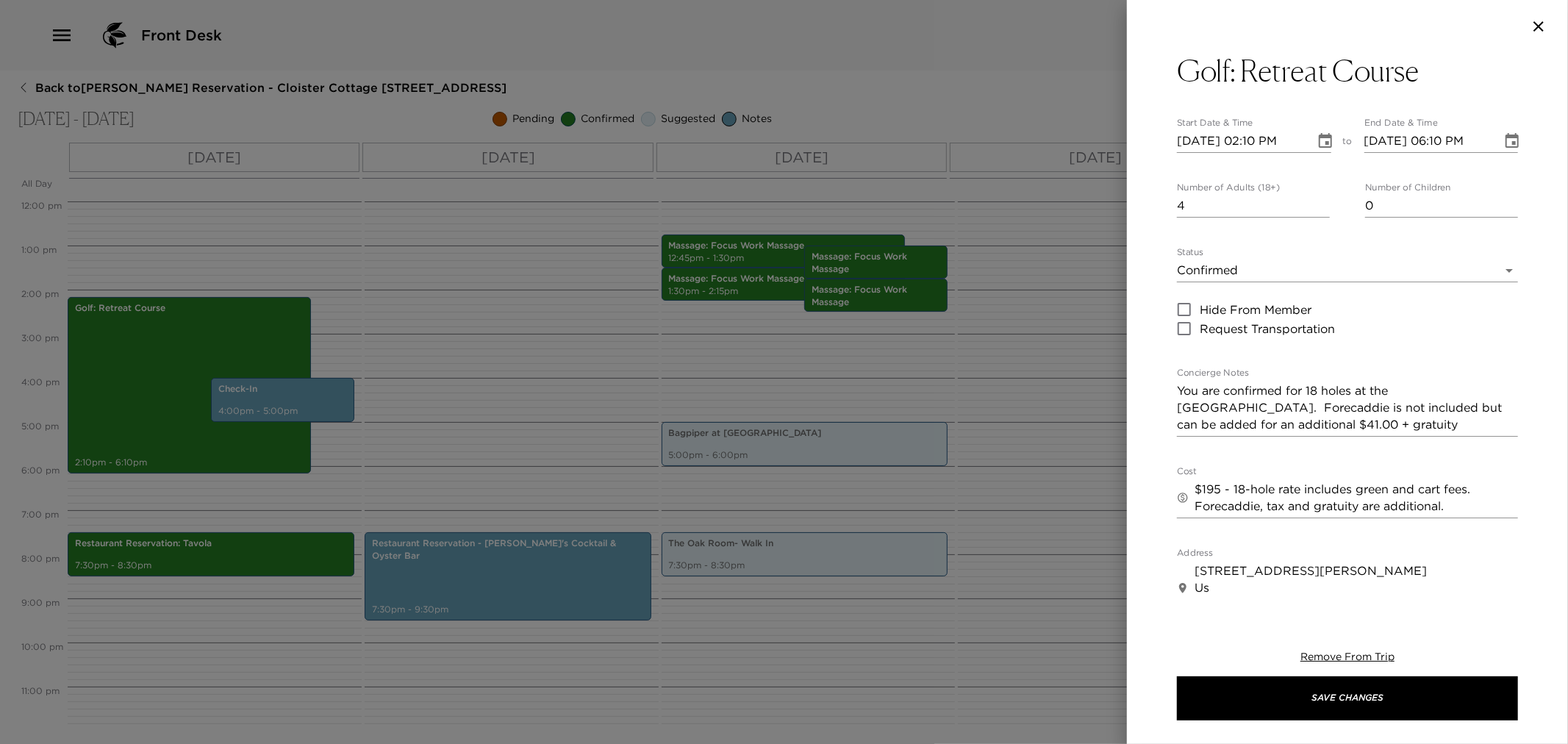
click at [1204, 141] on input "11/06/2025 02:10 PM" at bounding box center [1241, 141] width 128 height 23
type input "11/08/2025 02:10 PM"
type input "11/08/2025 03:10 PM"
type input "11/08/2025 02:10 PM"
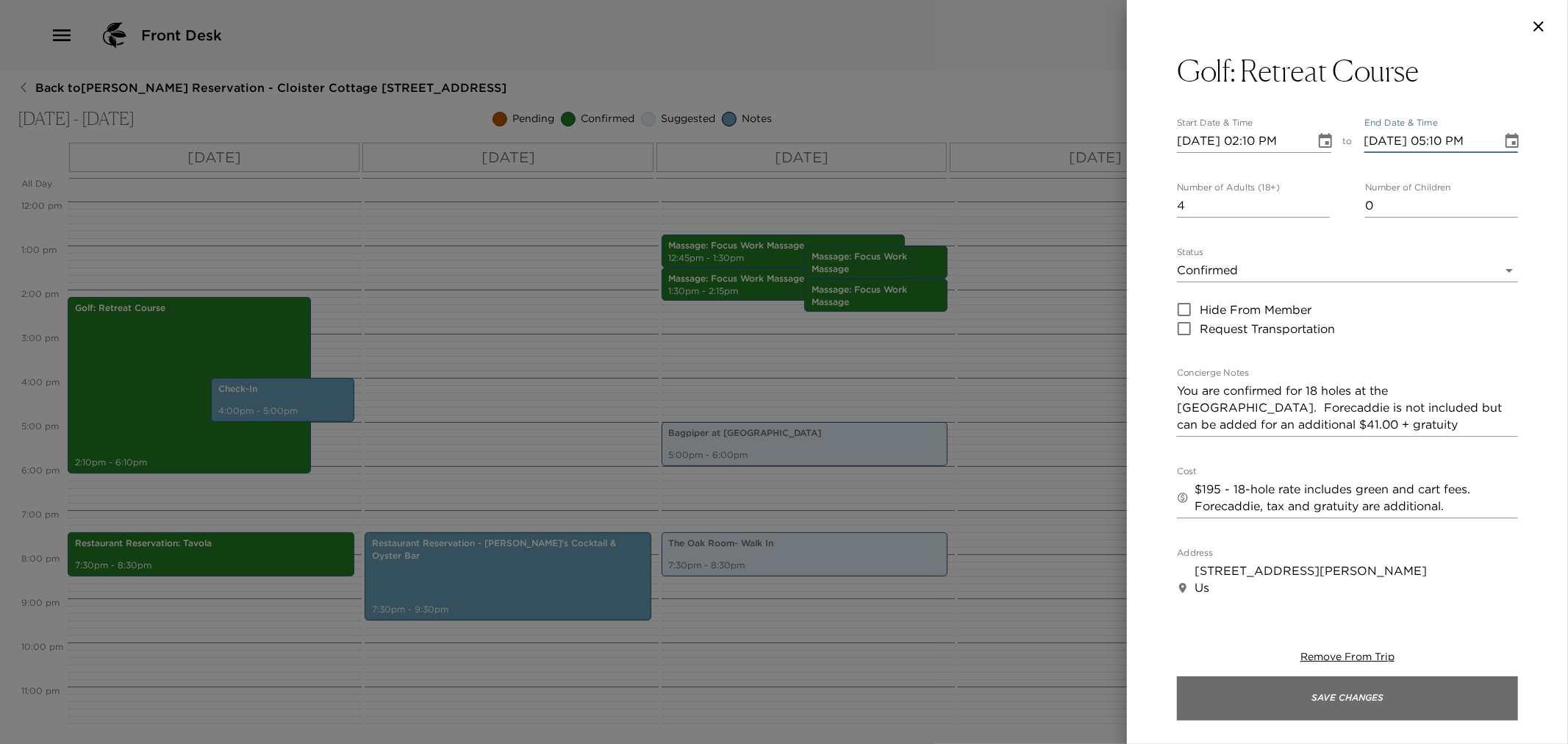
type input "11/08/2025 05:10 PM"
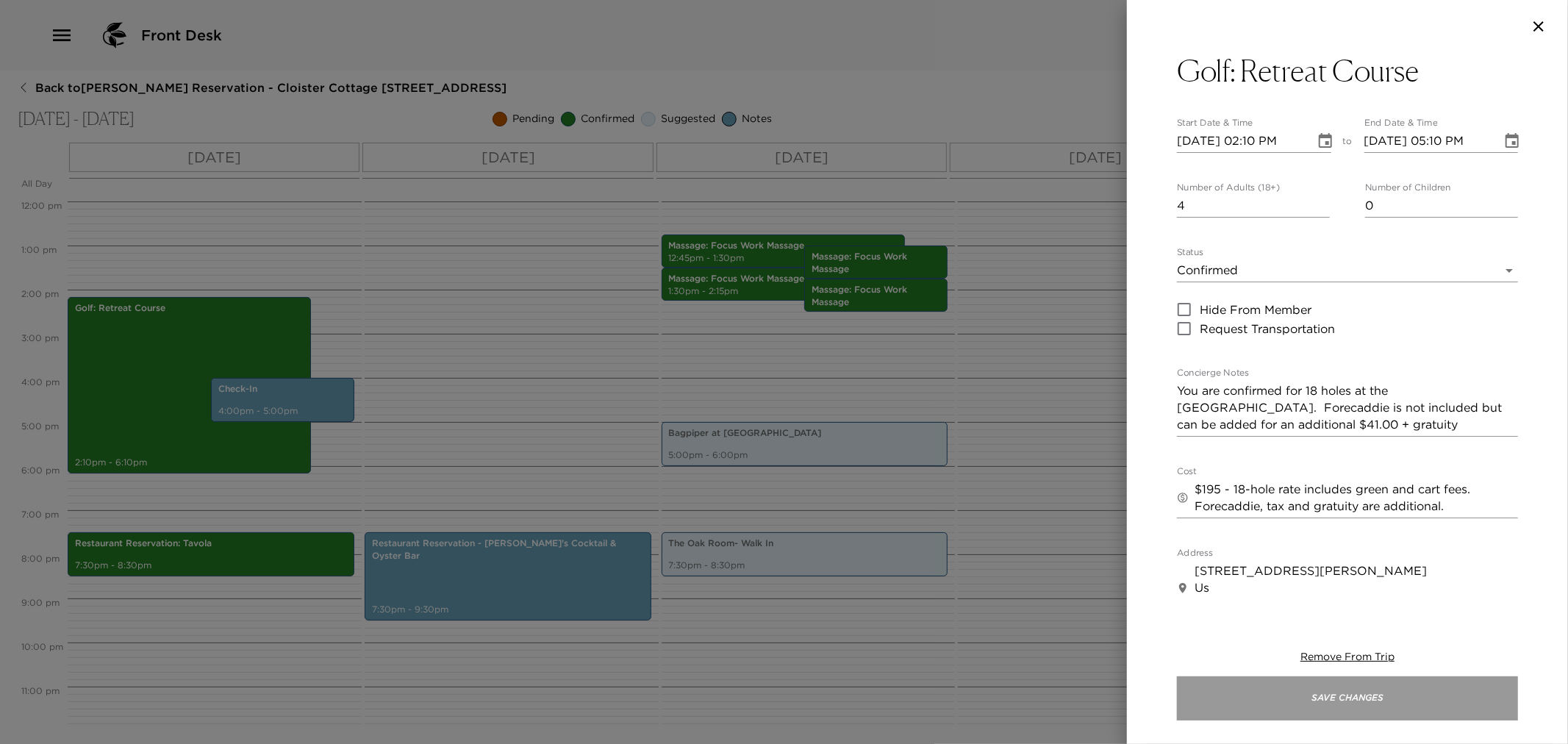
click at [1329, 699] on button "Save Changes" at bounding box center [1348, 698] width 341 height 44
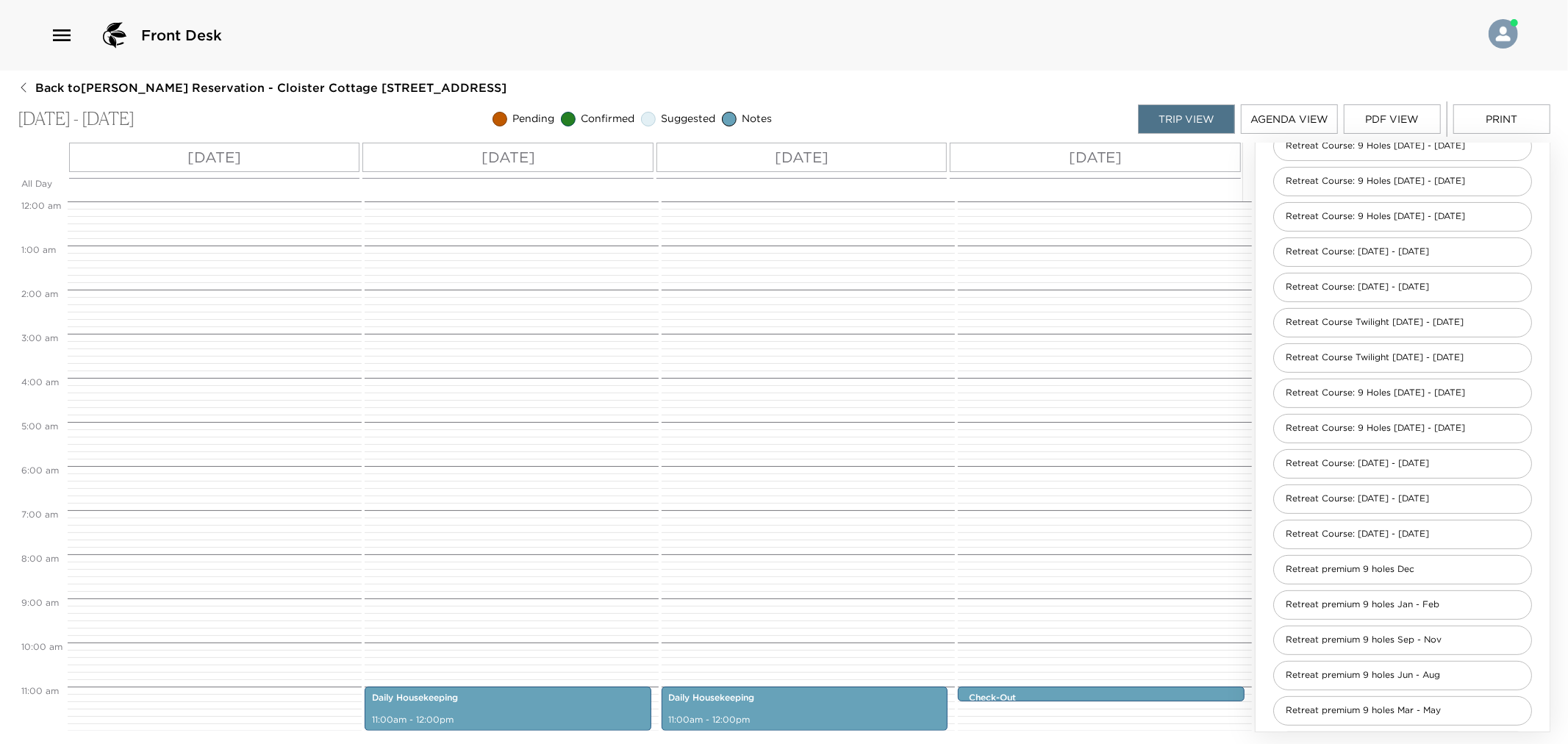
scroll to position [529, 0]
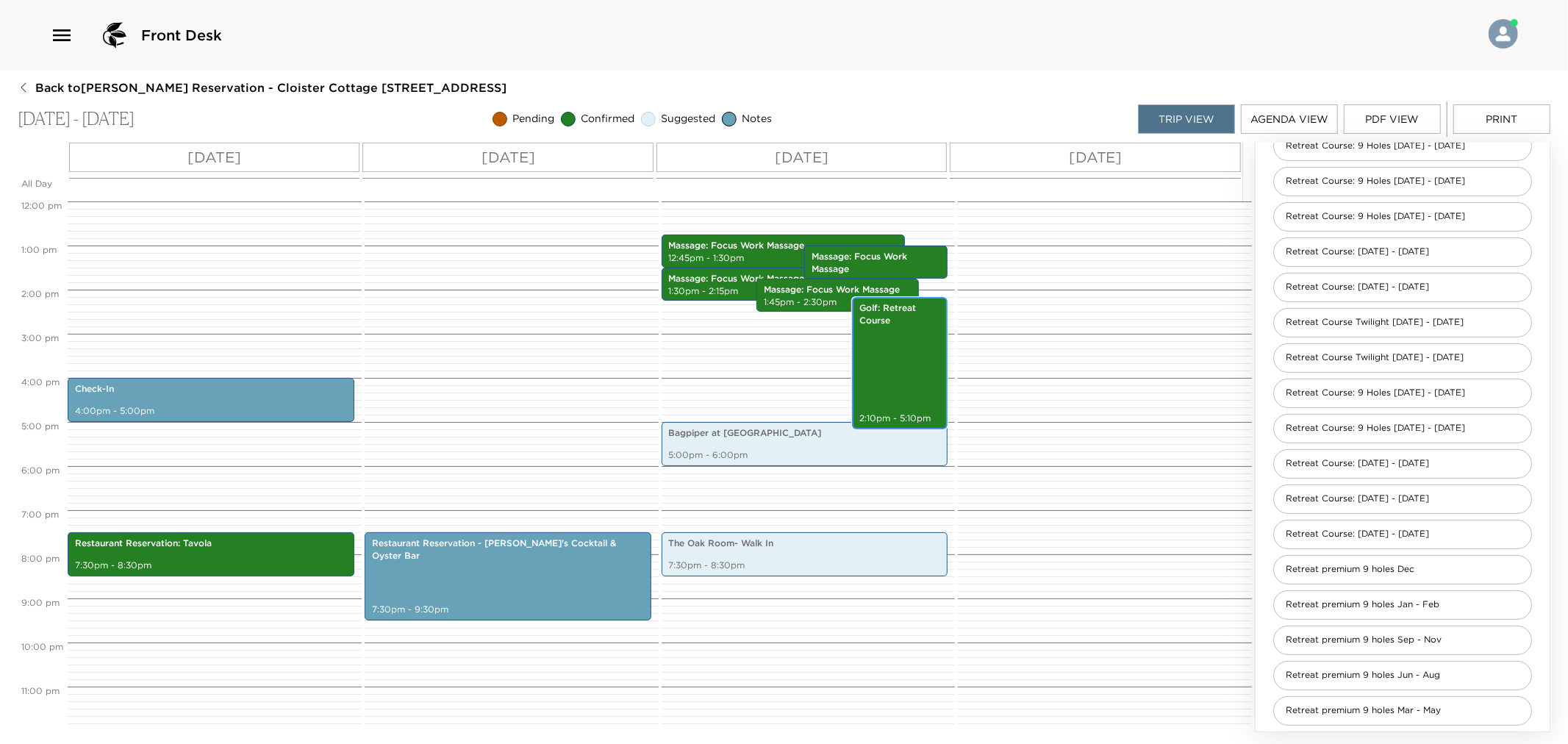
click at [897, 409] on div "Golf: Retreat Course 2:10pm - 5:10pm" at bounding box center [900, 363] width 87 height 128
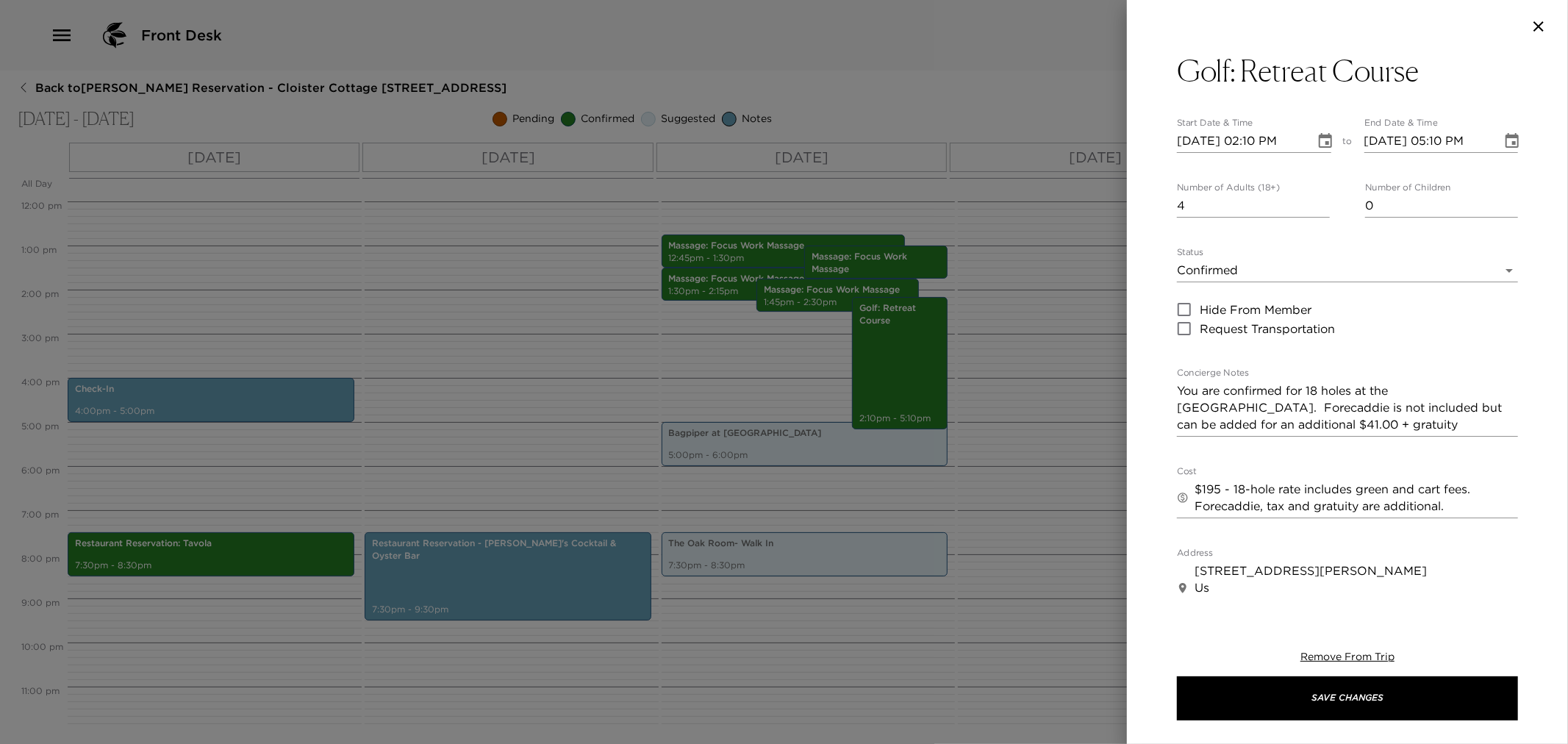
click at [1177, 391] on div "Golf: Retreat Course Start Date & Time 11/08/2025 02:10 PM to End Date & Time 1…" at bounding box center [1348, 327] width 441 height 550
click at [1184, 377] on label "Concierge Notes" at bounding box center [1213, 373] width 72 height 12
click at [1184, 382] on textarea "You are confirmed for 18 holes at the Retreat Course. Forecaddie is not include…" at bounding box center [1348, 408] width 341 height 51
click at [1180, 382] on textarea "You are confirmed for 18 holes at the Retreat Course. Forecaddie is not include…" at bounding box center [1348, 408] width 341 height 51
type textarea "You are confirmed for 18 holes at the Retreat Course. Forecaddie is not include…"
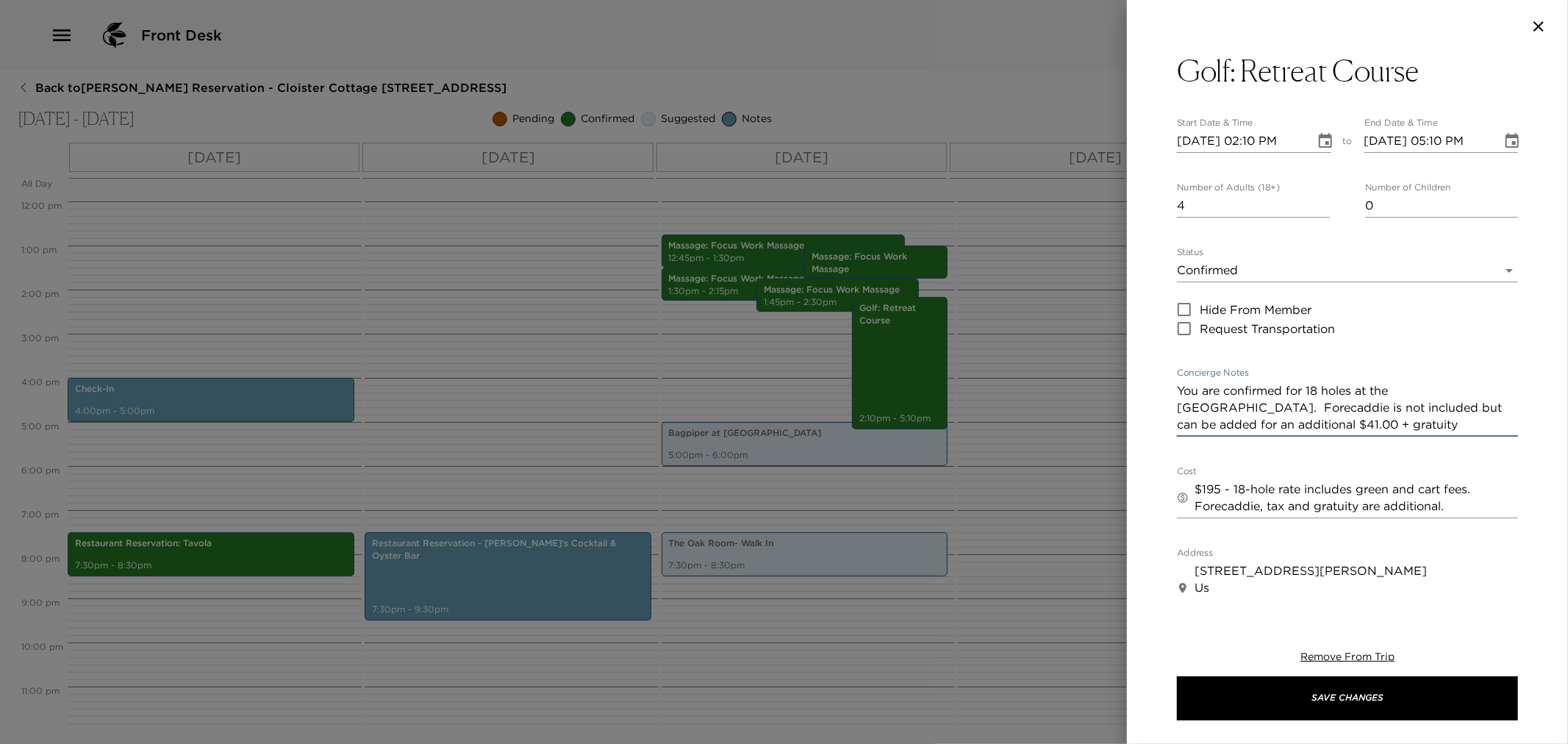
click at [1492, 388] on textarea "You are confirmed for 18 holes at the Retreat Course. Forecaddie is not include…" at bounding box center [1348, 408] width 341 height 51
click at [1459, 73] on button "Golf: Retreat Course" at bounding box center [1348, 70] width 341 height 36
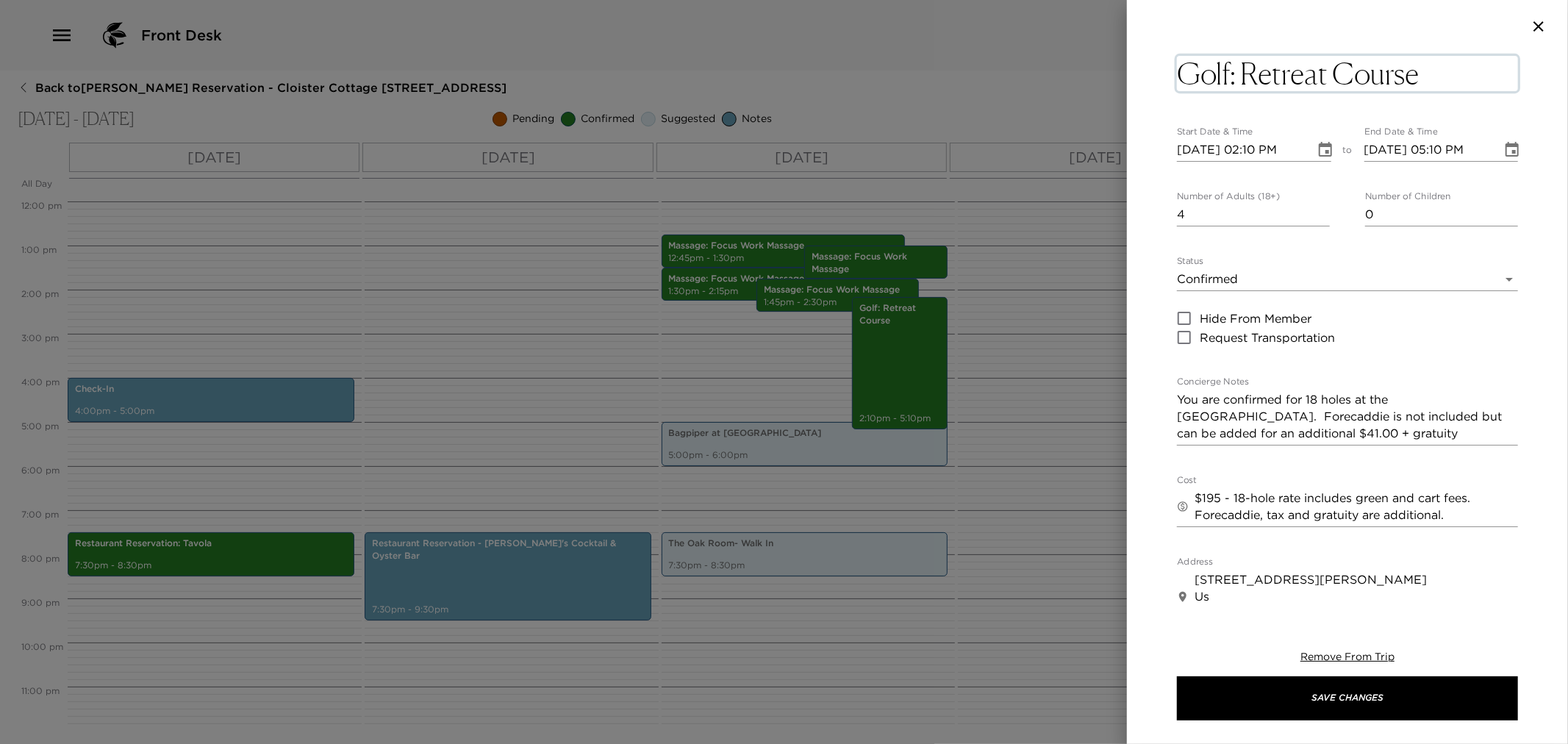
click at [1450, 67] on textarea "Golf: Retreat Course" at bounding box center [1348, 73] width 341 height 36
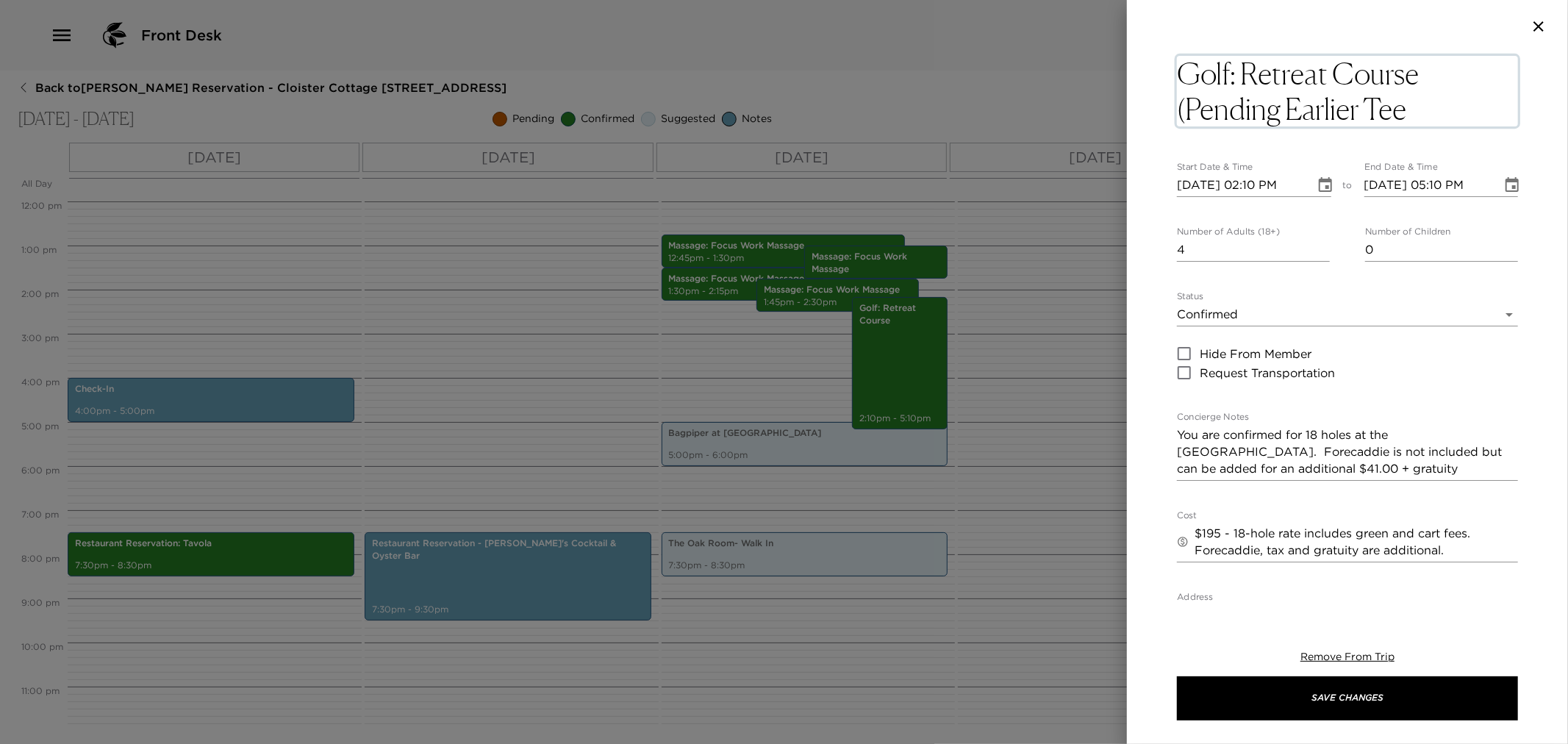
type textarea "Golf: Retreat Course (Pending Earlier Tee)"
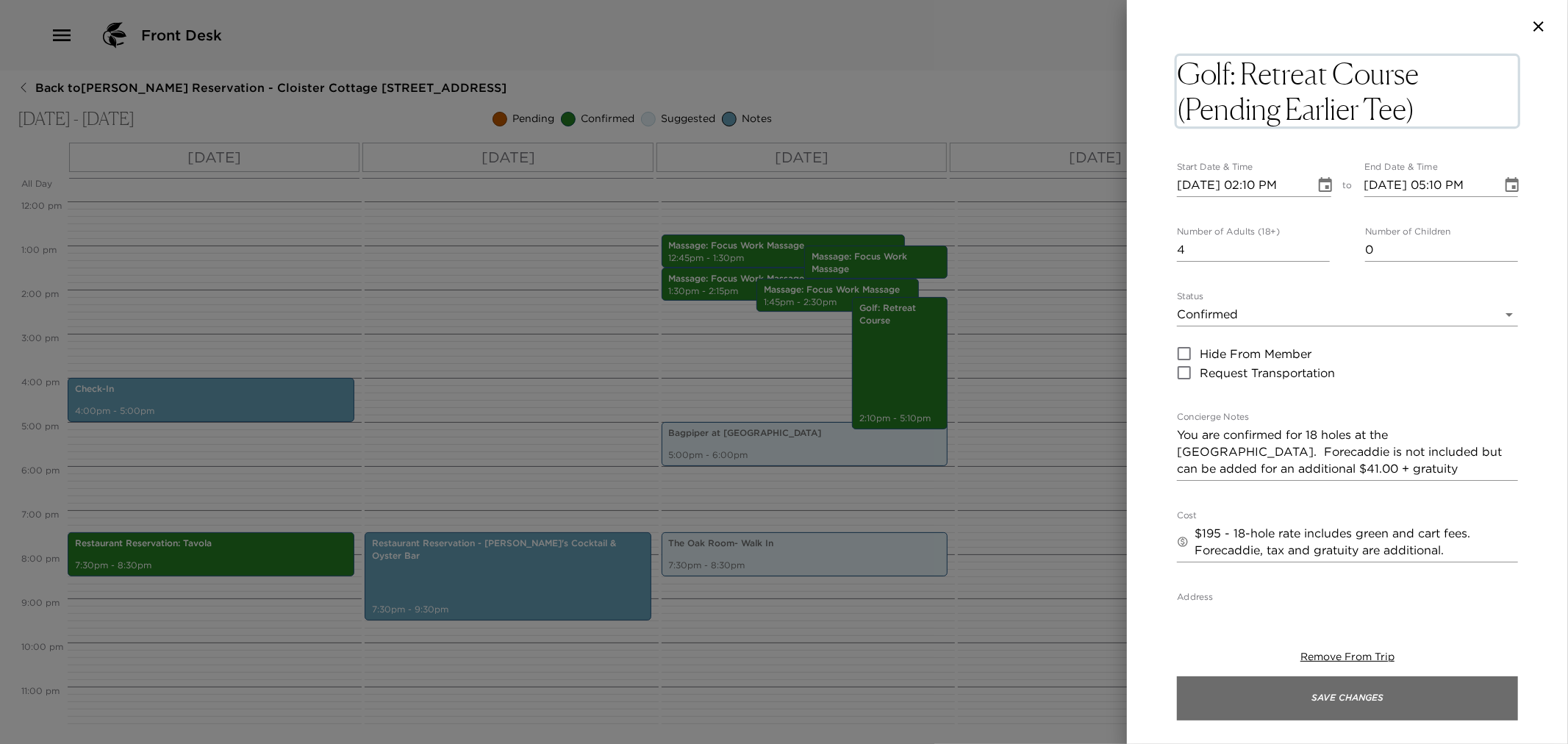
click at [1309, 692] on button "Save Changes" at bounding box center [1348, 698] width 341 height 44
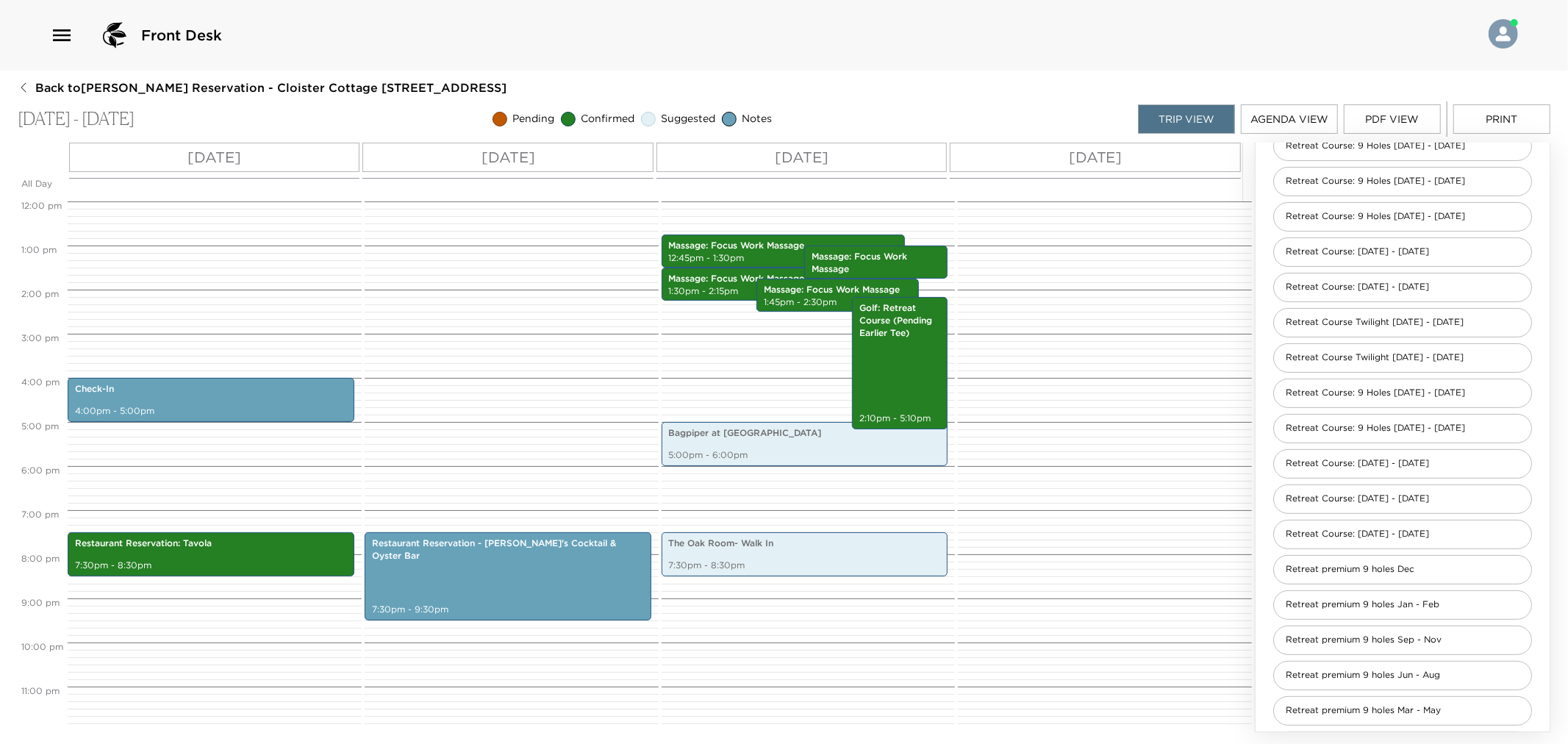
click at [1500, 112] on button "Print" at bounding box center [1501, 119] width 97 height 29
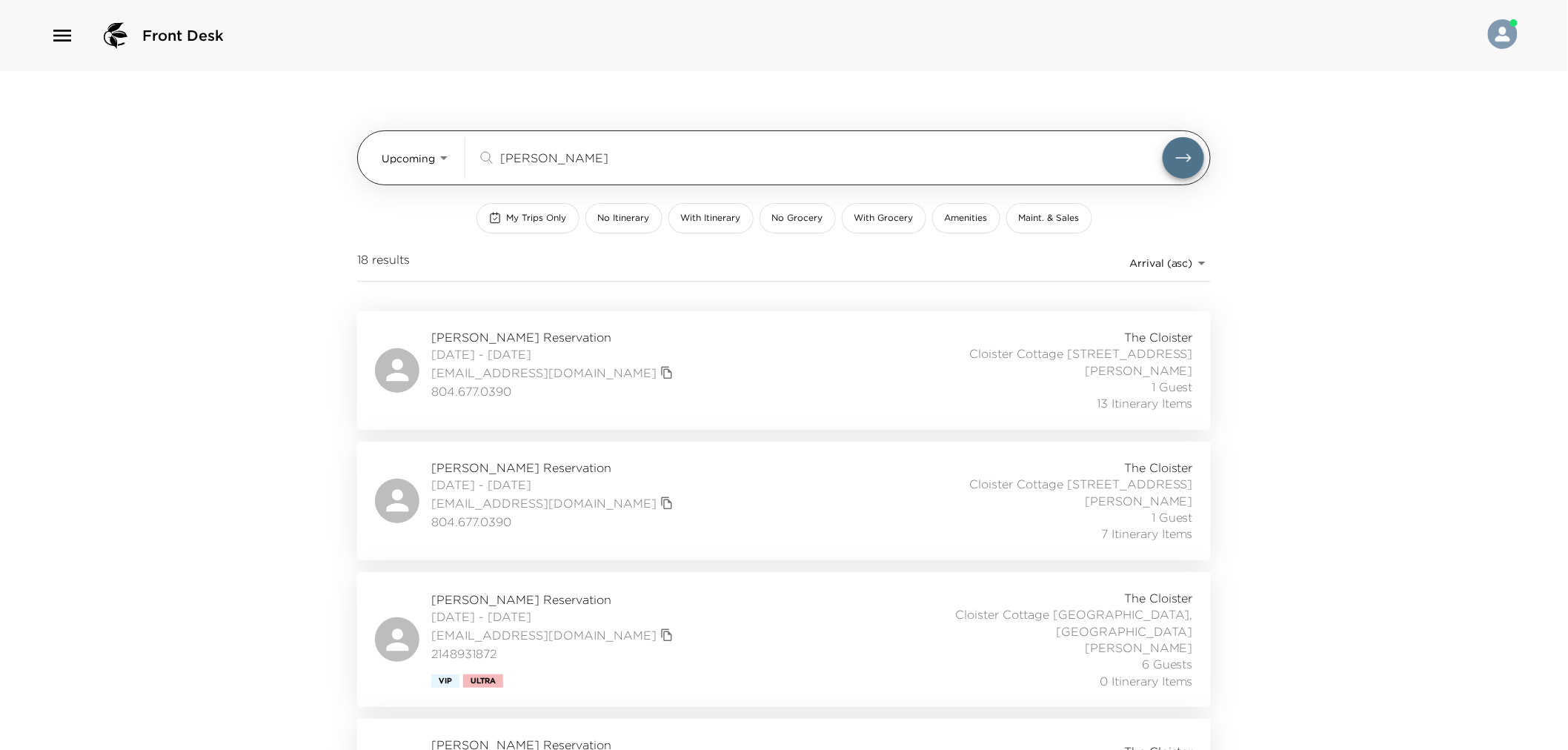
click at [575, 151] on input "[PERSON_NAME]" at bounding box center [831, 157] width 663 height 17
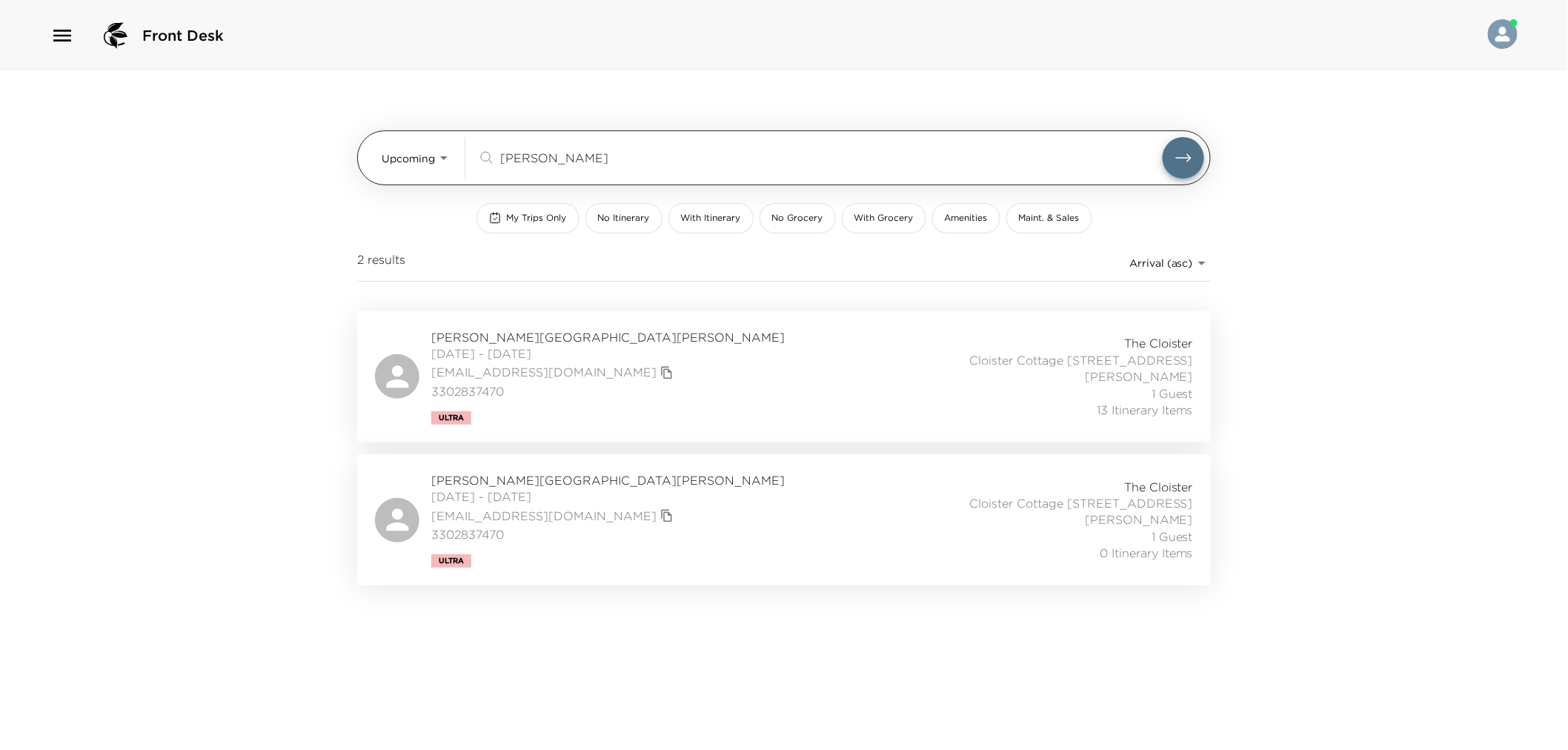
click at [1163, 137] on button "submit" at bounding box center [1183, 157] width 41 height 41
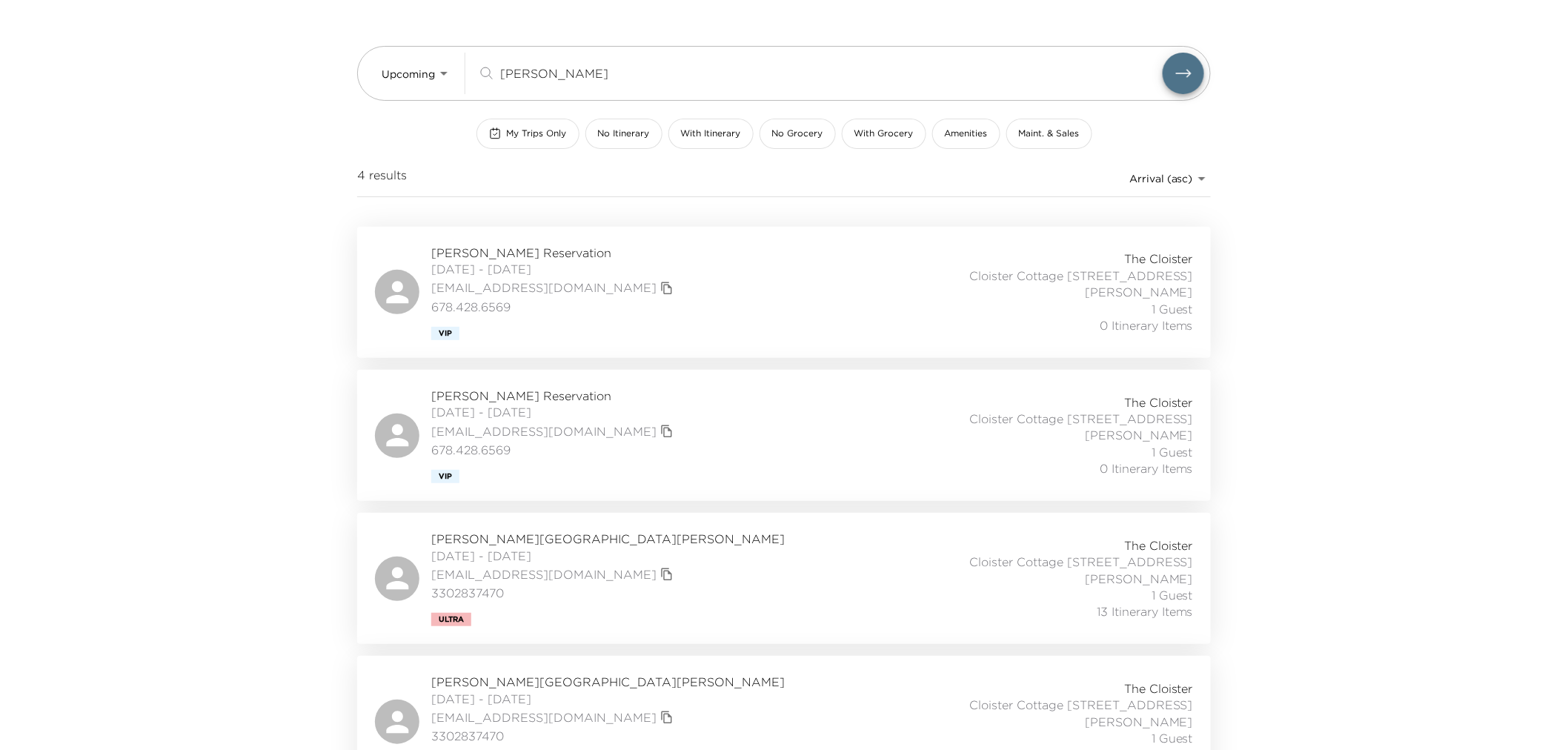
scroll to position [122, 0]
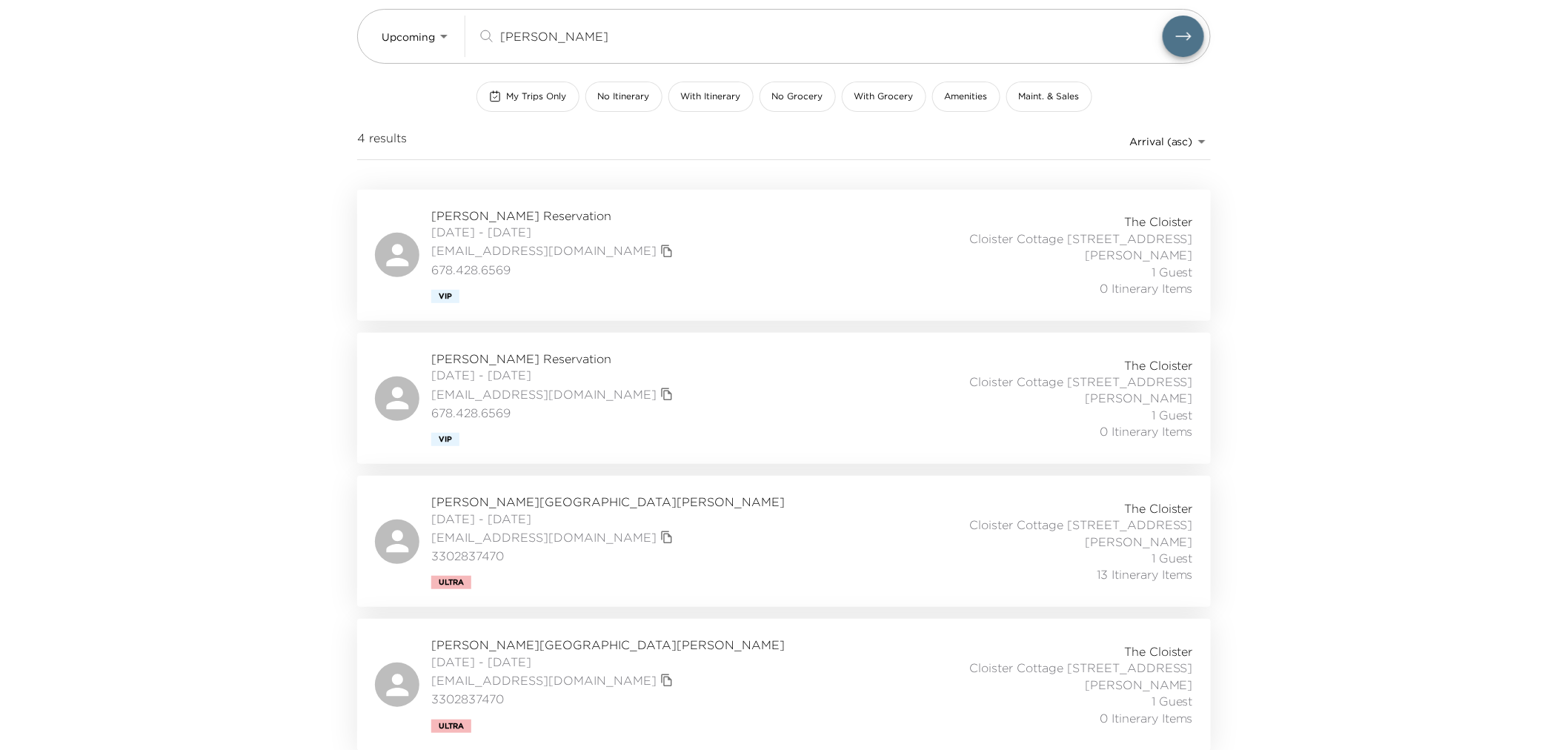
click at [732, 495] on div "[PERSON_NAME][GEOGRAPHIC_DATA][PERSON_NAME] [DATE] - [DATE] [EMAIL_ADDRESS][DOM…" at bounding box center [784, 541] width 818 height 96
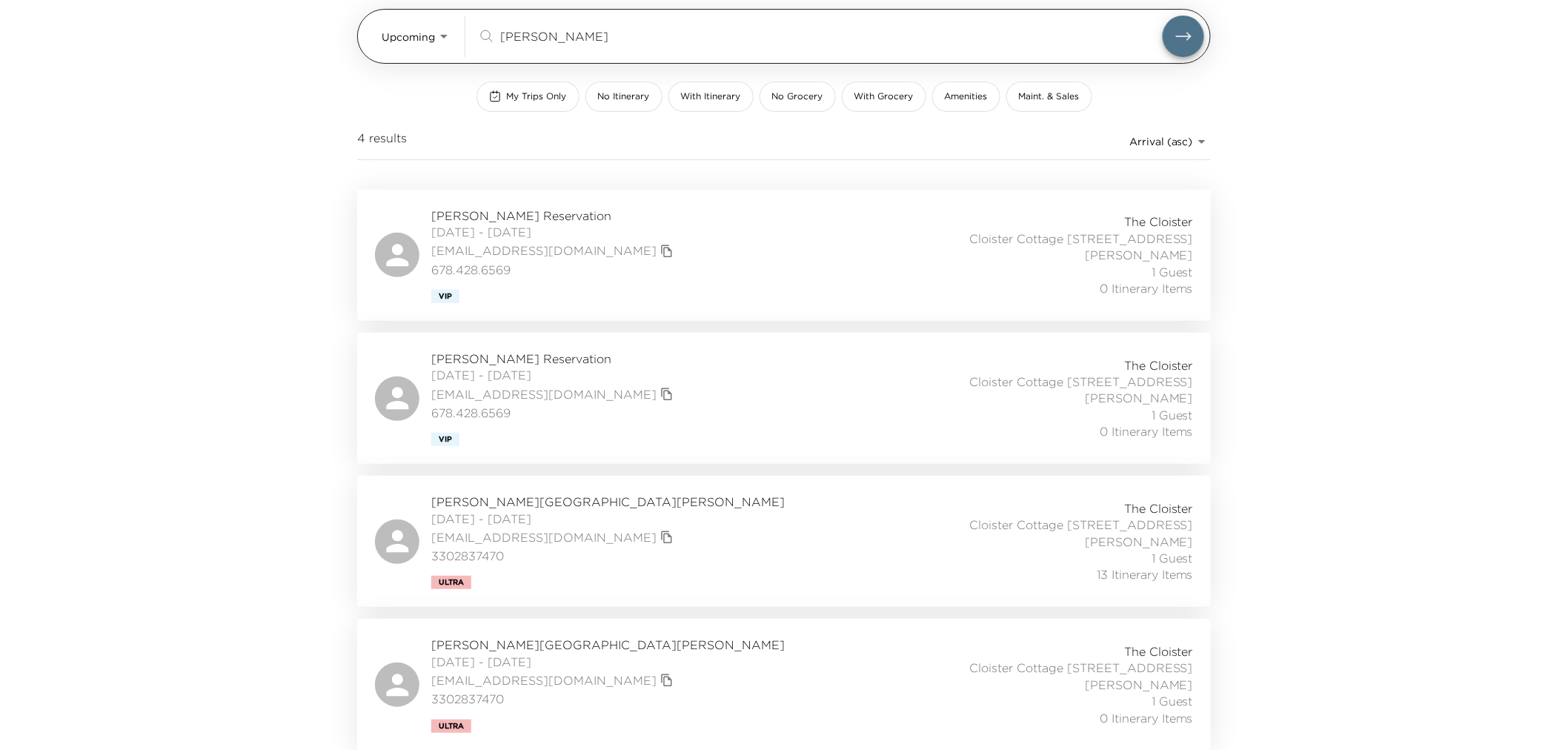
click at [515, 35] on input "[PERSON_NAME]" at bounding box center [831, 36] width 663 height 17
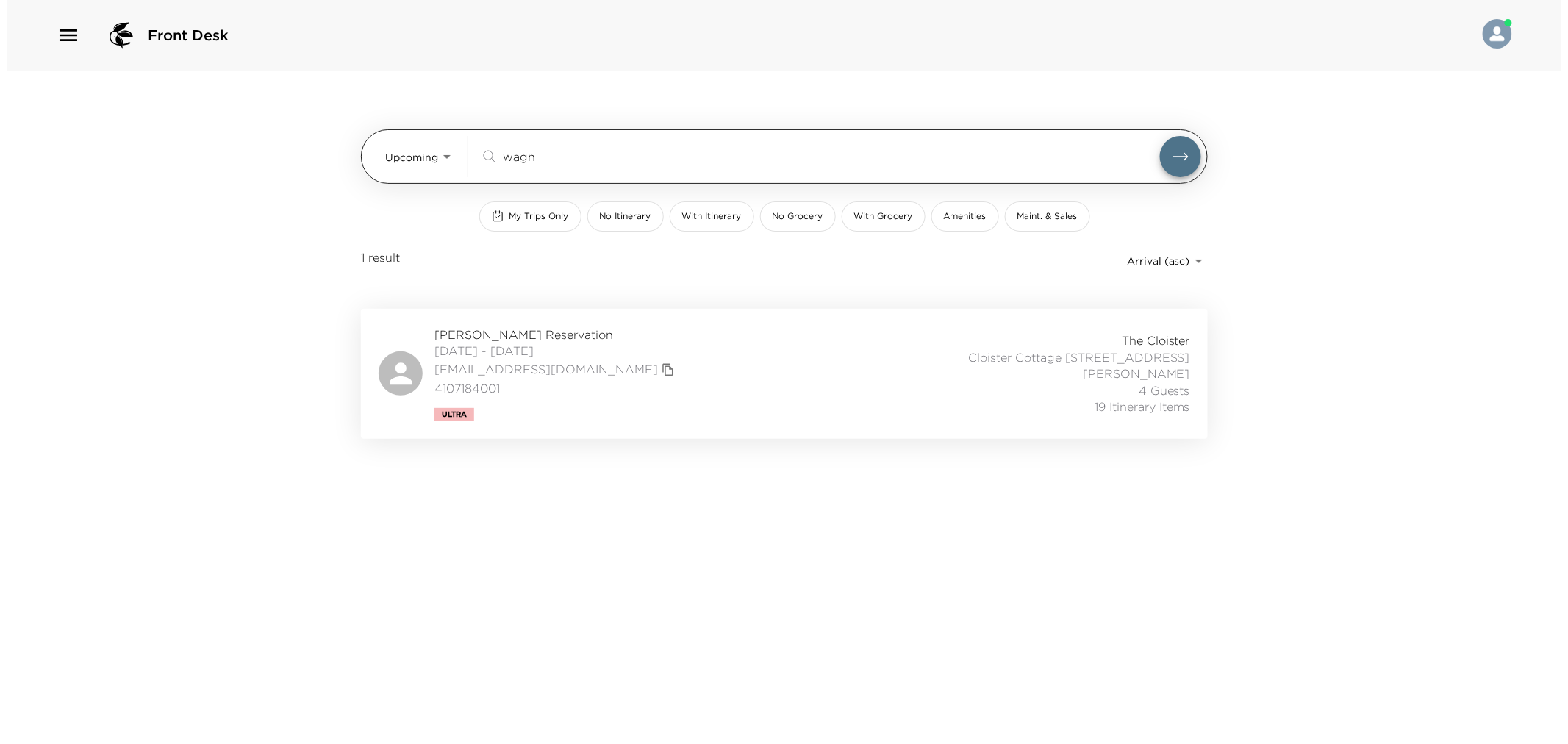
scroll to position [0, 0]
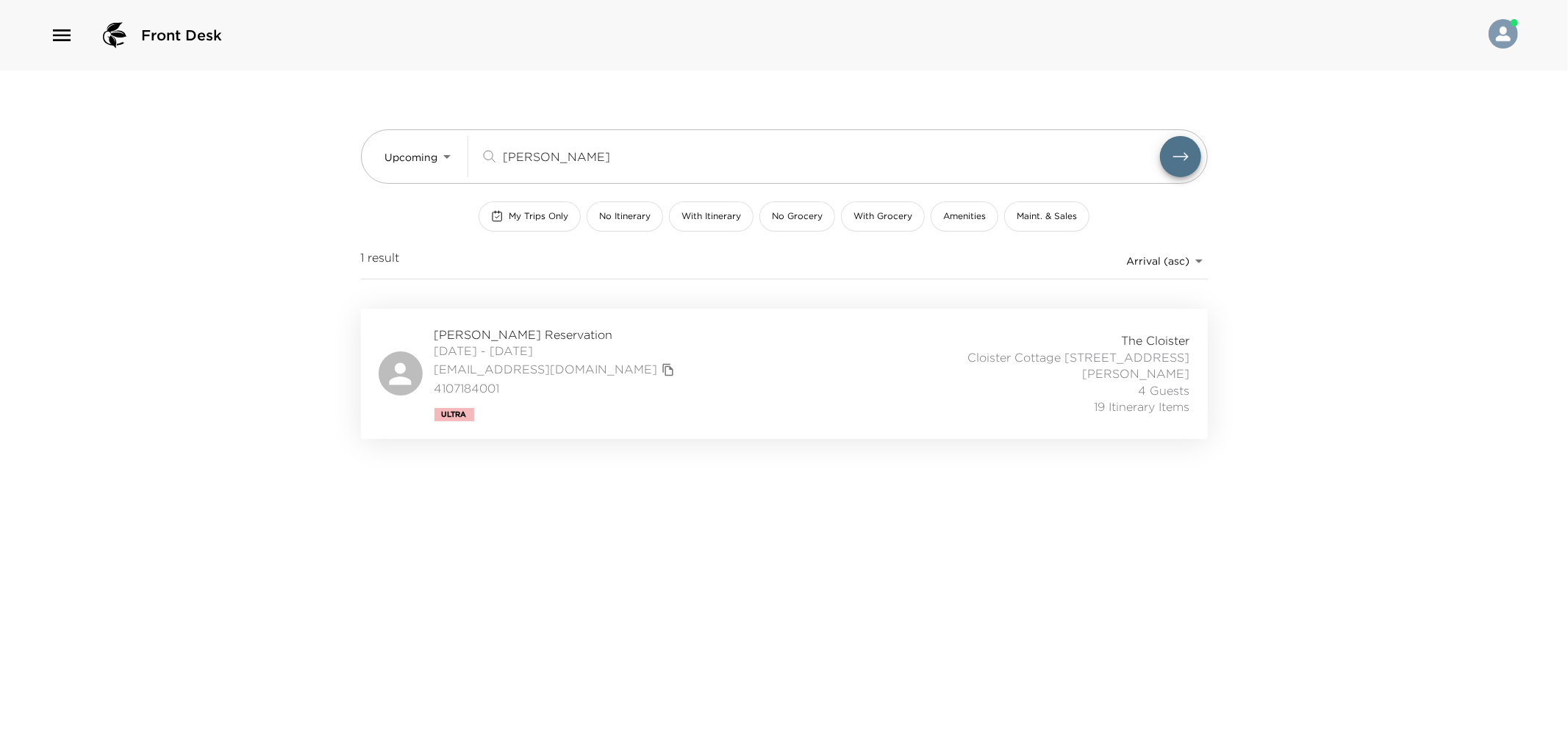
type input "[PERSON_NAME]"
click at [1160, 136] on button "submit" at bounding box center [1180, 156] width 41 height 41
click at [722, 408] on div "[PERSON_NAME] Reservation [DATE] - [DATE] [EMAIL_ADDRESS][DOMAIN_NAME] 41071840…" at bounding box center [784, 374] width 811 height 95
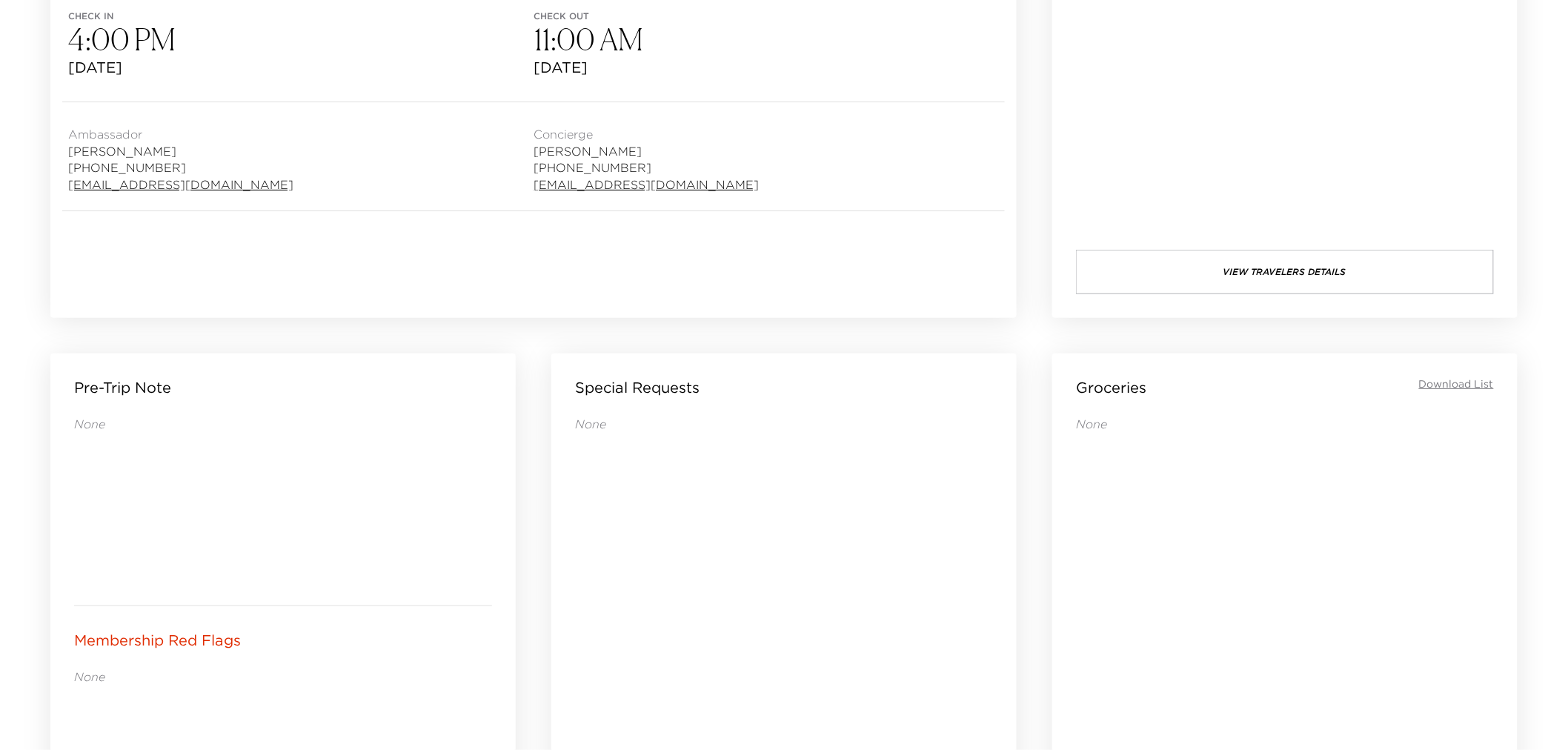
scroll to position [823, 0]
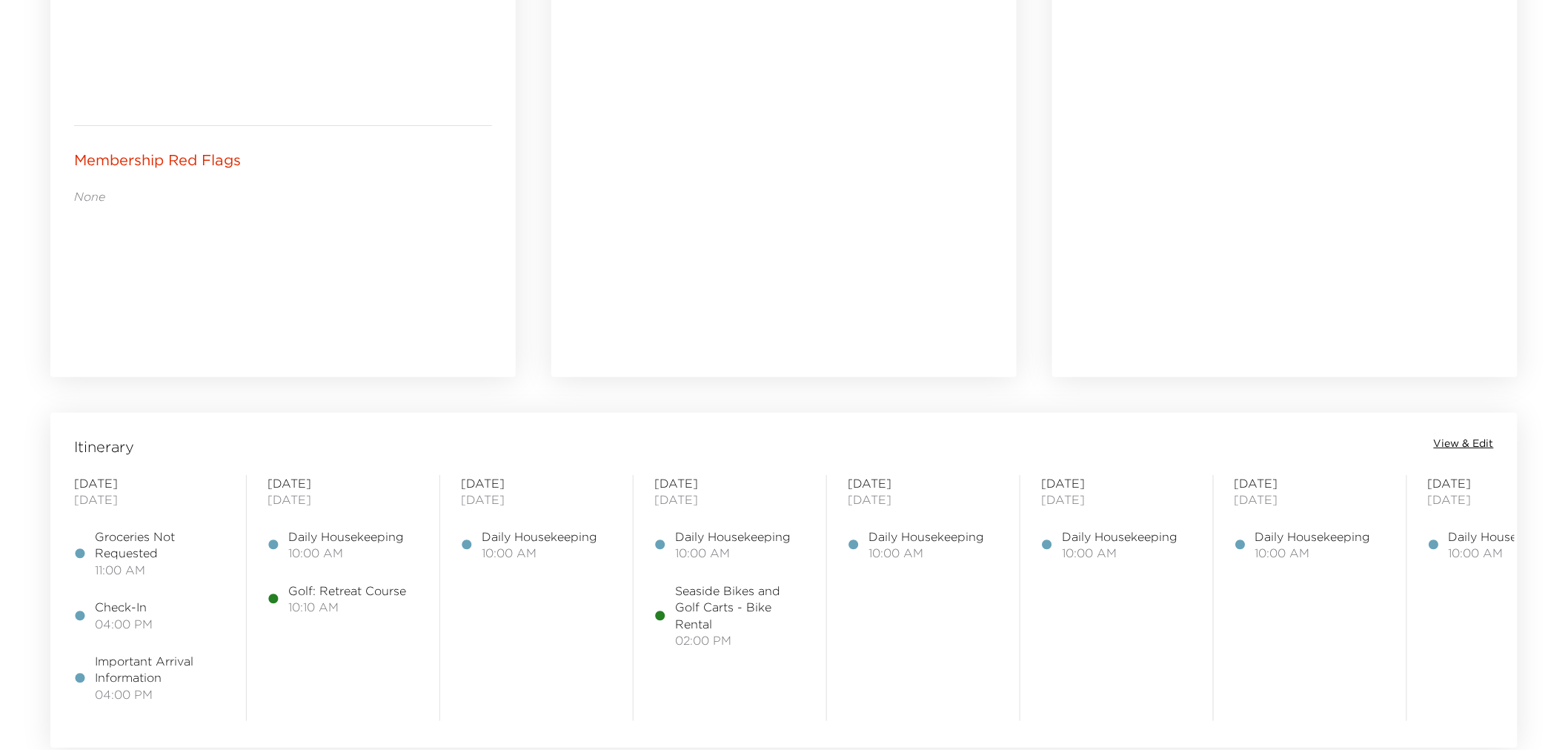
click at [1453, 442] on span "View & Edit" at bounding box center [1464, 444] width 60 height 15
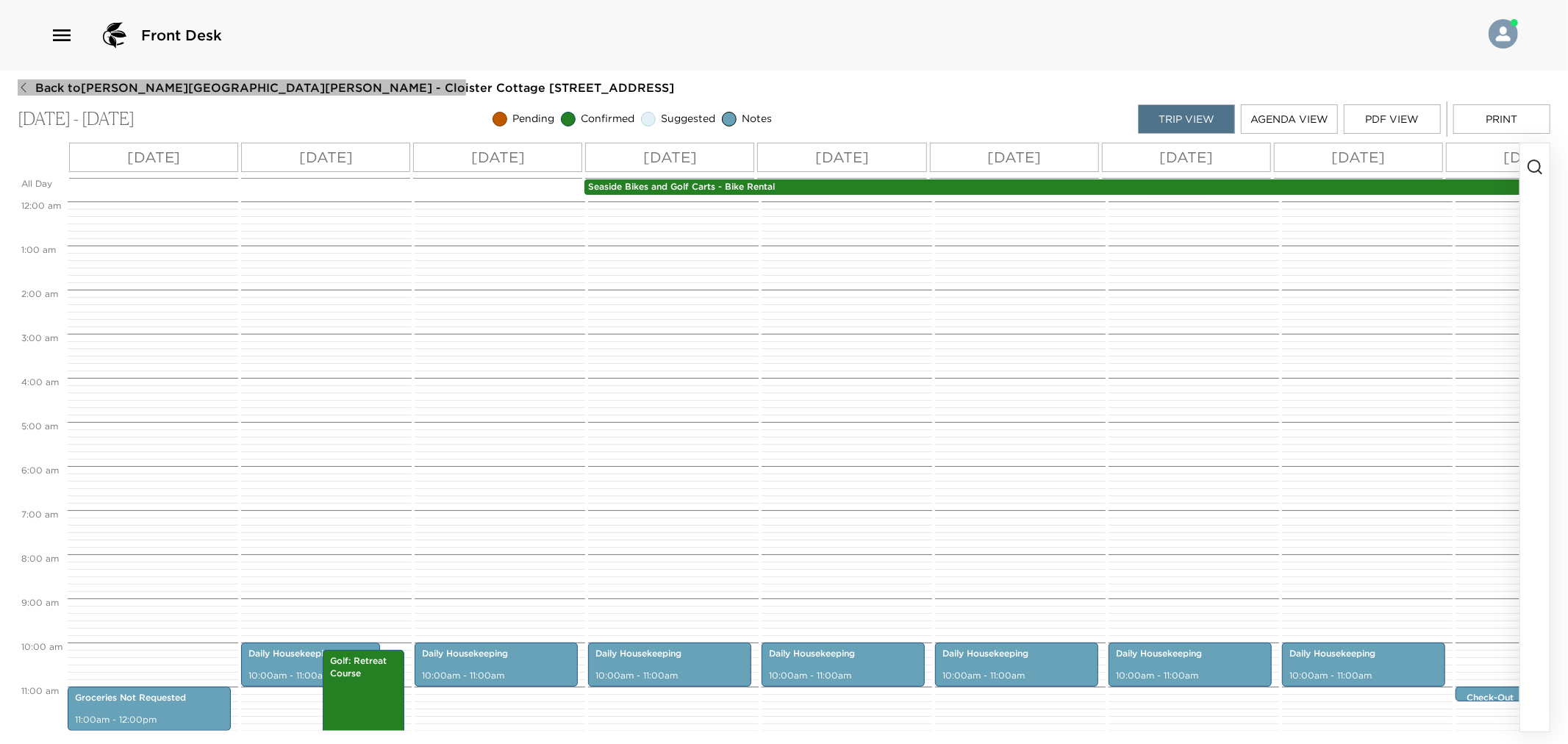
click at [180, 90] on span "Back to [PERSON_NAME][GEOGRAPHIC_DATA][PERSON_NAME] - Cloister Cottage [STREET_…" at bounding box center [355, 87] width 639 height 16
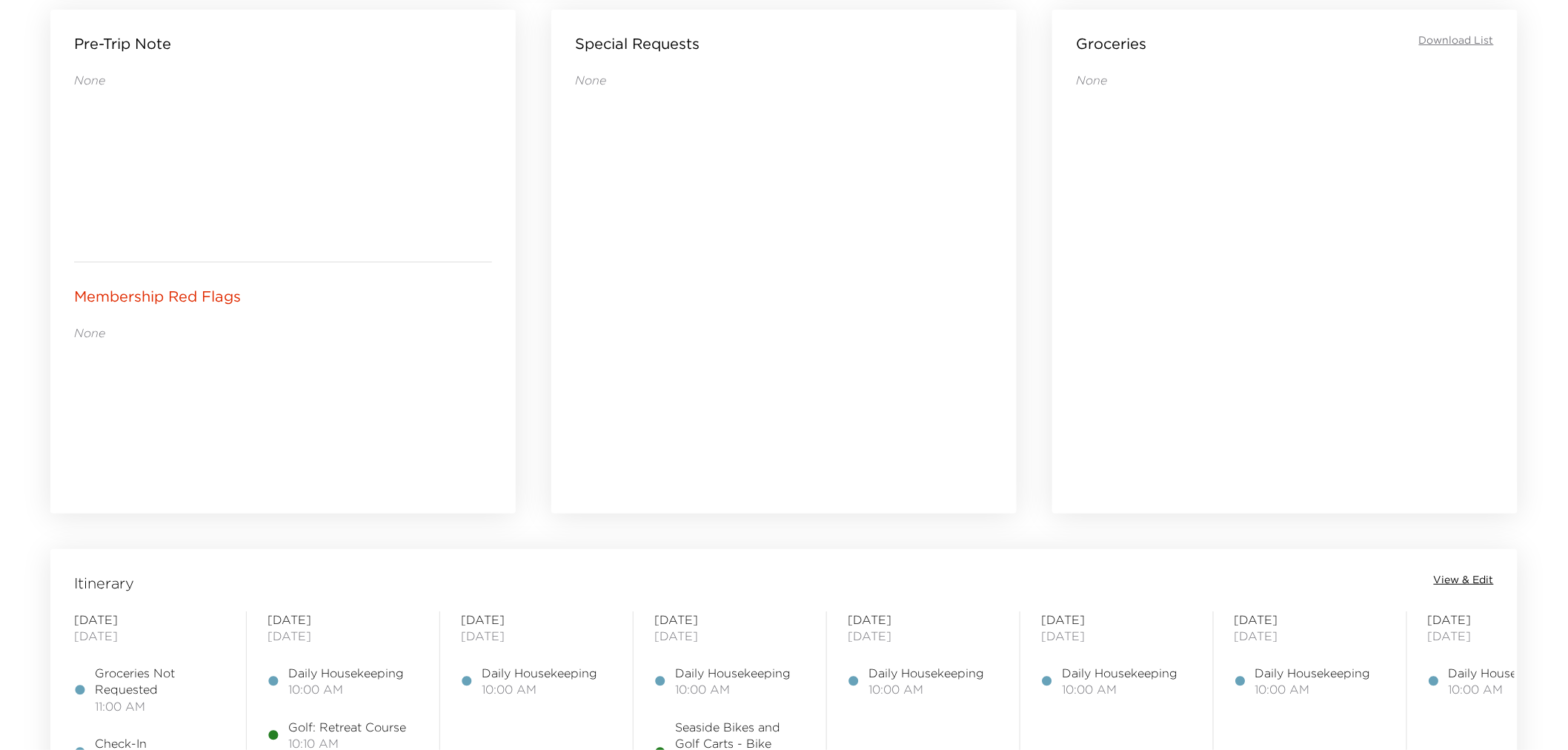
scroll to position [1152, 0]
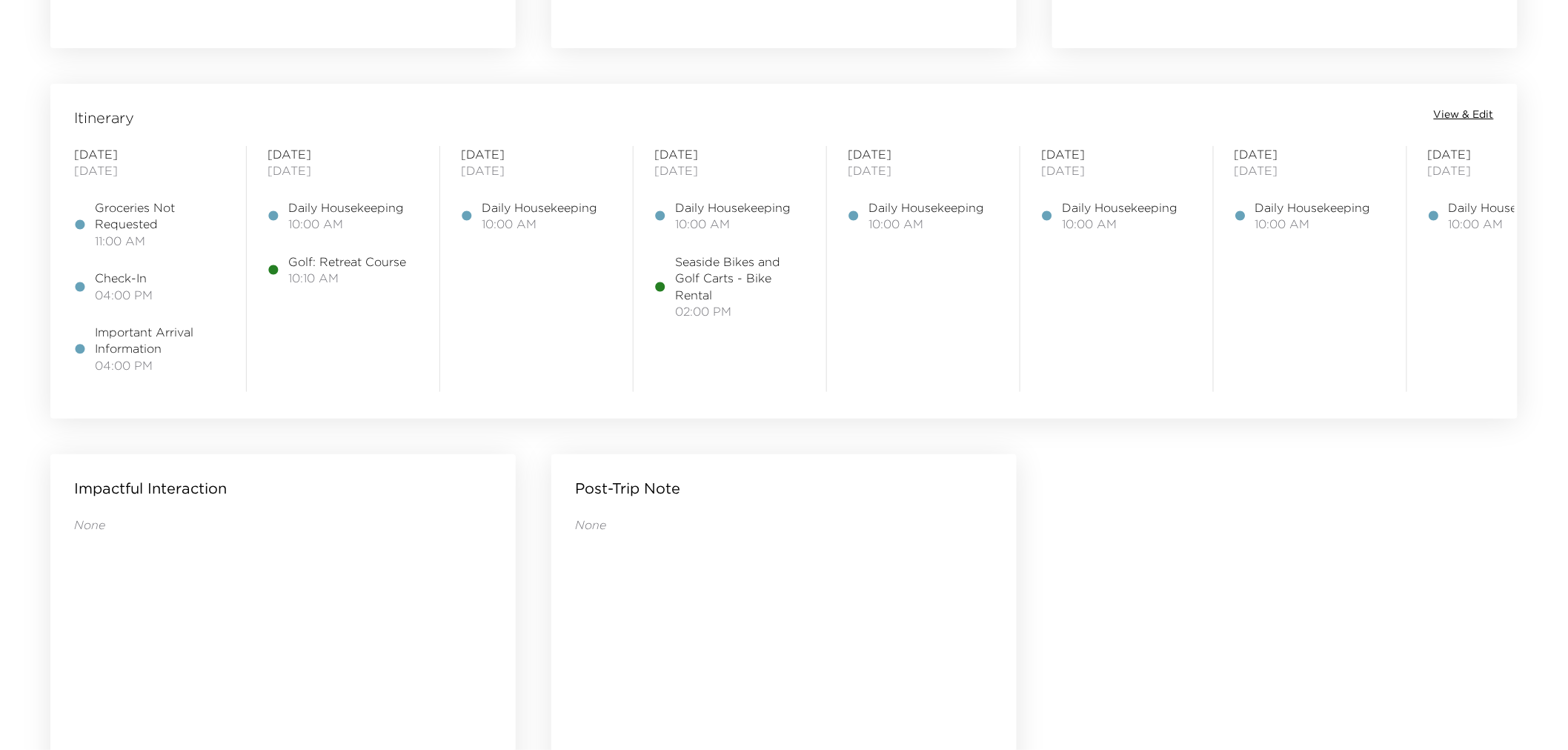
click at [1464, 111] on span "View & Edit" at bounding box center [1464, 115] width 60 height 15
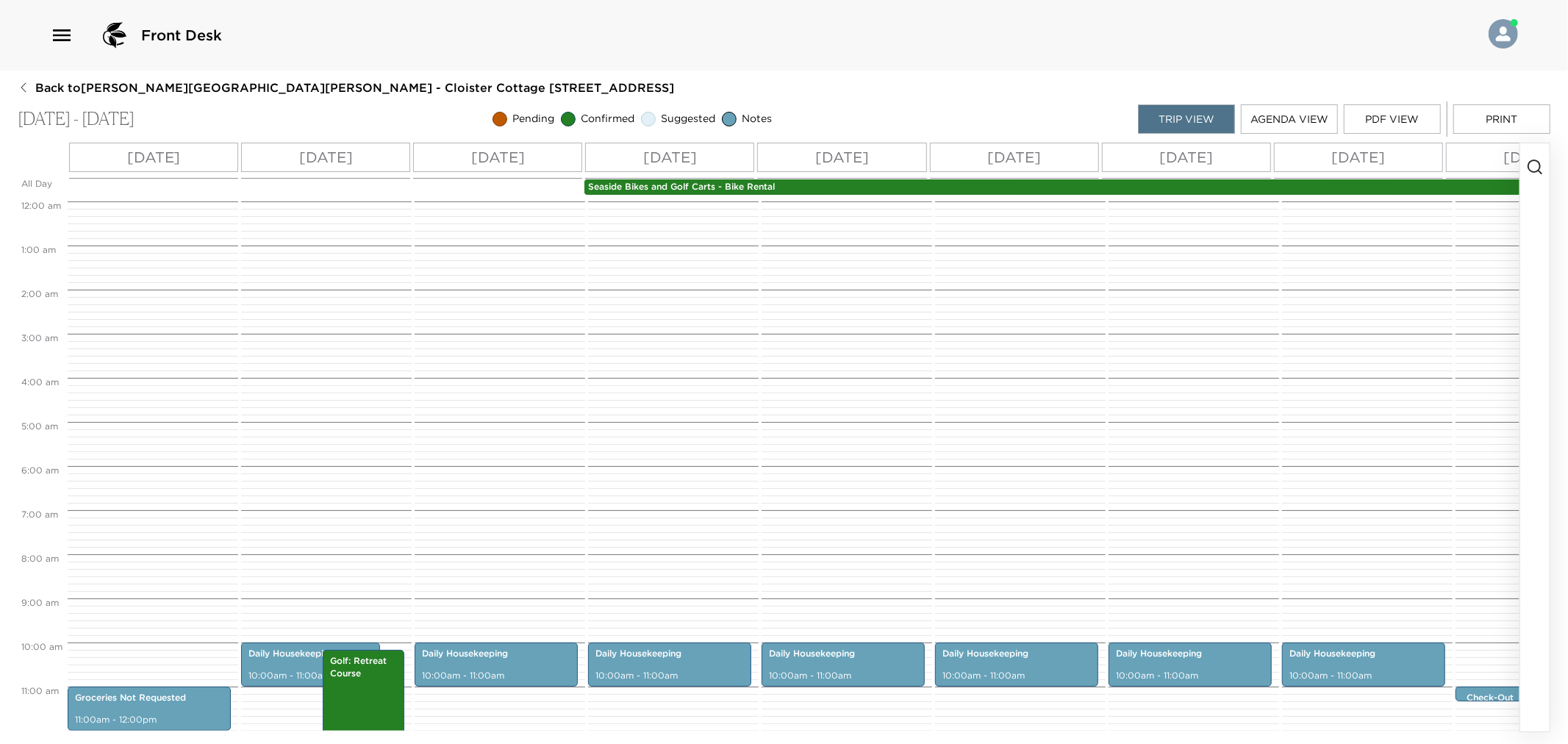
scroll to position [441, 0]
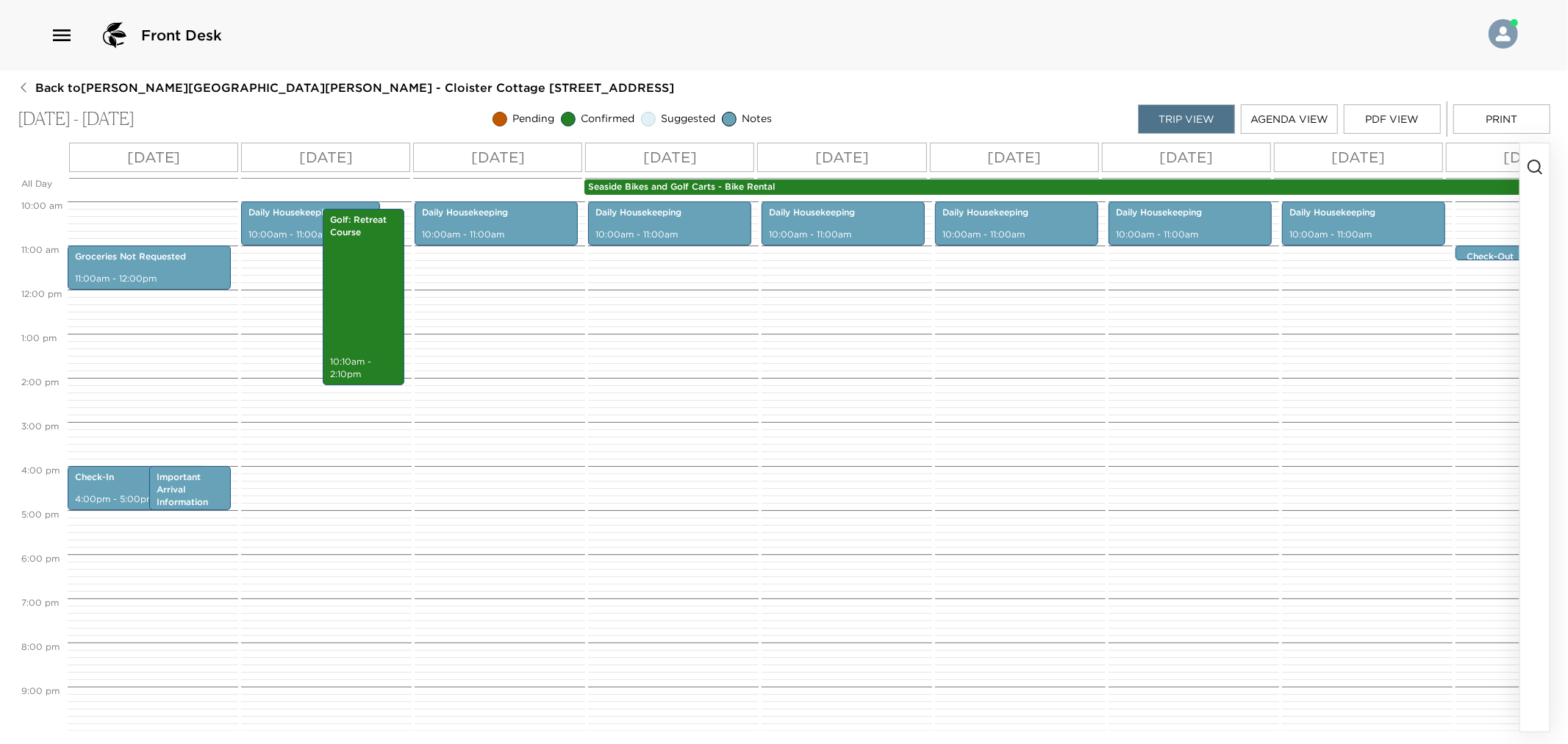
click at [1539, 170] on line "button" at bounding box center [1540, 172] width 3 height 3
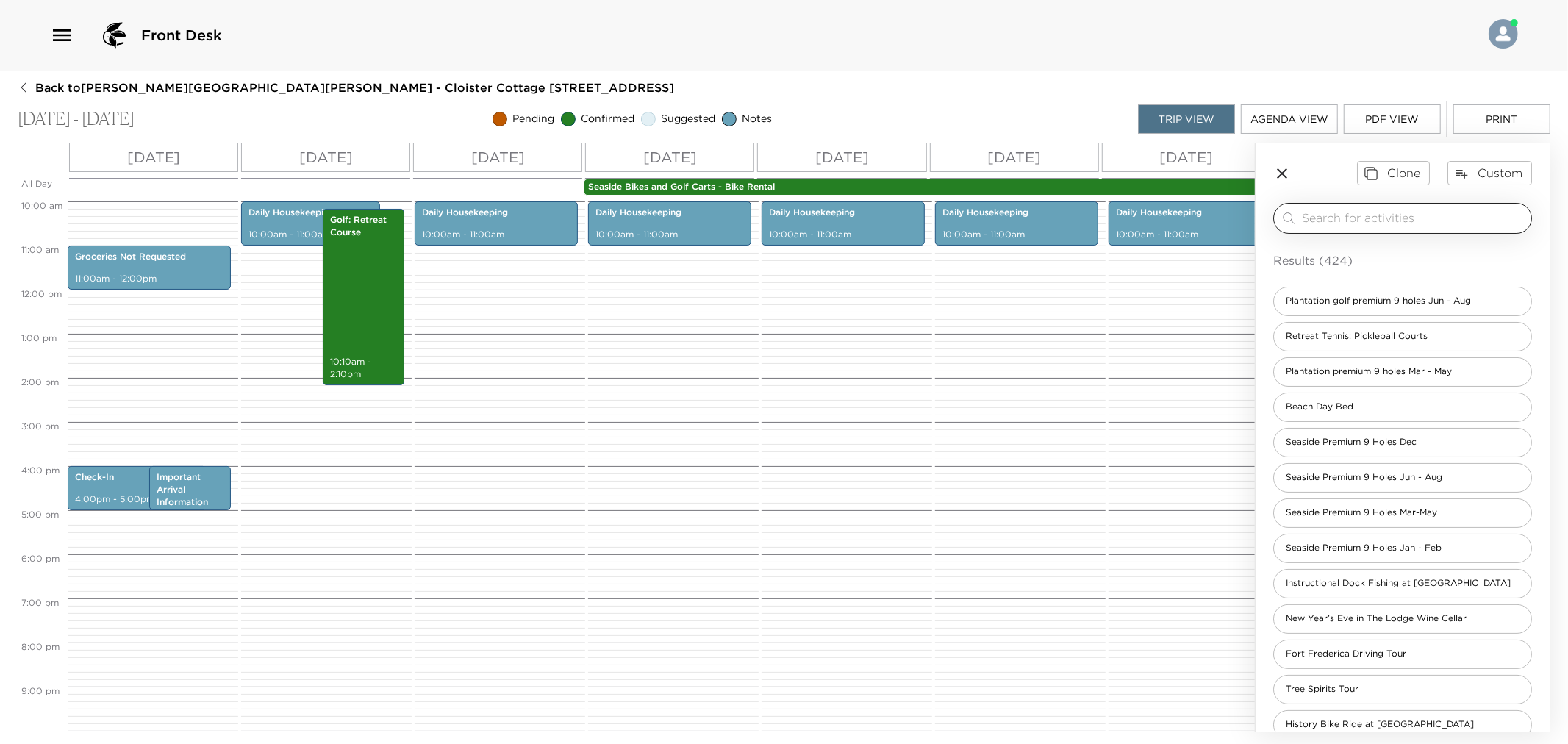
click at [1389, 230] on div "​" at bounding box center [1402, 218] width 259 height 31
click at [1381, 215] on input "search" at bounding box center [1413, 218] width 224 height 17
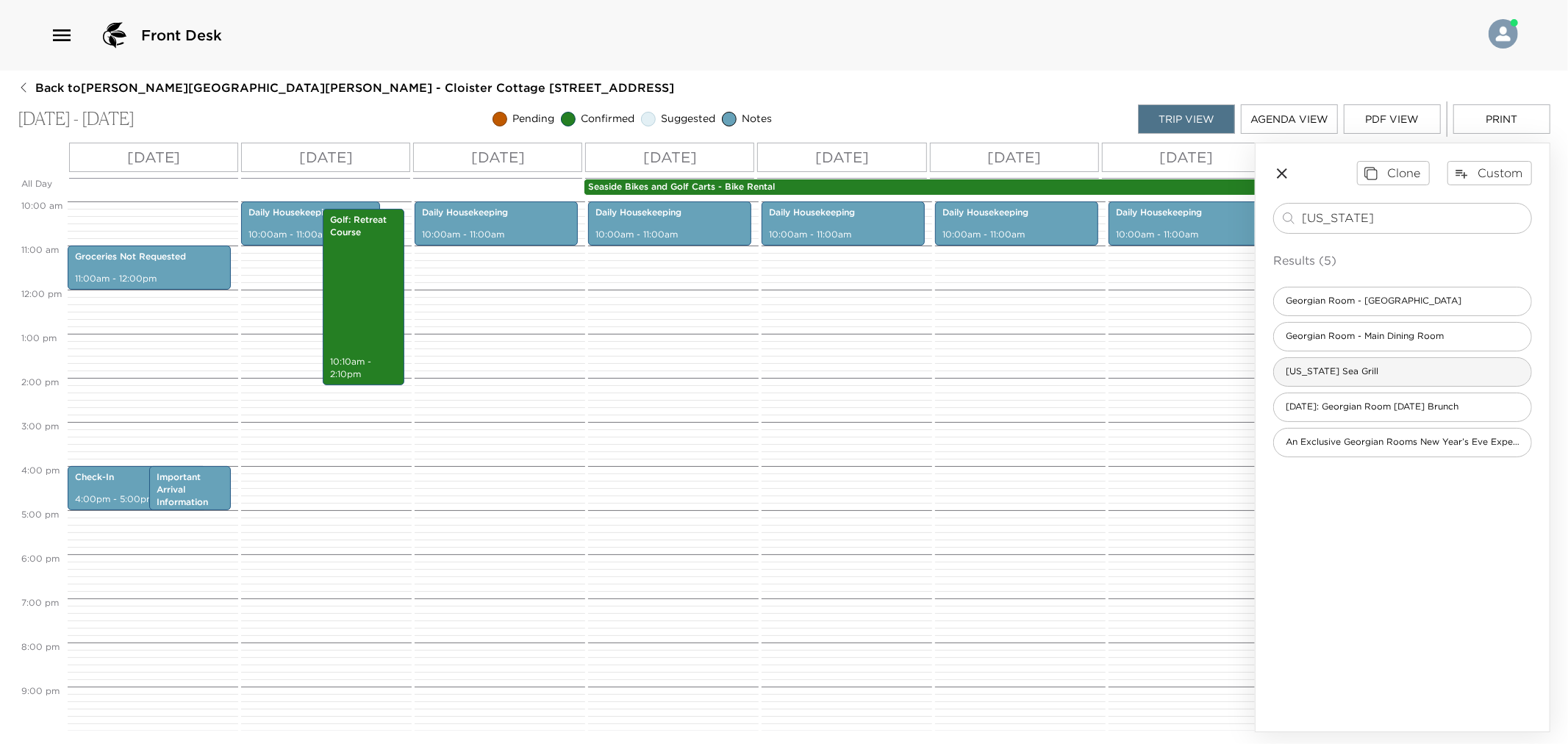
type input "[US_STATE]"
click at [1349, 380] on div "[US_STATE] Sea Grill" at bounding box center [1402, 372] width 259 height 29
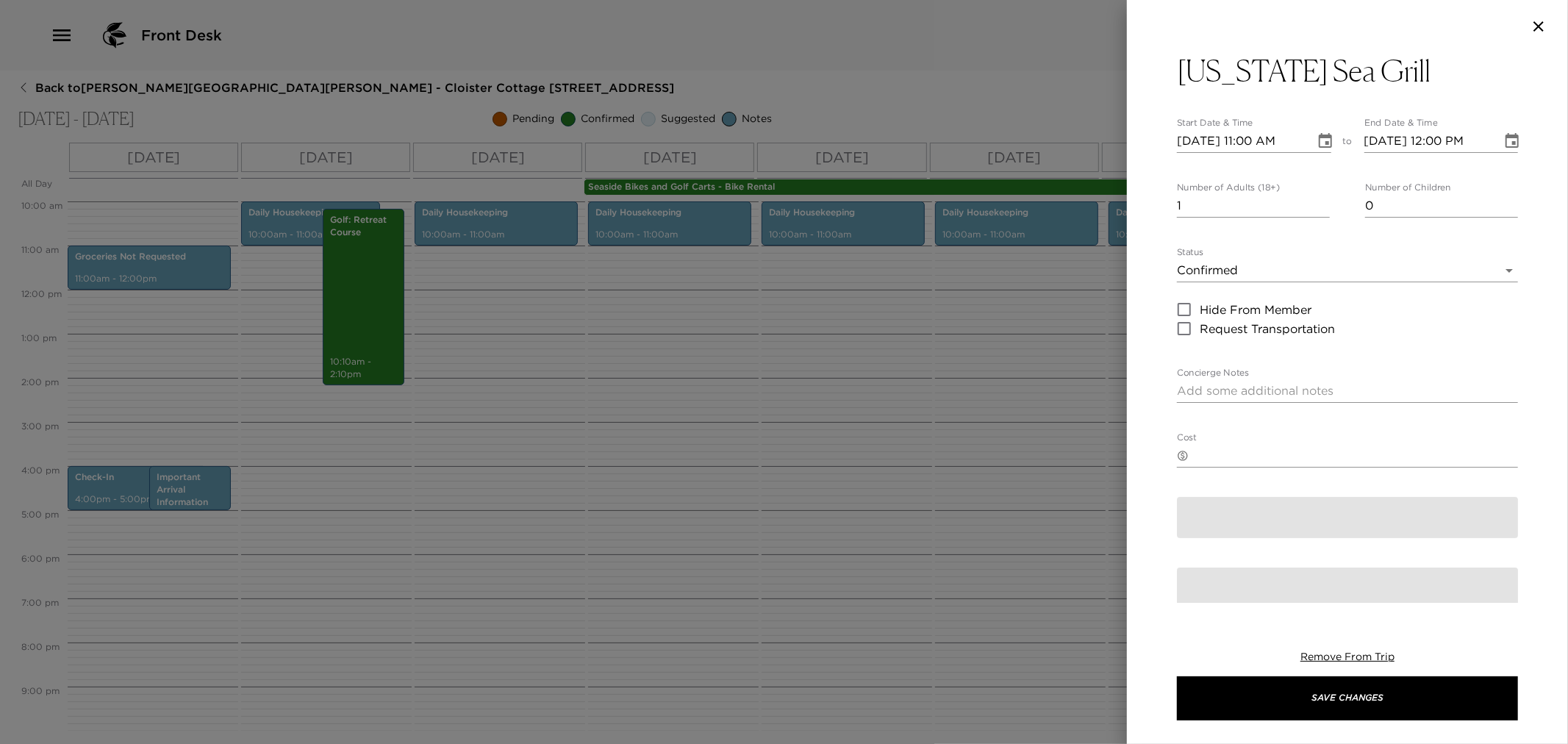
type textarea "I have confirmed a reservation for dinner at [US_STATE][GEOGRAPHIC_DATA]."
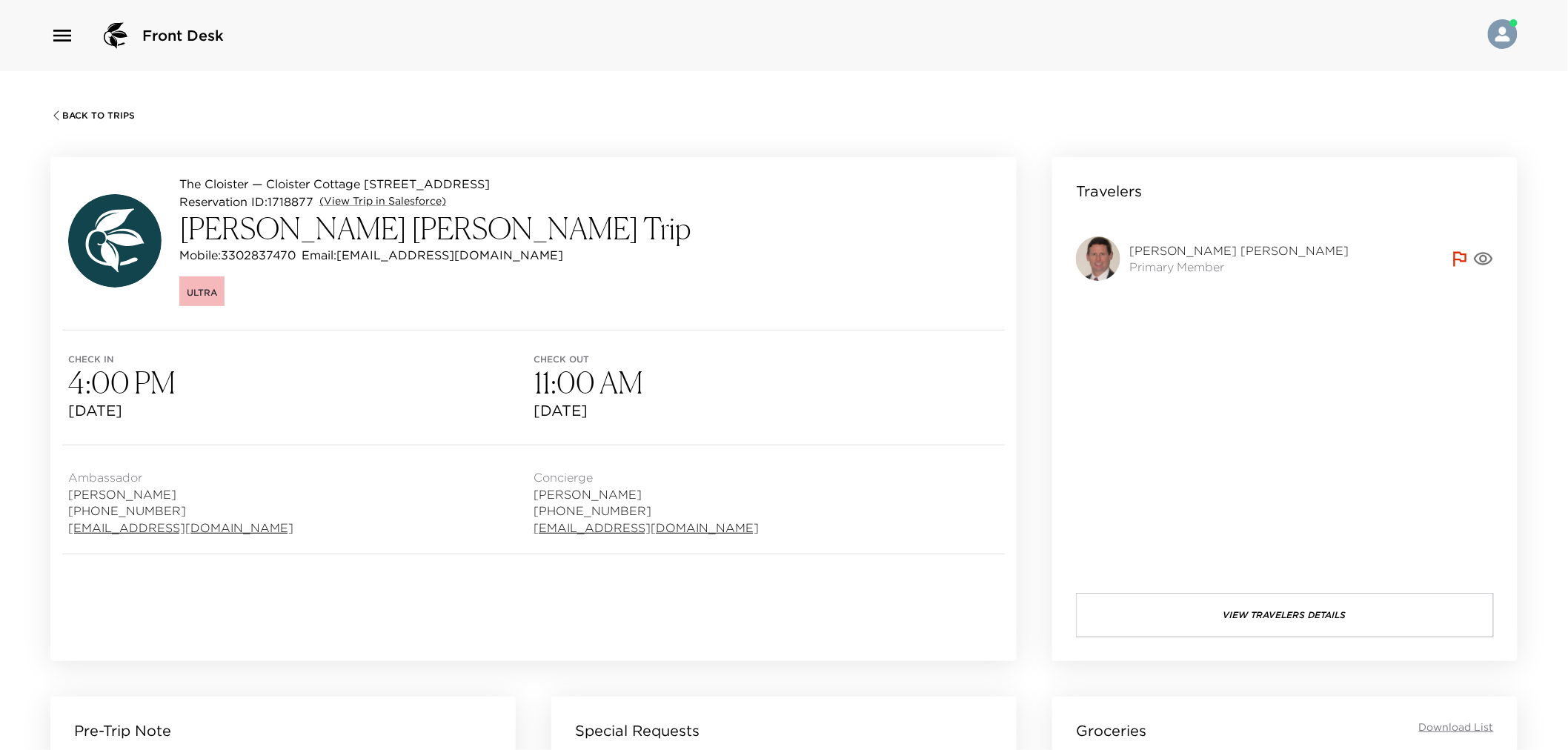
click at [257, 256] on p "Mobile: [PHONE_NUMBER]" at bounding box center [237, 255] width 116 height 18
drag, startPoint x: 246, startPoint y: 253, endPoint x: 271, endPoint y: 260, distance: 26.0
click at [271, 260] on p "Mobile: [PHONE_NUMBER]" at bounding box center [237, 255] width 116 height 18
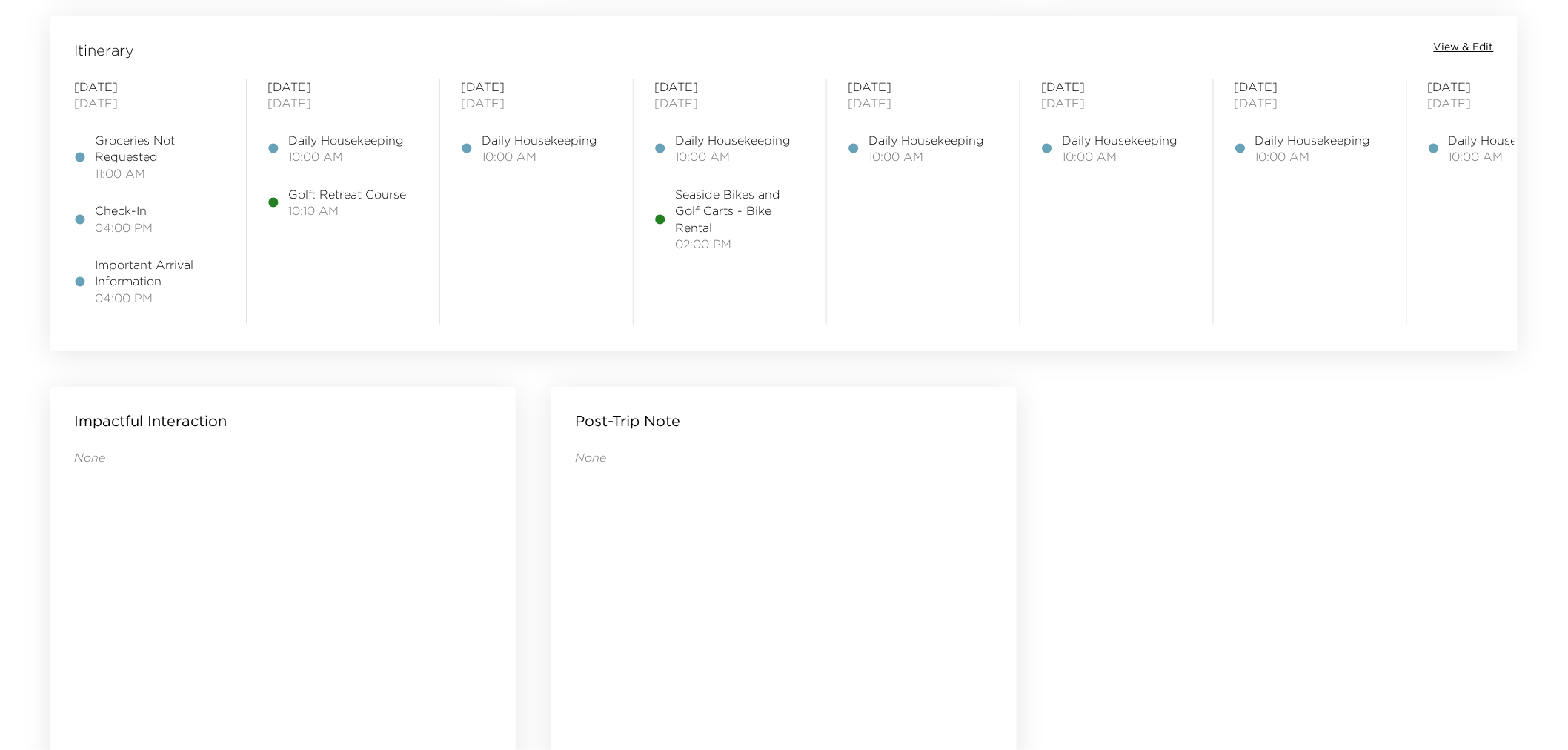
scroll to position [1234, 0]
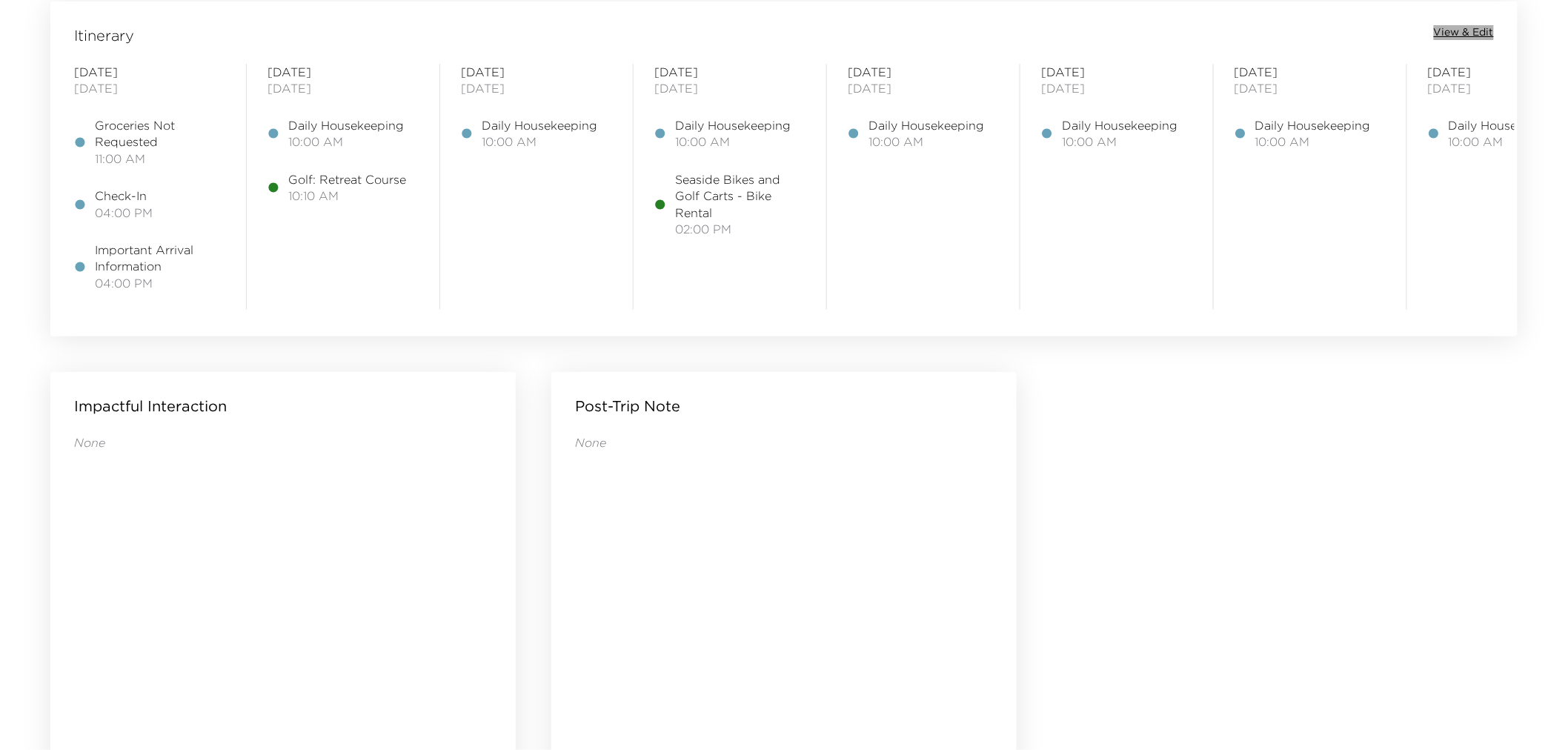
click at [1462, 30] on span "View & Edit" at bounding box center [1464, 32] width 60 height 15
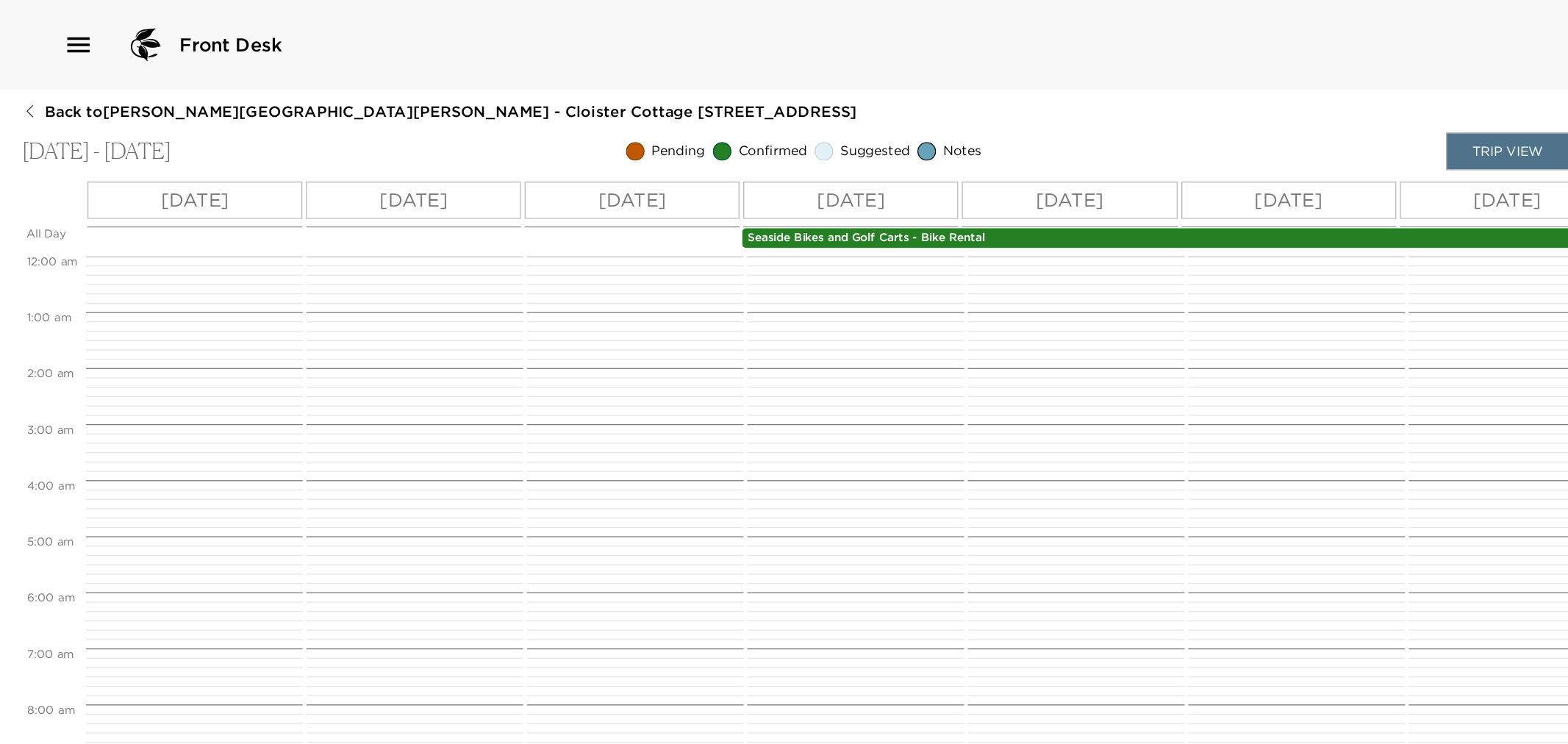
scroll to position [441, 0]
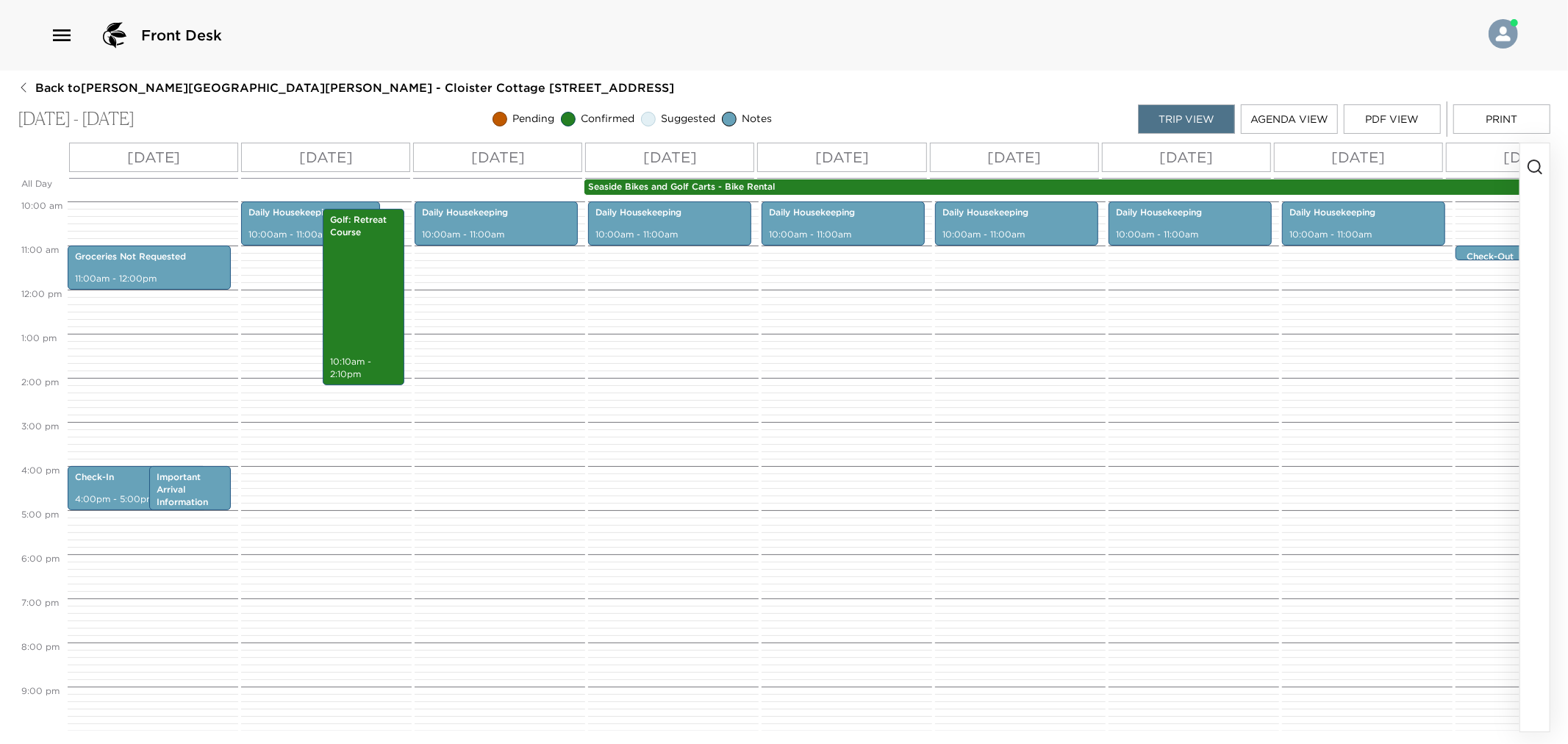
click at [1527, 167] on icon "button" at bounding box center [1535, 166] width 18 height 18
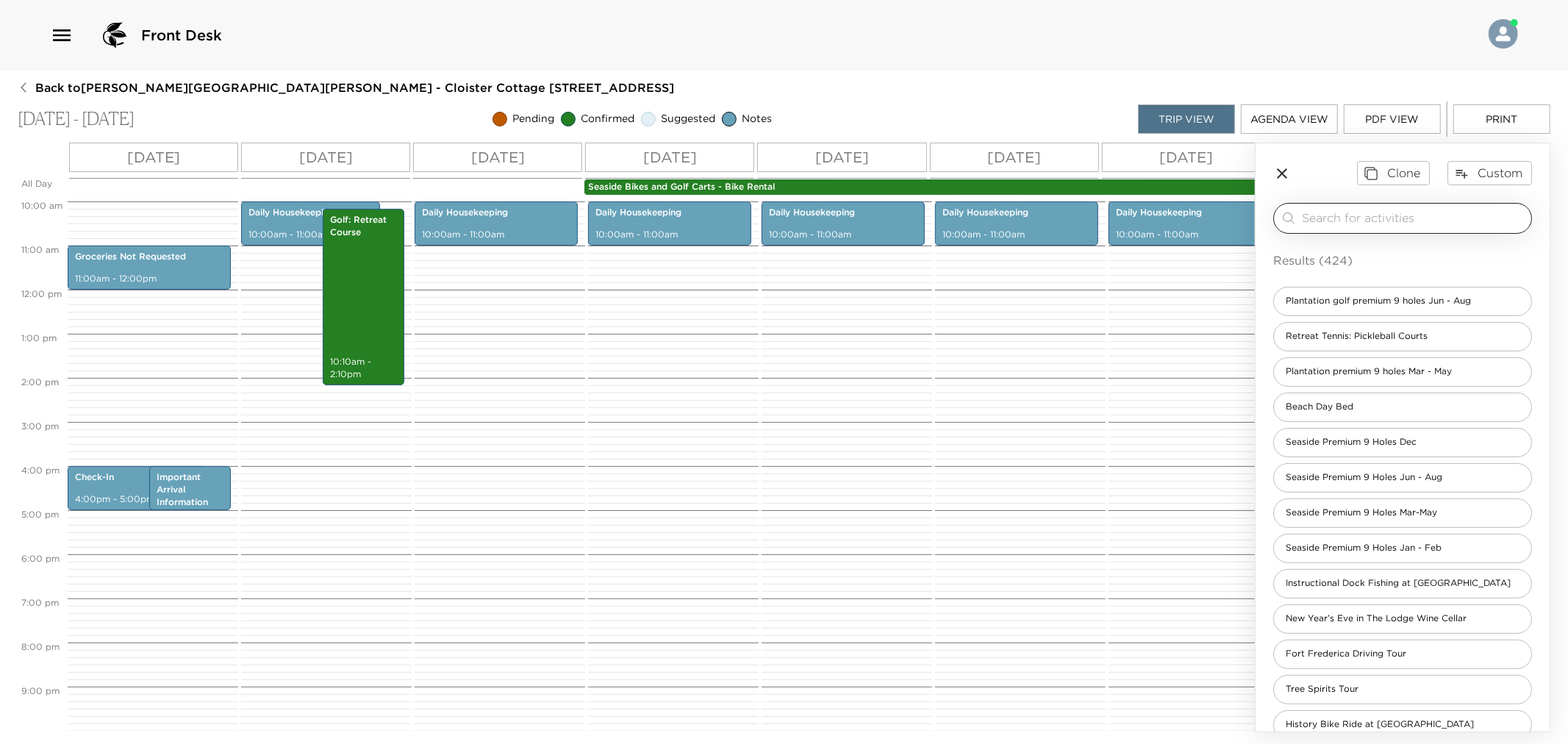
drag, startPoint x: 1467, startPoint y: 200, endPoint x: 1458, endPoint y: 206, distance: 10.8
click at [1464, 202] on div "Clone Custom ​ Results (424) Plantation golf premium 9 holes Jun - Aug Retreat …" at bounding box center [1402, 591] width 294 height 896
click at [1451, 210] on input "search" at bounding box center [1413, 218] width 224 height 17
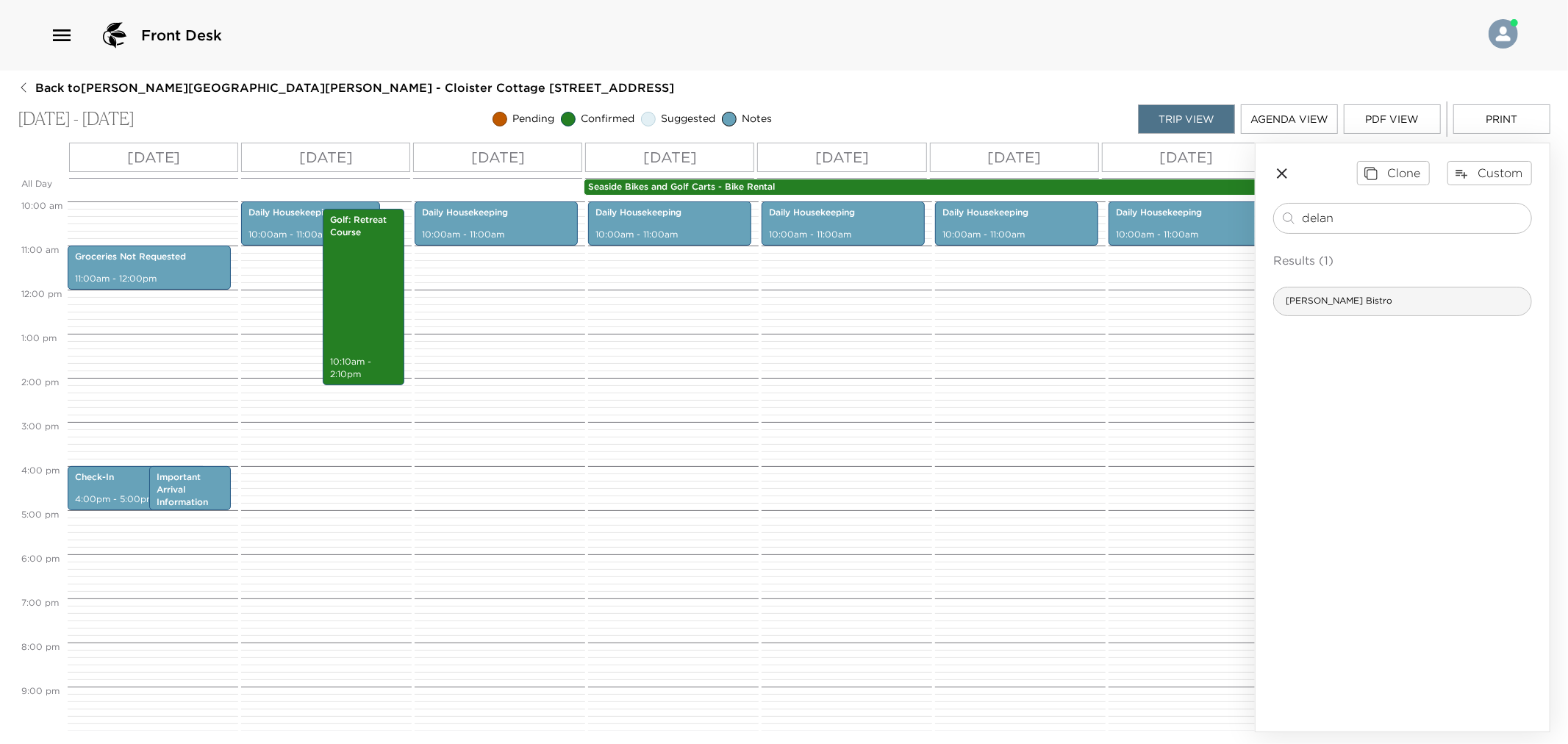
type input "delan"
click at [1362, 302] on span "[PERSON_NAME] Bistro" at bounding box center [1339, 301] width 130 height 12
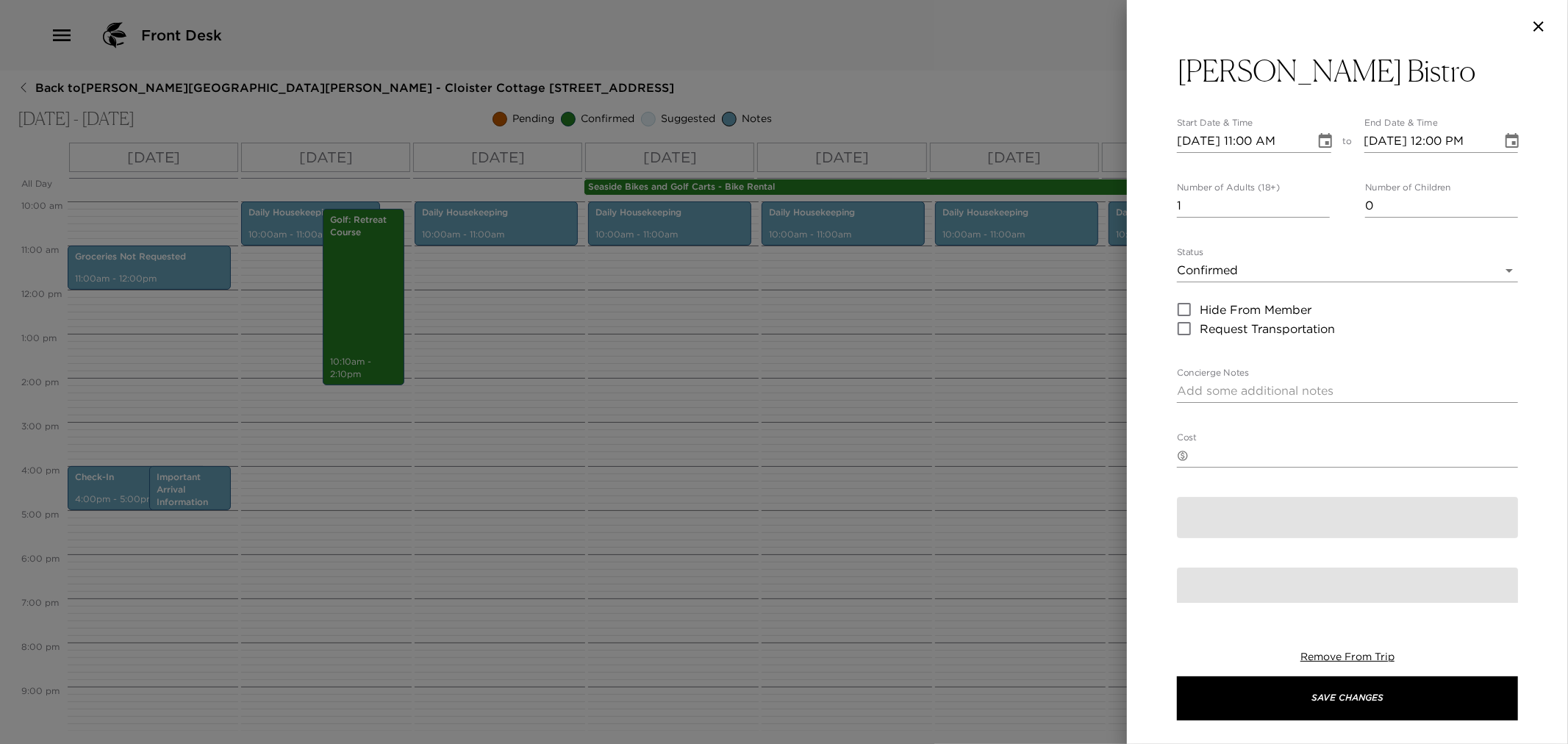
type textarea "I have confirmed a reservation at [PERSON_NAME][GEOGRAPHIC_DATA]."
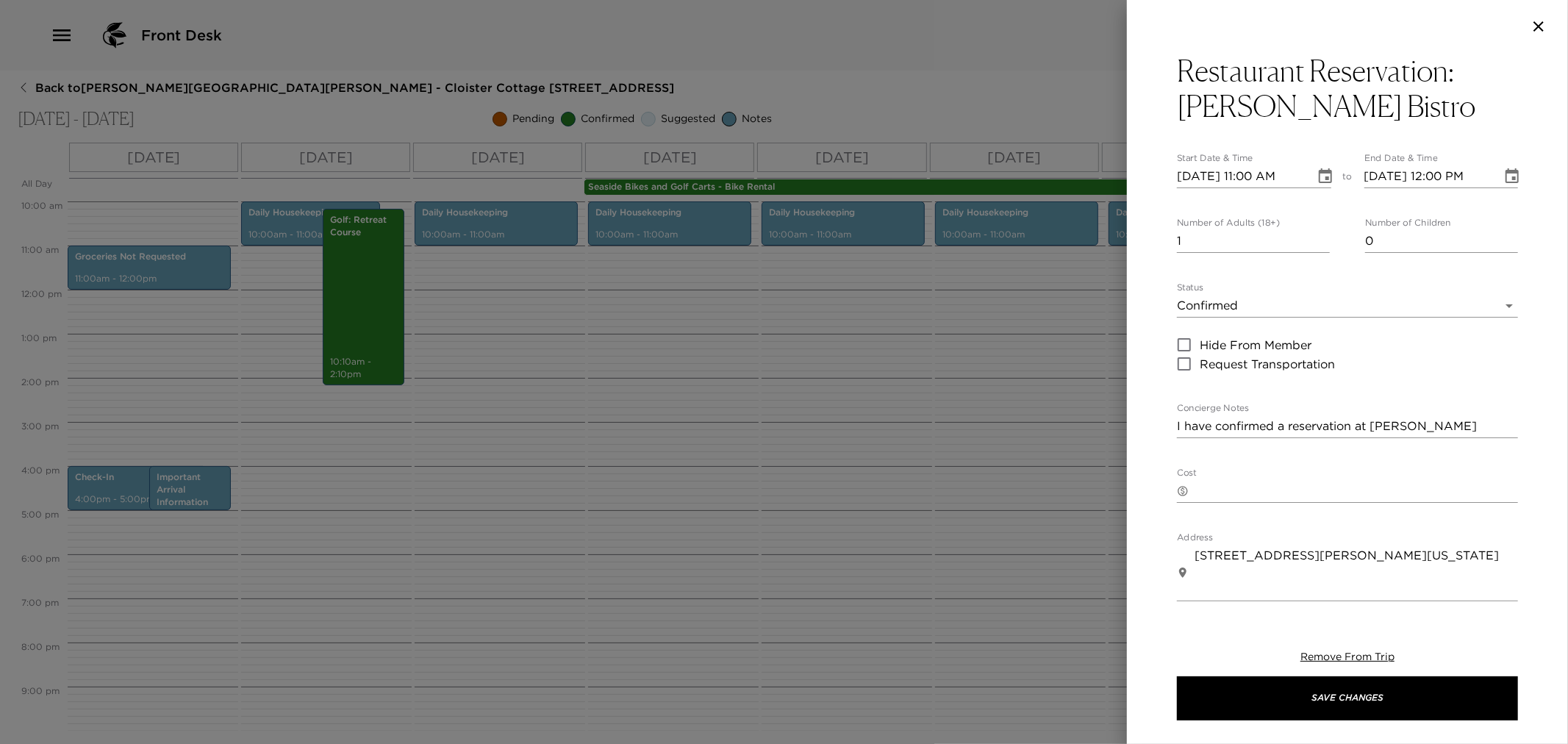
click at [1177, 177] on input "[DATE] 11:00 AM" at bounding box center [1241, 176] width 128 height 23
type input "[DATE] 06:00 PM"
type input "[DATE] 07:00 PM"
type input "[DATE] 06:00 PM"
type input "[DATE] 08:00 PM"
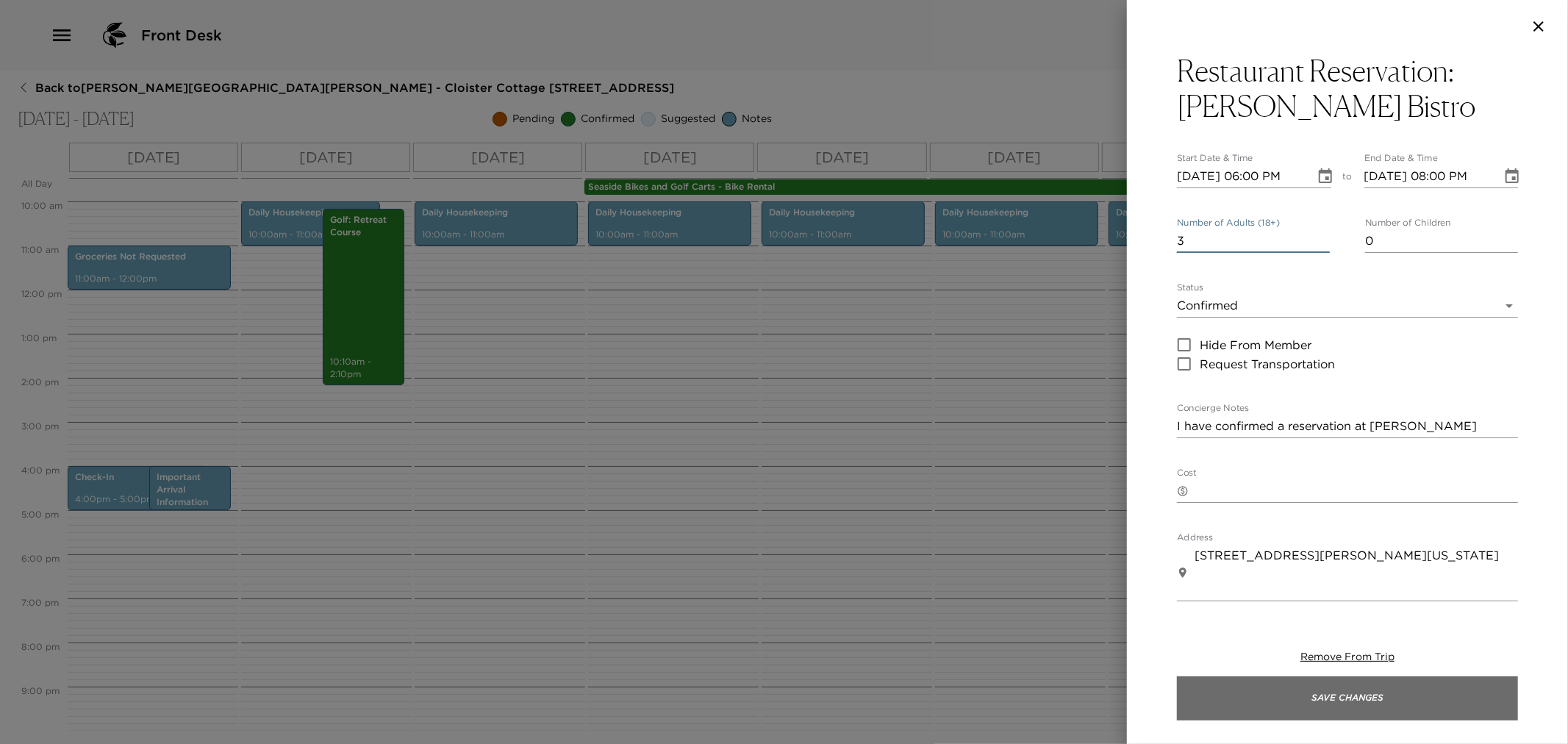
type input "3"
click at [1336, 688] on button "Save Changes" at bounding box center [1348, 698] width 341 height 44
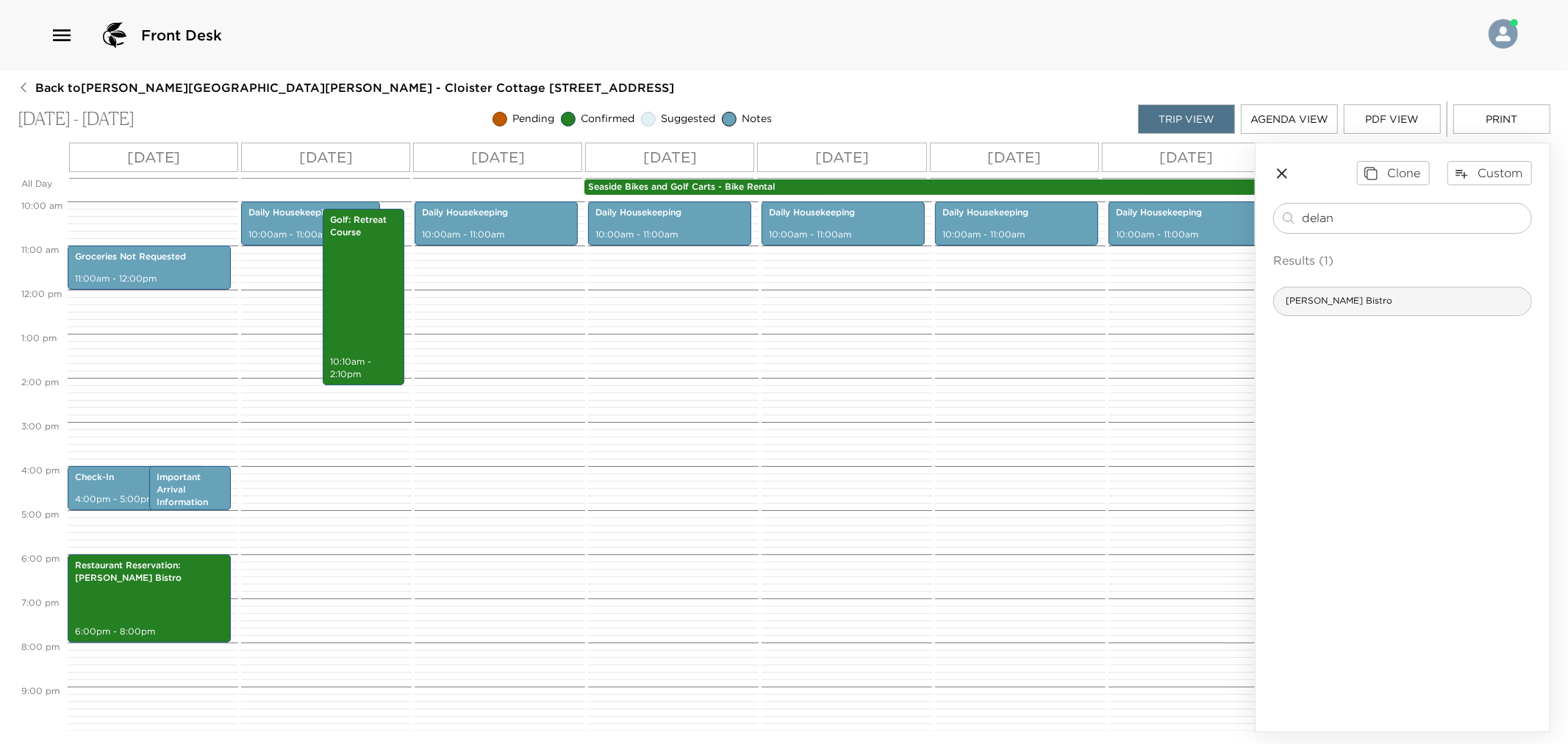
click at [1324, 302] on span "[PERSON_NAME] Bistro" at bounding box center [1339, 301] width 130 height 12
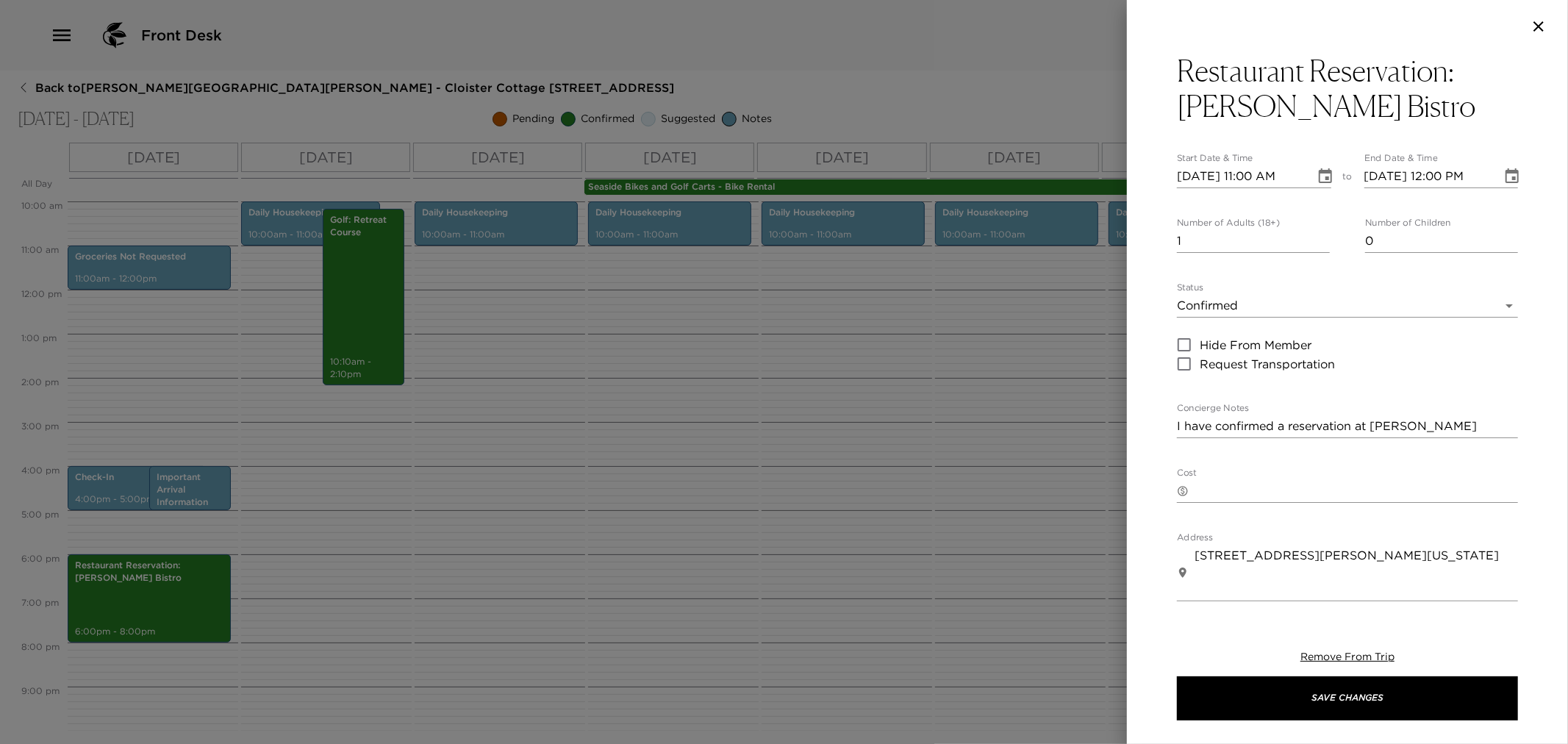
click at [1184, 172] on input "[DATE] 11:00 AM" at bounding box center [1241, 176] width 128 height 23
type input "[DATE] 11:00 AM"
type input "[DATE] 12:00 PM"
type input "[DATE] 11:00 AM"
type input "[DATE] 12:00 PM"
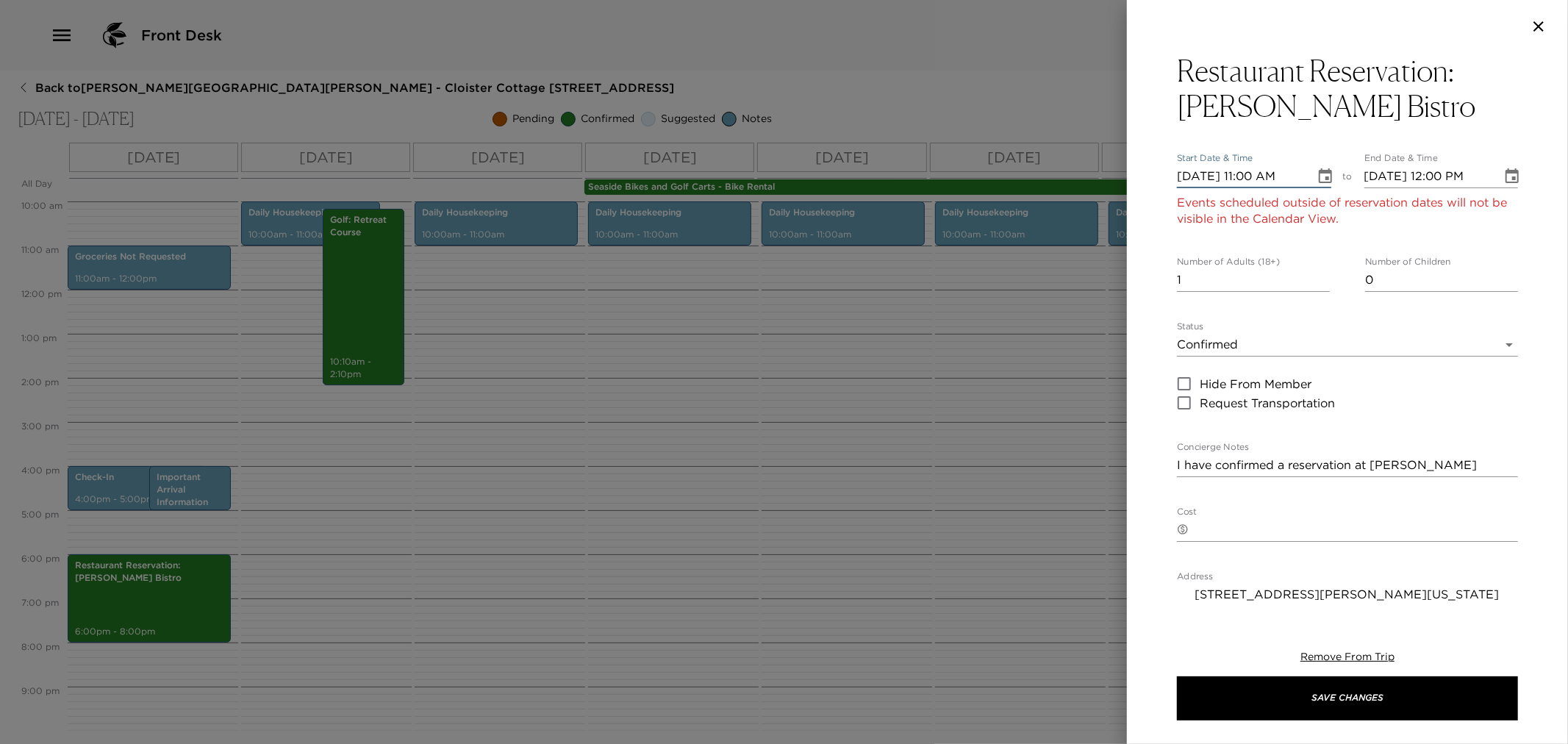
type input "[DATE] 11:00 AM"
type input "[DATE] 12:00 PM"
type input "[DATE] 11:00 AM"
type input "[DATE] 12:00 PM"
type input "[DATE] 11:00 AM"
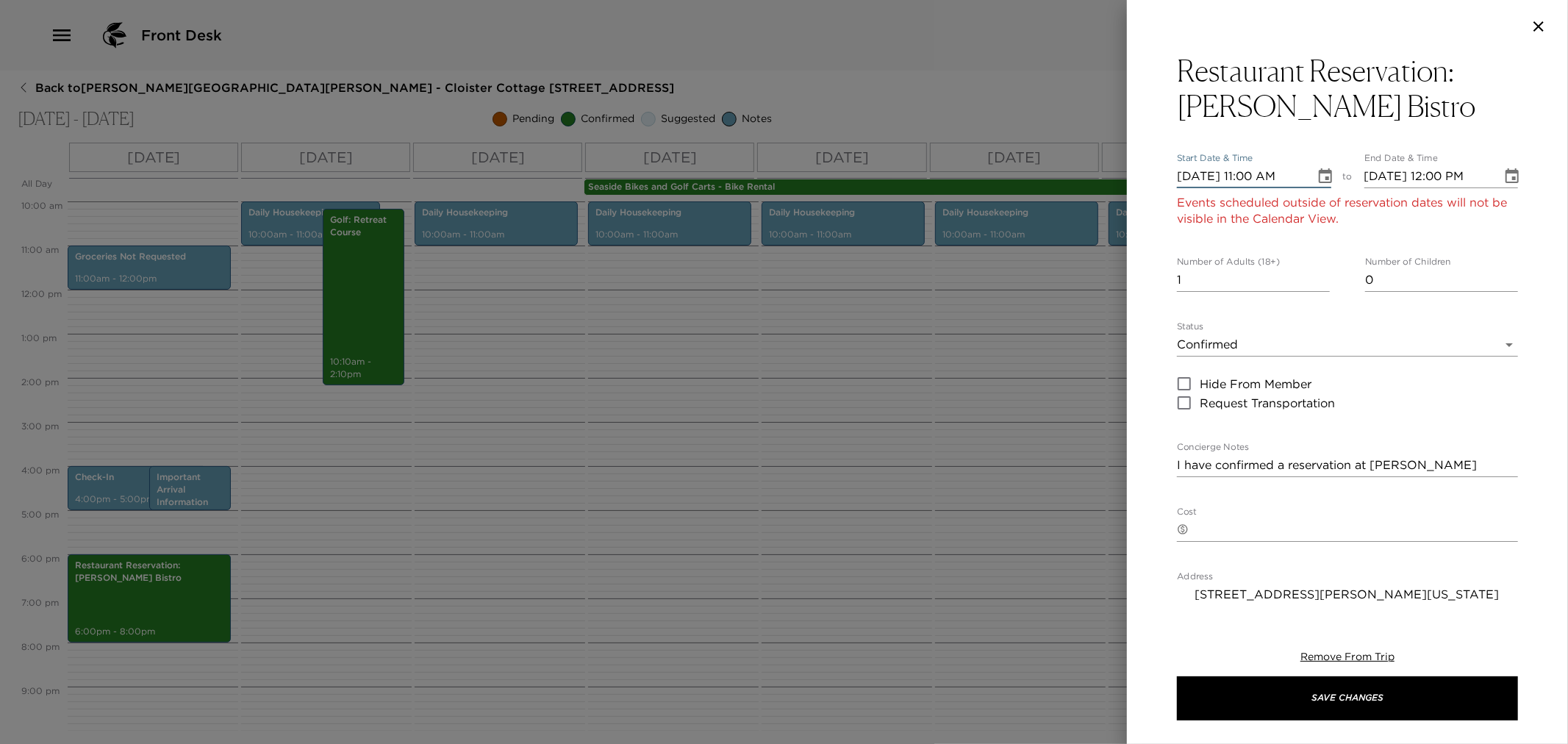
type input "[DATE] 12:00 PM"
type input "[DATE] 11:00 AM"
type input "[DATE] 12:00 PM"
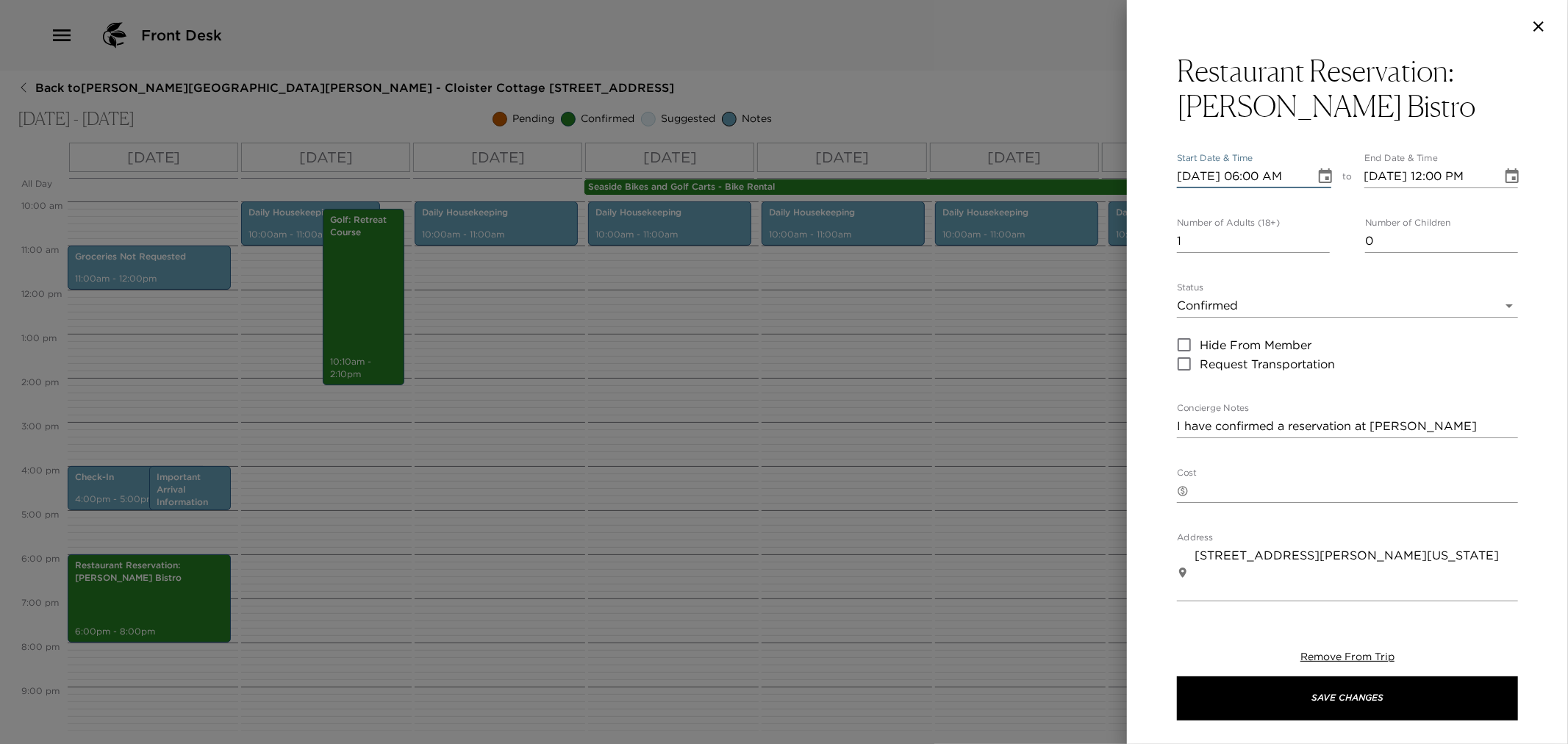
type input "[DATE] 06:00 PM"
type input "[DATE] 07:00 PM"
type input "[DATE] 06:00 PM"
type input "[DATE] 08:00 PM"
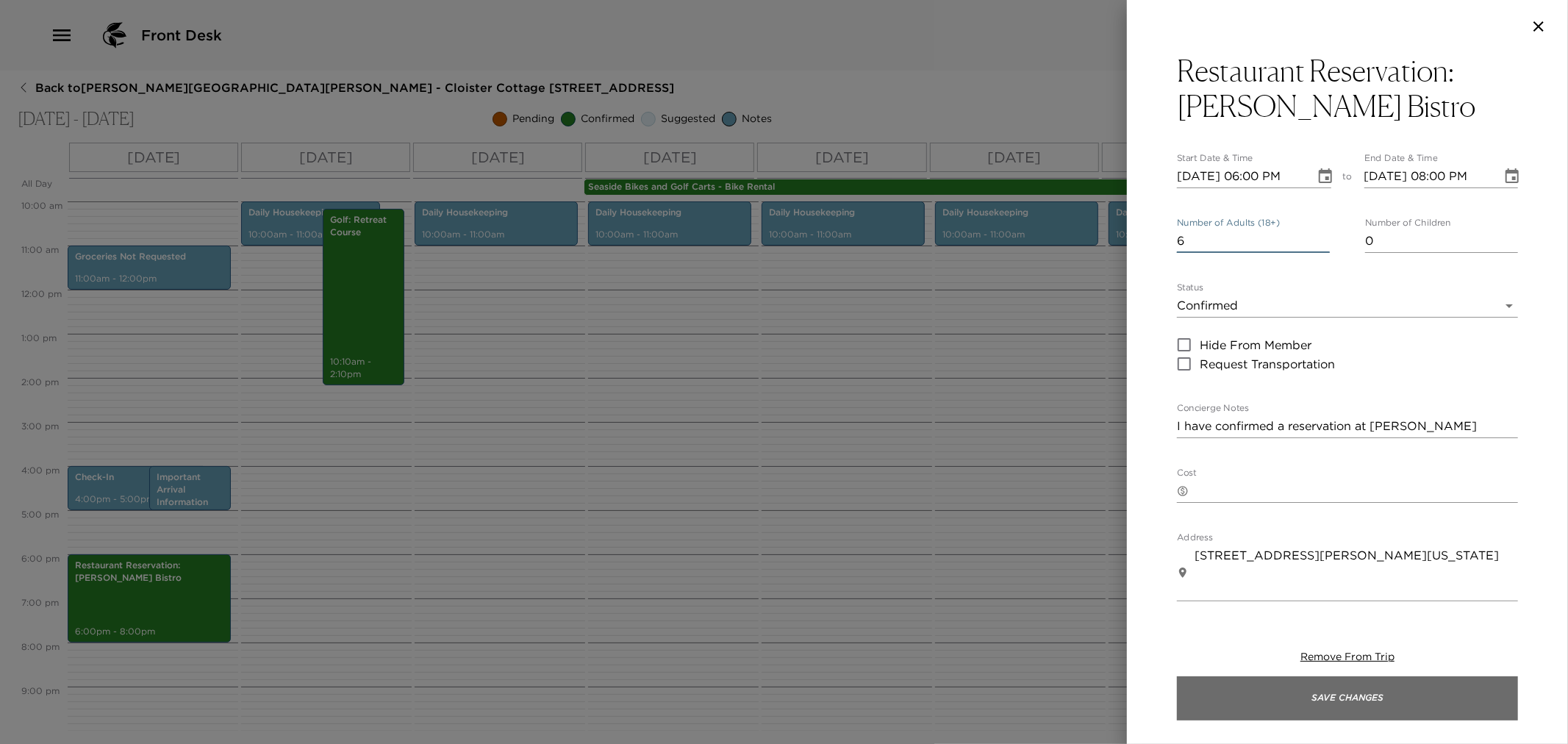
type input "6"
click at [1368, 701] on button "Save Changes" at bounding box center [1348, 698] width 341 height 44
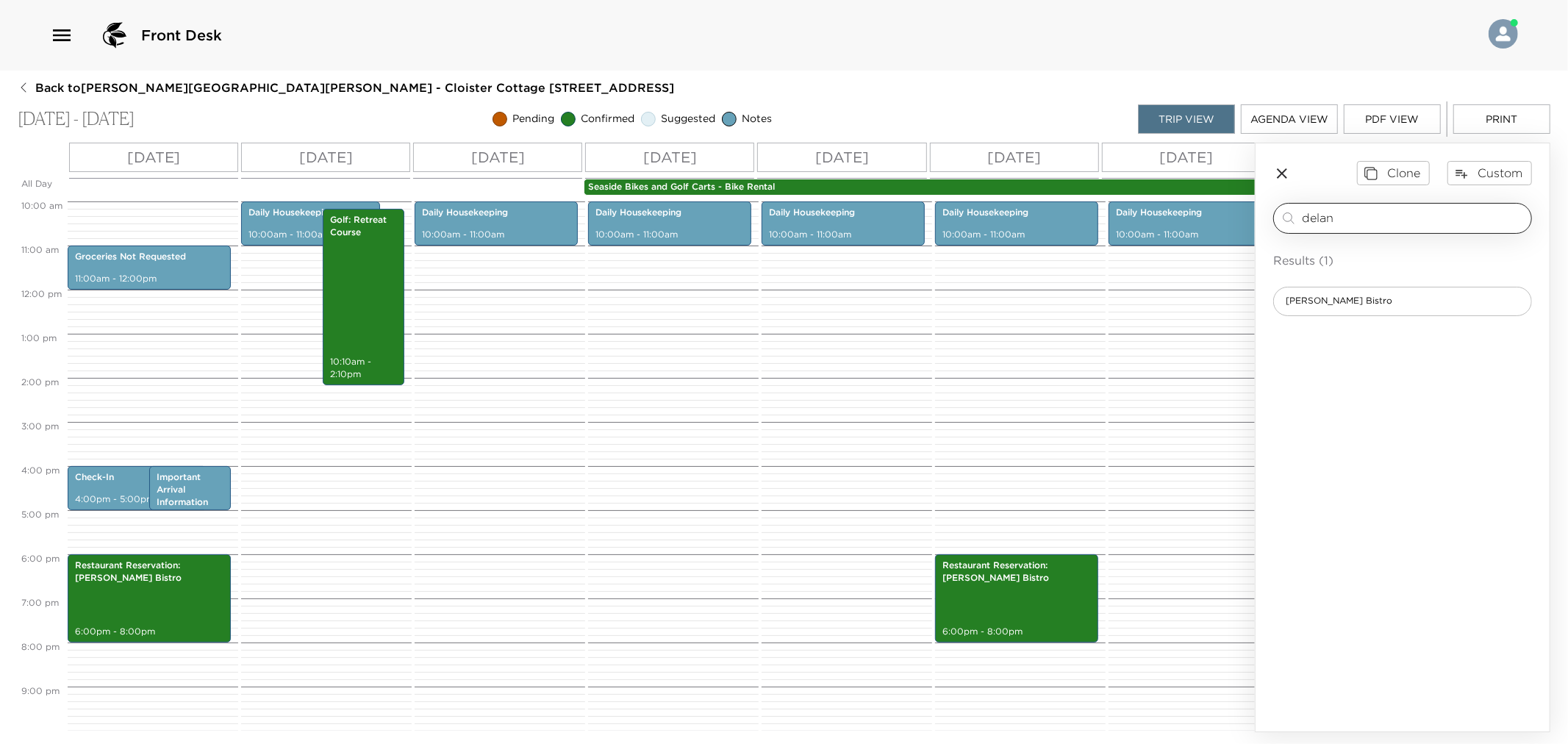
click at [1327, 218] on input "delan" at bounding box center [1413, 218] width 224 height 17
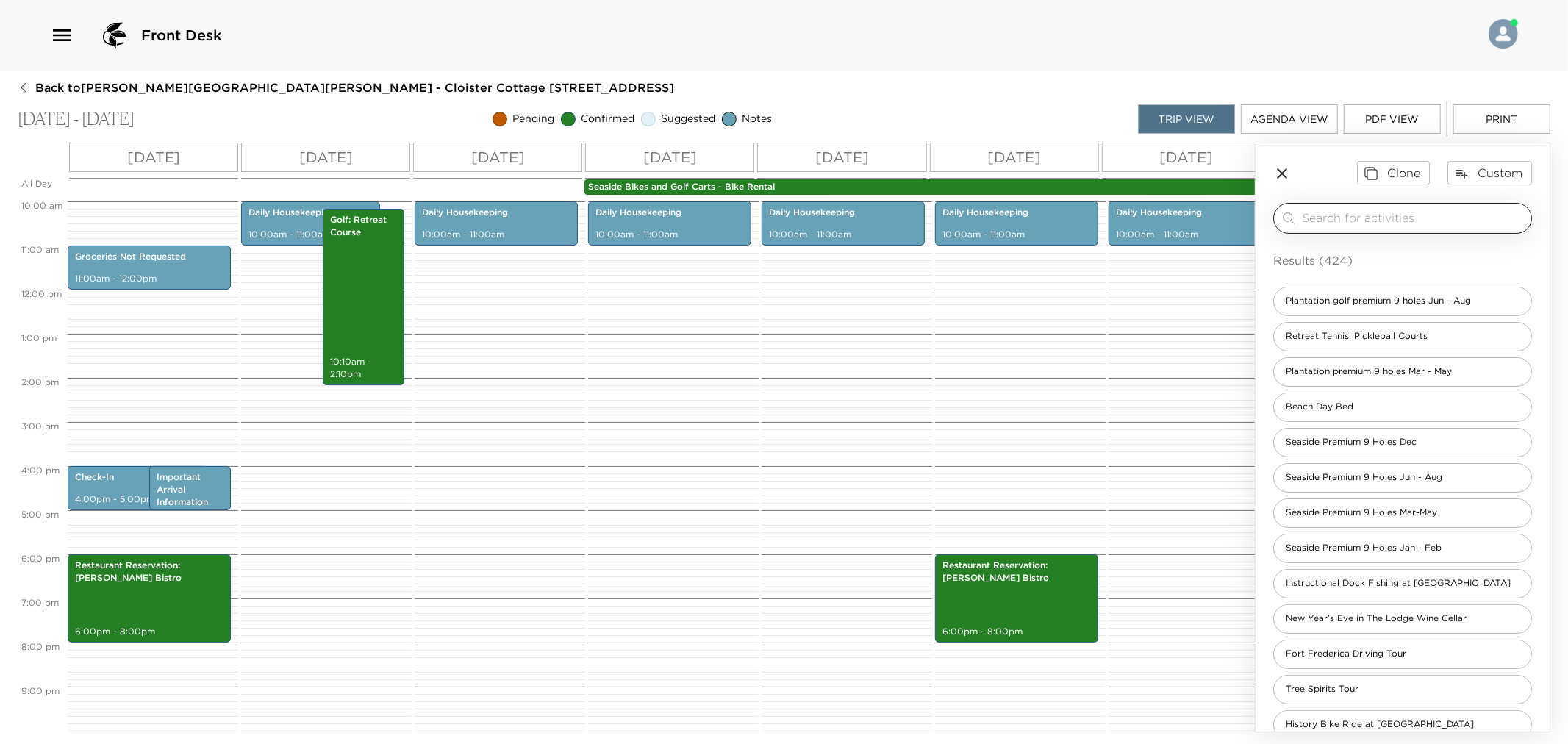
type input "r"
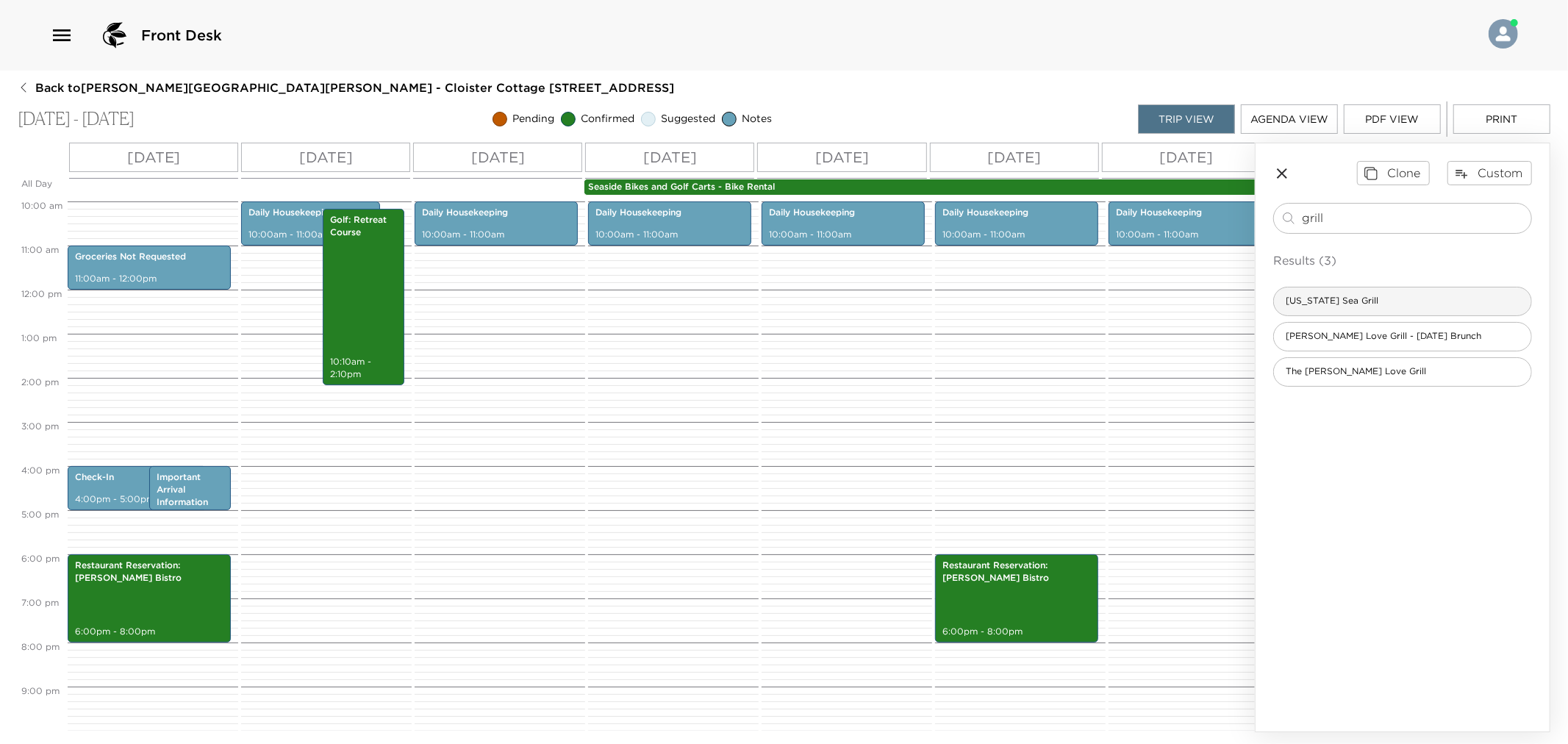
type input "grill"
click at [1388, 294] on div "[US_STATE] Sea Grill" at bounding box center [1402, 302] width 259 height 29
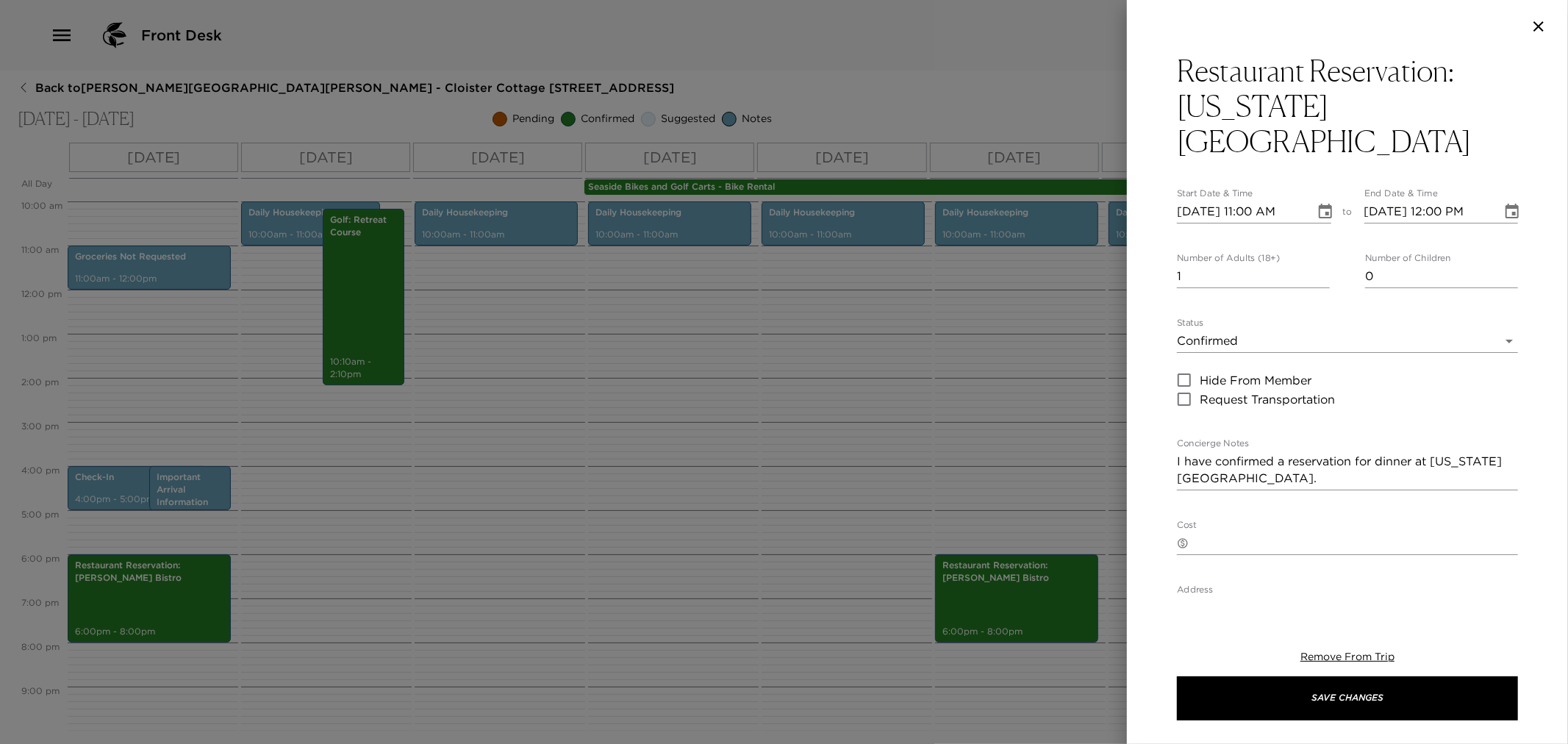
click at [1195, 200] on input "[DATE] 11:00 AM" at bounding box center [1241, 211] width 128 height 23
type input "[DATE] 11:00 AM"
type input "[DATE] 12:00 PM"
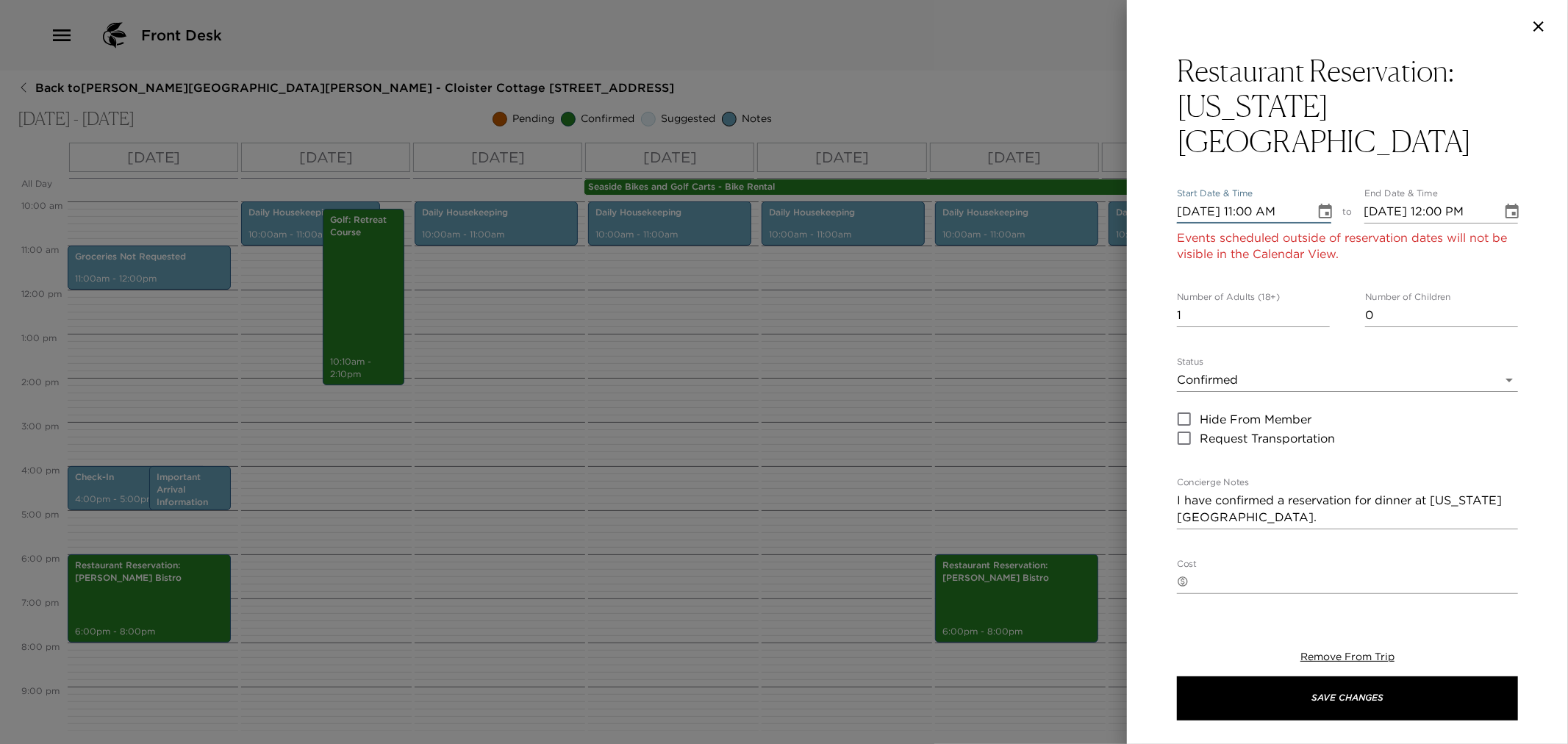
type input "[DATE] 11:00 AM"
type input "[DATE] 12:00 PM"
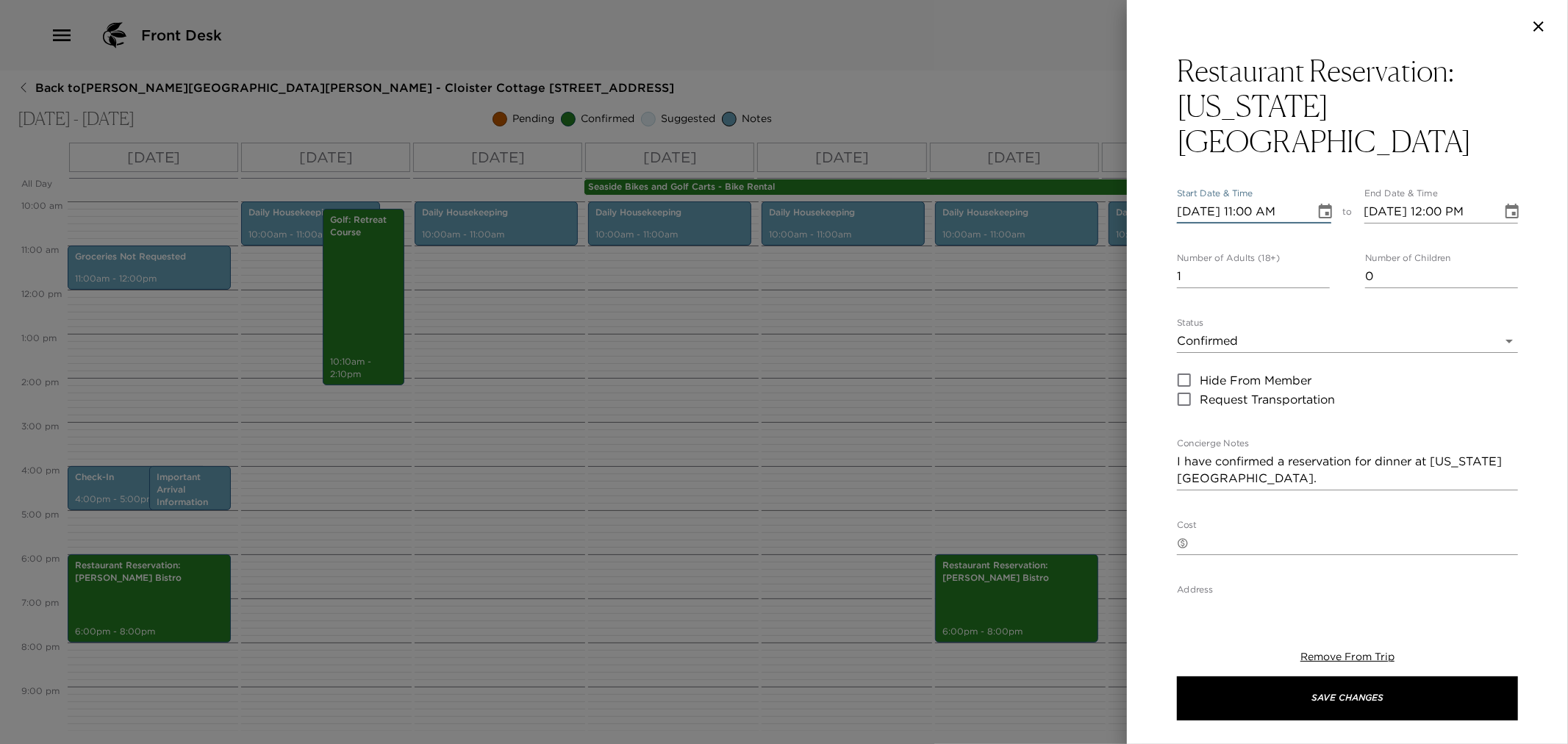
type input "[DATE] 11:00 AM"
click at [704, 575] on div at bounding box center [784, 372] width 1568 height 744
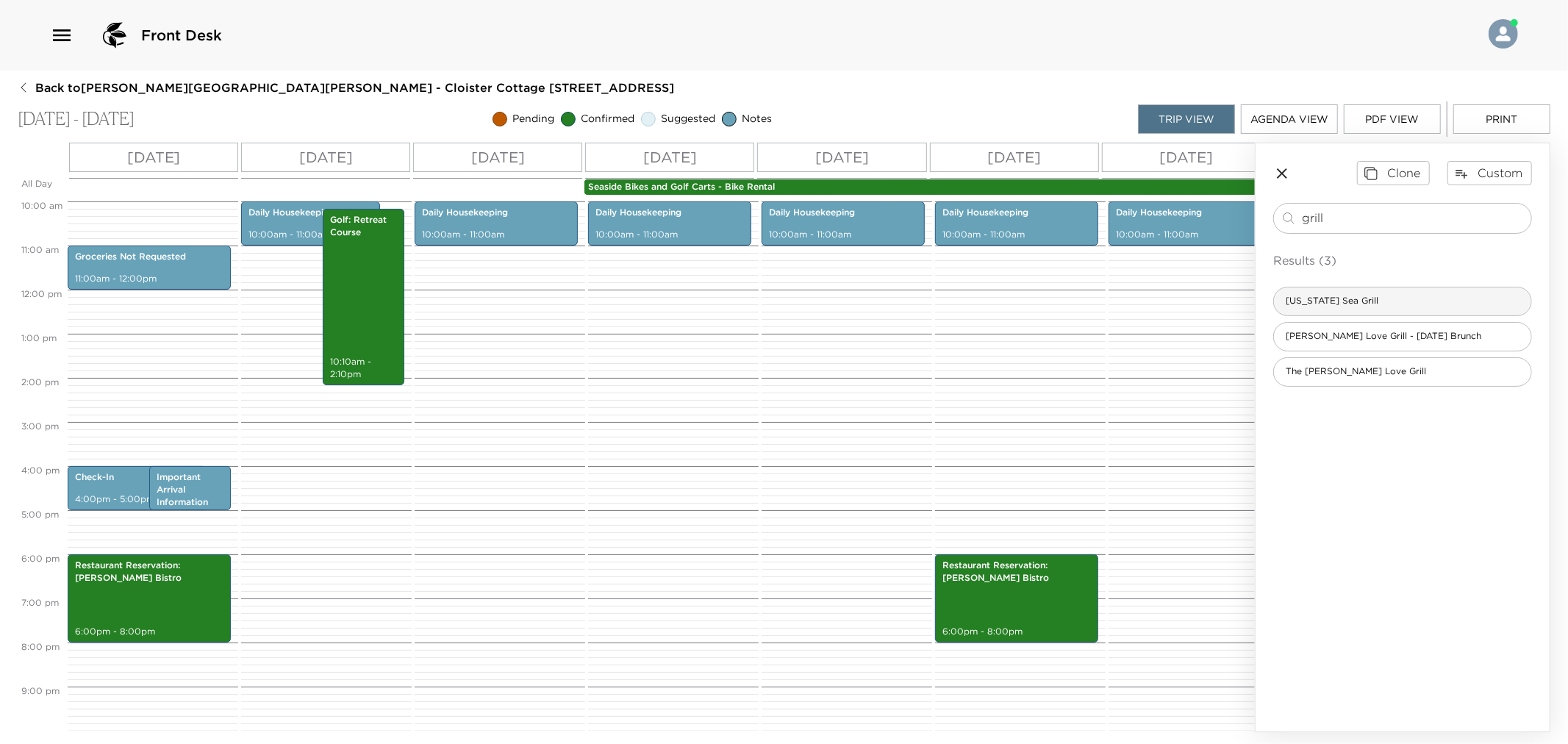
click at [1329, 299] on span "[US_STATE] Sea Grill" at bounding box center [1332, 301] width 116 height 12
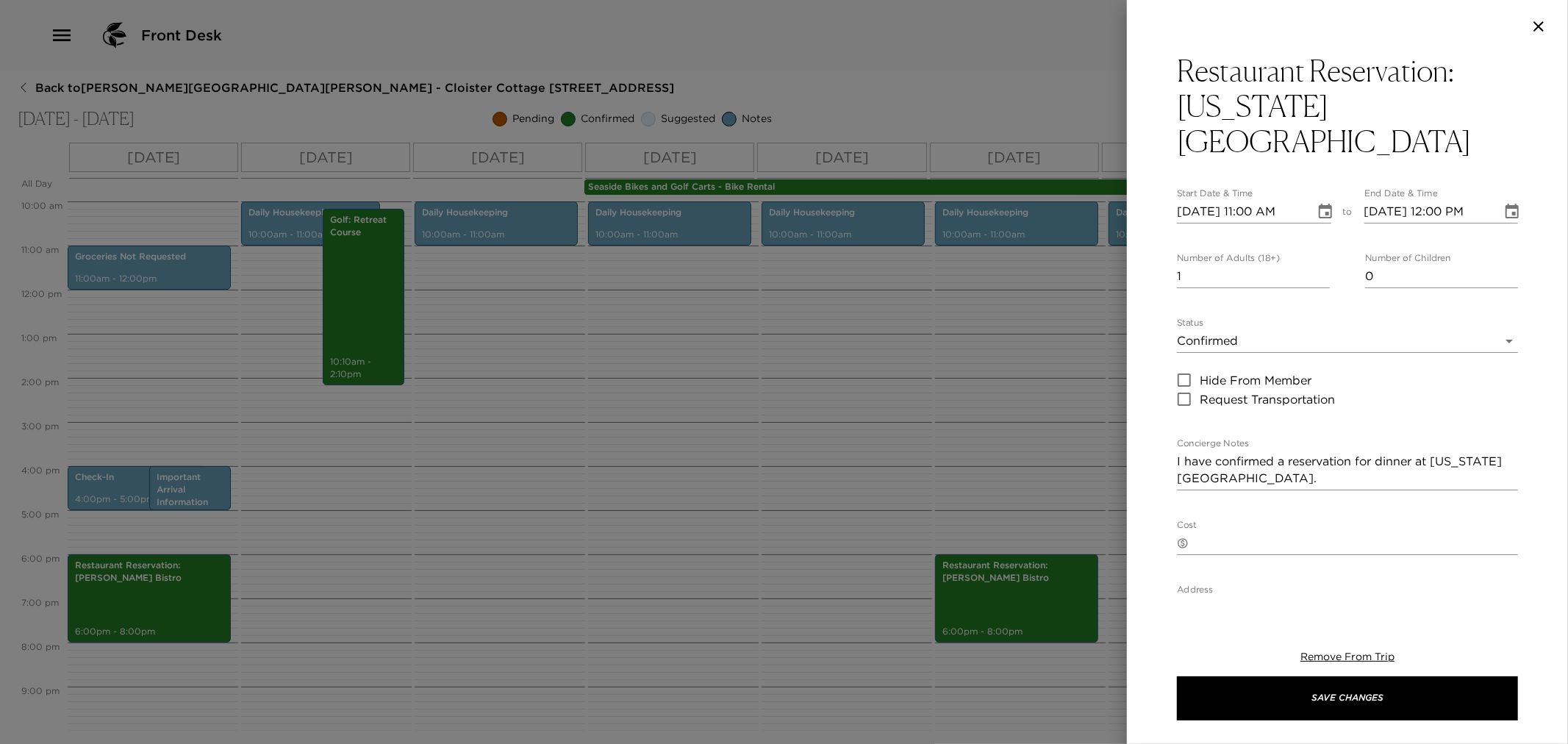
click at [1186, 264] on input "1" at bounding box center [1254, 276] width 153 height 23
type input "6"
type input "[DATE] 11:00 AM"
type input "[DATE] 12:00 PM"
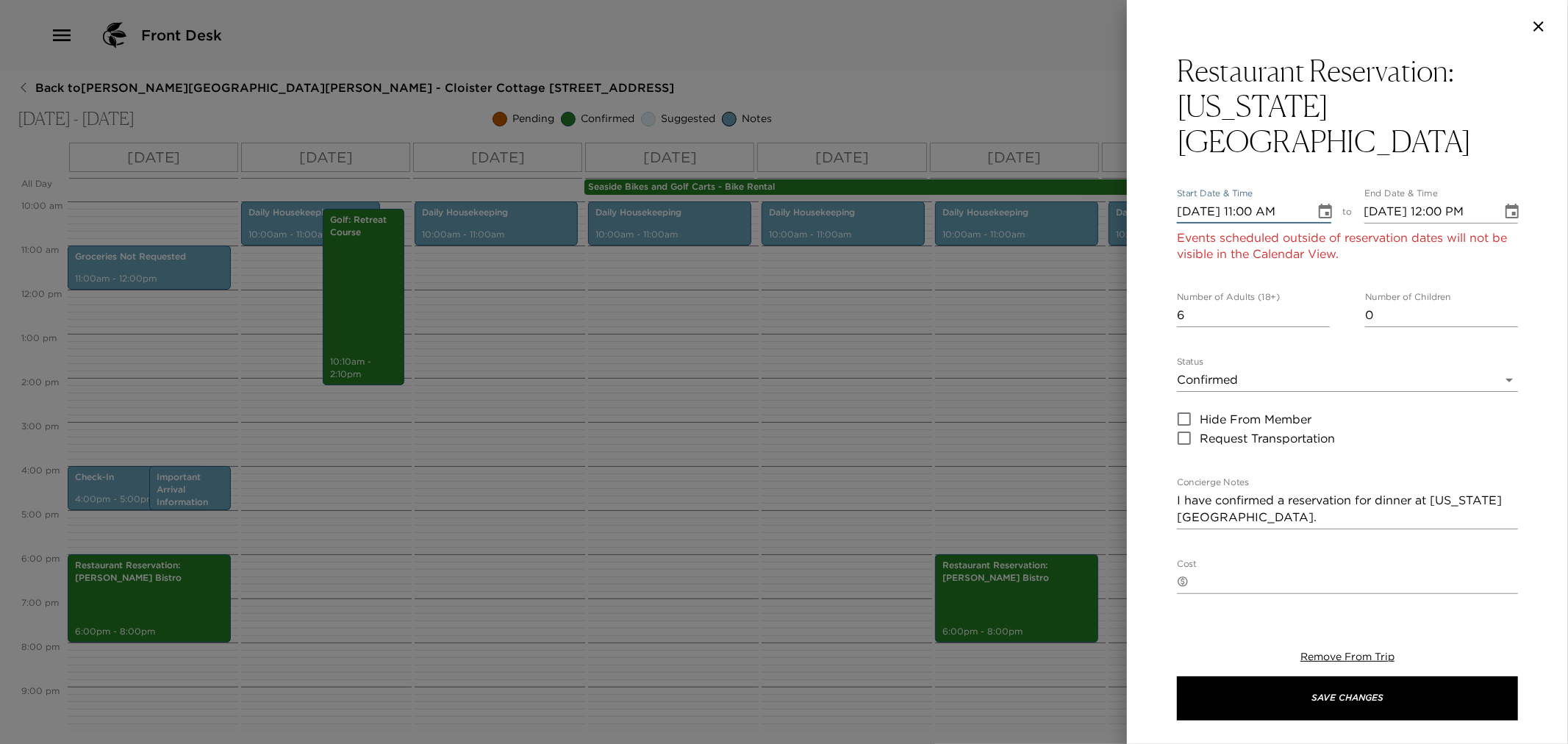
type input "[DATE] 11:00 AM"
type input "[DATE] 12:00 PM"
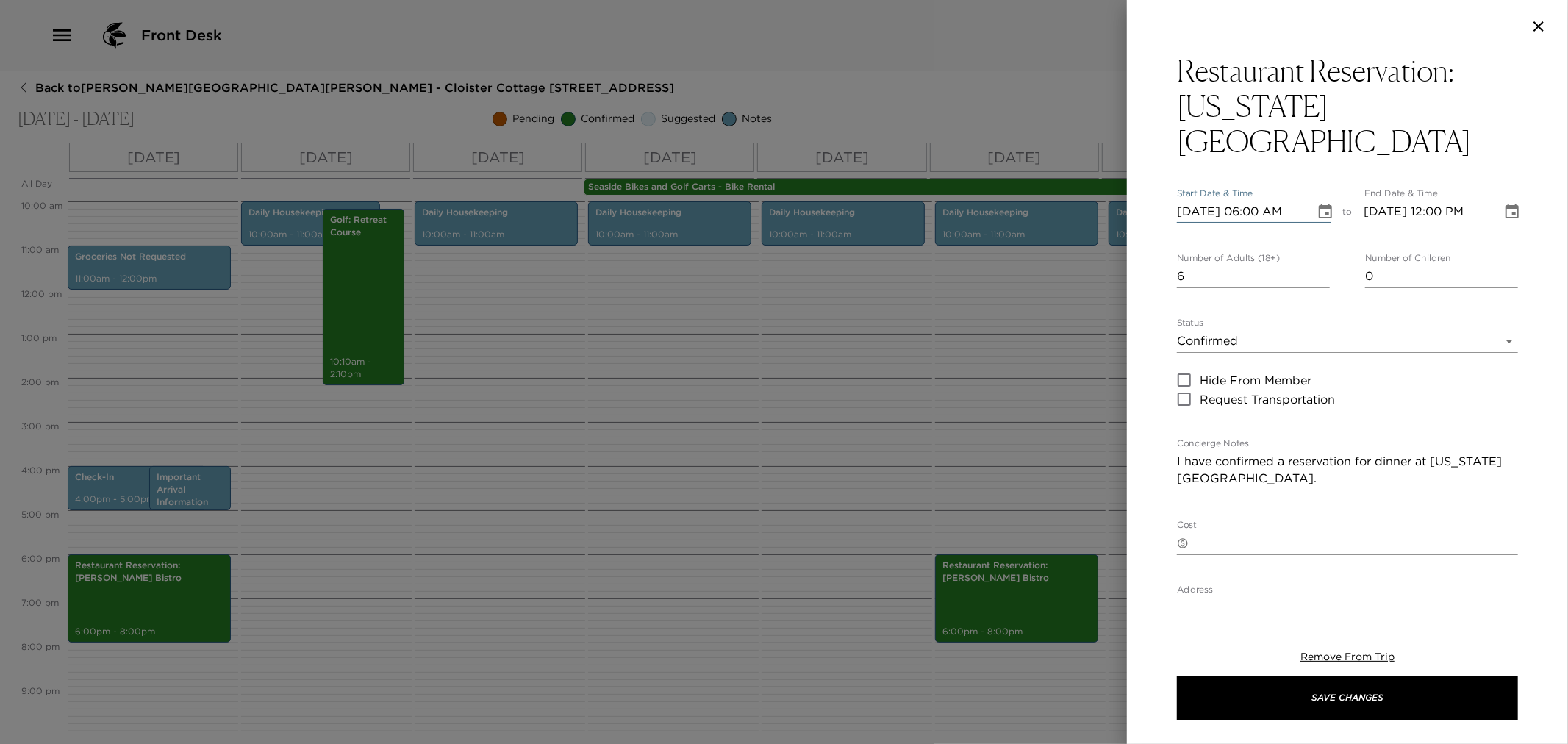
type input "[DATE] 06:00 PM"
type input "[DATE] 07:00 PM"
type input "[DATE] 06:00 PM"
type input "[DATE] 08:00 PM"
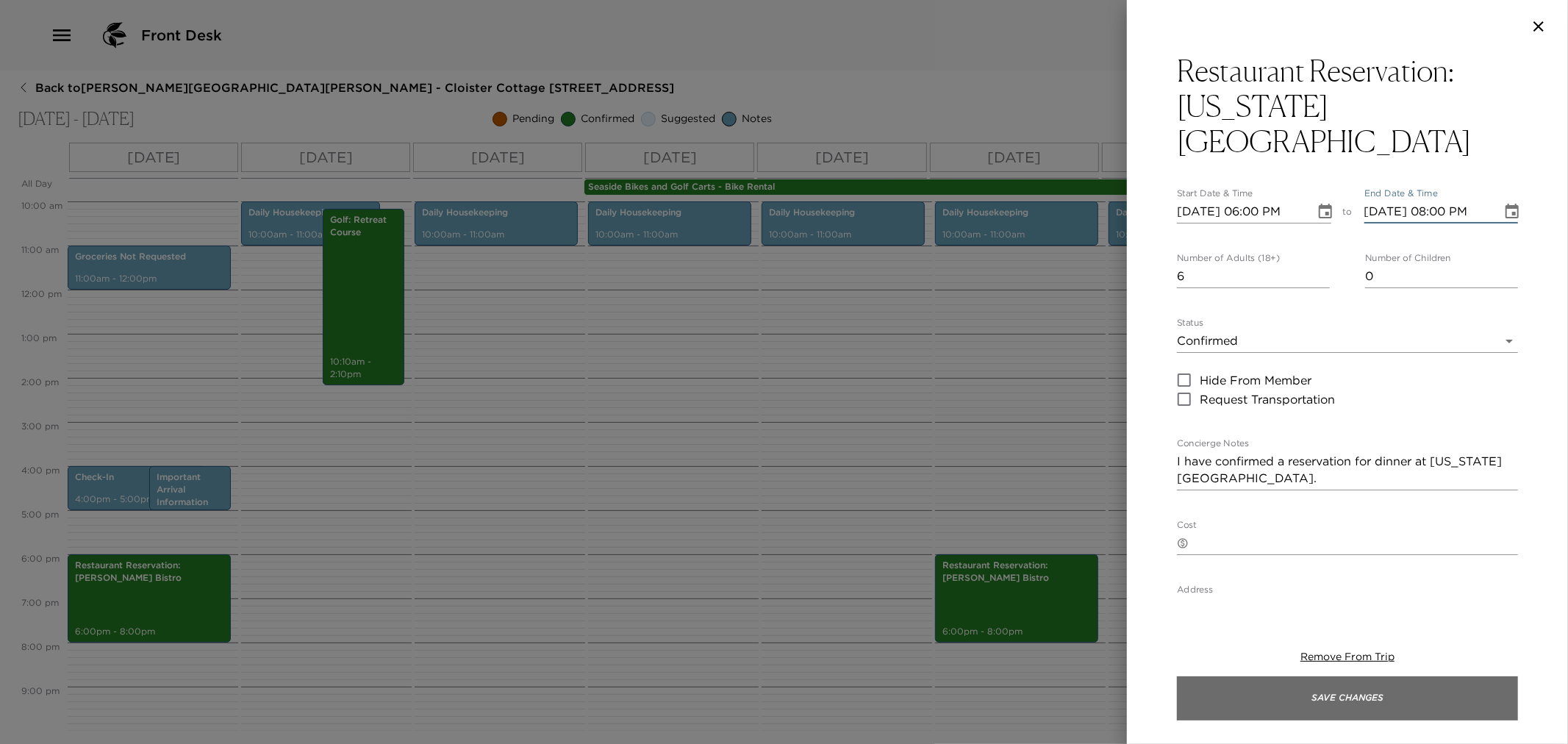
click at [1339, 682] on button "Save Changes" at bounding box center [1348, 698] width 341 height 44
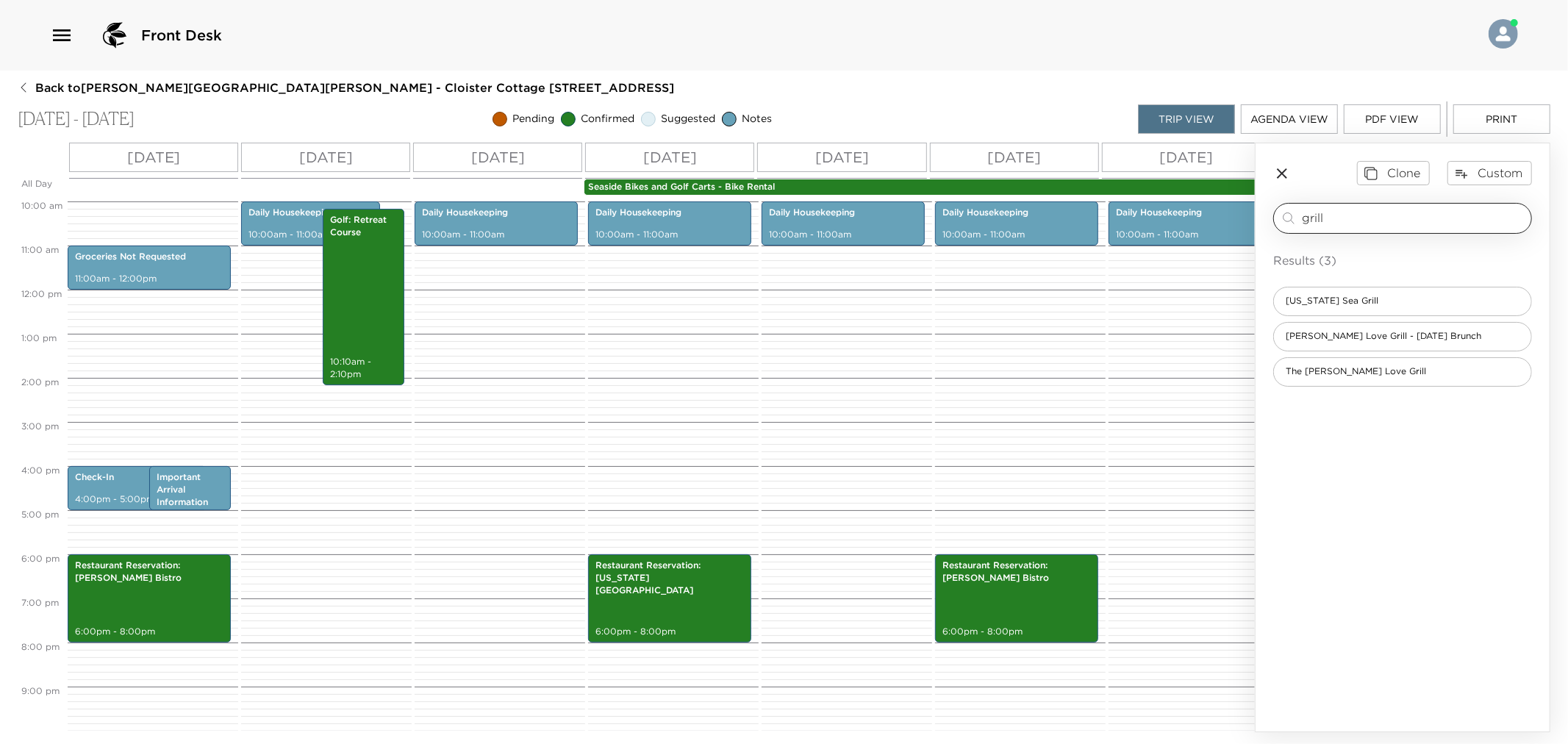
click at [1378, 208] on div "grill ​" at bounding box center [1402, 218] width 259 height 31
click at [1366, 217] on input "grill" at bounding box center [1413, 218] width 224 height 17
type input "southern"
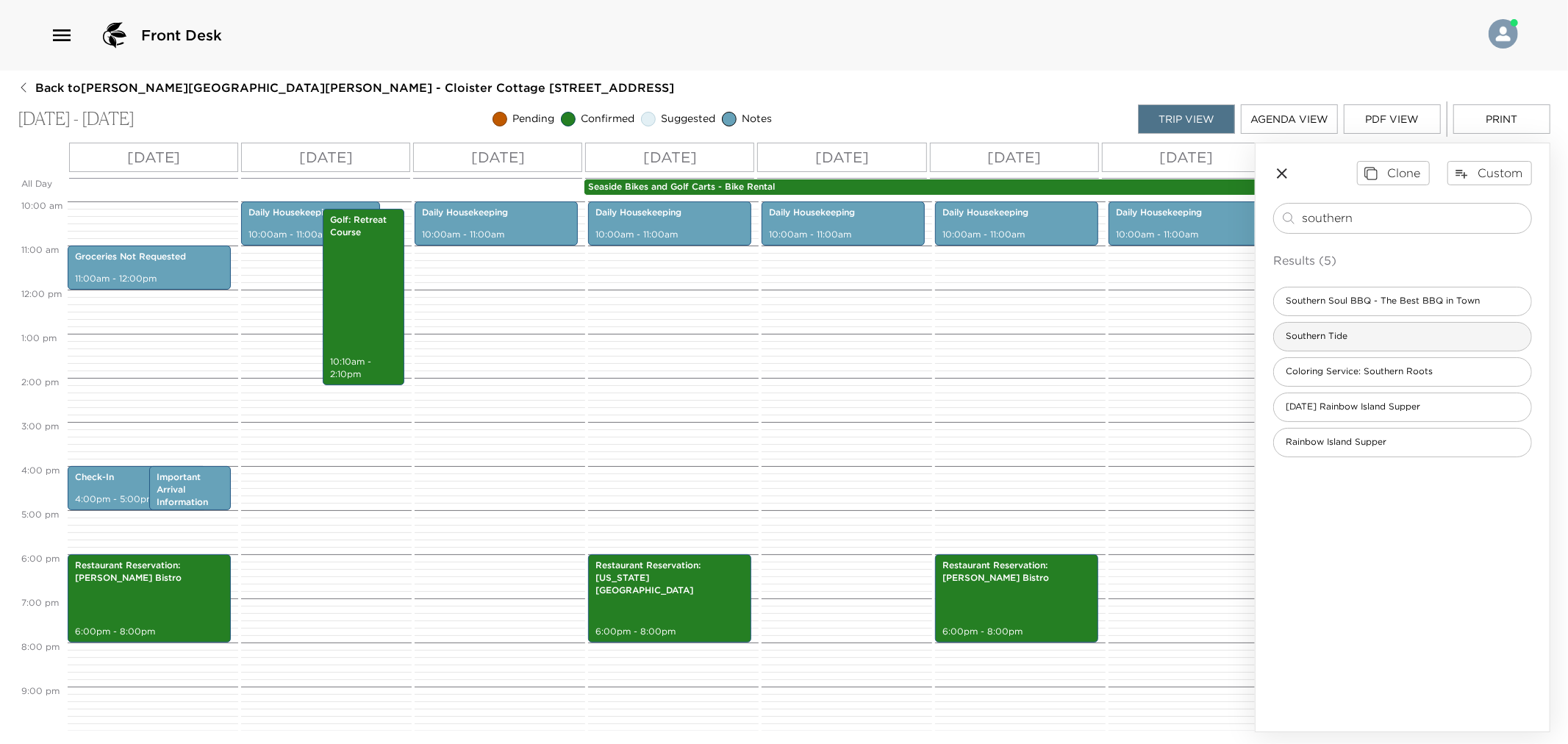
click at [1331, 336] on span "Southern Tide" at bounding box center [1317, 336] width 85 height 12
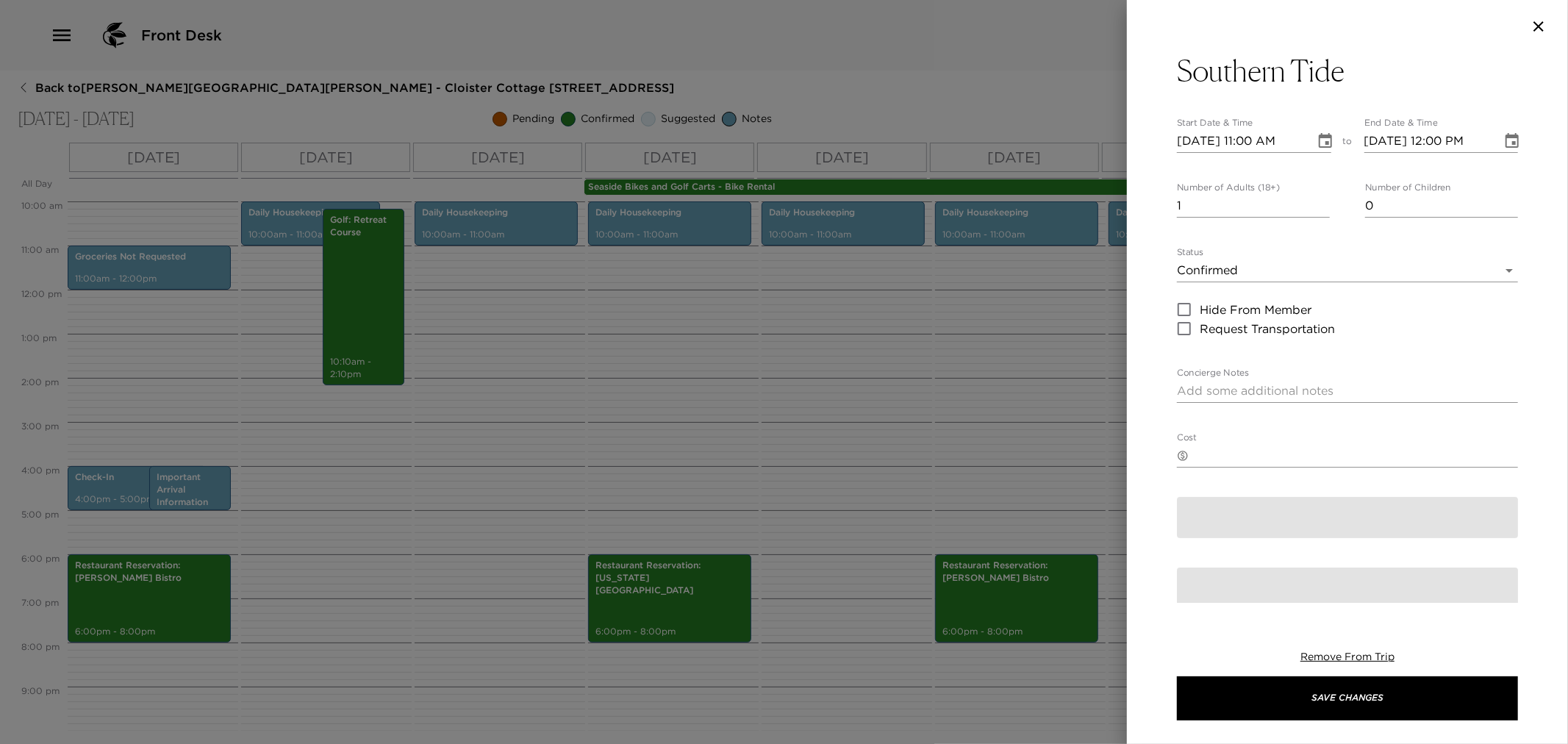
type textarea "You are confirmed for a dinner reservation at [GEOGRAPHIC_DATA]. Dress Code: Be…"
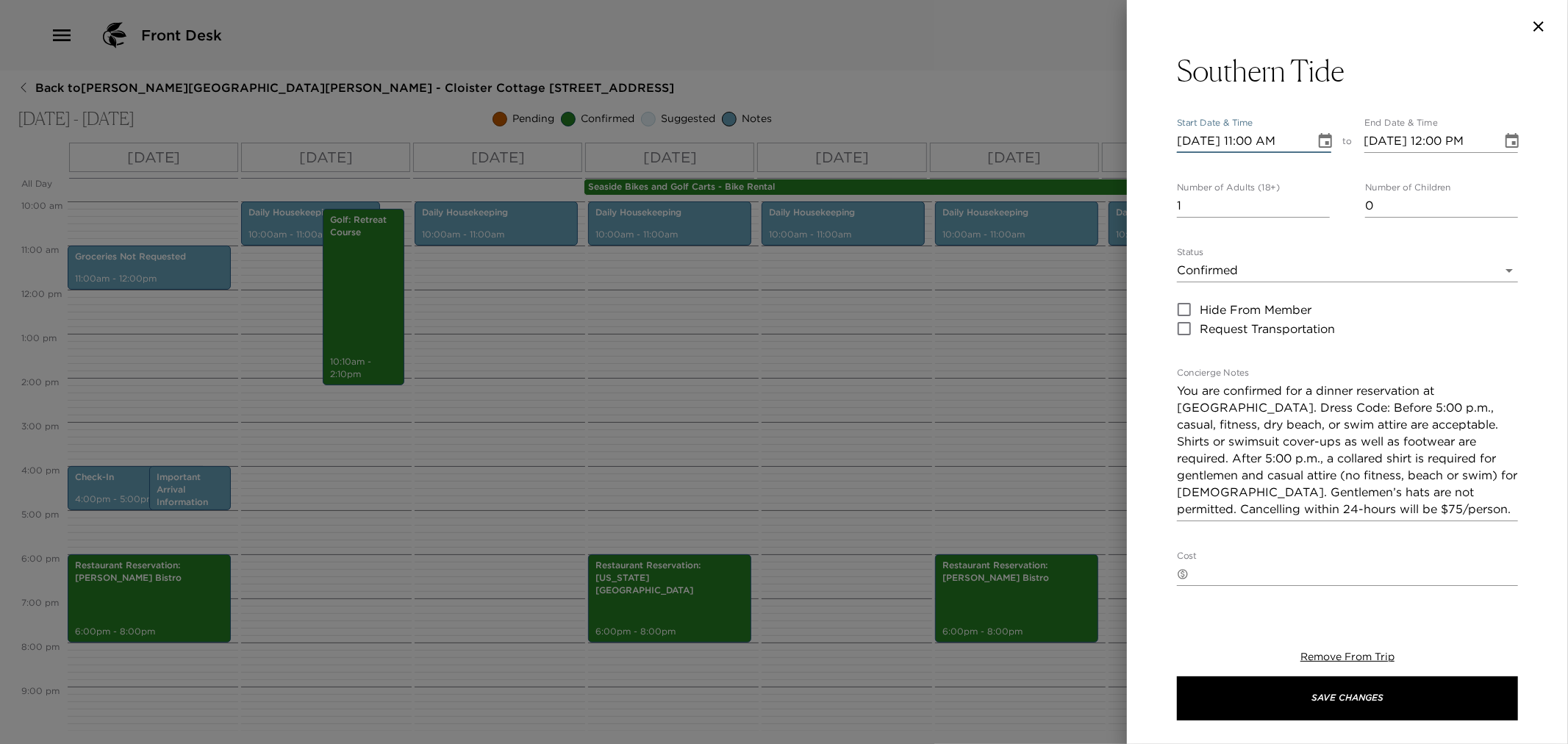
click at [1189, 136] on input "[DATE] 11:00 AM" at bounding box center [1241, 141] width 128 height 23
type input "[DATE] 11:00 AM"
type input "[DATE] 12:00 PM"
type input "[DATE] 11:00 AM"
type input "[DATE] 12:00 PM"
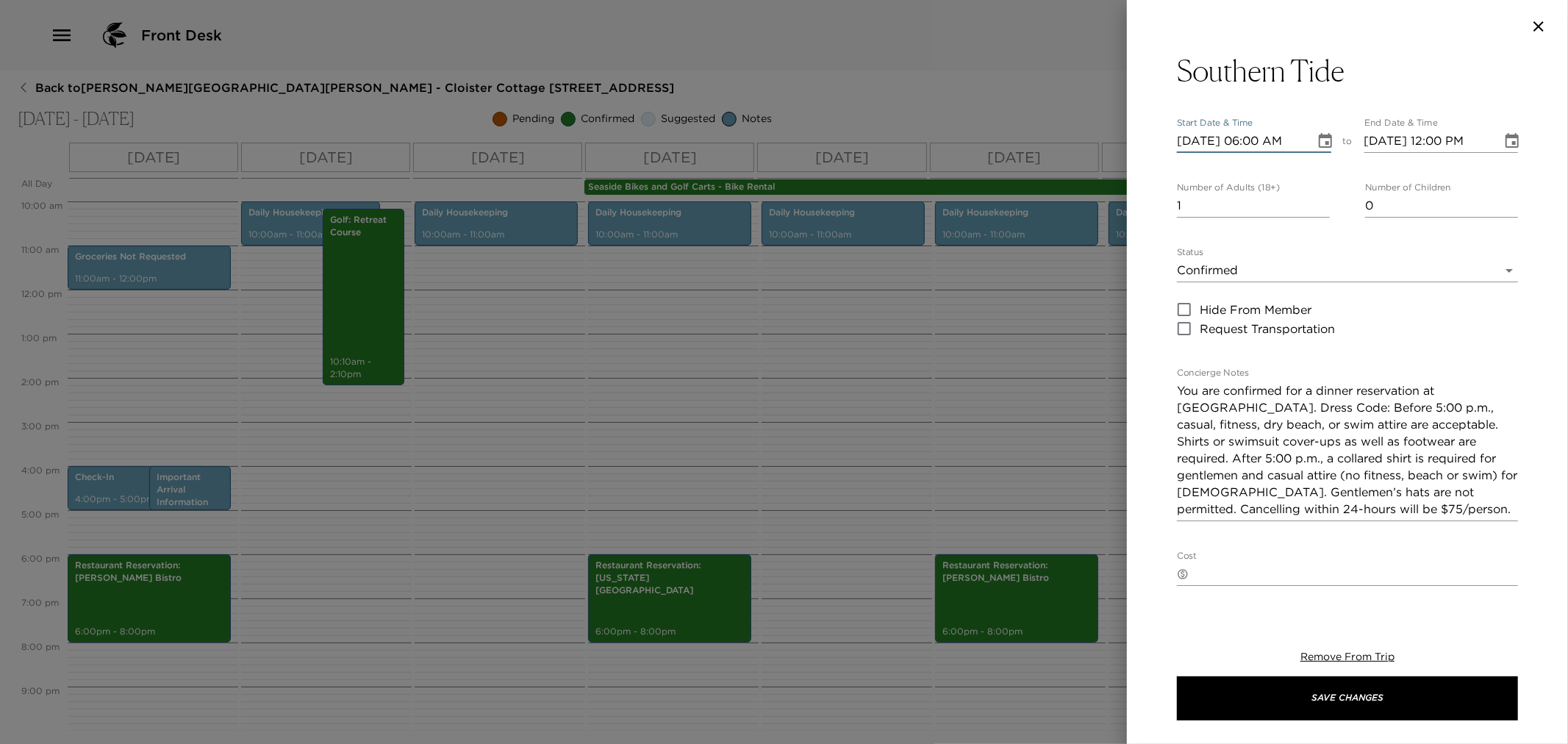
type input "[DATE] 06:00 PM"
type input "[DATE] 07:00 PM"
type input "[DATE] 06:00 PM"
type input "[DATE] 08:00 PM"
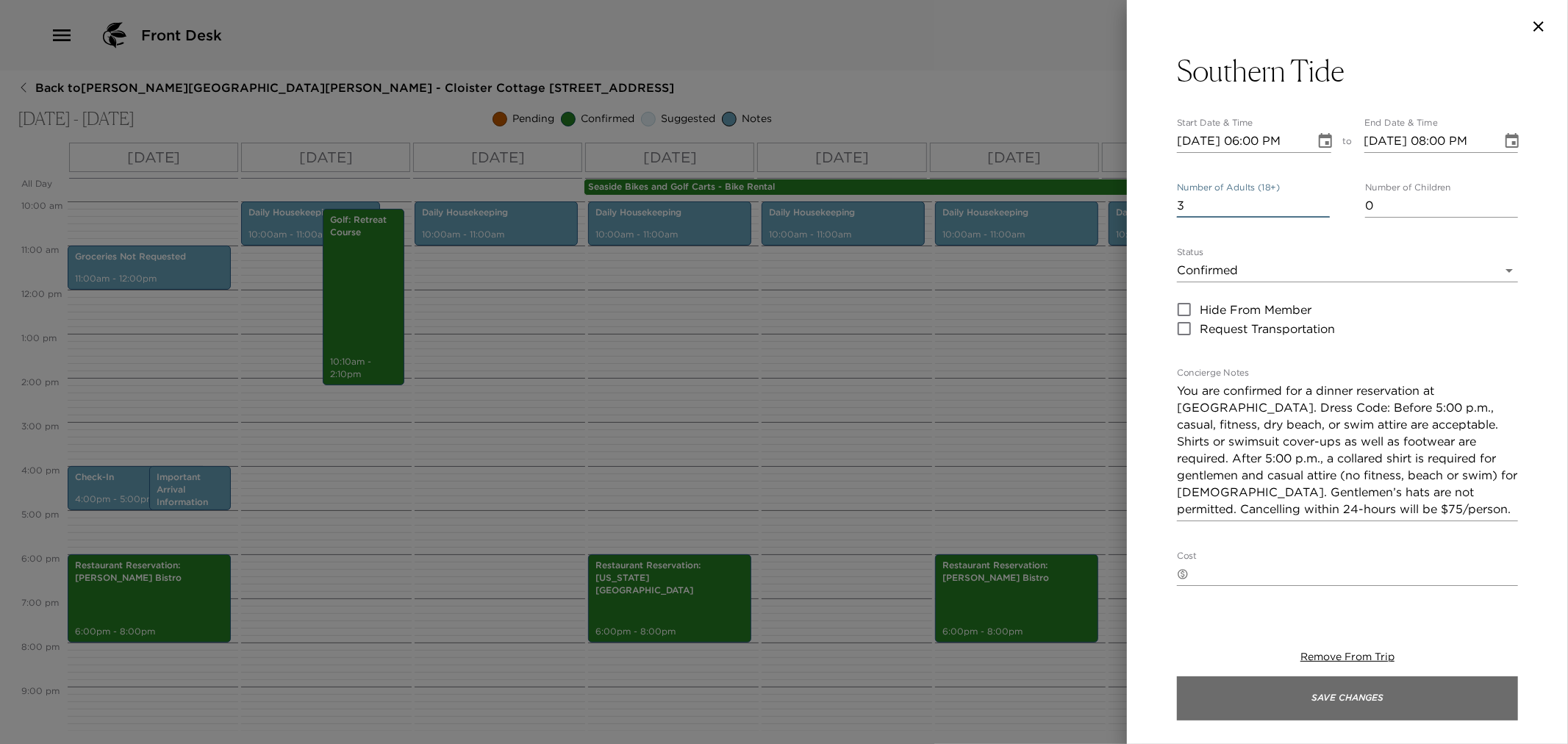
type input "3"
click at [1360, 706] on button "Save Changes" at bounding box center [1348, 698] width 341 height 44
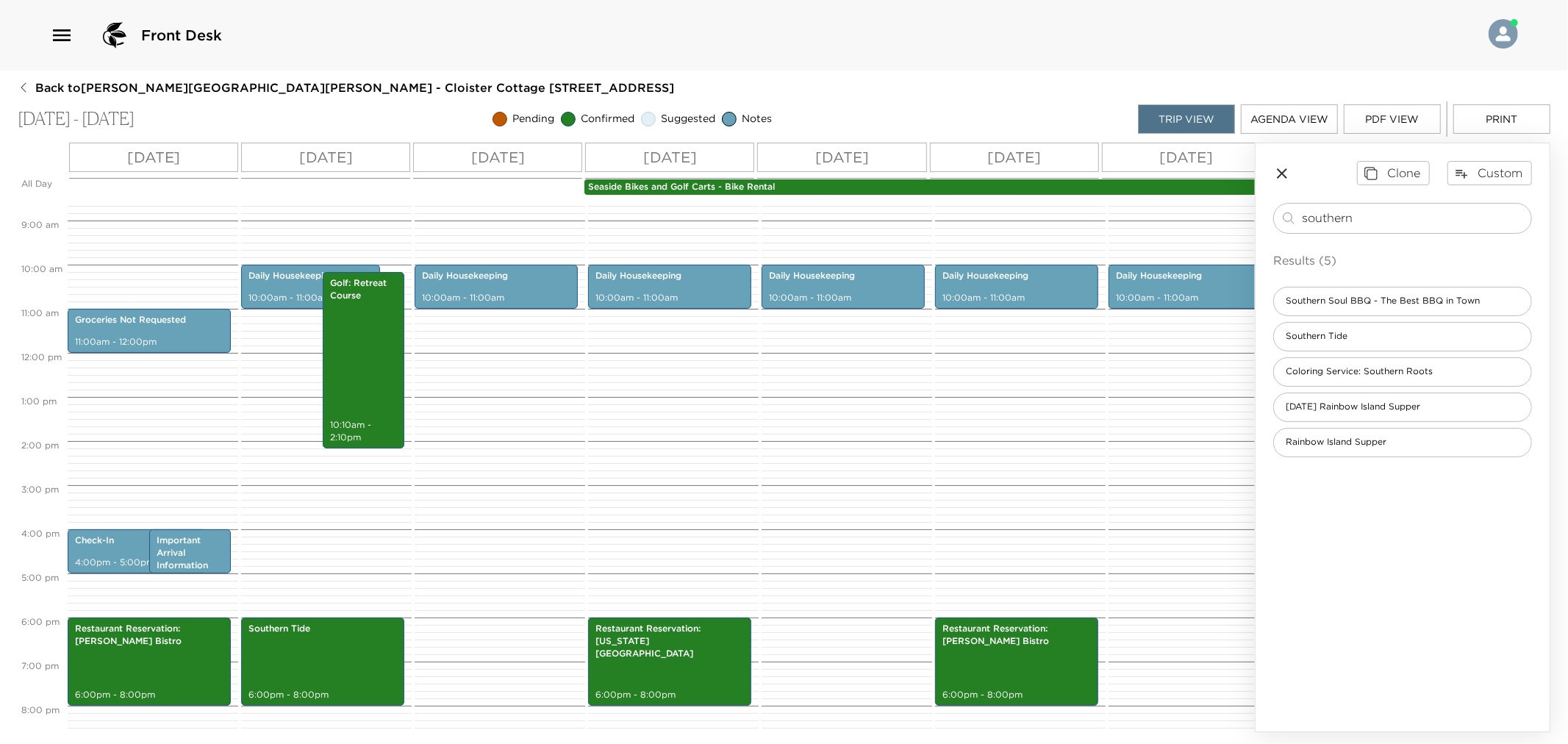
scroll to position [541, 0]
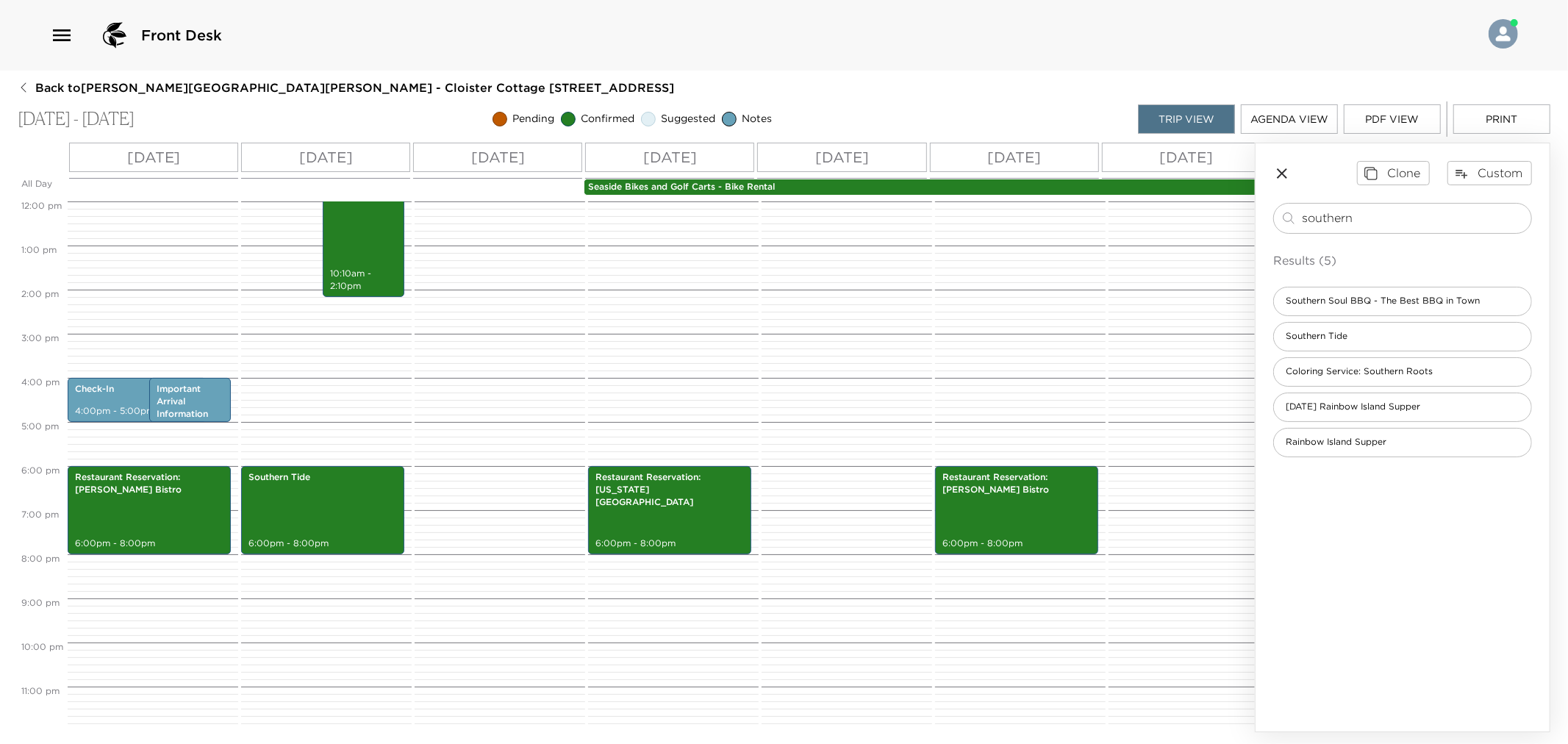
click at [1284, 178] on icon "button" at bounding box center [1282, 173] width 18 height 18
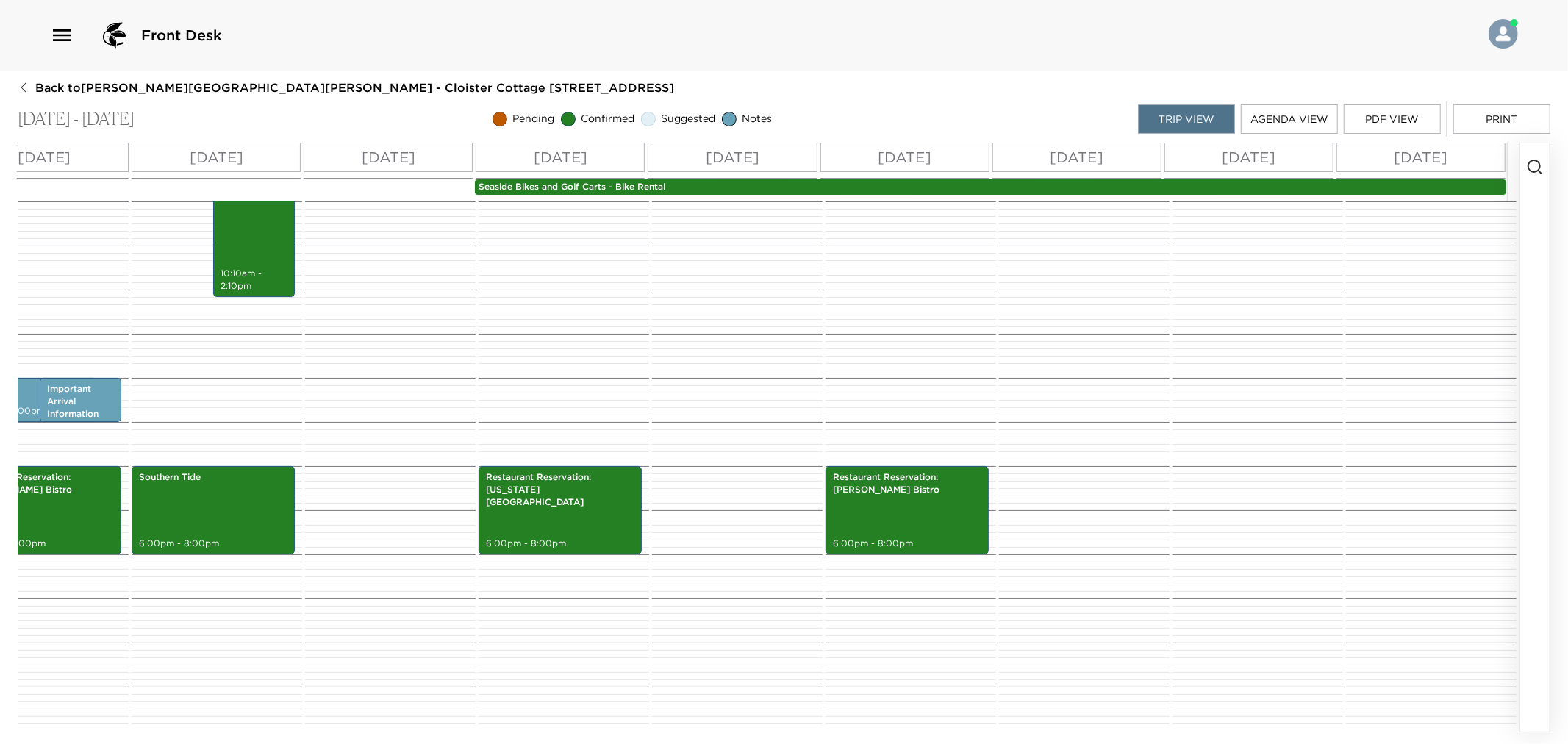
scroll to position [0, 0]
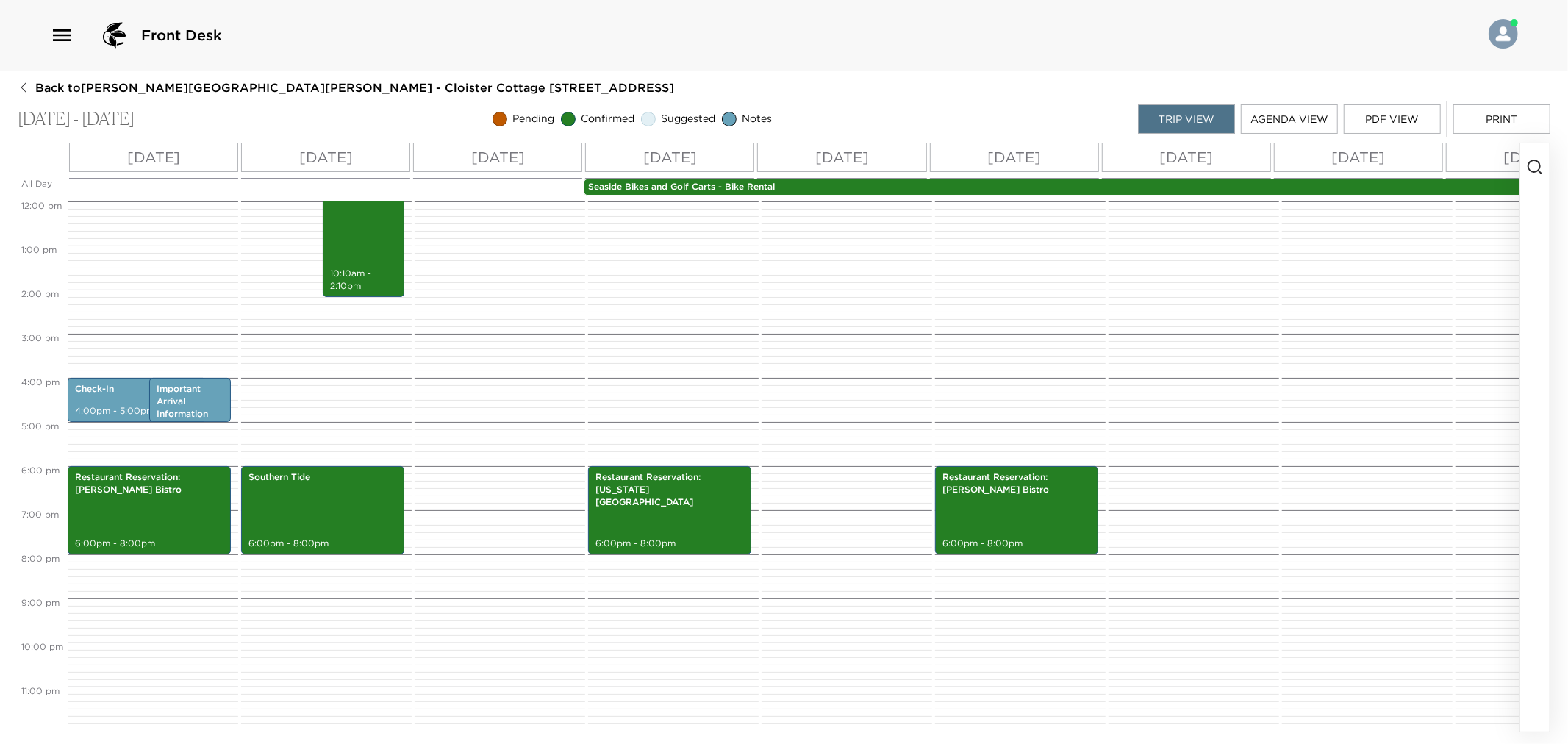
click at [1544, 172] on icon "button" at bounding box center [1535, 166] width 18 height 18
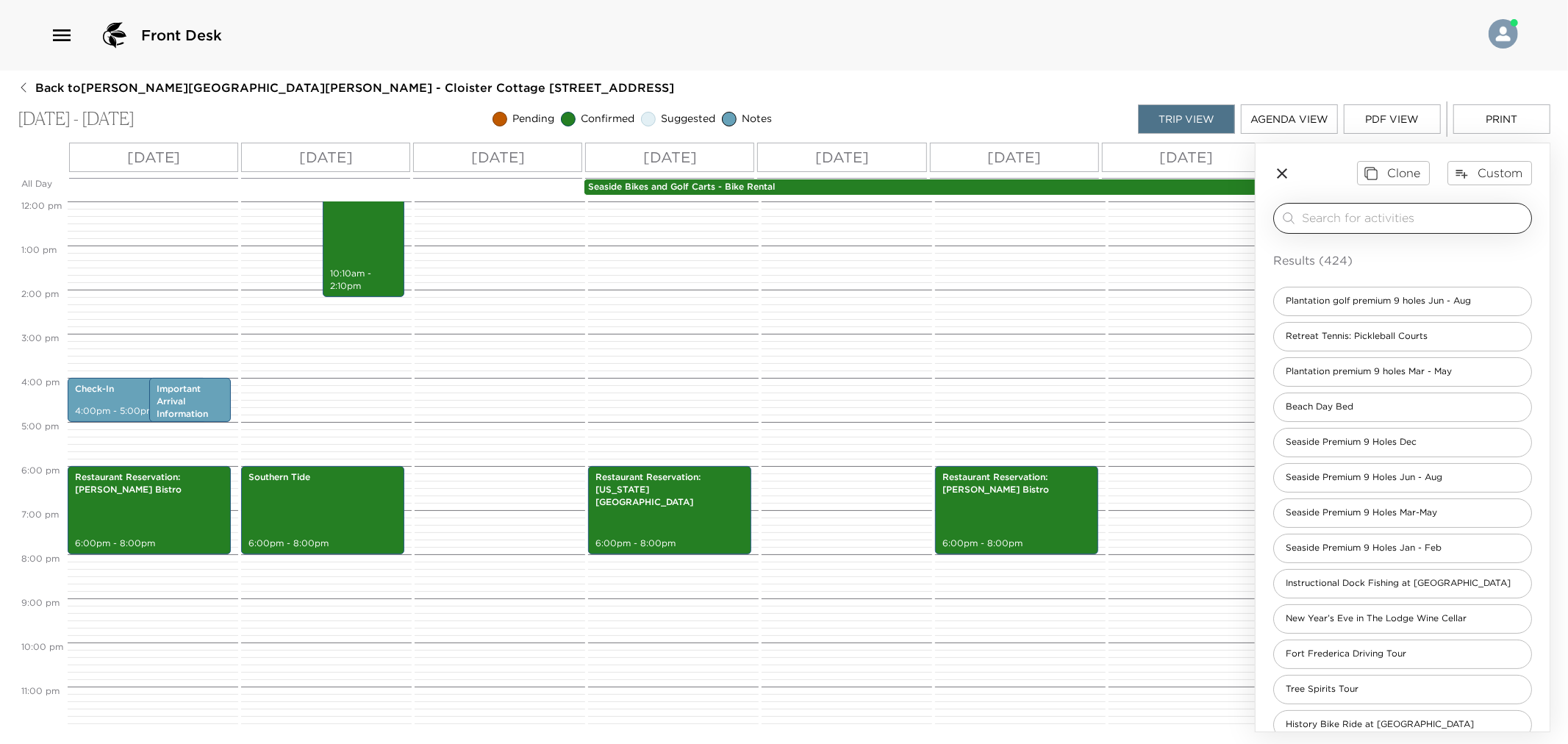
click at [1363, 219] on input "search" at bounding box center [1413, 218] width 224 height 17
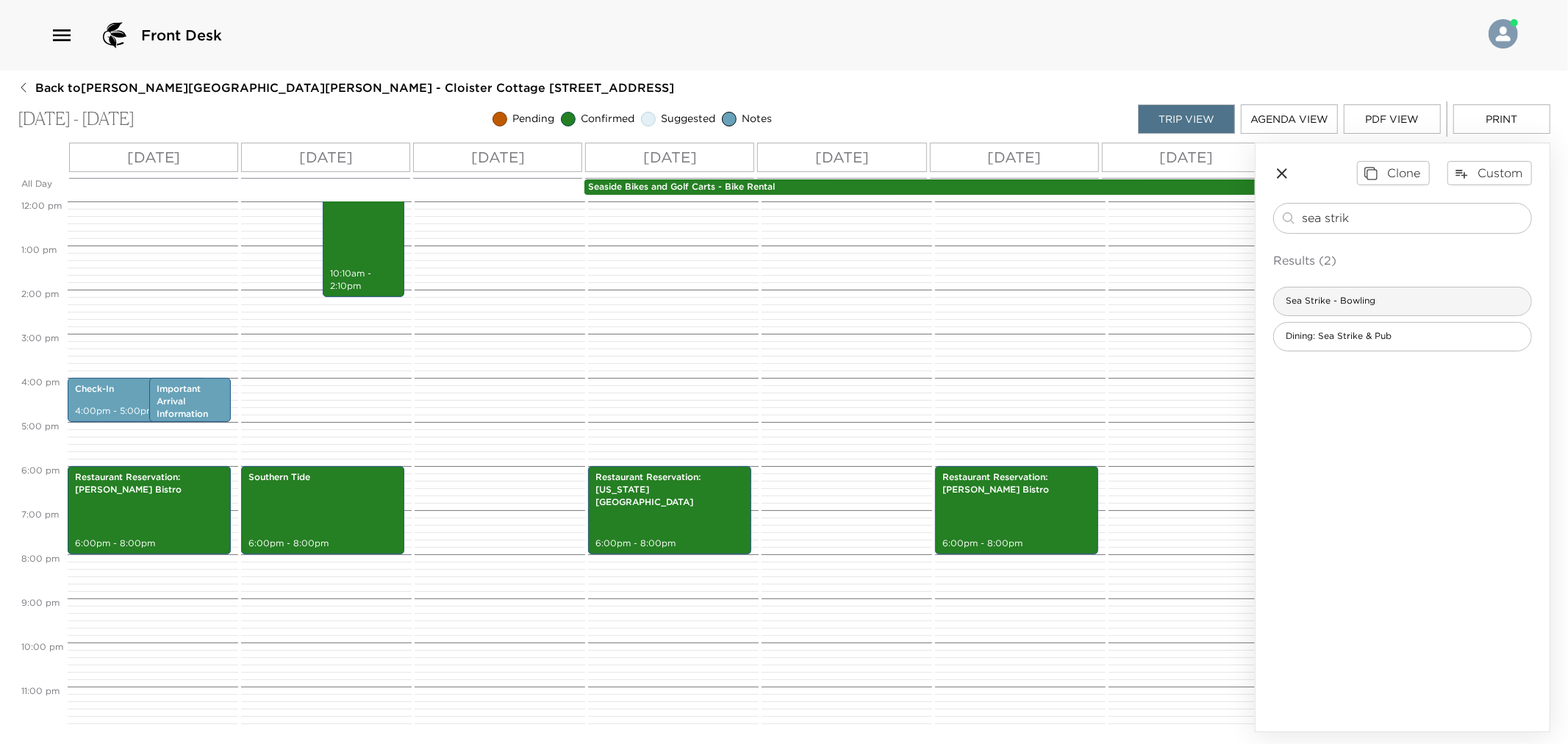
type input "sea strik"
click at [1333, 307] on div "Sea Strike - Bowling" at bounding box center [1402, 302] width 259 height 29
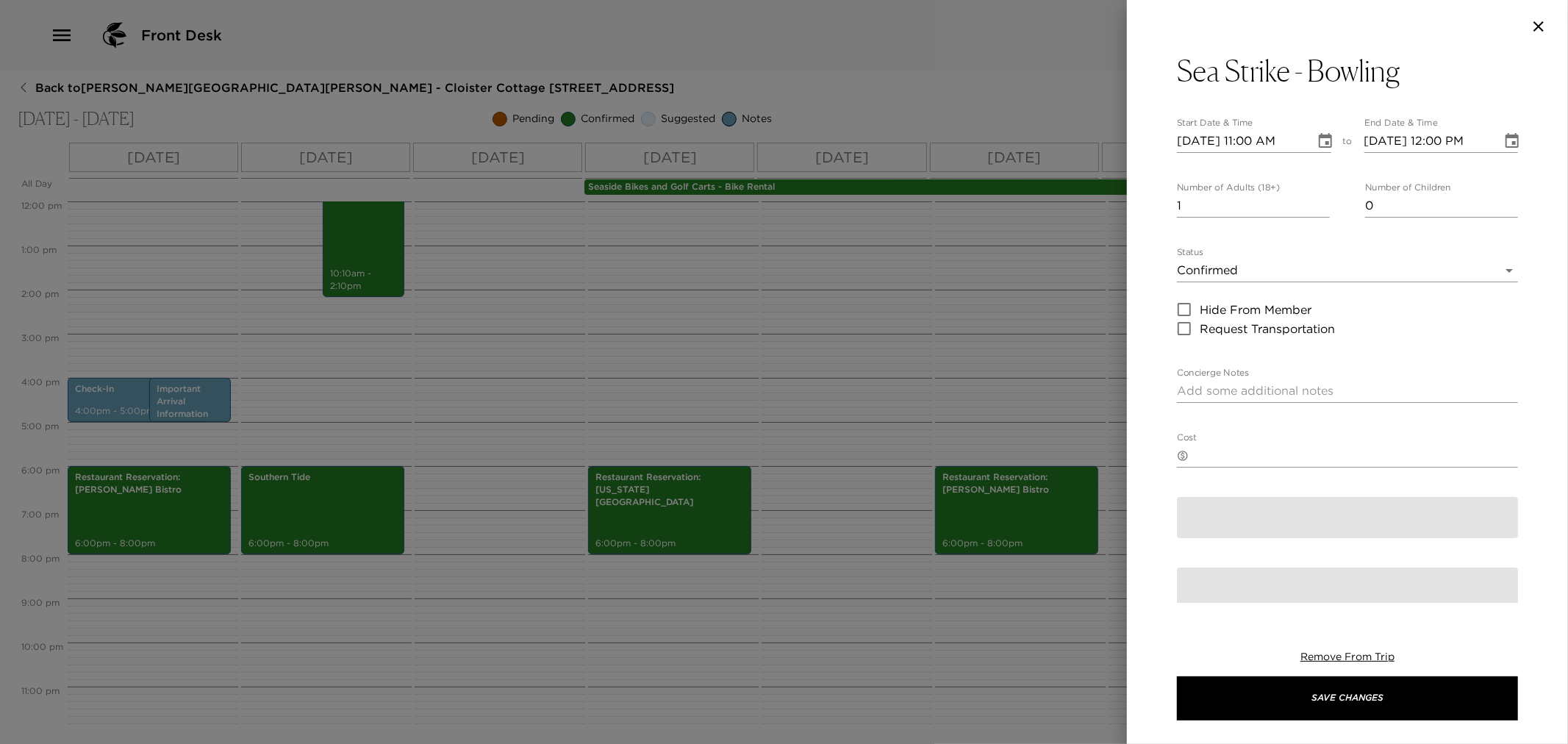
type textarea "You are confirmed for a 1-hour lane rental at Sea Strike and Pub."
type textarea "$90 - plus 24% service charge and tax. Failure to cancel 24 hours prior to sche…"
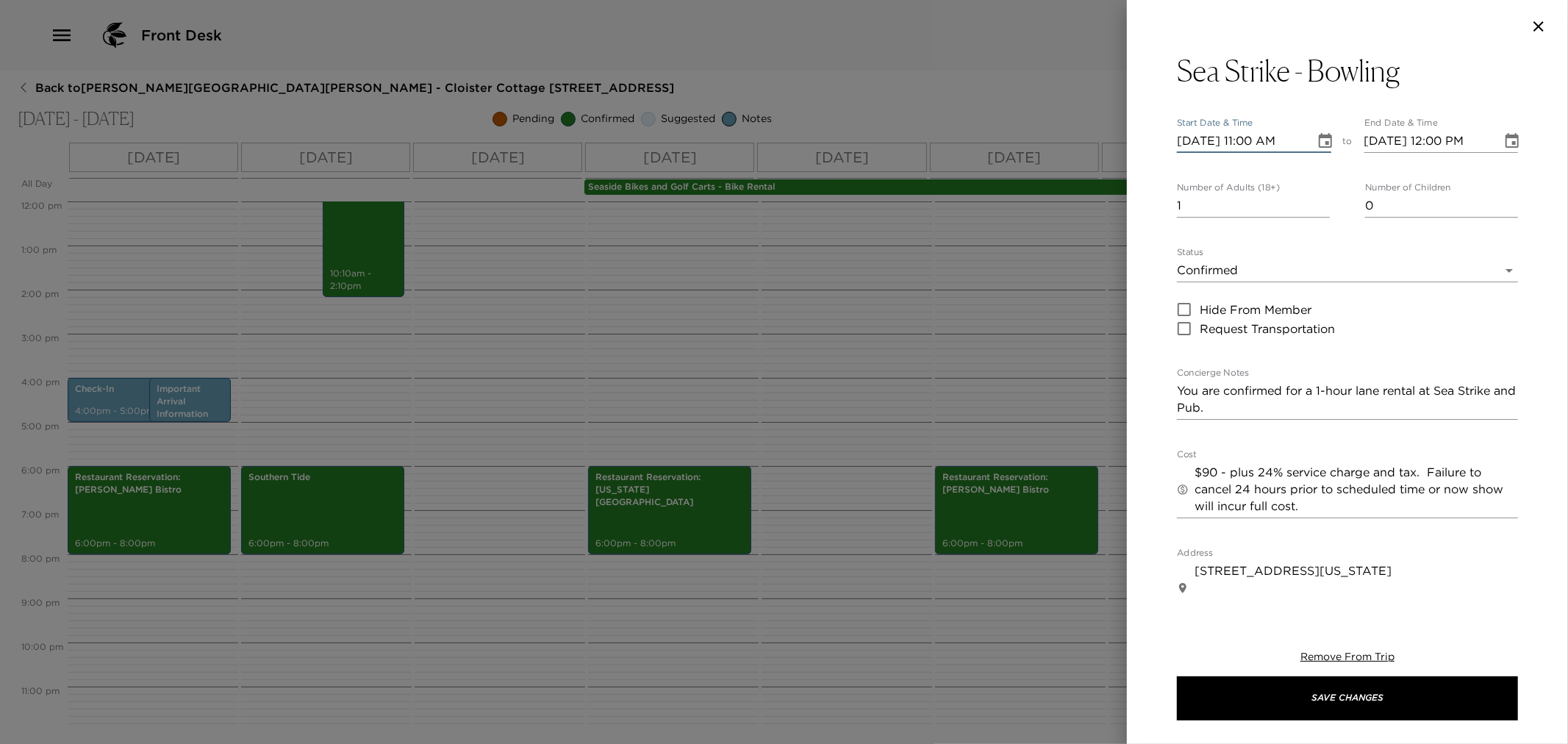
click at [1187, 138] on input "[DATE] 11:00 AM" at bounding box center [1241, 141] width 128 height 23
click at [1197, 141] on input "[DATE] 11:00 AM" at bounding box center [1241, 141] width 128 height 23
type input "[DATE] 11:00 AM"
type input "[DATE] 12:00 PM"
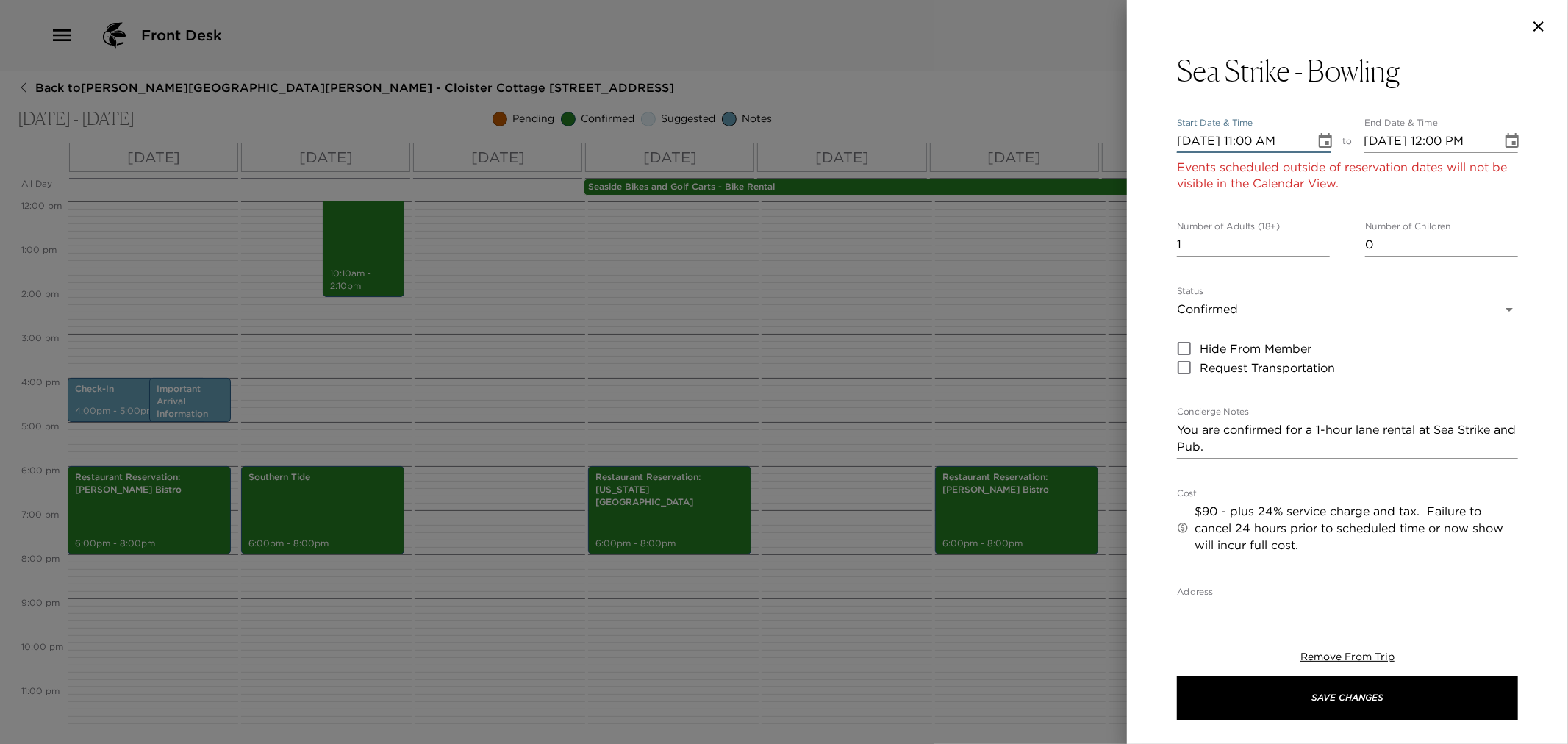
type input "[DATE] 11:00 AM"
type input "[DATE] 12:00 PM"
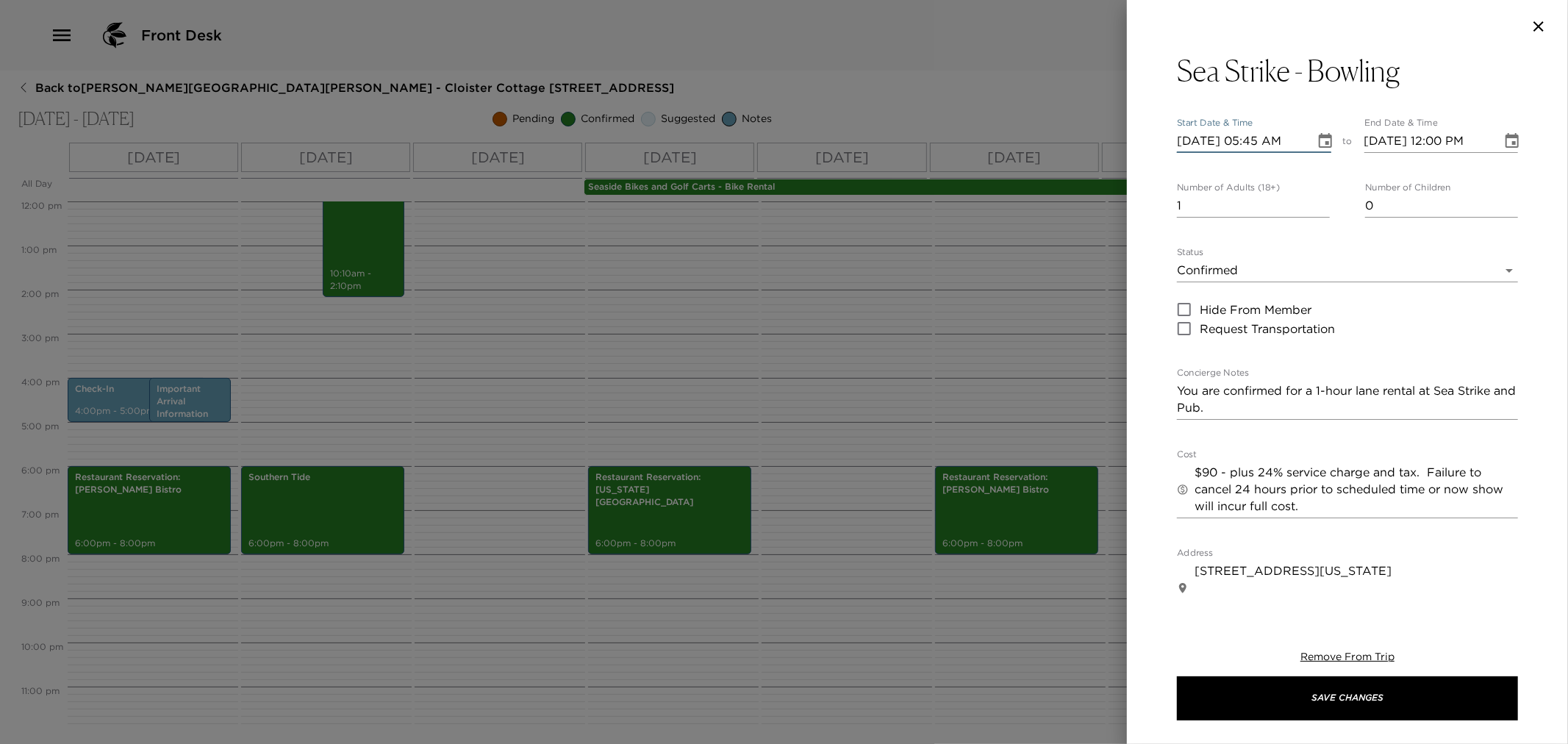
type input "[DATE] 05:45 PM"
type input "[DATE] 06:45 PM"
type input "[DATE] 05:45 PM"
type input "[DATE] 07:45 PM"
type input "6"
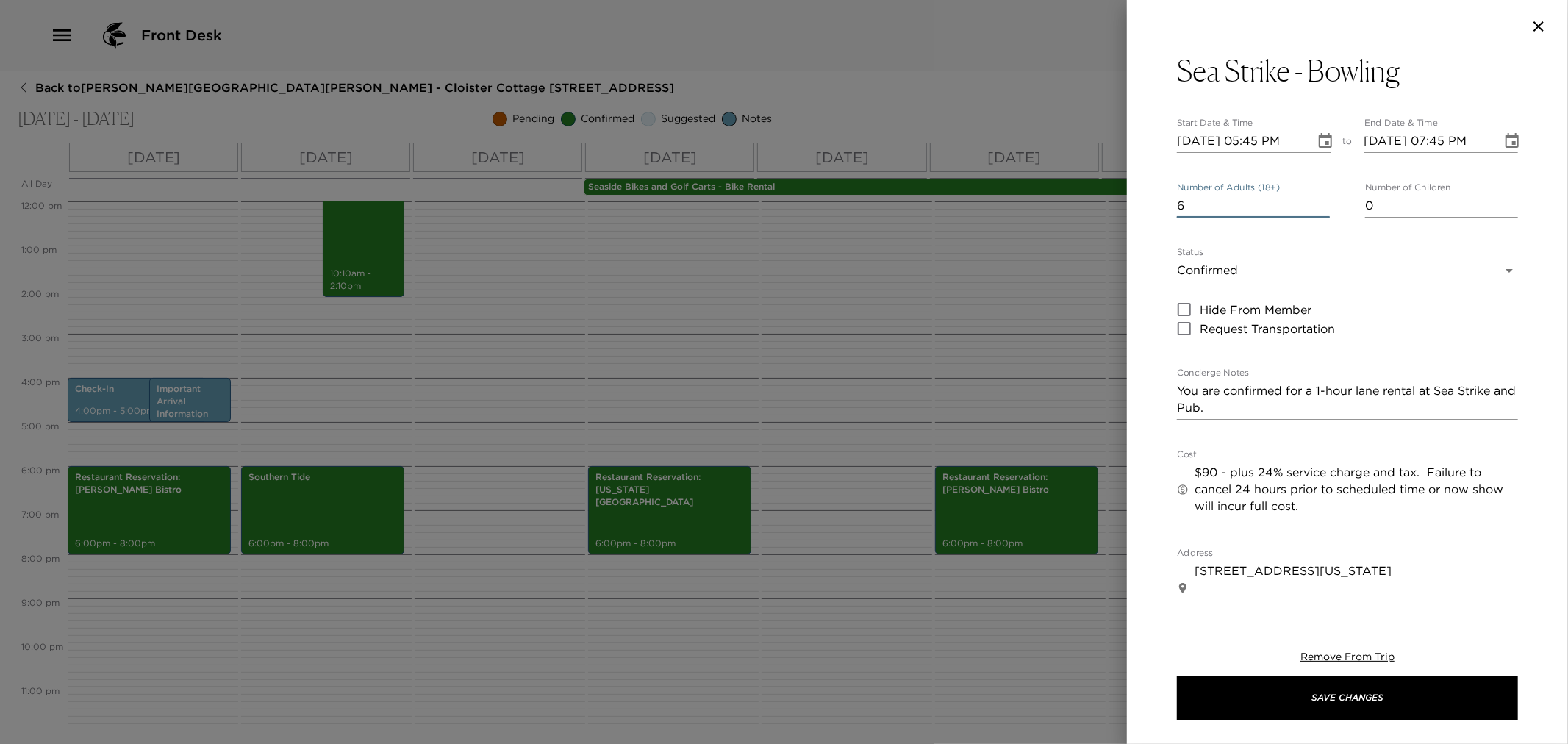
click at [1319, 391] on textarea "You are confirmed for a 1-hour lane rental at Sea Strike and Pub." at bounding box center [1348, 399] width 341 height 34
type textarea "You are confirmed for a 2-hour lane rental at Sea Strike and Pub."
click at [1221, 467] on textarea "$90 - plus 24% service charge and tax. Failure to cancel 24 hours prior to sche…" at bounding box center [1356, 490] width 323 height 51
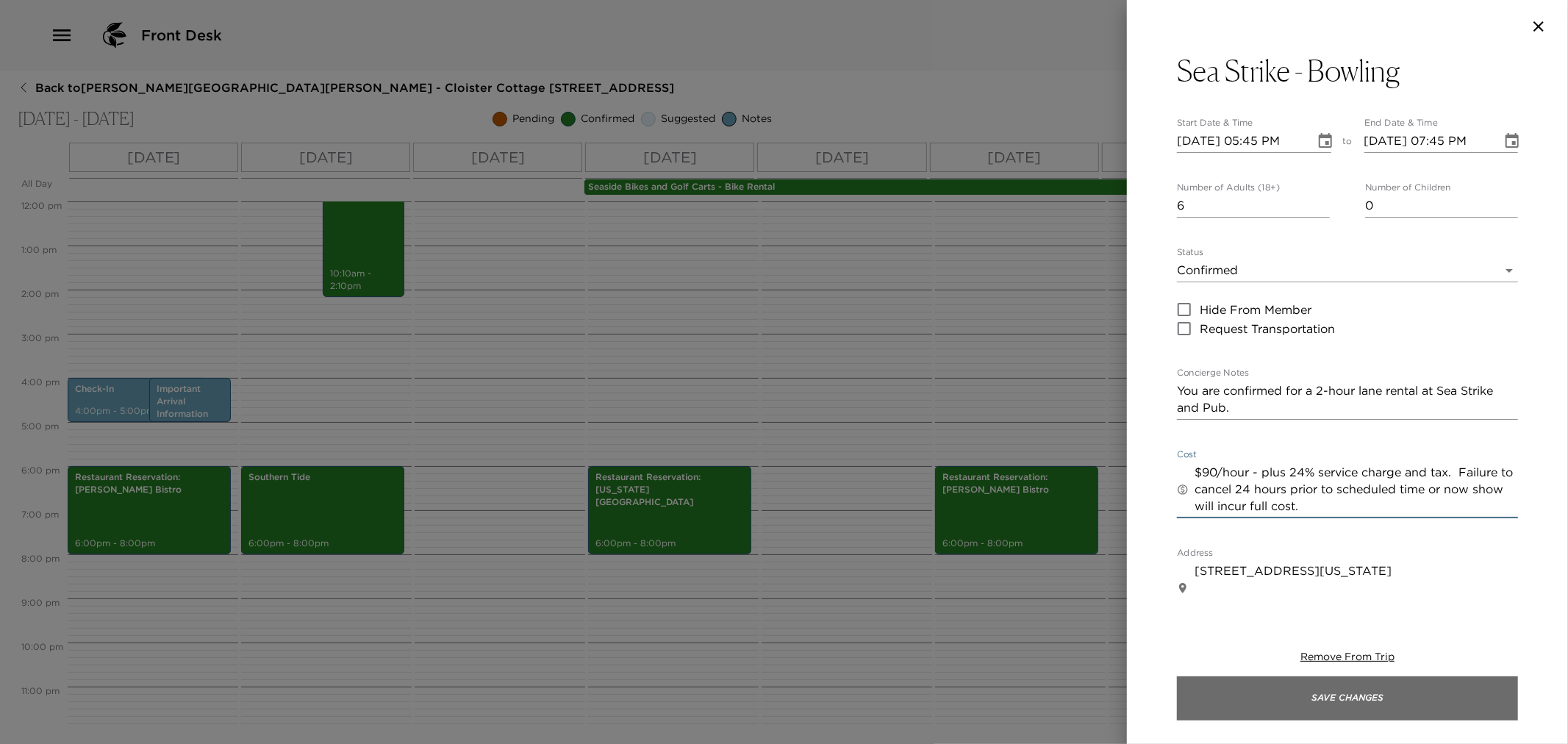
type textarea "$90/hour - plus 24% service charge and tax. Failure to cancel 24 hours prior to…"
click at [1354, 693] on button "Save Changes" at bounding box center [1348, 698] width 341 height 44
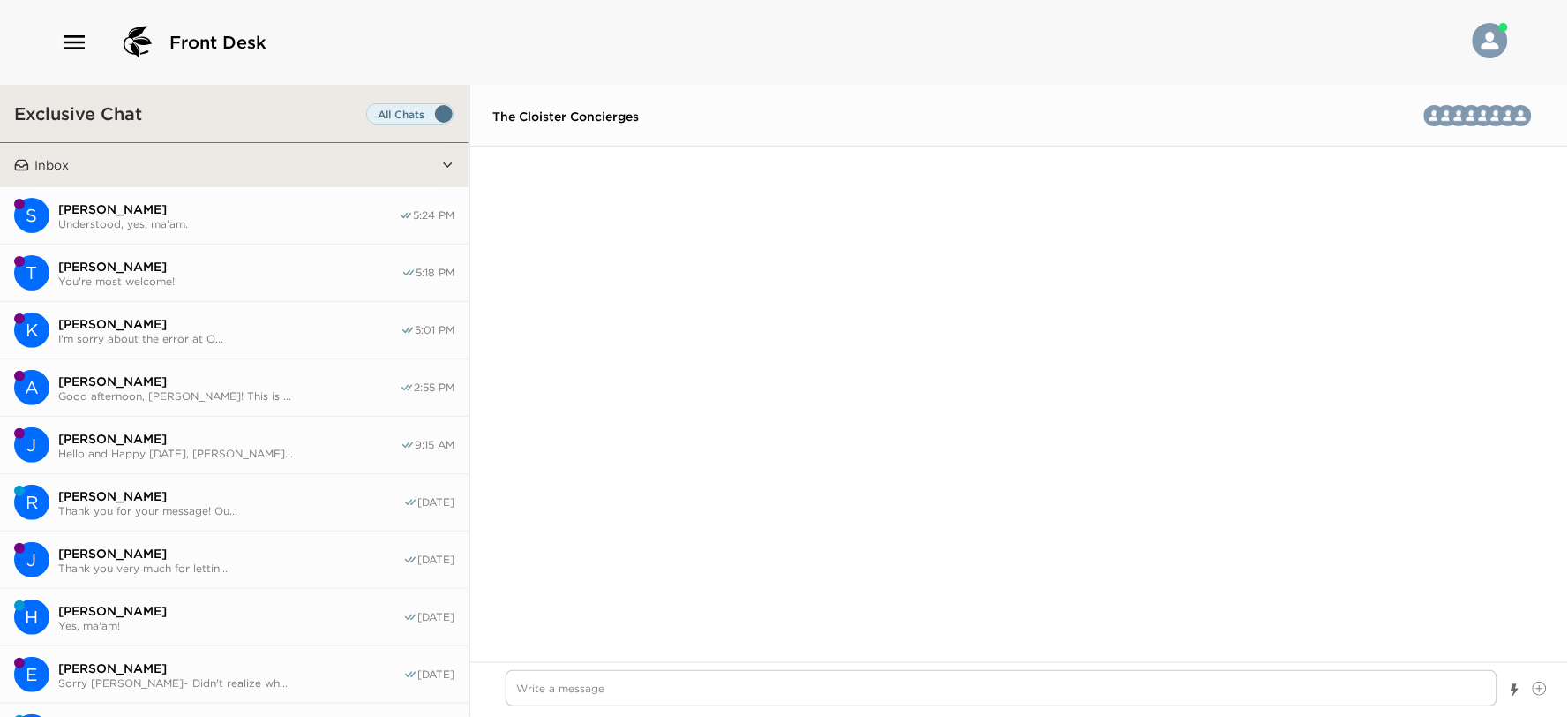
scroll to position [3618, 0]
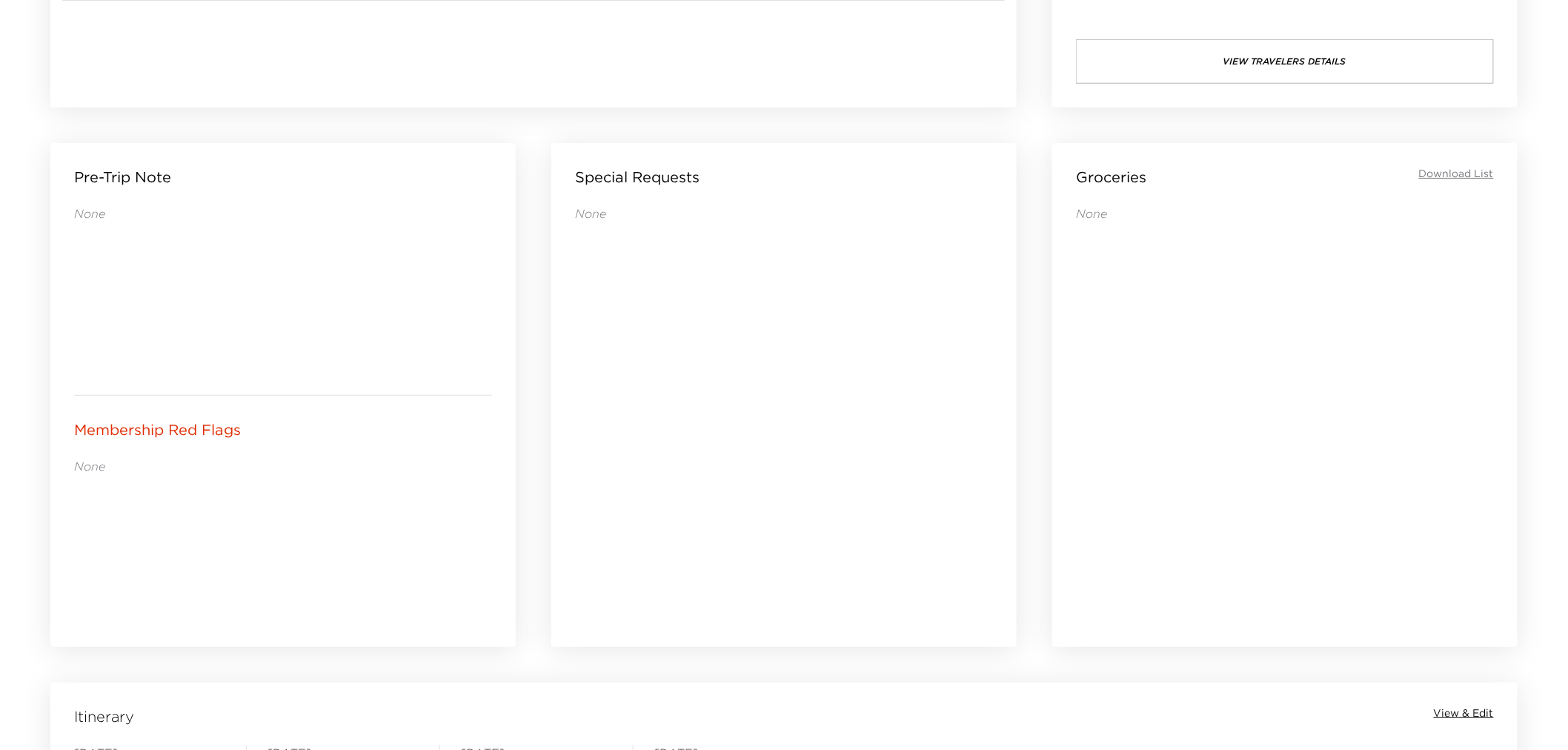
scroll to position [1212, 0]
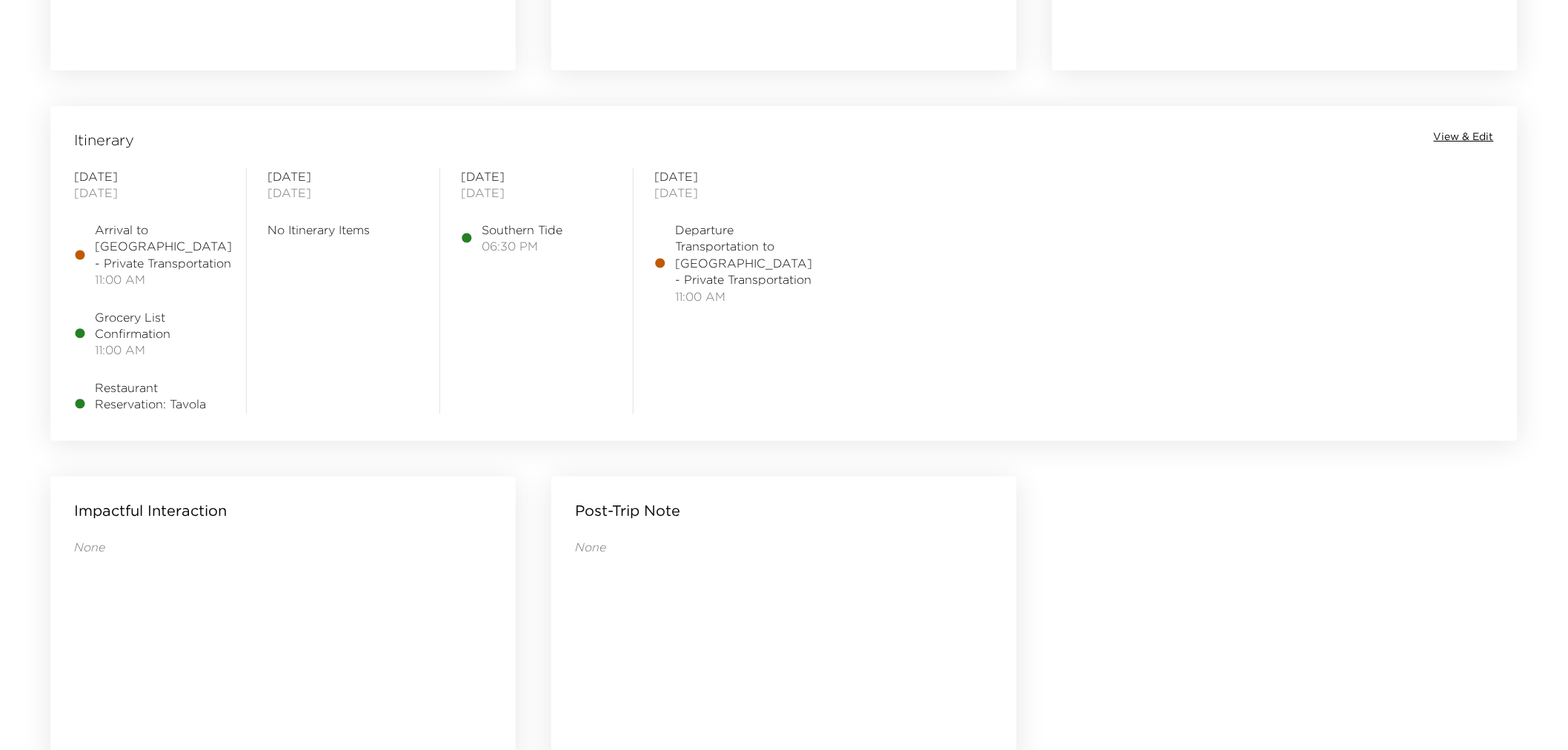
click at [1448, 134] on span "View & Edit" at bounding box center [1464, 136] width 60 height 15
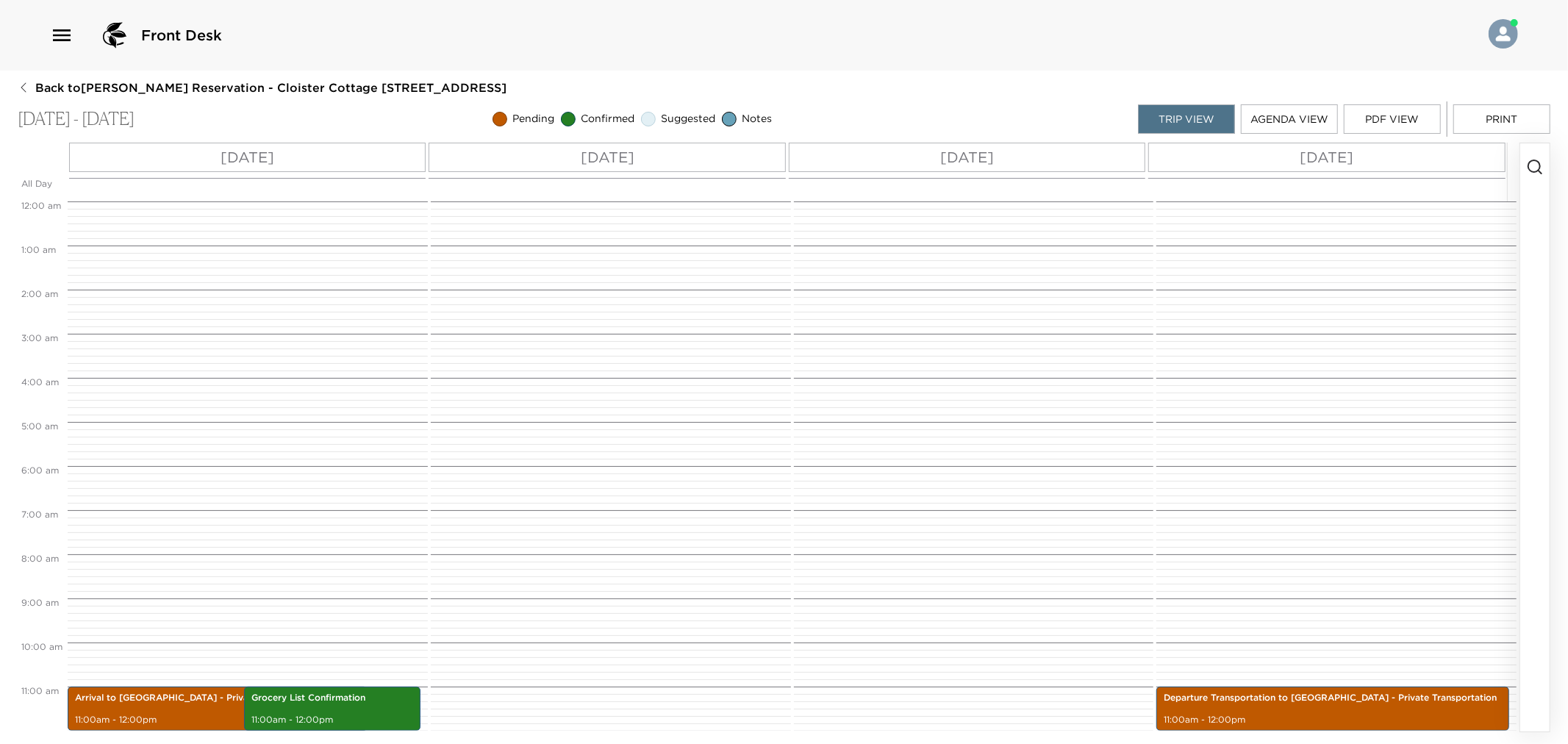
scroll to position [485, 0]
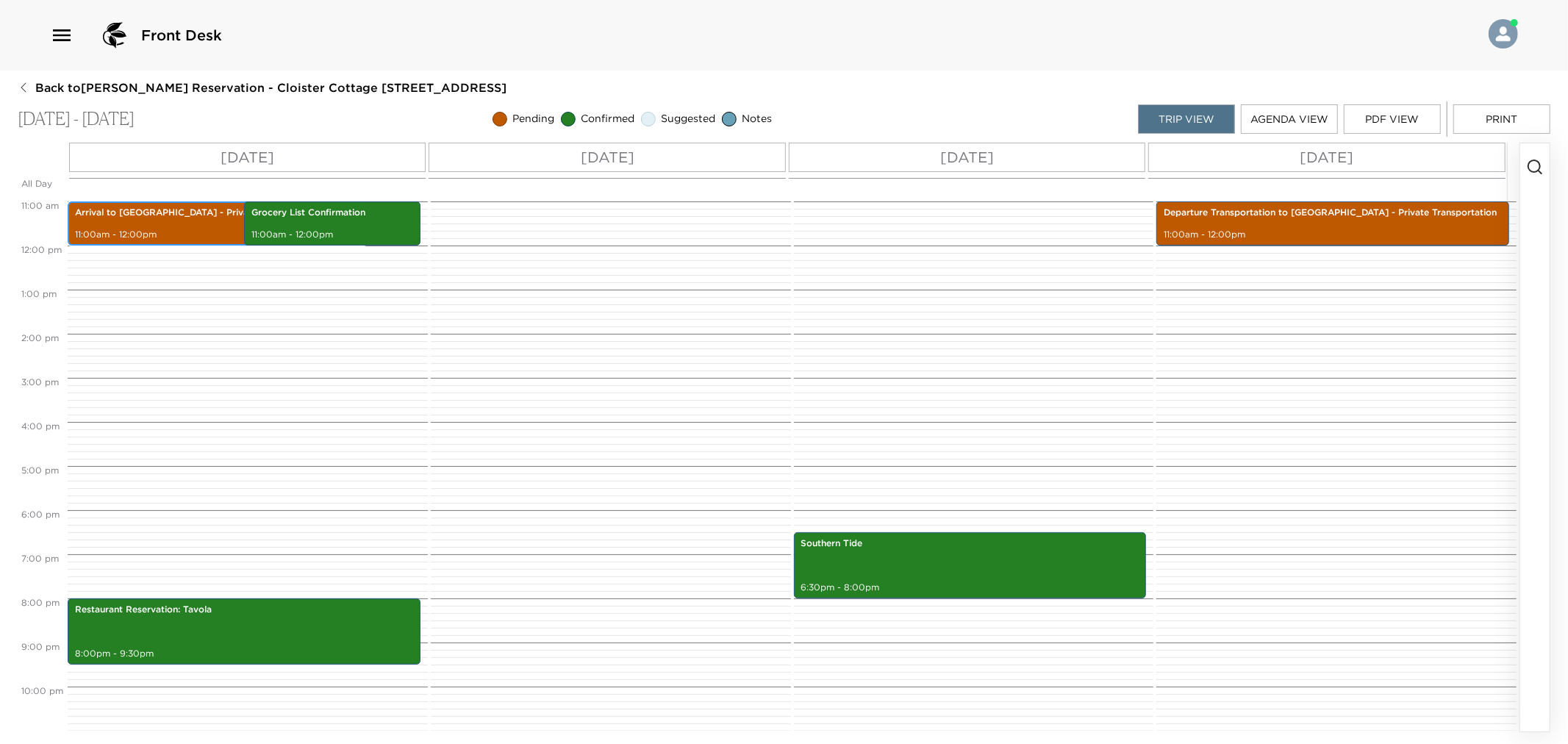
click at [148, 212] on p "Arrival to [GEOGRAPHIC_DATA] - Private Transportation" at bounding box center [217, 213] width 285 height 12
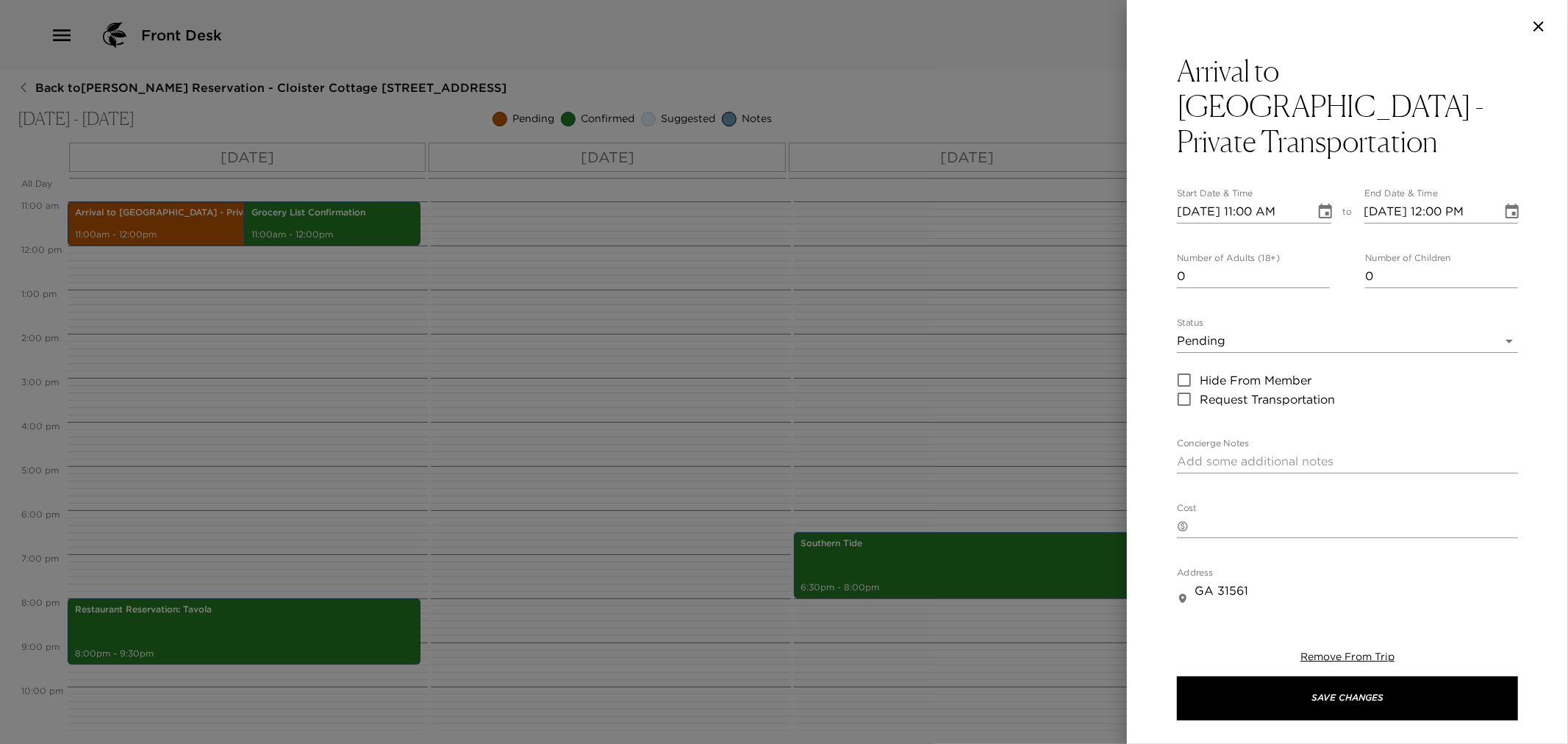
click at [1262, 353] on div "Status Pending Pending Hide From Member Request Transportation" at bounding box center [1348, 363] width 341 height 91
click at [1252, 347] on body "Front Desk Back to [PERSON_NAME] Reservation - Cloister Cottage [STREET_ADDRESS…" at bounding box center [784, 372] width 1568 height 744
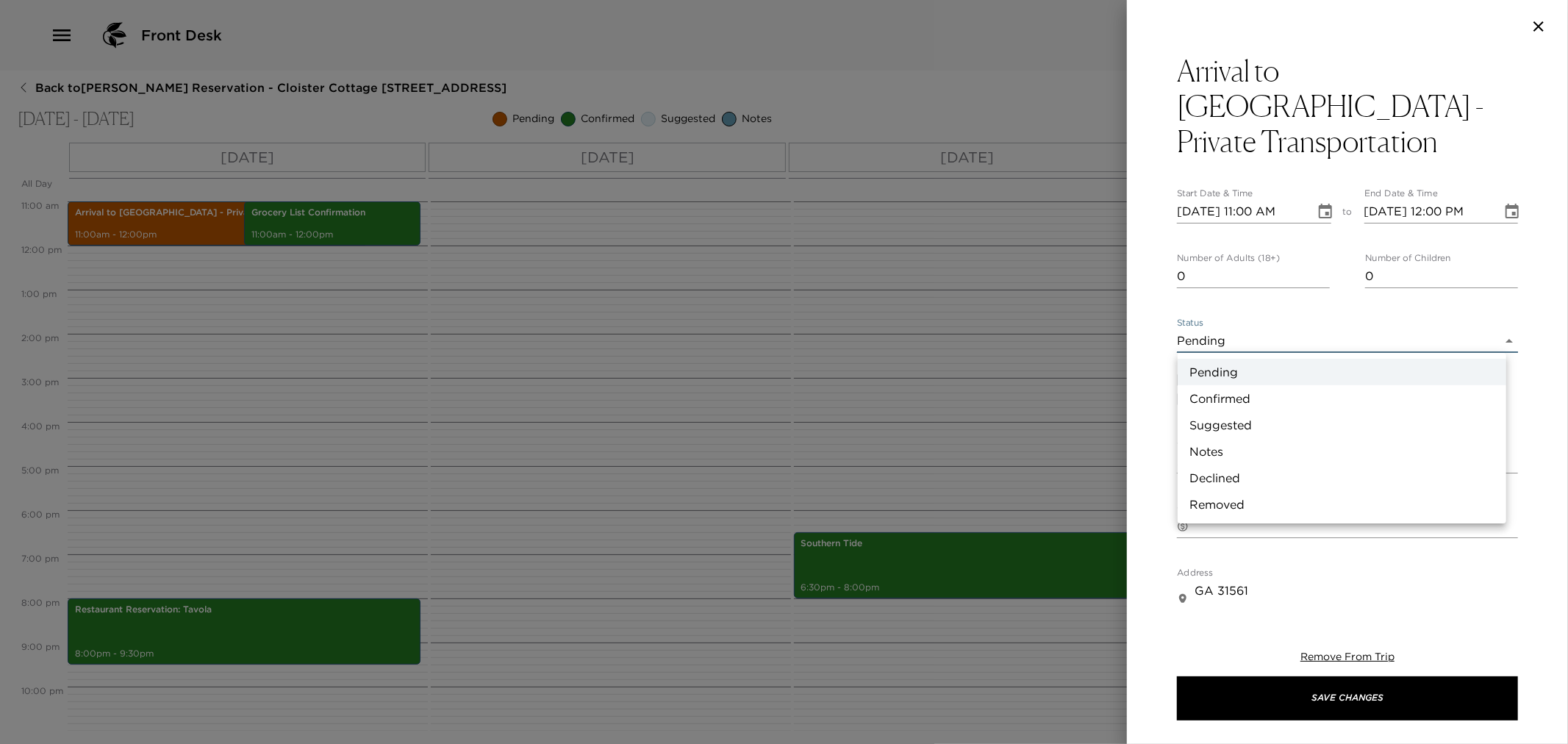
click at [1236, 398] on li "Confirmed" at bounding box center [1341, 398] width 329 height 26
type input "Confirmed"
type textarea "I anticipate your arrival into the [GEOGRAPHIC_DATA]. Upon retrieving your lugg…"
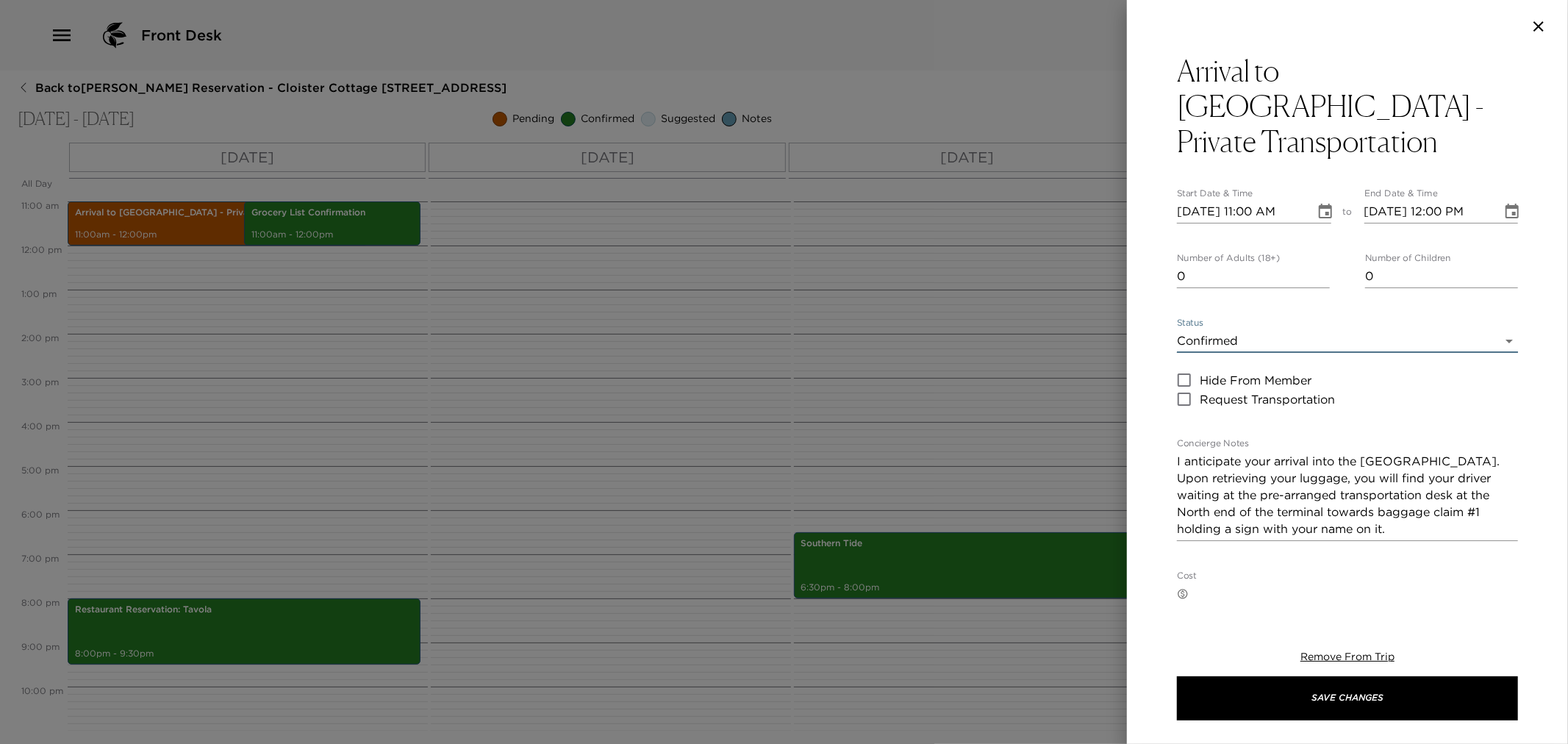
click at [1545, 25] on icon "button" at bounding box center [1539, 26] width 18 height 18
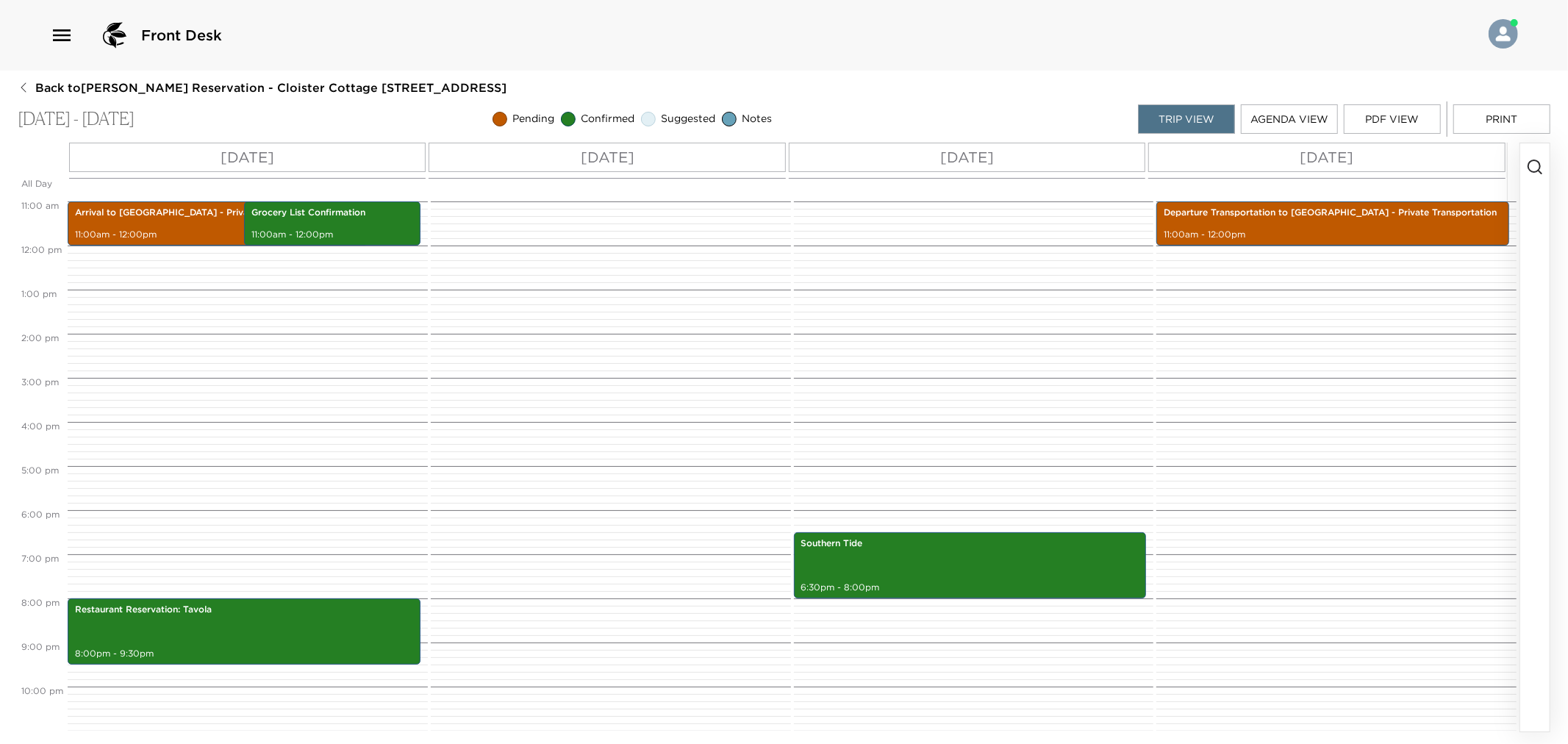
click at [1530, 155] on button "button" at bounding box center [1535, 437] width 29 height 588
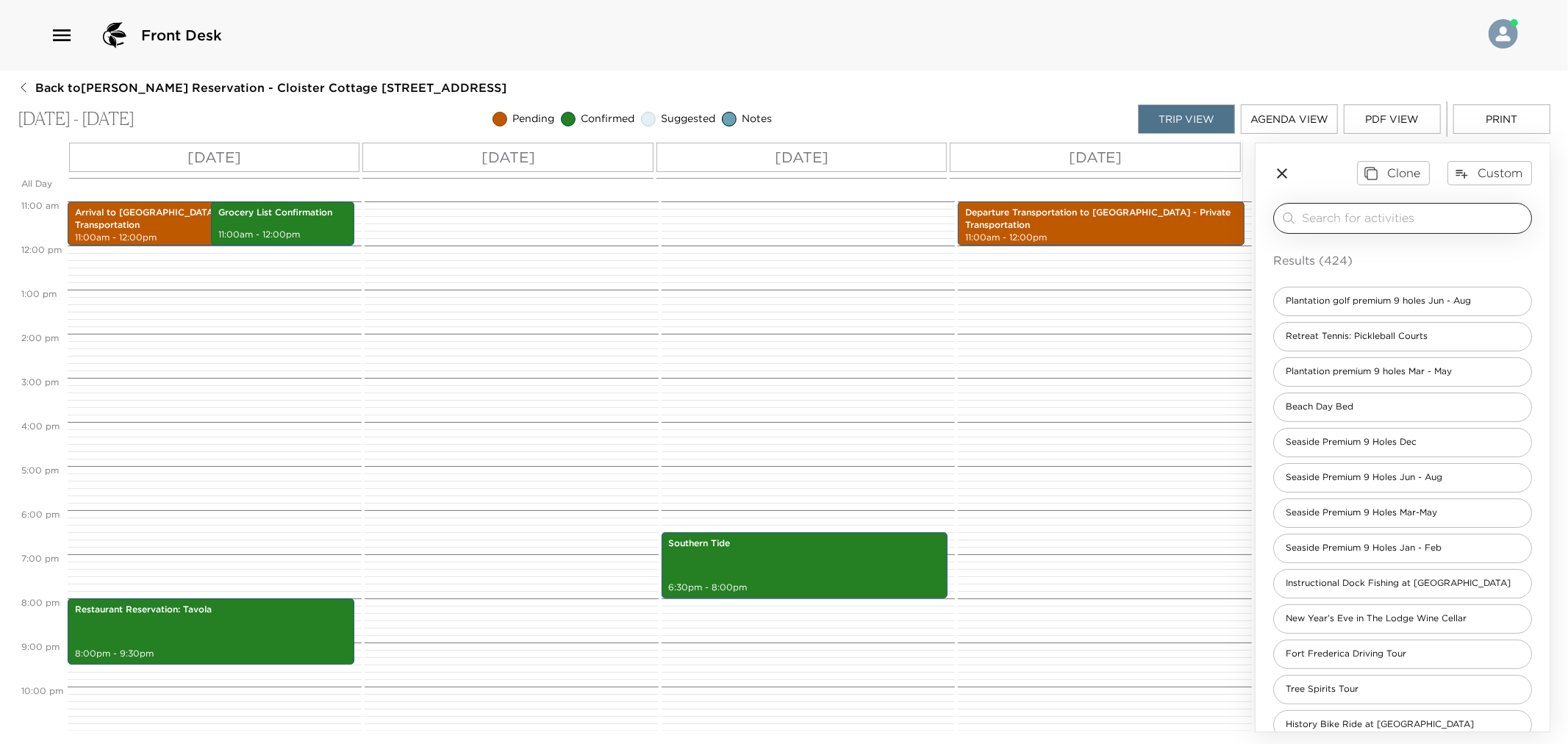
click at [1365, 211] on input "search" at bounding box center [1413, 218] width 224 height 17
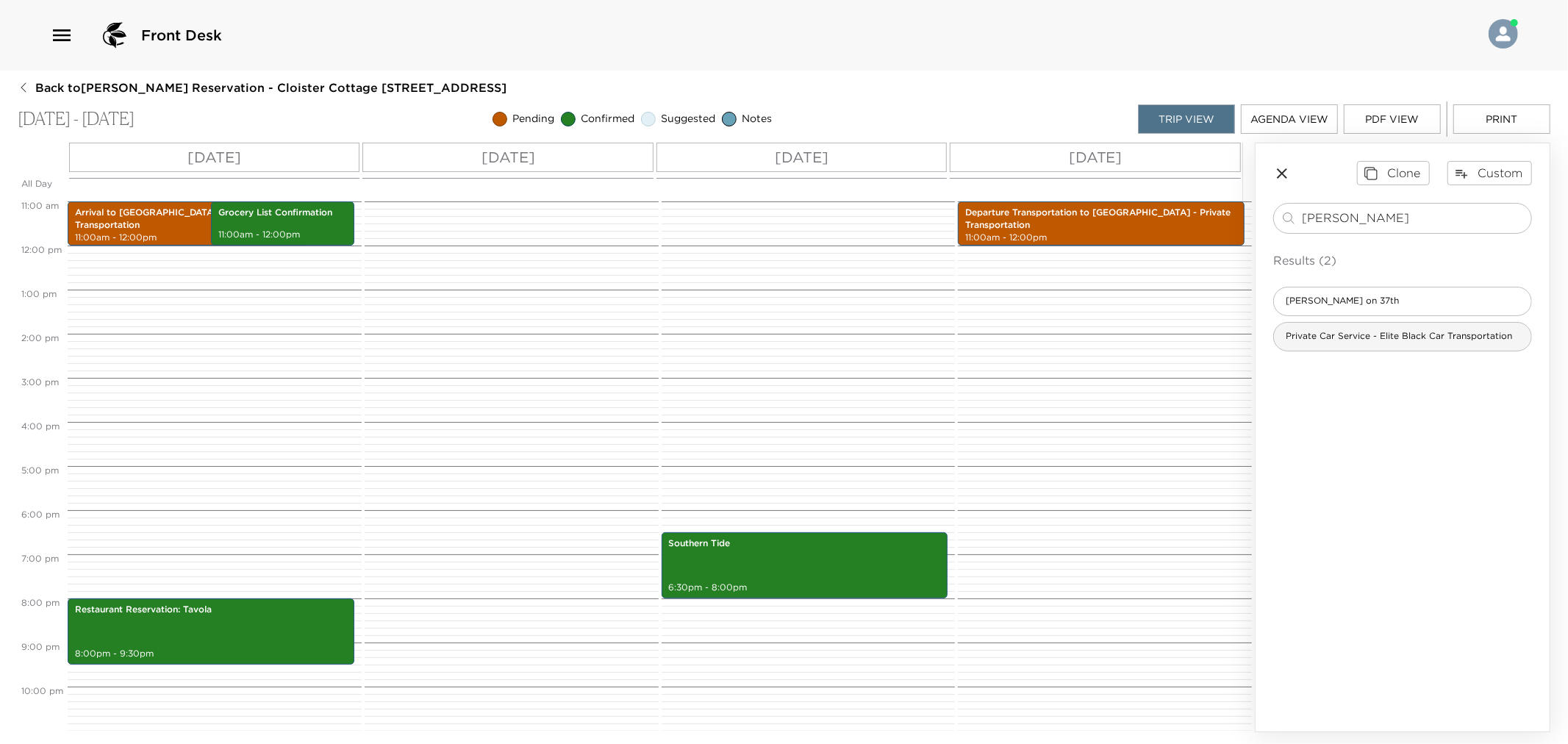
type input "[PERSON_NAME]"
click at [1393, 331] on span "Private Car Service - Elite Black Car Transportation" at bounding box center [1399, 336] width 250 height 12
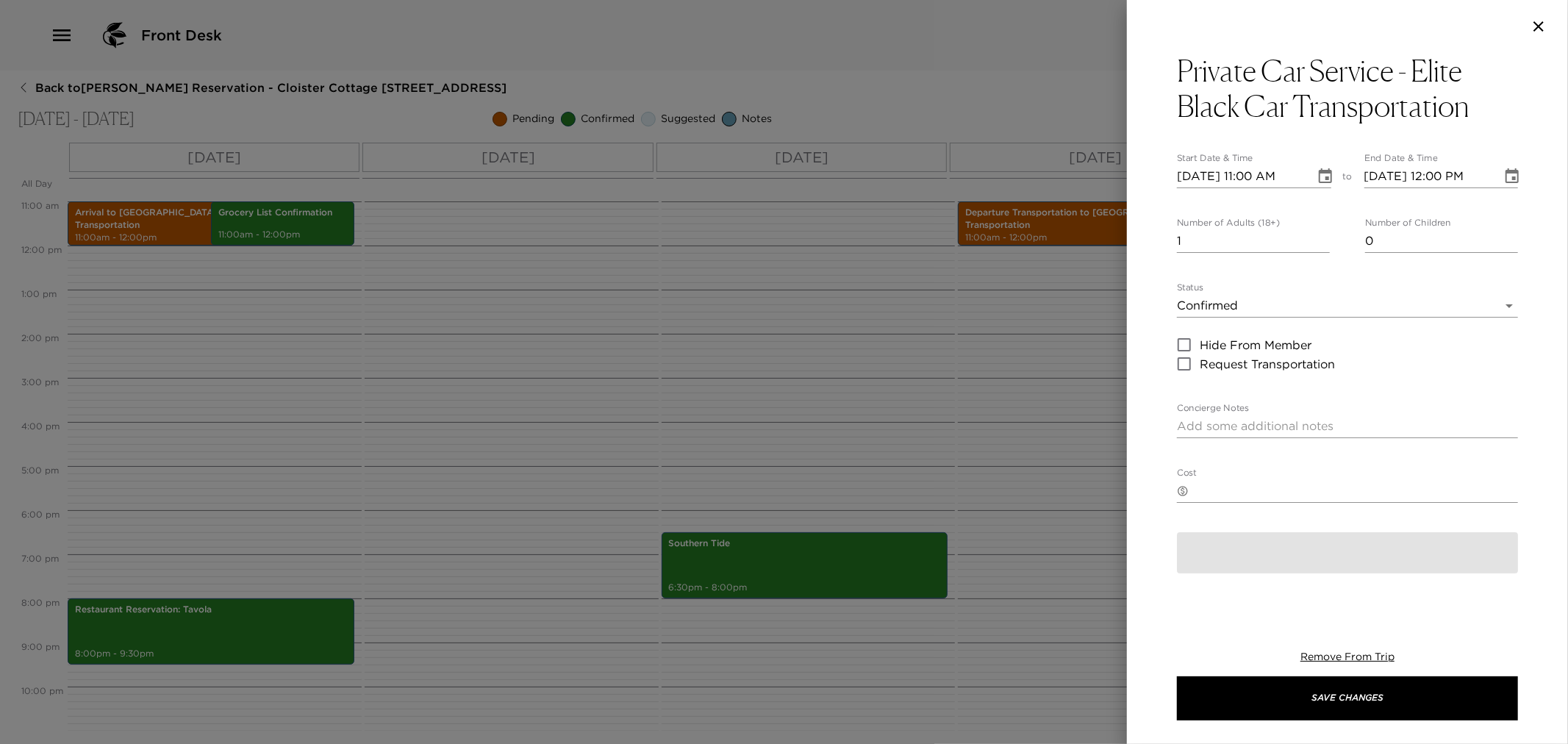
type textarea "You are confirmed for a private pickup with Elite Black Car Transportation. Onc…"
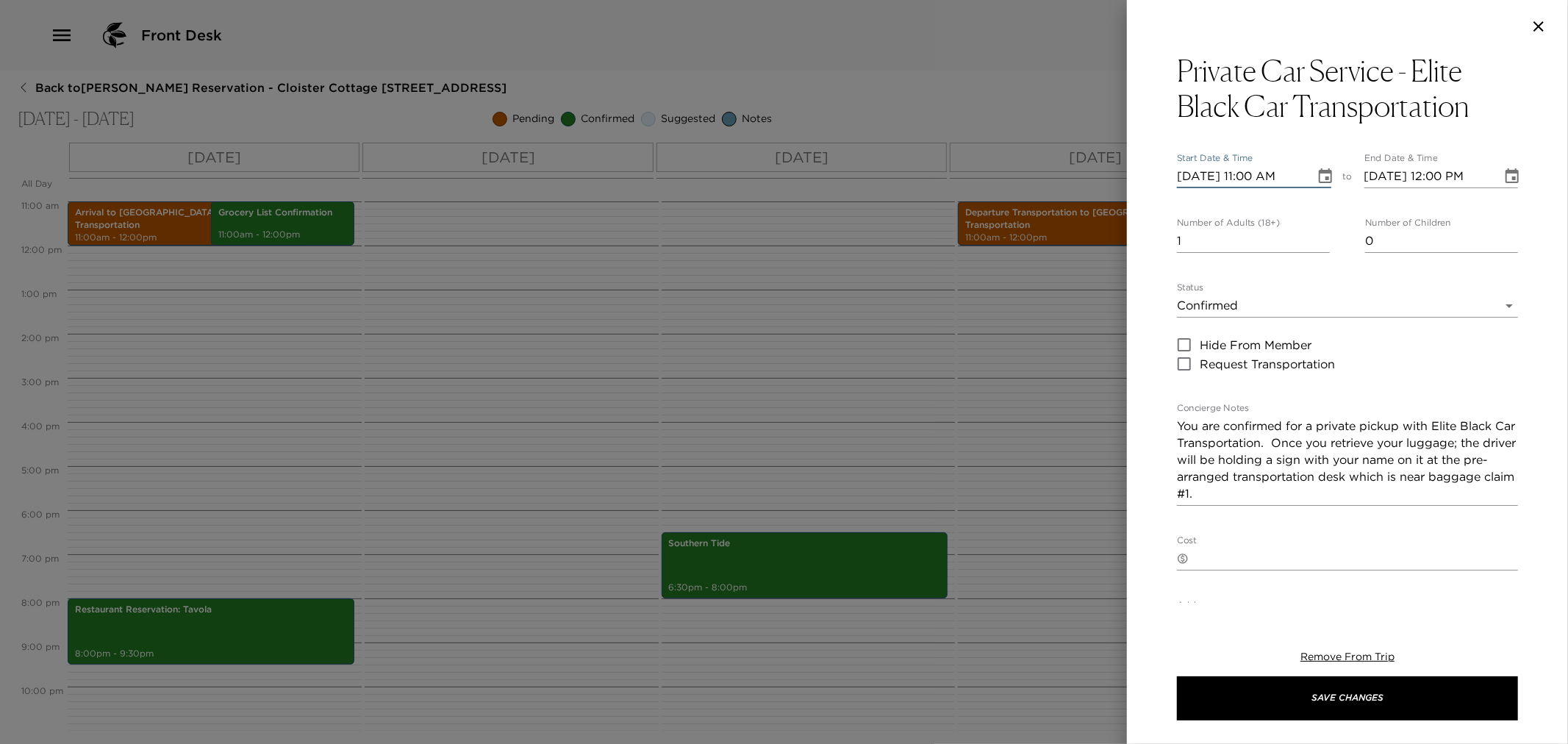
click at [1186, 173] on input "[DATE] 11:00 AM" at bounding box center [1241, 176] width 128 height 23
type input "[DATE] 11:00 AM"
type input "[DATE] 12:00 PM"
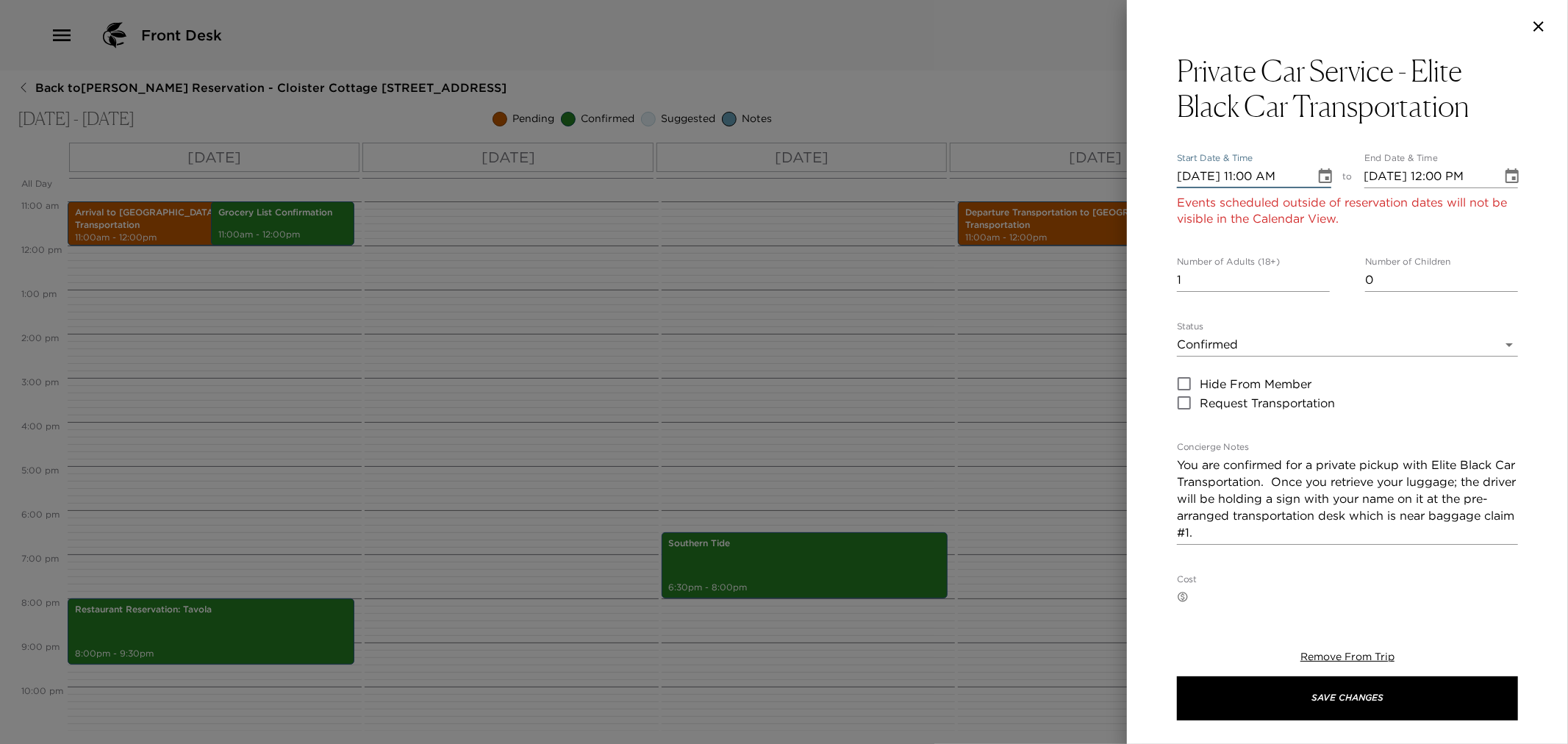
type input "[DATE] 11:00 AM"
type input "[DATE] 12:00 PM"
type input "[DATE] 11:00 AM"
type input "[DATE] 12:00 PM"
type input "[DATE] 11:00 AM"
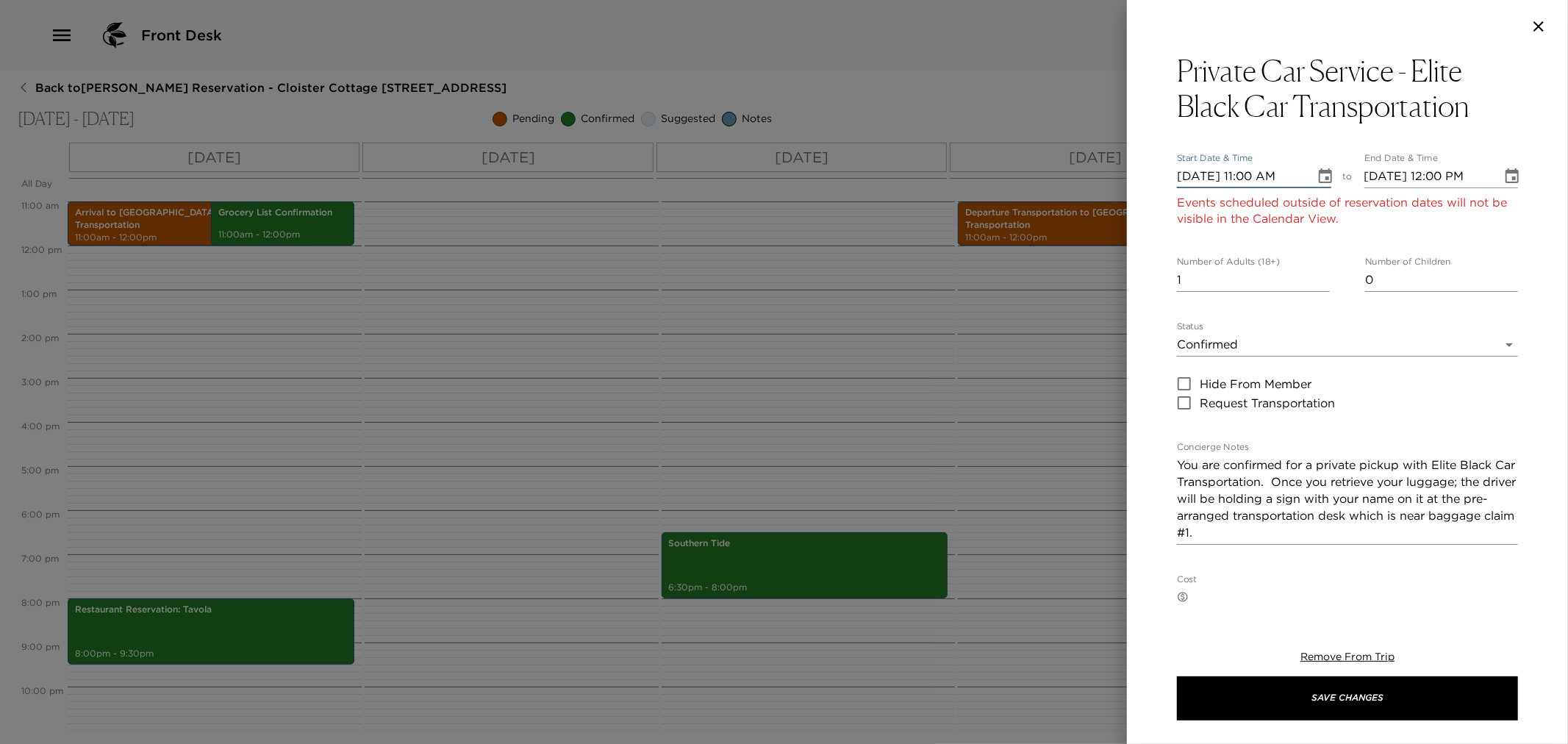
type input "[DATE] 12:00 PM"
click at [1188, 171] on input "[DATE] 11:00 AM" at bounding box center [1241, 176] width 128 height 23
click at [1199, 170] on input "[DATE] 11:00 AM" at bounding box center [1241, 176] width 128 height 23
type input "[DATE] 11:00 AM"
type input "[DATE] 12:00 PM"
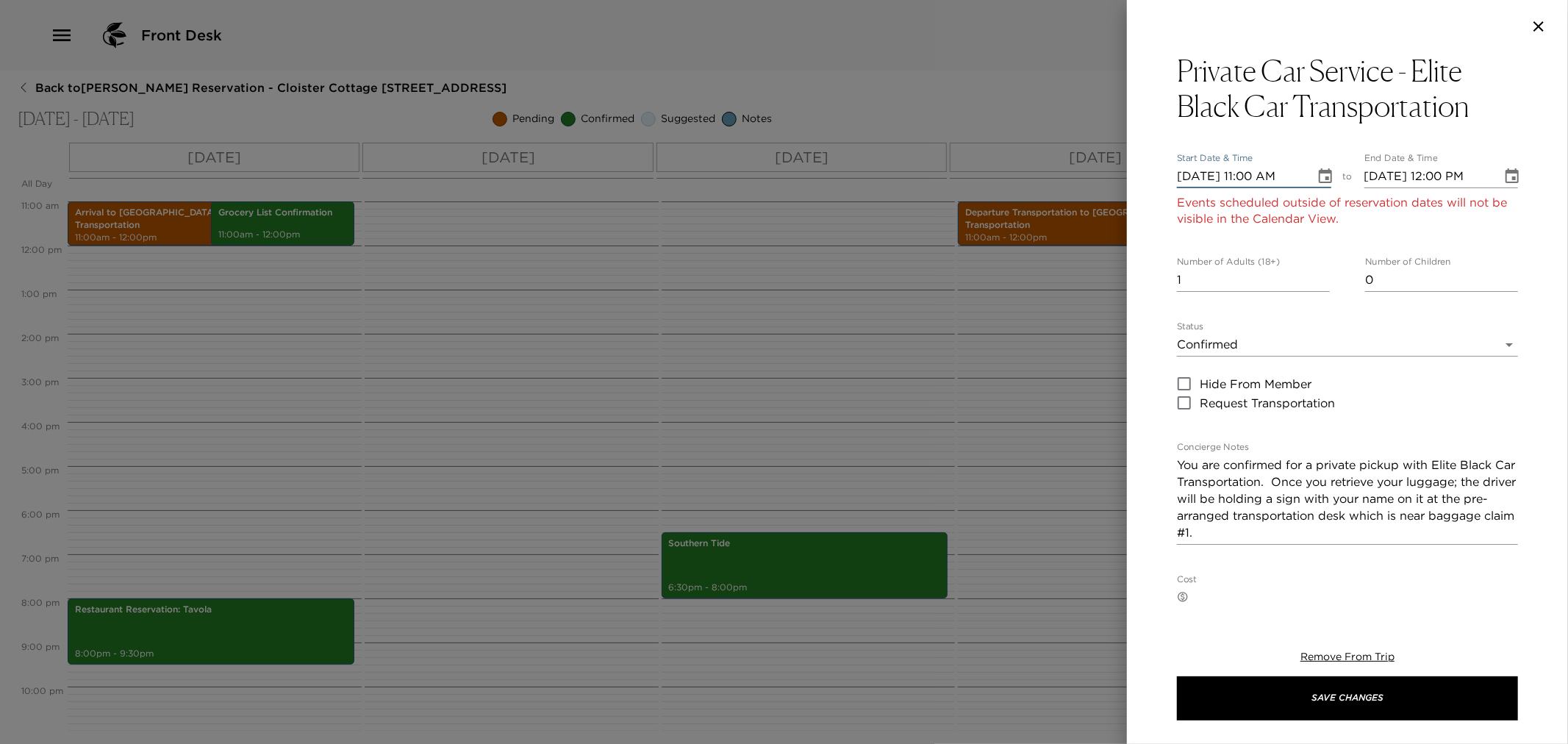
type input "[DATE] 11:00 AM"
type input "[DATE] 12:00 PM"
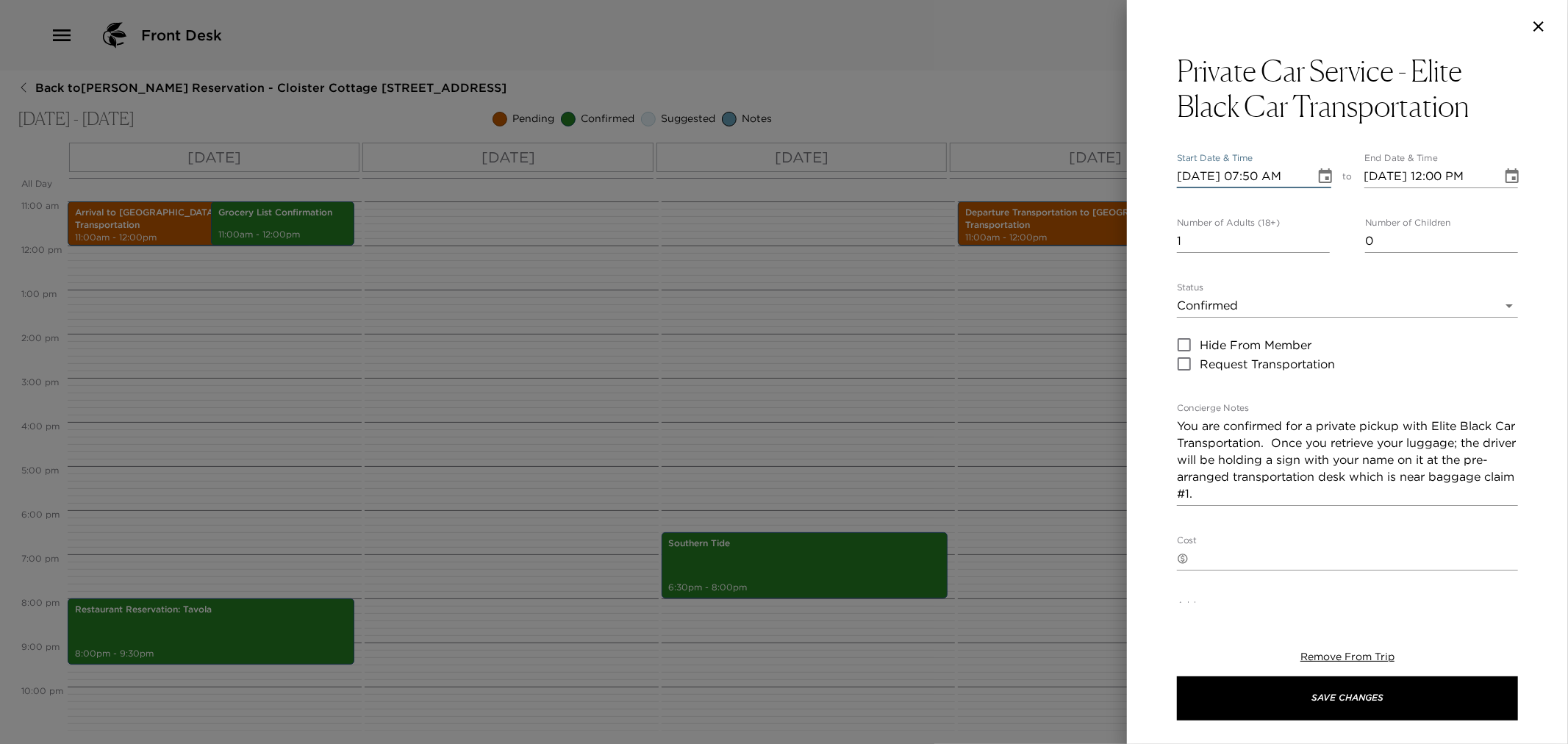
type input "[DATE] 07:50 AM"
type input "[DATE] 09:15 AM"
type input "4"
drag, startPoint x: 1296, startPoint y: 442, endPoint x: 1380, endPoint y: 555, distance: 140.8
click at [1380, 555] on div "Private Car Service - Elite Black Car Transportation Start Date & Time [DATE] 0…" at bounding box center [1348, 538] width 341 height 970
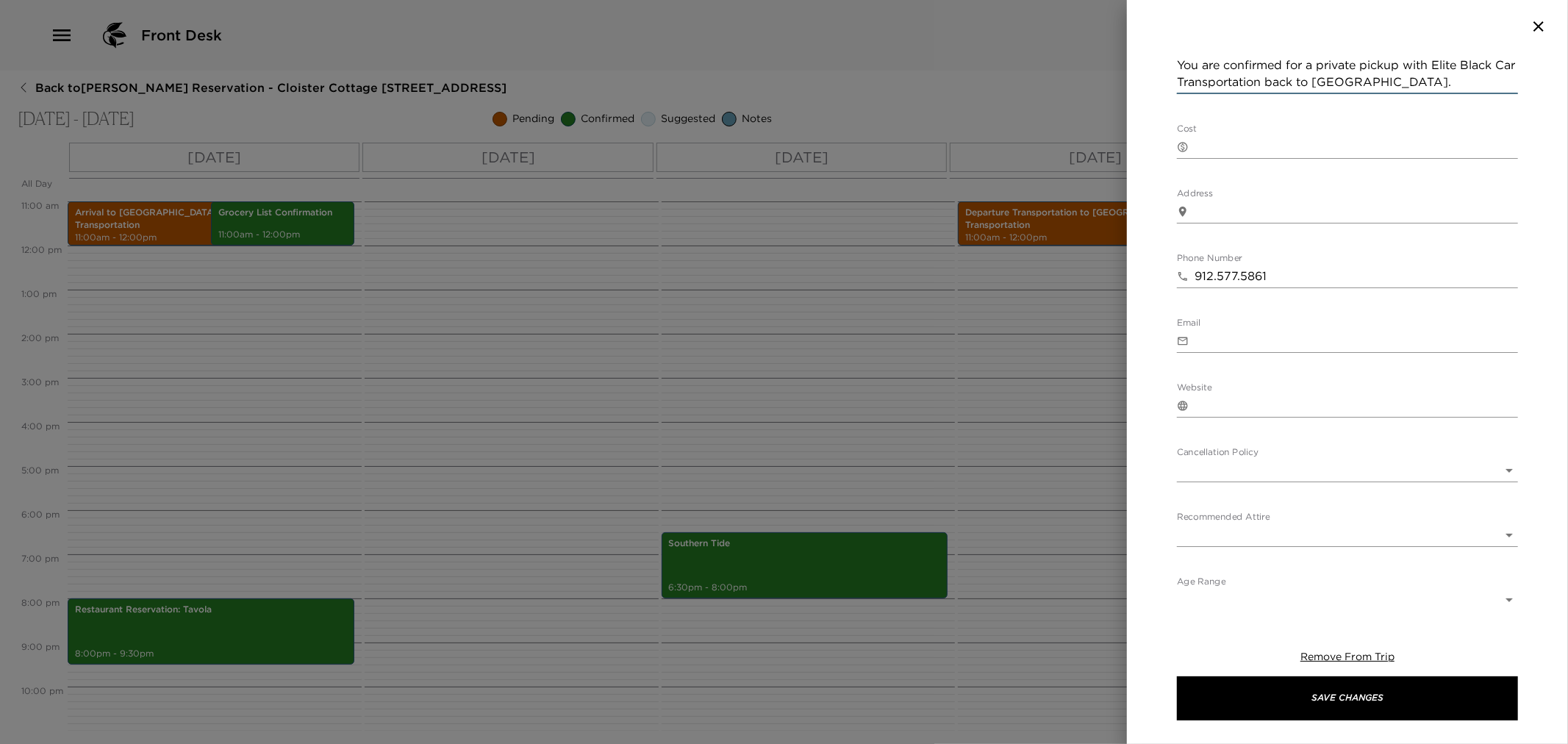
scroll to position [369, 0]
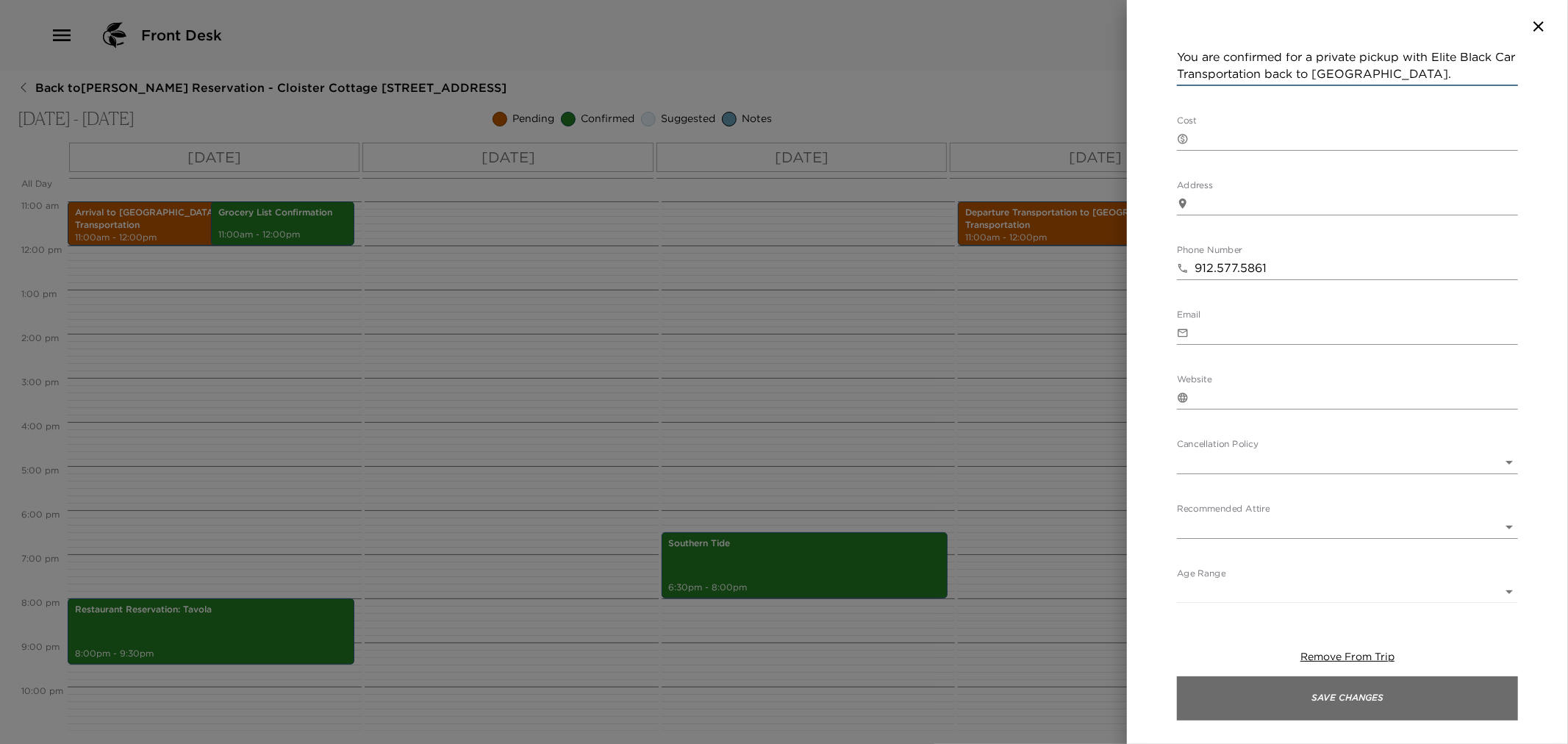
type textarea "You are confirmed for a private pickup with Elite Black Car Transportation back…"
click at [1325, 712] on button "Save Changes" at bounding box center [1348, 698] width 341 height 44
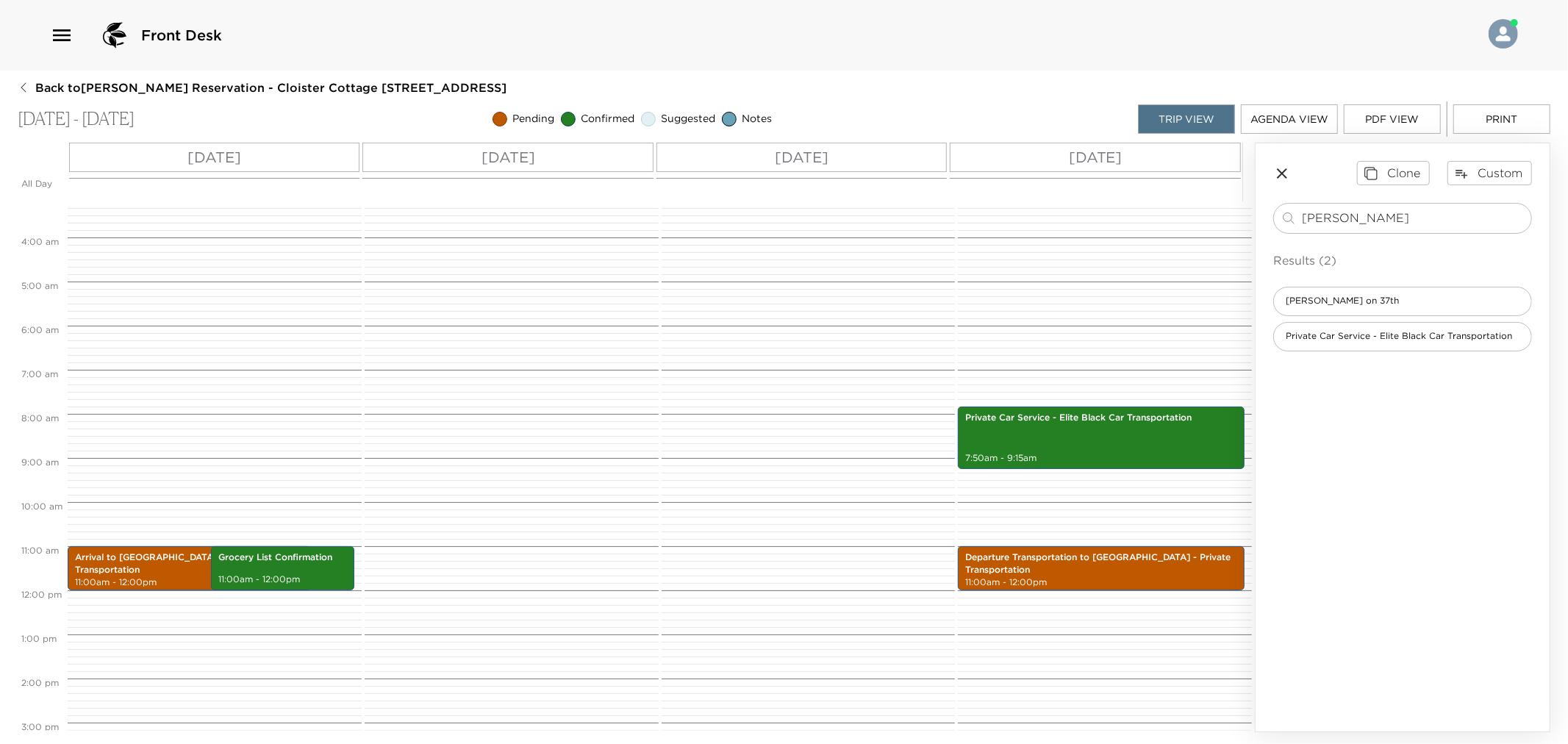
scroll to position [326, 0]
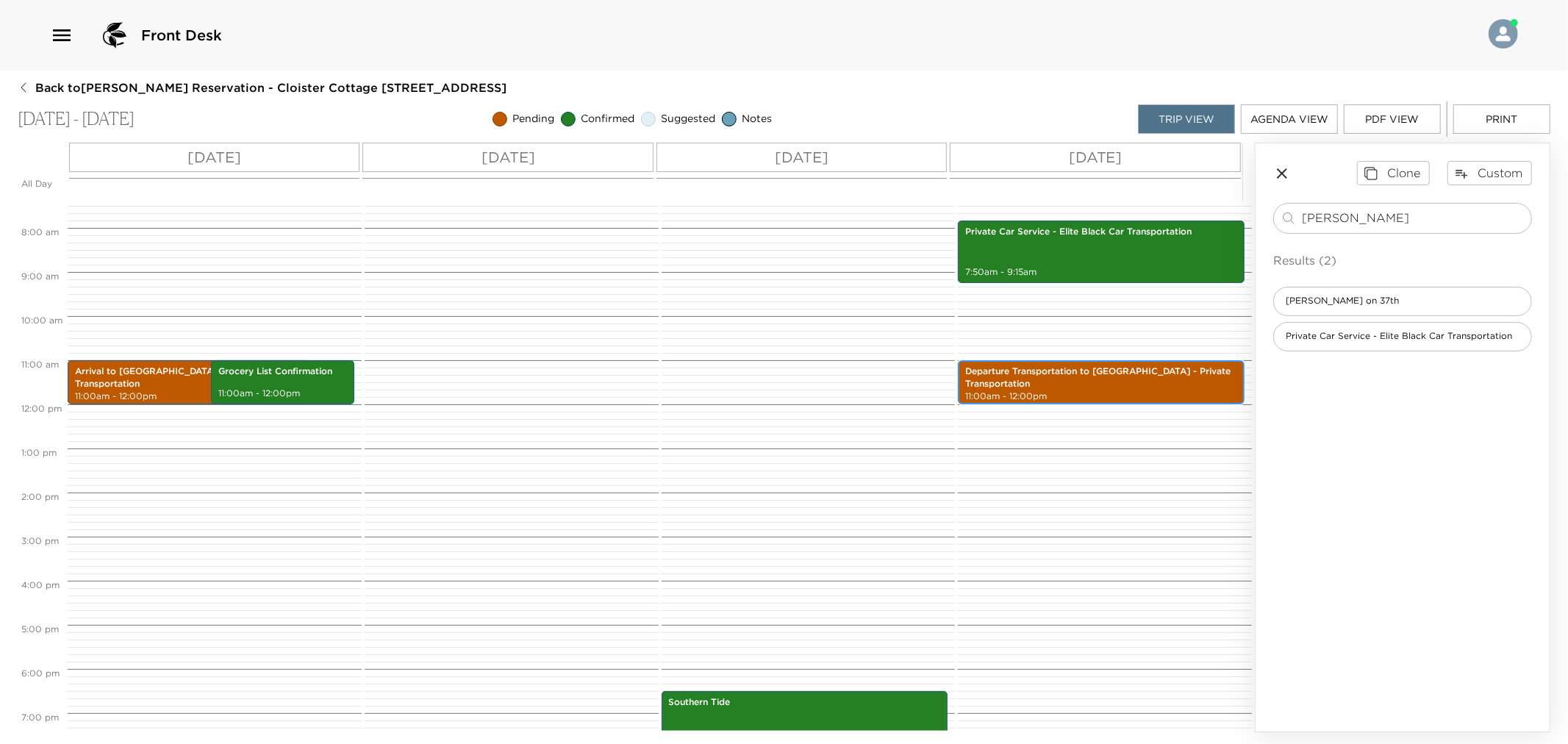
click at [1032, 392] on p "11:00am - 12:00pm" at bounding box center [1102, 397] width 272 height 12
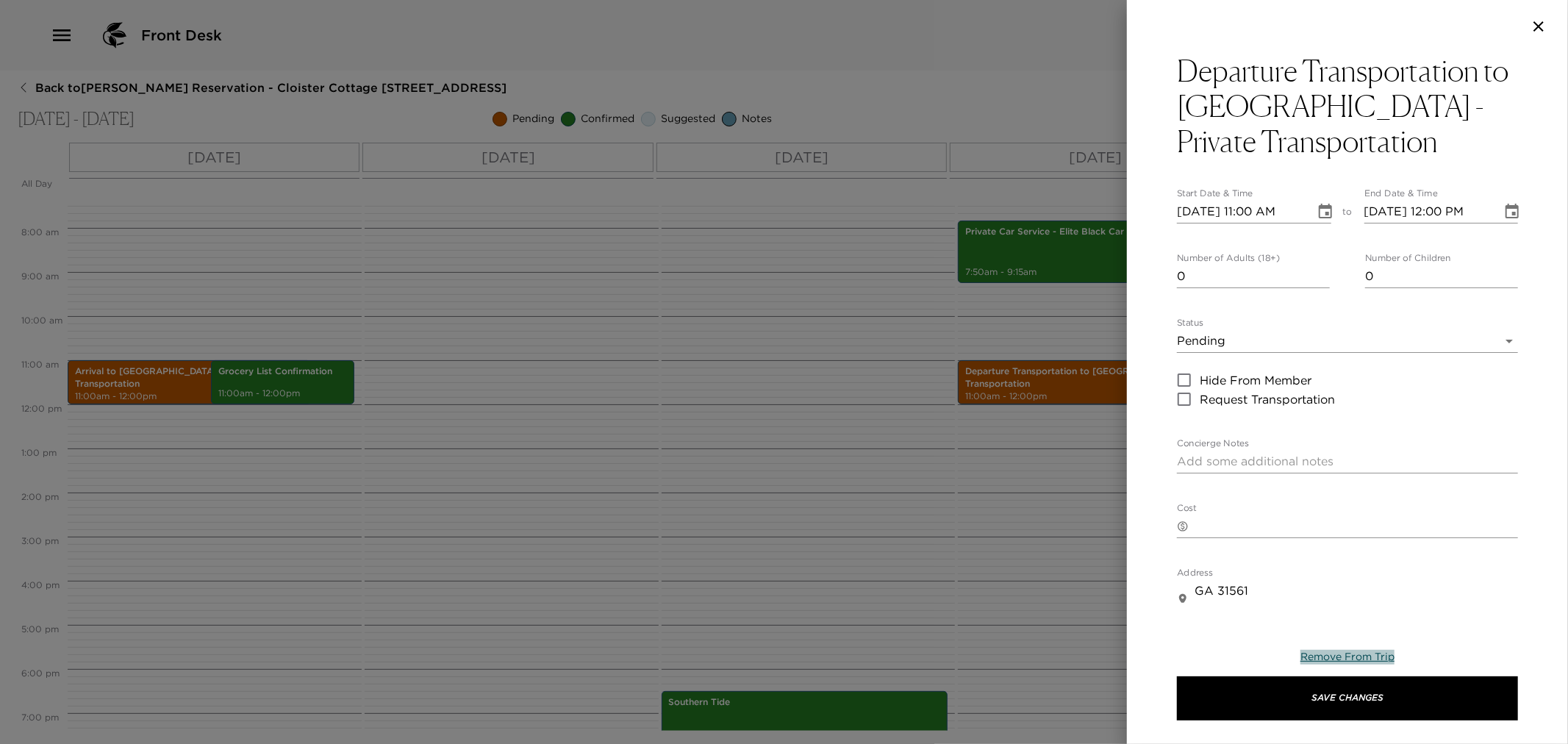
click at [1378, 654] on span "Remove From Trip" at bounding box center [1348, 656] width 94 height 13
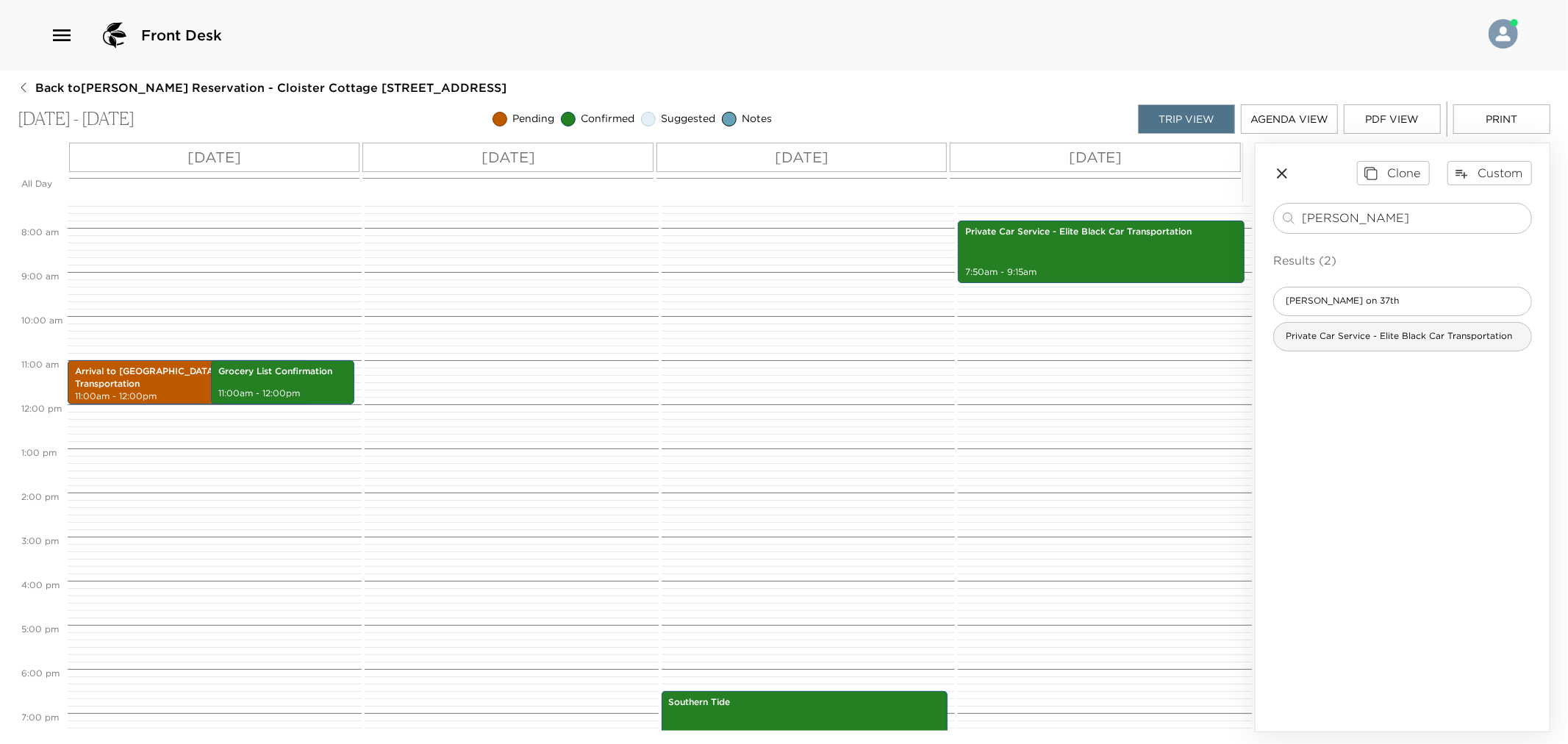
click at [1345, 331] on span "Private Car Service - Elite Black Car Transportation" at bounding box center [1399, 336] width 250 height 12
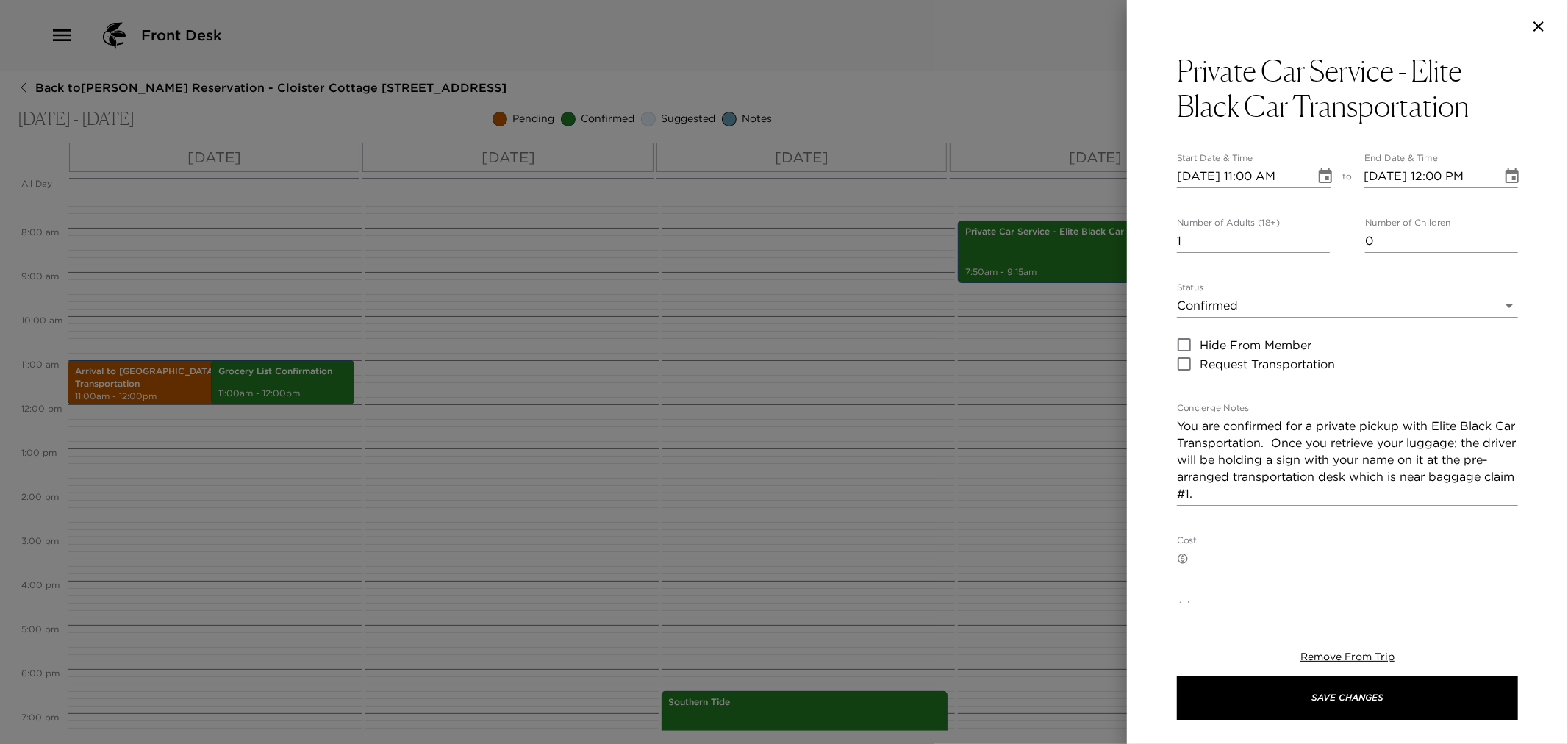
click at [1207, 173] on input "[DATE] 11:00 AM" at bounding box center [1241, 176] width 128 height 23
type input "[DATE] 07:30 AM"
type input "[DATE] 07:40 AM"
type input "2"
type input "4"
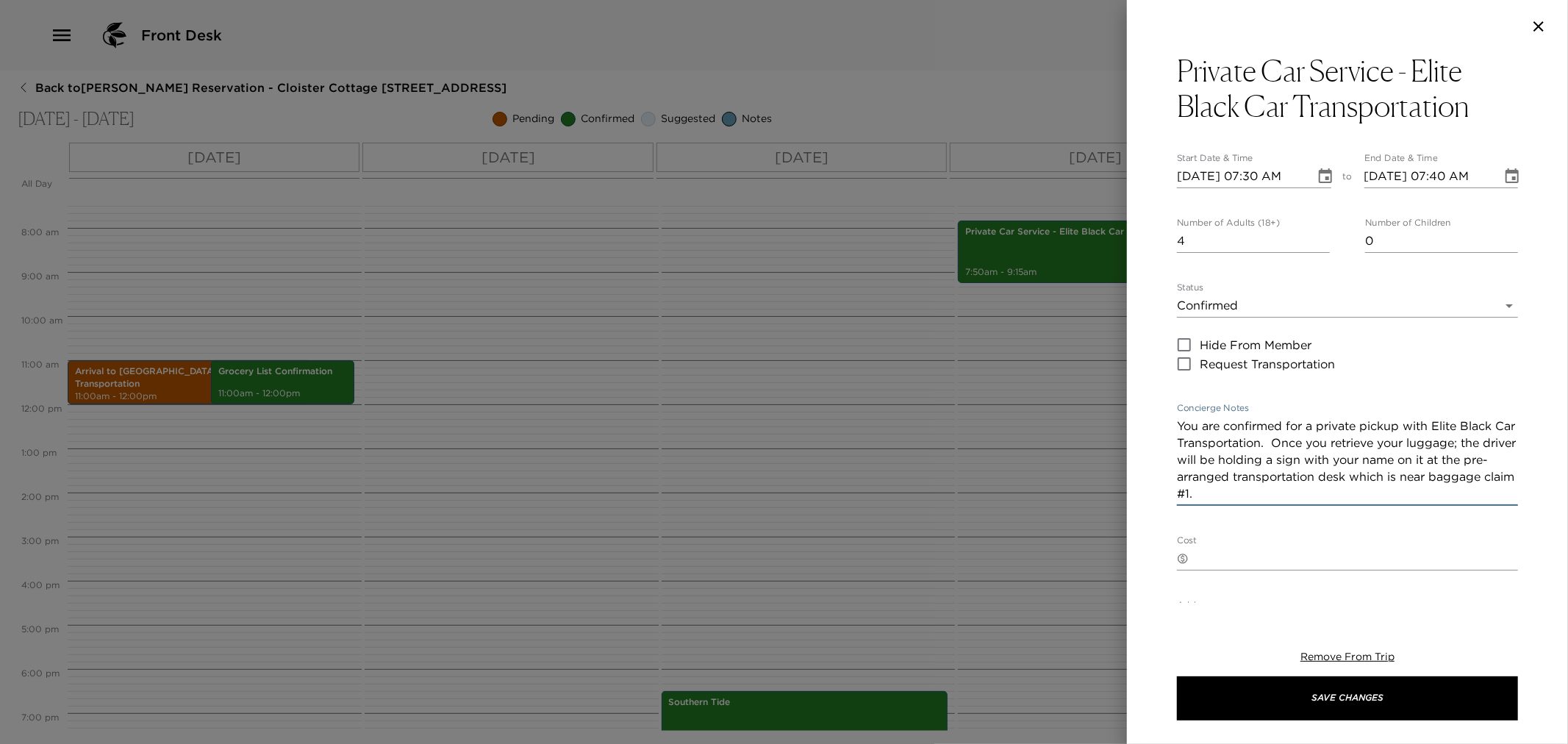
drag, startPoint x: 1329, startPoint y: 491, endPoint x: 1284, endPoint y: 437, distance: 70.3
click at [1284, 437] on textarea "You are confirmed for a private pickup with Elite Black Car Transportation. Onc…" at bounding box center [1348, 459] width 341 height 84
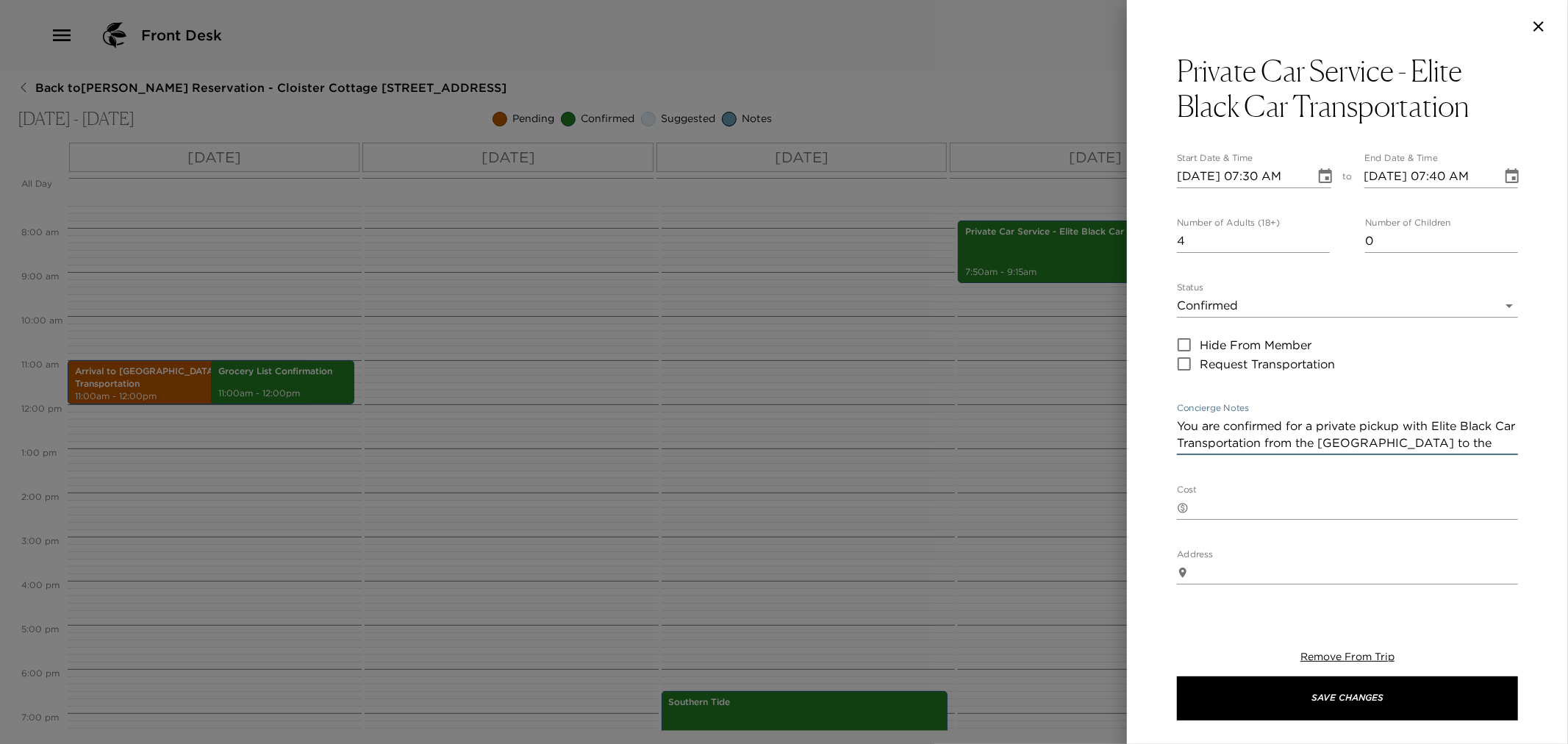
scroll to position [369, 0]
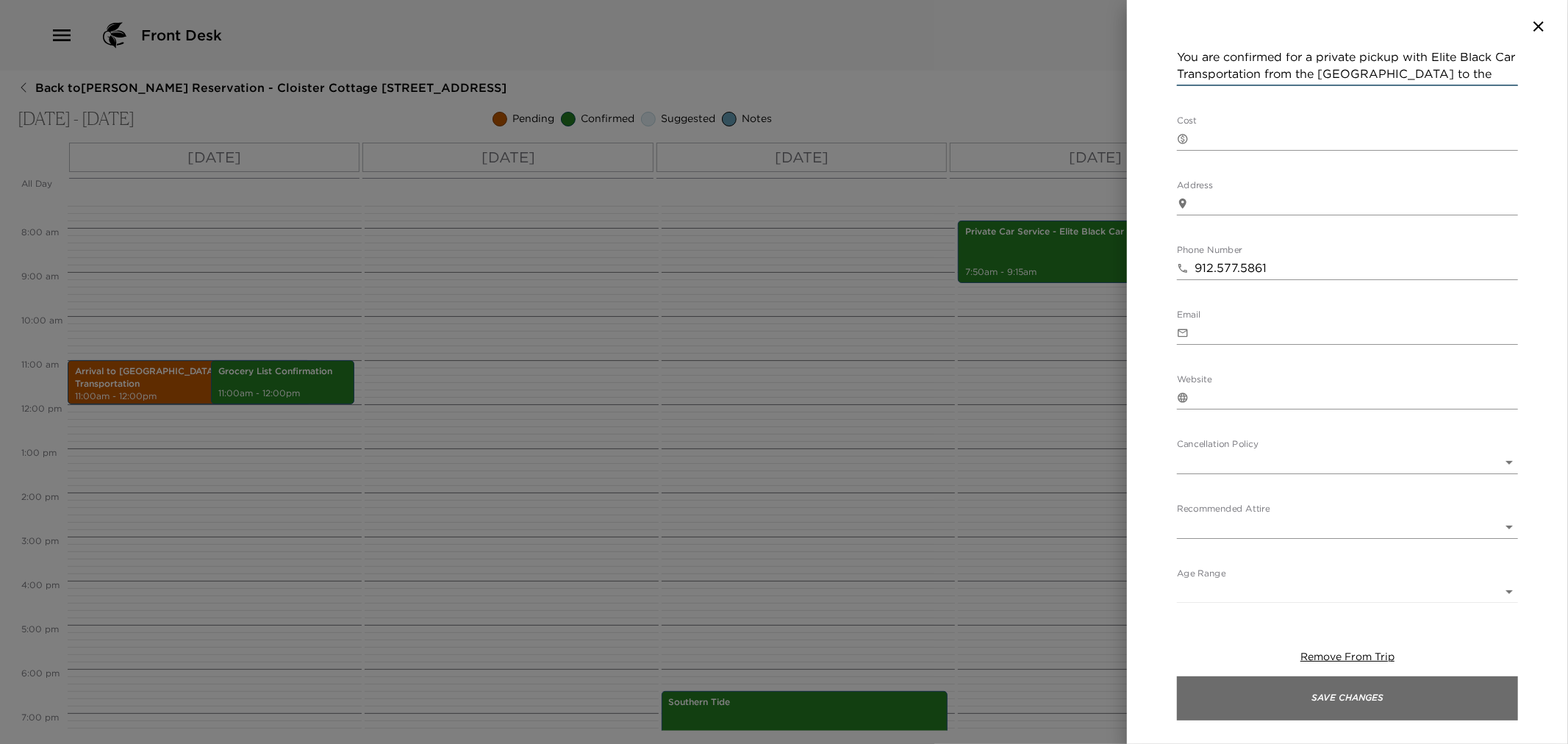
type textarea "You are confirmed for a private pickup with Elite Black Car Transportation from…"
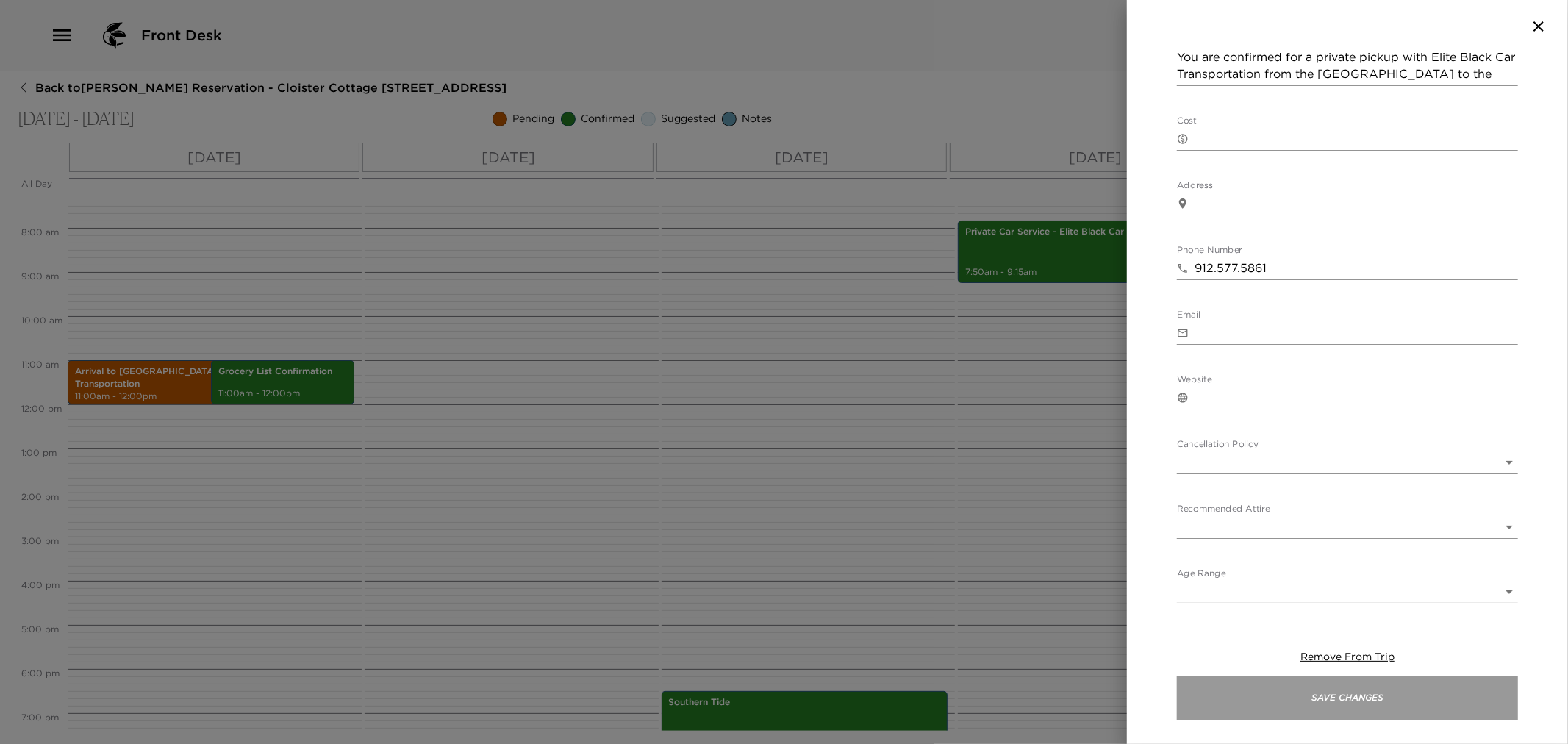
click at [1365, 701] on button "Save Changes" at bounding box center [1348, 698] width 341 height 44
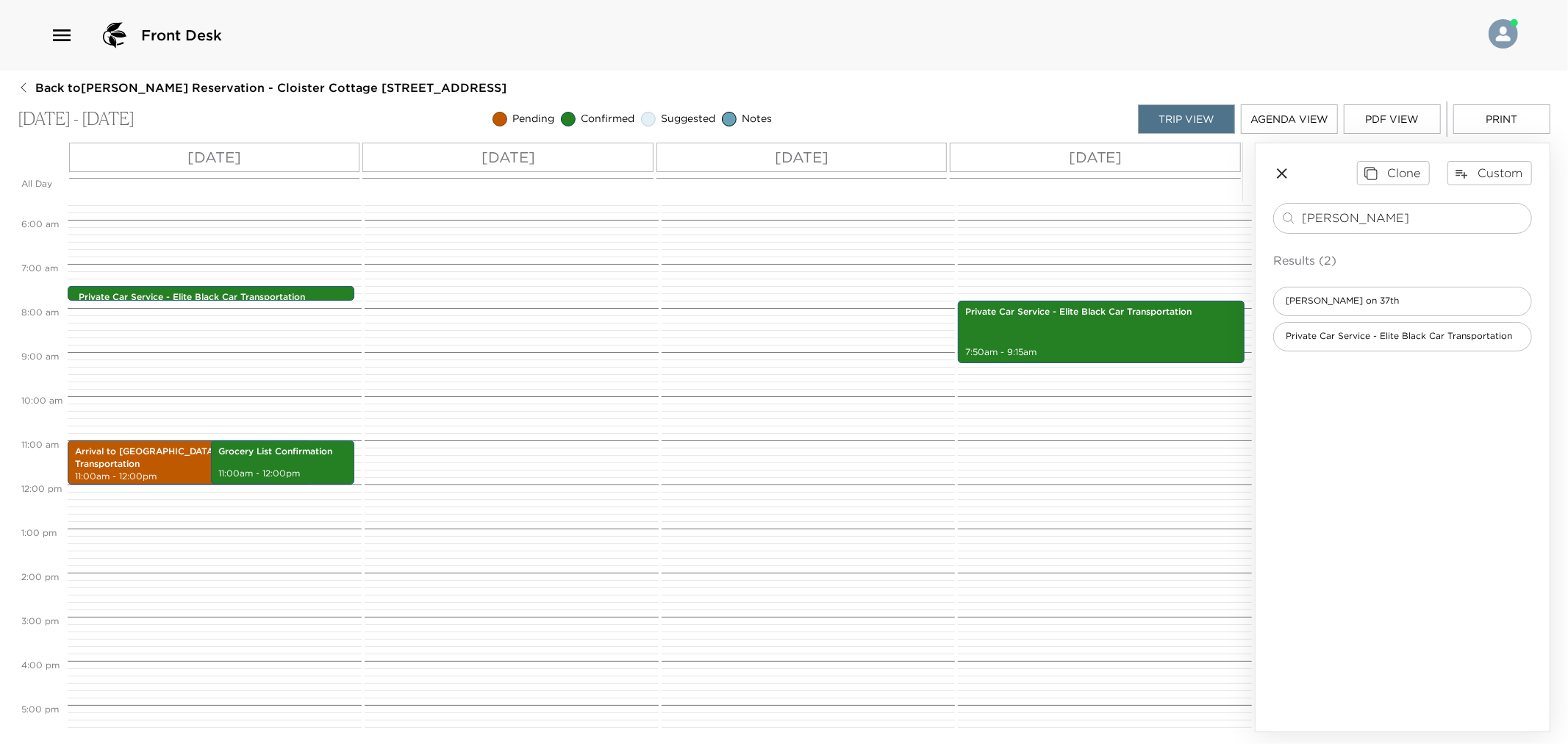
scroll to position [121, 0]
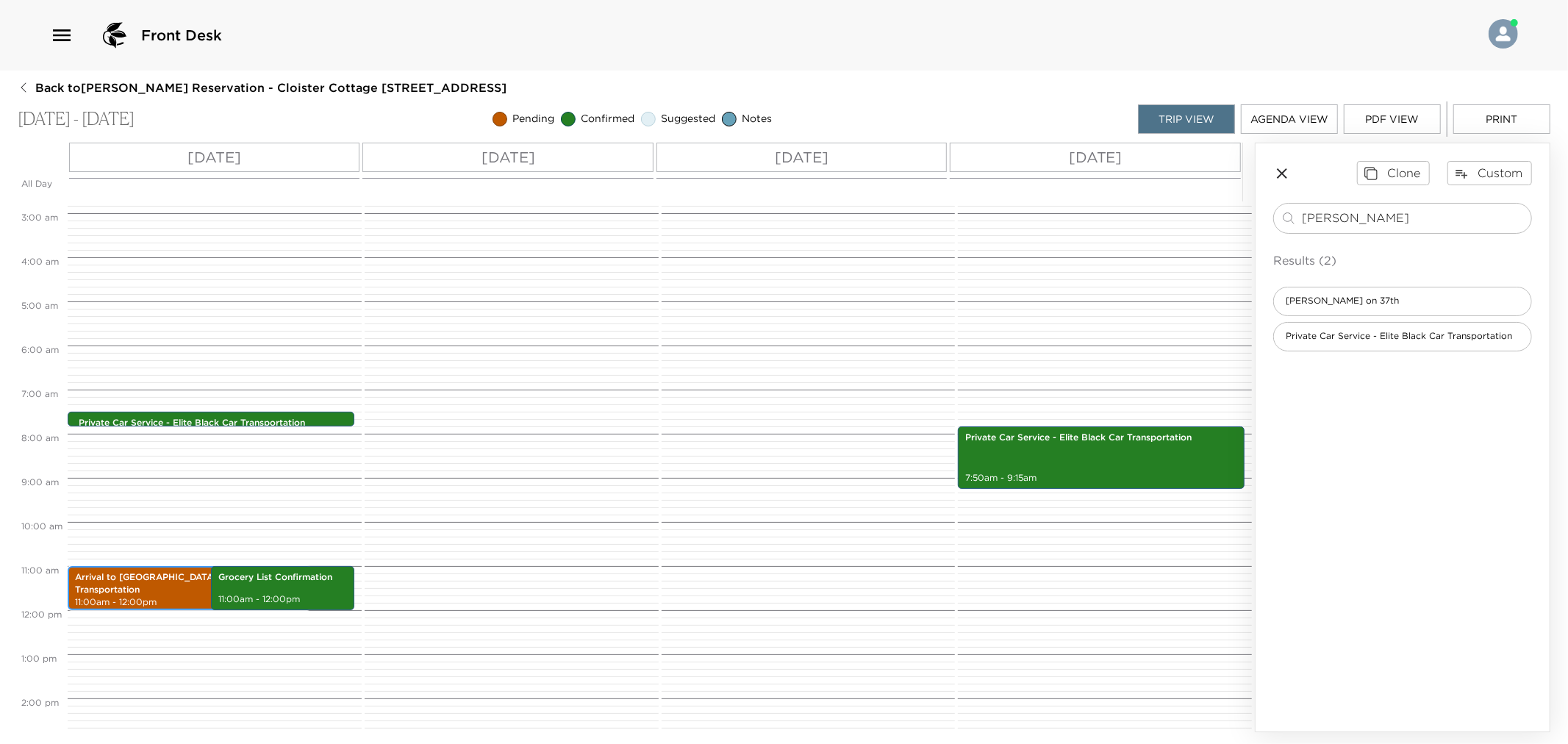
click at [145, 581] on p "Arrival to [GEOGRAPHIC_DATA] - Private Transportation" at bounding box center [190, 583] width 229 height 25
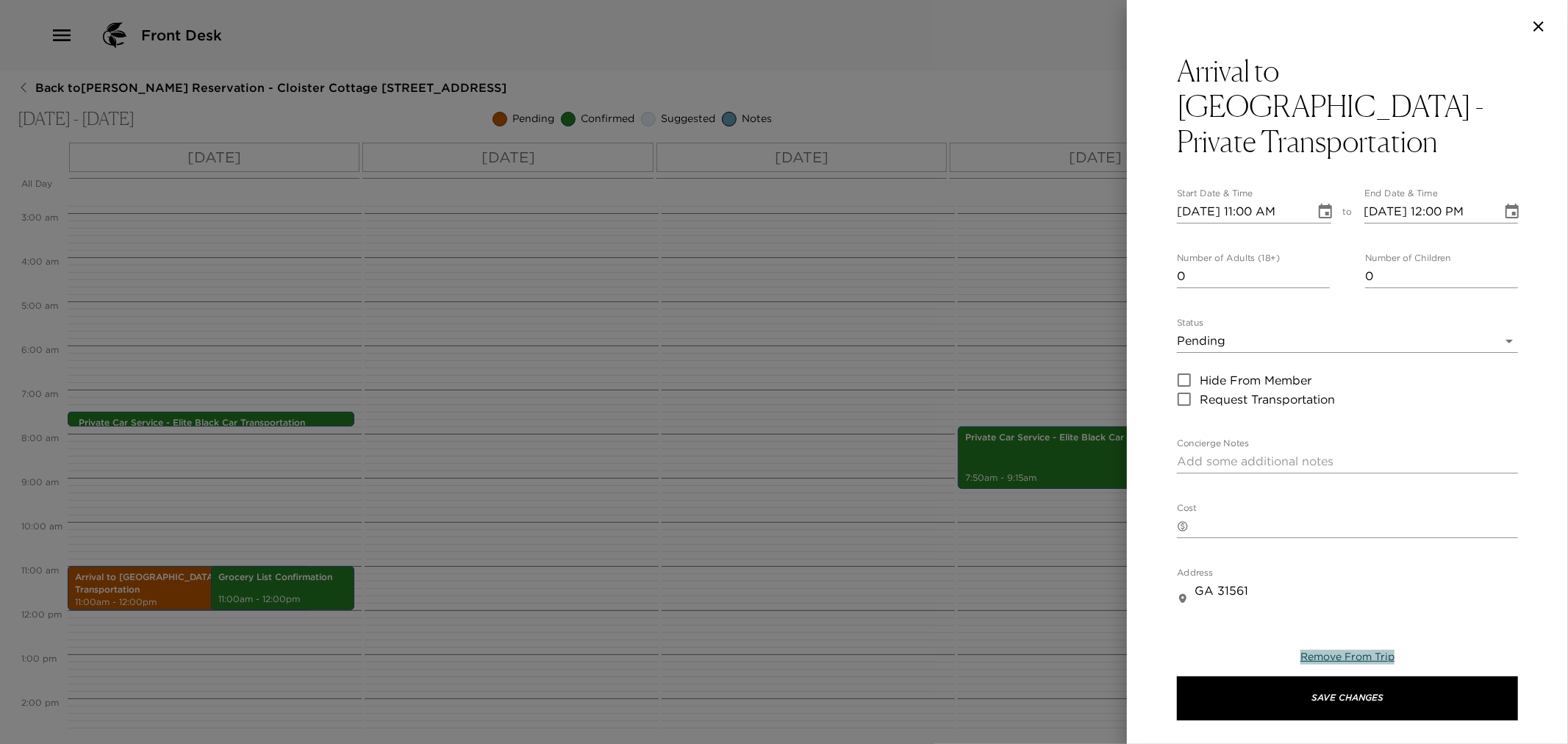
click at [1351, 658] on span "Remove From Trip" at bounding box center [1348, 656] width 94 height 13
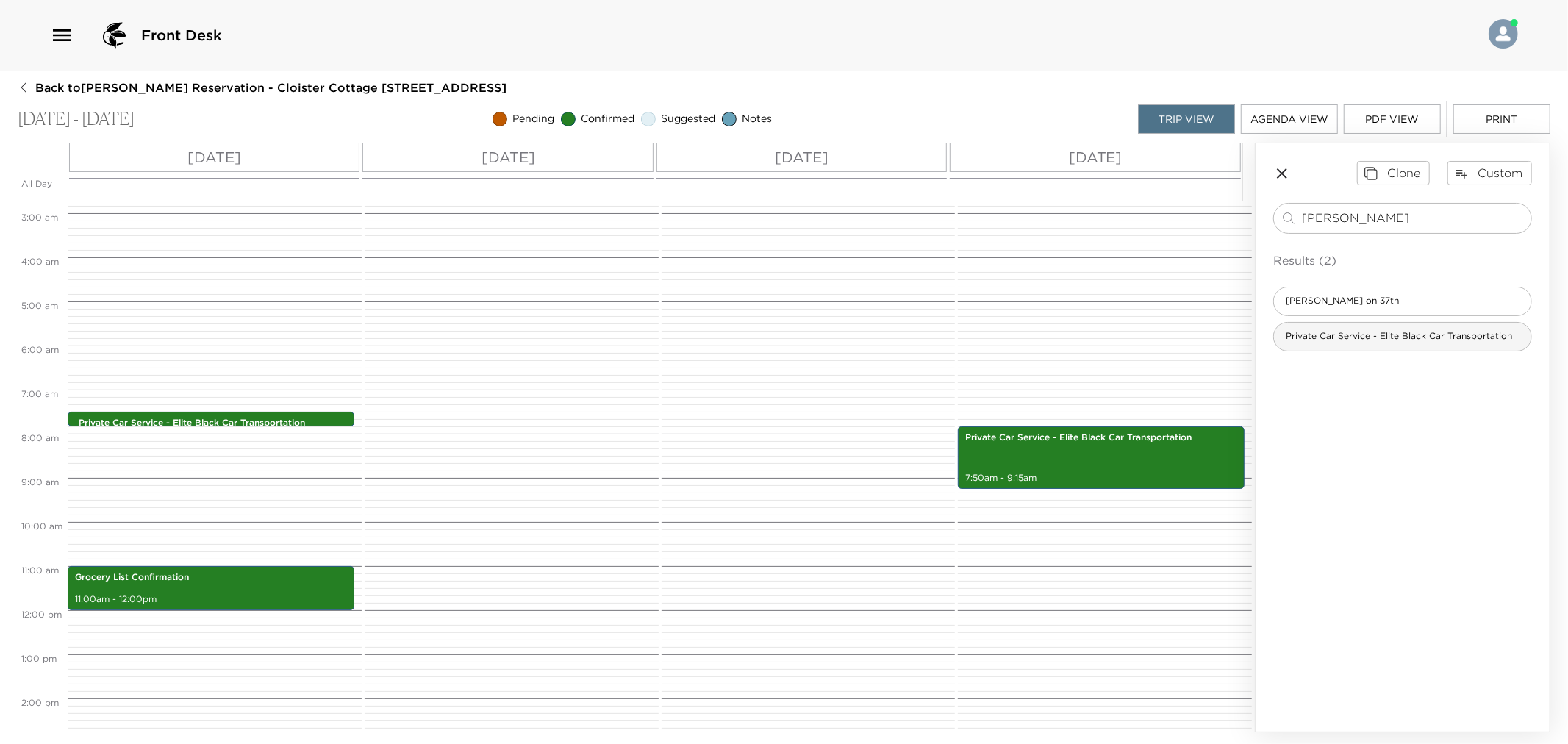
click at [1375, 339] on span "Private Car Service - Elite Black Car Transportation" at bounding box center [1399, 336] width 250 height 12
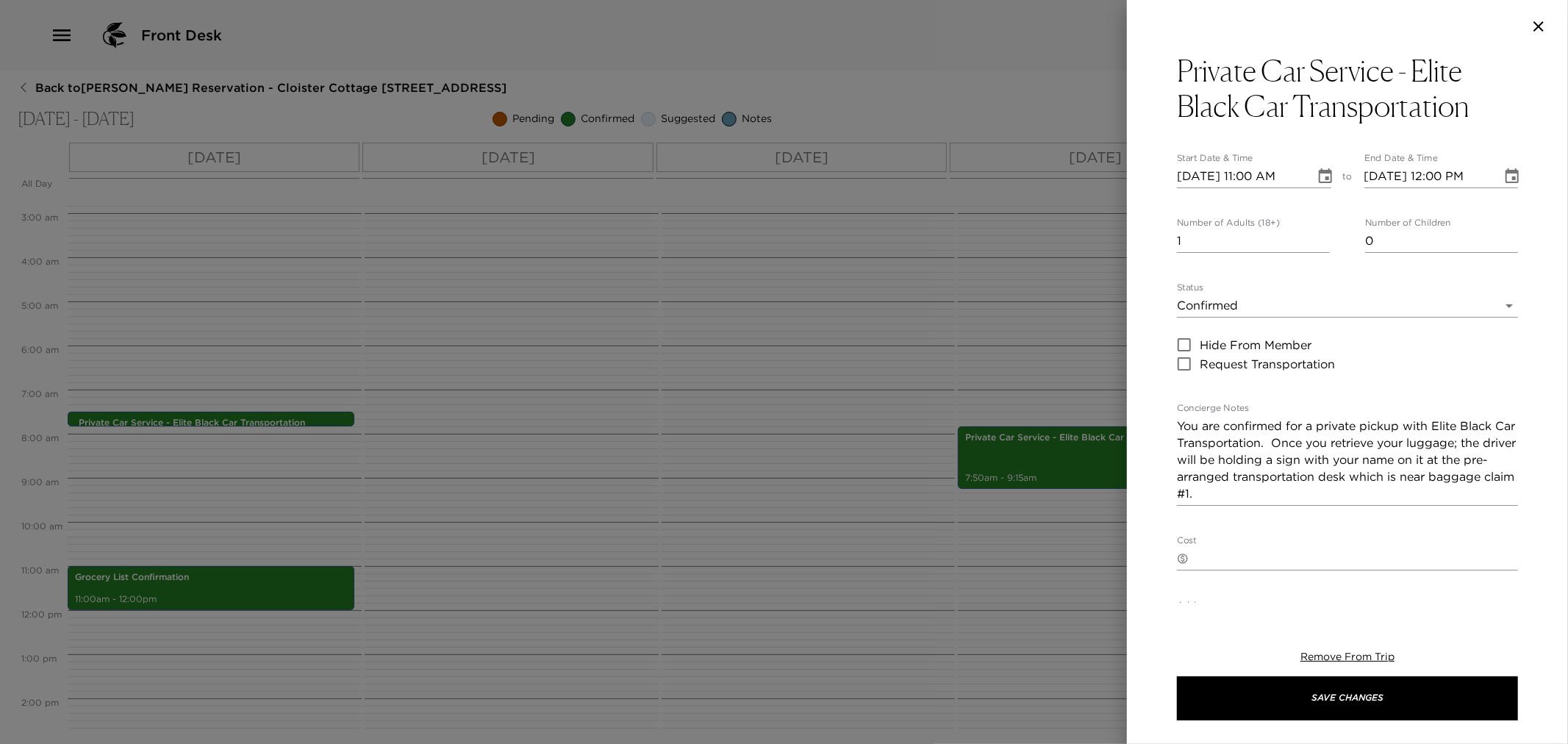
click at [1200, 174] on input "[DATE] 11:00 AM" at bounding box center [1241, 176] width 128 height 23
type input "[DATE] 11:00 AM"
type input "[DATE] 12:00 PM"
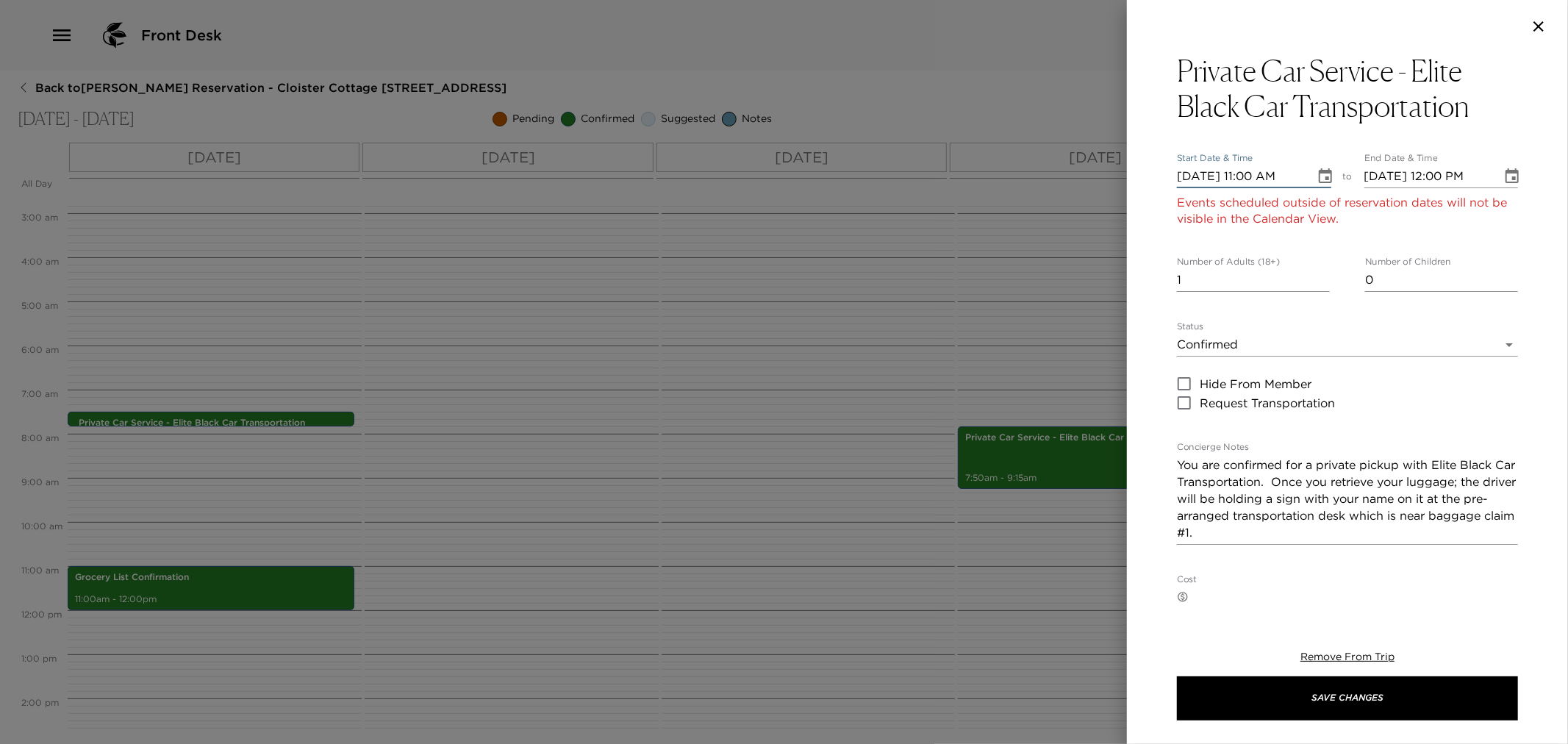
type input "[DATE] 11:00 AM"
type input "[DATE] 12:00 PM"
type input "[DATE] 11:00 AM"
click at [1250, 180] on input "[DATE] 11:00 AM" at bounding box center [1241, 176] width 128 height 23
click at [1298, 541] on textarea "You are confirmed for a private pickup with Elite Black Car Transportation. Onc…" at bounding box center [1348, 498] width 341 height 84
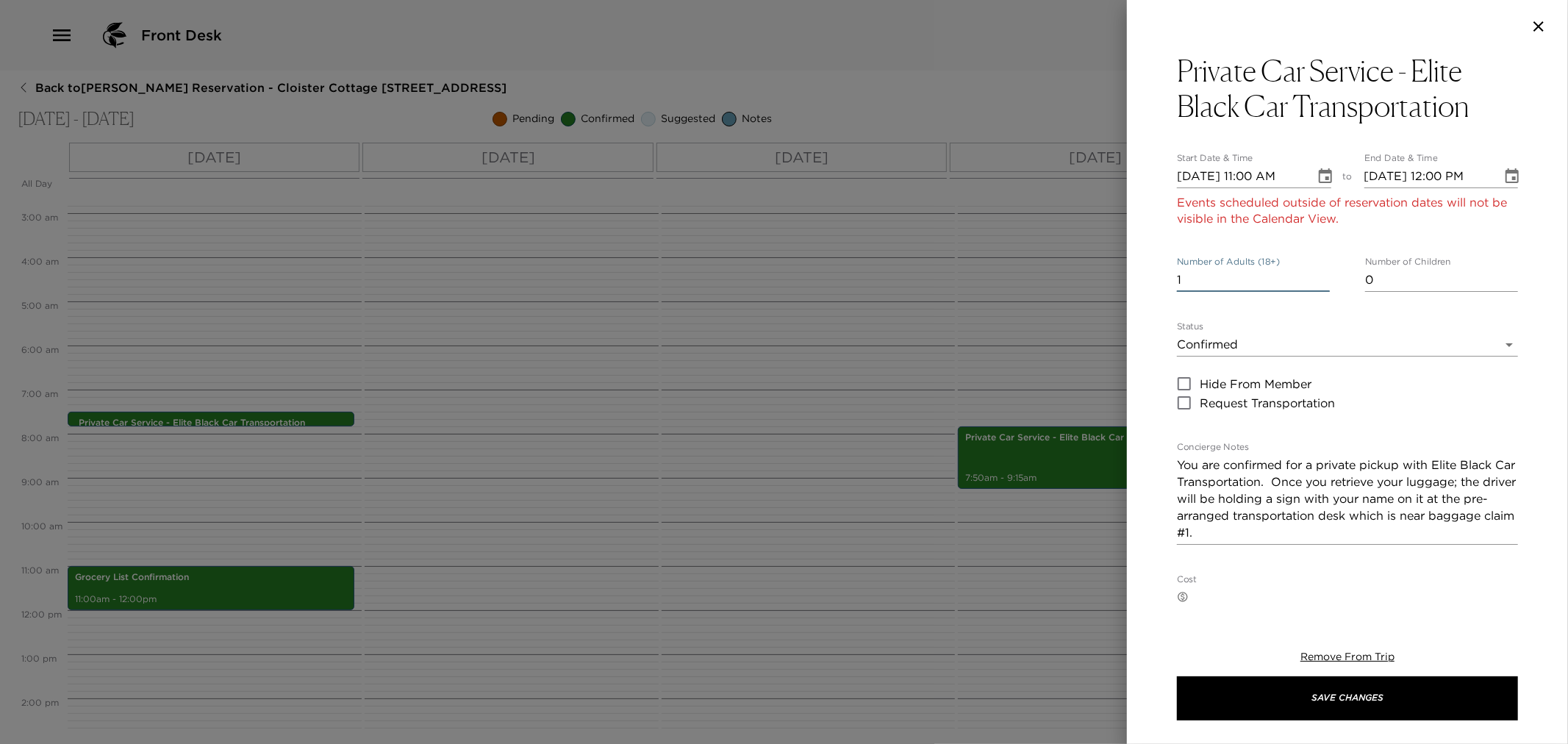
click at [1198, 281] on input "1" at bounding box center [1254, 280] width 153 height 23
type input "4"
type input "[DATE] 09:15 PM"
type input "[DATE] 10:15 PM"
type input "[DATE] 09:15 PM"
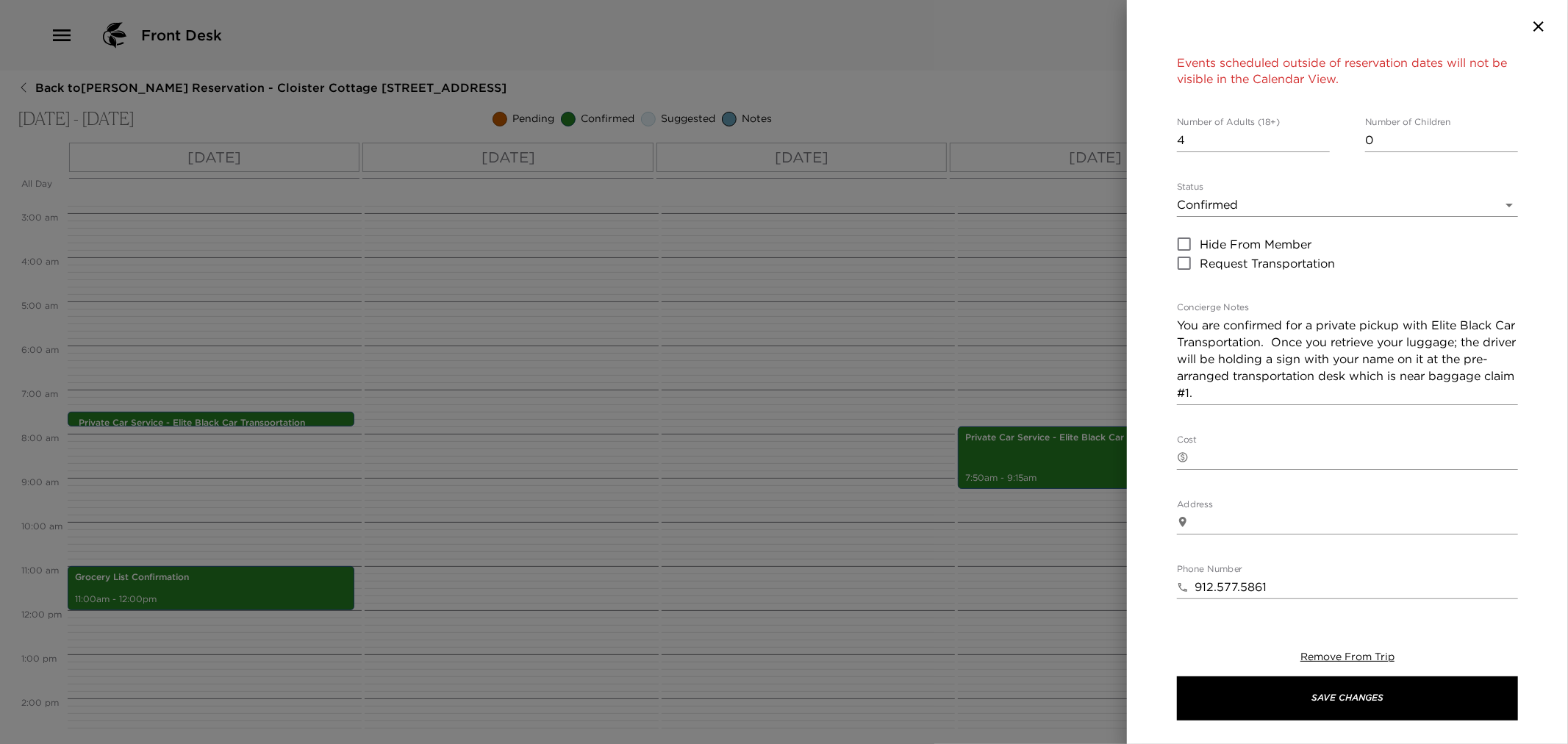
scroll to position [459, 0]
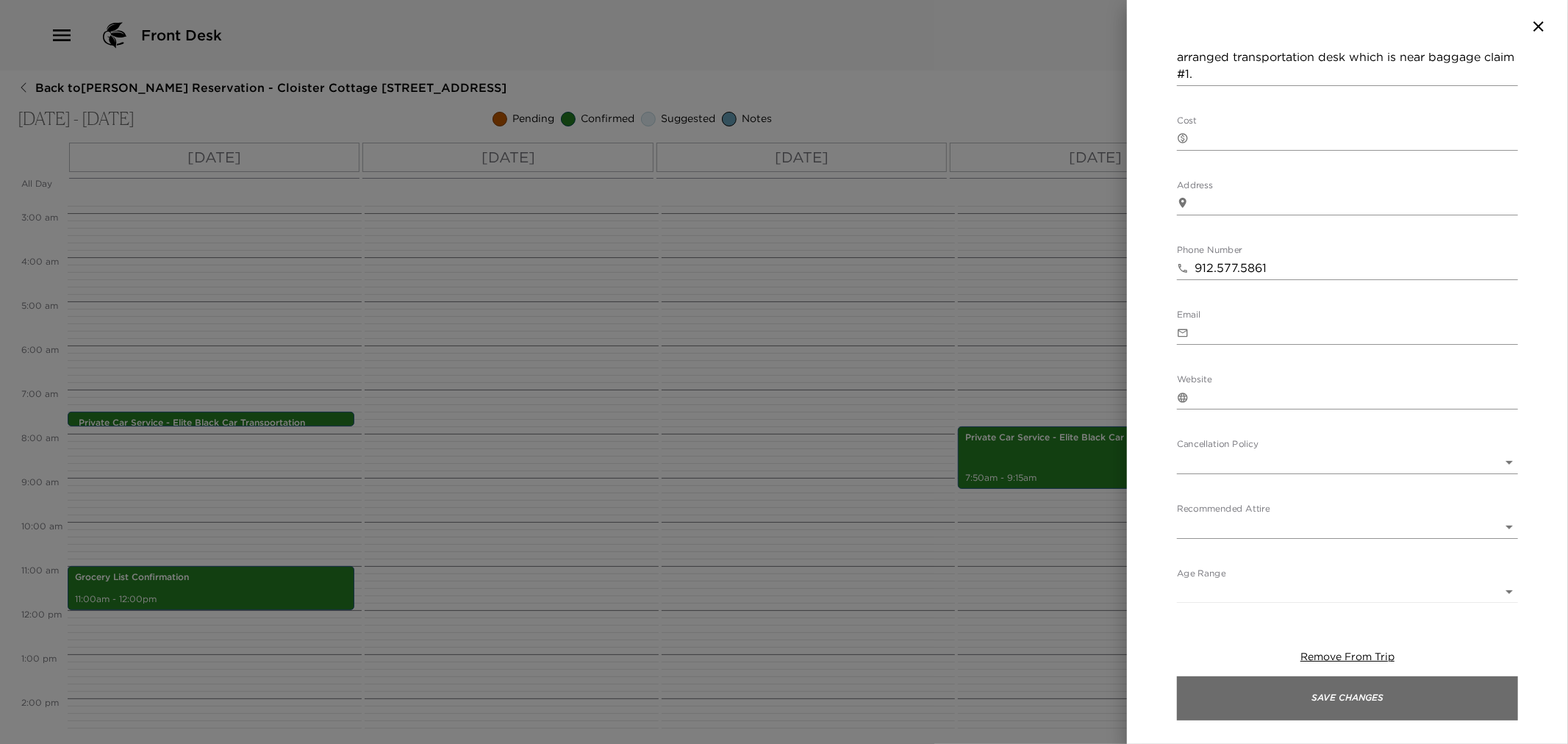
type input "[DATE] 10:30 PM"
click at [1371, 693] on button "Save Changes" at bounding box center [1348, 698] width 341 height 44
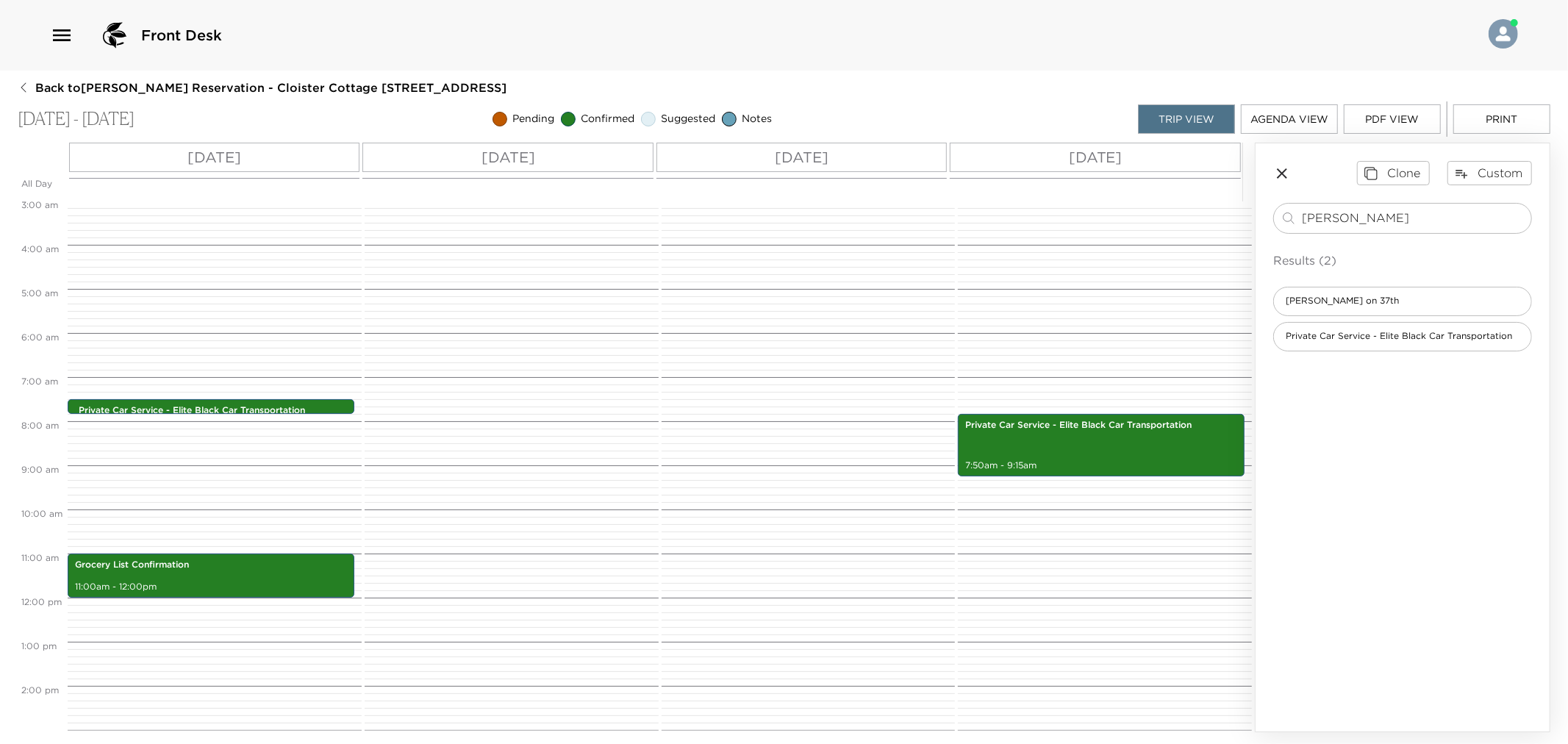
scroll to position [0, 0]
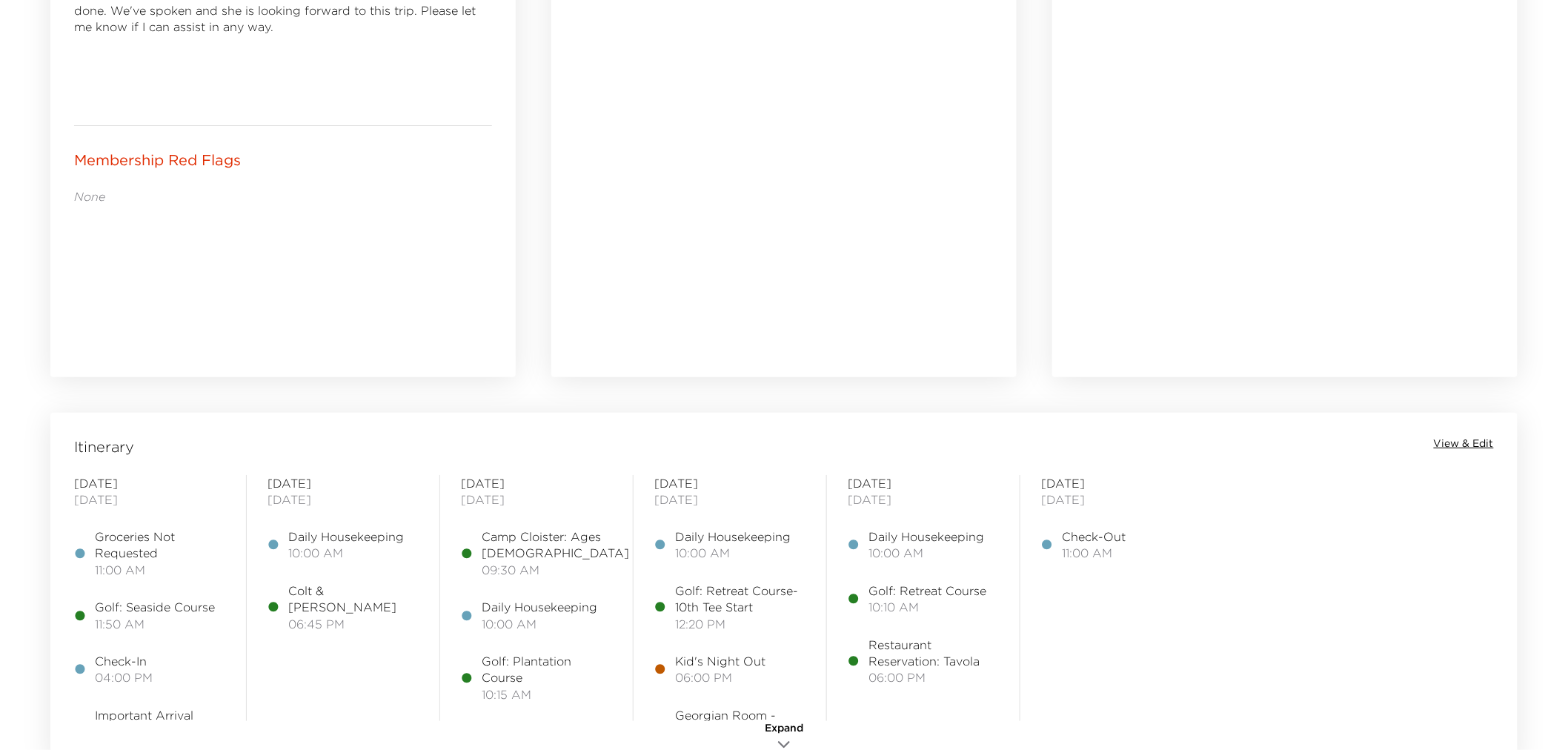
scroll to position [1234, 0]
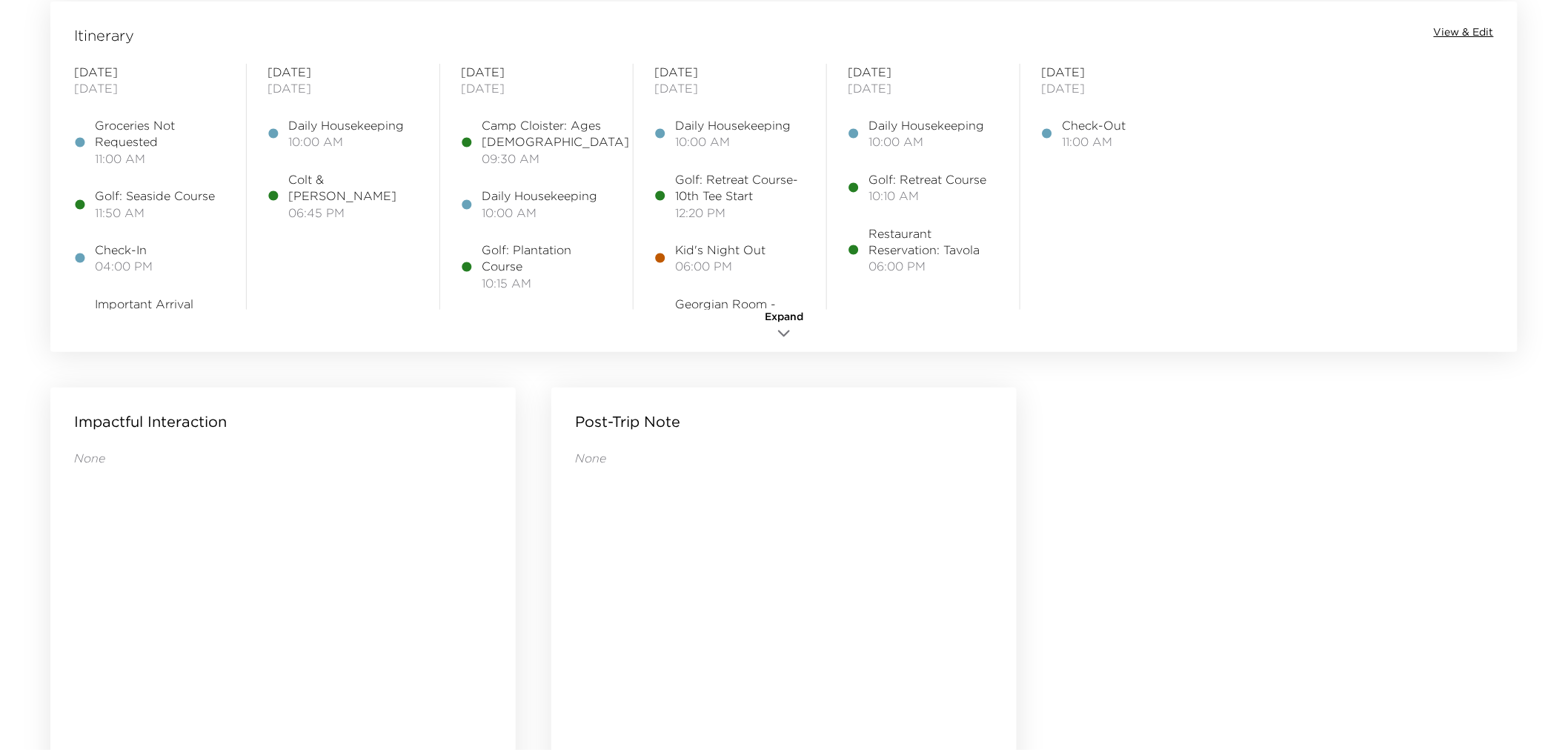
click at [1482, 33] on span "View & Edit" at bounding box center [1464, 32] width 60 height 15
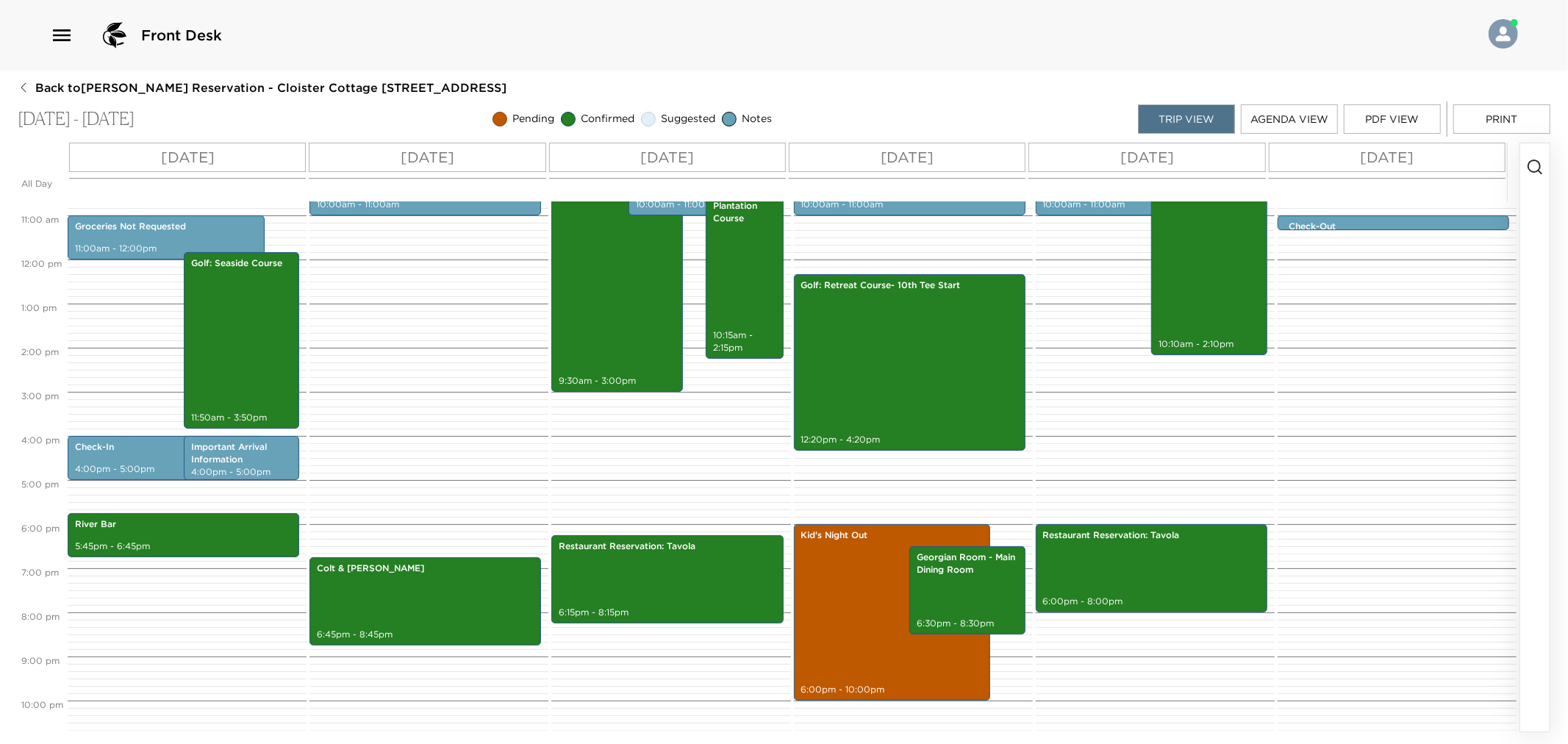
scroll to position [529, 0]
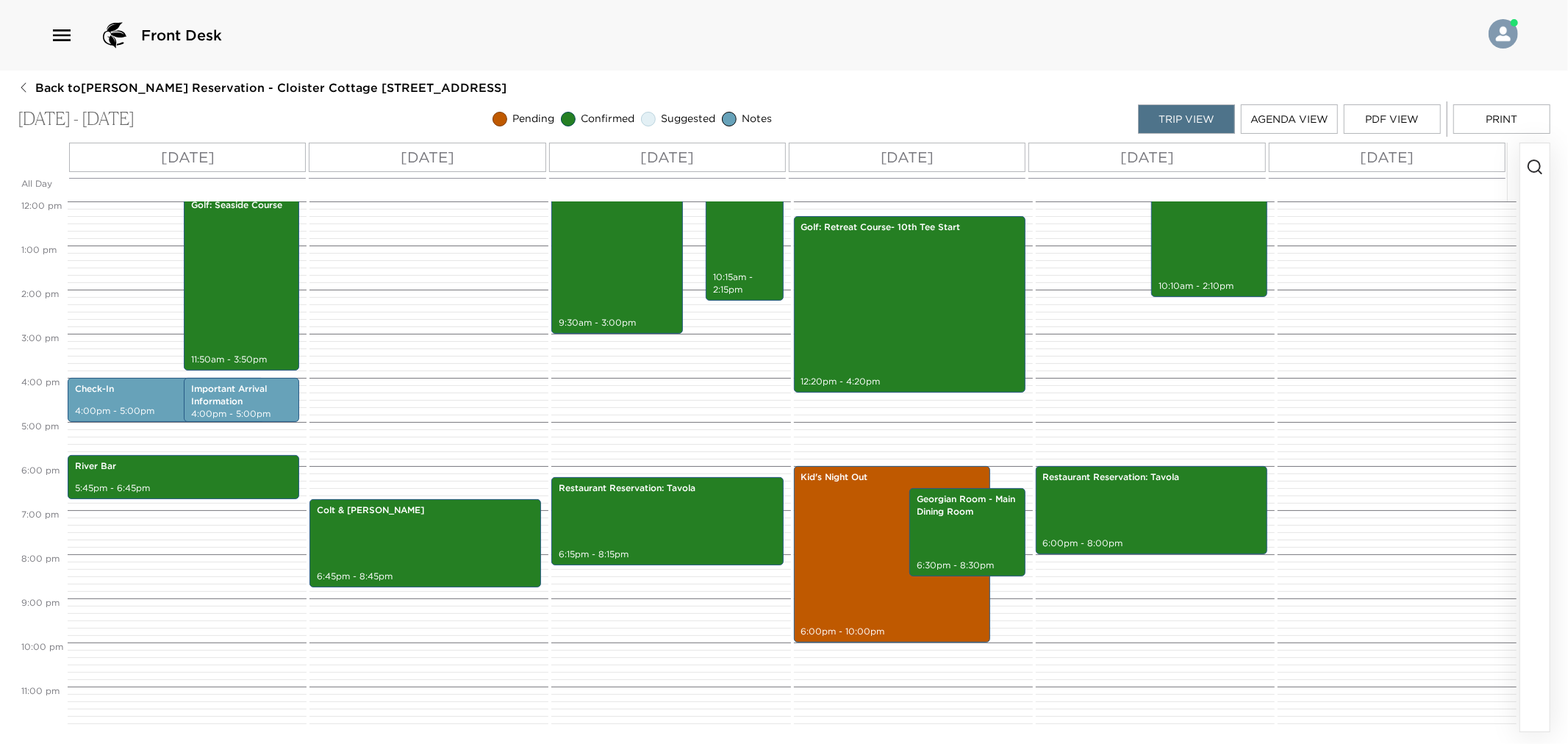
click at [777, 338] on div "Camp Cloister: Ages [DEMOGRAPHIC_DATA] 9:30am - 3:00pm Restaurant Reservation: …" at bounding box center [668, 201] width 234 height 1059
click at [883, 333] on div "Golf: Retreat Course- 10th Tee Start 12:20pm - 4:20pm" at bounding box center [910, 304] width 223 height 172
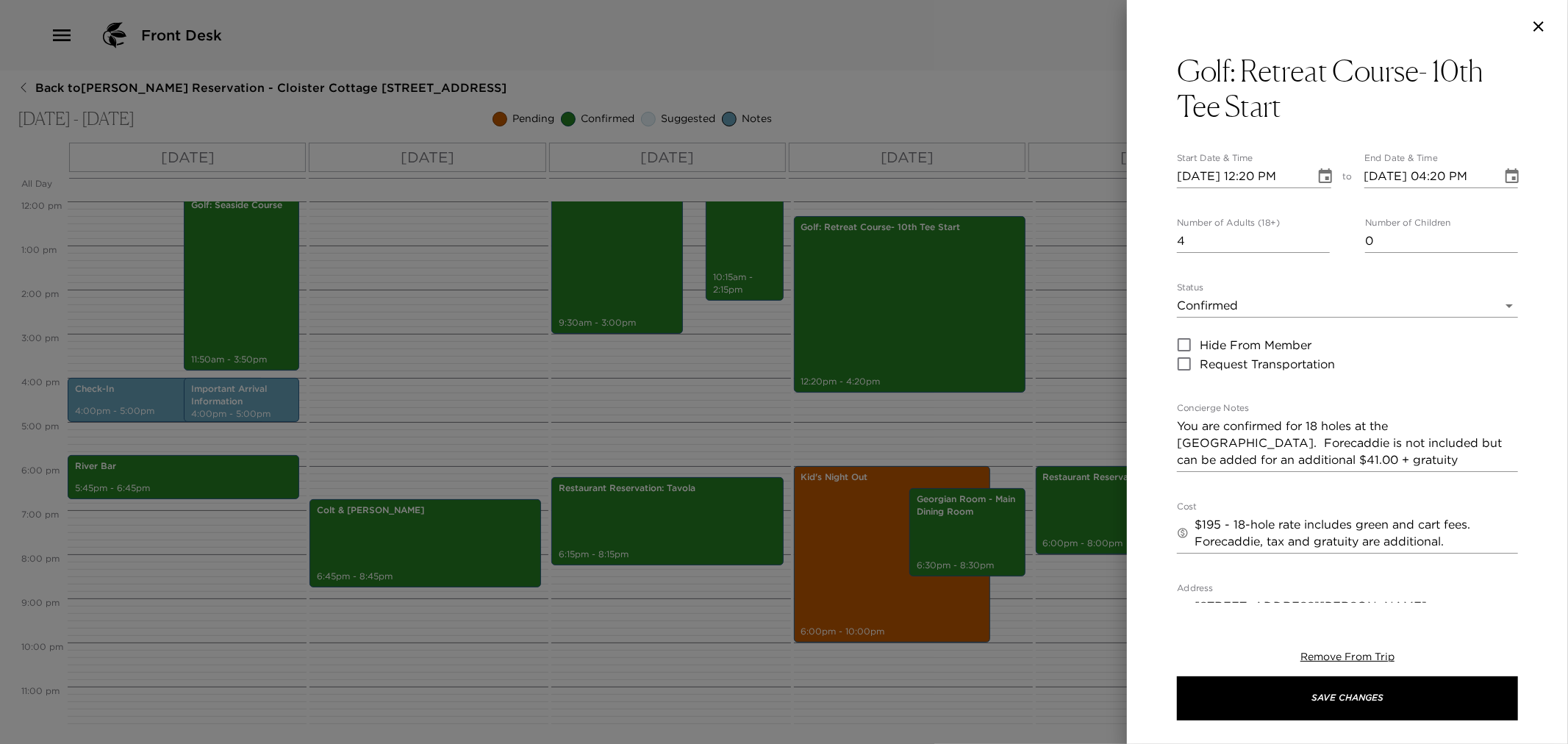
click at [1195, 338] on input "Hide From Member" at bounding box center [1184, 344] width 31 height 19
checkbox input "true"
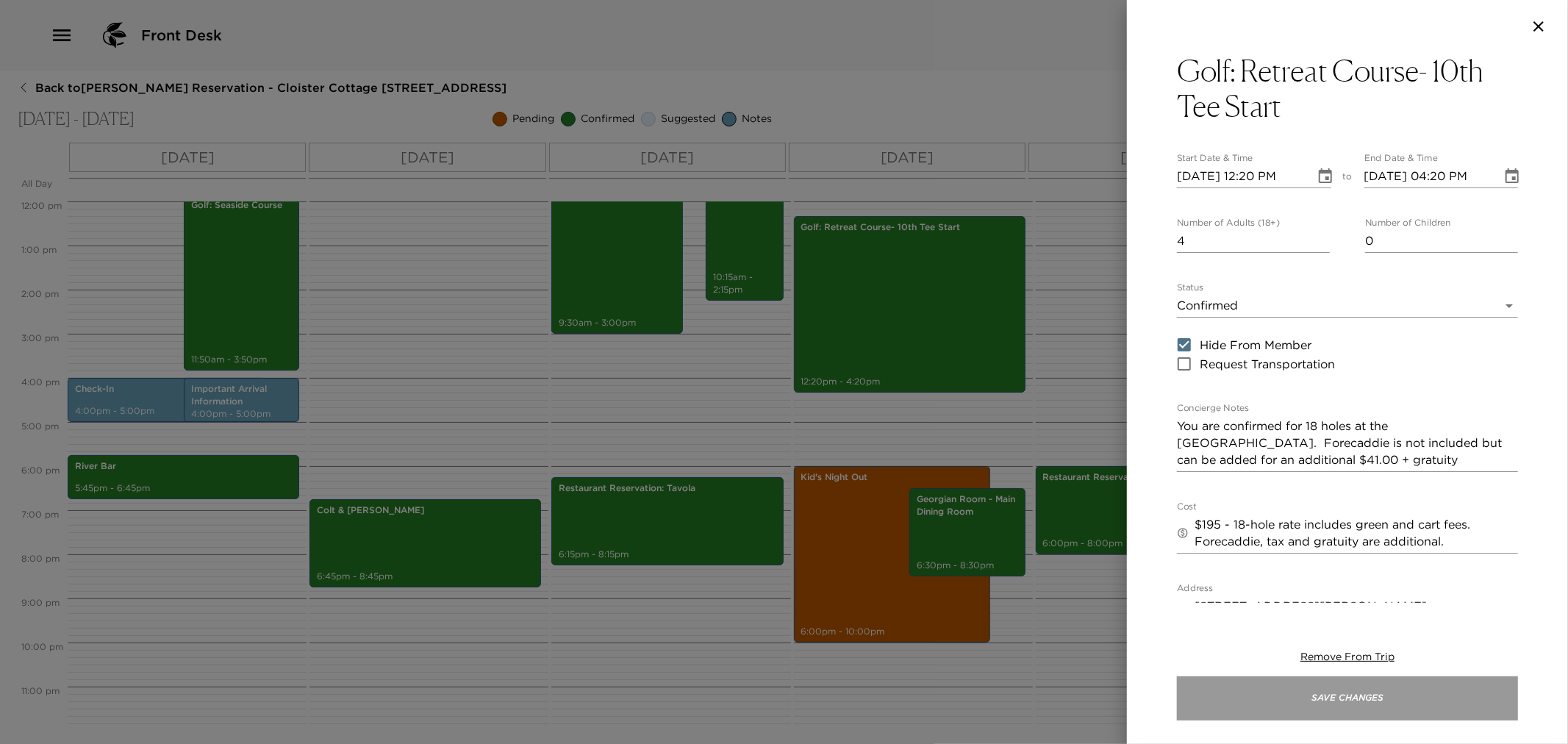
click at [1395, 695] on button "Save Changes" at bounding box center [1348, 698] width 341 height 44
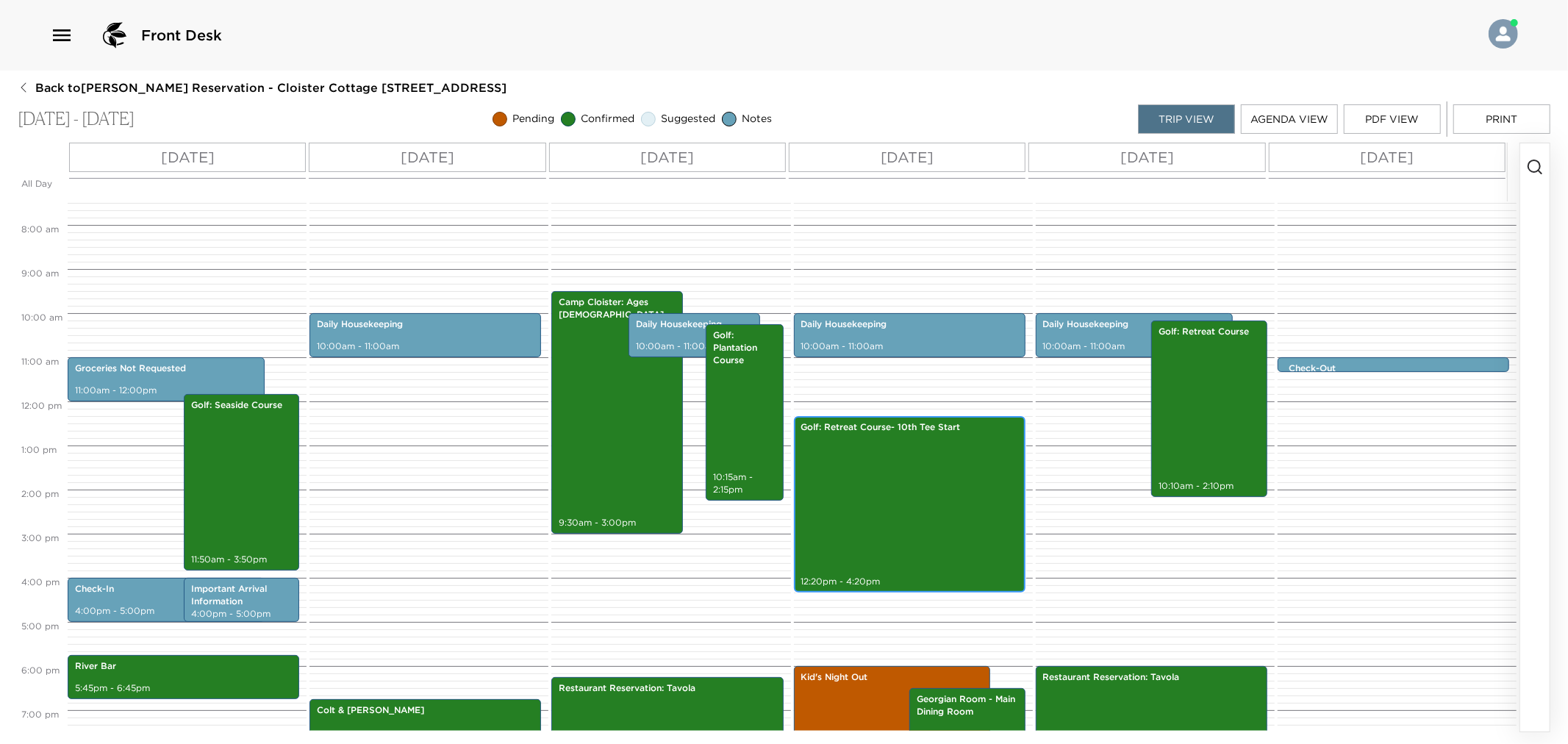
scroll to position [284, 0]
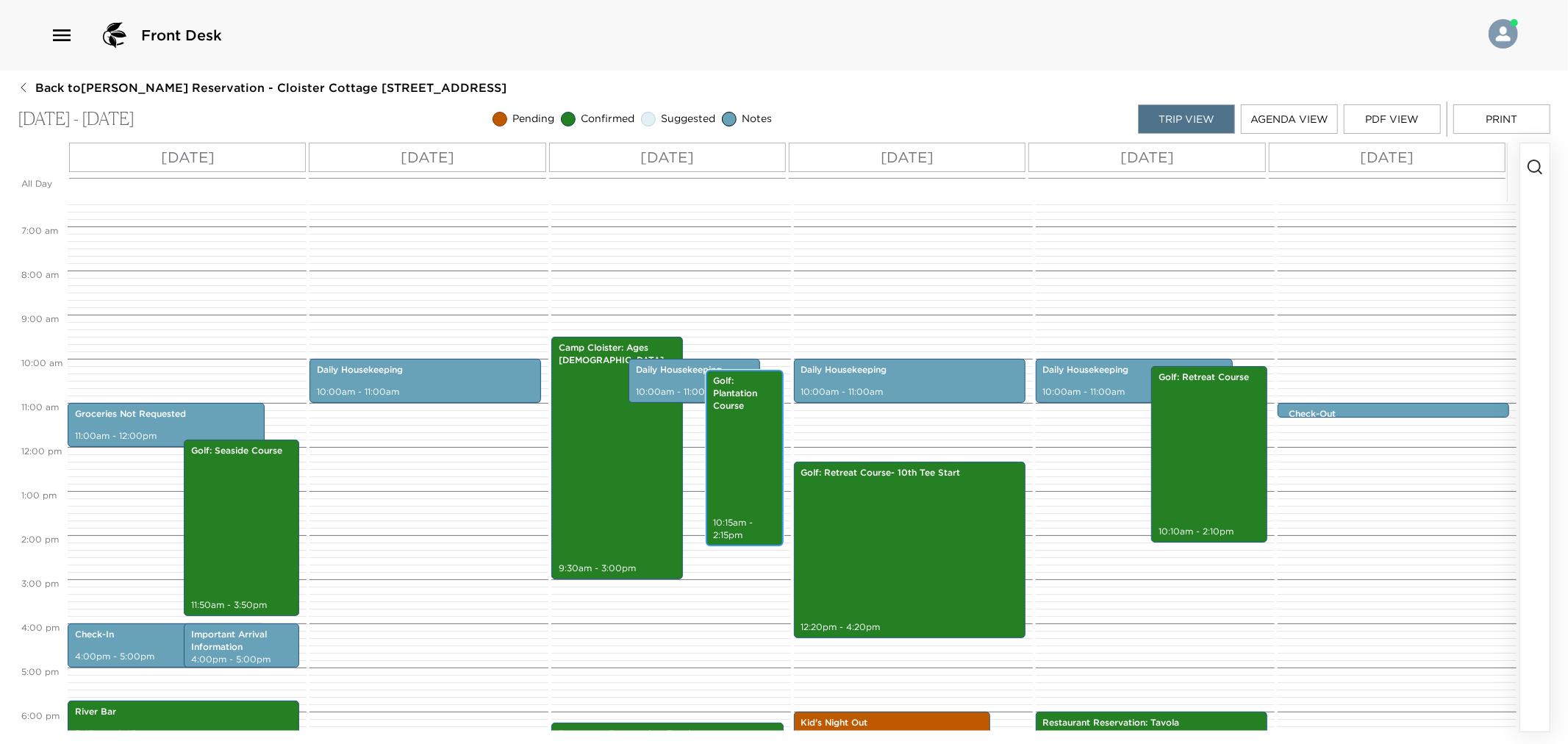
click at [744, 421] on div "Golf: Plantation Course 10:15am - 2:15pm" at bounding box center [744, 458] width 68 height 172
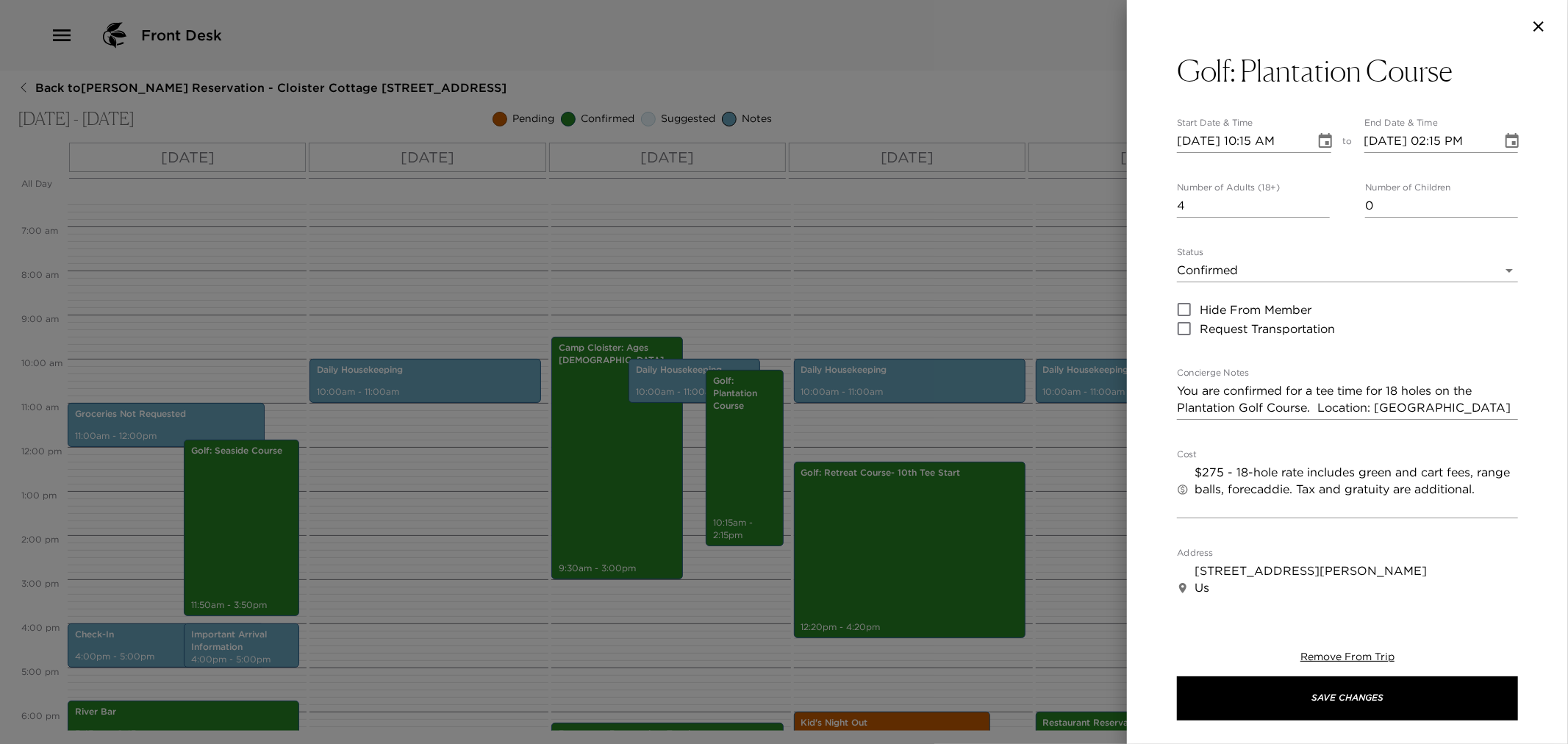
click at [1201, 304] on span "Hide From Member" at bounding box center [1255, 309] width 111 height 18
click at [1200, 304] on input "Hide From Member" at bounding box center [1184, 309] width 31 height 19
checkbox input "true"
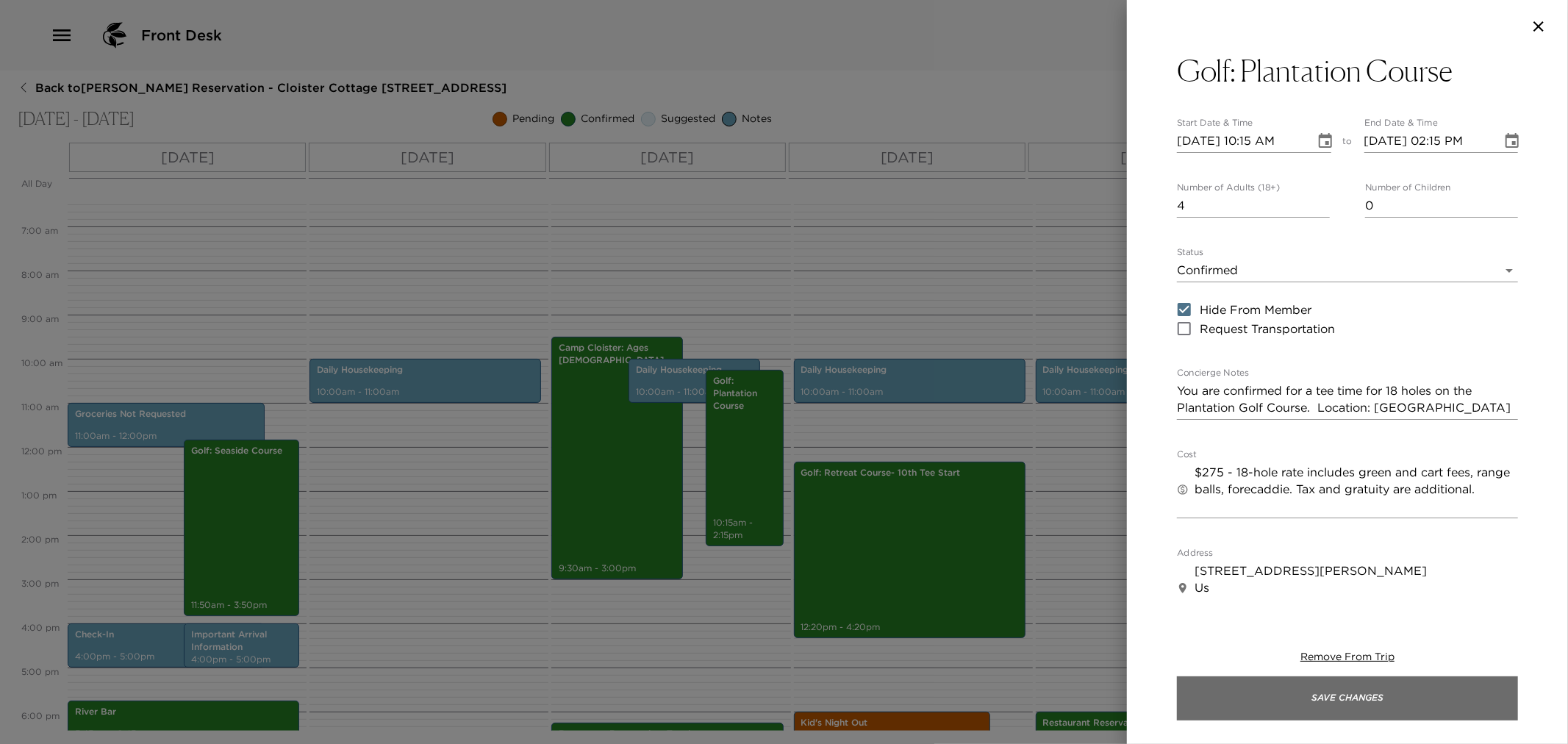
click at [1355, 695] on button "Save Changes" at bounding box center [1348, 698] width 341 height 44
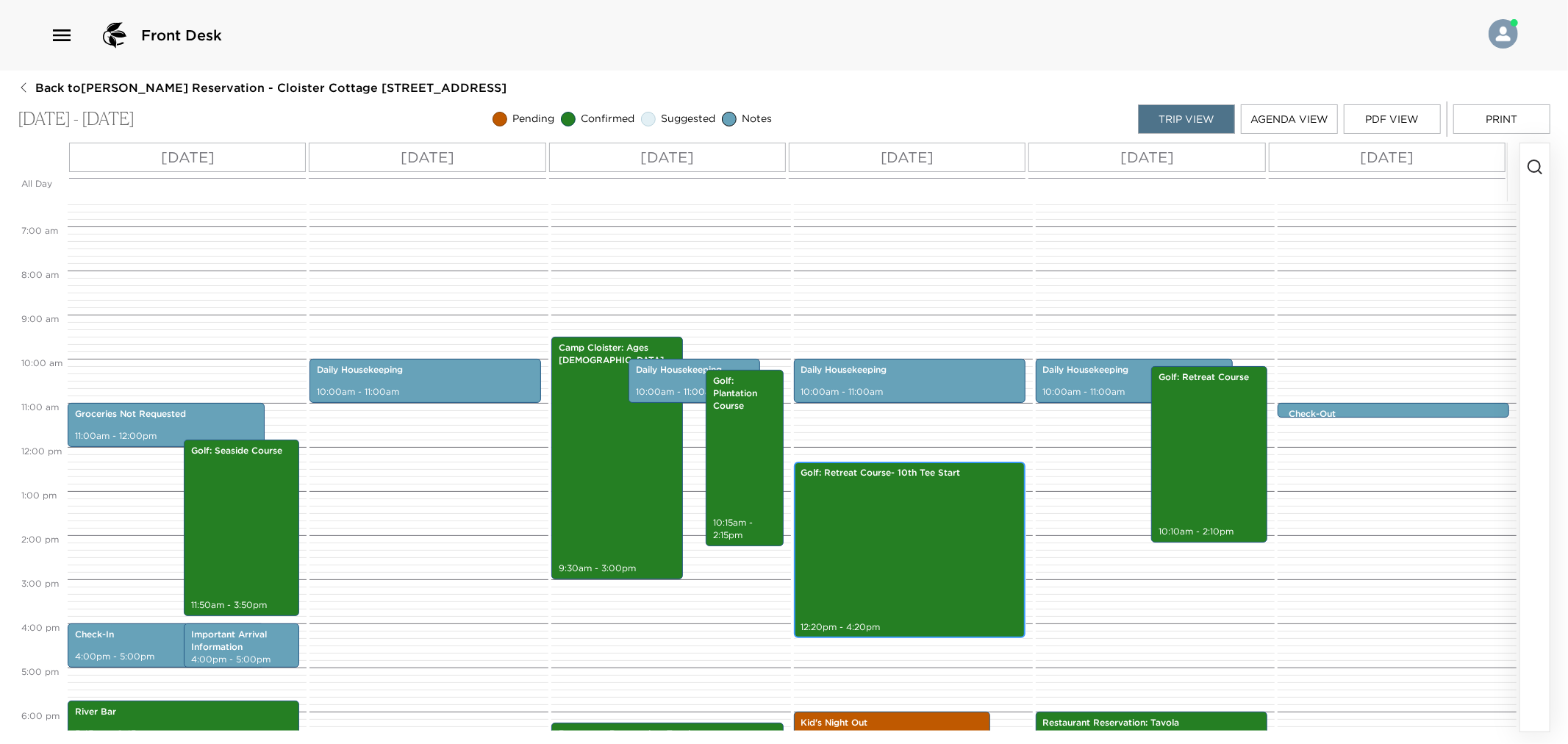
click at [959, 553] on div "Golf: Retreat Course- 10th Tee Start 12:20pm - 4:20pm" at bounding box center [910, 550] width 223 height 172
click at [960, 553] on div "Golf: Retreat Course- 10th Tee Start 12:20pm - 4:20pm" at bounding box center [910, 550] width 223 height 172
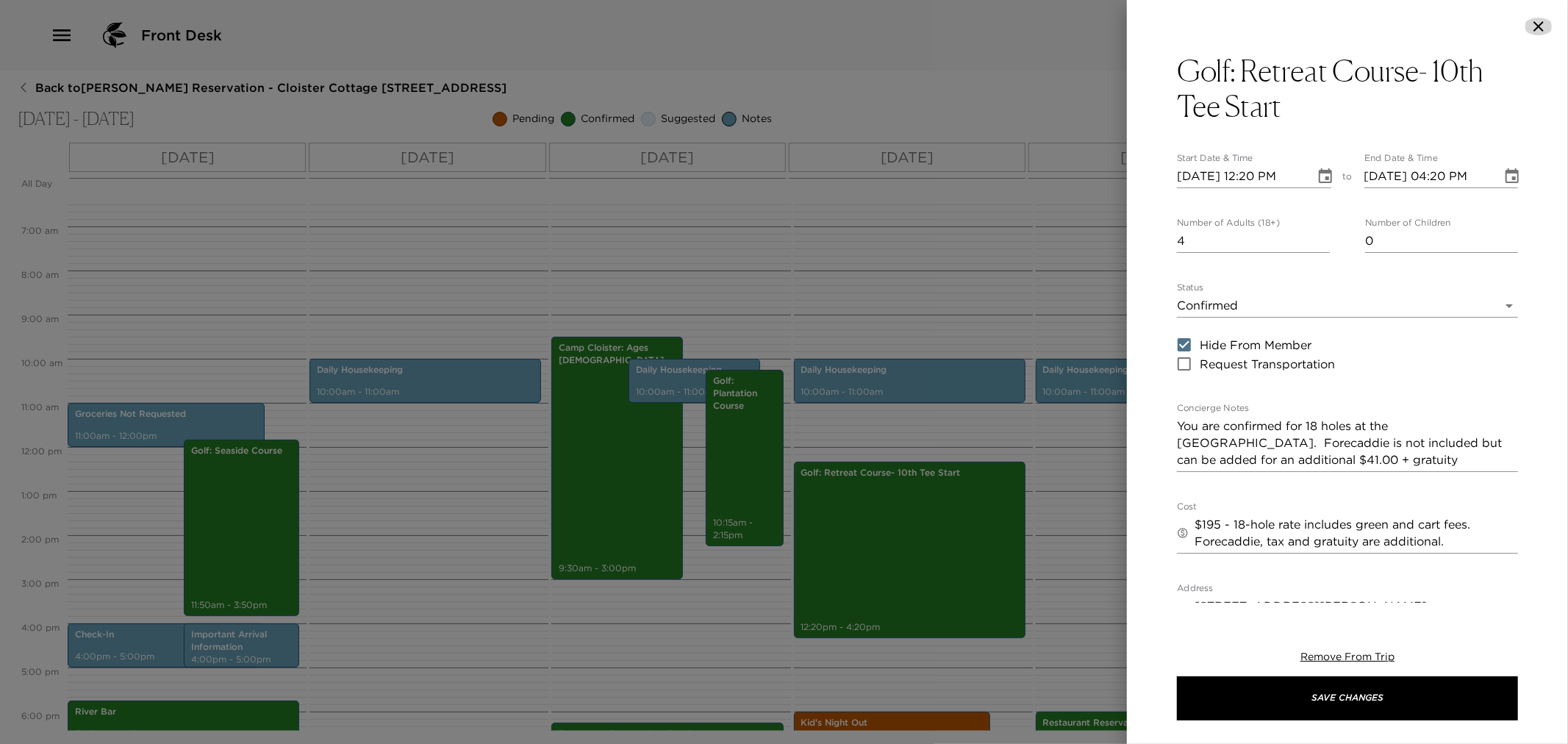
click at [1540, 30] on icon "button" at bounding box center [1539, 26] width 18 height 18
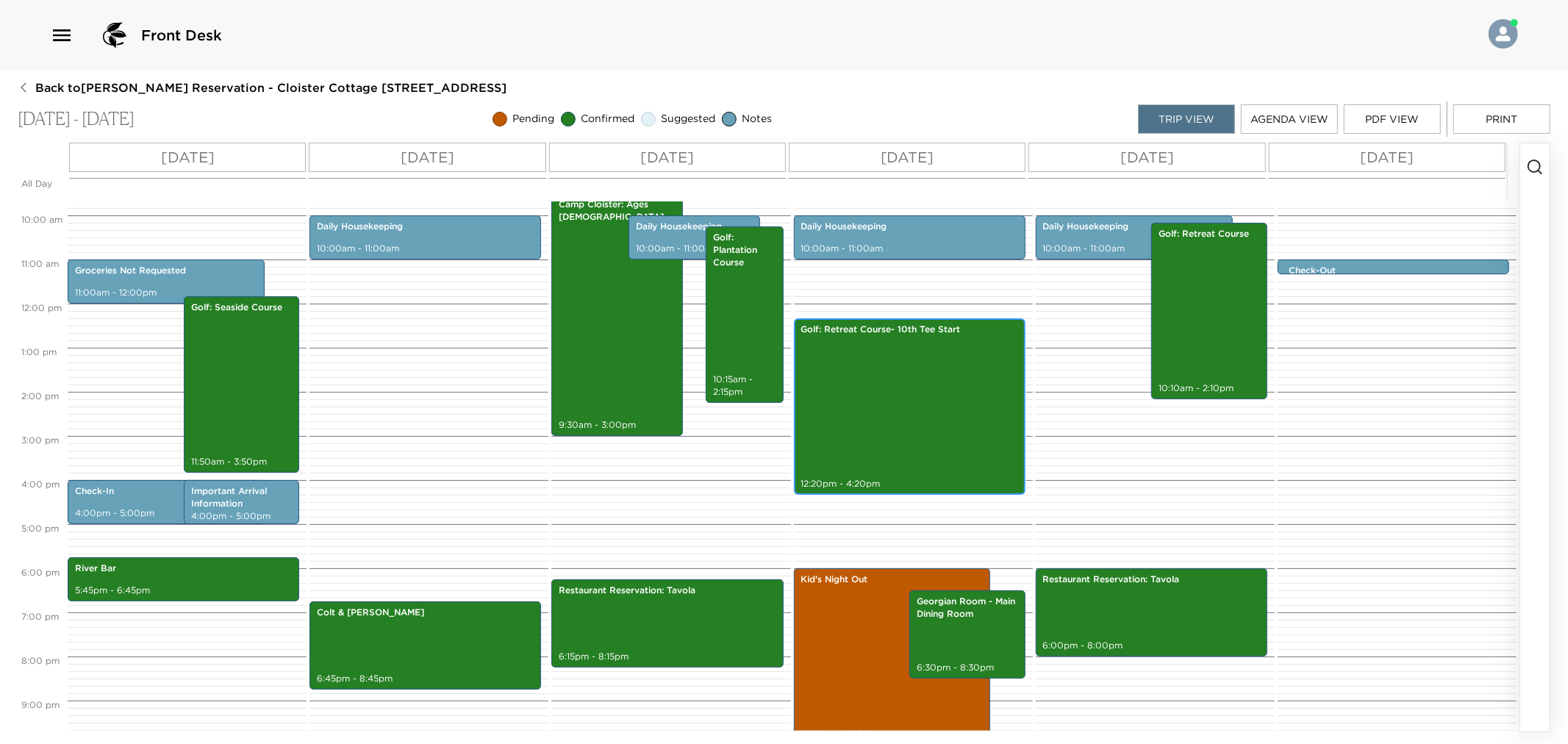
scroll to position [529, 0]
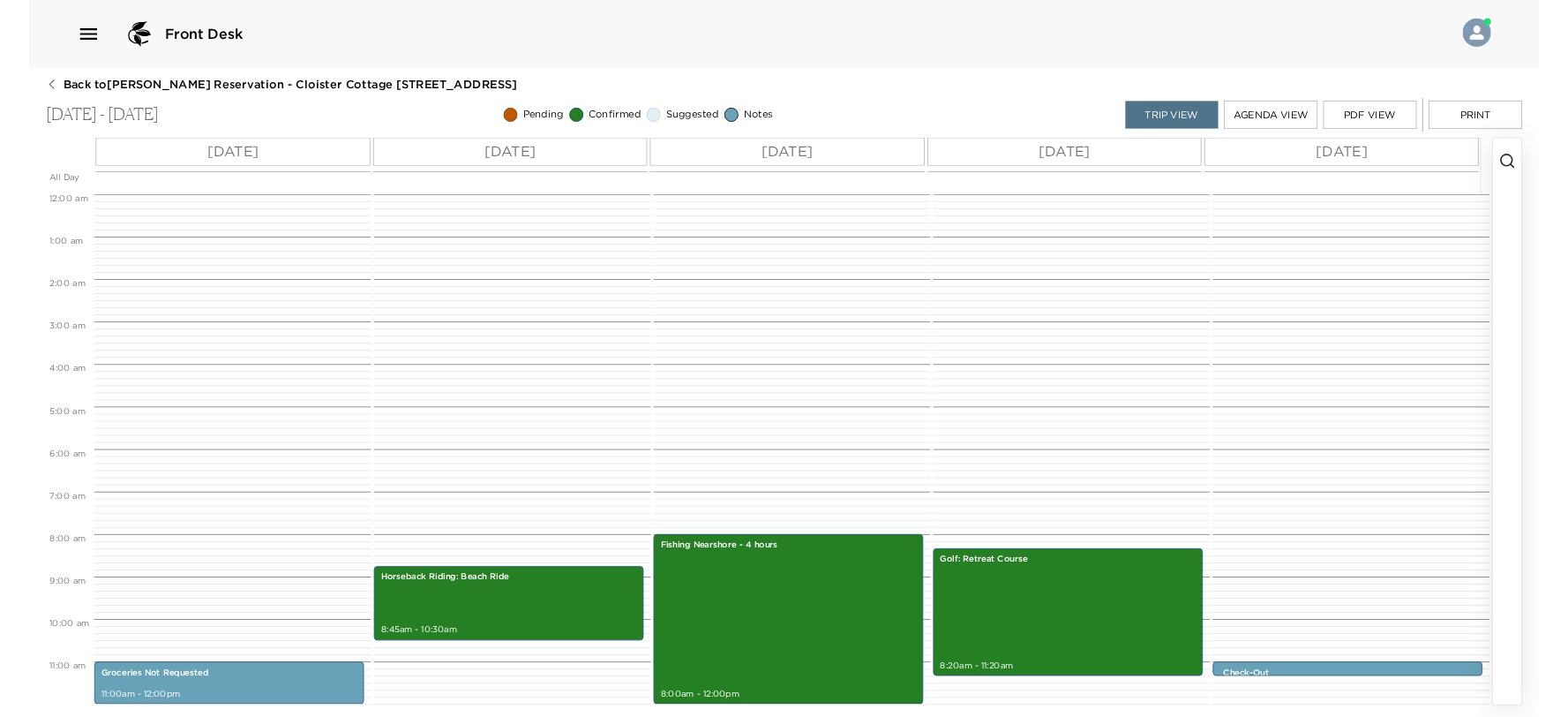
scroll to position [46, 0]
